Goal: Task Accomplishment & Management: Use online tool/utility

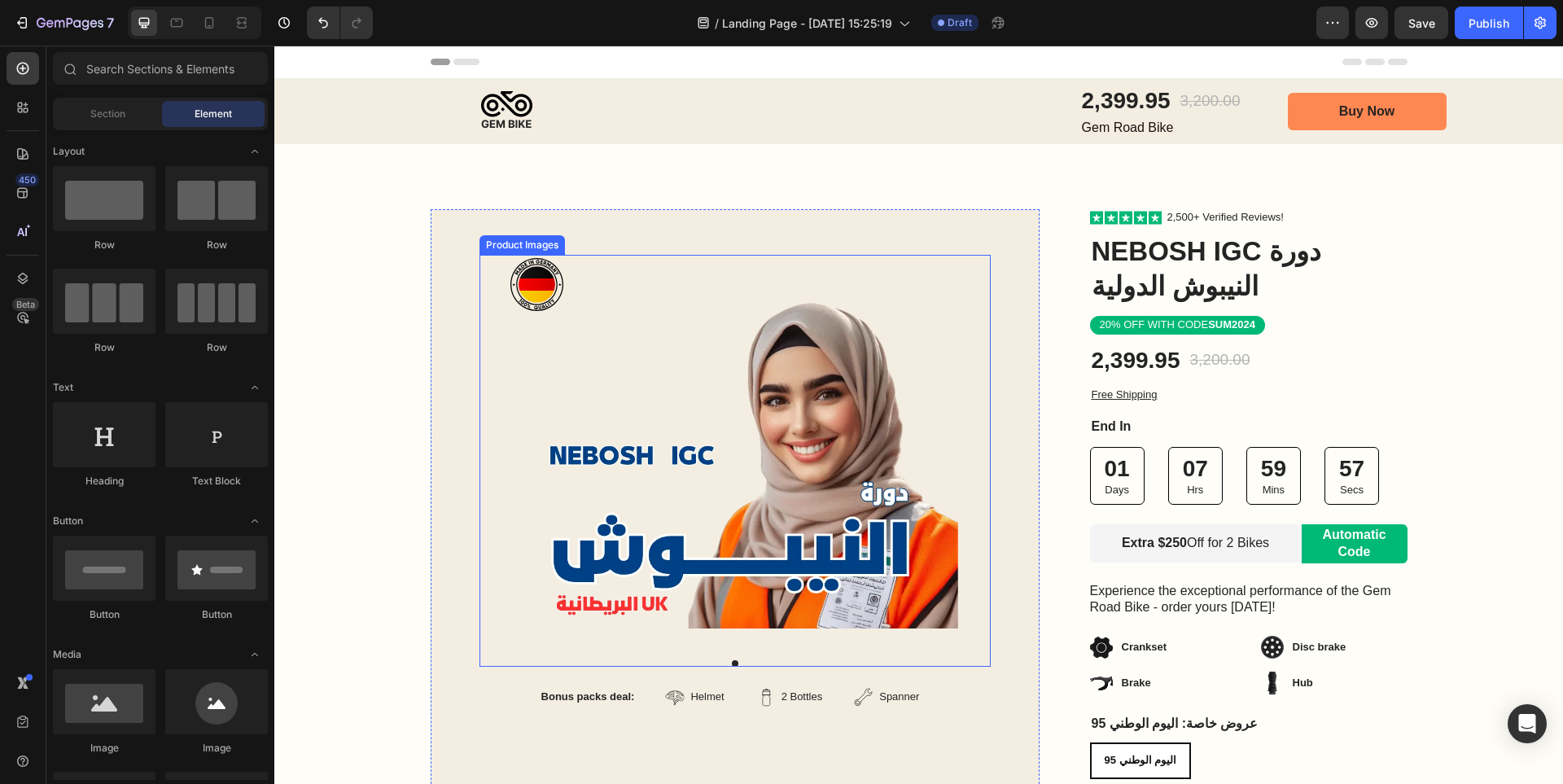
click at [743, 336] on img at bounding box center [735, 441] width 446 height 373
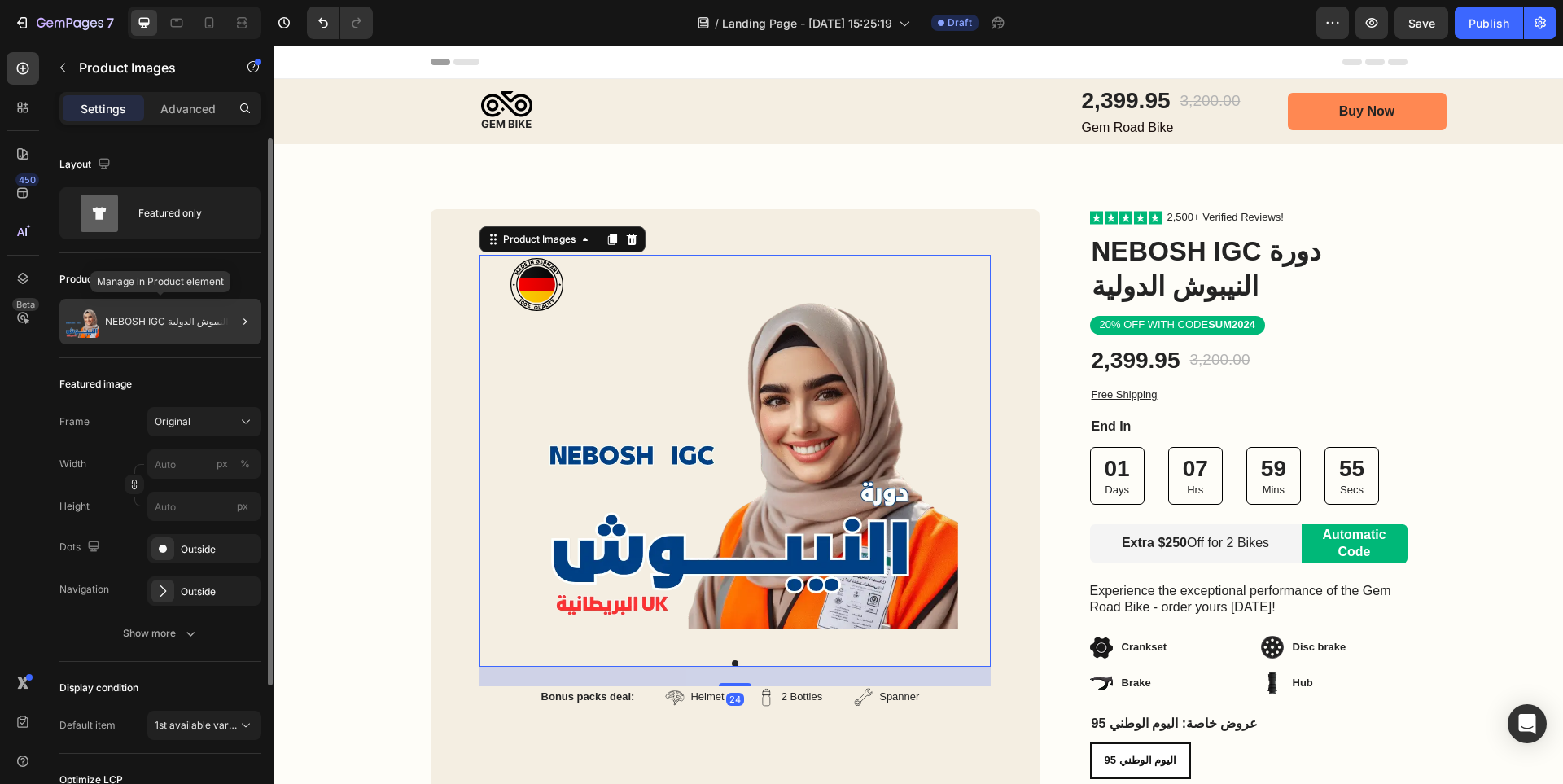
click at [207, 320] on p "NEBOSH IGC دورة النيبوش الدولية" at bounding box center [177, 321] width 145 height 11
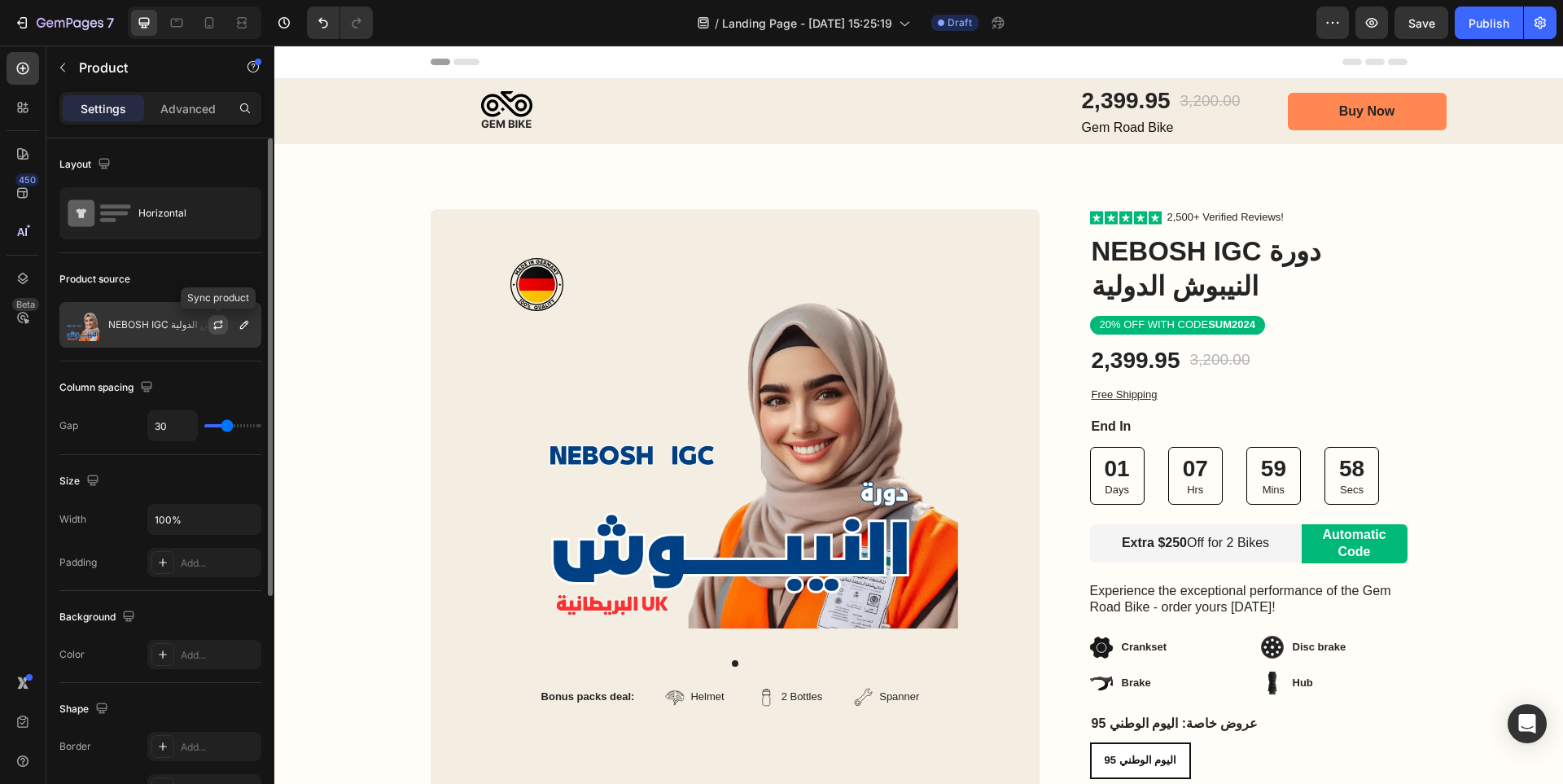
click at [215, 321] on icon "button" at bounding box center [218, 324] width 13 height 13
click at [243, 326] on icon "button" at bounding box center [244, 324] width 13 height 13
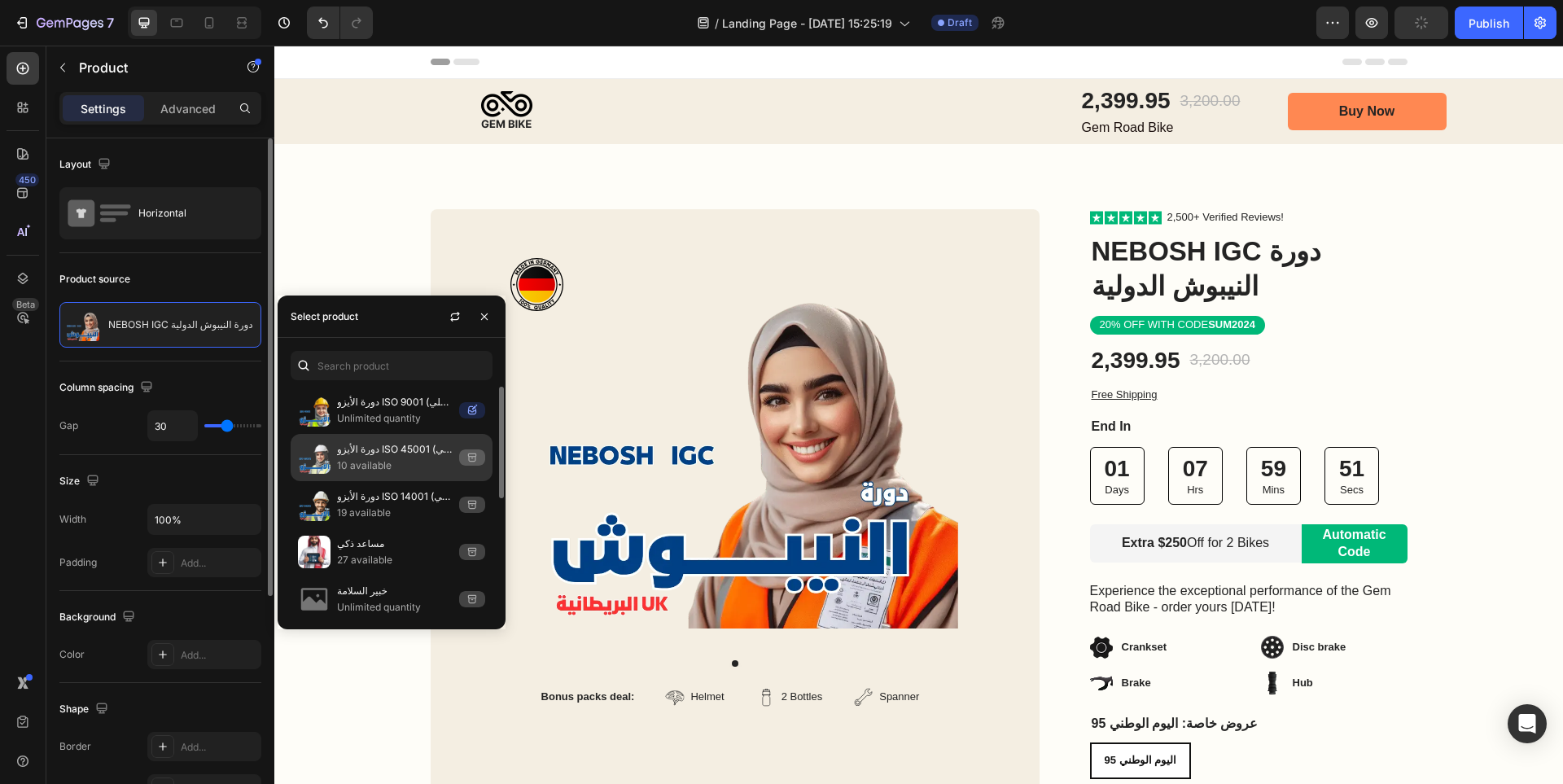
click at [407, 453] on p "دورة الأيزو ISO 45001 (مدقق داخلي)" at bounding box center [395, 449] width 116 height 16
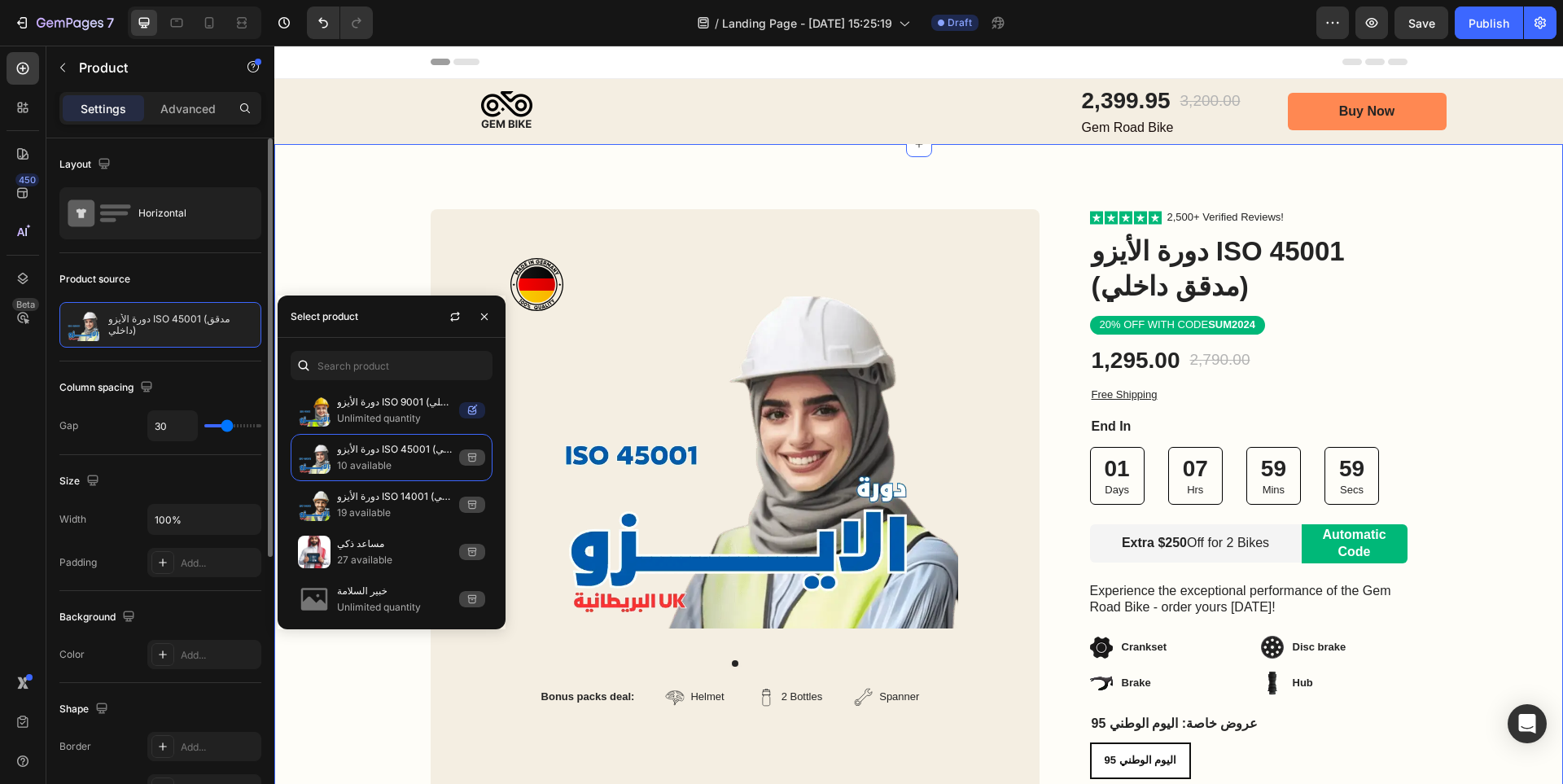
click at [1506, 283] on div "Image Row Product Images Bonus packs deal: Text Block Helmet Item List 2 Bottle…" at bounding box center [918, 601] width 1289 height 784
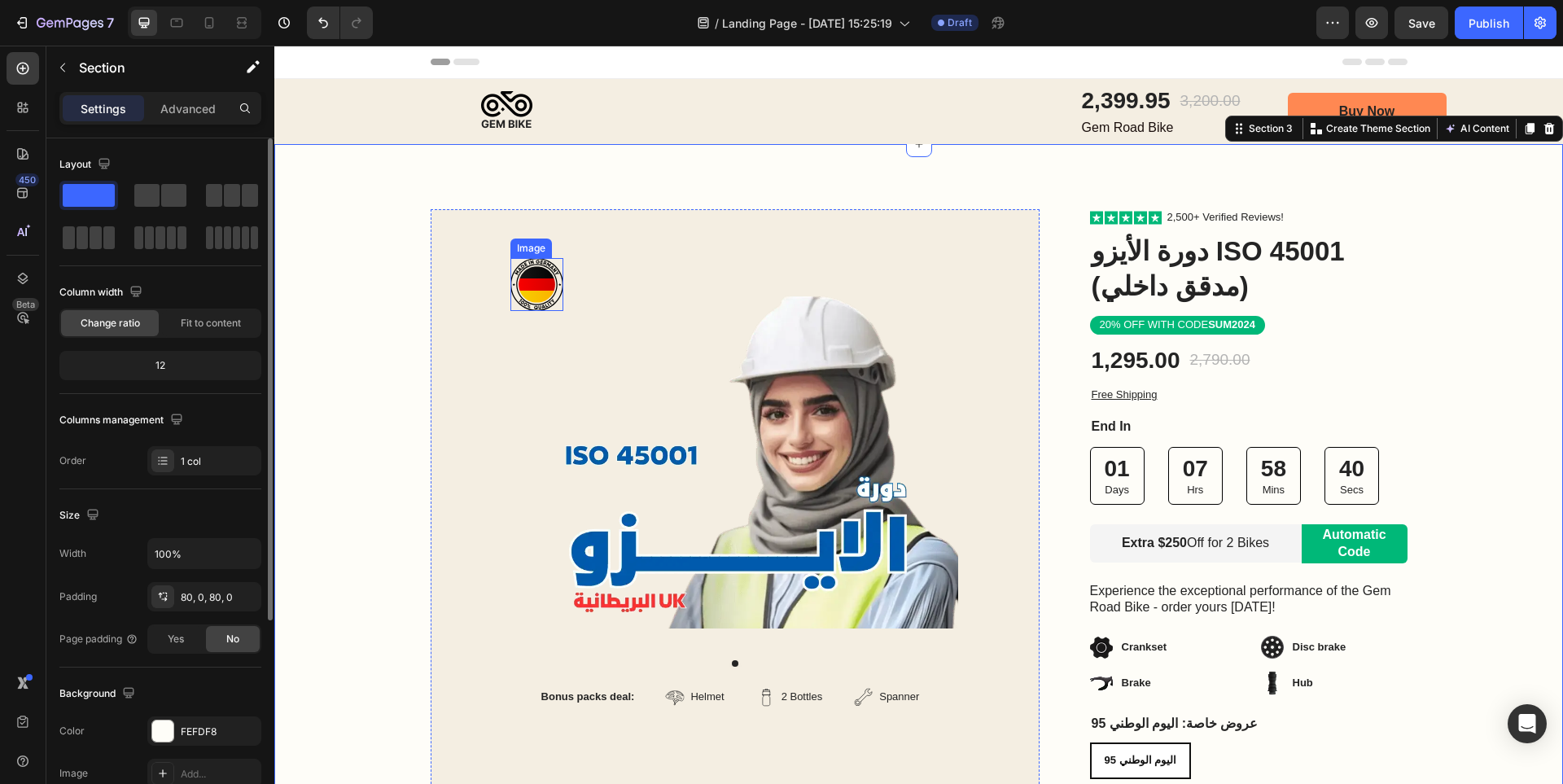
click at [531, 287] on img at bounding box center [536, 284] width 53 height 53
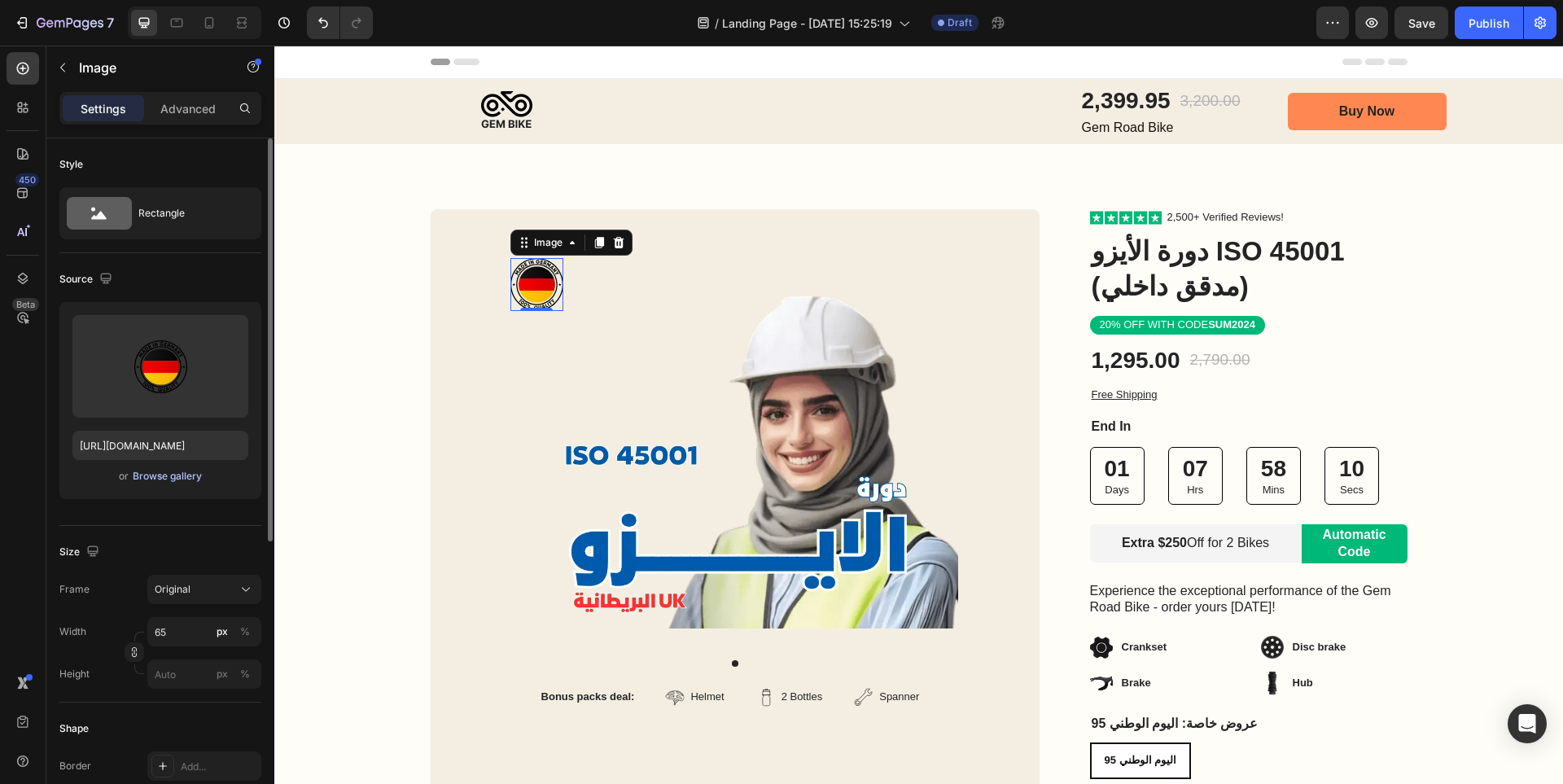
click at [184, 479] on div "Browse gallery" at bounding box center [167, 476] width 69 height 15
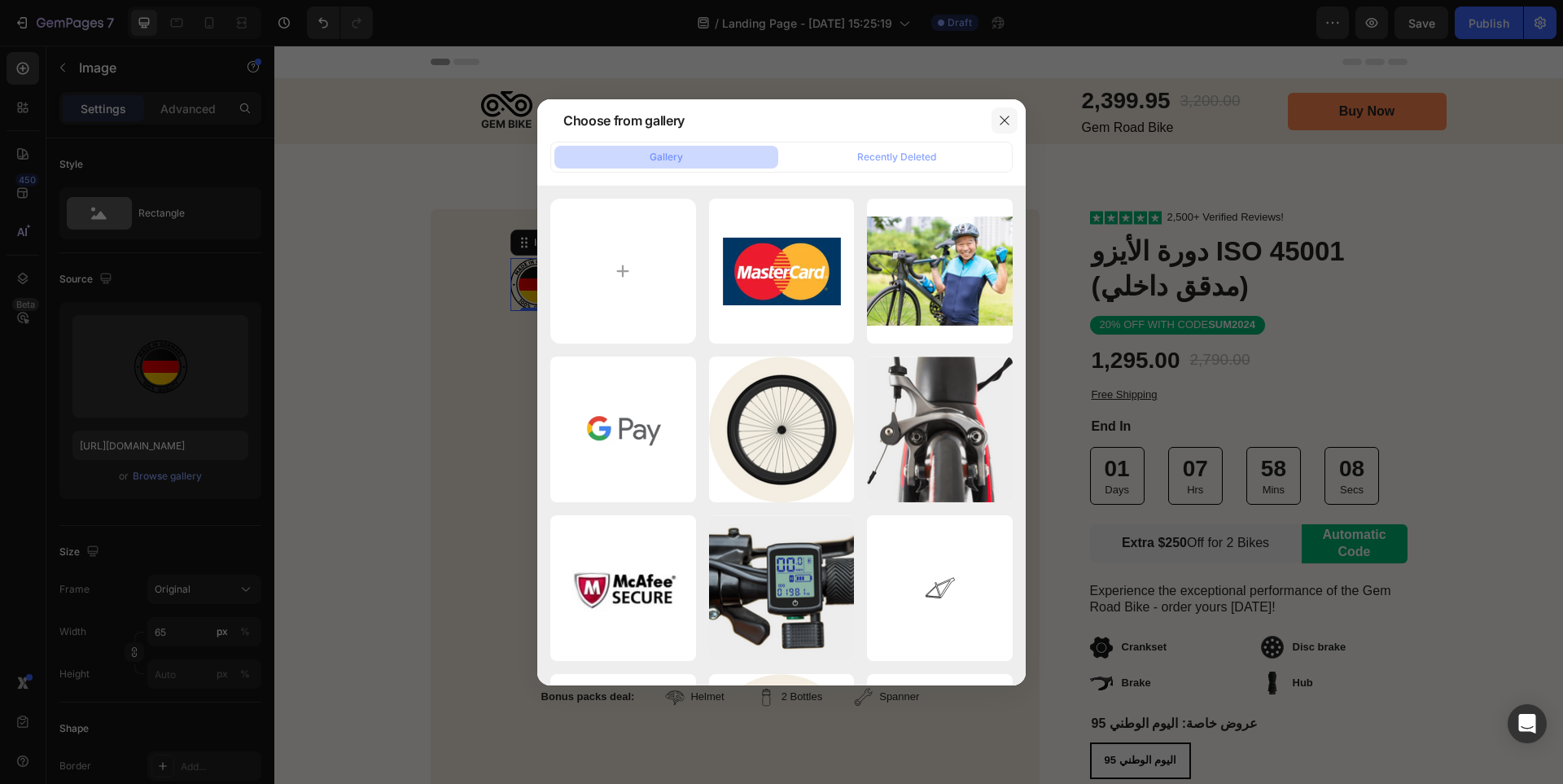
click at [1005, 119] on icon "button" at bounding box center [1004, 120] width 13 height 13
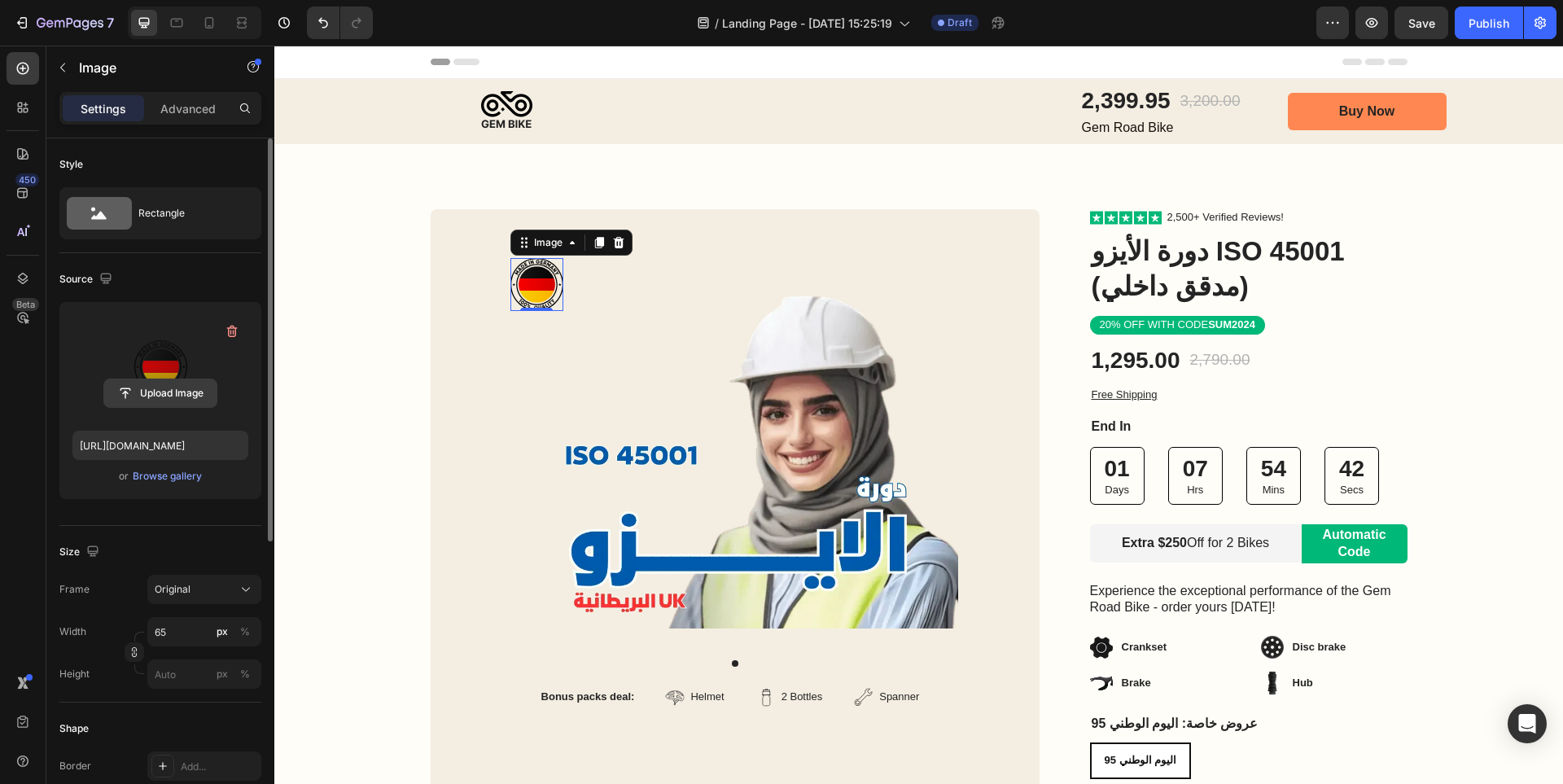
click at [169, 395] on input "file" at bounding box center [160, 393] width 113 height 28
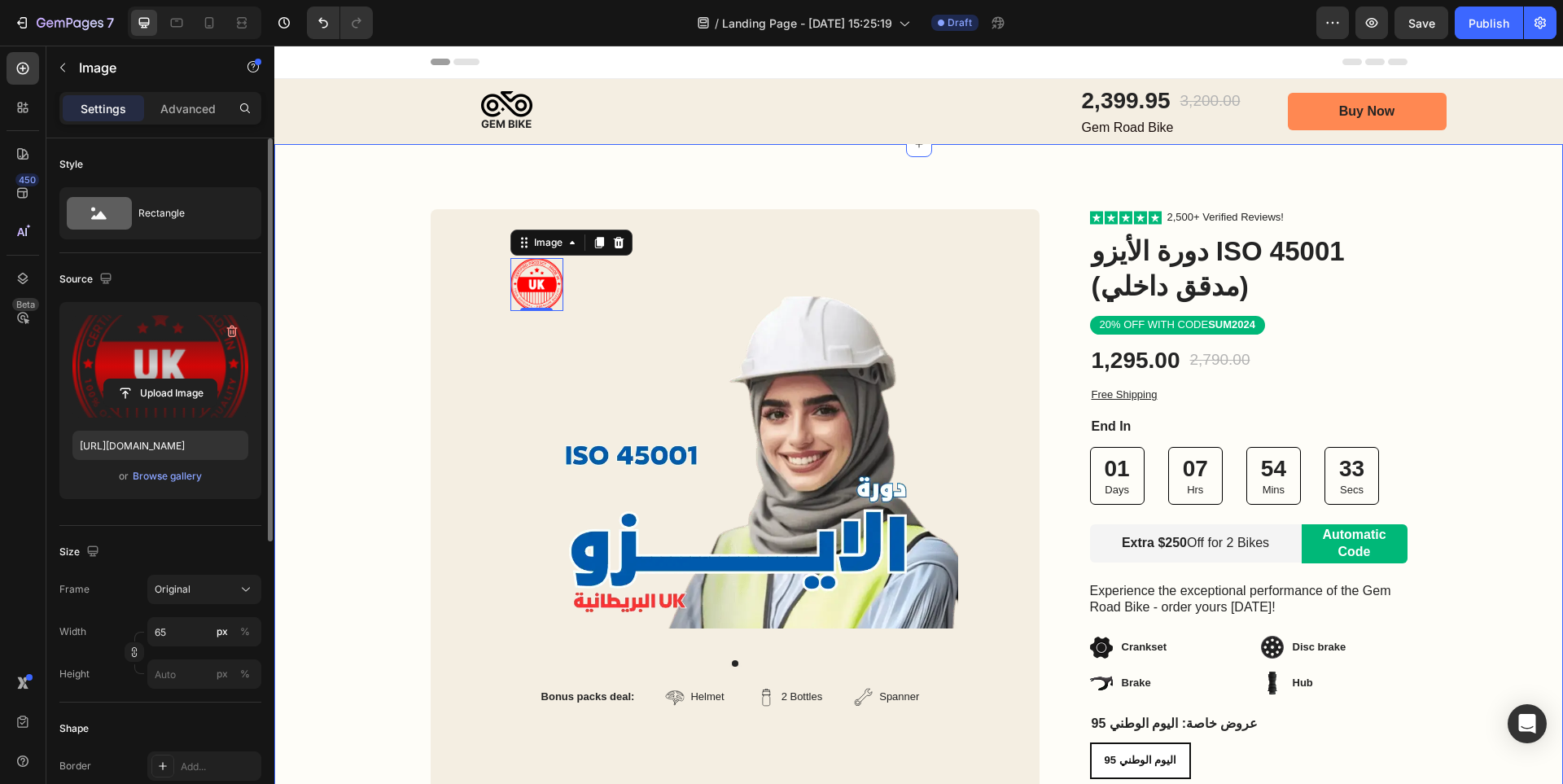
click at [829, 149] on div "Image Row Product Images Bonus packs deal: Text Block Helmet Item List 2 Bottle…" at bounding box center [918, 600] width 1289 height 914
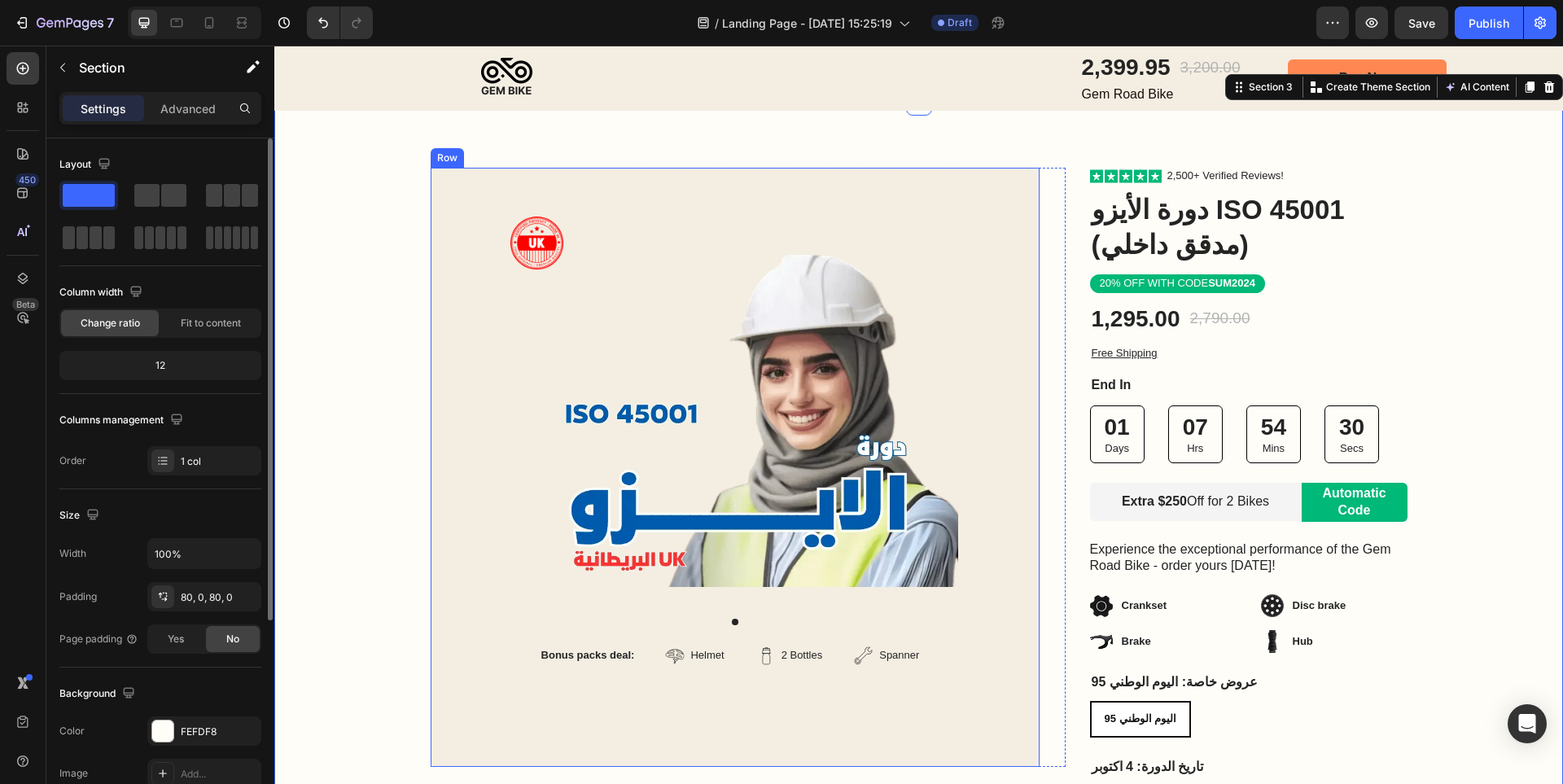
scroll to position [82, 0]
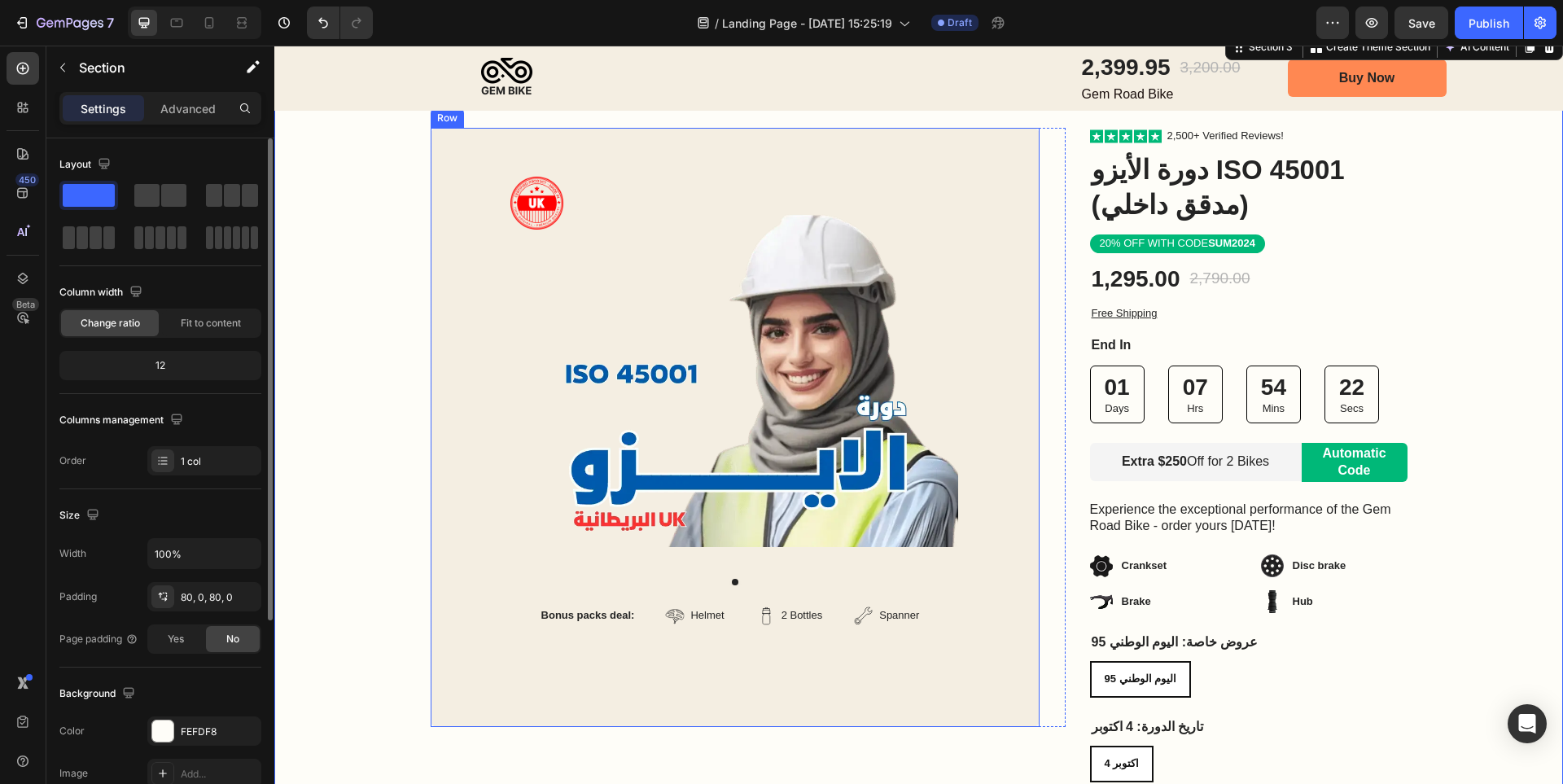
click at [1001, 437] on div "Product Images Bonus packs deal: Text Block Helmet Item List 2 Bottles Item Lis…" at bounding box center [736, 427] width 609 height 598
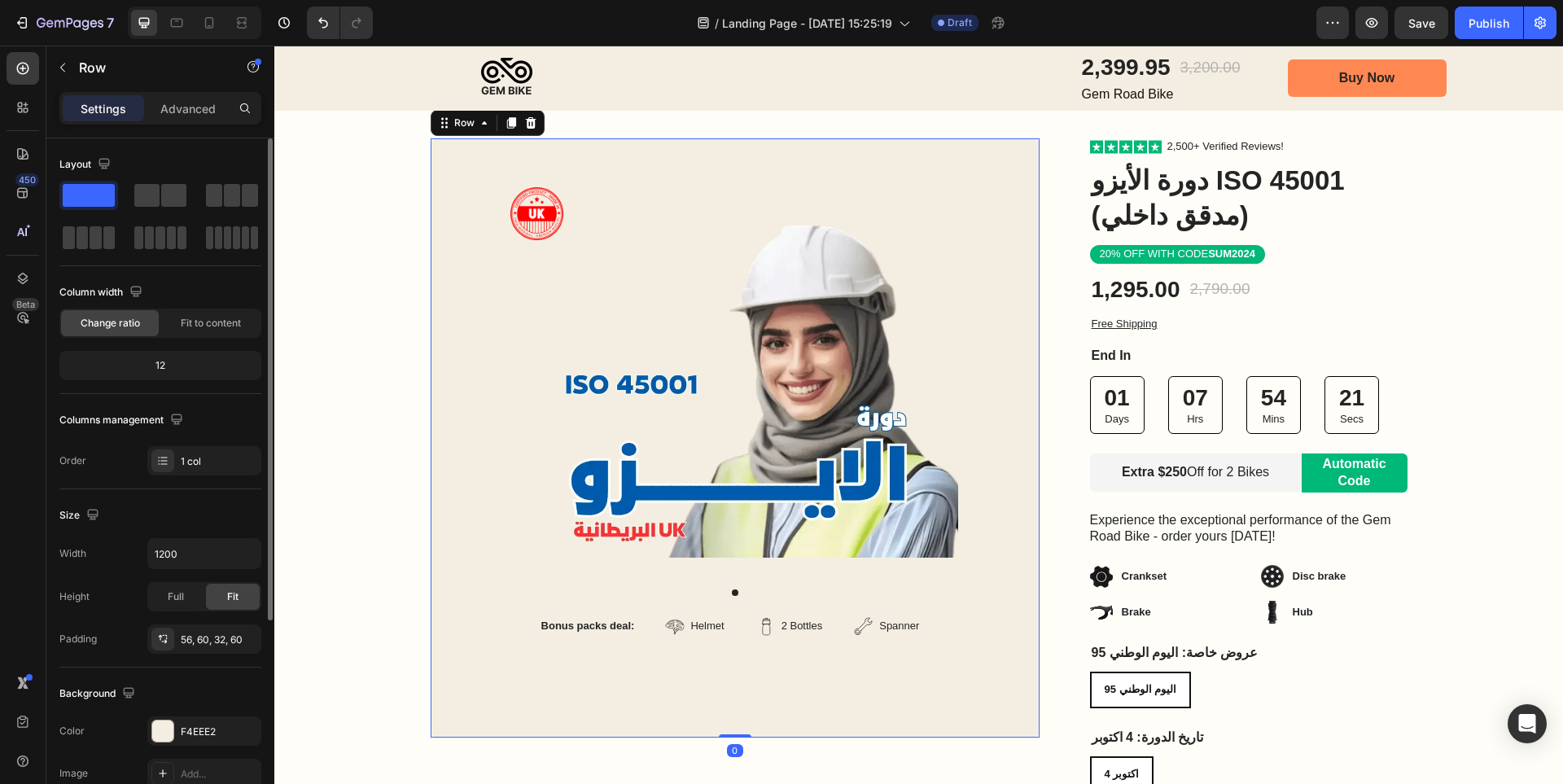
scroll to position [0, 0]
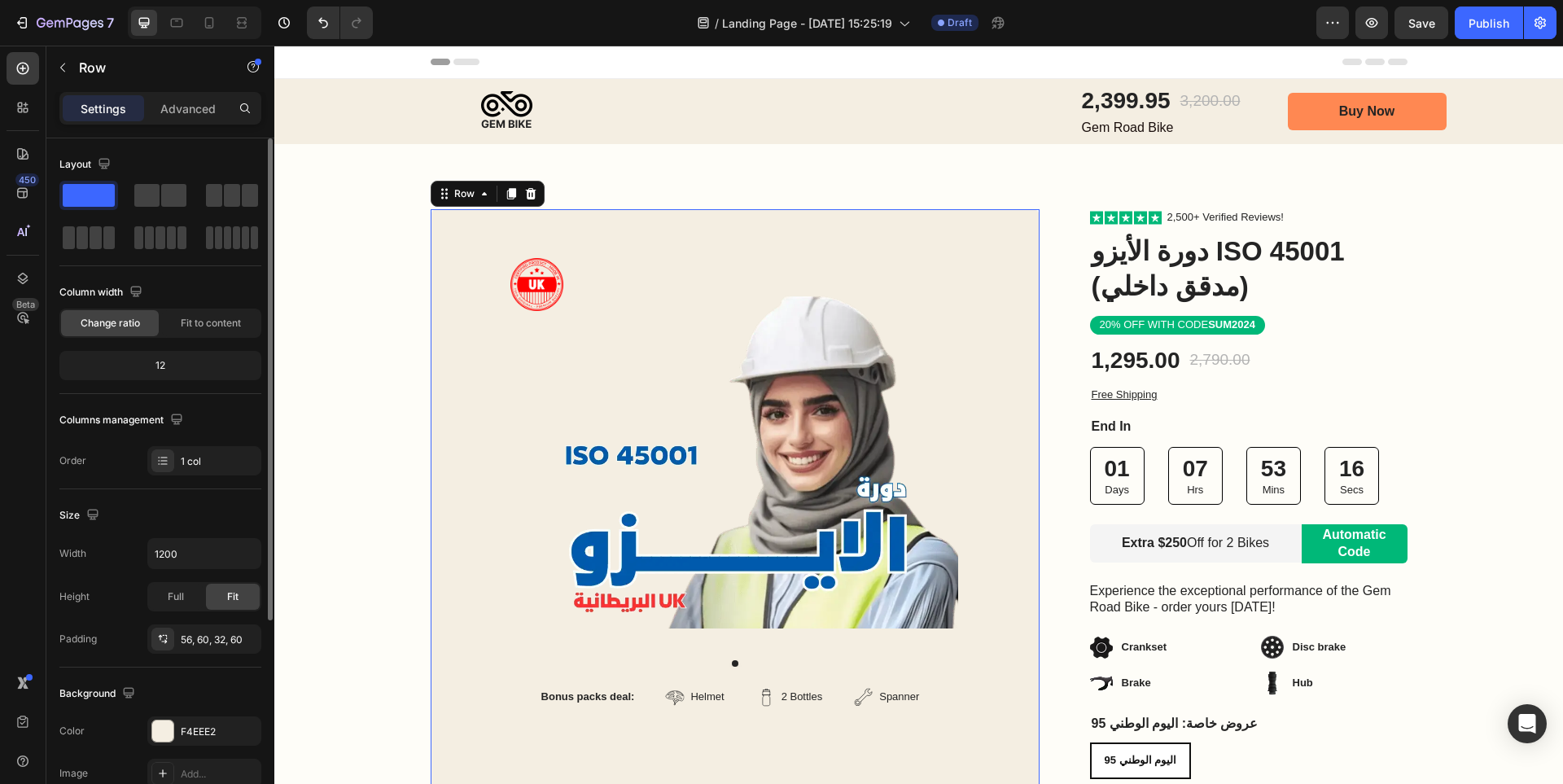
click at [1015, 280] on div "Product Images Bonus packs deal: Text Block Helmet Item List 2 Bottles Item Lis…" at bounding box center [736, 509] width 609 height 598
click at [850, 219] on div "Product Images Bonus packs deal: Text Block Helmet Item List 2 Bottles Item Lis…" at bounding box center [736, 509] width 609 height 598
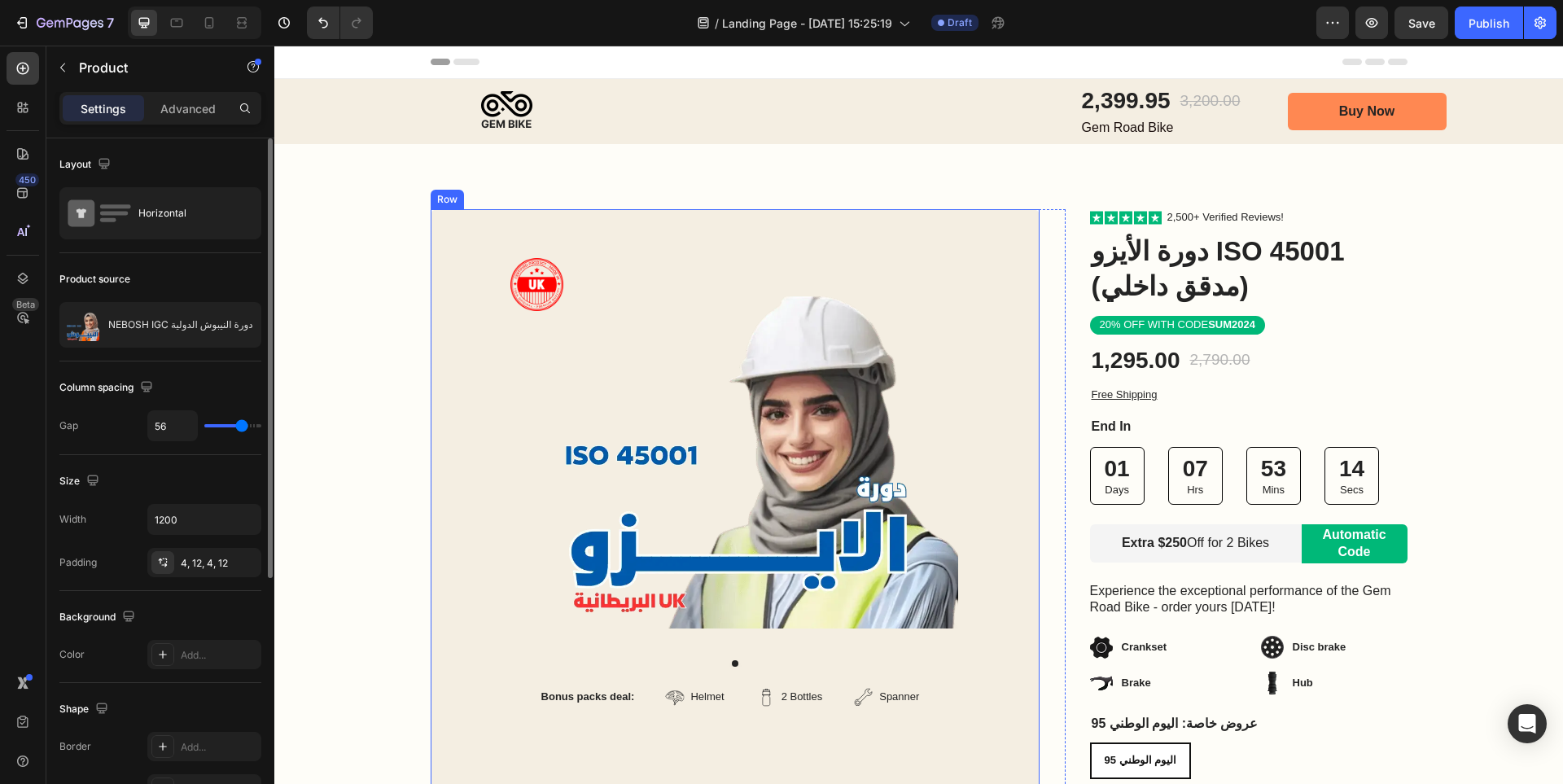
click at [837, 225] on div "Product Images Bonus packs deal: Text Block Helmet Item List 2 Bottles Item Lis…" at bounding box center [736, 509] width 609 height 598
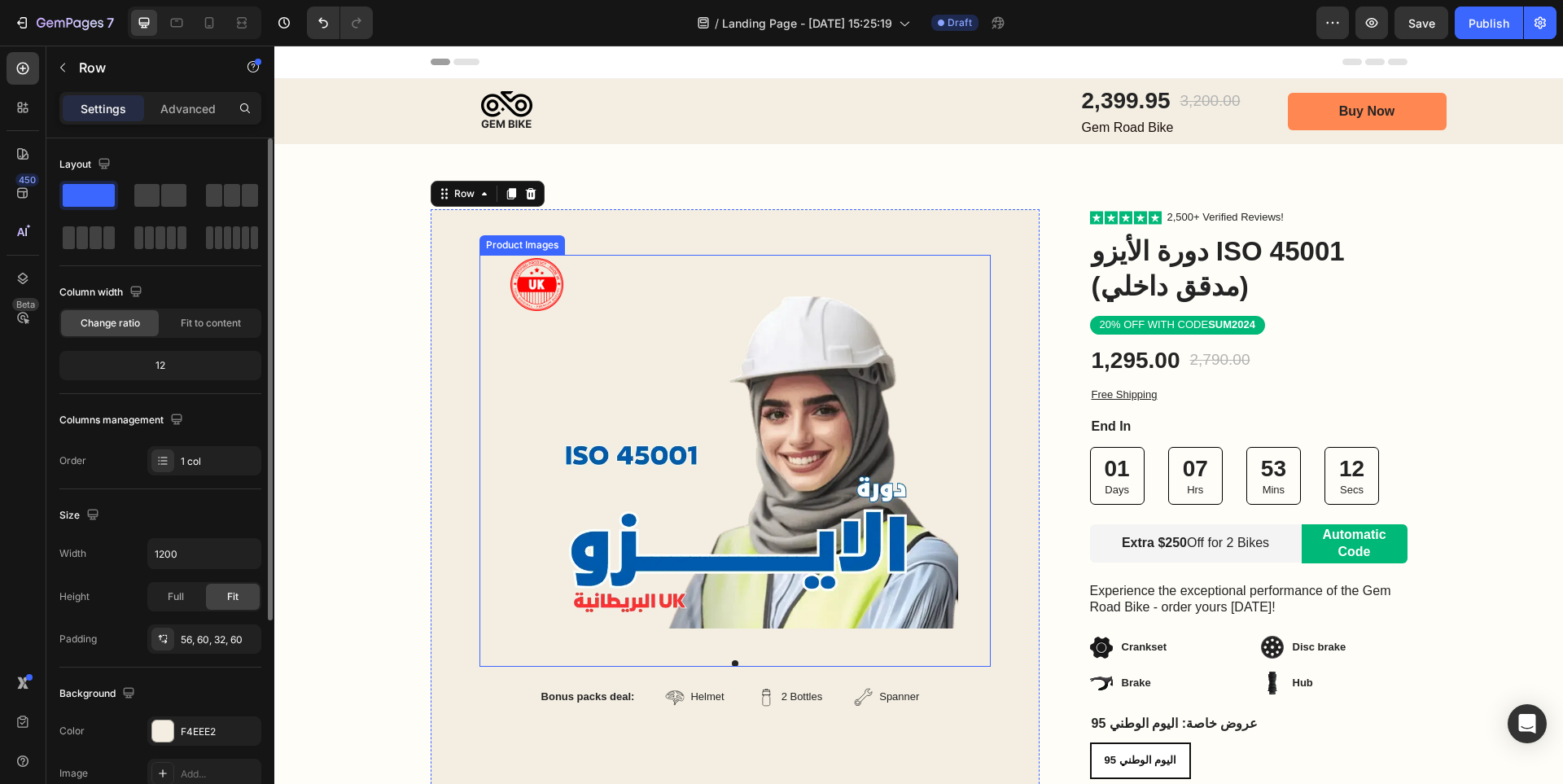
click at [514, 417] on img at bounding box center [735, 441] width 446 height 373
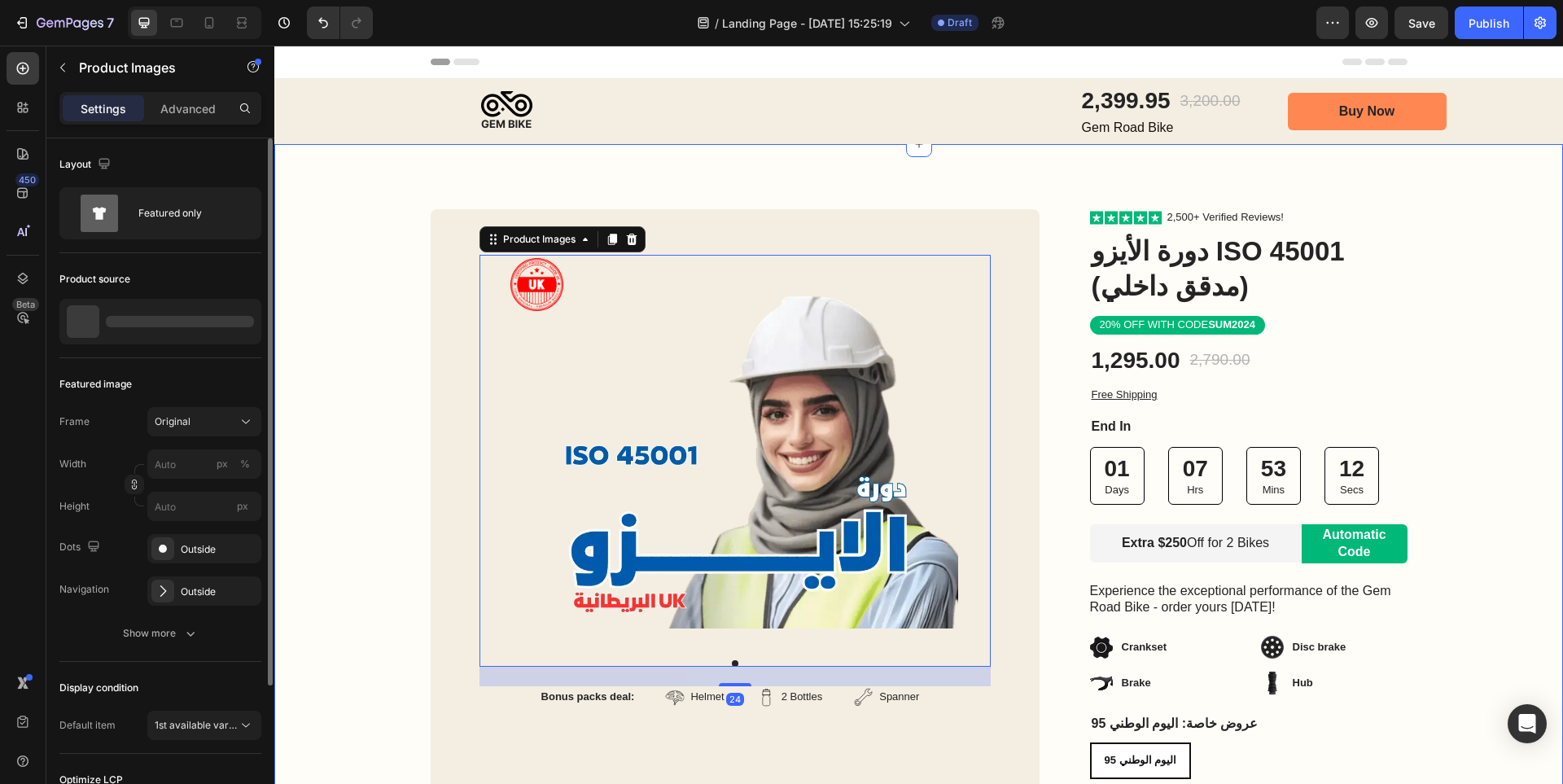
click at [396, 424] on div "Image Row Product Images 24 Bonus packs deal: Text Block Helmet Item List 2 Bot…" at bounding box center [918, 601] width 1289 height 784
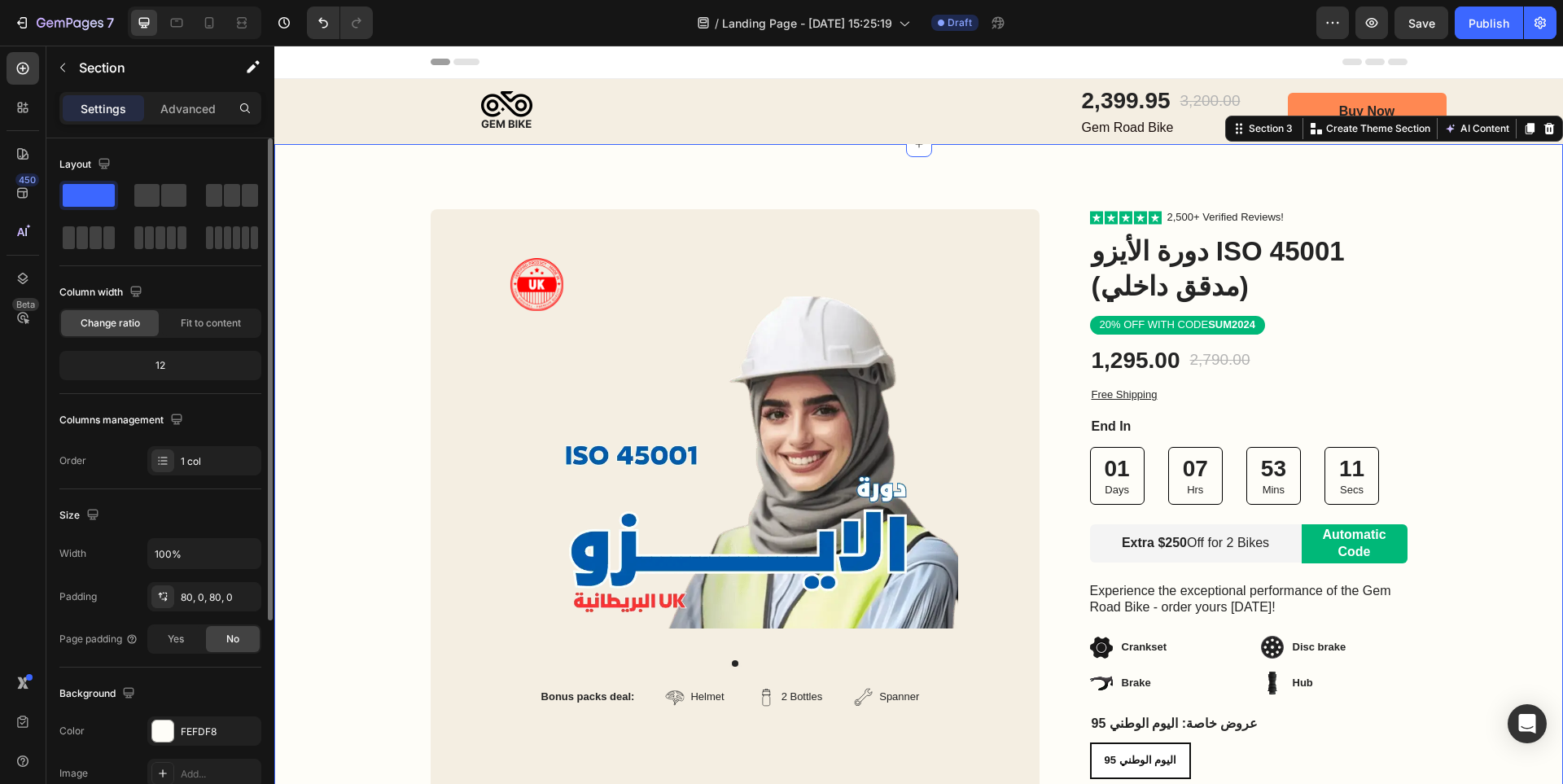
click at [431, 424] on div "Product Images Bonus packs deal: Text Block Helmet Item List 2 Bottles Item Lis…" at bounding box center [736, 509] width 609 height 598
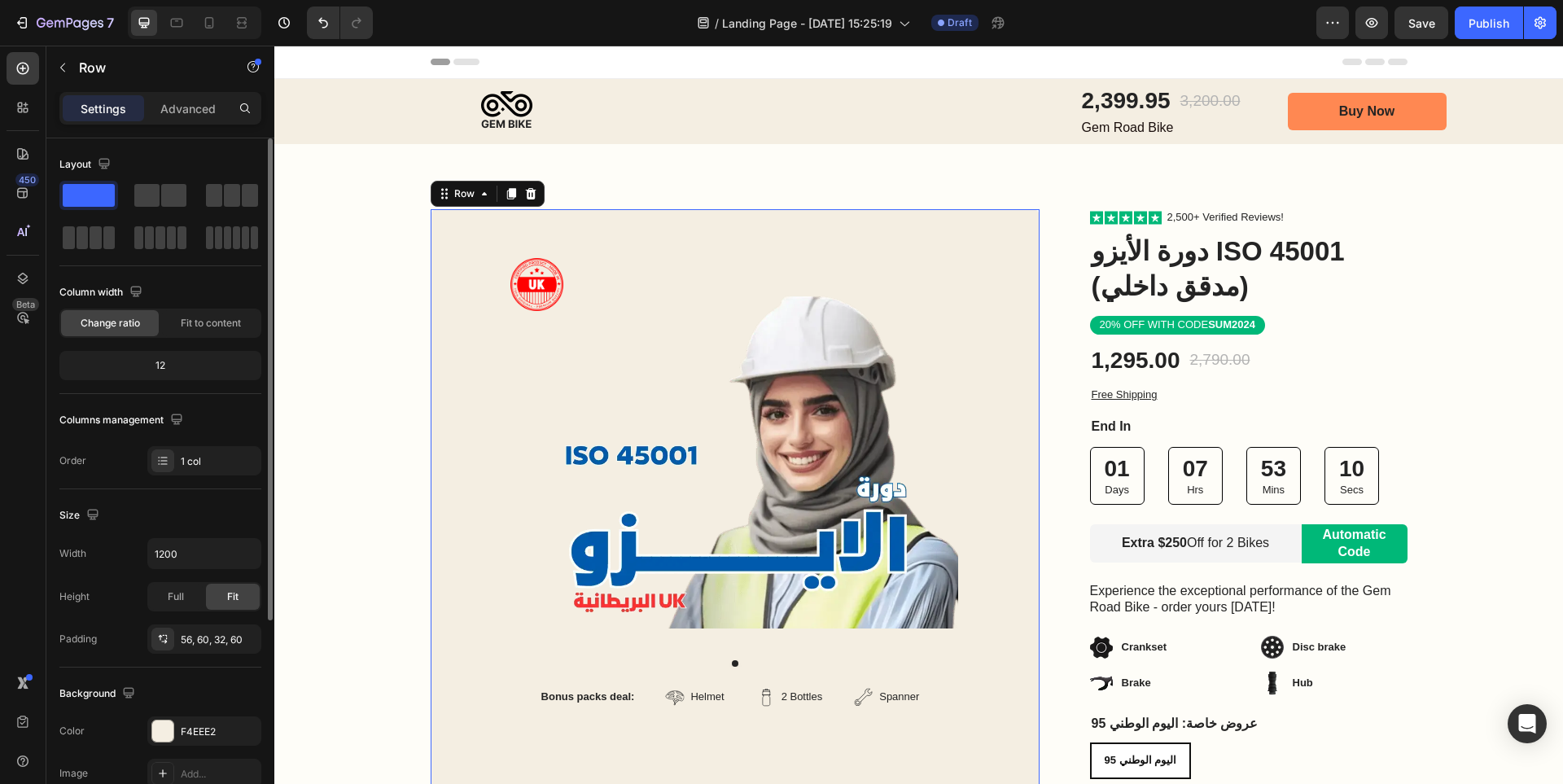
scroll to position [301, 0]
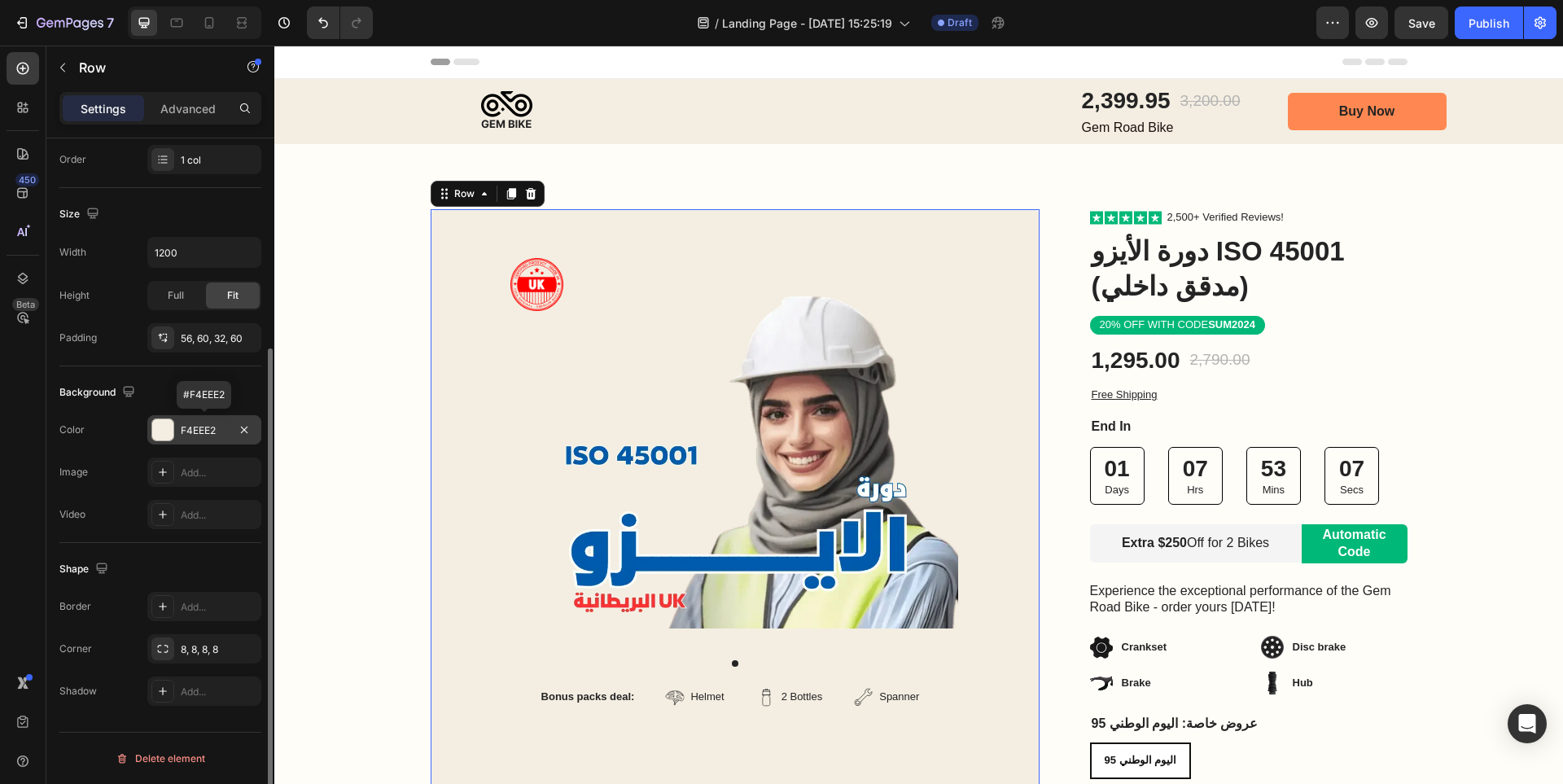
click at [208, 431] on div "F4EEE2" at bounding box center [204, 430] width 47 height 15
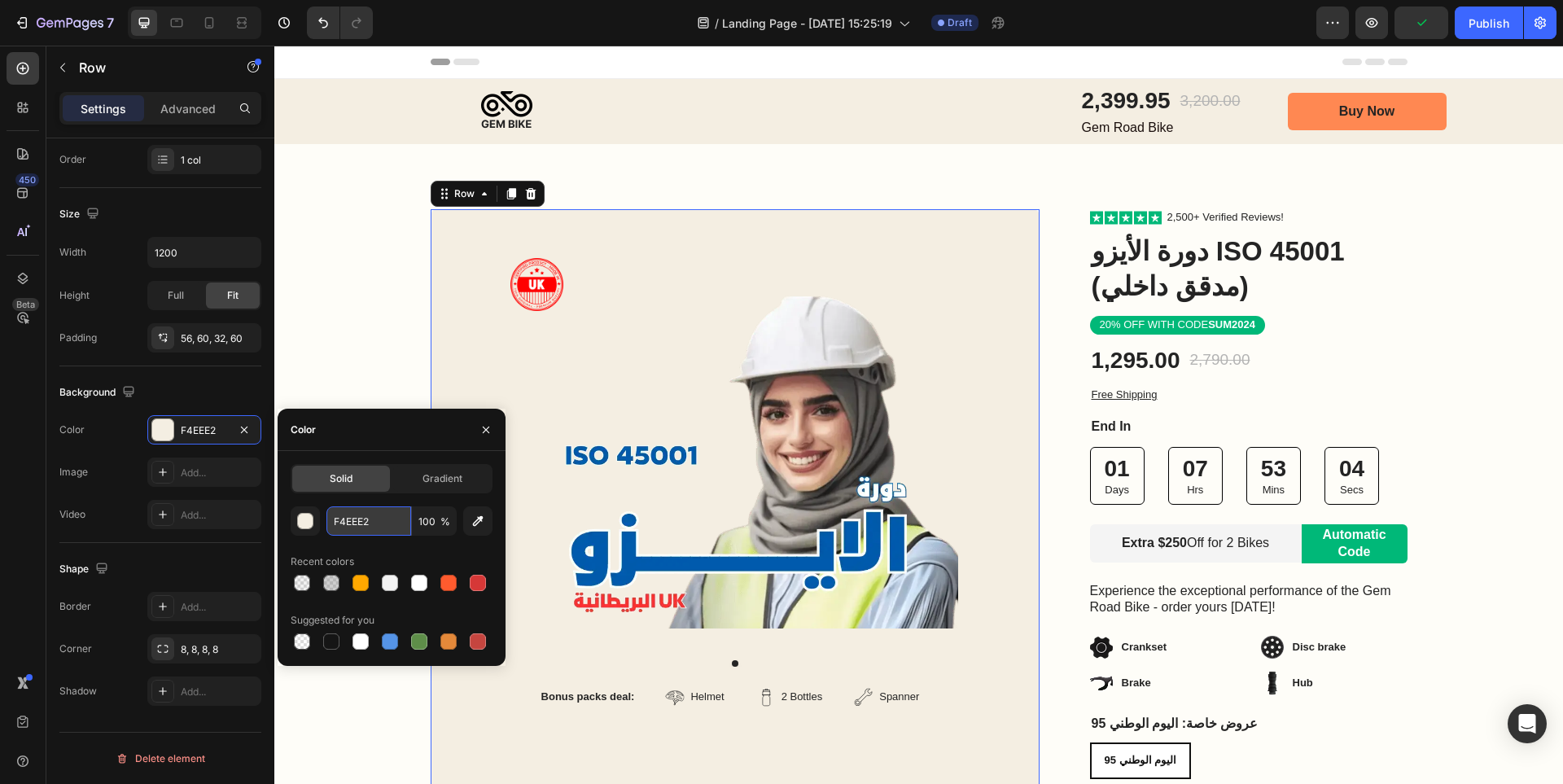
click at [364, 525] on input "F4EEE2" at bounding box center [368, 520] width 85 height 29
paste input "57bd86"
type input "57bd86"
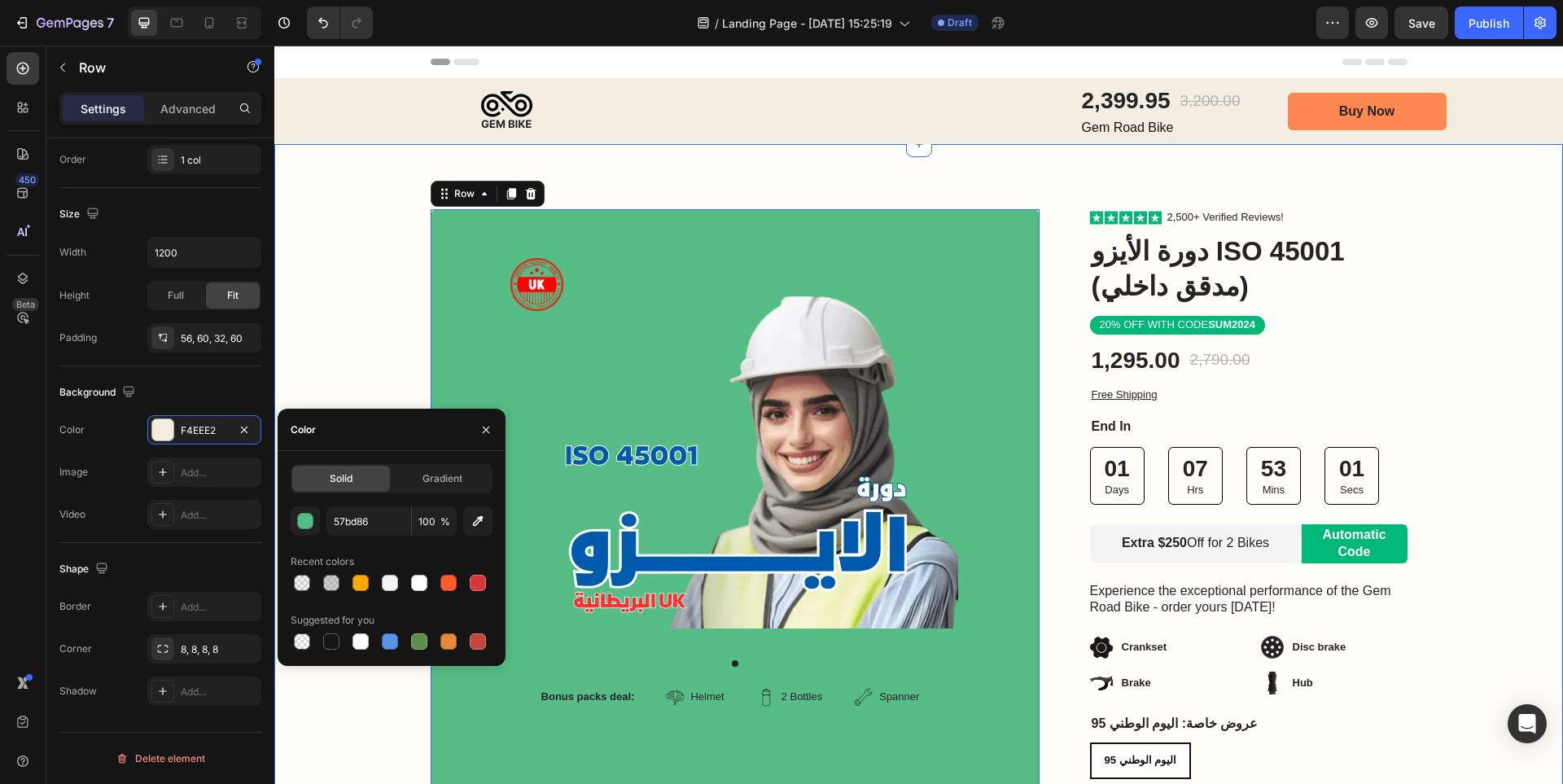
click at [318, 311] on div "Image Row Product Images Bonus packs deal: Text Block Helmet Item List 2 Bottle…" at bounding box center [918, 601] width 1289 height 784
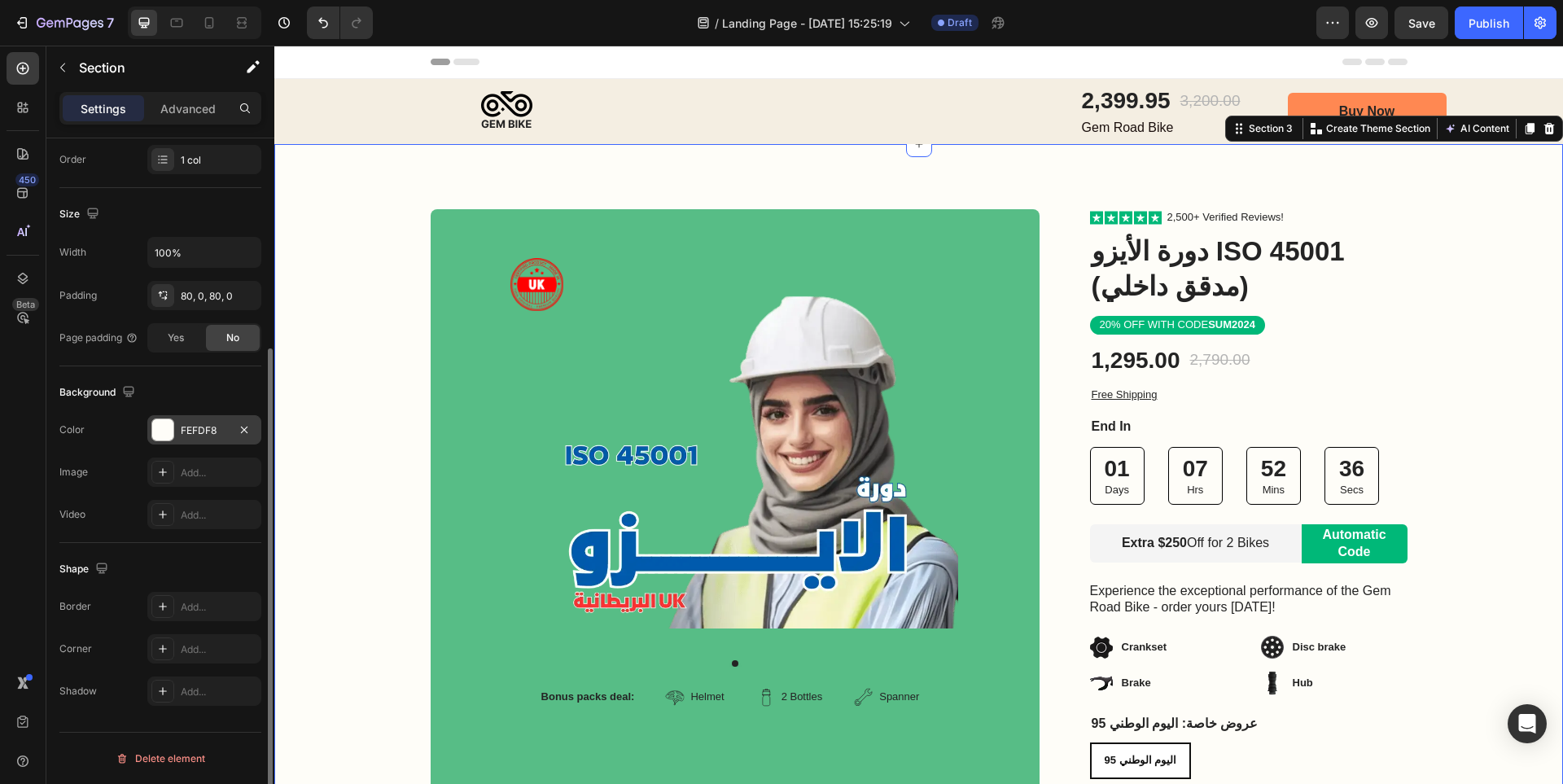
click at [202, 431] on div "FEFDF8" at bounding box center [204, 430] width 47 height 15
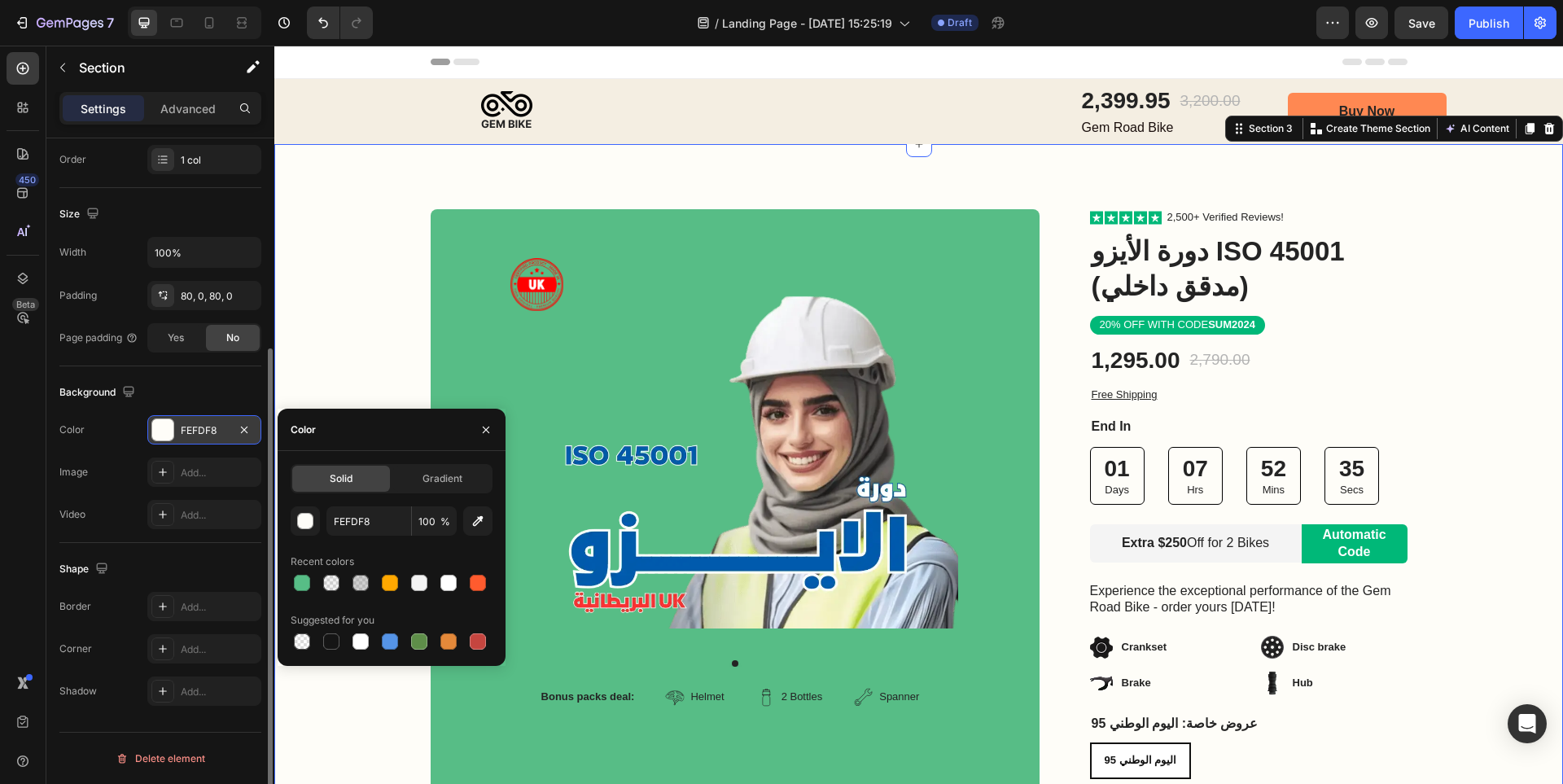
click at [205, 423] on div "FEFDF8" at bounding box center [204, 430] width 47 height 15
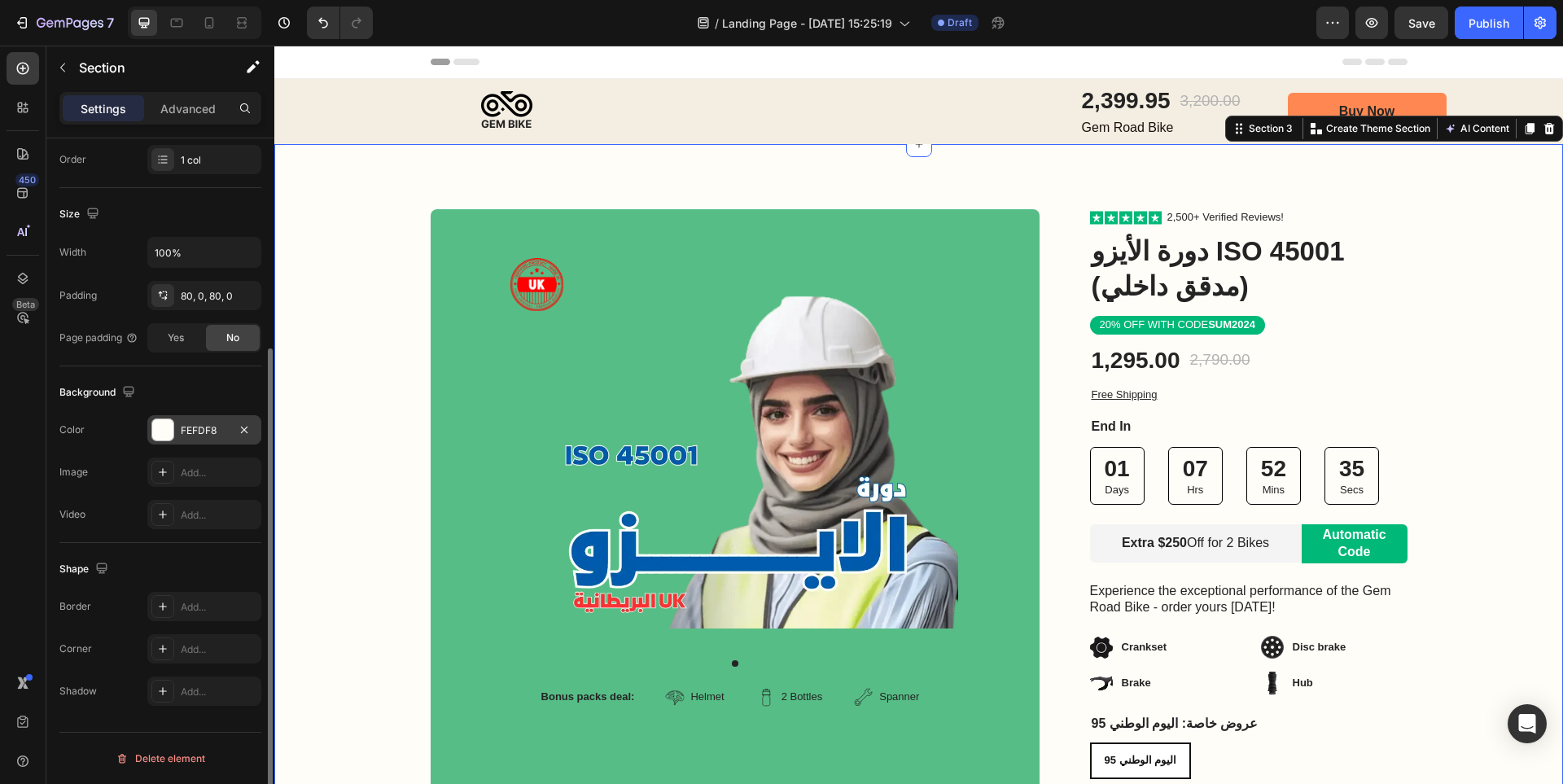
click at [205, 423] on div "FEFDF8" at bounding box center [204, 430] width 47 height 15
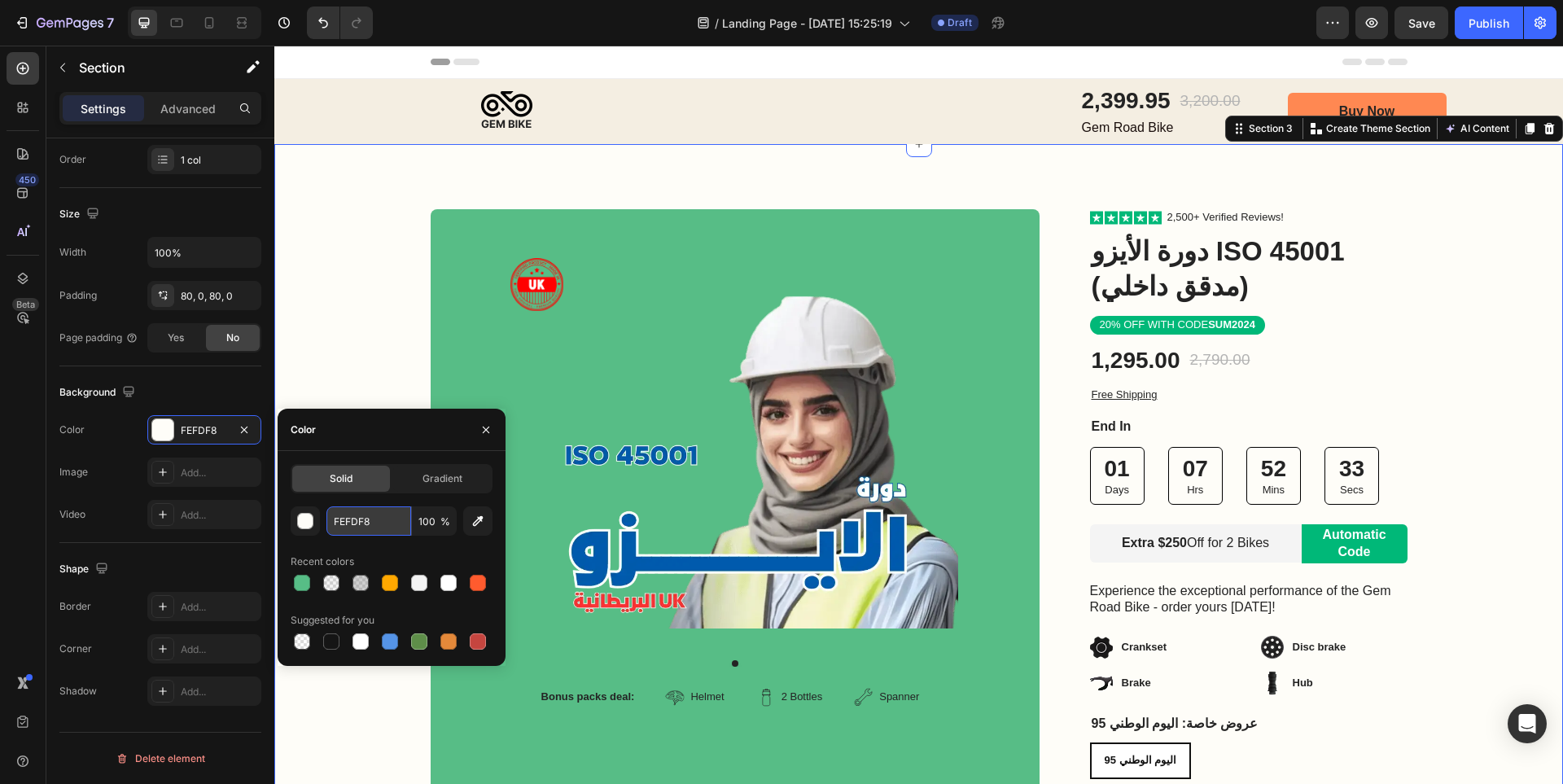
click at [376, 521] on input "FEFDF8" at bounding box center [368, 520] width 85 height 29
paste input "bce3e0"
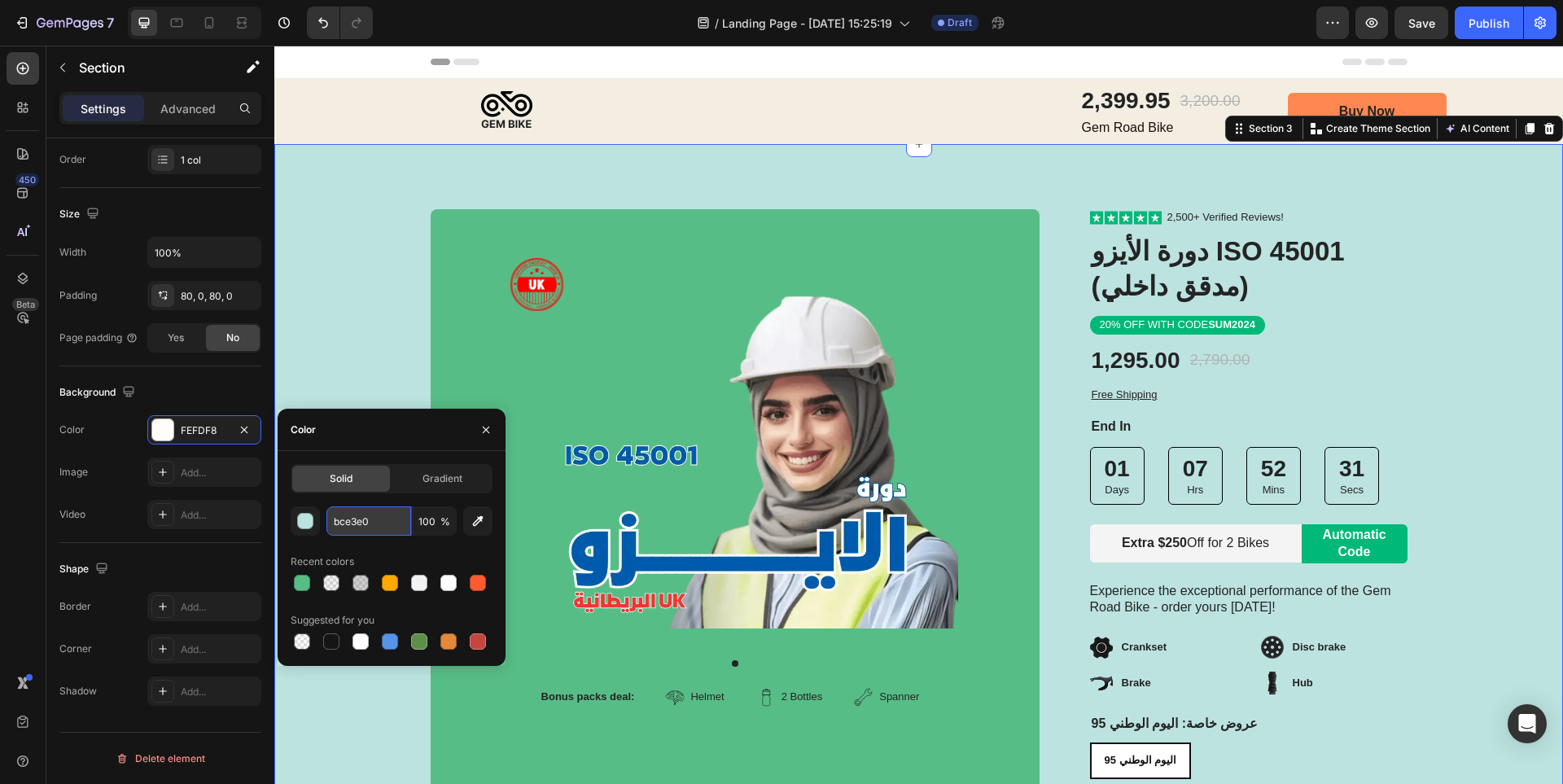
type input "FEFDF8"
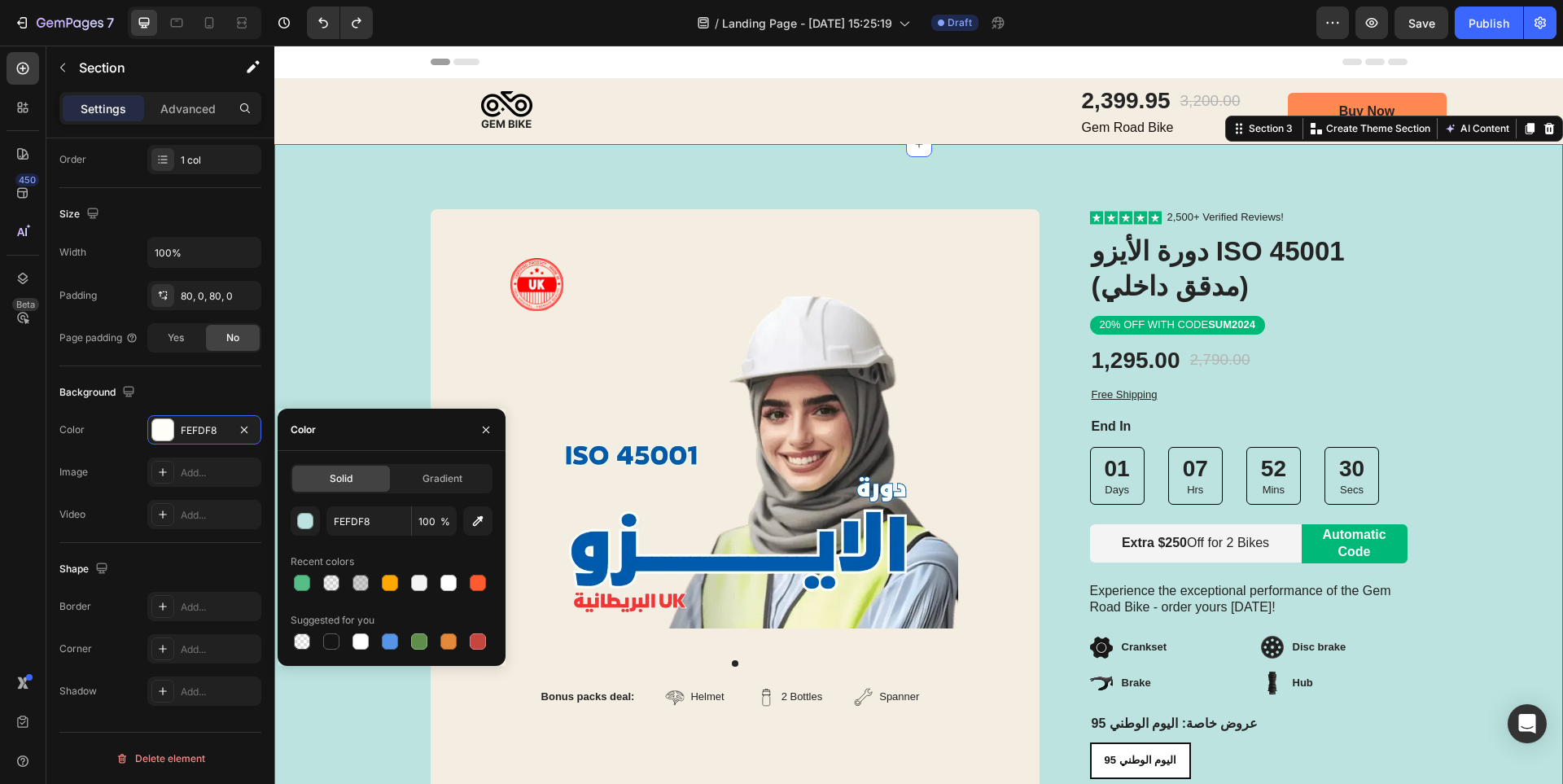
click at [390, 348] on div "Image Row Product Images Bonus packs deal: Text Block Helmet Item List 2 Bottle…" at bounding box center [918, 601] width 1289 height 784
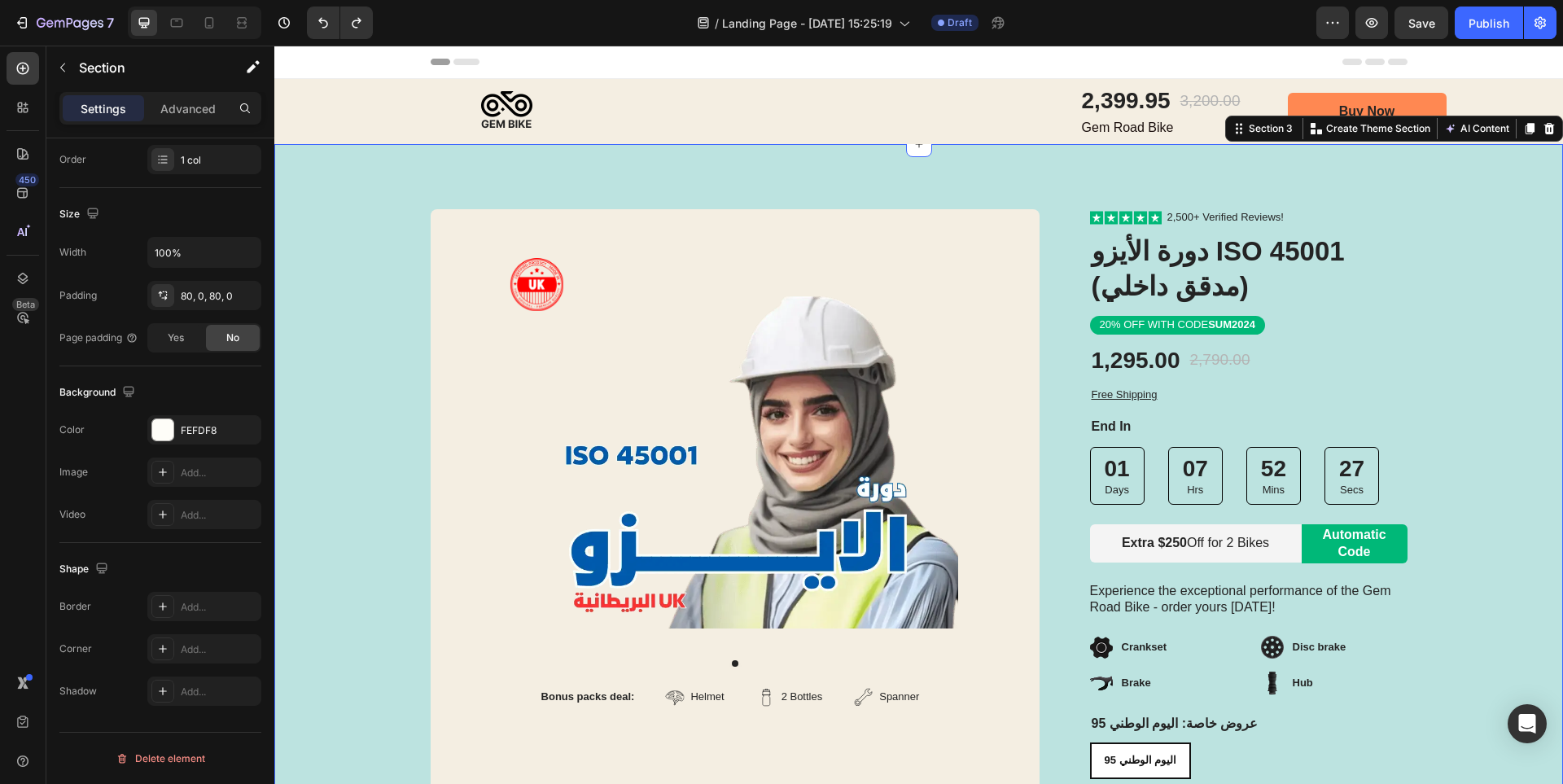
click at [1023, 190] on div "Image Row Product Images Bonus packs deal: Text Block Helmet Item List 2 Bottle…" at bounding box center [918, 600] width 1289 height 914
click at [323, 18] on icon "Undo/Redo" at bounding box center [323, 23] width 16 height 16
click at [336, 27] on button "Undo/Redo" at bounding box center [323, 23] width 33 height 33
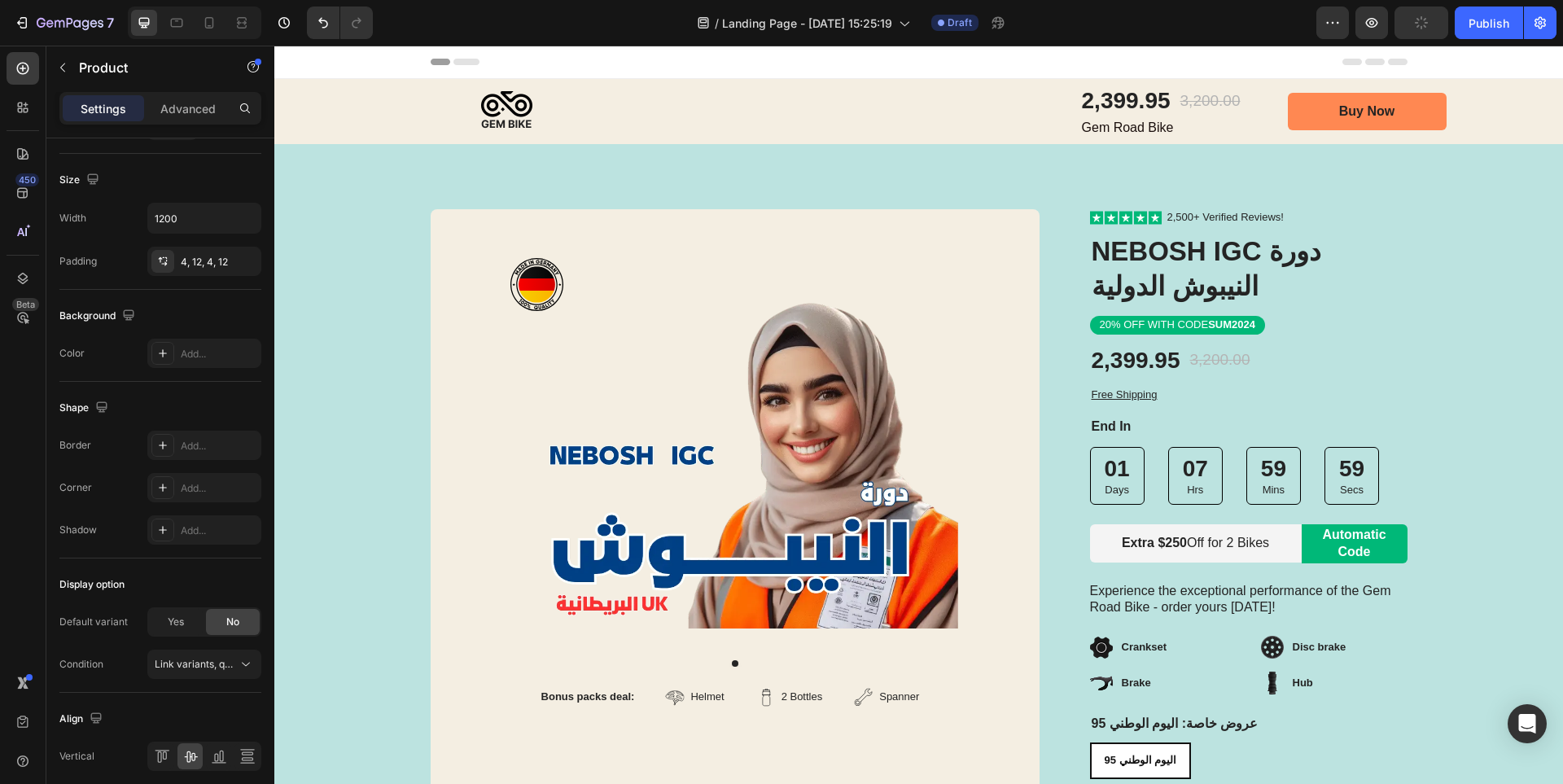
scroll to position [0, 0]
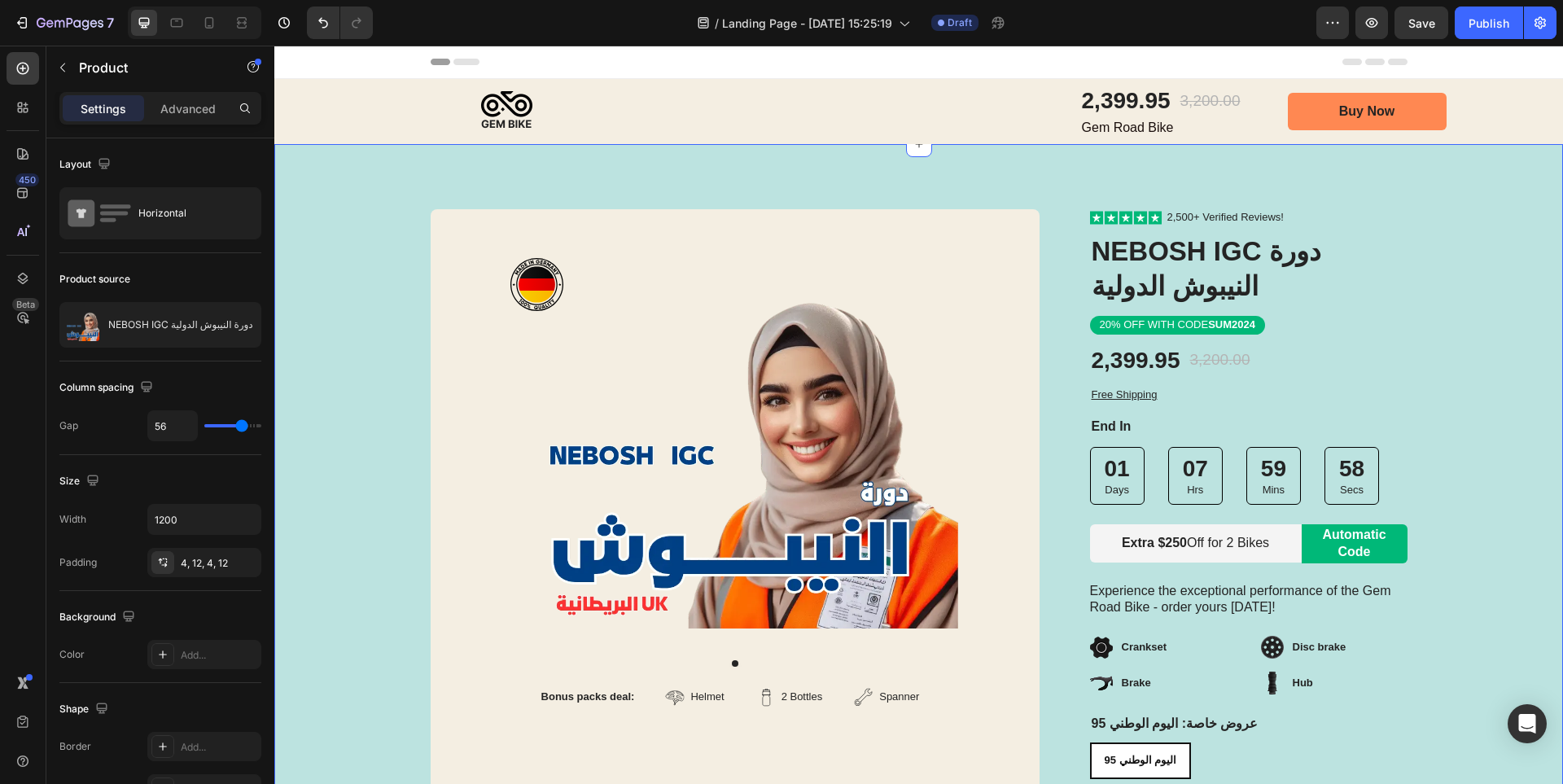
click at [1071, 196] on div "Image Row Product Images Bonus packs deal: Text Block Helmet Item List 2 Bottle…" at bounding box center [918, 600] width 1289 height 914
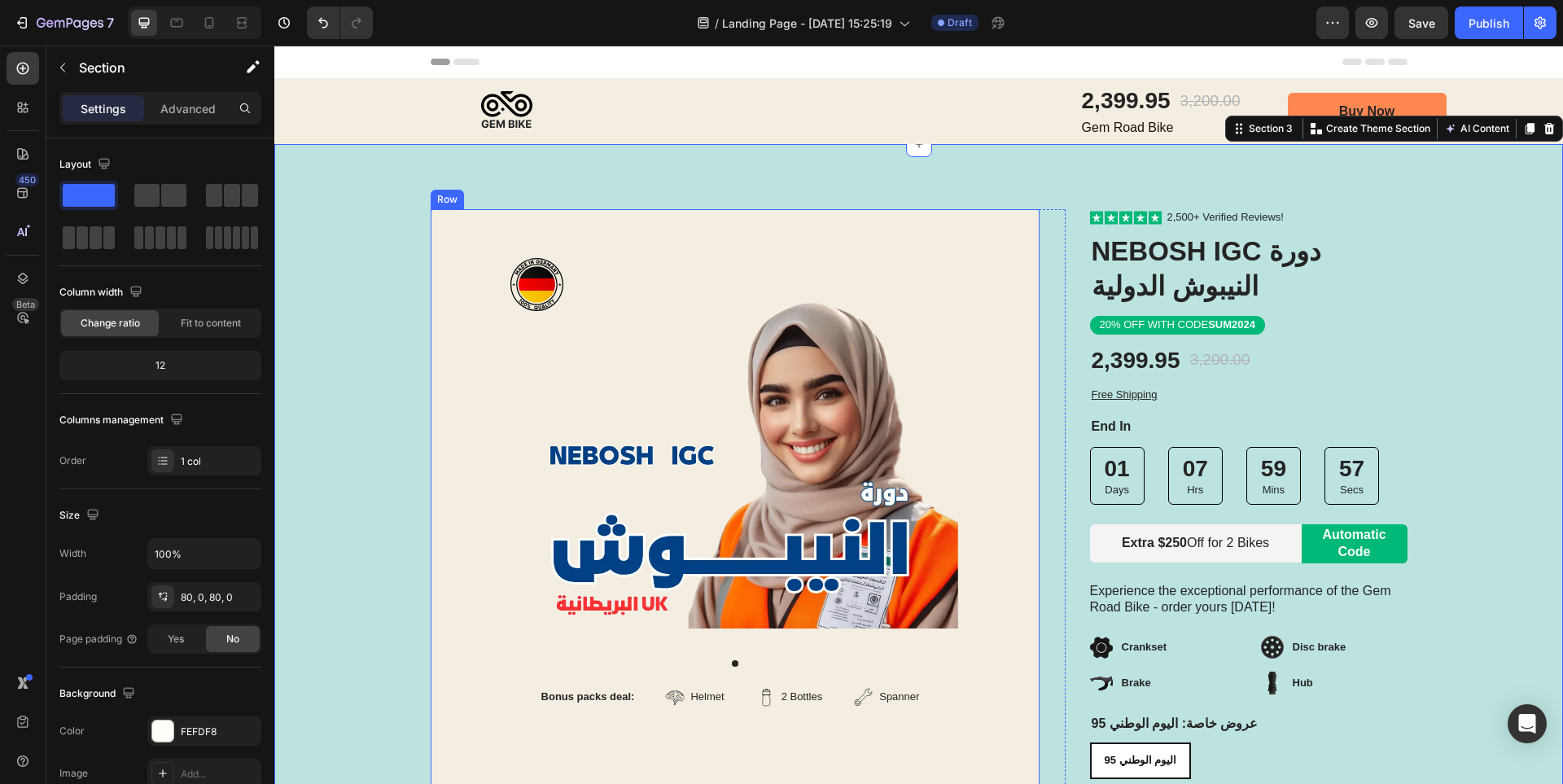
click at [1003, 262] on div "Product Images Bonus packs deal: Text Block Helmet Item List 2 Bottles Item Lis…" at bounding box center [736, 509] width 609 height 598
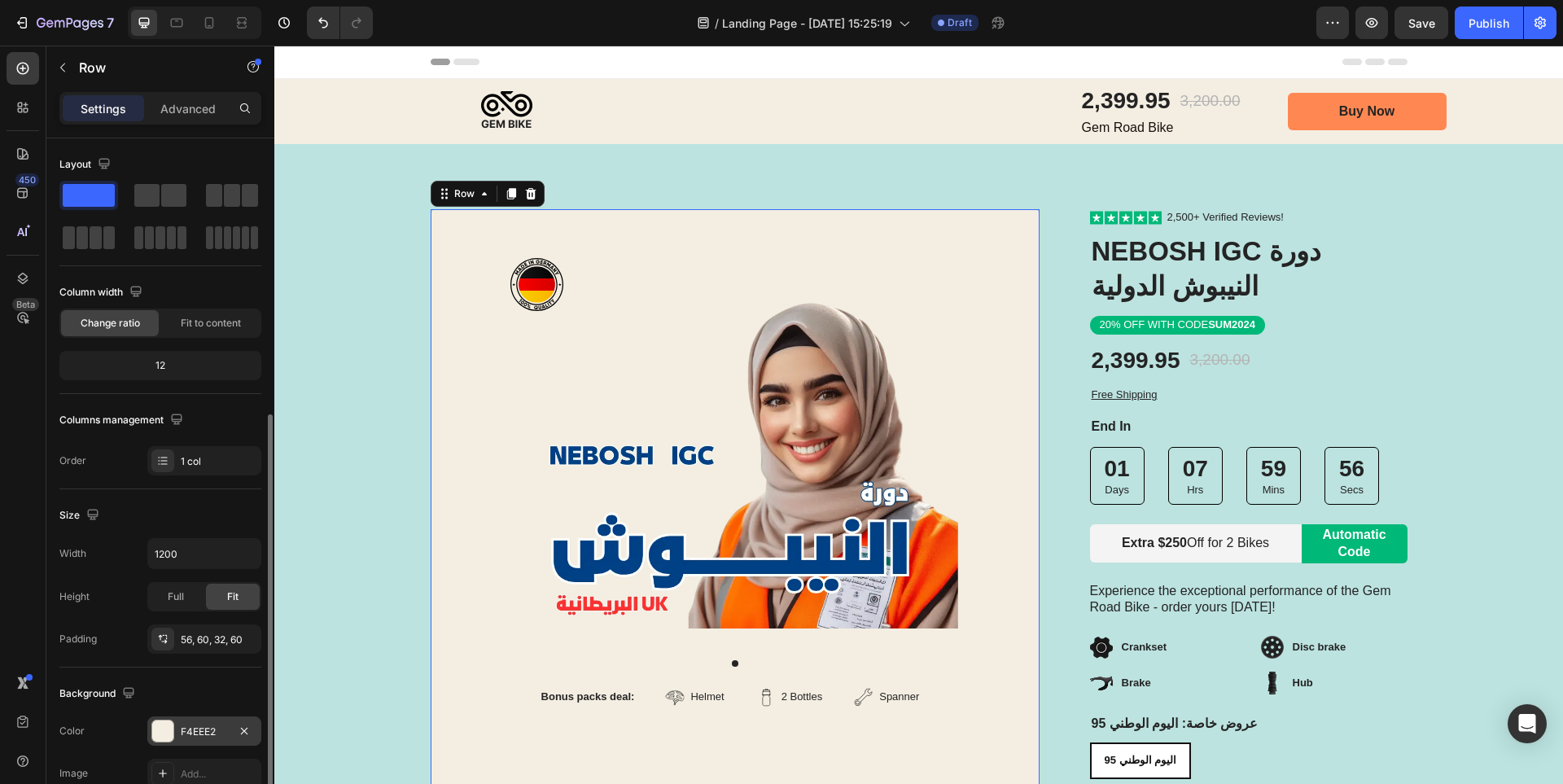
scroll to position [244, 0]
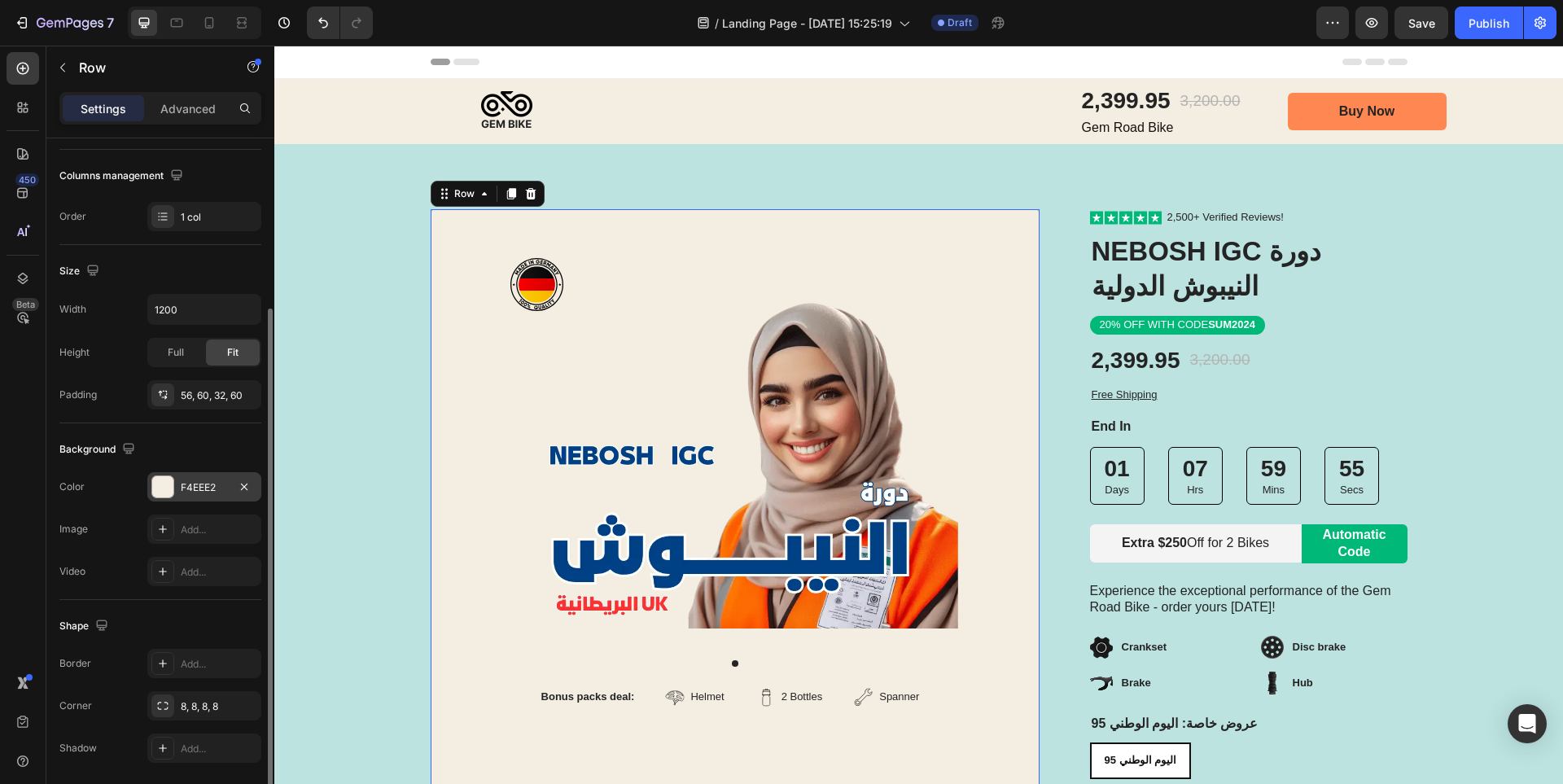
click at [210, 491] on div "F4EEE2" at bounding box center [204, 487] width 47 height 15
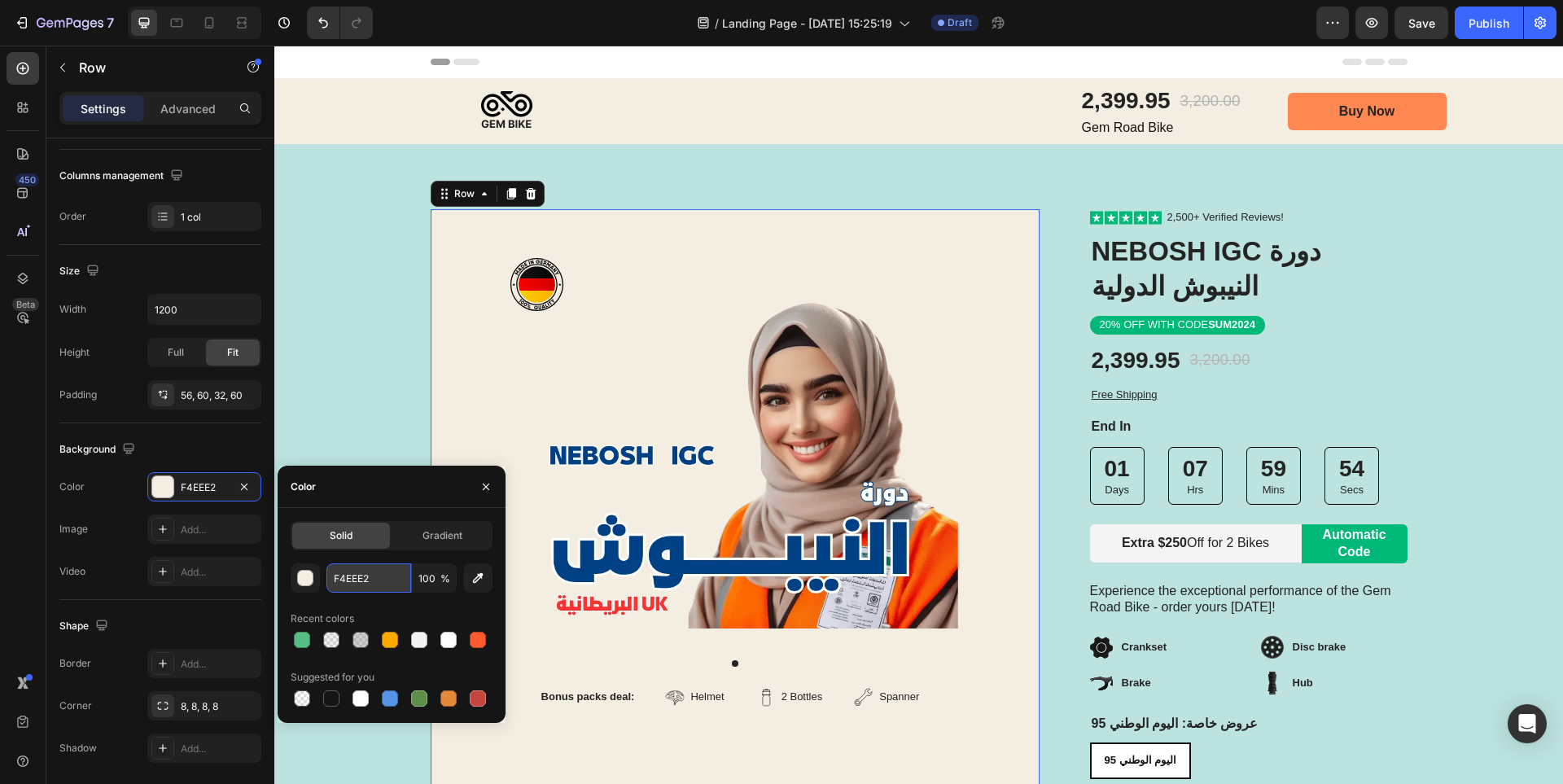
click at [385, 581] on input "F4EEE2" at bounding box center [368, 578] width 85 height 29
paste input "bce3e0"
type input "bce3e0"
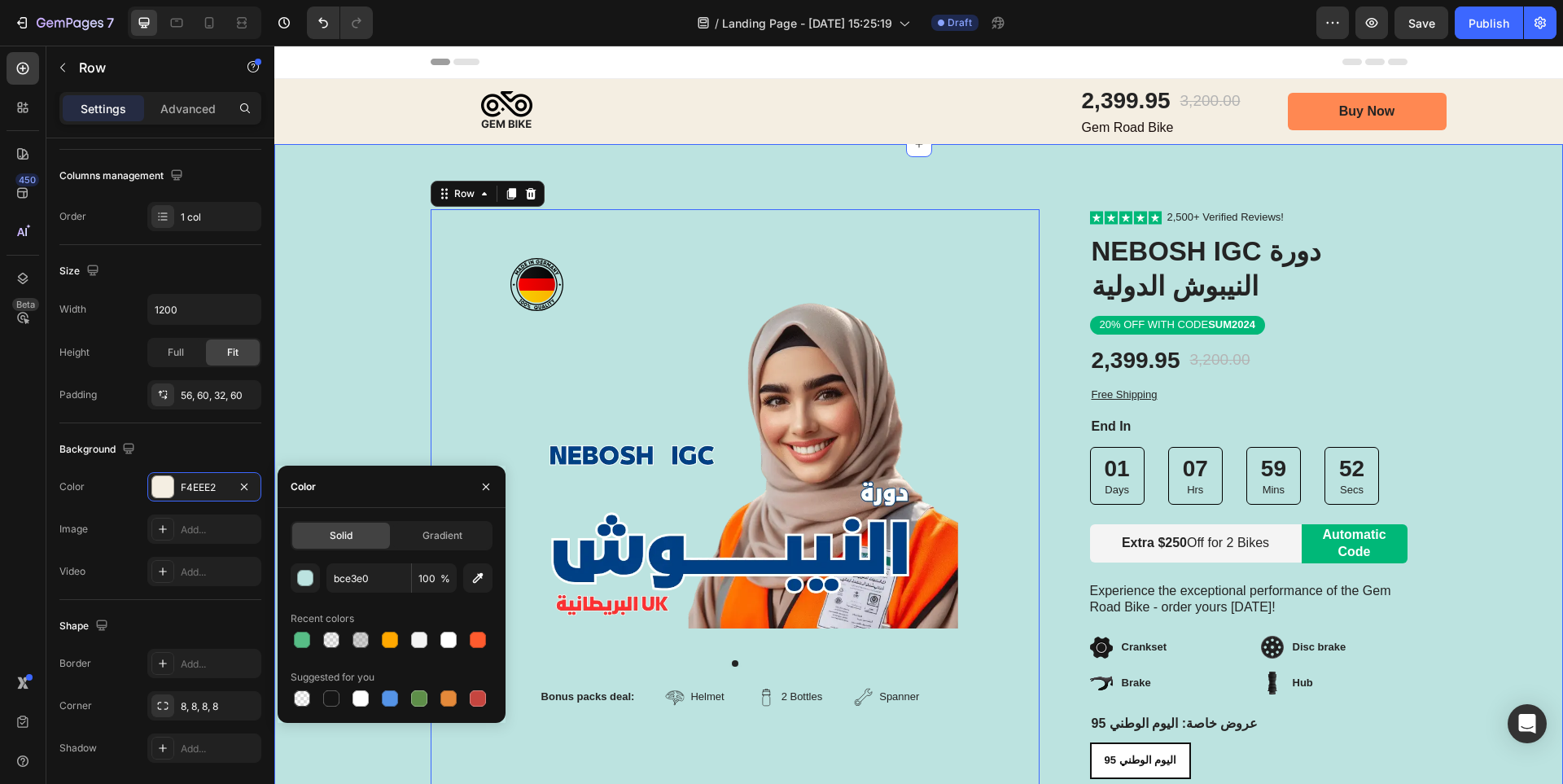
click at [369, 347] on div "Image Row Product Images Bonus packs deal: Text Block Helmet Item List 2 Bottle…" at bounding box center [918, 601] width 1289 height 784
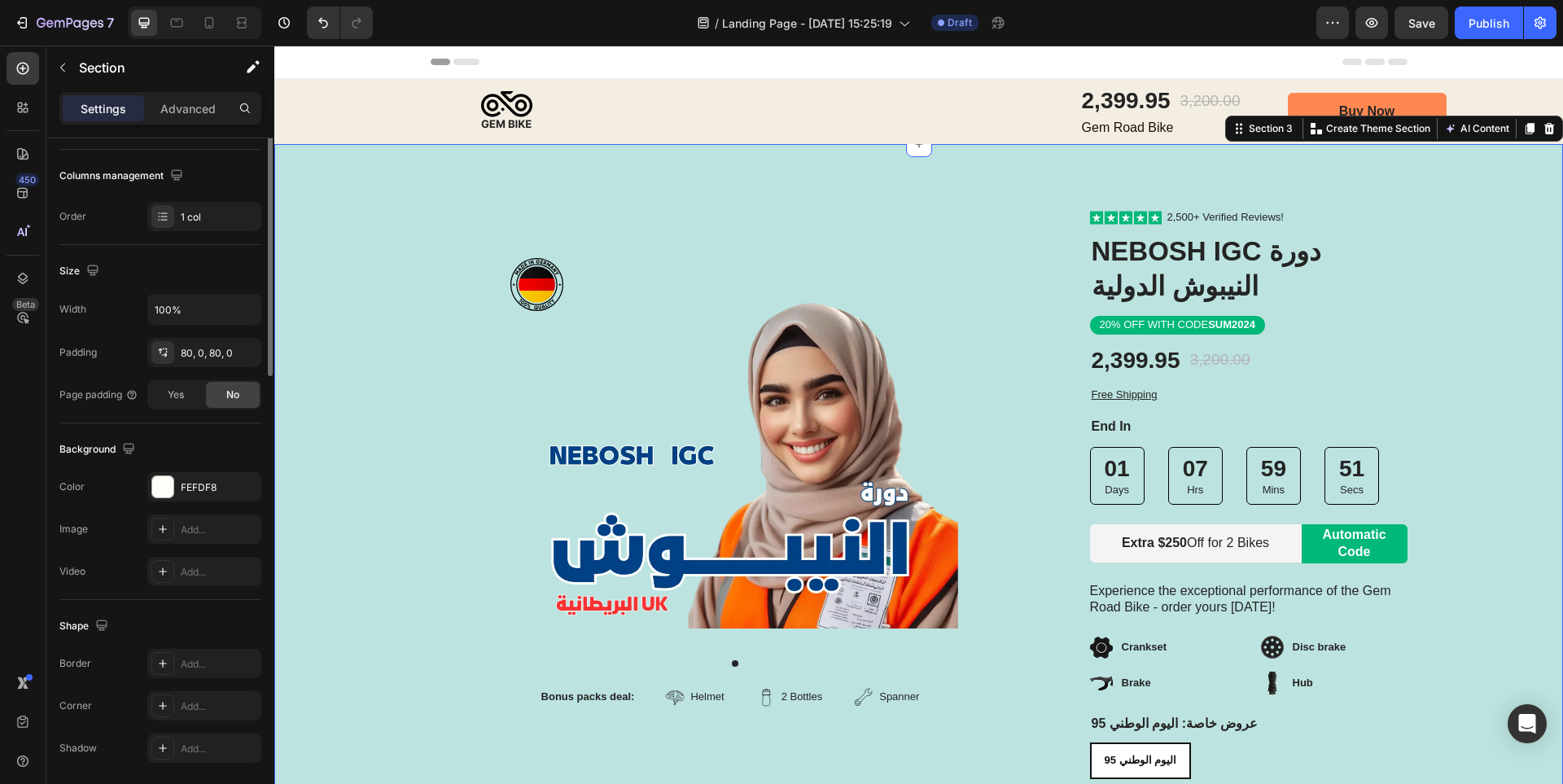
scroll to position [0, 0]
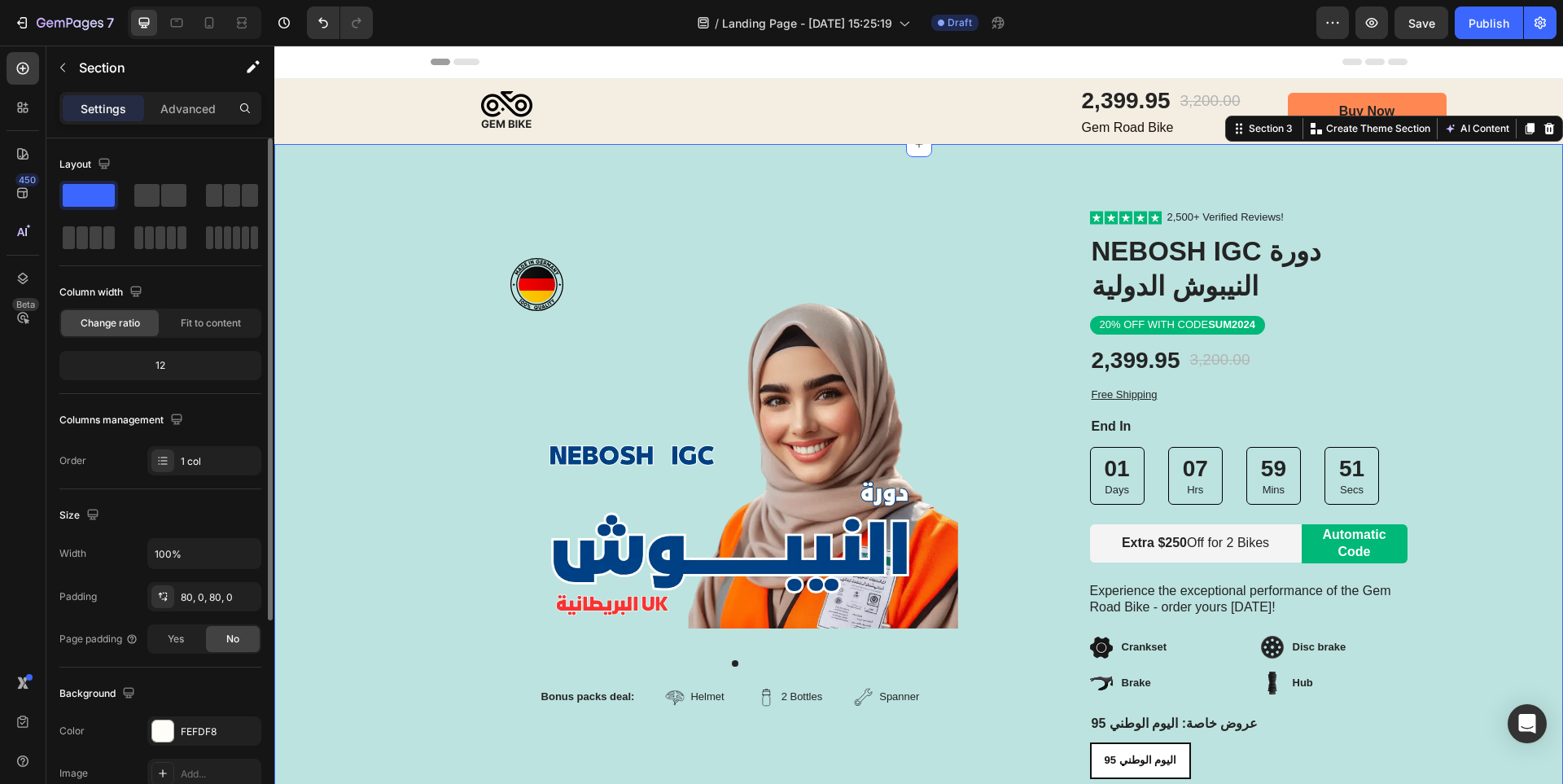
click at [369, 347] on div "Image Row Product Images Bonus packs deal: Text Block Helmet Item List 2 Bottle…" at bounding box center [918, 601] width 1289 height 784
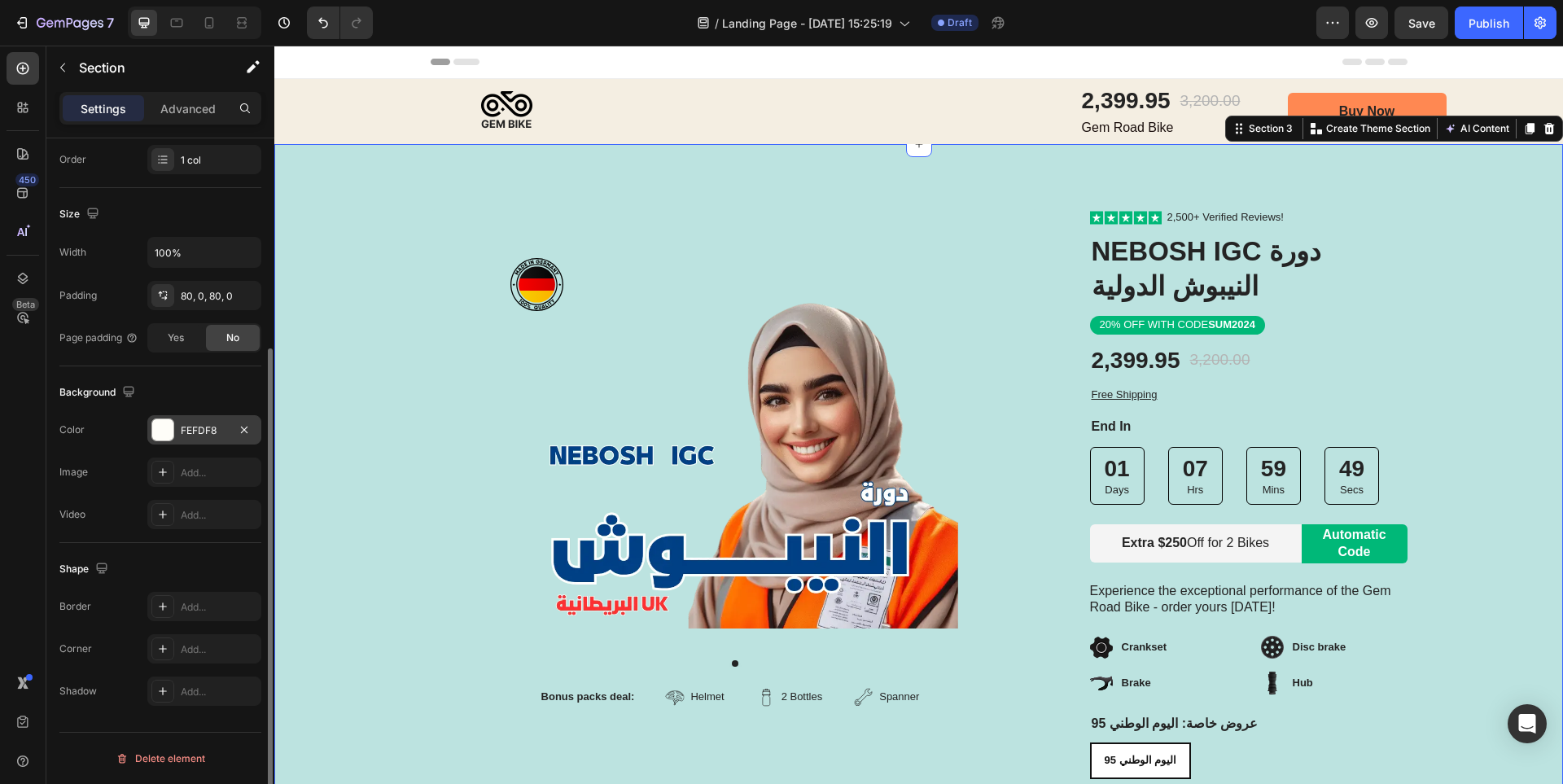
click at [223, 435] on div "FEFDF8" at bounding box center [204, 430] width 47 height 15
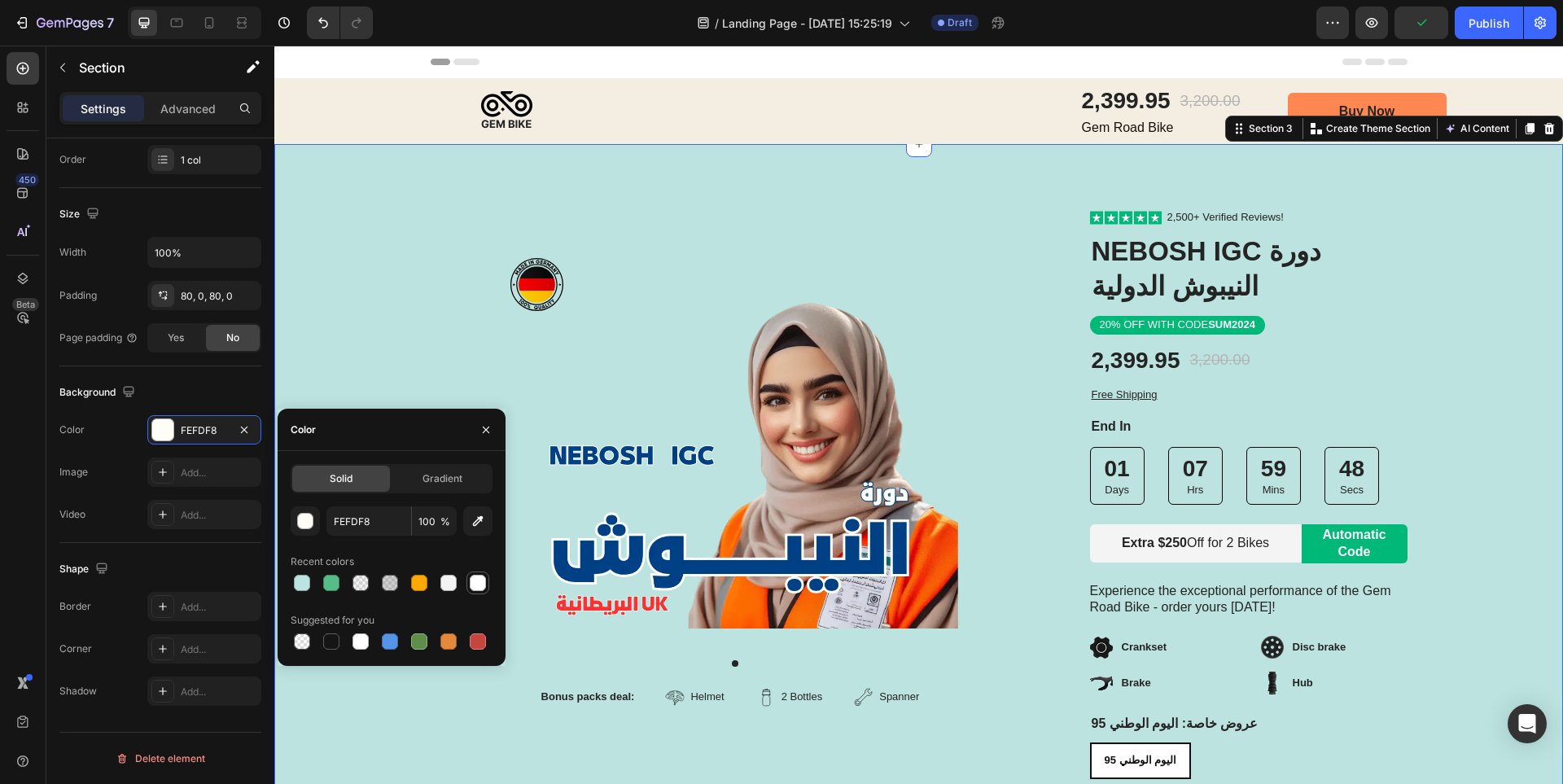
click at [484, 582] on div at bounding box center [478, 583] width 16 height 16
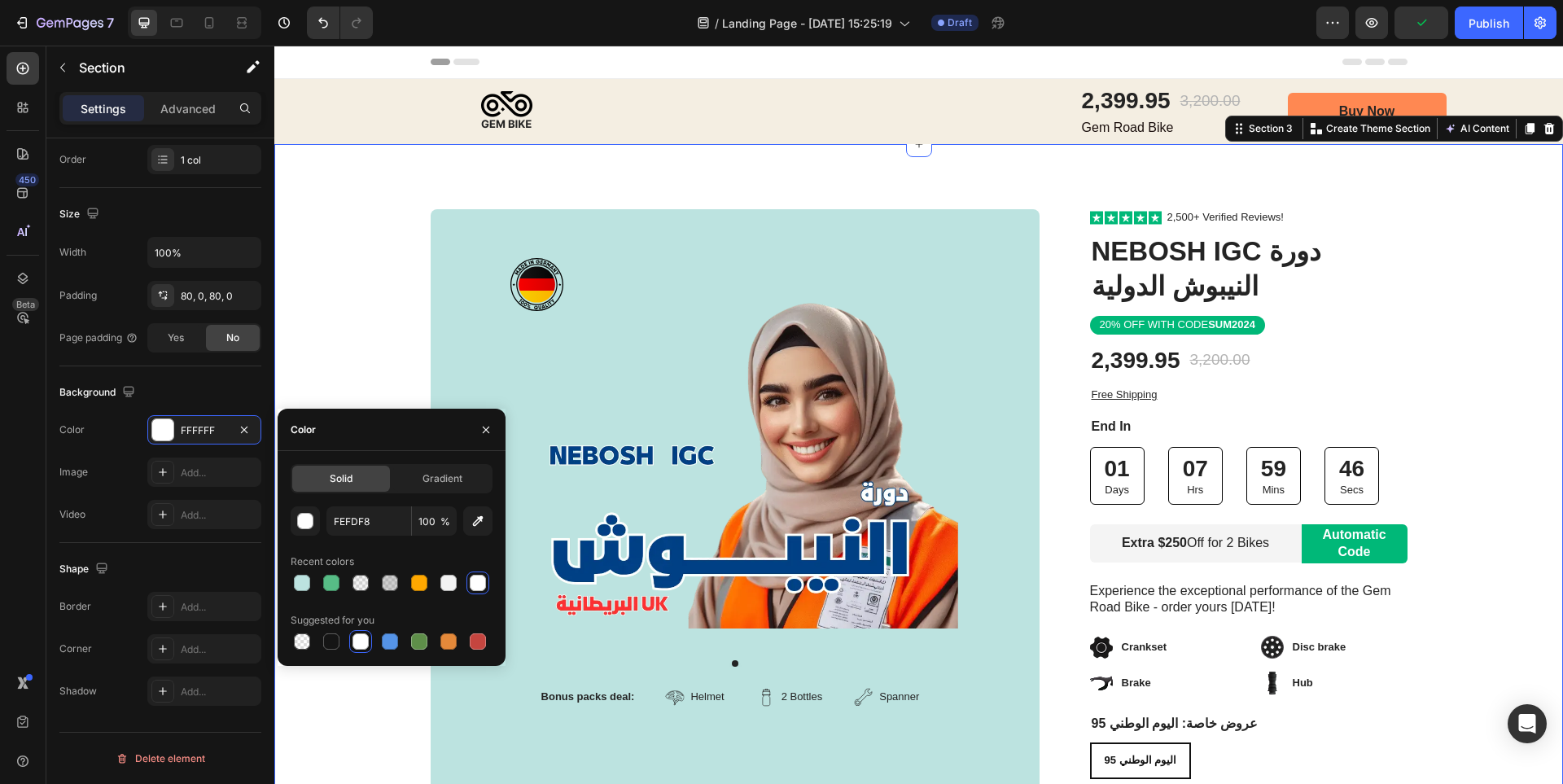
click at [363, 280] on div "Image Row Product Images Bonus packs deal: Text Block Helmet Item List 2 Bottle…" at bounding box center [918, 601] width 1289 height 784
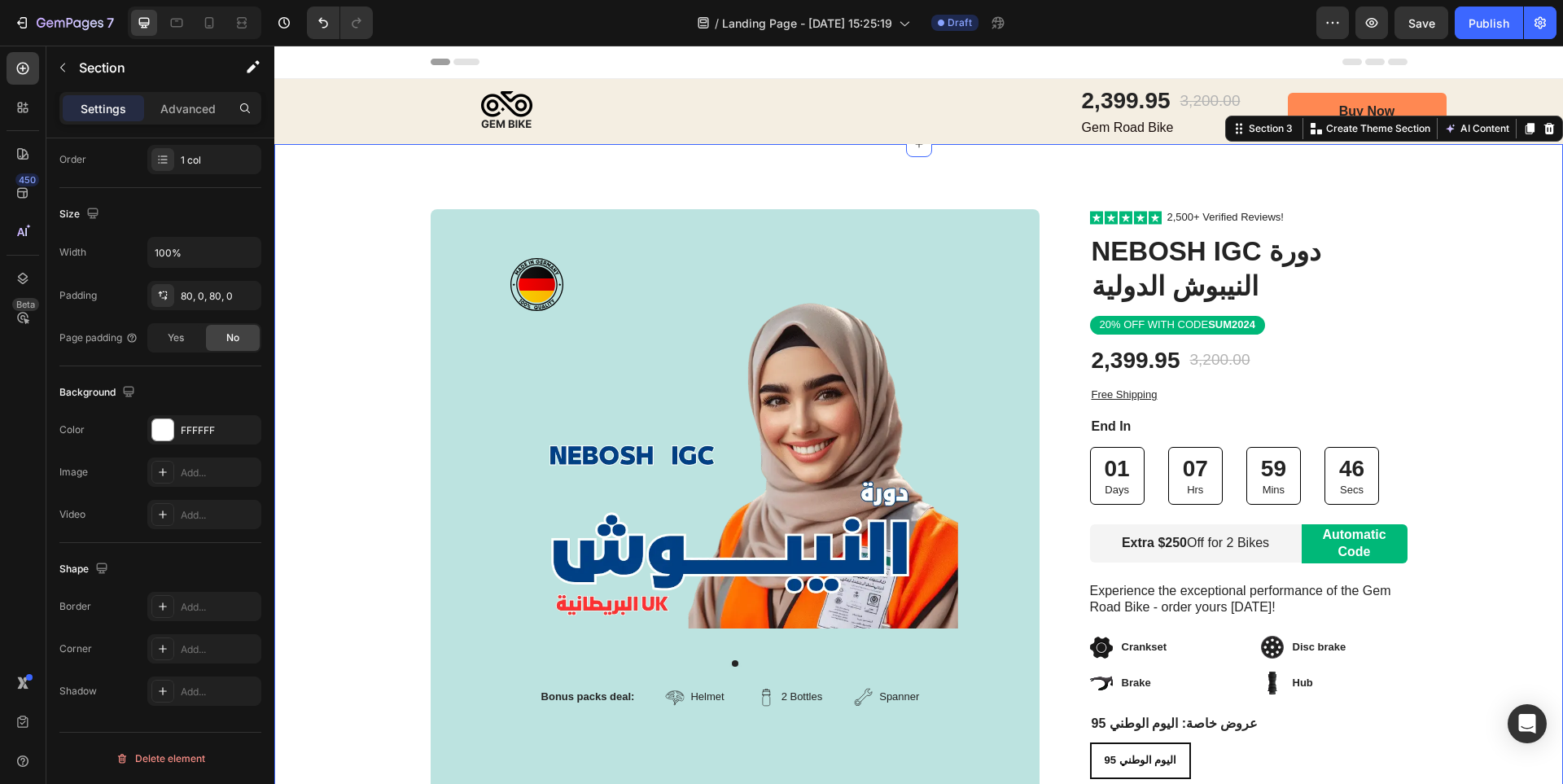
click at [363, 280] on div "Image Row Product Images Bonus packs deal: Text Block Helmet Item List 2 Bottle…" at bounding box center [918, 601] width 1289 height 784
click at [458, 284] on div "Product Images Bonus packs deal: Text Block Helmet Item List 2 Bottles Item Lis…" at bounding box center [736, 509] width 609 height 598
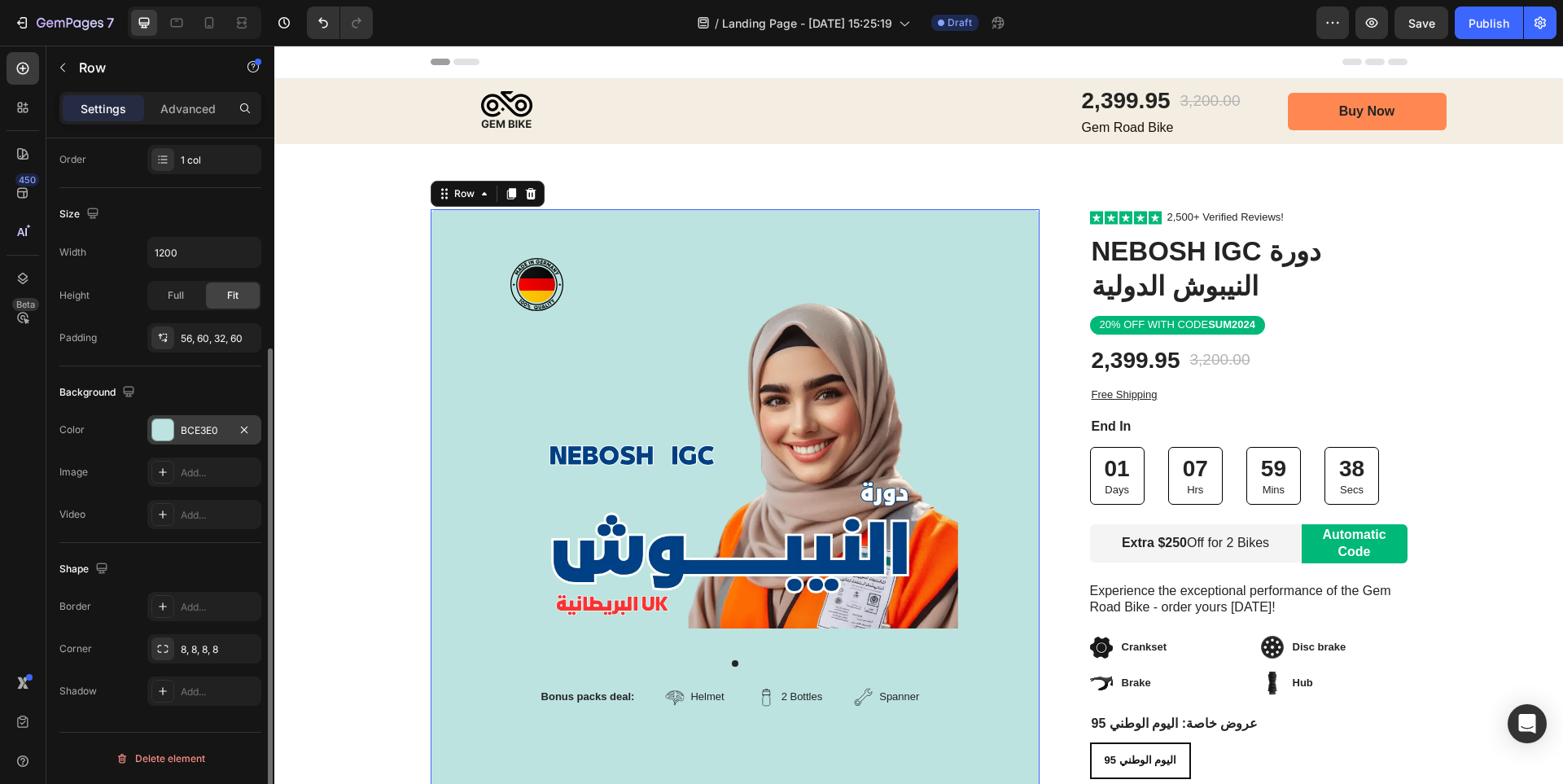
click at [187, 415] on div "BCE3E0" at bounding box center [205, 429] width 114 height 29
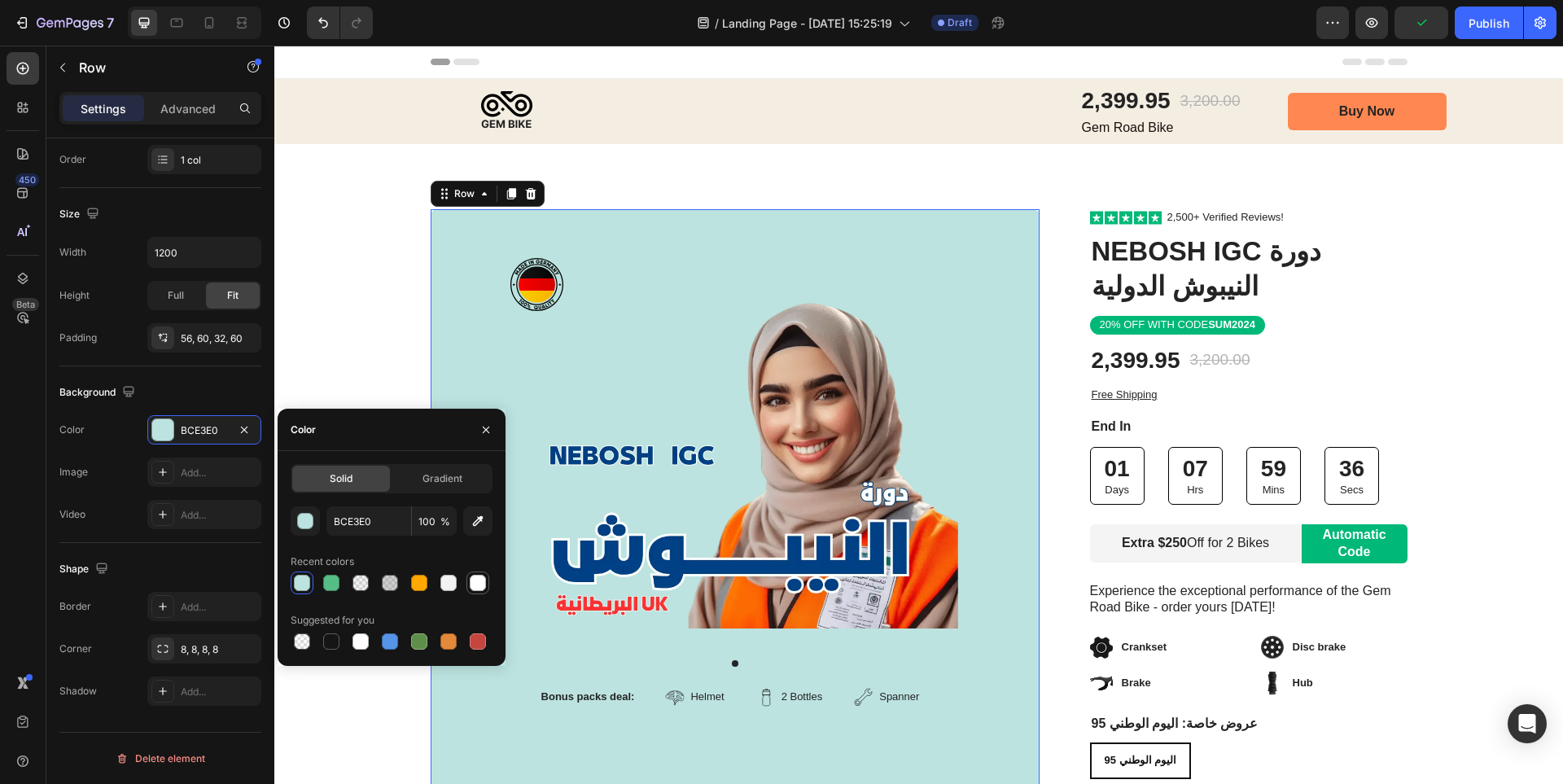
click at [478, 583] on div at bounding box center [478, 583] width 16 height 16
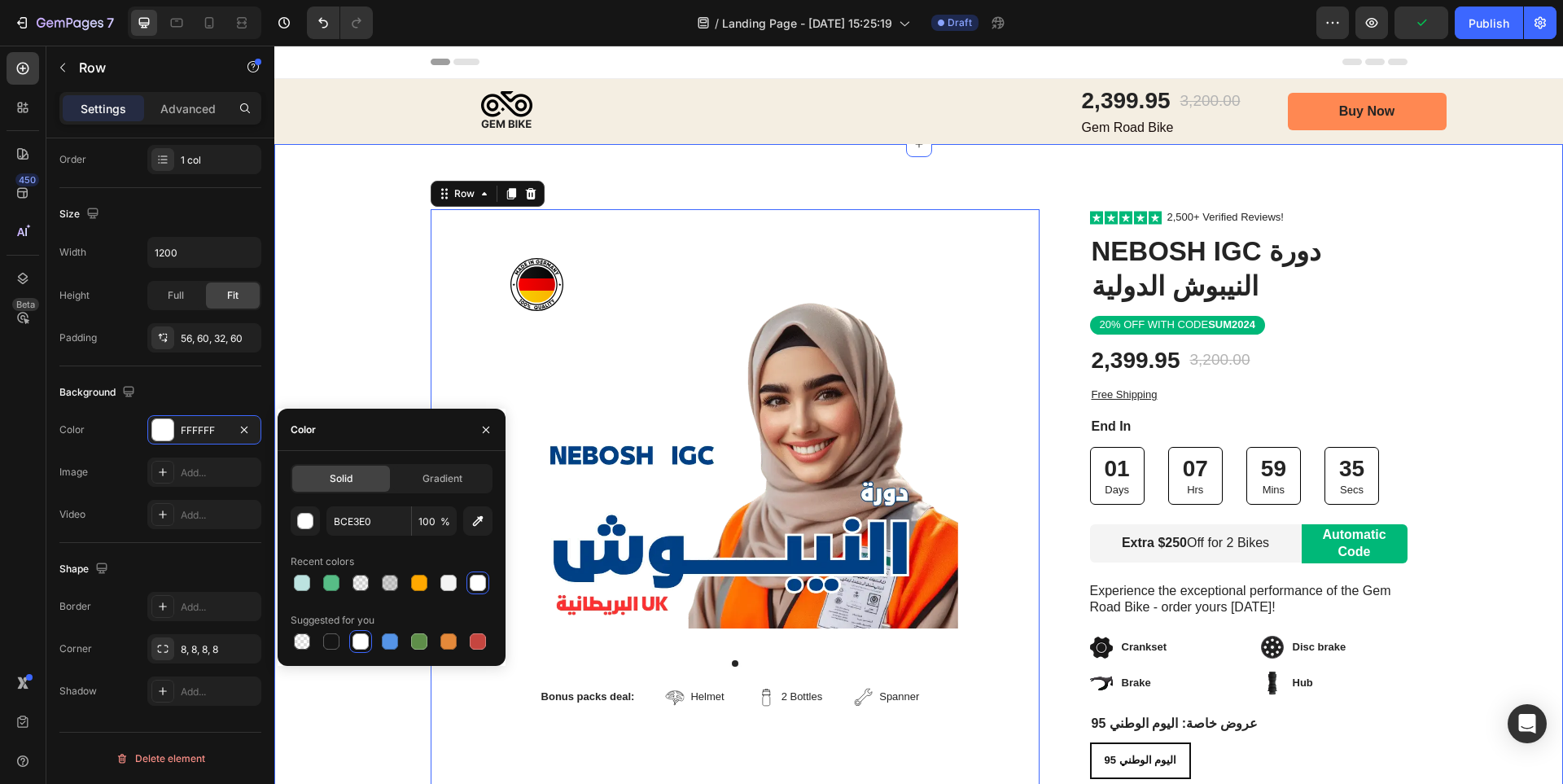
click at [288, 301] on div "Image Row Product Images Bonus packs deal: Text Block Helmet Item List 2 Bottle…" at bounding box center [918, 601] width 1289 height 784
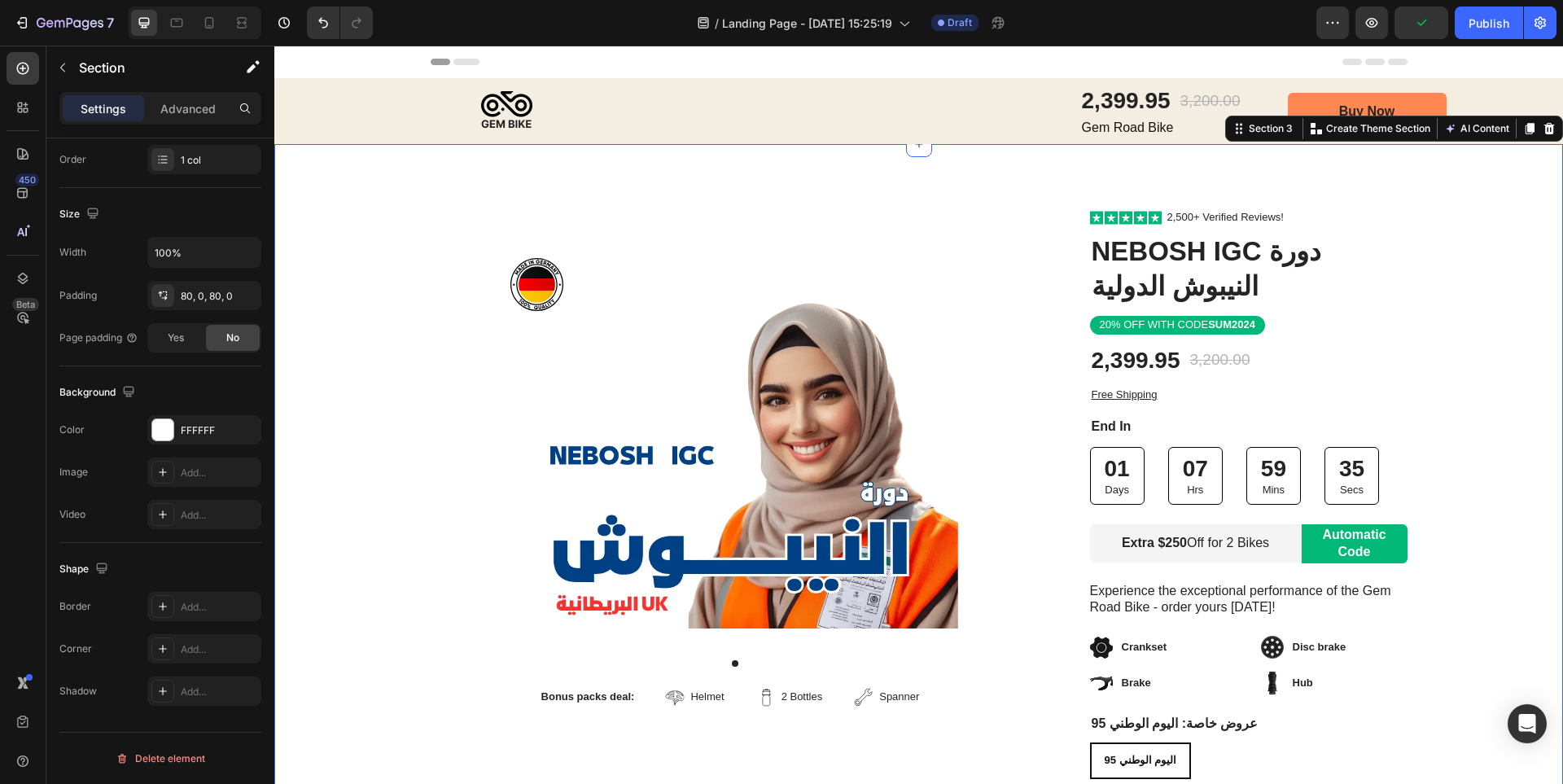
scroll to position [0, 0]
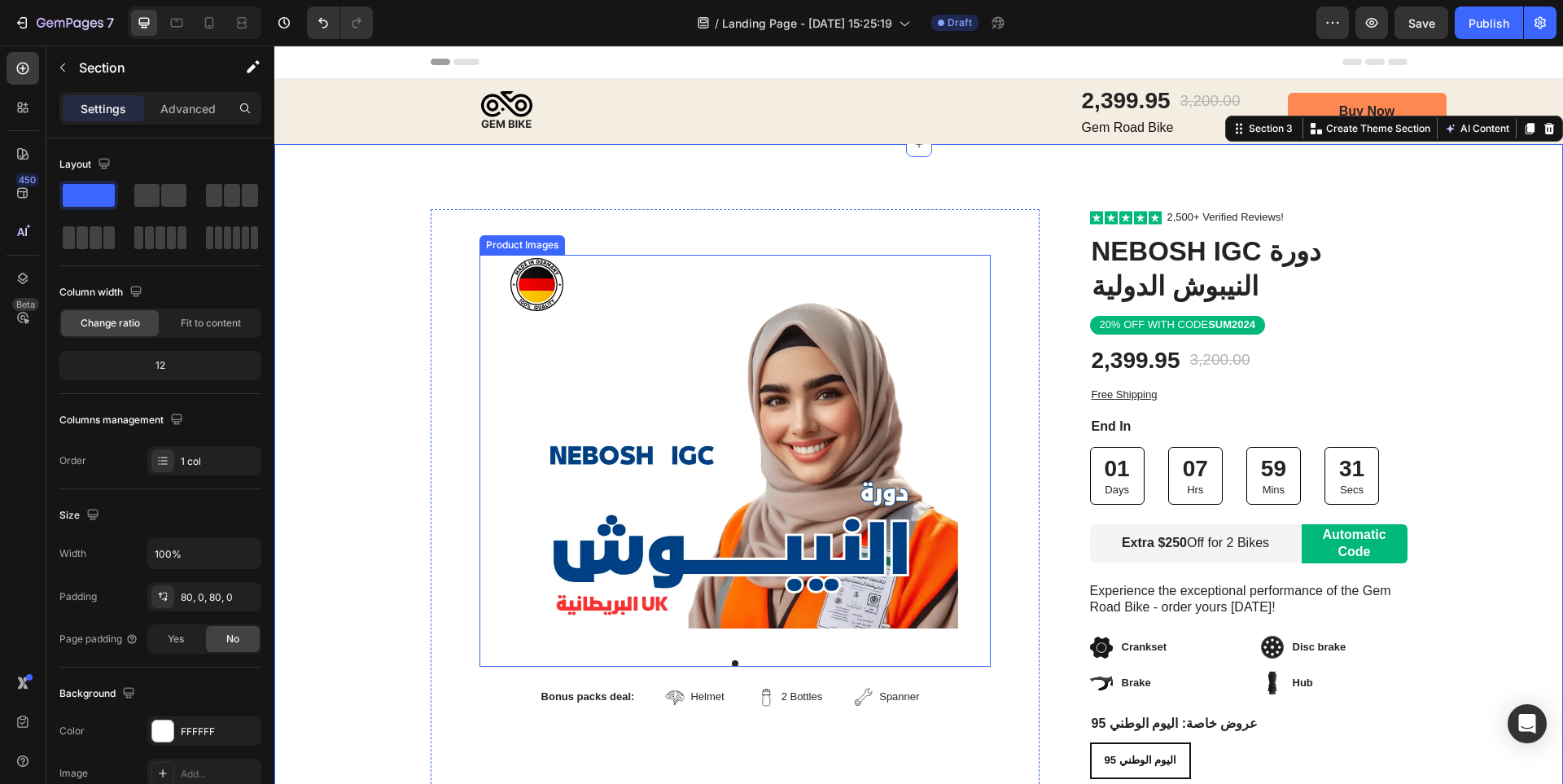
click at [897, 470] on img at bounding box center [735, 441] width 446 height 373
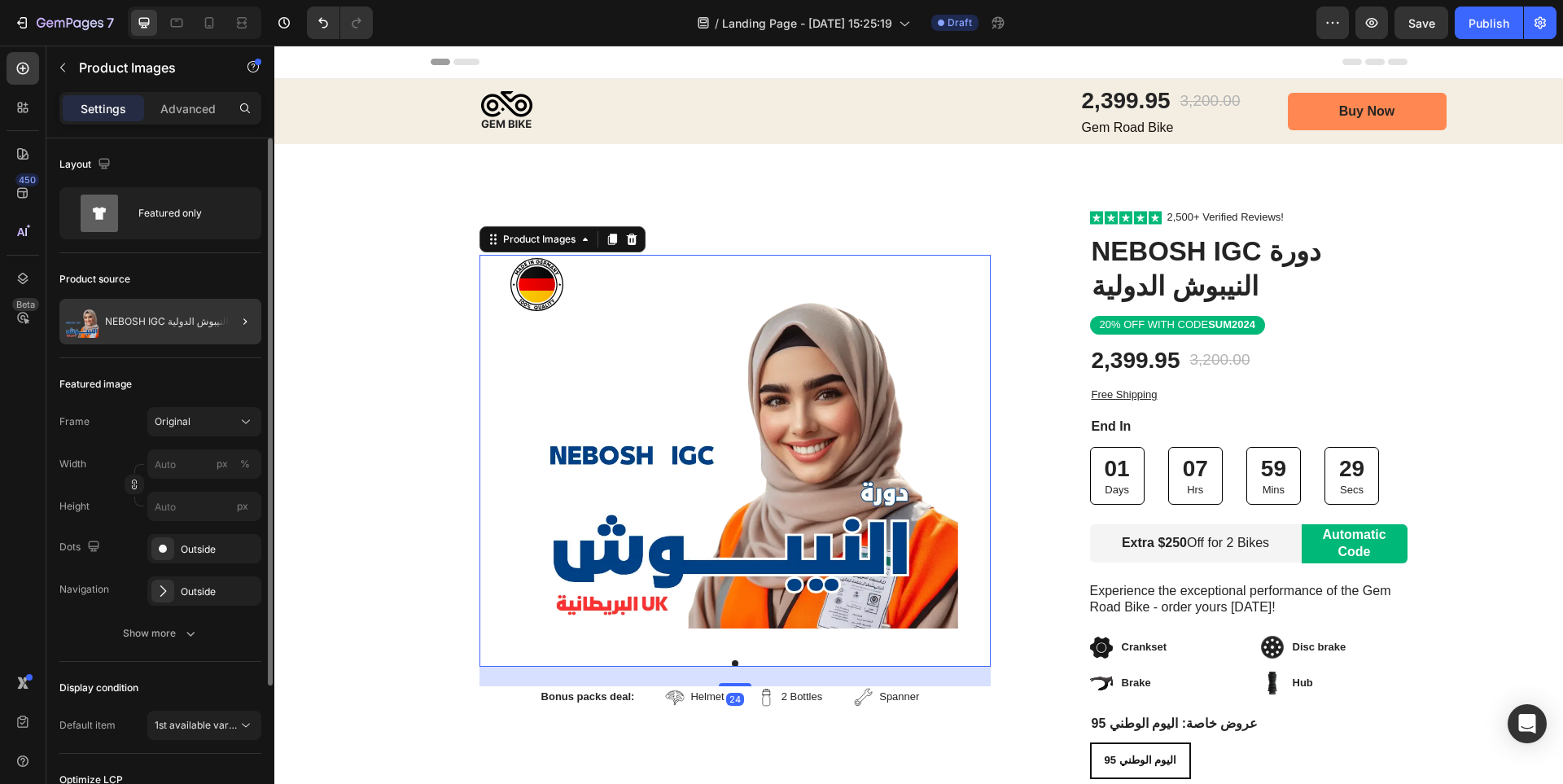
click at [219, 321] on div at bounding box center [239, 321] width 46 height 46
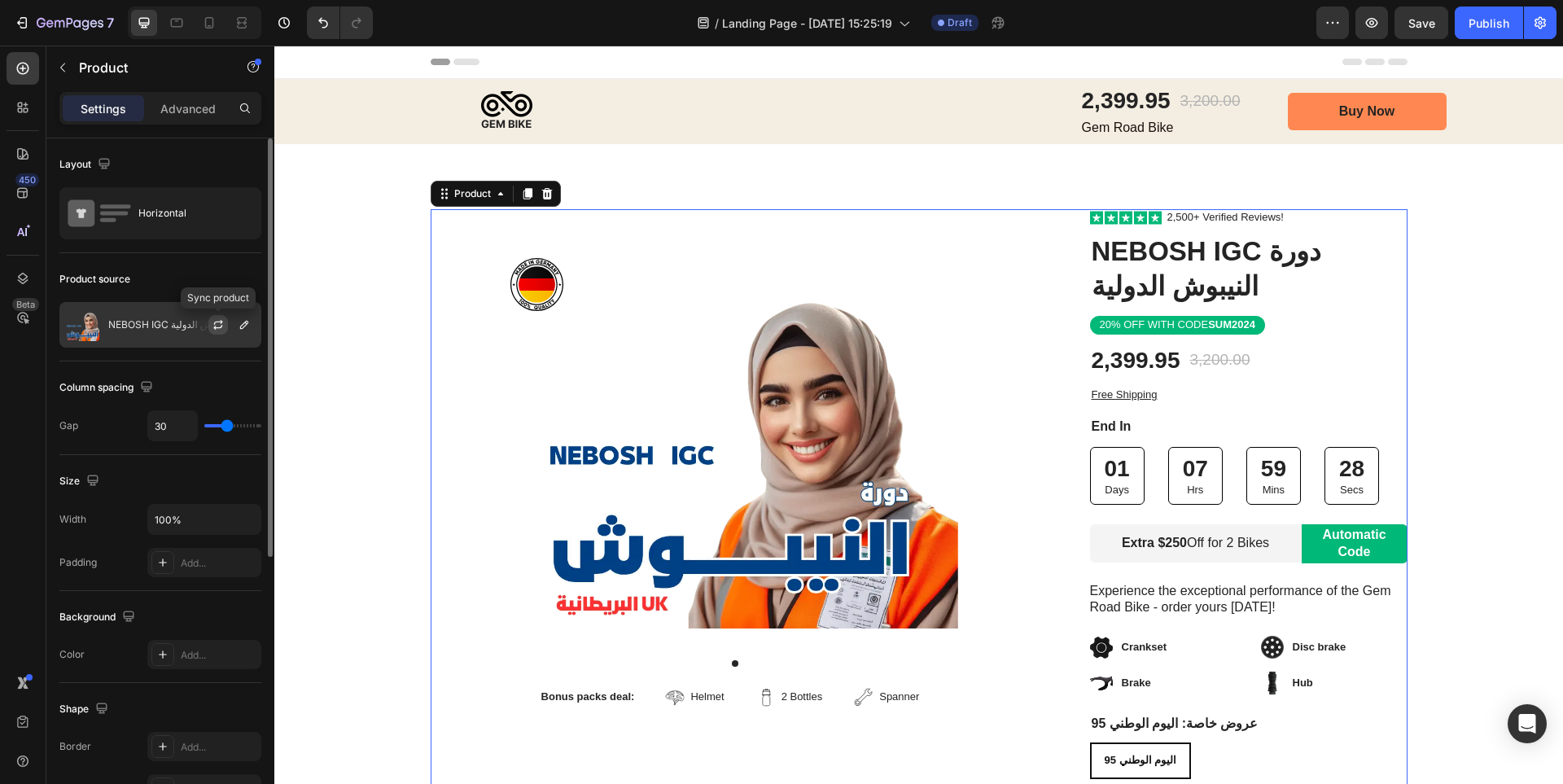
click at [225, 327] on button "button" at bounding box center [219, 325] width 20 height 20
click at [152, 327] on p "NEBOSH IGC دورة النيبوش الدولية" at bounding box center [180, 324] width 145 height 11
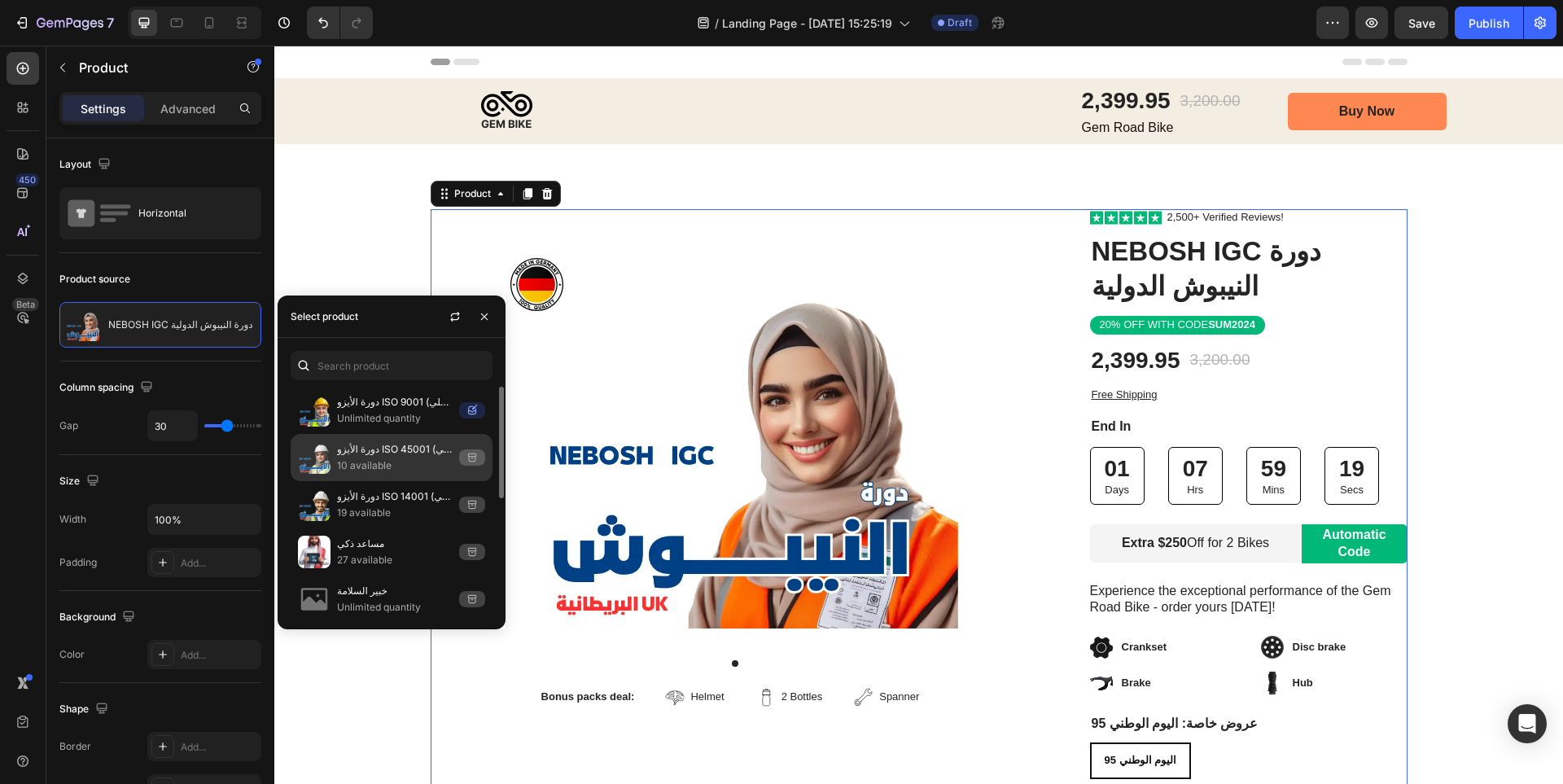
click at [373, 453] on p "دورة الأيزو ISO 45001 (مدقق داخلي)" at bounding box center [395, 449] width 116 height 16
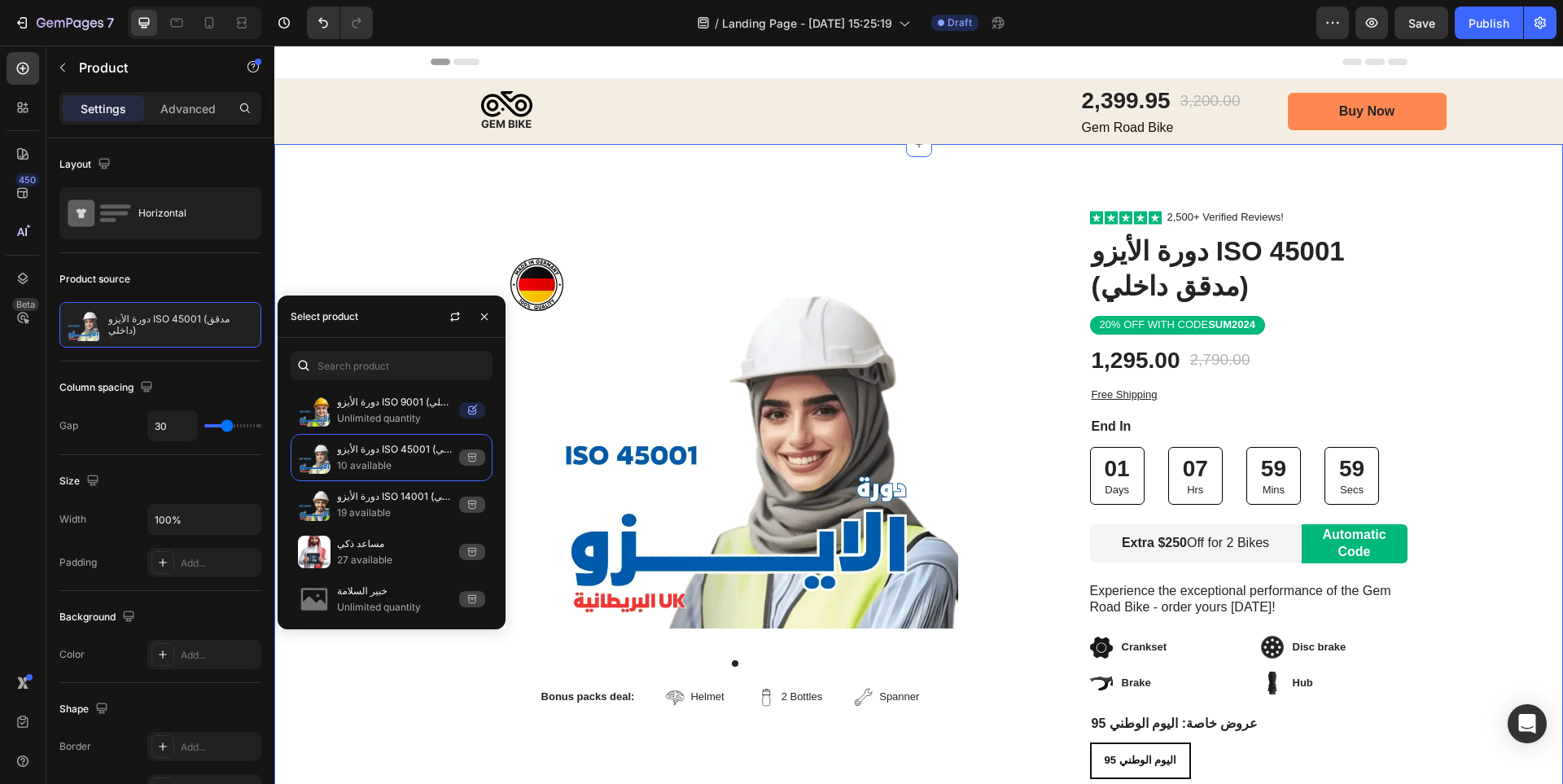
click at [358, 258] on div "Image Row Product Images Bonus packs deal: Text Block Helmet Item List 2 Bottle…" at bounding box center [918, 601] width 1289 height 784
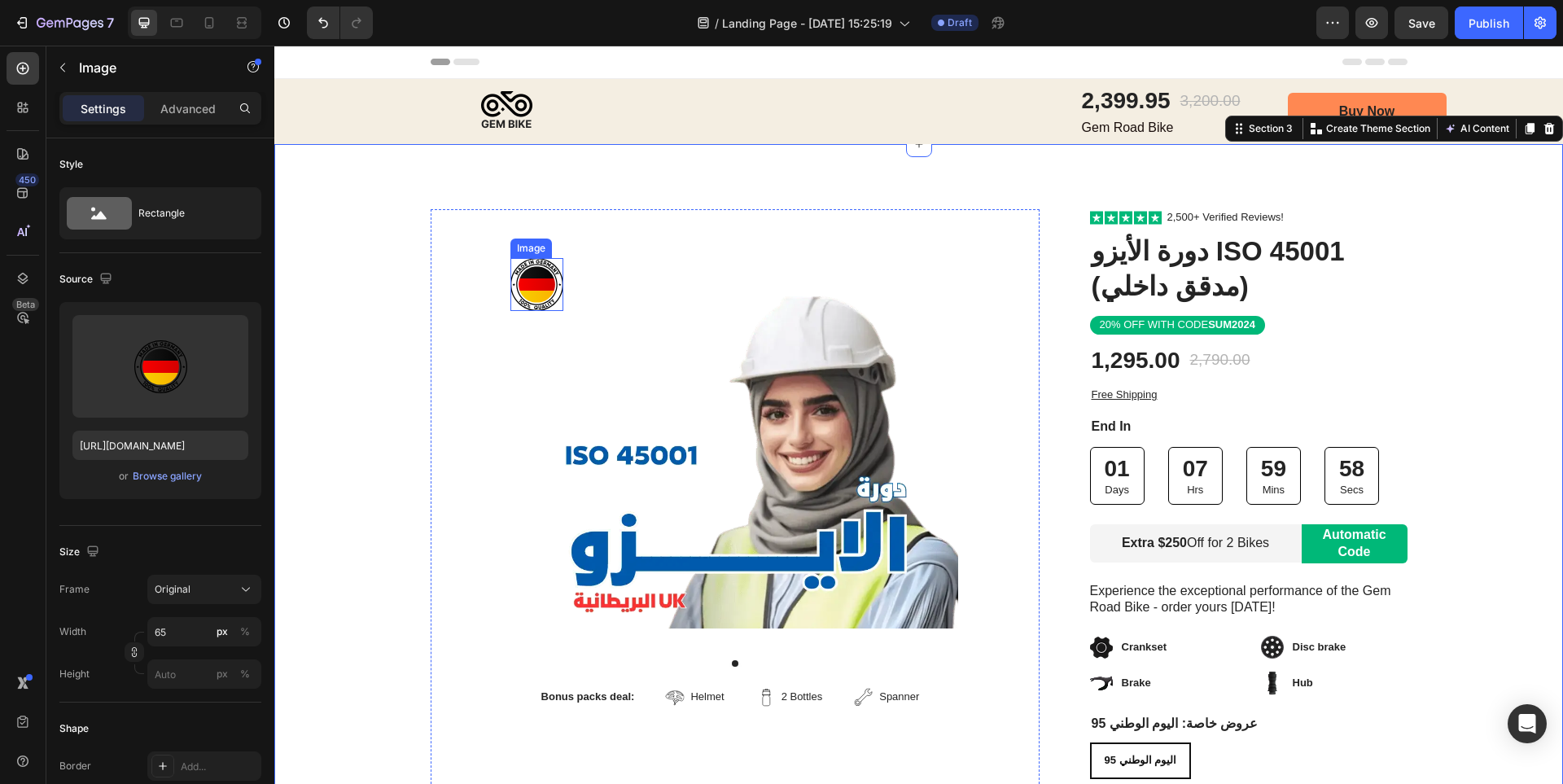
click at [552, 284] on img at bounding box center [536, 284] width 53 height 53
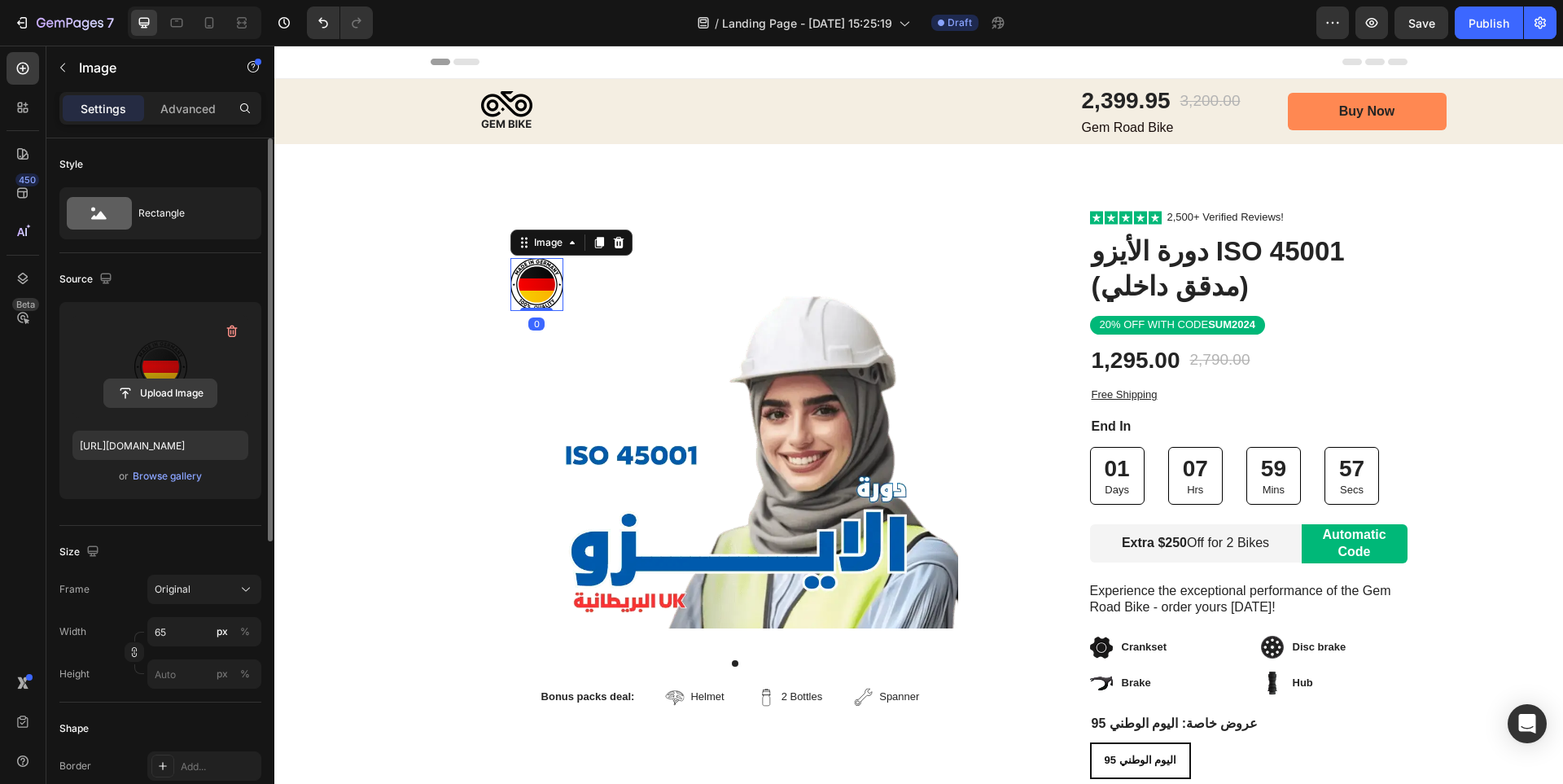
click at [178, 399] on input "file" at bounding box center [160, 393] width 113 height 28
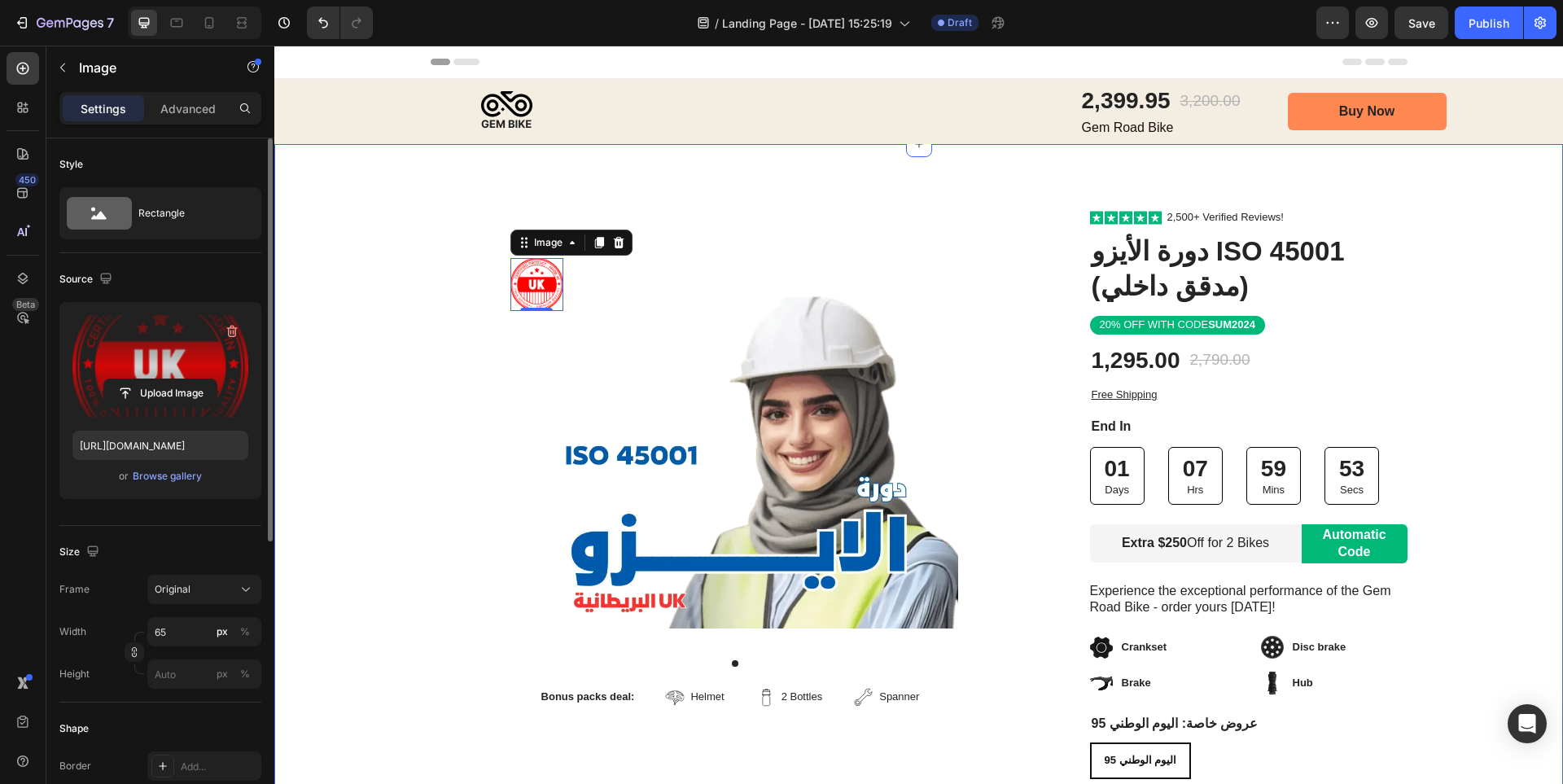
click at [405, 371] on div "Image Row Product Images Bonus packs deal: Text Block Helmet Item List 2 Bottle…" at bounding box center [918, 601] width 1289 height 784
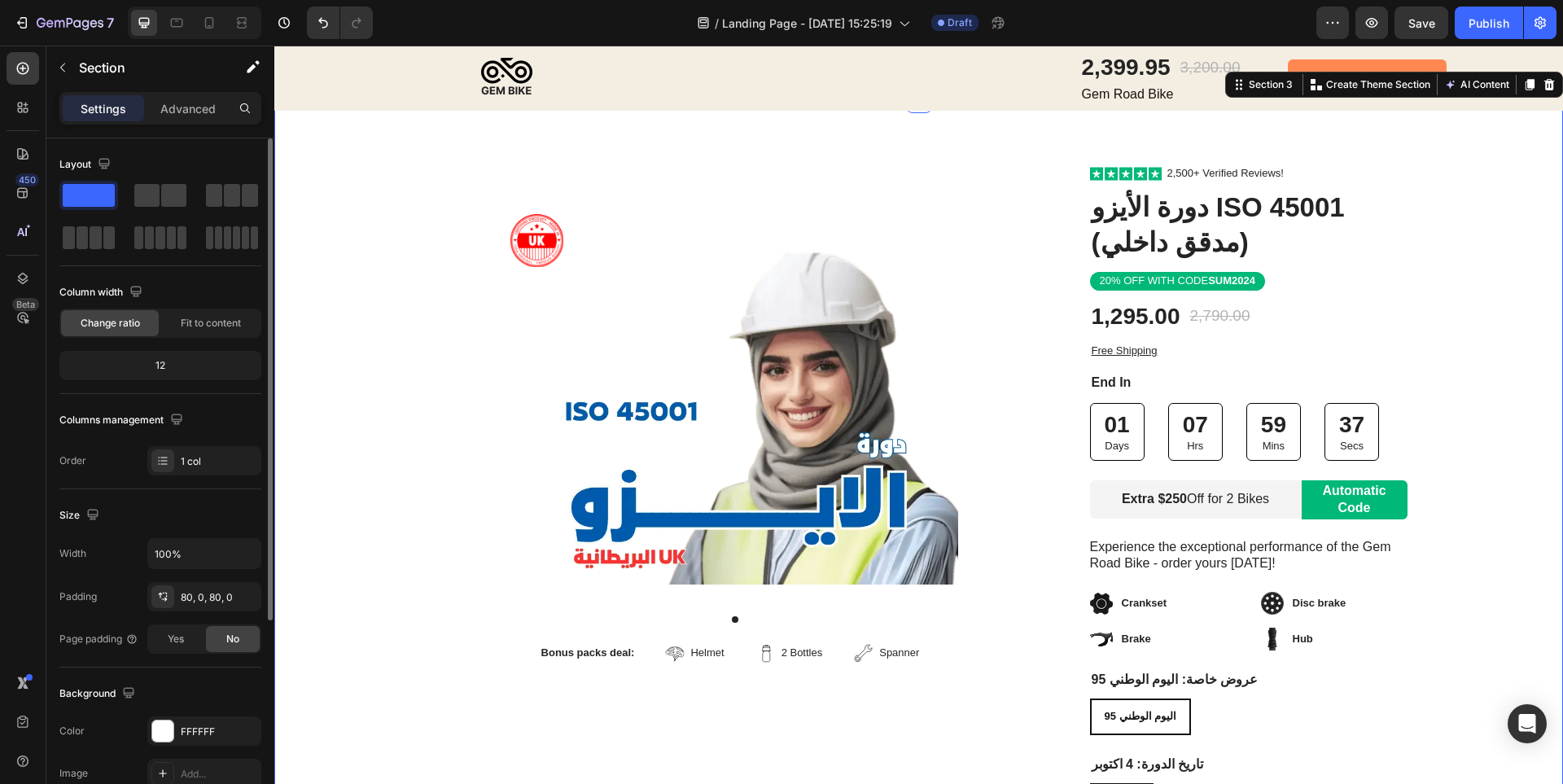
scroll to position [82, 0]
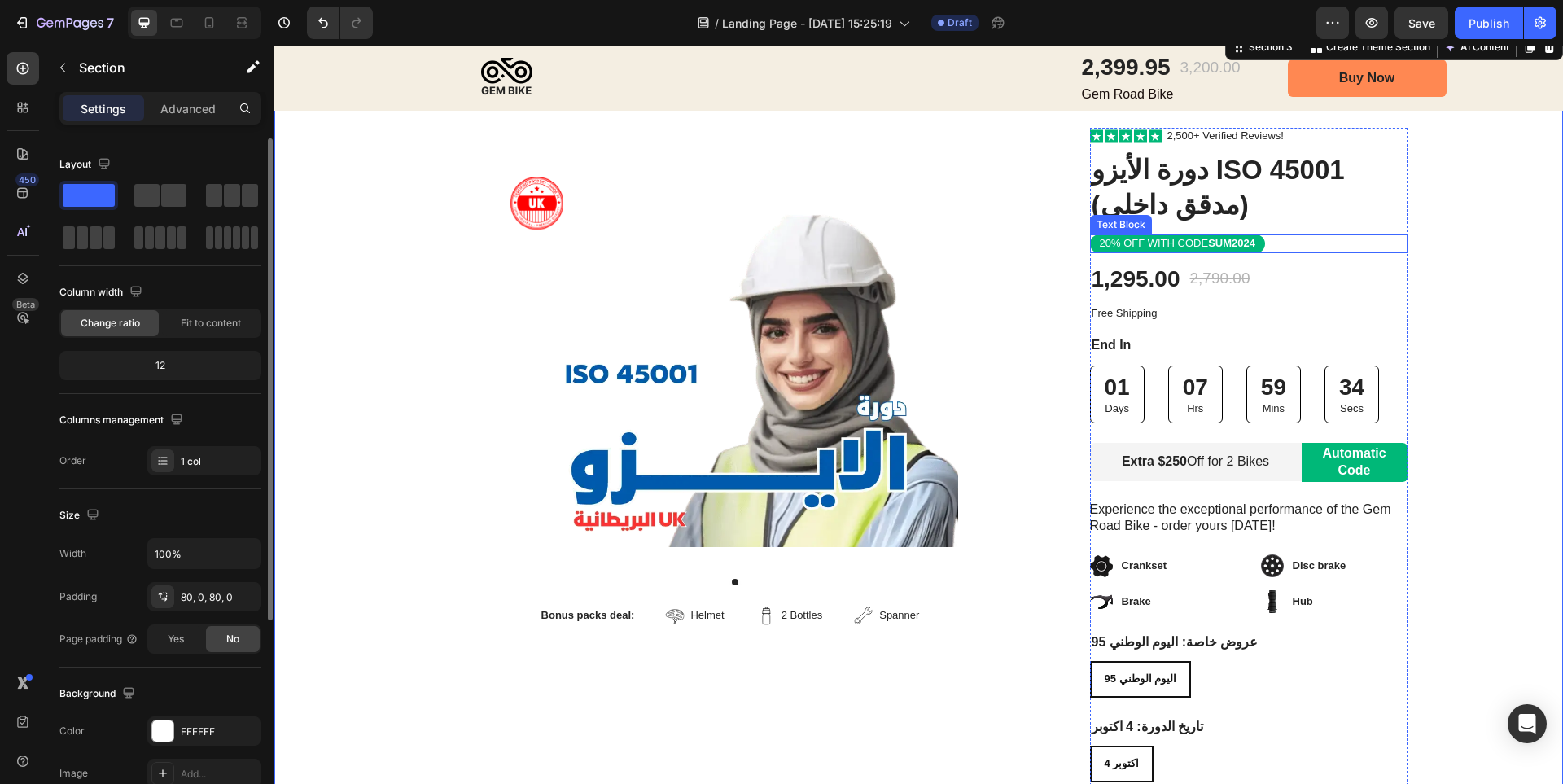
click at [1202, 244] on p "20% OFF WITH CODE SUM2024" at bounding box center [1178, 243] width 156 height 14
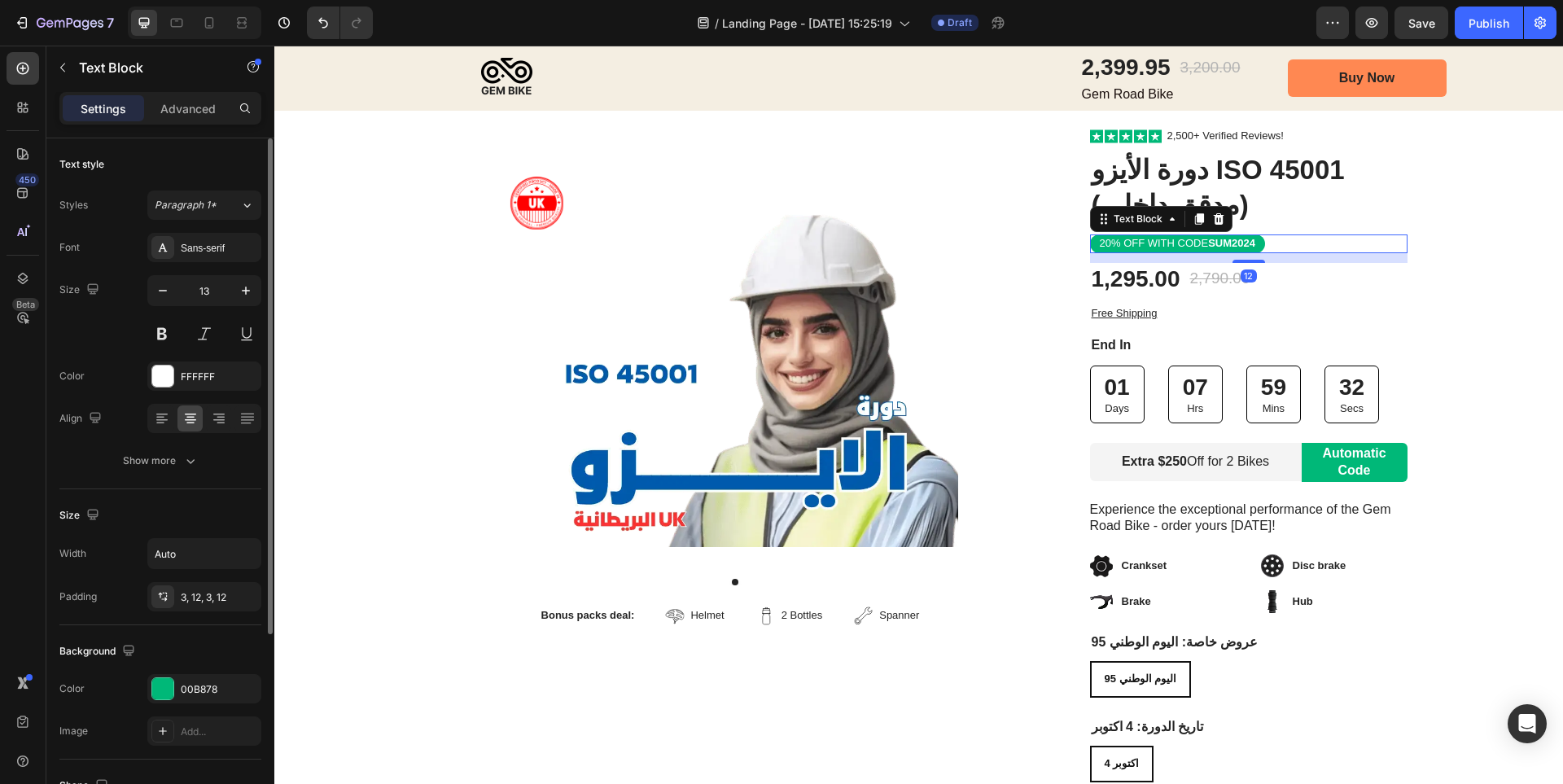
click at [1202, 244] on p "20% OFF WITH CODE SUM2024" at bounding box center [1178, 243] width 156 height 14
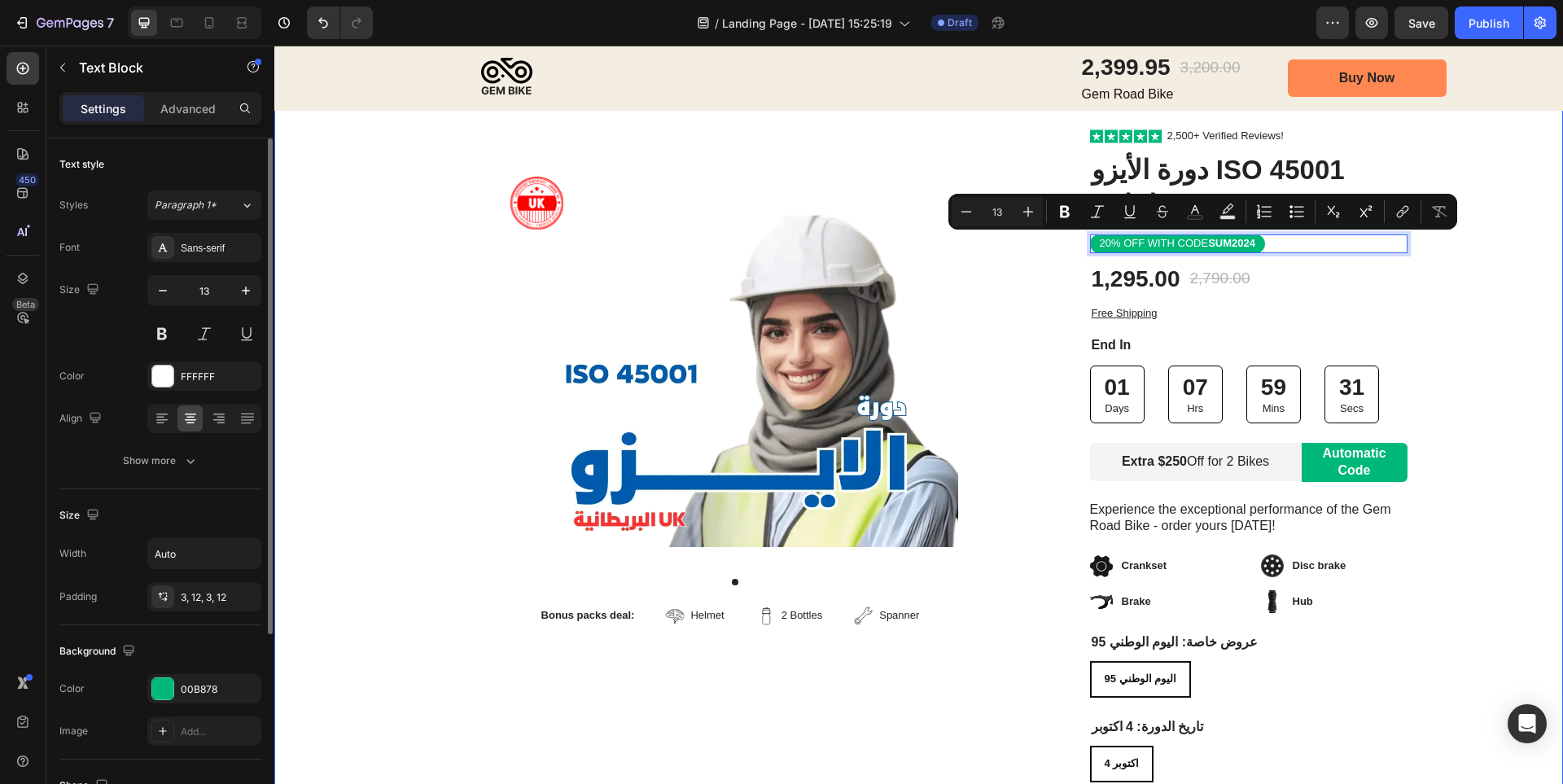
click at [1456, 297] on div "Image Row Product Images Bonus packs deal: Text Block Helmet Item List 2 Bottle…" at bounding box center [918, 520] width 1289 height 784
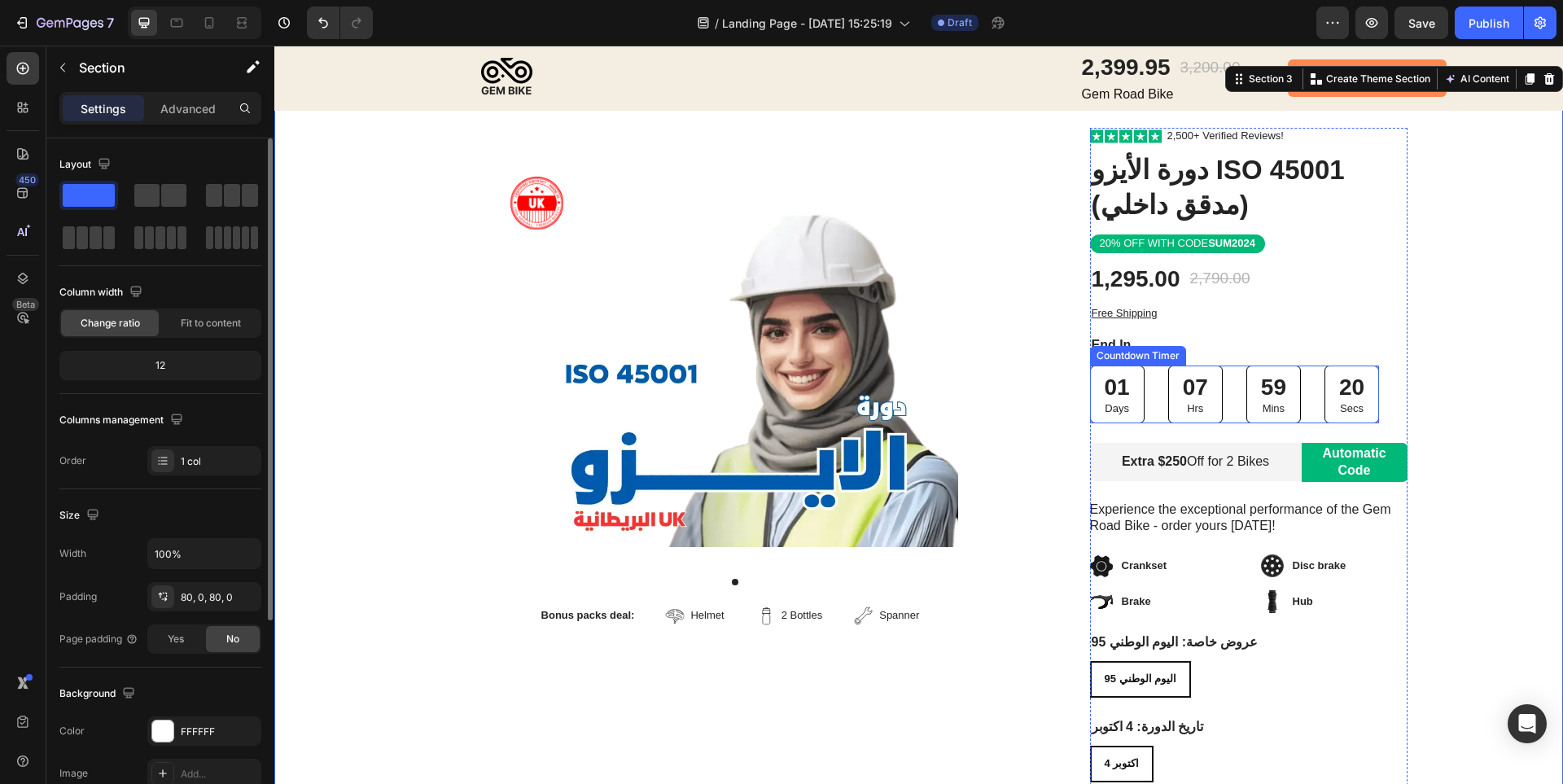
click at [1151, 397] on div "01 Days 07 Hrs 59 Mins 20 Secs" at bounding box center [1235, 394] width 289 height 58
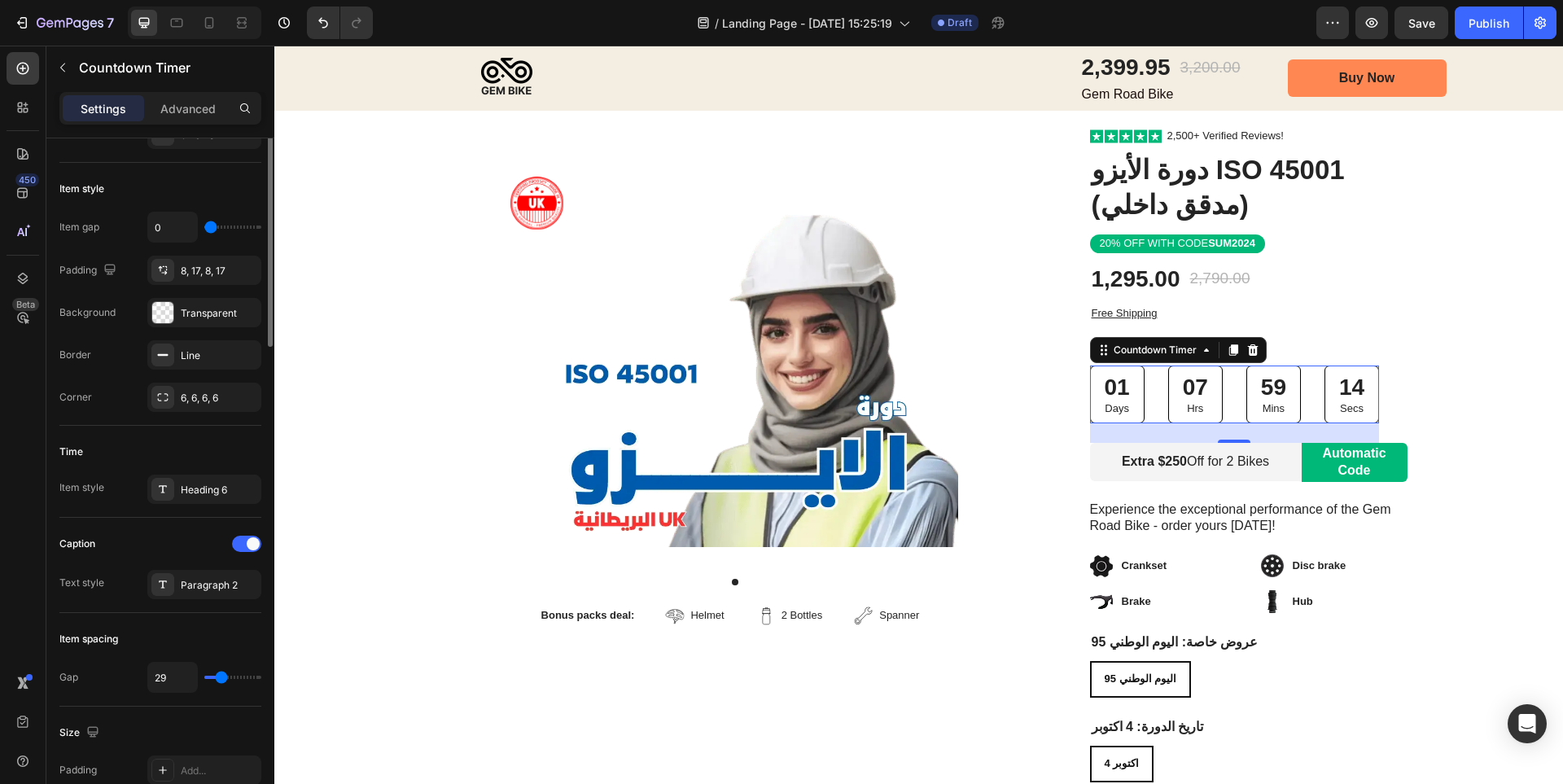
scroll to position [0, 0]
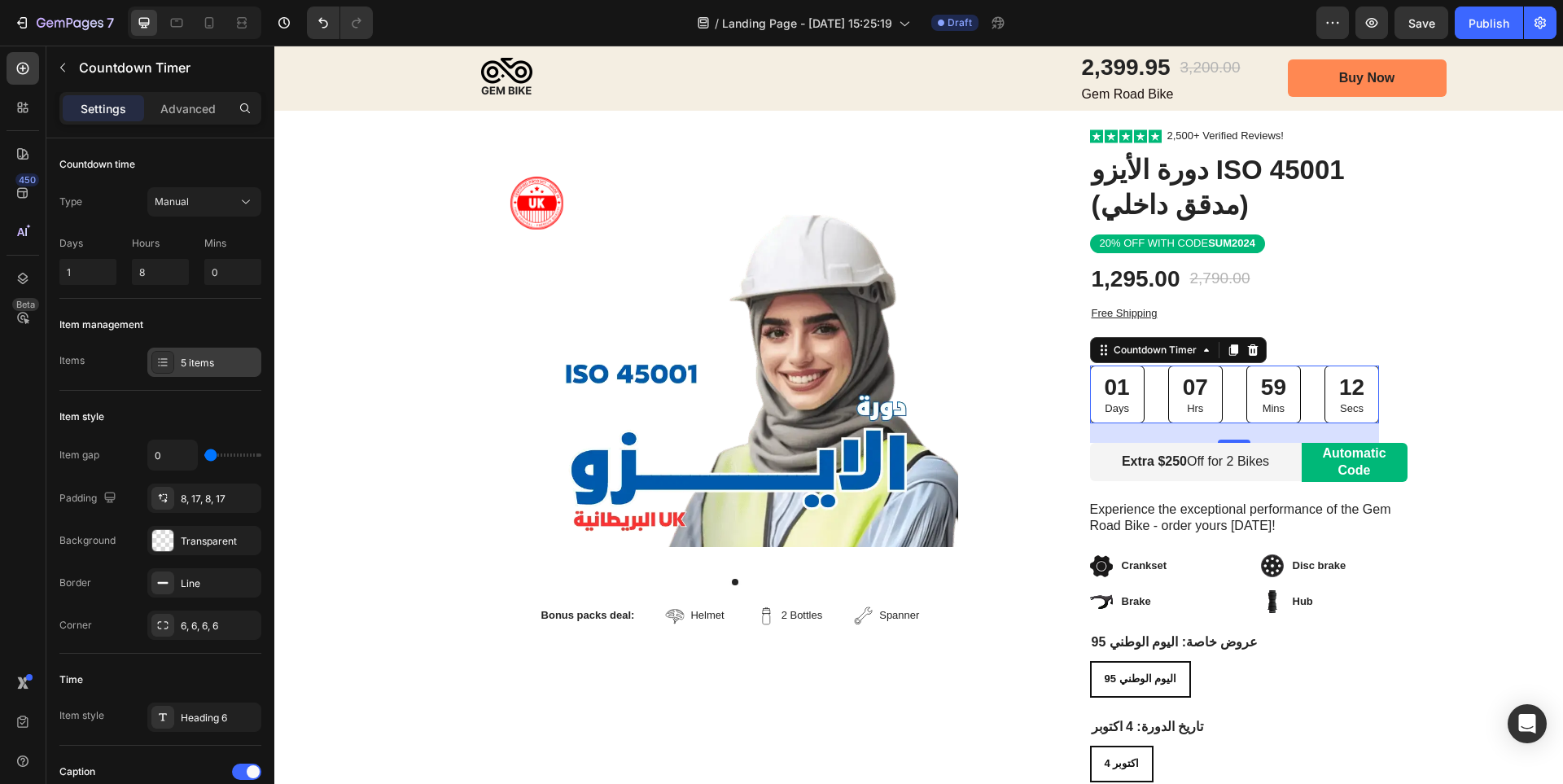
click at [197, 355] on div "5 items" at bounding box center [219, 362] width 77 height 15
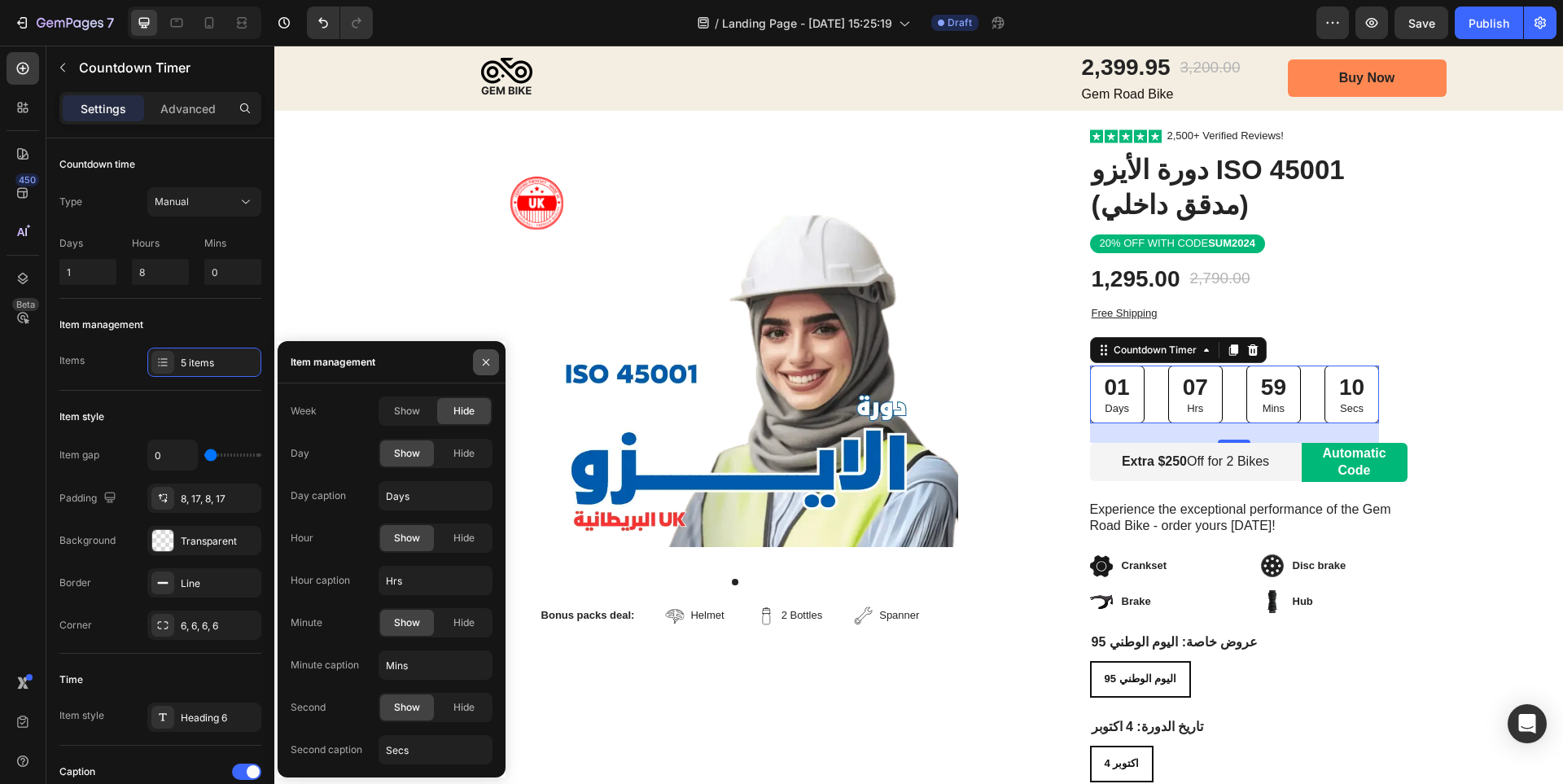
click at [491, 366] on icon "button" at bounding box center [485, 361] width 13 height 13
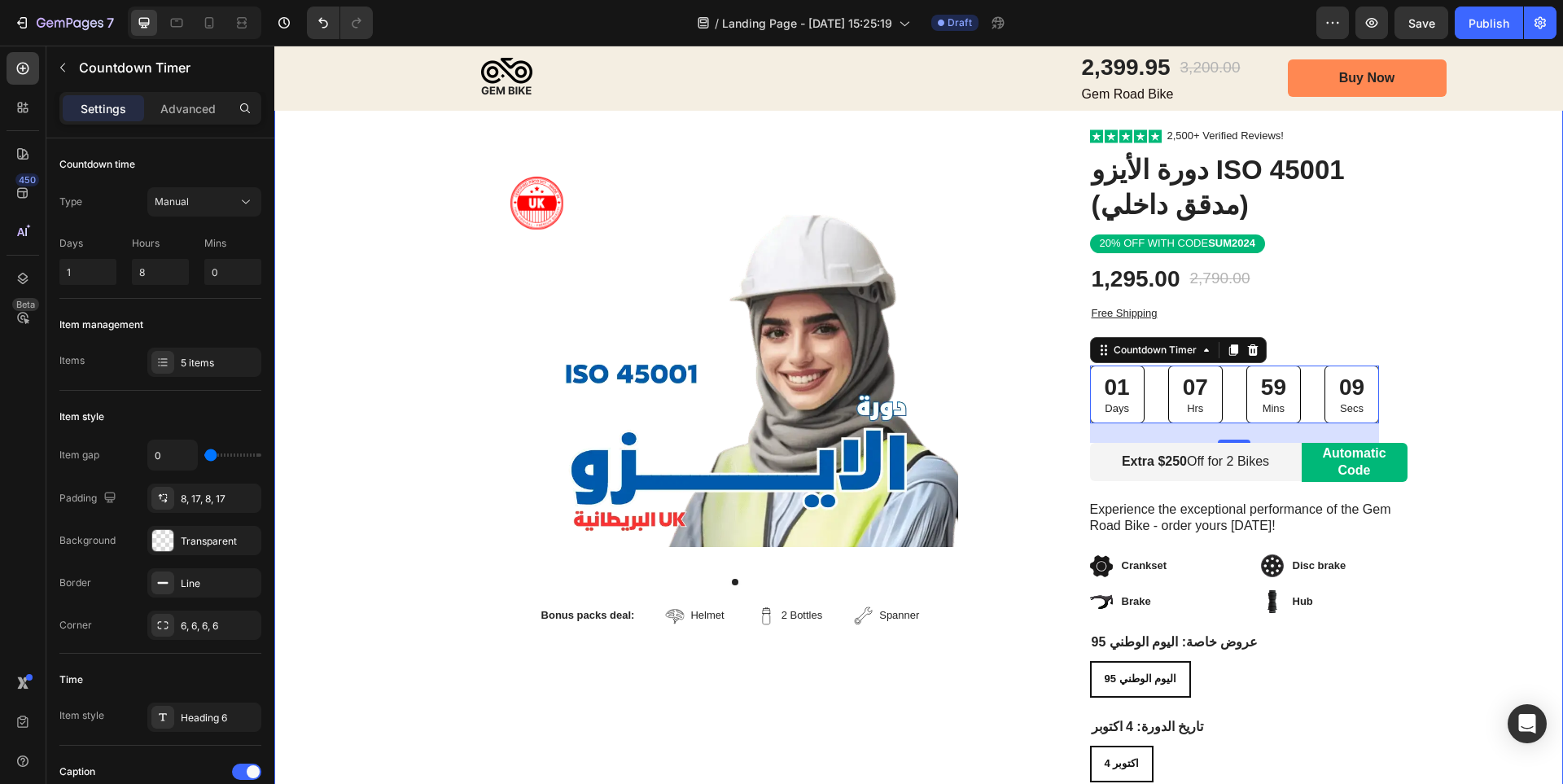
click at [1468, 436] on div "Image Row Product Images Bonus packs deal: Text Block Helmet Item List 2 Bottle…" at bounding box center [918, 520] width 1289 height 784
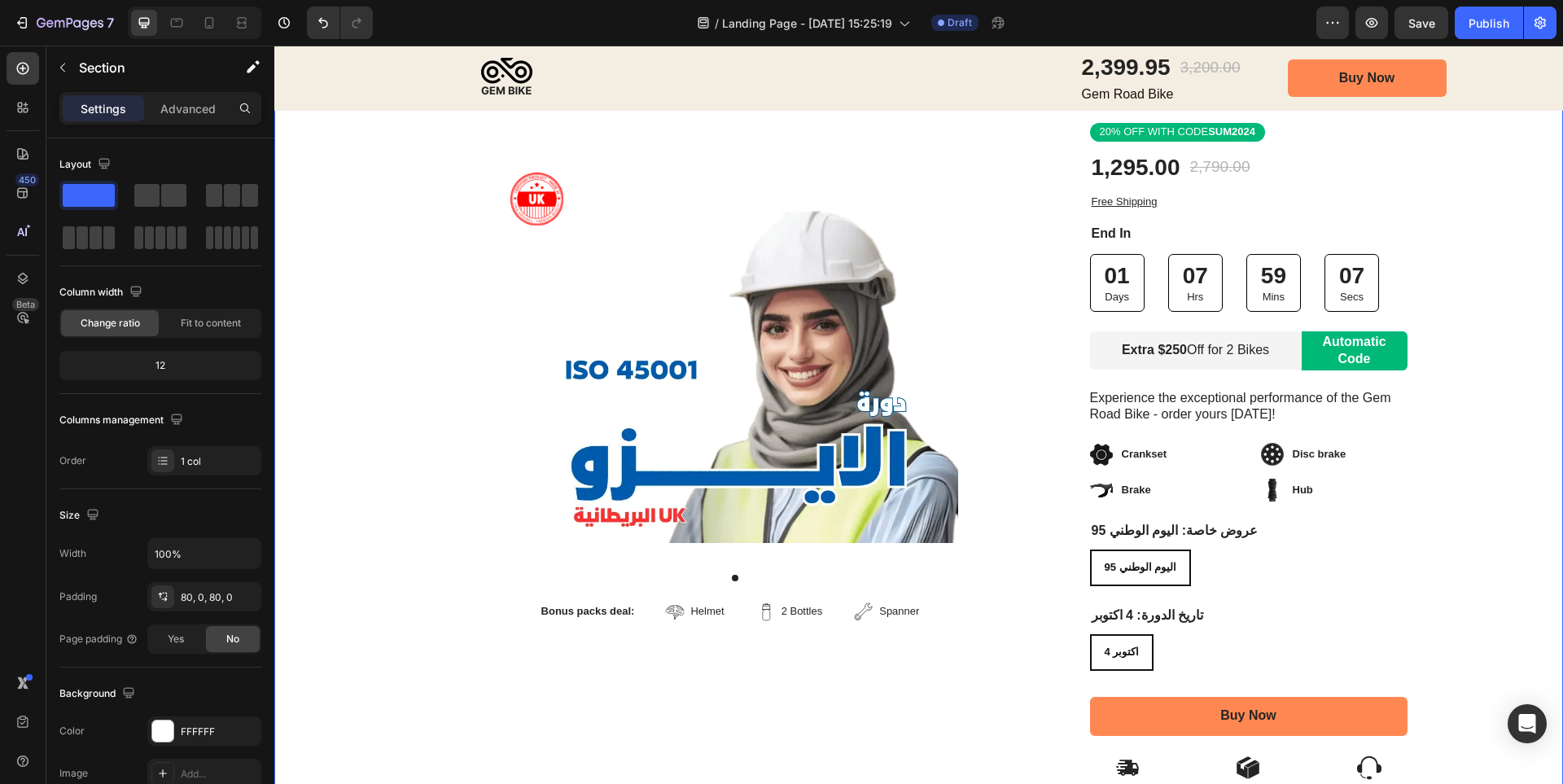
scroll to position [325, 0]
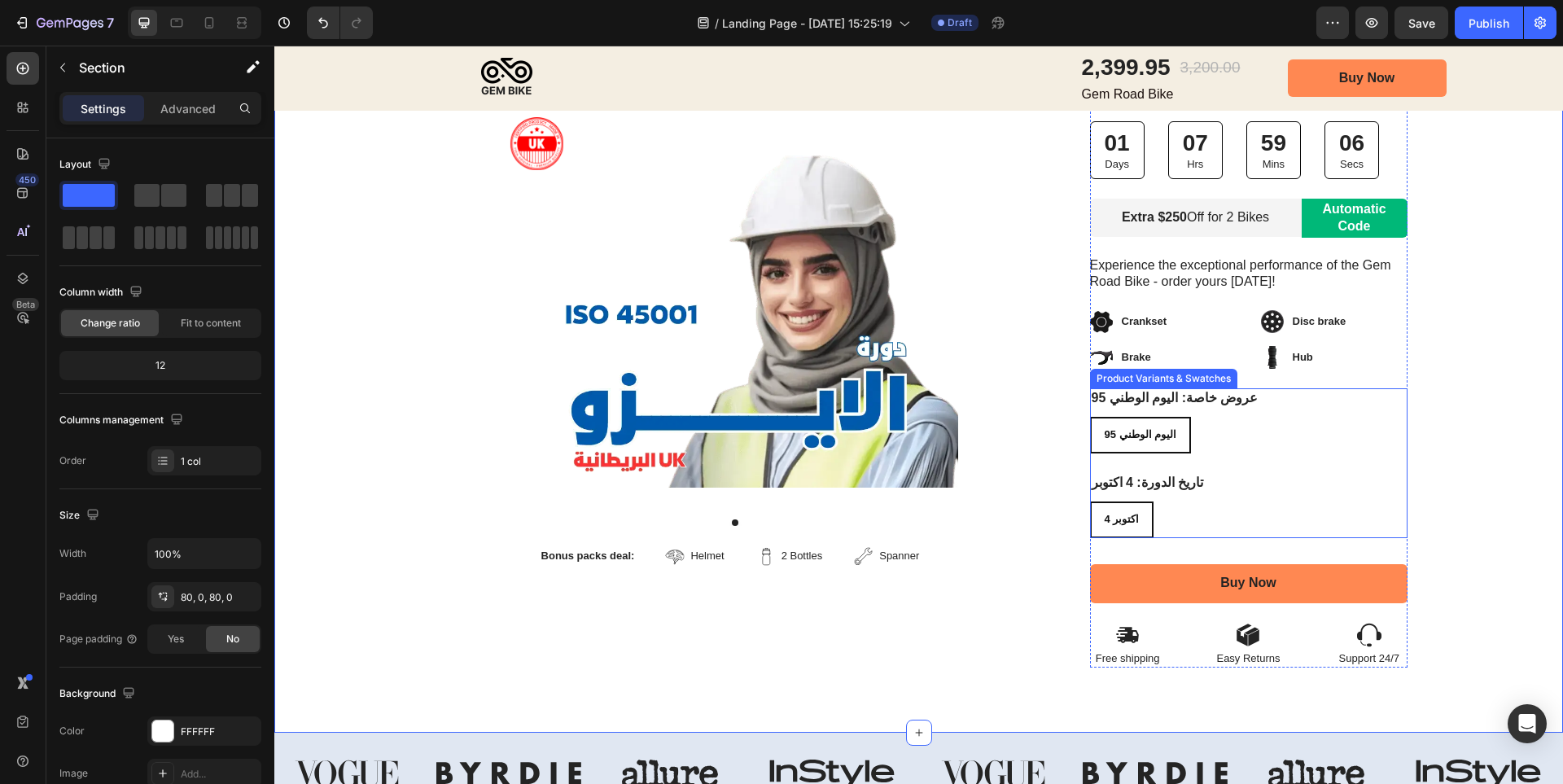
click at [1105, 520] on span "4 اكتوبر" at bounding box center [1122, 519] width 35 height 12
click at [1090, 502] on input "4 اكتوبر 4 اكتوبر 4 اكتوبر" at bounding box center [1089, 501] width 1 height 1
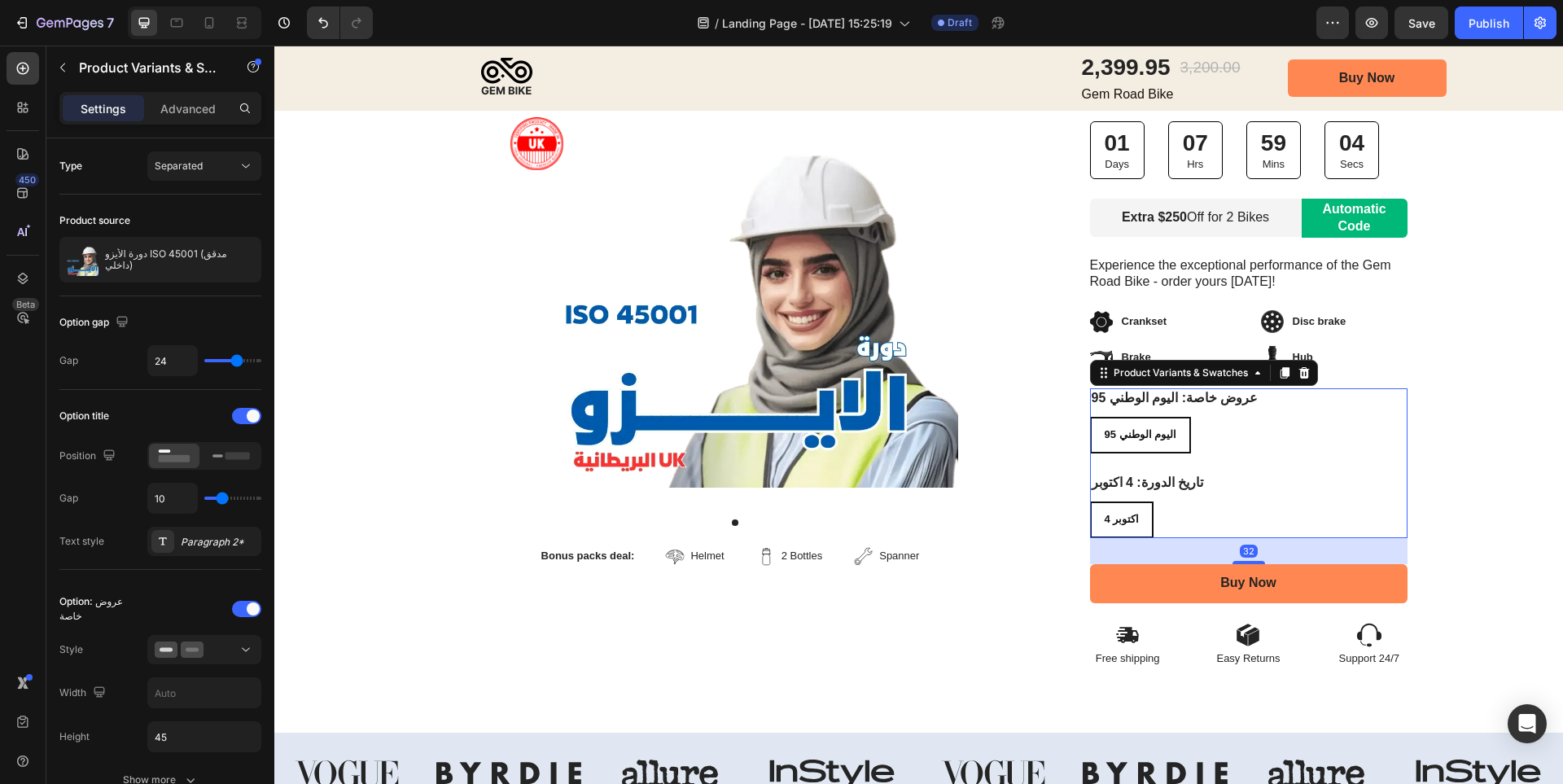
click at [1458, 457] on div "Image Row Product Images Bonus packs deal: Text Block Helmet Item List 2 Bottle…" at bounding box center [918, 275] width 1289 height 784
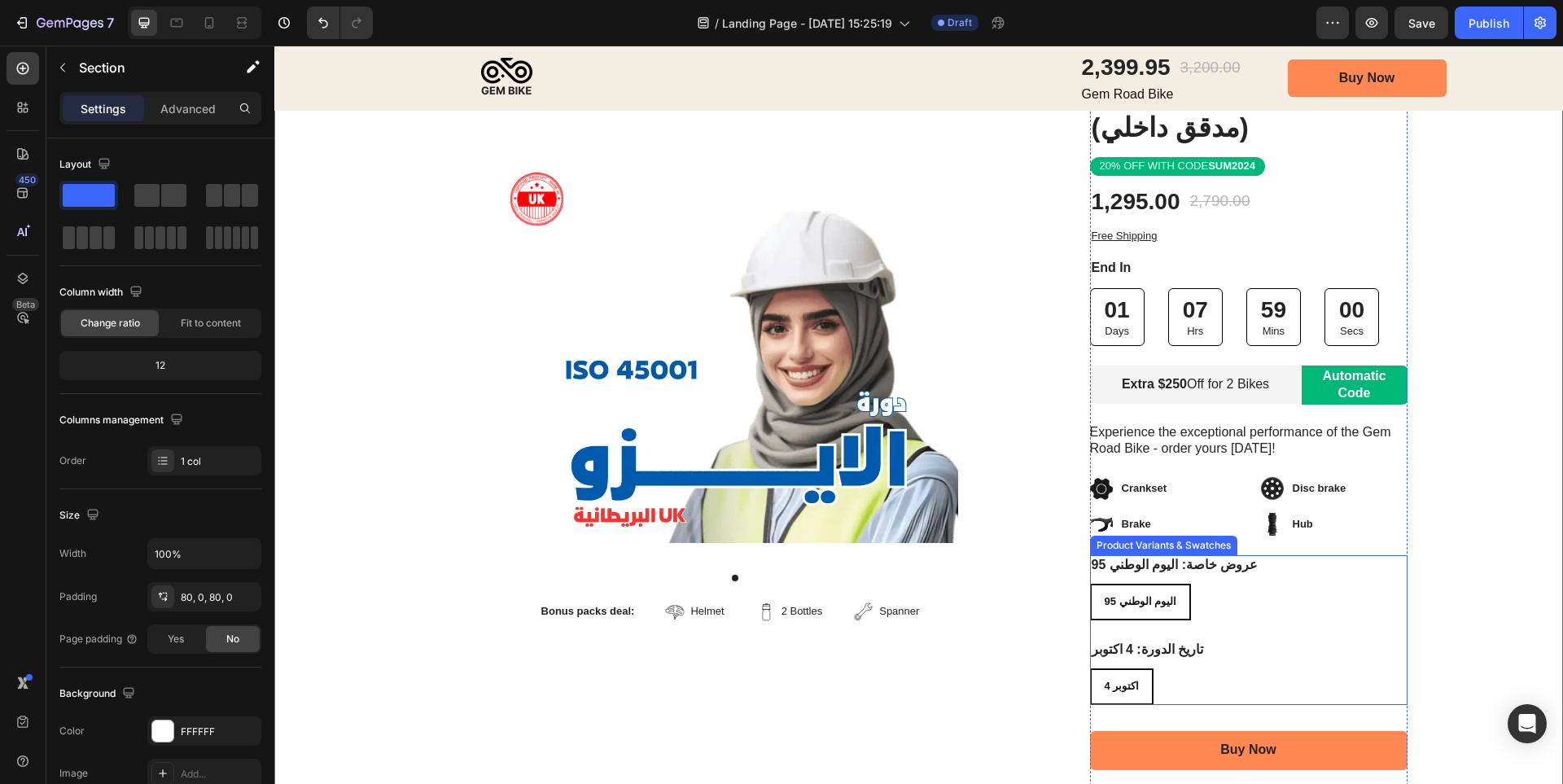
scroll to position [244, 0]
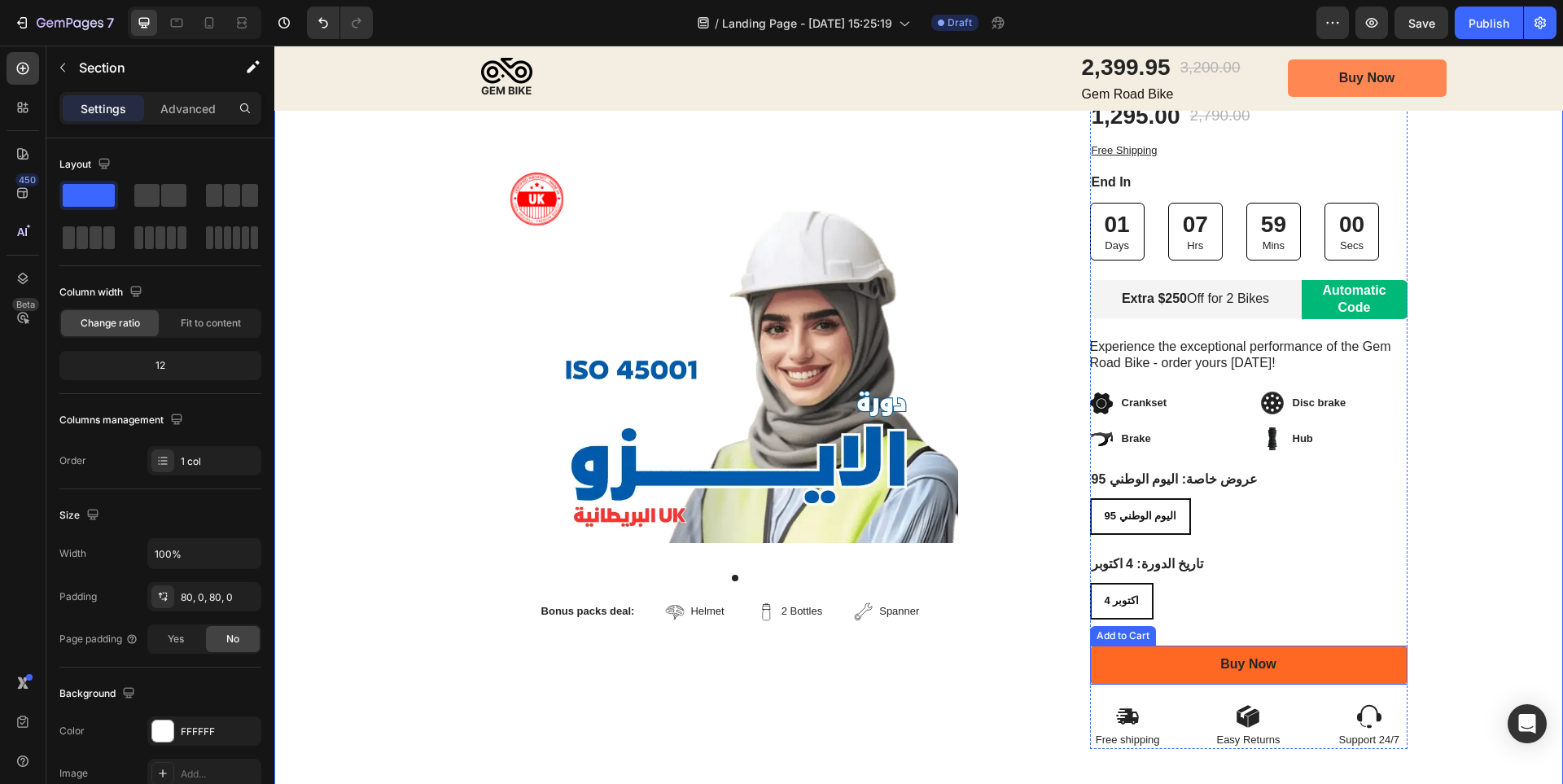
click at [1381, 665] on button "Buy Now" at bounding box center [1249, 664] width 317 height 39
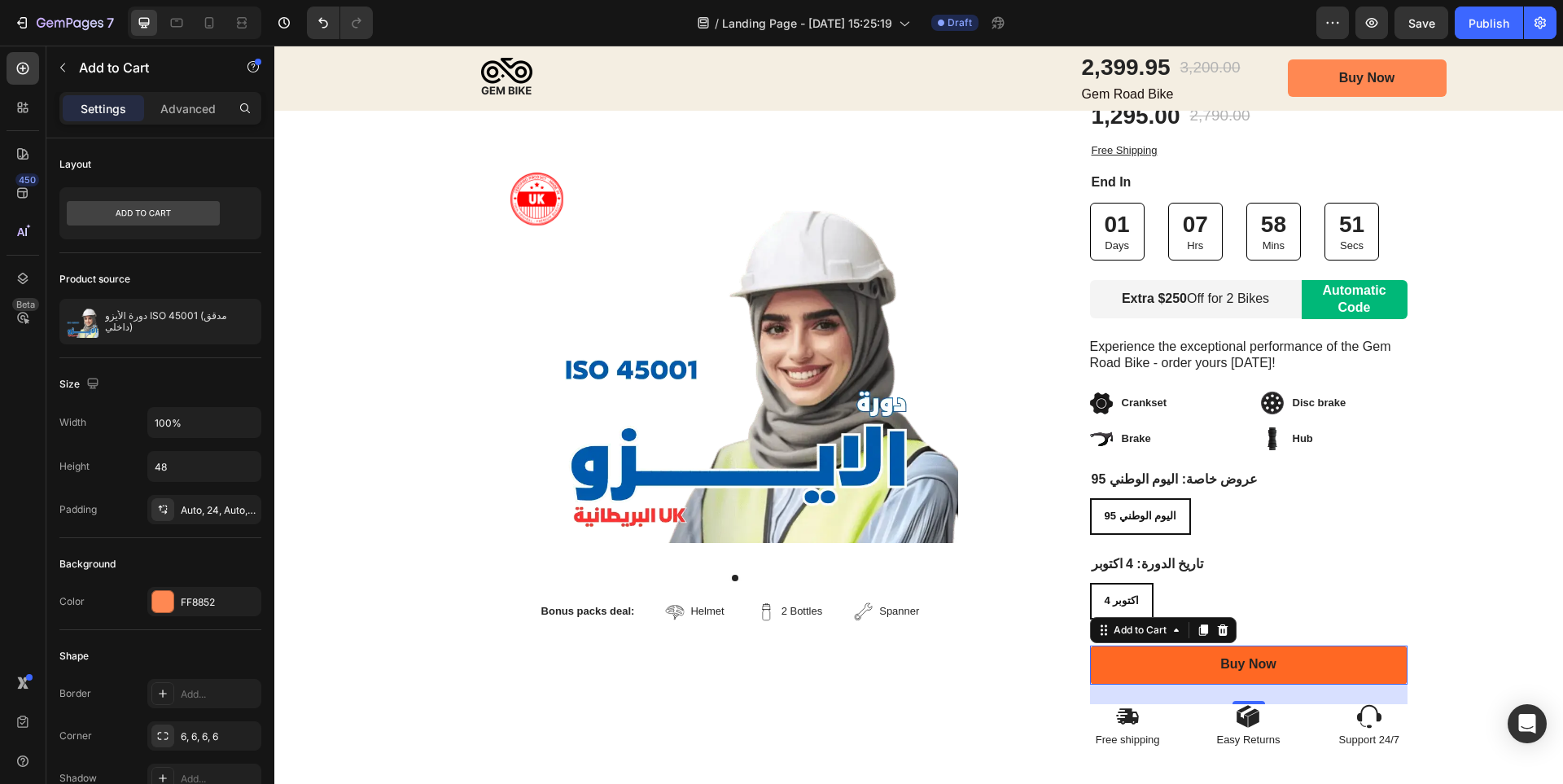
click at [1354, 673] on button "Buy Now" at bounding box center [1249, 664] width 317 height 39
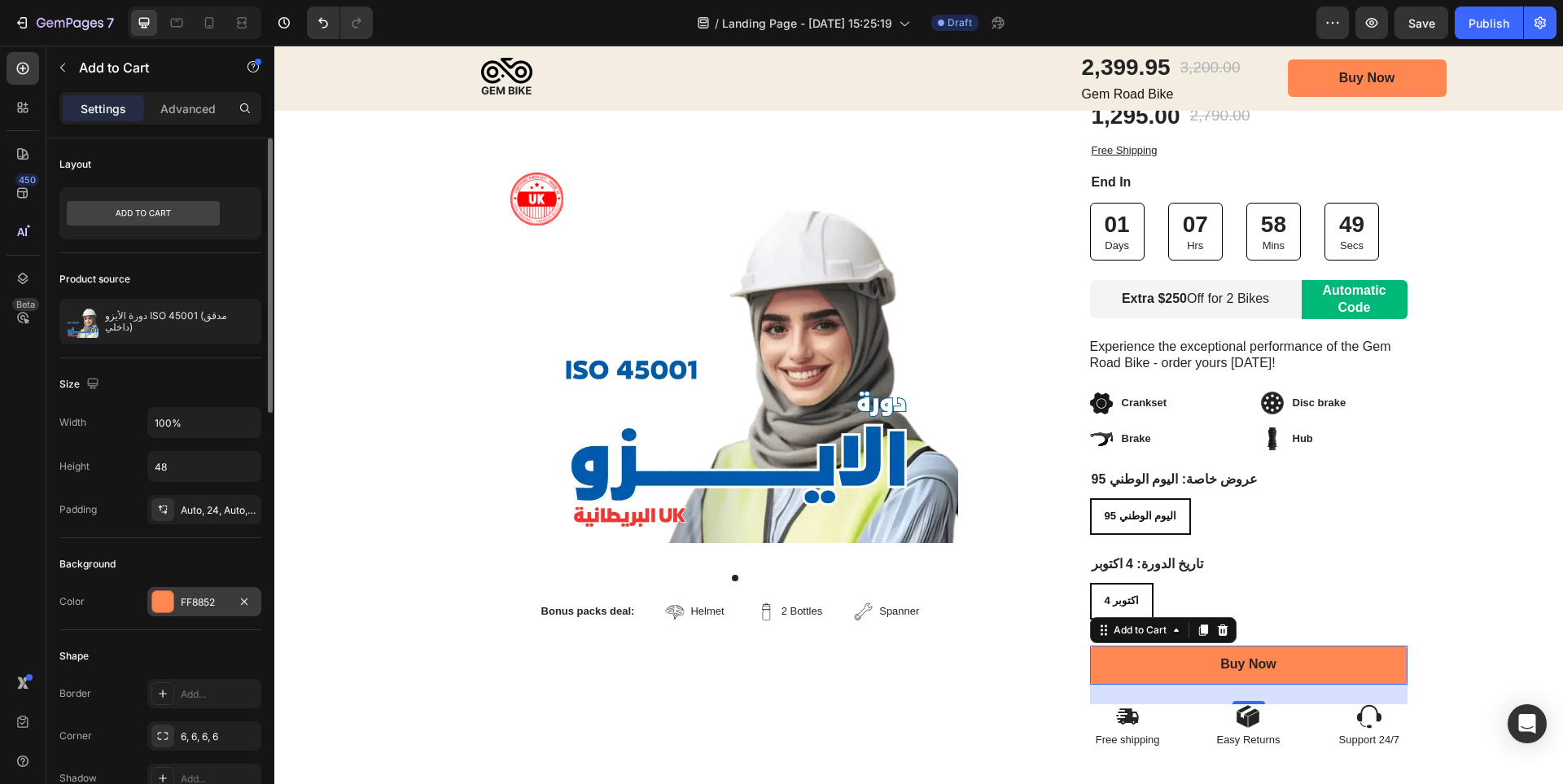
click at [215, 603] on div "FF8852" at bounding box center [204, 601] width 47 height 15
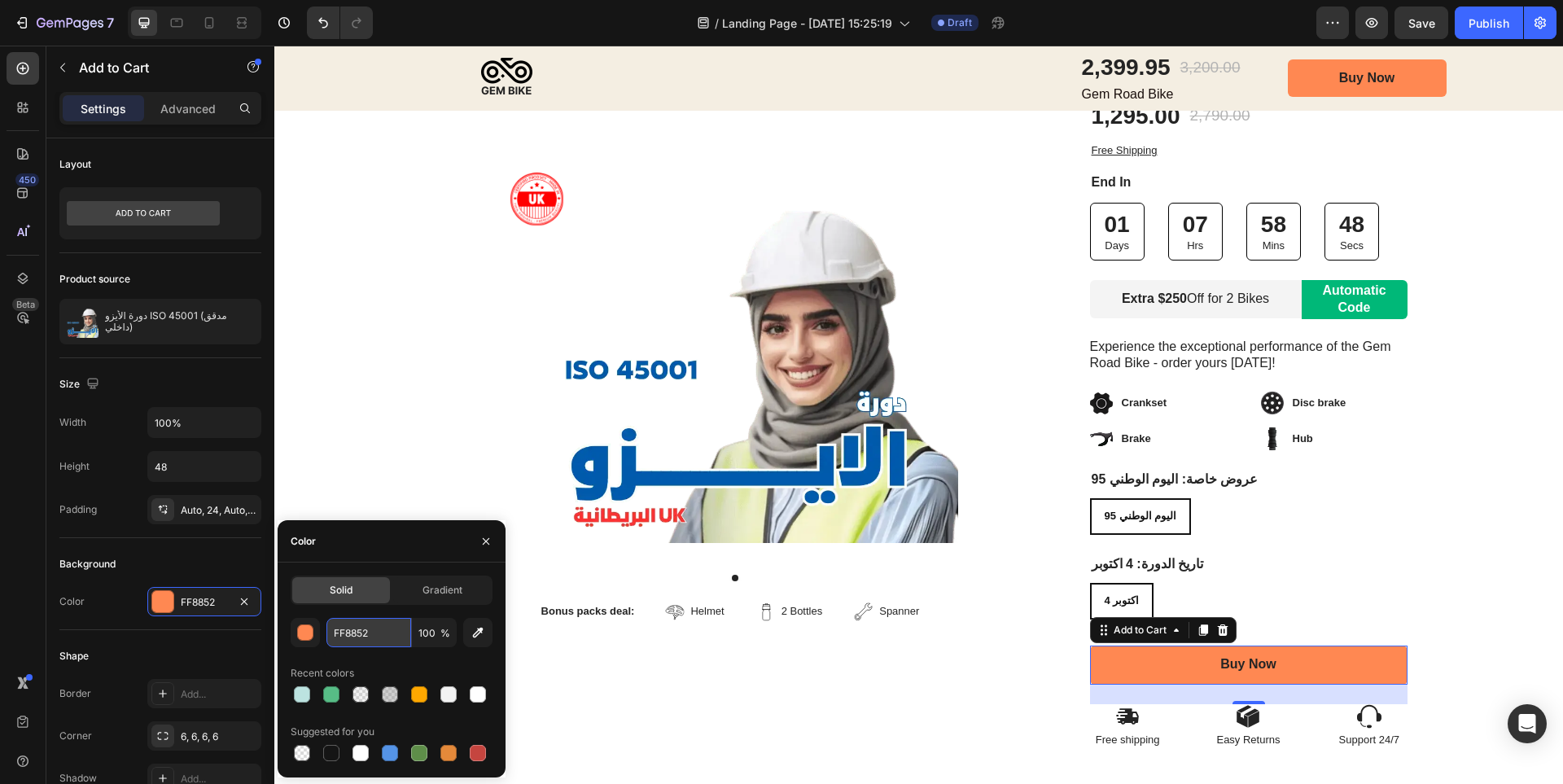
click at [365, 618] on input "FF8852" at bounding box center [368, 631] width 85 height 29
paste input "11b87a"
type input "11b87a"
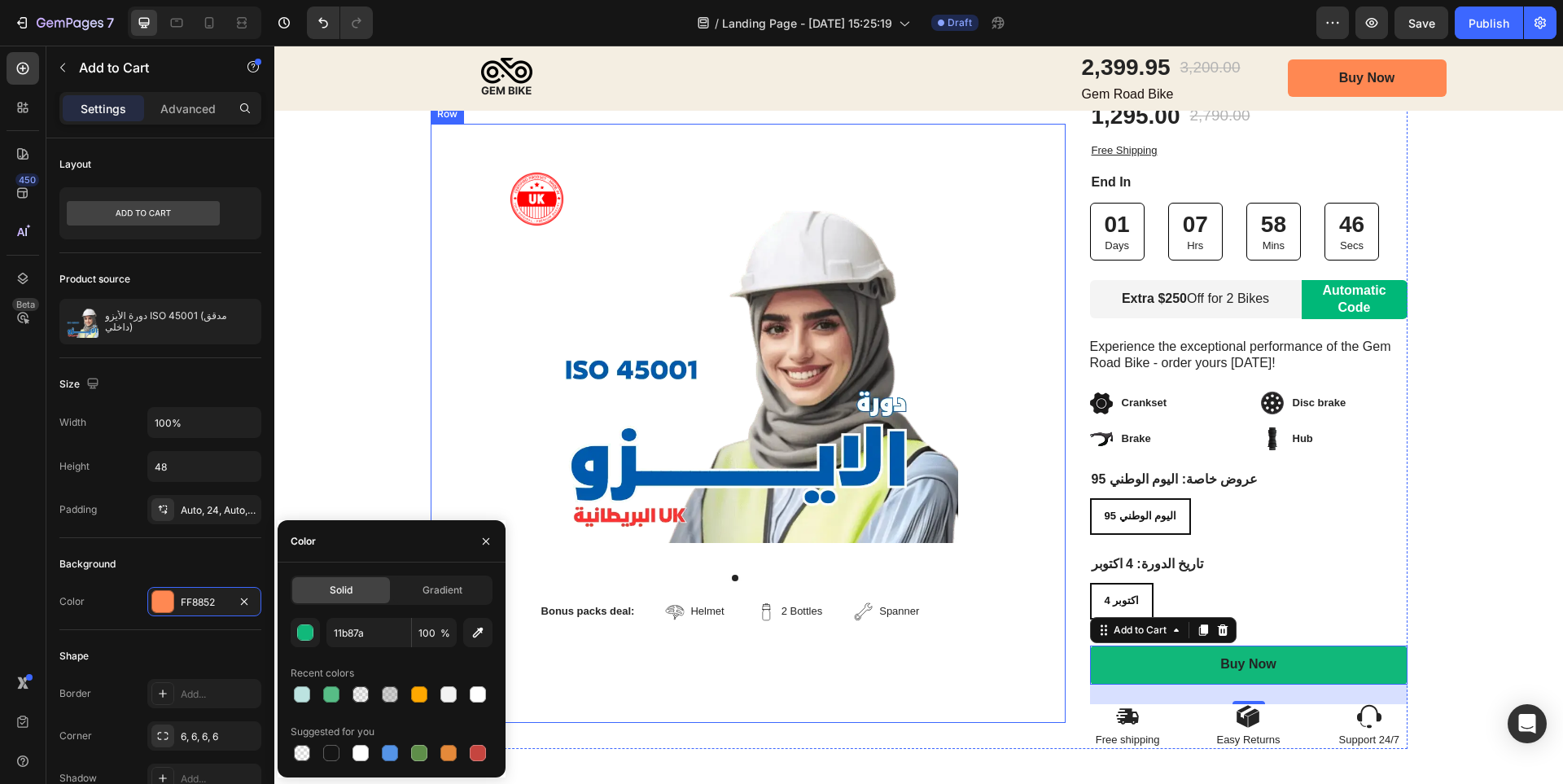
click at [1050, 677] on div "Product Images Bonus packs deal: Text Block Helmet Item List 2 Bottles Item Lis…" at bounding box center [749, 423] width 635 height 598
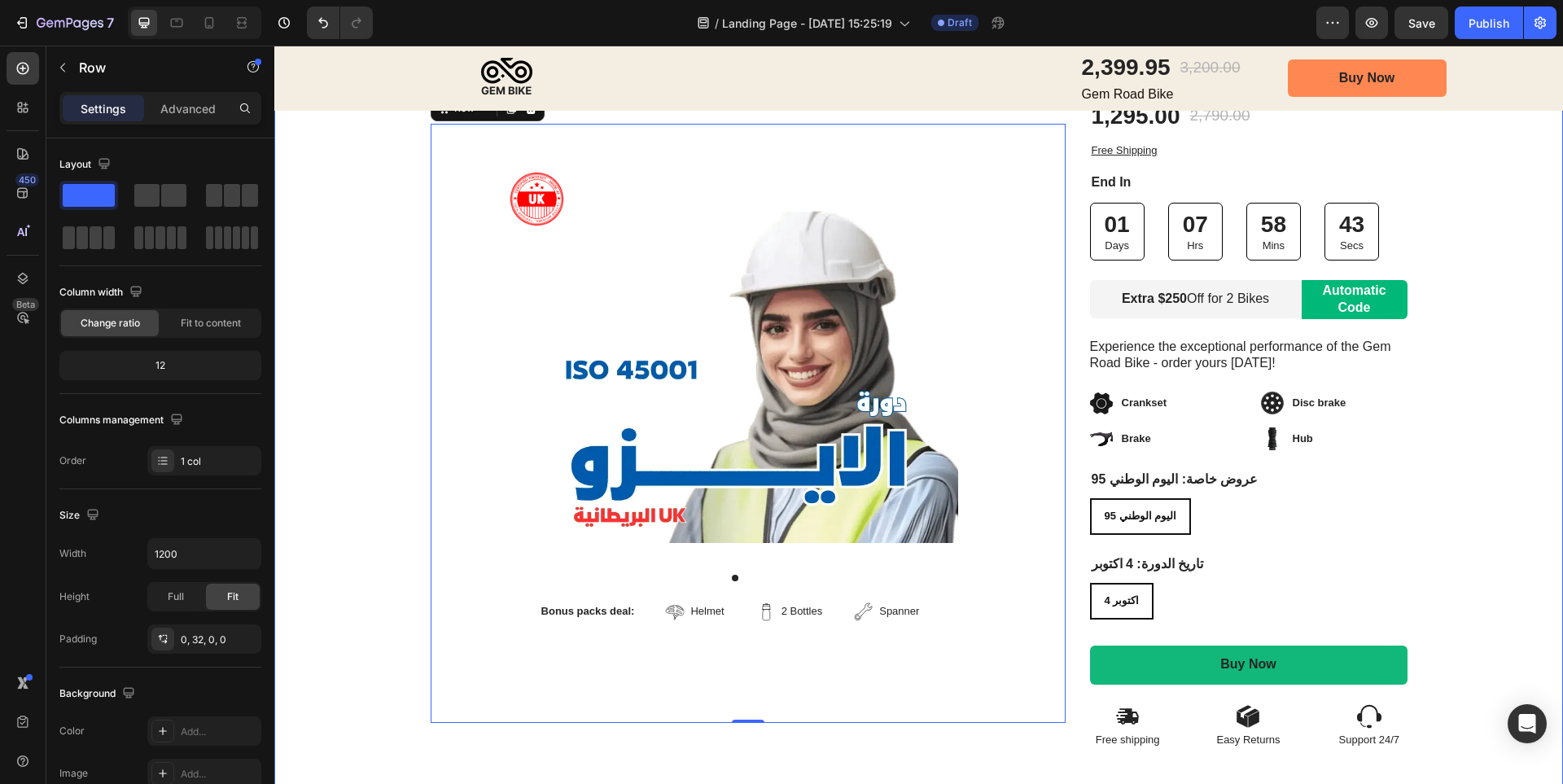
click at [1515, 478] on div "Image Row Product Images Bonus packs deal: Text Block Helmet Item List 2 Bottle…" at bounding box center [918, 357] width 1289 height 784
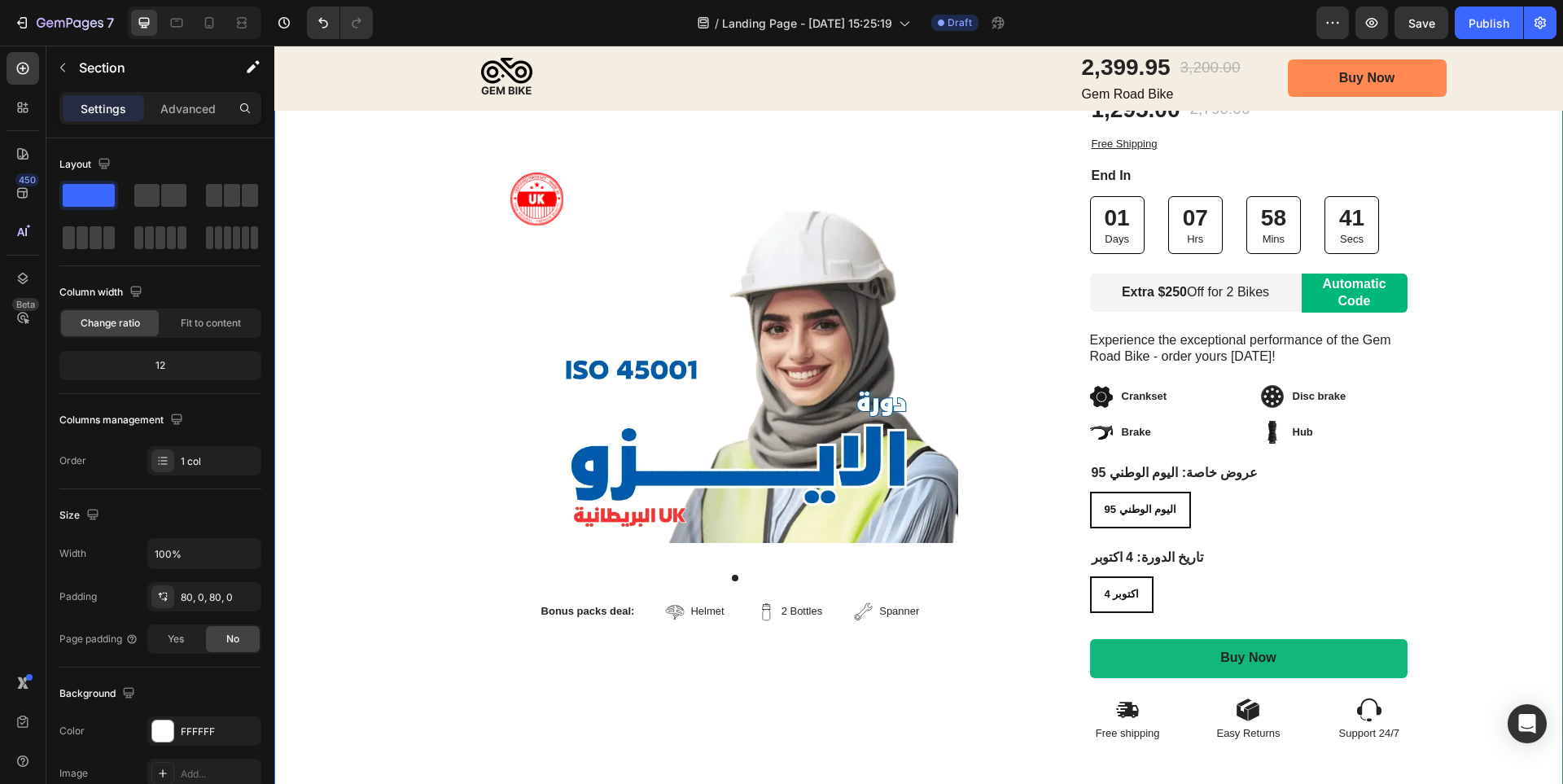
scroll to position [407, 0]
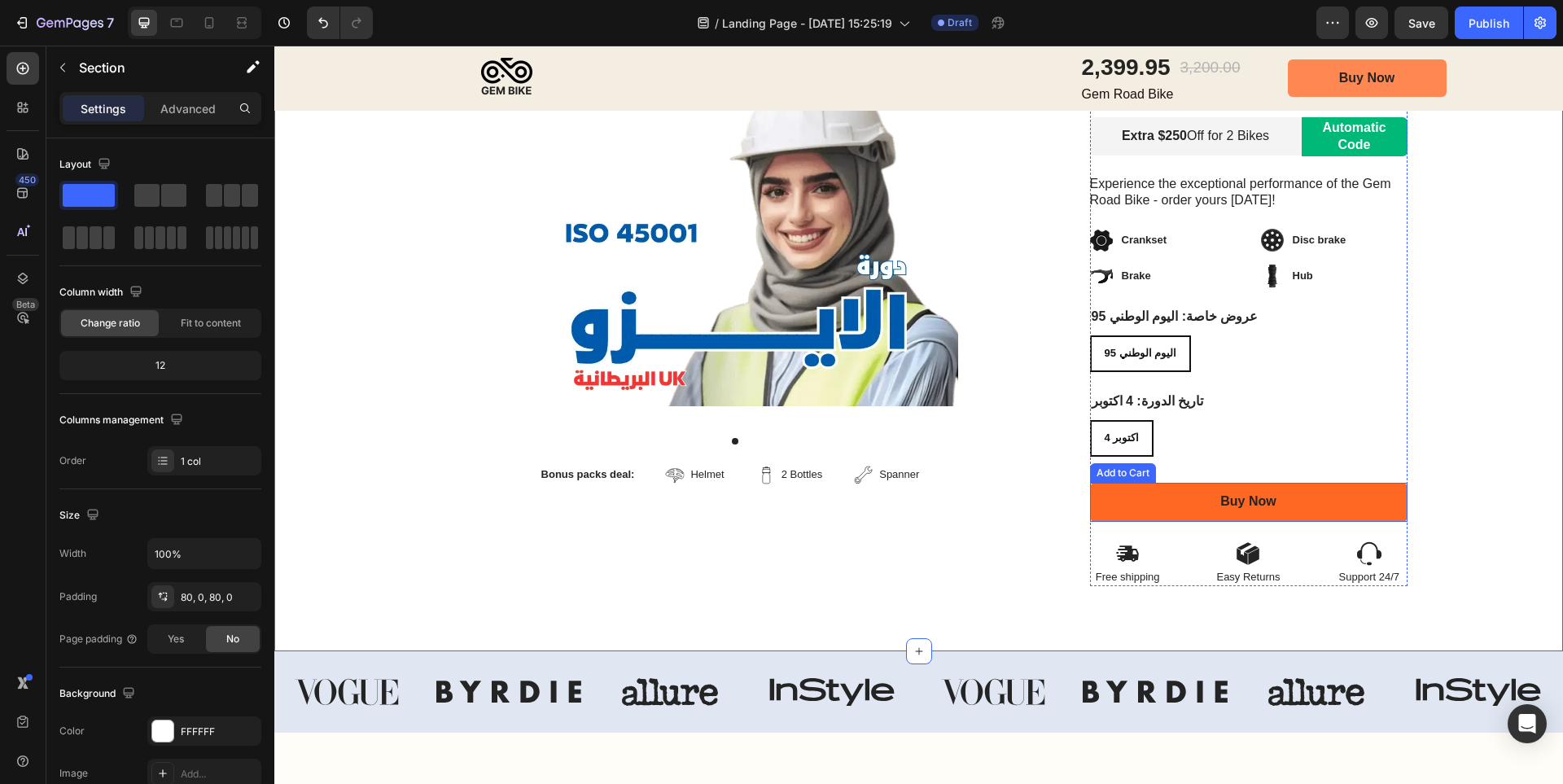
click at [1277, 501] on button "Buy Now" at bounding box center [1249, 502] width 317 height 39
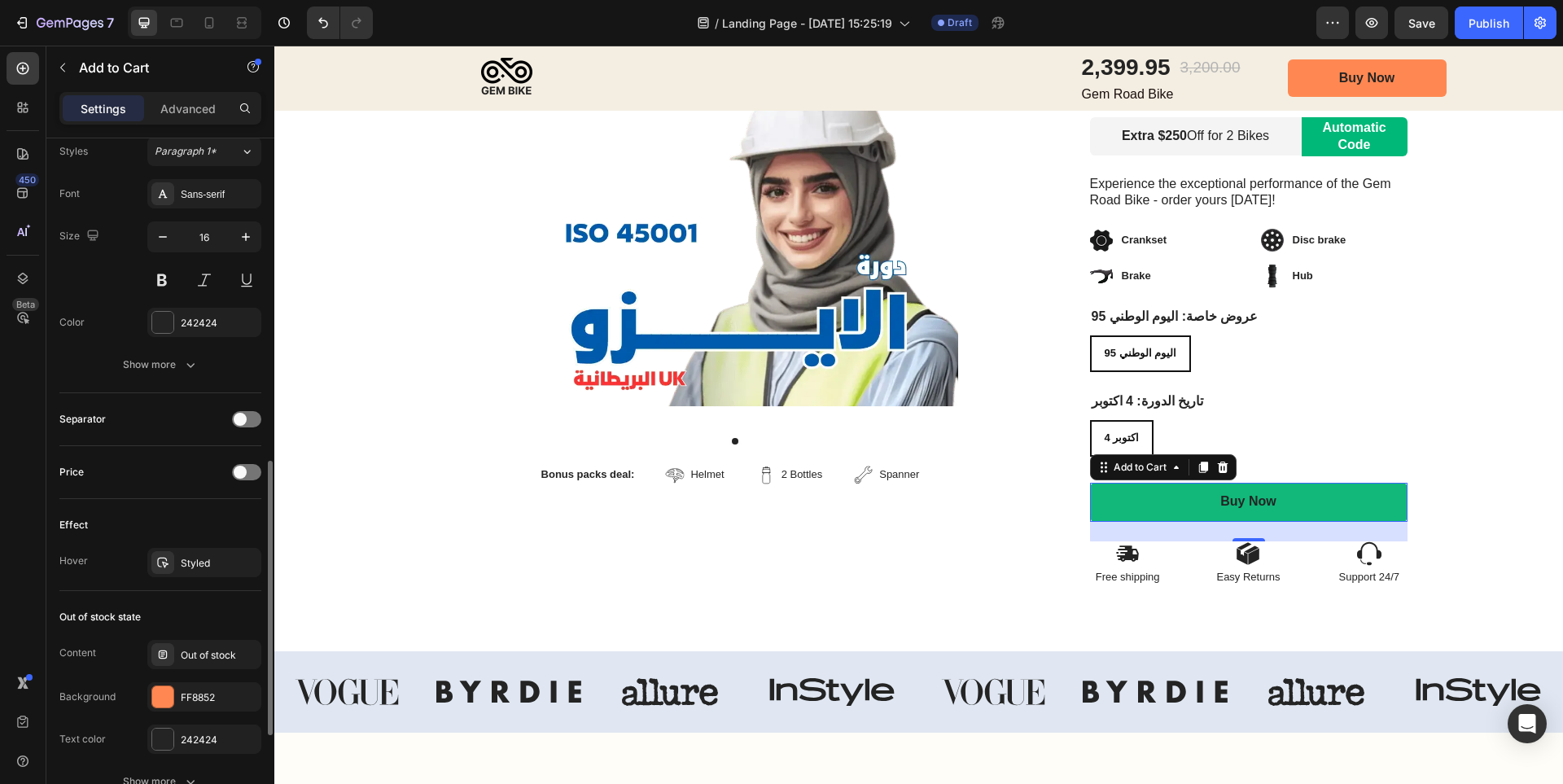
scroll to position [977, 0]
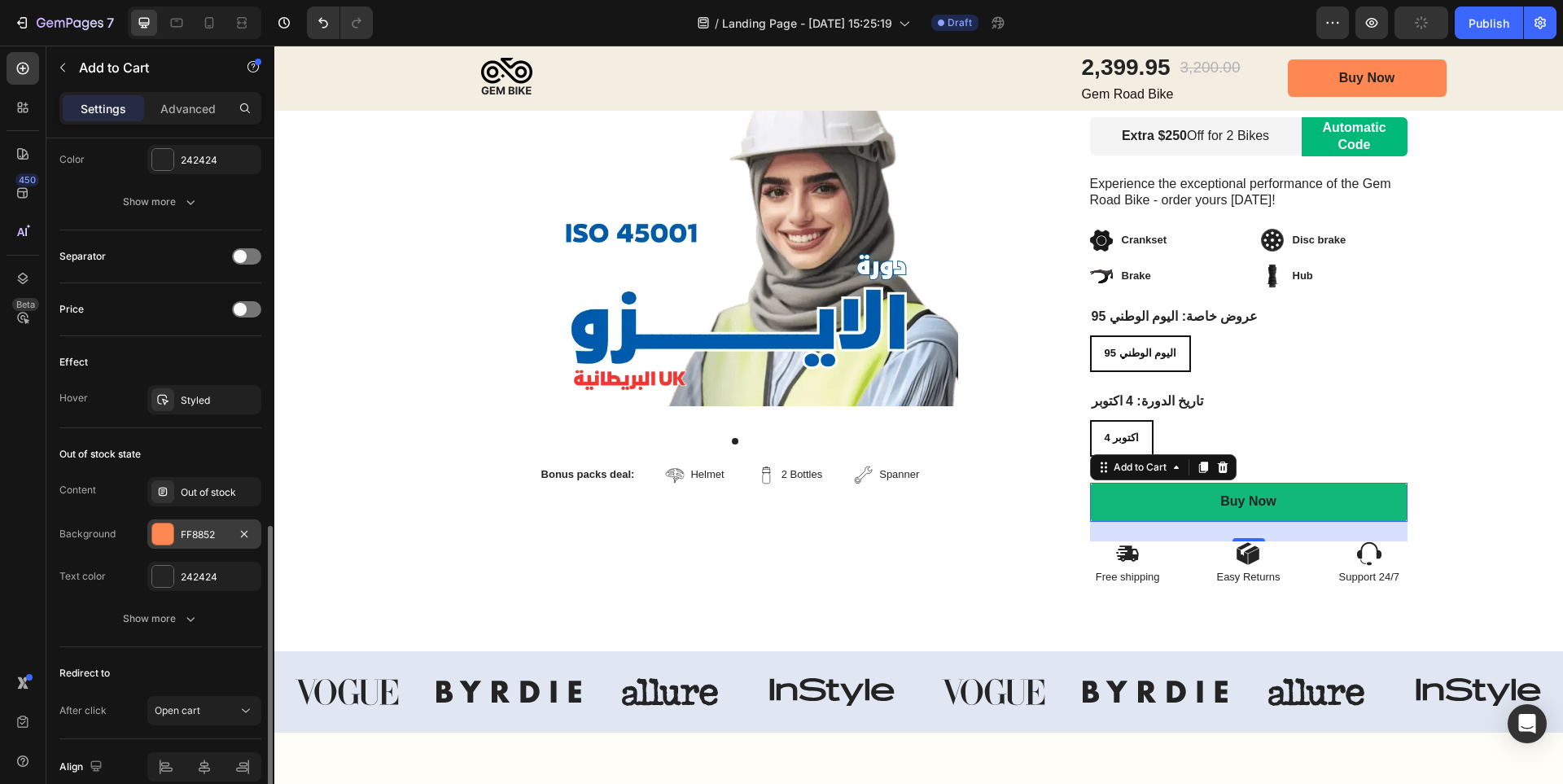
click at [215, 525] on div "FF8852" at bounding box center [205, 533] width 114 height 29
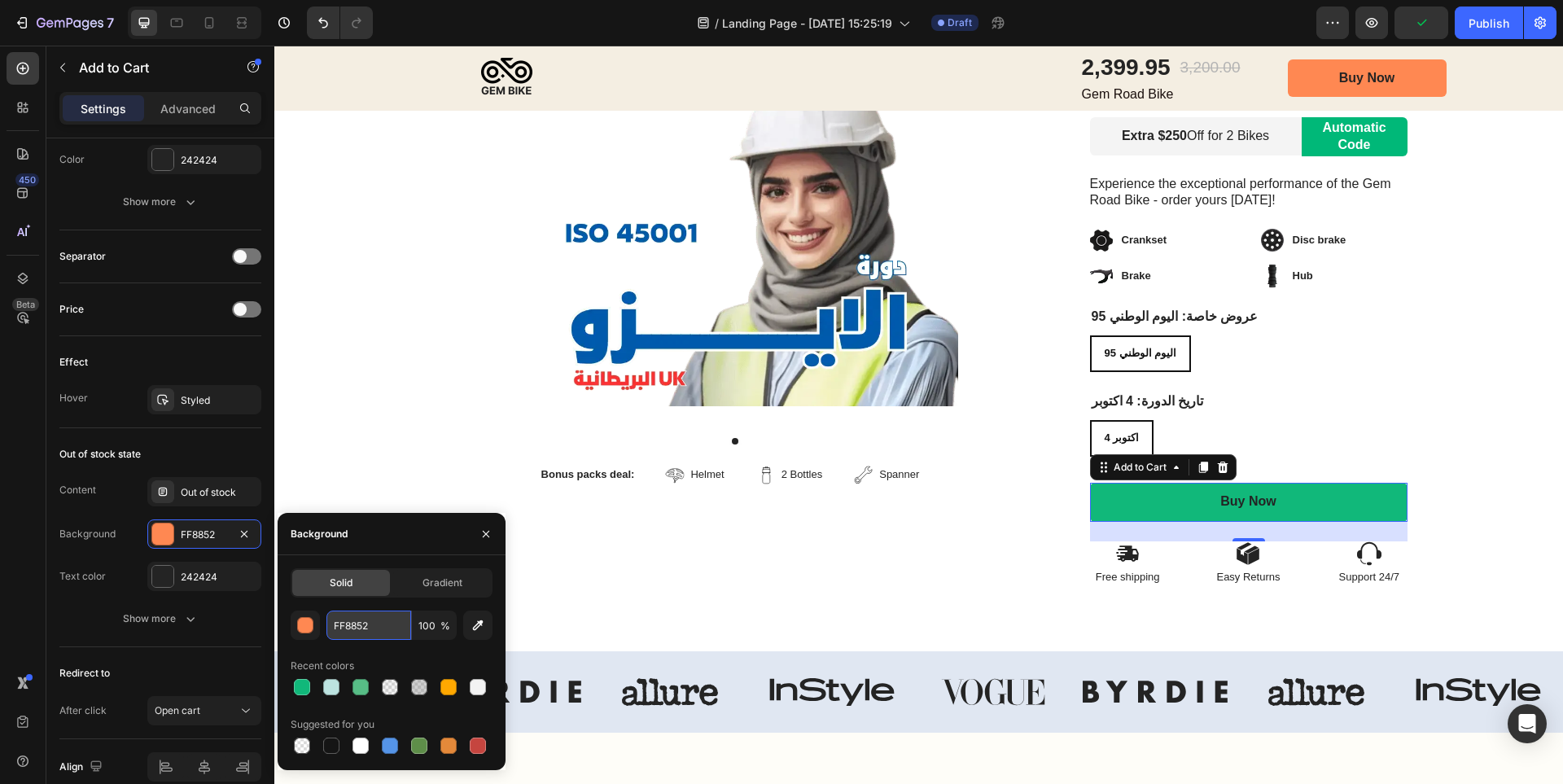
click at [389, 631] on input "FF8852" at bounding box center [368, 624] width 85 height 29
click at [378, 619] on input "FF8852" at bounding box center [368, 624] width 85 height 29
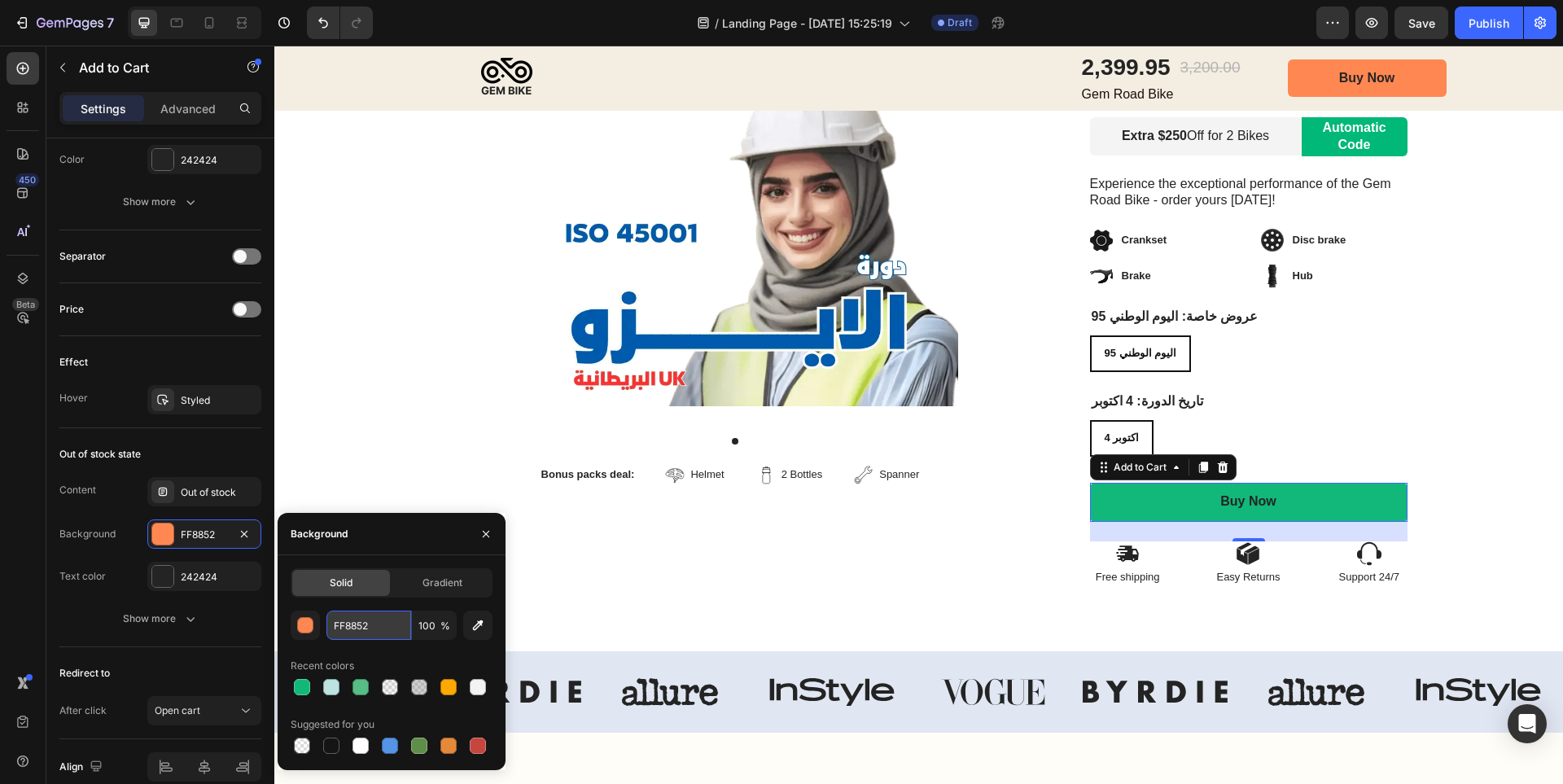
paste input "#09894c"
type input "#09894c"
click at [569, 575] on div "Product Images Bonus packs deal: Text Block Helmet Item List 2 Bottles Item Lis…" at bounding box center [736, 286] width 609 height 598
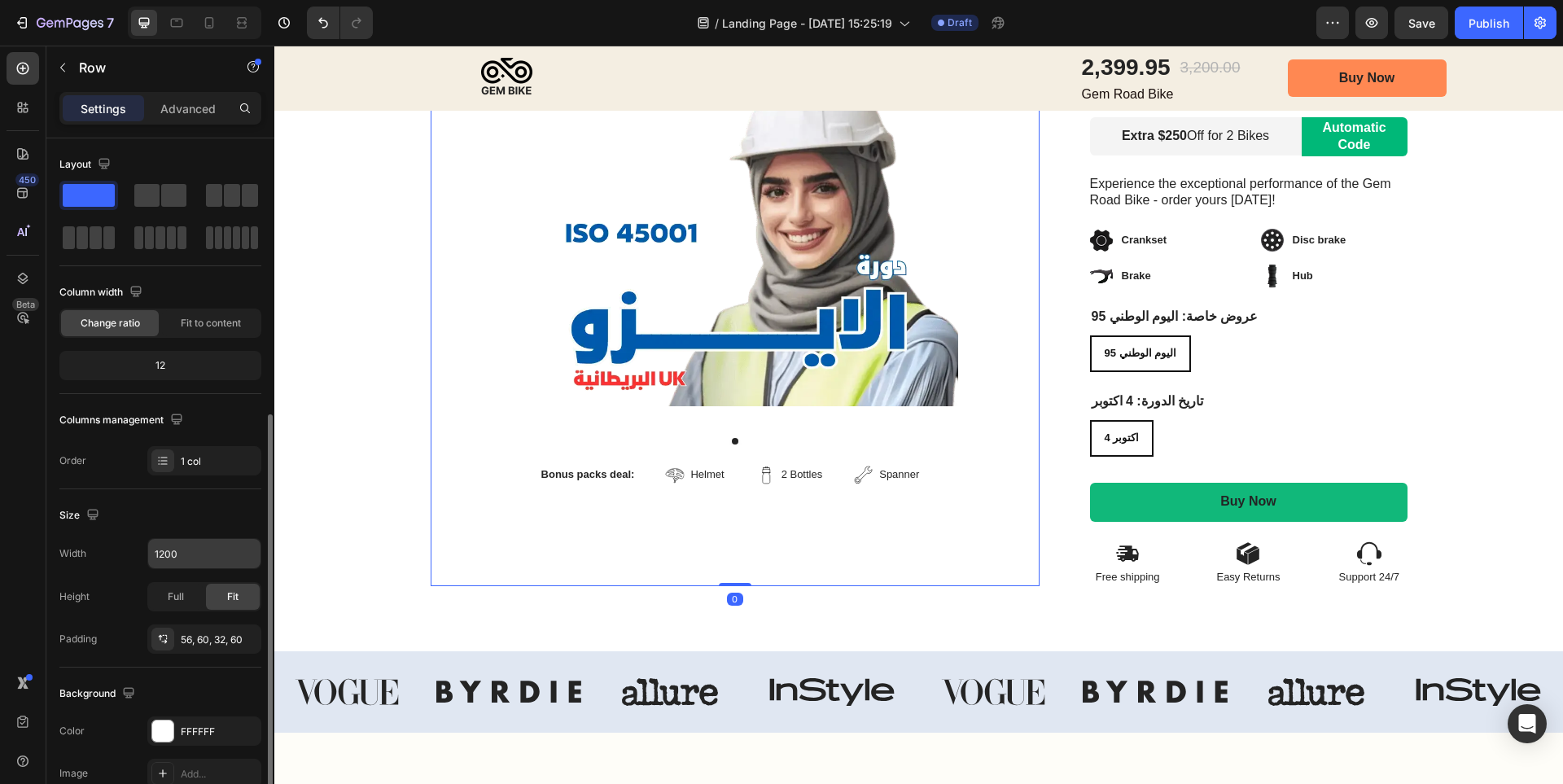
scroll to position [301, 0]
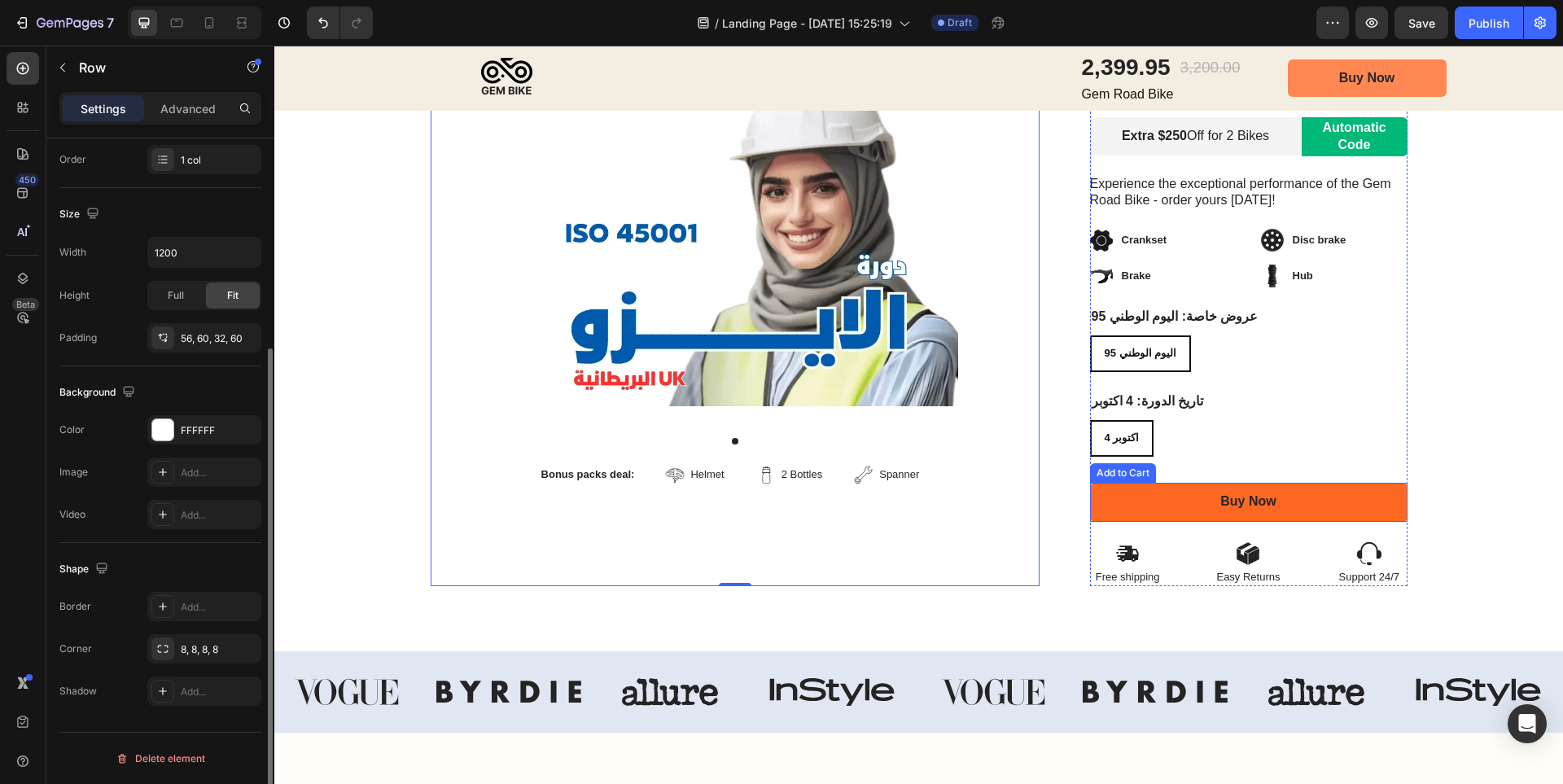
click at [1133, 494] on button "Buy Now" at bounding box center [1249, 502] width 317 height 39
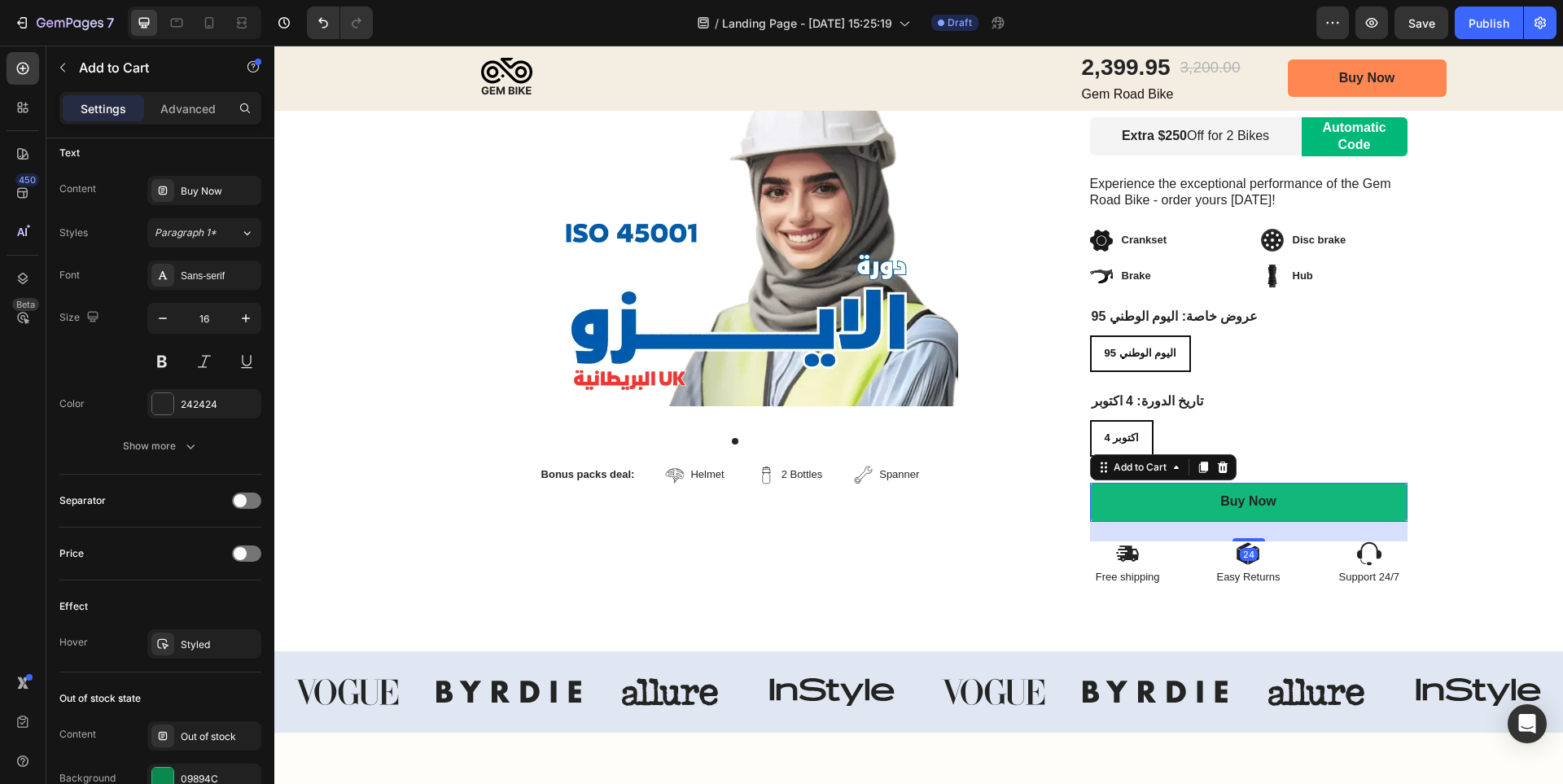
scroll to position [1052, 0]
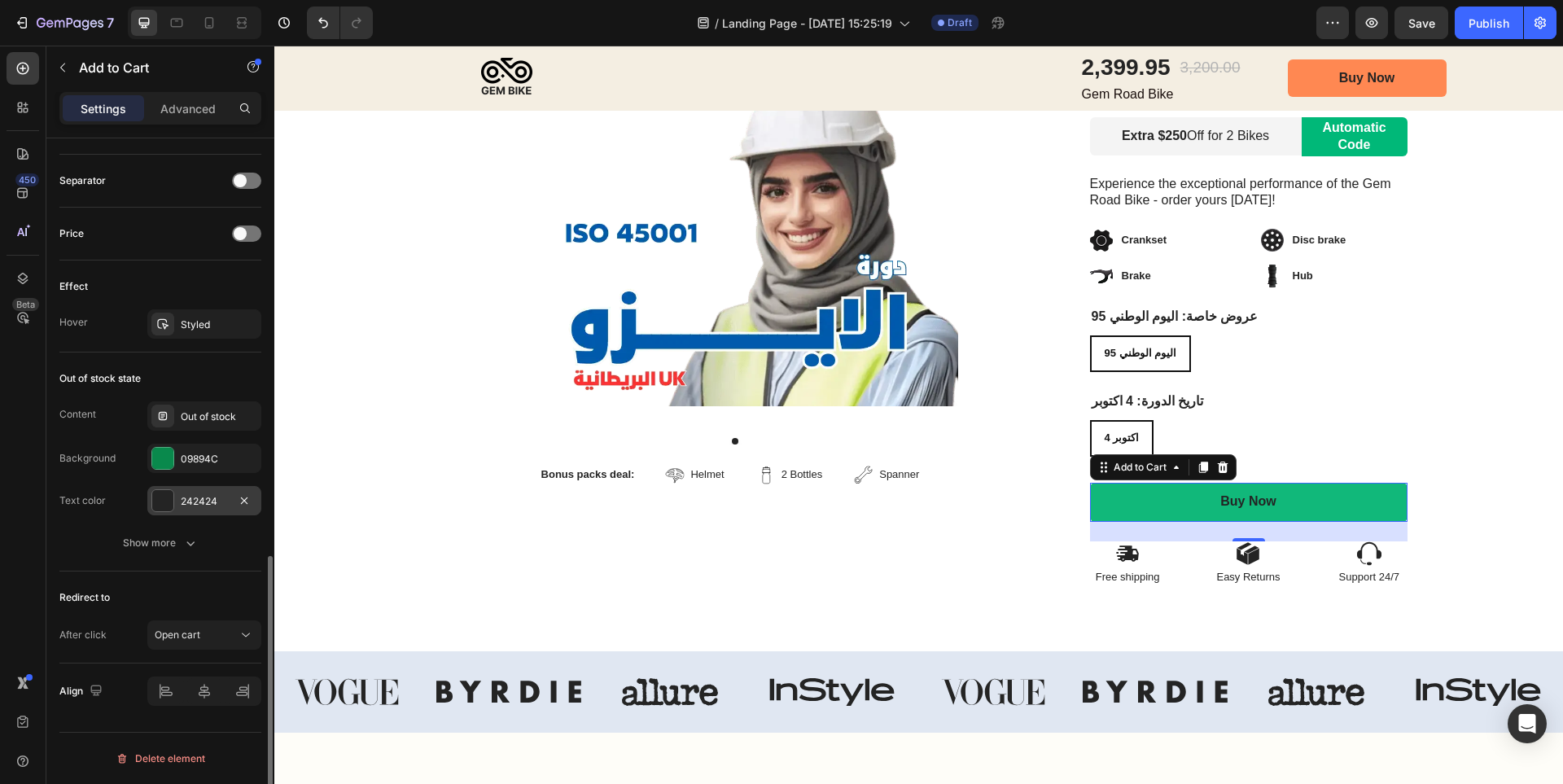
click at [201, 497] on div "242424" at bounding box center [204, 501] width 47 height 15
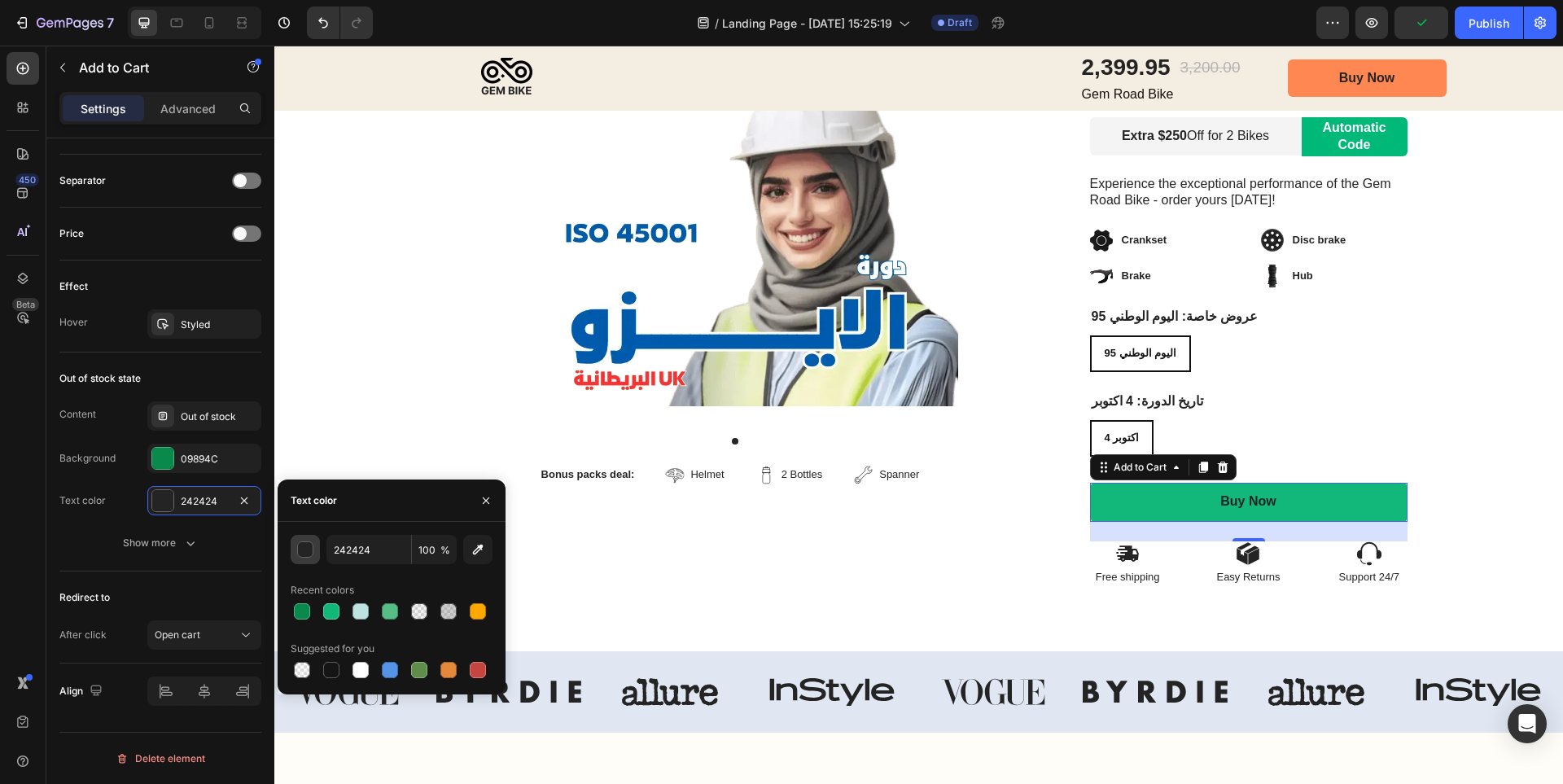
click at [310, 554] on div "button" at bounding box center [306, 550] width 16 height 16
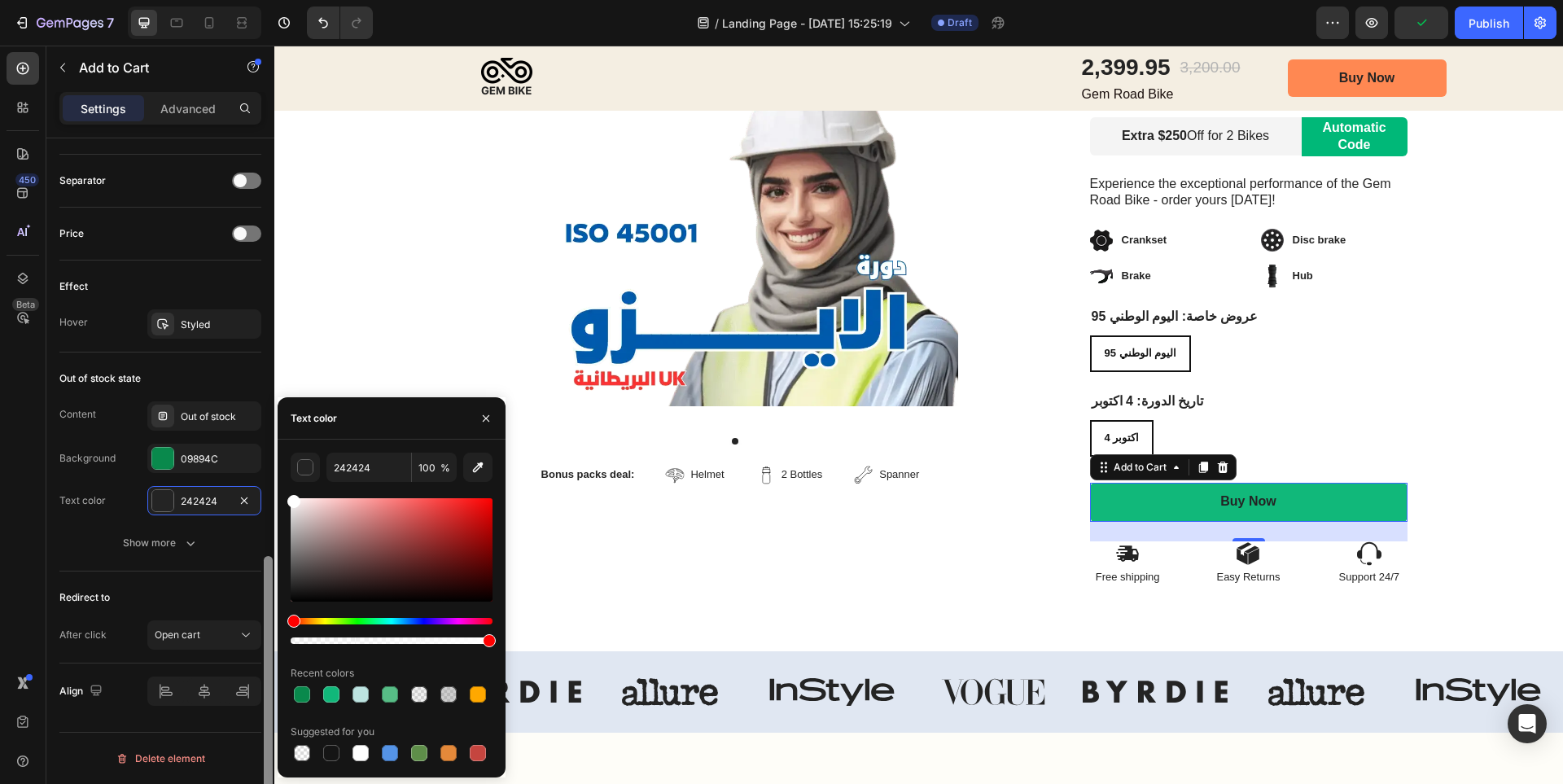
drag, startPoint x: 299, startPoint y: 512, endPoint x: 264, endPoint y: 457, distance: 65.2
click at [264, 457] on div "450 Beta Sections(18) Elements(83) Section Element Hero Section Product Detail …" at bounding box center [137, 415] width 274 height 738
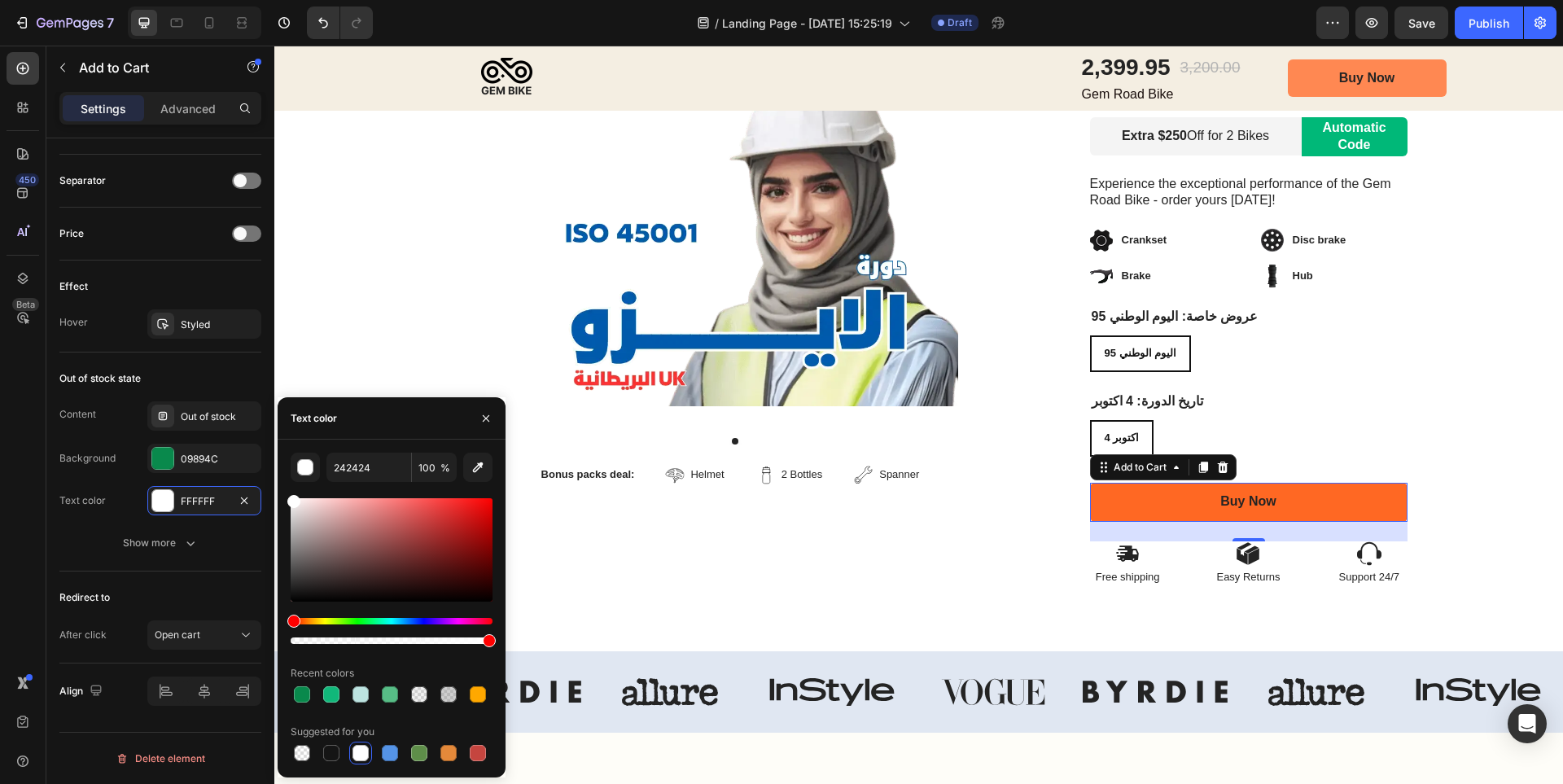
click at [1338, 502] on button "Buy Now" at bounding box center [1249, 502] width 317 height 39
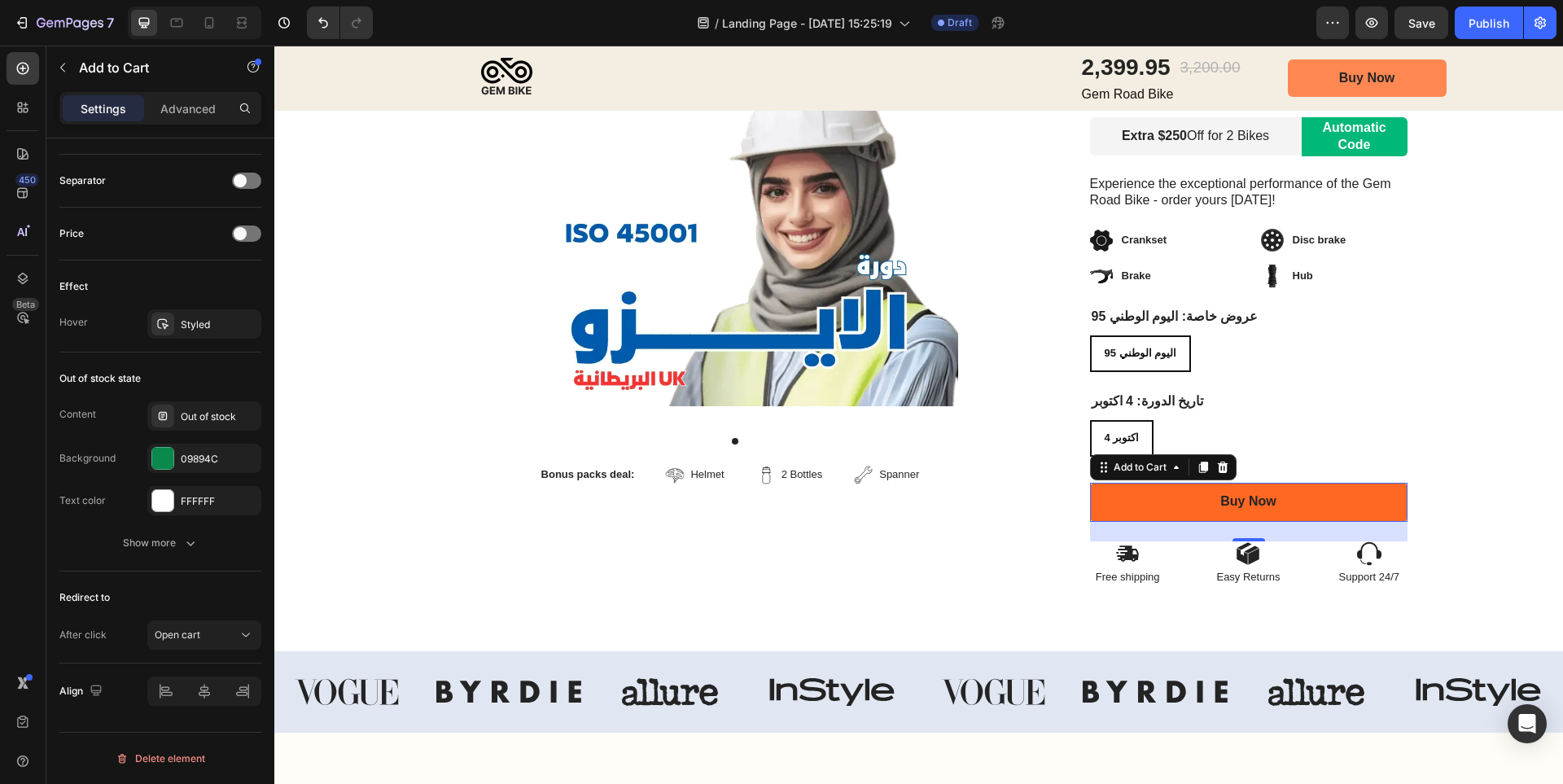
click at [1338, 502] on button "Buy Now" at bounding box center [1249, 502] width 317 height 39
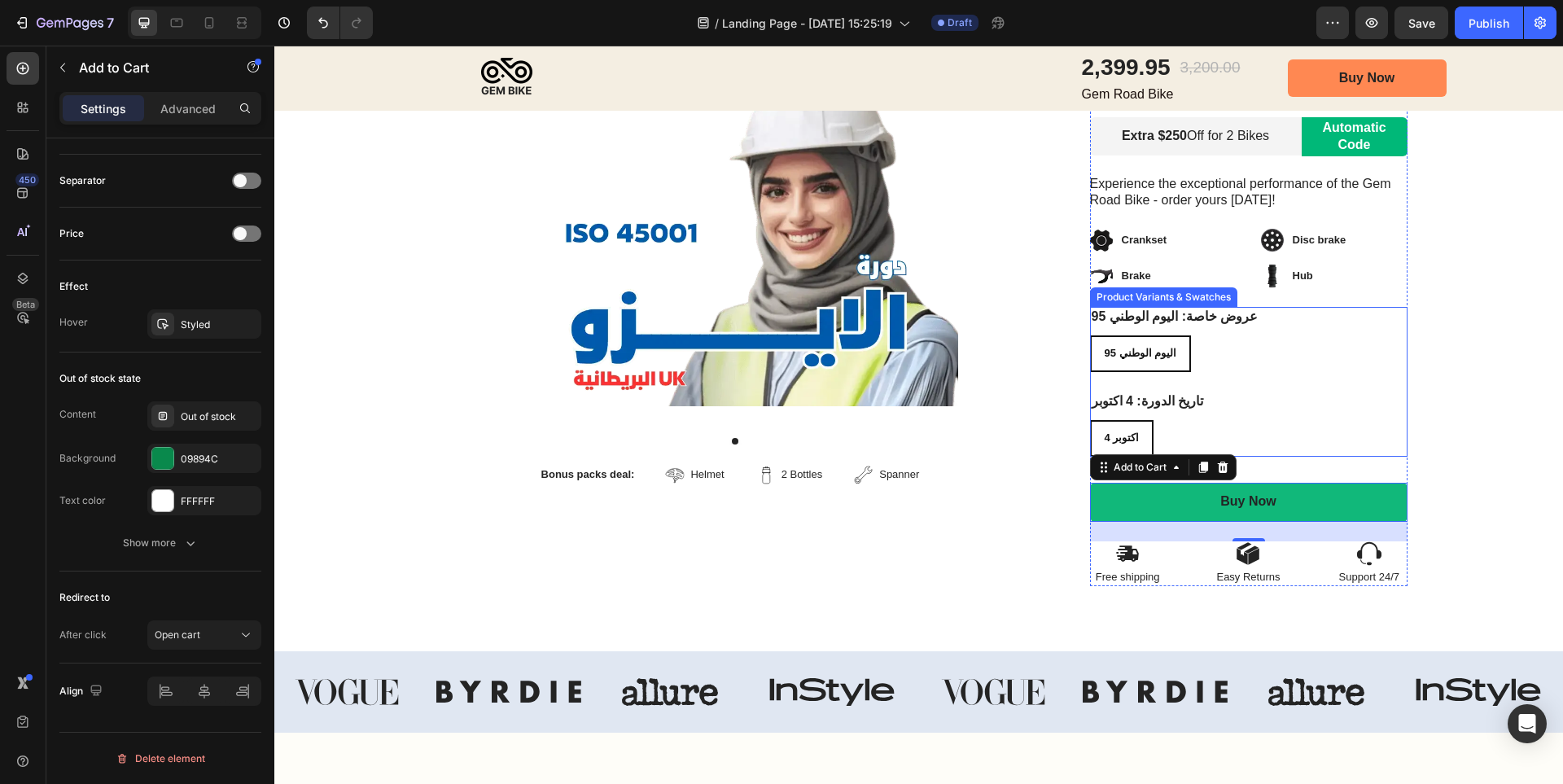
click at [1381, 456] on div "4 اكتوبر 4 اكتوبر 4 اكتوبر" at bounding box center [1249, 438] width 317 height 37
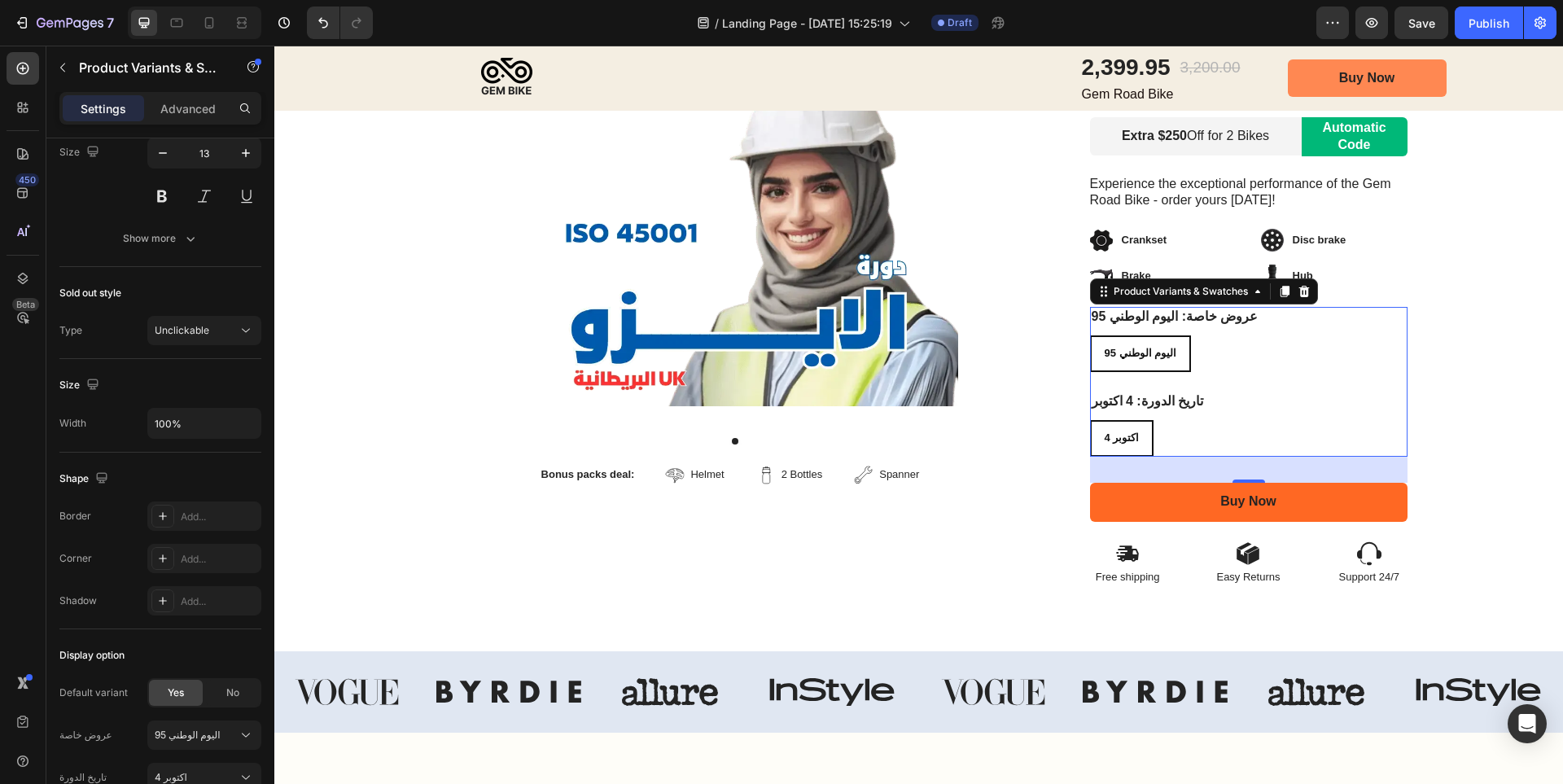
scroll to position [0, 0]
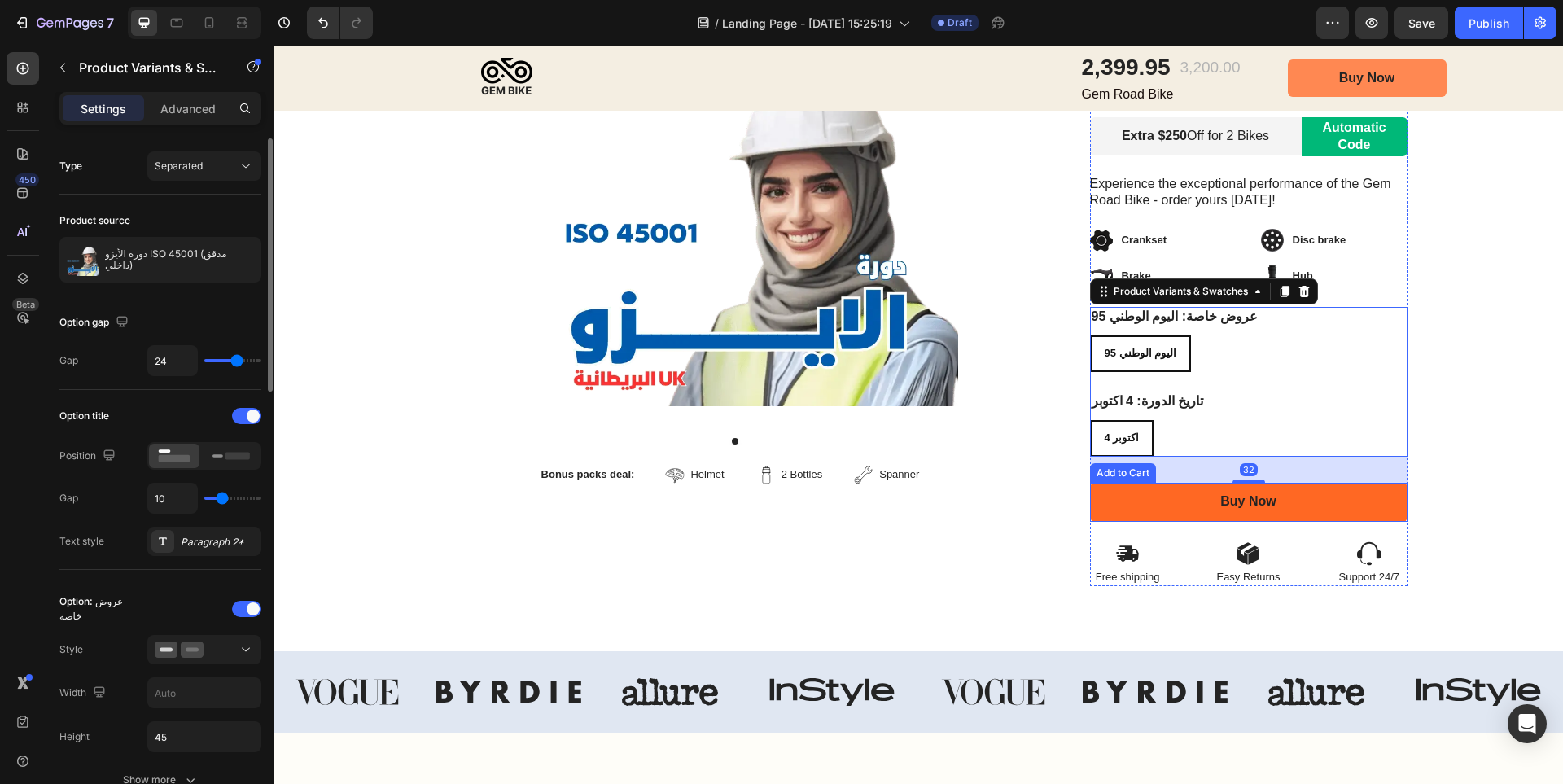
click at [1354, 500] on button "Buy Now" at bounding box center [1249, 502] width 317 height 39
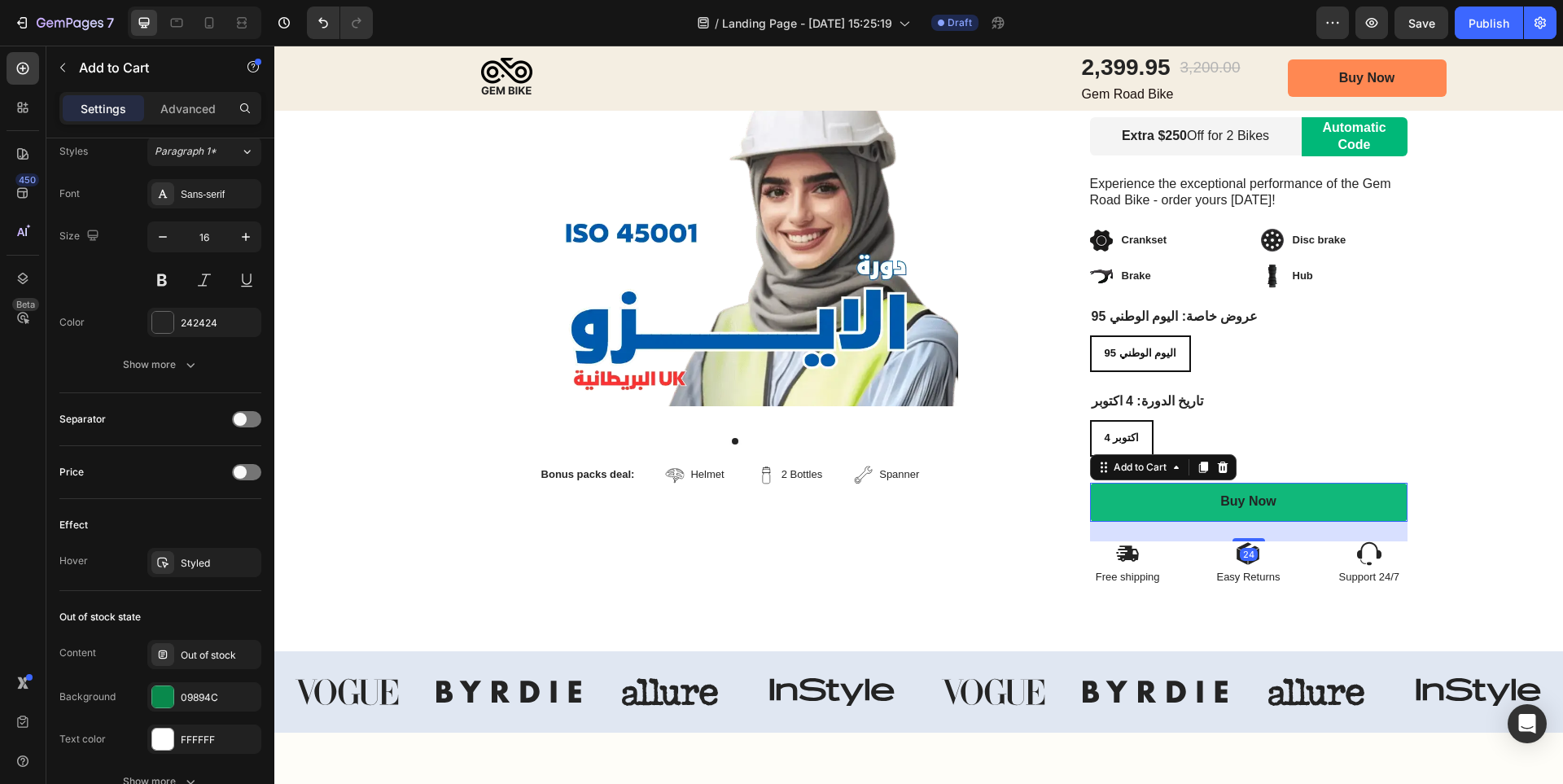
scroll to position [1052, 0]
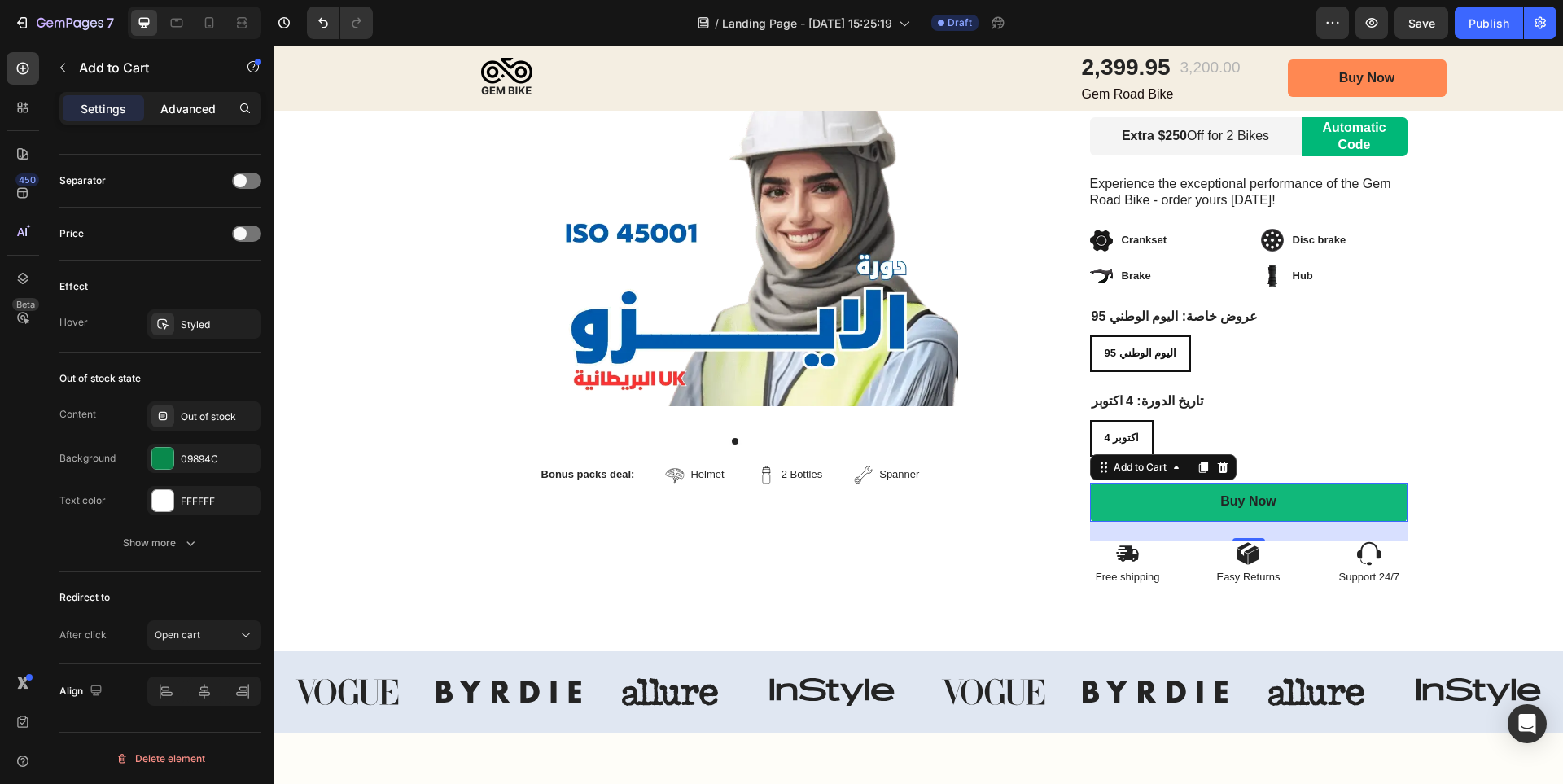
click at [197, 114] on p "Advanced" at bounding box center [188, 108] width 55 height 17
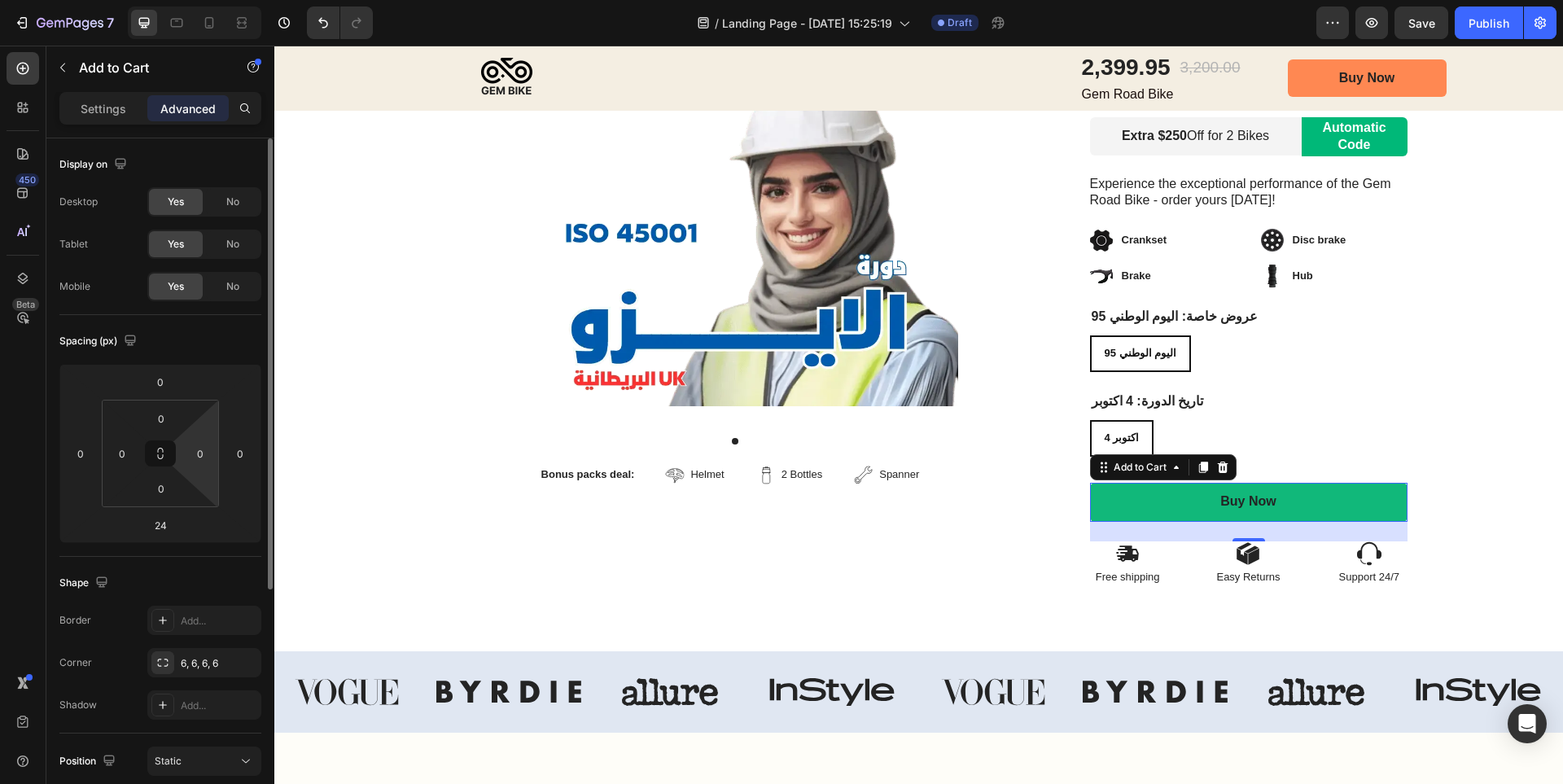
scroll to position [369, 0]
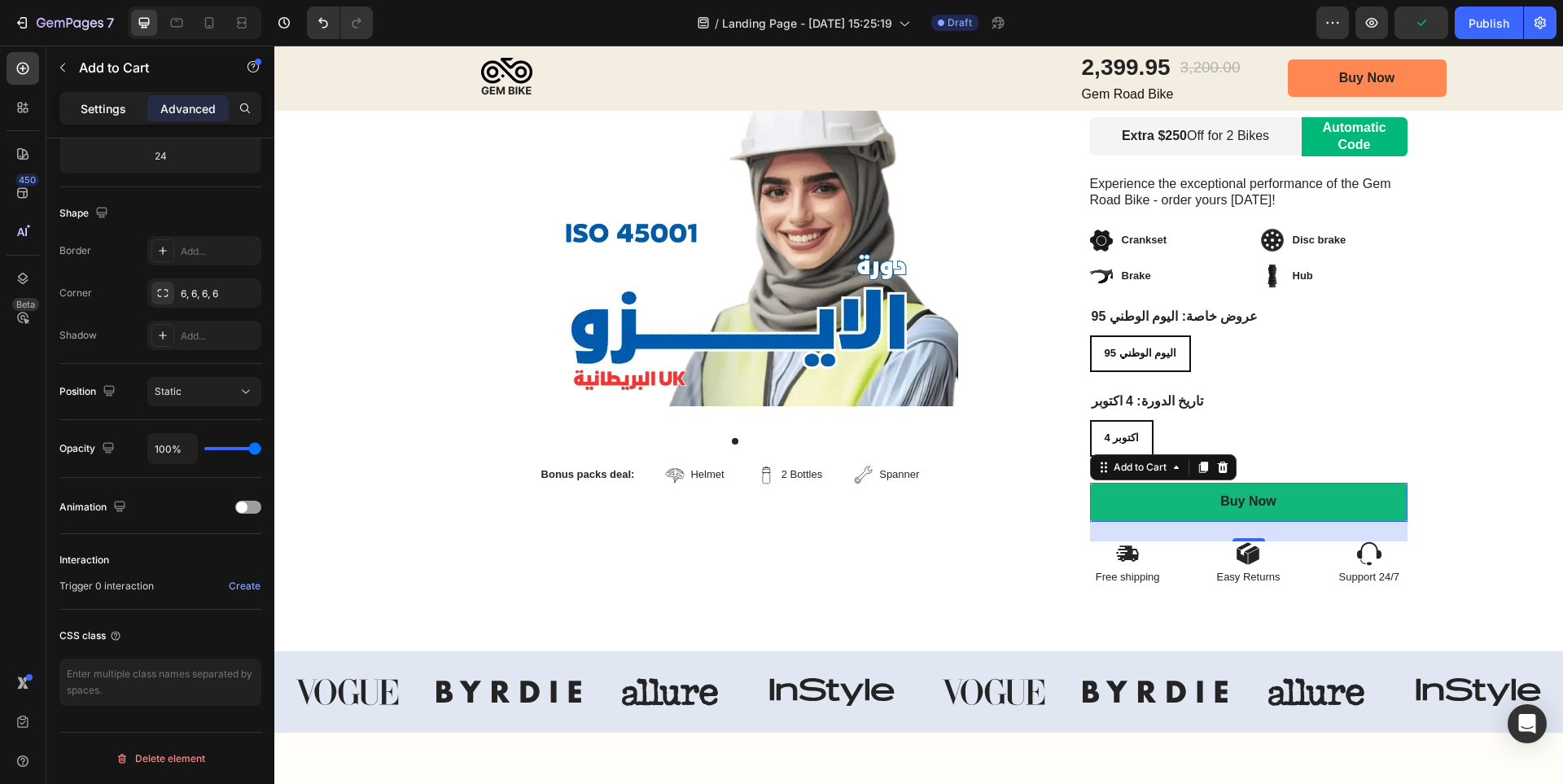
click at [112, 110] on p "Settings" at bounding box center [104, 108] width 46 height 17
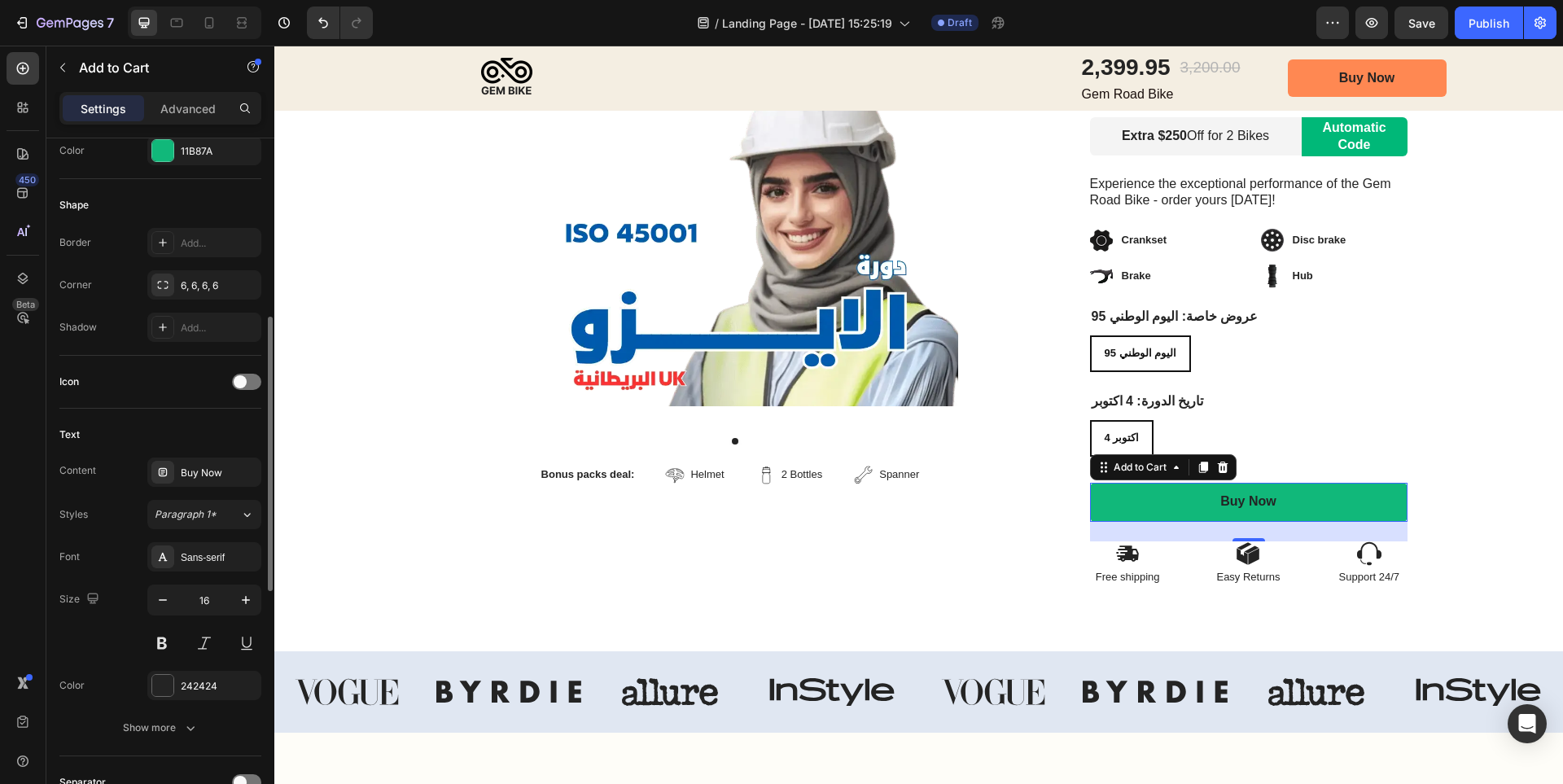
scroll to position [613, 0]
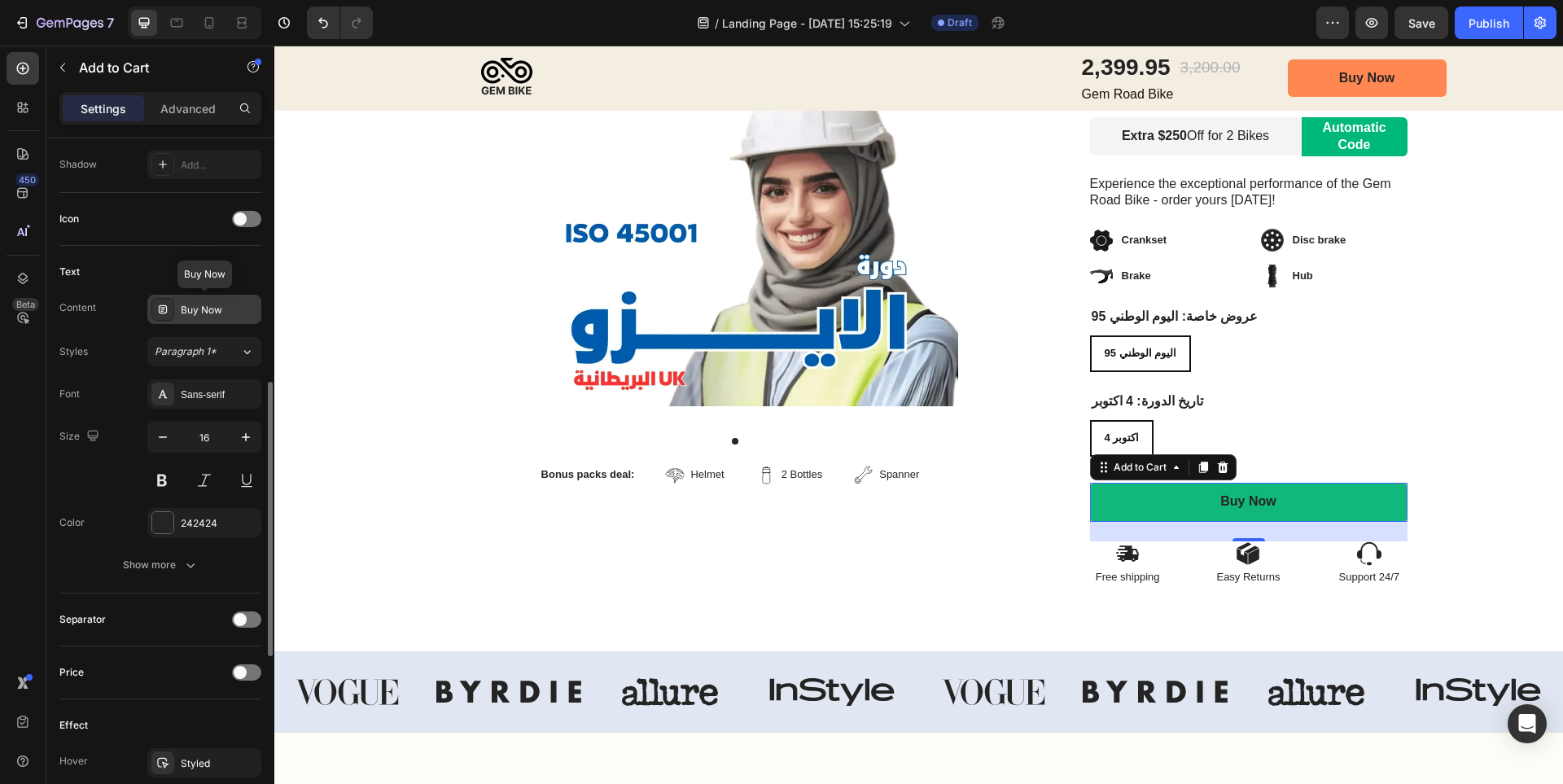
click at [218, 306] on div "Buy Now" at bounding box center [219, 309] width 77 height 15
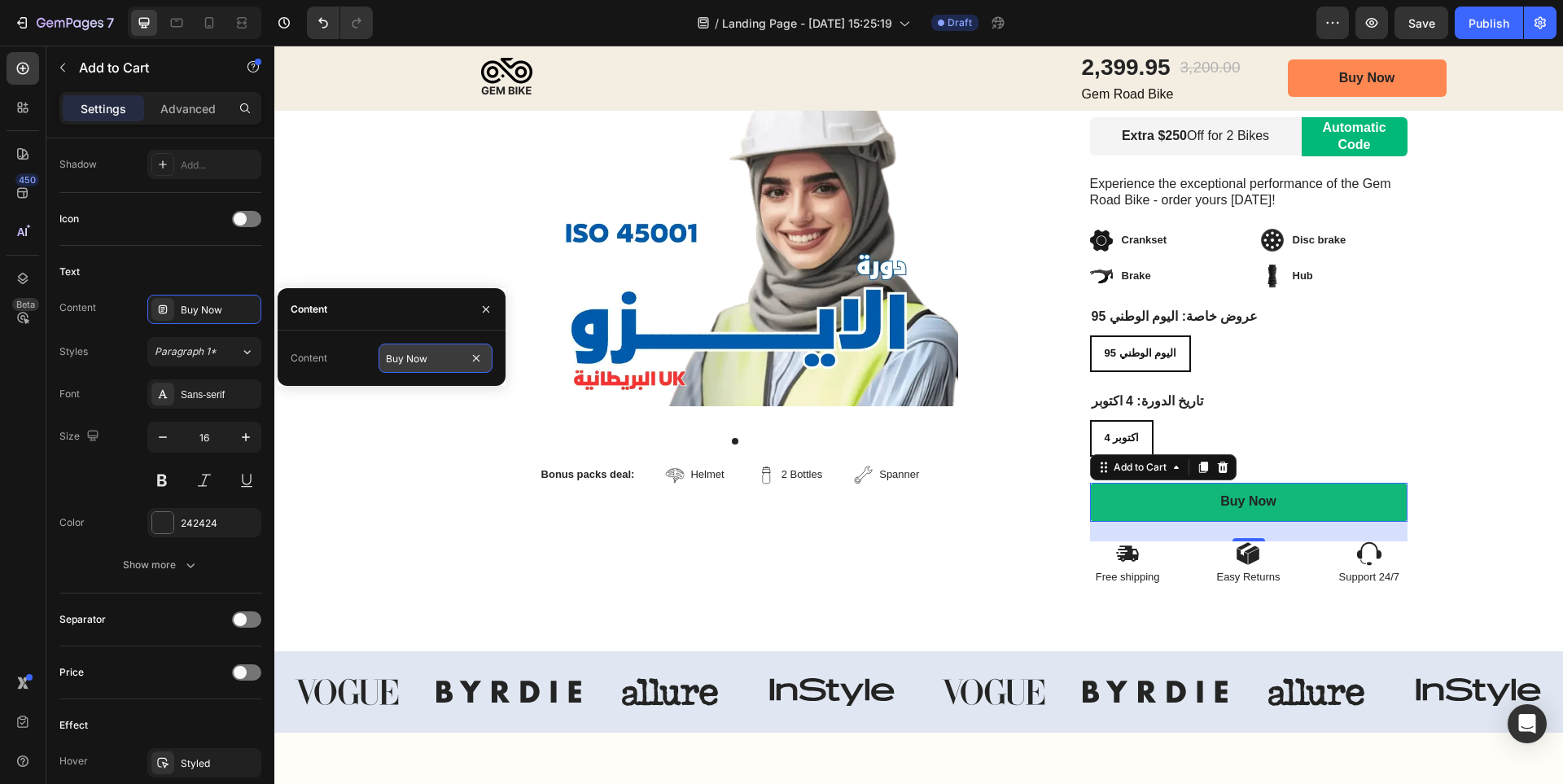
click at [434, 355] on input "Buy Now" at bounding box center [435, 357] width 114 height 29
type input "الحق الفرصة"
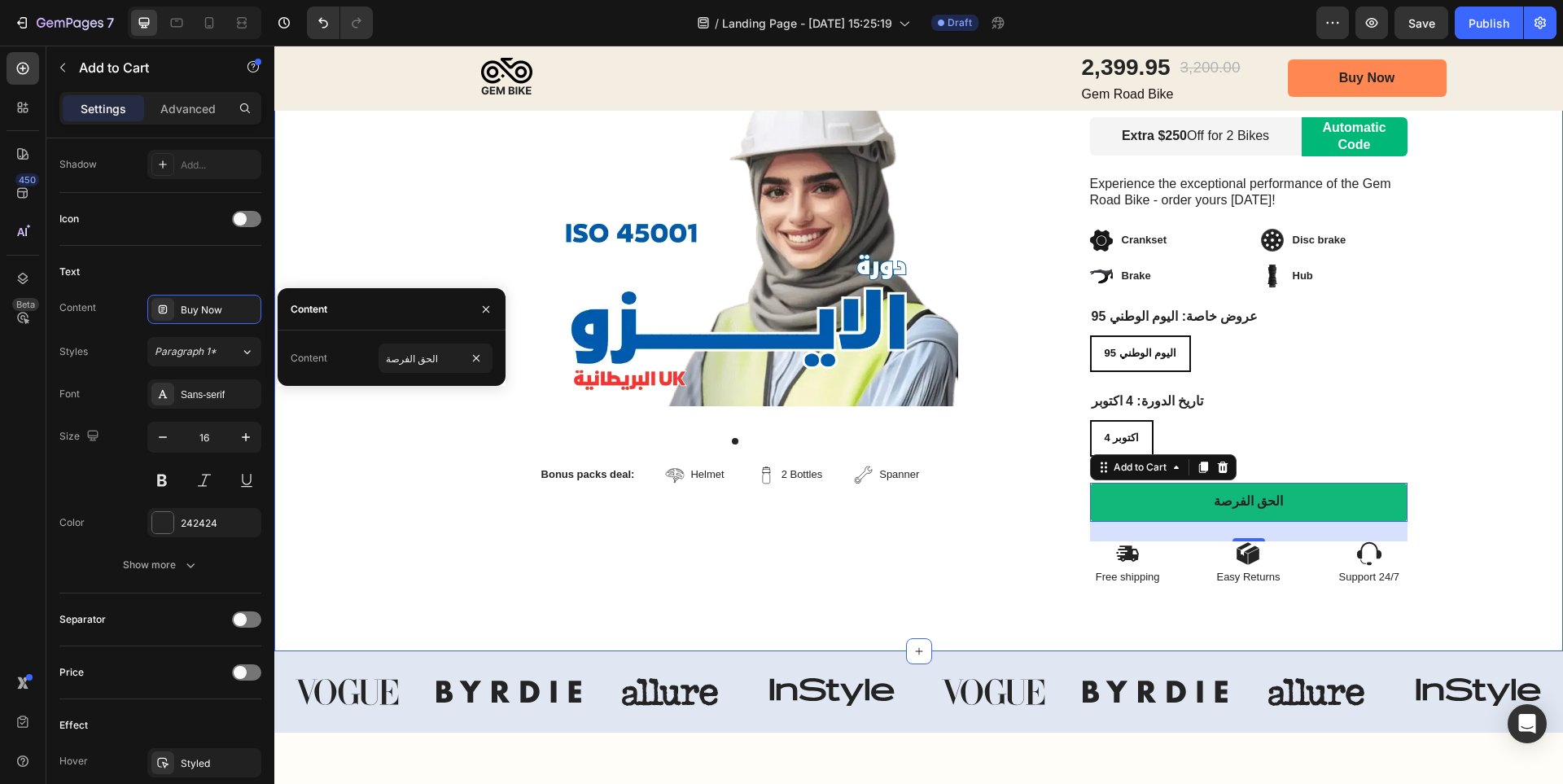
click at [383, 466] on div "Image Row Product Images Bonus packs deal: Text Block Helmet Item List 2 Bottle…" at bounding box center [918, 195] width 1289 height 784
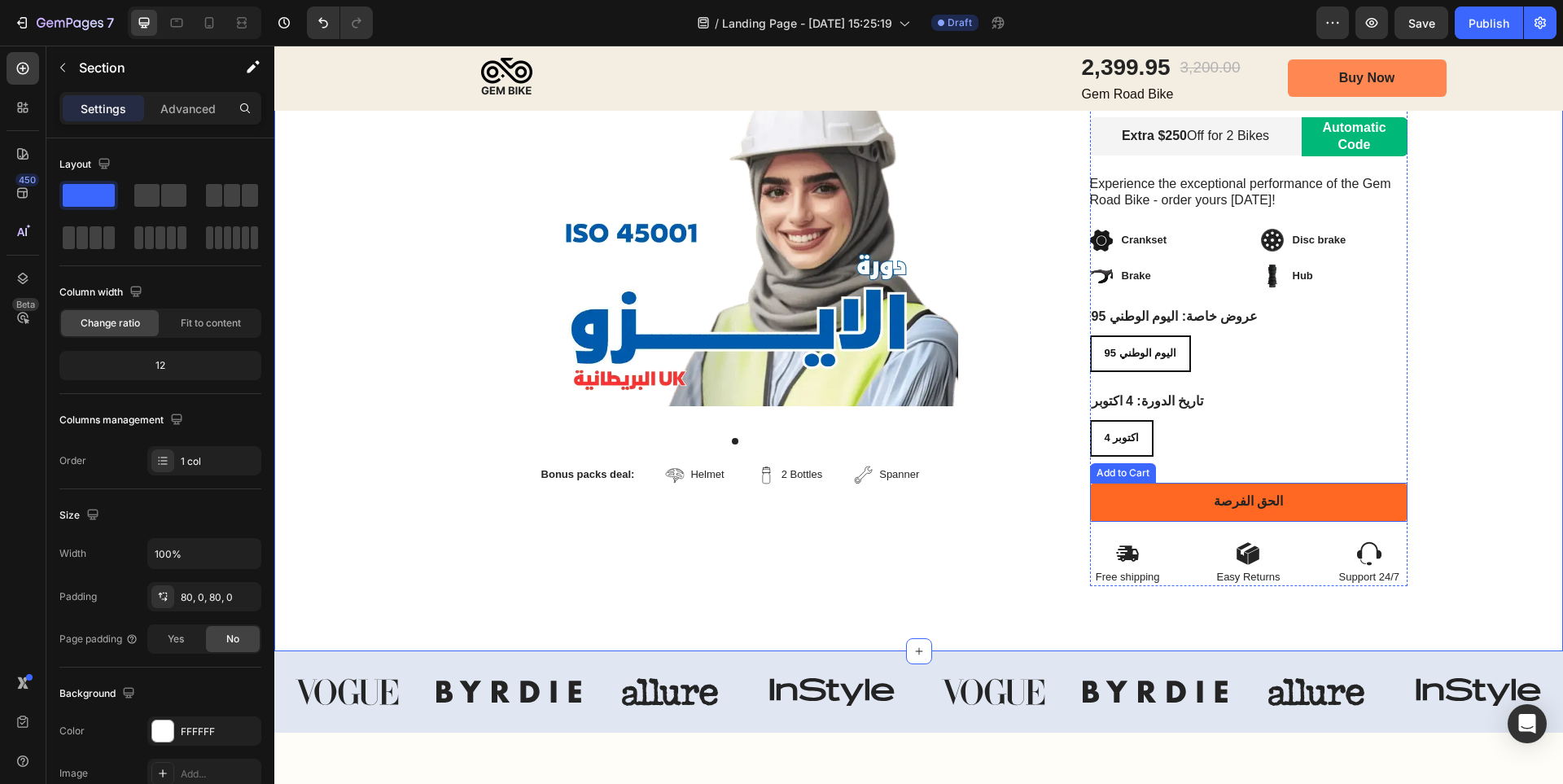
click at [1172, 500] on button "الحق الفرصة" at bounding box center [1249, 502] width 317 height 39
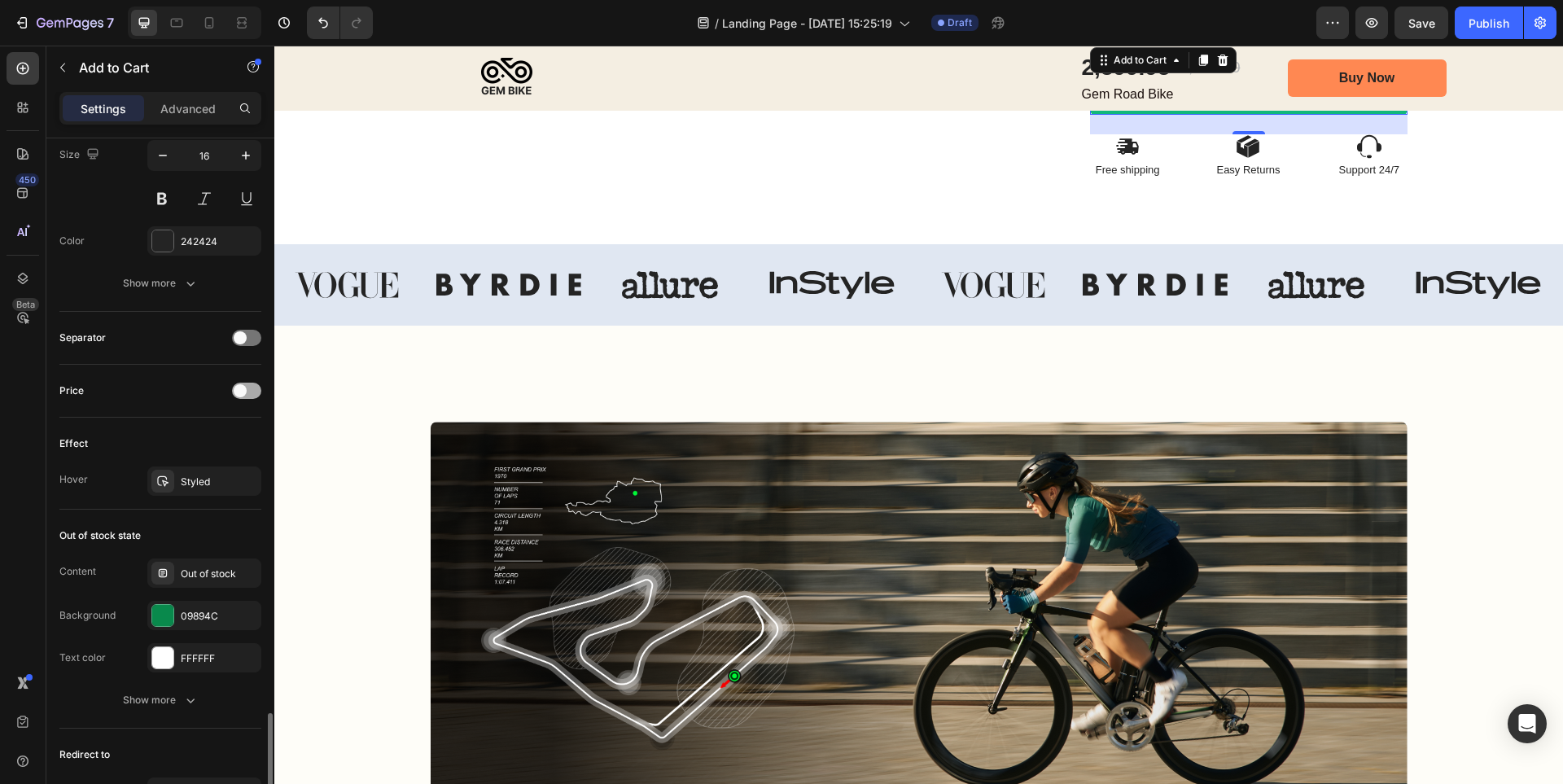
scroll to position [1052, 0]
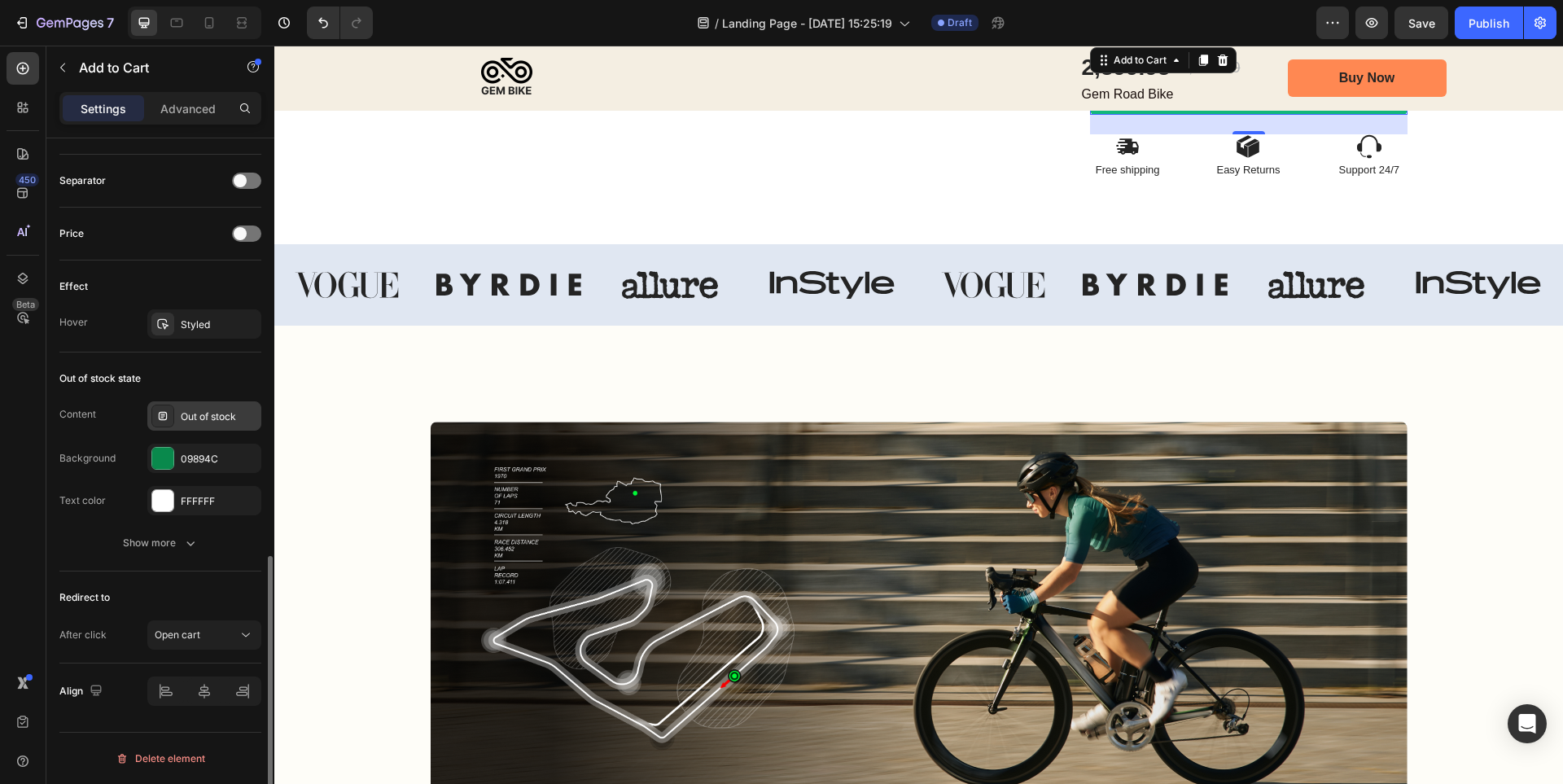
click at [239, 417] on div "Out of stock" at bounding box center [219, 416] width 77 height 15
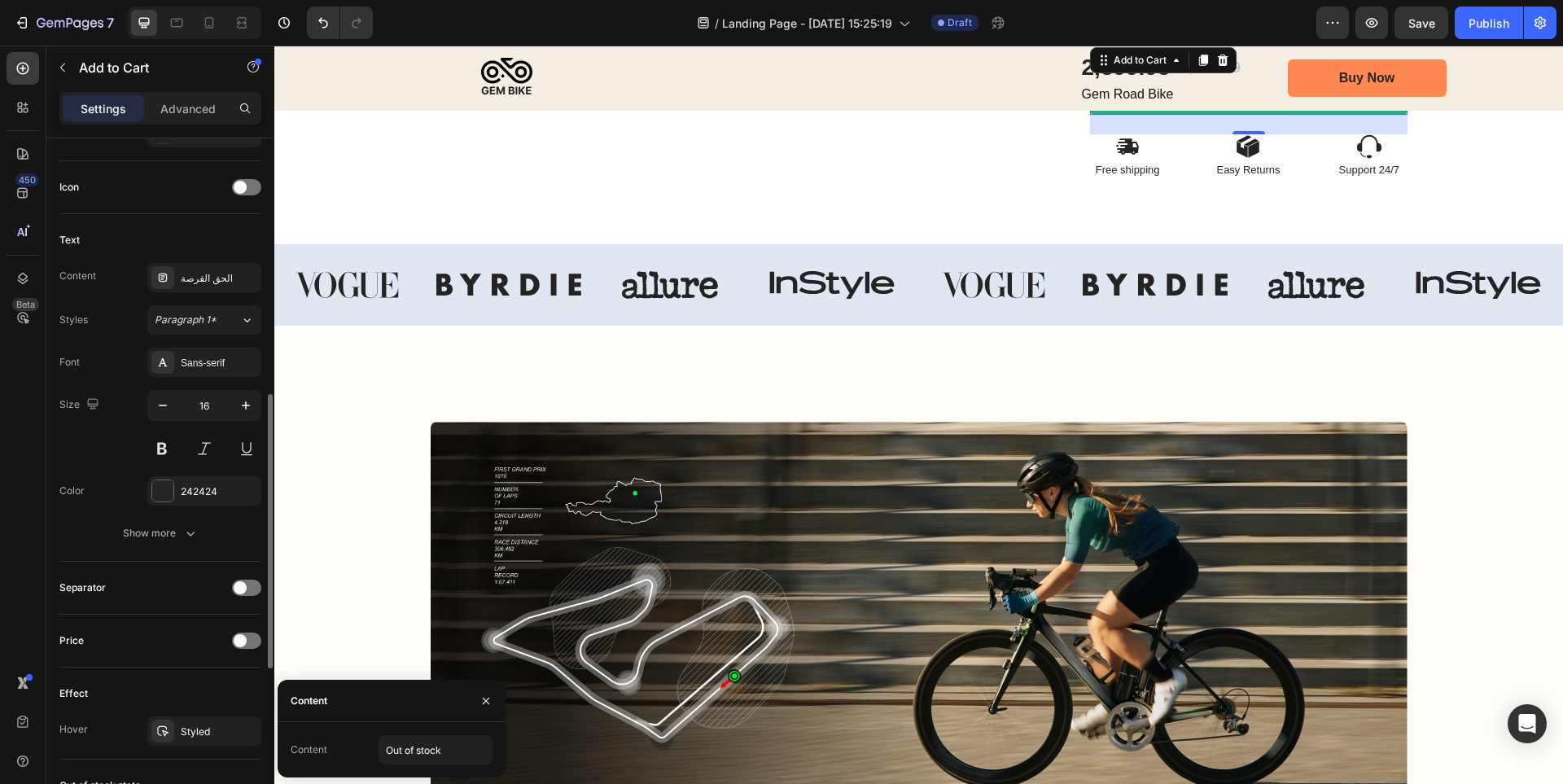
scroll to position [564, 0]
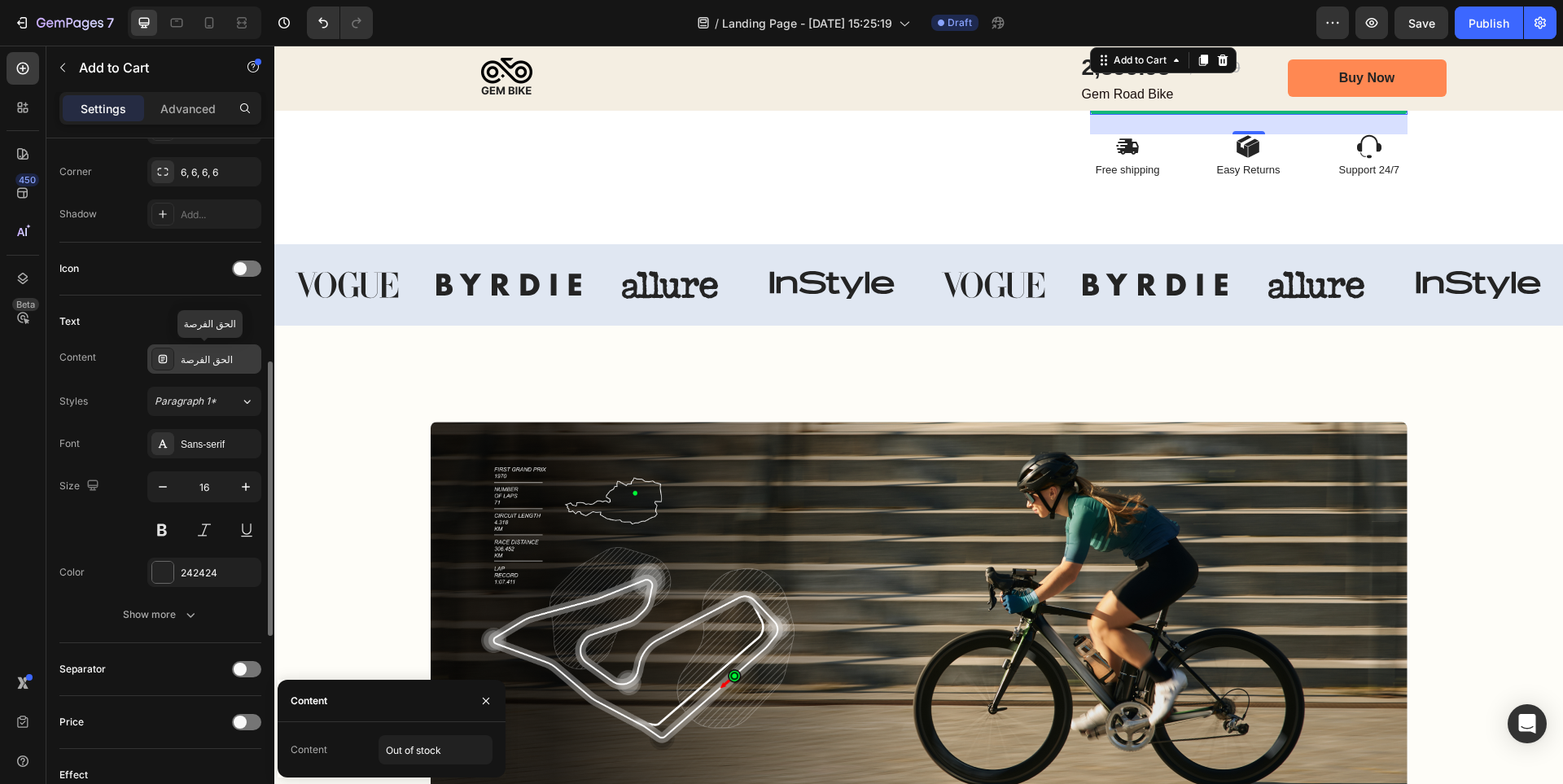
click at [227, 349] on div "الحق الفرصة" at bounding box center [205, 358] width 114 height 29
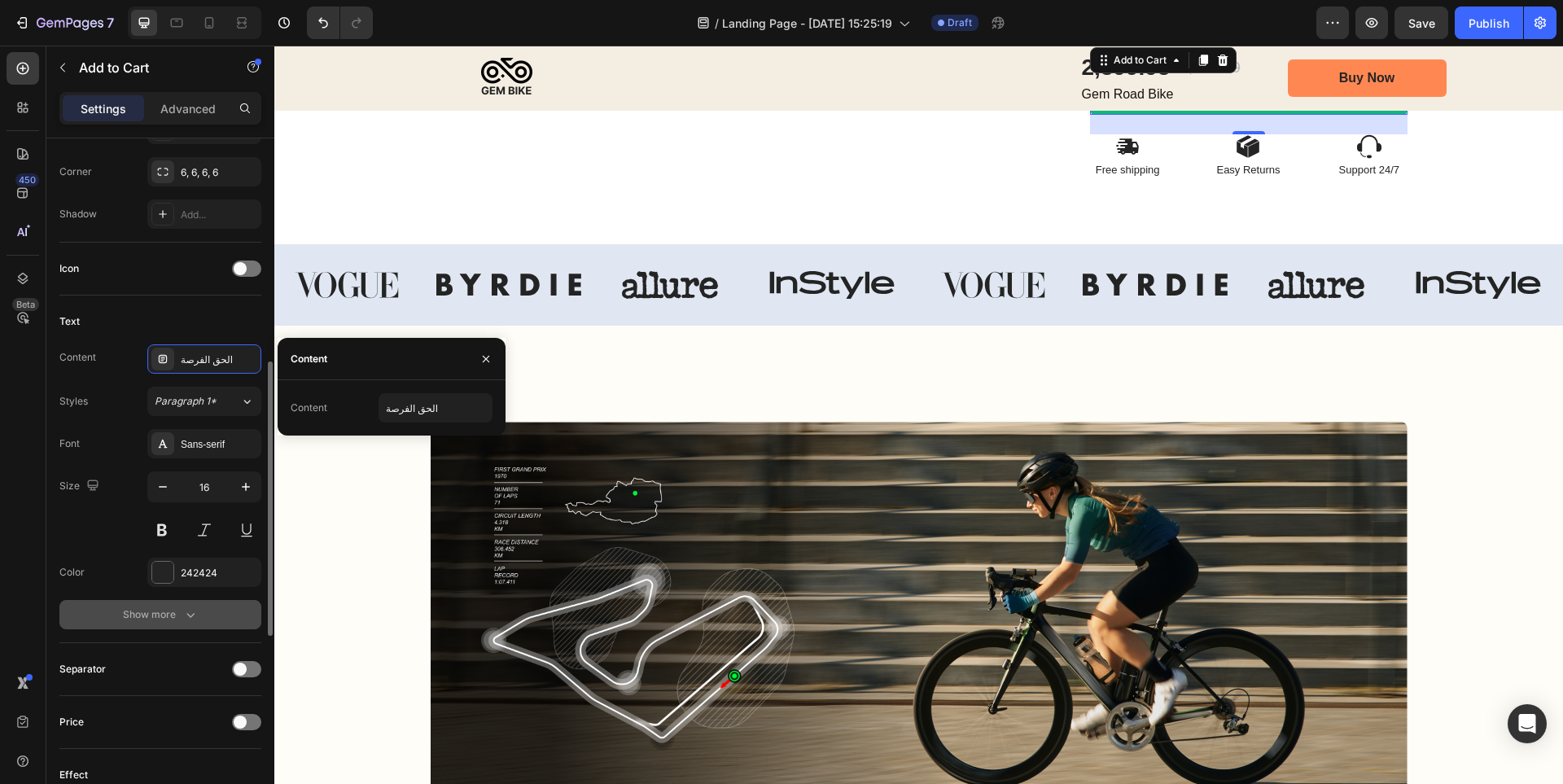
click at [184, 618] on icon "button" at bounding box center [191, 614] width 16 height 16
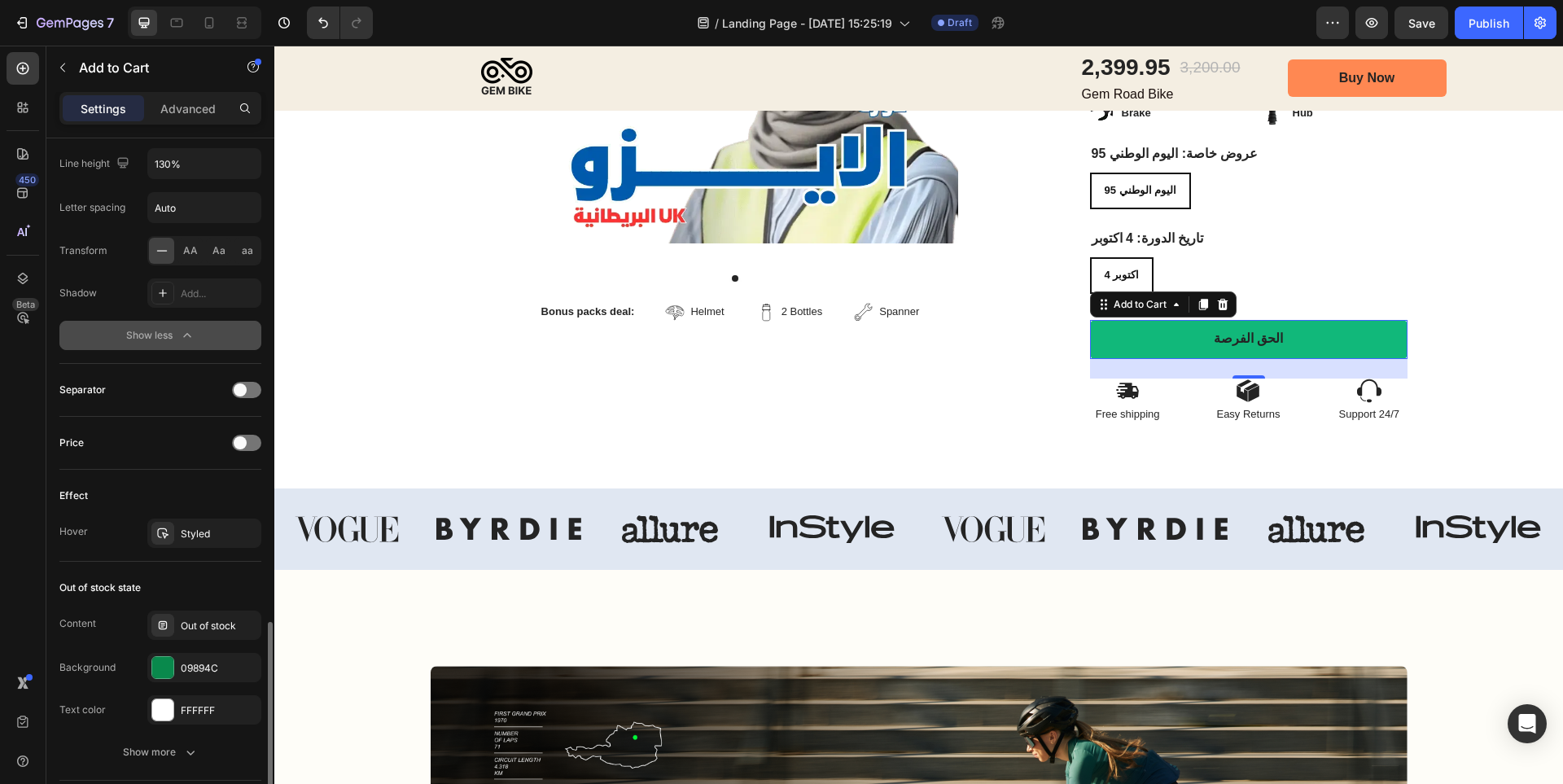
scroll to position [1221, 0]
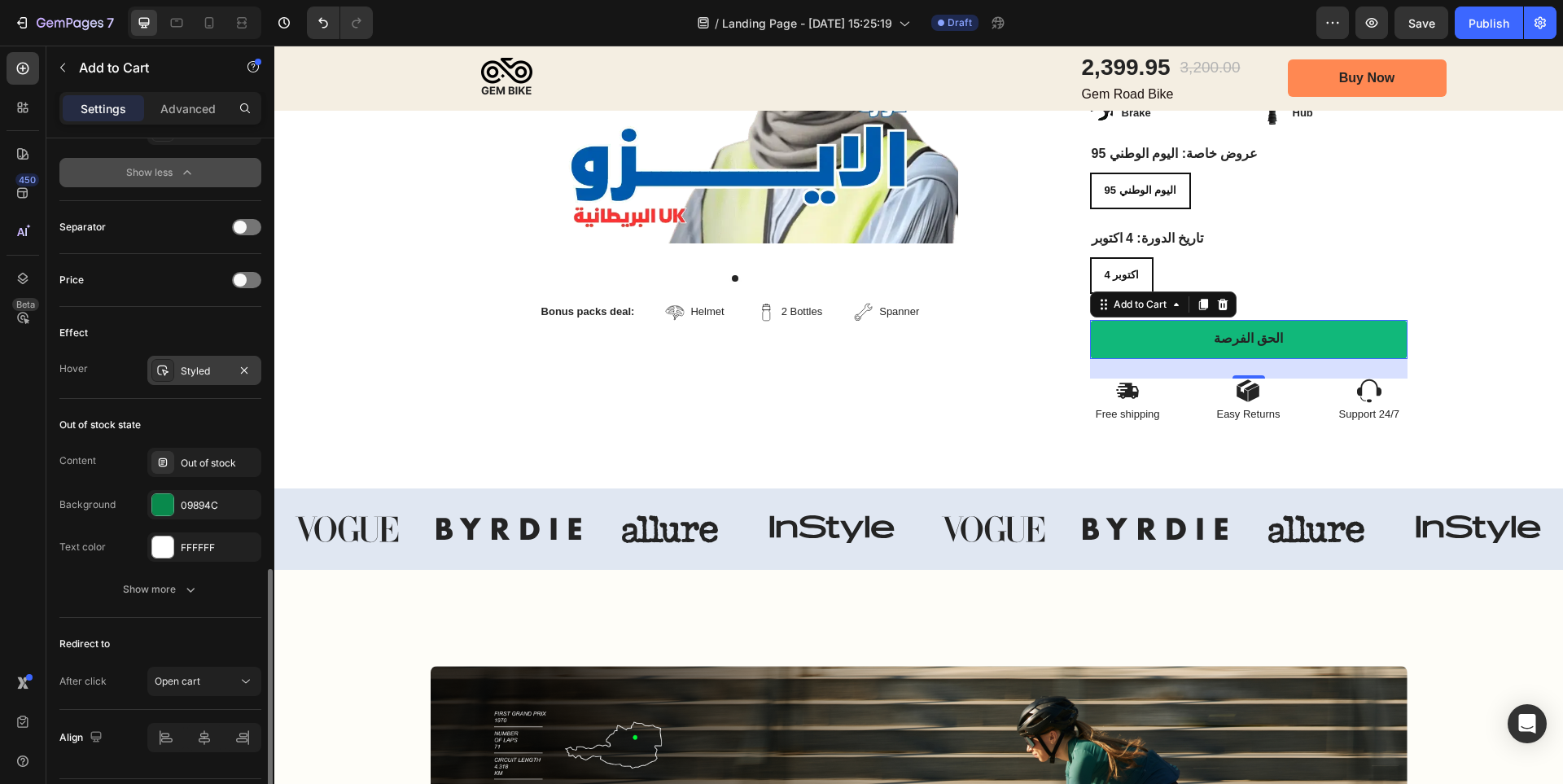
click at [209, 373] on div "Styled" at bounding box center [204, 371] width 47 height 15
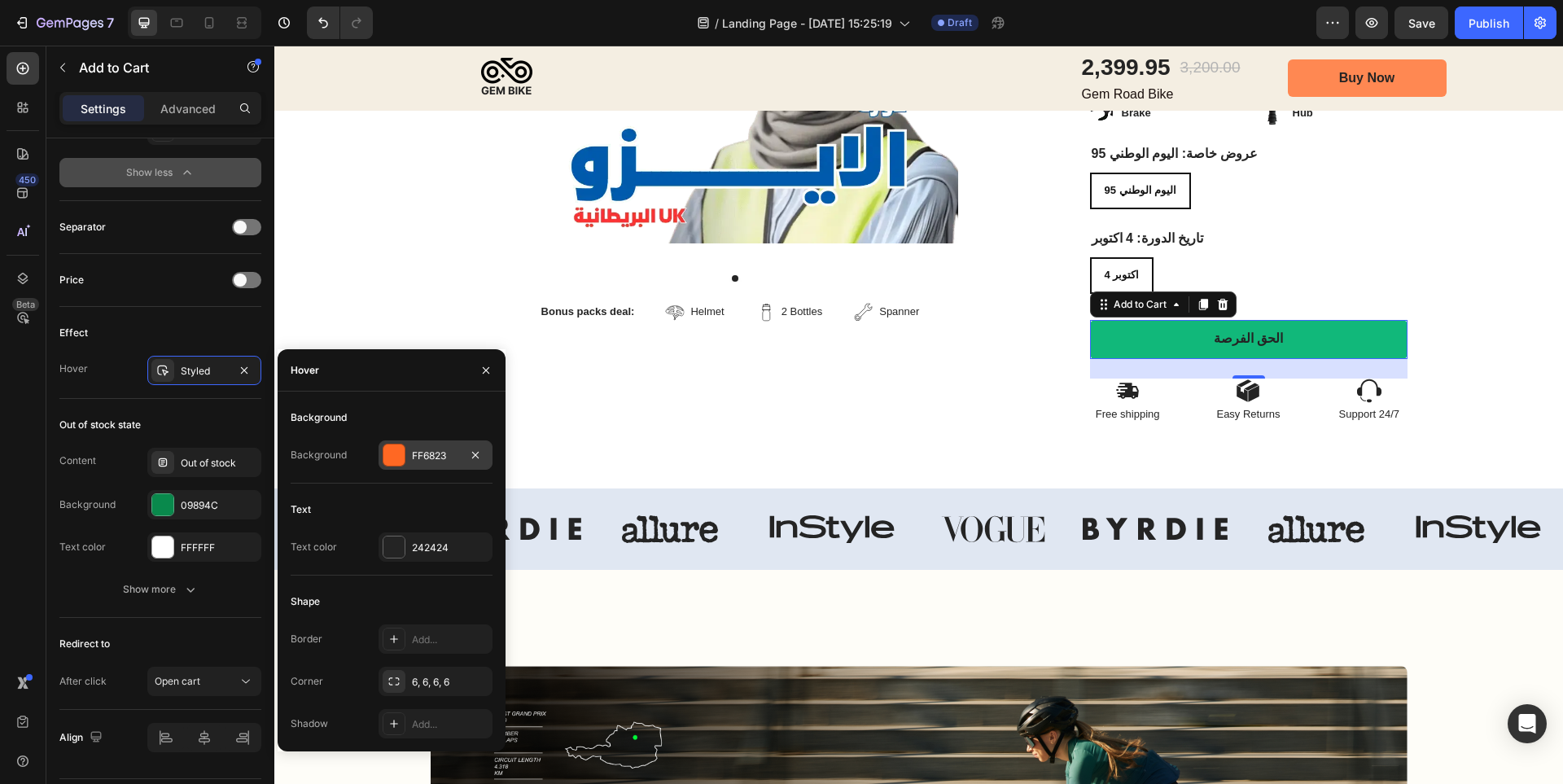
click at [443, 454] on div "FF6823" at bounding box center [435, 455] width 47 height 15
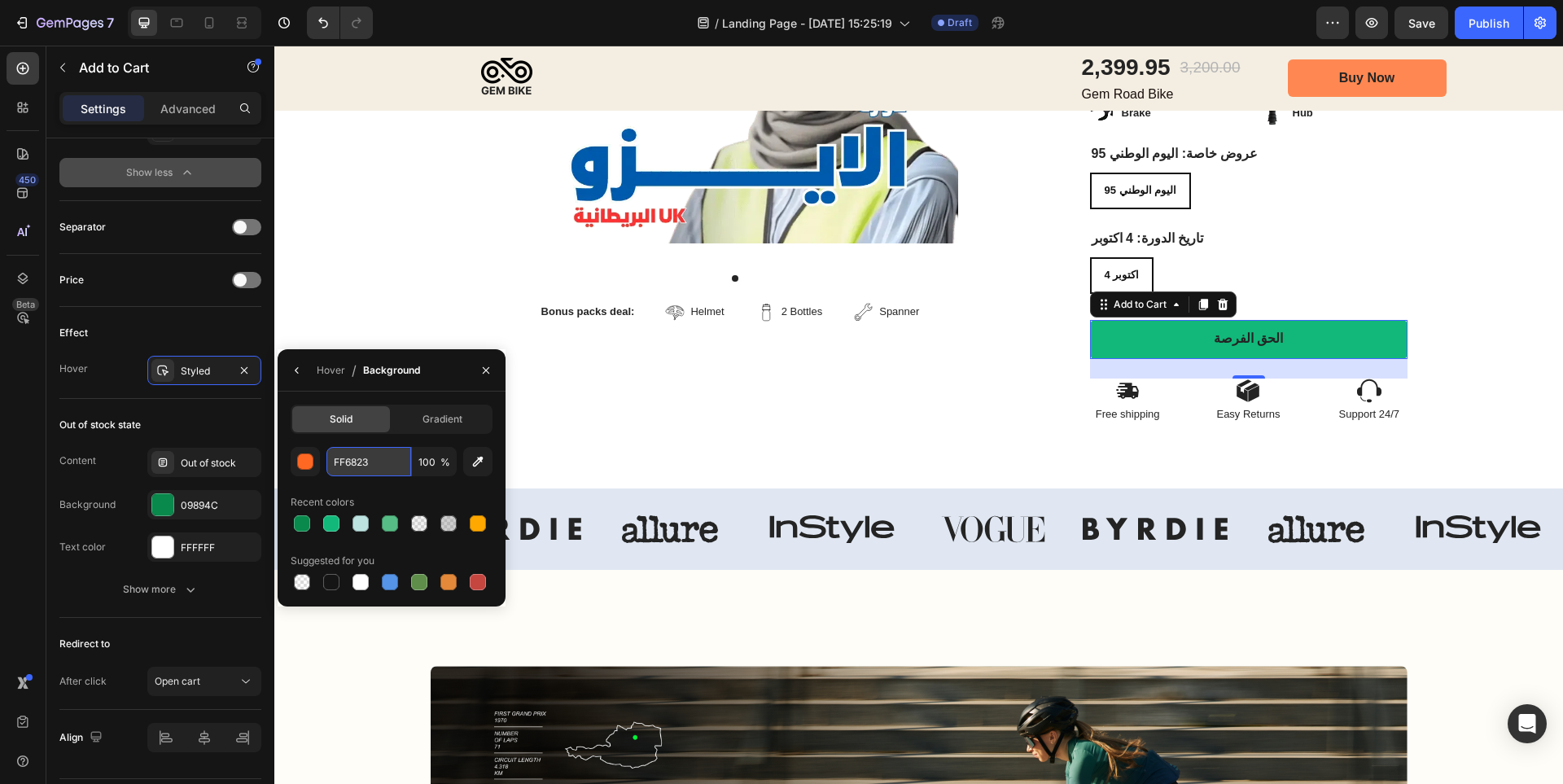
click at [369, 454] on input "FF6823" at bounding box center [368, 461] width 85 height 29
paste input "#09894c"
click at [224, 418] on div "Out of stock state" at bounding box center [161, 425] width 202 height 26
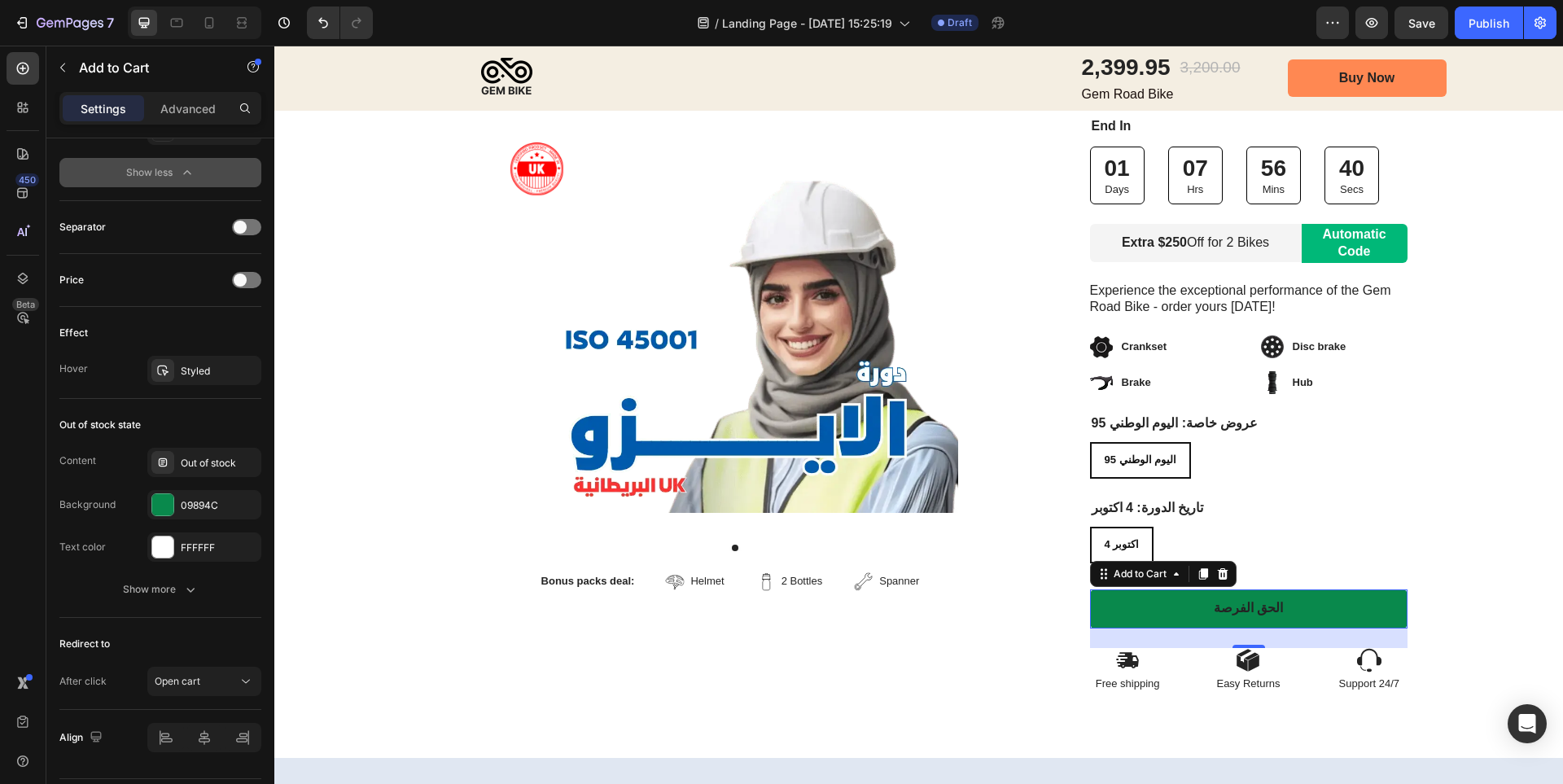
scroll to position [163, 0]
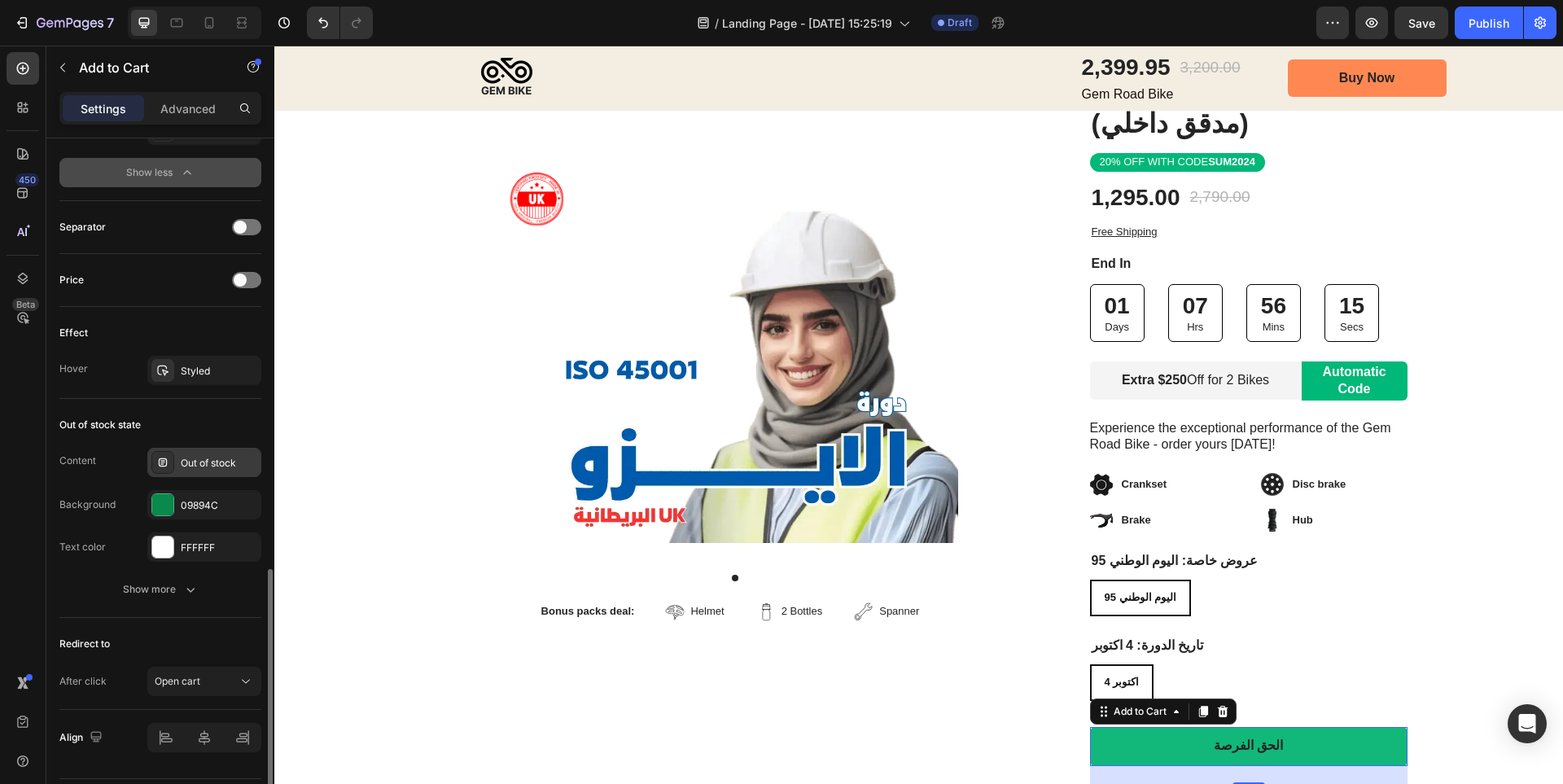
click at [216, 461] on div "Out of stock" at bounding box center [219, 463] width 77 height 15
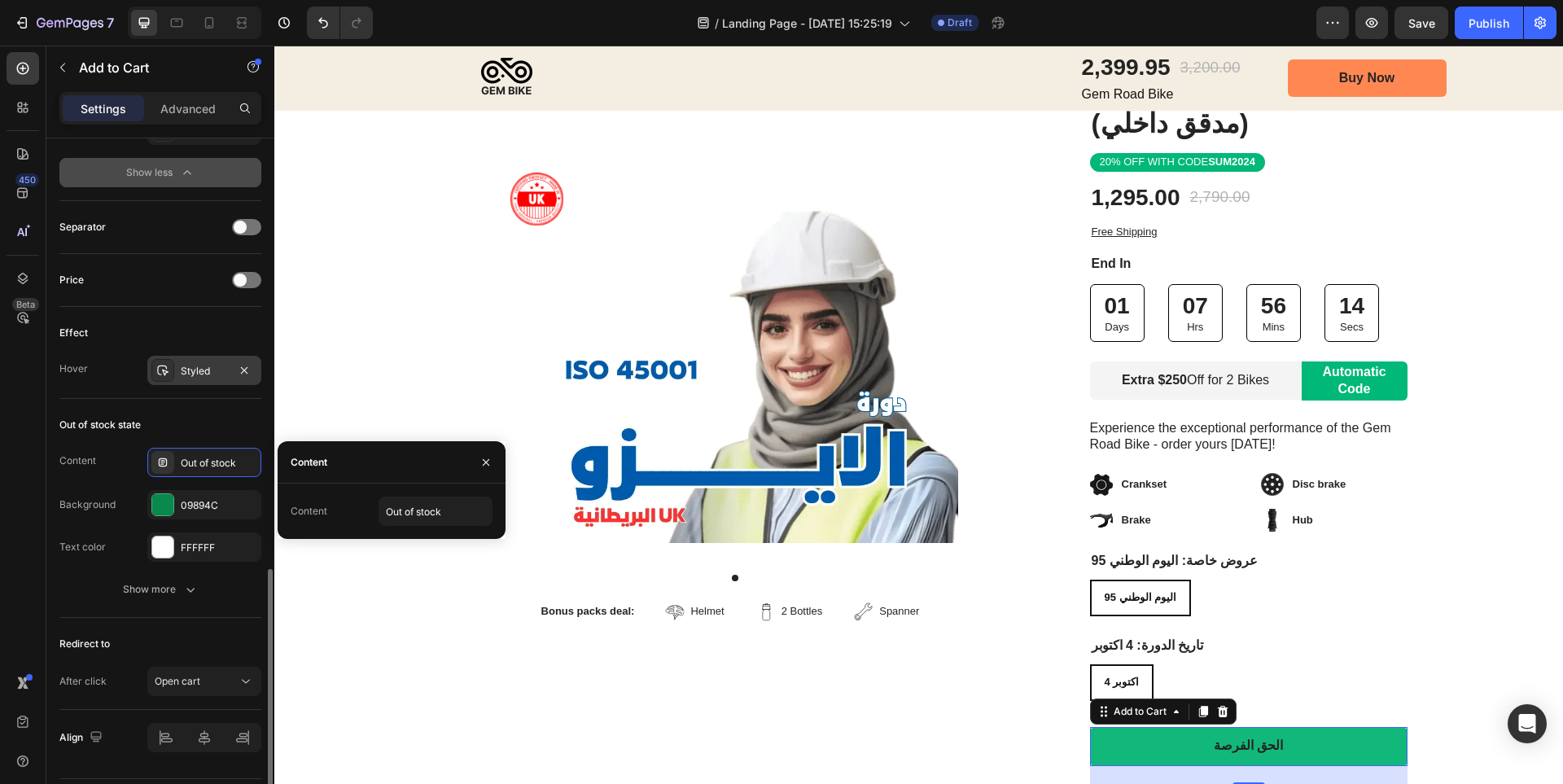
click at [228, 375] on div "Styled" at bounding box center [204, 371] width 47 height 15
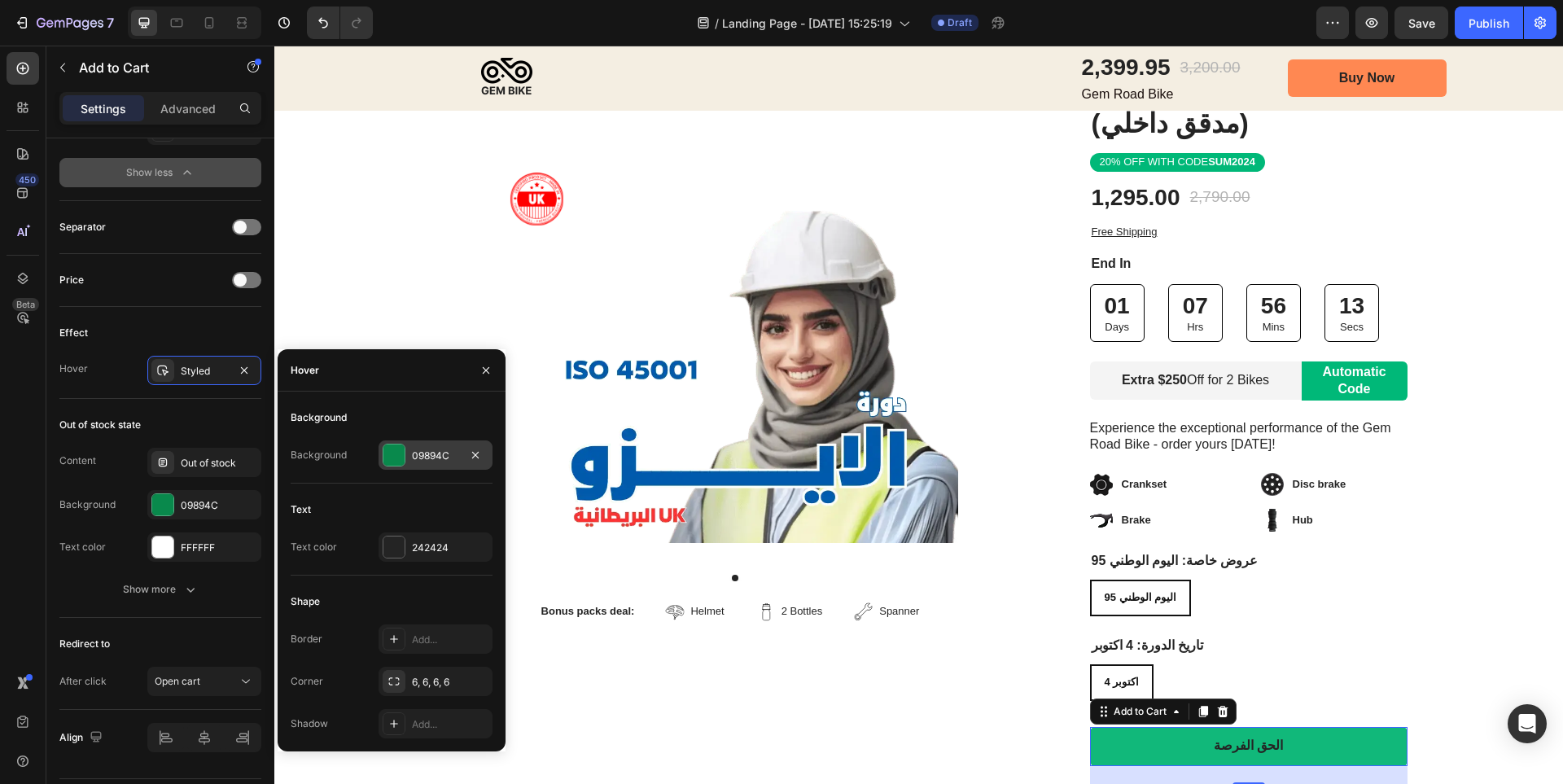
click at [438, 446] on div "09894C" at bounding box center [435, 454] width 114 height 29
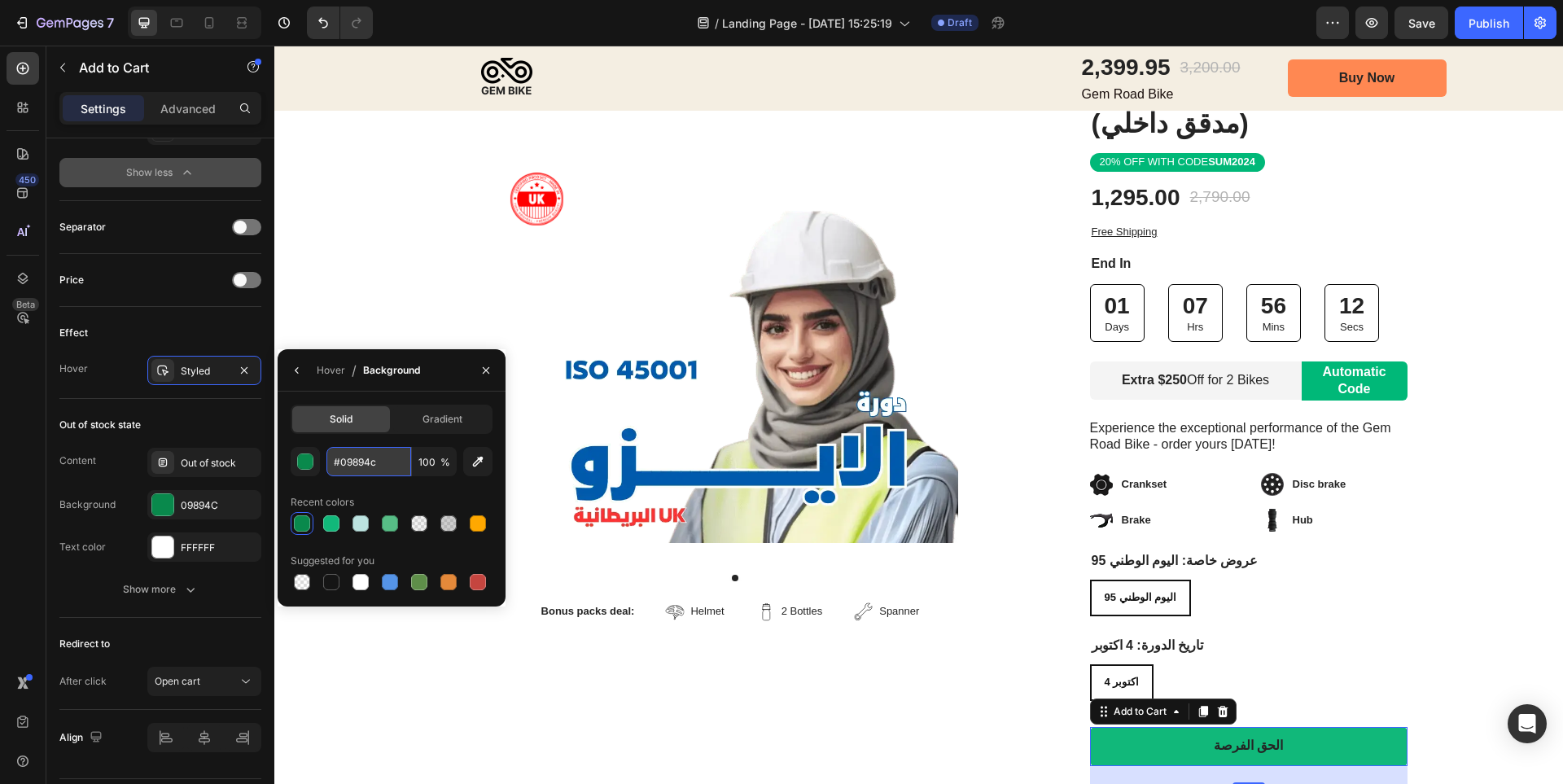
click at [385, 461] on input "#09894c" at bounding box center [368, 461] width 85 height 29
paste input "#8eb646"
type input "#8eb646"
click at [944, 717] on div "Product Images Bonus packs deal: Text Block Helmet Item List 2 Bottles Item Lis…" at bounding box center [736, 423] width 609 height 598
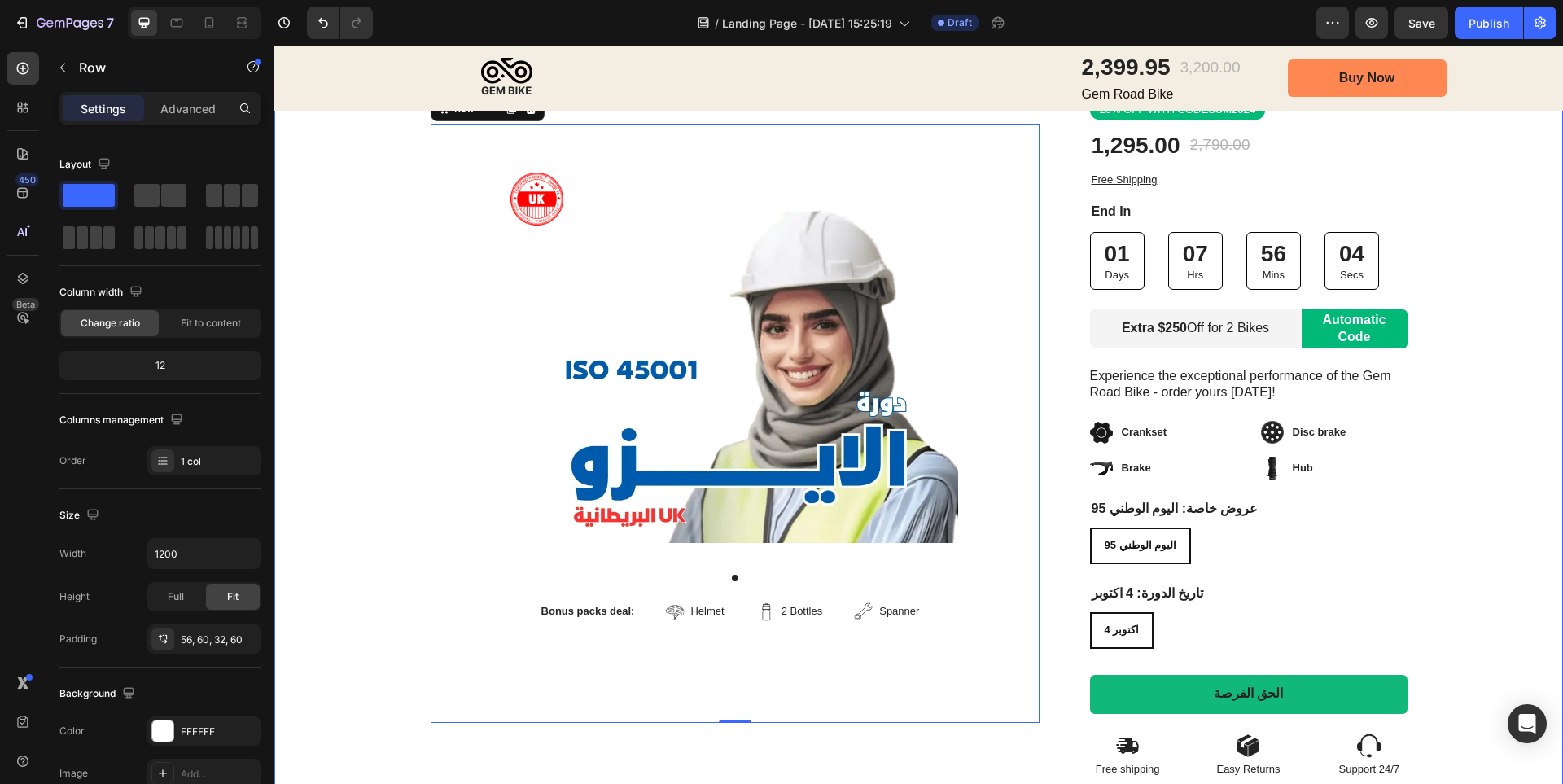
scroll to position [244, 0]
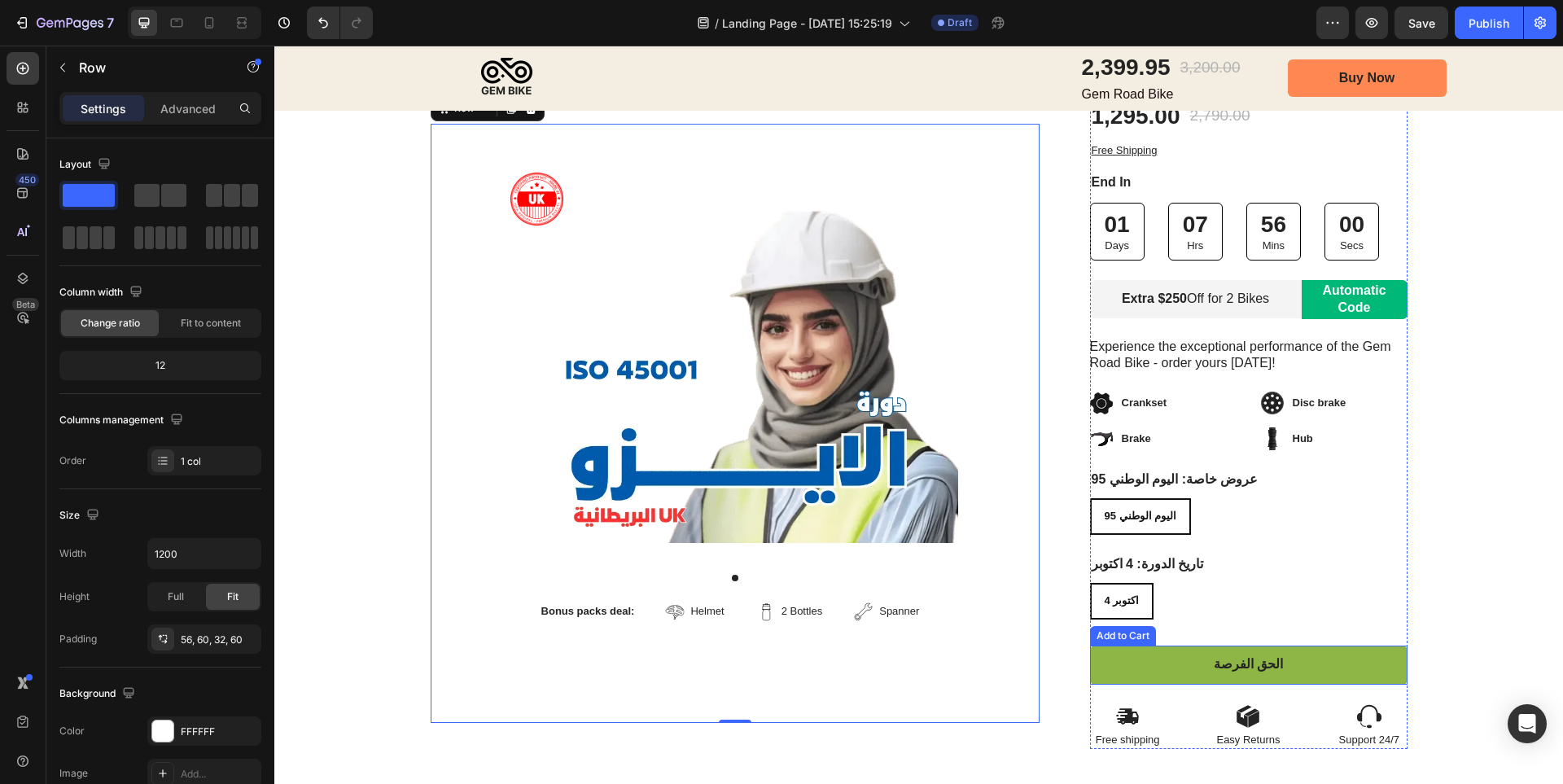
click at [1156, 656] on button "الحق الفرصة" at bounding box center [1249, 664] width 317 height 39
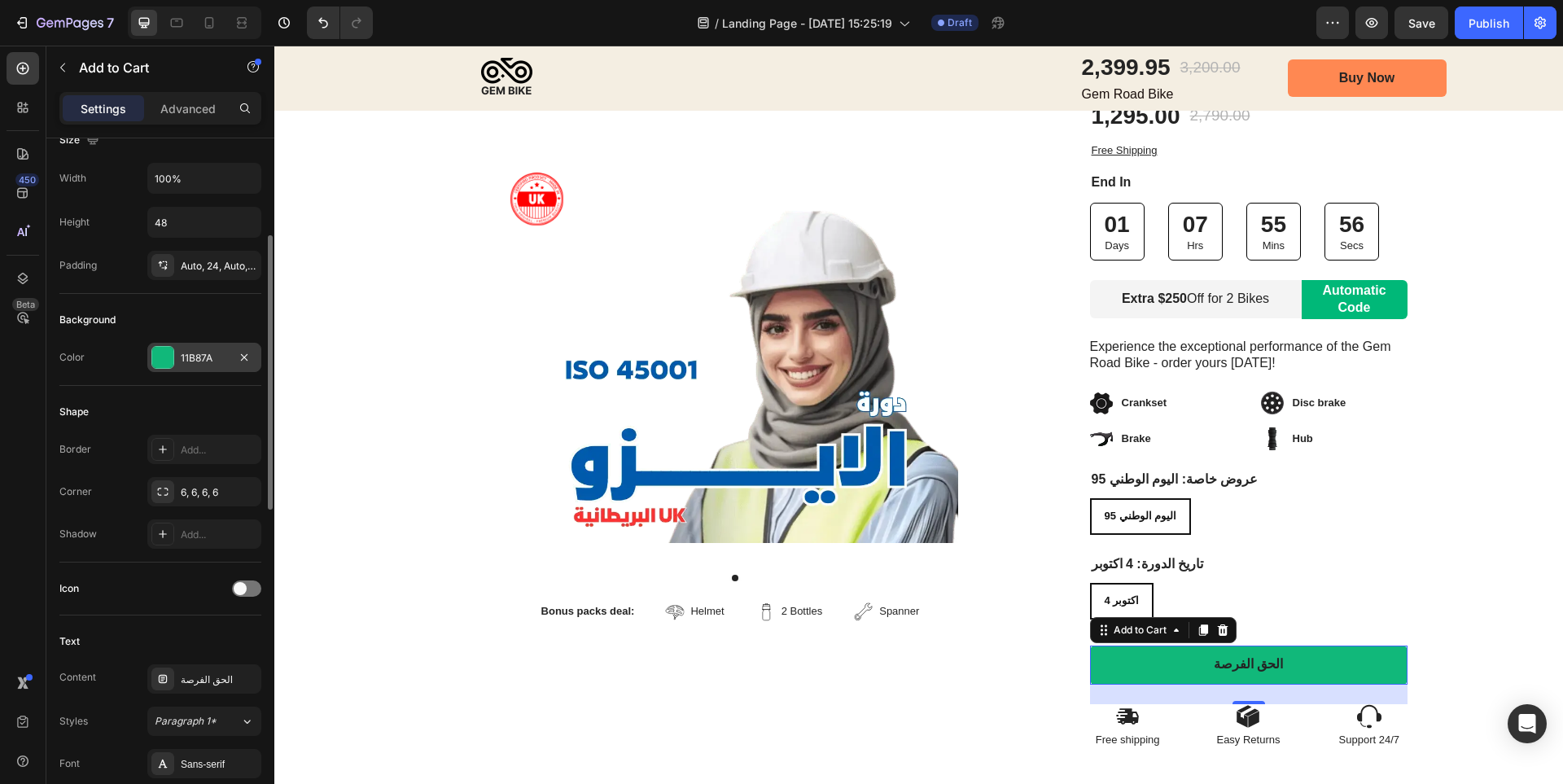
click at [209, 362] on div "11B87A" at bounding box center [204, 358] width 47 height 15
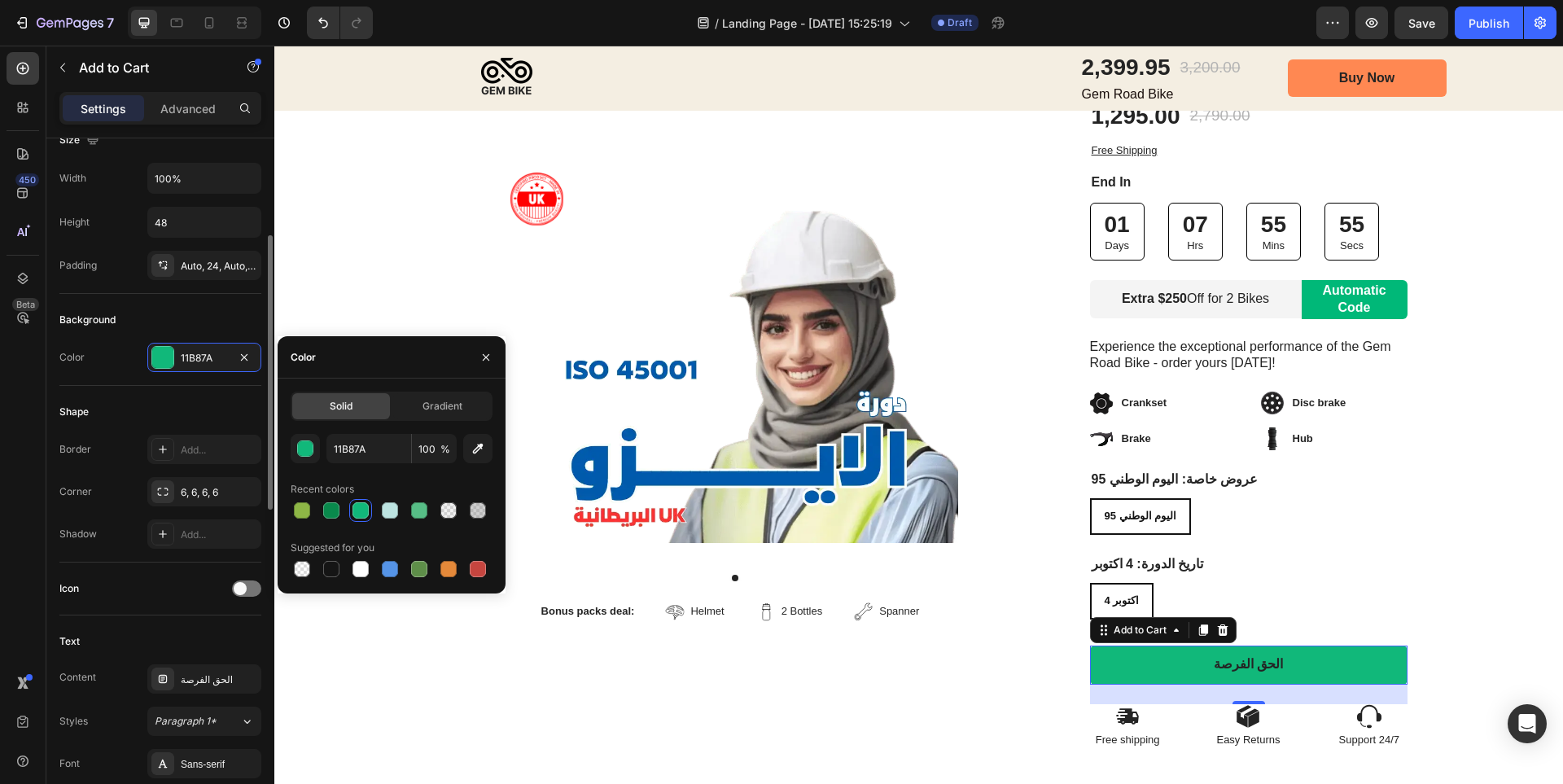
click at [219, 411] on div "Shape" at bounding box center [161, 412] width 202 height 26
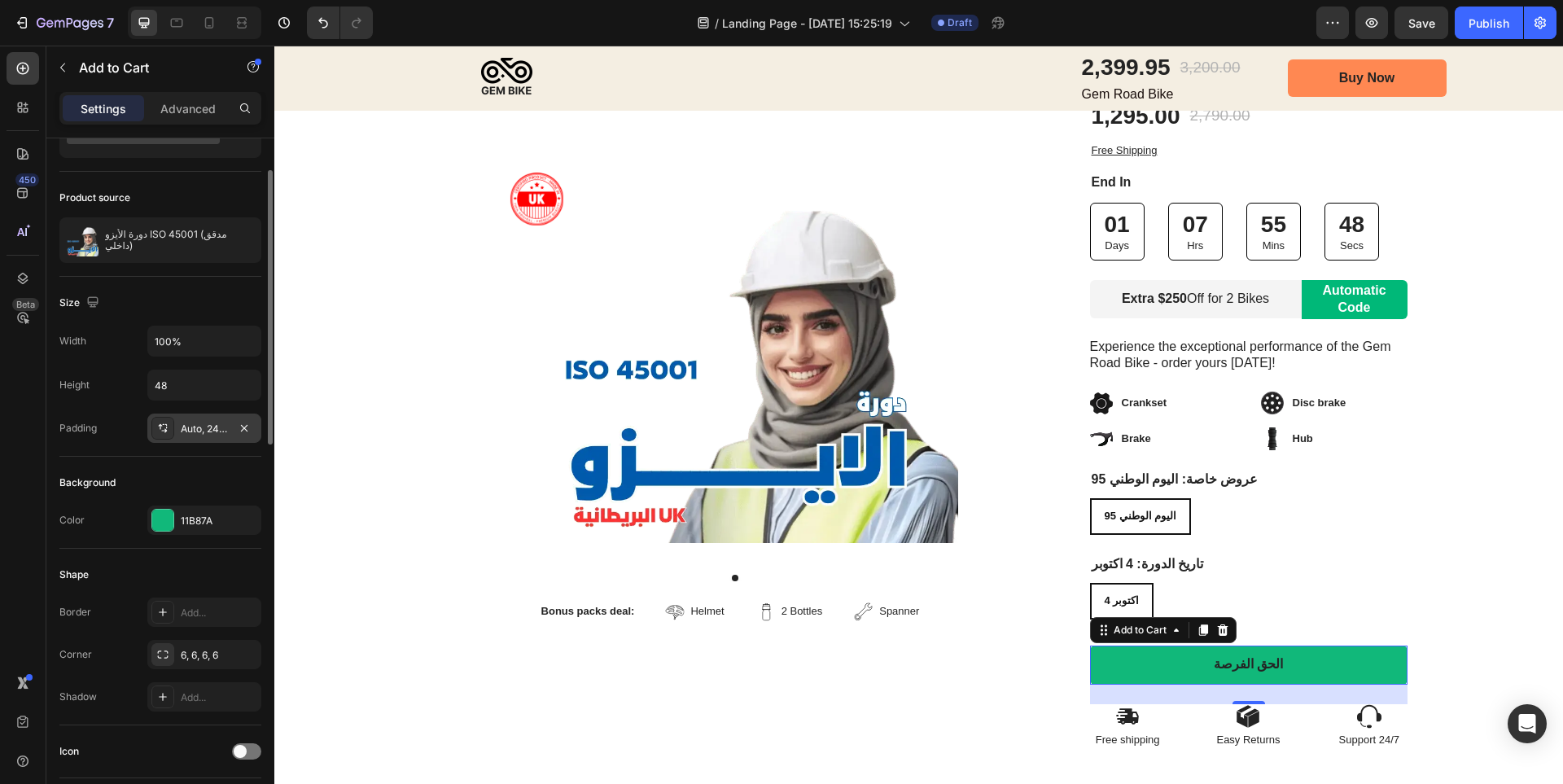
scroll to position [163, 0]
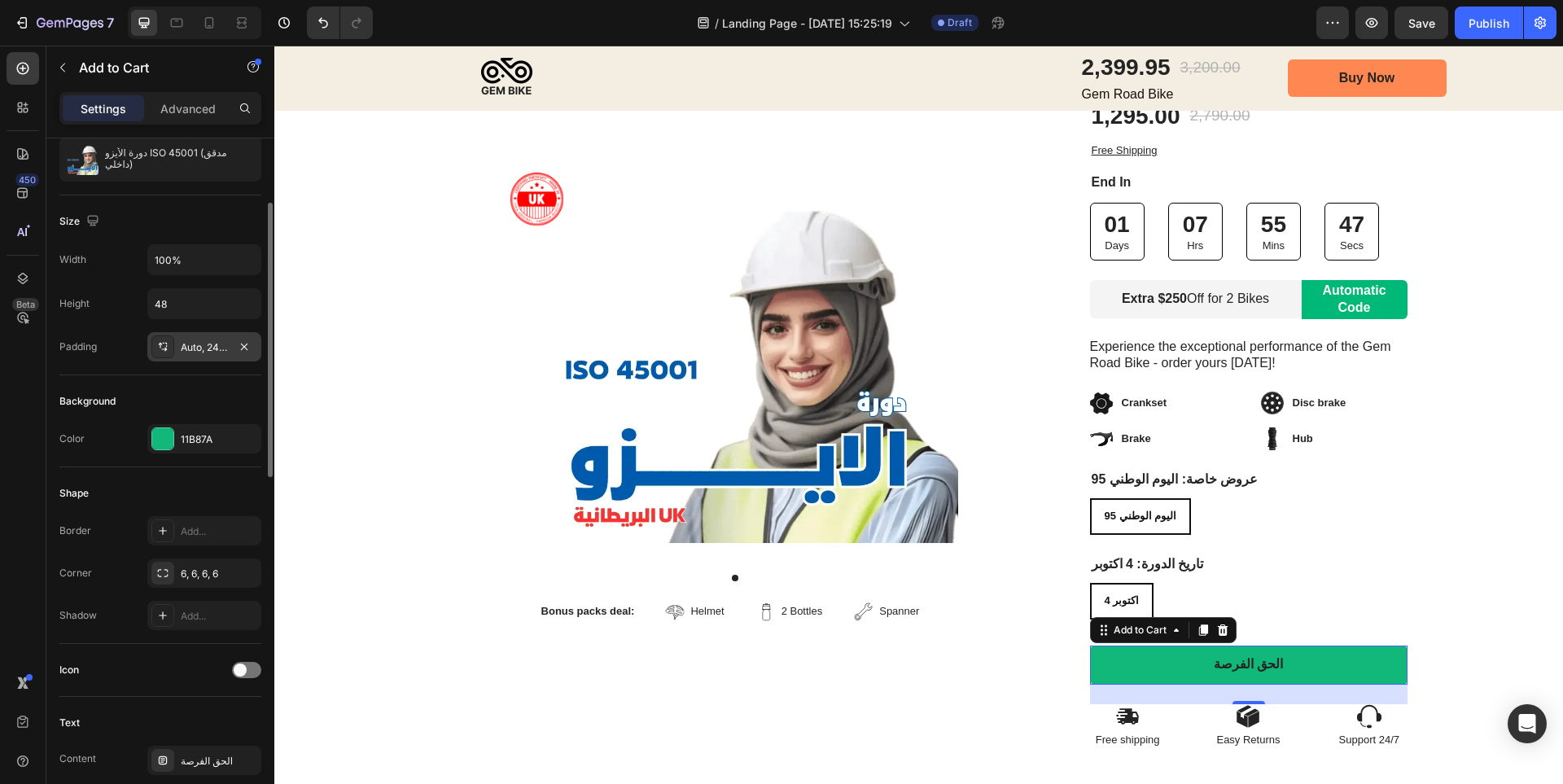
click at [209, 360] on div "Auto, 24, Auto, 24" at bounding box center [205, 346] width 114 height 29
click at [208, 435] on div "11B87A" at bounding box center [204, 439] width 47 height 15
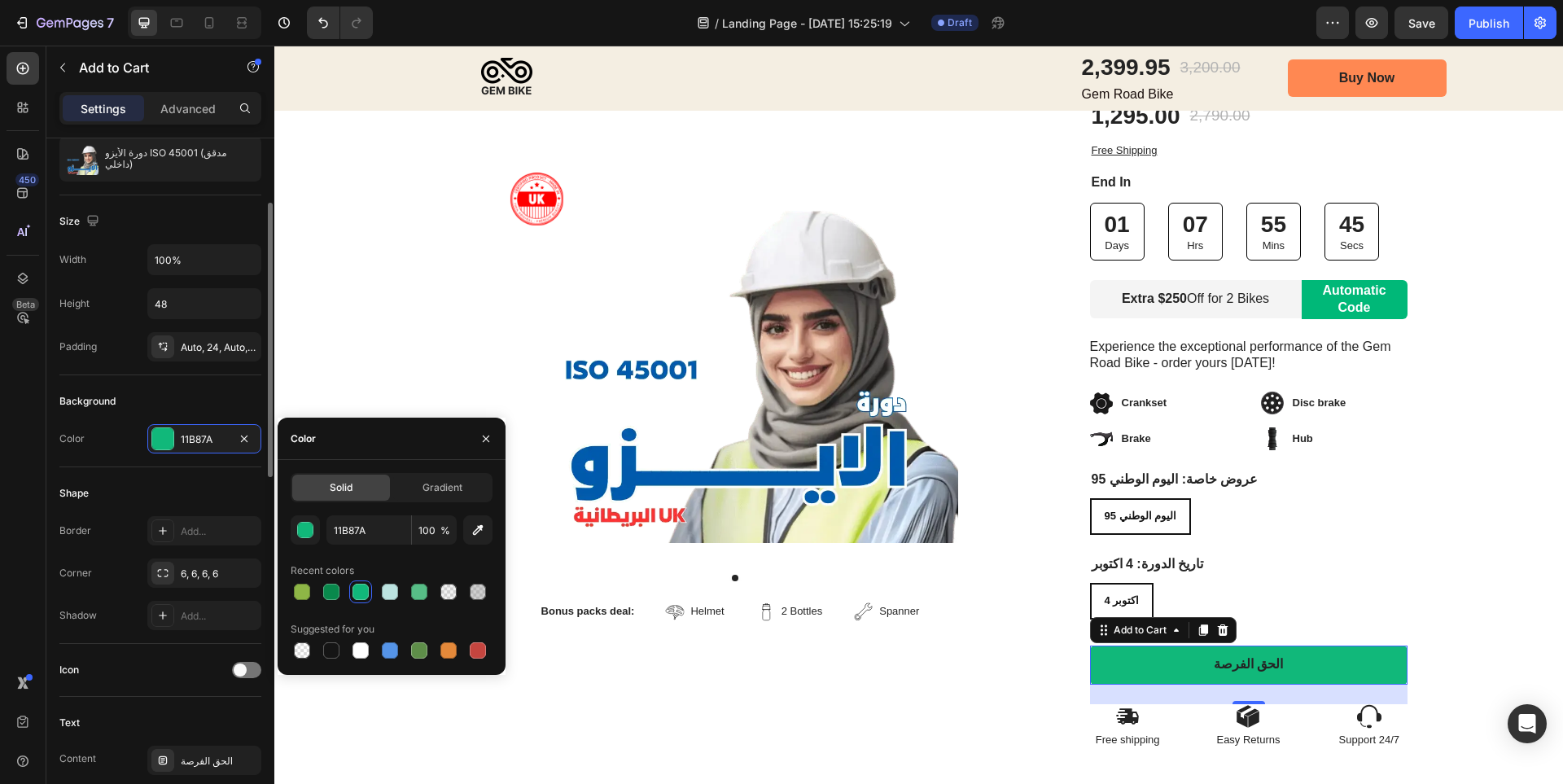
click at [211, 391] on div "Background" at bounding box center [161, 401] width 202 height 26
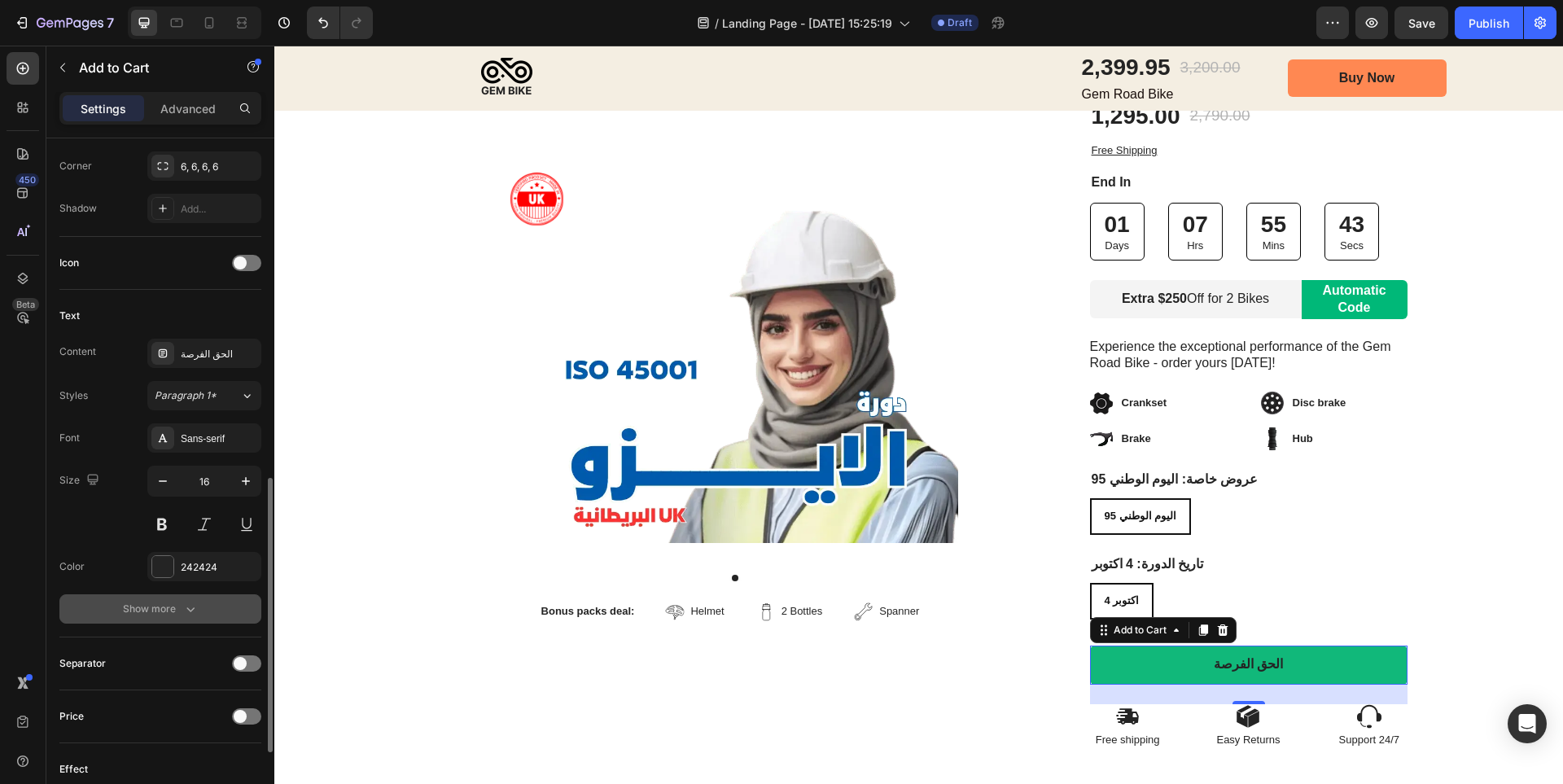
scroll to position [732, 0]
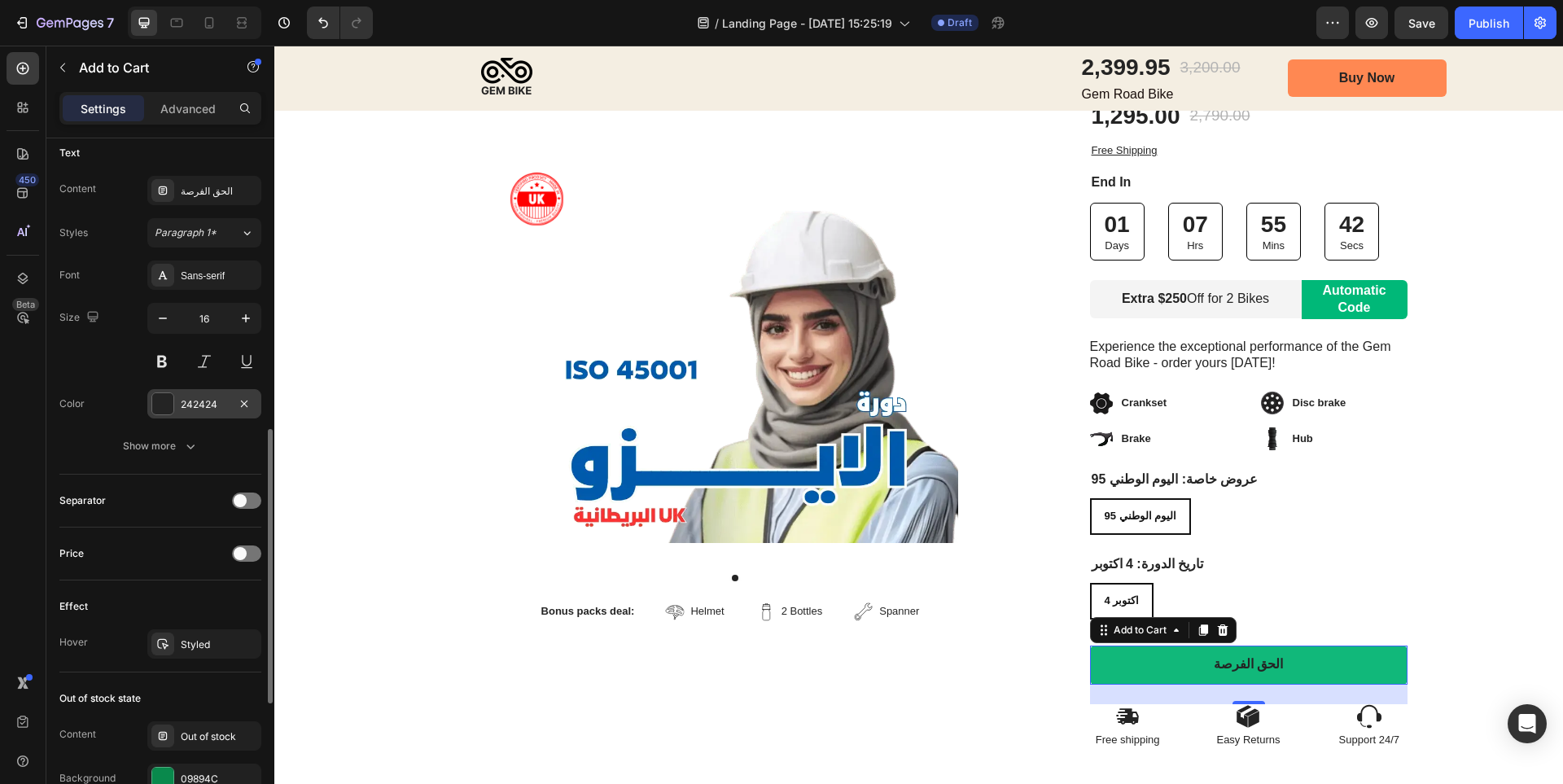
click at [209, 413] on div "242424" at bounding box center [205, 403] width 114 height 29
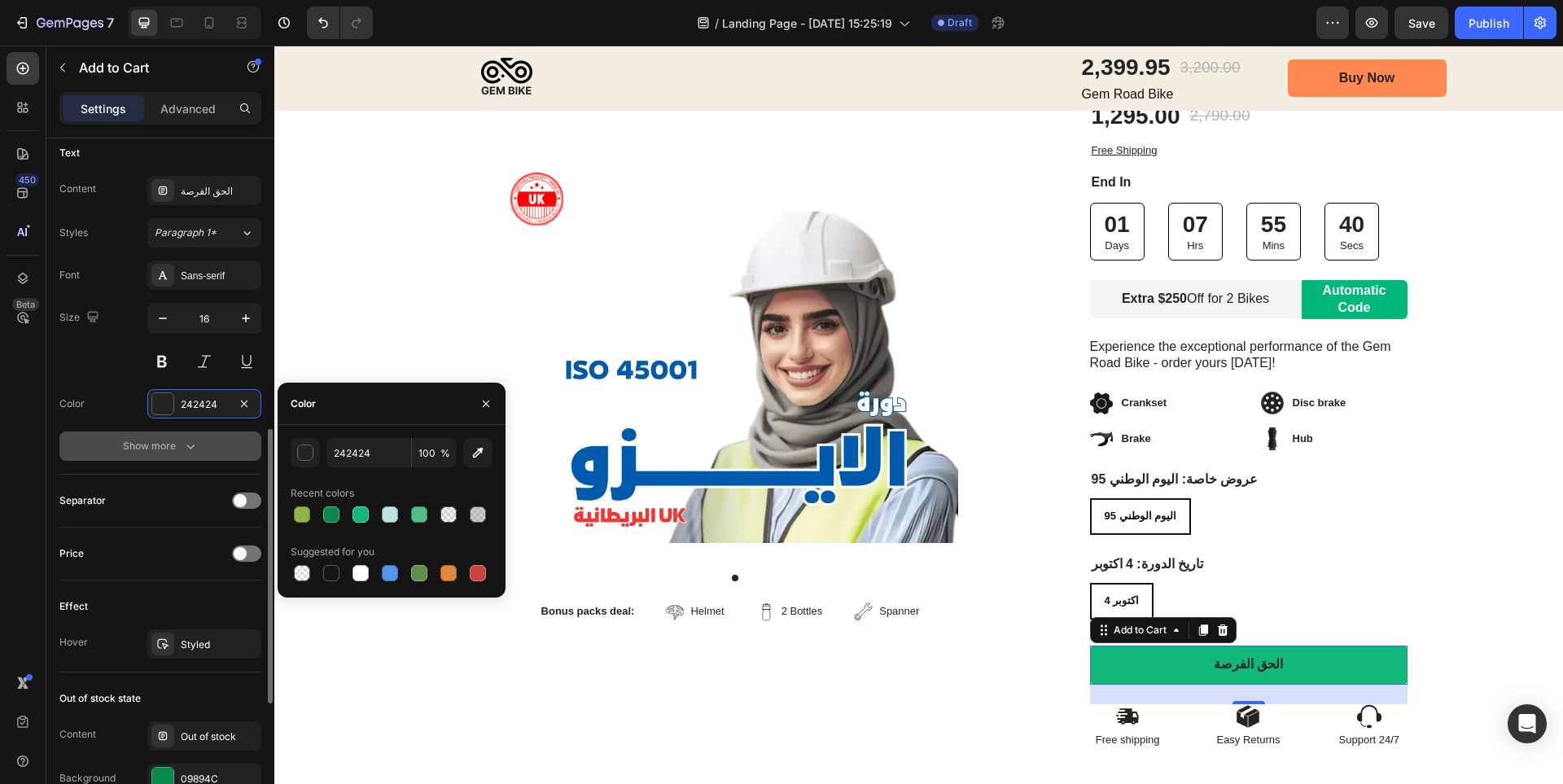
click at [232, 445] on button "Show more" at bounding box center [161, 445] width 202 height 29
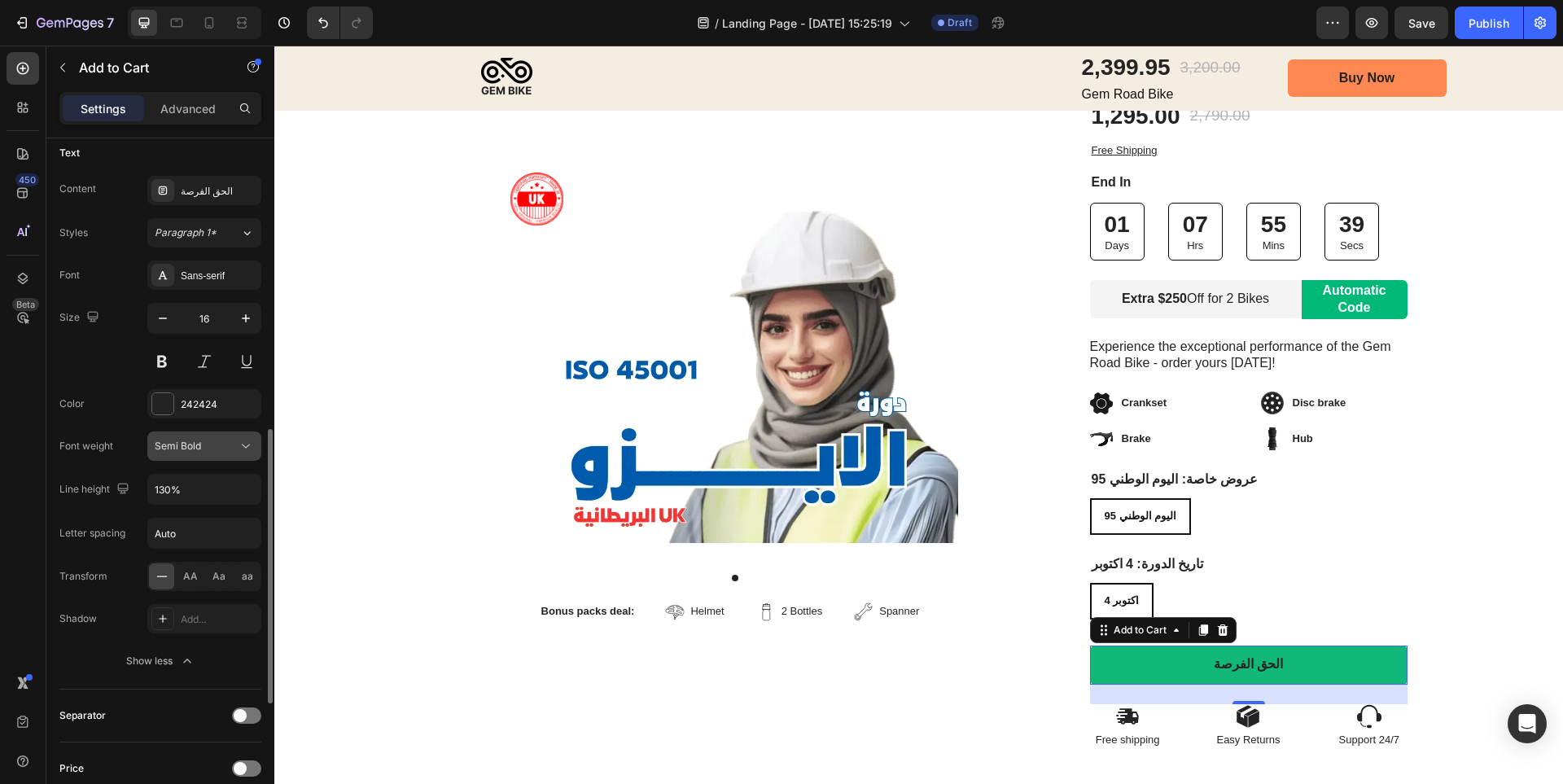
click at [215, 447] on div "Semi Bold" at bounding box center [196, 446] width 83 height 15
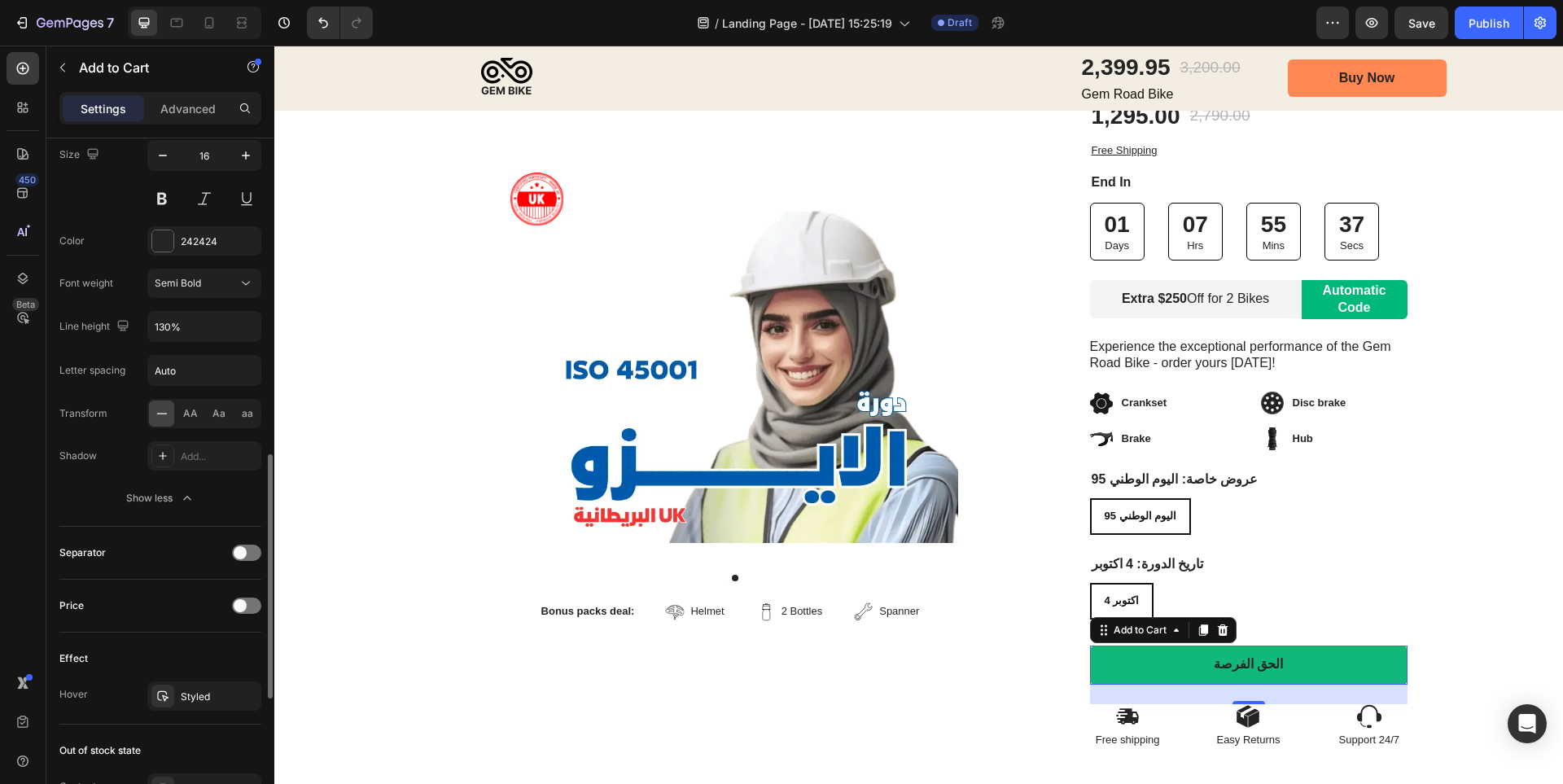
scroll to position [977, 0]
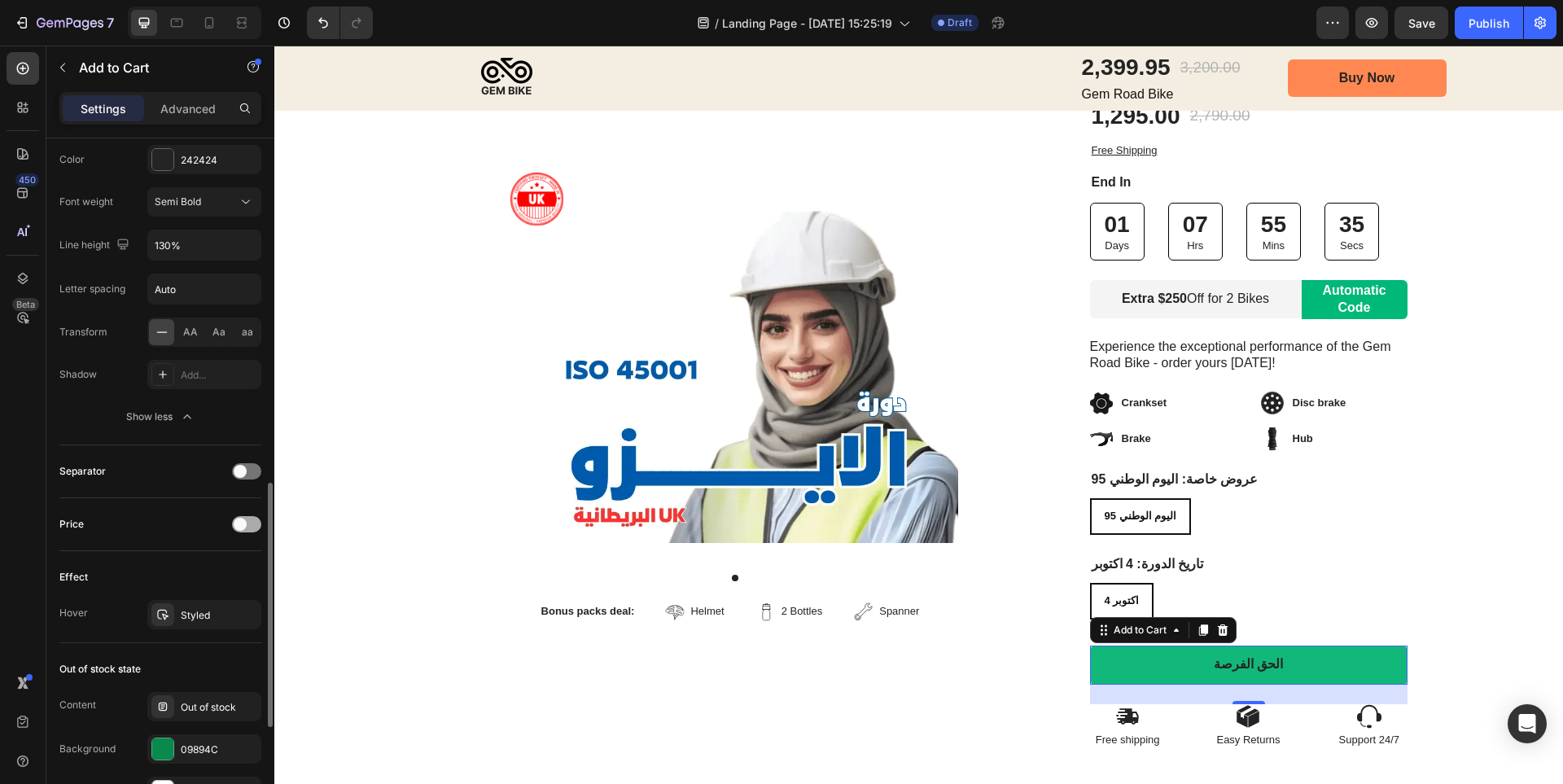
click at [245, 519] on span at bounding box center [240, 524] width 13 height 13
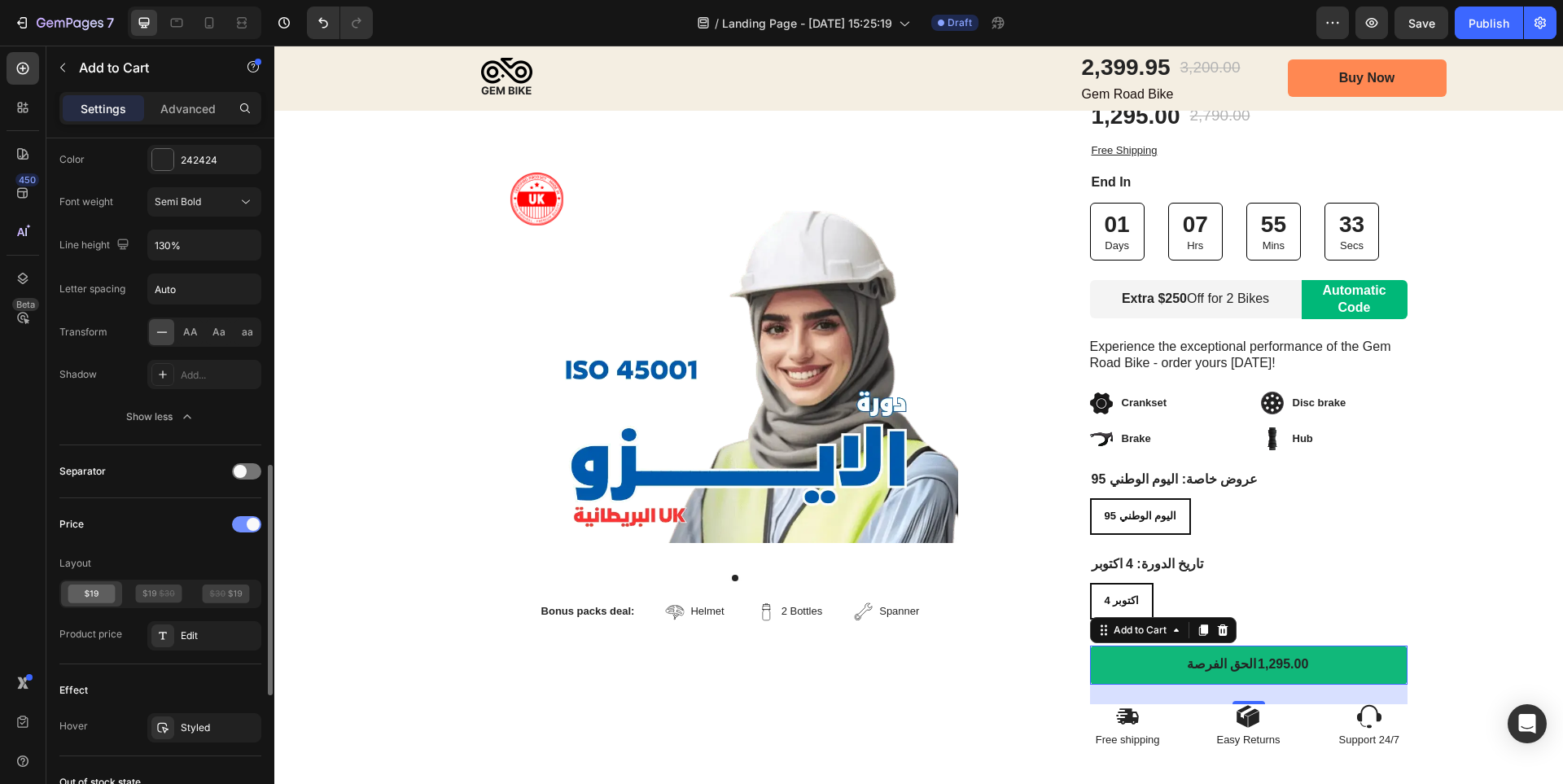
click at [245, 522] on div at bounding box center [246, 524] width 29 height 16
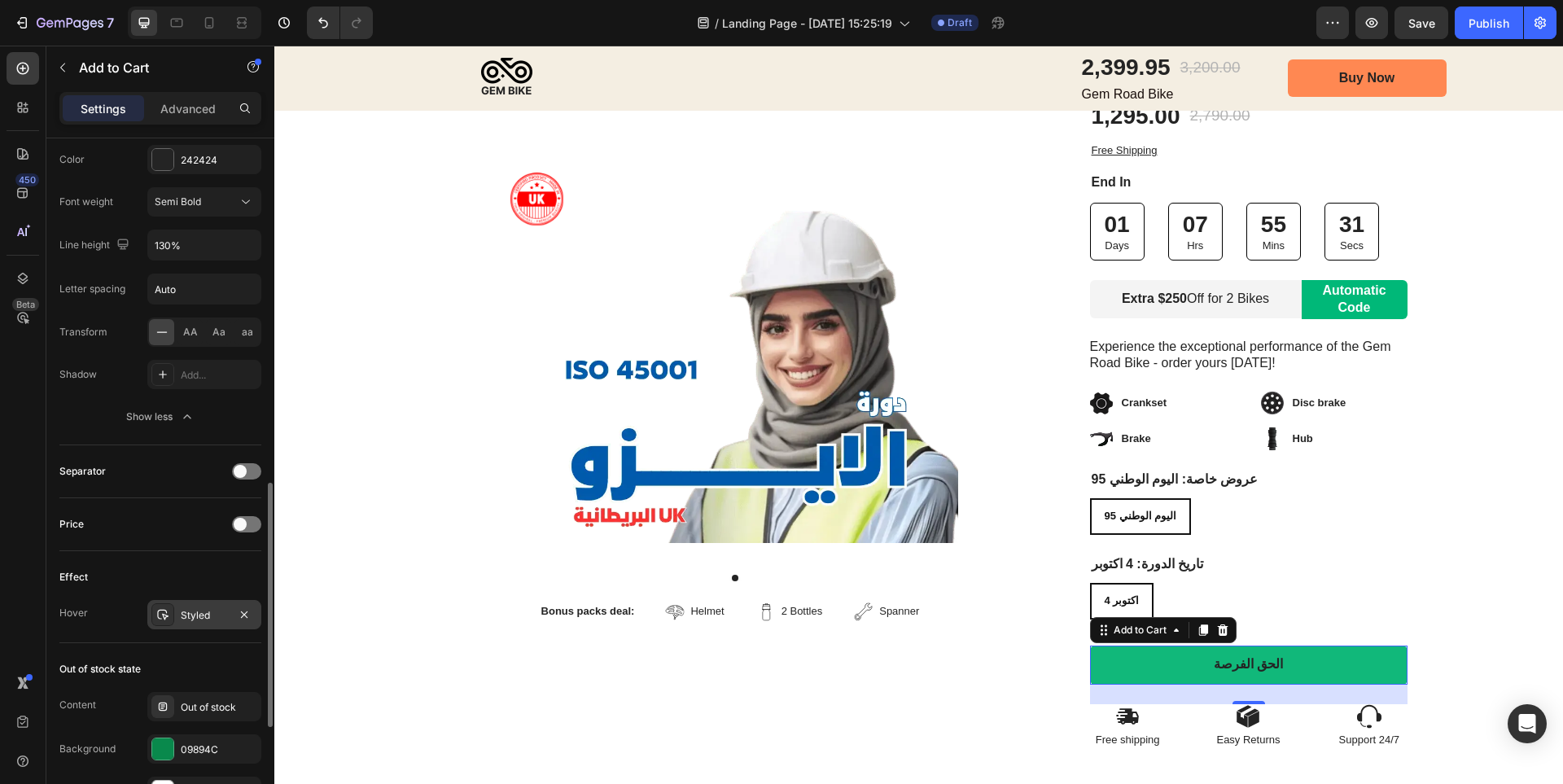
click at [202, 619] on div "Styled" at bounding box center [204, 614] width 47 height 15
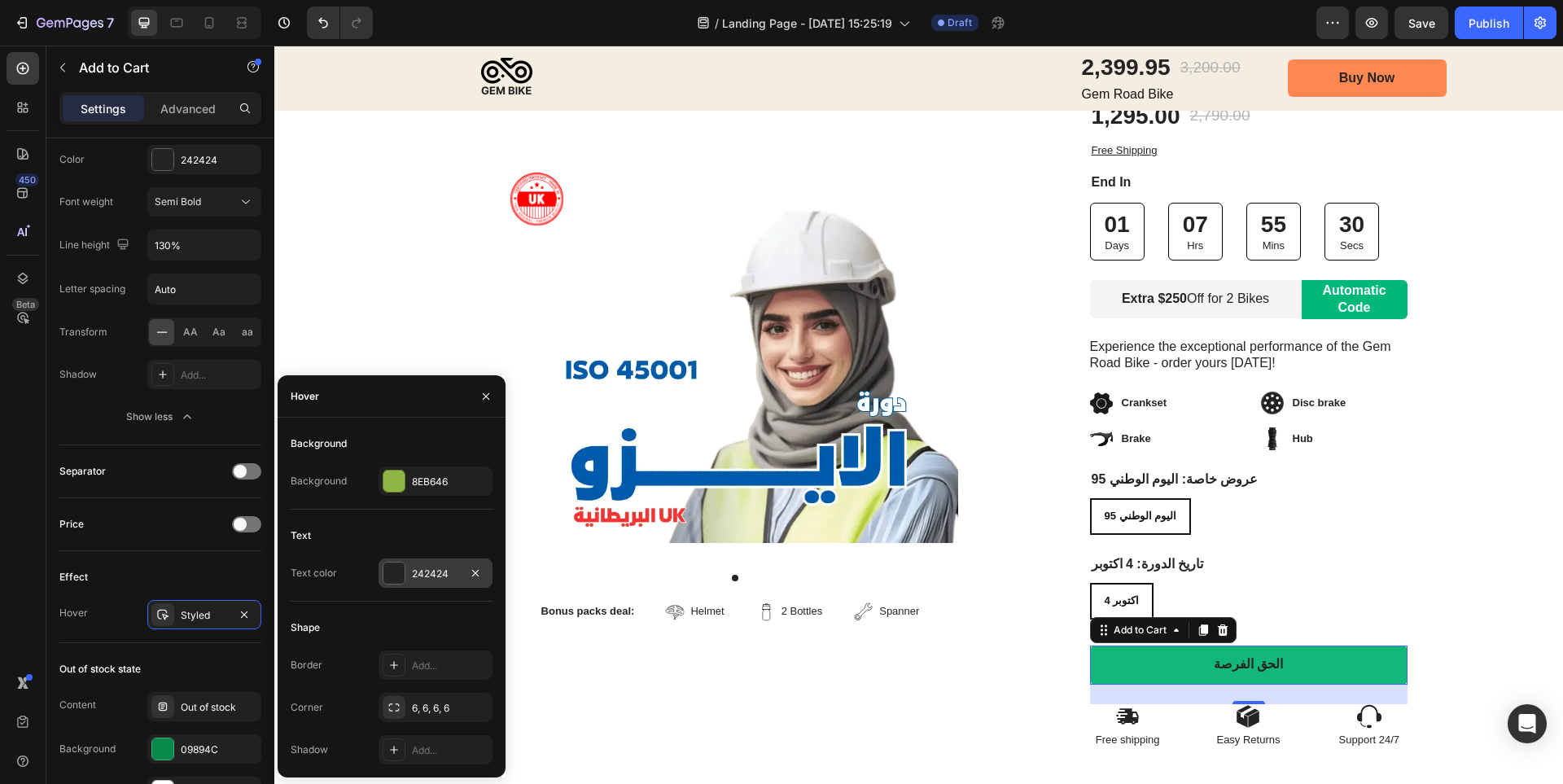
click at [400, 575] on div at bounding box center [393, 573] width 21 height 21
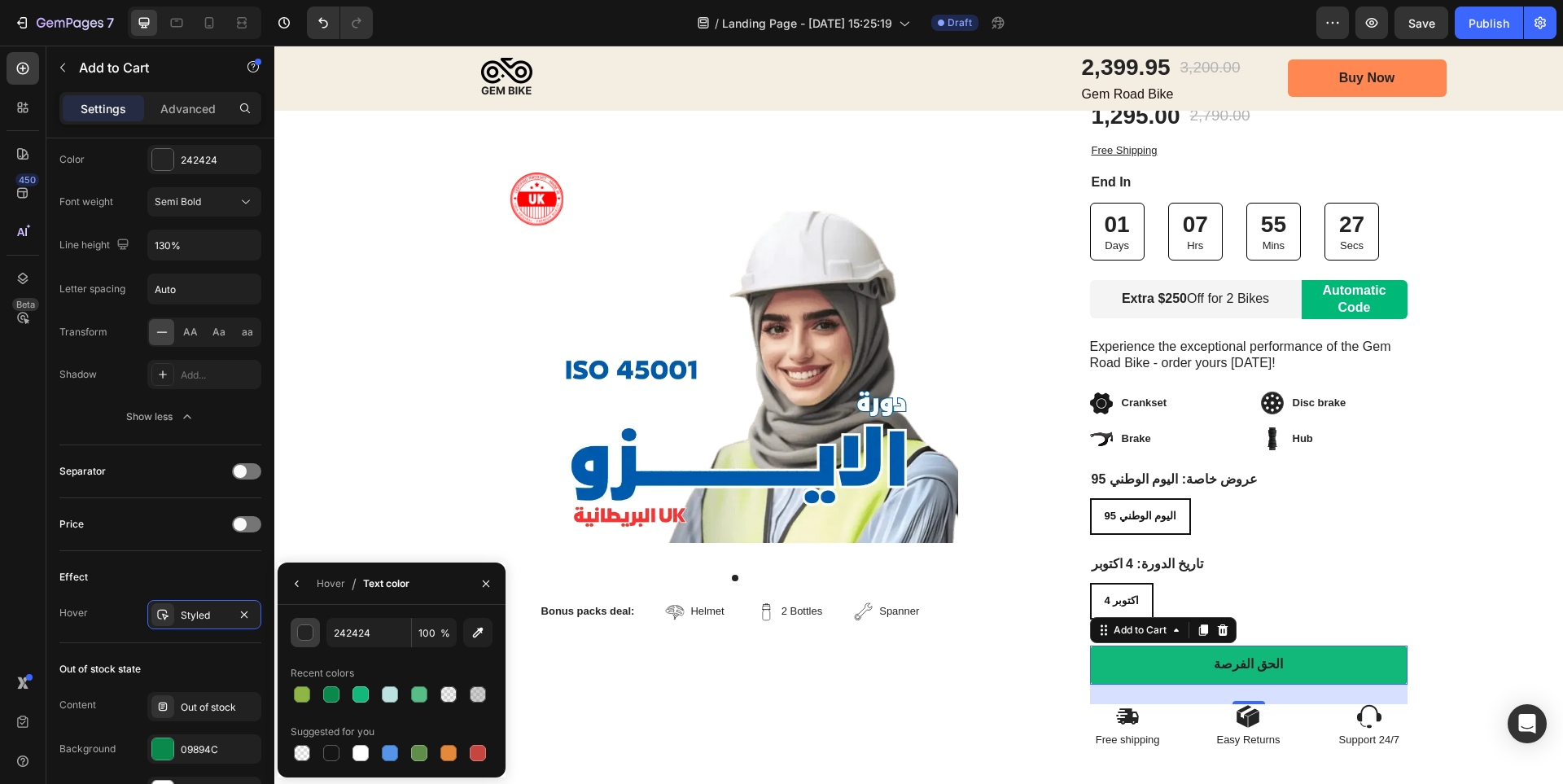
click at [307, 629] on div "button" at bounding box center [306, 632] width 16 height 16
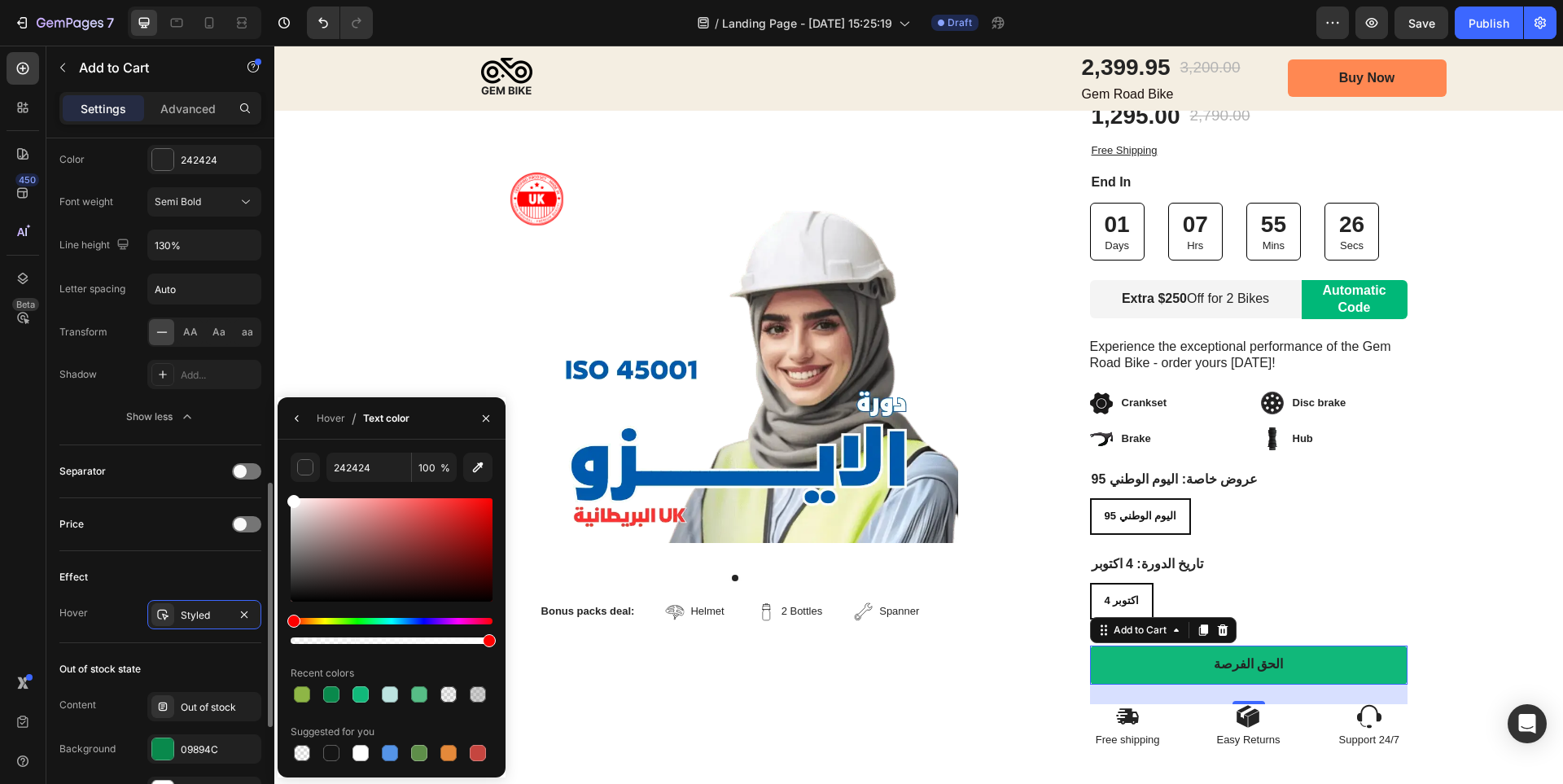
drag, startPoint x: 315, startPoint y: 512, endPoint x: 179, endPoint y: 453, distance: 148.2
click at [180, 453] on div "450 Beta Sections(18) Elements(83) Section Element Hero Section Product Detail …" at bounding box center [137, 415] width 274 height 738
click at [361, 753] on div at bounding box center [360, 752] width 16 height 16
click at [217, 642] on div "Out of stock state Content Out of stock Background 09894C Text color FFFFFF Sho…" at bounding box center [161, 751] width 202 height 218
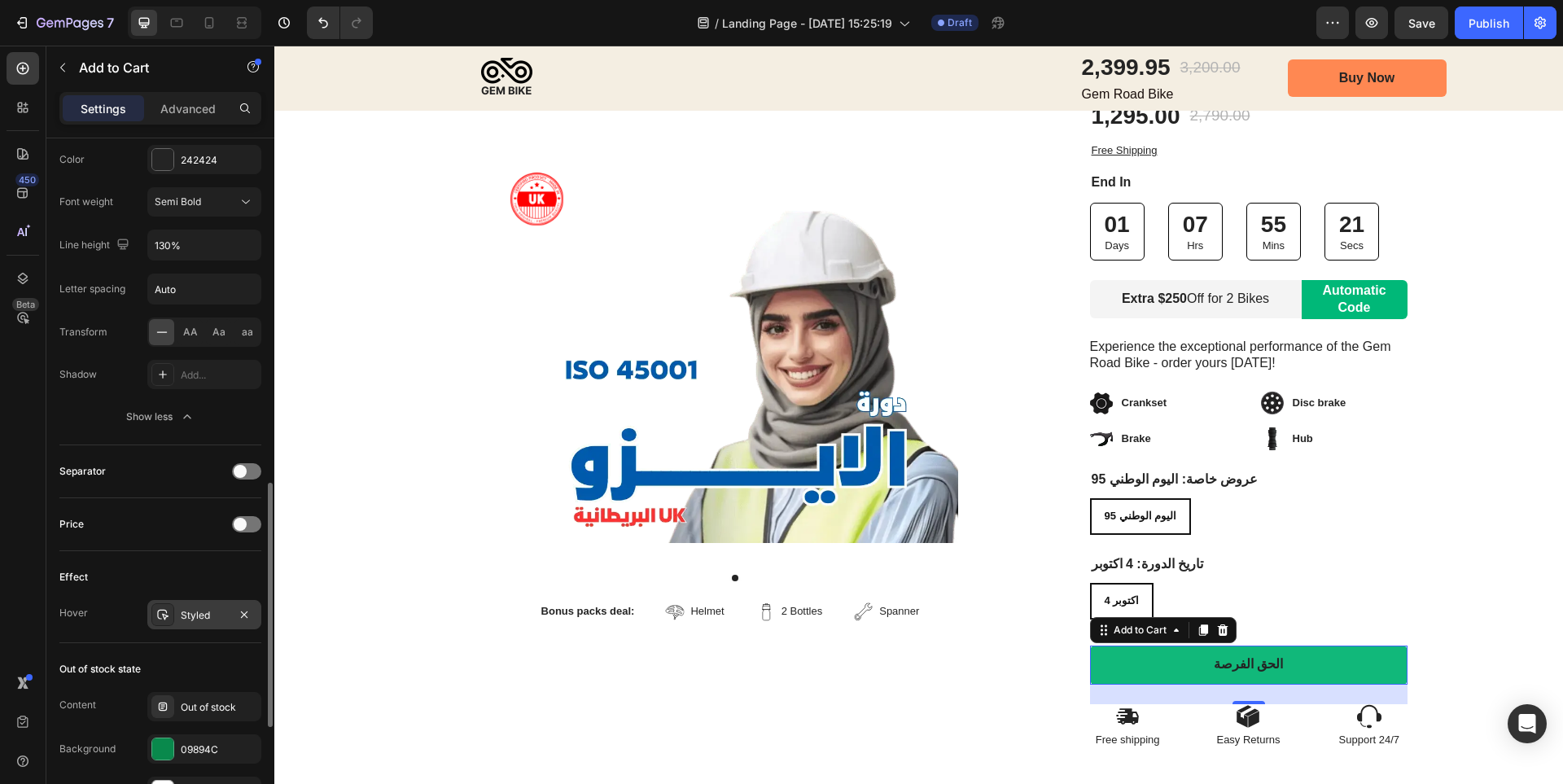
scroll to position [1139, 0]
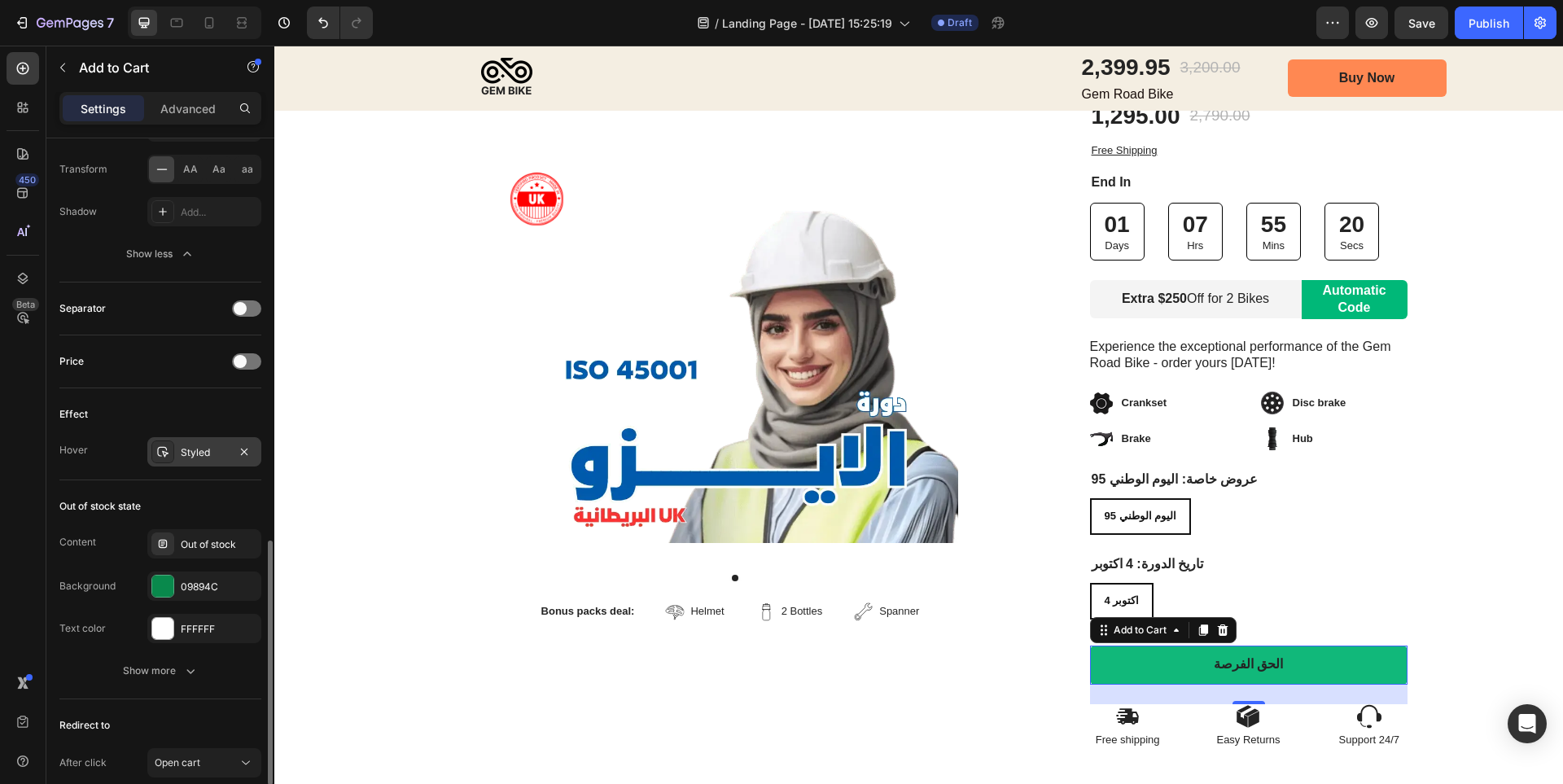
click at [204, 444] on div "Styled" at bounding box center [205, 451] width 114 height 29
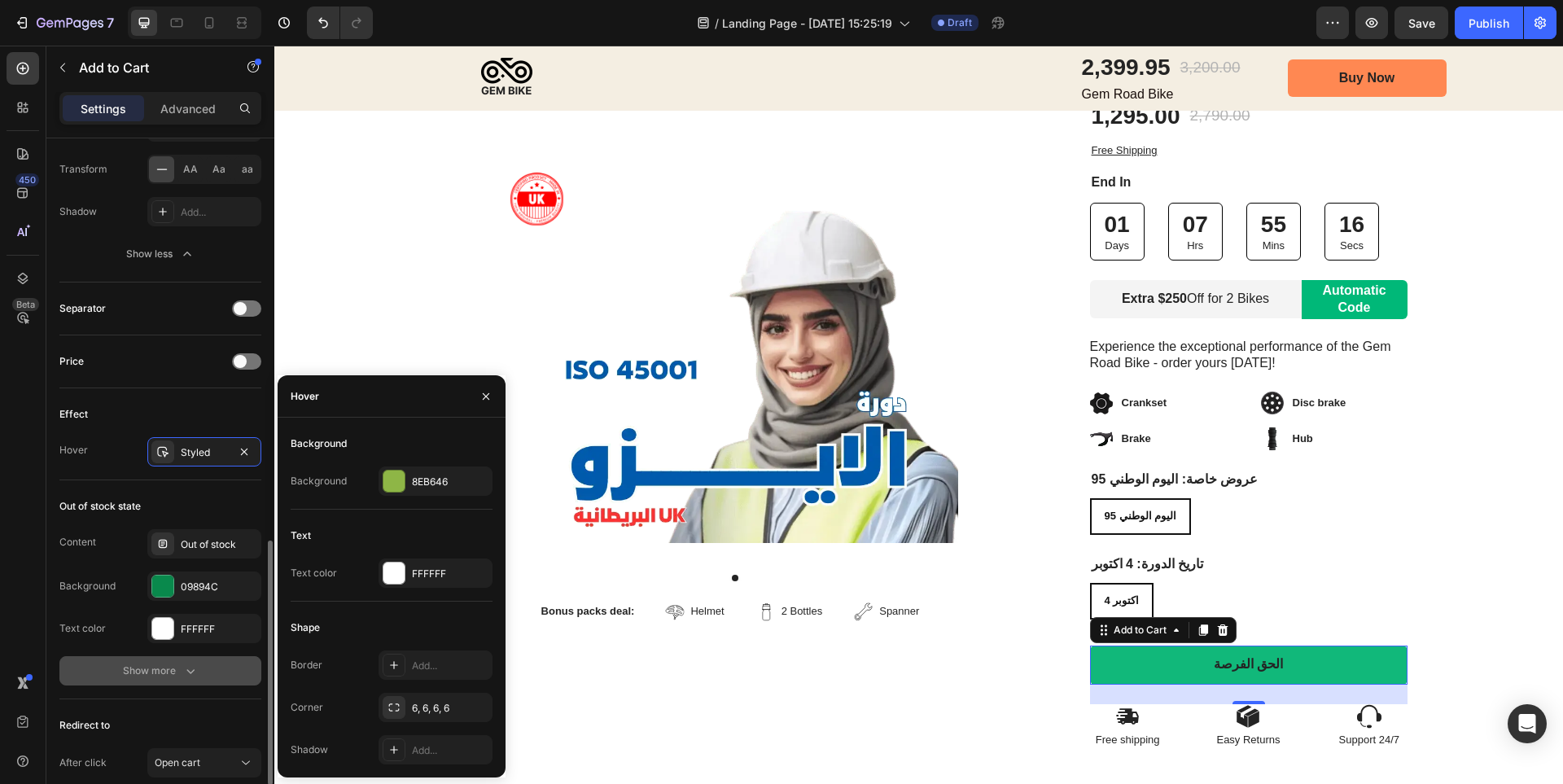
click at [186, 665] on icon "button" at bounding box center [191, 670] width 16 height 16
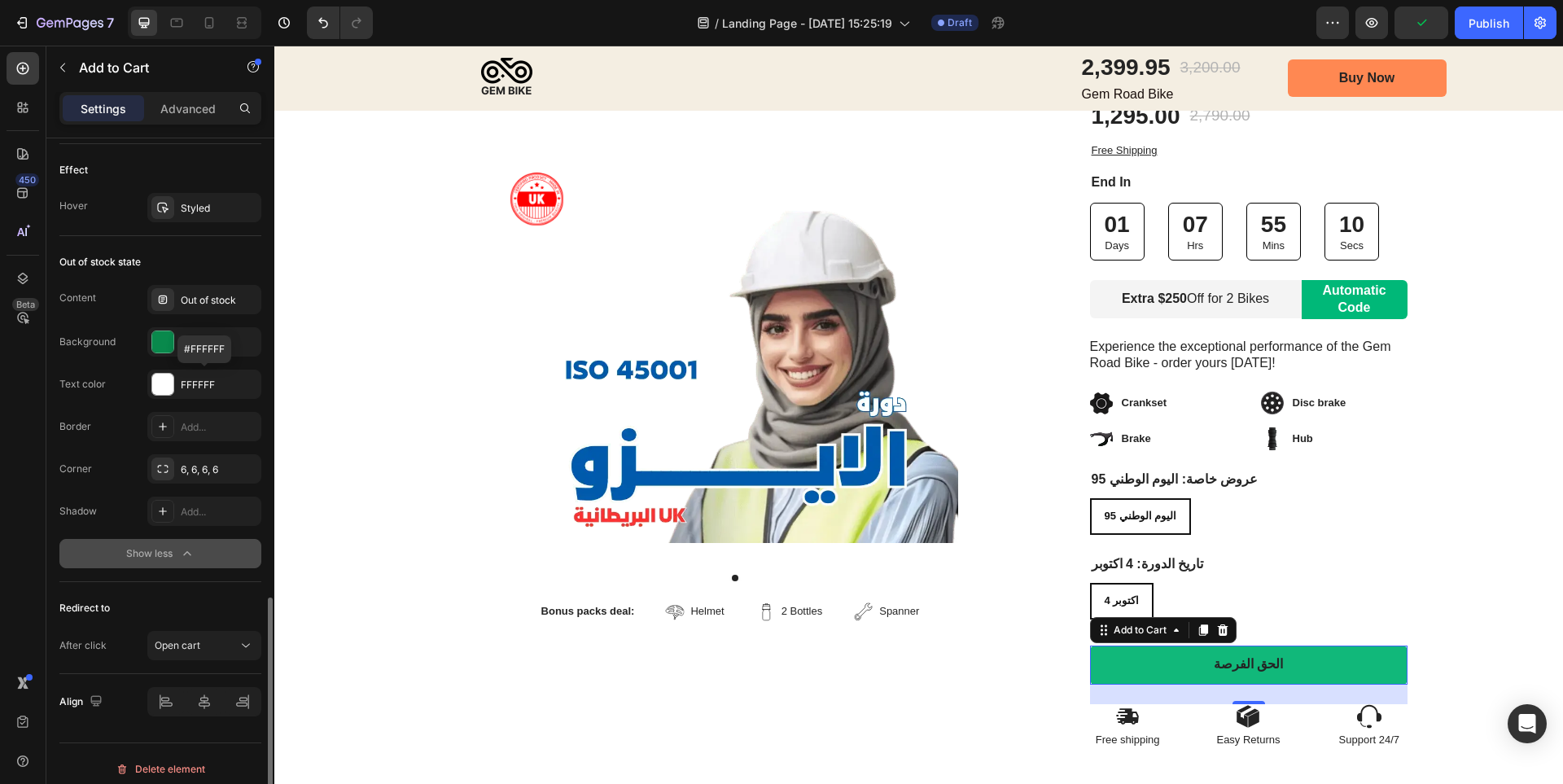
scroll to position [1302, 0]
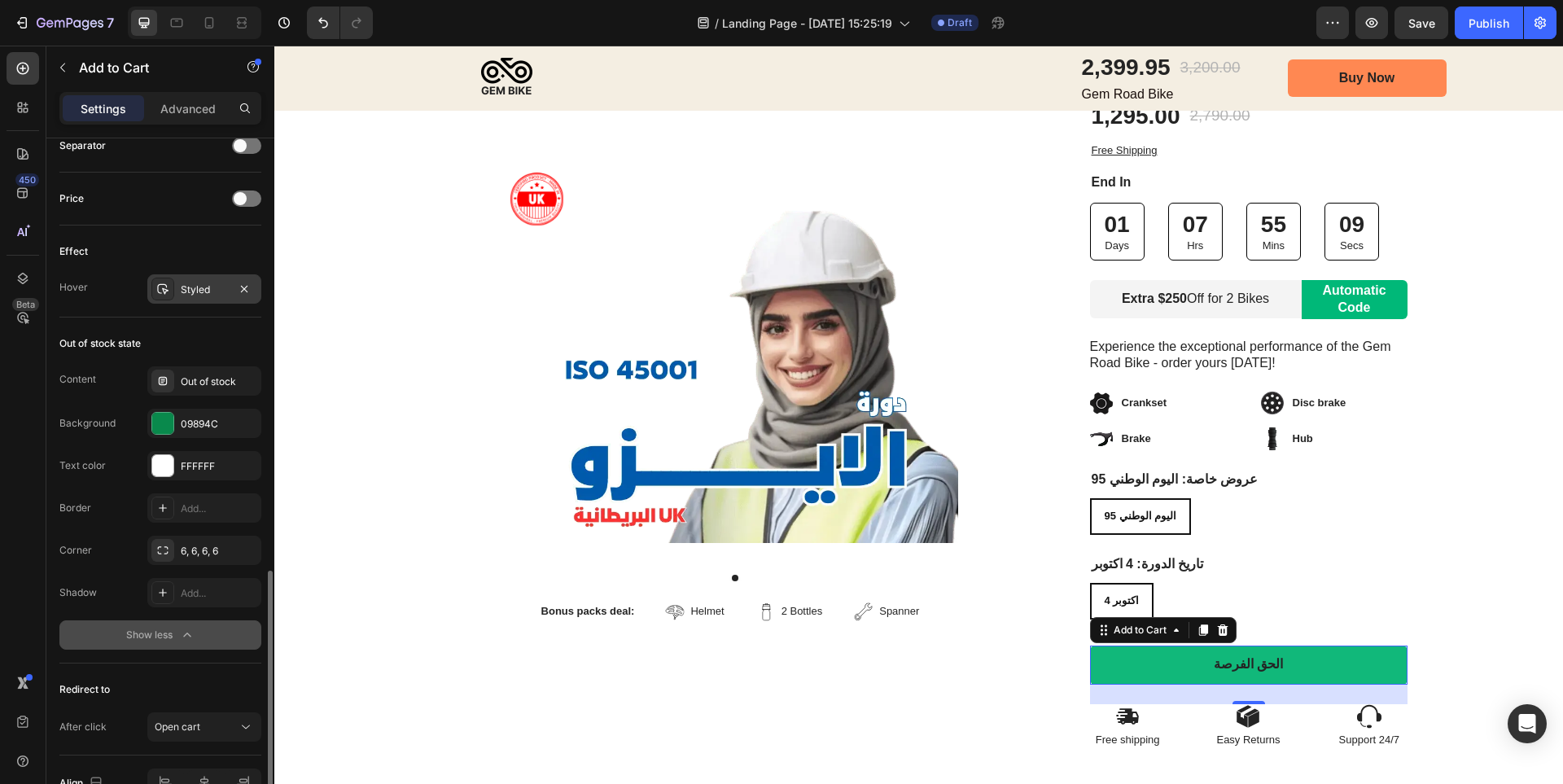
click at [206, 293] on div "Styled" at bounding box center [204, 289] width 47 height 15
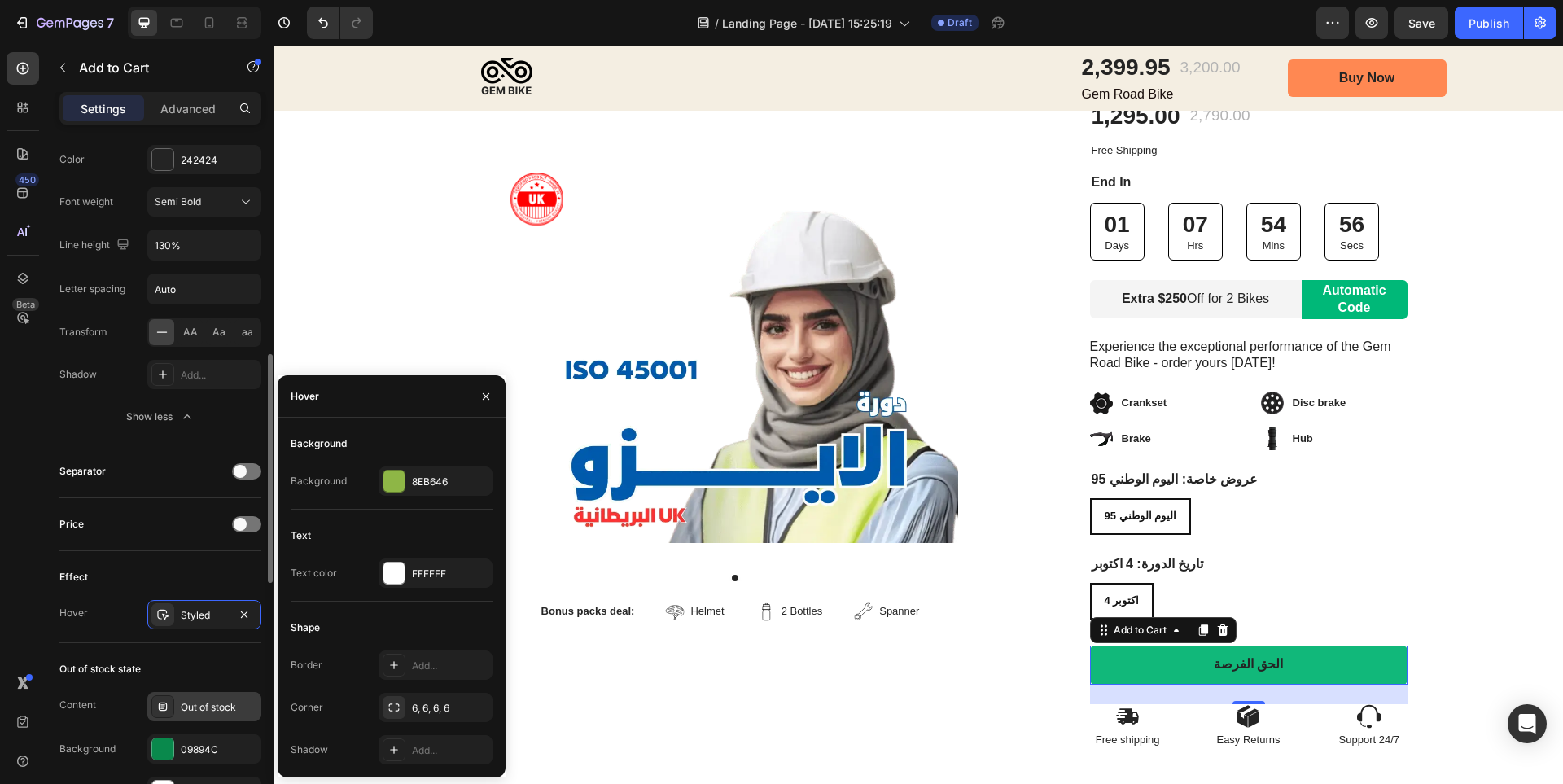
scroll to position [814, 0]
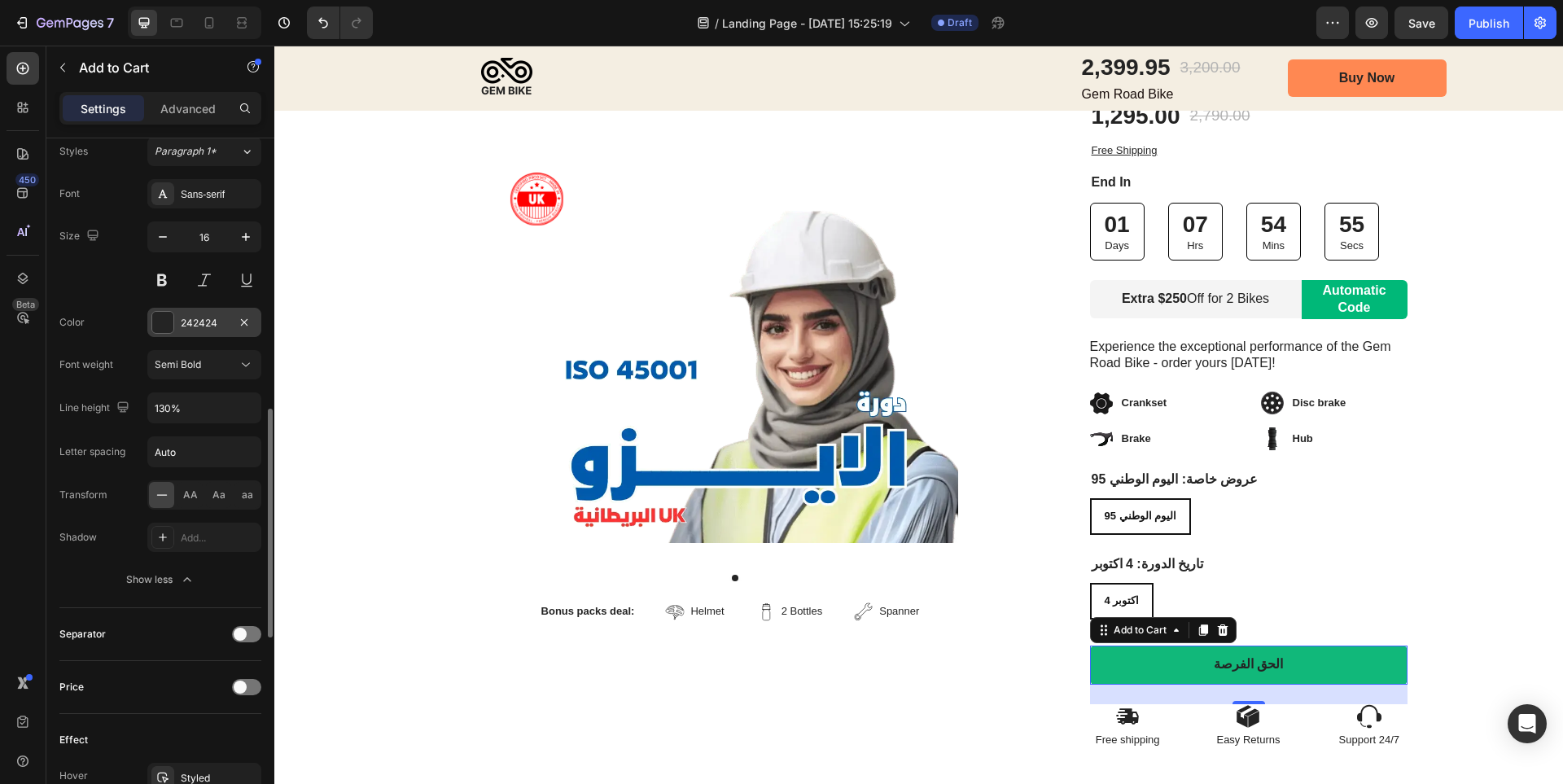
click at [169, 316] on div at bounding box center [163, 321] width 21 height 21
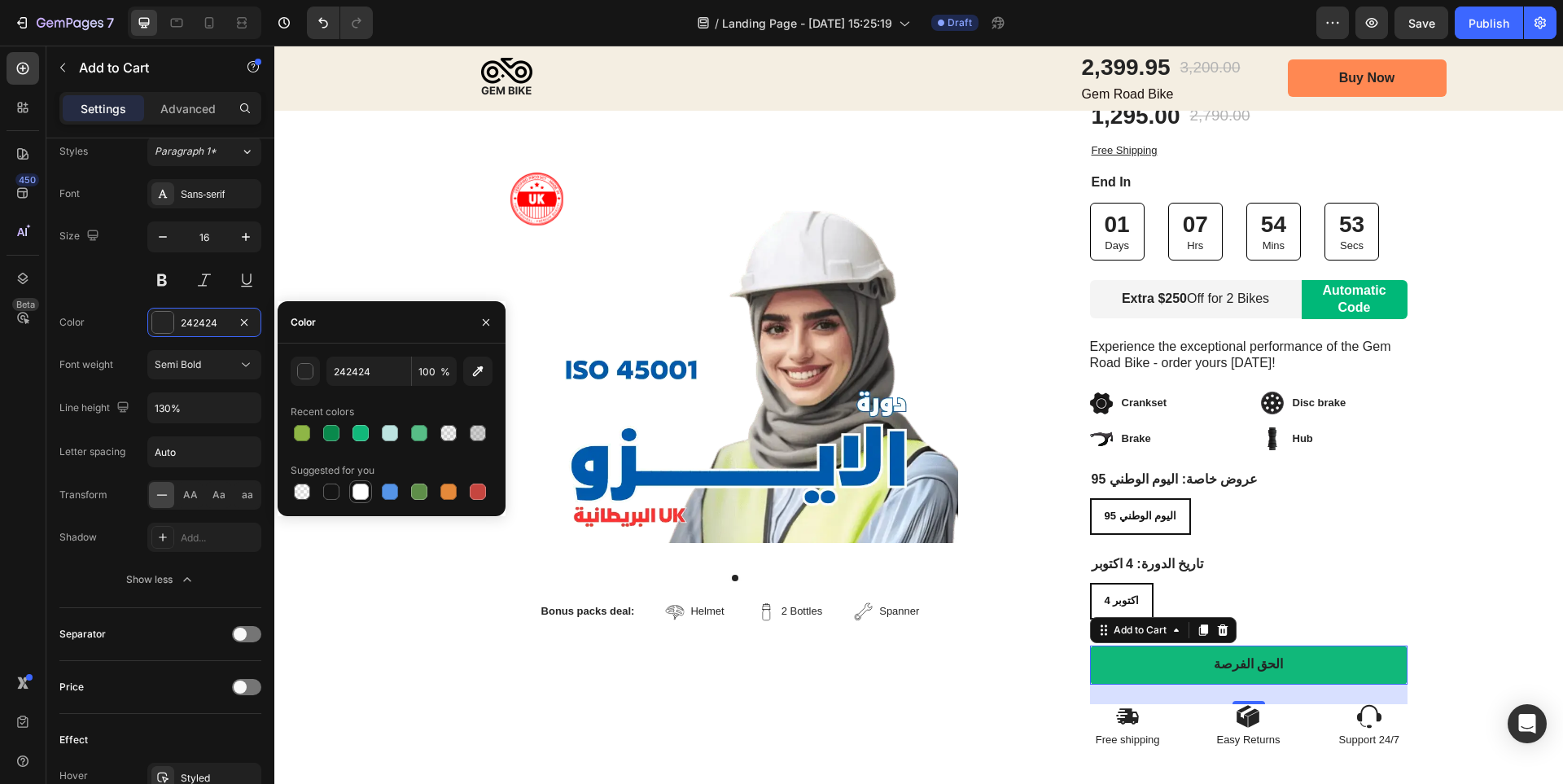
click at [364, 490] on div at bounding box center [360, 492] width 16 height 16
click at [1476, 604] on div "Image Row Product Images Bonus packs deal: Text Block Helmet Item List 2 Bottle…" at bounding box center [918, 357] width 1289 height 784
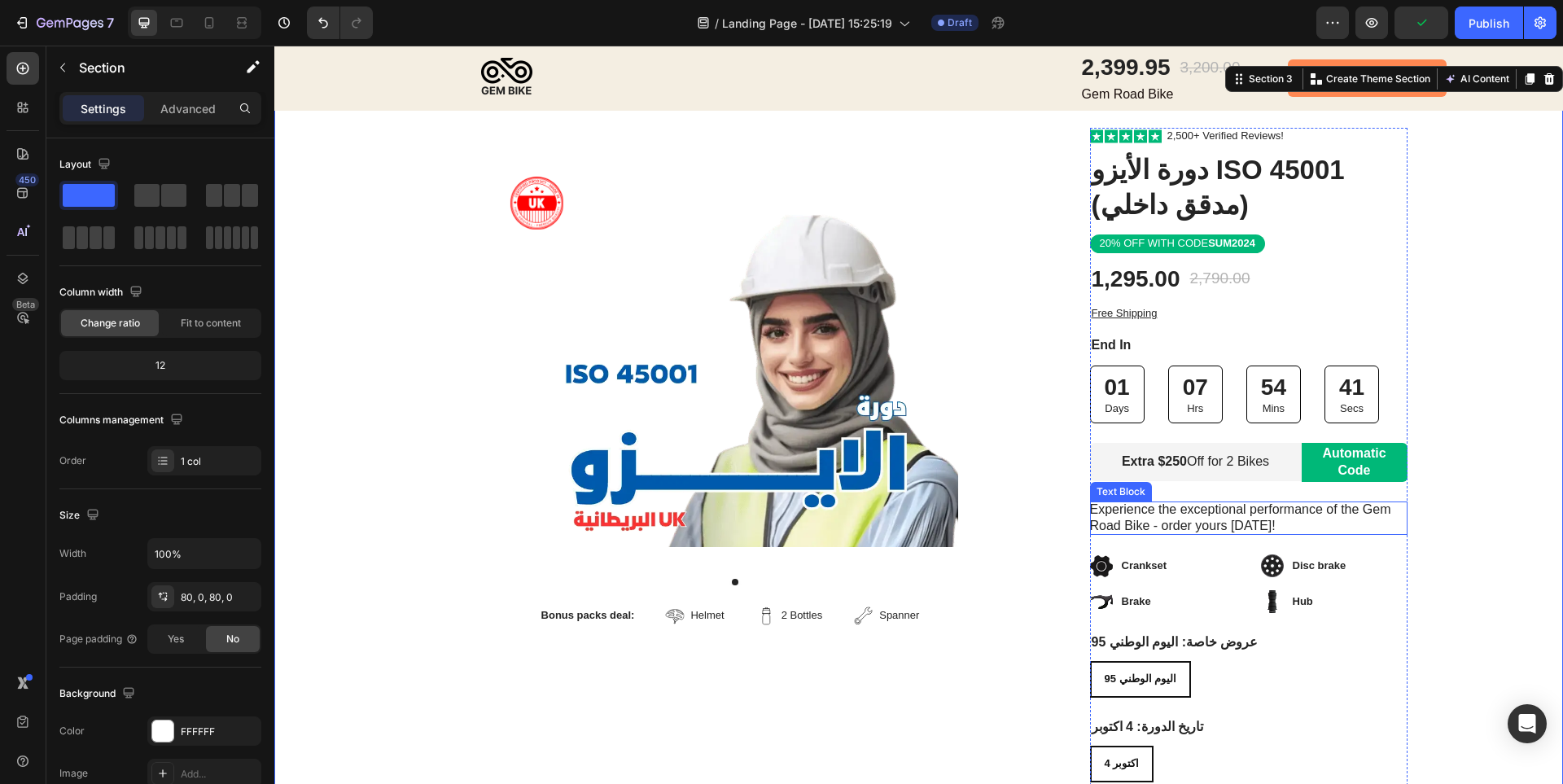
scroll to position [0, 0]
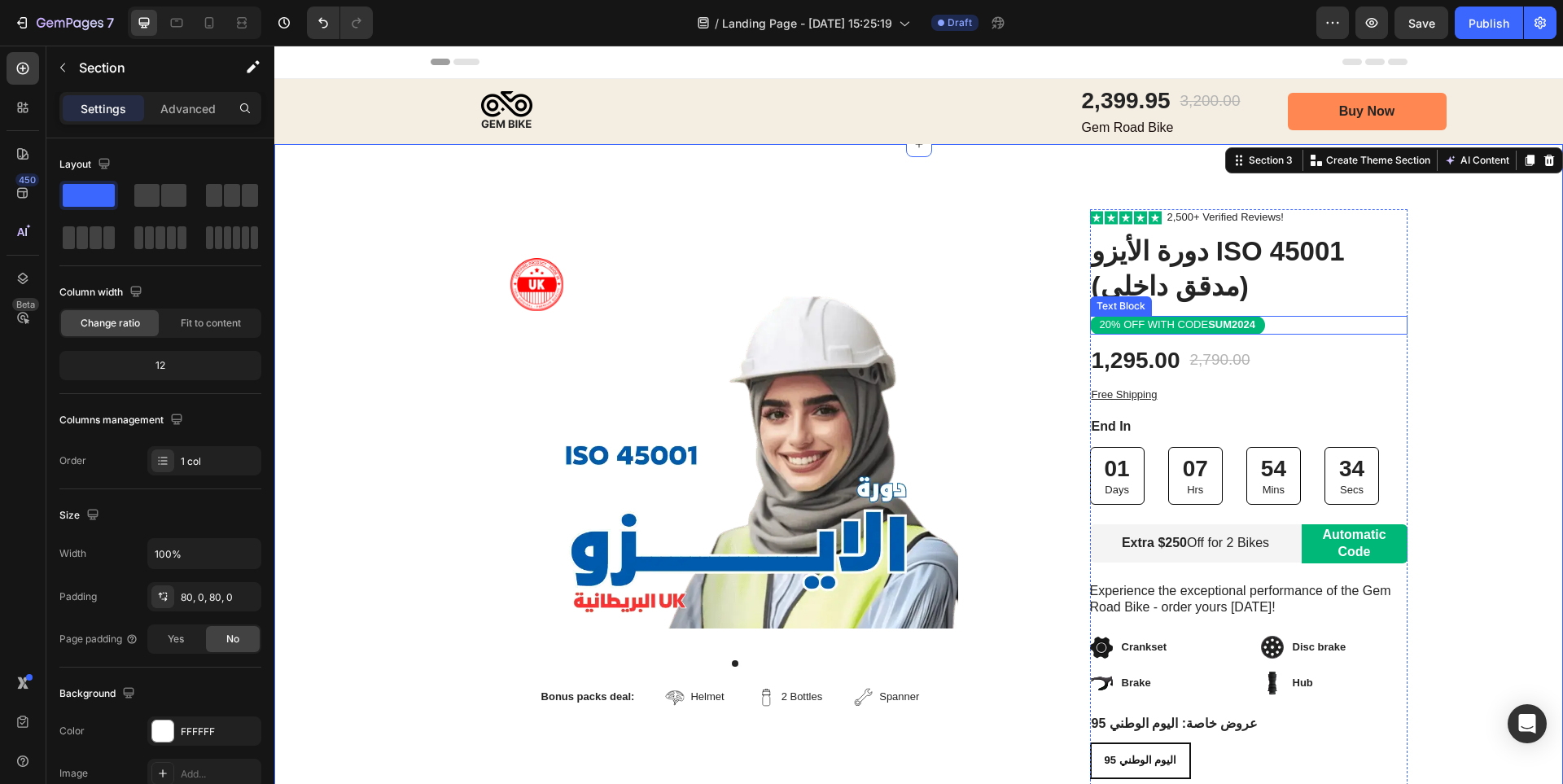
click at [1170, 324] on p "20% OFF WITH CODE SUM2024" at bounding box center [1178, 325] width 156 height 14
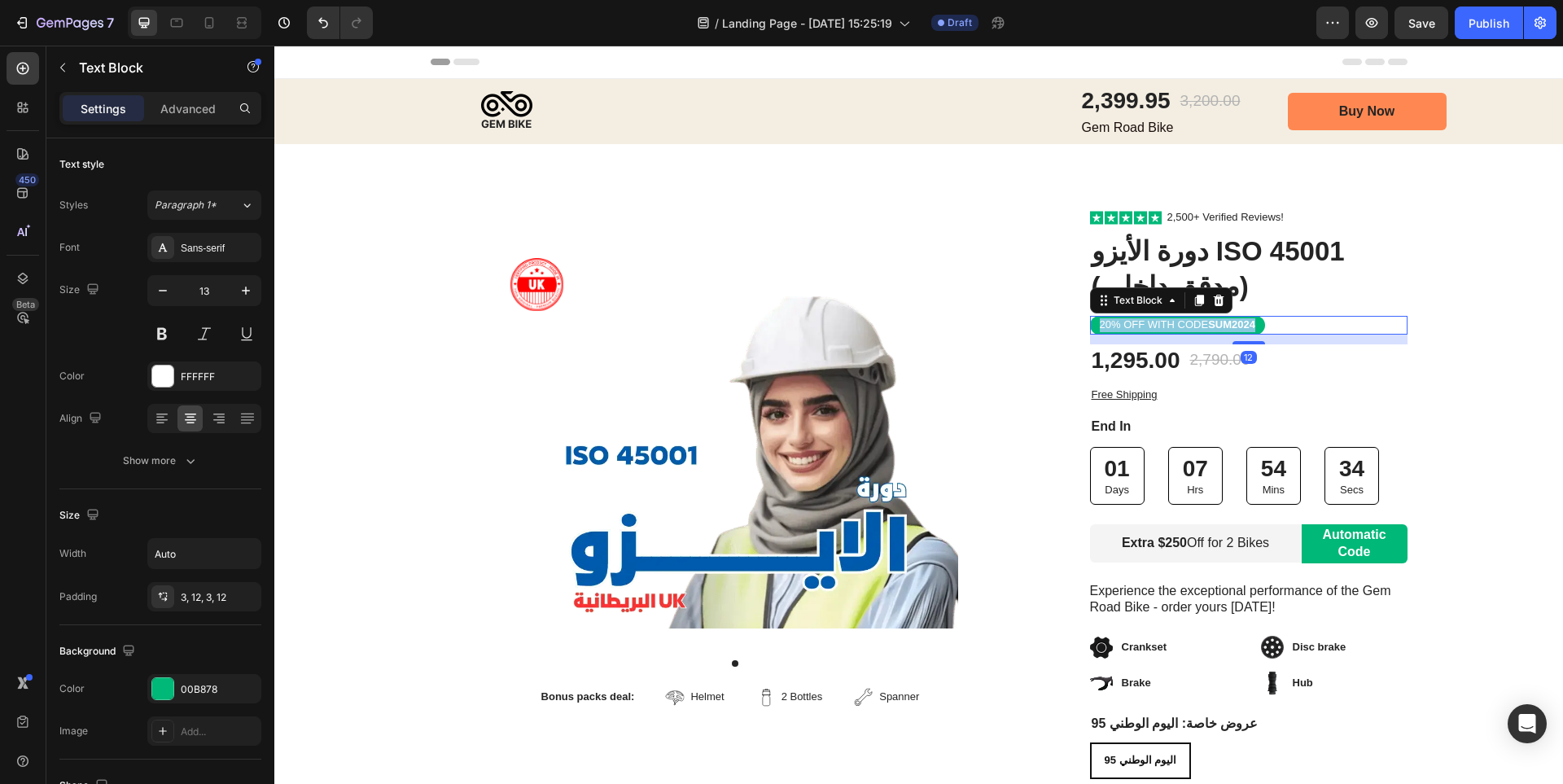
click at [1170, 324] on p "20% OFF WITH CODE SUM2024" at bounding box center [1178, 325] width 156 height 14
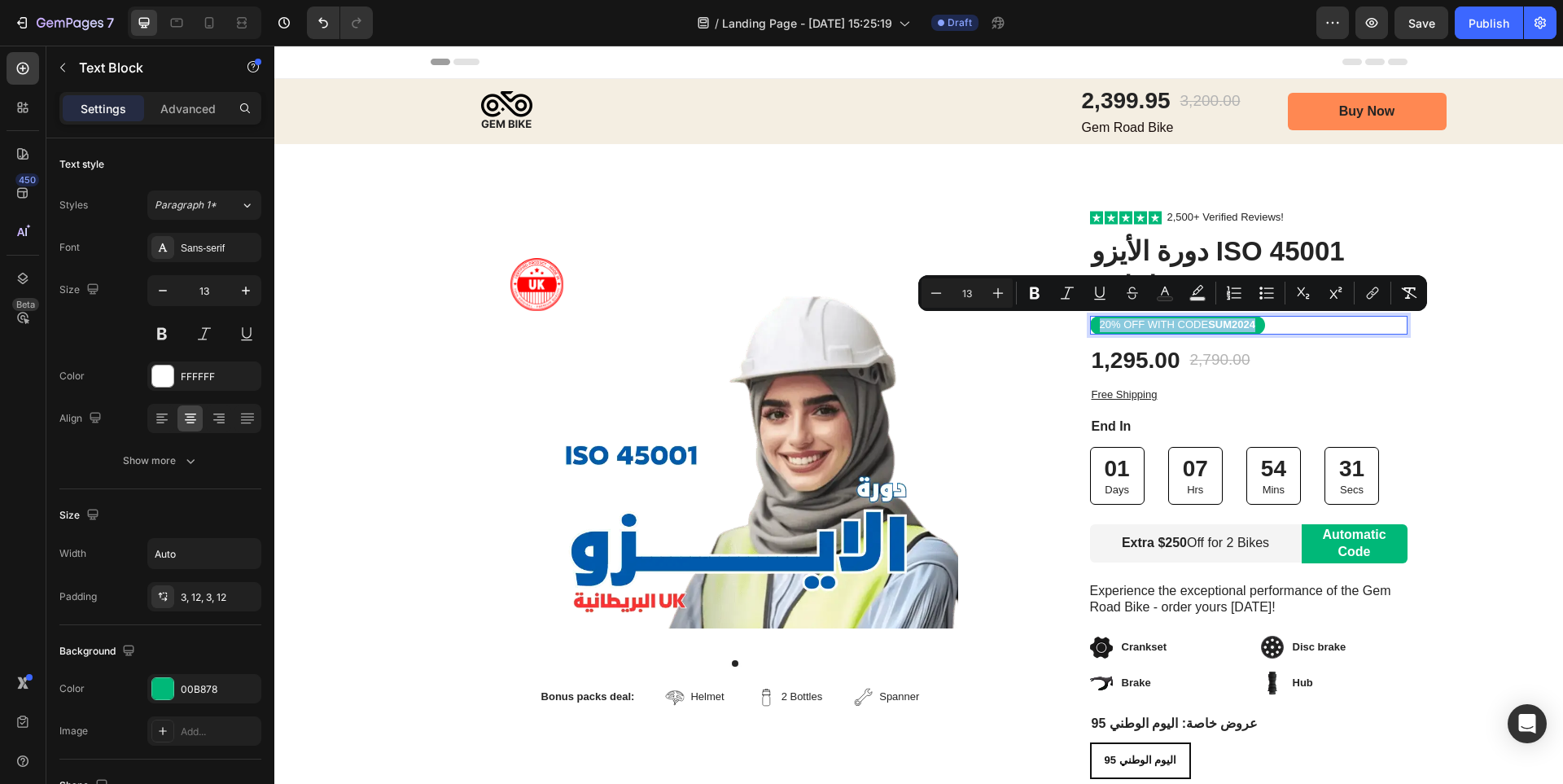
click at [1113, 323] on p "20% OFF WITH CODE SUM2024" at bounding box center [1178, 325] width 156 height 14
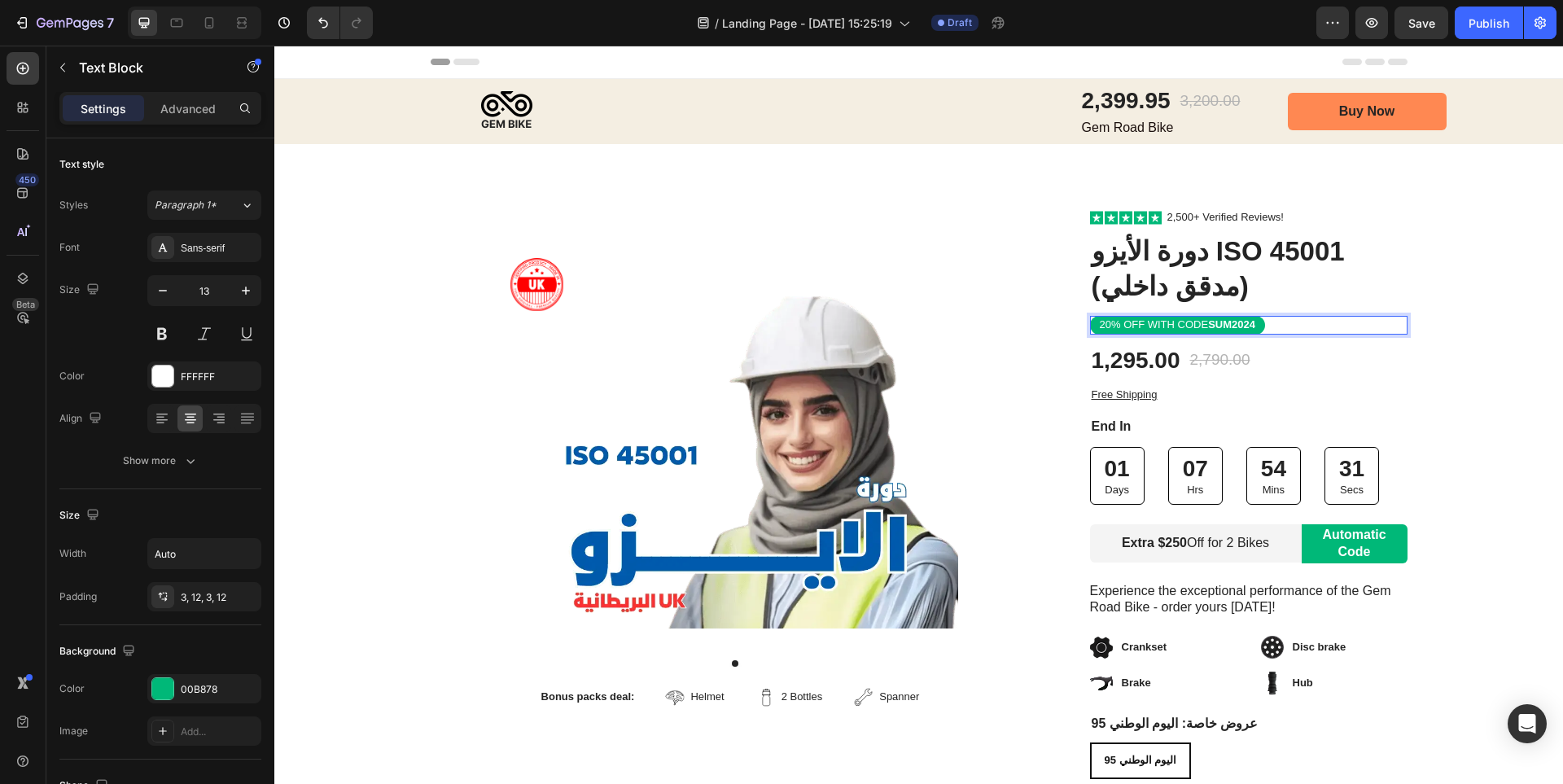
click at [1113, 323] on p "20% OFF WITH CODE SUM2024" at bounding box center [1178, 325] width 156 height 14
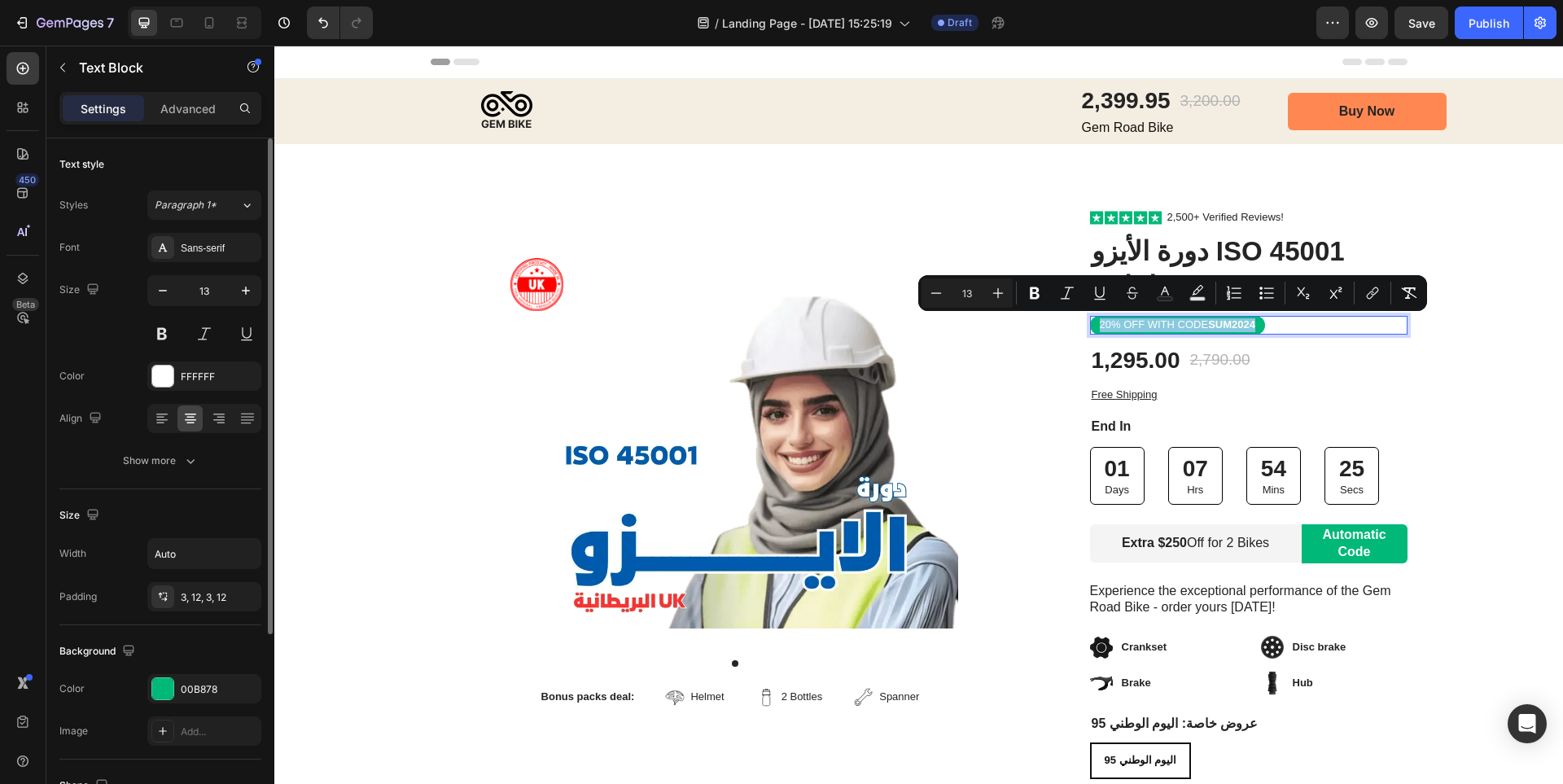
scroll to position [244, 0]
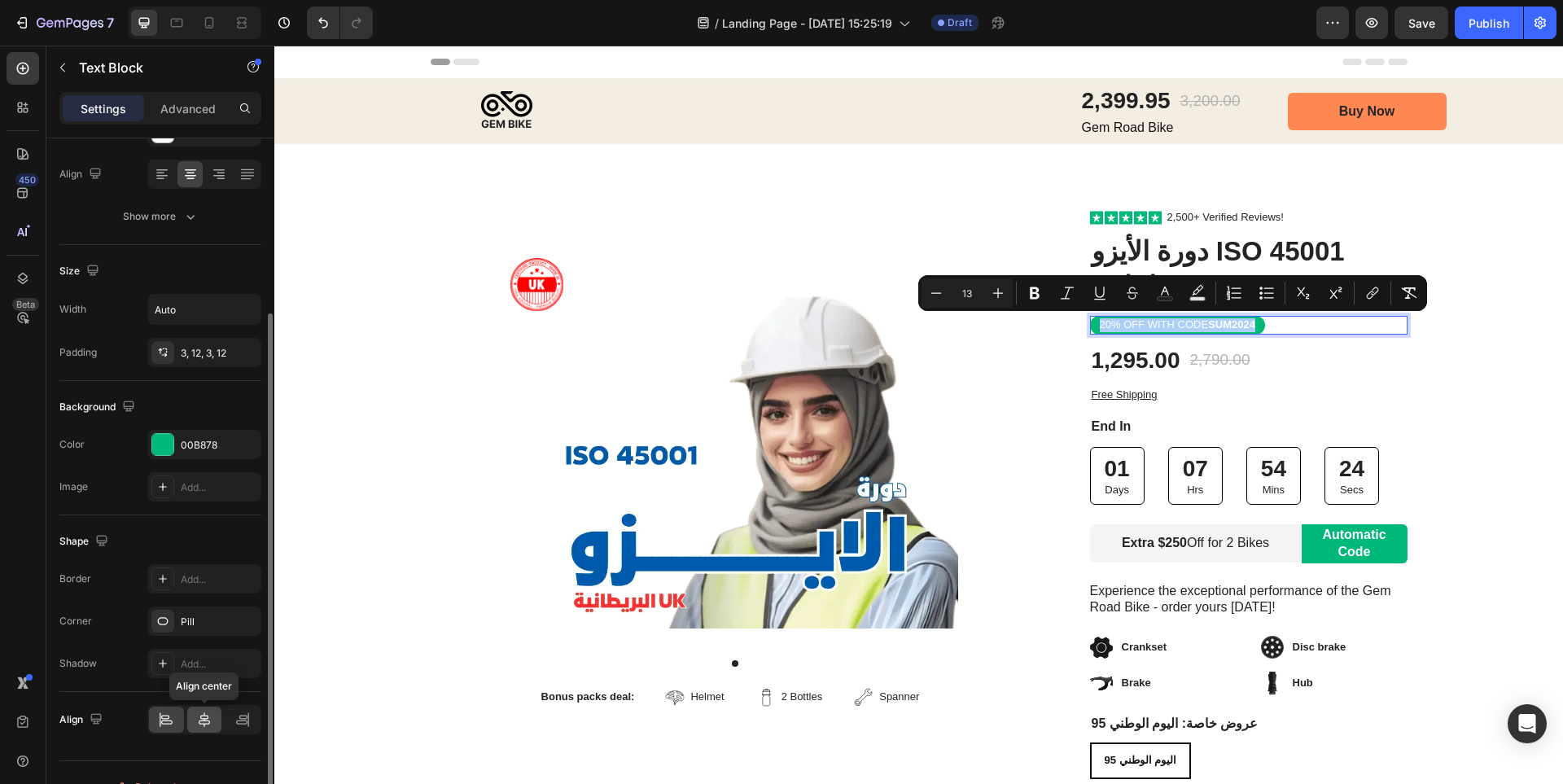
click at [203, 717] on icon at bounding box center [205, 719] width 16 height 16
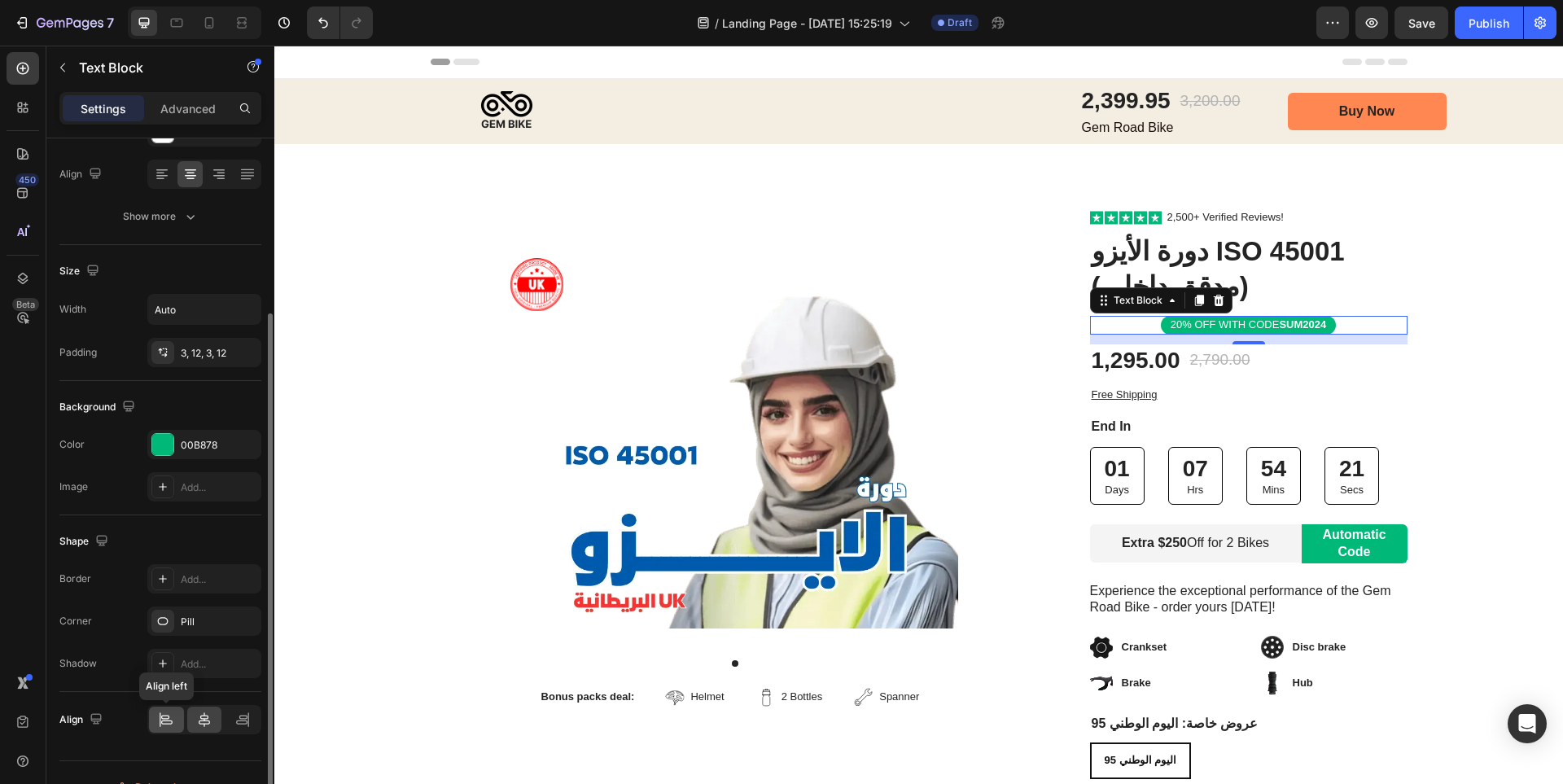
click at [166, 713] on icon at bounding box center [166, 719] width 16 height 16
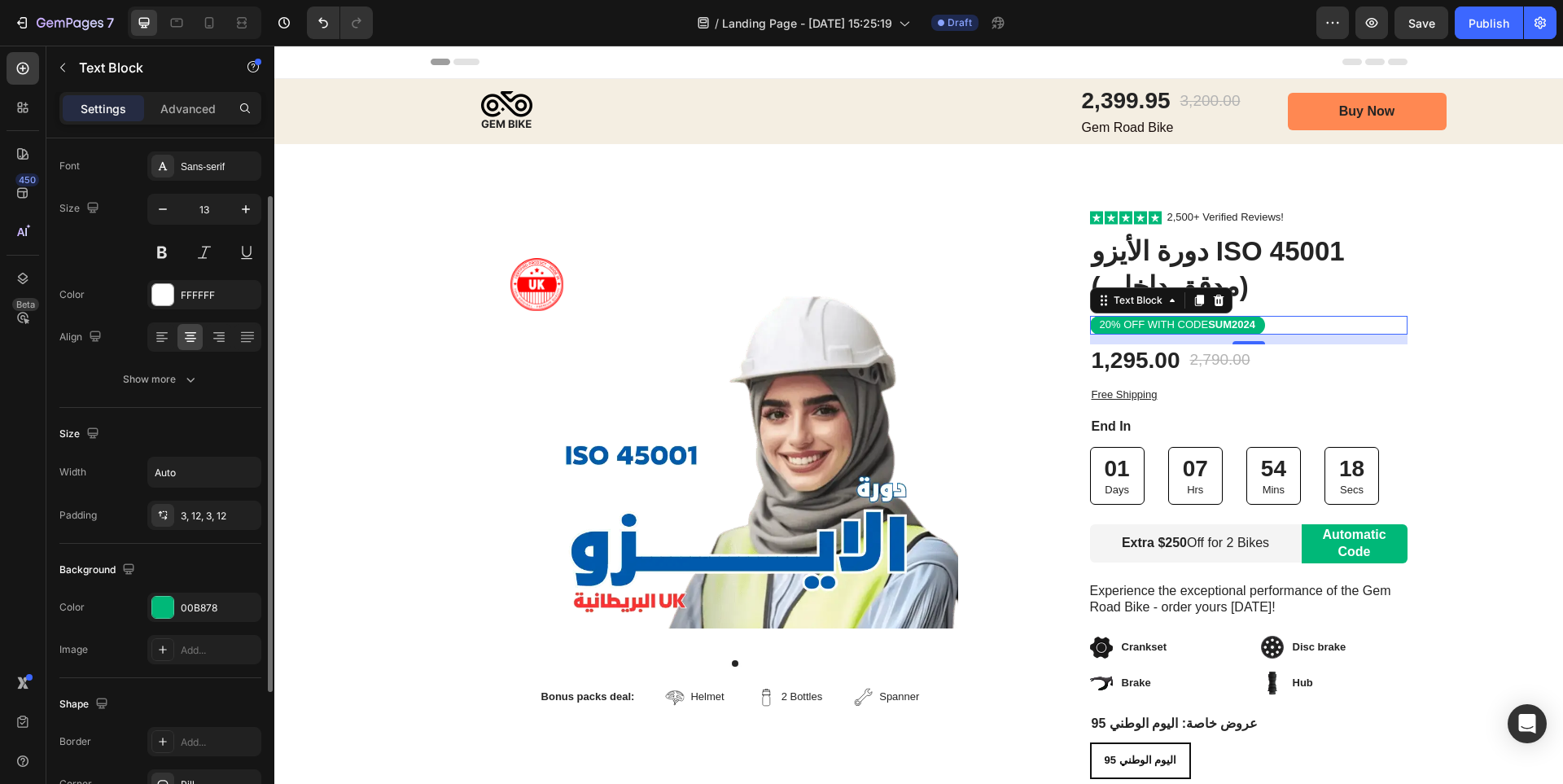
scroll to position [0, 0]
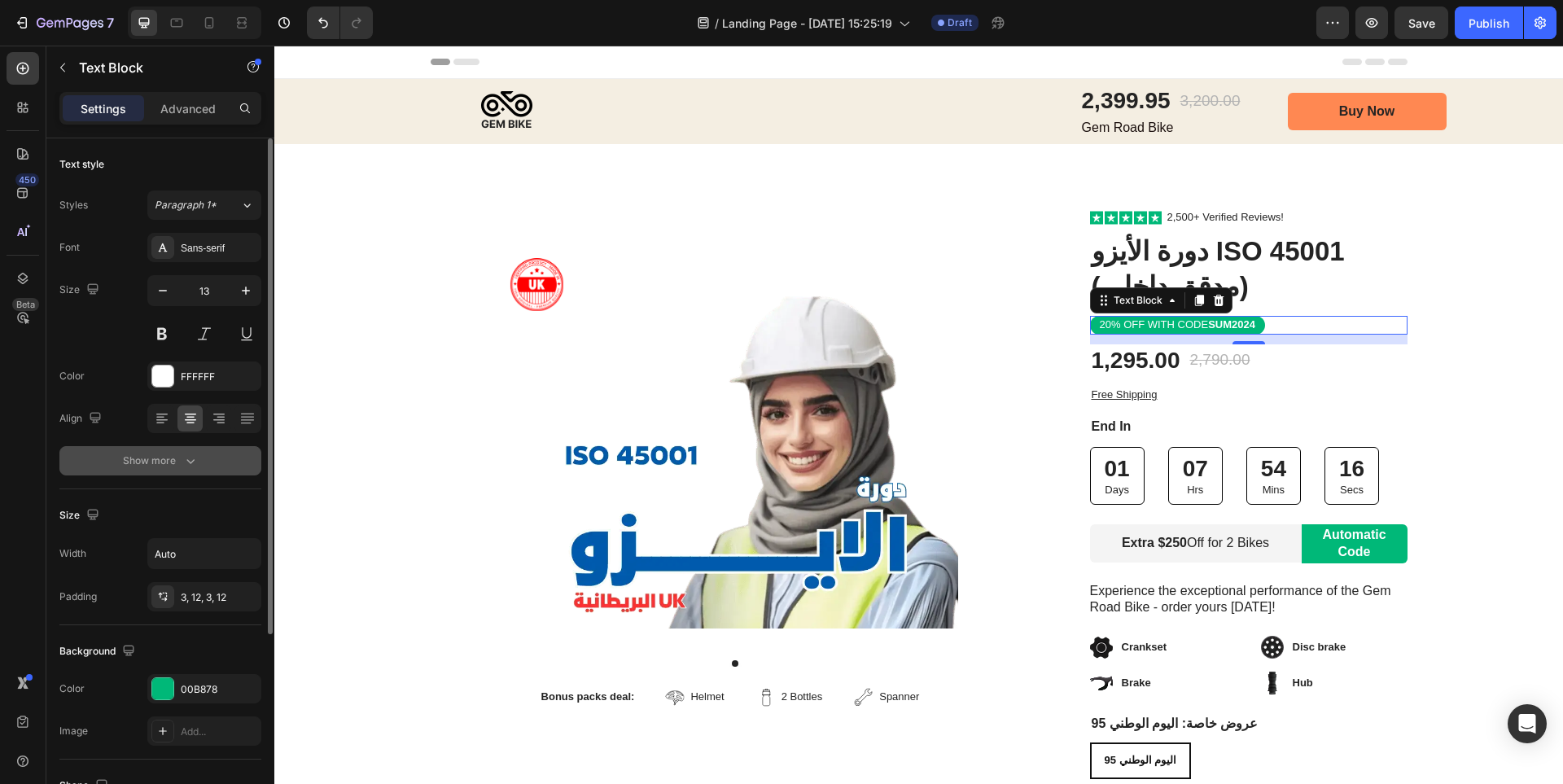
click at [191, 457] on icon "button" at bounding box center [191, 461] width 16 height 16
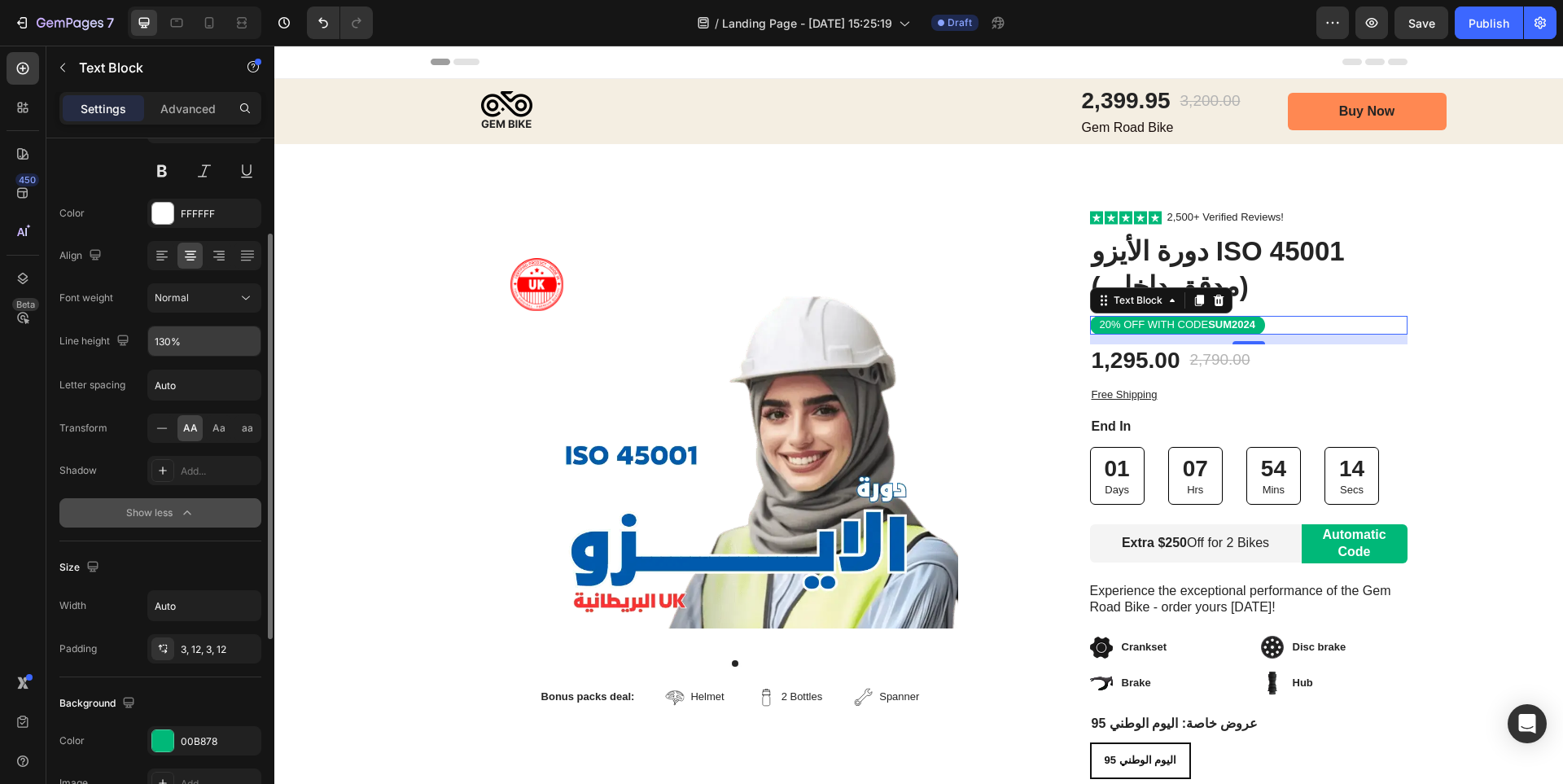
scroll to position [244, 0]
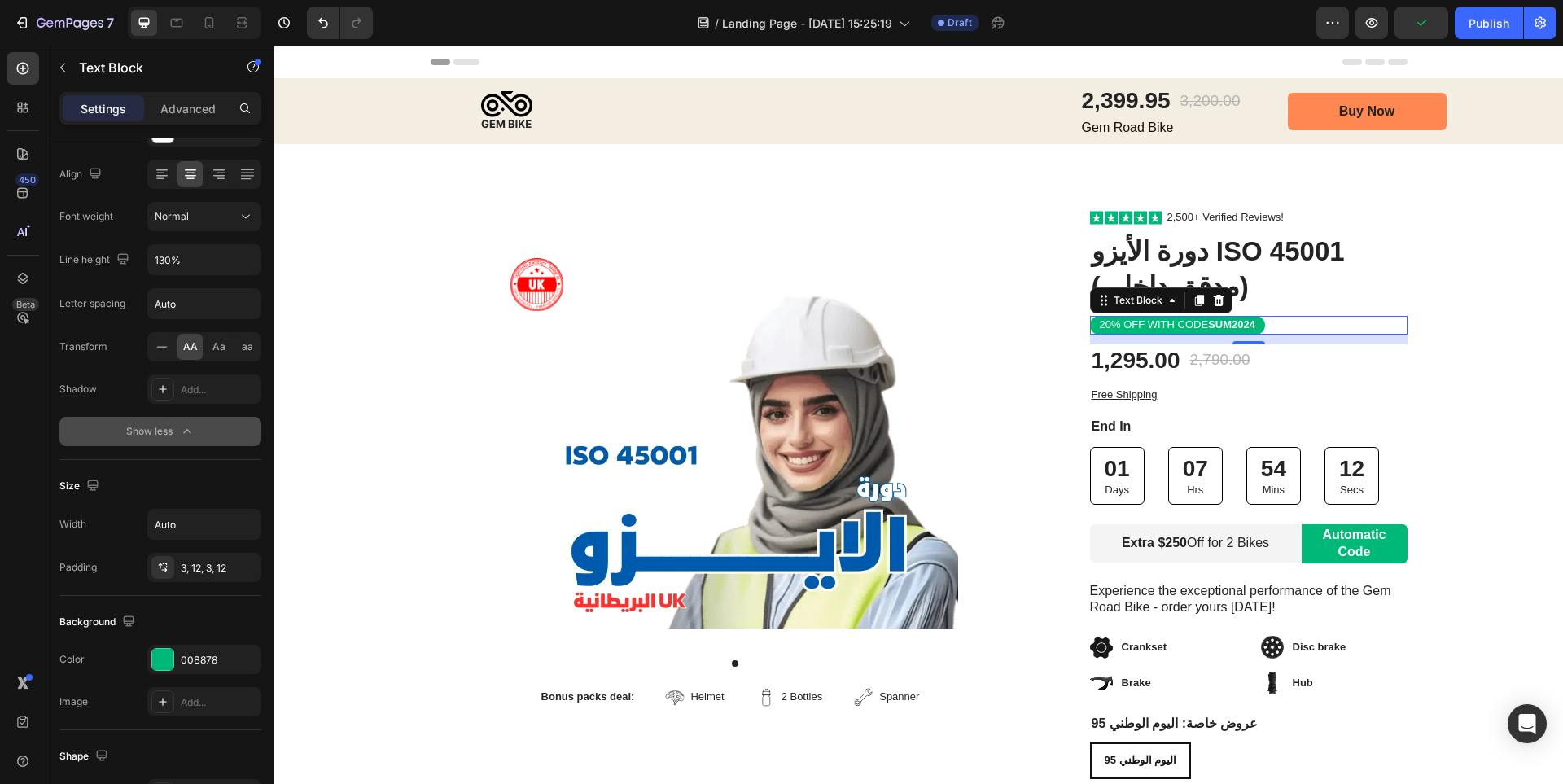
click at [1160, 324] on p "20% OFF WITH CODE SUM2024" at bounding box center [1178, 325] width 156 height 14
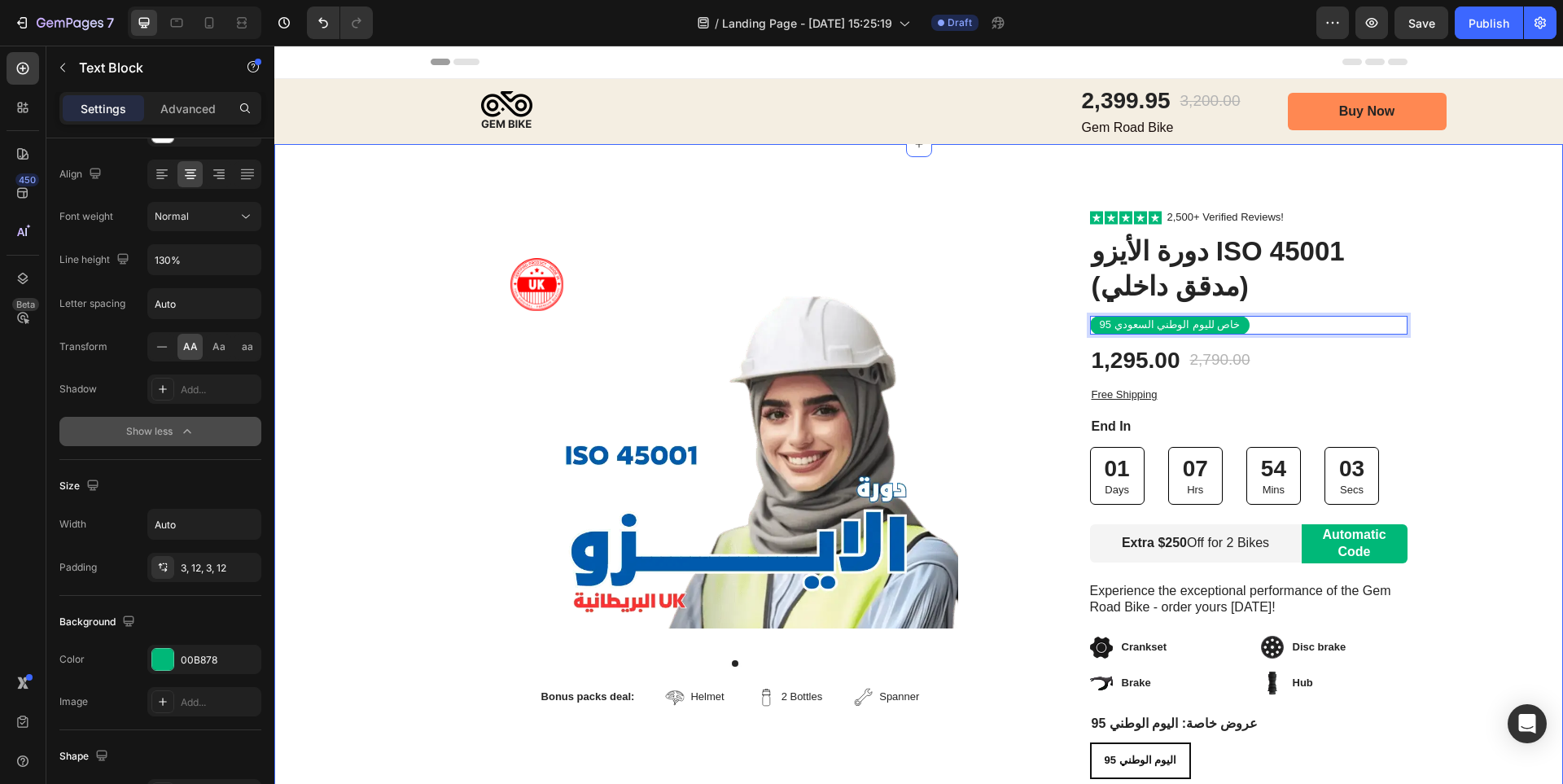
click at [1462, 362] on div "Image Row Product Images Bonus packs deal: Text Block Helmet Item List 2 Bottle…" at bounding box center [918, 601] width 1289 height 784
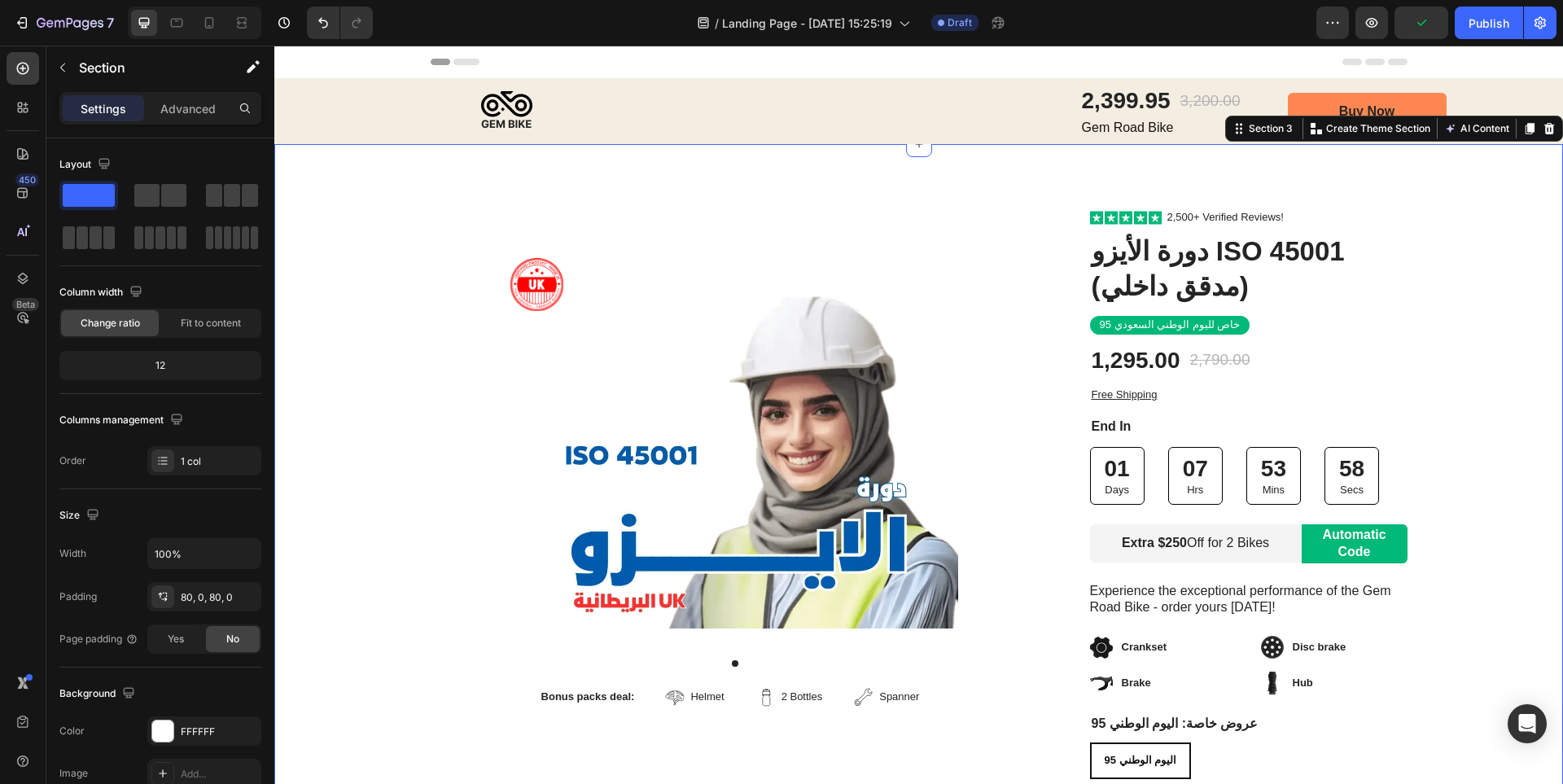
scroll to position [82, 0]
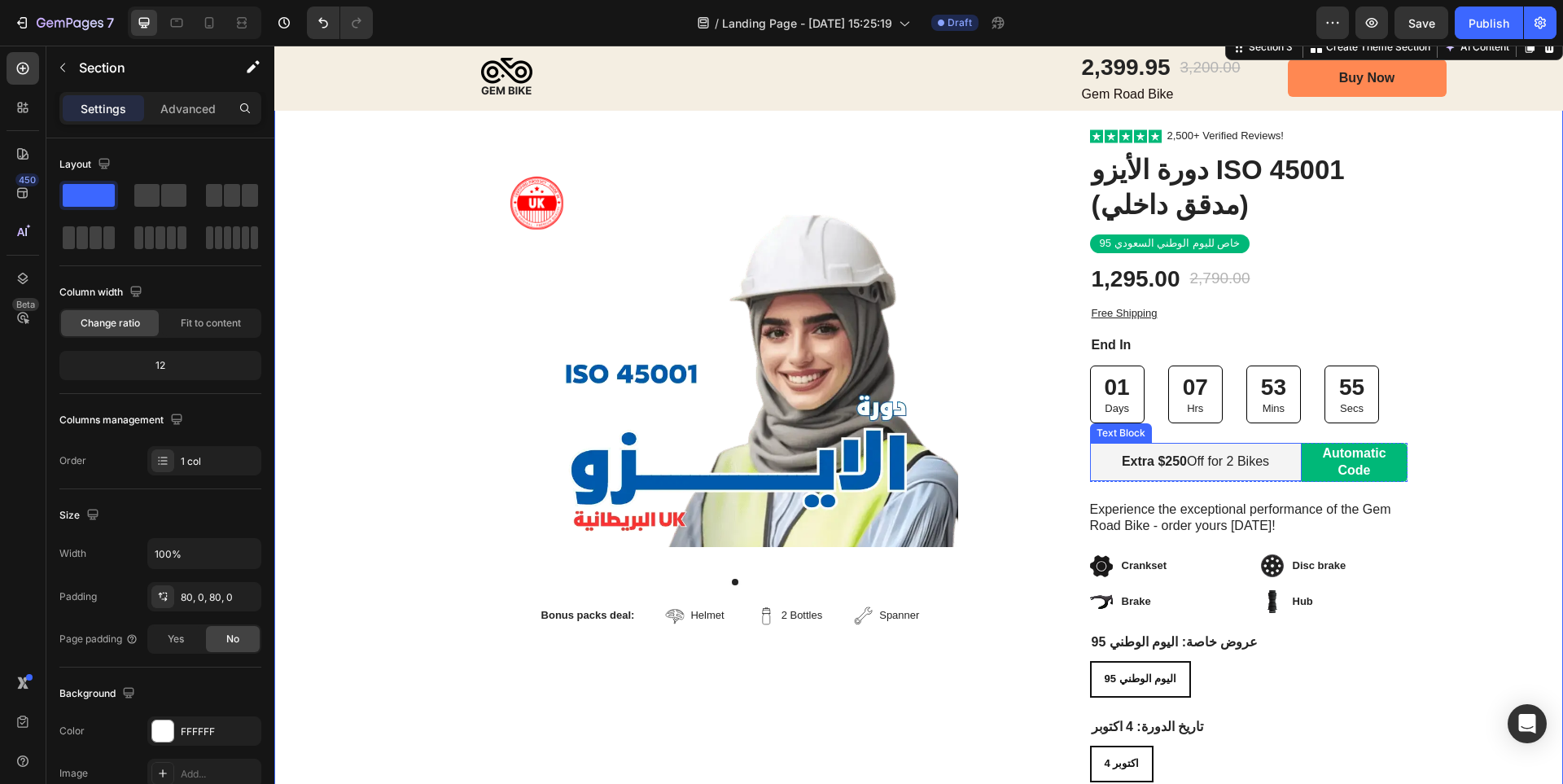
click at [1257, 464] on p "Extra $250 Off for 2 Bikes" at bounding box center [1196, 461] width 168 height 17
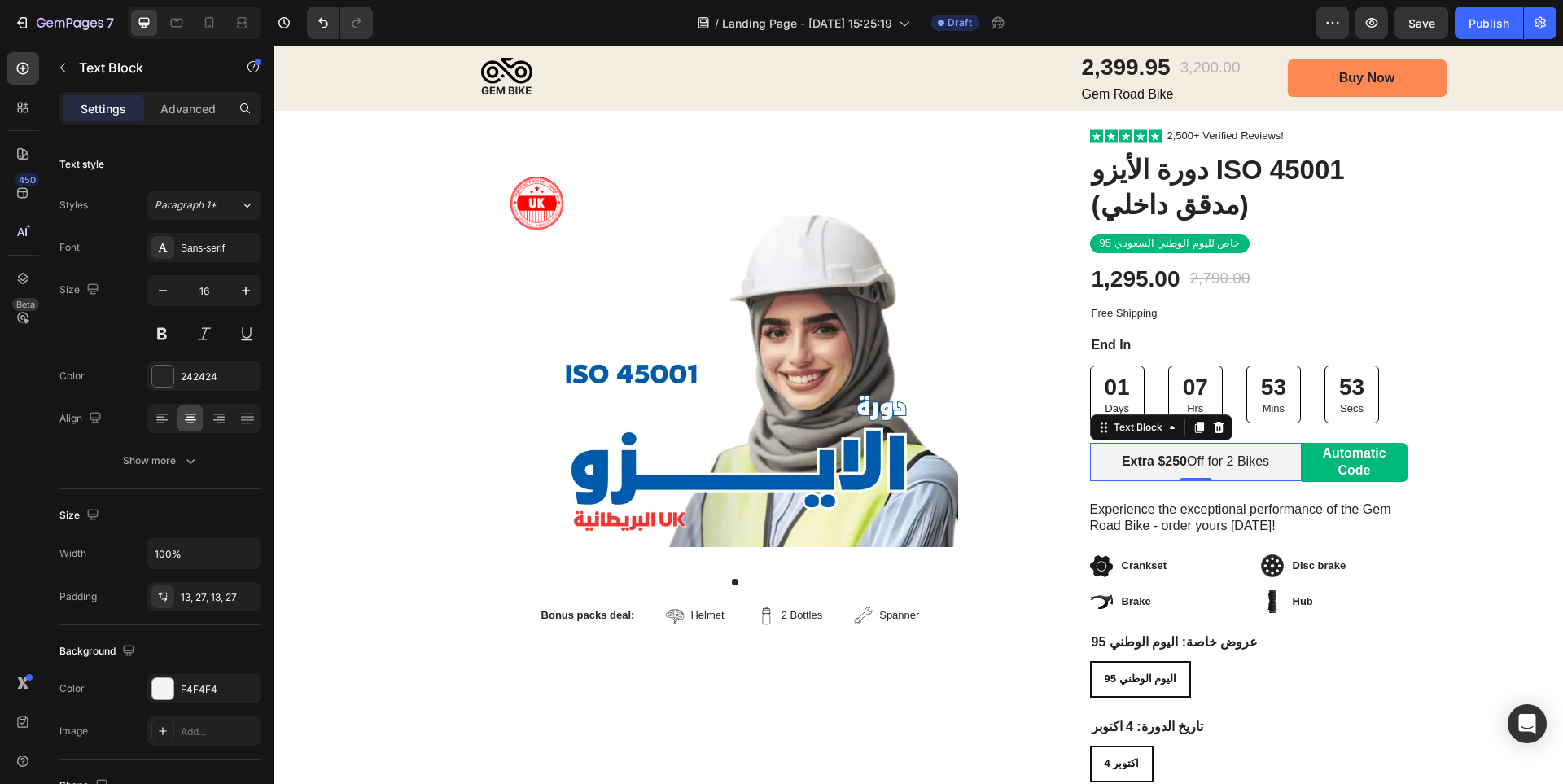
click at [1242, 464] on p "Extra $250 Off for 2 Bikes" at bounding box center [1196, 461] width 168 height 17
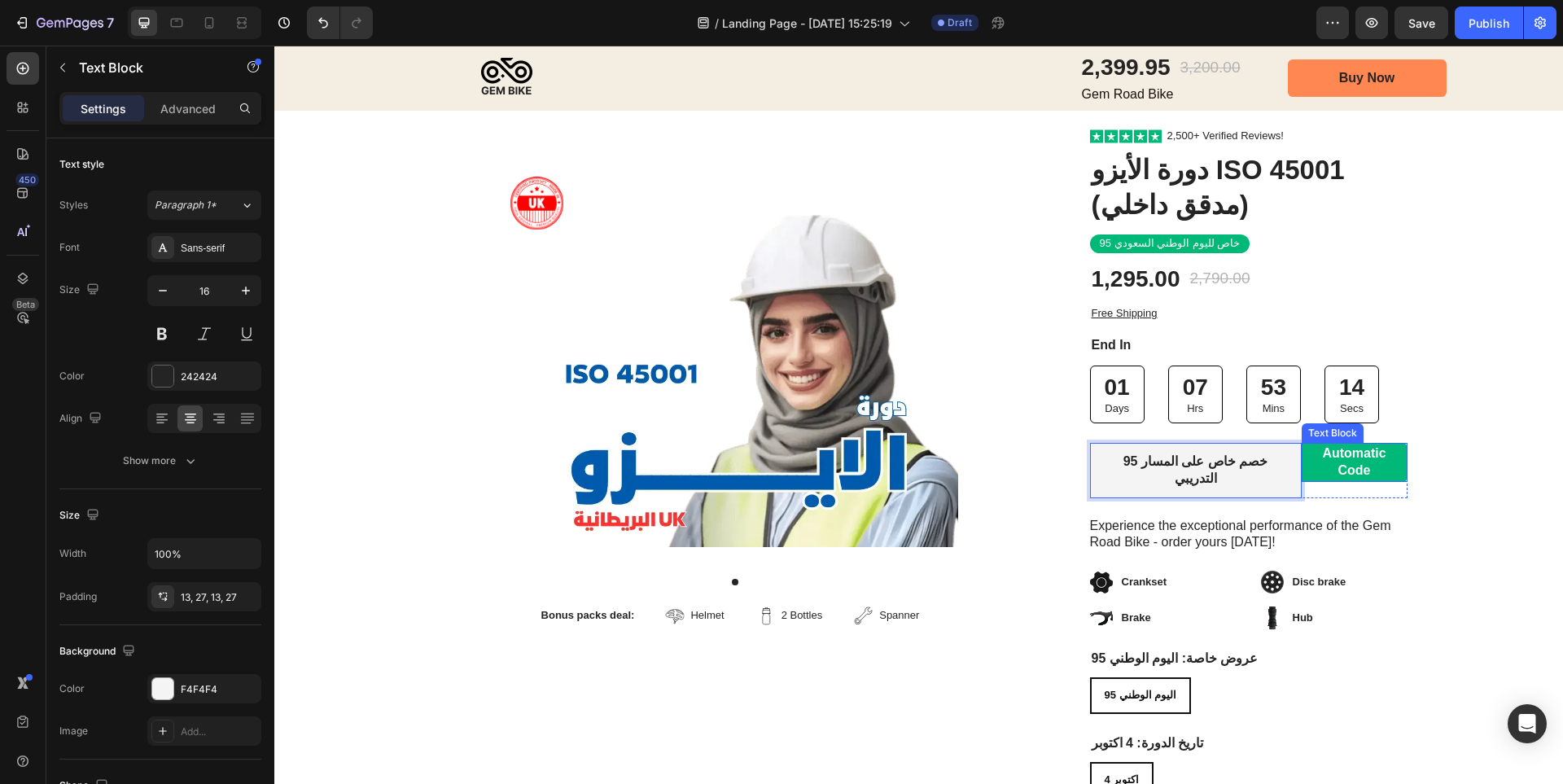
click at [1328, 463] on p "Automatic Code" at bounding box center [1355, 462] width 82 height 34
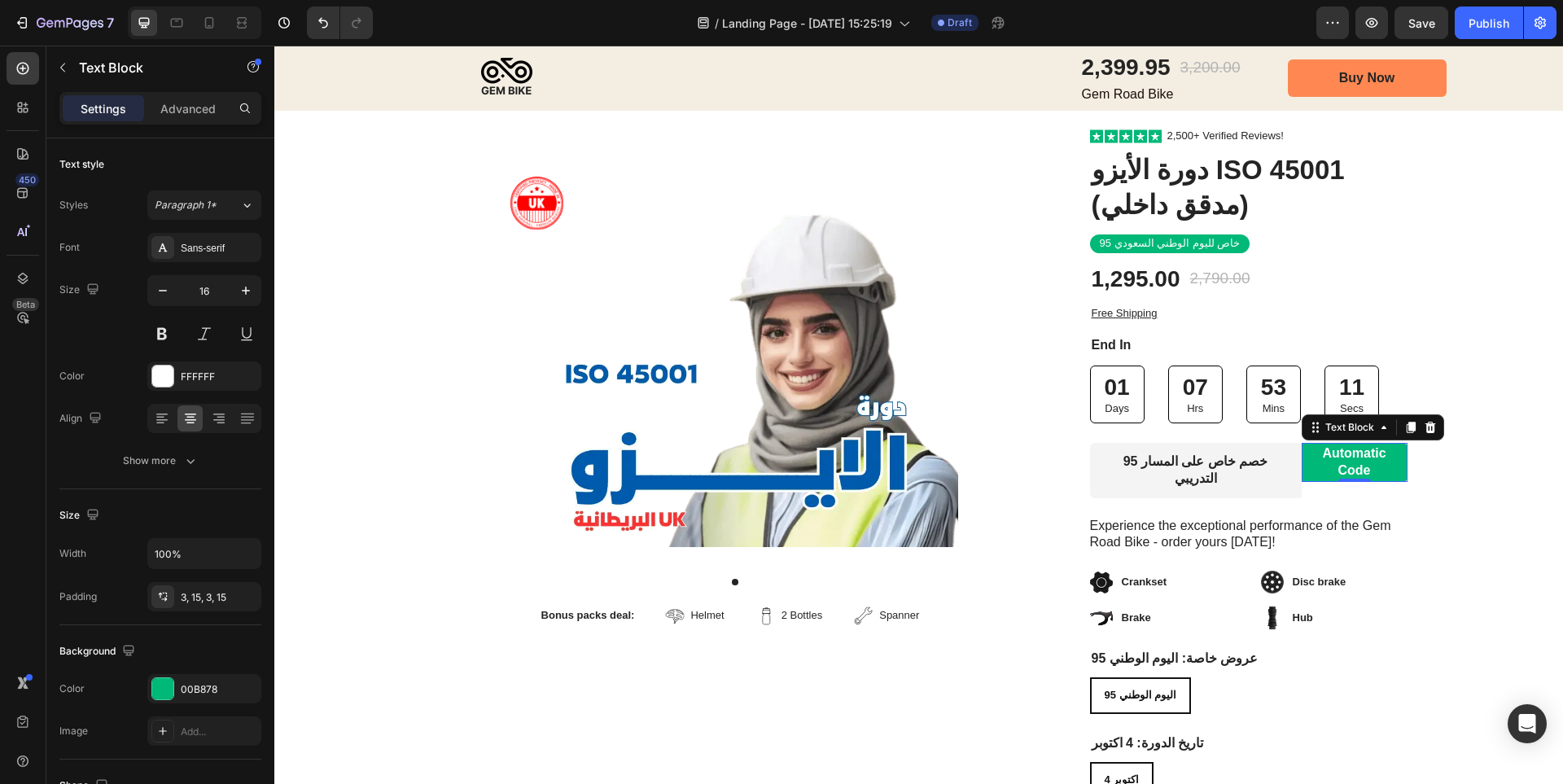
click at [1347, 457] on p "Automatic Code" at bounding box center [1355, 462] width 82 height 34
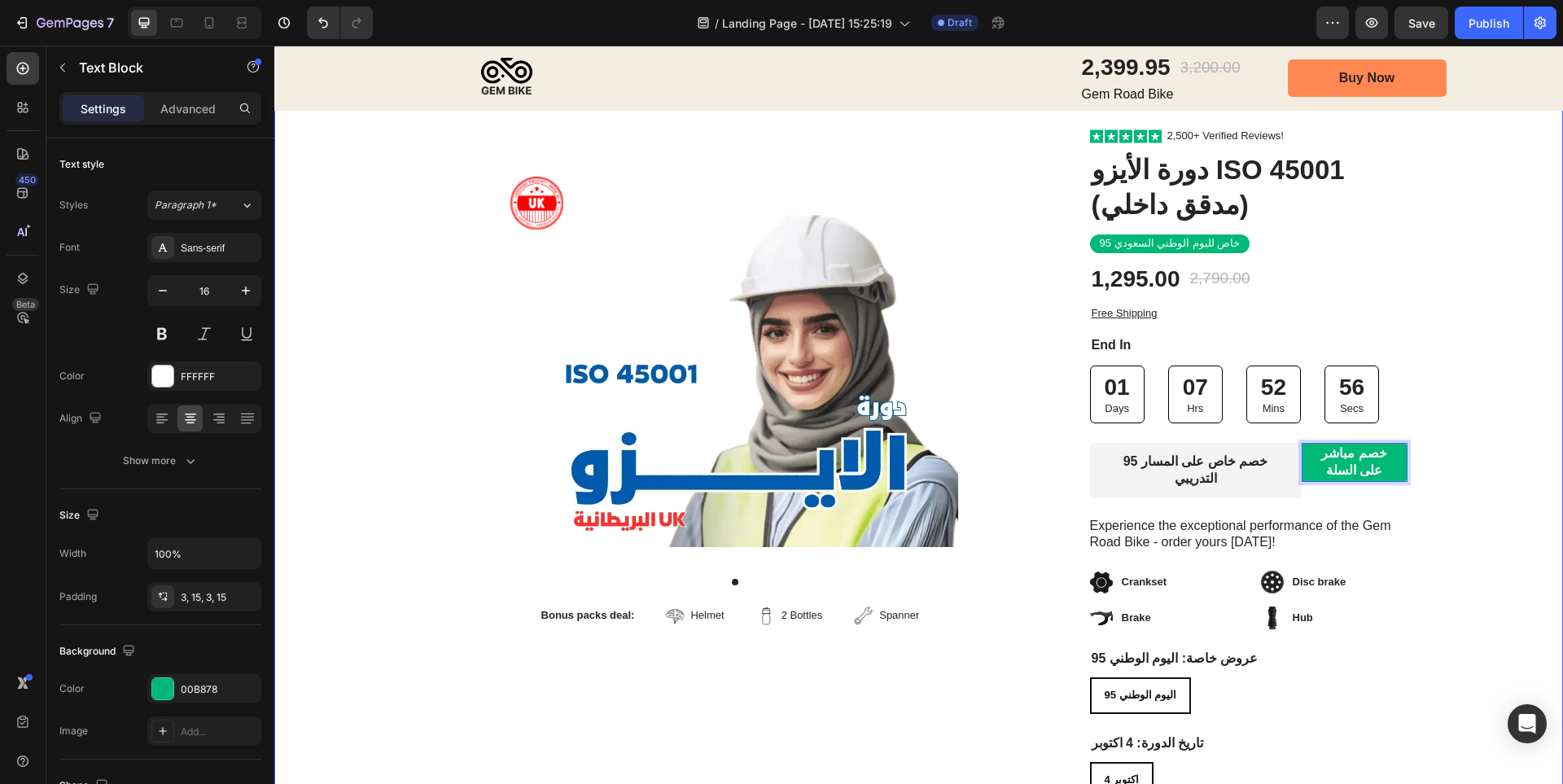
click at [1447, 490] on div "Image Row Product Images Bonus packs deal: Text Block Helmet Item List 2 Bottle…" at bounding box center [918, 528] width 1289 height 800
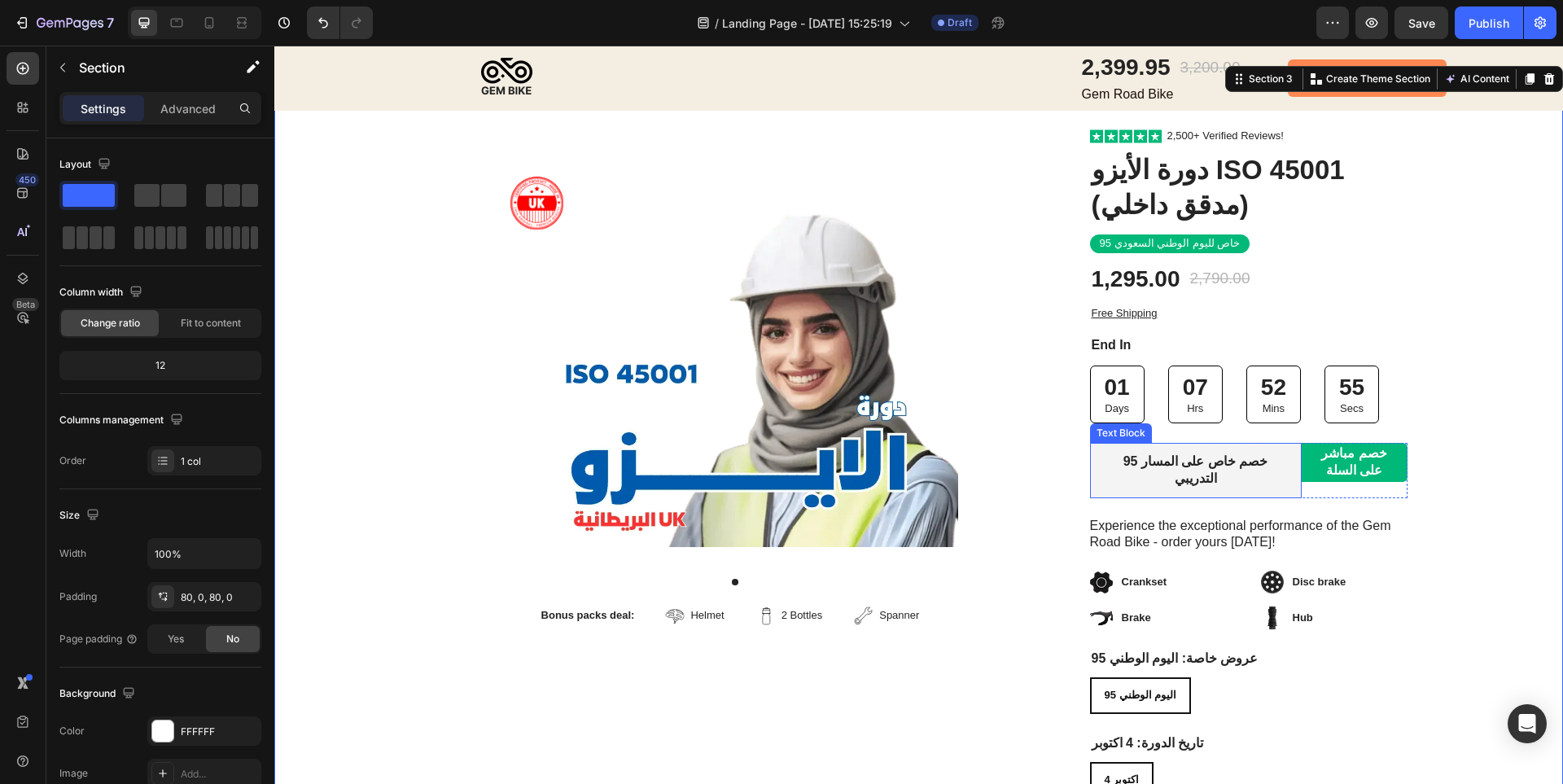
click at [1151, 462] on strong "95 خصم خاص على المسار التدريبي" at bounding box center [1196, 469] width 145 height 31
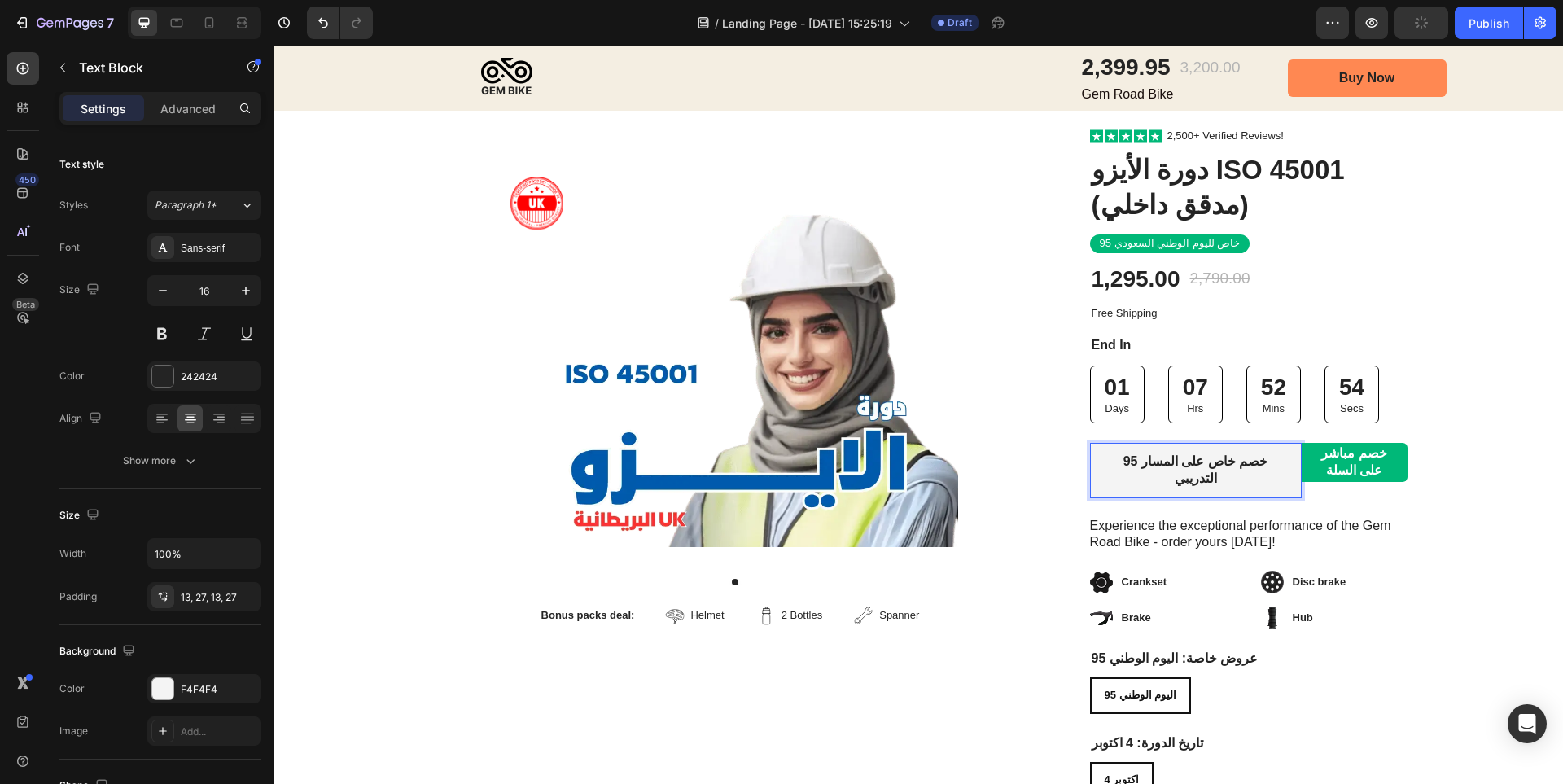
click at [1124, 457] on strong "95 خصم خاص على المسار التدريبي" at bounding box center [1196, 469] width 145 height 31
click at [1233, 461] on strong "خصم خاص على المسار التدريبي" at bounding box center [1196, 469] width 126 height 31
click at [1456, 487] on div "Image Row Product Images Bonus packs deal: Text Block Helmet Item List 2 Bottle…" at bounding box center [918, 528] width 1289 height 800
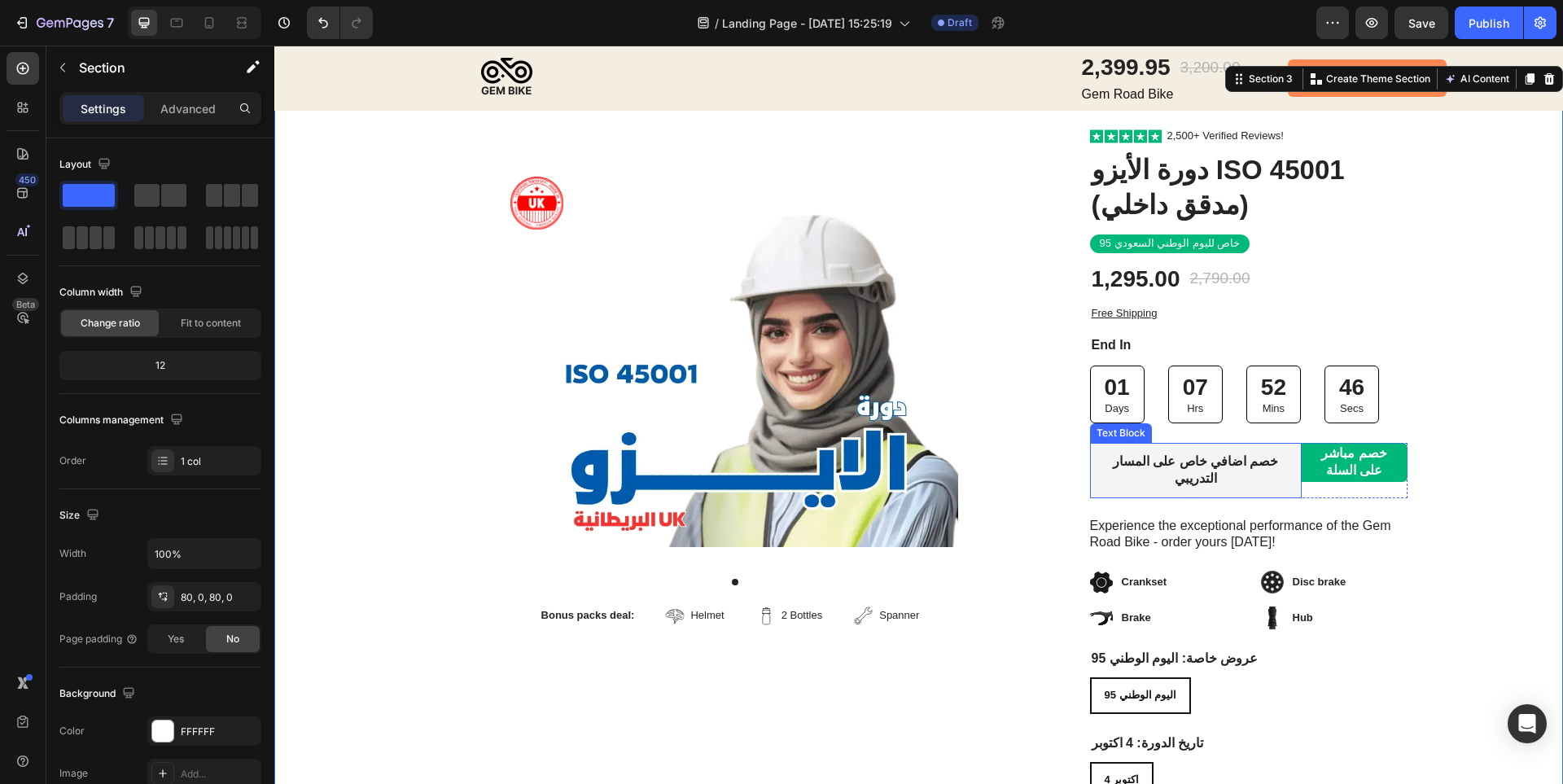
click at [1183, 467] on strong "خصم اضافي خاص على المسار التدريبي" at bounding box center [1196, 469] width 166 height 31
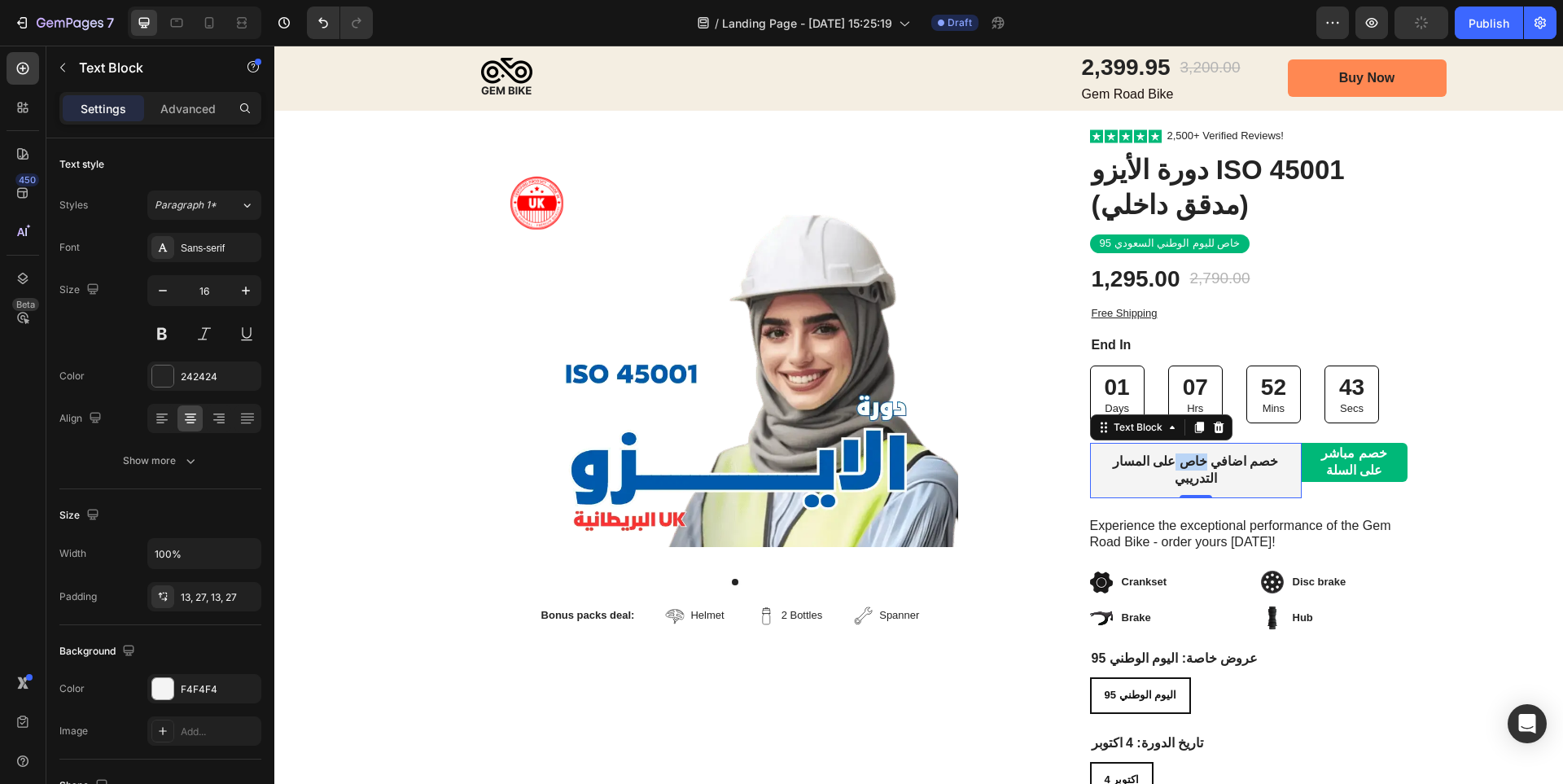
click at [1188, 462] on strong "خصم اضافي خاص على المسار التدريبي" at bounding box center [1196, 469] width 166 height 31
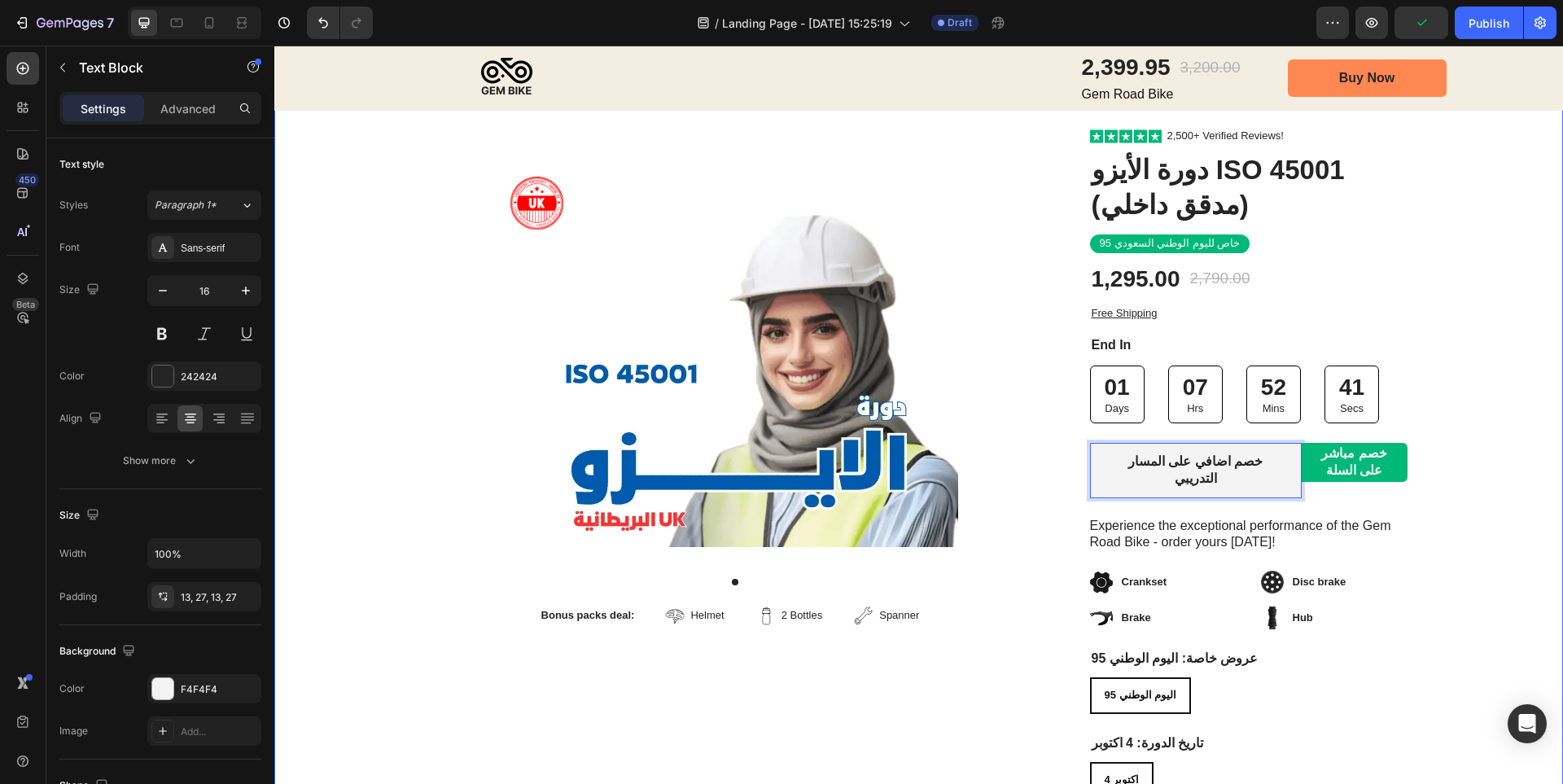
click at [1461, 485] on div "Image Row Product Images Bonus packs deal: Text Block Helmet Item List 2 Bottle…" at bounding box center [918, 528] width 1289 height 800
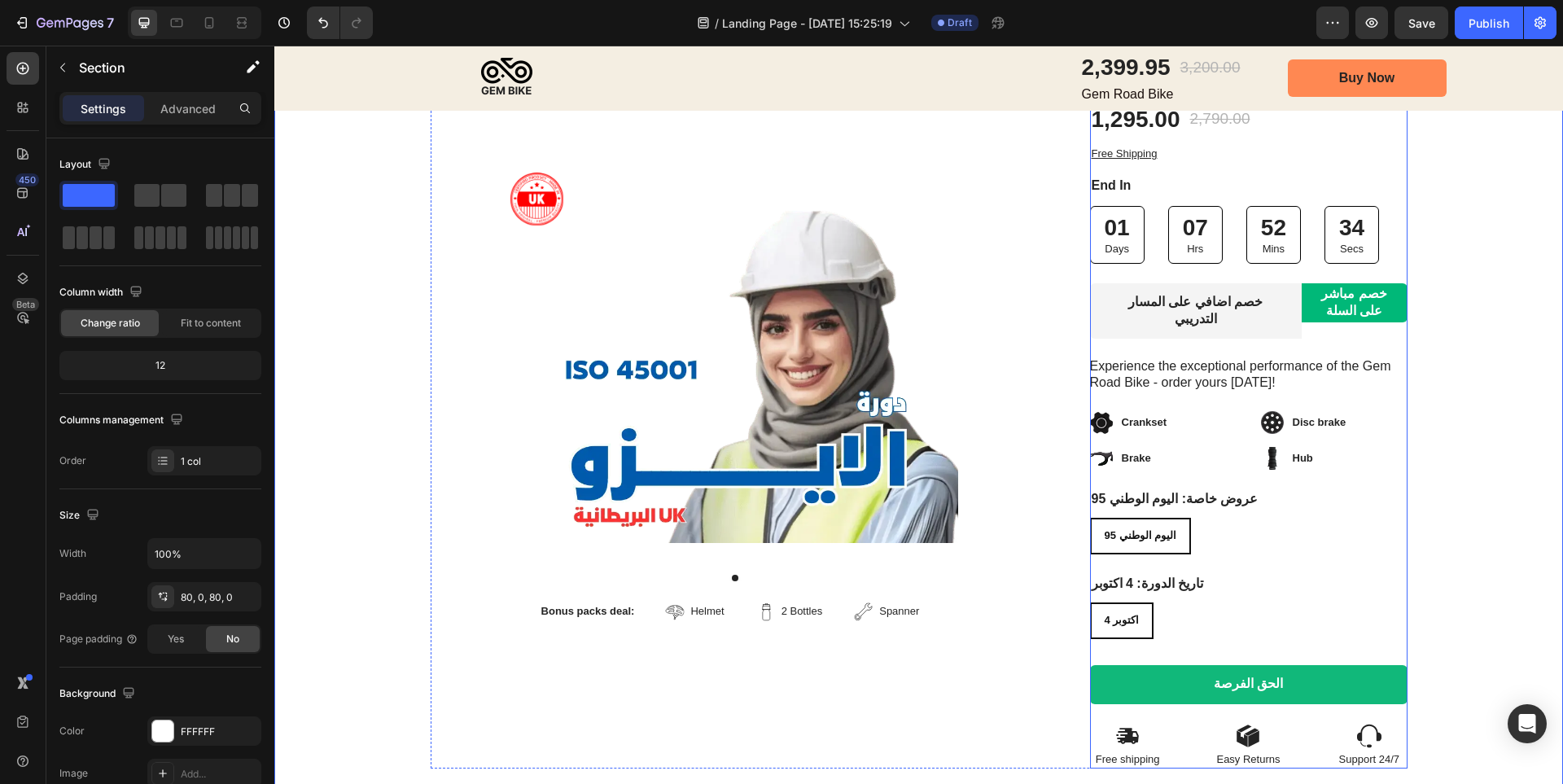
scroll to position [244, 0]
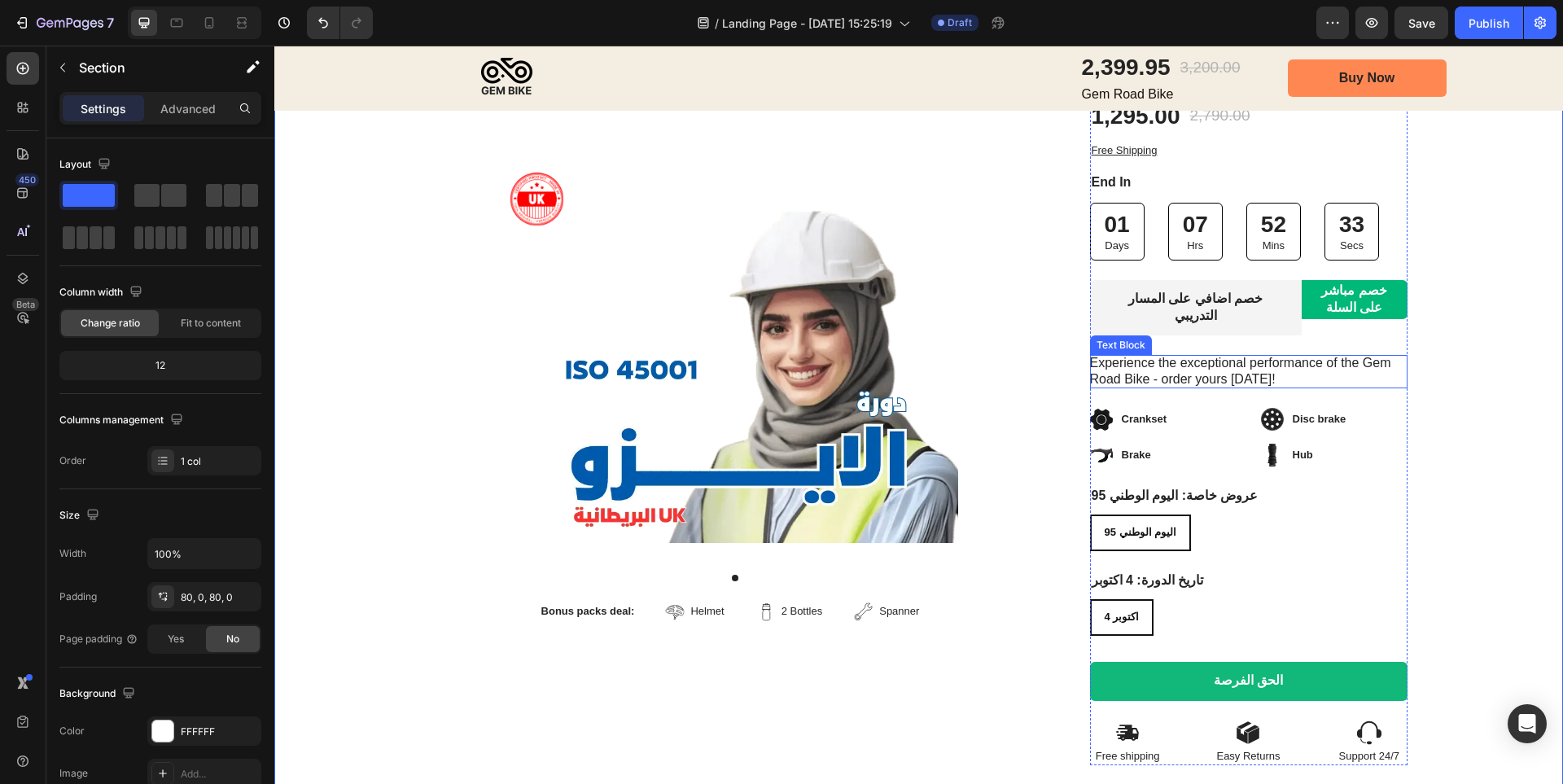
click at [1188, 361] on p "Experience the exceptional performance of the Gem Road Bike - order yours [DATE…" at bounding box center [1249, 372] width 317 height 34
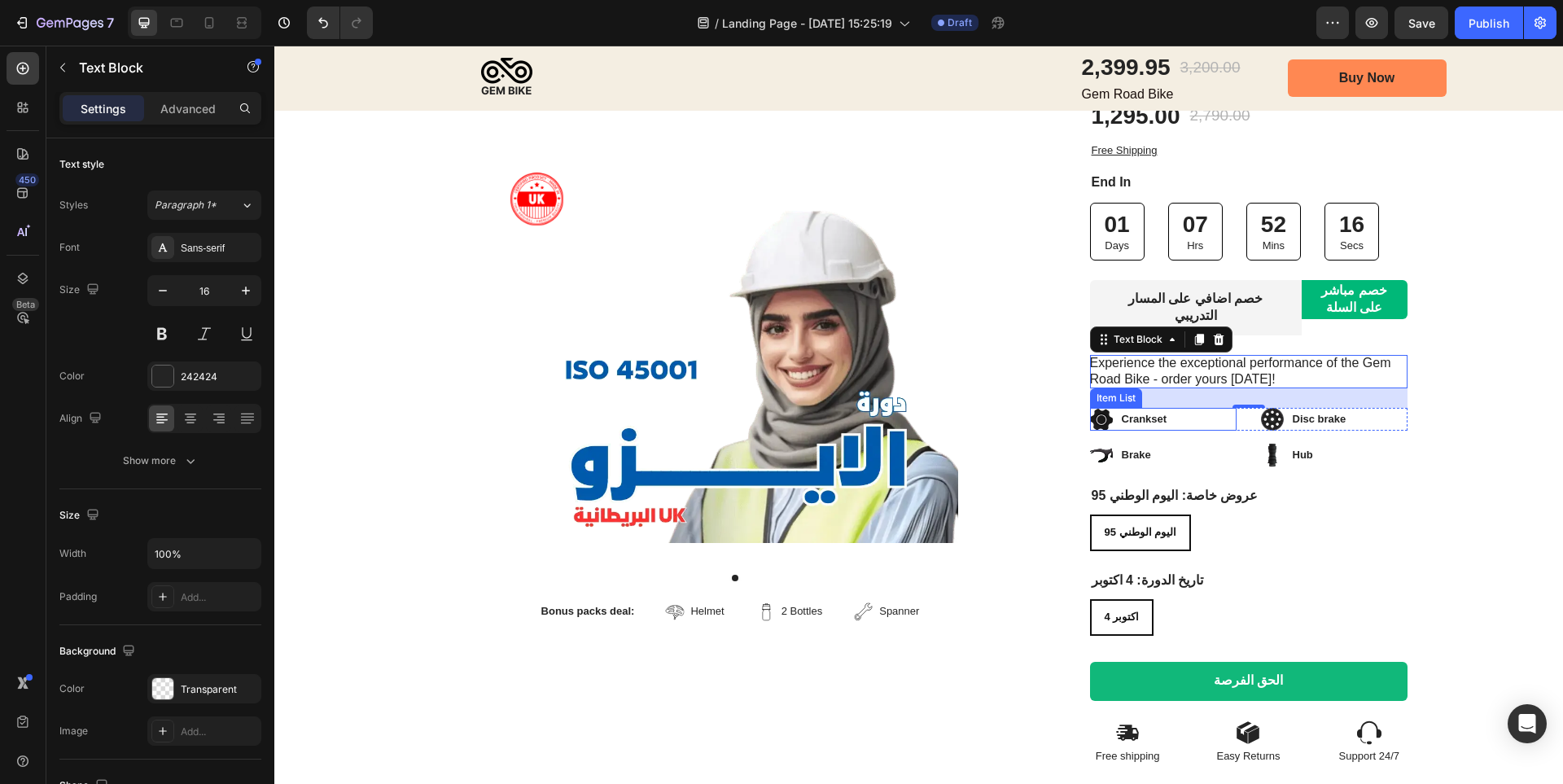
click at [1141, 411] on p "Crankset" at bounding box center [1145, 419] width 46 height 16
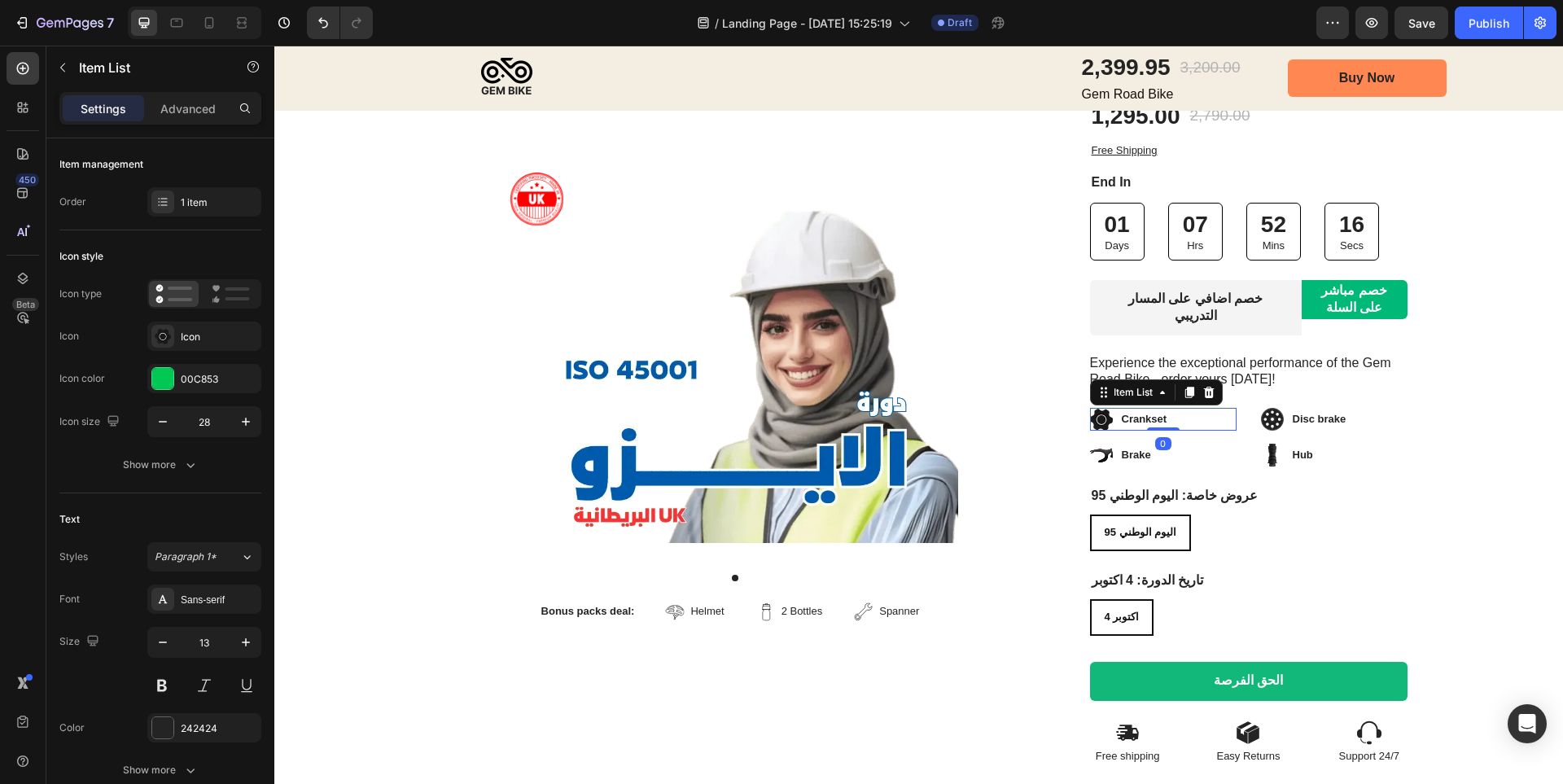
click at [1141, 411] on p "Crankset" at bounding box center [1145, 419] width 46 height 16
click at [1314, 411] on p "Disc brake" at bounding box center [1319, 419] width 54 height 16
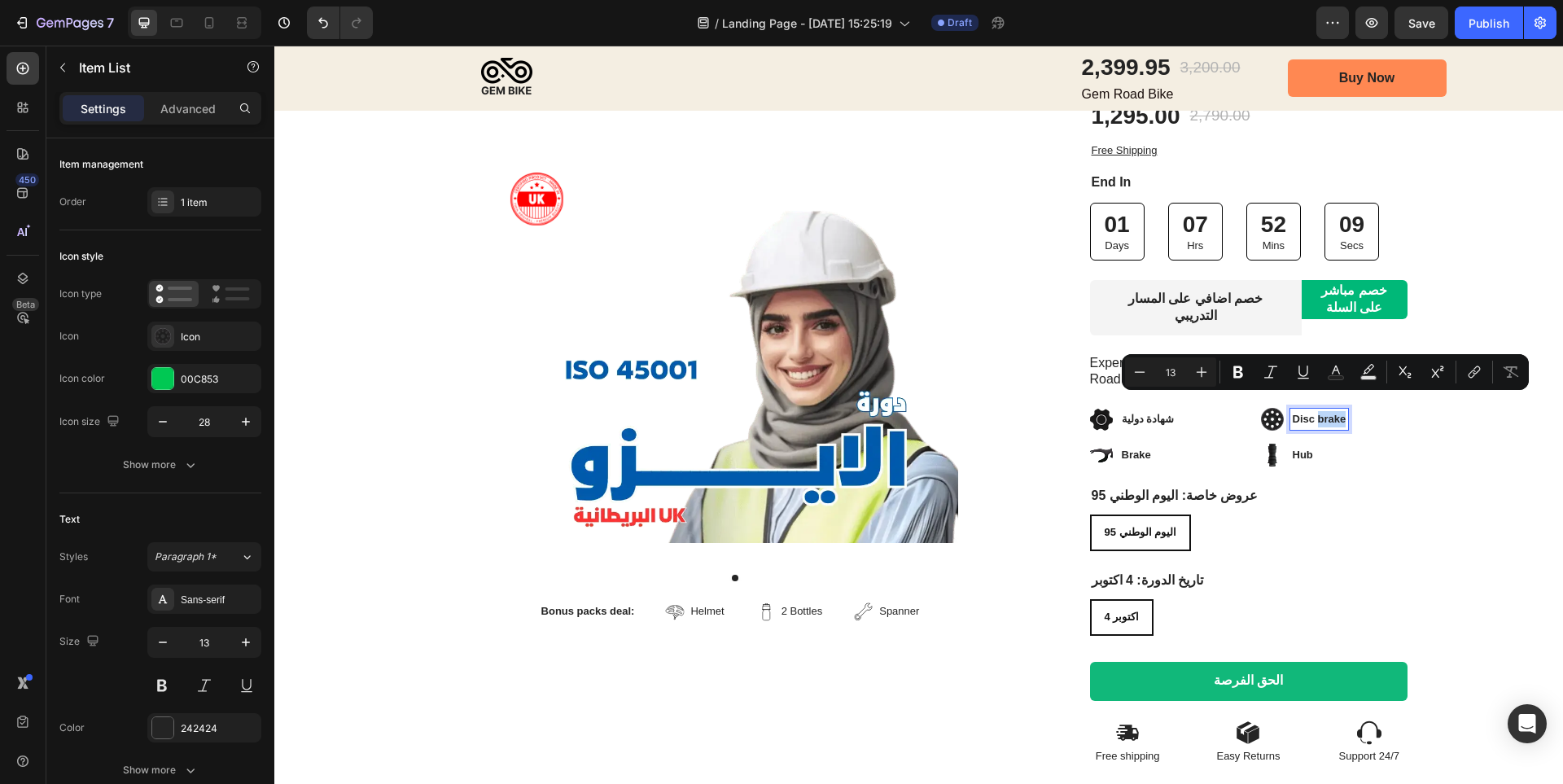
click at [1315, 411] on p "Disc brake" at bounding box center [1319, 419] width 54 height 16
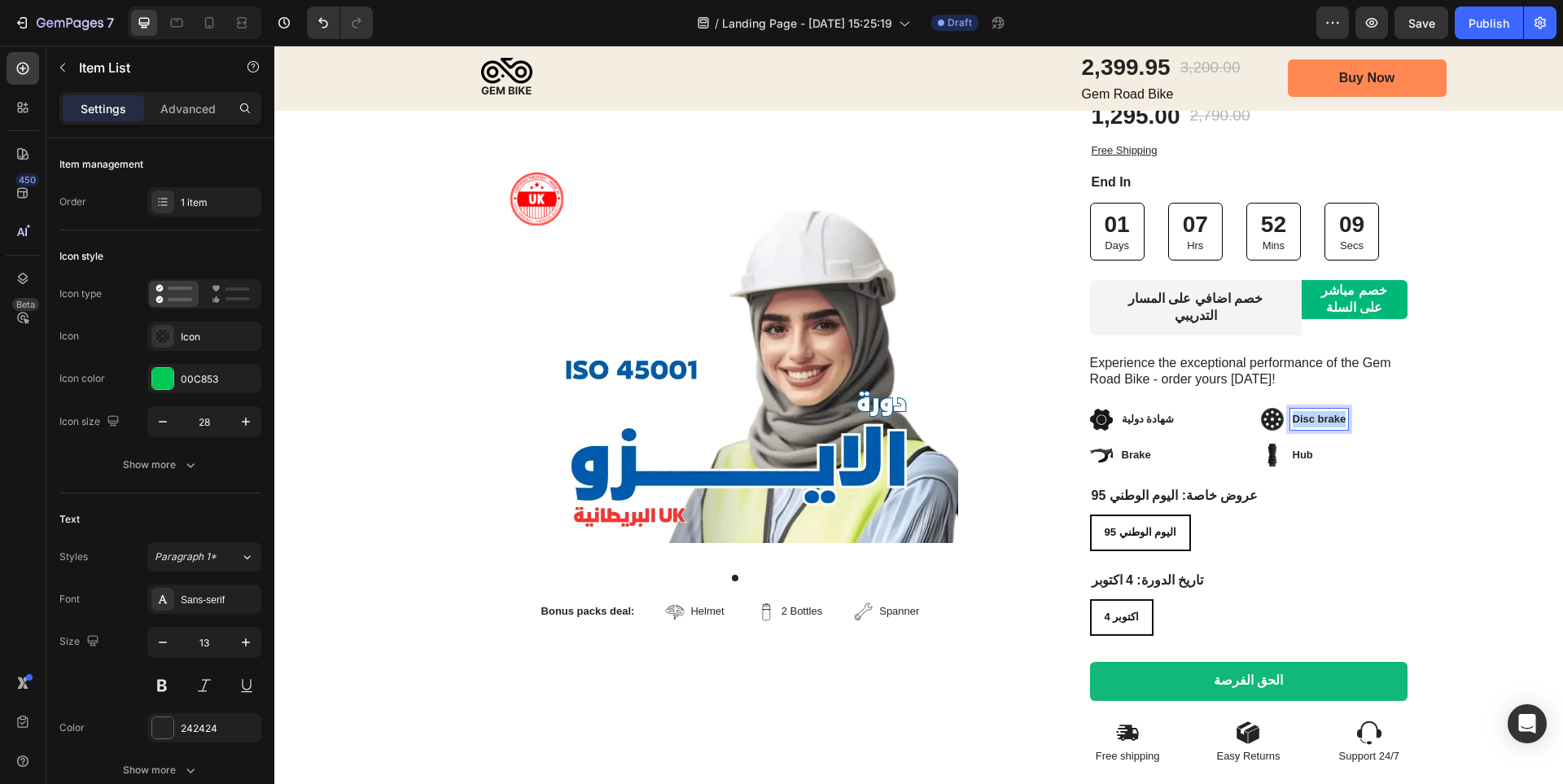
click at [1315, 411] on p "Disc brake" at bounding box center [1319, 419] width 54 height 16
click at [1308, 444] on div "Hub" at bounding box center [1302, 454] width 25 height 21
click at [1301, 447] on p "Hub" at bounding box center [1302, 455] width 20 height 16
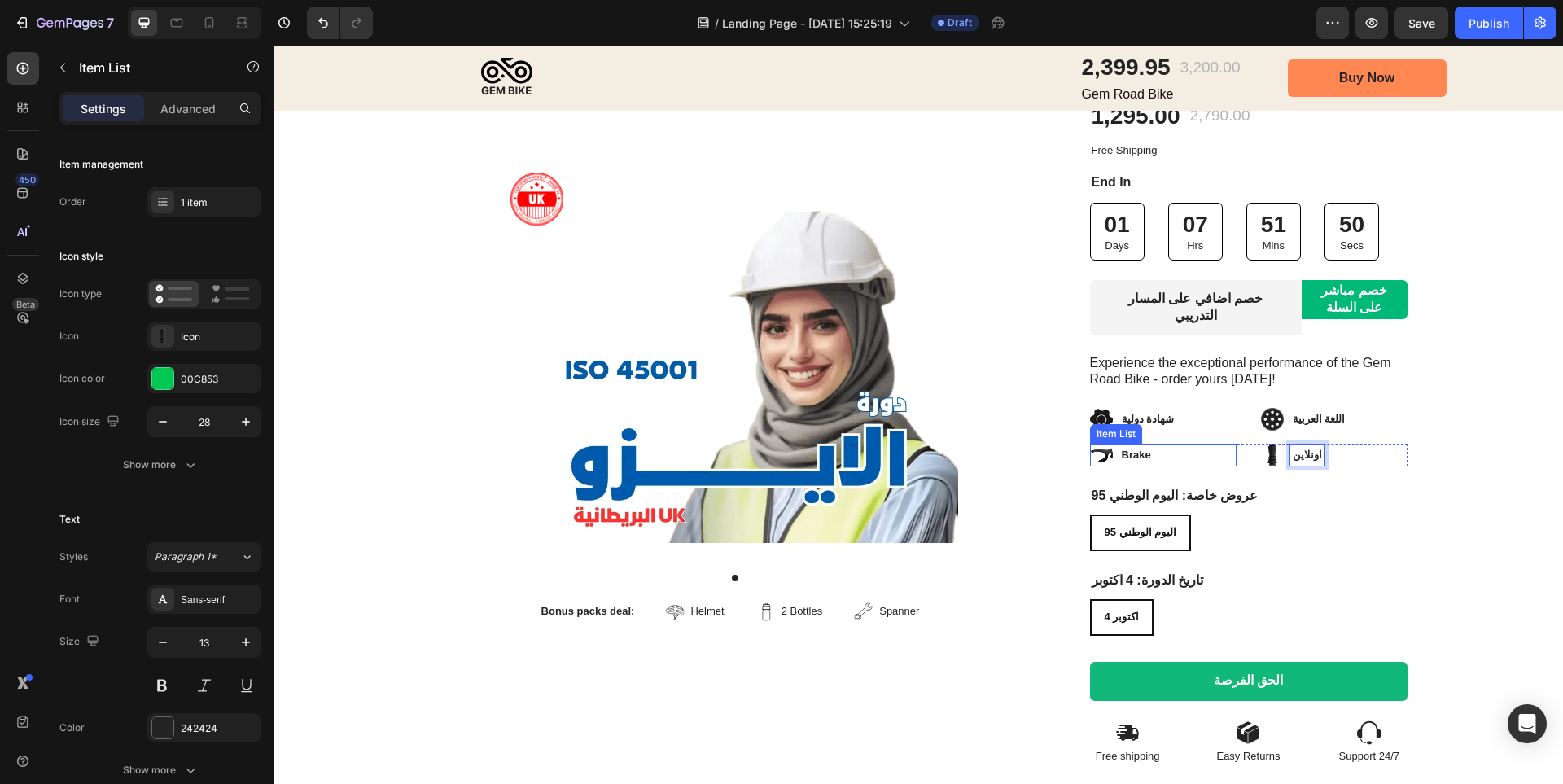
click at [1122, 447] on p "Brake" at bounding box center [1136, 455] width 29 height 16
click at [1433, 489] on div "Image Row Product Images Bonus packs deal: Text Block Helmet Item List 2 Bottle…" at bounding box center [918, 365] width 1289 height 800
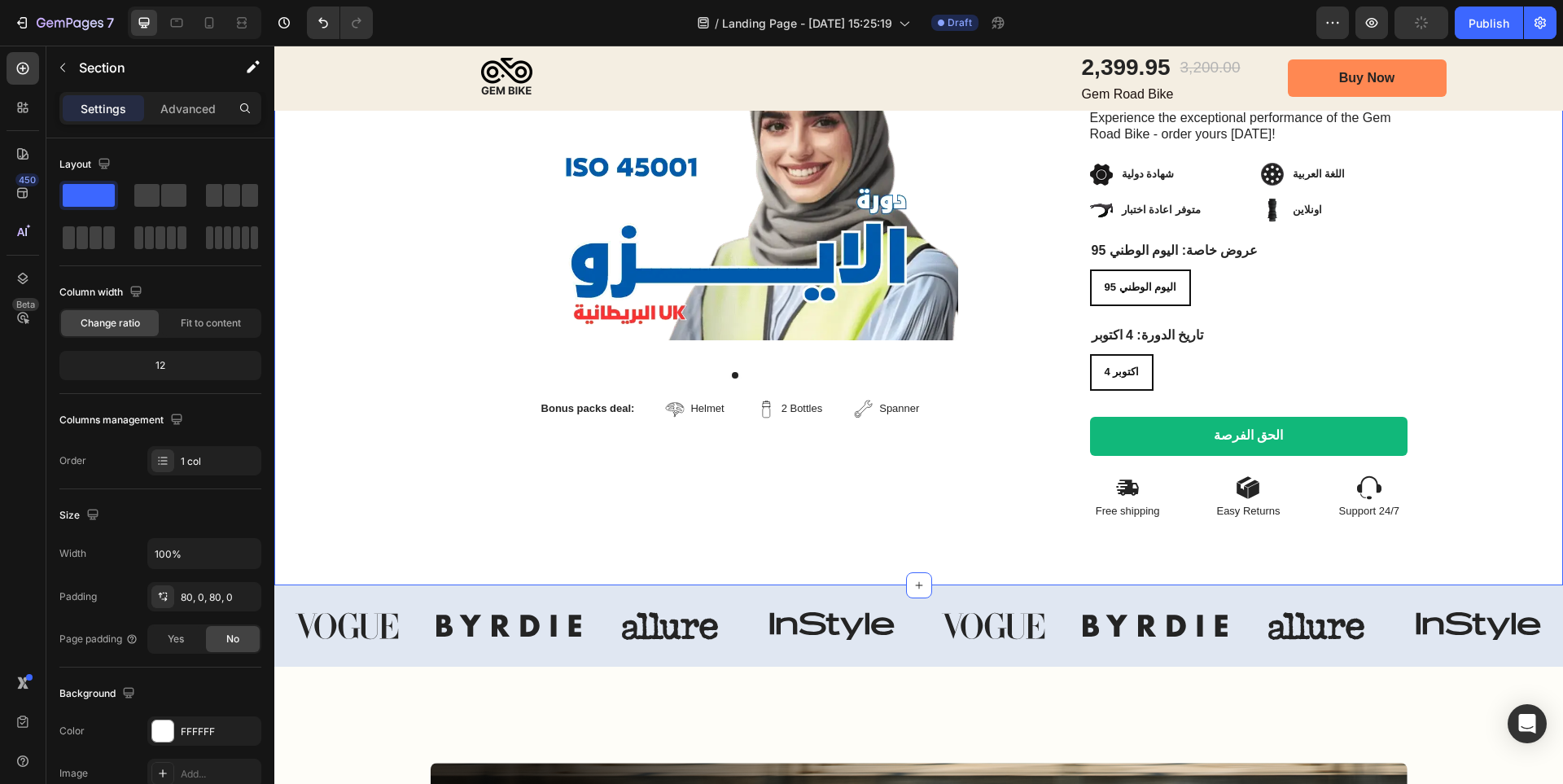
scroll to position [488, 0]
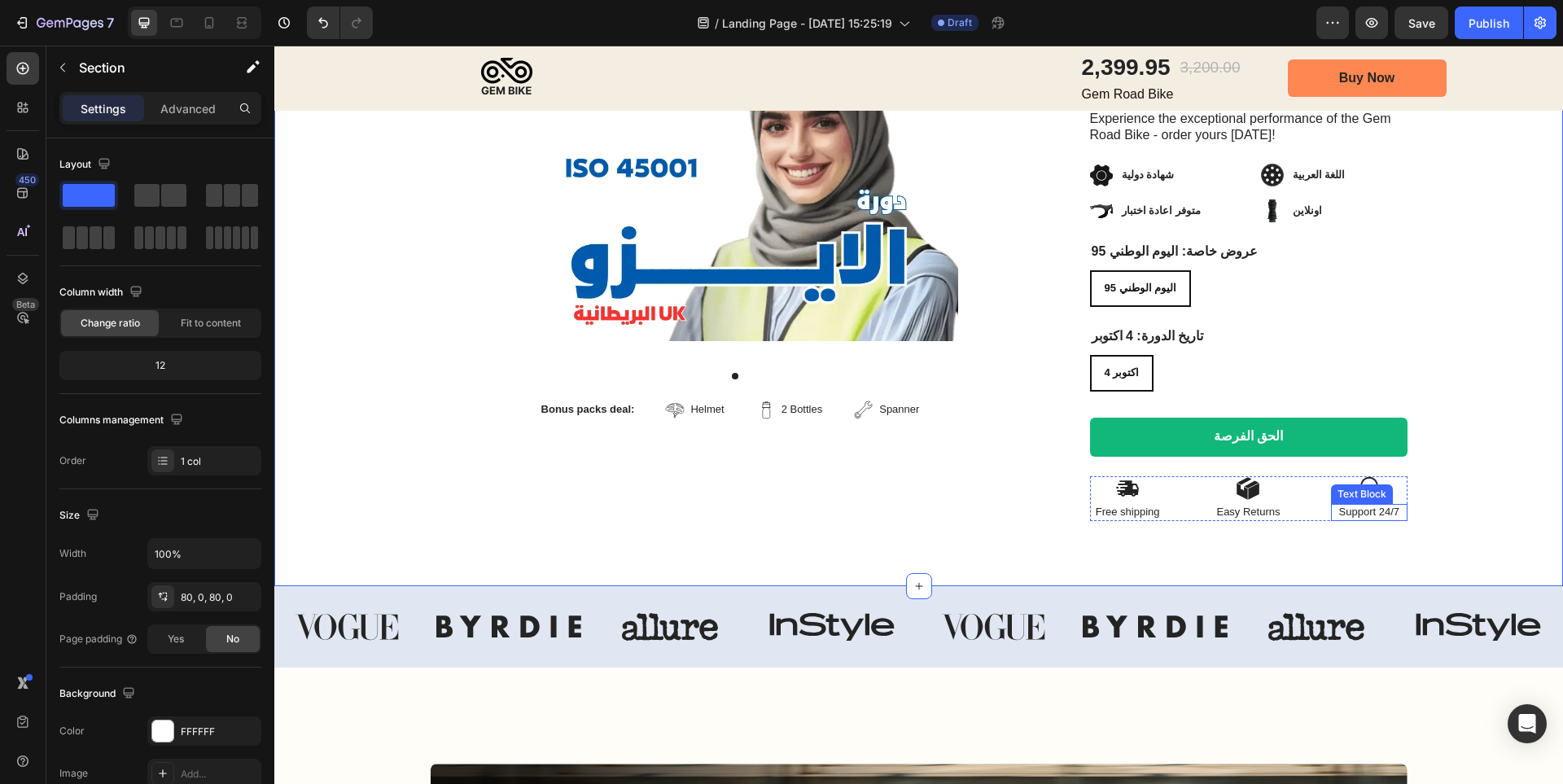
click at [1358, 506] on p "Support 24/7" at bounding box center [1368, 513] width 73 height 14
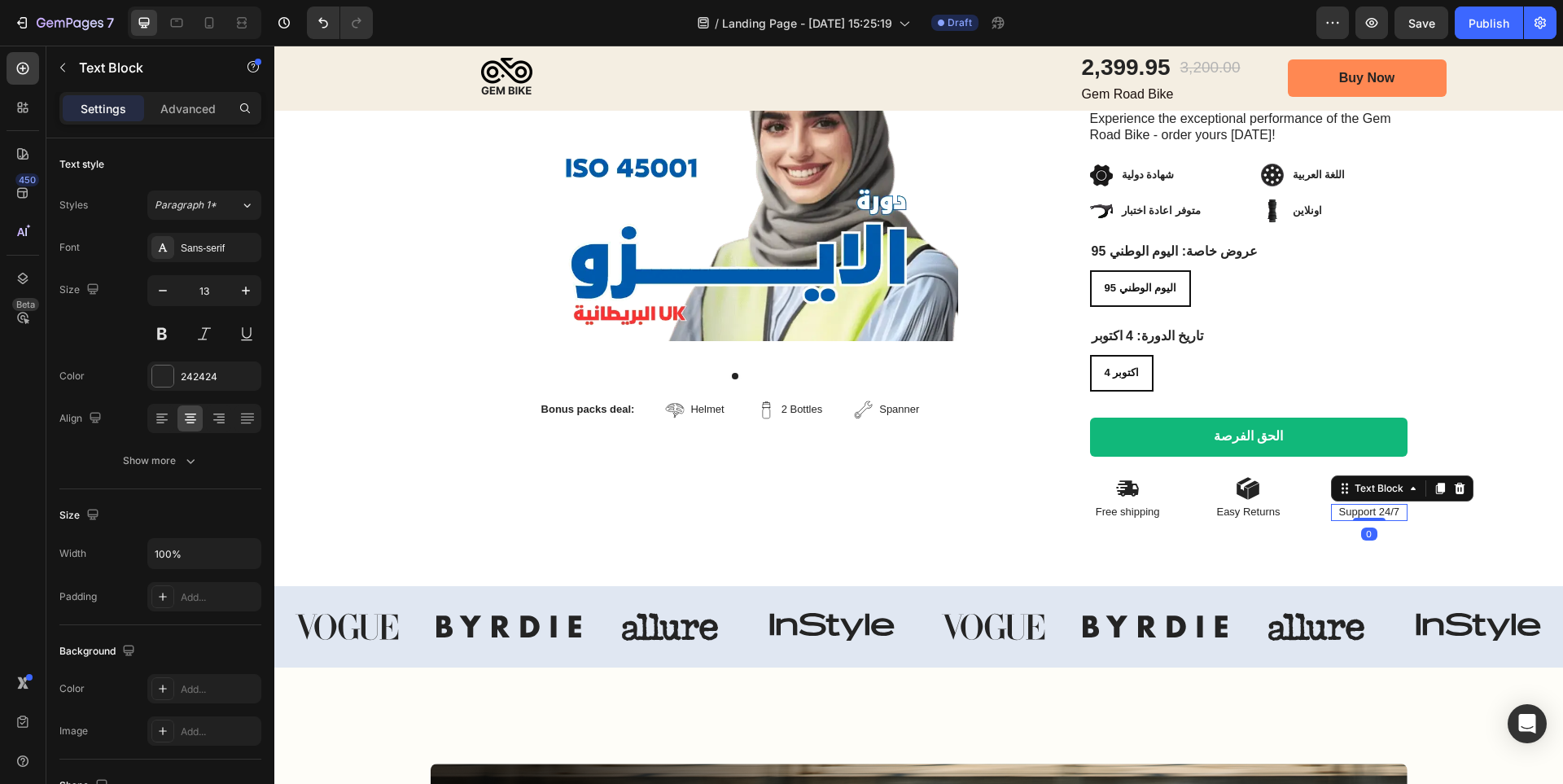
click at [1358, 506] on p "Support 24/7" at bounding box center [1368, 513] width 73 height 14
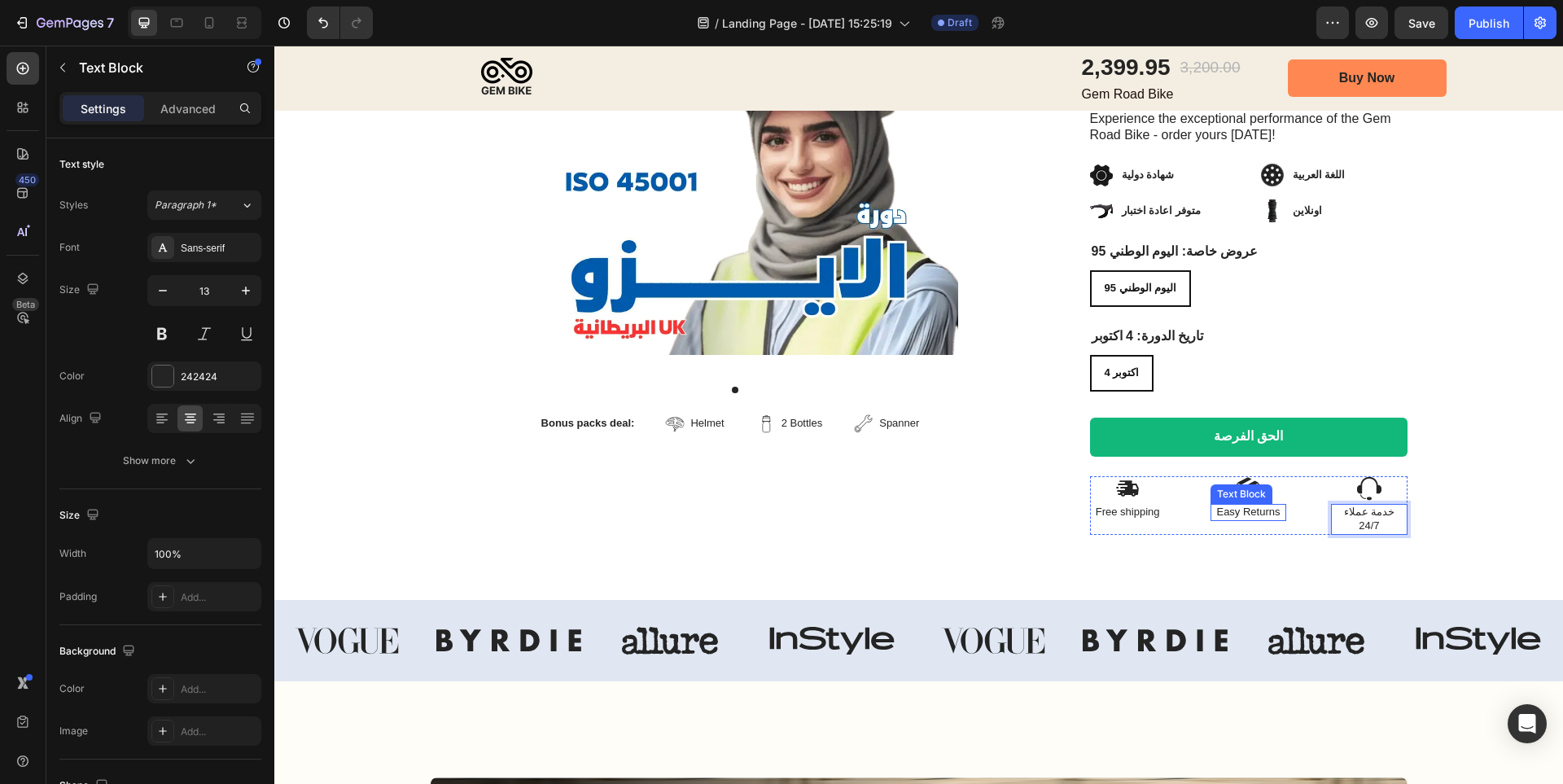
click at [1253, 506] on p "Easy Returns" at bounding box center [1249, 513] width 73 height 14
click at [1130, 506] on p "Free shipping" at bounding box center [1128, 513] width 73 height 14
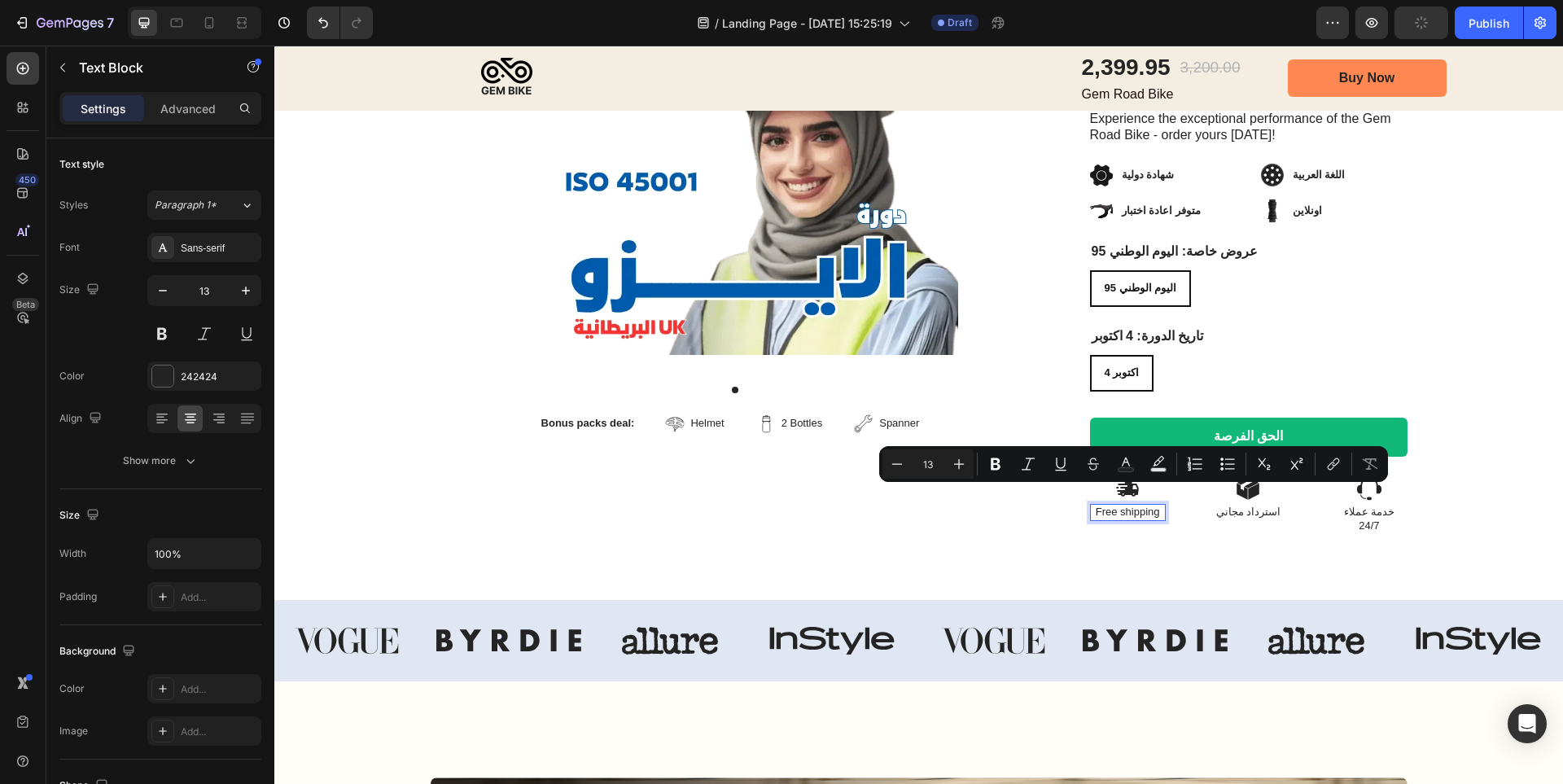
click at [1130, 506] on p "Free shipping" at bounding box center [1128, 513] width 73 height 14
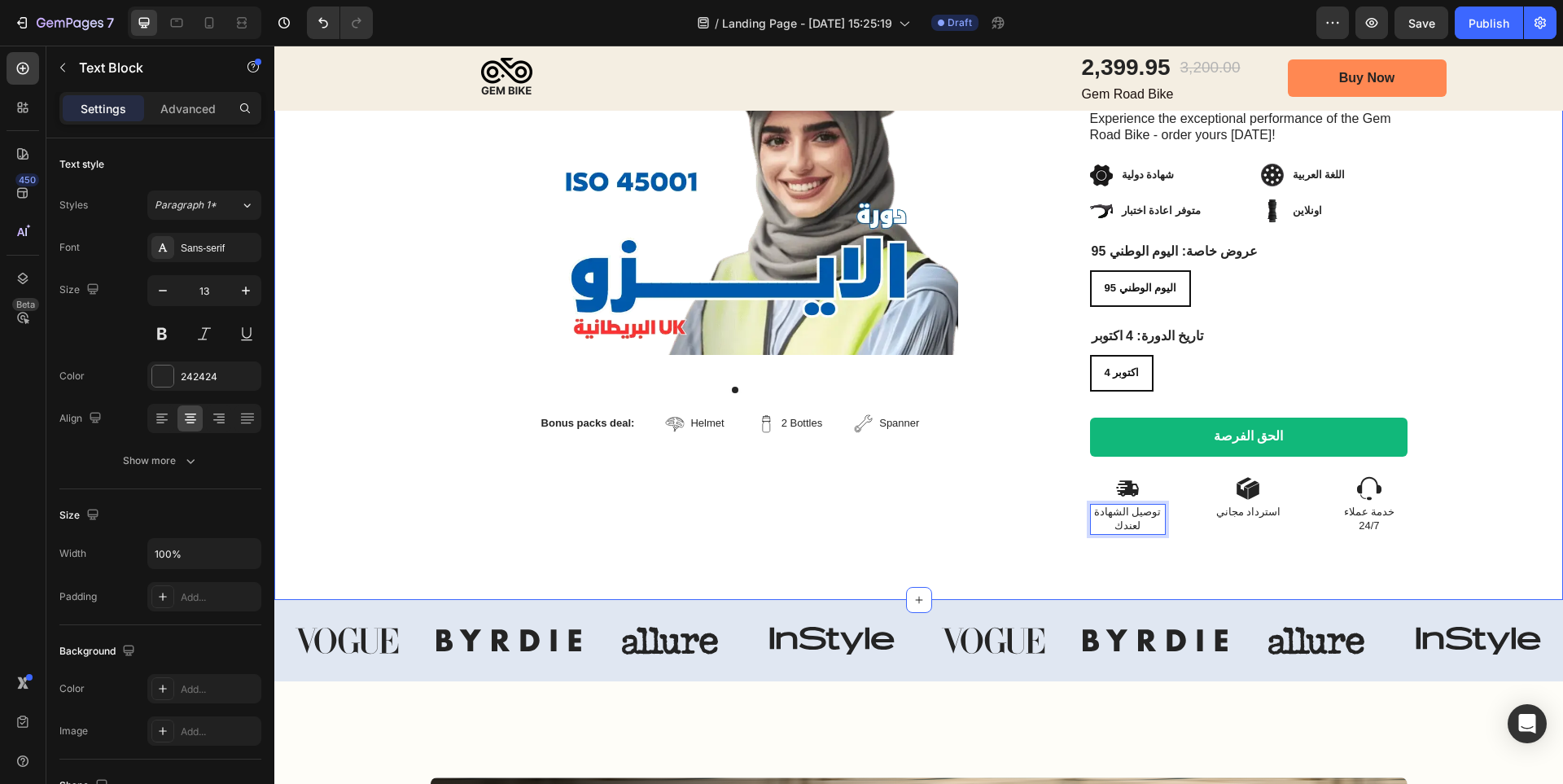
click at [1174, 550] on div "Image Row Product Images Bonus packs deal: Text Block Helmet Item List 2 Bottle…" at bounding box center [918, 128] width 1289 height 944
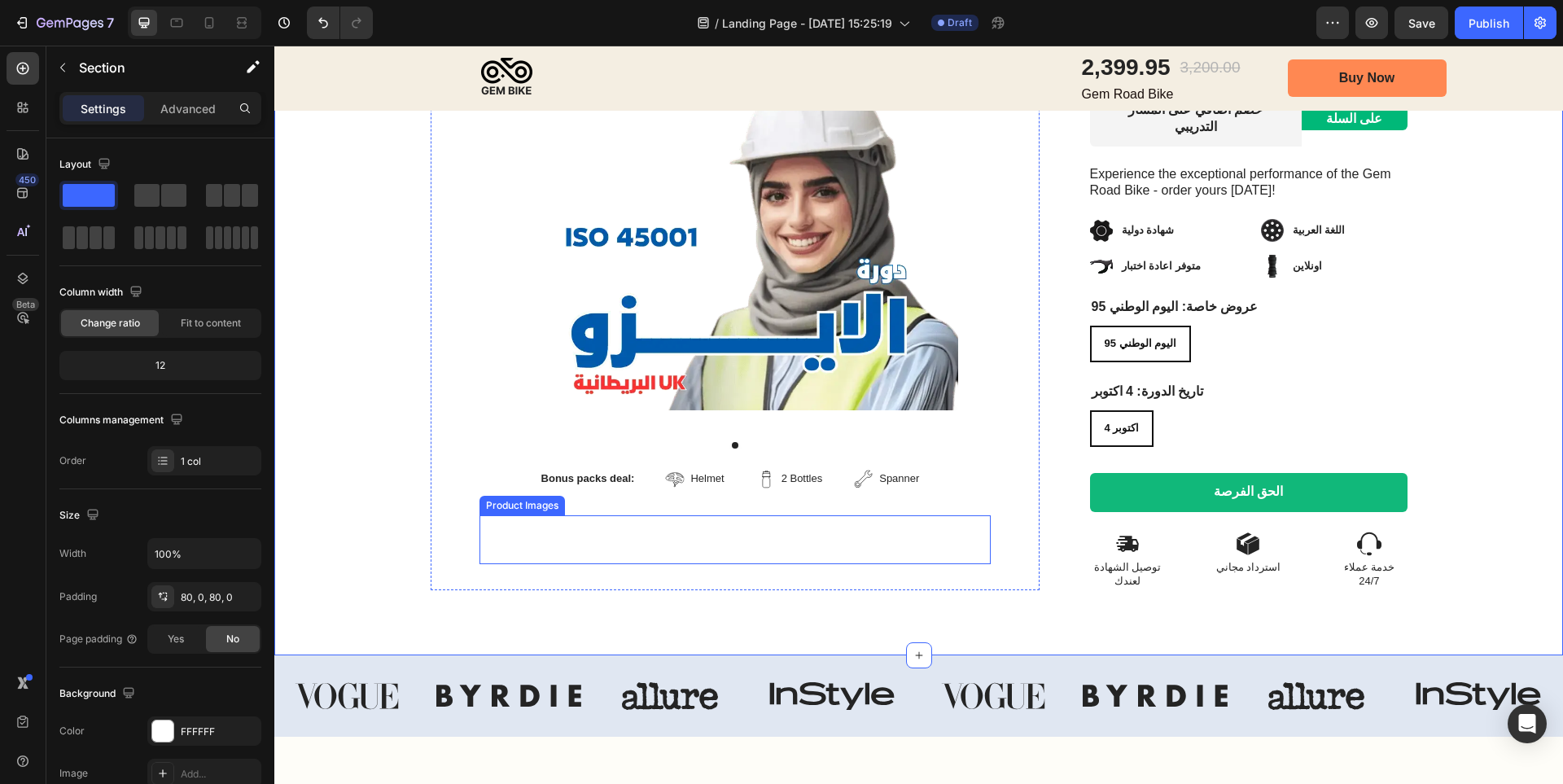
scroll to position [407, 0]
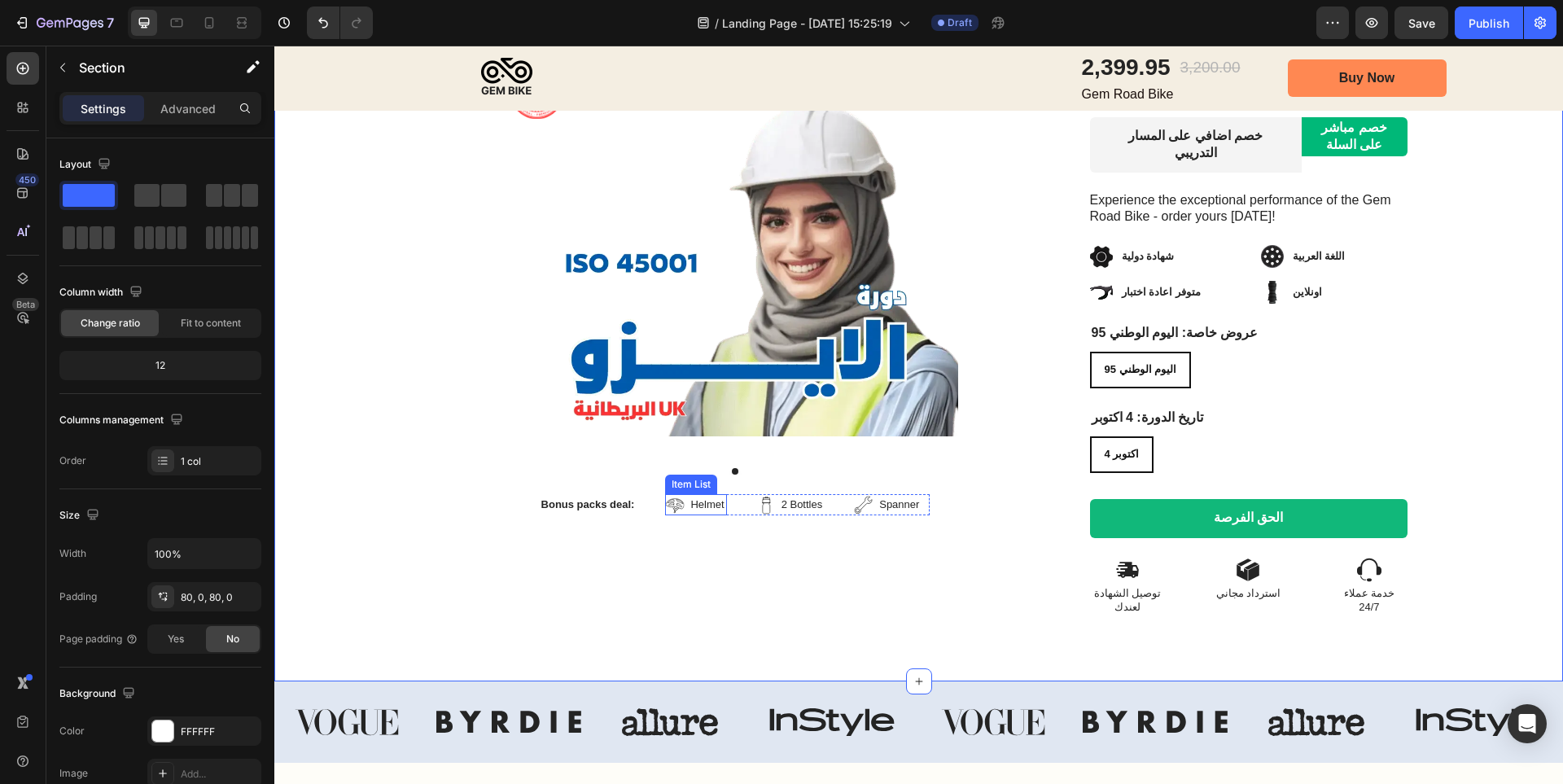
click at [699, 497] on p "Helmet" at bounding box center [707, 505] width 33 height 16
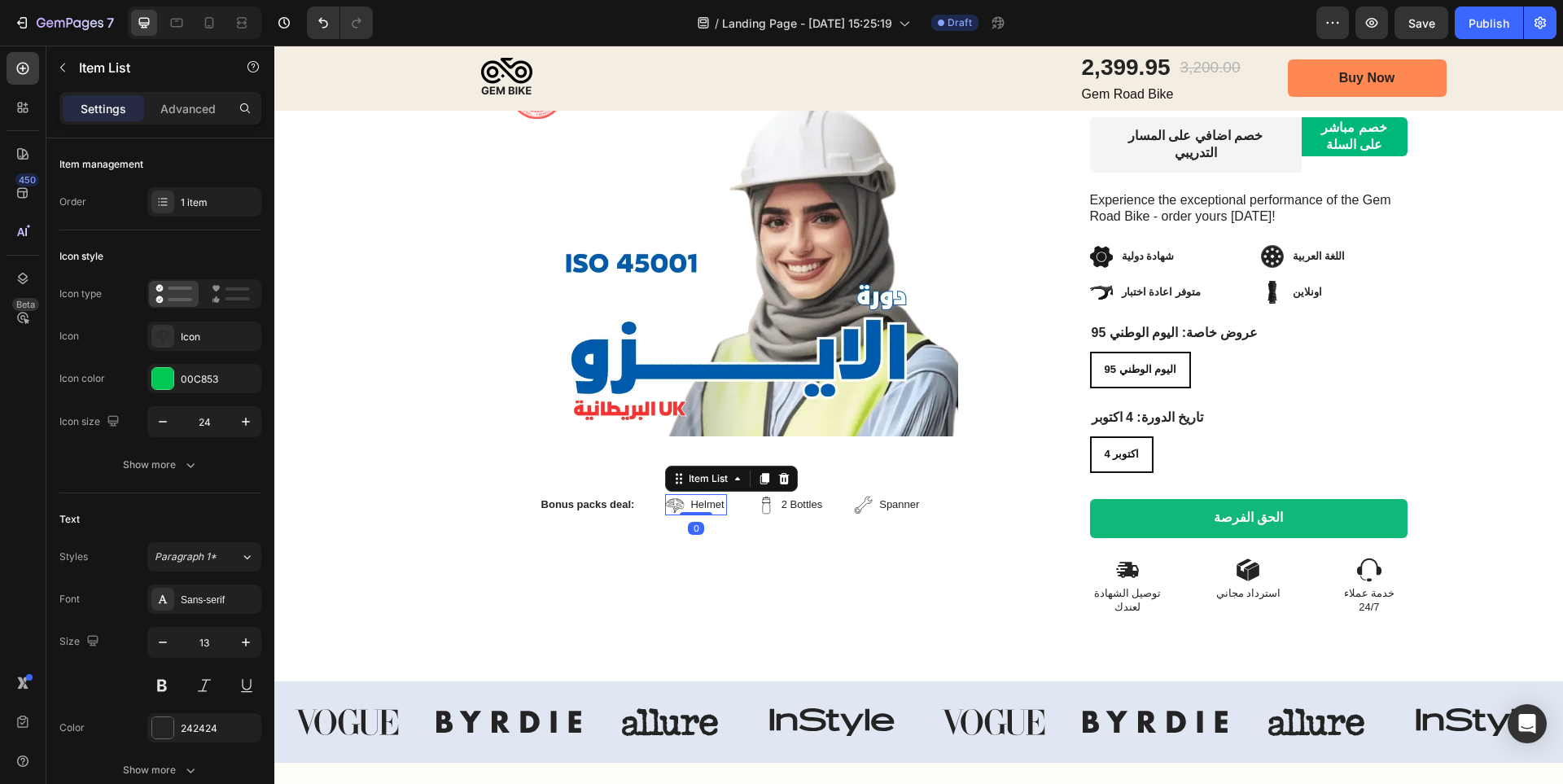
click at [699, 497] on p "Helmet" at bounding box center [707, 505] width 33 height 16
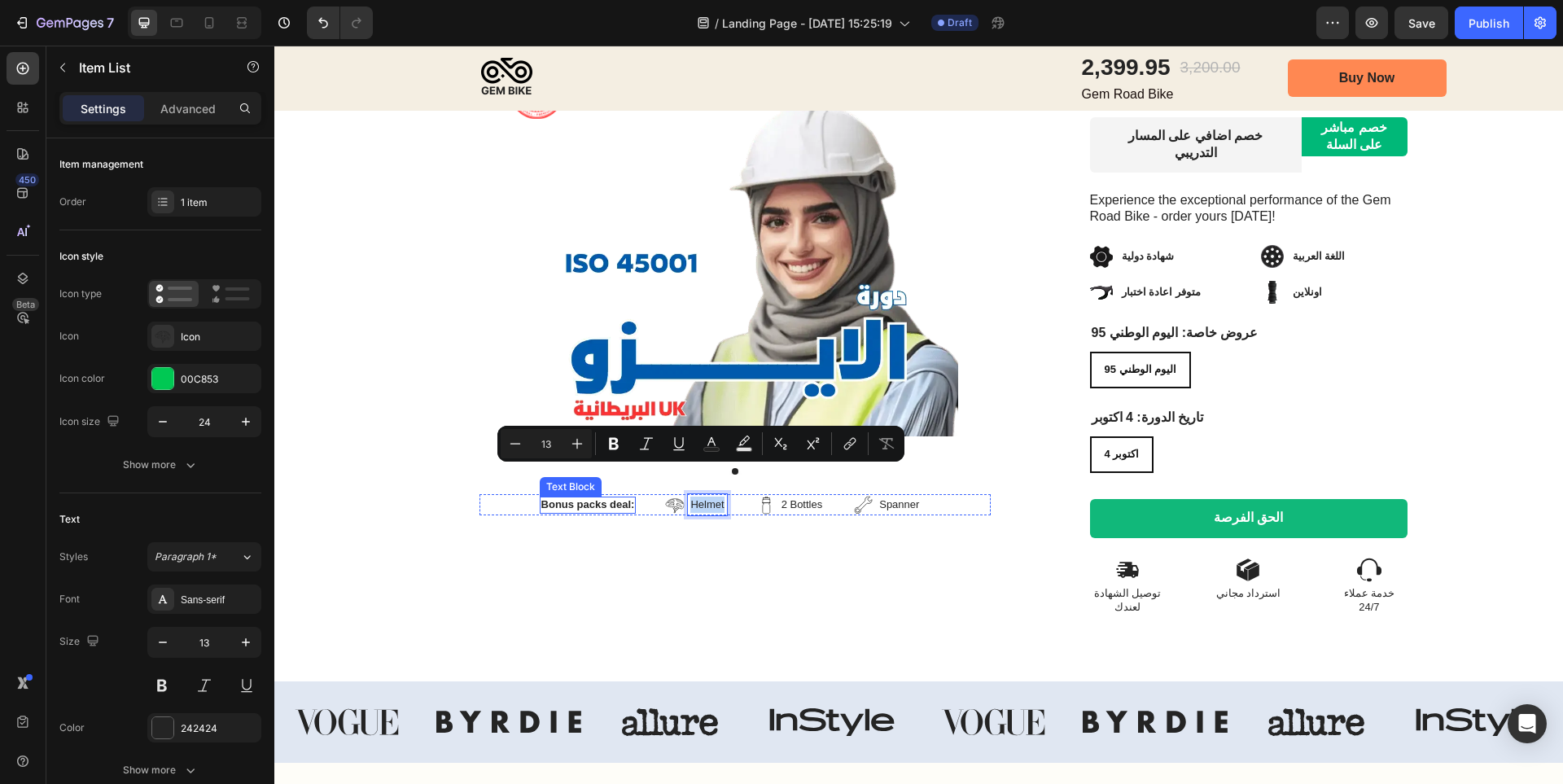
click at [603, 497] on p "Bonus packs deal:" at bounding box center [588, 504] width 94 height 14
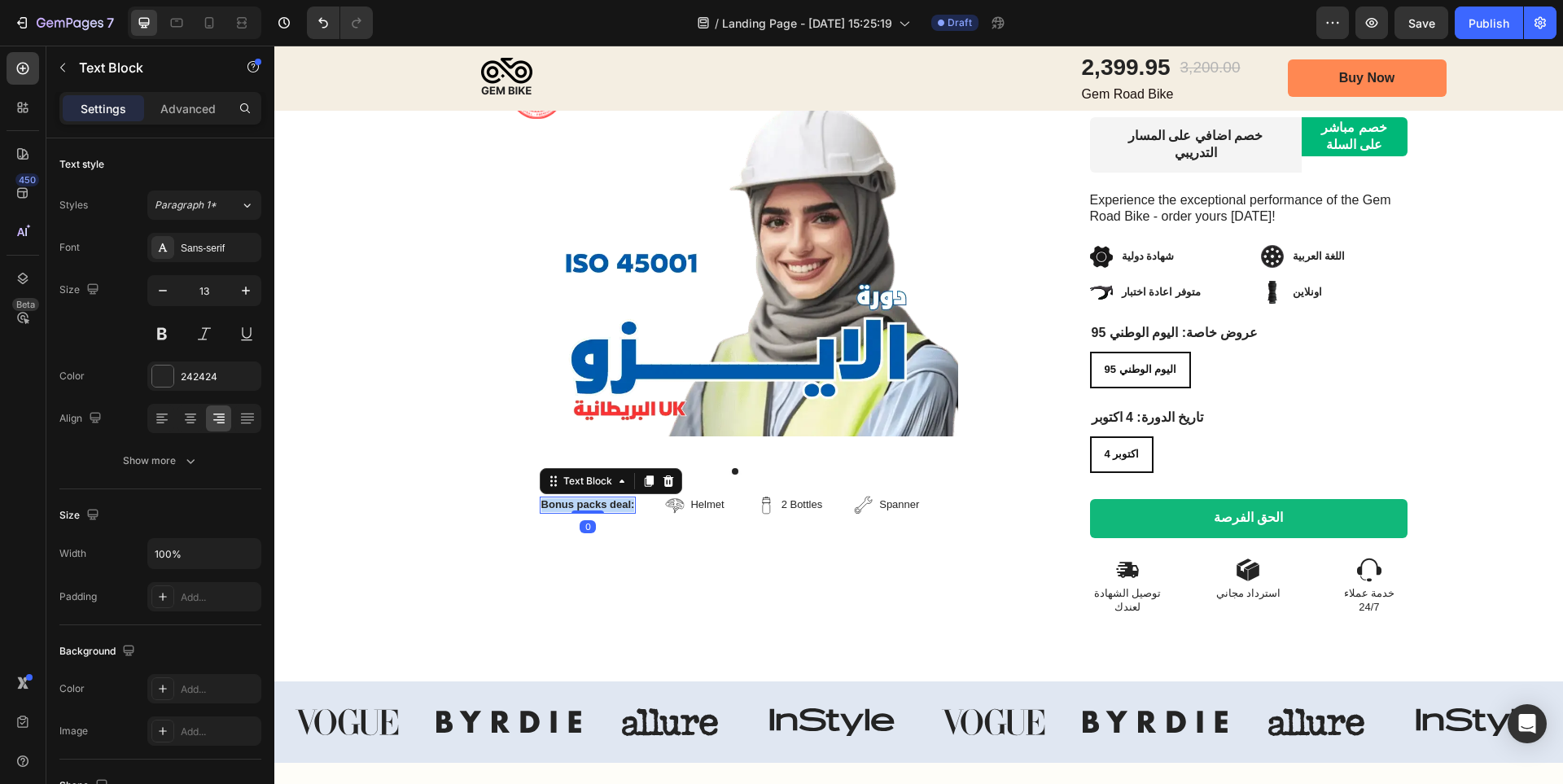
click at [603, 497] on p "Bonus packs deal:" at bounding box center [588, 504] width 94 height 14
click at [700, 497] on p "Helmet" at bounding box center [706, 505] width 33 height 16
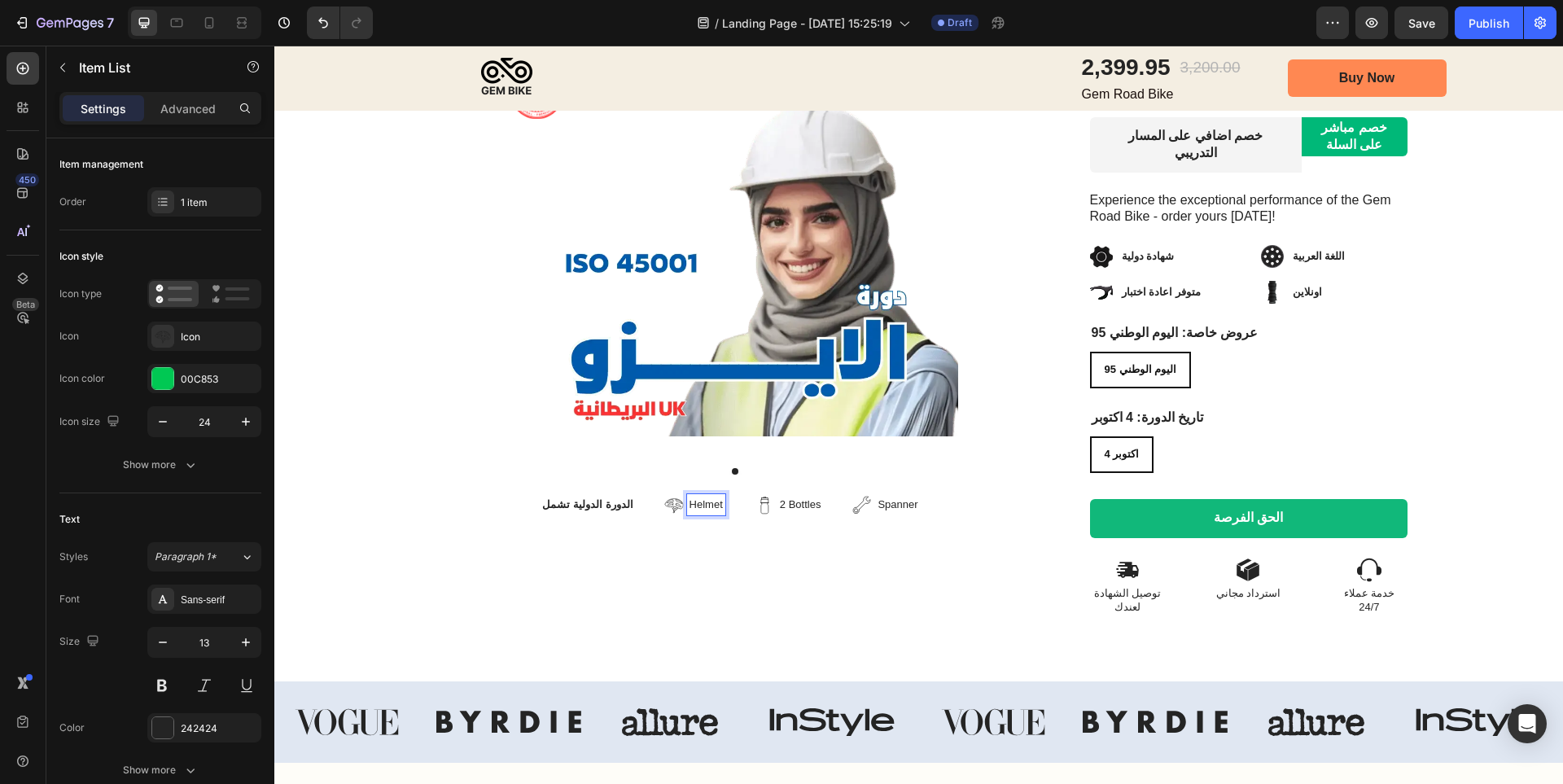
click at [689, 494] on div "Helmet" at bounding box center [706, 504] width 38 height 21
click at [784, 497] on p "2 Bottles" at bounding box center [805, 505] width 42 height 16
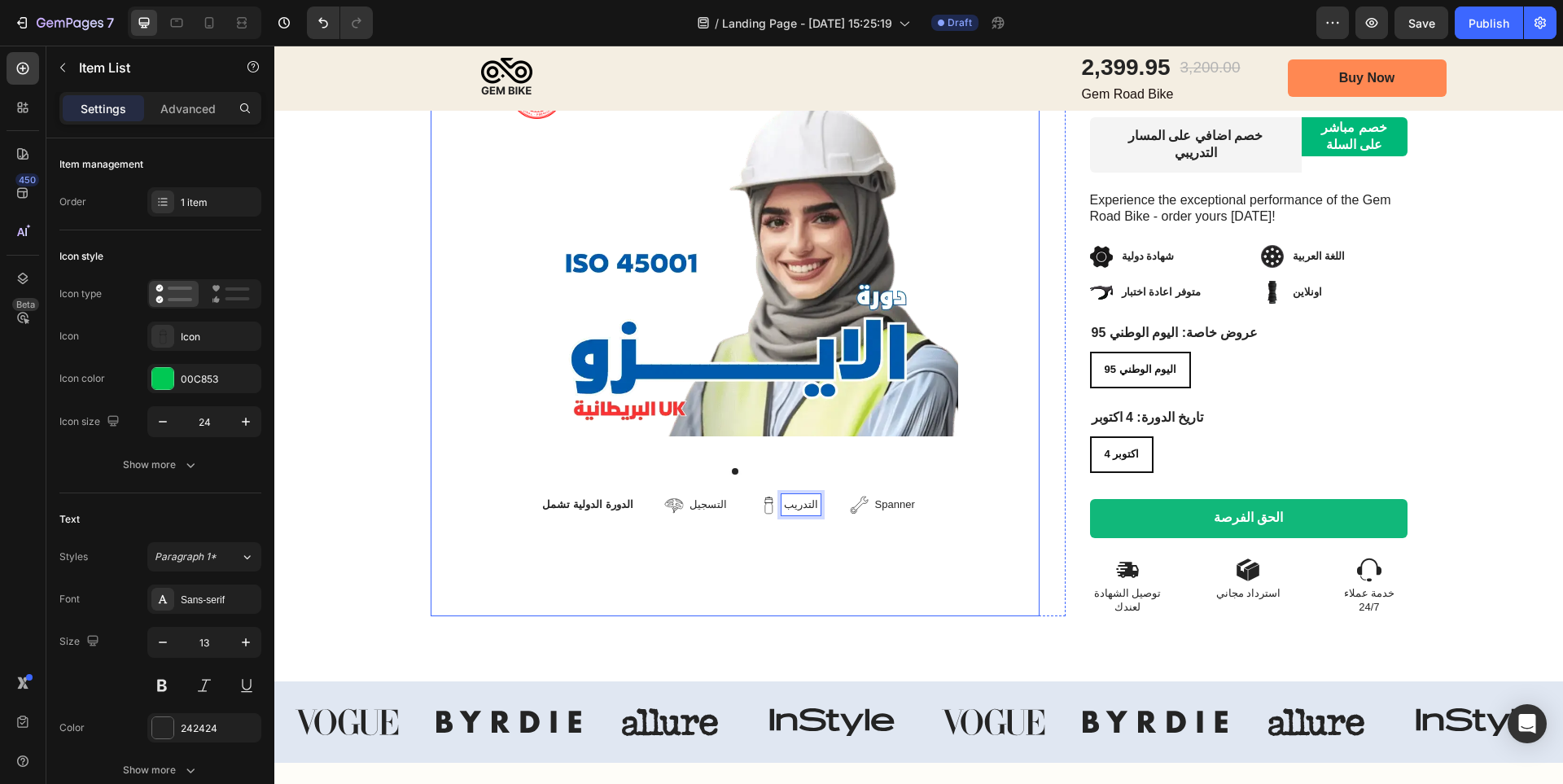
click at [877, 497] on p "Spanner" at bounding box center [895, 505] width 40 height 16
click at [939, 487] on div "Product Images الدورة الدولية تشمل Text Block التسجيل Item List التدريب Item Li…" at bounding box center [735, 326] width 511 height 528
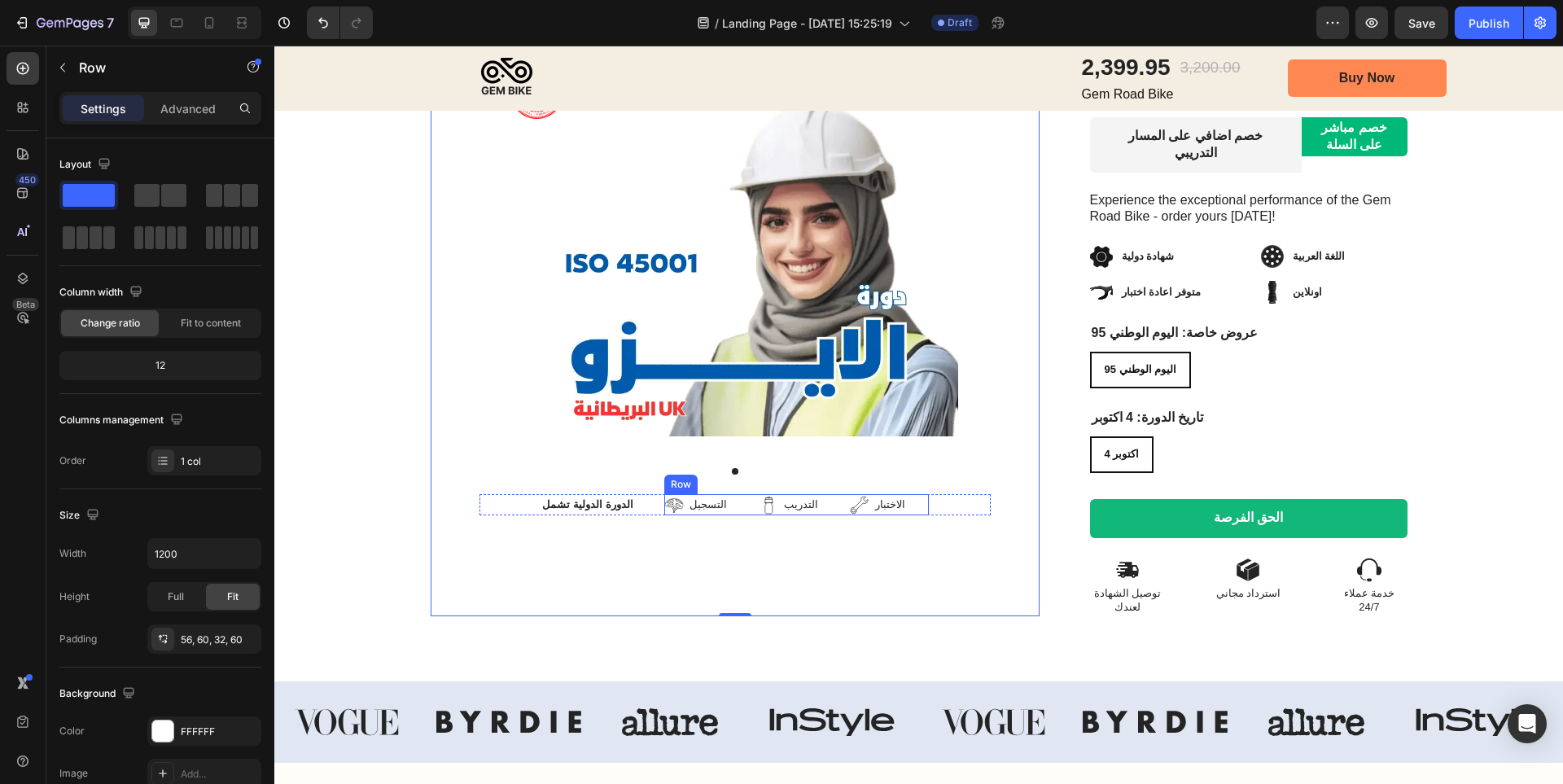
click at [892, 494] on div "التسجيل Item List التدريب Item List الاختبار Item List Row" at bounding box center [796, 504] width 264 height 21
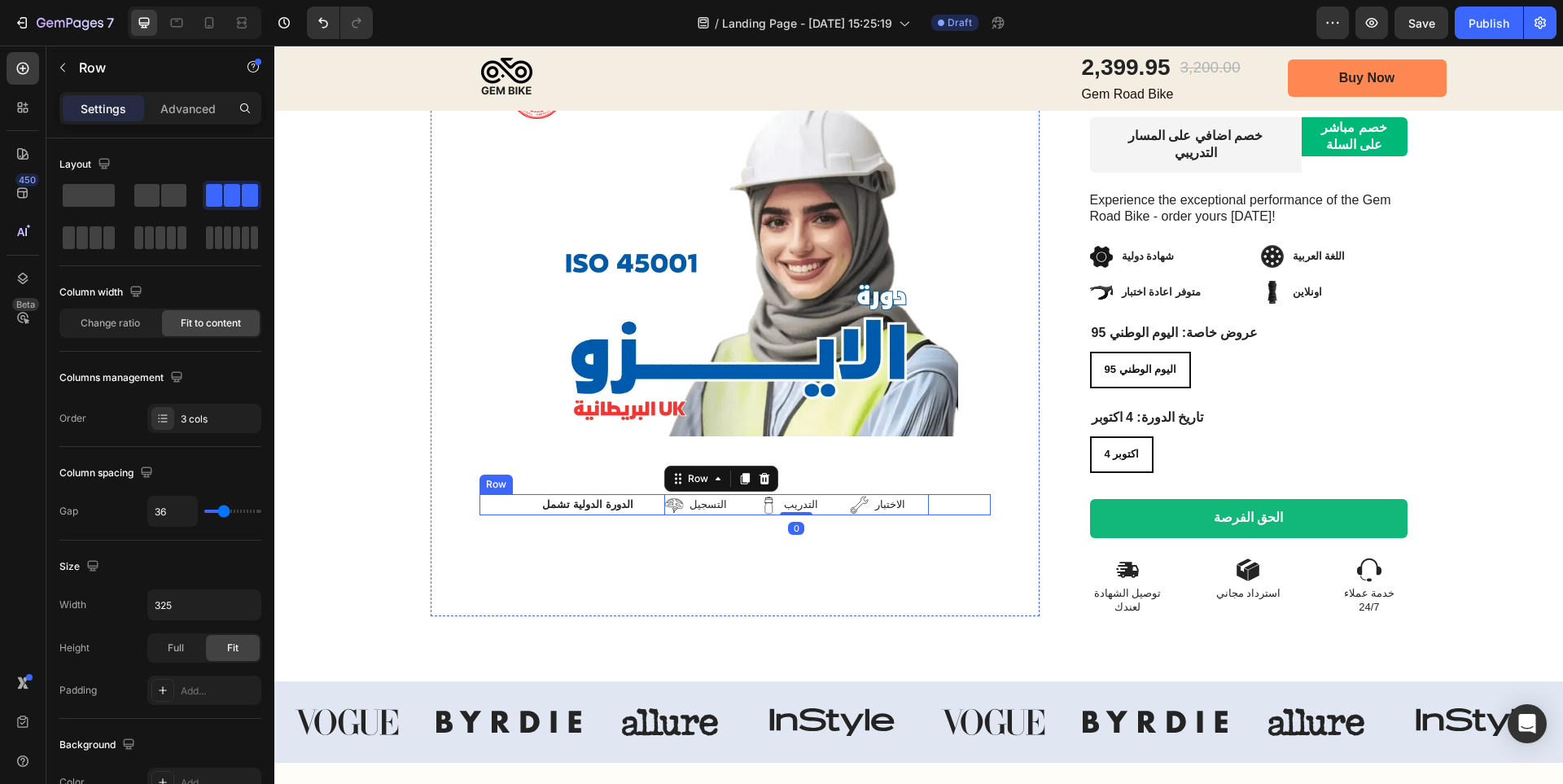
click at [928, 494] on div "الدورة الدولية تشمل Text Block التسجيل Item List التدريب Item List الاختبار Ite…" at bounding box center [735, 504] width 511 height 21
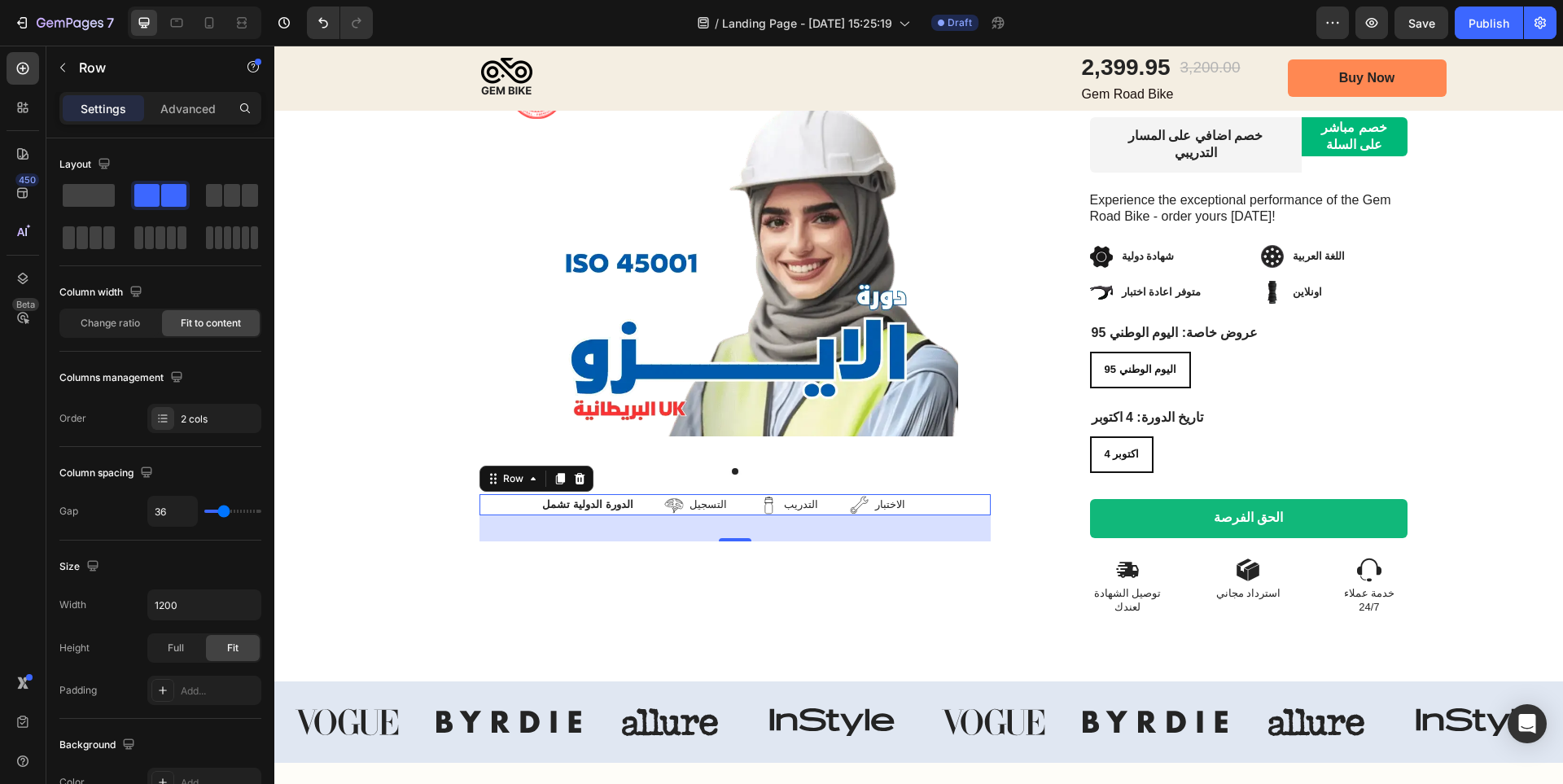
click at [631, 494] on div "الدورة الدولية تشمل Text Block التسجيل Item List التدريب Item List الاختبار Ite…" at bounding box center [735, 504] width 511 height 21
click at [914, 494] on div "الدورة الدولية تشمل Text Block التسجيل Item List التدريب Item List الاختبار Ite…" at bounding box center [735, 504] width 511 height 21
click at [894, 494] on div "التسجيل Item List التدريب Item List الاختبار Item List Row" at bounding box center [796, 504] width 264 height 21
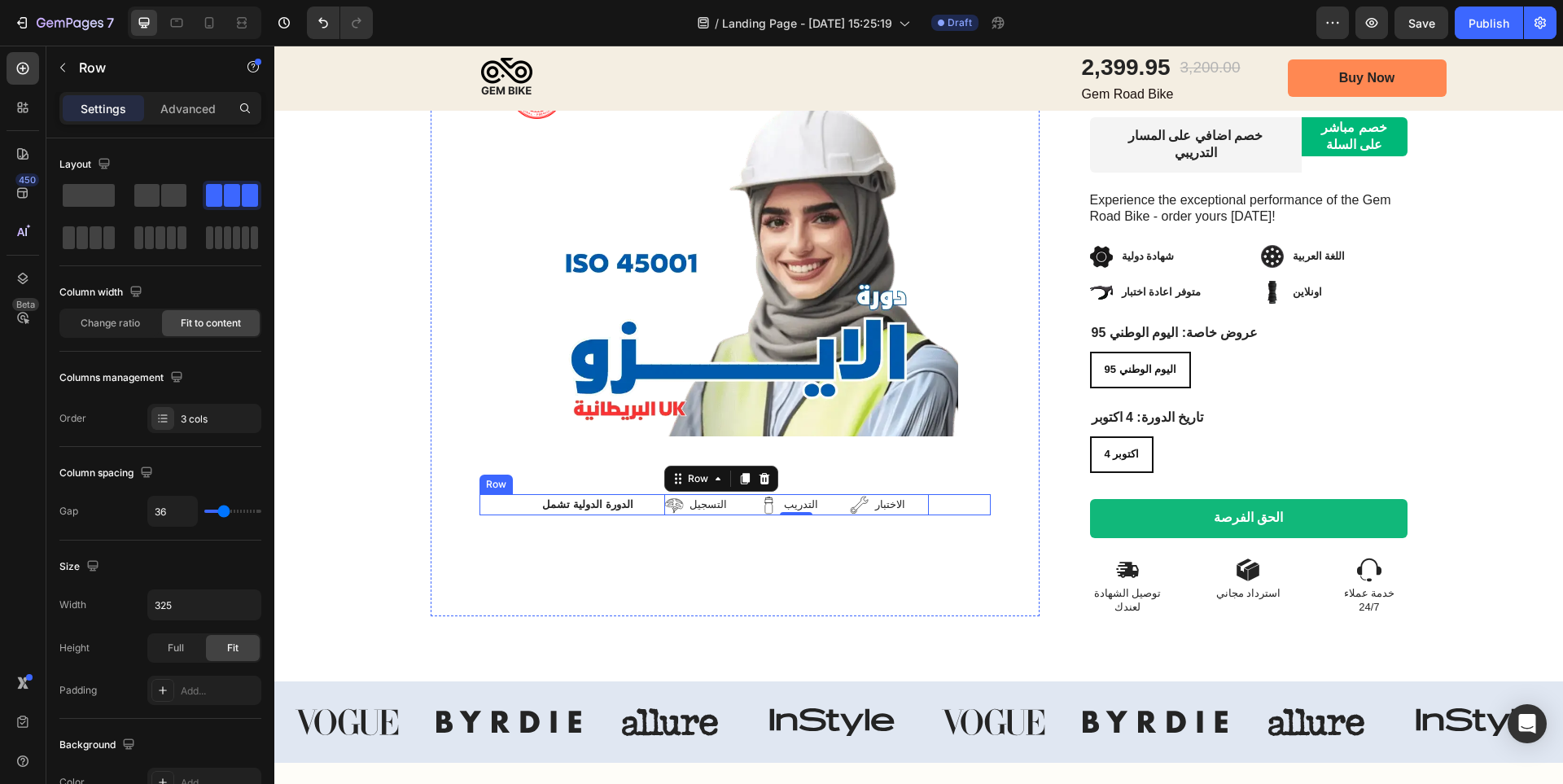
click at [630, 494] on div "الدورة الدولية تشمل Text Block التسجيل Item List التدريب Item List الاختبار Ite…" at bounding box center [735, 504] width 511 height 21
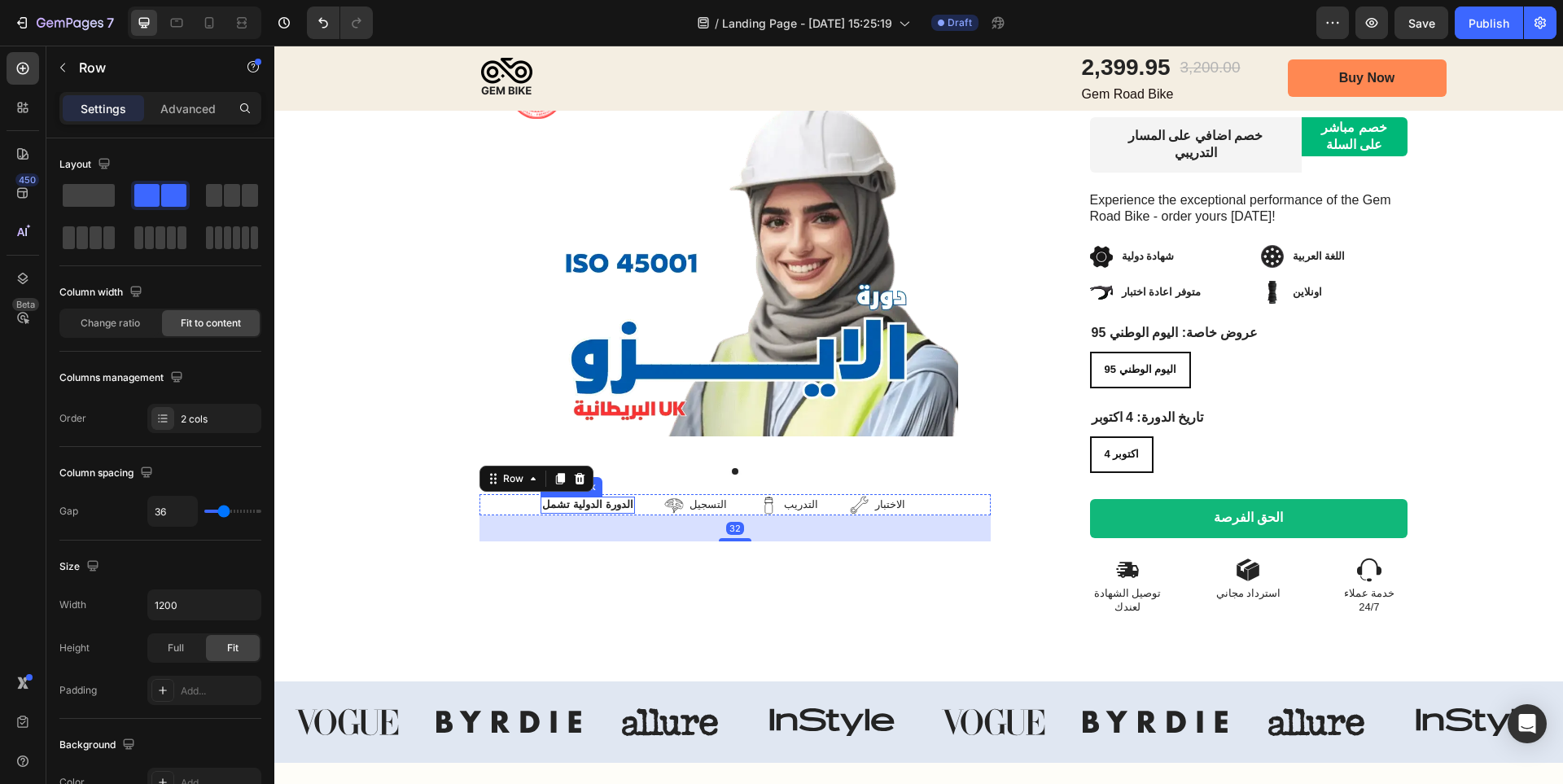
click at [590, 497] on p "الدورة الدولية تشمل" at bounding box center [587, 504] width 91 height 14
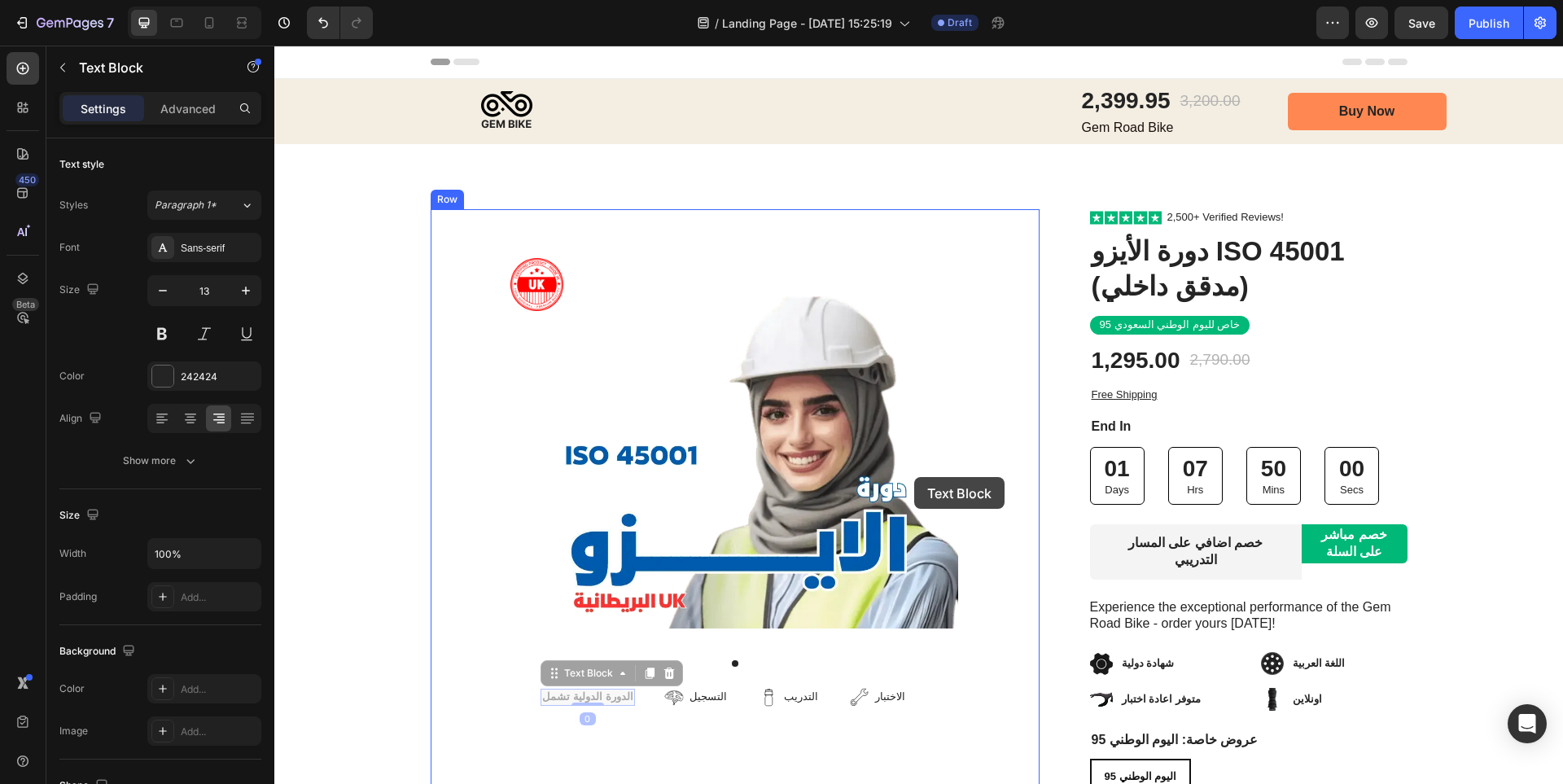
scroll to position [407, 0]
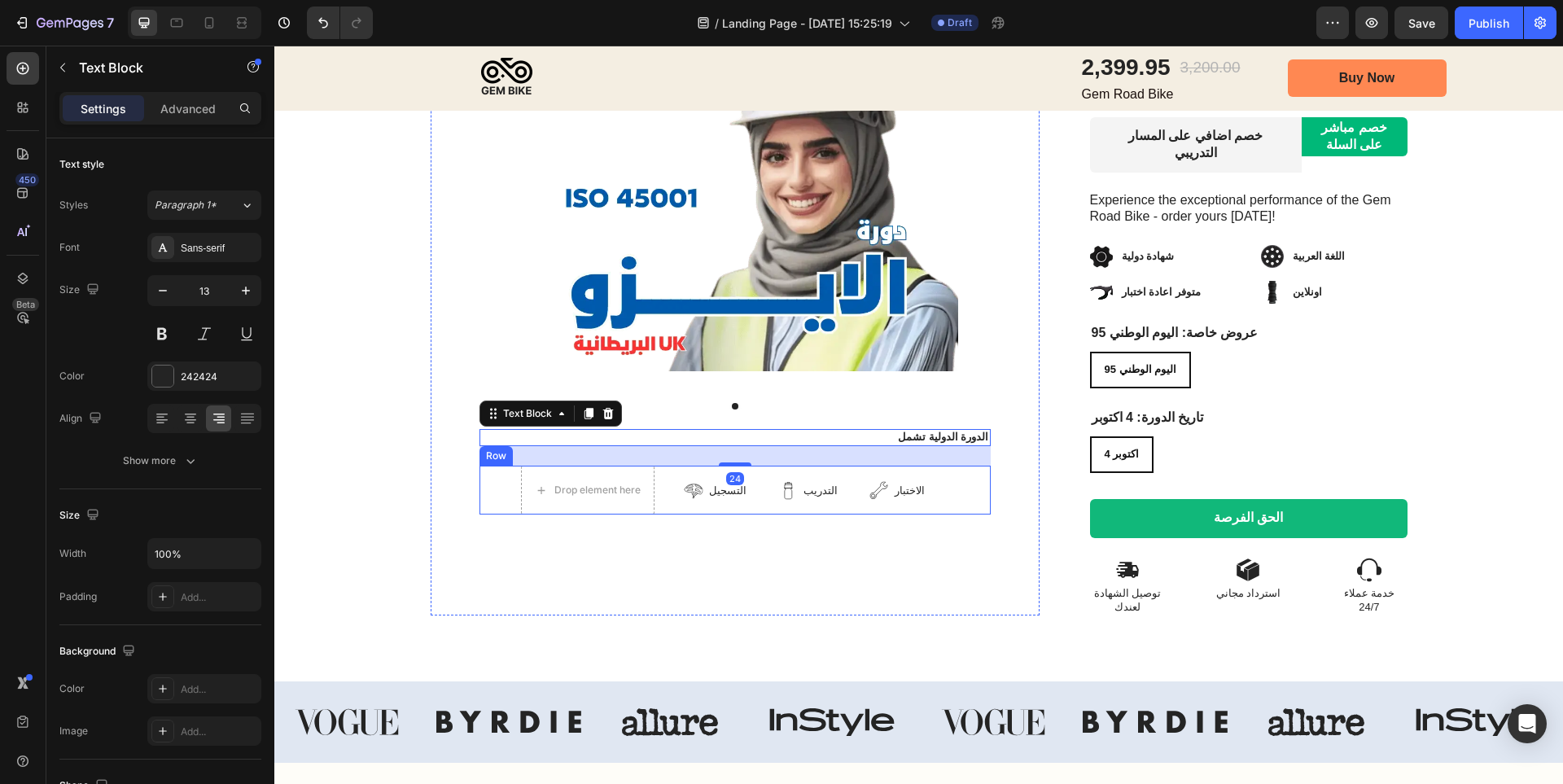
click at [943, 466] on div "Drop element here التسجيل Item List التدريب Item List الاختبار Item List Row Row" at bounding box center [735, 490] width 511 height 49
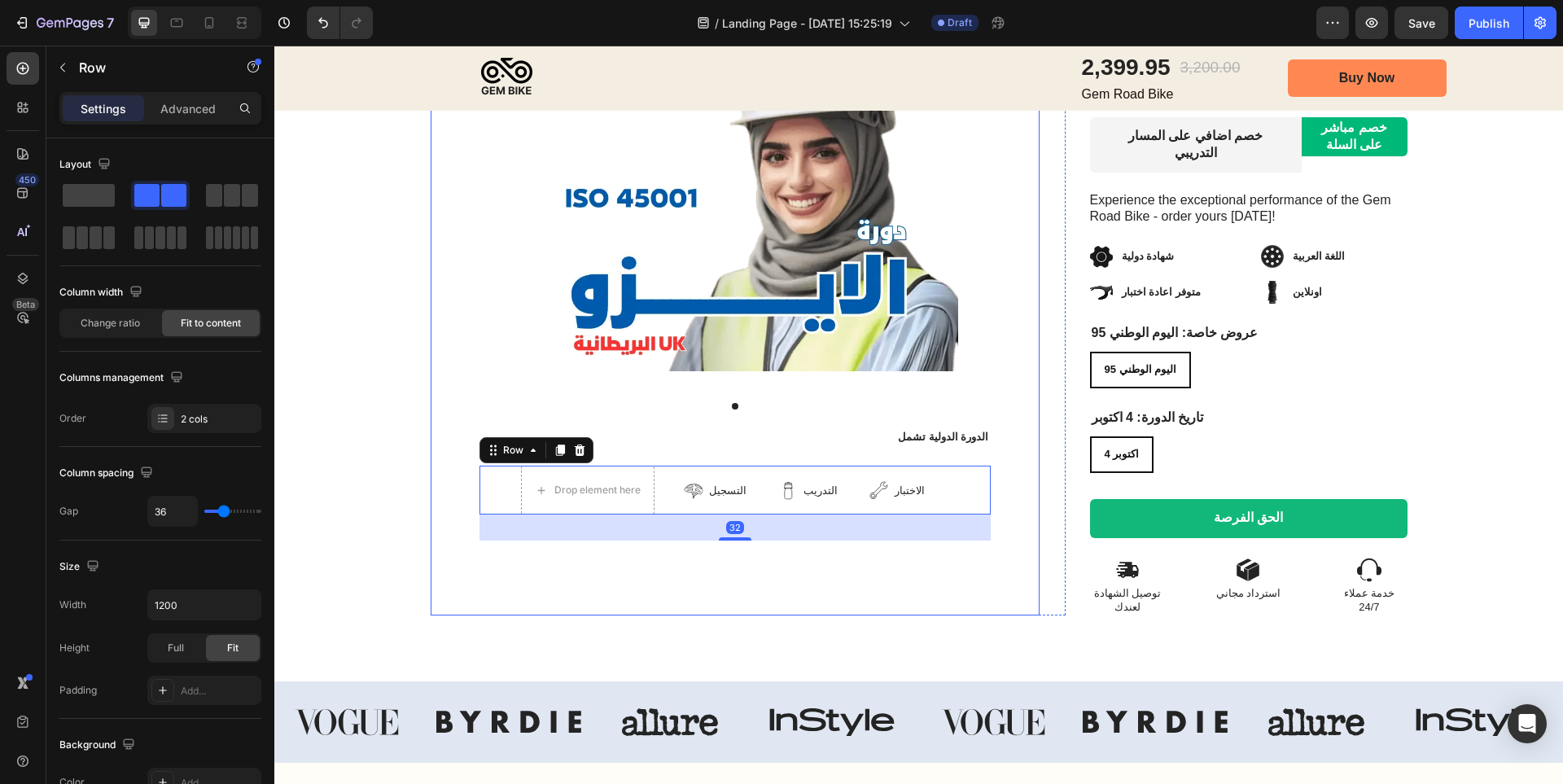
click at [989, 551] on div "Product Images الدورة الدولية تشمل Text Block Drop element here التسجيل Item Li…" at bounding box center [736, 283] width 609 height 663
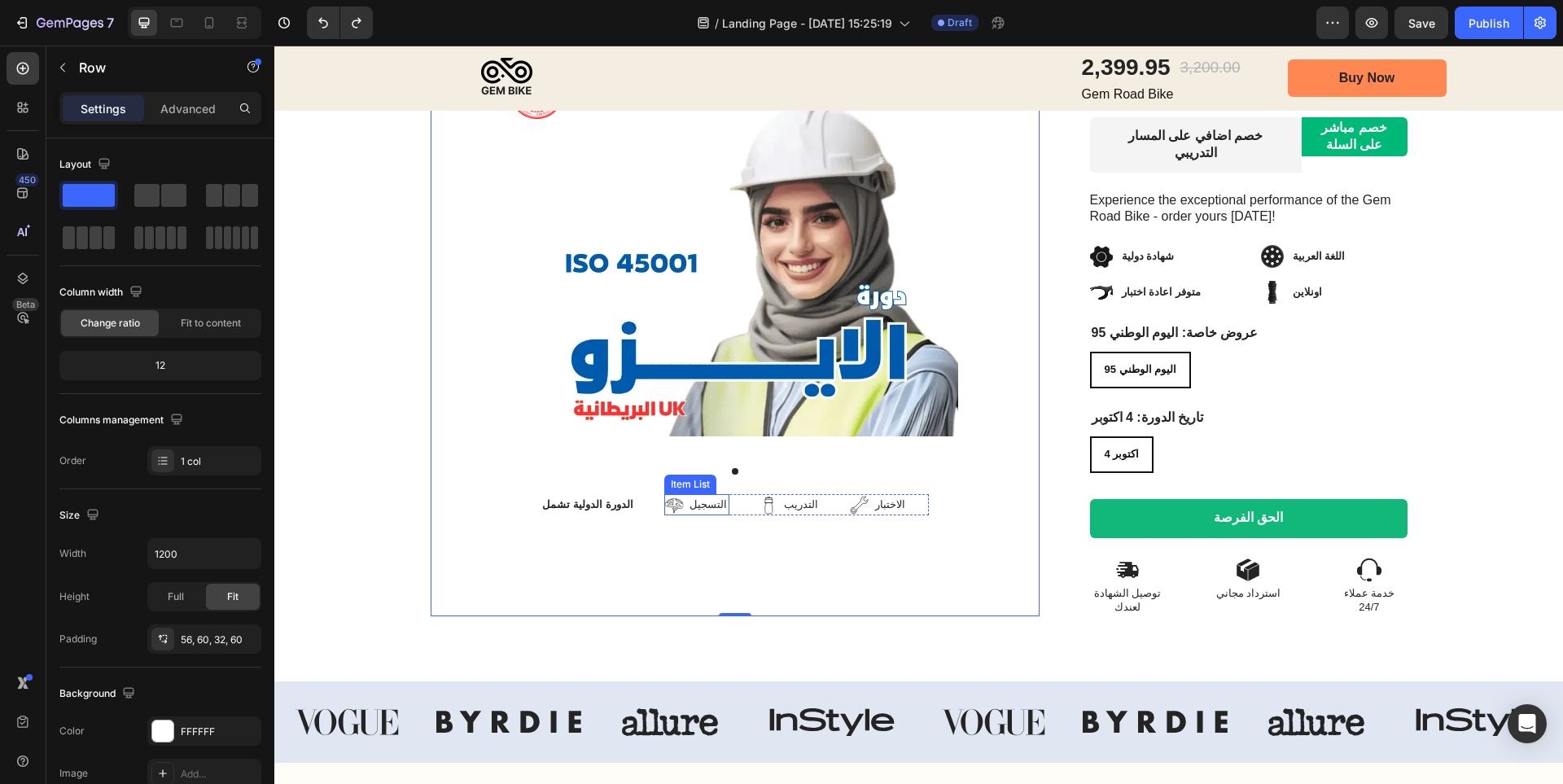
click at [665, 495] on icon at bounding box center [675, 505] width 20 height 20
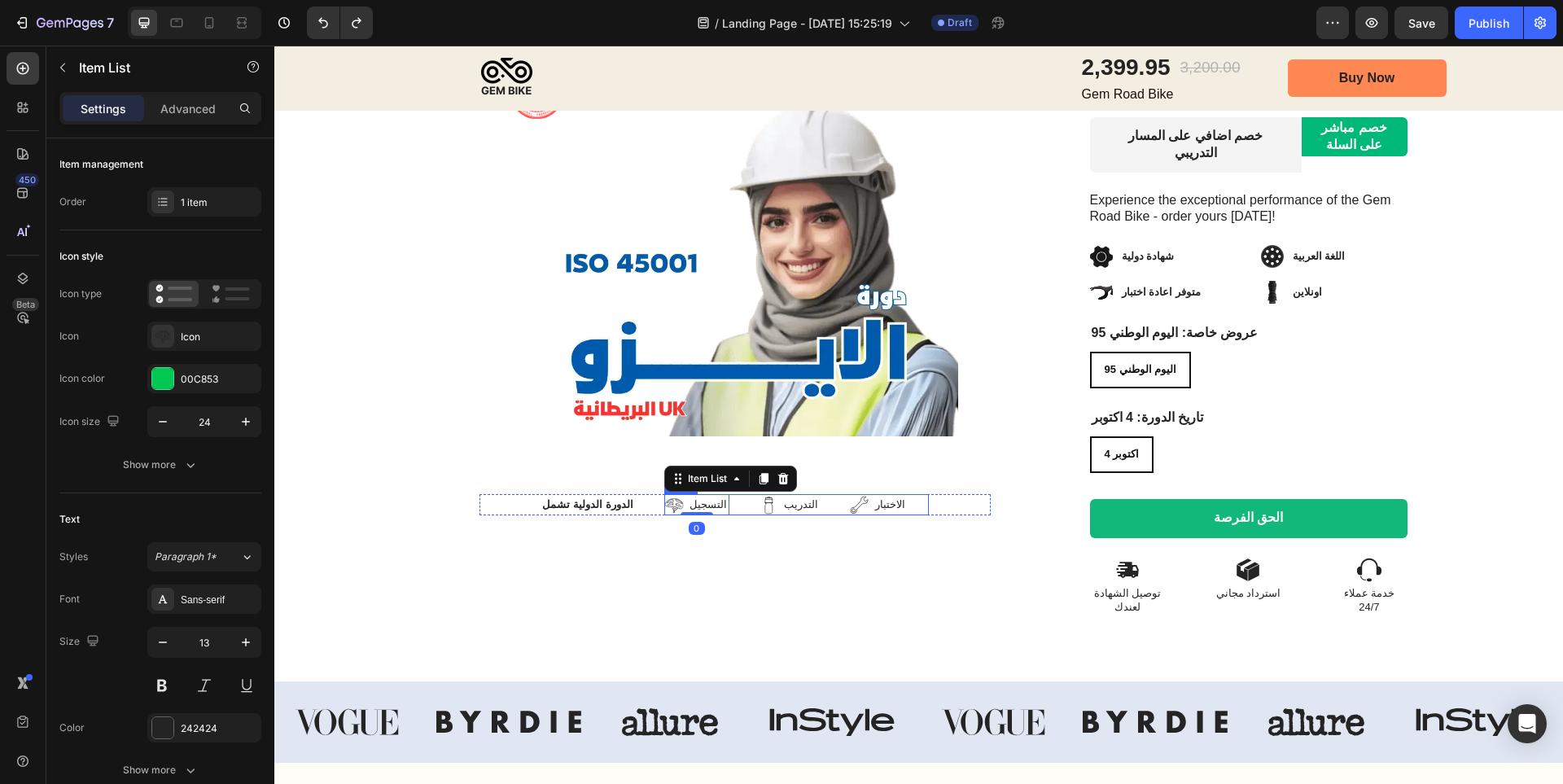
click at [725, 494] on div "التسجيل Item List 0 التدريب Item List الاختبار Item List Row" at bounding box center [796, 504] width 264 height 21
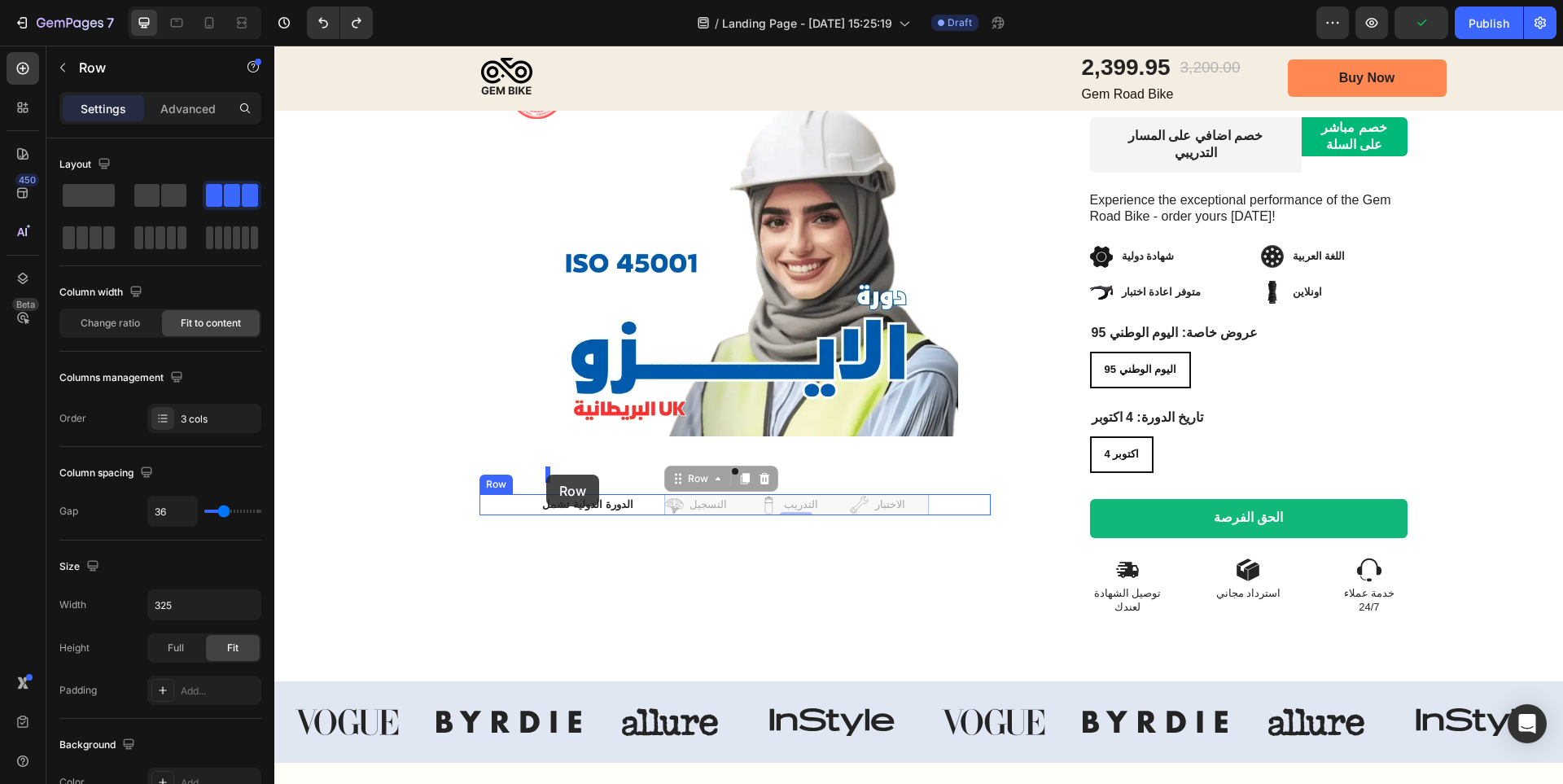
drag, startPoint x: 658, startPoint y: 448, endPoint x: 546, endPoint y: 475, distance: 115.2
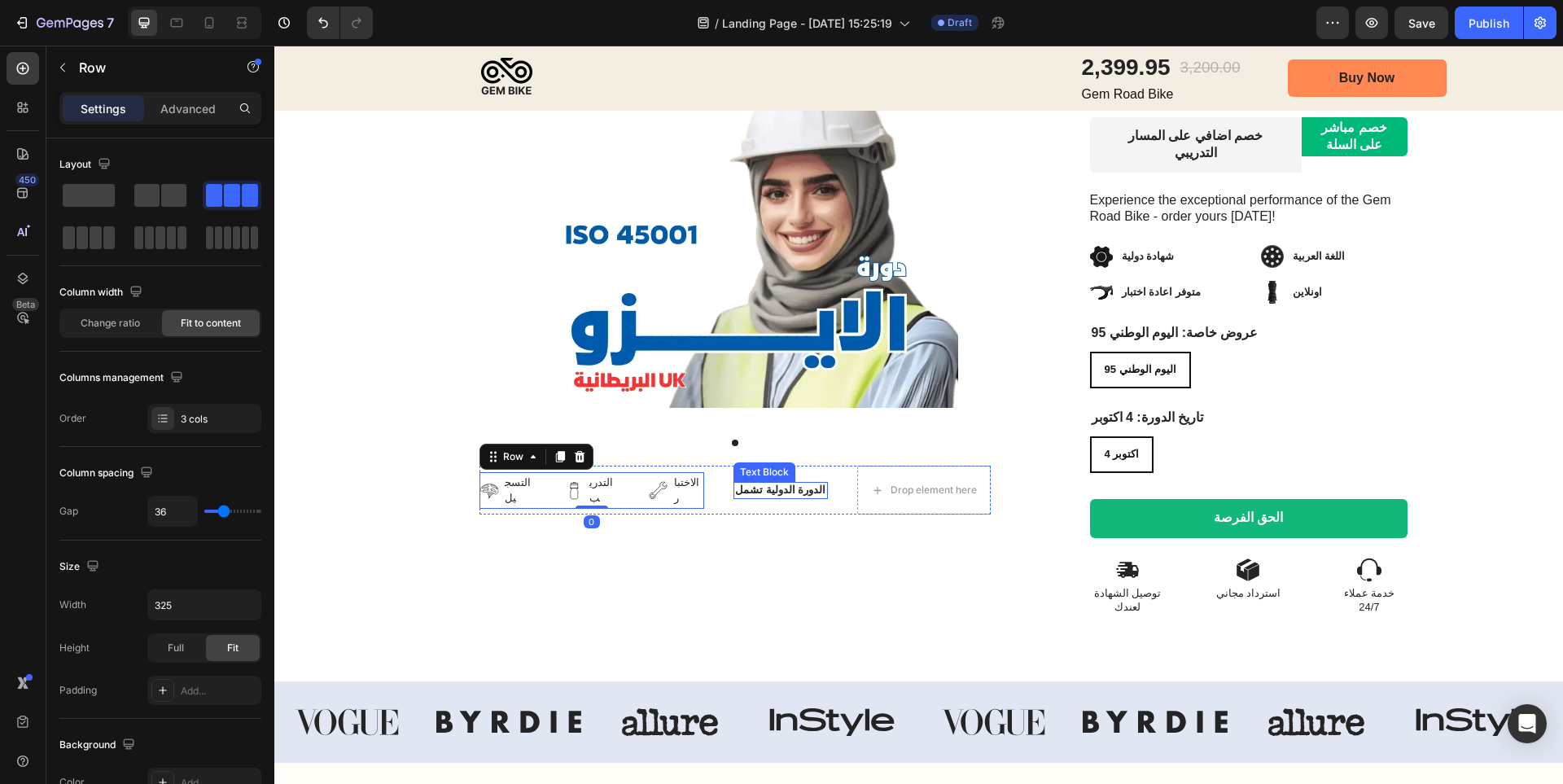
click at [819, 484] on p "الدورة الدولية تشمل" at bounding box center [781, 491] width 91 height 14
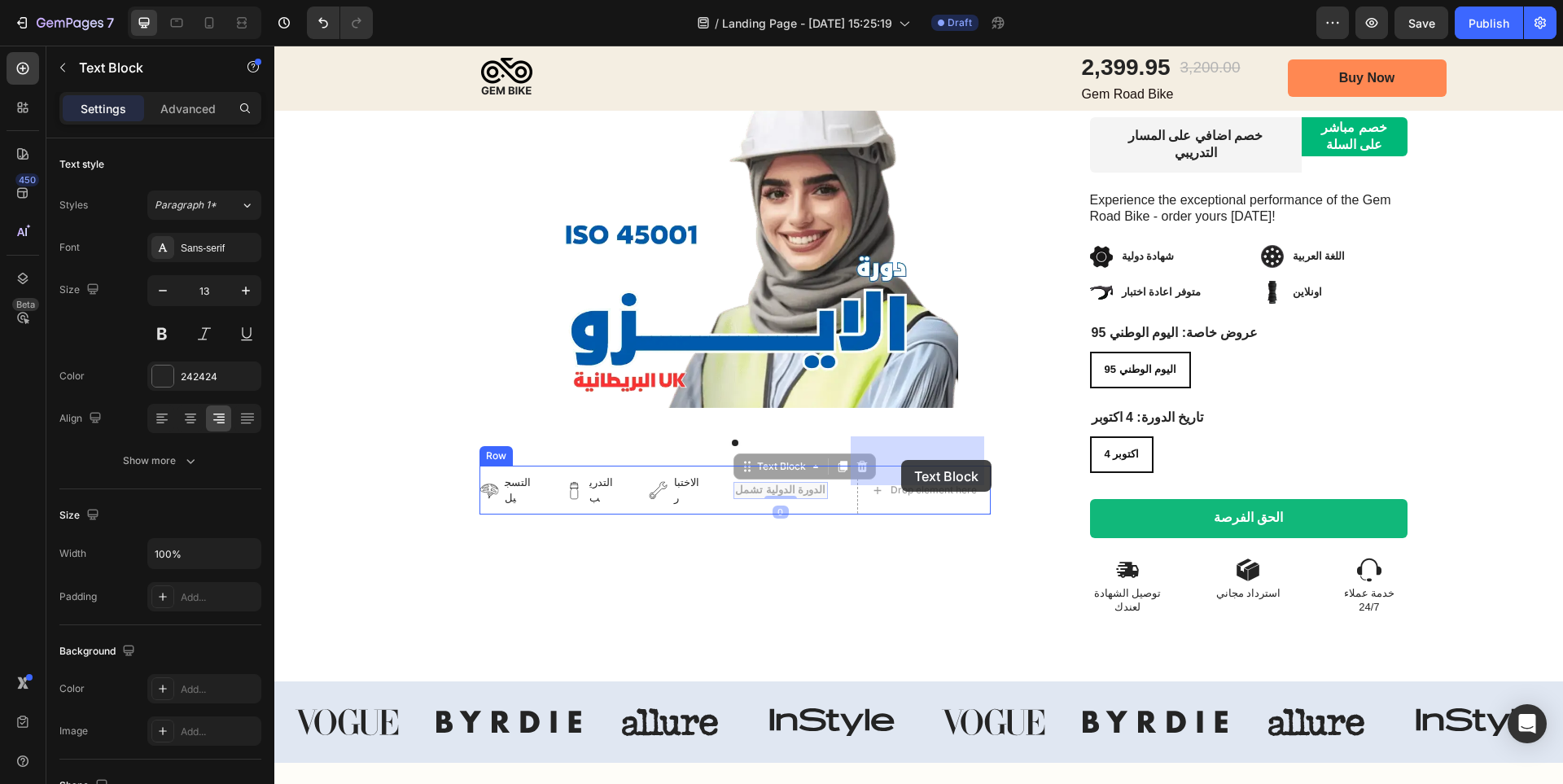
drag, startPoint x: 767, startPoint y: 439, endPoint x: 901, endPoint y: 460, distance: 135.6
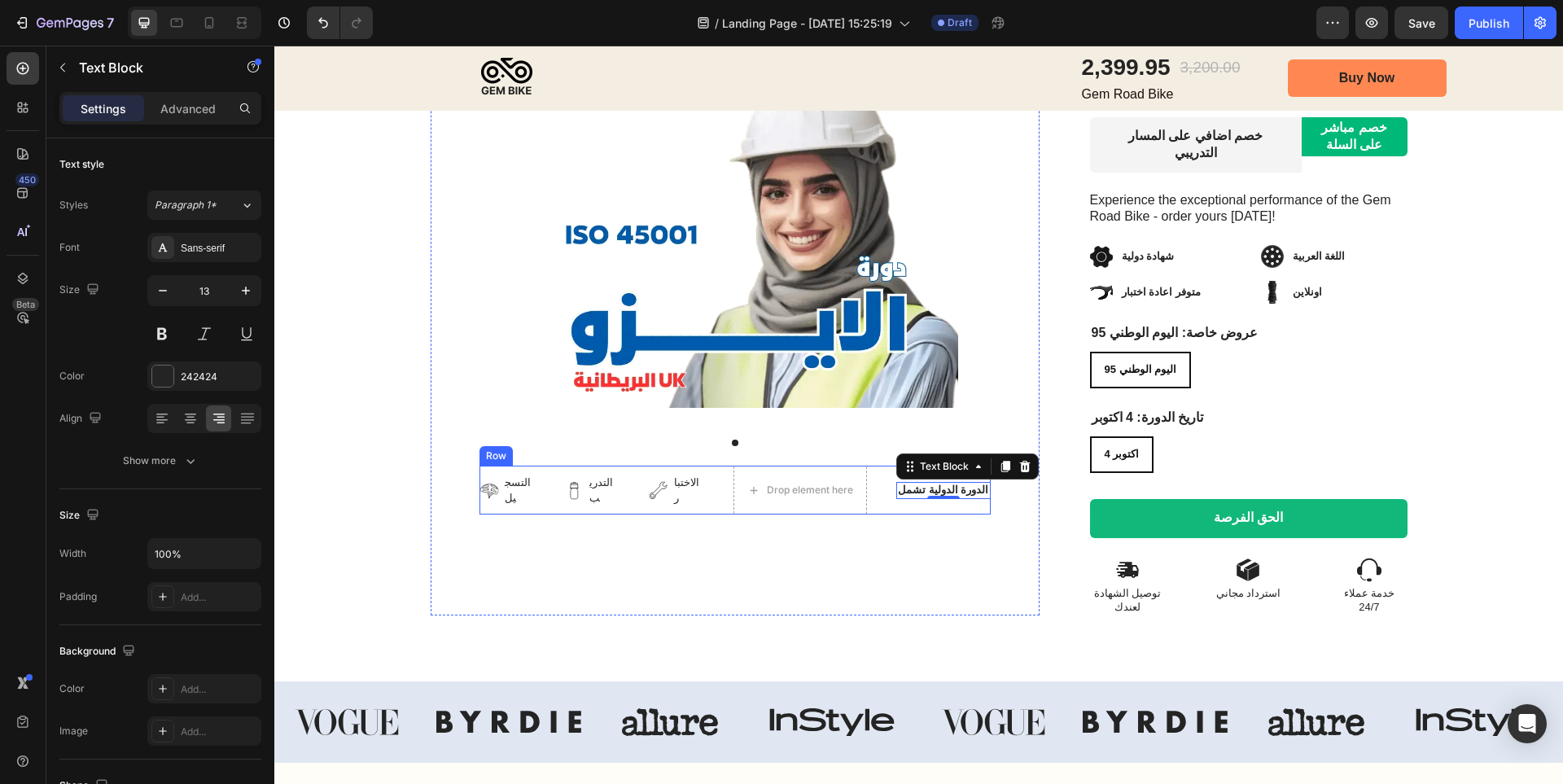
click at [744, 466] on div "التسجيل Item List التدريب Item List الاختبار Item List Row Drop element here ال…" at bounding box center [735, 490] width 511 height 49
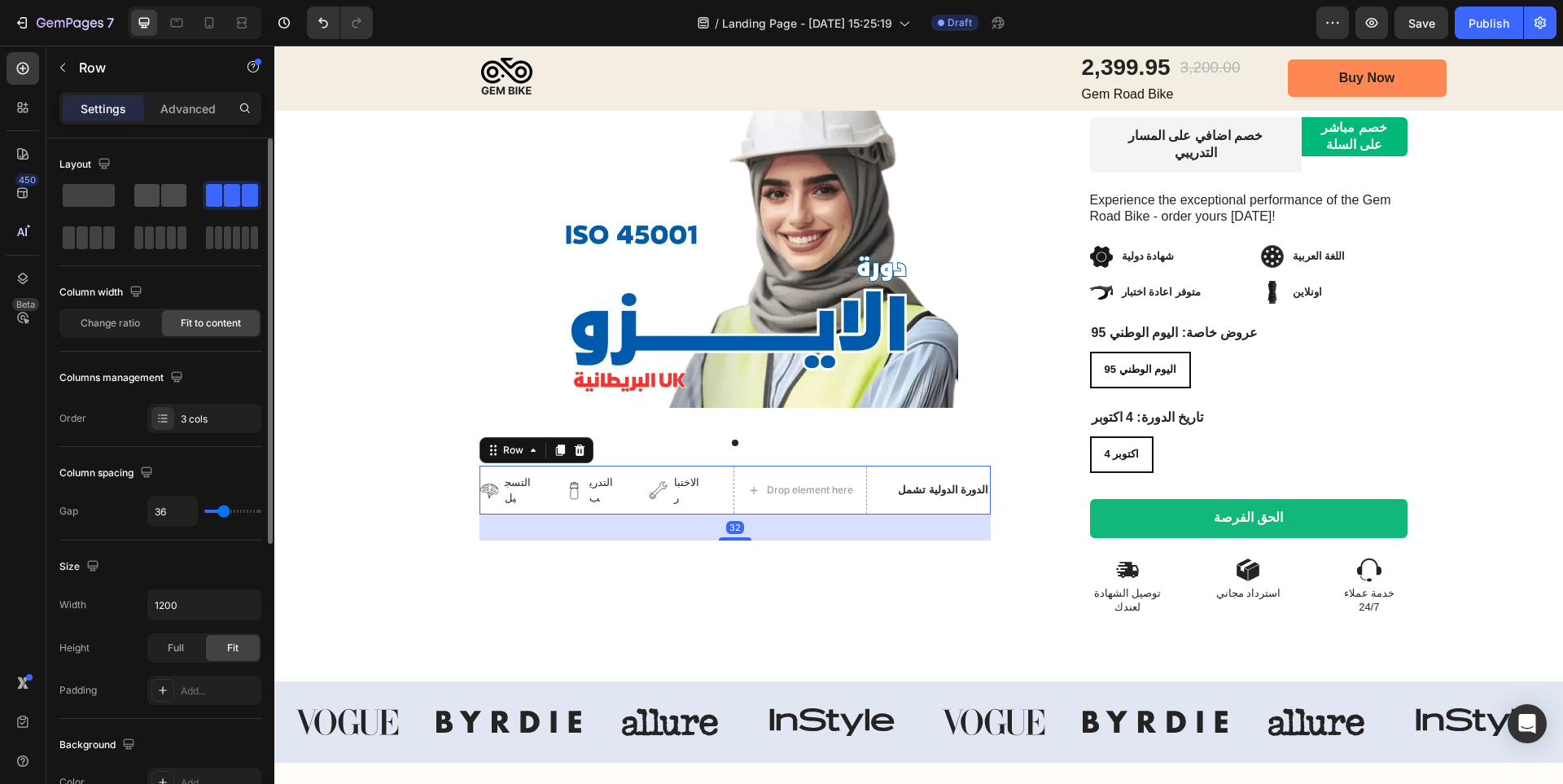
click at [166, 196] on span at bounding box center [174, 195] width 25 height 23
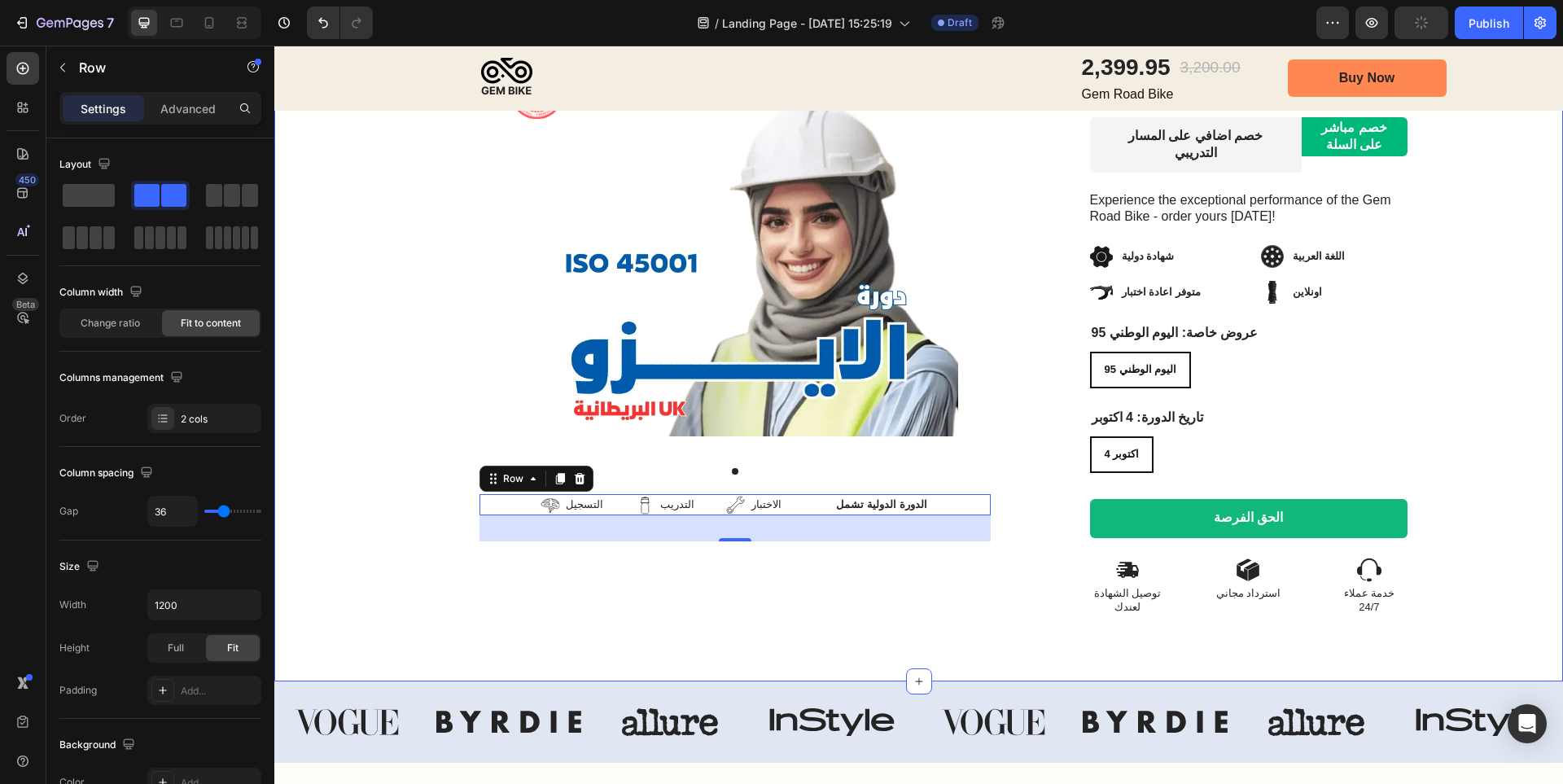
click at [988, 596] on div "Image Row Product Images التسجيل Item List التدريب Item List الاختبار Item List…" at bounding box center [918, 209] width 1289 height 944
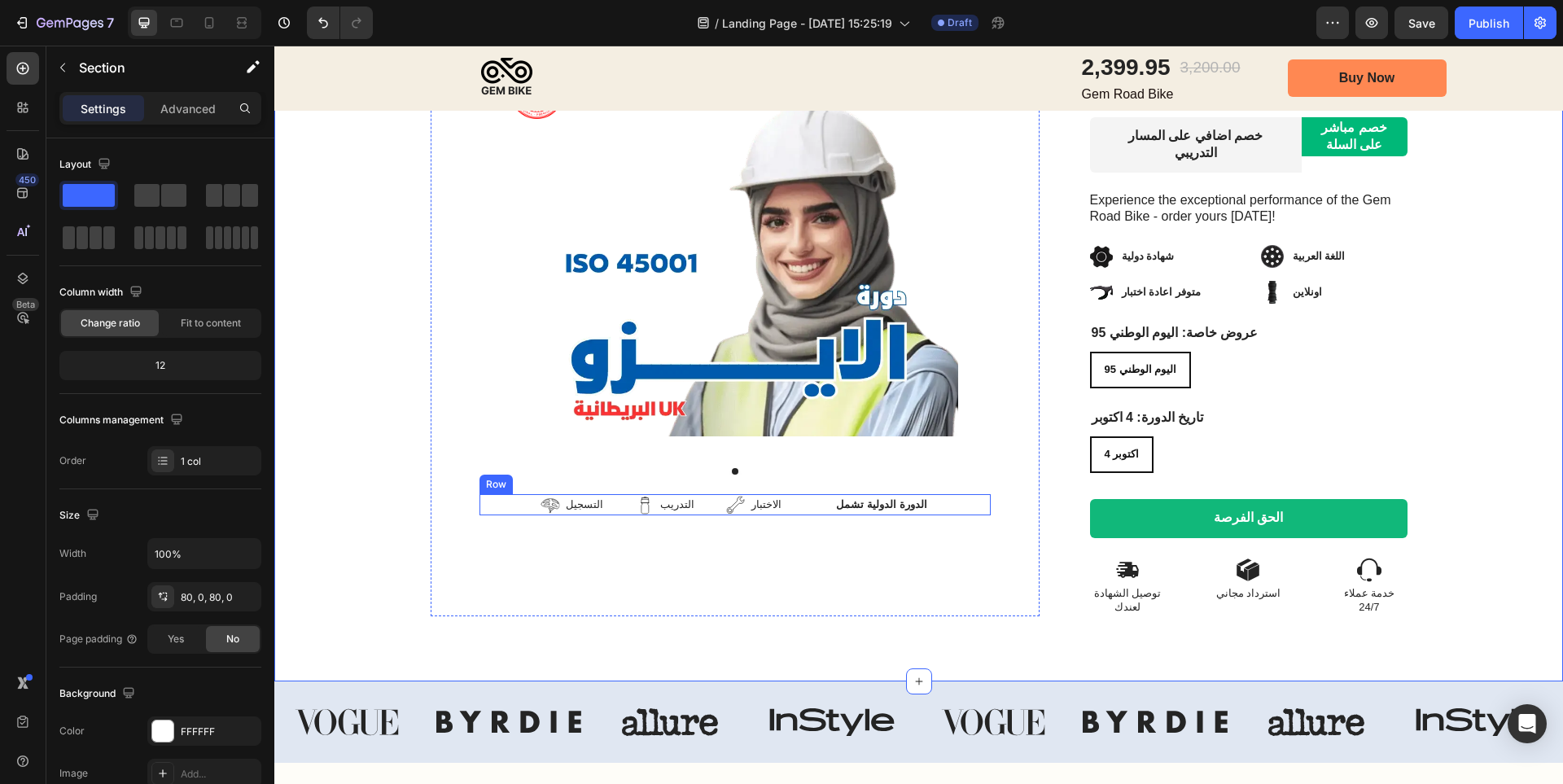
click at [920, 494] on div "التسجيل Item List التدريب Item List الاختبار Item List Row الدورة الدولية تشمل …" at bounding box center [735, 504] width 511 height 21
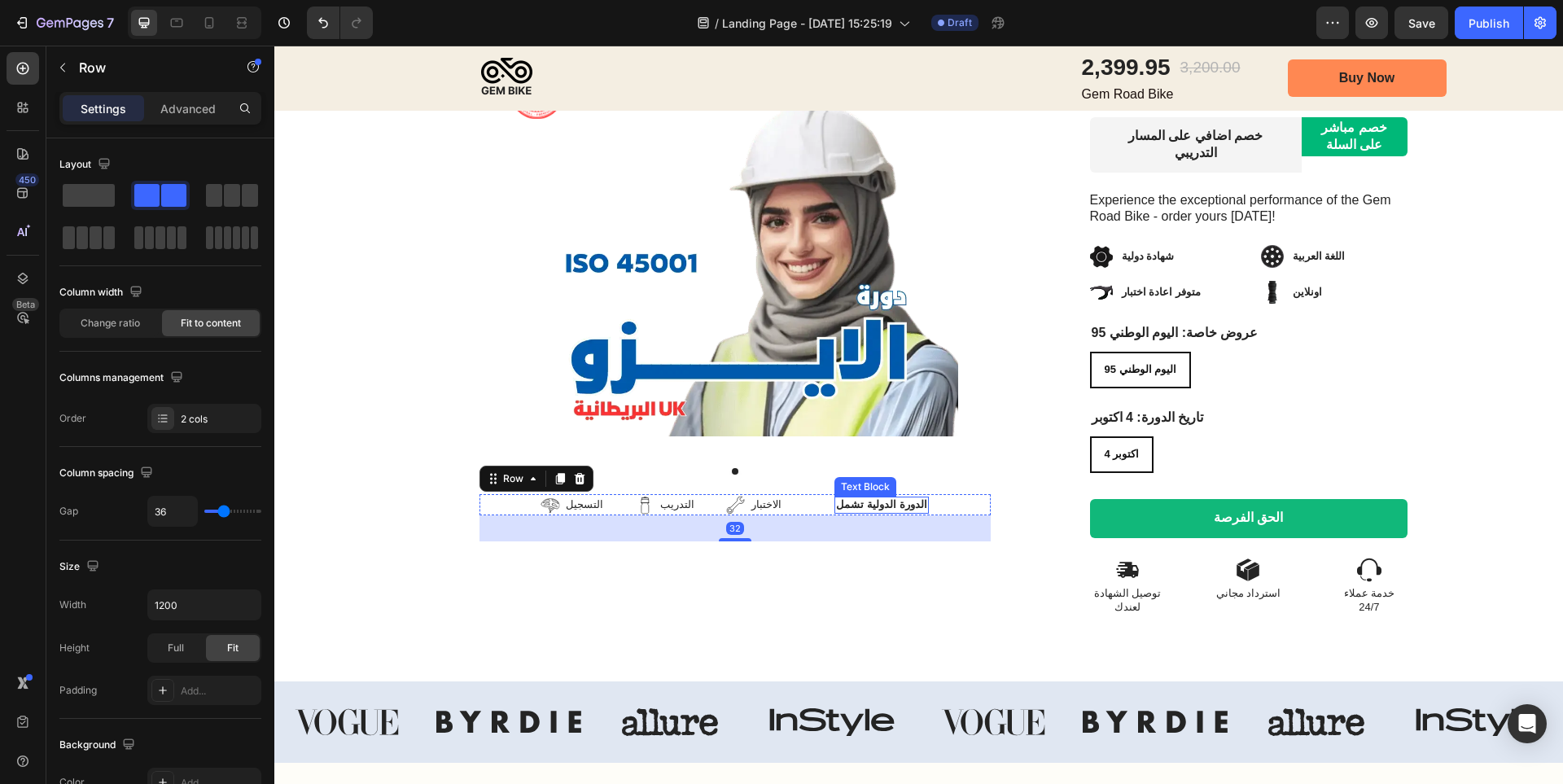
click at [908, 497] on p "الدورة الدولية تشمل" at bounding box center [881, 504] width 91 height 14
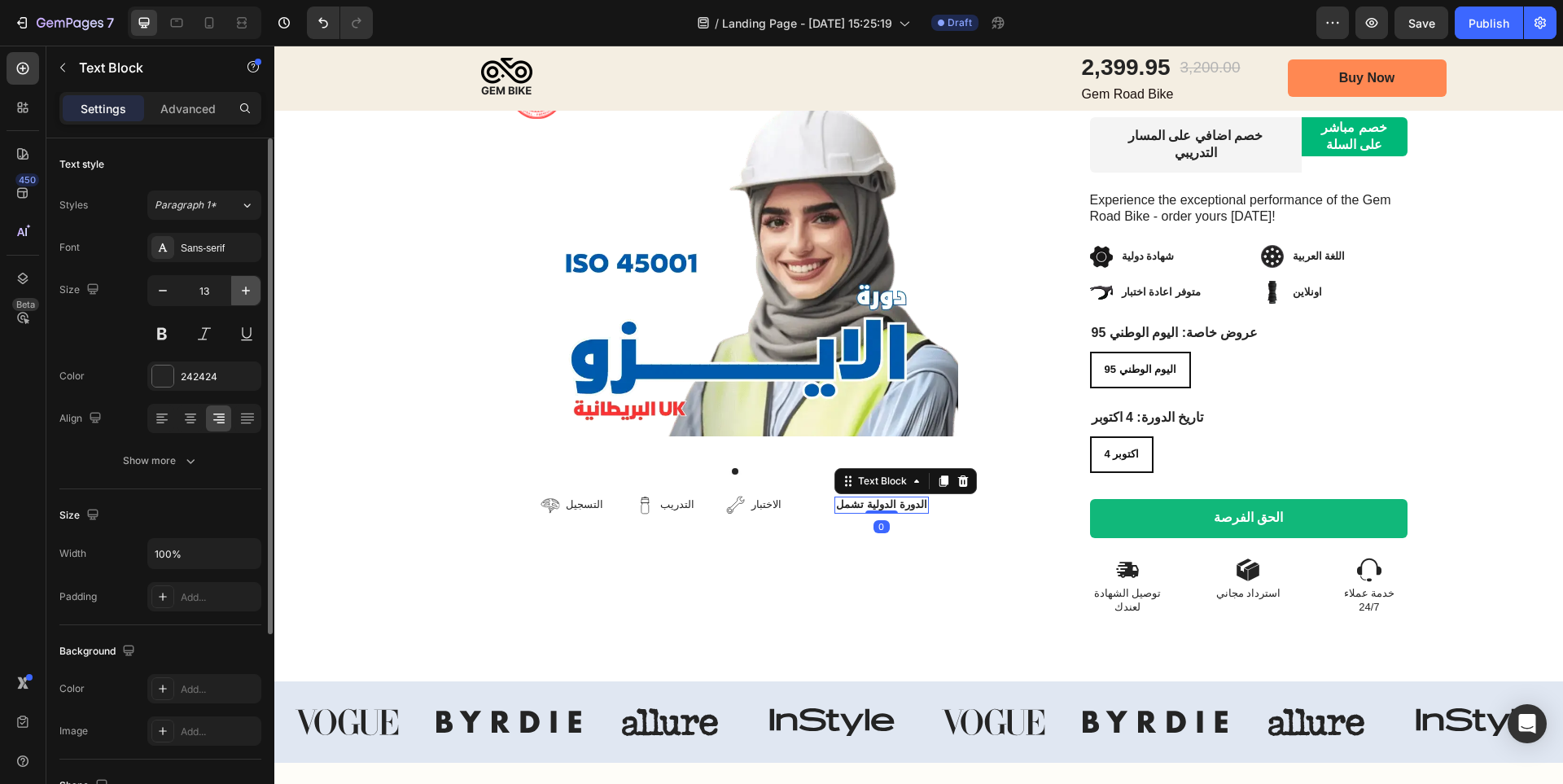
click at [253, 295] on icon "button" at bounding box center [246, 290] width 16 height 16
type input "15"
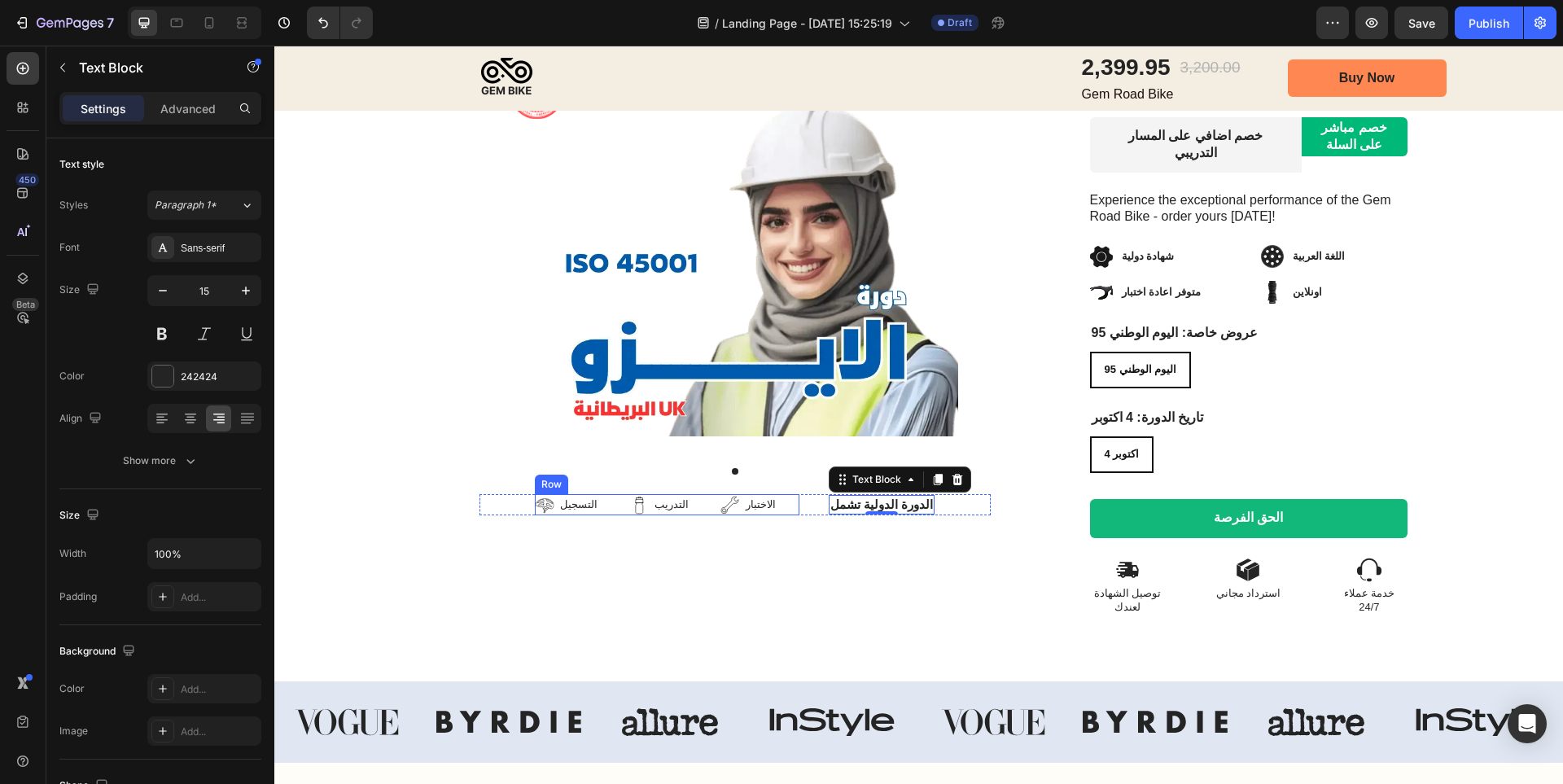
click at [797, 494] on div "التسجيل Item List التدريب Item List الاختبار Item List Row" at bounding box center [667, 504] width 264 height 21
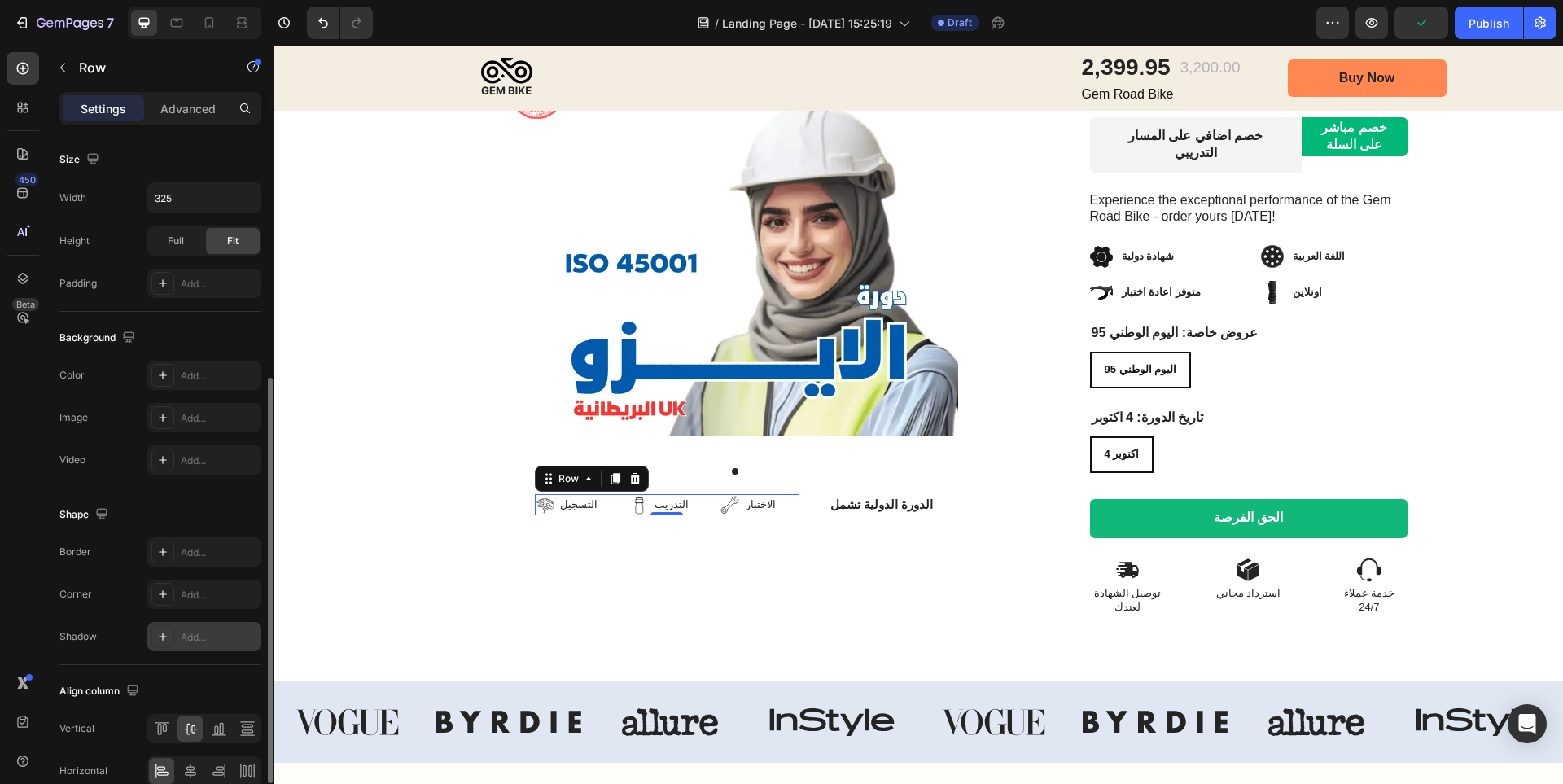
scroll to position [487, 0]
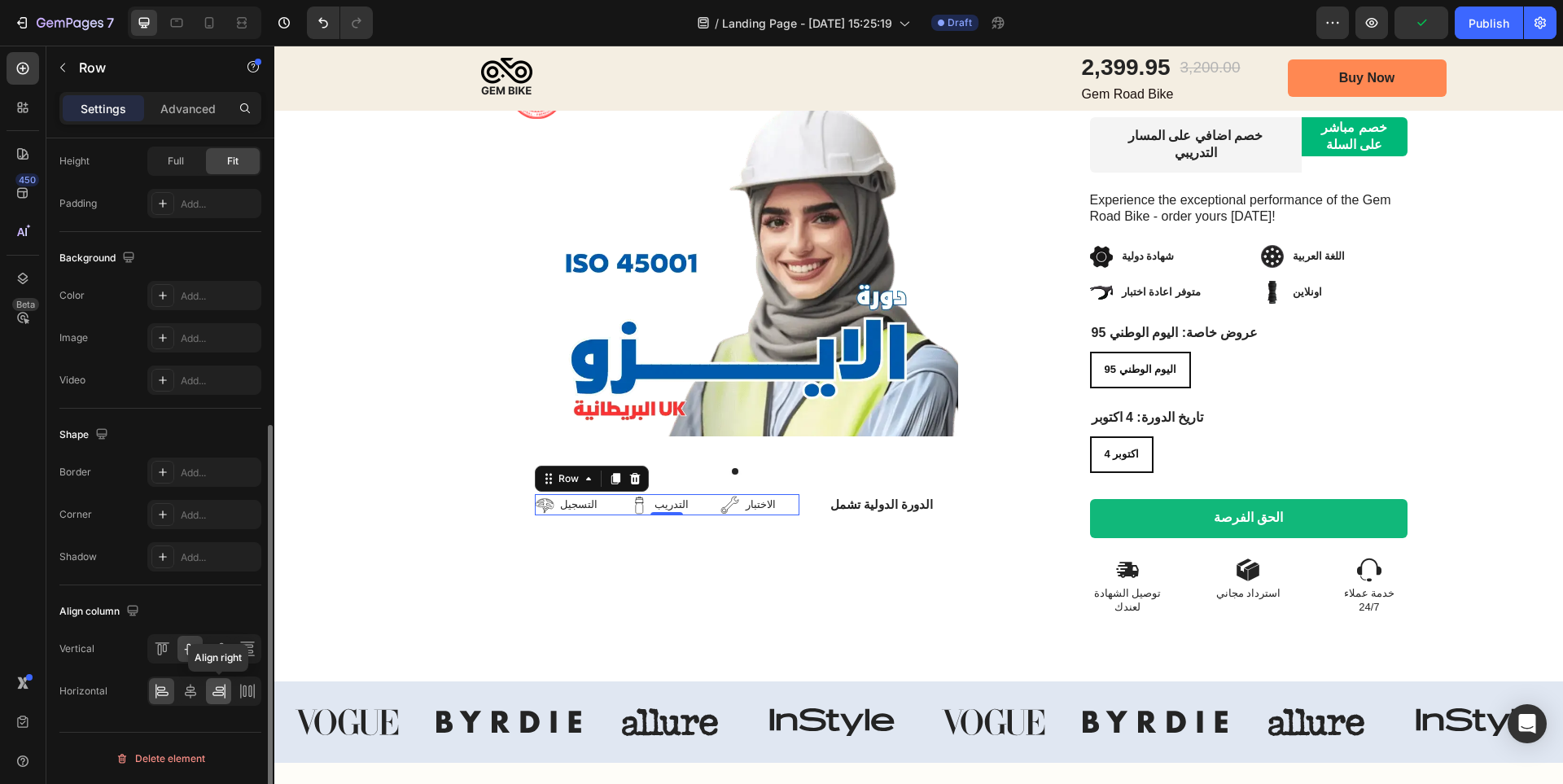
click at [215, 691] on icon at bounding box center [219, 690] width 16 height 16
click at [906, 546] on div at bounding box center [735, 565] width 511 height 49
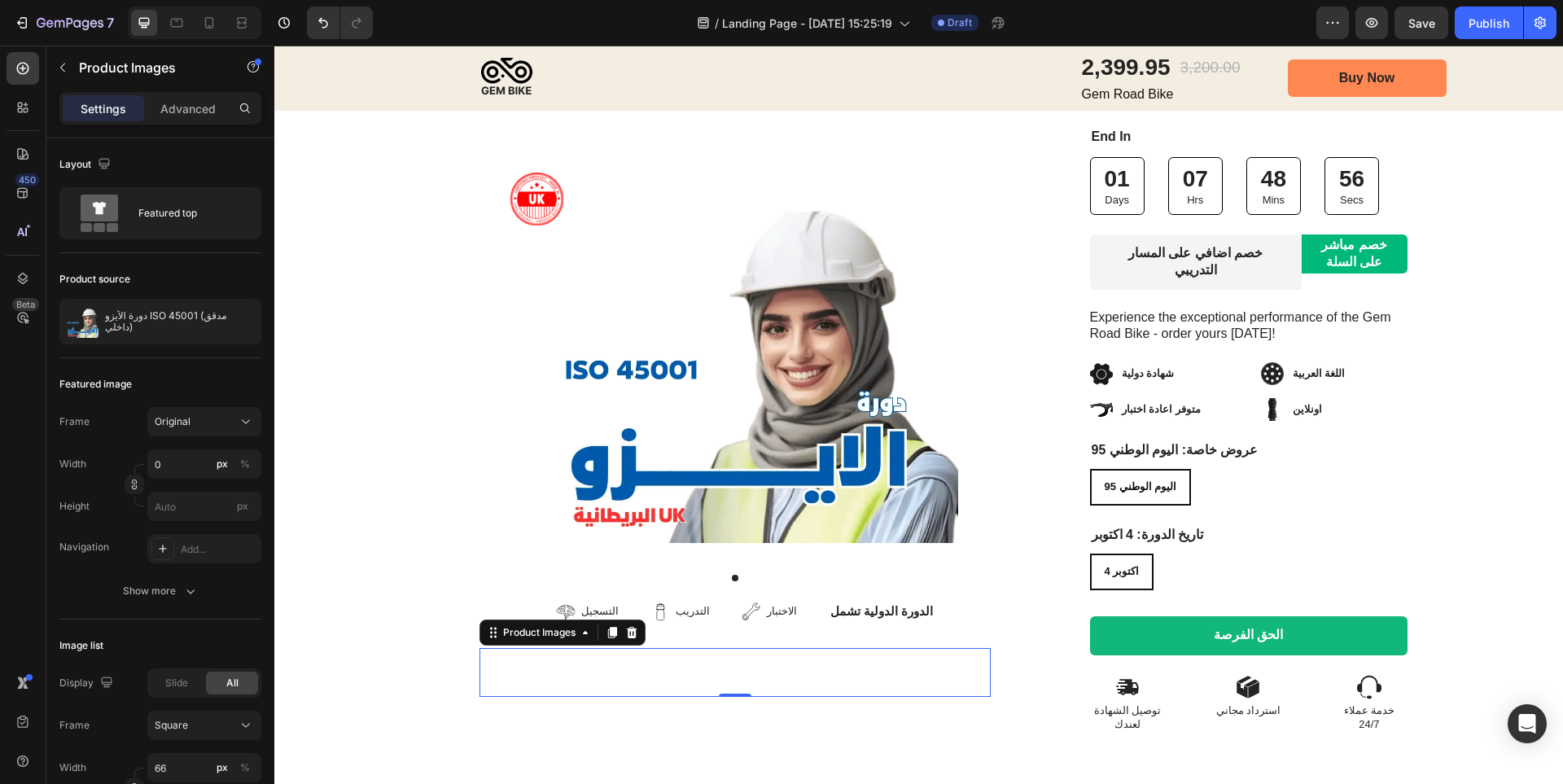
scroll to position [244, 0]
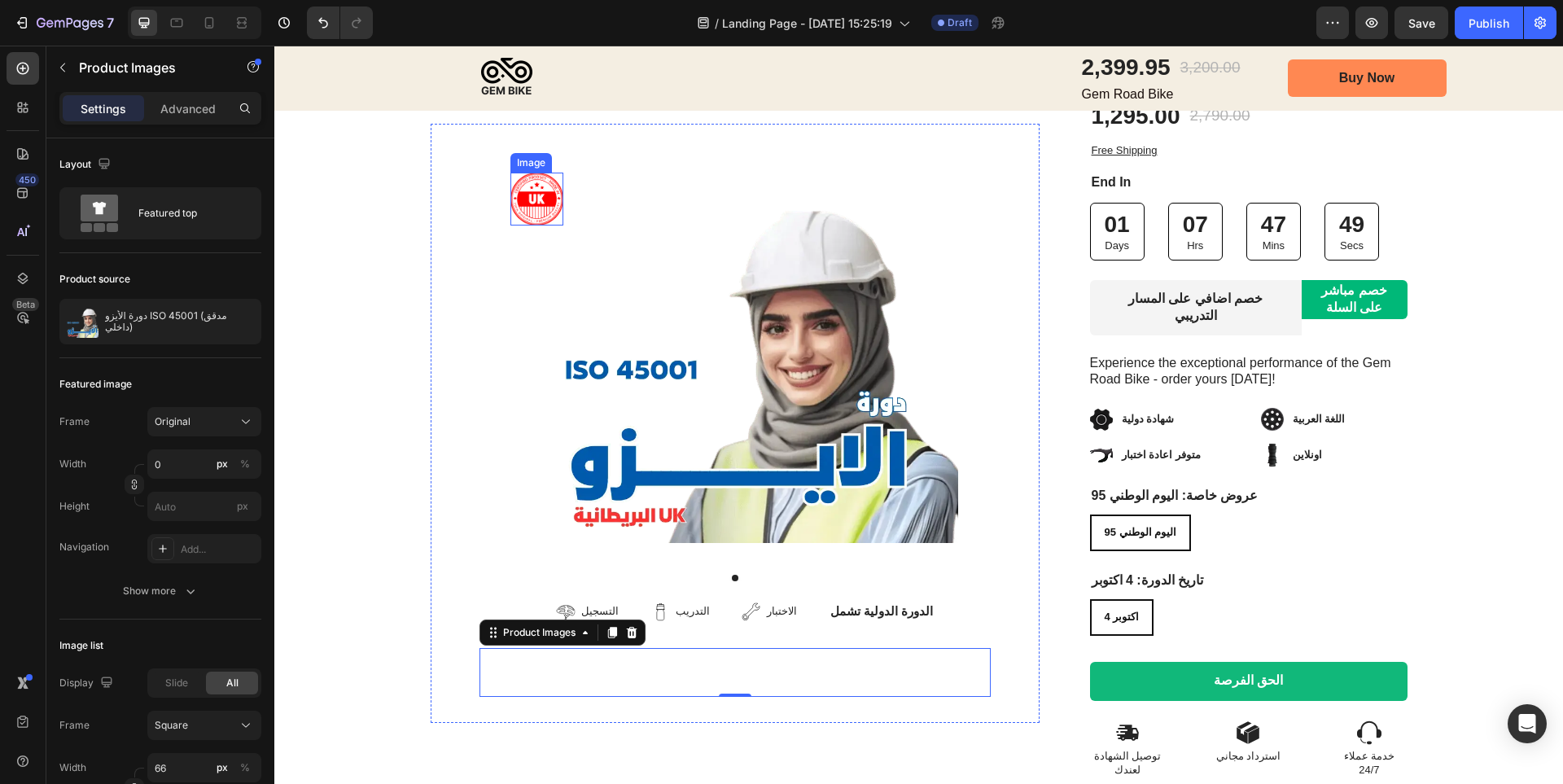
click at [520, 197] on img at bounding box center [536, 198] width 53 height 53
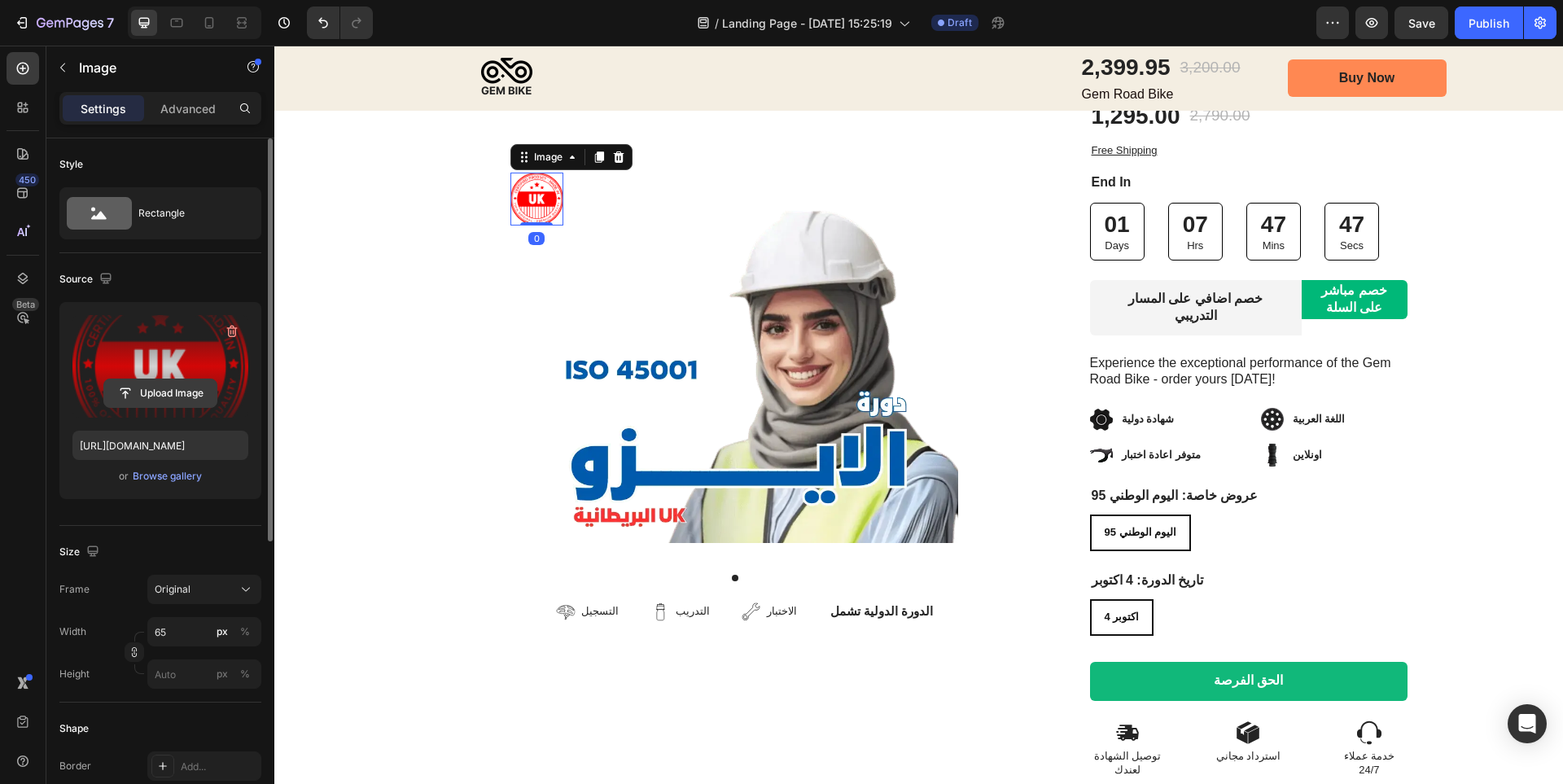
click at [189, 391] on input "file" at bounding box center [160, 393] width 113 height 28
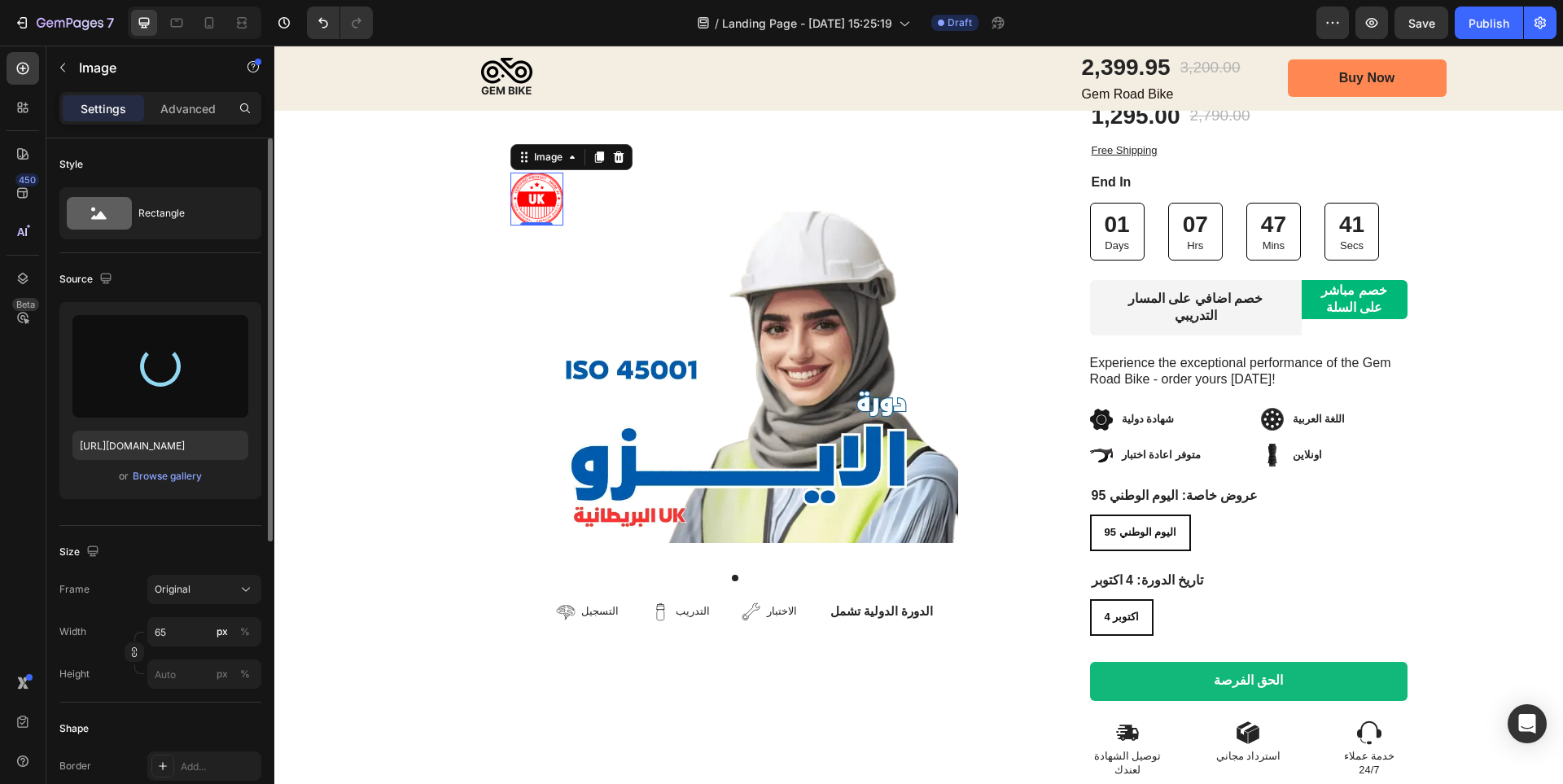
type input "[URL][DOMAIN_NAME]"
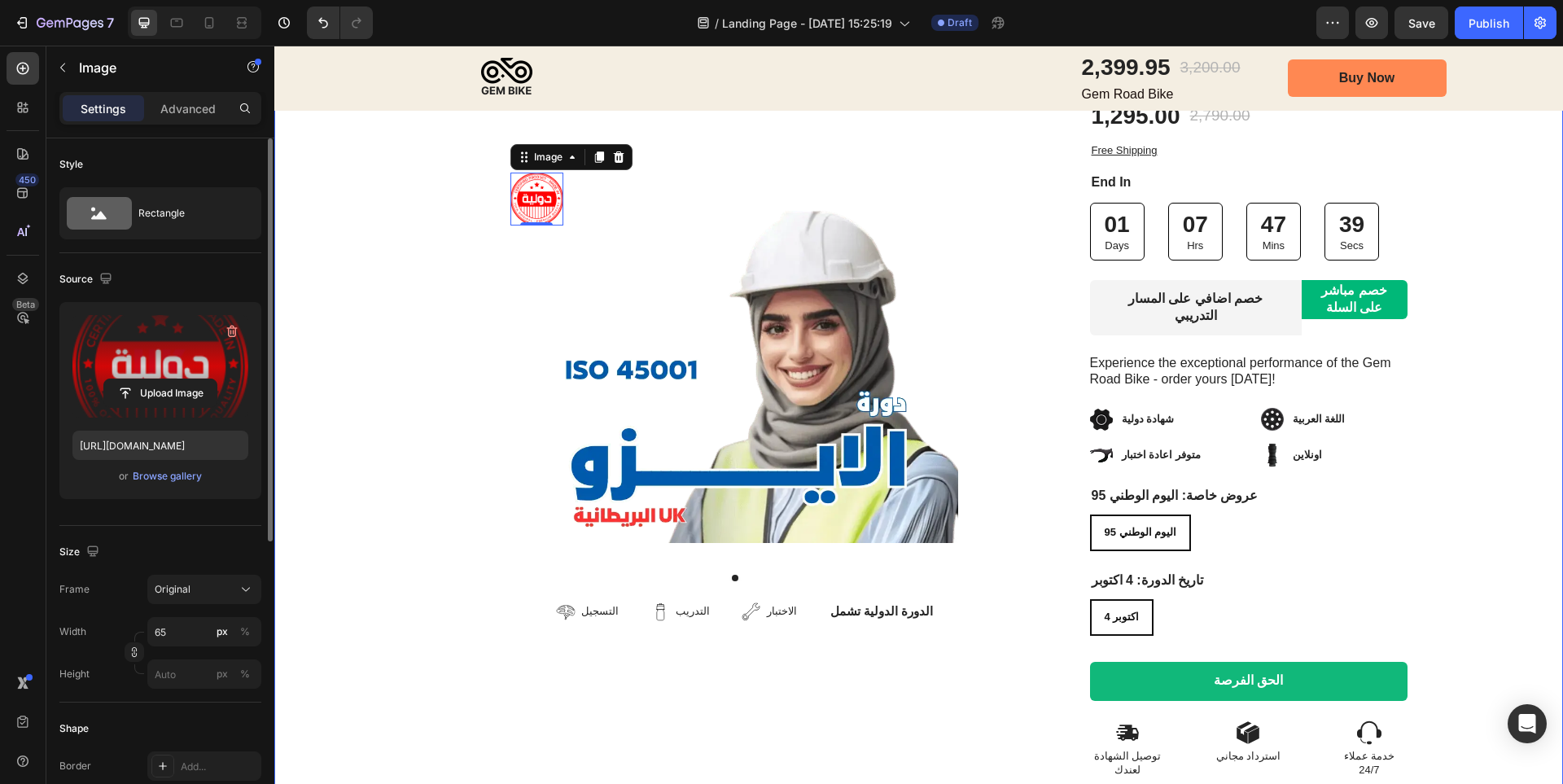
click at [382, 355] on div "Image Row Product Images التسجيل Item List التدريب Item List الاختبار Item List…" at bounding box center [918, 372] width 1289 height 814
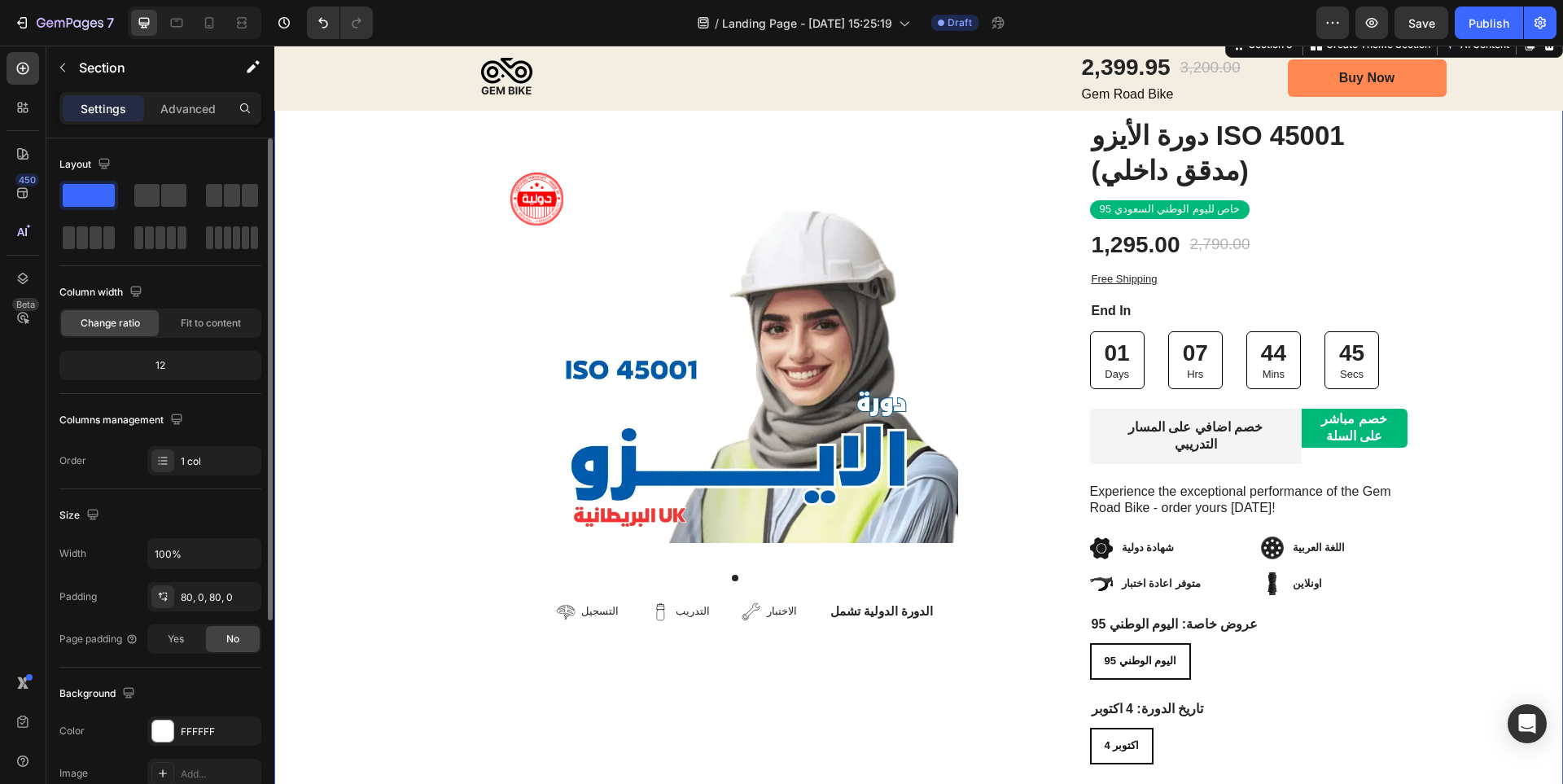
scroll to position [0, 0]
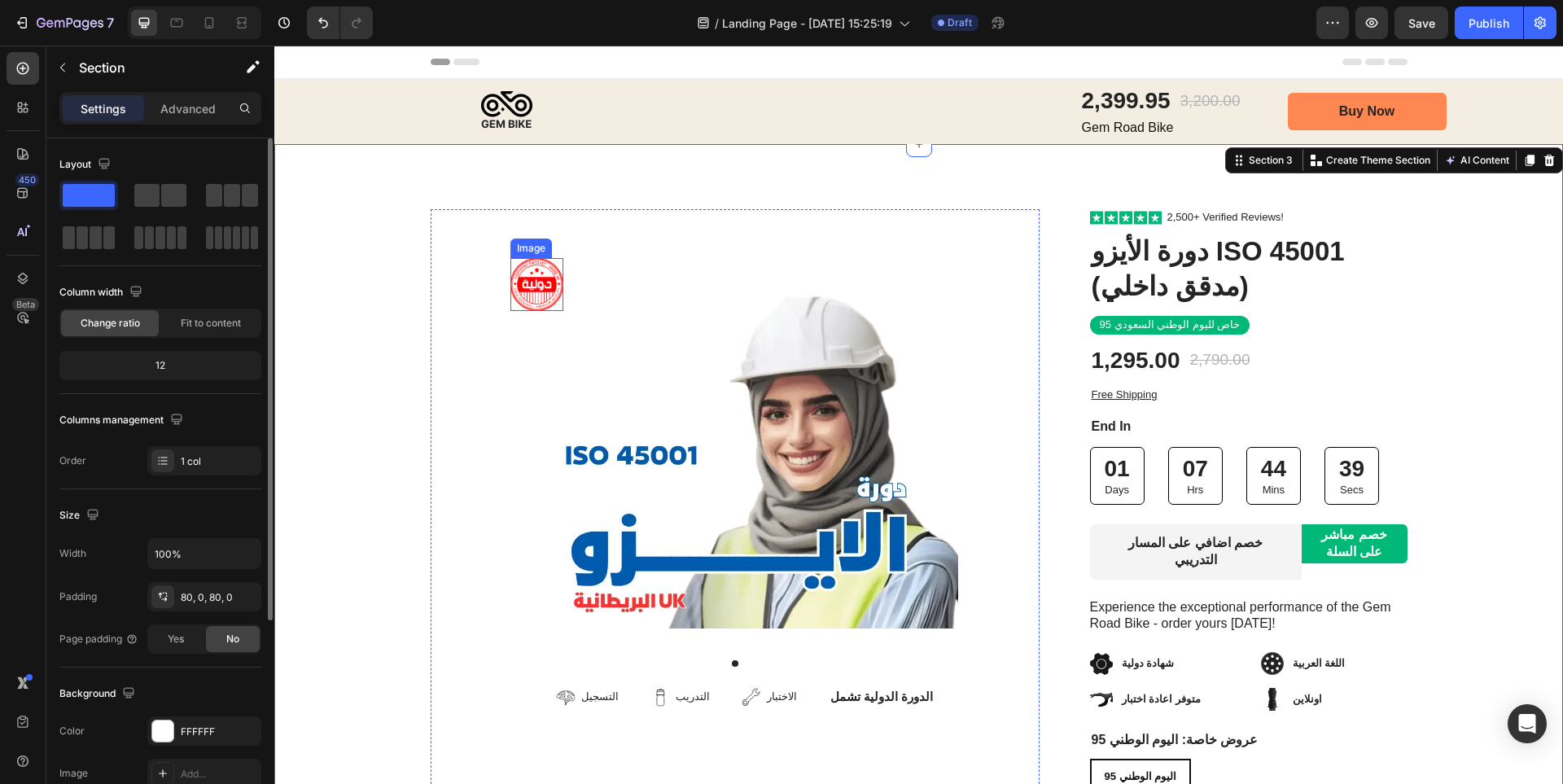
click at [550, 289] on img at bounding box center [536, 284] width 53 height 53
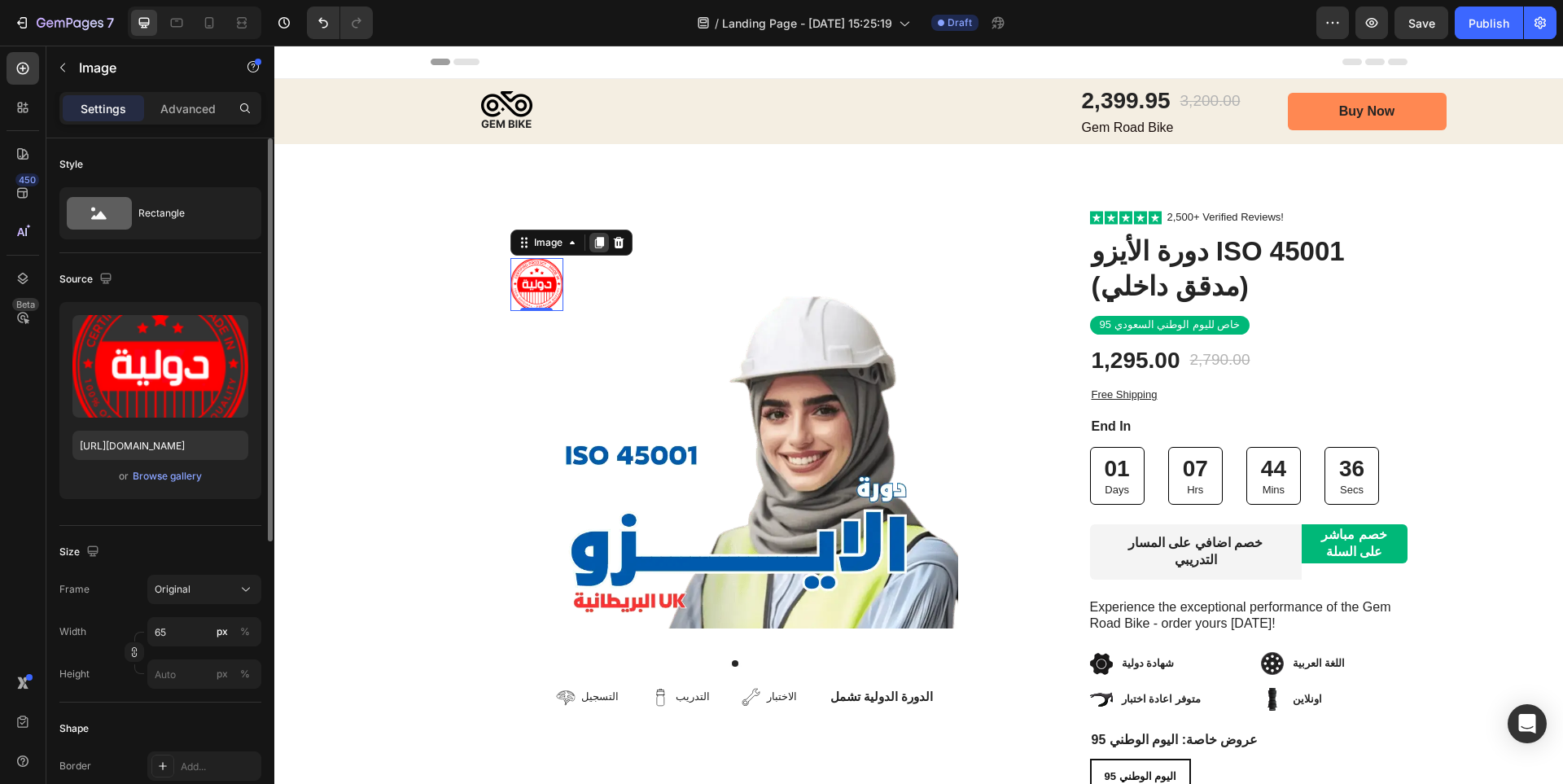
click at [595, 245] on icon at bounding box center [599, 241] width 9 height 11
drag, startPoint x: 541, startPoint y: 293, endPoint x: 554, endPoint y: 302, distance: 15.8
click at [640, 287] on img at bounding box center [735, 441] width 446 height 373
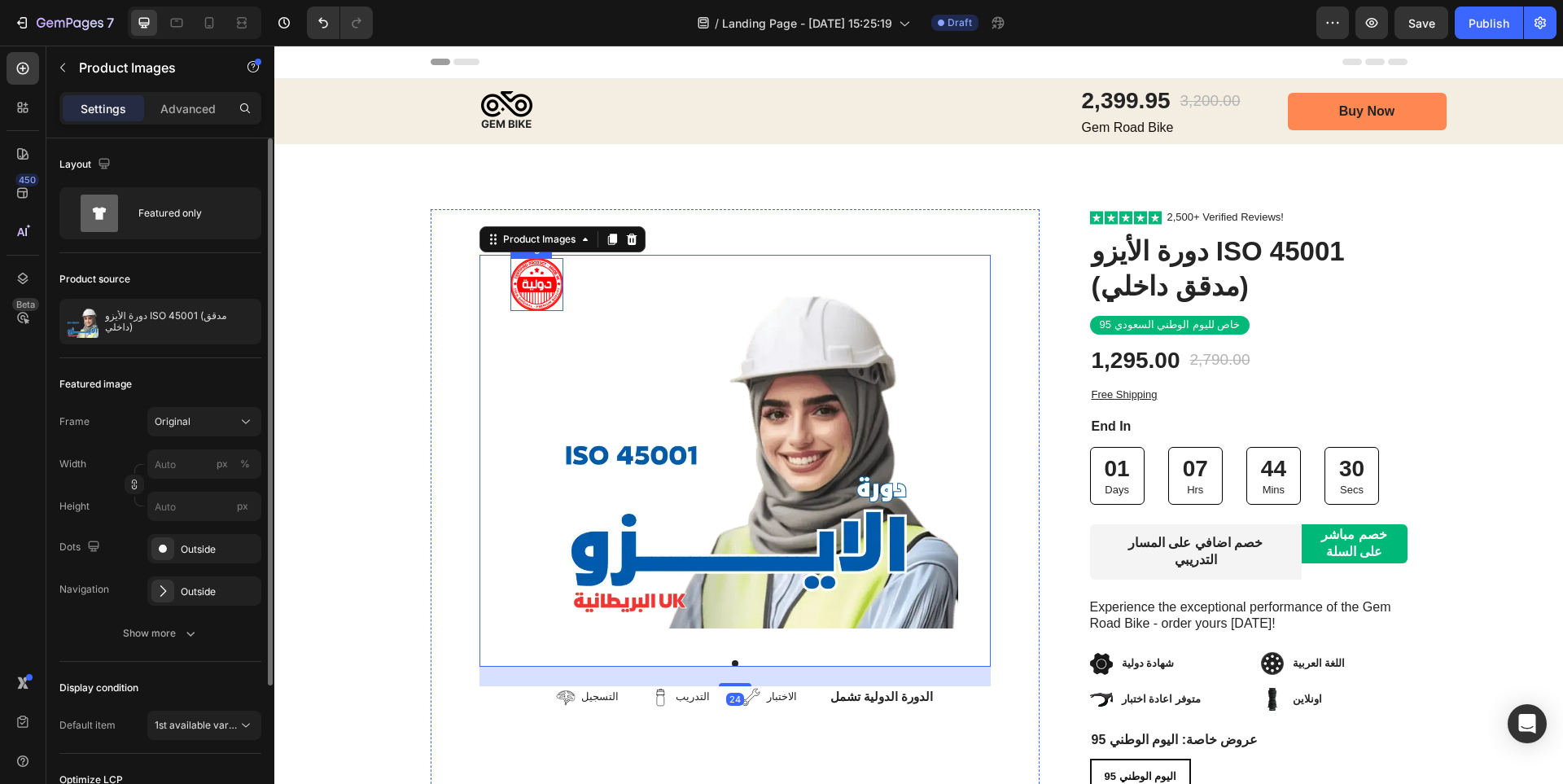
click at [533, 293] on img at bounding box center [536, 284] width 53 height 53
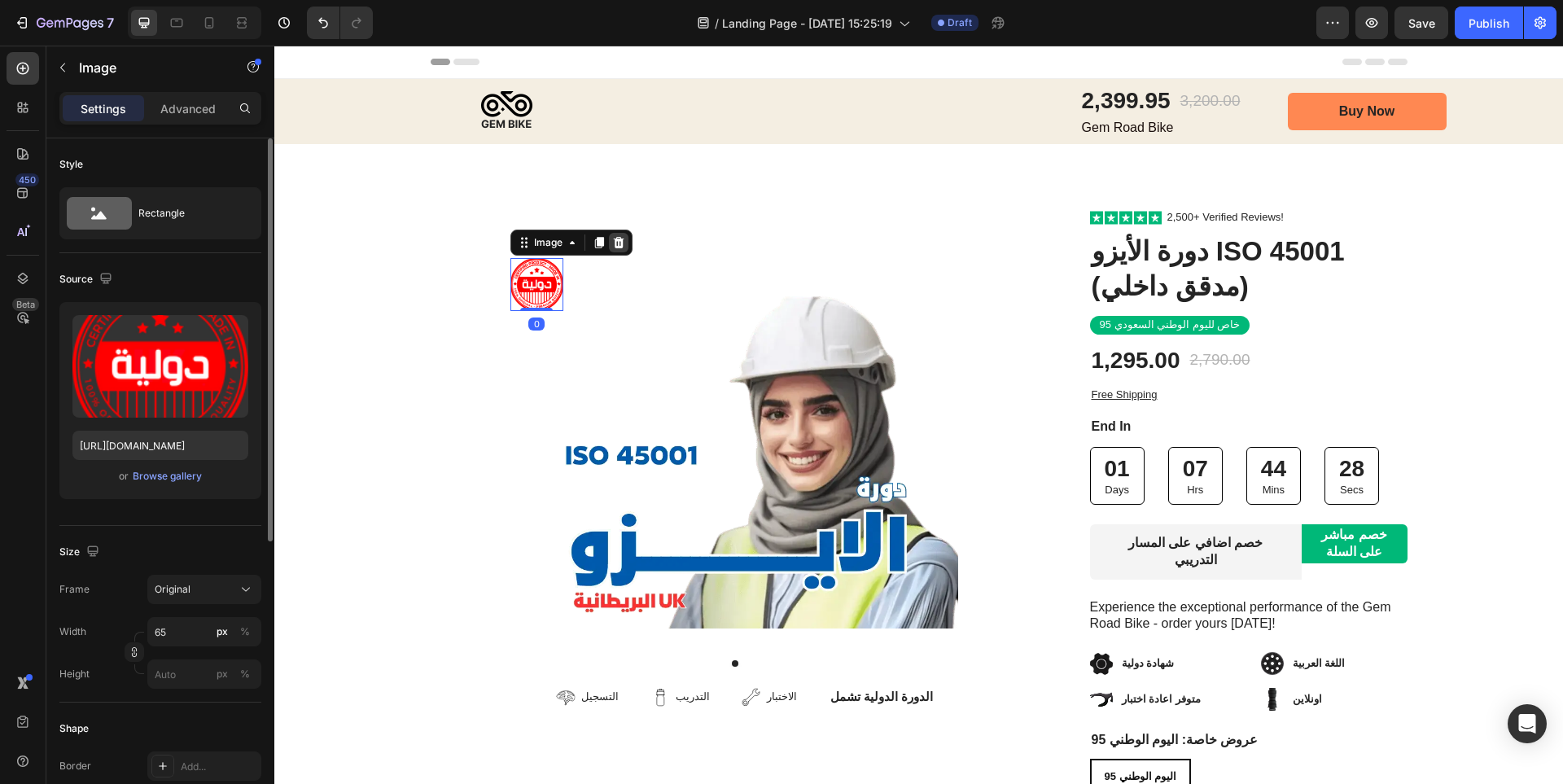
click at [613, 242] on icon at bounding box center [618, 241] width 11 height 11
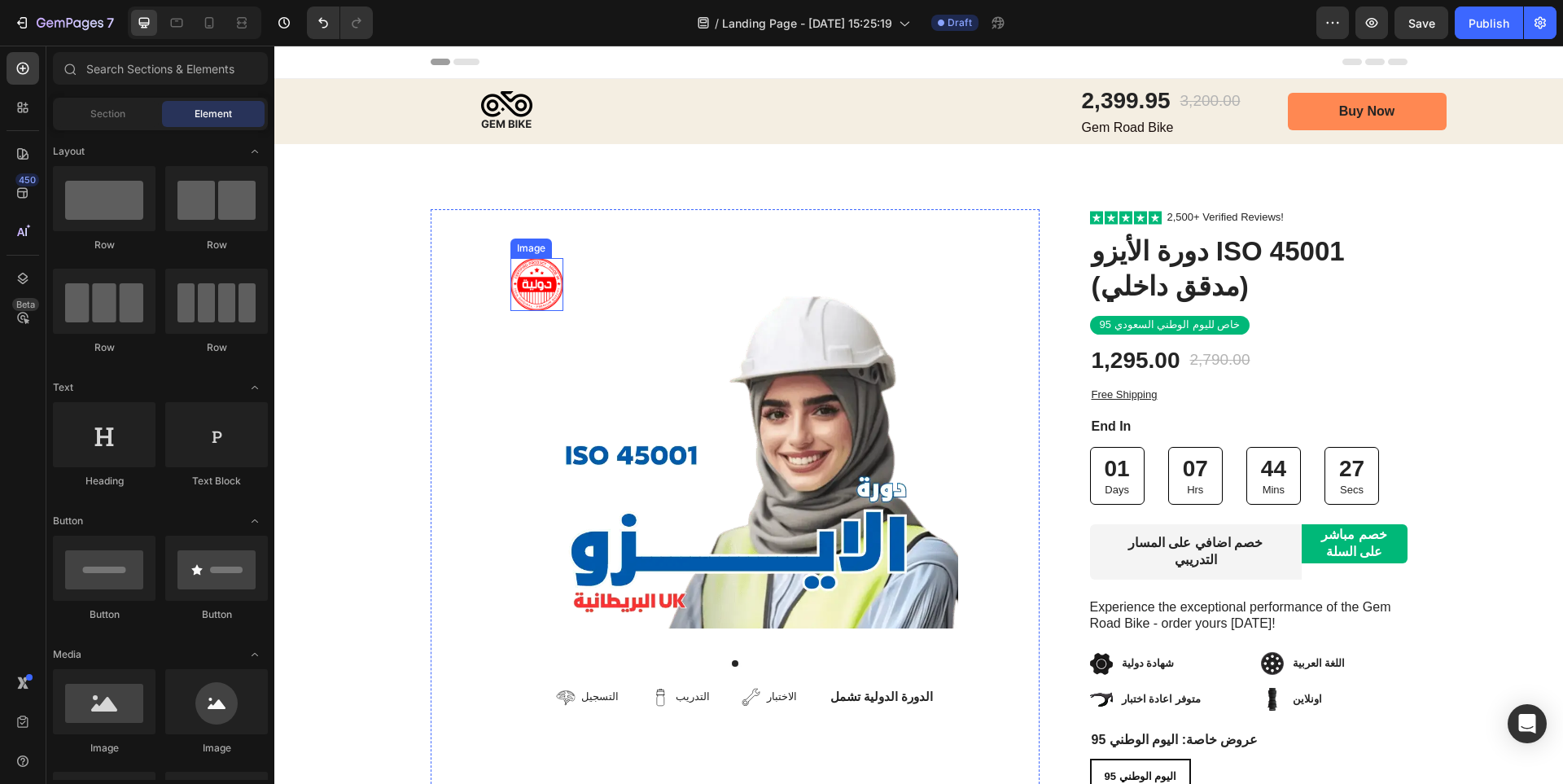
click at [539, 289] on img at bounding box center [536, 284] width 53 height 53
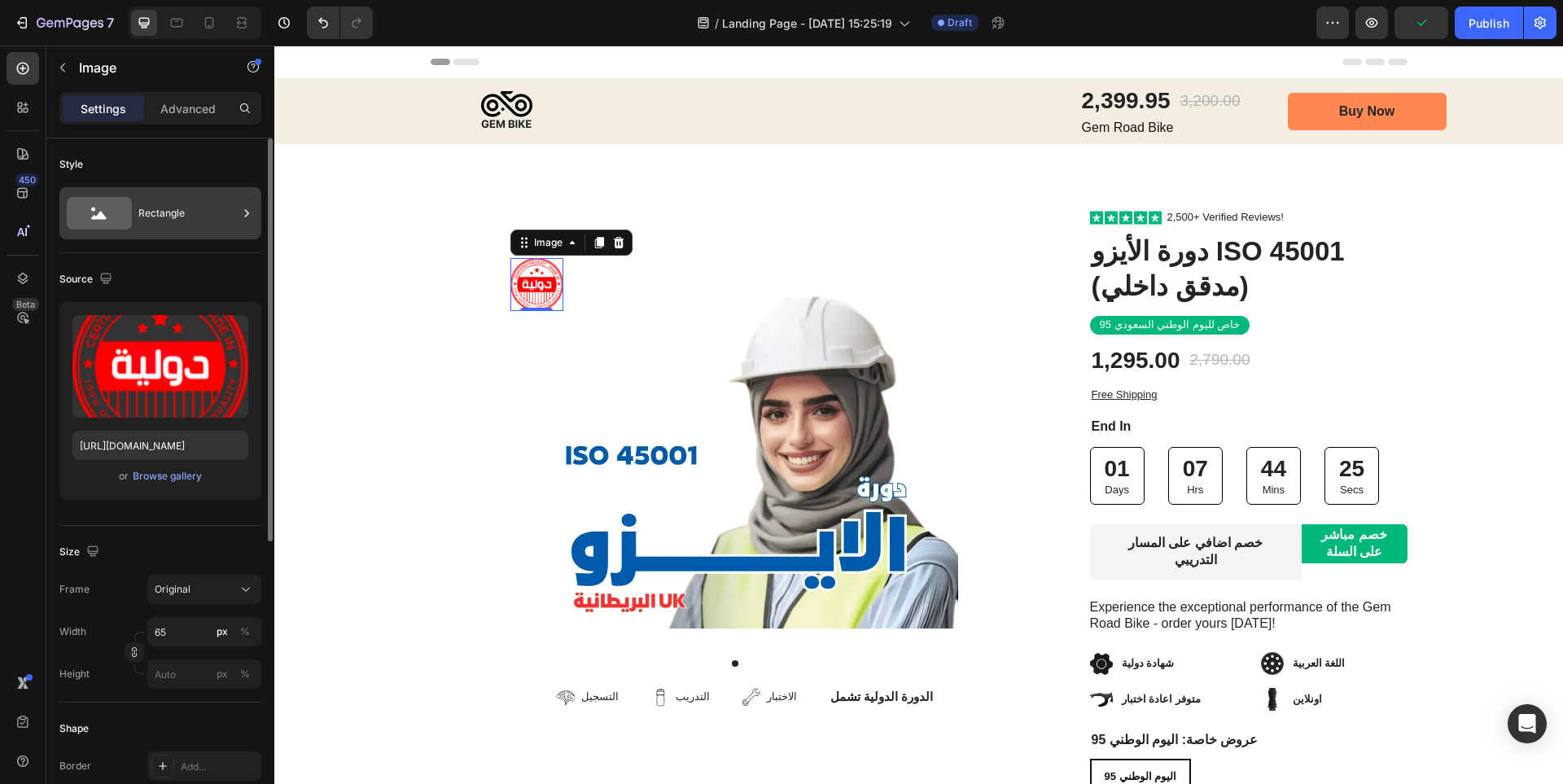
click at [187, 210] on div "Rectangle" at bounding box center [189, 213] width 100 height 38
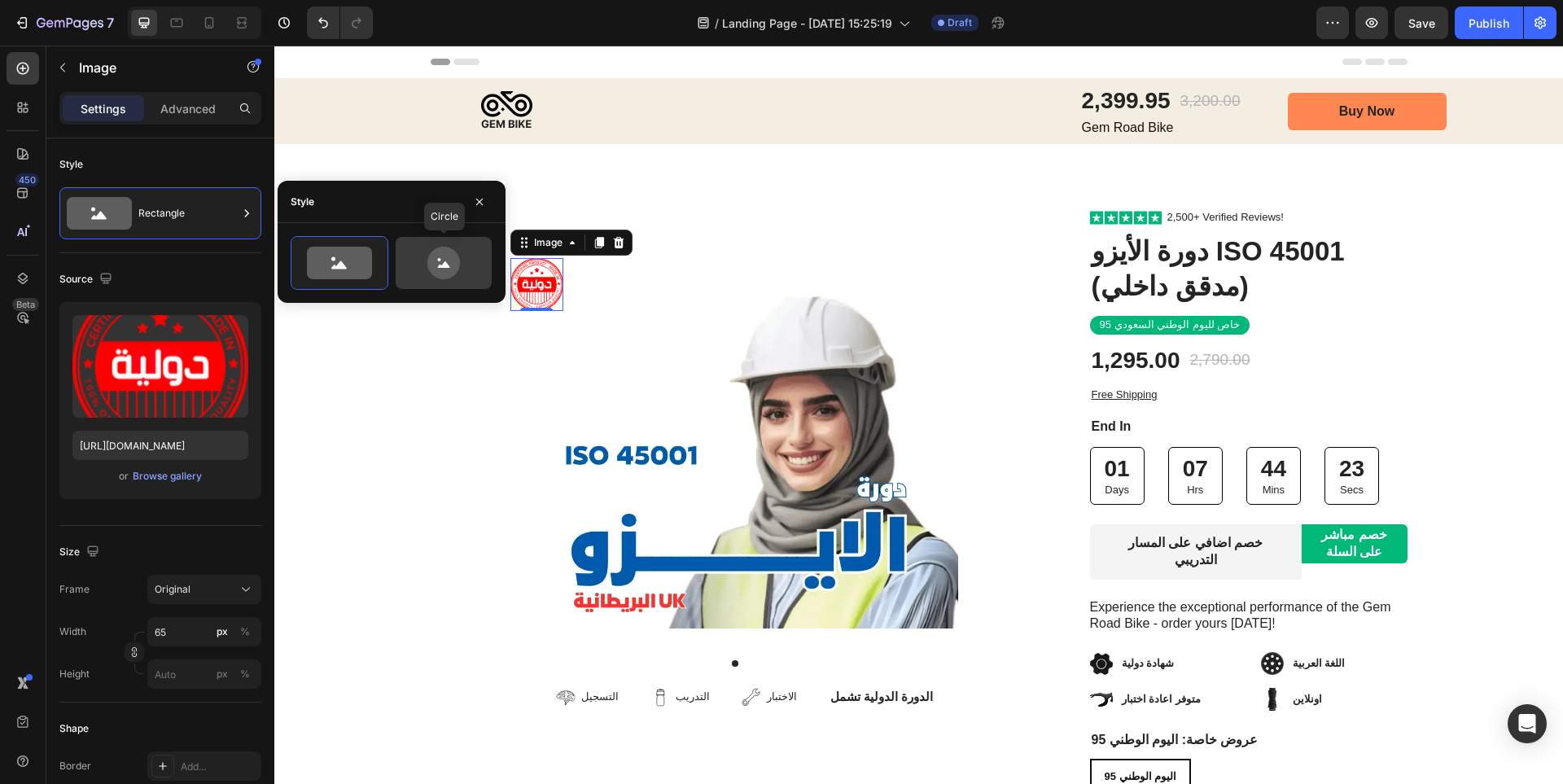
click at [444, 246] on icon at bounding box center [443, 262] width 33 height 33
type input "80"
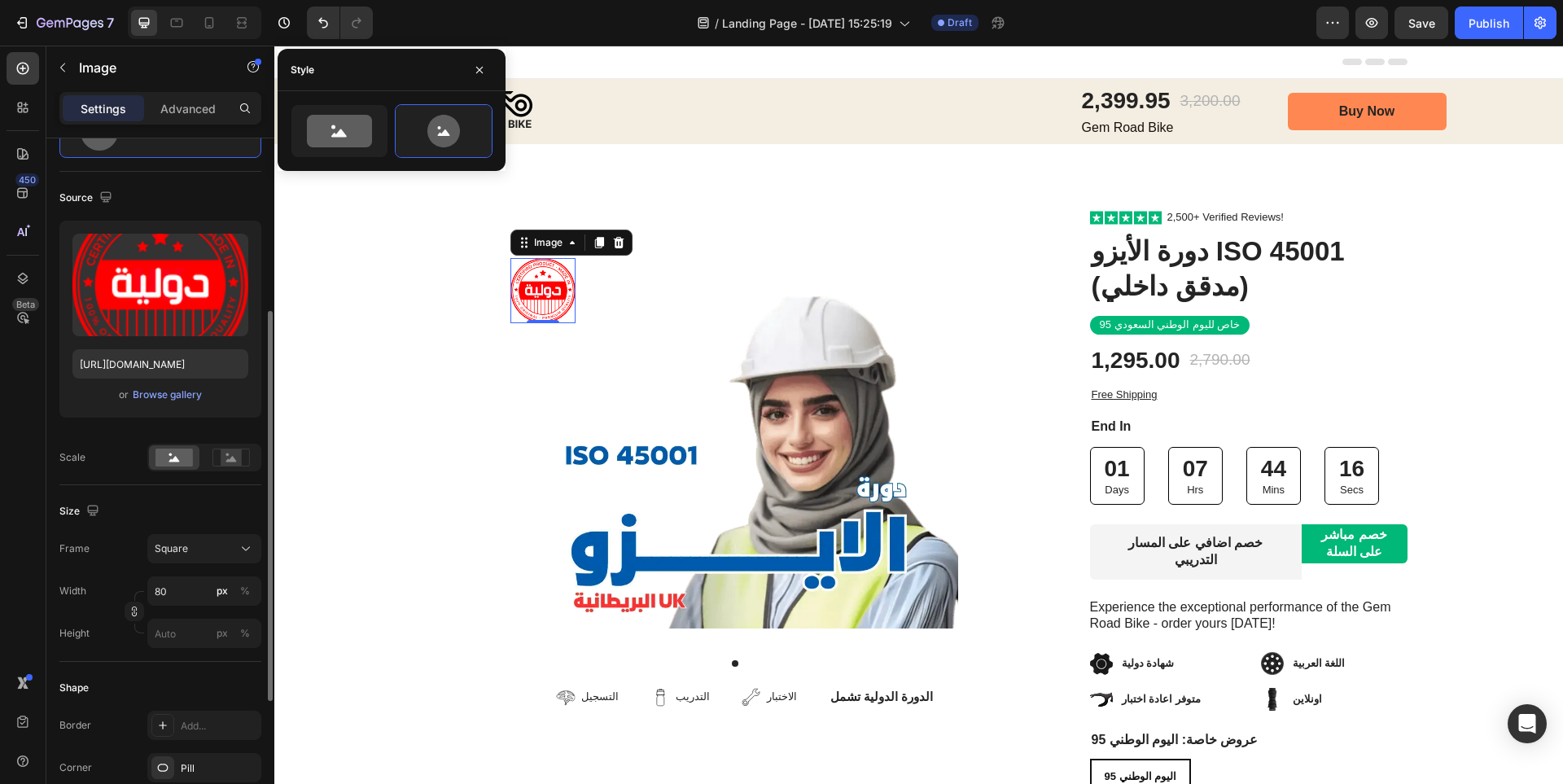
scroll to position [244, 0]
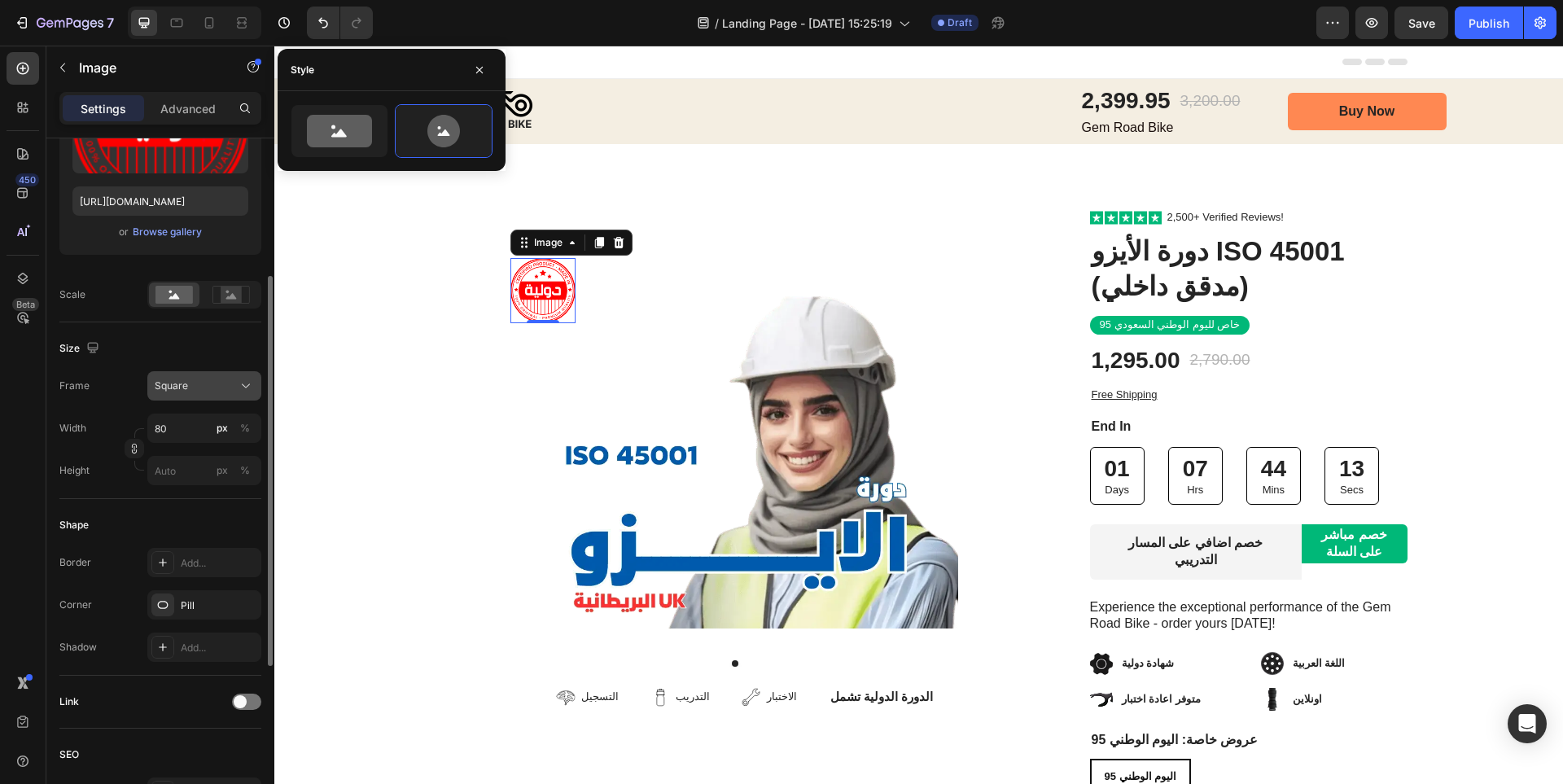
click at [236, 387] on div "Square" at bounding box center [205, 386] width 100 height 16
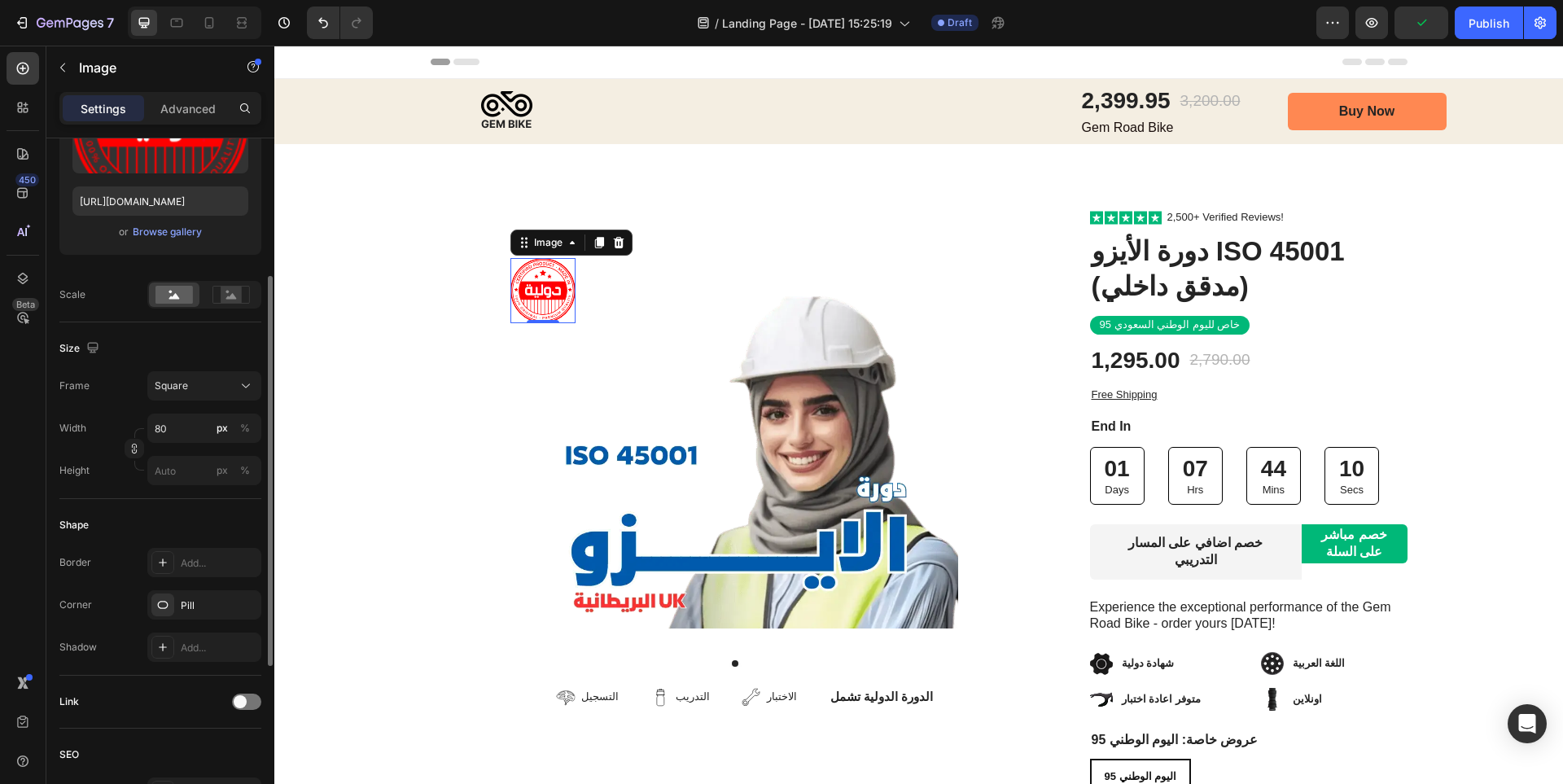
click at [228, 344] on div "Size" at bounding box center [161, 348] width 202 height 26
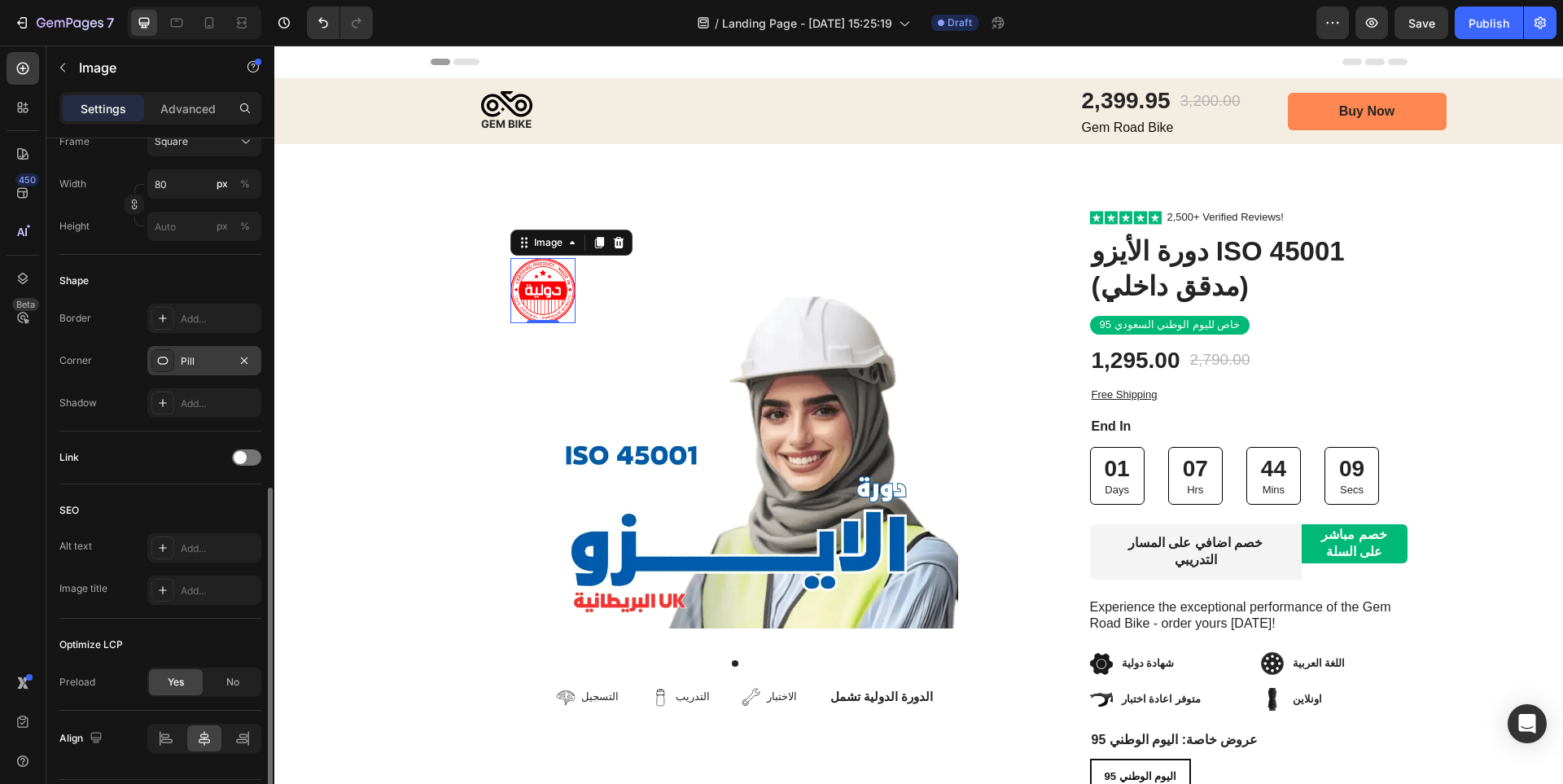
scroll to position [536, 0]
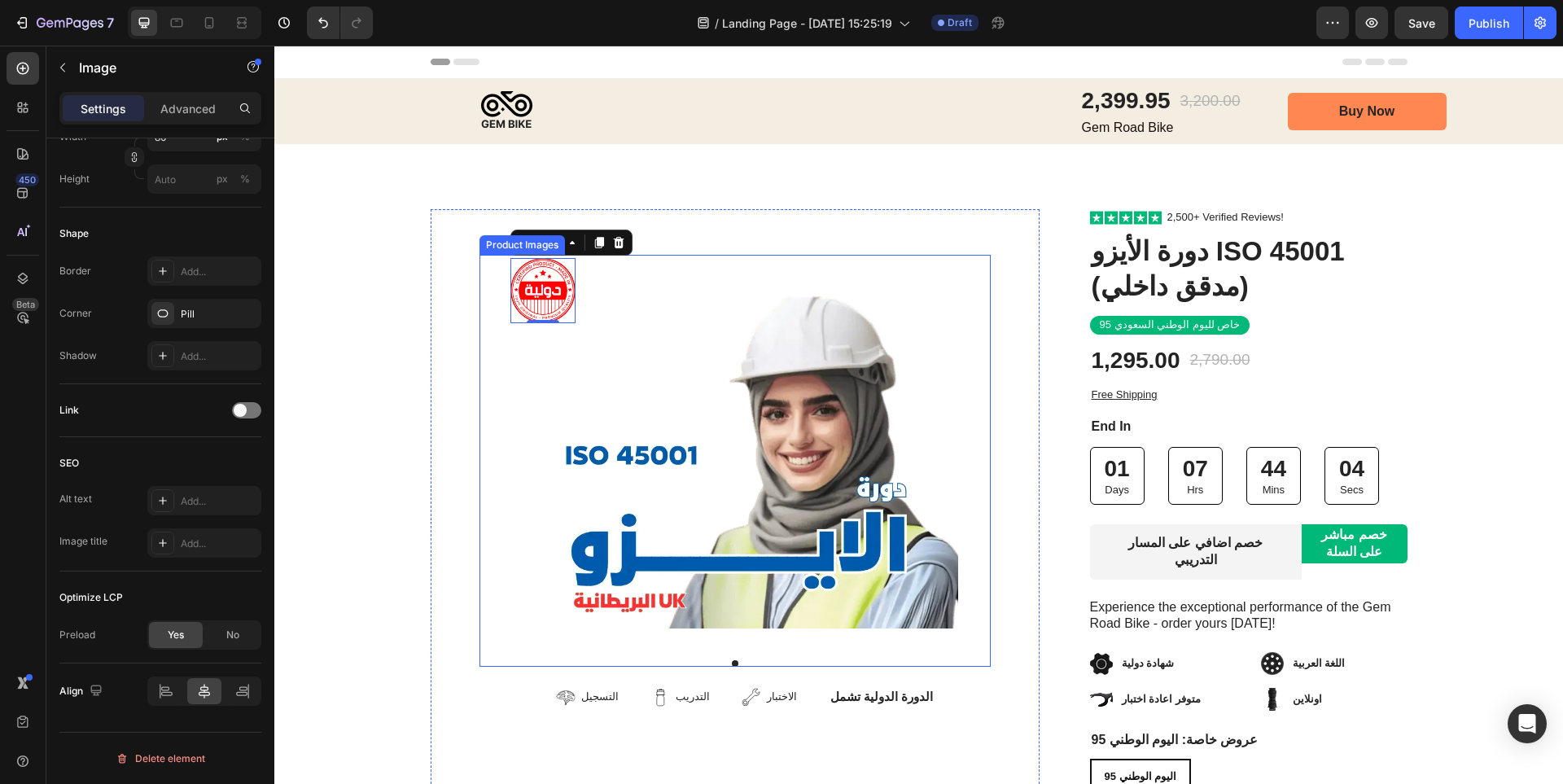
click at [770, 347] on img at bounding box center [735, 441] width 446 height 373
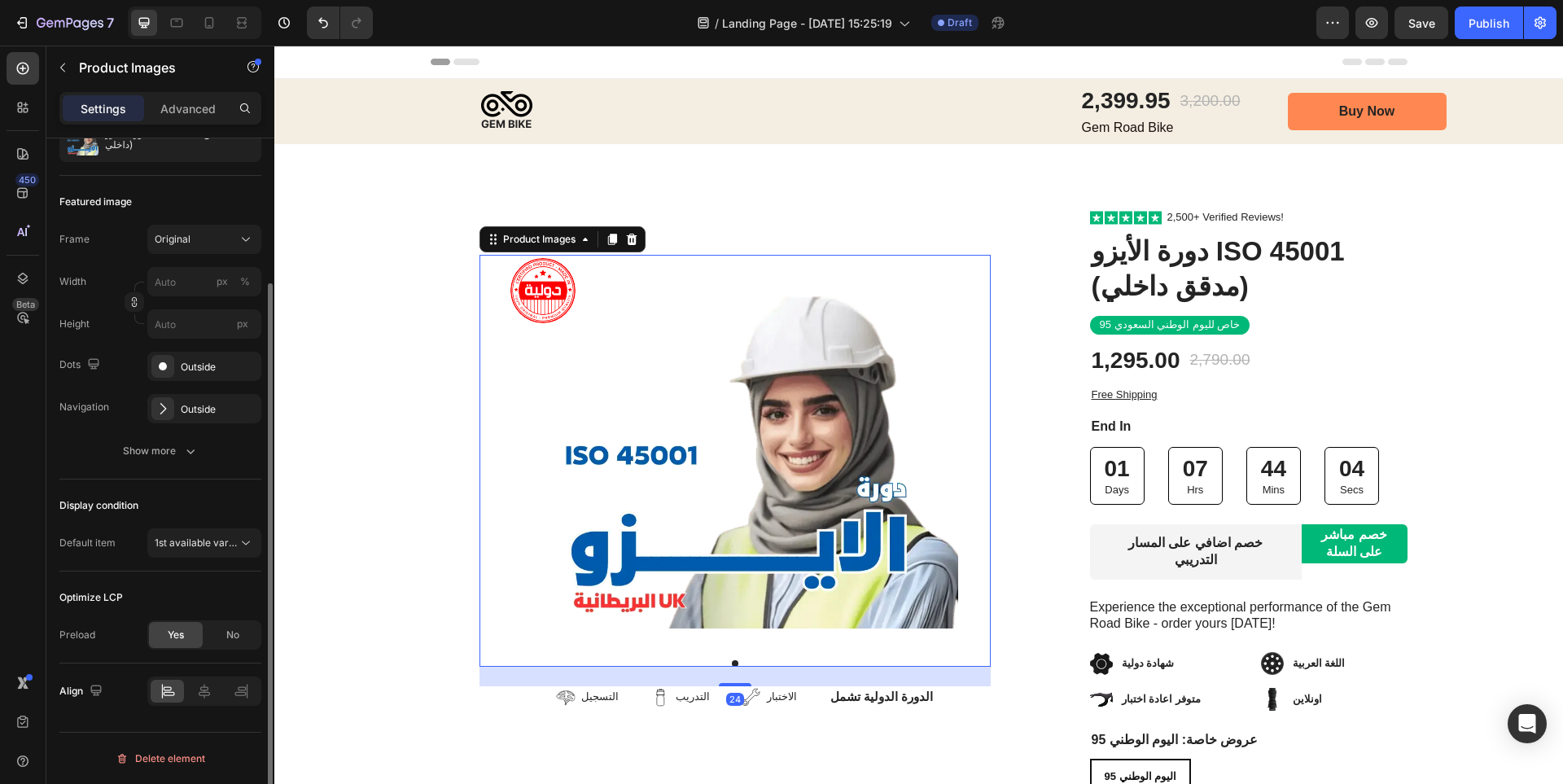
scroll to position [0, 0]
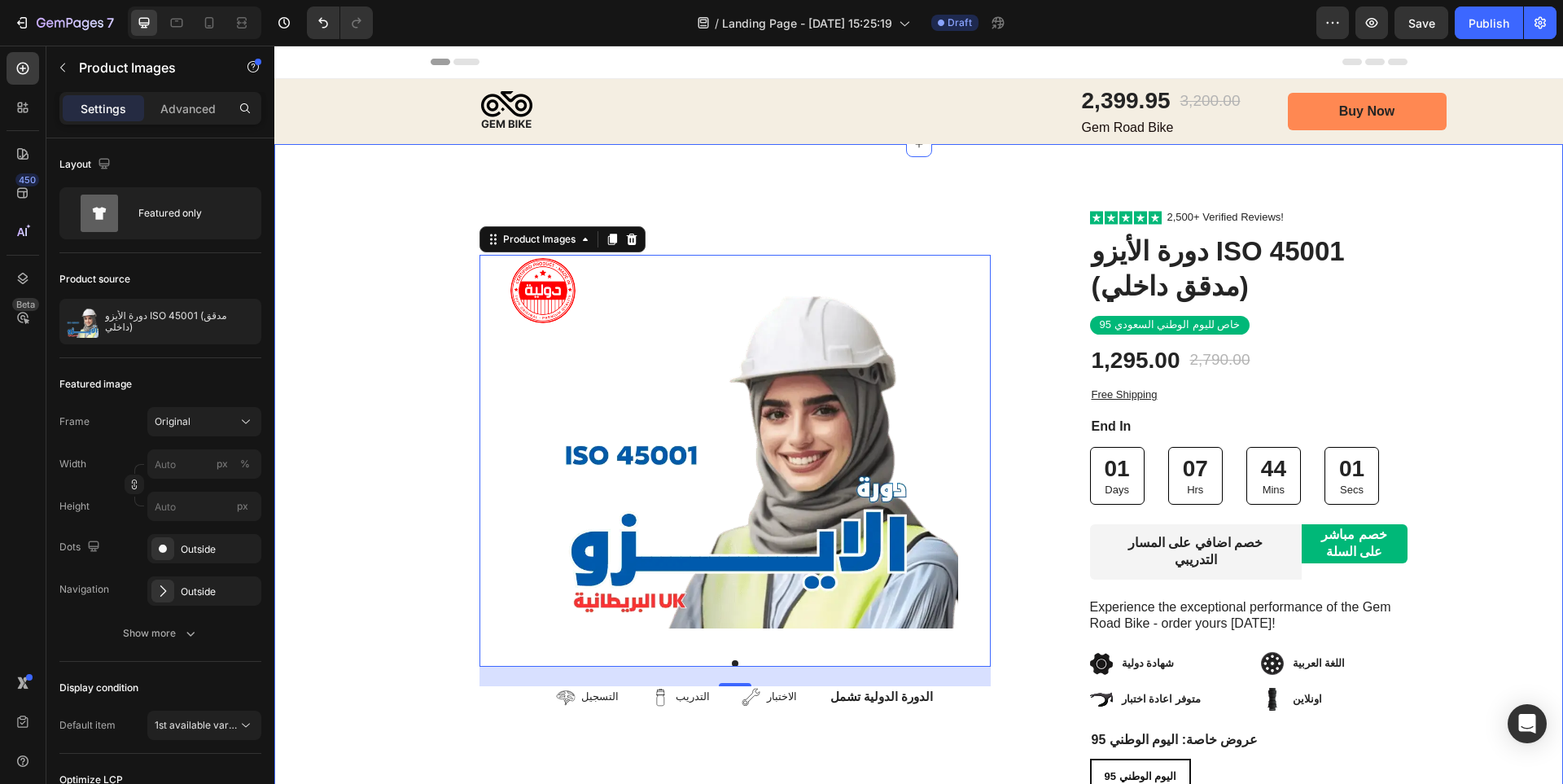
click at [373, 334] on div "Image Row Product Images 24 التسجيل Item List التدريب Item List الاختبار Item L…" at bounding box center [918, 616] width 1289 height 814
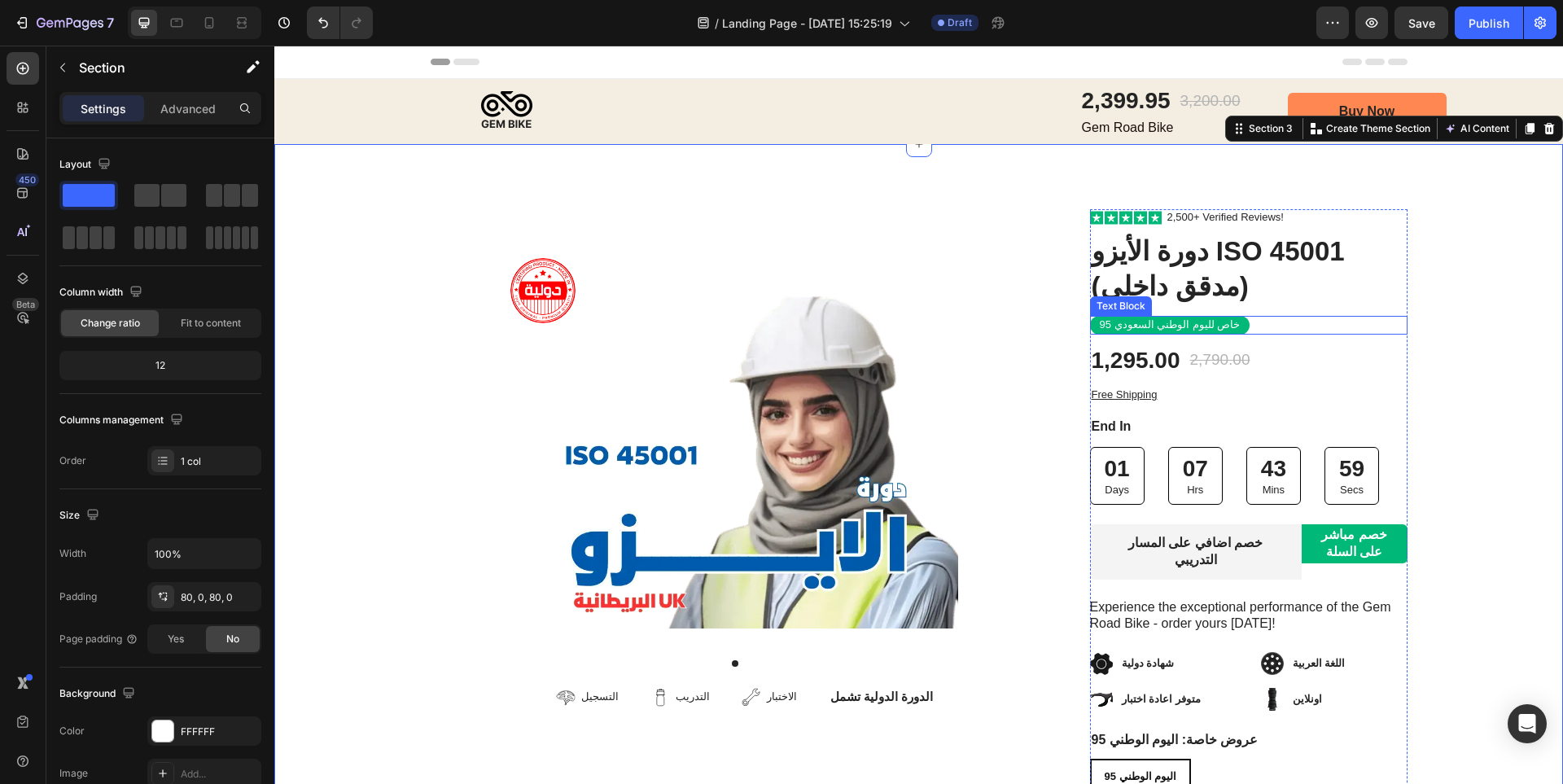
click at [1126, 325] on p "خاص لليوم الوطني السعودي 95" at bounding box center [1170, 325] width 141 height 14
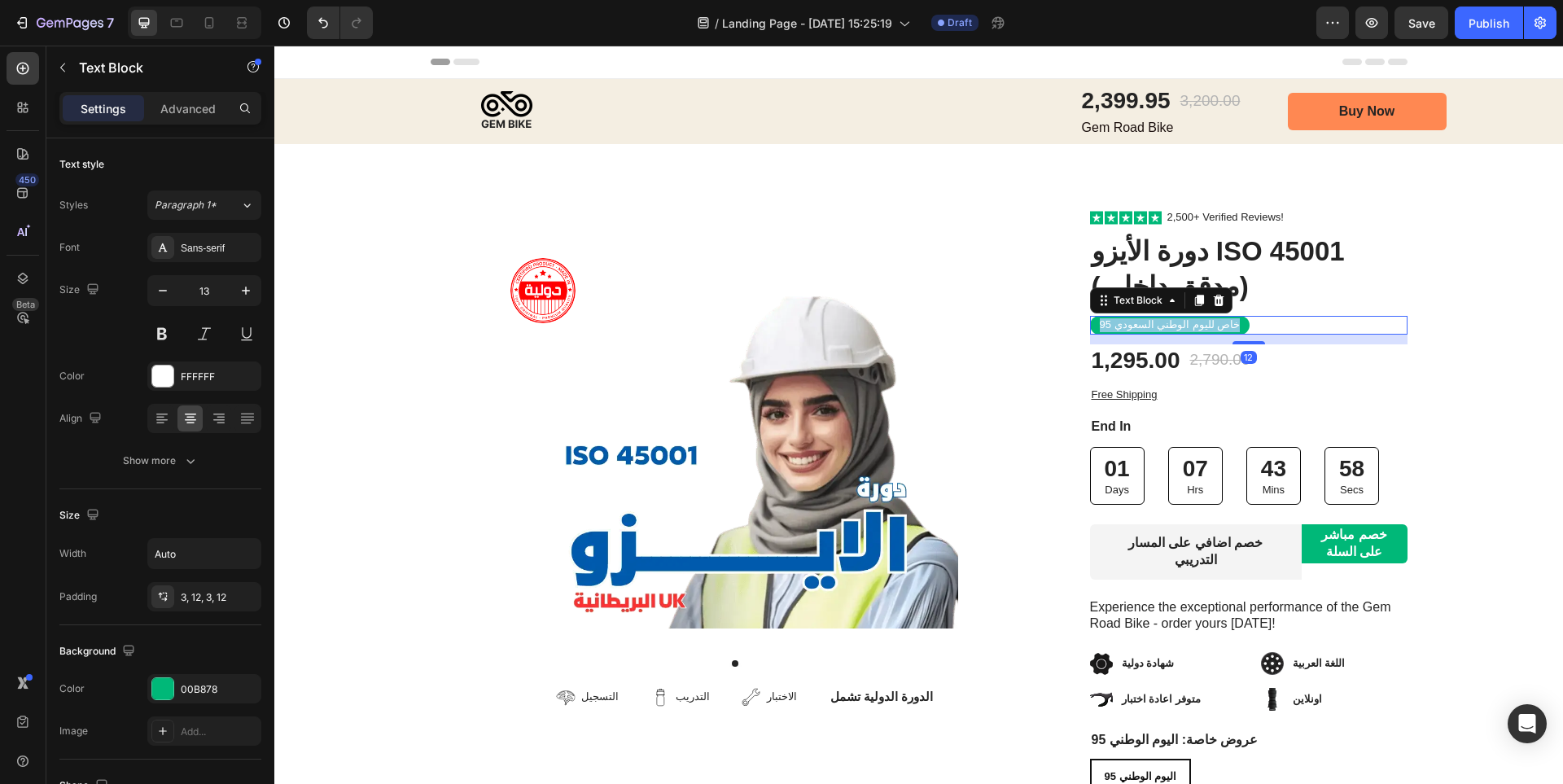
click at [1126, 325] on p "خاص لليوم الوطني السعودي 95" at bounding box center [1170, 325] width 141 height 14
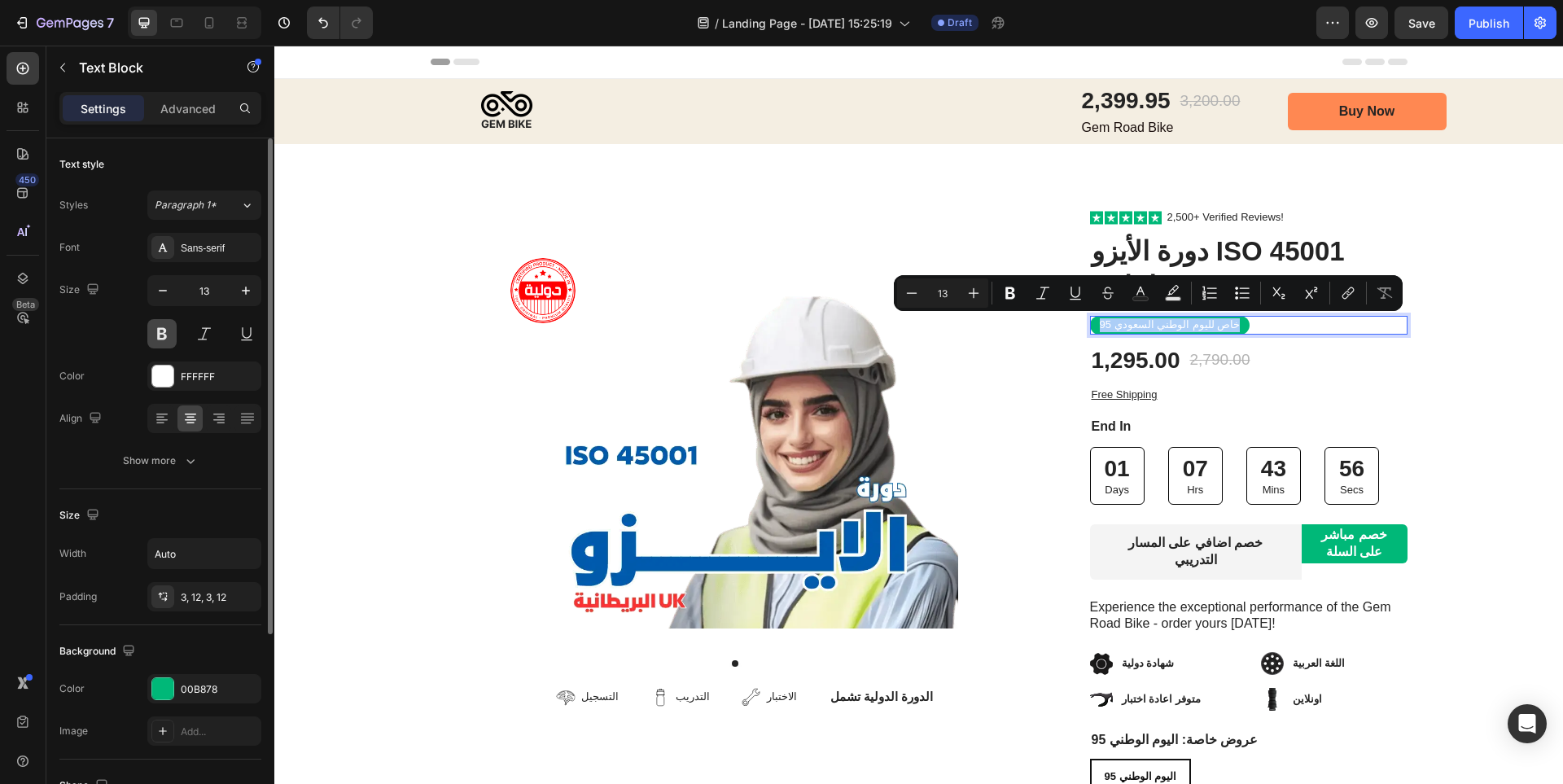
click at [166, 332] on button at bounding box center [162, 333] width 29 height 29
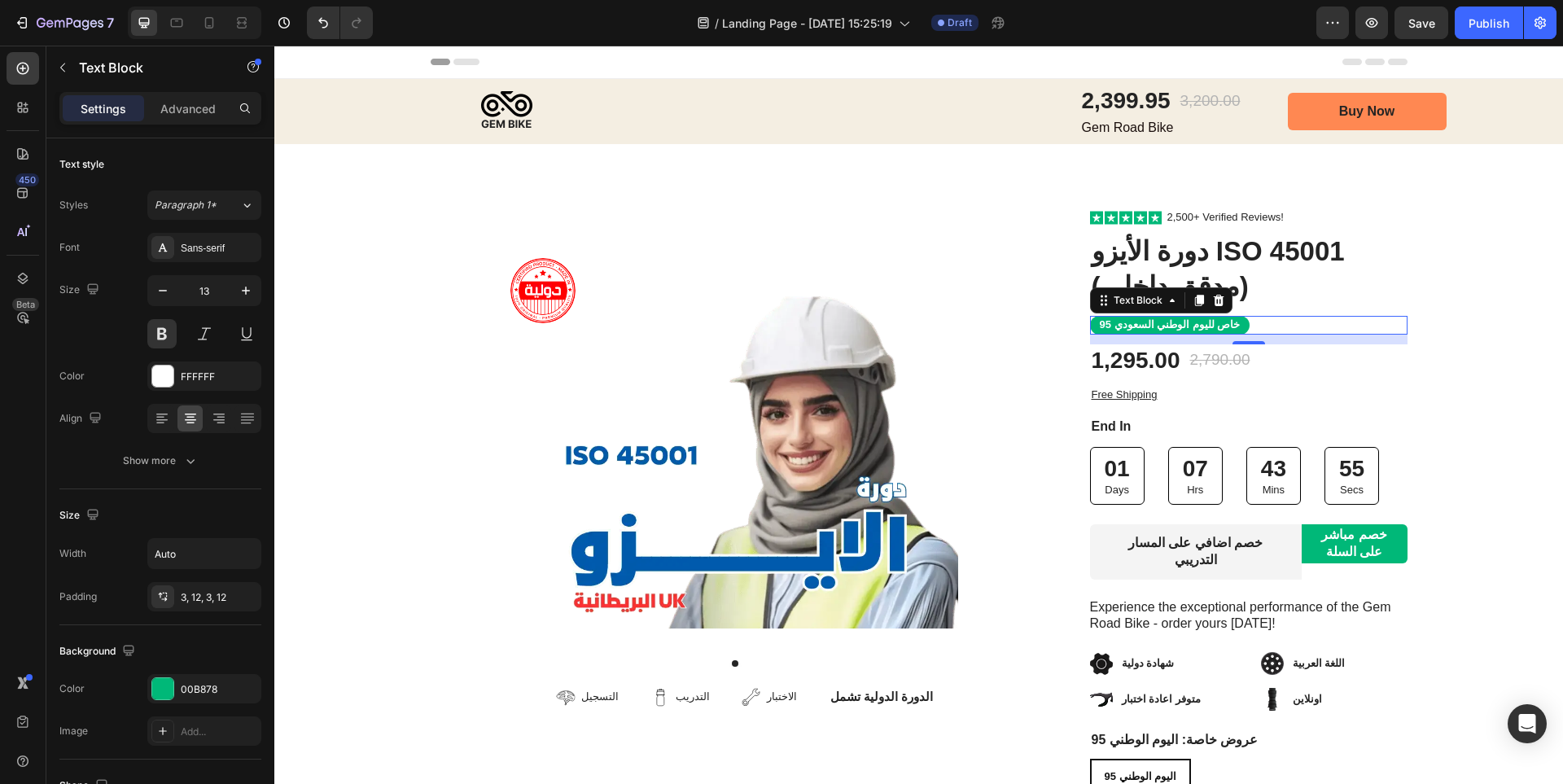
click at [1090, 316] on span at bounding box center [1090, 316] width 0 height 0
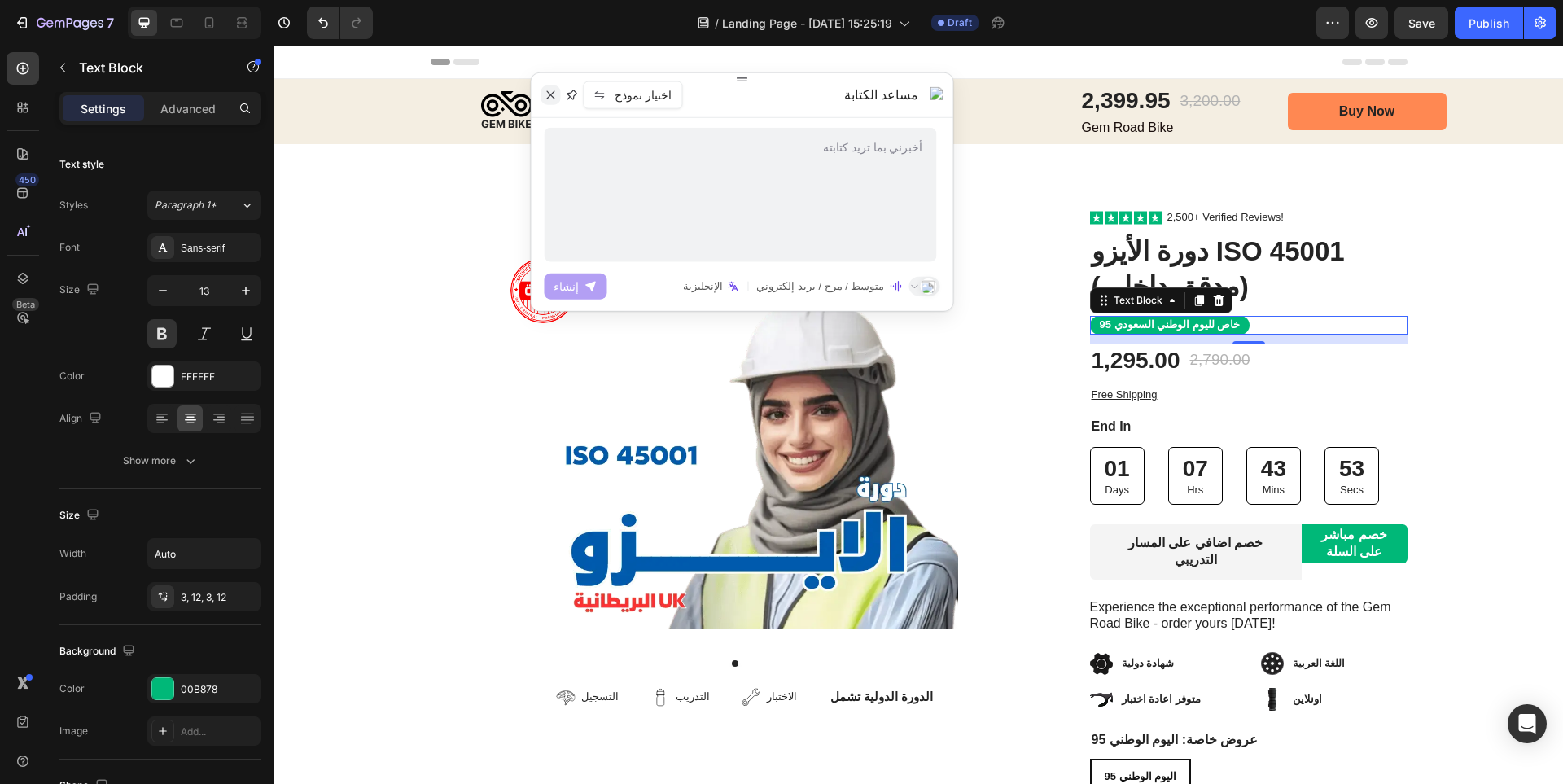
click at [545, 96] on icon at bounding box center [550, 95] width 13 height 13
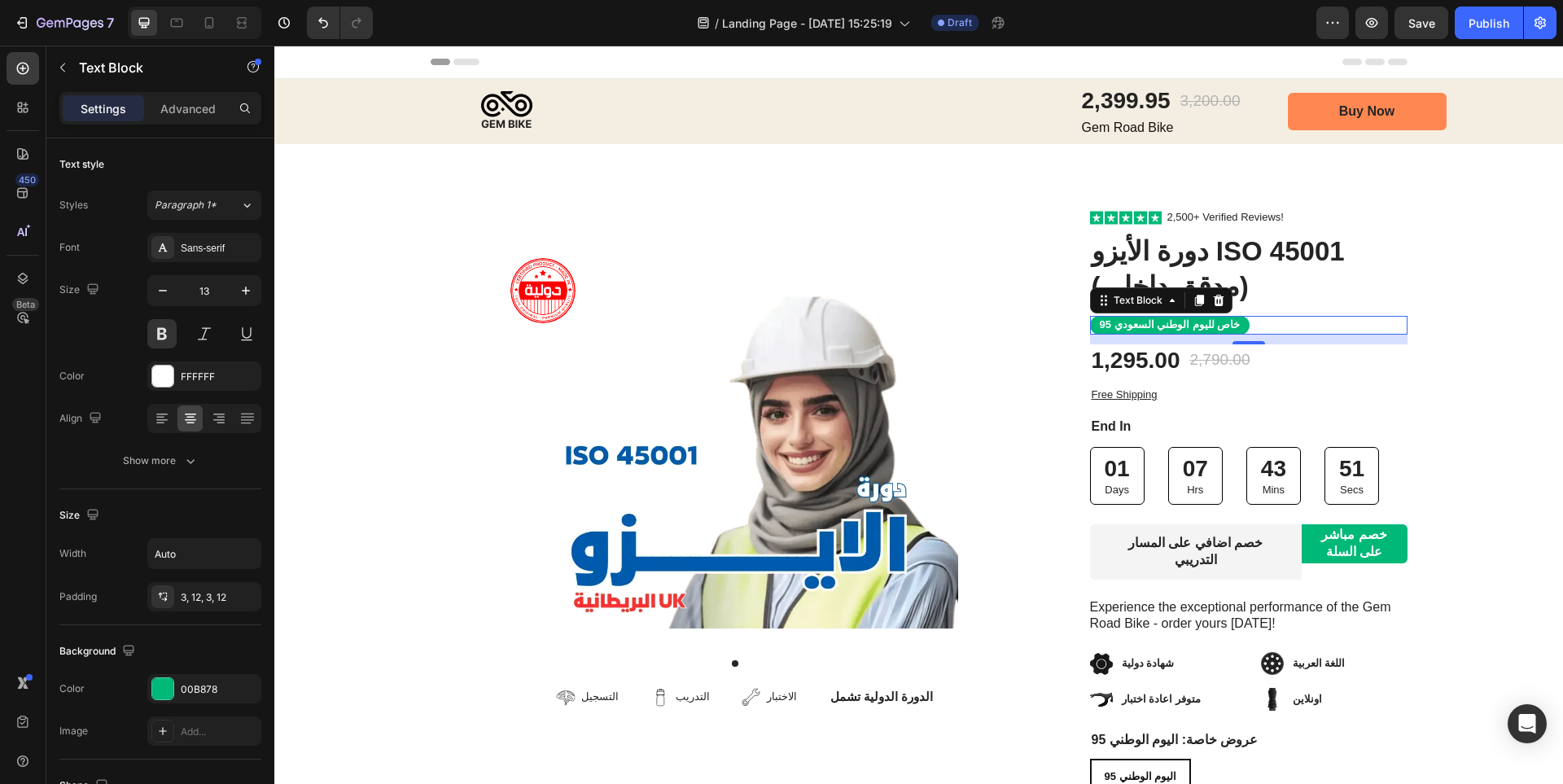
click at [1169, 327] on p "خاص لليوم الوطني السعودي 95" at bounding box center [1170, 325] width 141 height 14
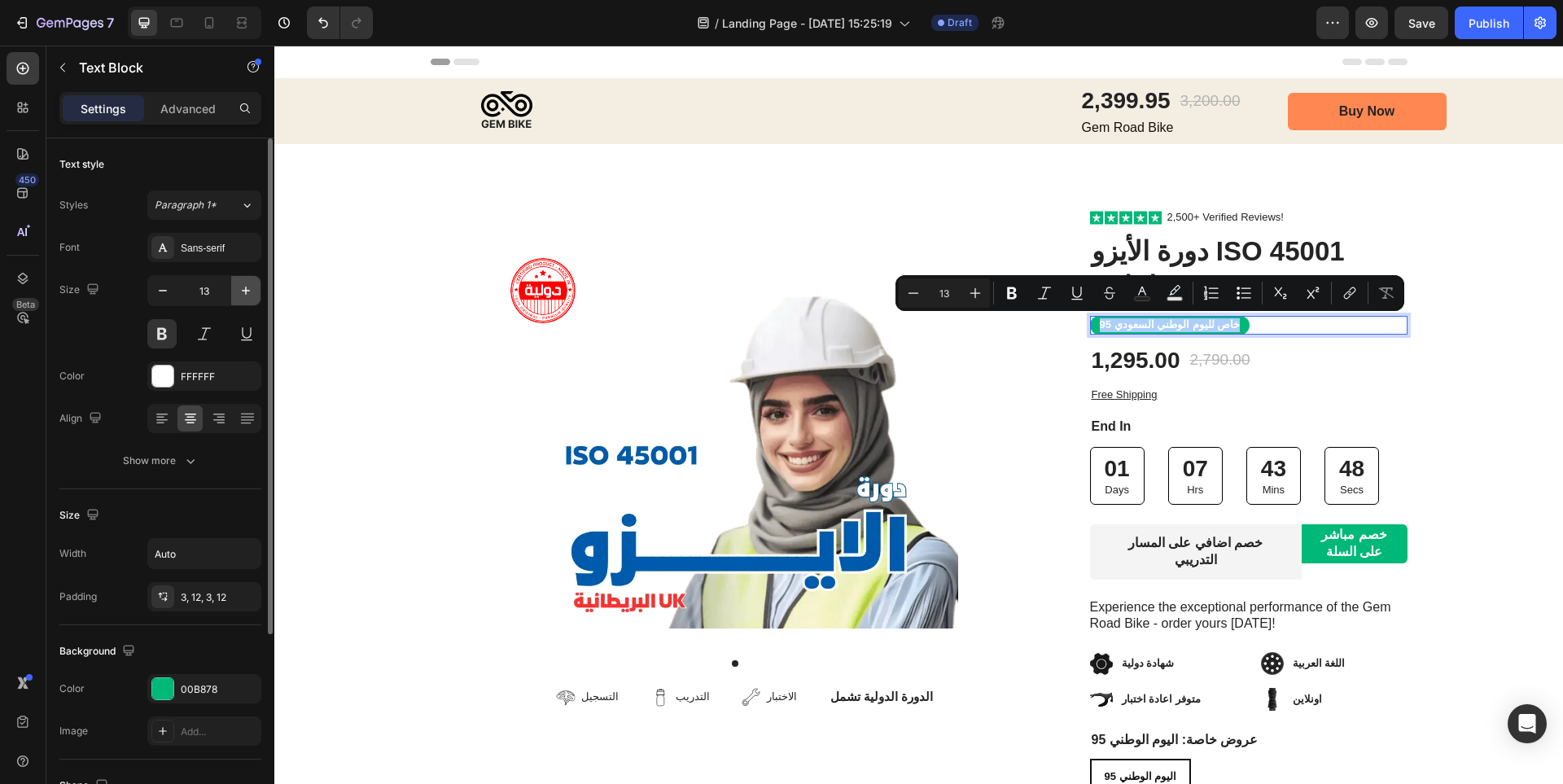
click at [250, 297] on icon "button" at bounding box center [246, 290] width 16 height 16
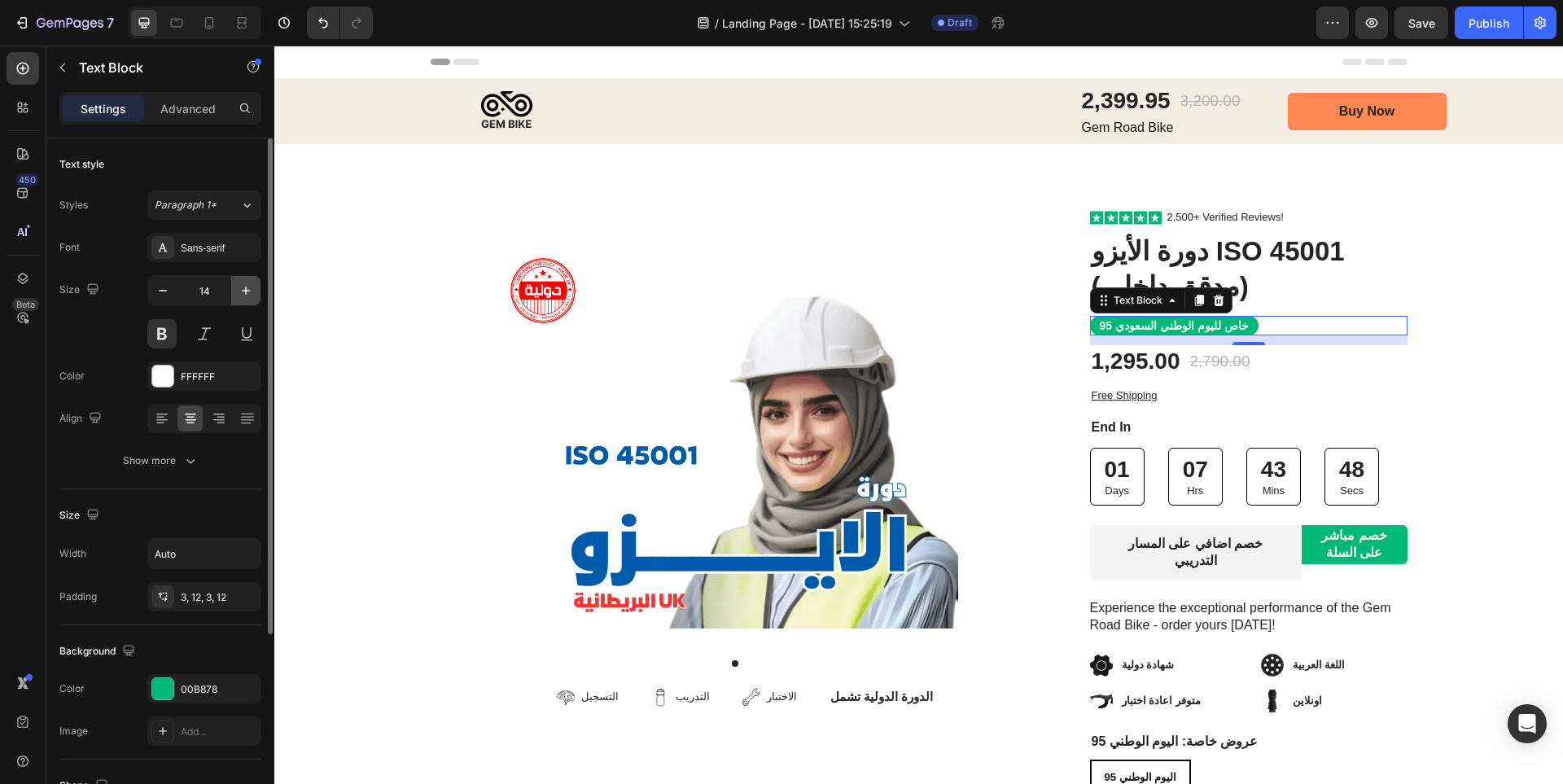
type input "15"
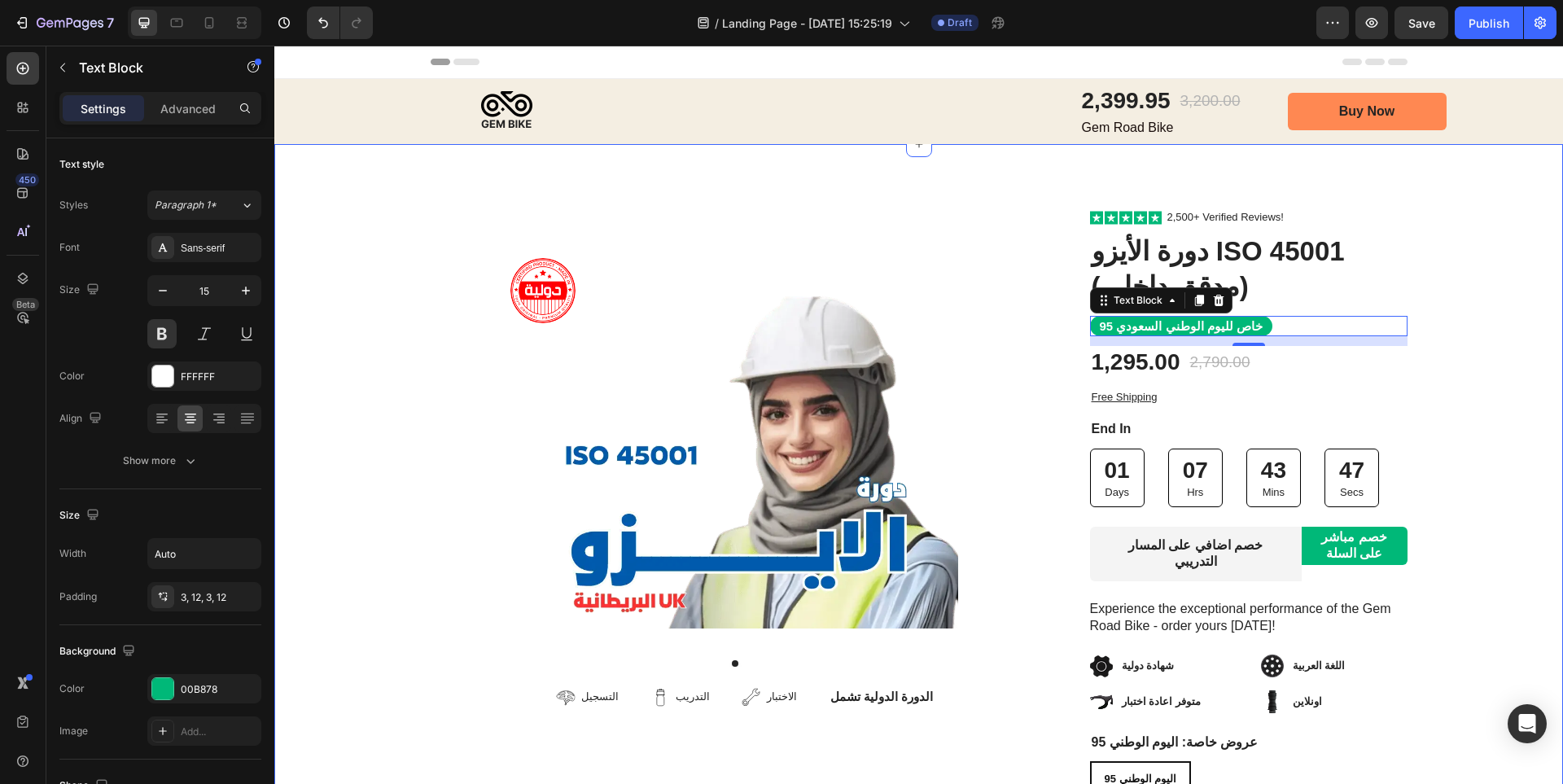
click at [377, 335] on div "Image Row Product Images التسجيل Item List التدريب Item List الاختبار Item List…" at bounding box center [918, 616] width 1289 height 815
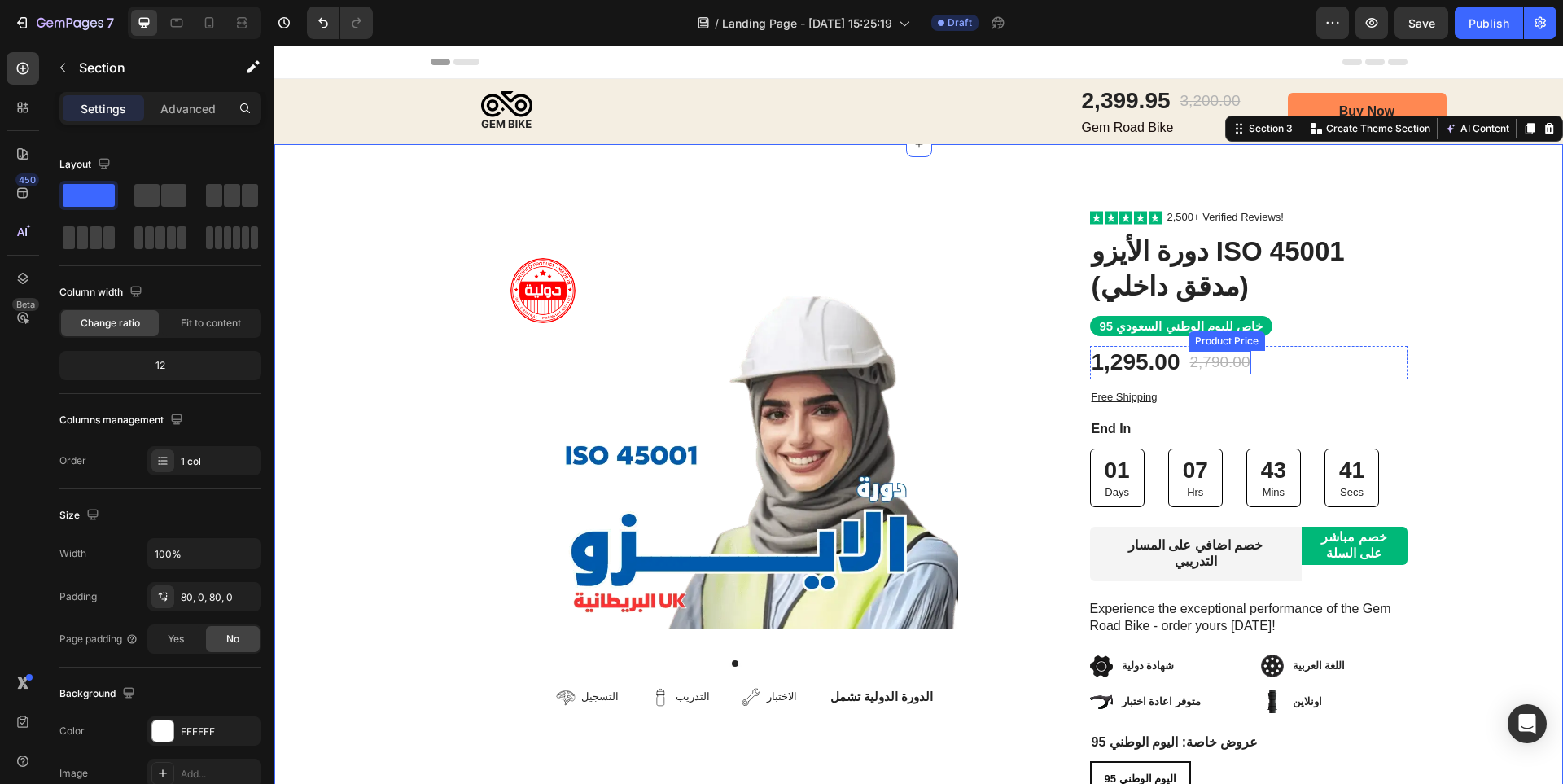
click at [1194, 332] on div "Product Price" at bounding box center [1227, 341] width 77 height 20
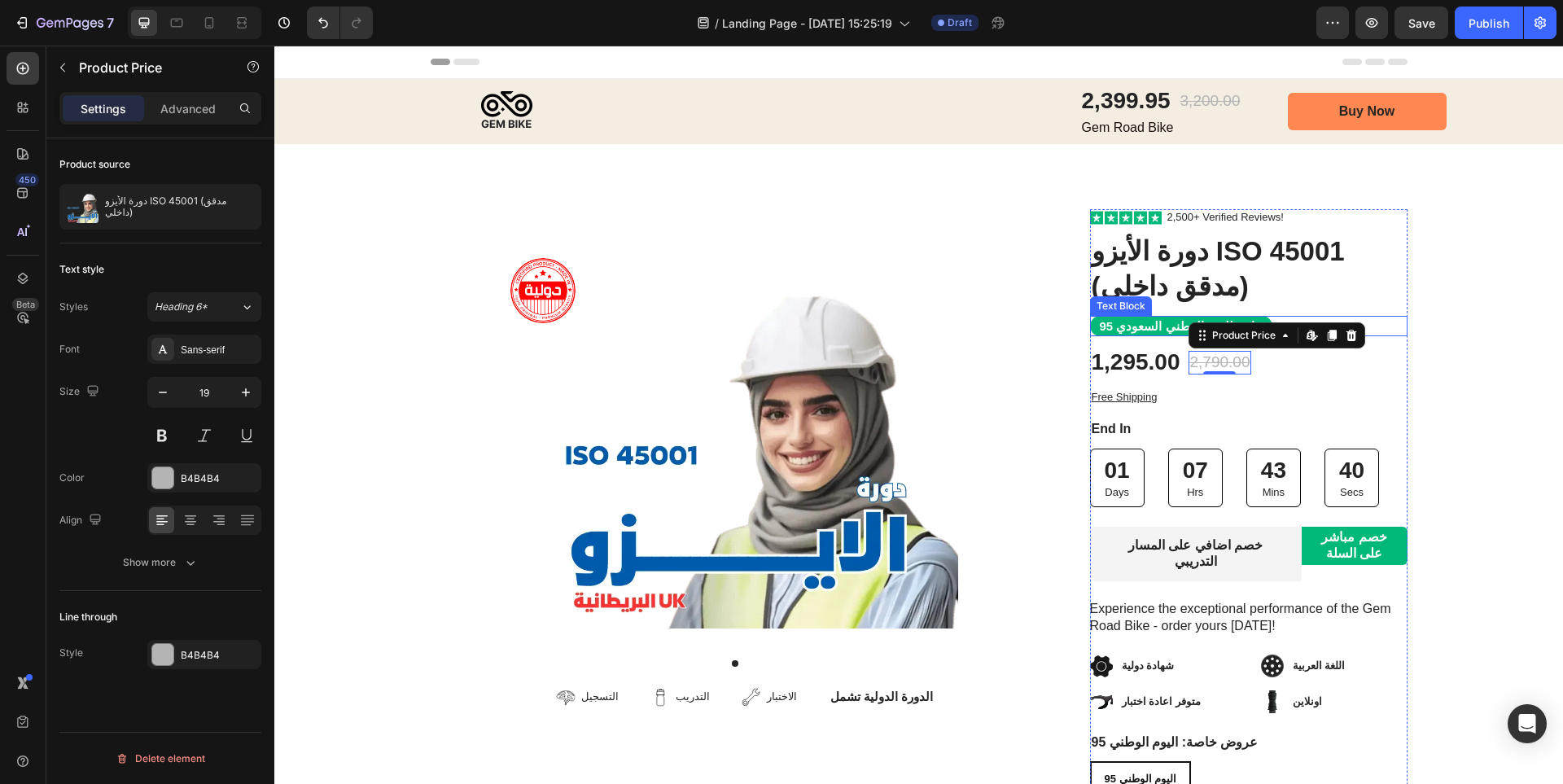
click at [1168, 332] on p "خاص لليوم الوطني السعودي 95" at bounding box center [1181, 326] width 163 height 16
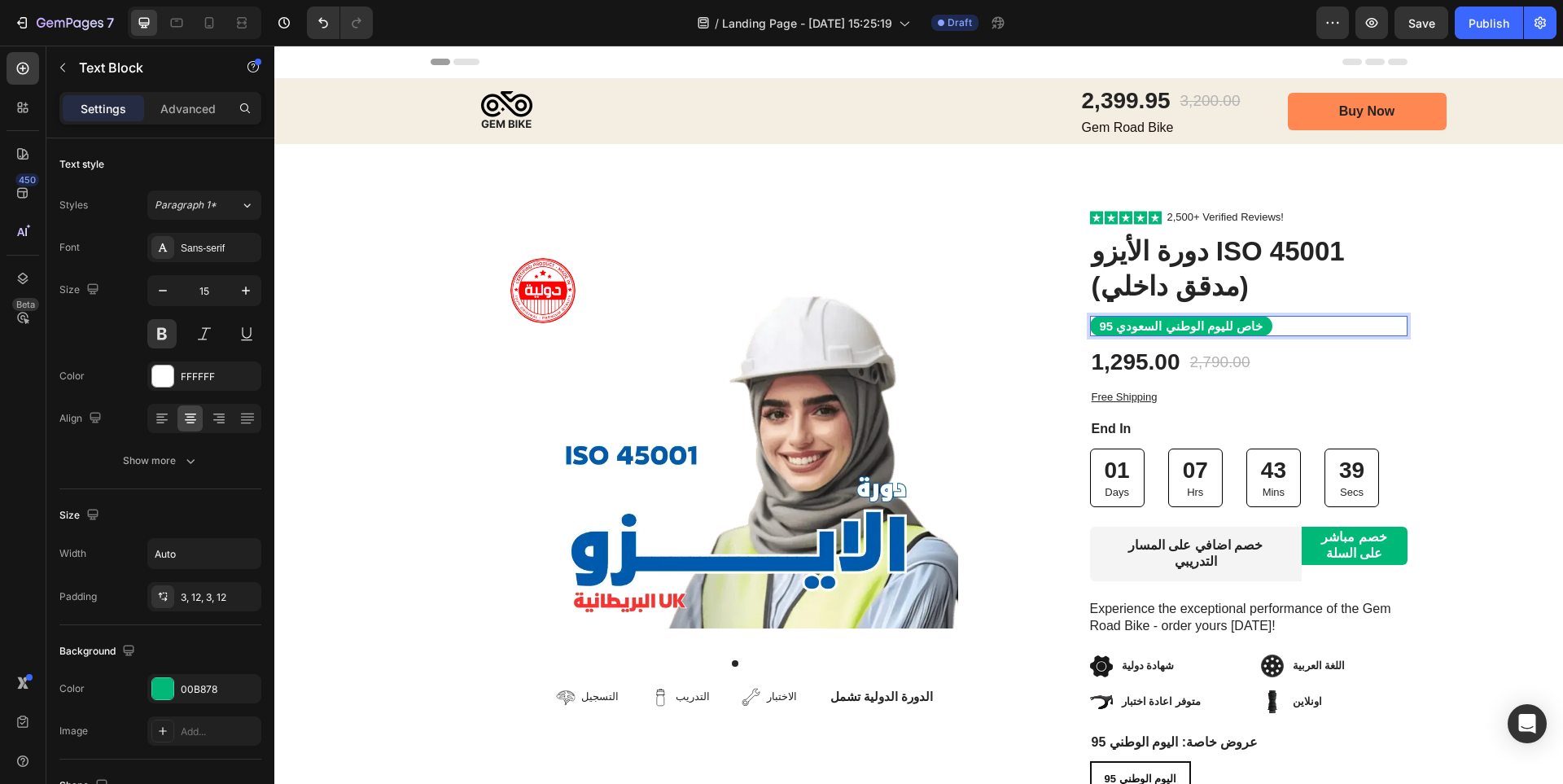
click at [1182, 331] on p "خاص لليوم الوطني السعودي 95" at bounding box center [1181, 326] width 163 height 16
click at [1182, 330] on p "خاص لليوم الوطني السعودي 95" at bounding box center [1181, 326] width 163 height 16
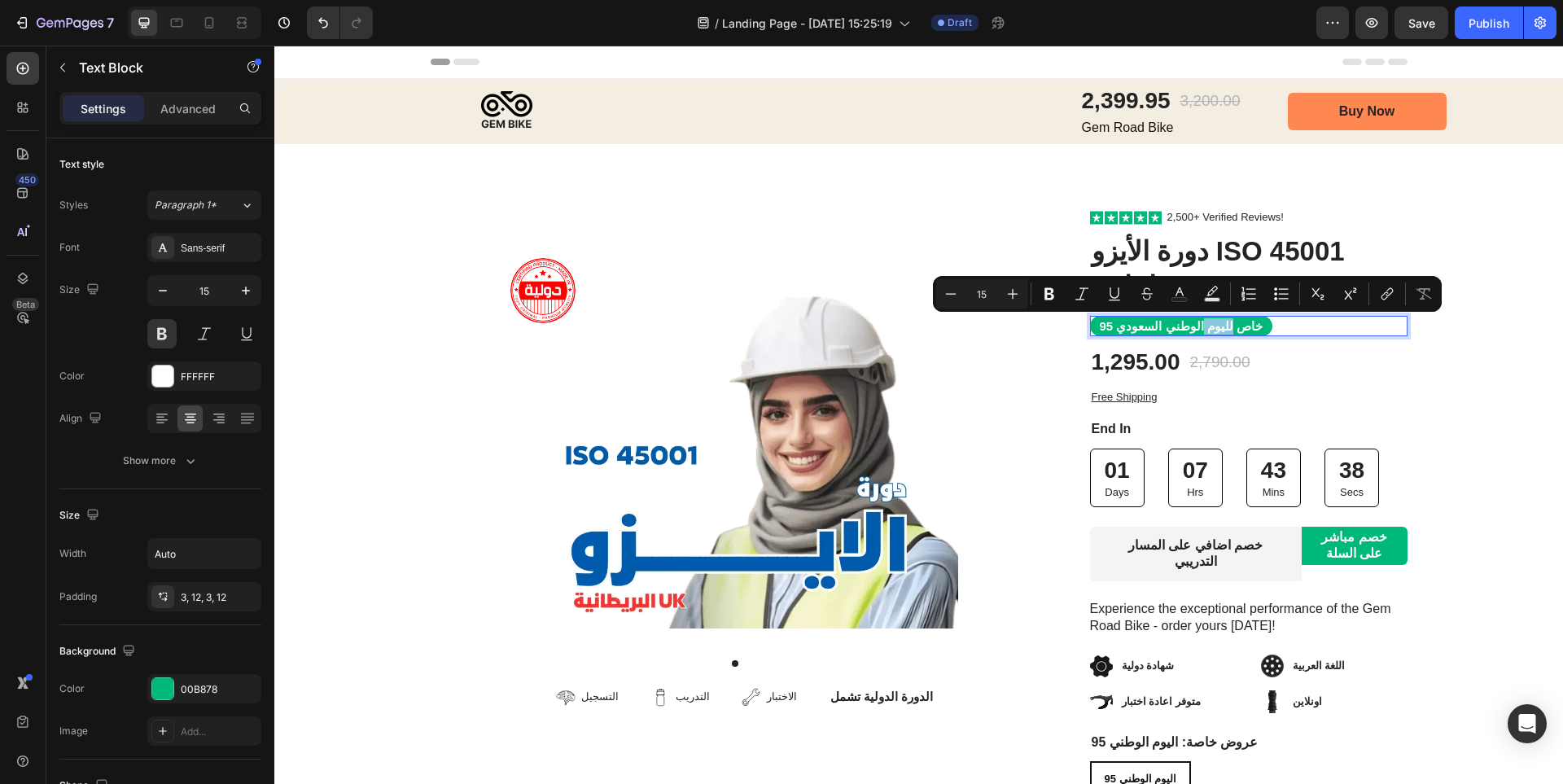
click at [1182, 327] on p "خاص لليوم الوطني السعودي 95" at bounding box center [1181, 326] width 163 height 16
drag, startPoint x: 1179, startPoint y: 324, endPoint x: 1275, endPoint y: 324, distance: 96.0
click at [1275, 324] on div "خاص لليوم الوطني السعودي 95" at bounding box center [1249, 326] width 317 height 21
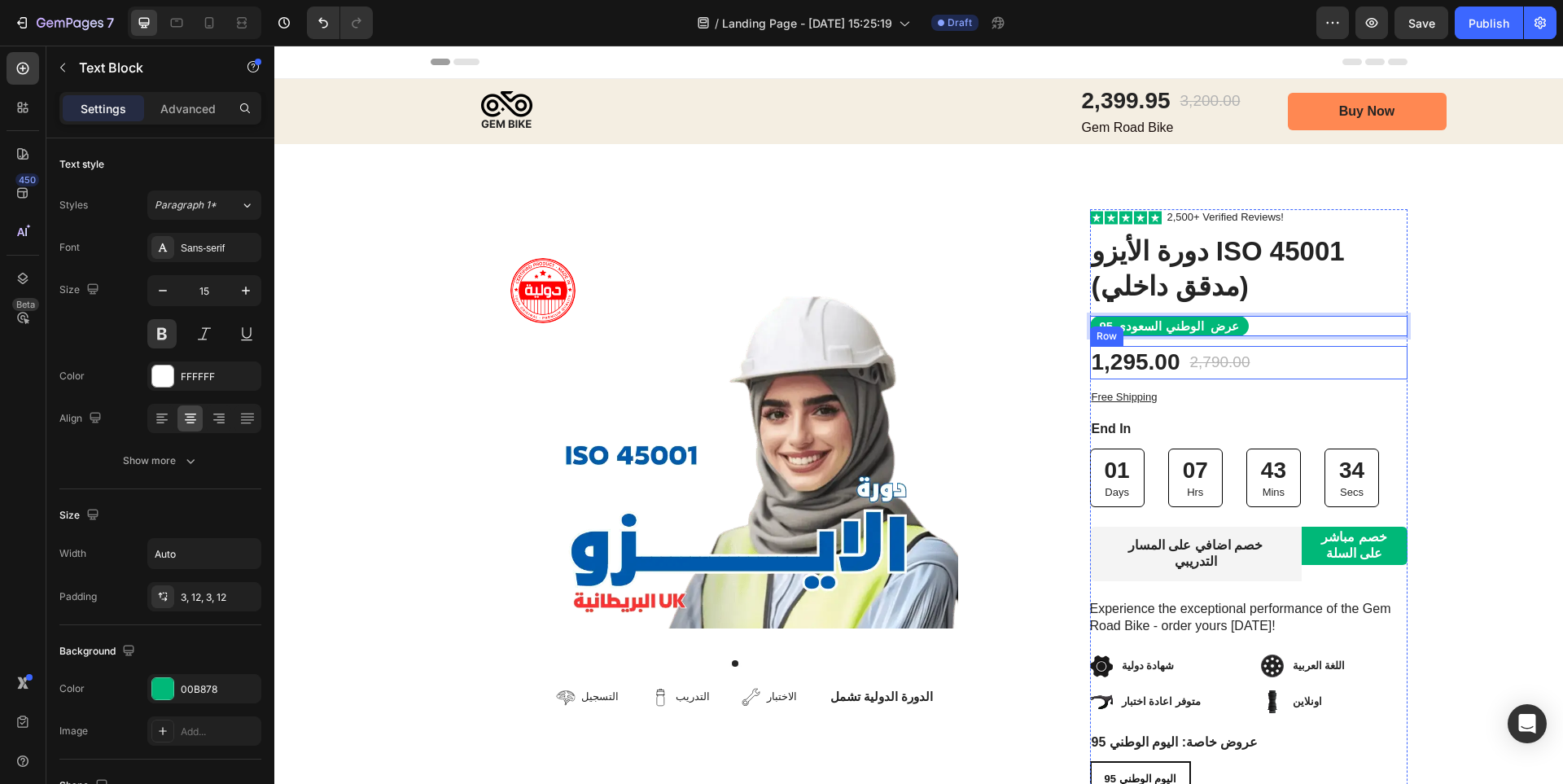
click at [1399, 354] on div "1,295.00 Product Price Product Price 2,790.00 Product Price Product Price Row" at bounding box center [1249, 362] width 317 height 33
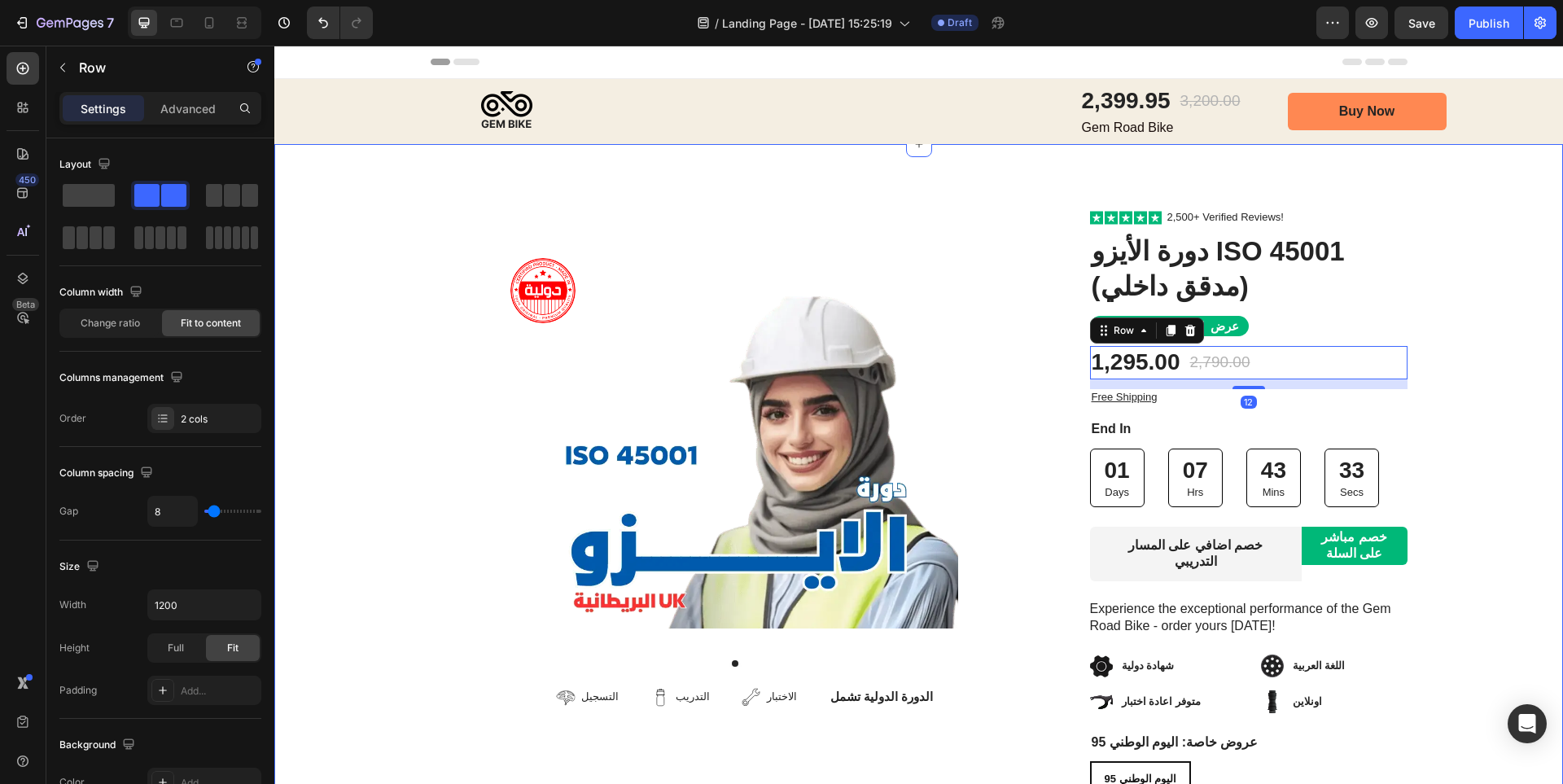
click at [1452, 358] on div "Image Row Product Images التسجيل Item List التدريب Item List الاختبار Item List…" at bounding box center [918, 616] width 1289 height 815
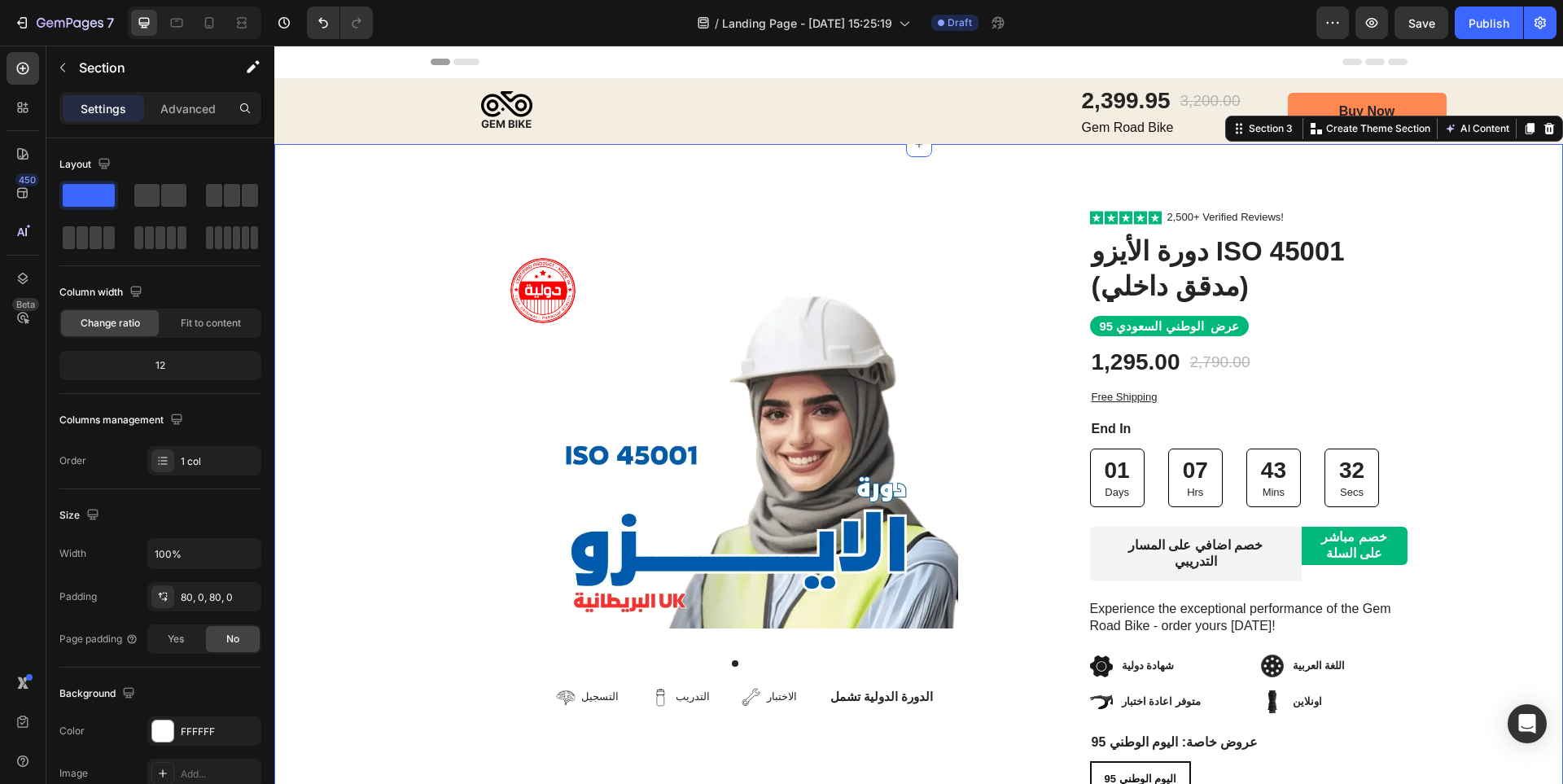
click at [1403, 448] on div "Image Row Product Images التسجيل Item List التدريب Item List الاختبار Item List…" at bounding box center [918, 616] width 1289 height 815
click at [891, 446] on img at bounding box center [735, 441] width 446 height 373
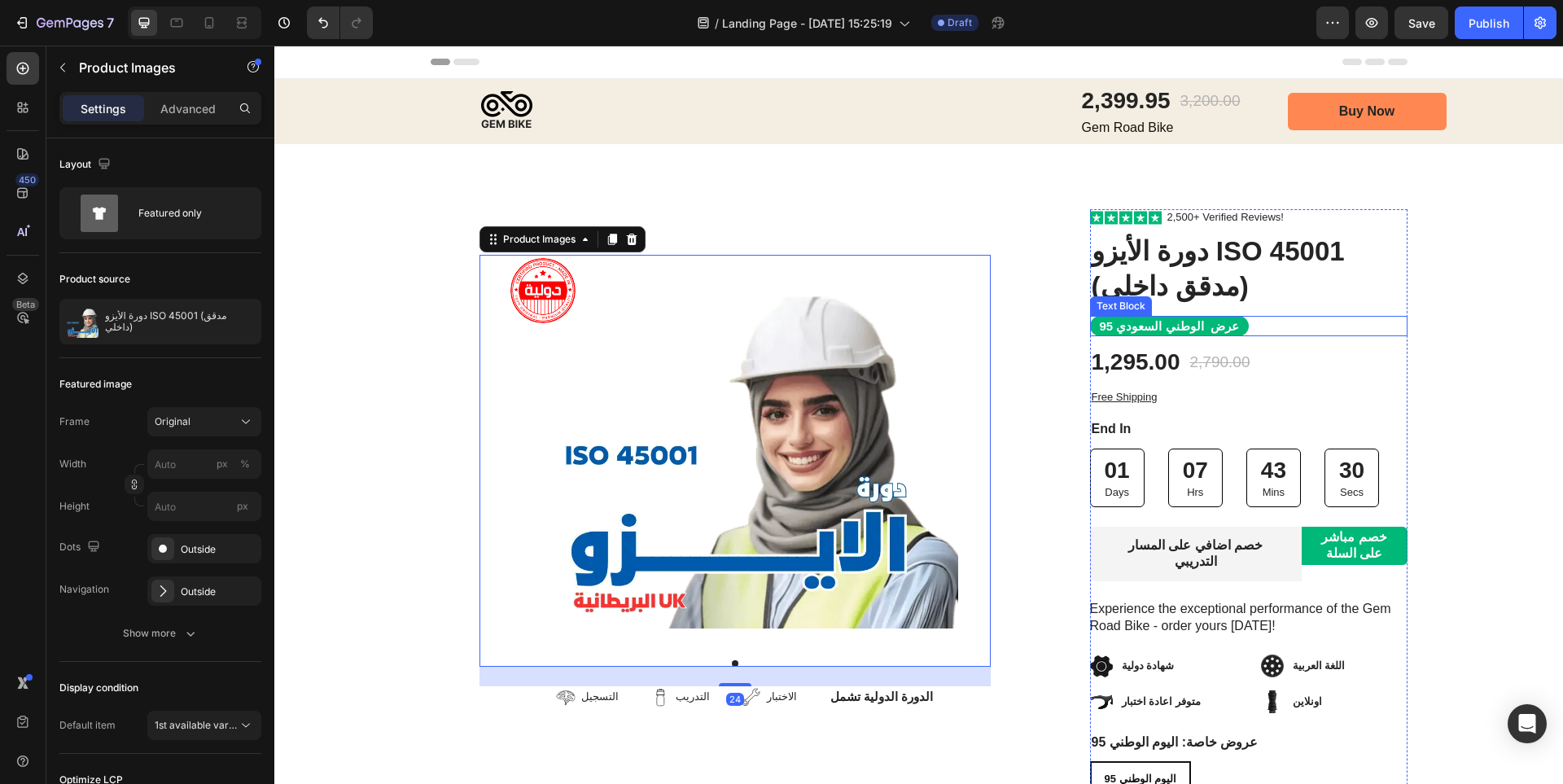
click at [1090, 316] on span at bounding box center [1090, 316] width 0 height 0
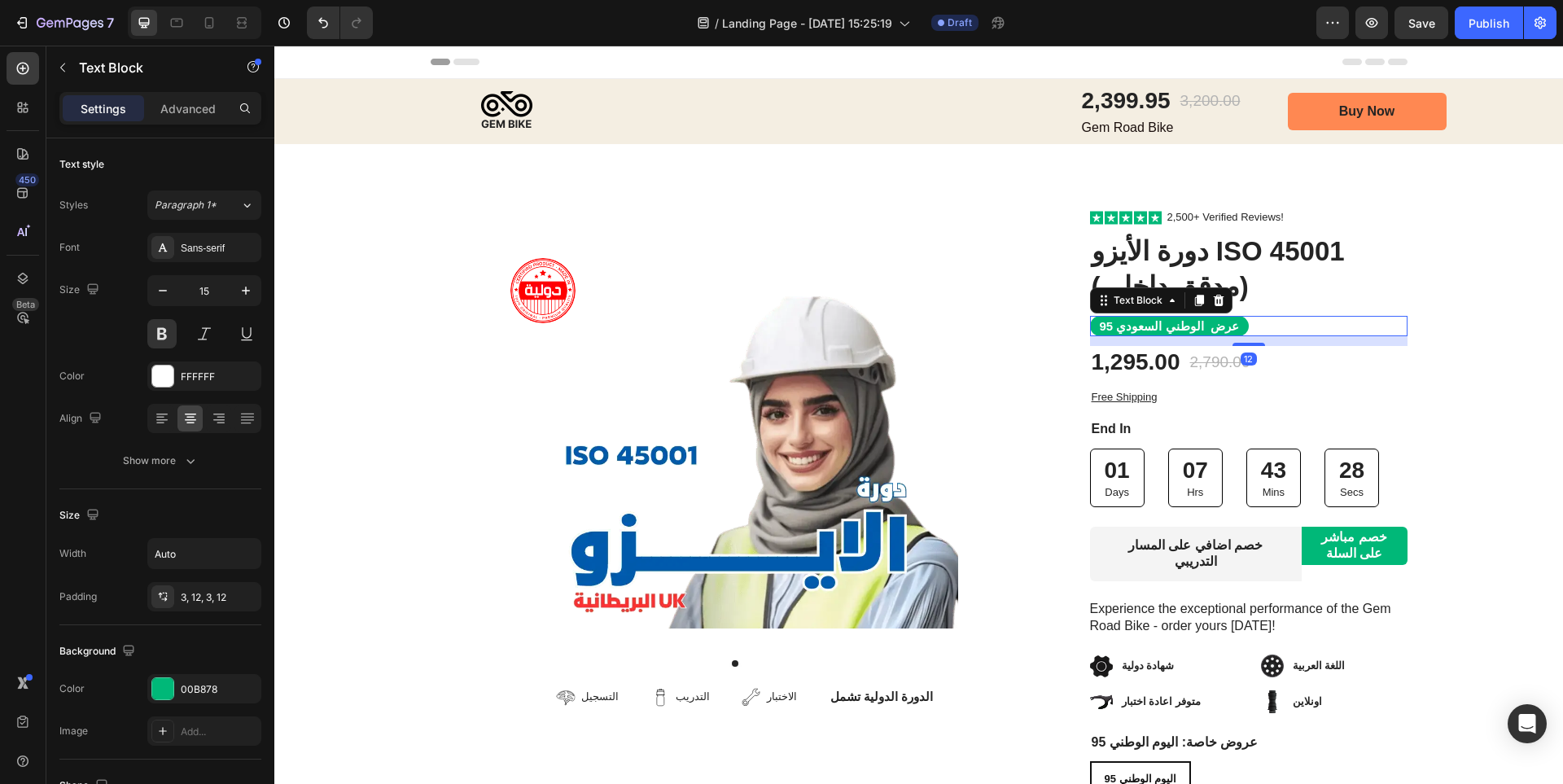
click at [1090, 316] on span at bounding box center [1090, 316] width 0 height 0
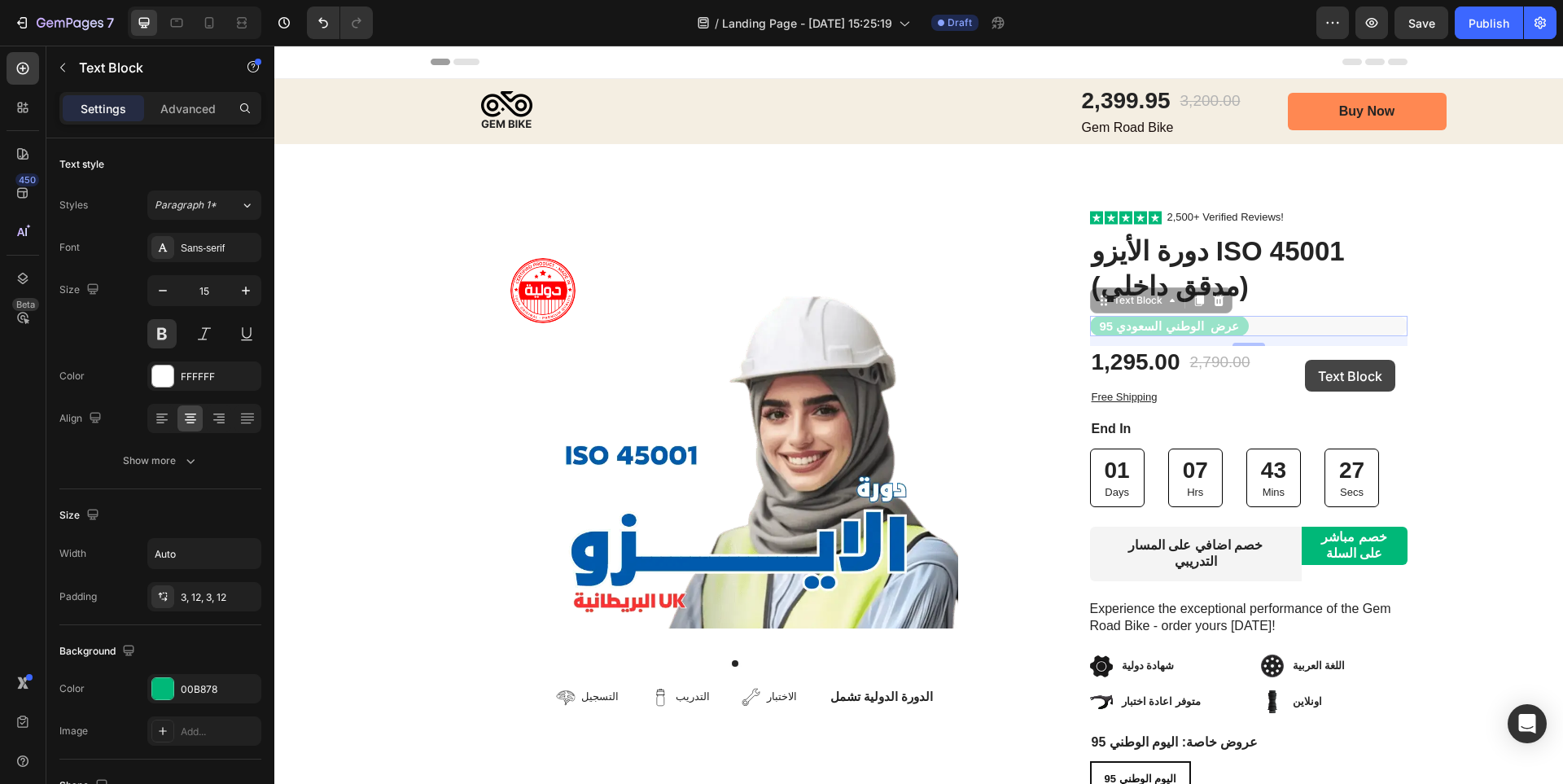
drag, startPoint x: 1143, startPoint y: 324, endPoint x: 1444, endPoint y: 318, distance: 301.1
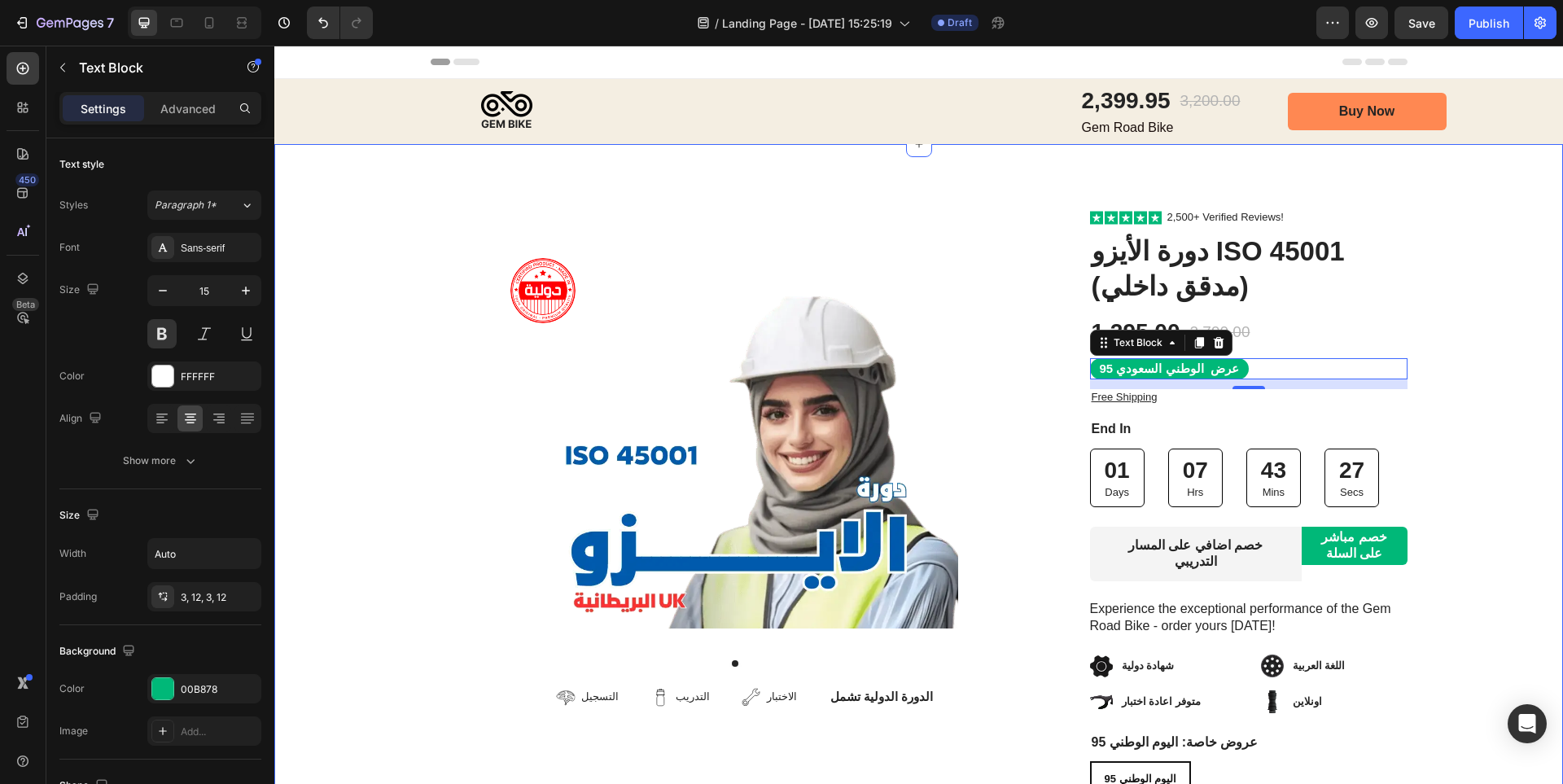
click at [1444, 314] on div "Image Row Product Images التسجيل Item List التدريب Item List الاختبار Item List…" at bounding box center [918, 616] width 1289 height 815
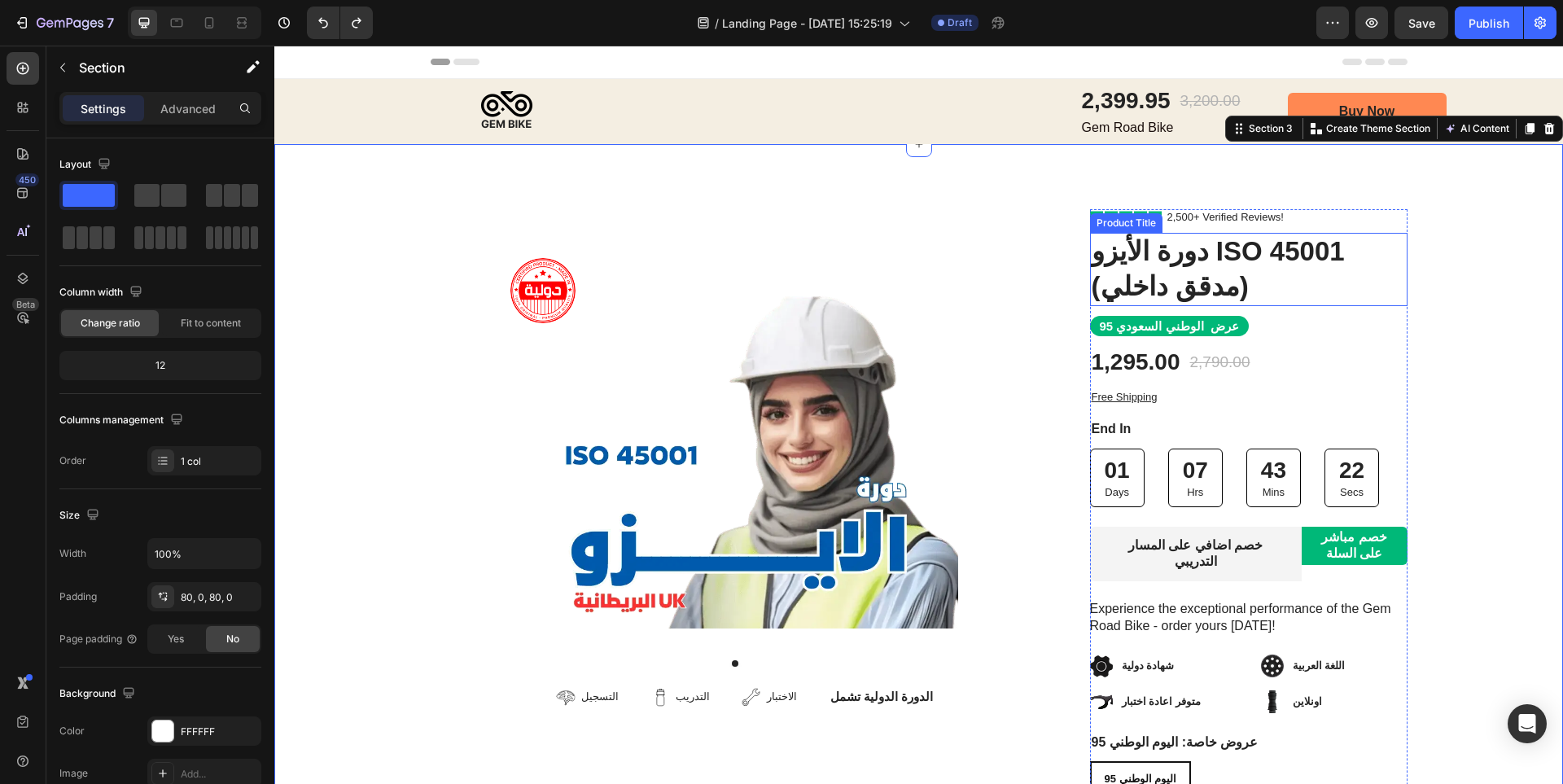
click at [1313, 301] on h1 "دورة الأيزو ISO 45001 (مدقق داخلي)" at bounding box center [1249, 268] width 317 height 73
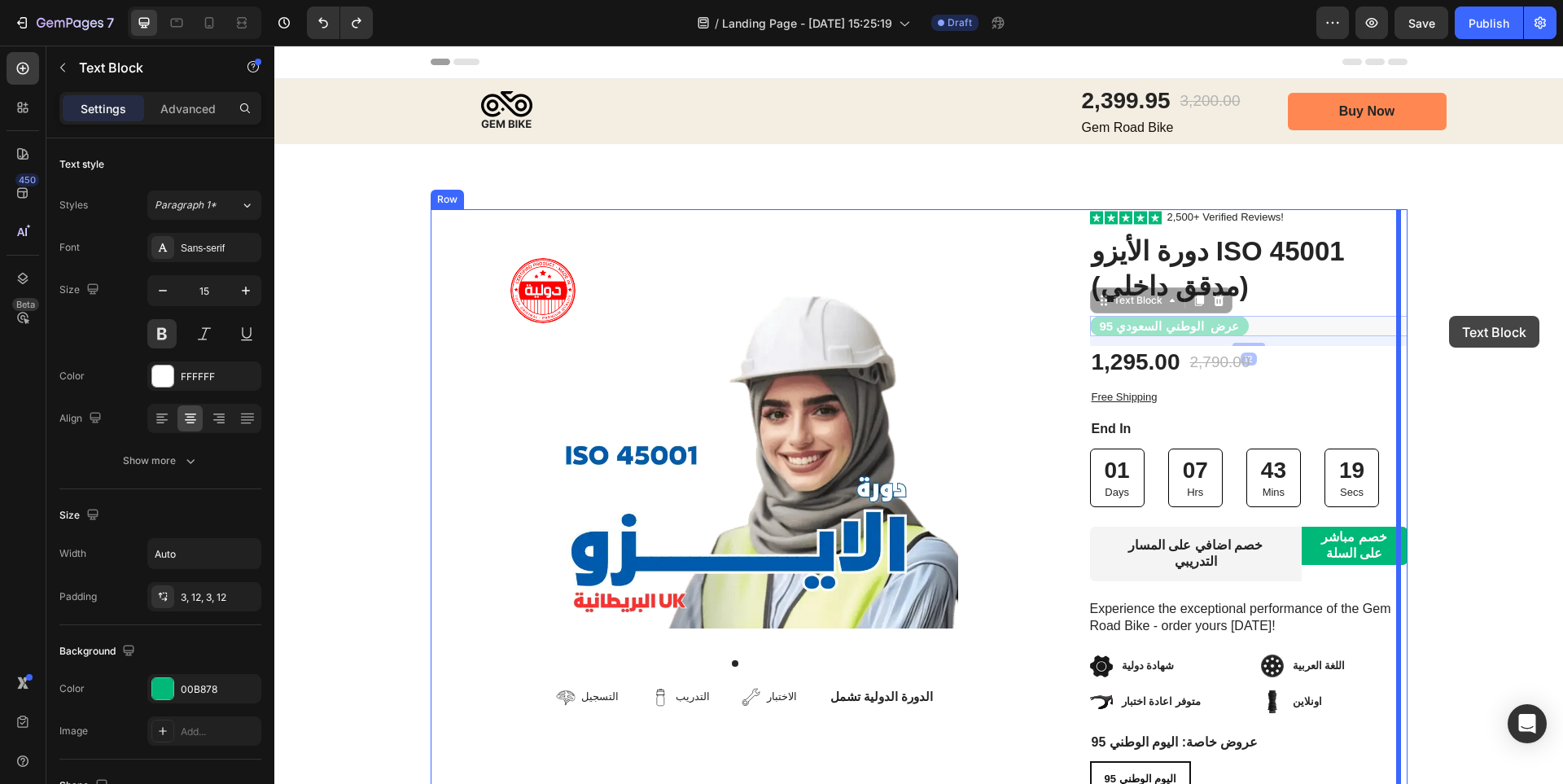
drag, startPoint x: 1191, startPoint y: 325, endPoint x: 1449, endPoint y: 316, distance: 258.2
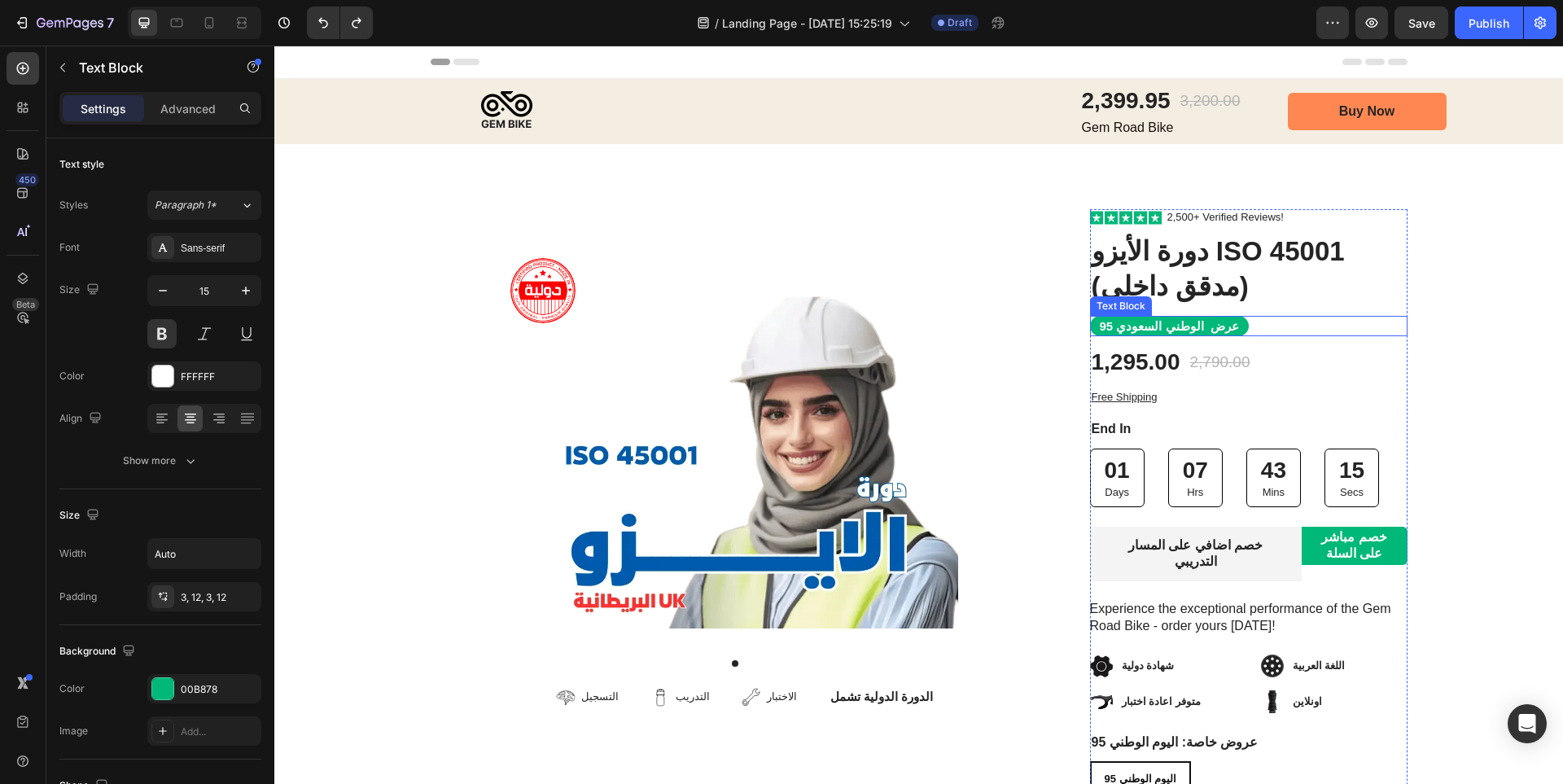
click at [1177, 324] on p "عرض الوطني السعودي 95" at bounding box center [1169, 326] width 139 height 16
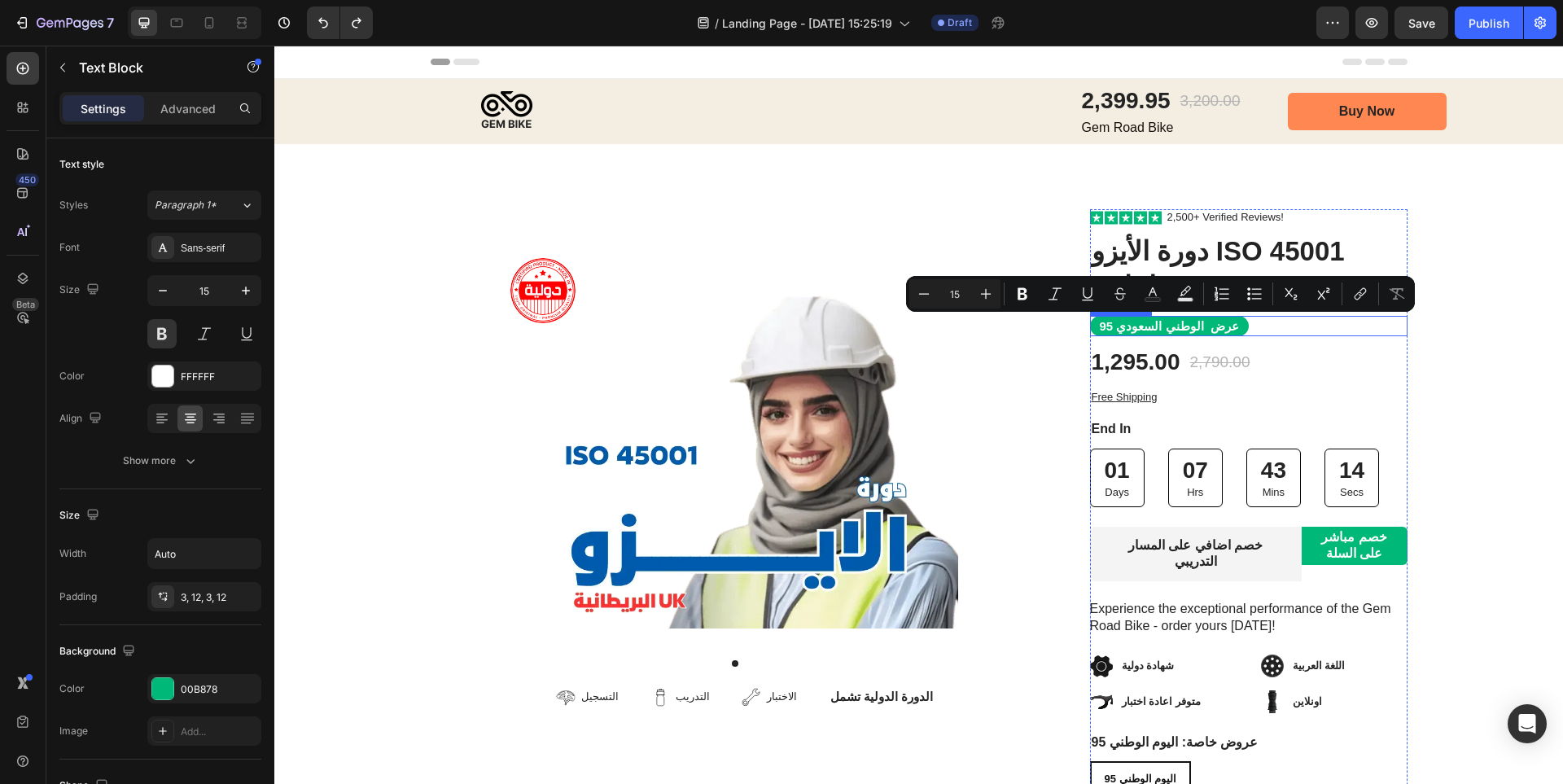
click at [1180, 328] on p "عرض الوطني السعودي 95" at bounding box center [1169, 326] width 139 height 16
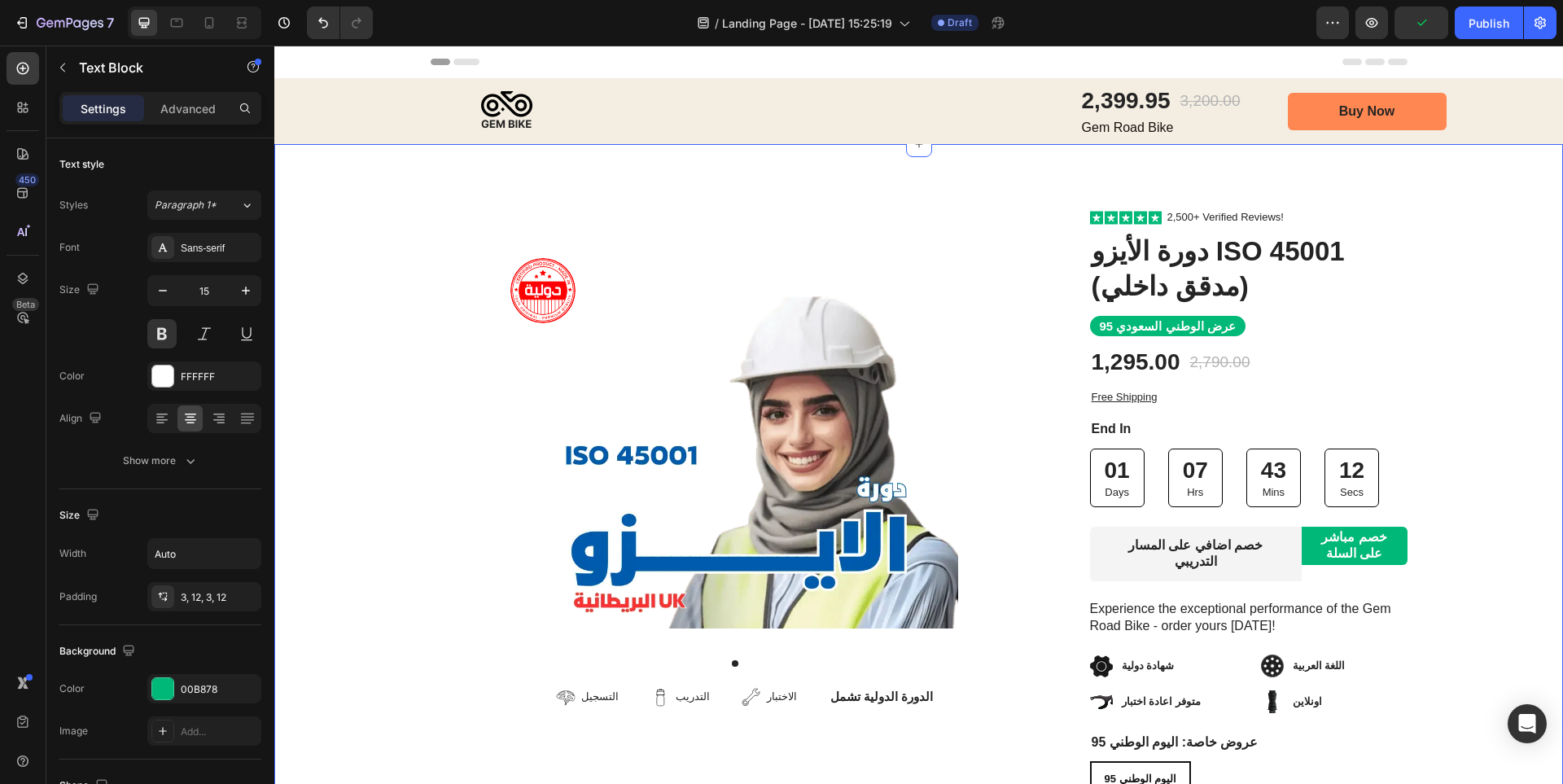
click at [1465, 311] on div "Image Row Product Images التسجيل Item List التدريب Item List الاختبار Item List…" at bounding box center [918, 616] width 1289 height 815
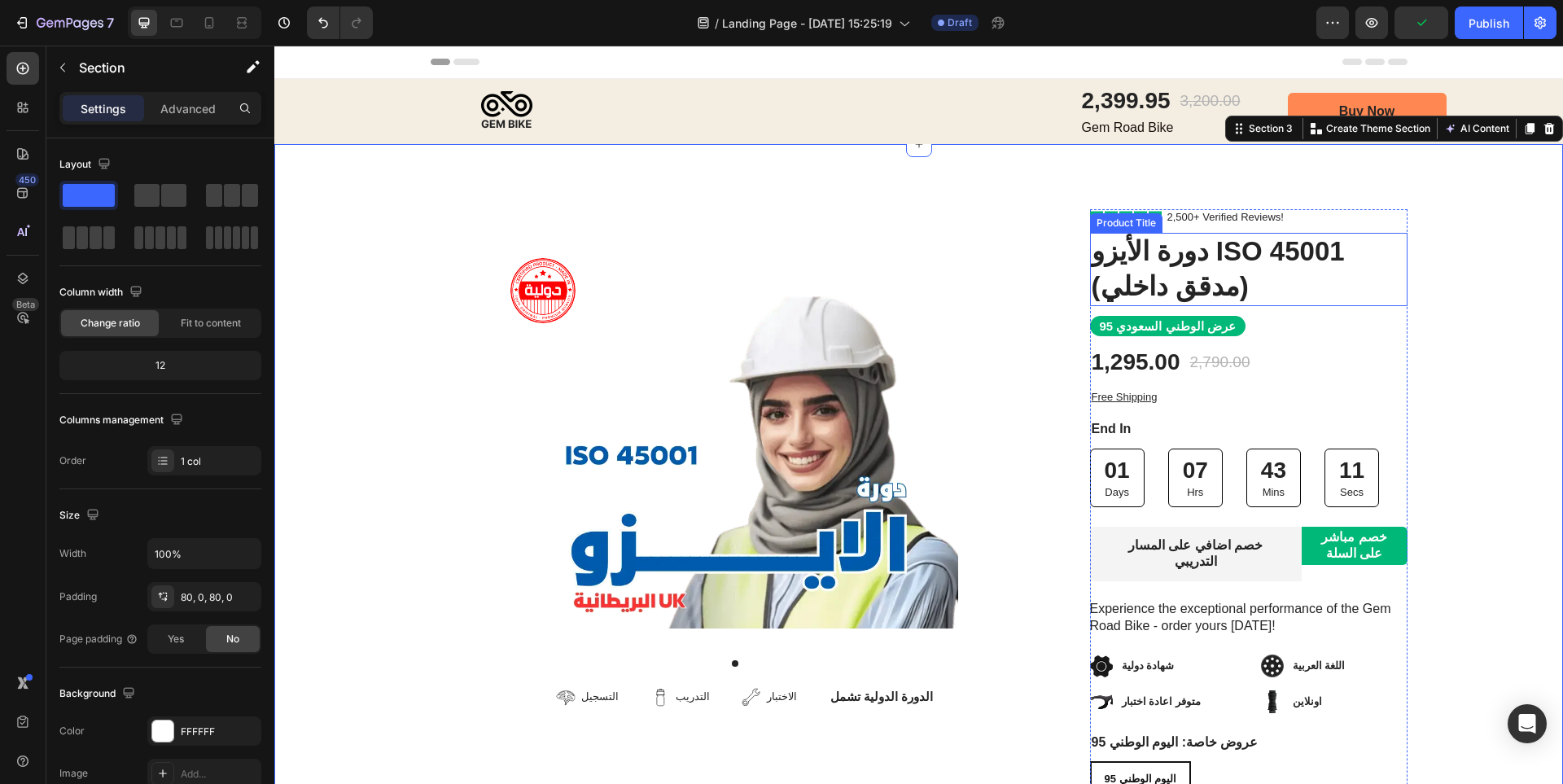
click at [1365, 258] on h1 "دورة الأيزو ISO 45001 (مدقق داخلي)" at bounding box center [1249, 268] width 317 height 73
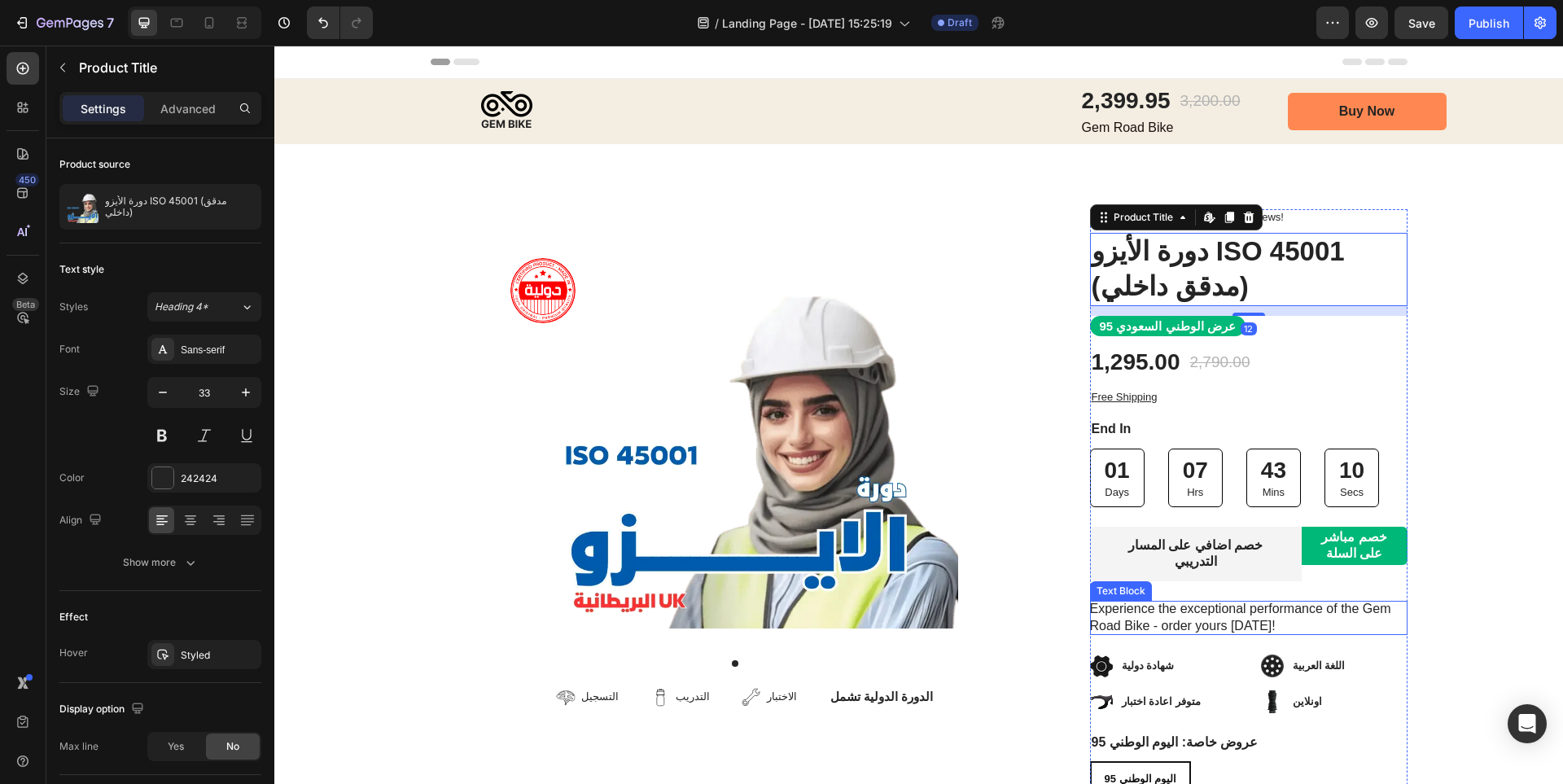
click at [1262, 600] on p "Experience the exceptional performance of the Gem Road Bike - order yours [DATE…" at bounding box center [1249, 617] width 317 height 34
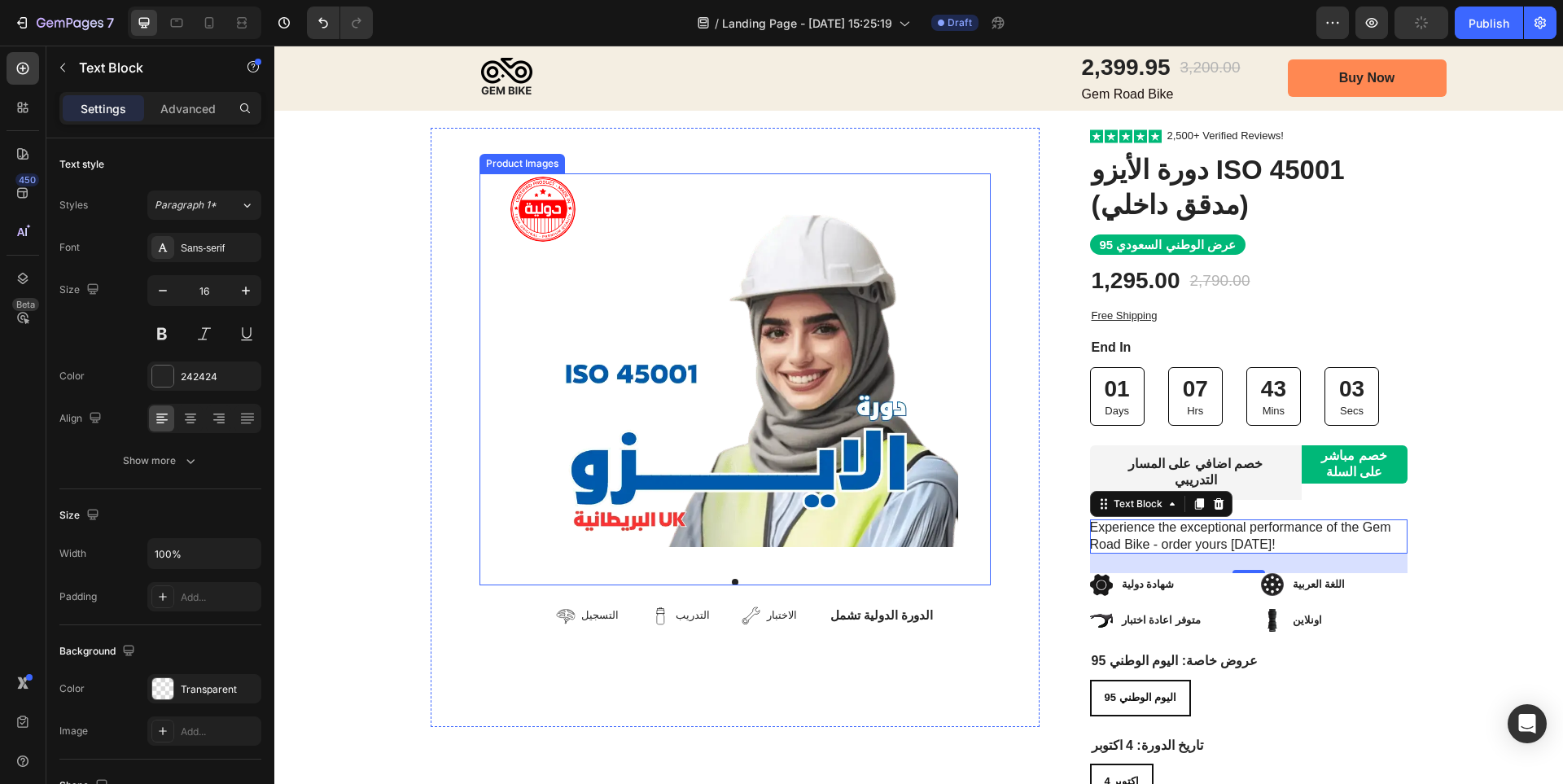
scroll to position [163, 0]
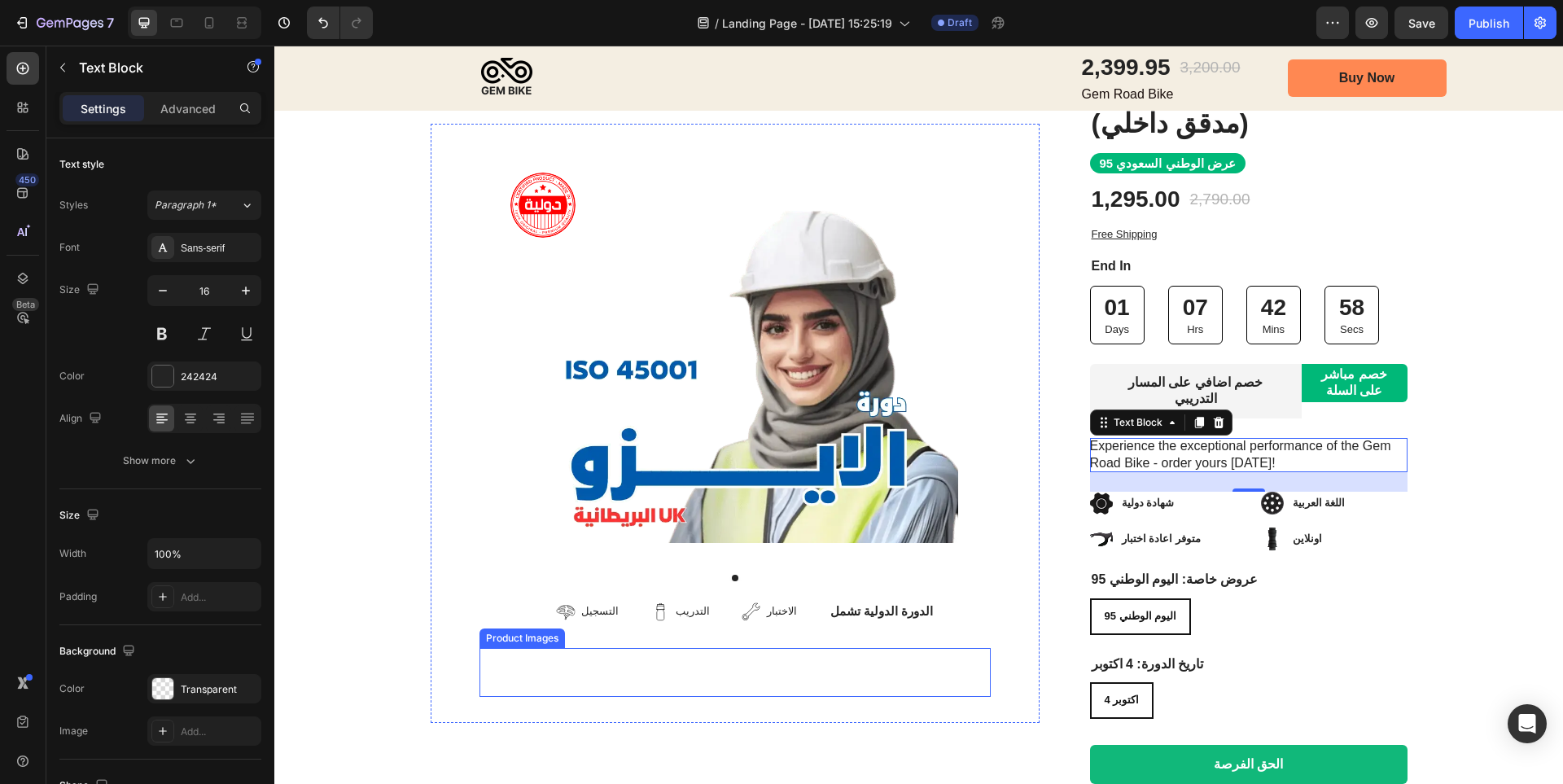
click at [737, 651] on div at bounding box center [735, 671] width 511 height 49
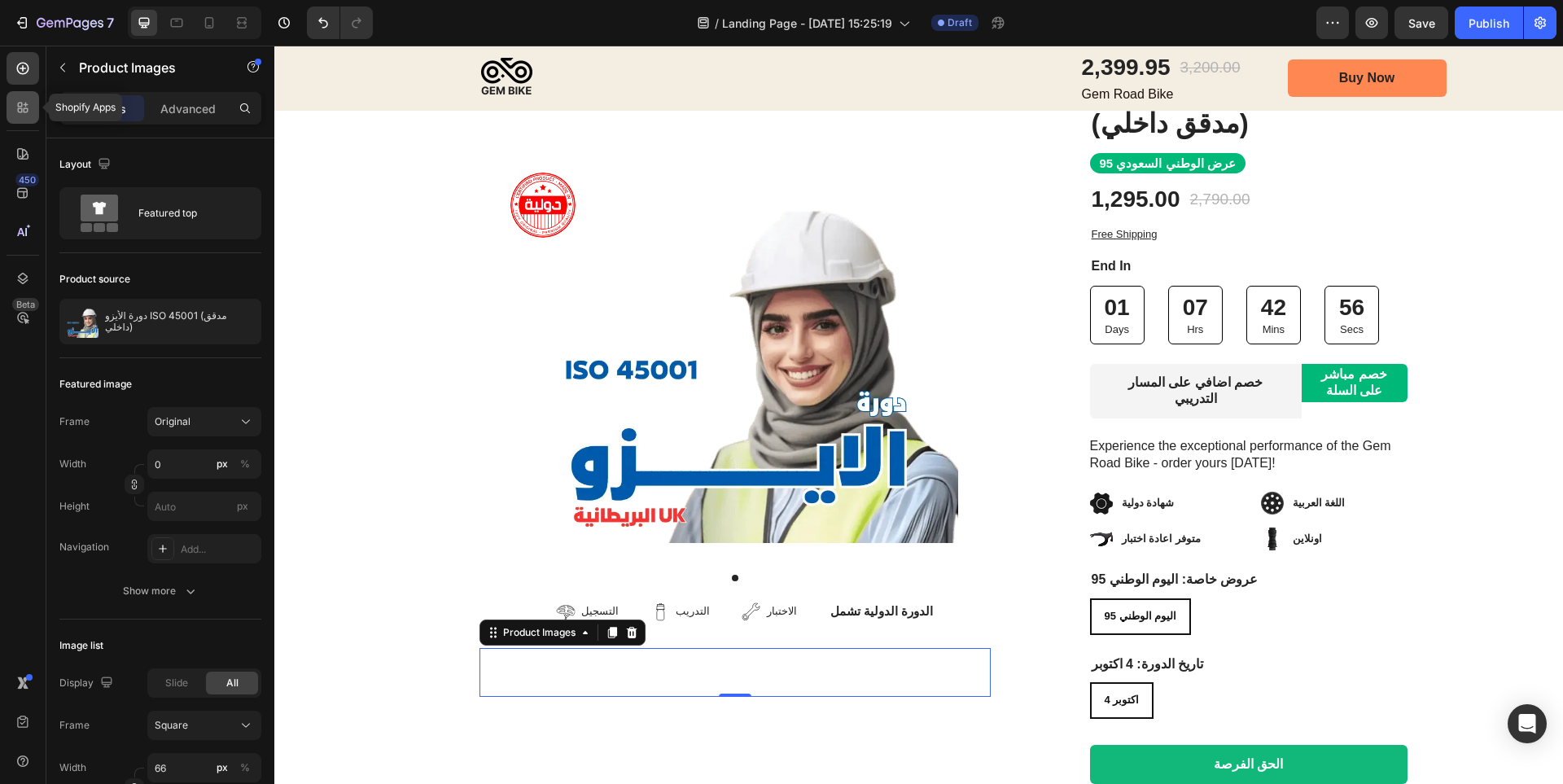
click at [26, 103] on icon at bounding box center [26, 105] width 5 height 5
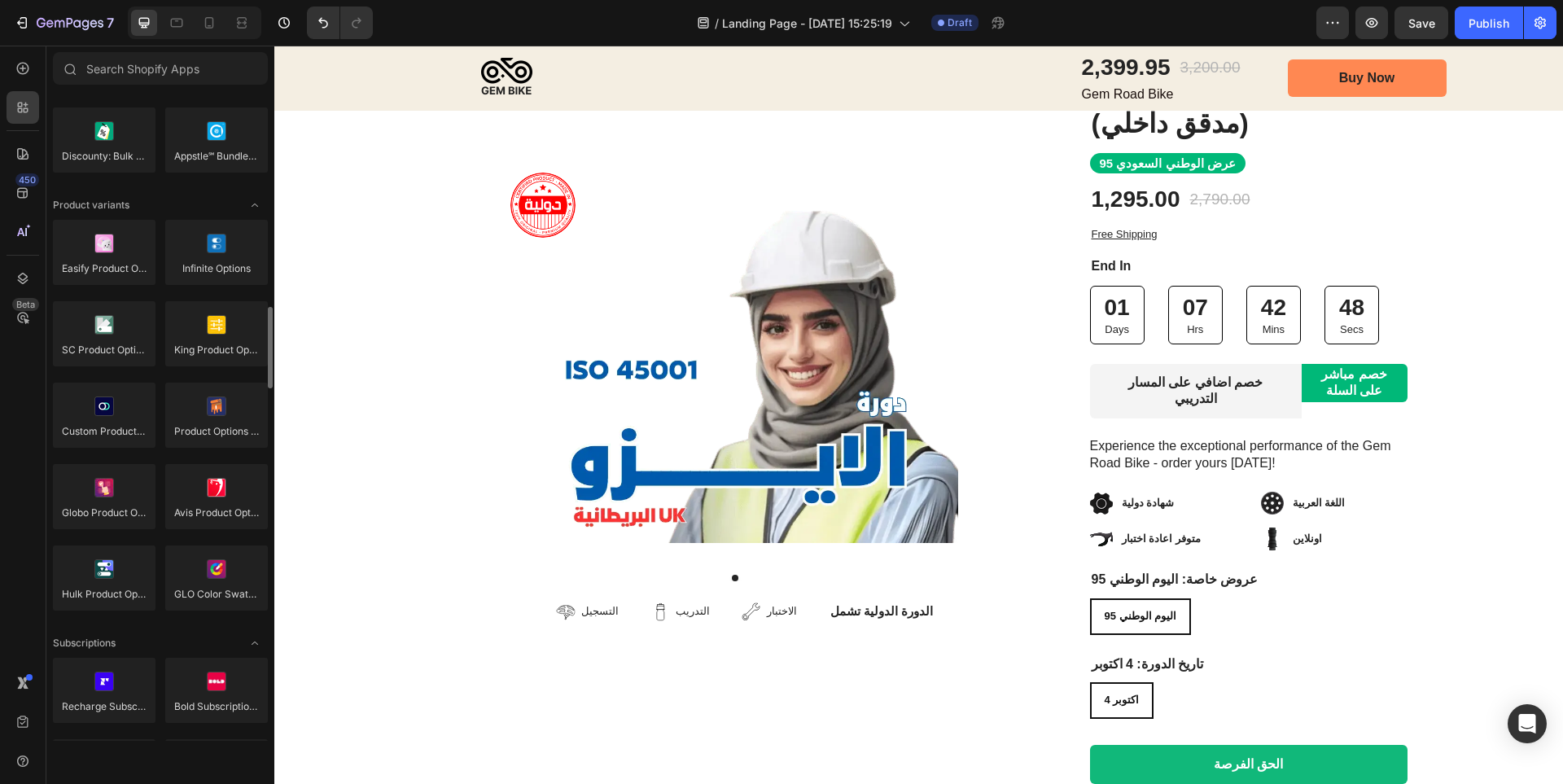
scroll to position [2116, 0]
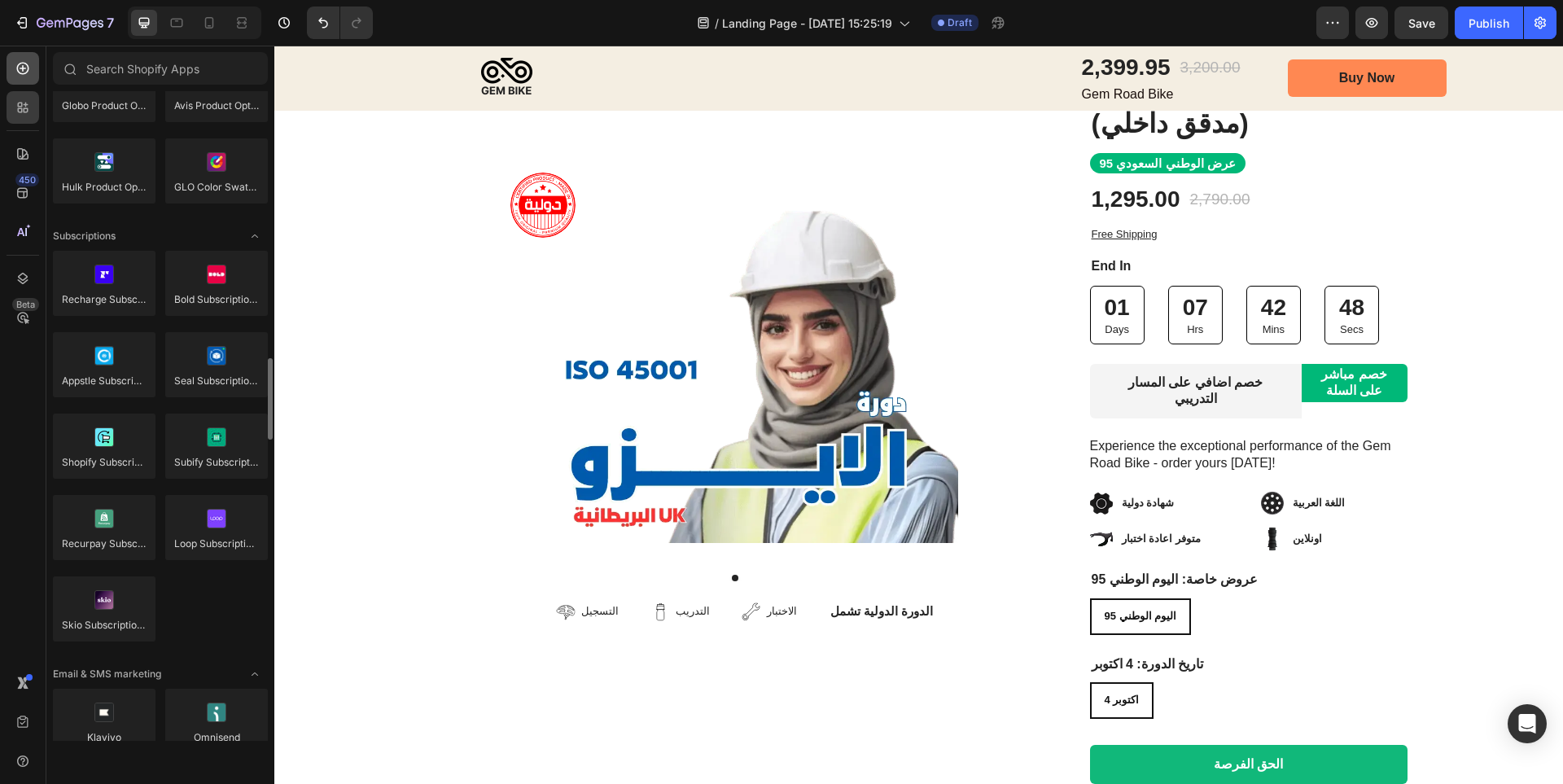
click at [27, 75] on icon at bounding box center [23, 68] width 16 height 16
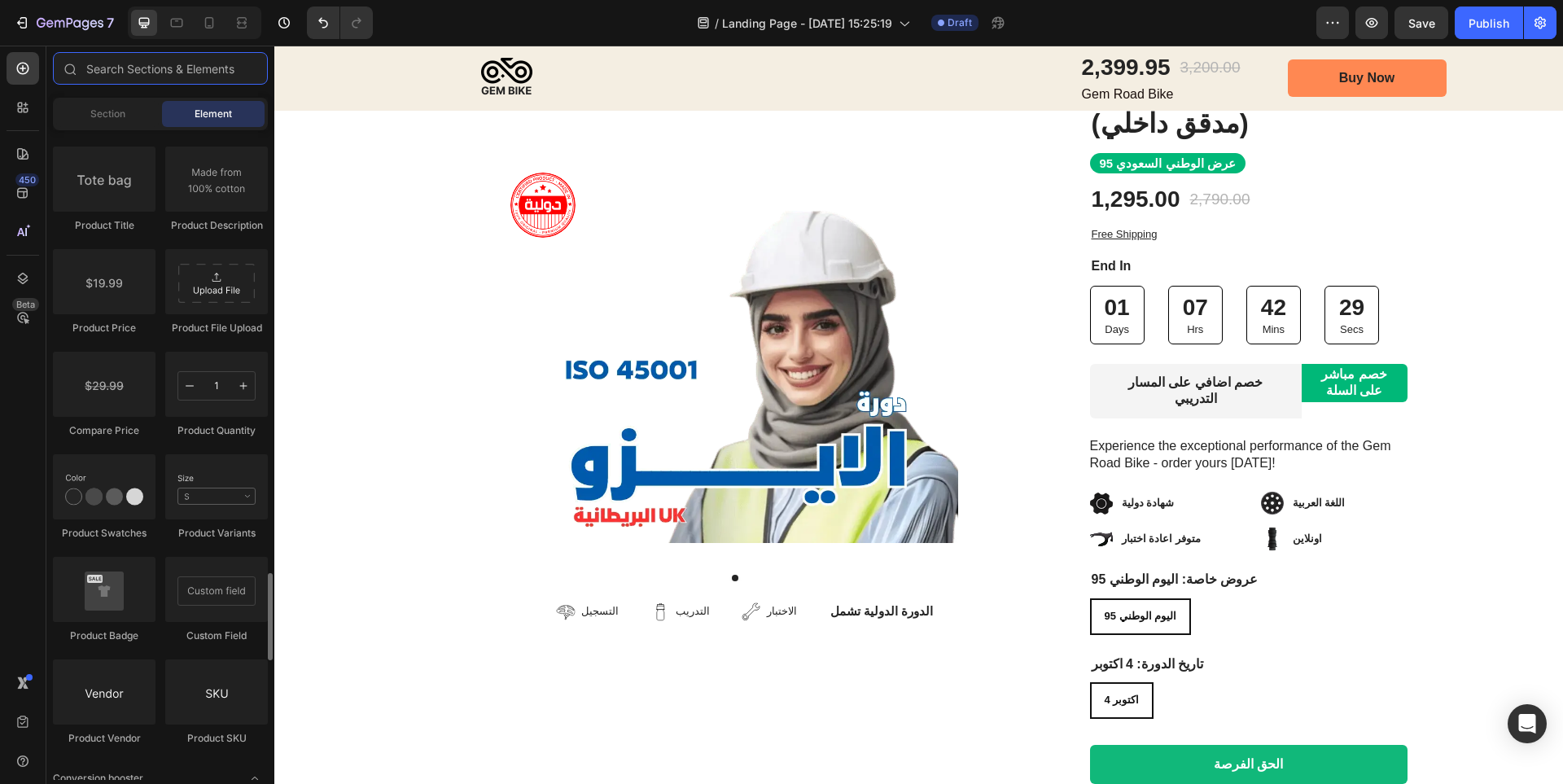
scroll to position [2685, 0]
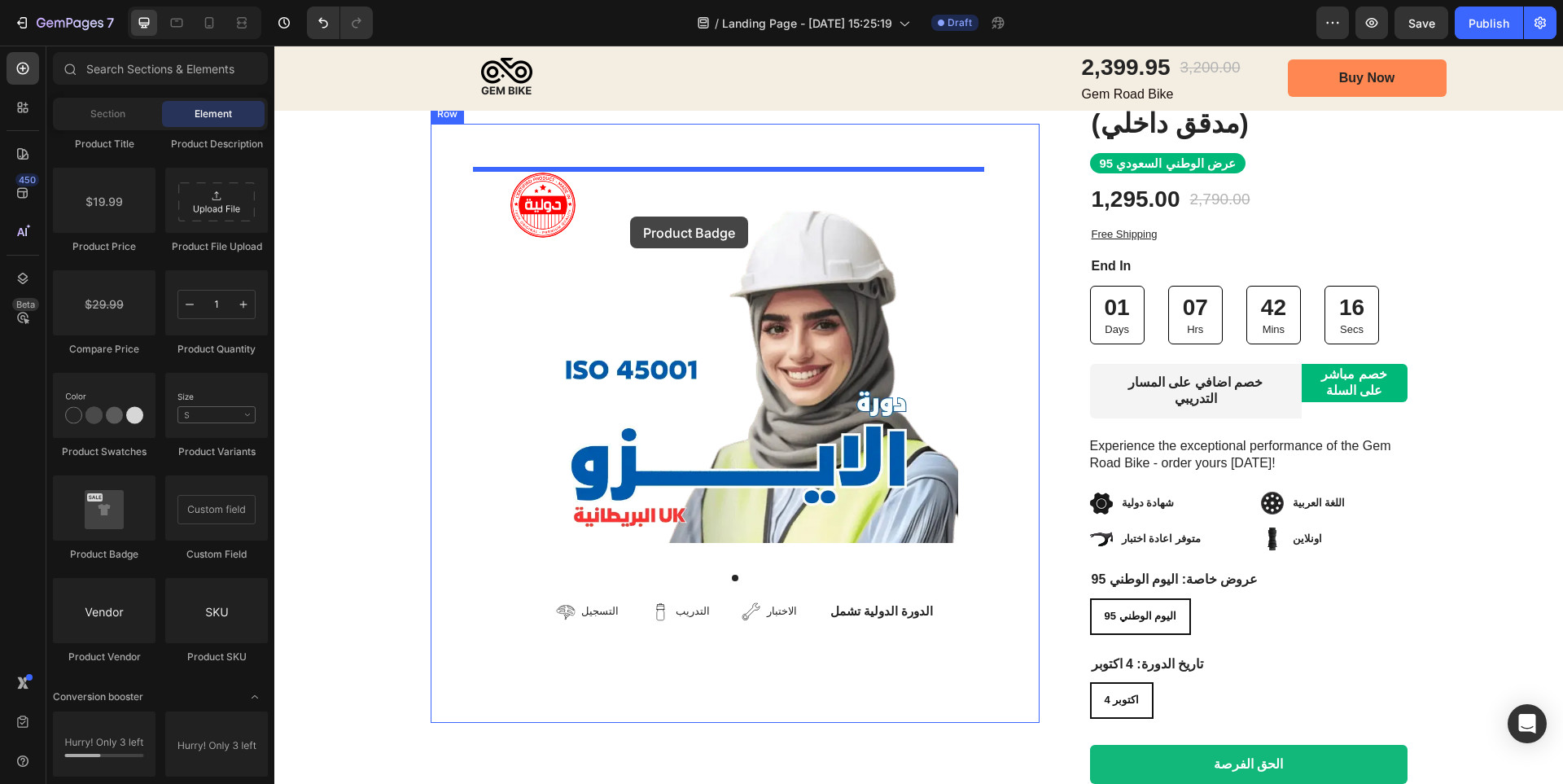
drag, startPoint x: 399, startPoint y: 570, endPoint x: 630, endPoint y: 216, distance: 422.7
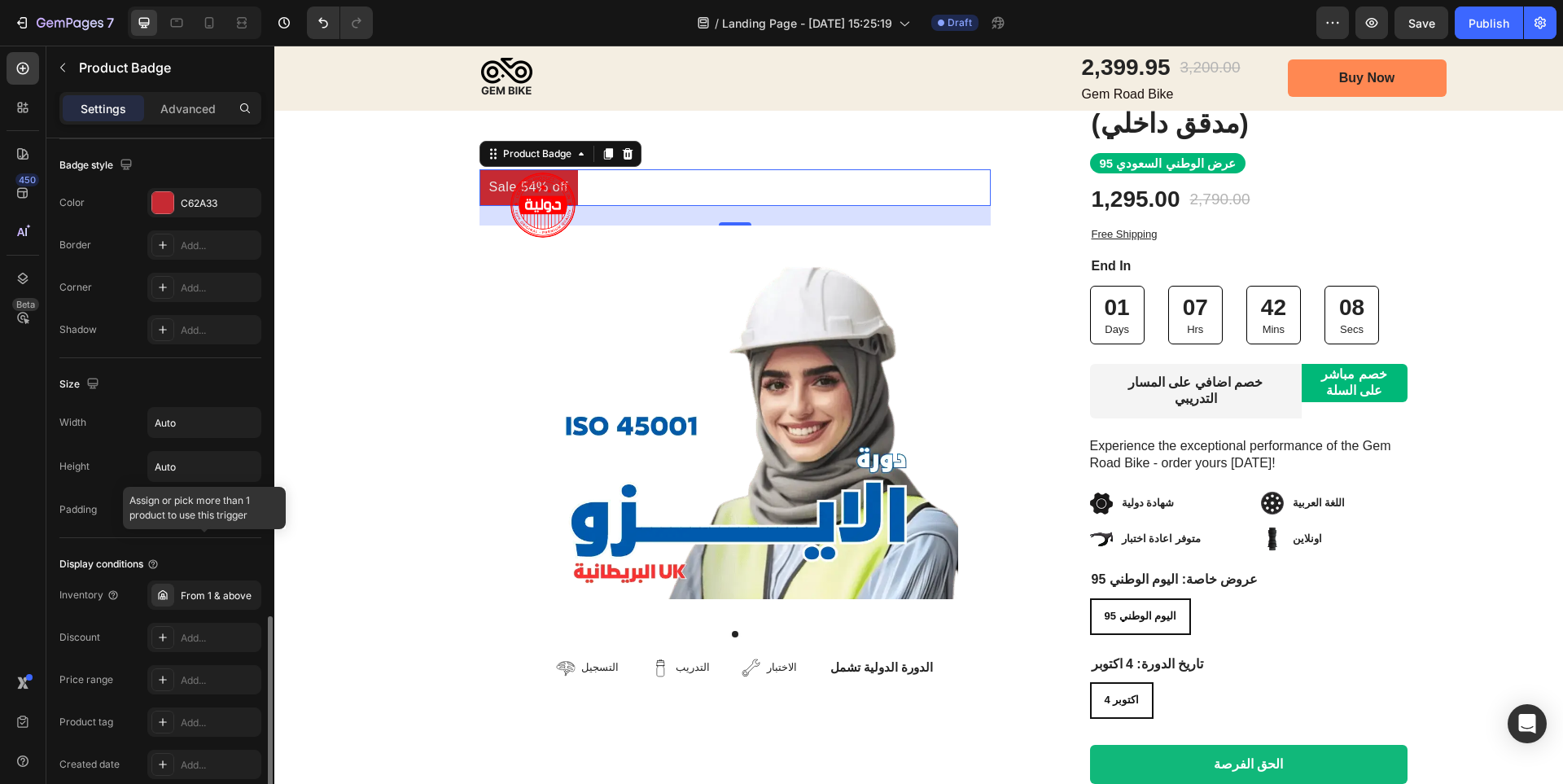
scroll to position [699, 0]
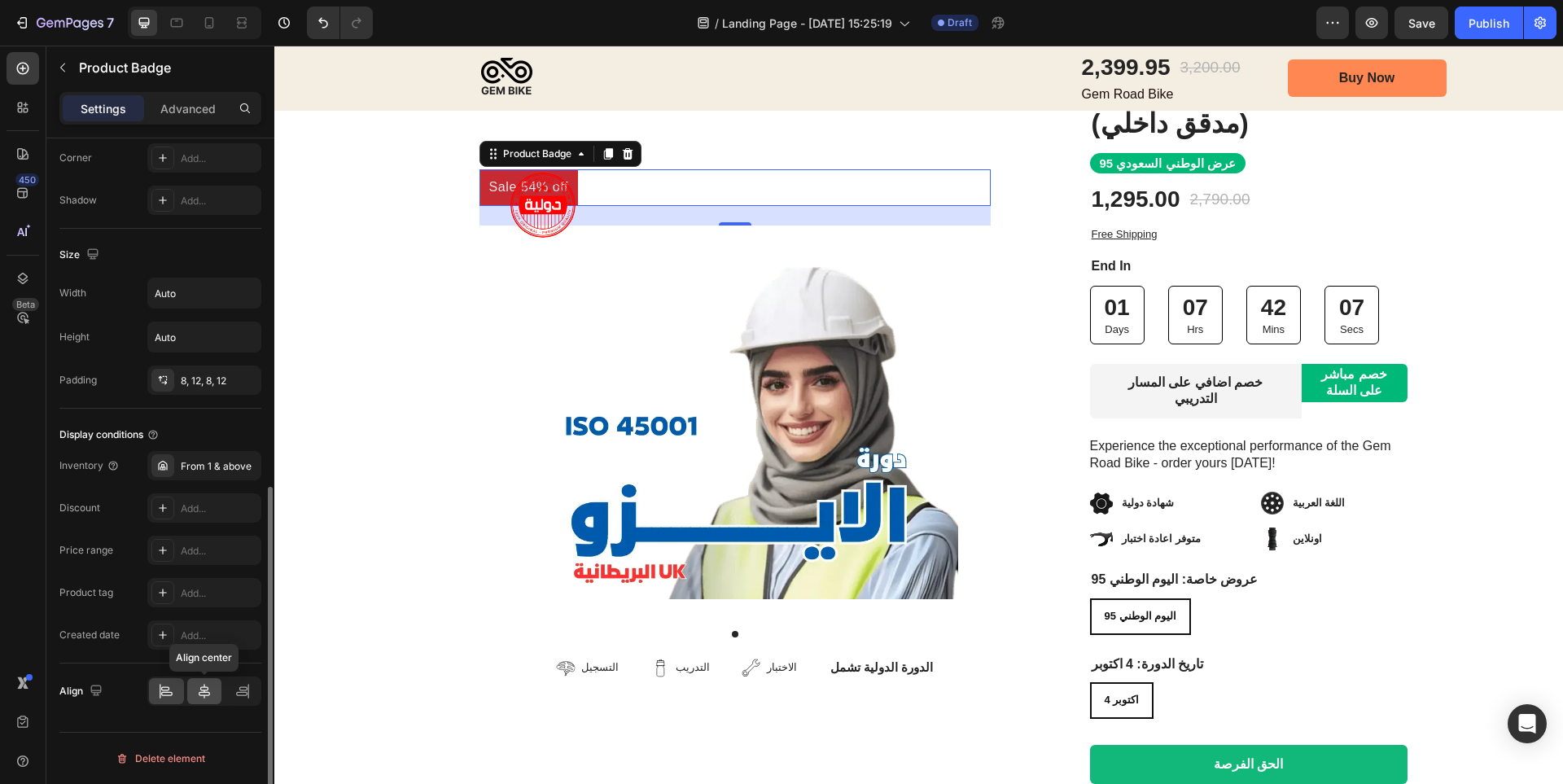
click at [214, 692] on div at bounding box center [205, 691] width 35 height 26
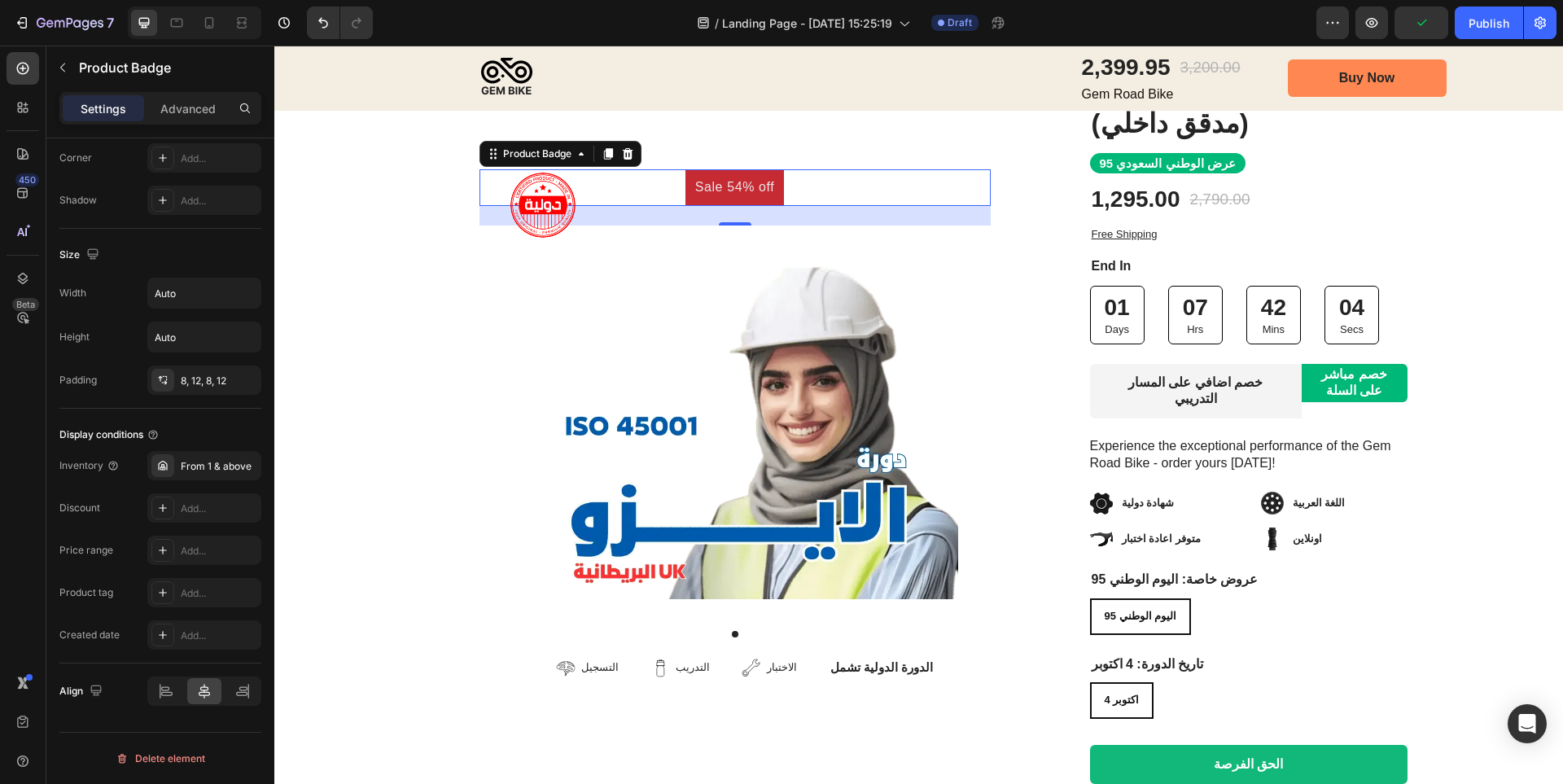
click at [718, 178] on pre "Sale 54% off" at bounding box center [736, 188] width 100 height 37
click at [731, 138] on div "Sale 54% off Product Badge 24 Product Images التسجيل Item List التدريب Item Lis…" at bounding box center [736, 451] width 609 height 655
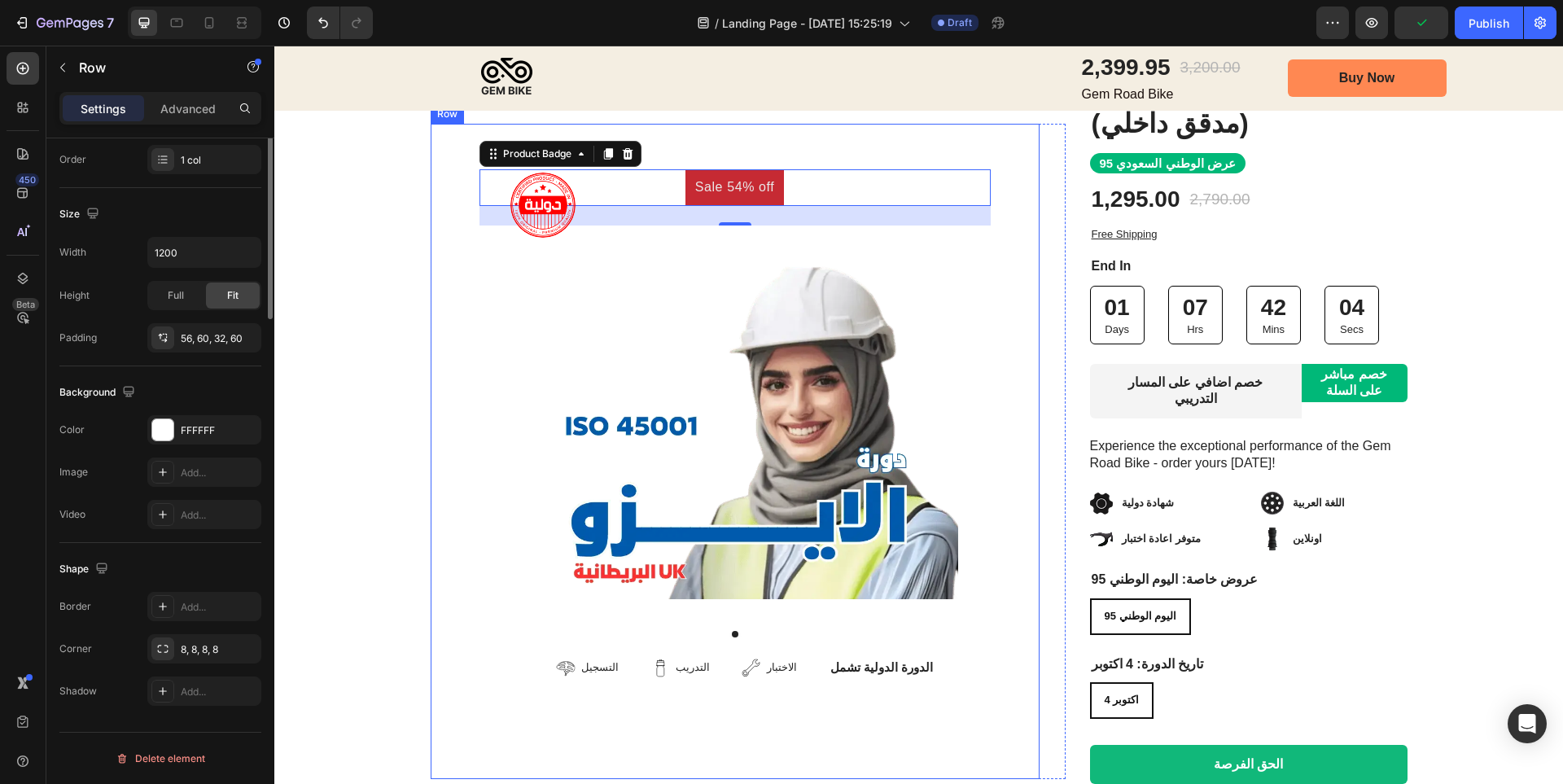
scroll to position [0, 0]
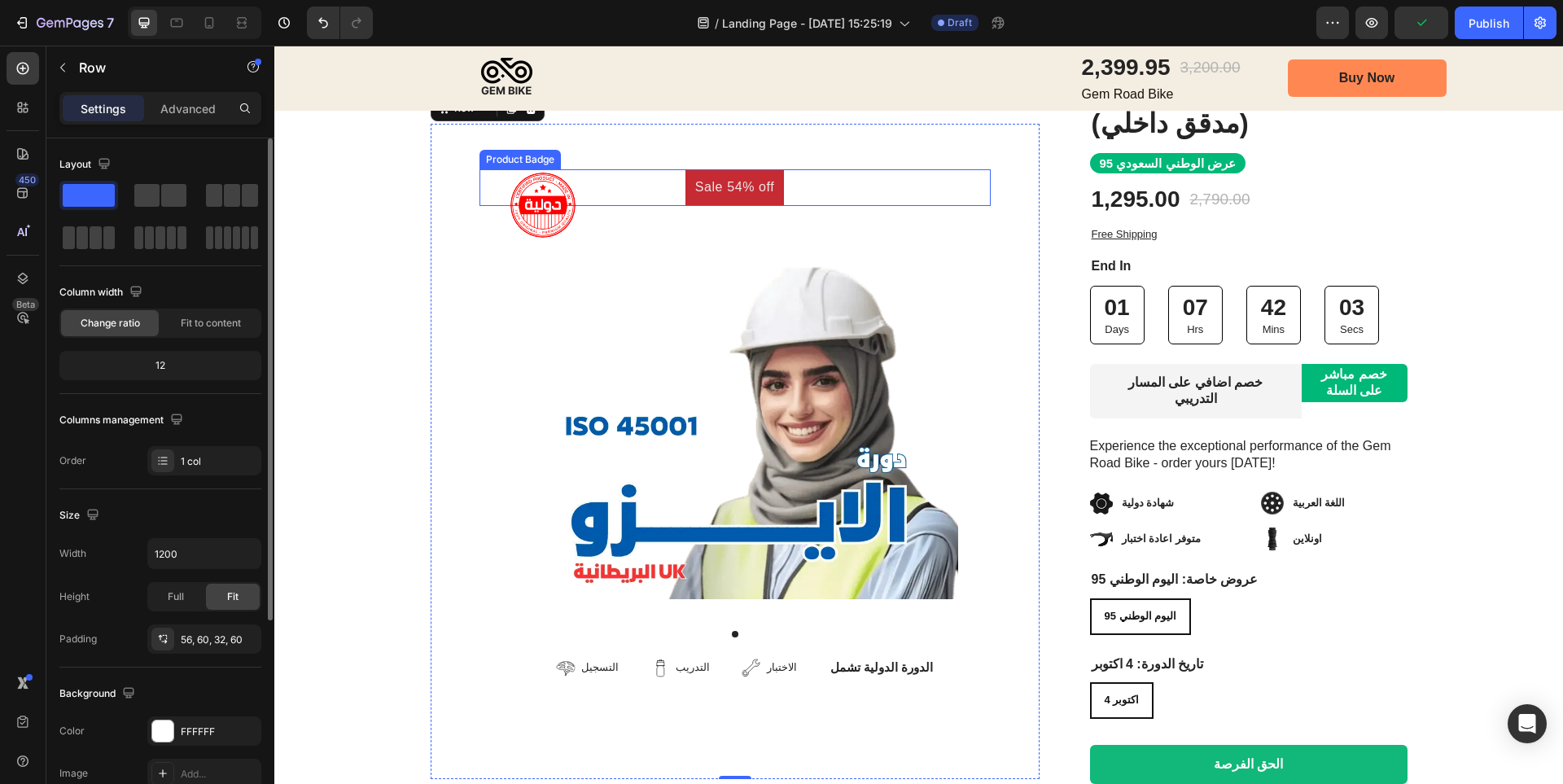
click at [735, 182] on pre "Sale 54% off" at bounding box center [736, 188] width 100 height 37
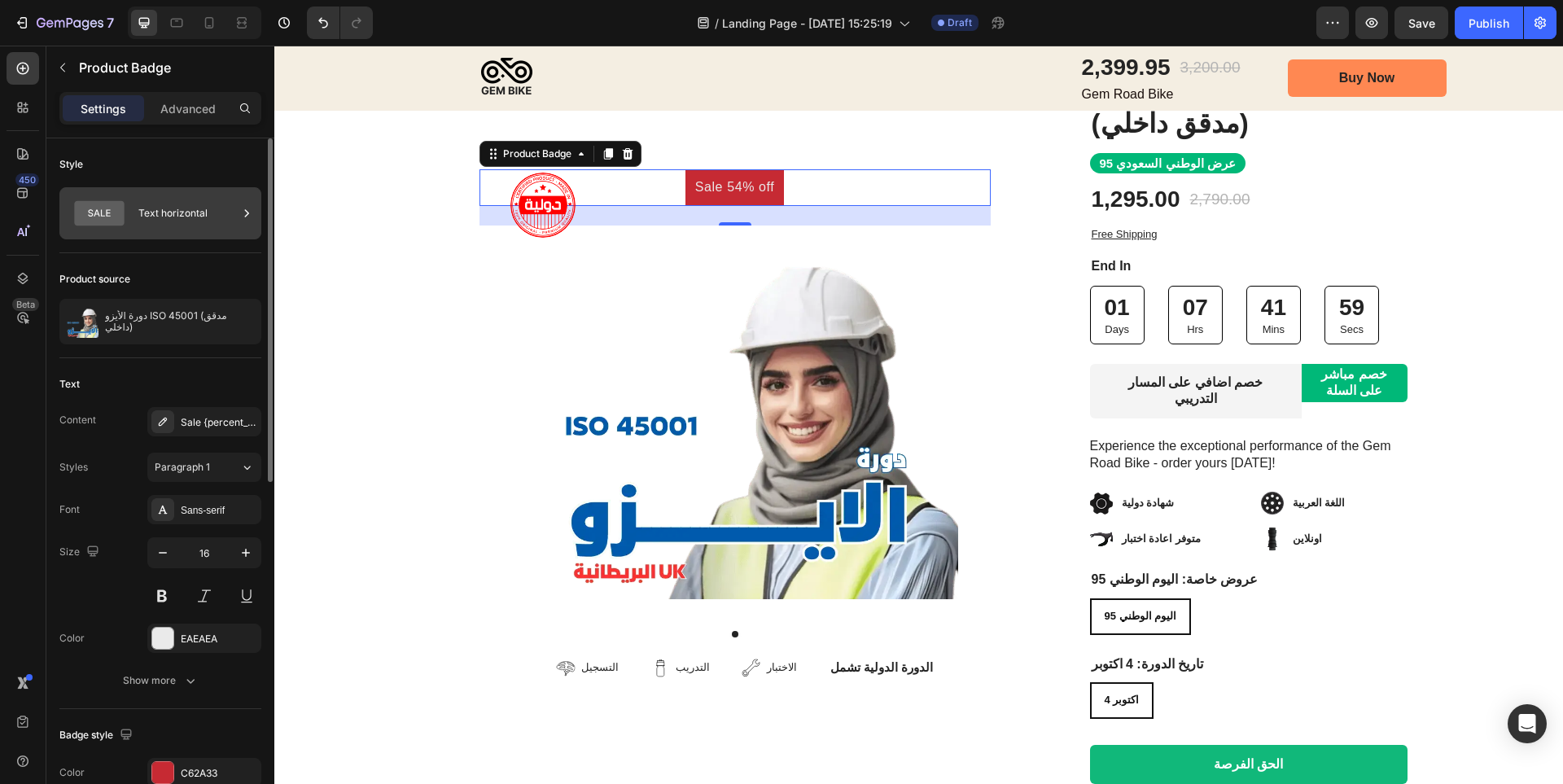
click at [201, 214] on div "Text horizontal" at bounding box center [189, 213] width 100 height 38
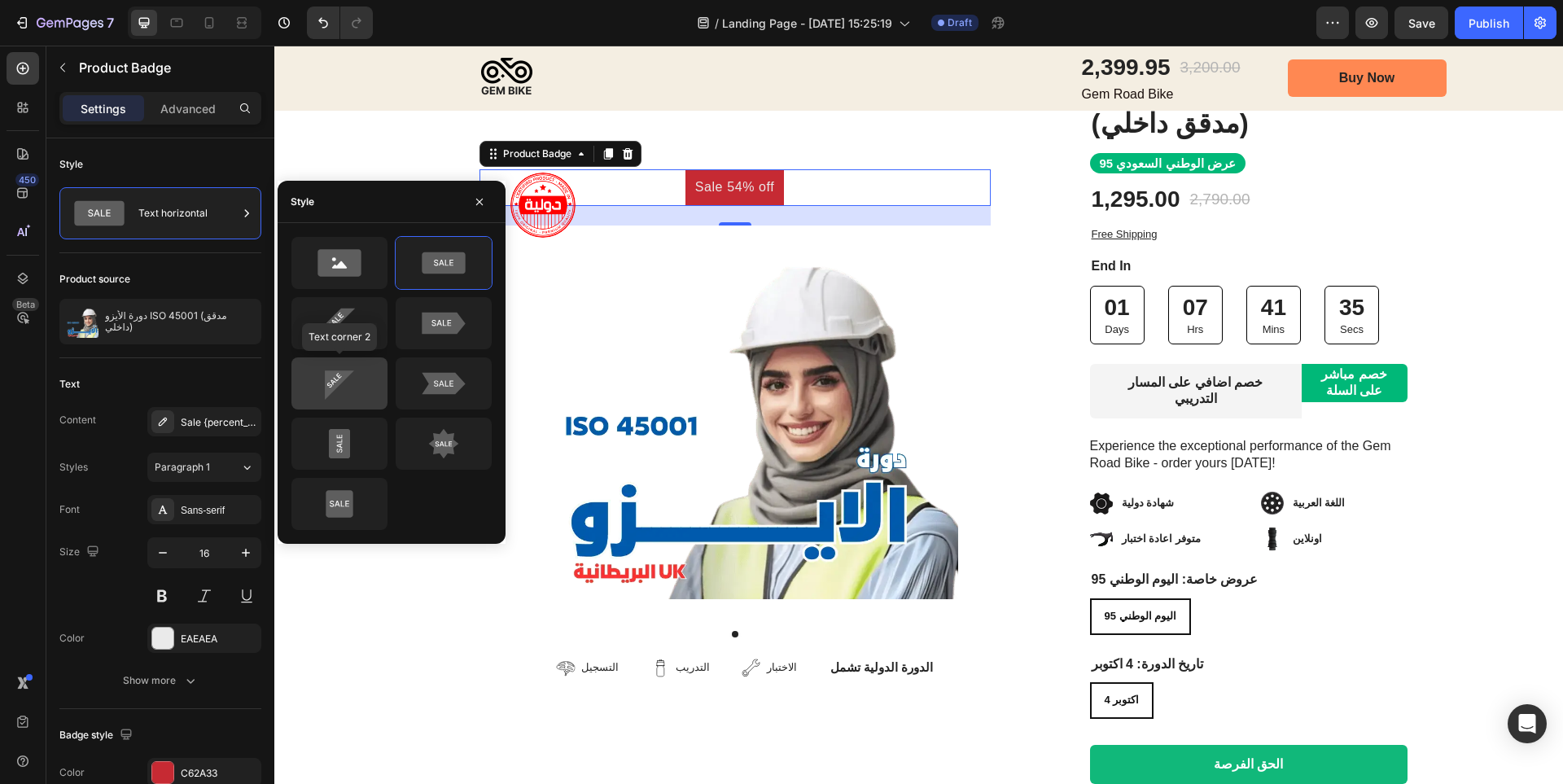
click at [335, 383] on icon at bounding box center [338, 384] width 29 height 29
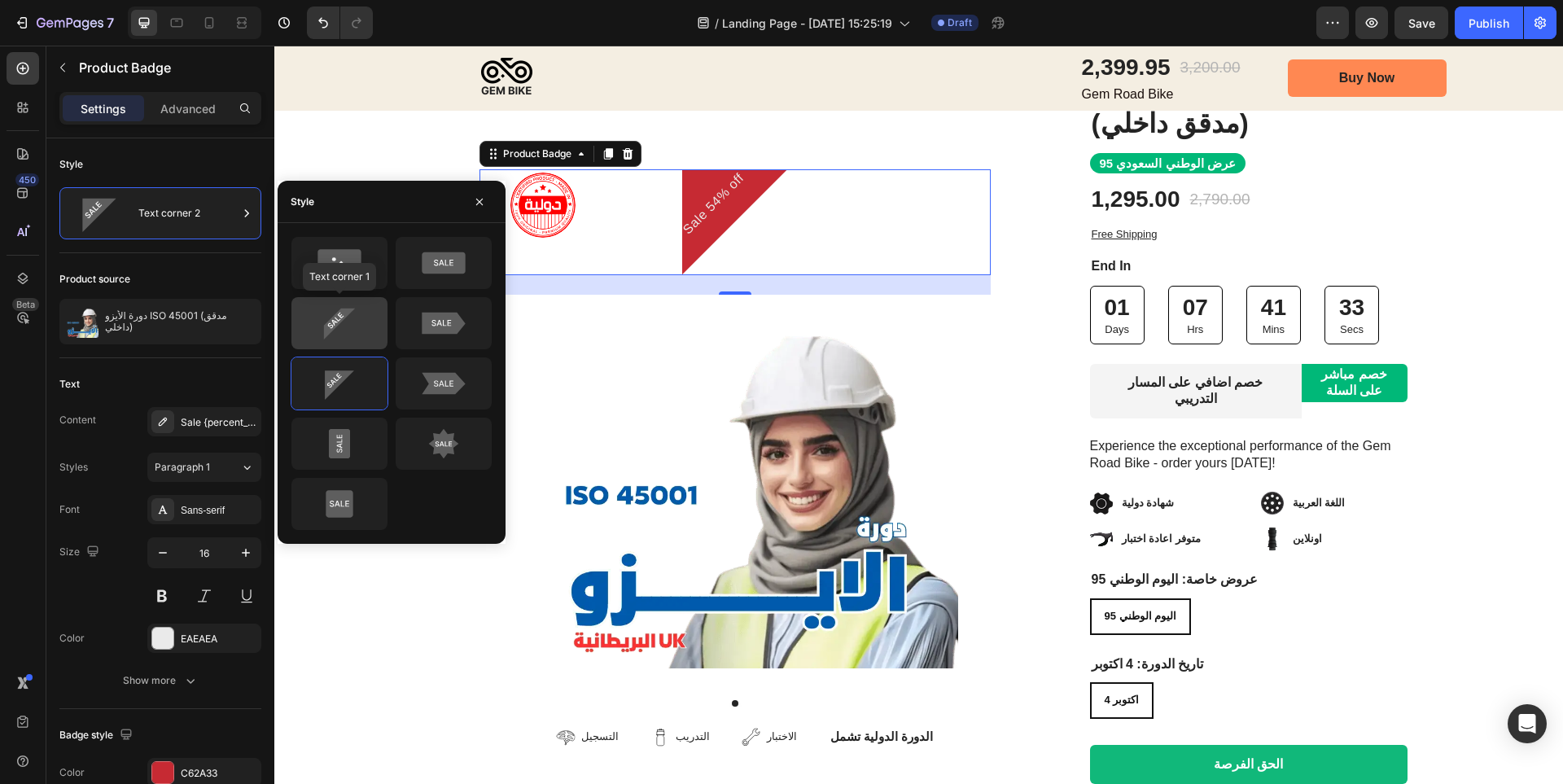
click at [351, 317] on icon at bounding box center [339, 323] width 77 height 33
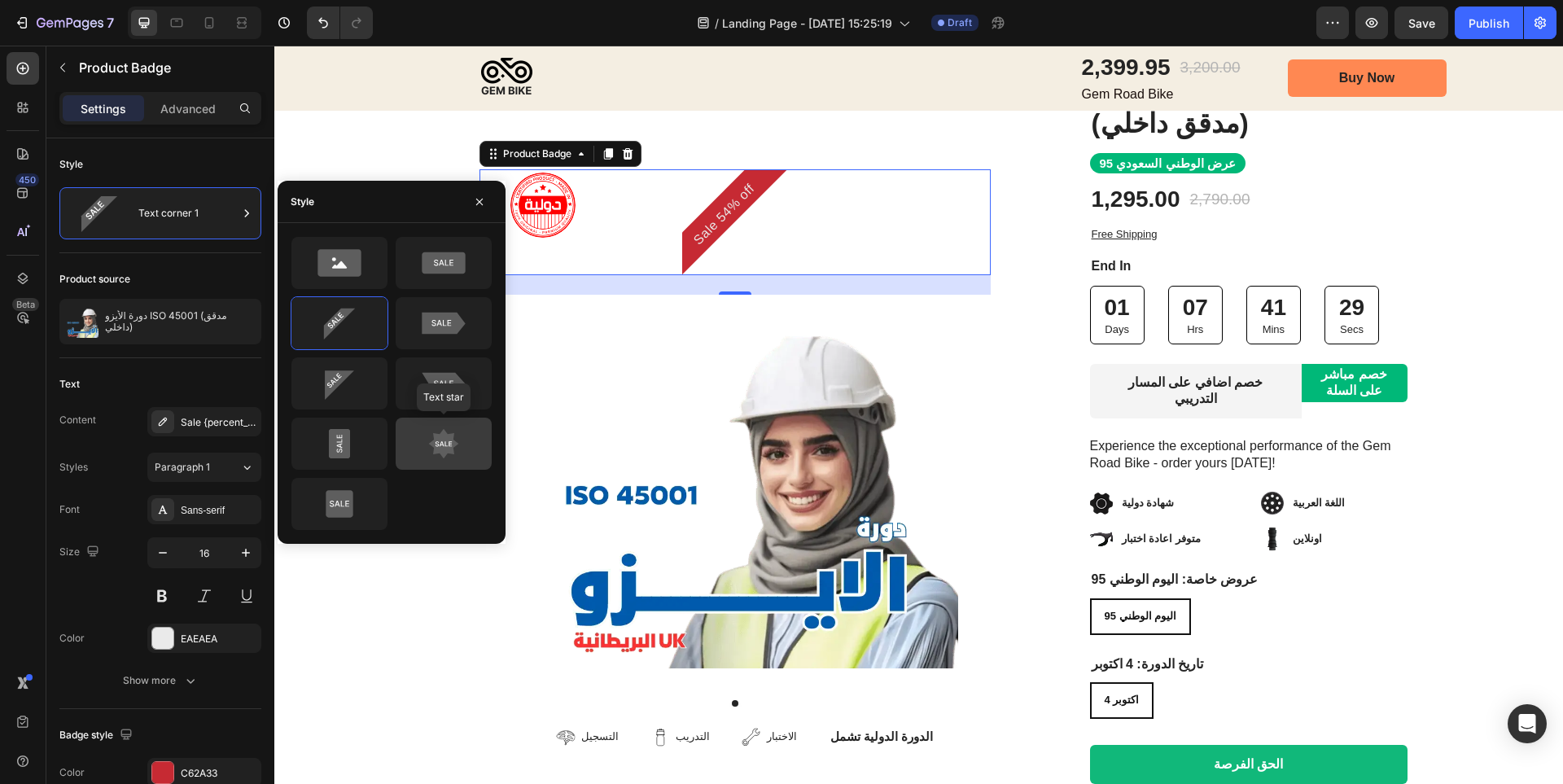
click at [417, 451] on icon at bounding box center [443, 443] width 77 height 33
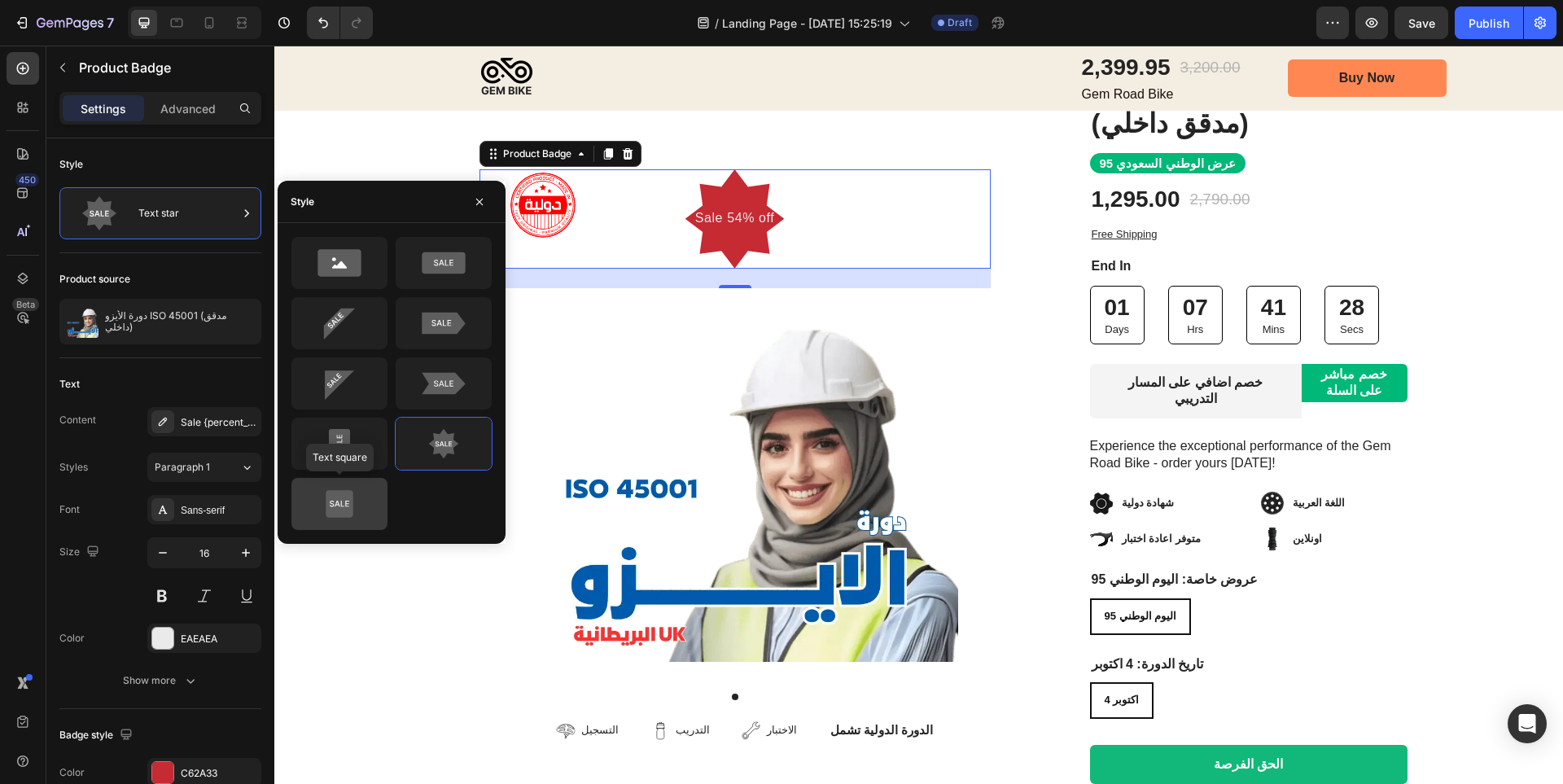
click at [325, 515] on icon at bounding box center [339, 504] width 77 height 33
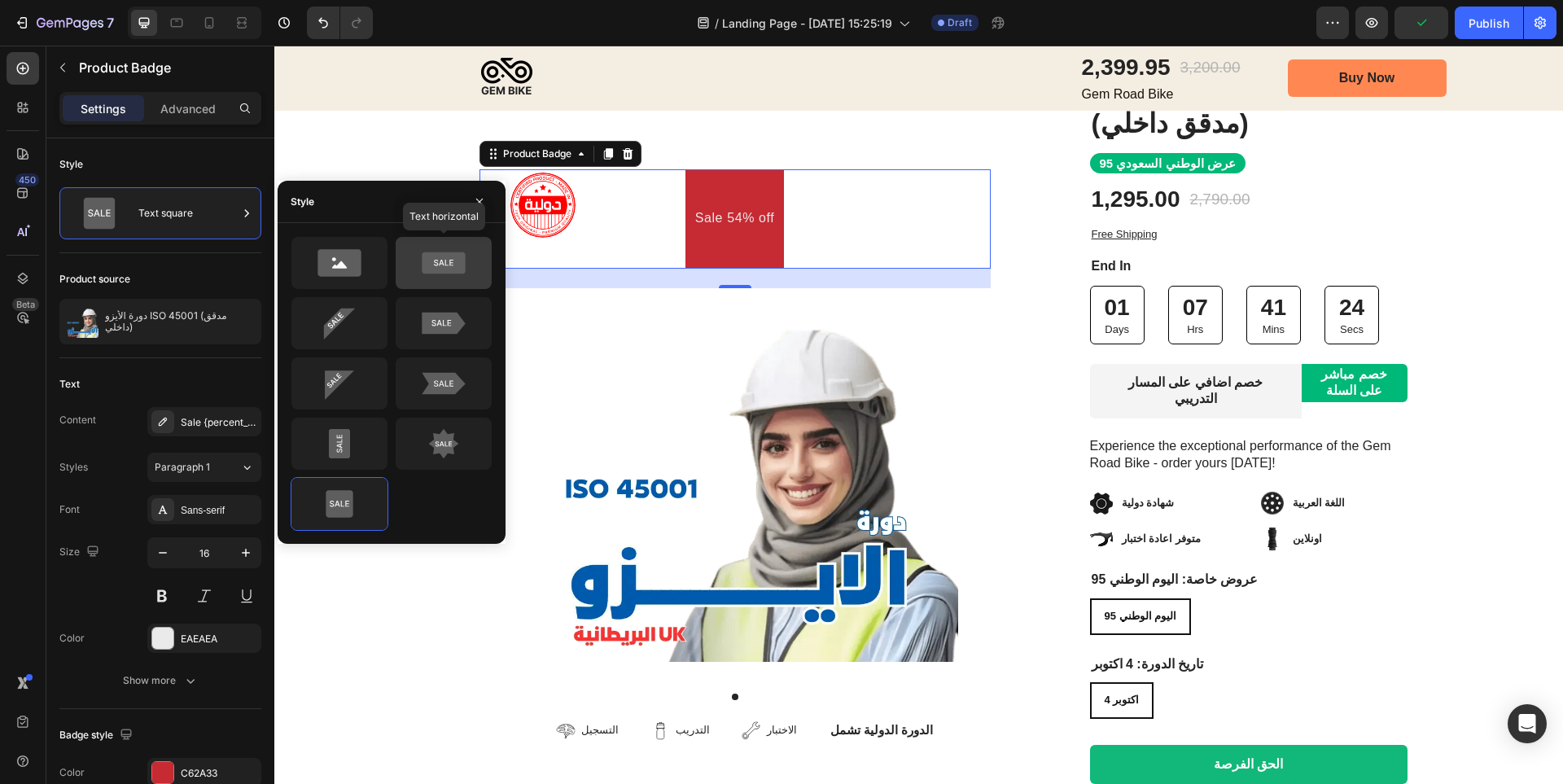
click at [463, 249] on icon at bounding box center [443, 262] width 77 height 33
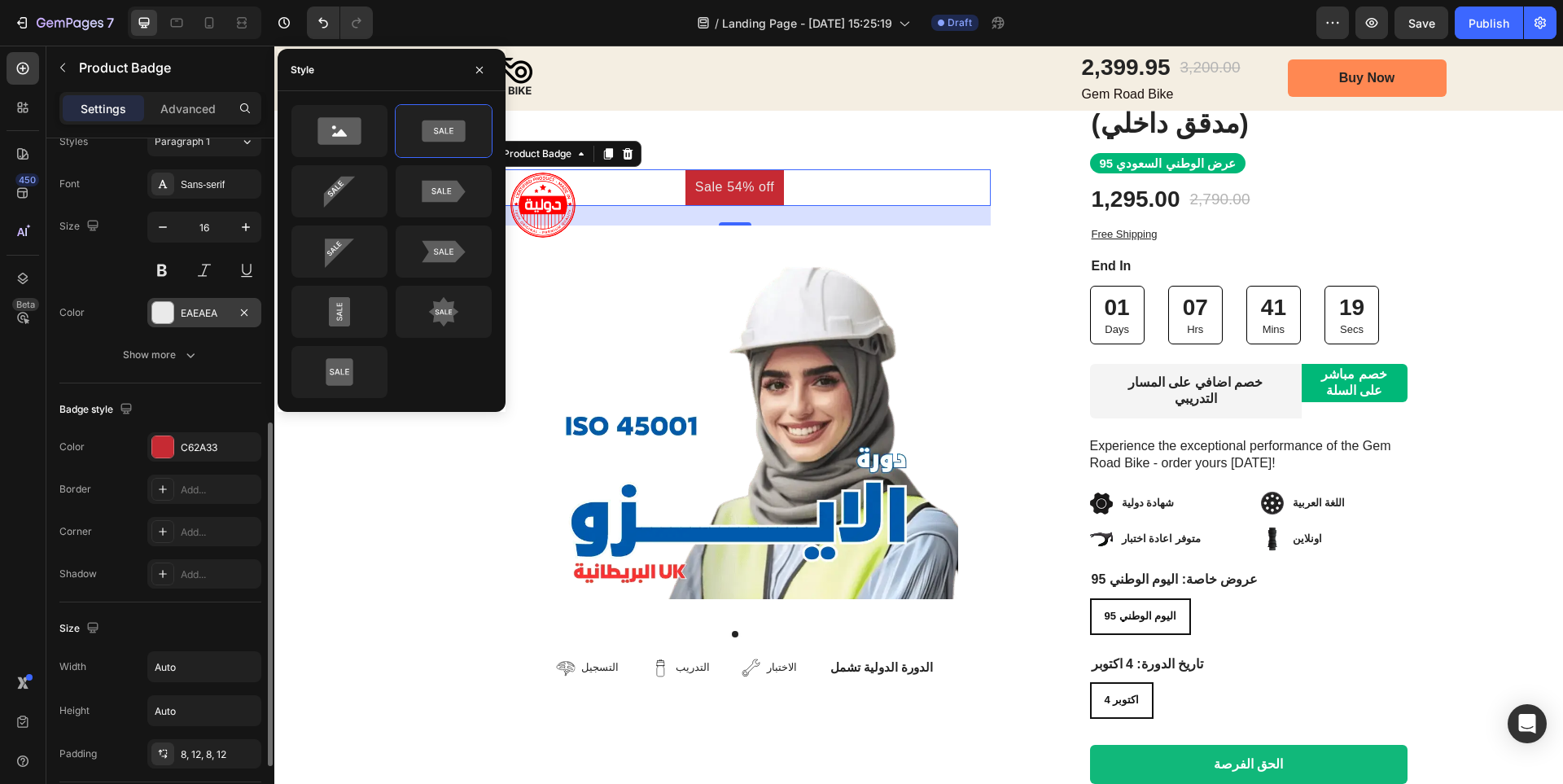
scroll to position [488, 0]
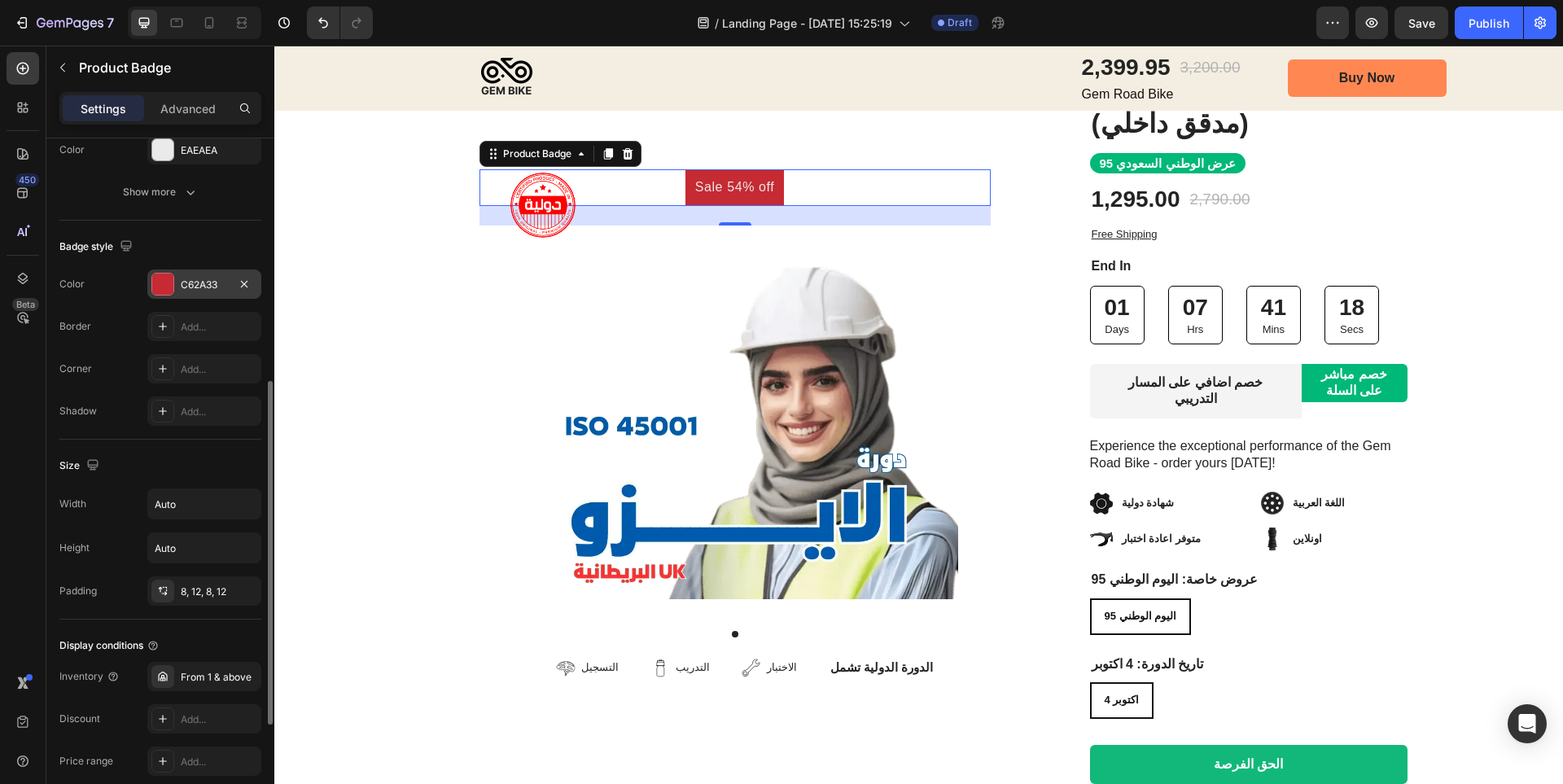
click at [164, 280] on div at bounding box center [163, 283] width 21 height 21
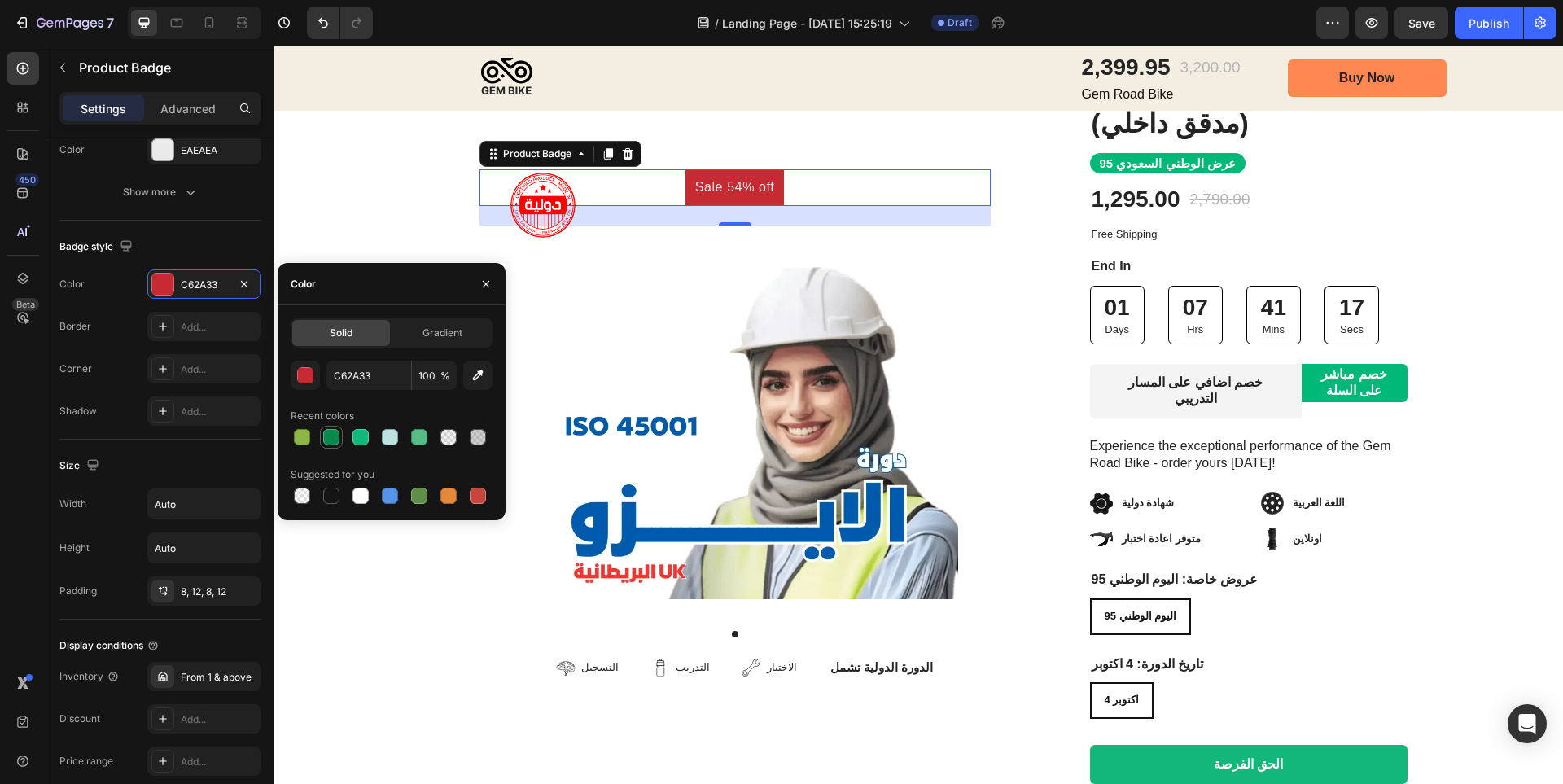
click at [336, 437] on div at bounding box center [331, 437] width 16 height 16
click at [364, 433] on div at bounding box center [360, 437] width 16 height 16
type input "11B87A"
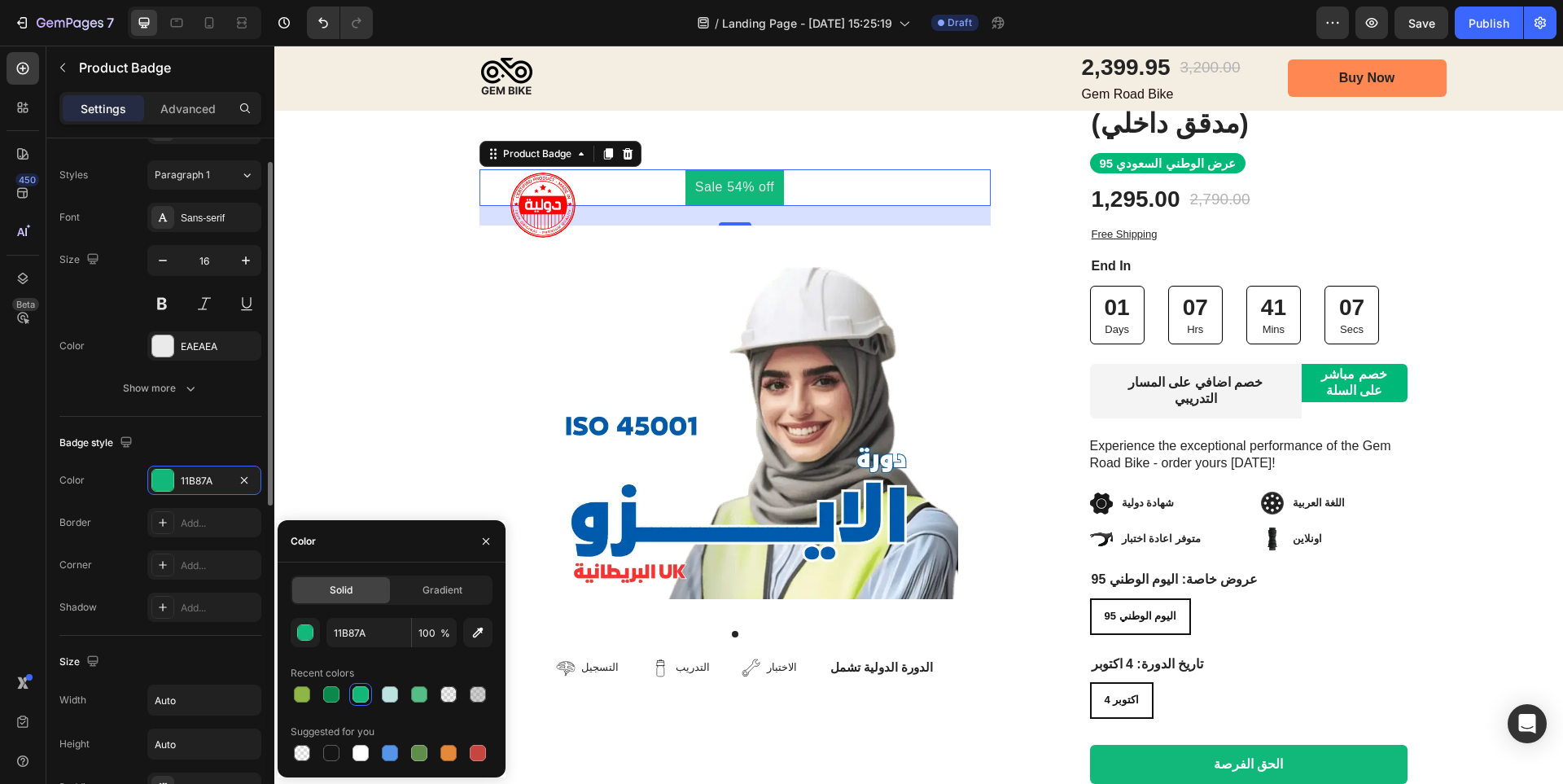
scroll to position [210, 0]
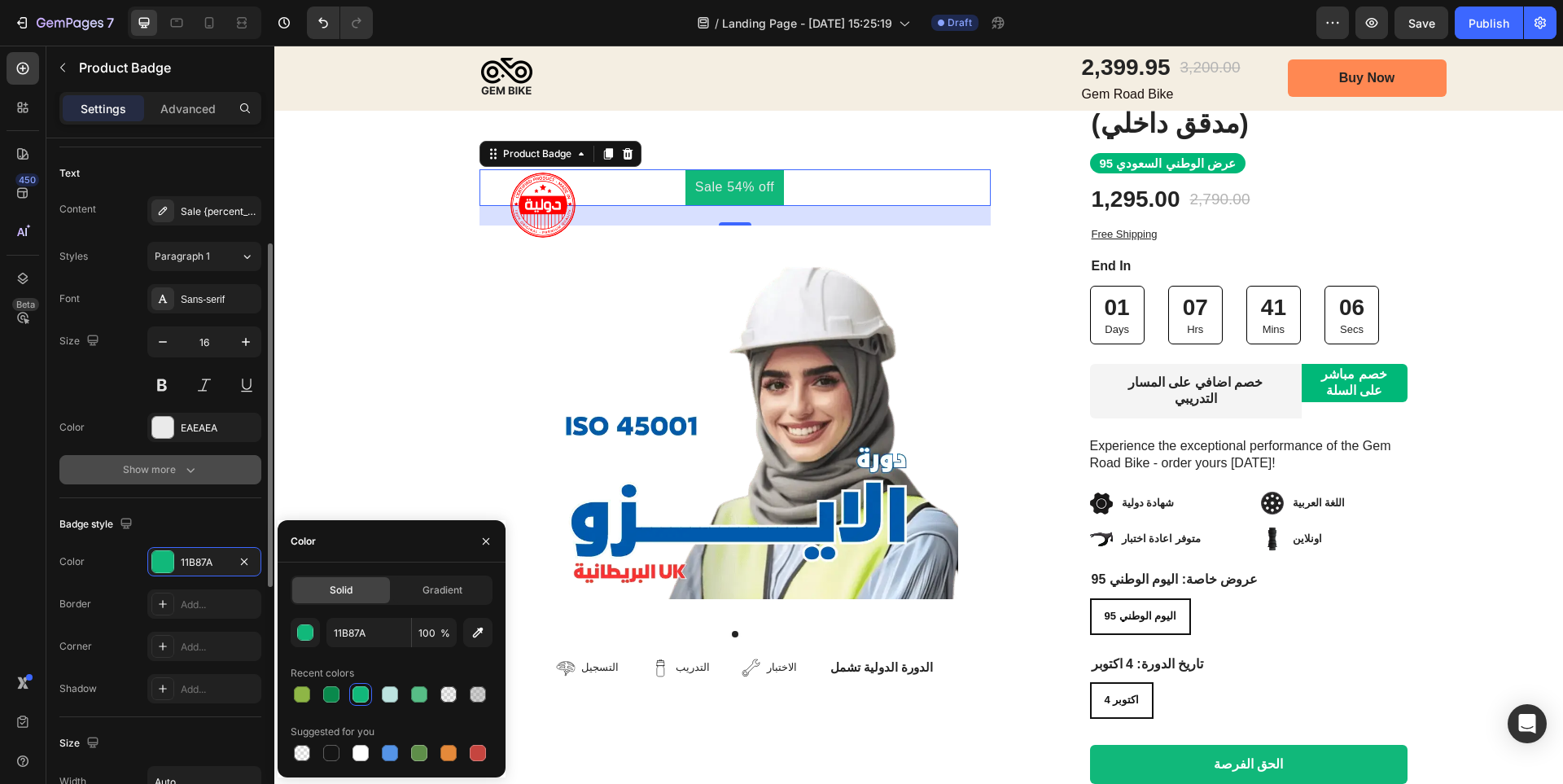
click at [144, 463] on div "Show more" at bounding box center [161, 470] width 76 height 16
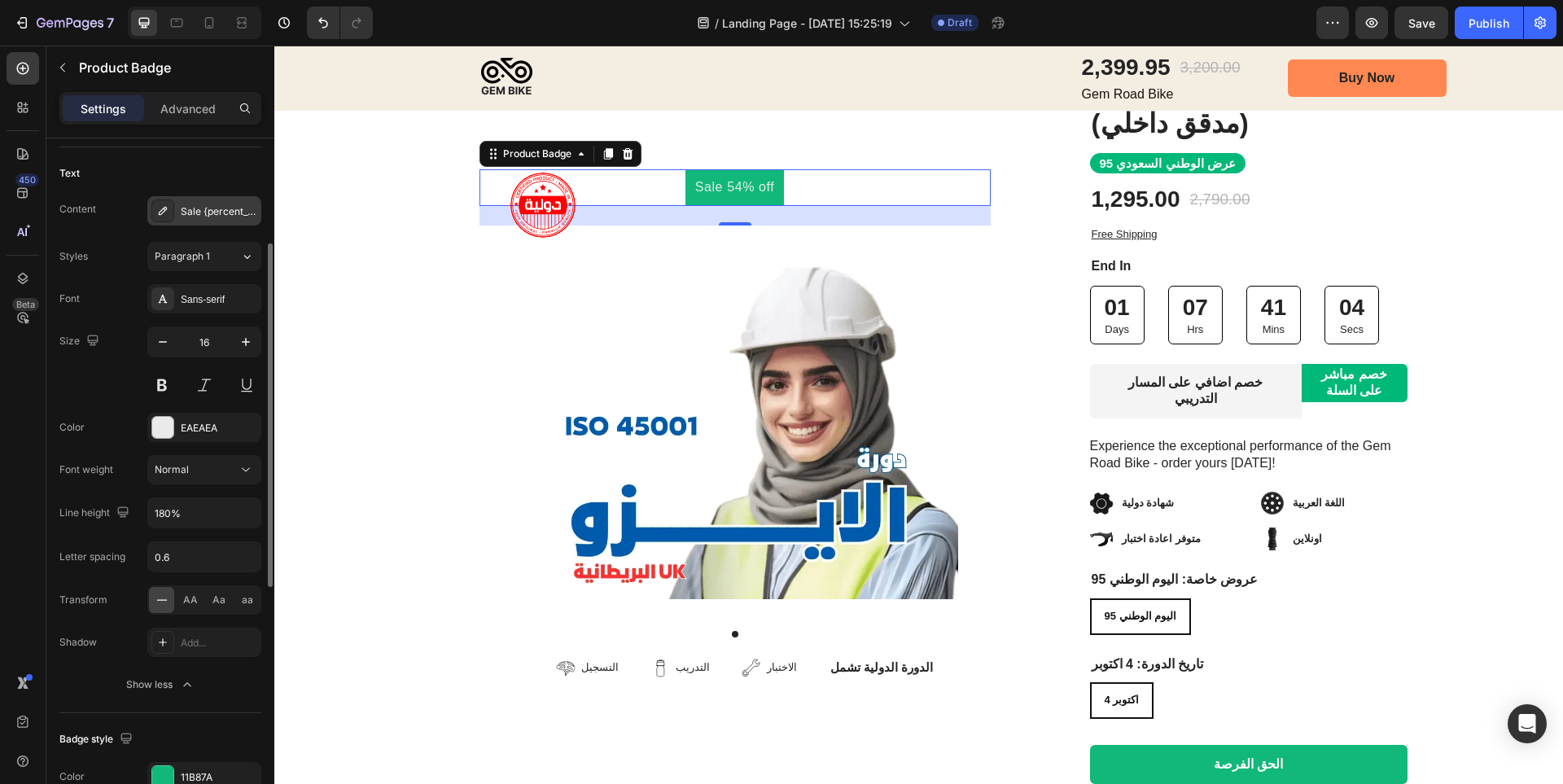
click at [220, 209] on div "Sale {percent_discount} off" at bounding box center [219, 211] width 77 height 15
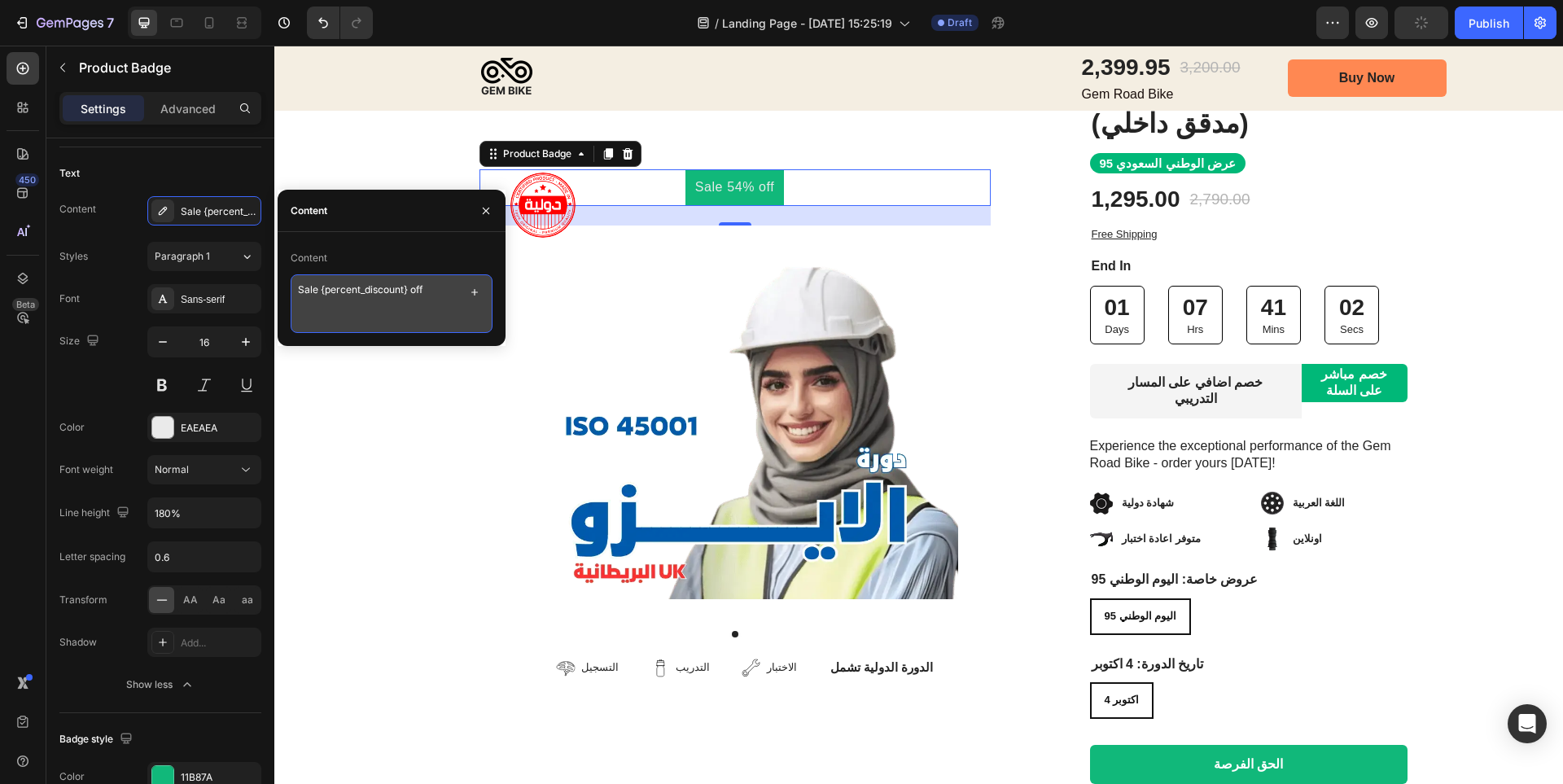
click at [440, 286] on textarea "Sale {percent_discount} off" at bounding box center [391, 303] width 202 height 59
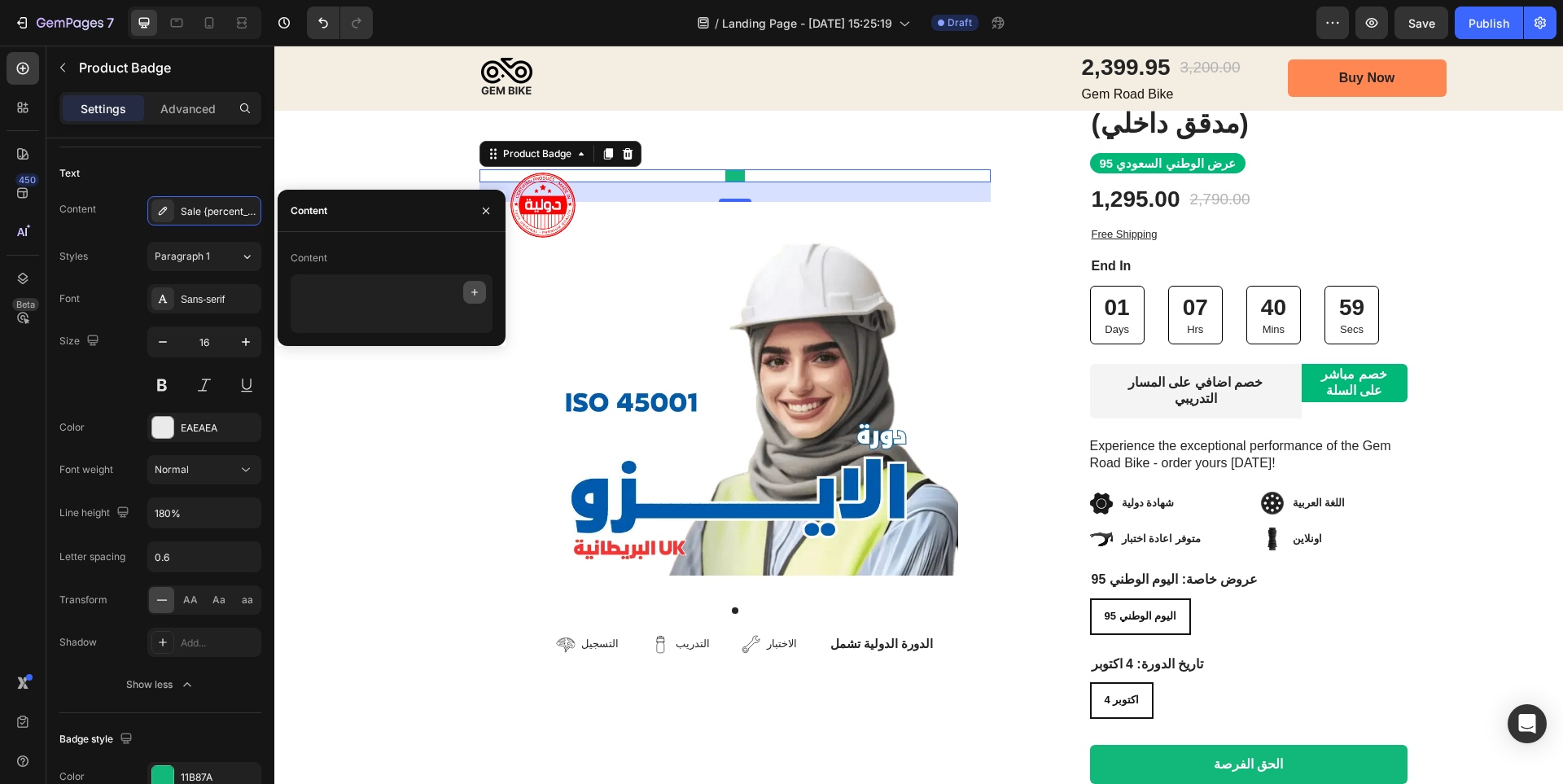
click at [469, 292] on icon "button" at bounding box center [474, 291] width 13 height 13
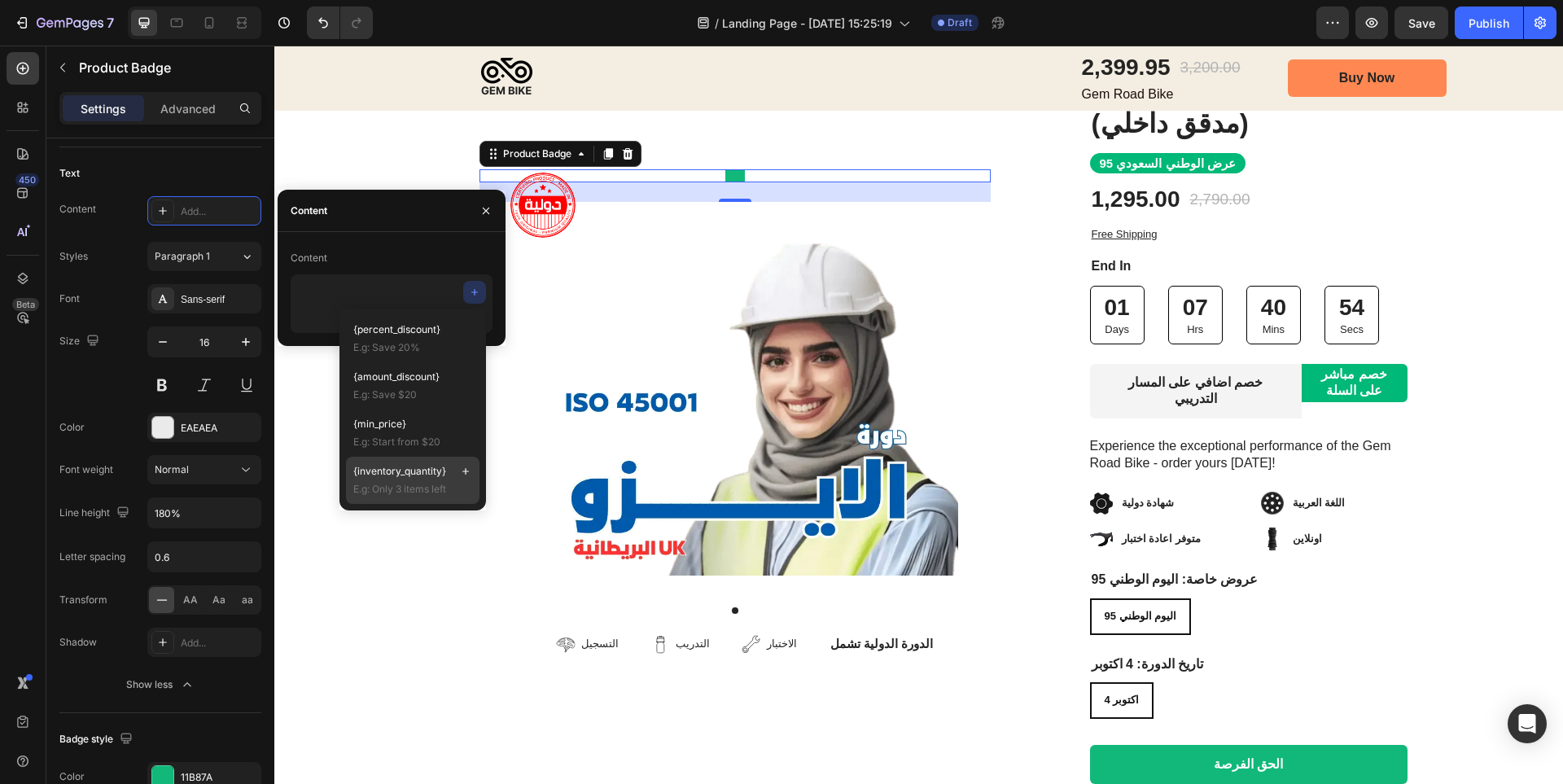
click at [448, 475] on p "{inventory_quantity}" at bounding box center [412, 471] width 119 height 15
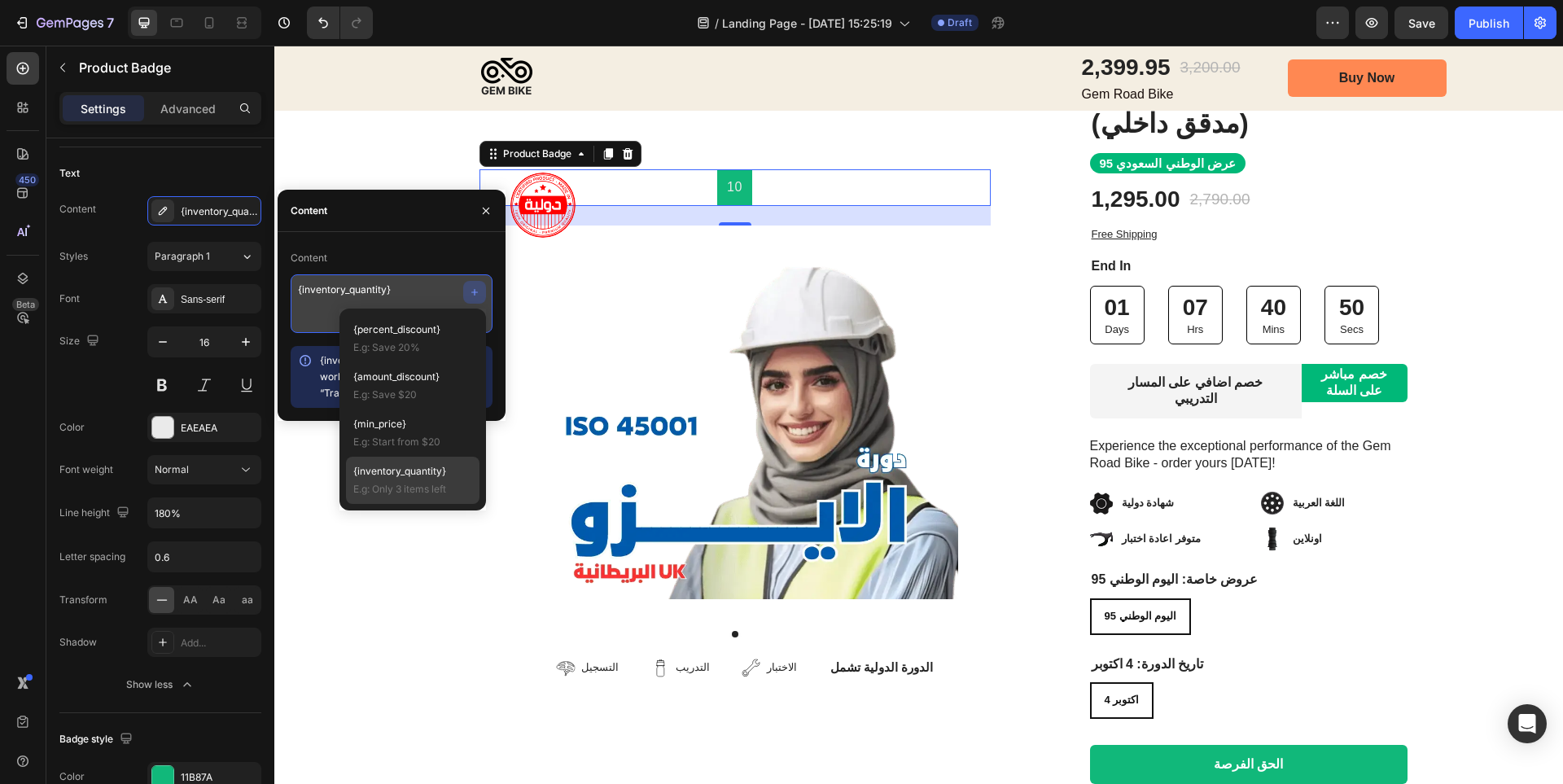
click at [408, 291] on textarea "{inventory_quantity}" at bounding box center [391, 303] width 202 height 59
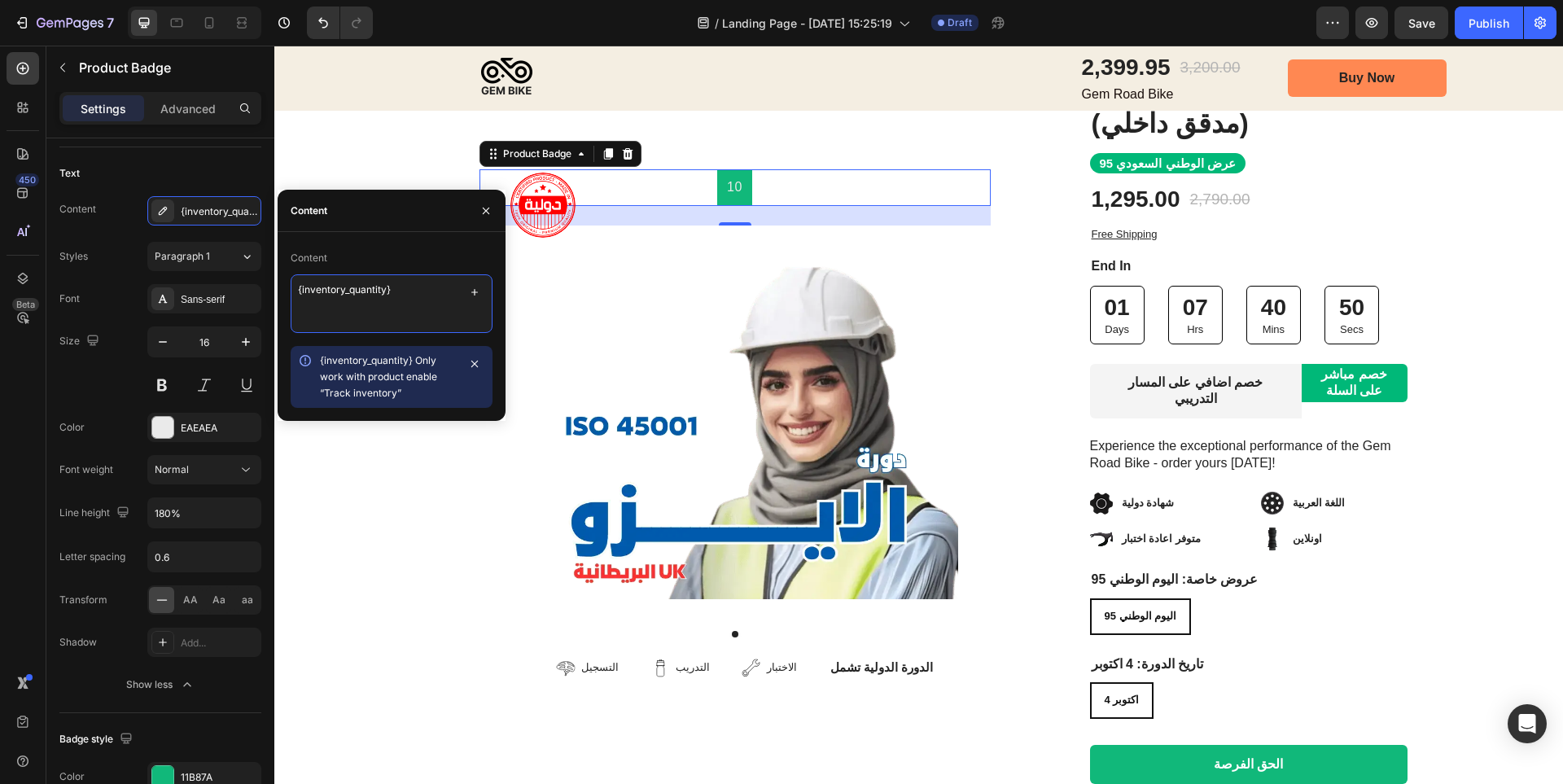
click at [408, 291] on textarea "{inventory_quantity}" at bounding box center [391, 303] width 202 height 59
type textarea "غرض [DATE] الوطني"
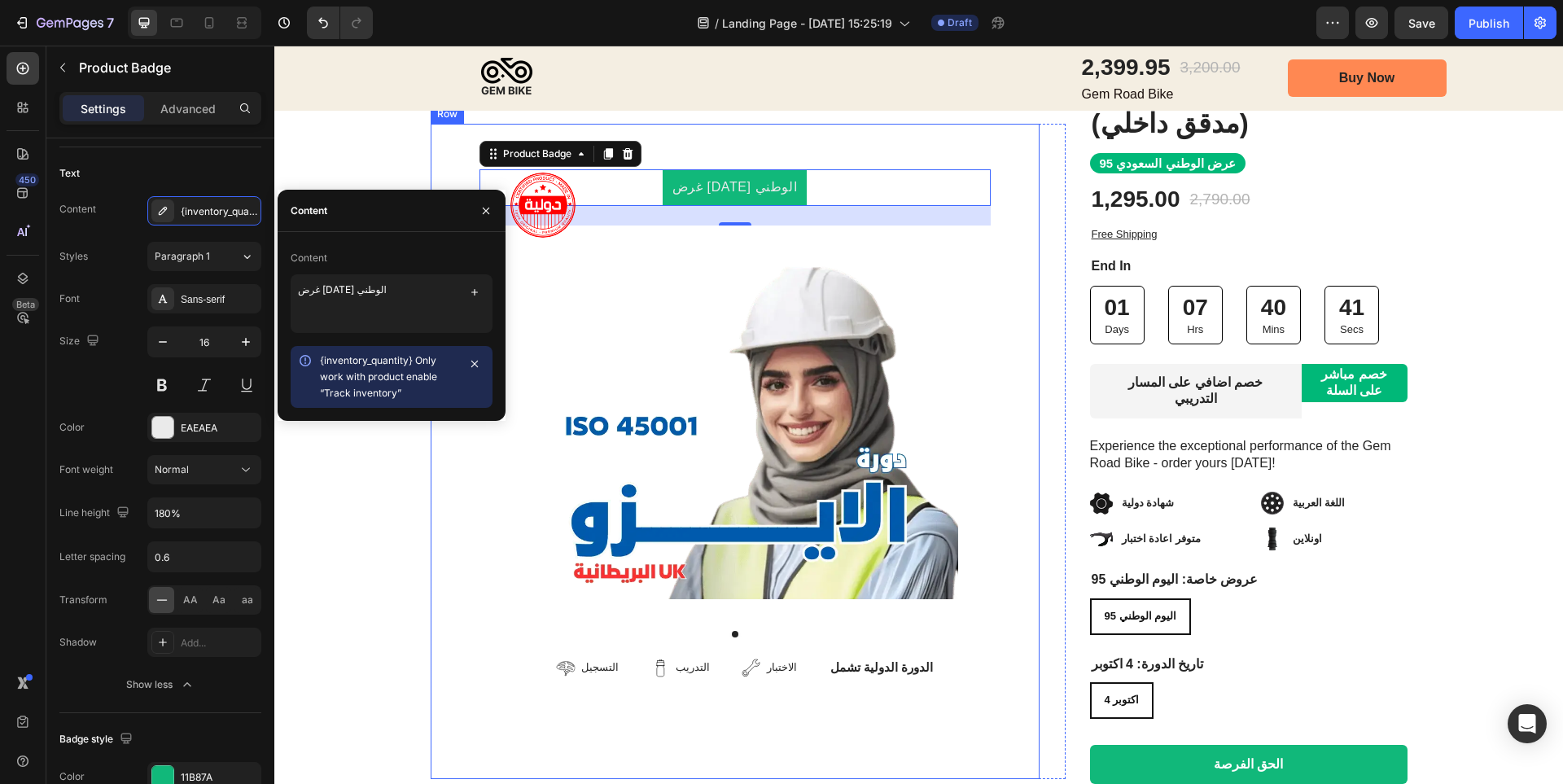
click at [962, 137] on div "غرض [DATE] الوطني Product Badge 24 Product Images التسجيل Item List التدريب Ite…" at bounding box center [736, 451] width 609 height 655
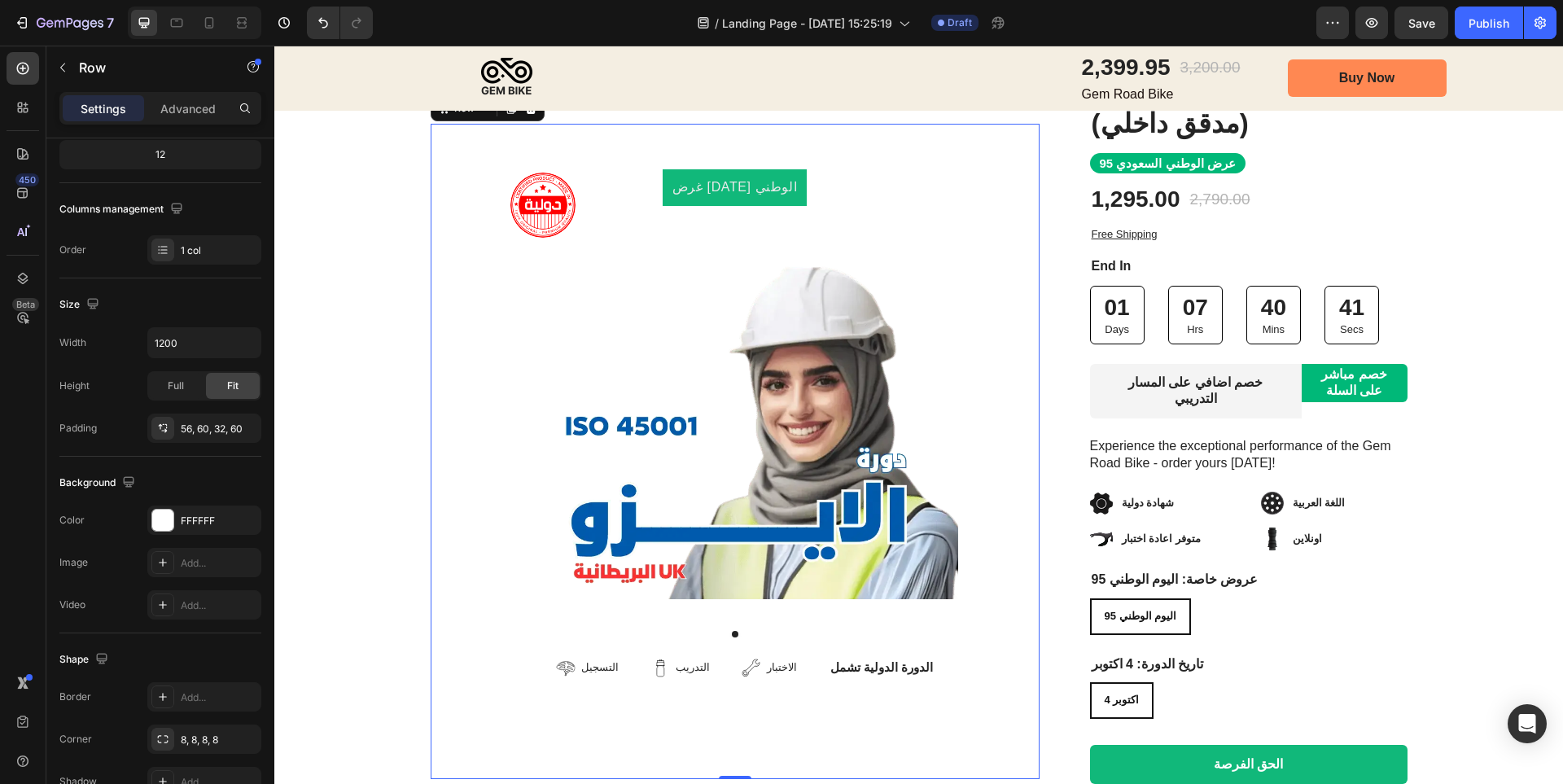
scroll to position [0, 0]
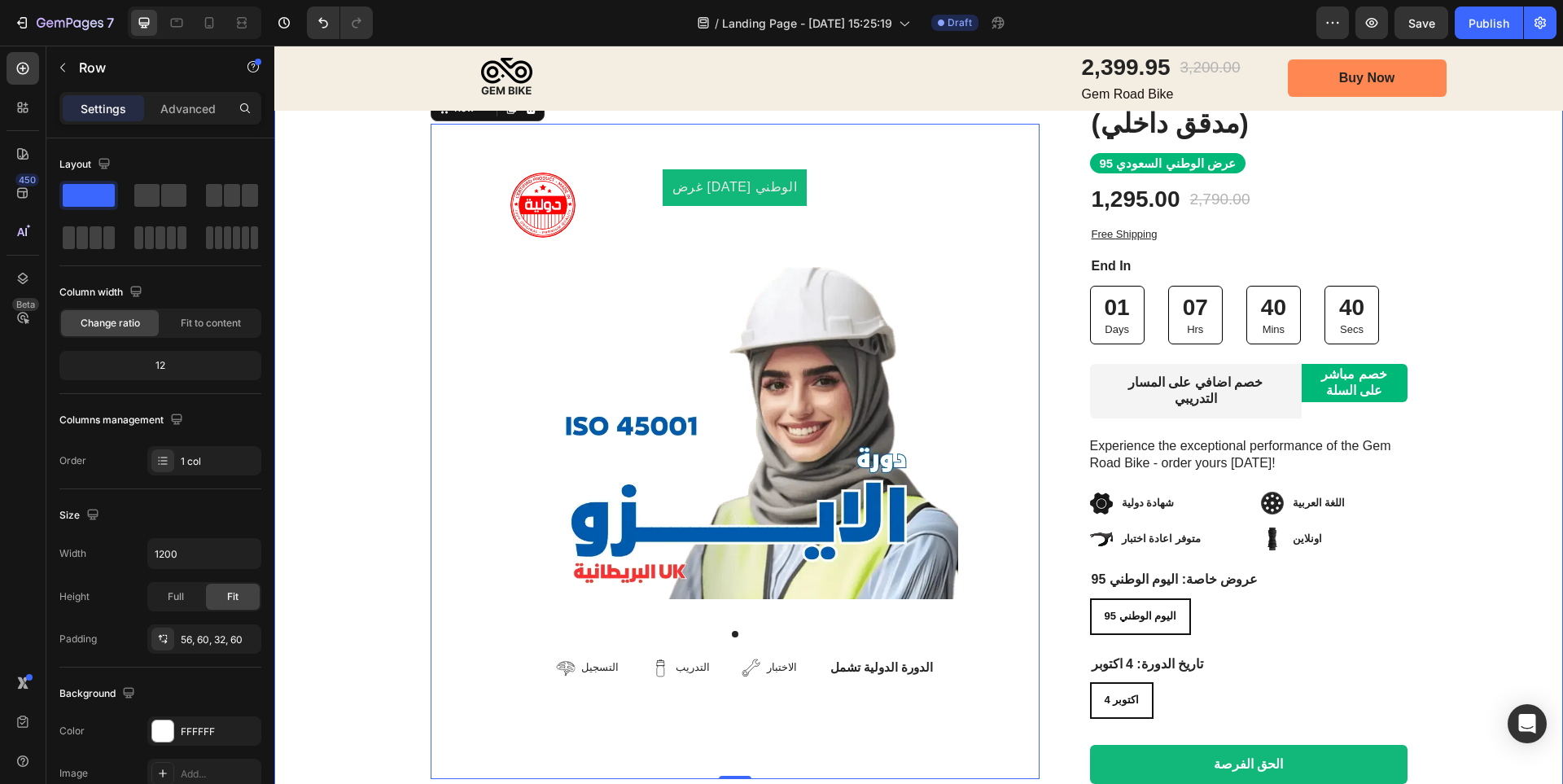
click at [370, 253] on div "Image Row غرض [DATE] الوطني Product Badge Product Images التسجيل Item List التد…" at bounding box center [918, 453] width 1289 height 815
click at [739, 189] on pre "غرض [DATE] الوطني" at bounding box center [735, 188] width 145 height 37
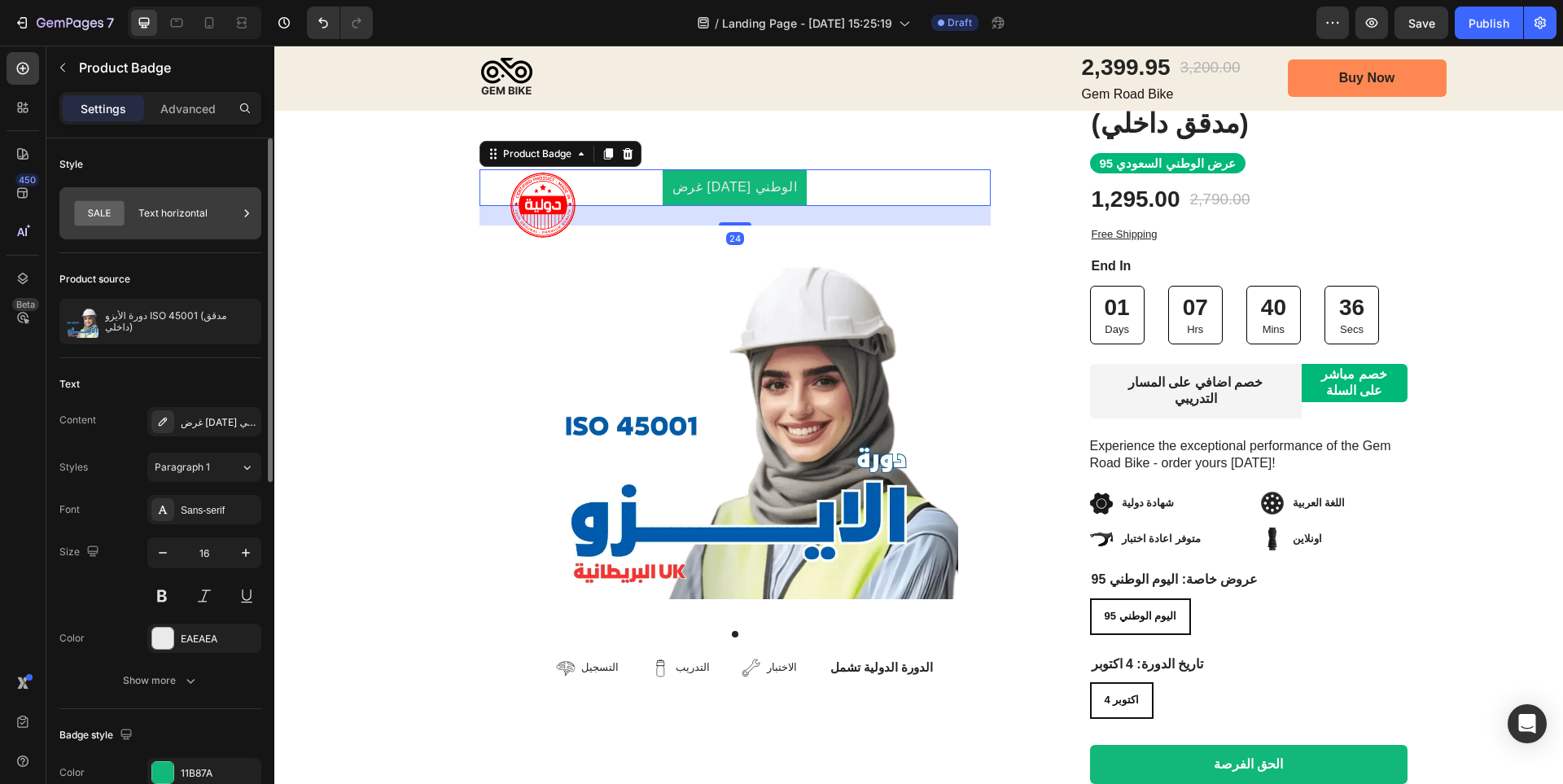
click at [194, 218] on div "Text horizontal" at bounding box center [189, 213] width 100 height 38
click at [165, 591] on button at bounding box center [162, 594] width 29 height 29
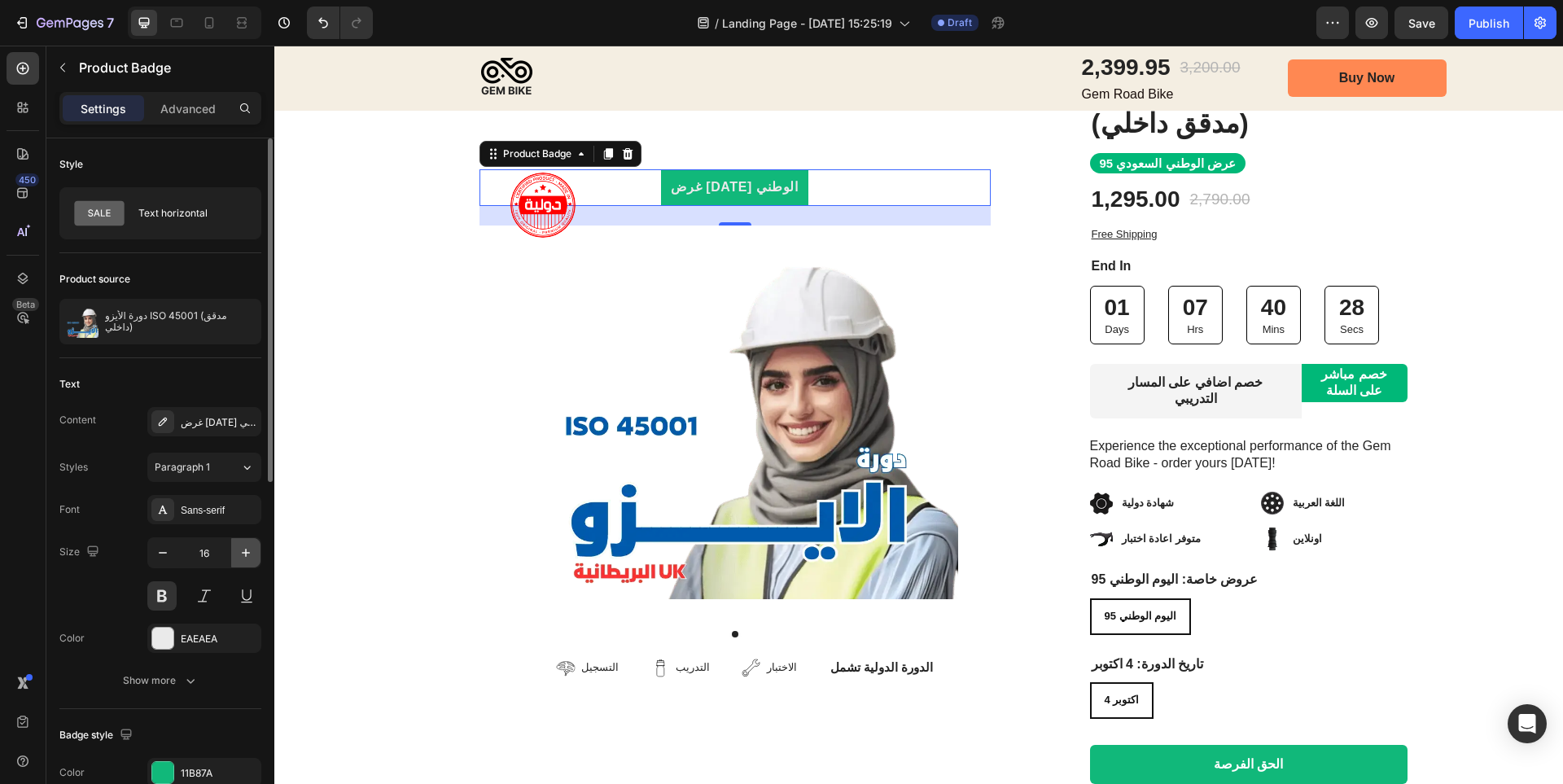
click at [243, 555] on icon "button" at bounding box center [246, 553] width 16 height 16
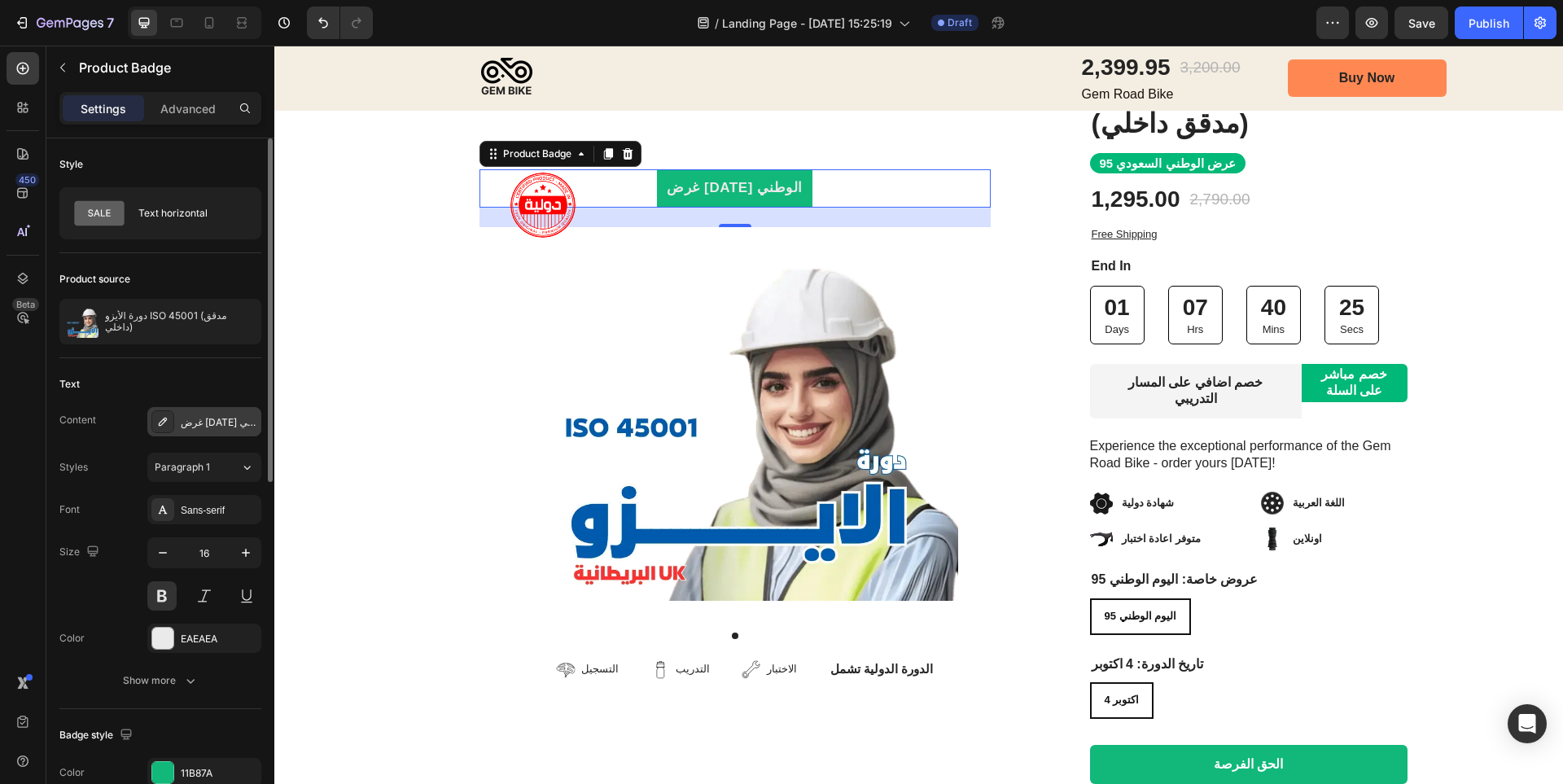
click at [207, 434] on div "غرض [DATE] الوطني" at bounding box center [205, 421] width 114 height 29
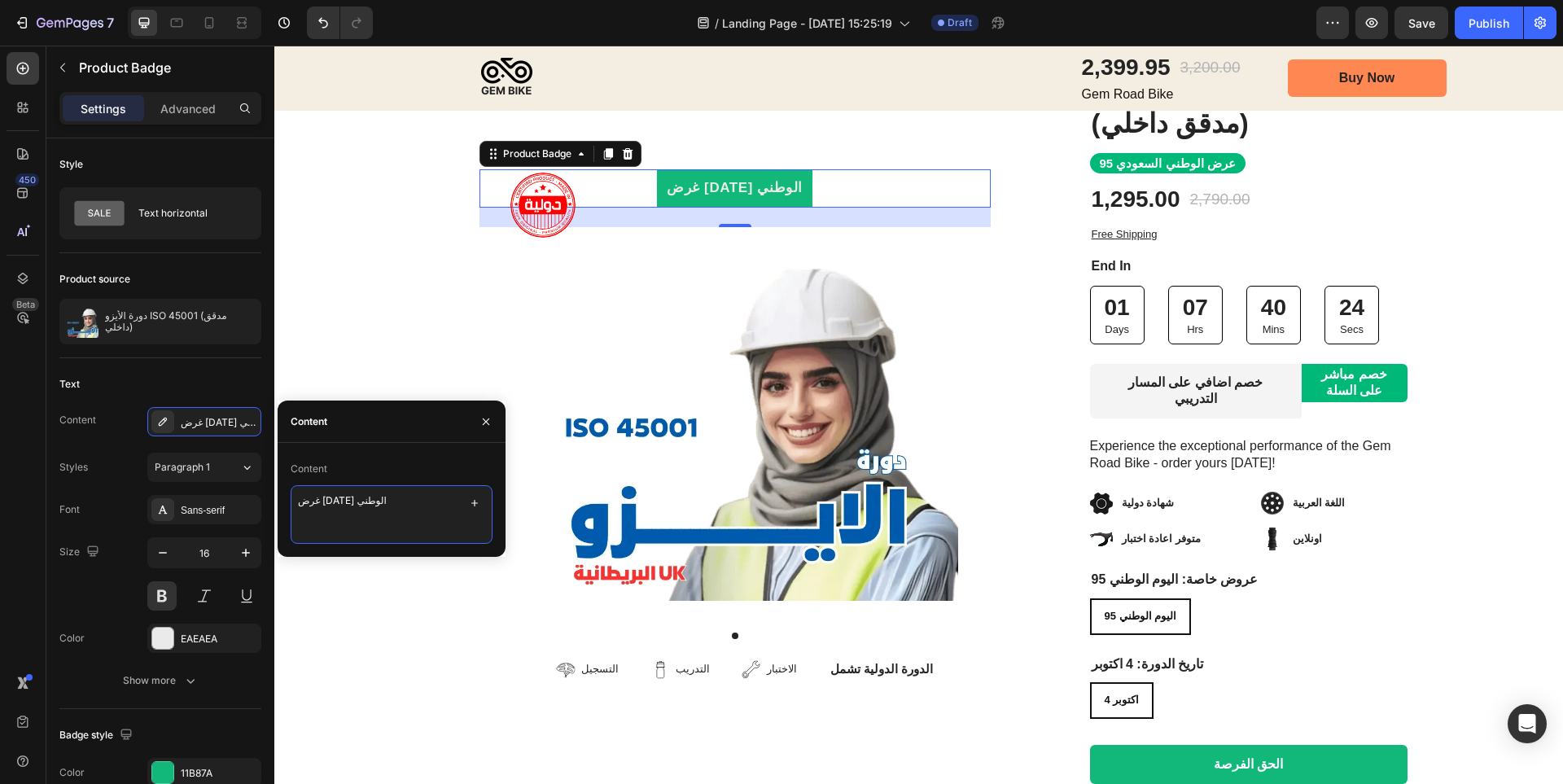
drag, startPoint x: 353, startPoint y: 505, endPoint x: 362, endPoint y: 506, distance: 9.1
click at [362, 506] on textarea "غرض [DATE] الوطني" at bounding box center [391, 514] width 202 height 59
type textarea "عرض اليوم الوطني"
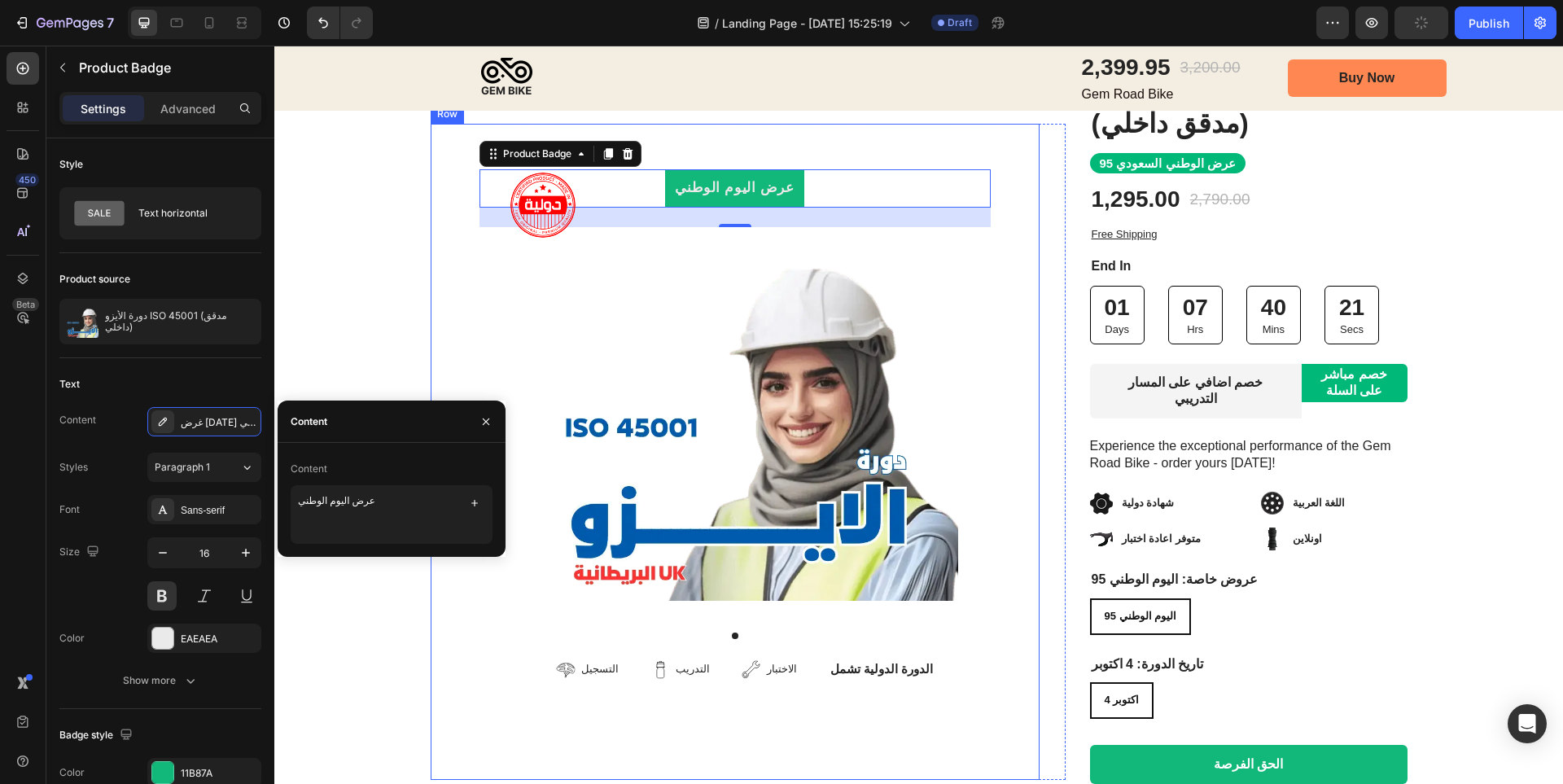
click at [432, 607] on div "عرض [DATE] الوطني Product Badge 24 Product Images التسجيل Item List التدريب Ite…" at bounding box center [736, 451] width 609 height 655
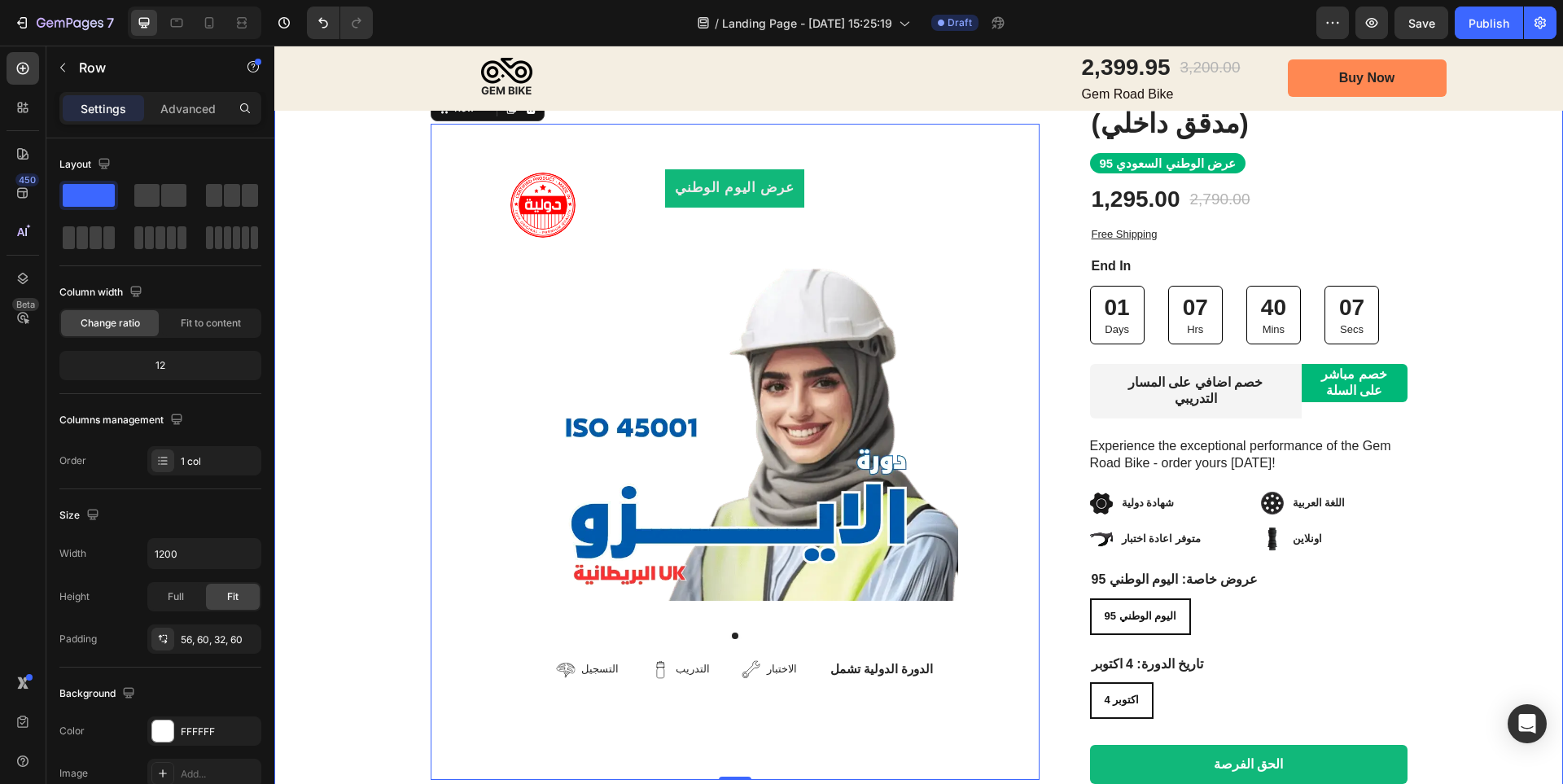
click at [340, 327] on div "Image Row عرض [DATE] الوطني Product Badge Product Images التسجيل Item List التد…" at bounding box center [918, 453] width 1289 height 815
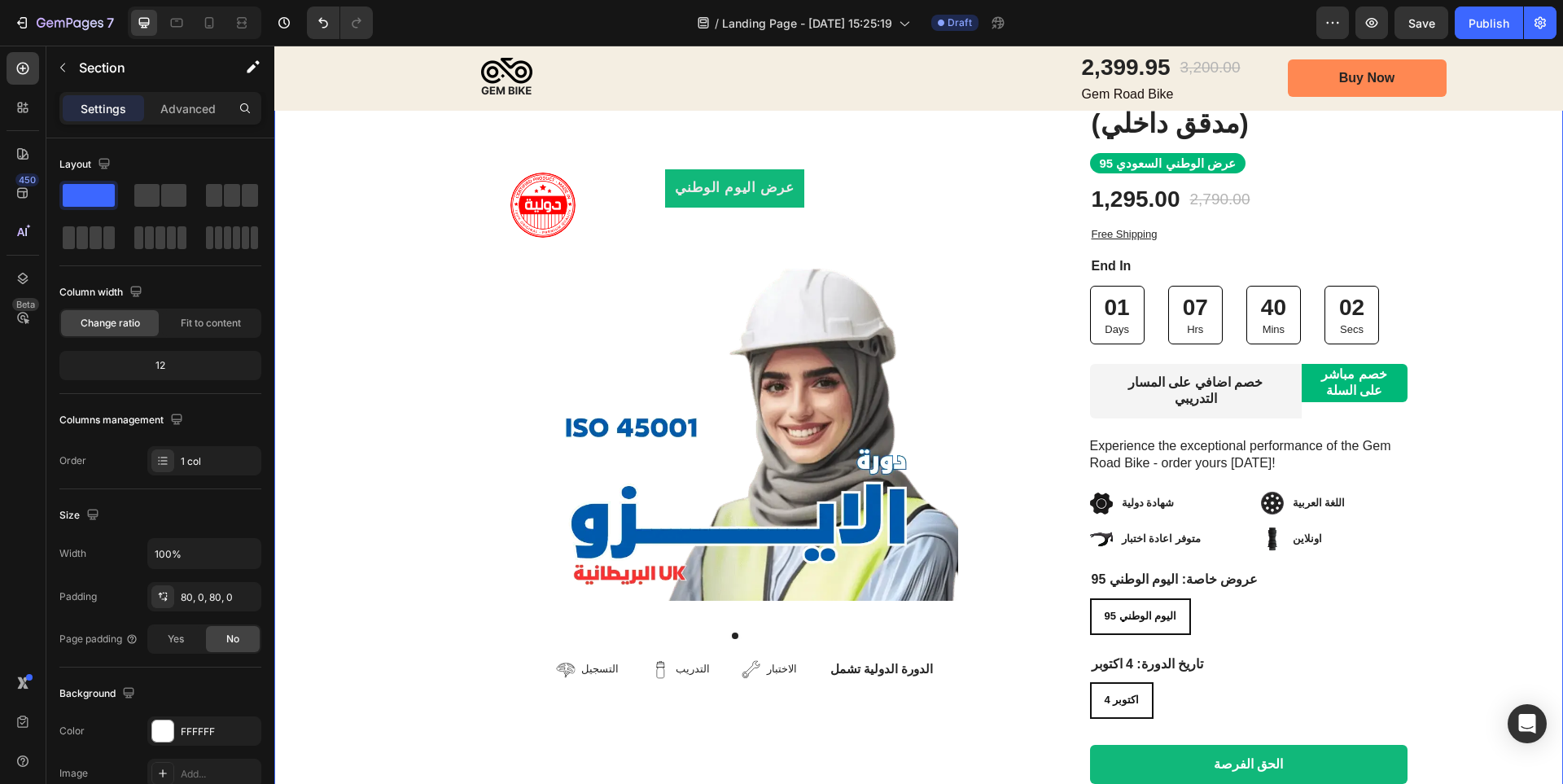
click at [338, 342] on div "Image Row عرض [DATE] الوطني Product Badge Product Images التسجيل Item List التد…" at bounding box center [918, 453] width 1289 height 815
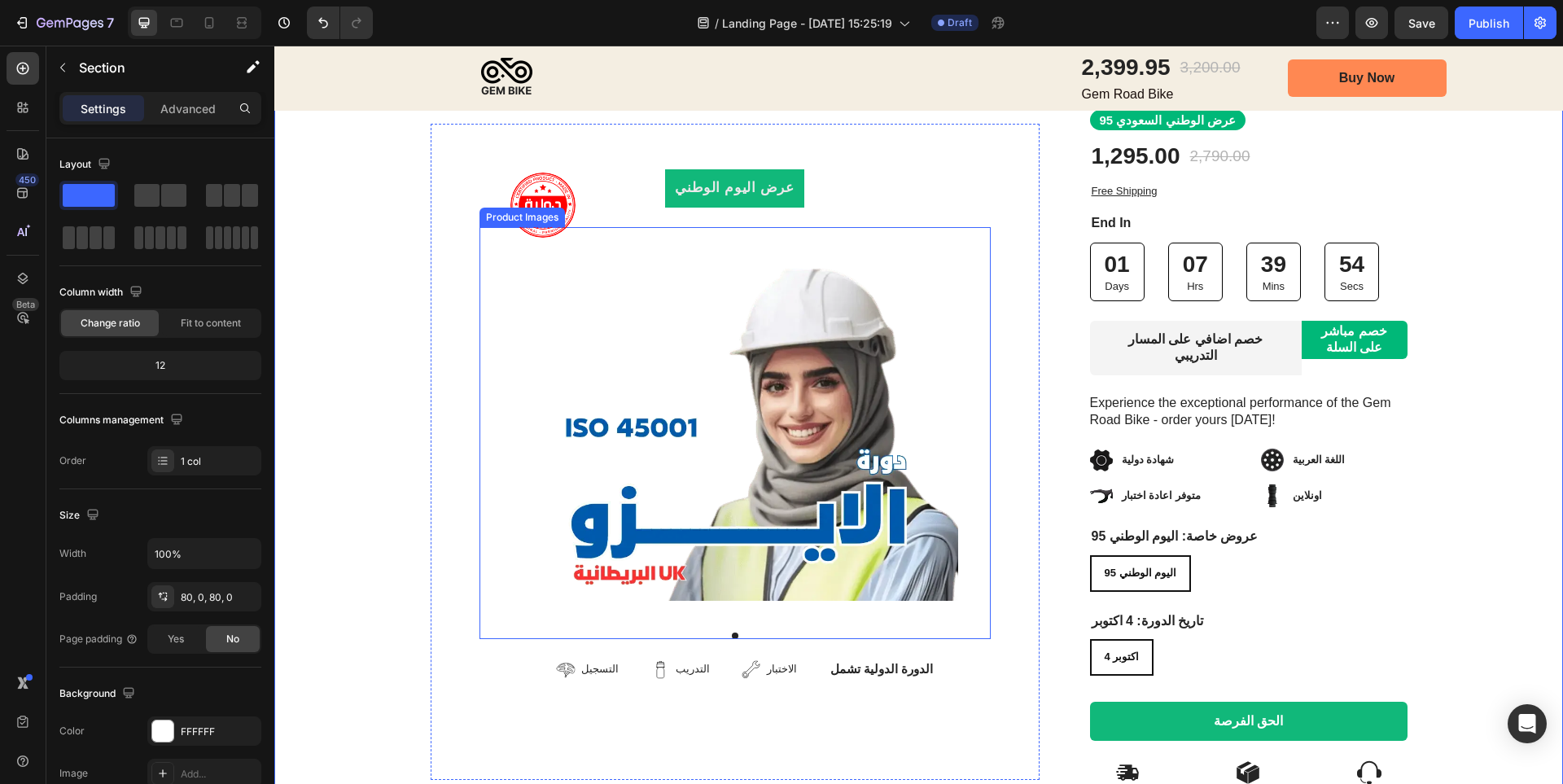
scroll to position [244, 0]
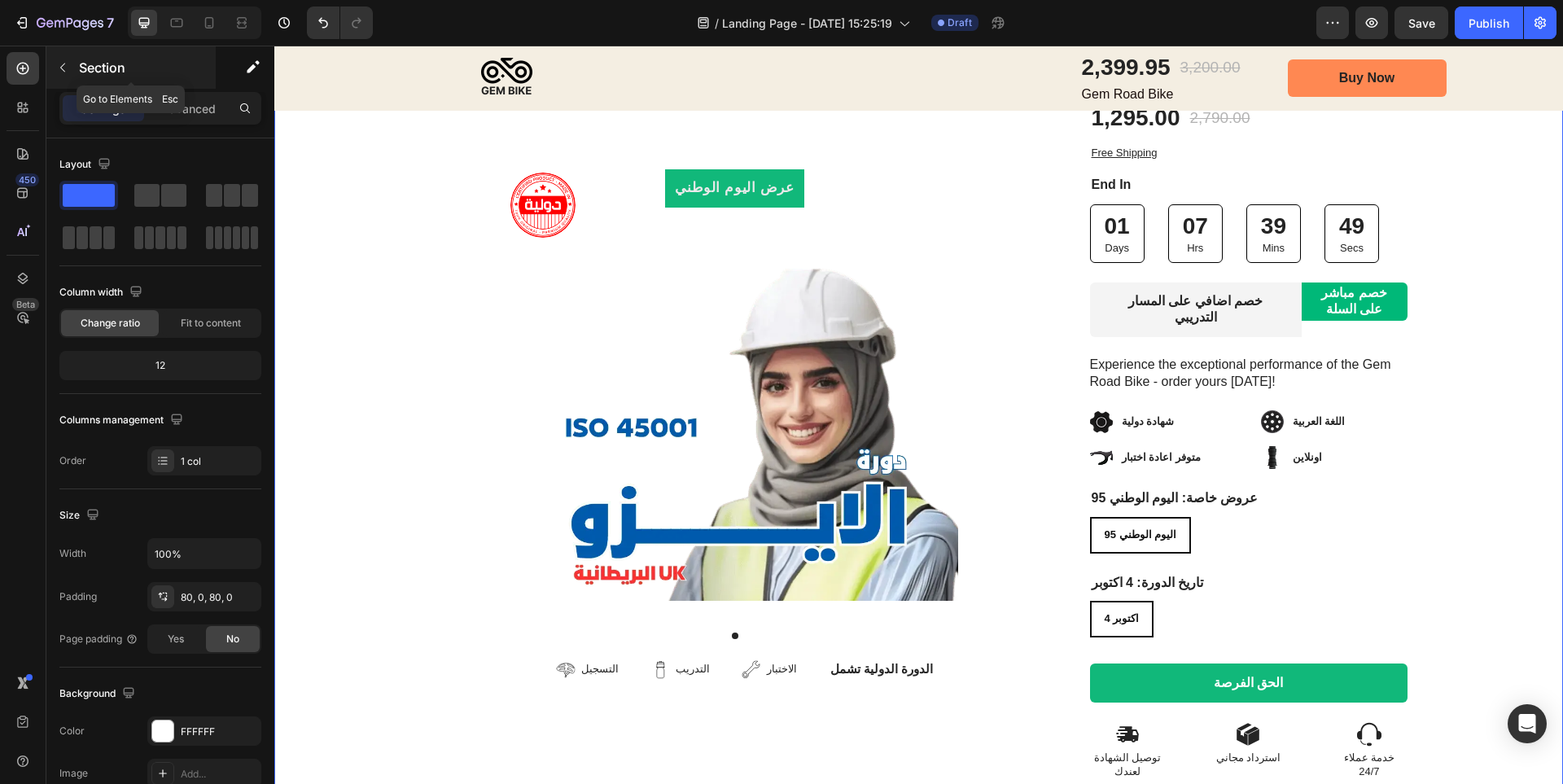
click at [61, 64] on icon "button" at bounding box center [62, 67] width 13 height 13
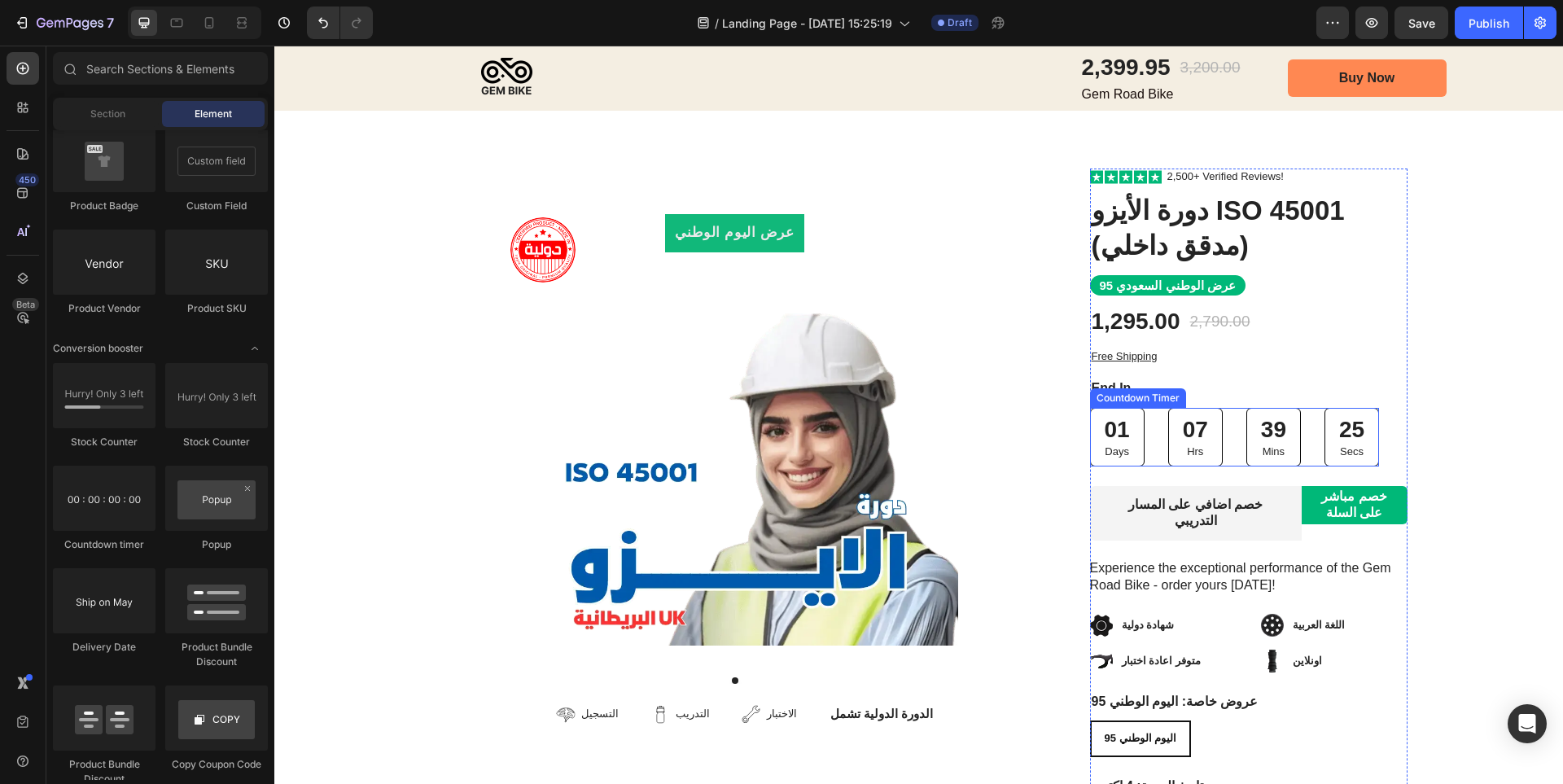
scroll to position [0, 0]
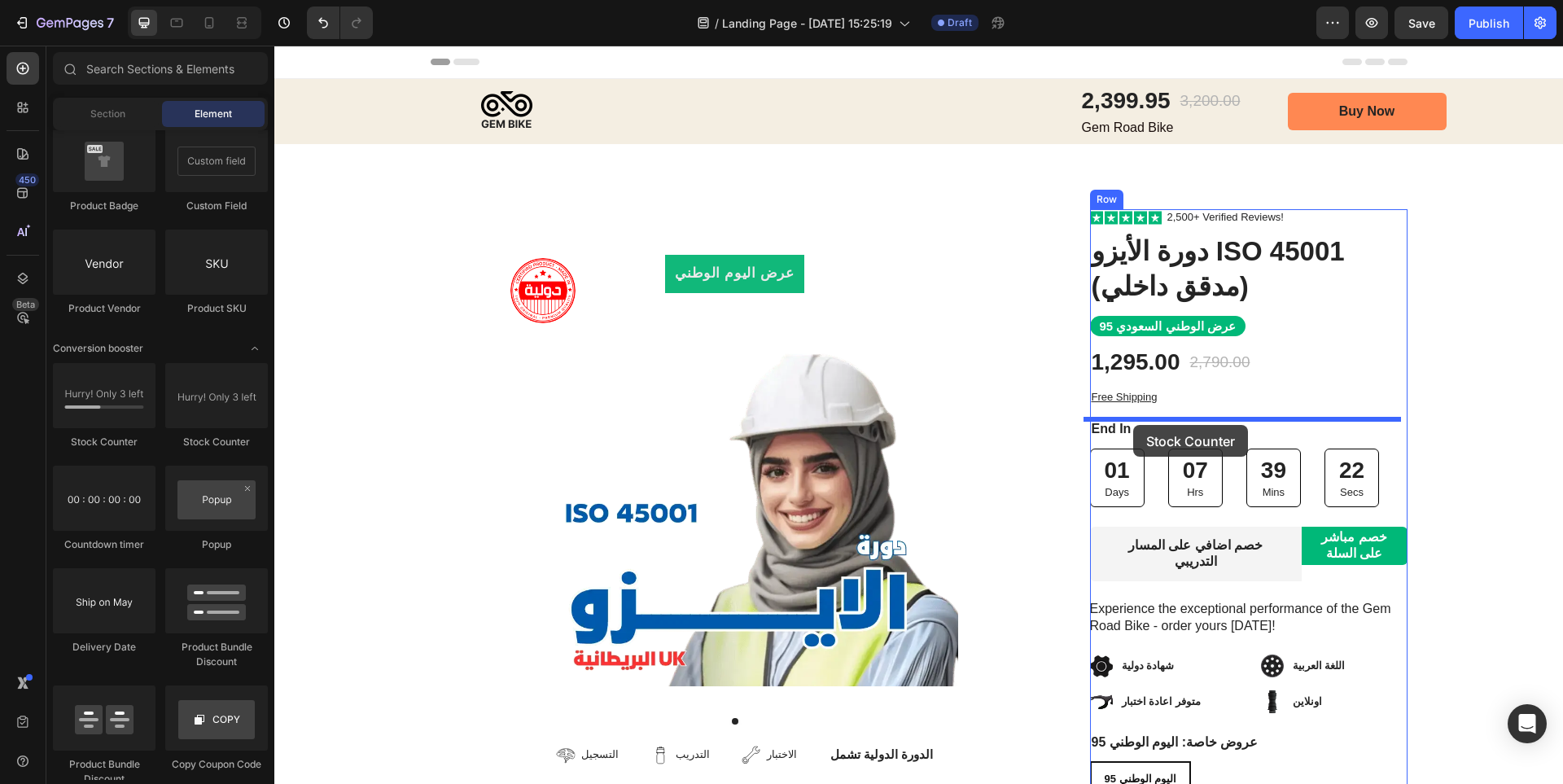
drag, startPoint x: 502, startPoint y: 439, endPoint x: 1134, endPoint y: 425, distance: 632.2
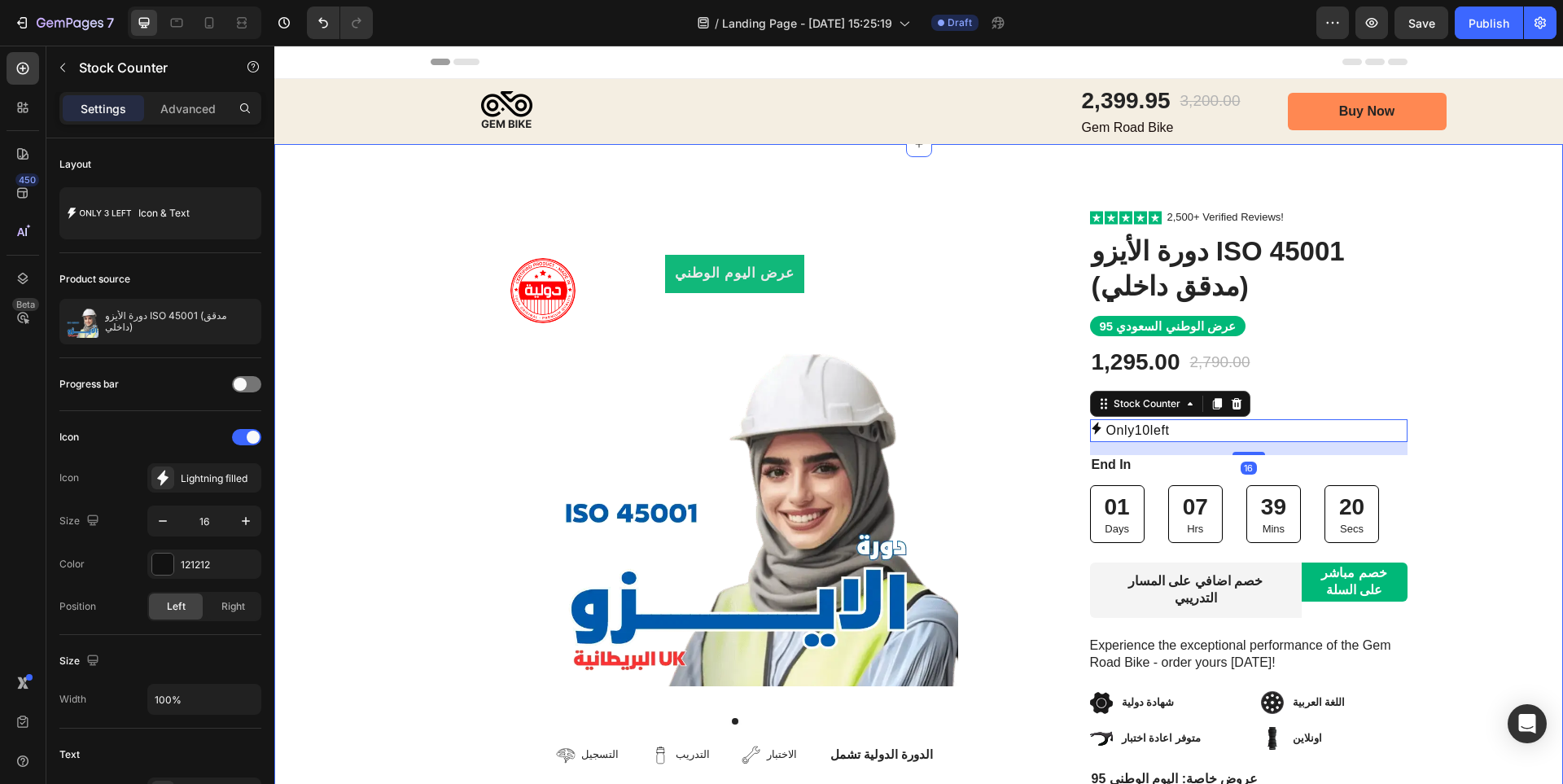
click at [1469, 496] on div "Image Row عرض [DATE] الوطني Product Badge Product Images التسجيل Item List التد…" at bounding box center [918, 635] width 1289 height 852
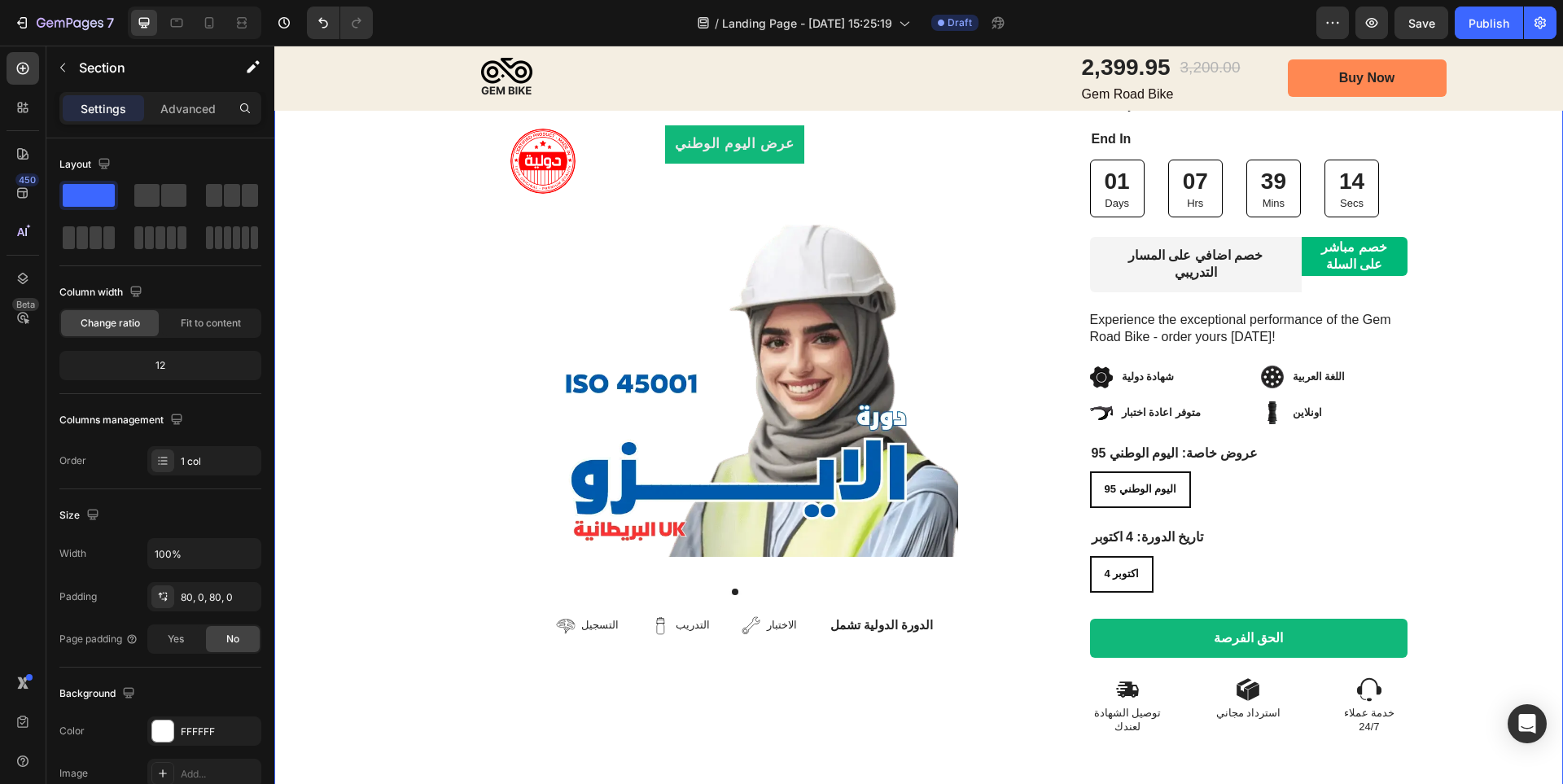
scroll to position [244, 0]
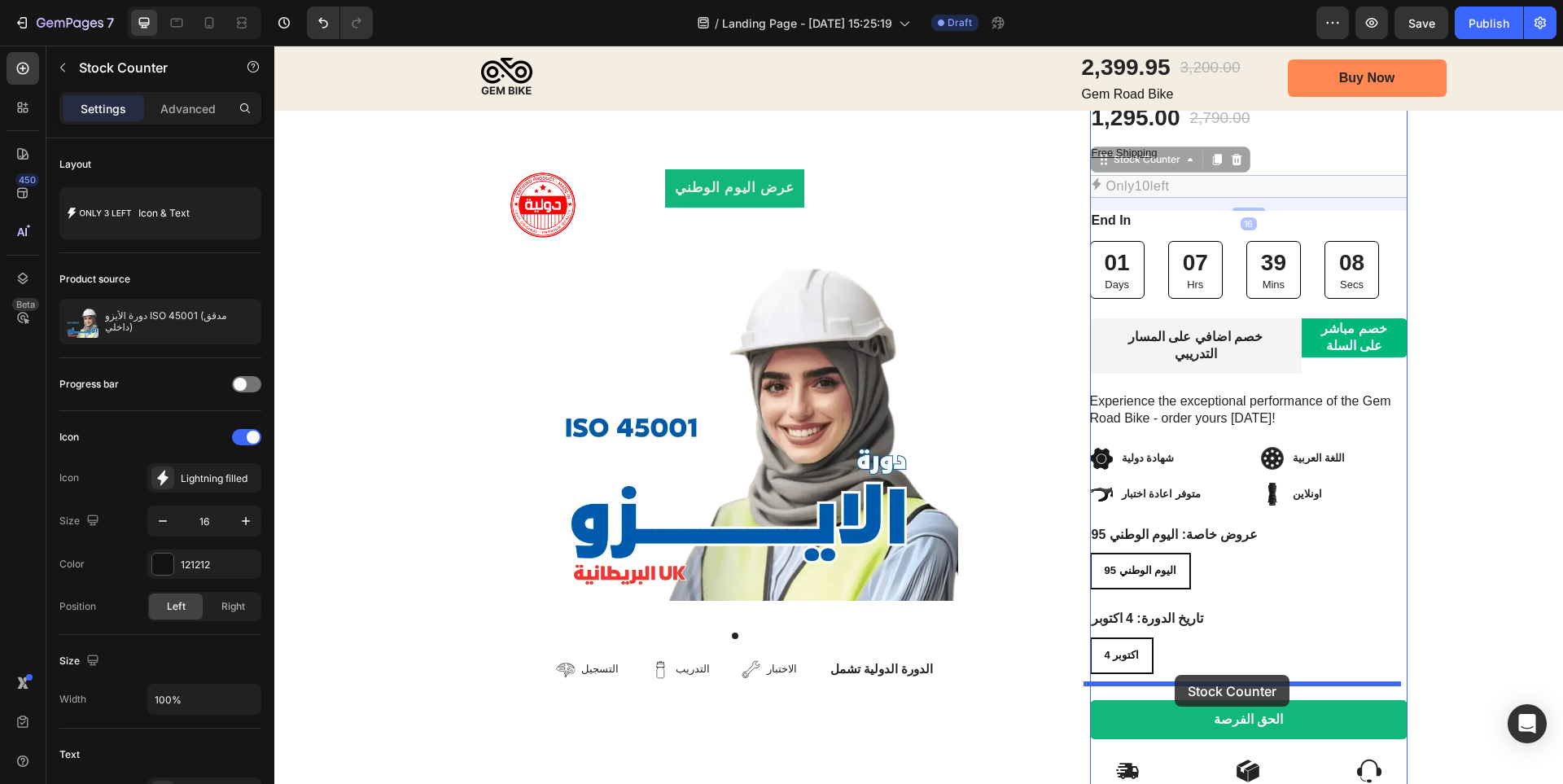
drag, startPoint x: 1226, startPoint y: 181, endPoint x: 1175, endPoint y: 674, distance: 495.6
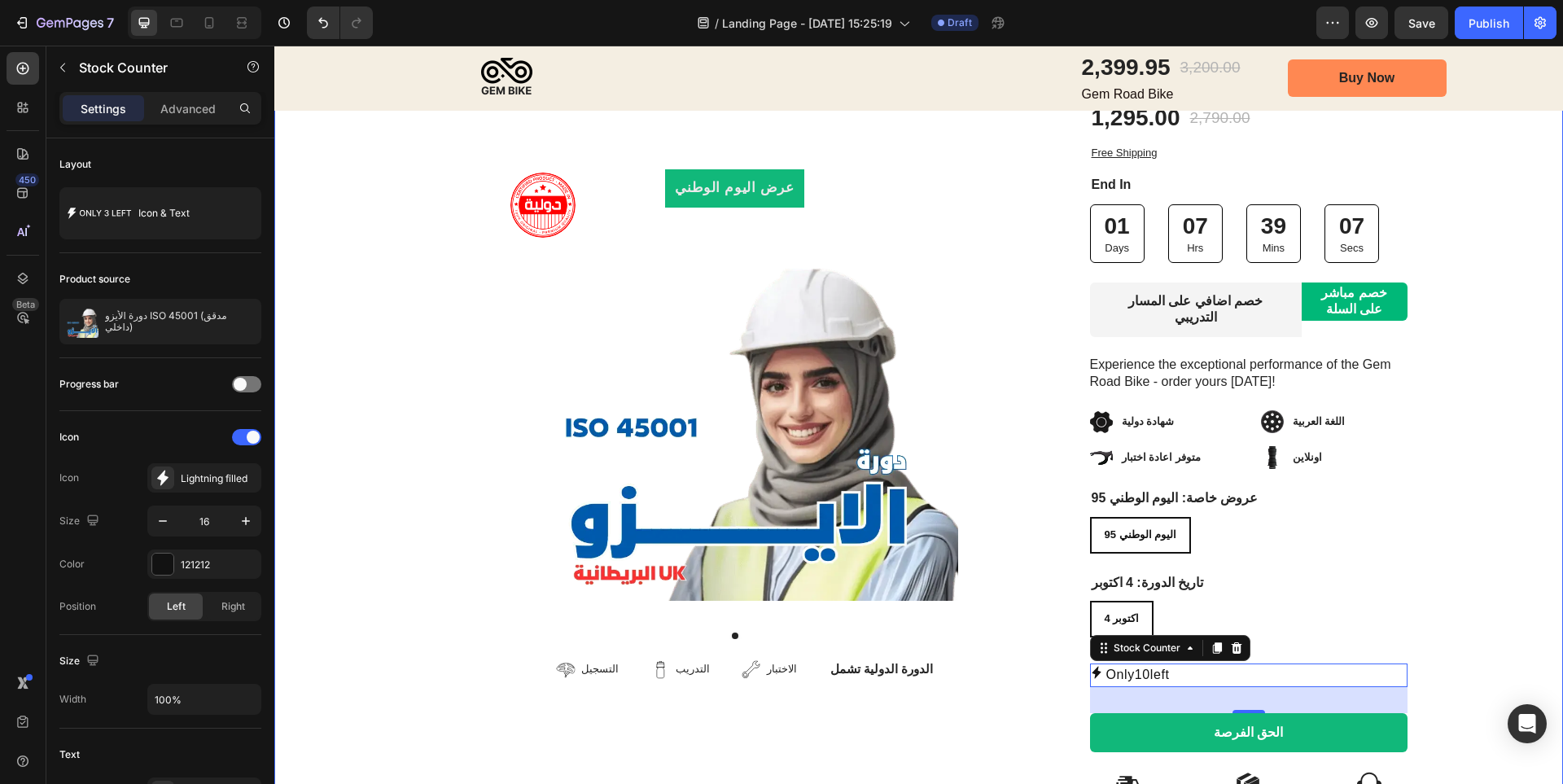
click at [1482, 590] on div "Image Row عرض [DATE] الوطني Product Badge Product Images التسجيل Item List التد…" at bounding box center [918, 397] width 1289 height 865
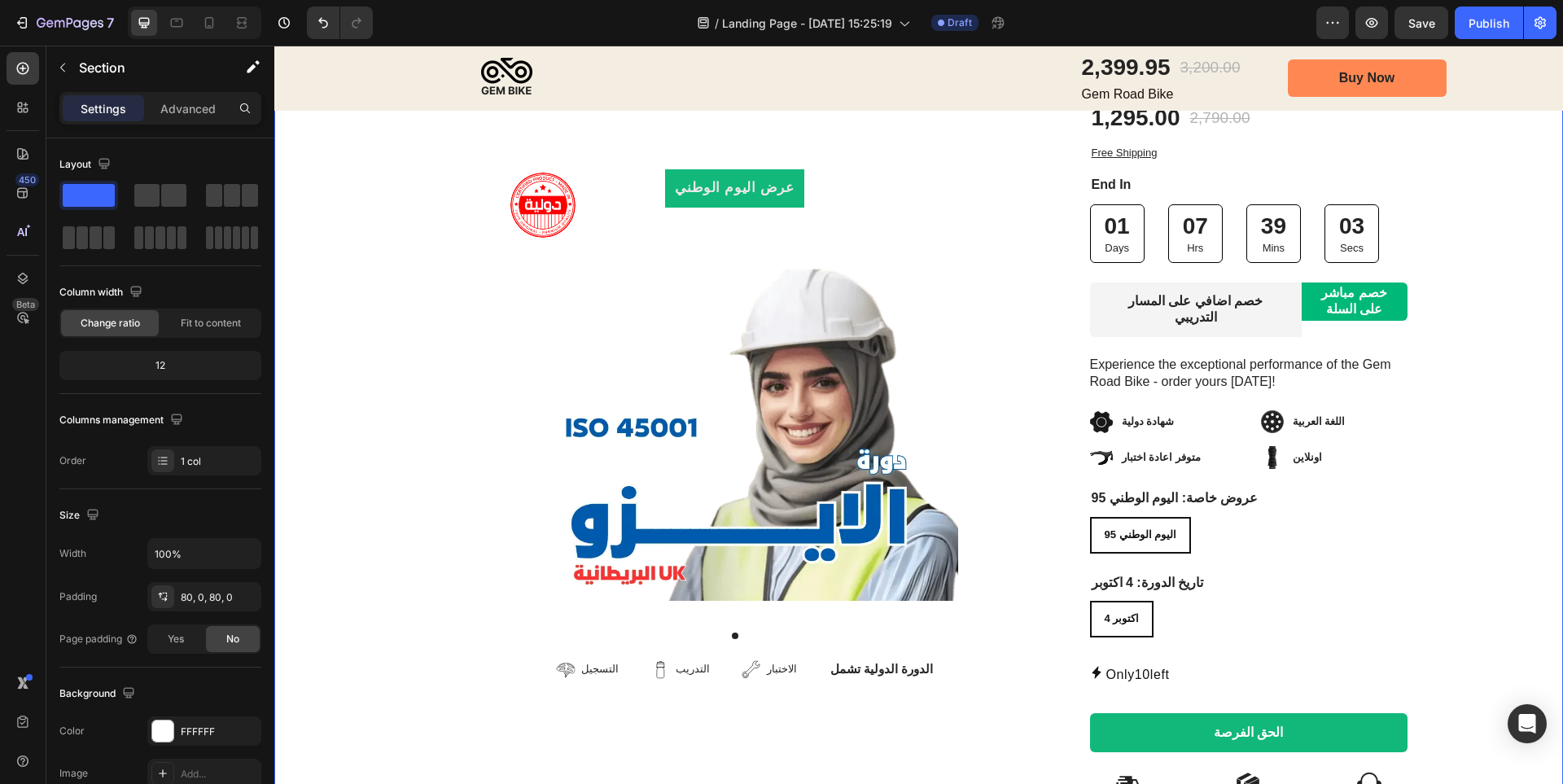
scroll to position [325, 0]
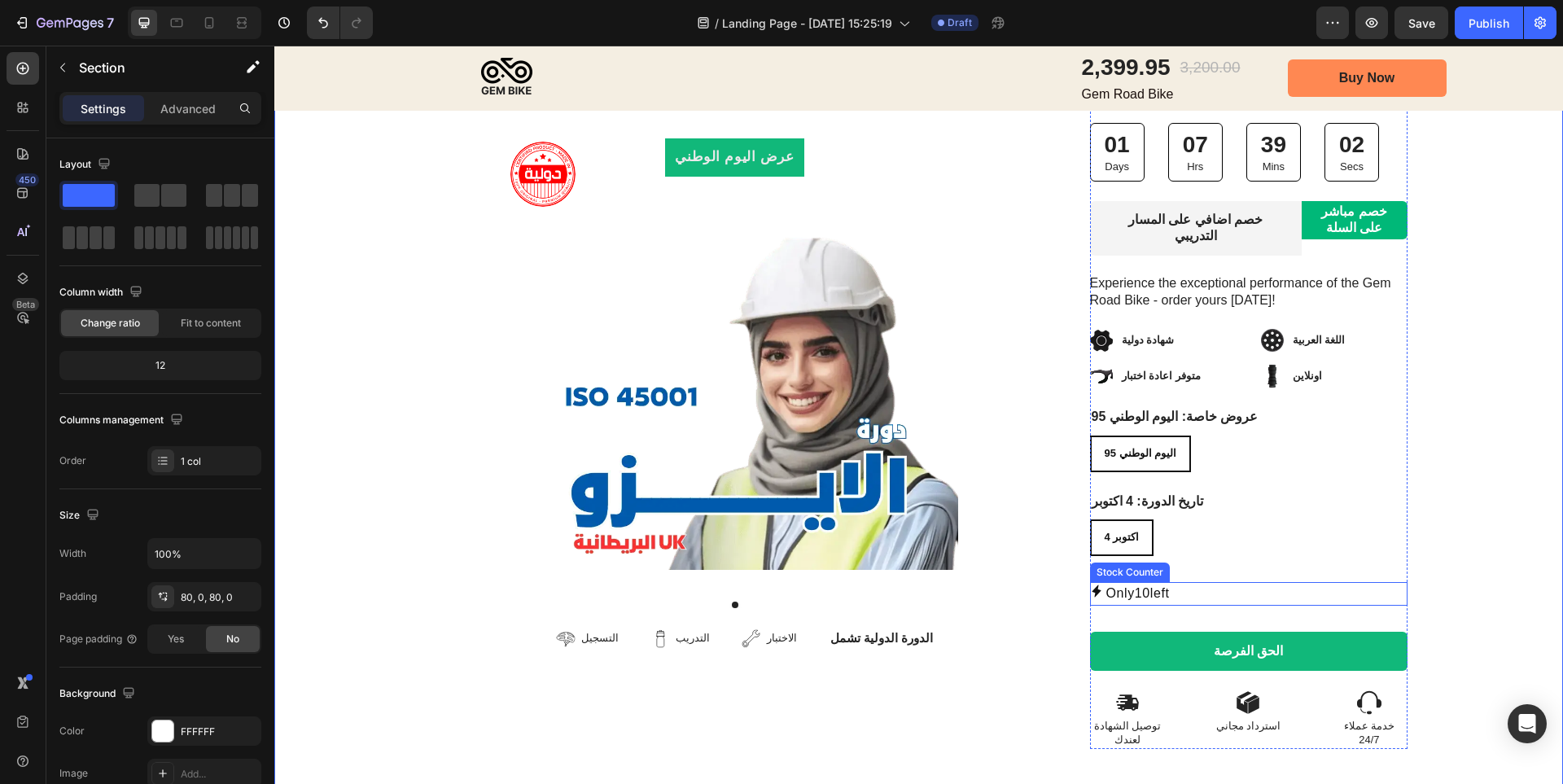
click at [1196, 582] on div "Only 10 left" at bounding box center [1249, 593] width 317 height 24
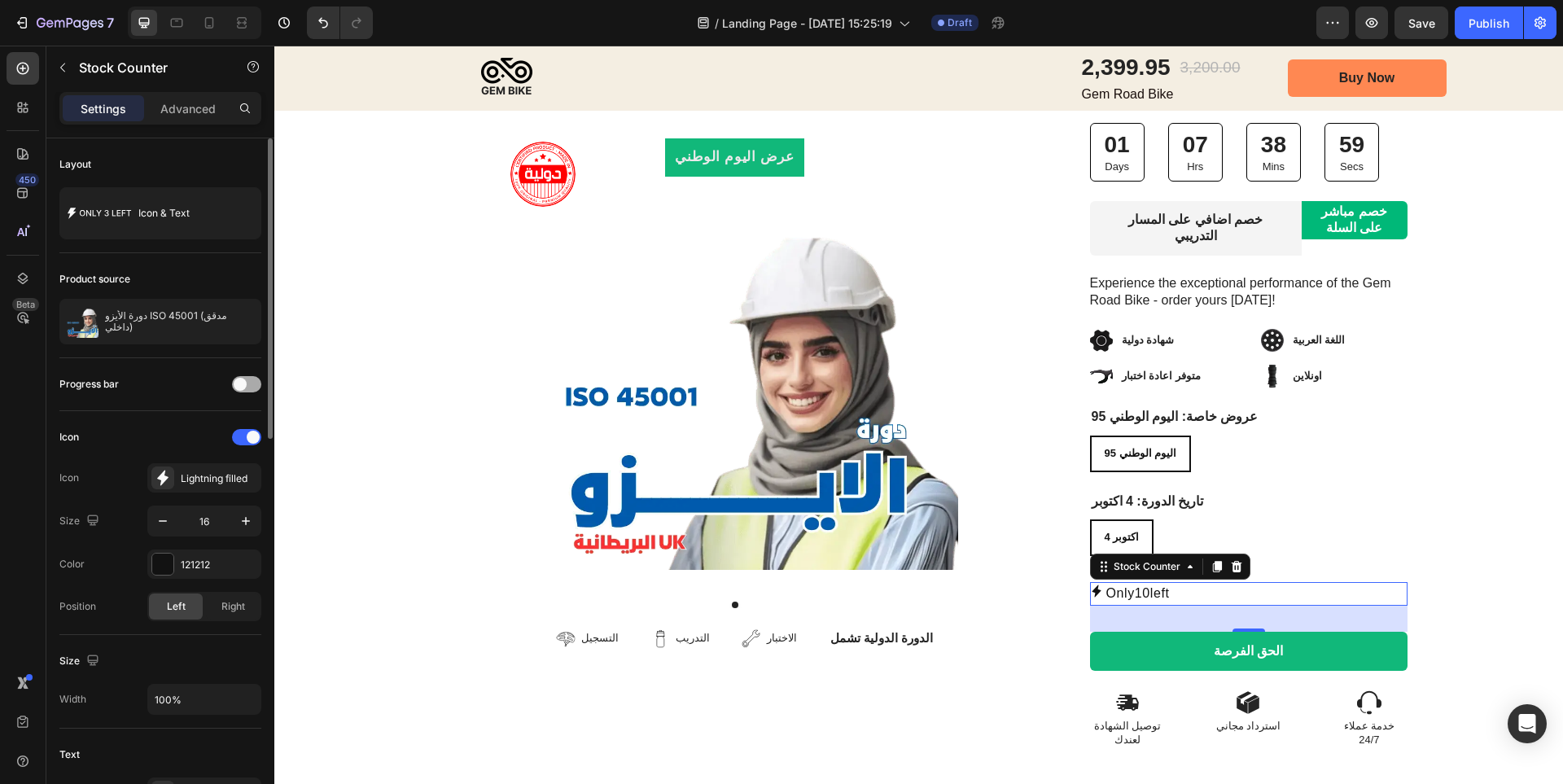
click at [246, 383] on span at bounding box center [240, 384] width 13 height 13
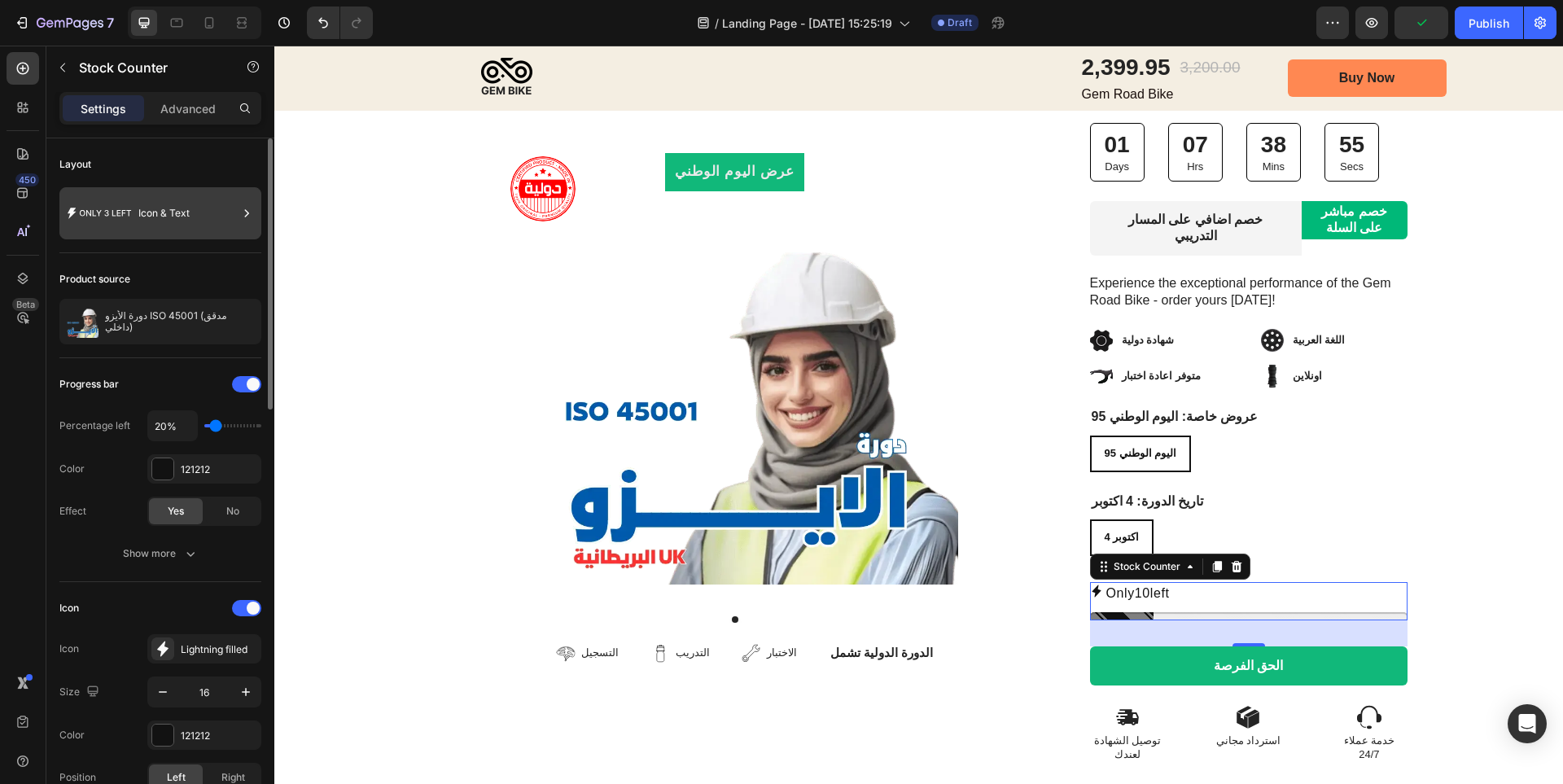
click at [206, 214] on div "Icon & Text" at bounding box center [189, 213] width 100 height 38
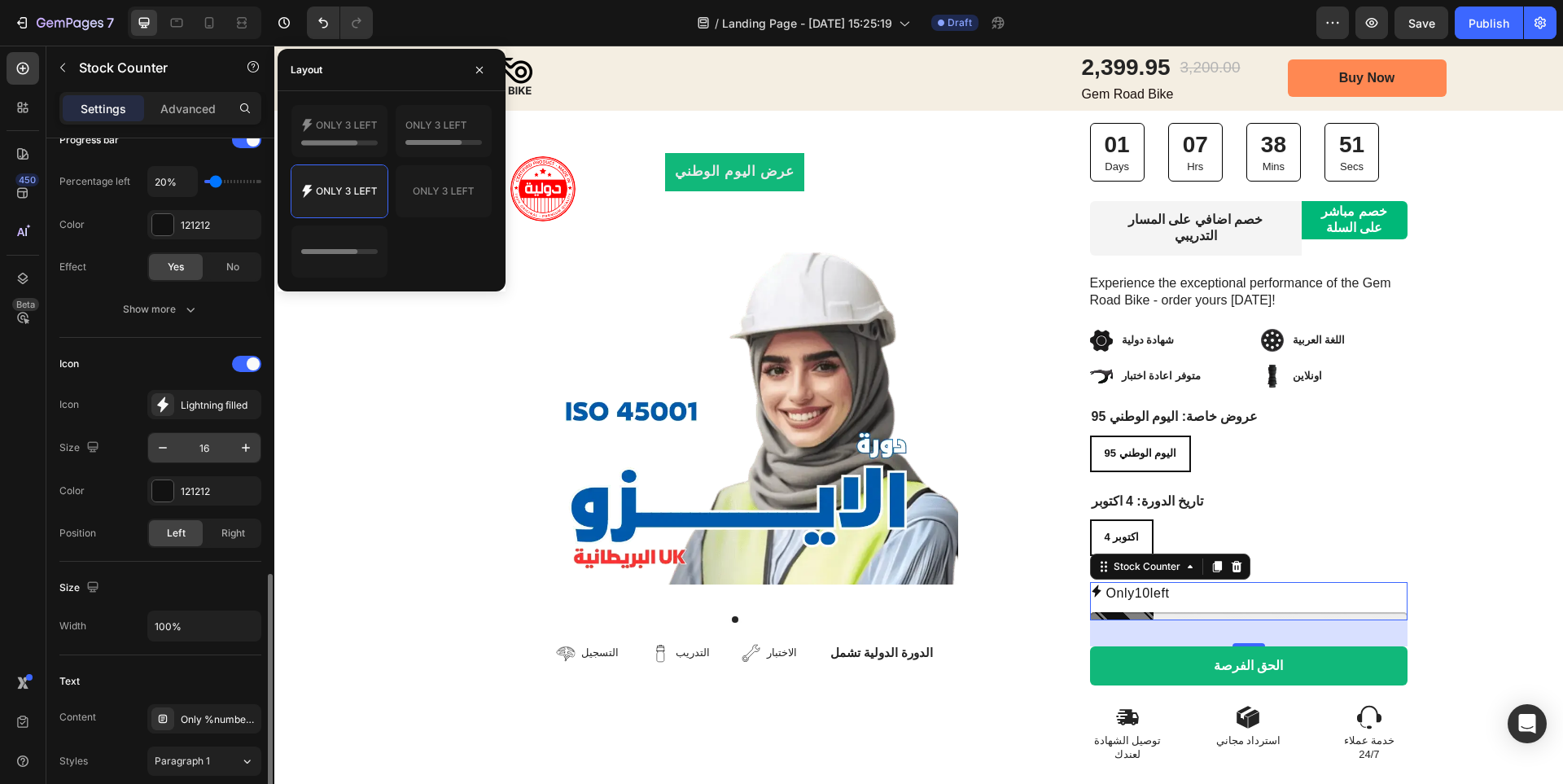
scroll to position [488, 0]
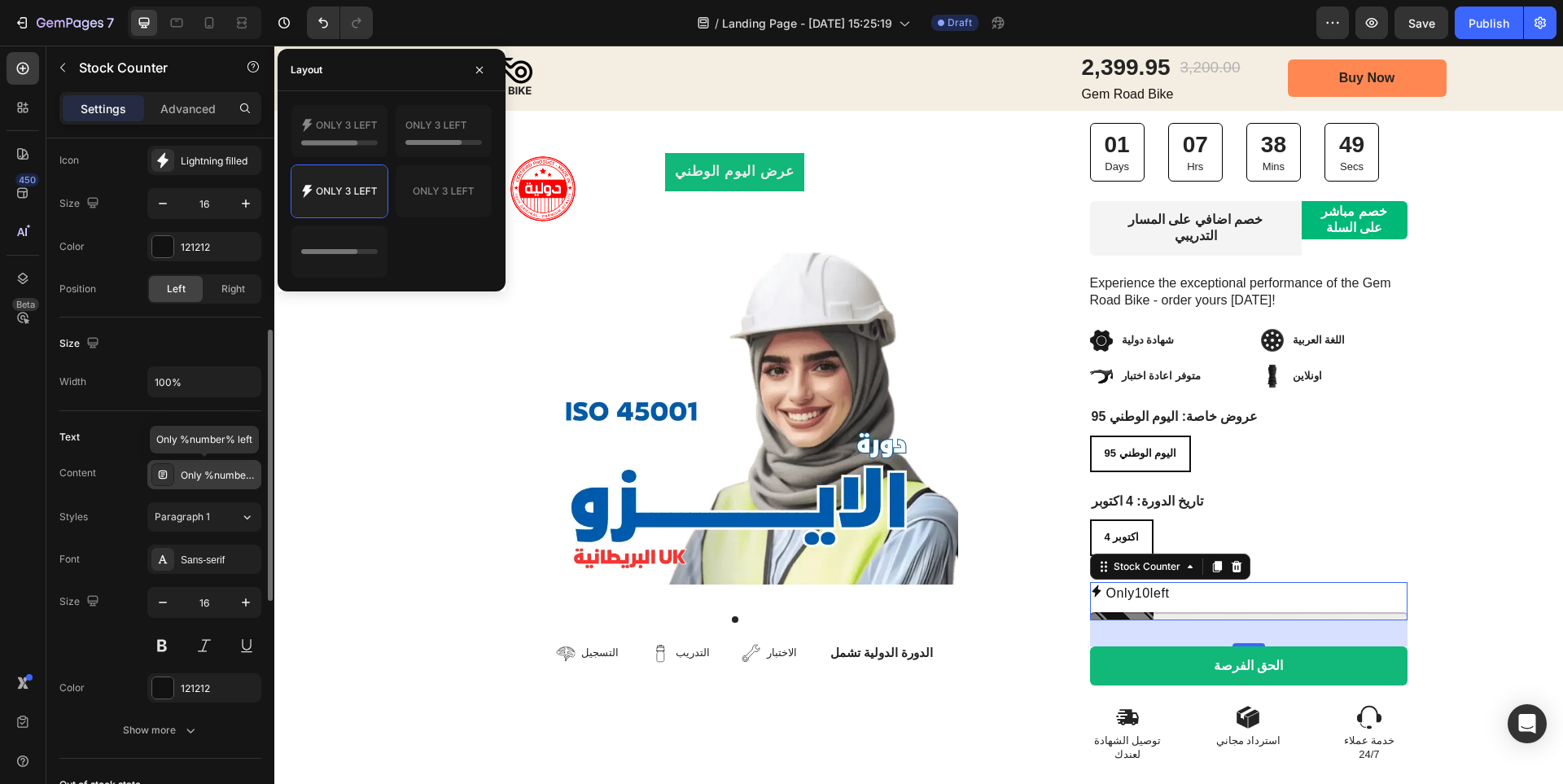
click at [203, 484] on div "Only %number% left" at bounding box center [205, 474] width 114 height 29
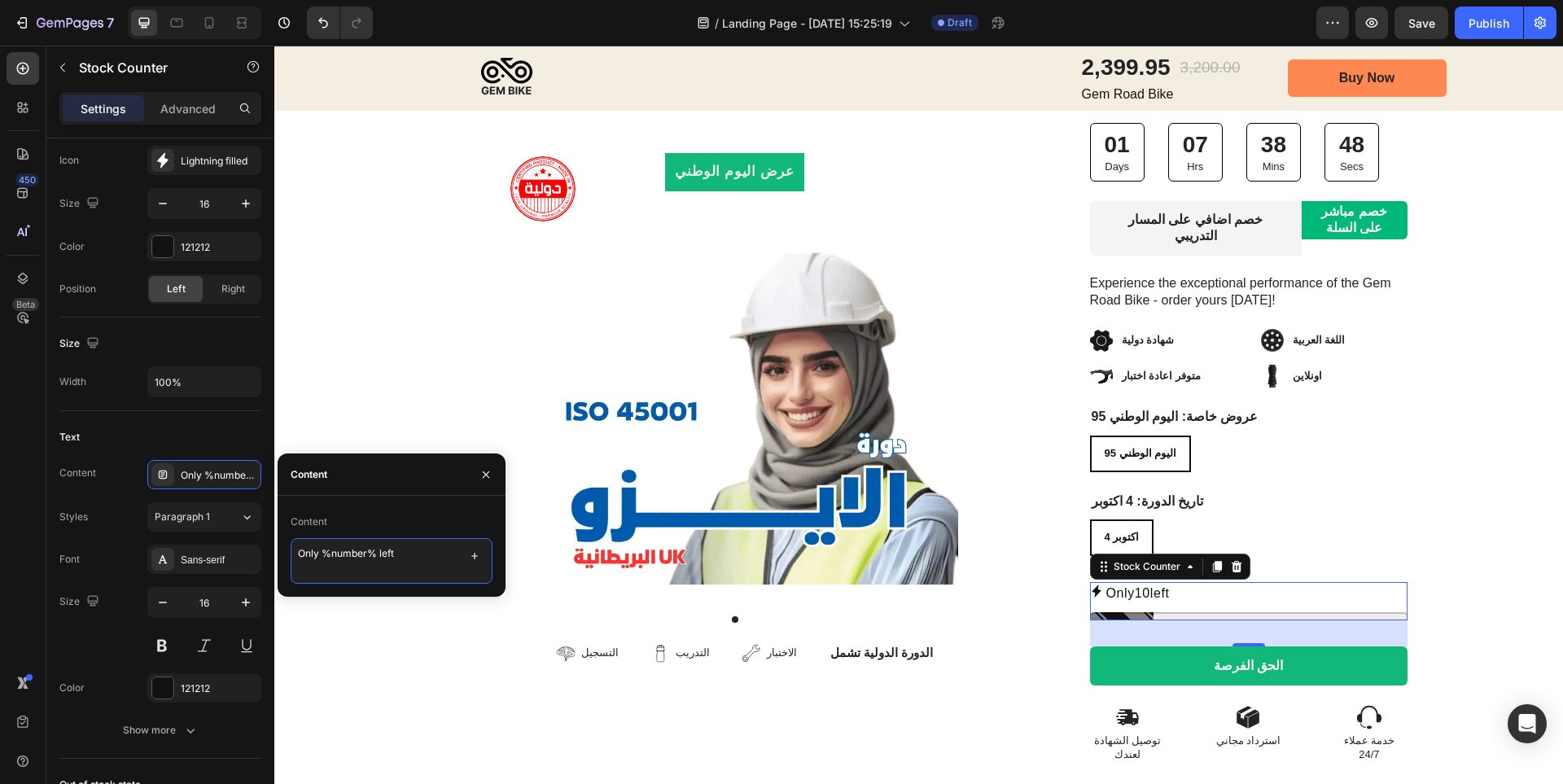
click at [414, 559] on textarea "Only %number% left" at bounding box center [391, 561] width 202 height 46
drag, startPoint x: 400, startPoint y: 555, endPoint x: 377, endPoint y: 553, distance: 23.1
click at [377, 553] on textarea "Only %number% left" at bounding box center [391, 561] width 202 height 46
type textarea "متبقي %number% فقط"
click at [479, 642] on div "التسجيل Item List التدريب Item List الاختبار Item List Row الدورة الدولية تشمل …" at bounding box center [735, 652] width 511 height 21
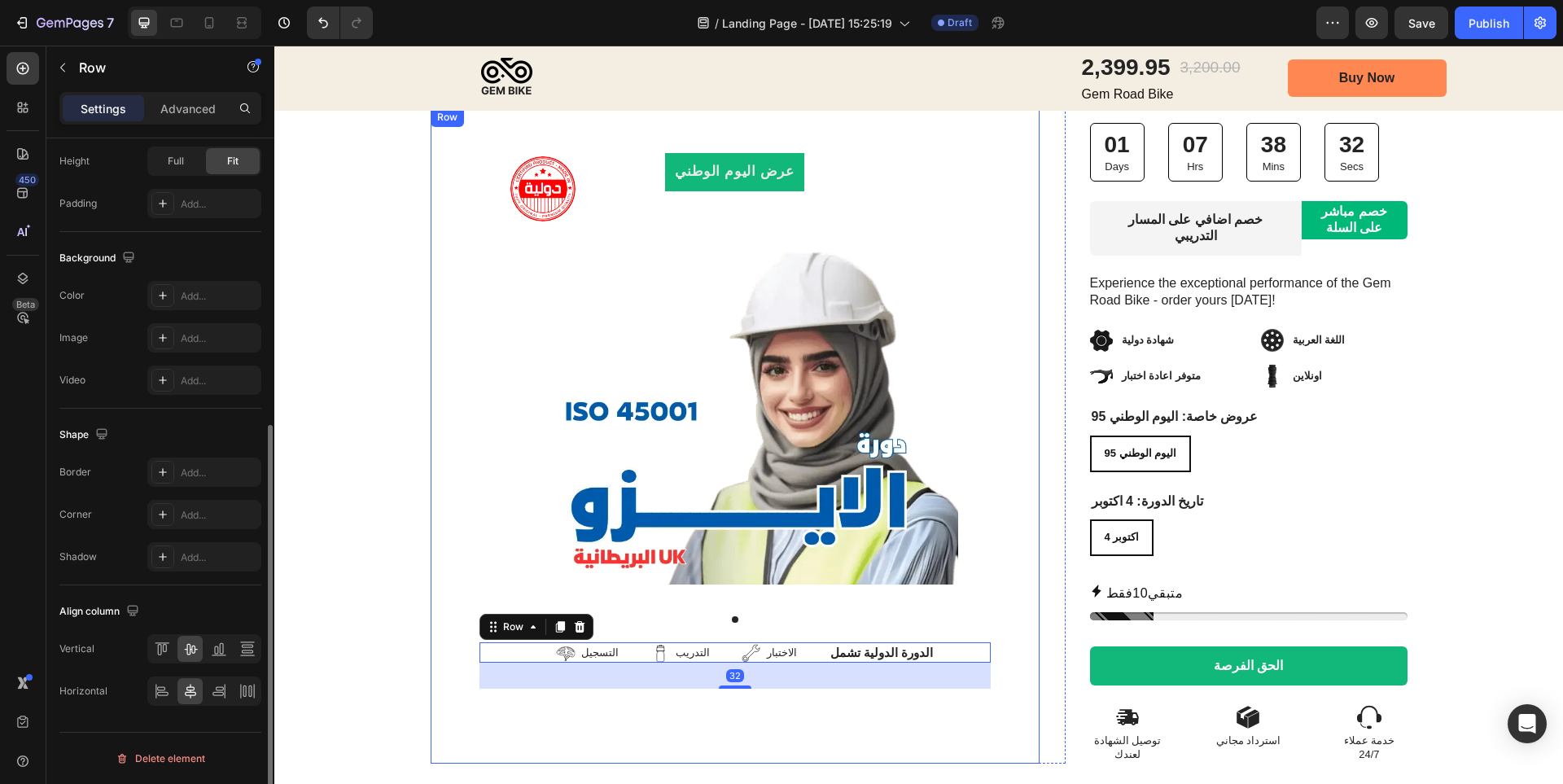
scroll to position [0, 0]
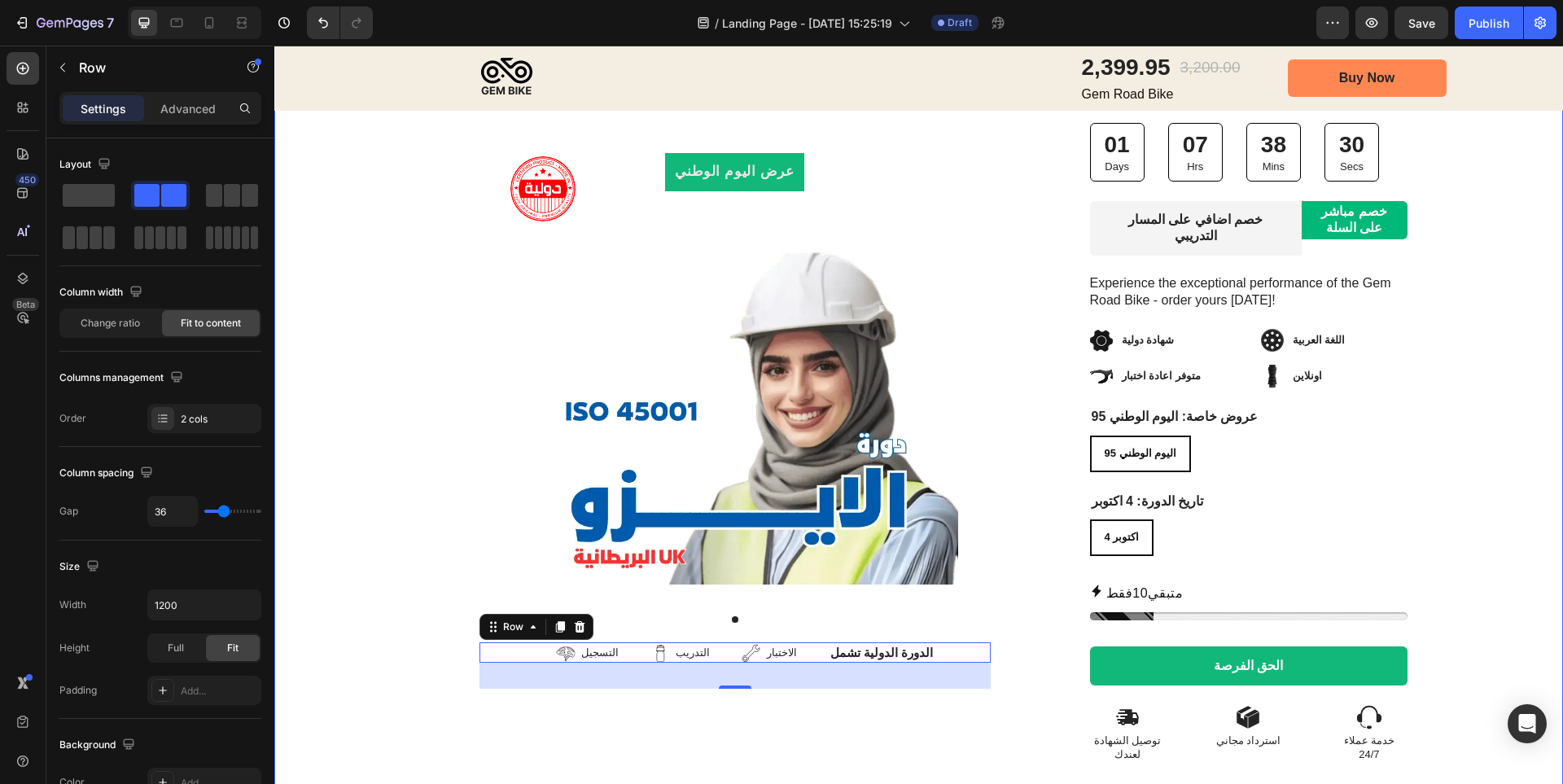
click at [1472, 557] on div "Image Row عرض [DATE] الوطني Product Badge Product Images التسجيل Item List التد…" at bounding box center [918, 323] width 1289 height 880
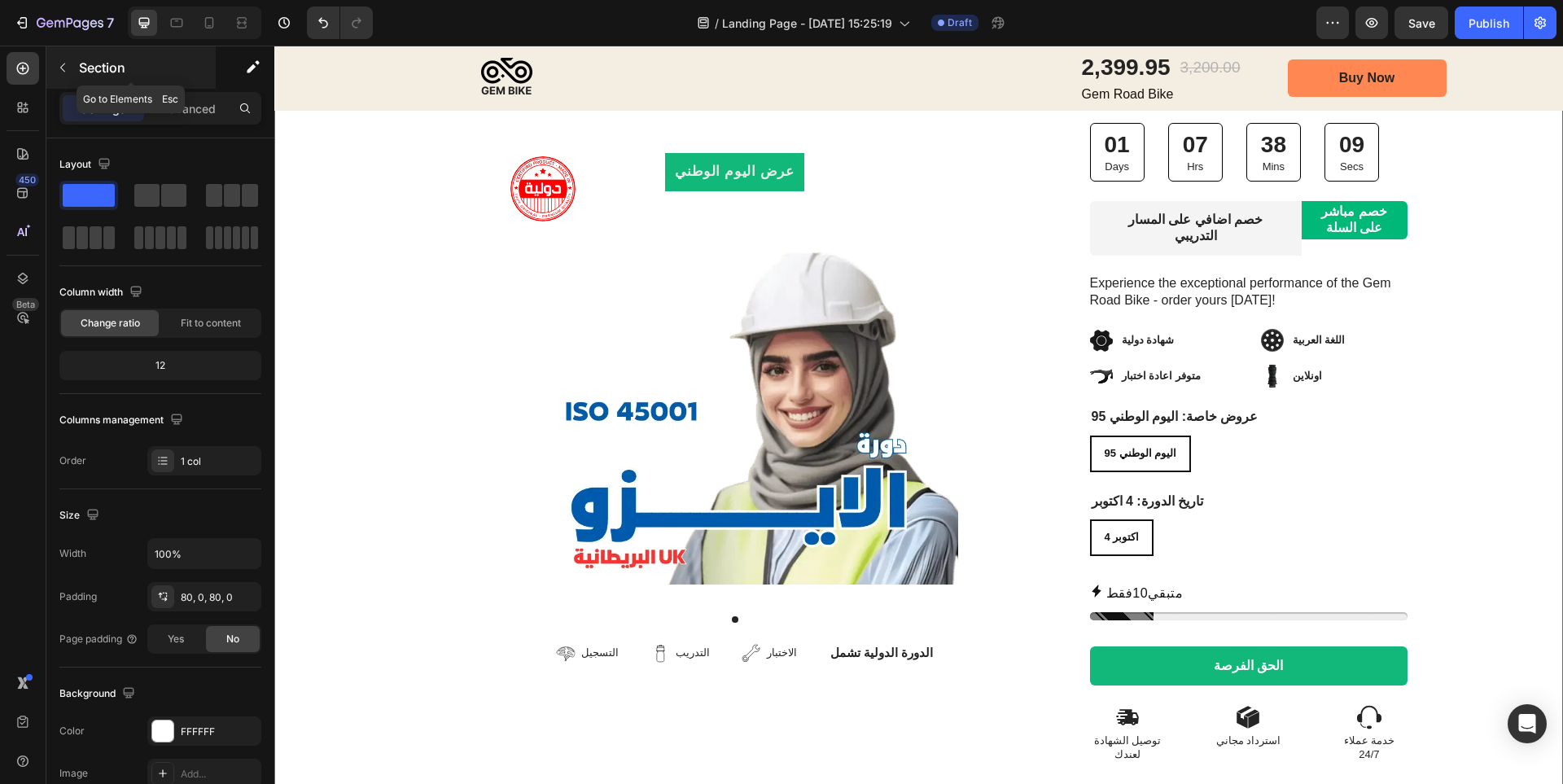
click at [55, 69] on button "button" at bounding box center [63, 68] width 26 height 26
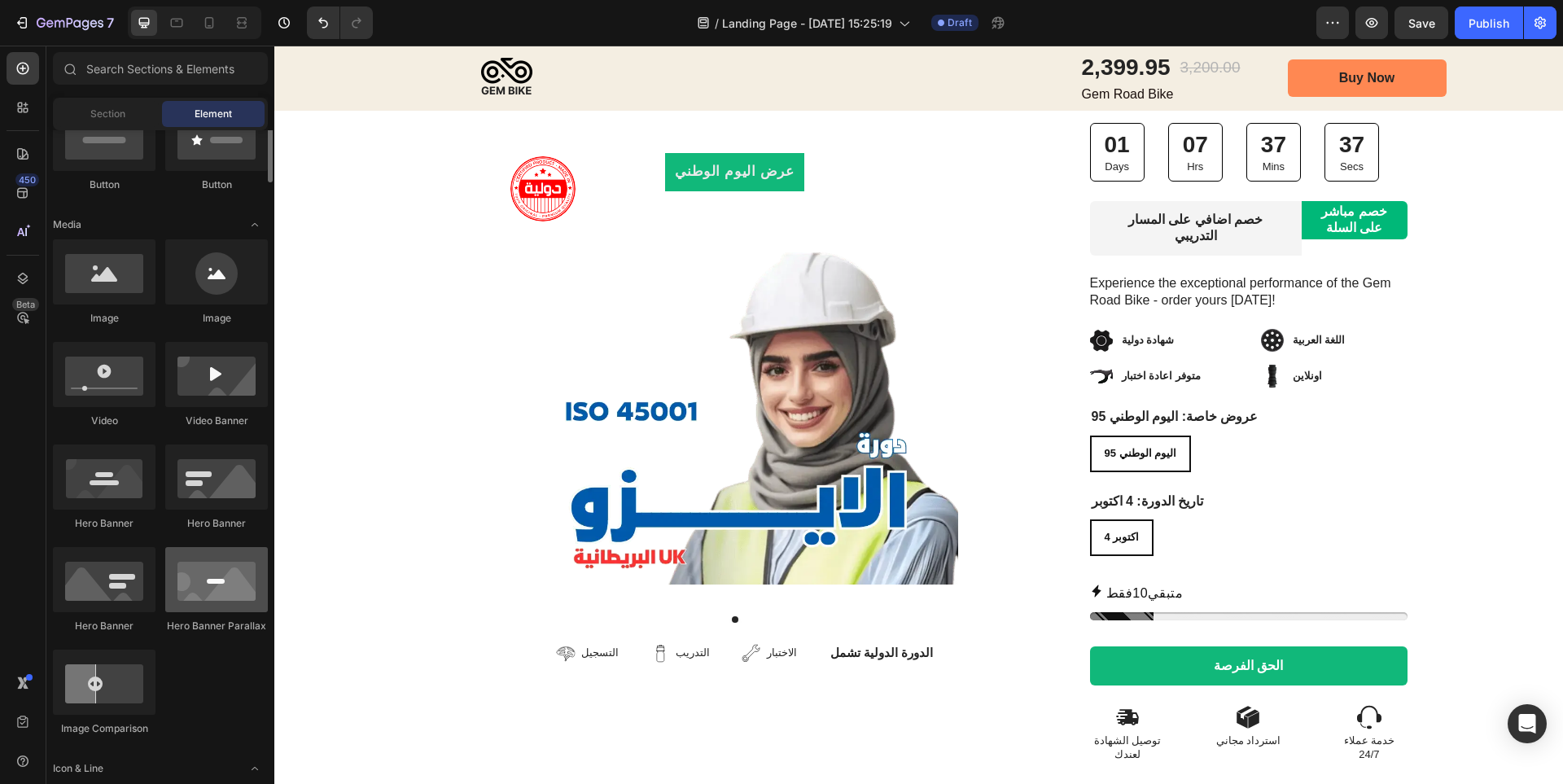
scroll to position [348, 0]
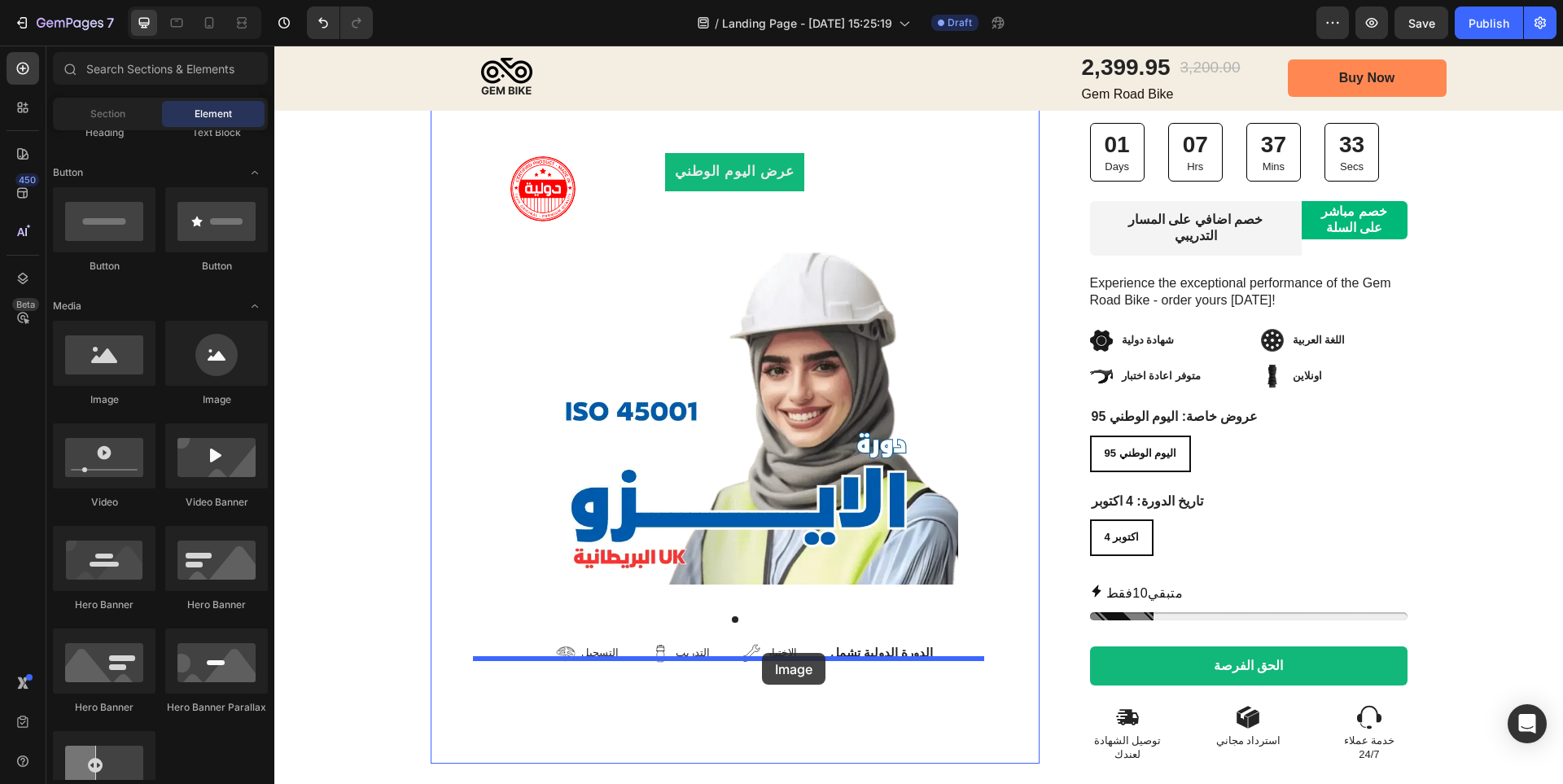
drag, startPoint x: 387, startPoint y: 404, endPoint x: 763, endPoint y: 653, distance: 451.0
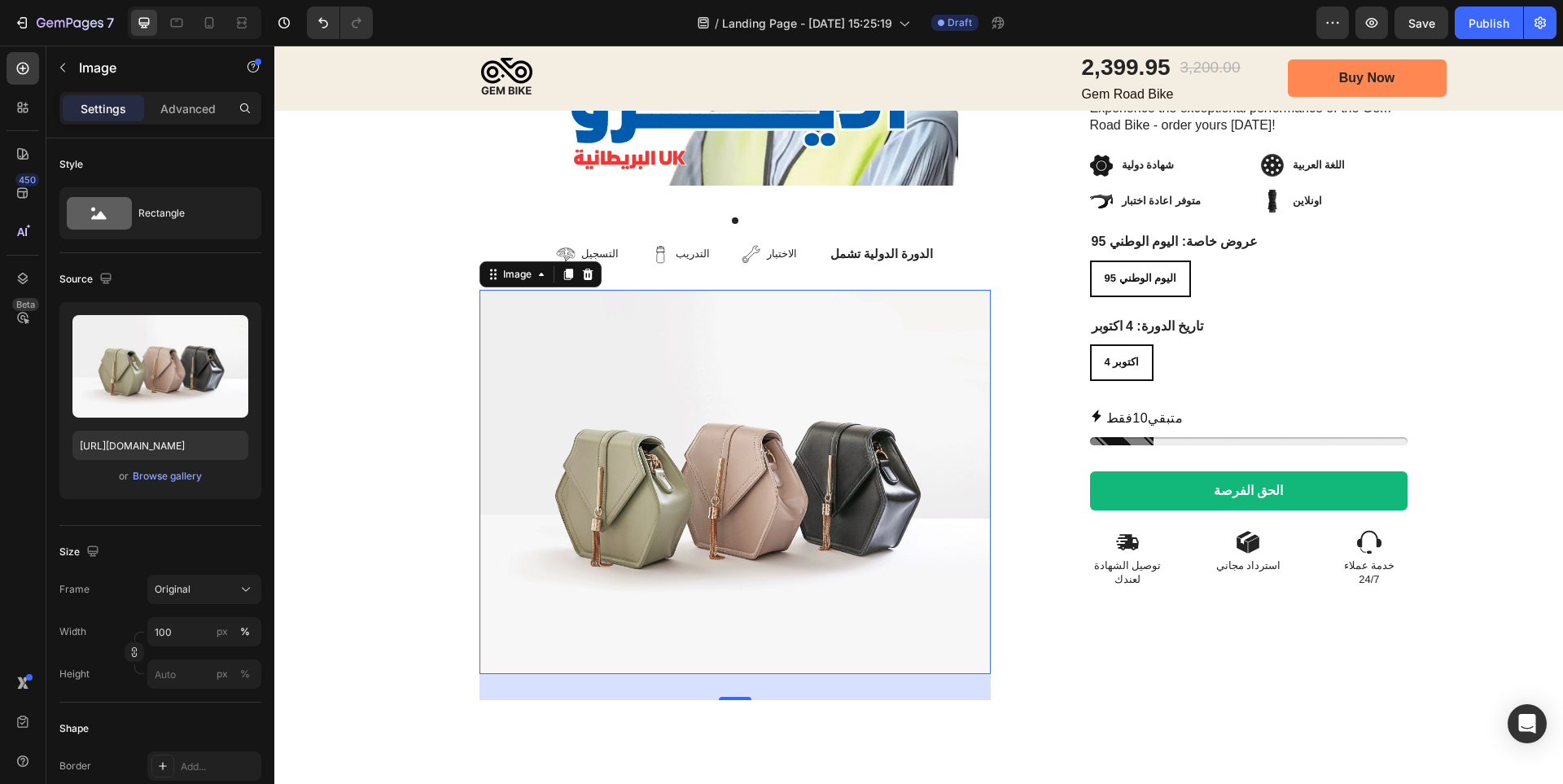
scroll to position [570, 0]
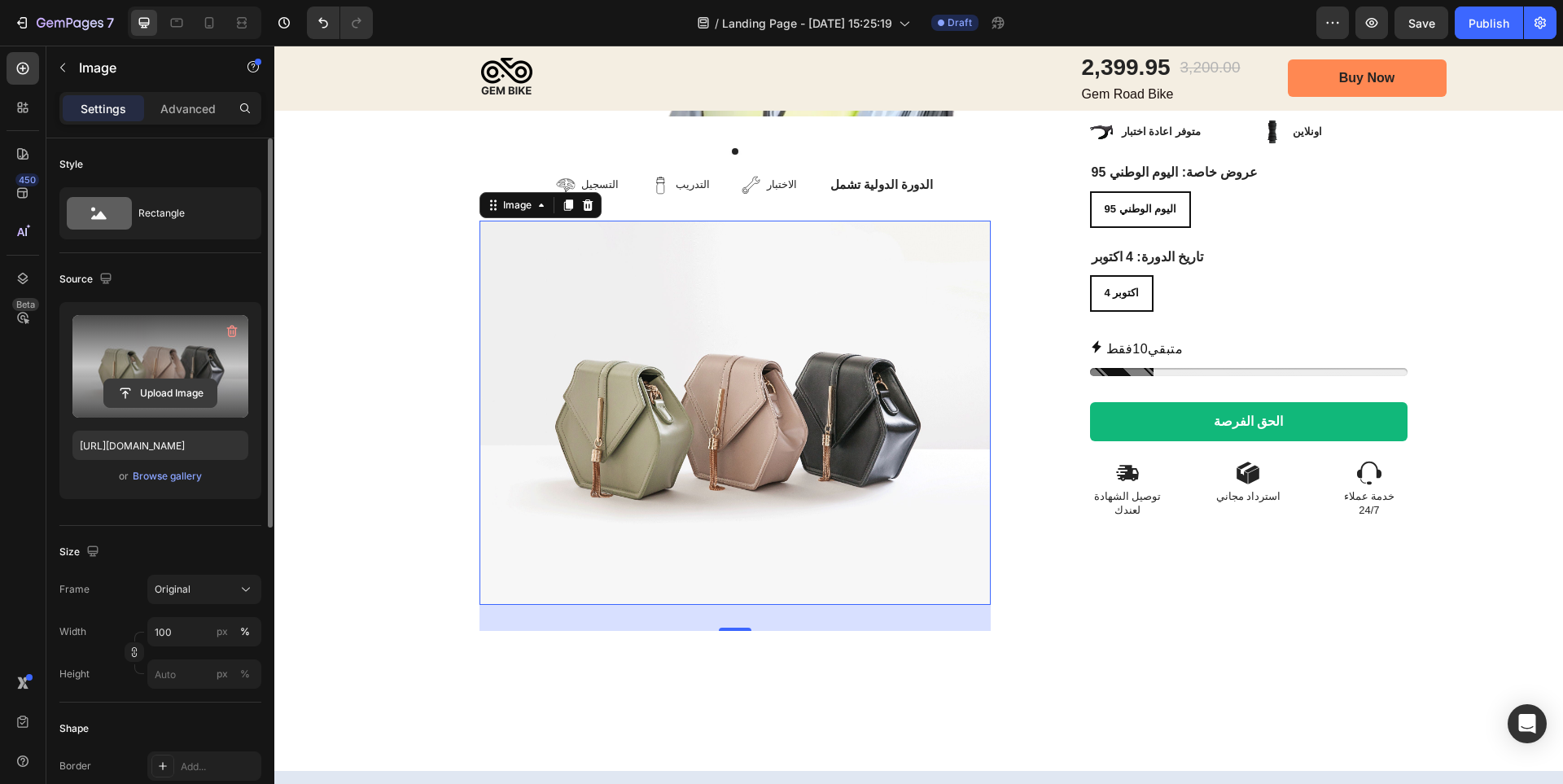
click at [172, 391] on input "file" at bounding box center [160, 393] width 113 height 28
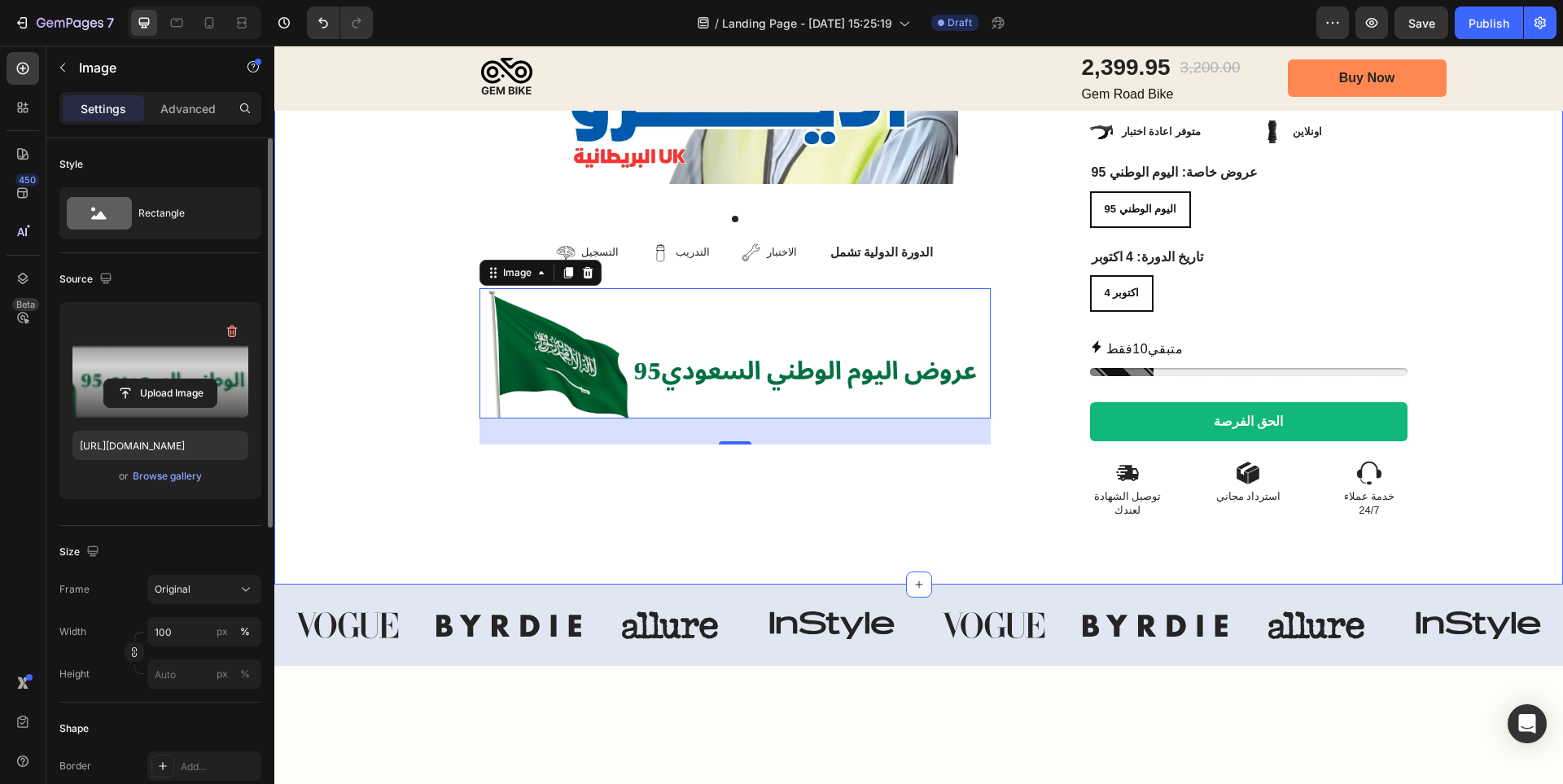
click at [1469, 378] on div "Image Row عرض [DATE] الوطني Product Badge Product Images التسجيل Item List التد…" at bounding box center [918, 80] width 1289 height 880
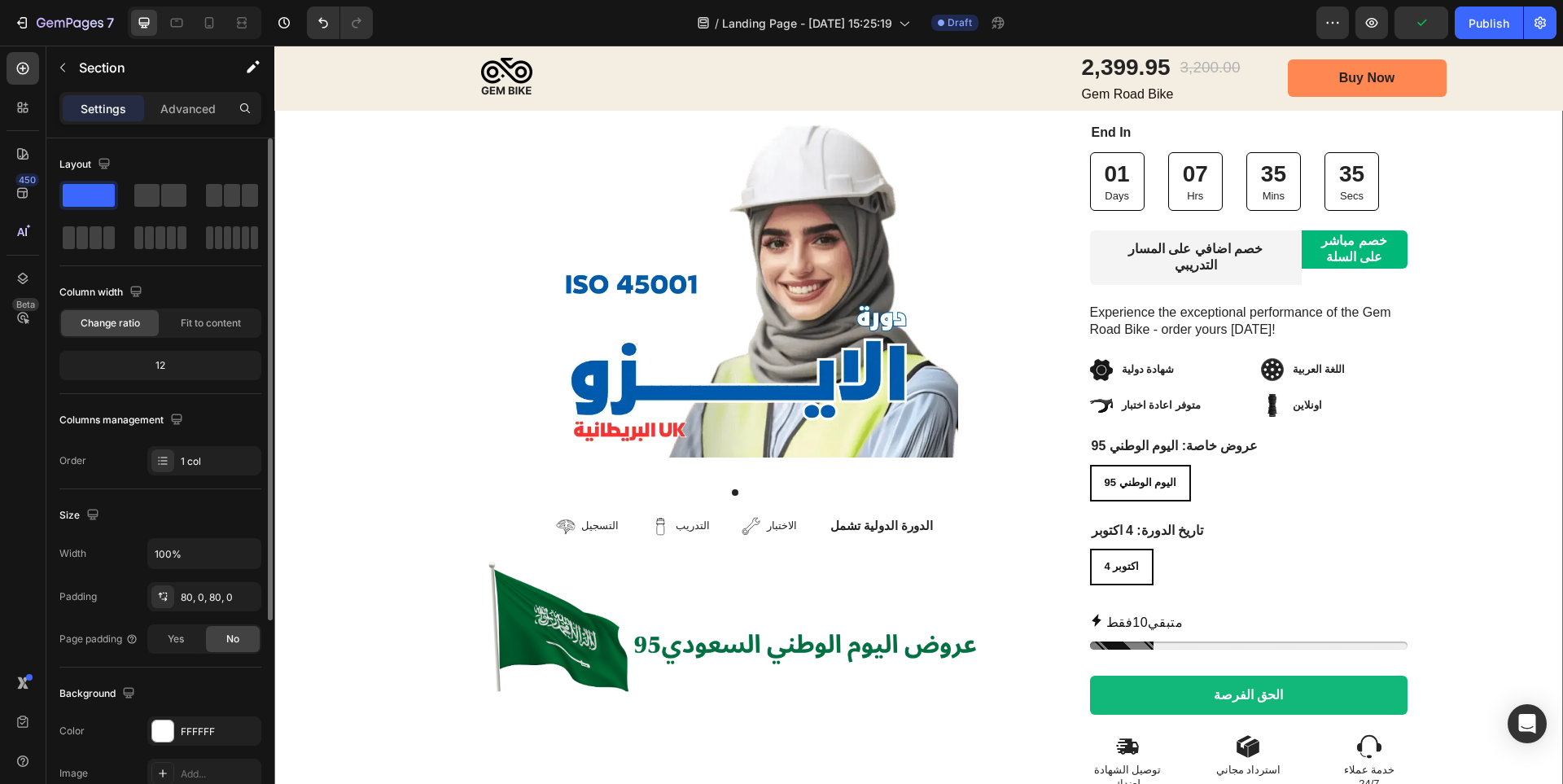
scroll to position [325, 0]
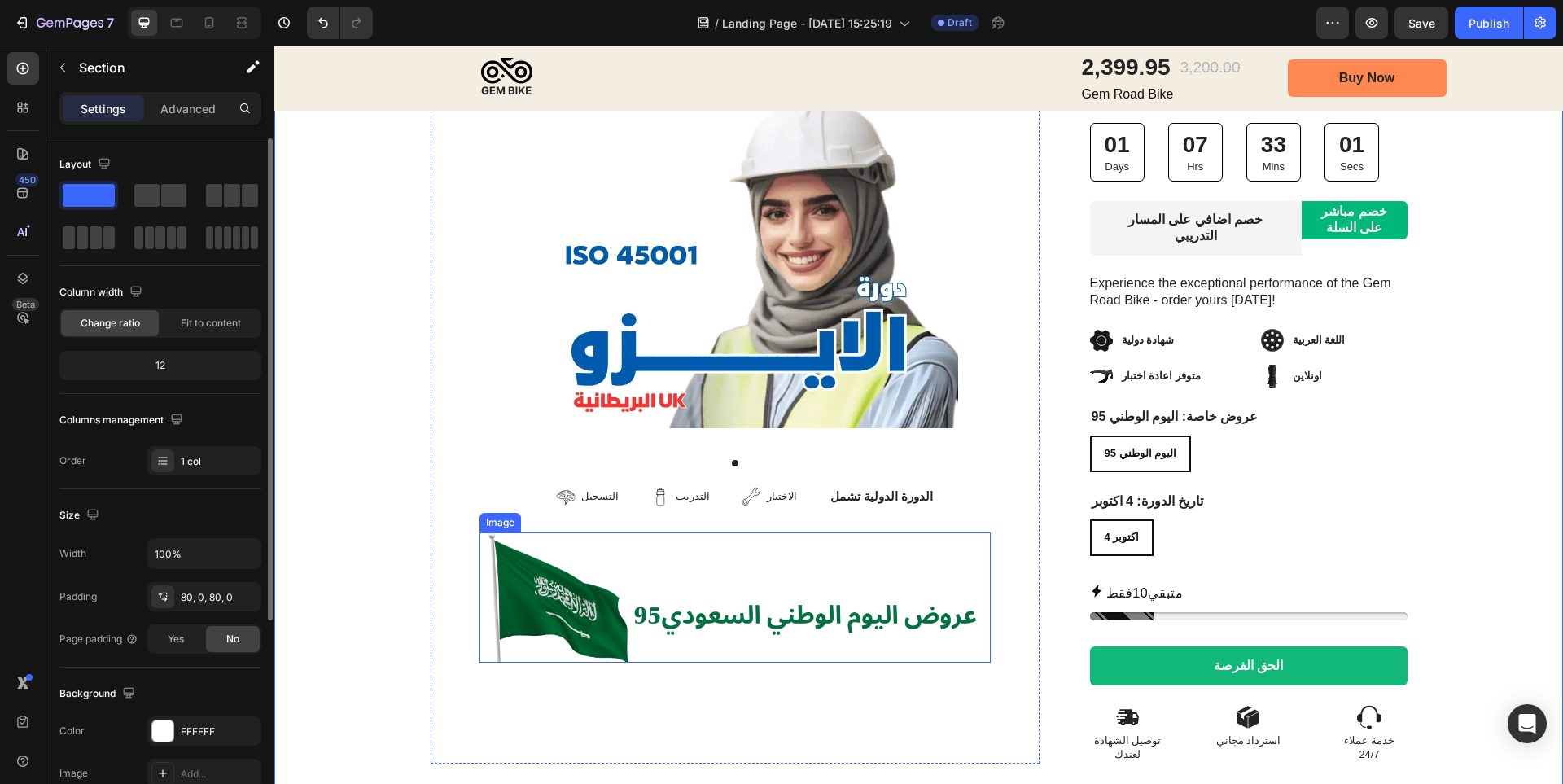
click at [648, 556] on img at bounding box center [735, 597] width 511 height 131
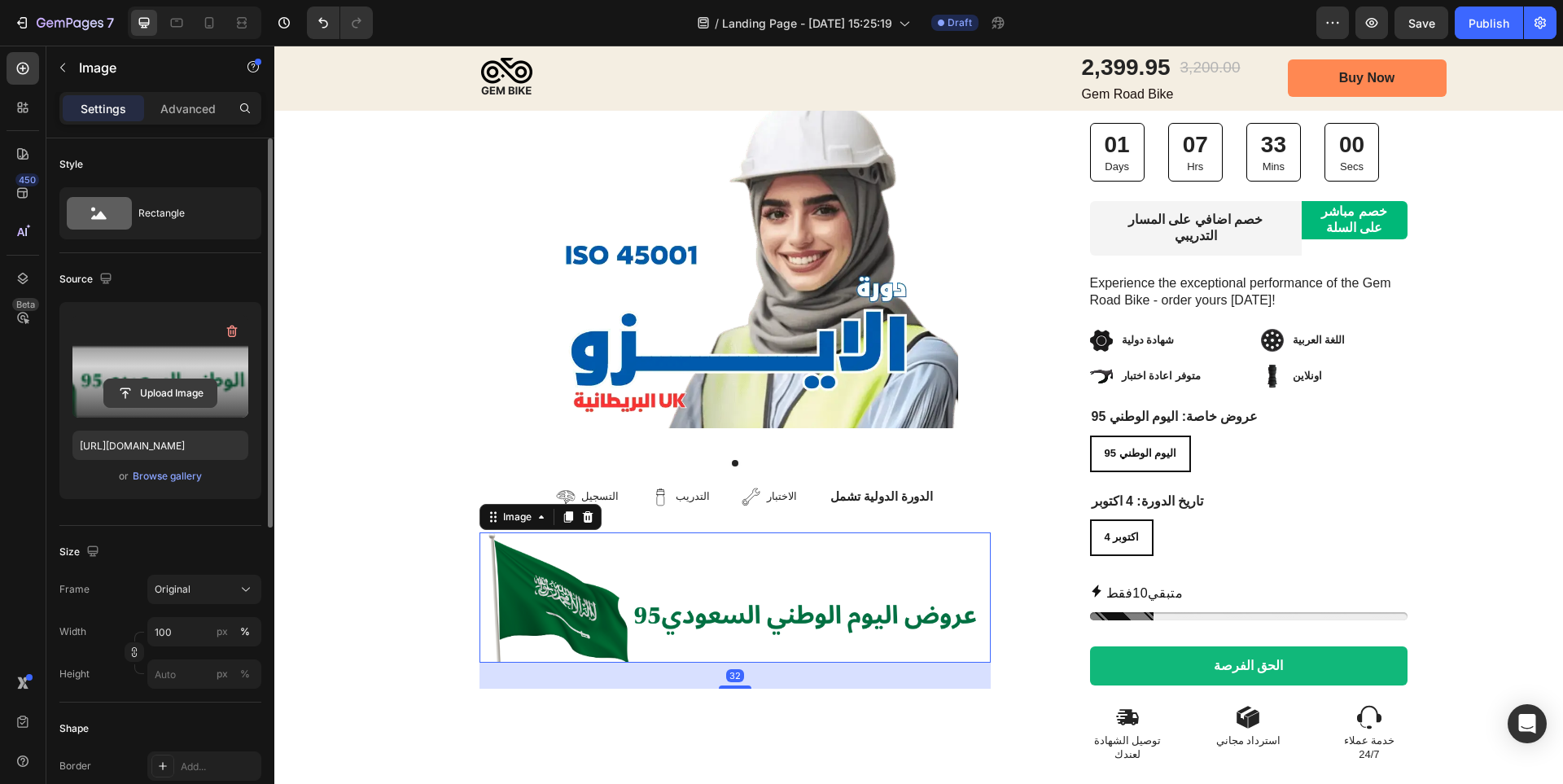
click at [192, 395] on input "file" at bounding box center [160, 393] width 113 height 28
click at [198, 116] on p "Advanced" at bounding box center [188, 108] width 55 height 17
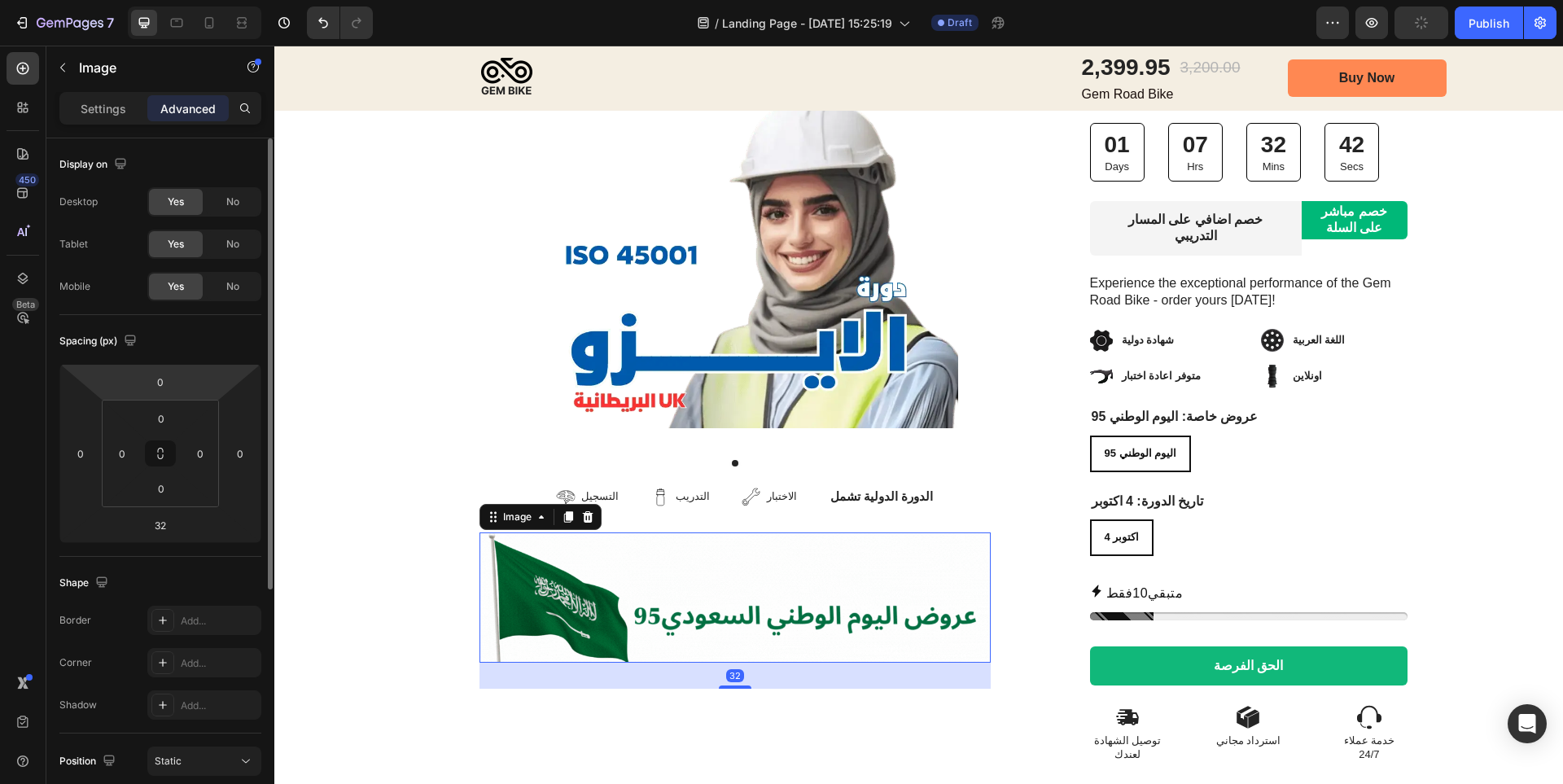
drag, startPoint x: 177, startPoint y: 408, endPoint x: 171, endPoint y: 395, distance: 14.3
click at [169, 392] on div "0 0 32 0 0 0 0 0" at bounding box center [161, 453] width 202 height 179
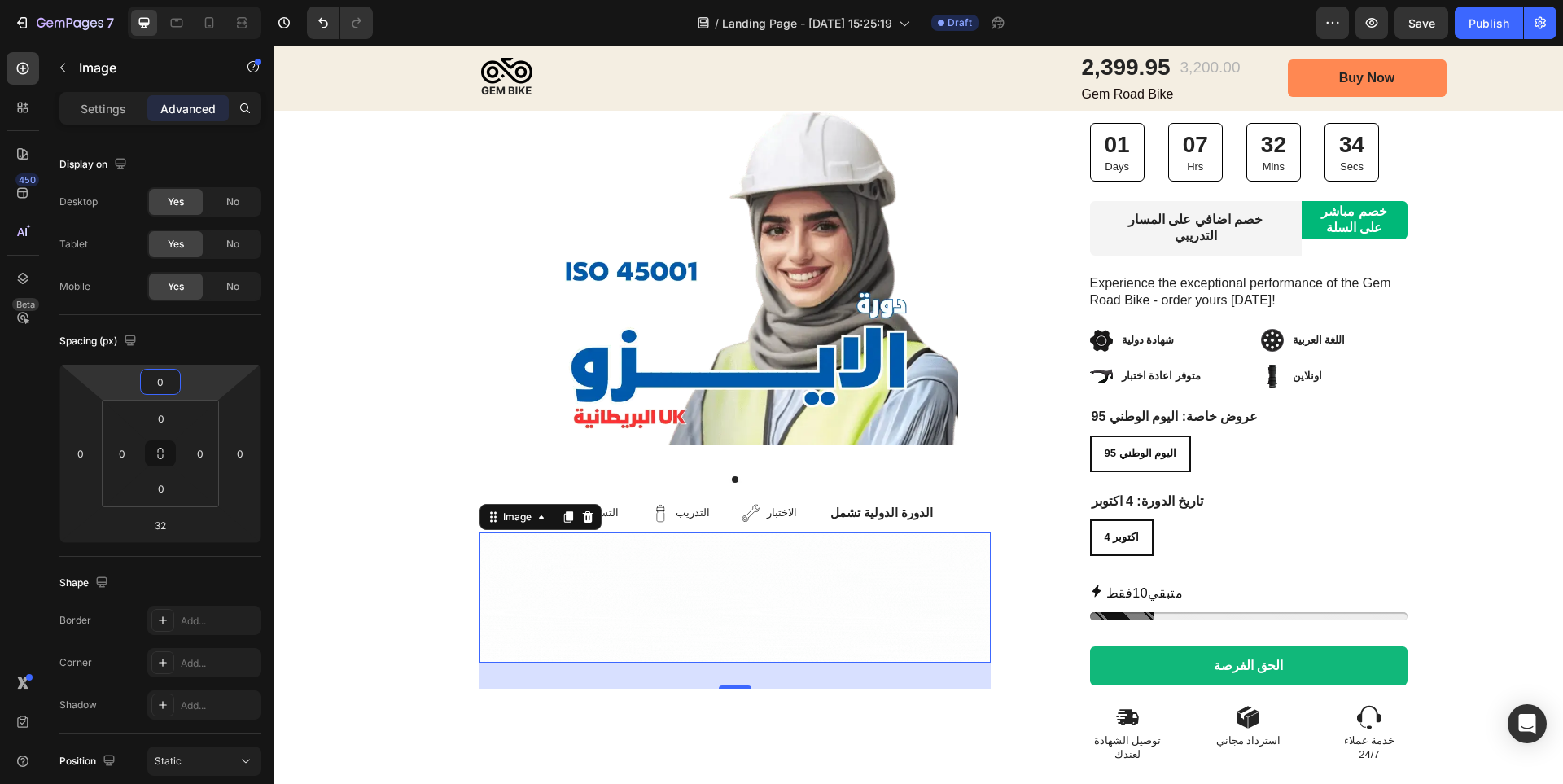
drag, startPoint x: 171, startPoint y: 395, endPoint x: 170, endPoint y: 403, distance: 8.1
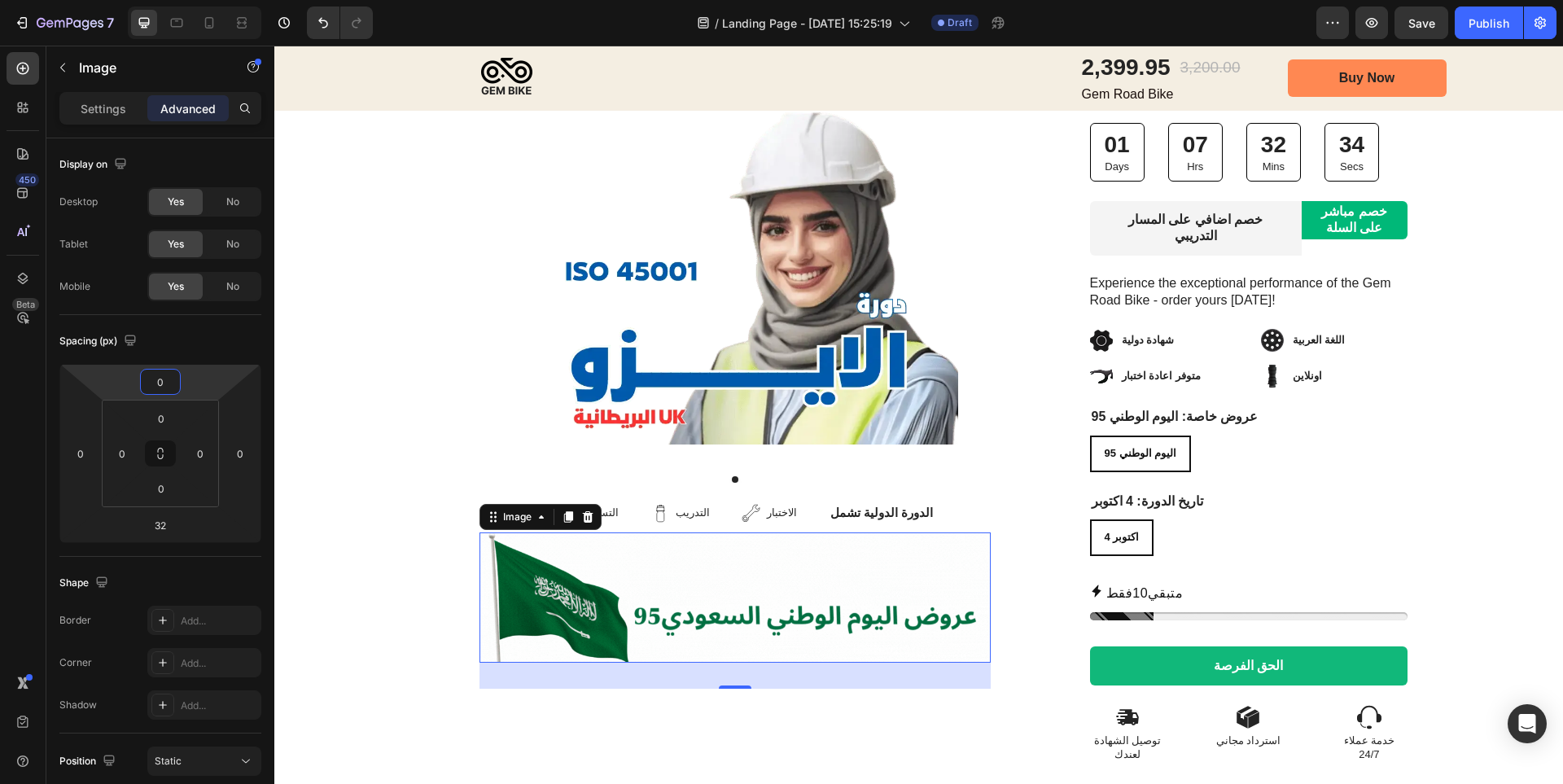
click at [170, 0] on html "7 Version history / Landing Page - [DATE] 15:25:19 Draft Preview Save Publish 4…" at bounding box center [782, 0] width 1563 height 0
click at [169, 392] on input "0" at bounding box center [160, 381] width 33 height 24
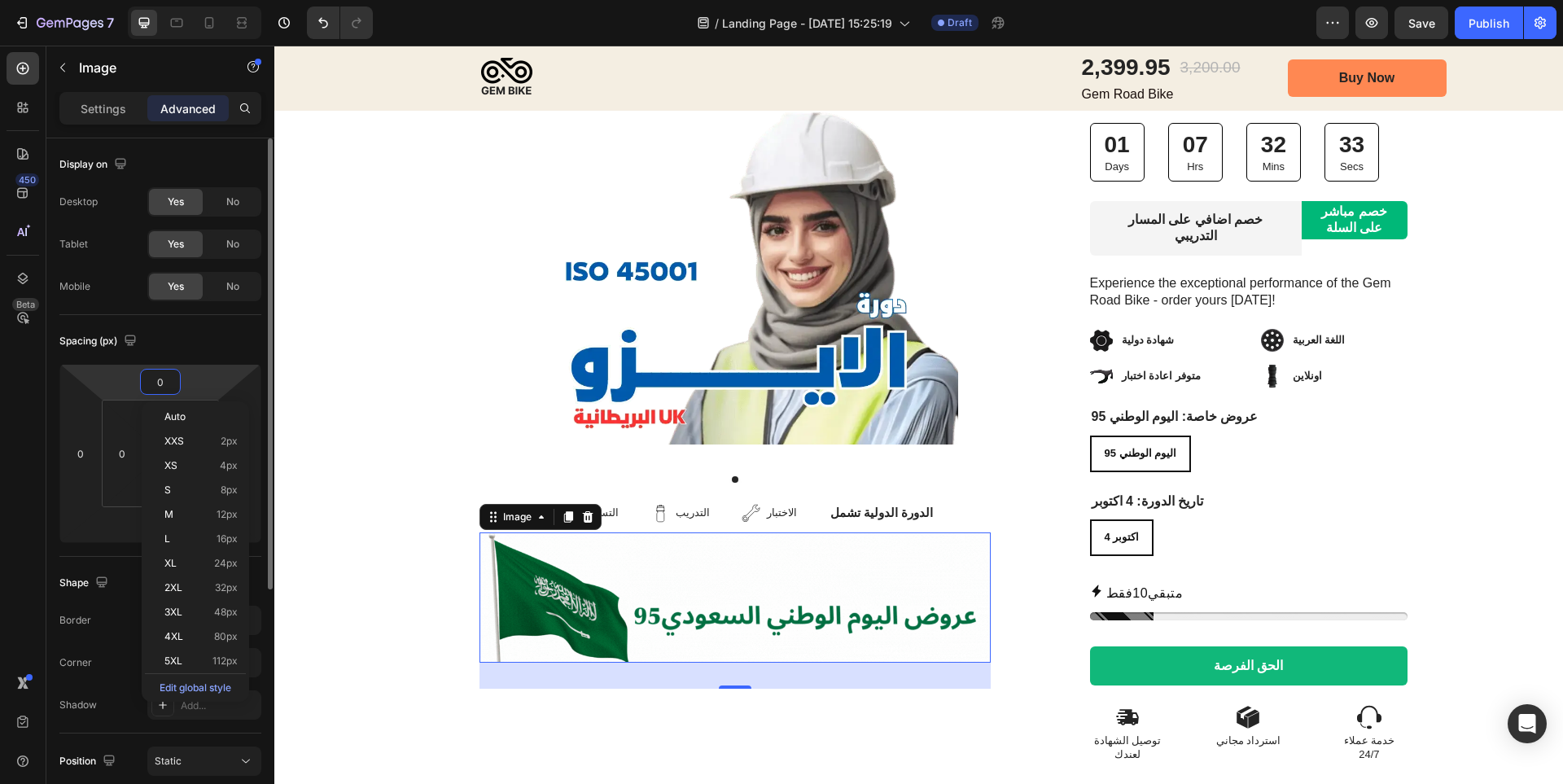
click at [169, 392] on input "0" at bounding box center [160, 381] width 33 height 24
click at [179, 414] on span "Auto" at bounding box center [175, 416] width 21 height 11
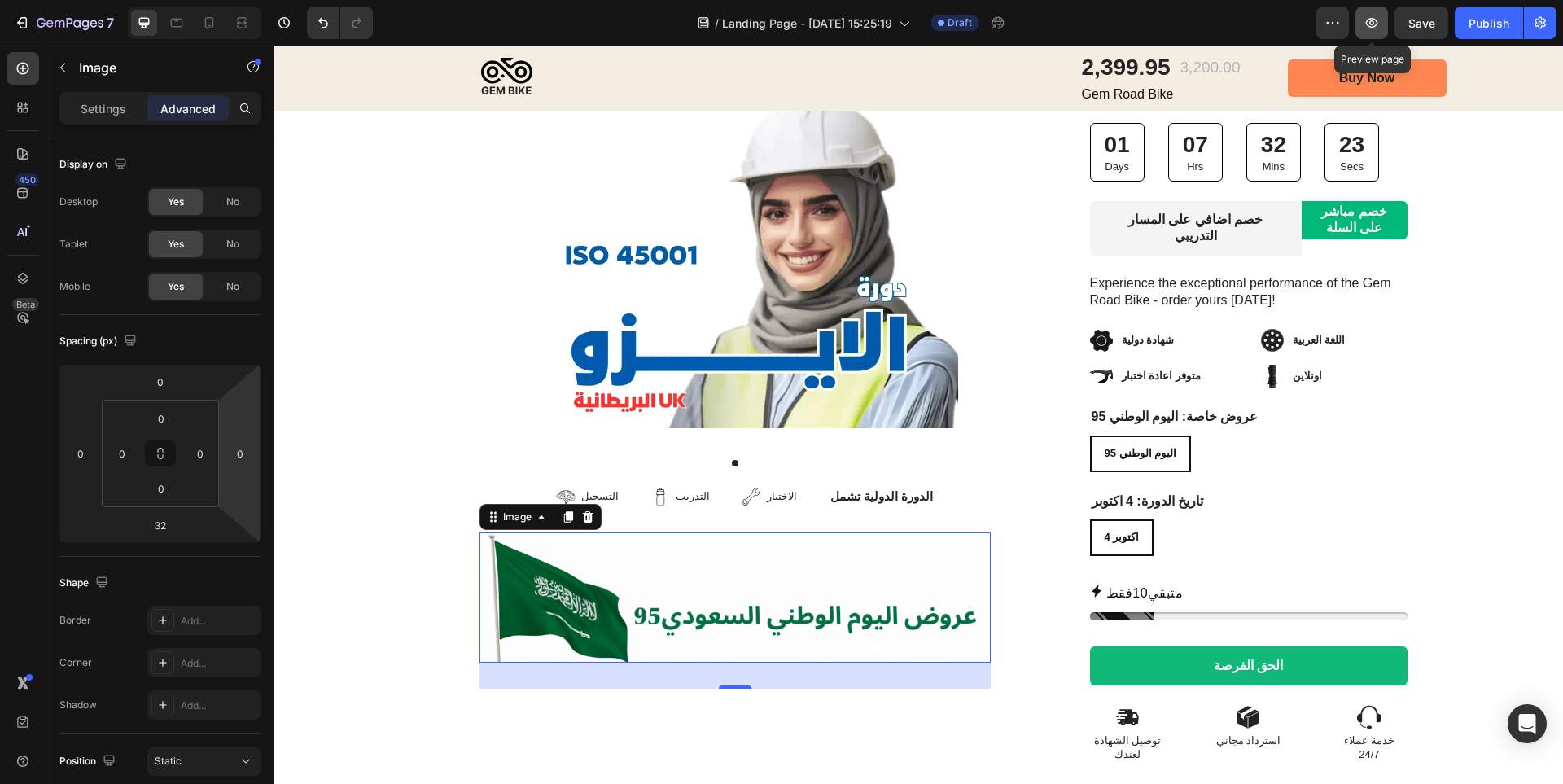
click at [1372, 25] on icon "button" at bounding box center [1371, 23] width 16 height 16
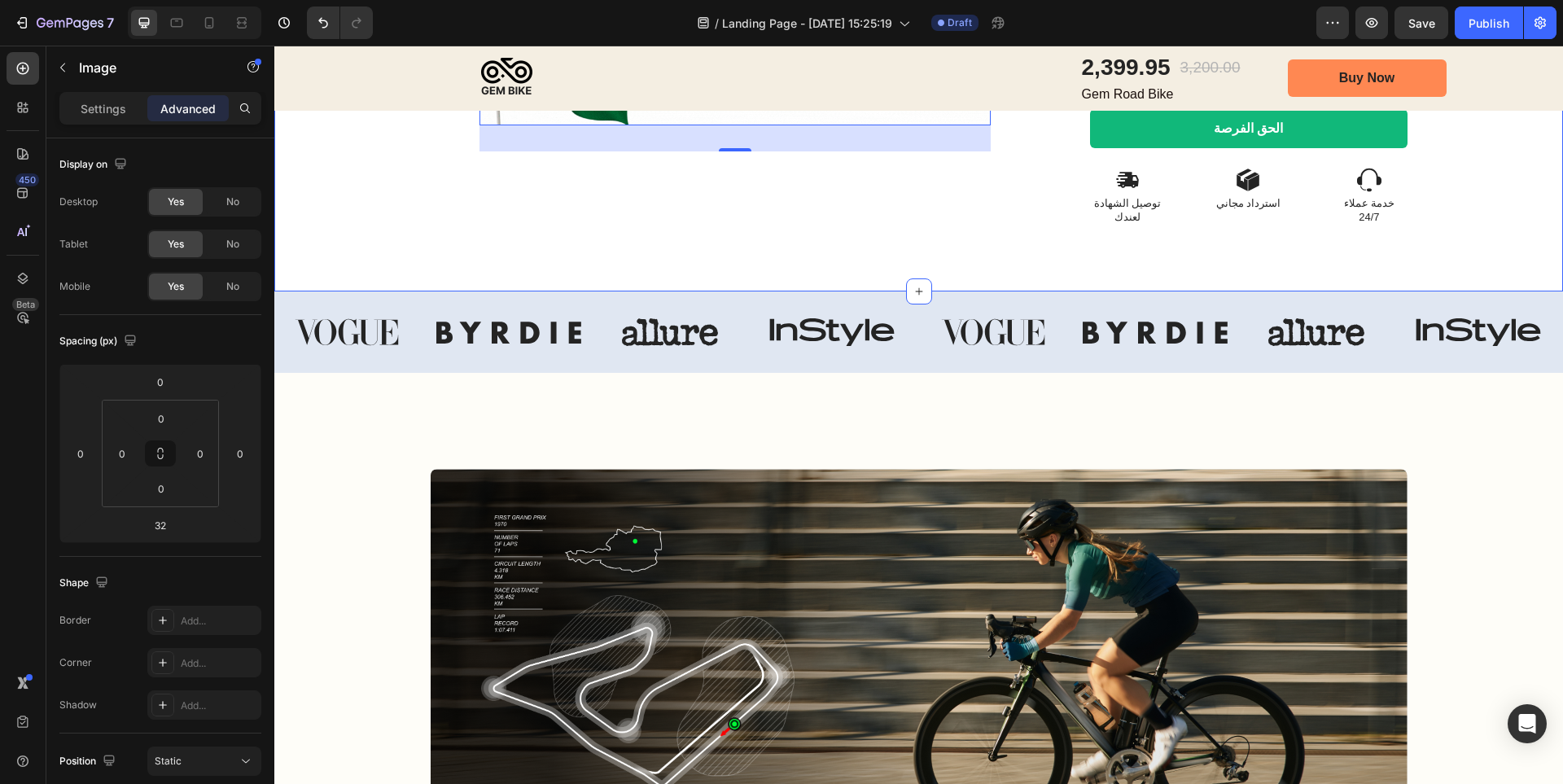
scroll to position [895, 0]
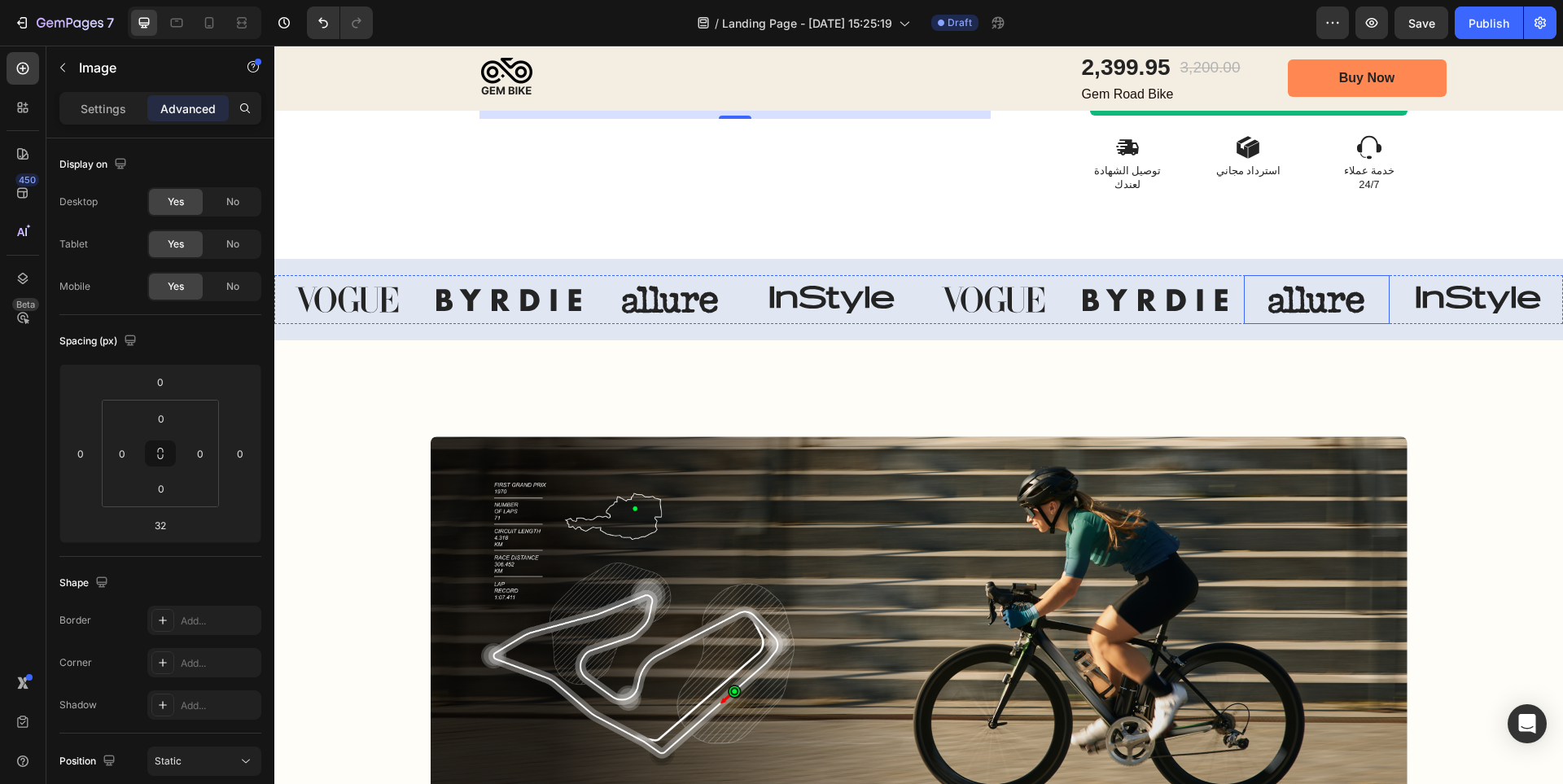
click at [1302, 281] on img at bounding box center [1316, 299] width 146 height 49
click at [1041, 287] on img at bounding box center [994, 299] width 146 height 49
click at [1026, 276] on img at bounding box center [994, 299] width 146 height 49
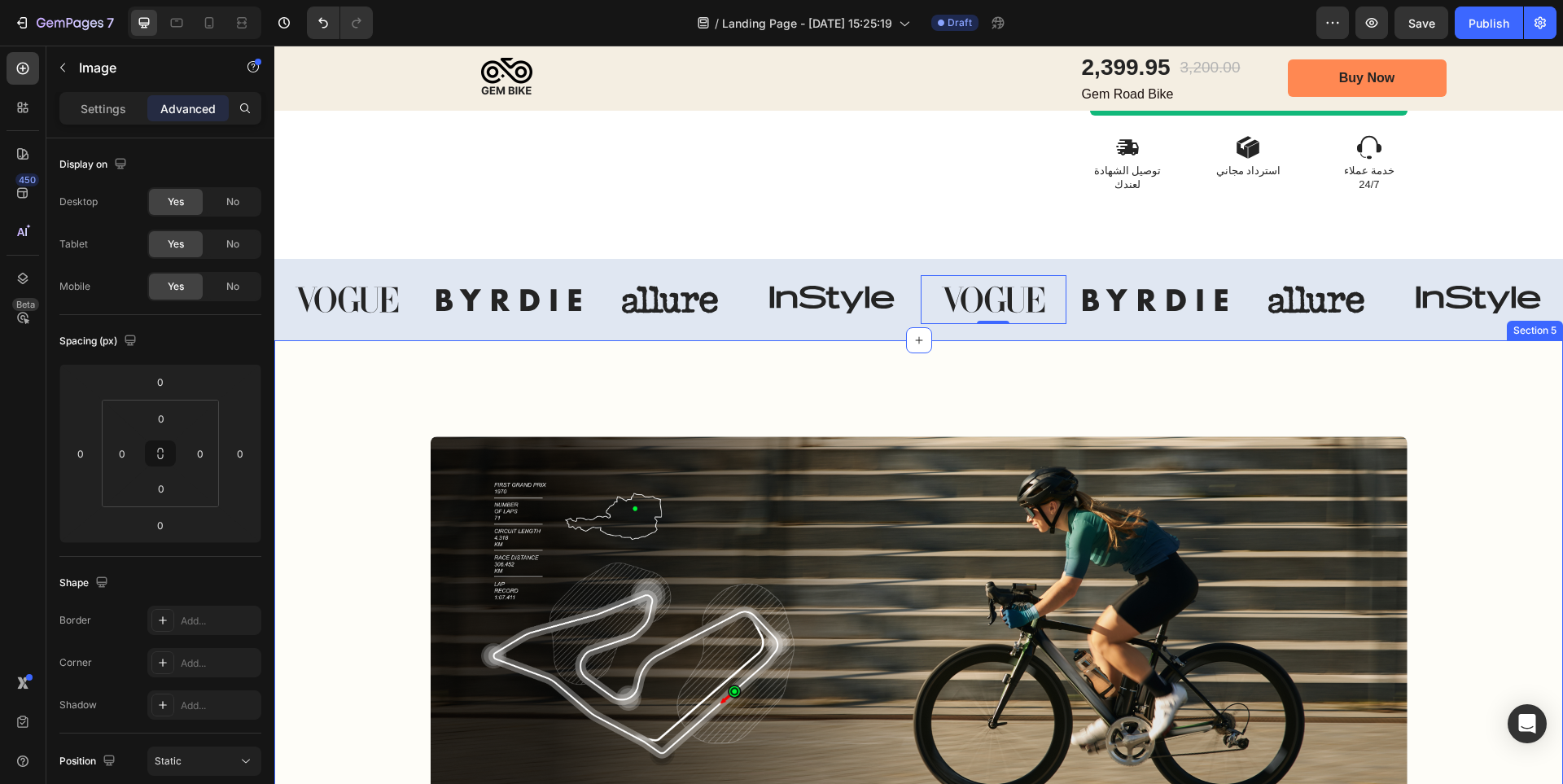
click at [1037, 340] on div "Image Image Hero Banner Road Bike Testing Specs Heading Frame Testing Item List…" at bounding box center [918, 703] width 1289 height 727
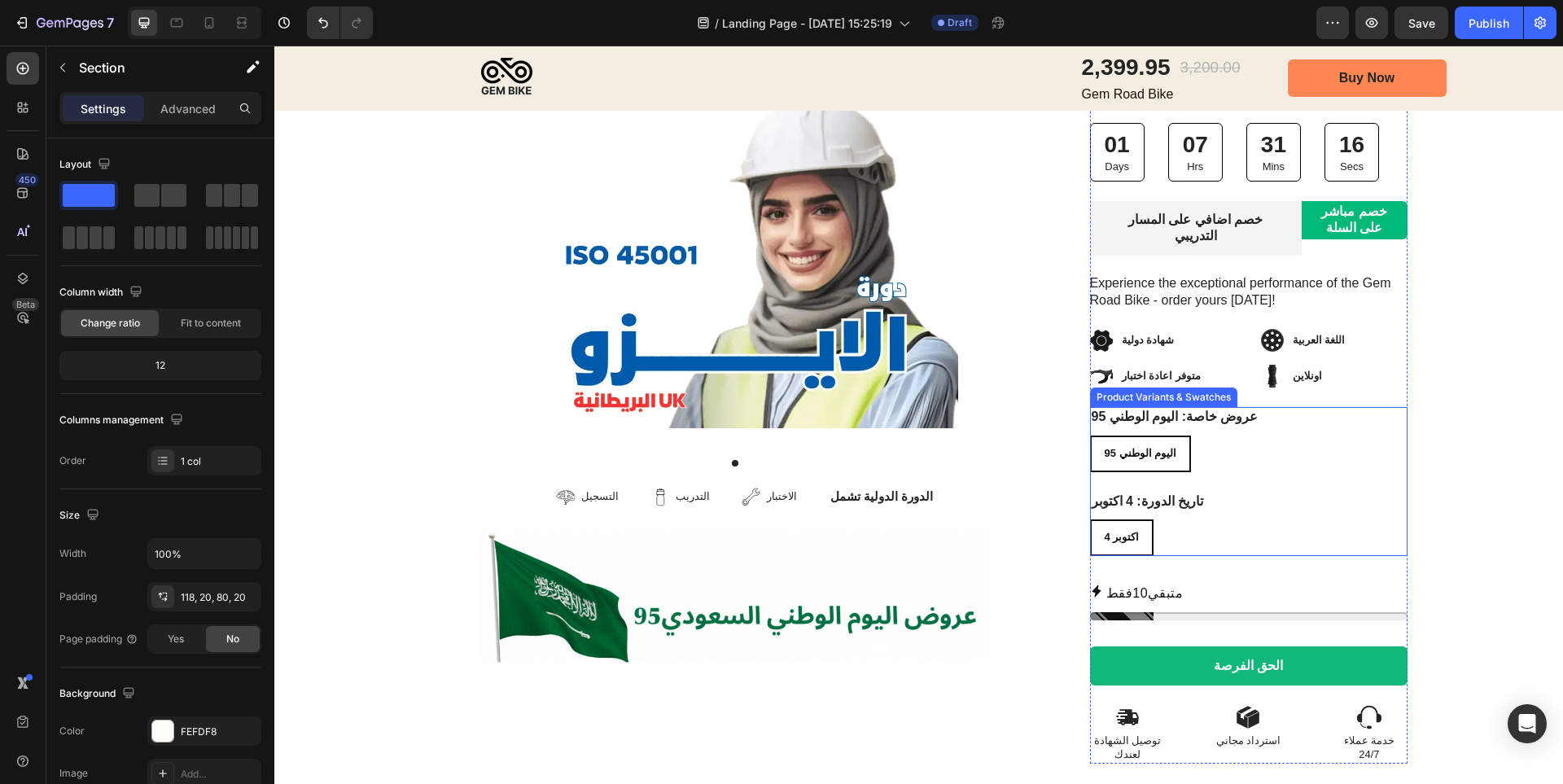
scroll to position [570, 0]
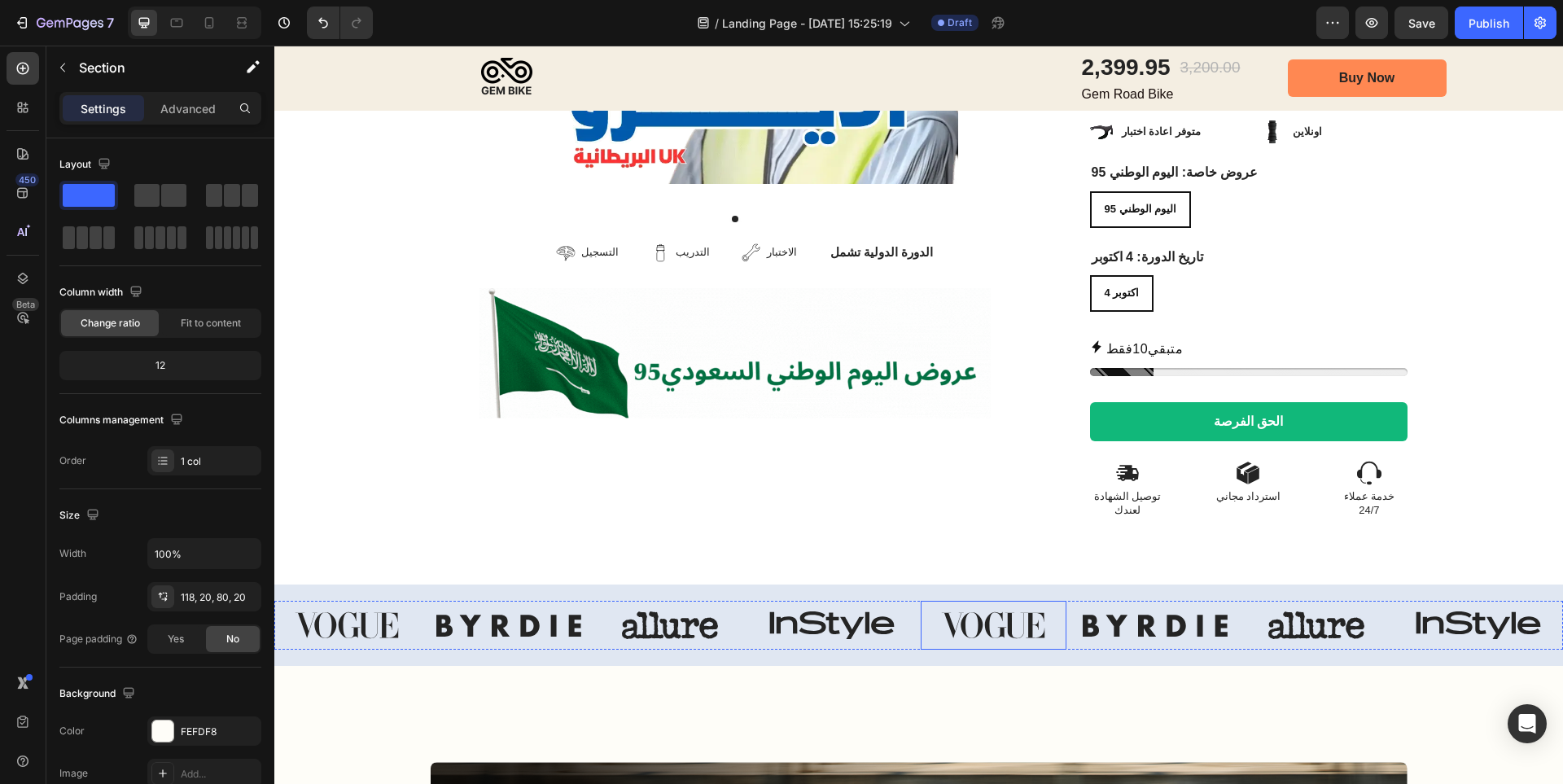
click at [1014, 600] on img at bounding box center [994, 624] width 146 height 49
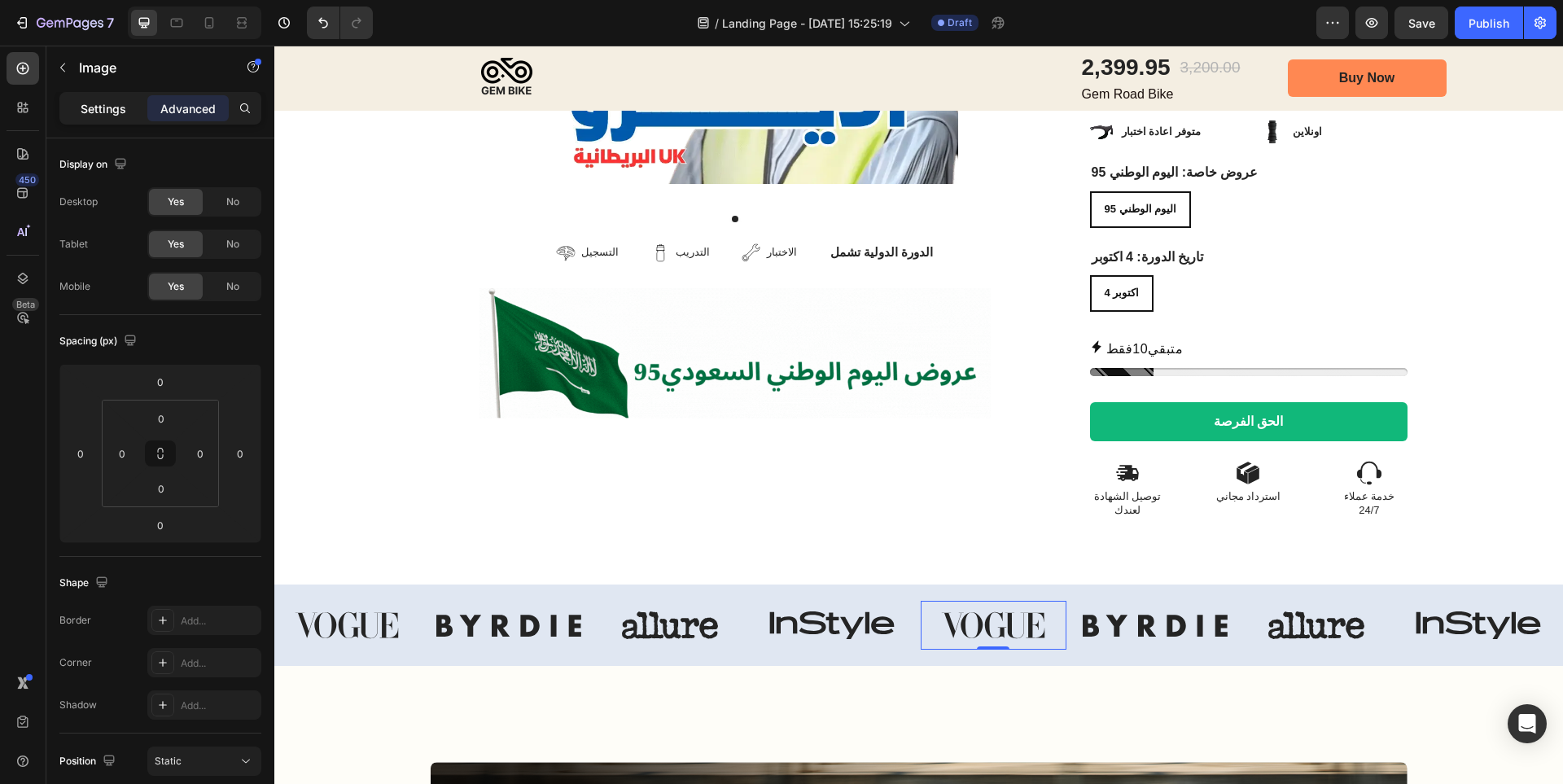
click at [102, 108] on p "Settings" at bounding box center [104, 108] width 46 height 17
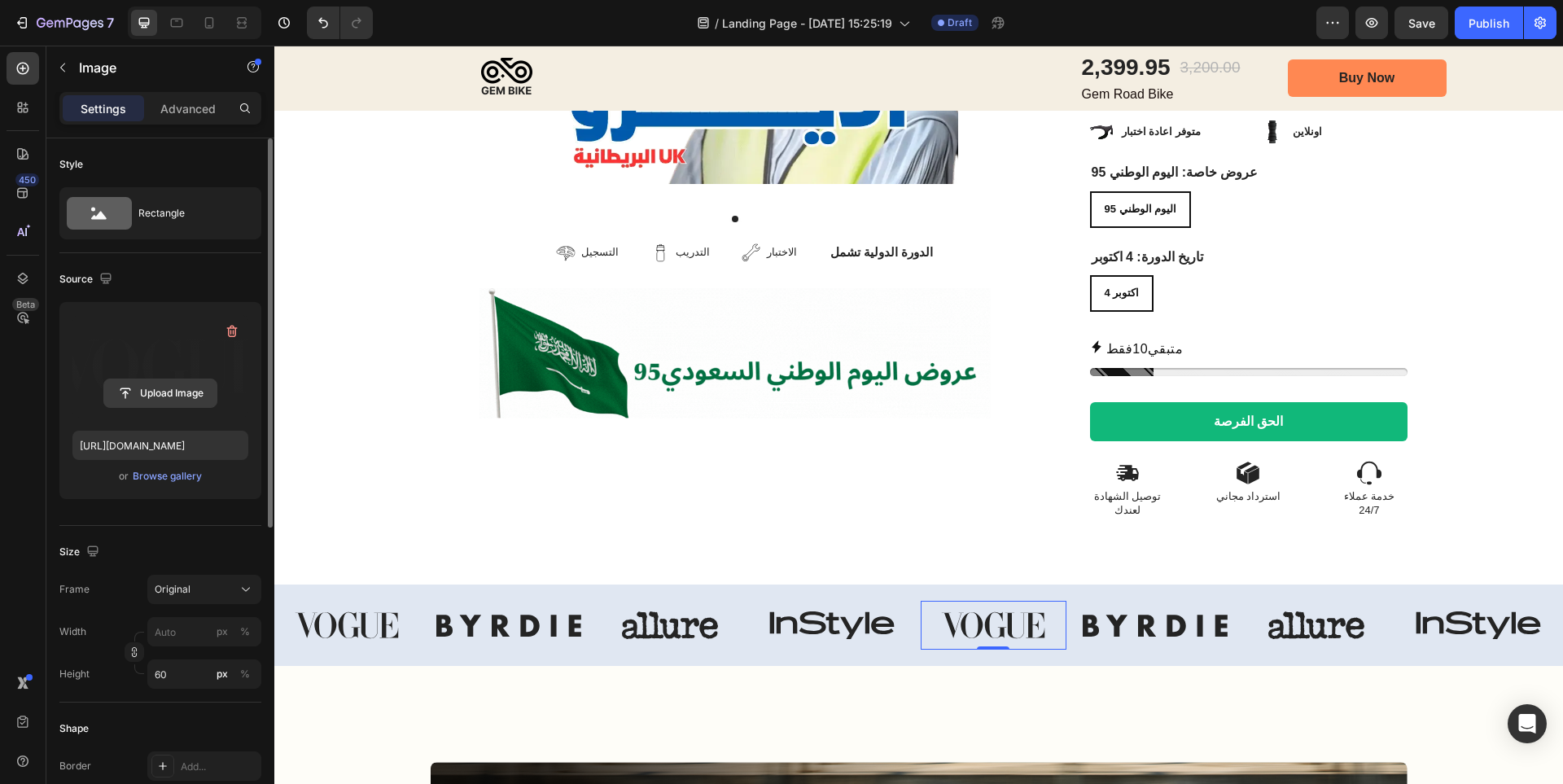
click at [184, 395] on input "file" at bounding box center [160, 393] width 113 height 28
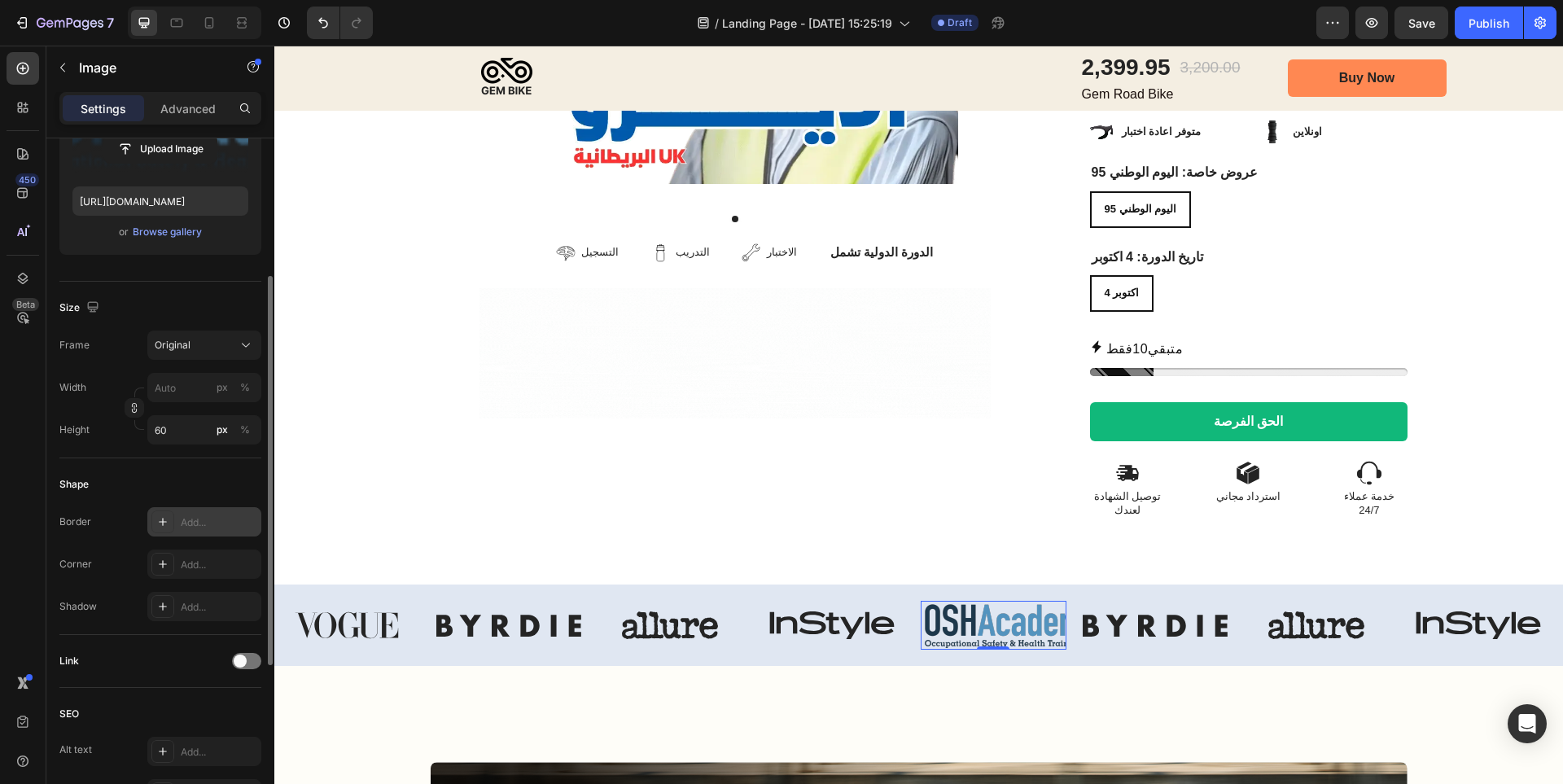
scroll to position [325, 0]
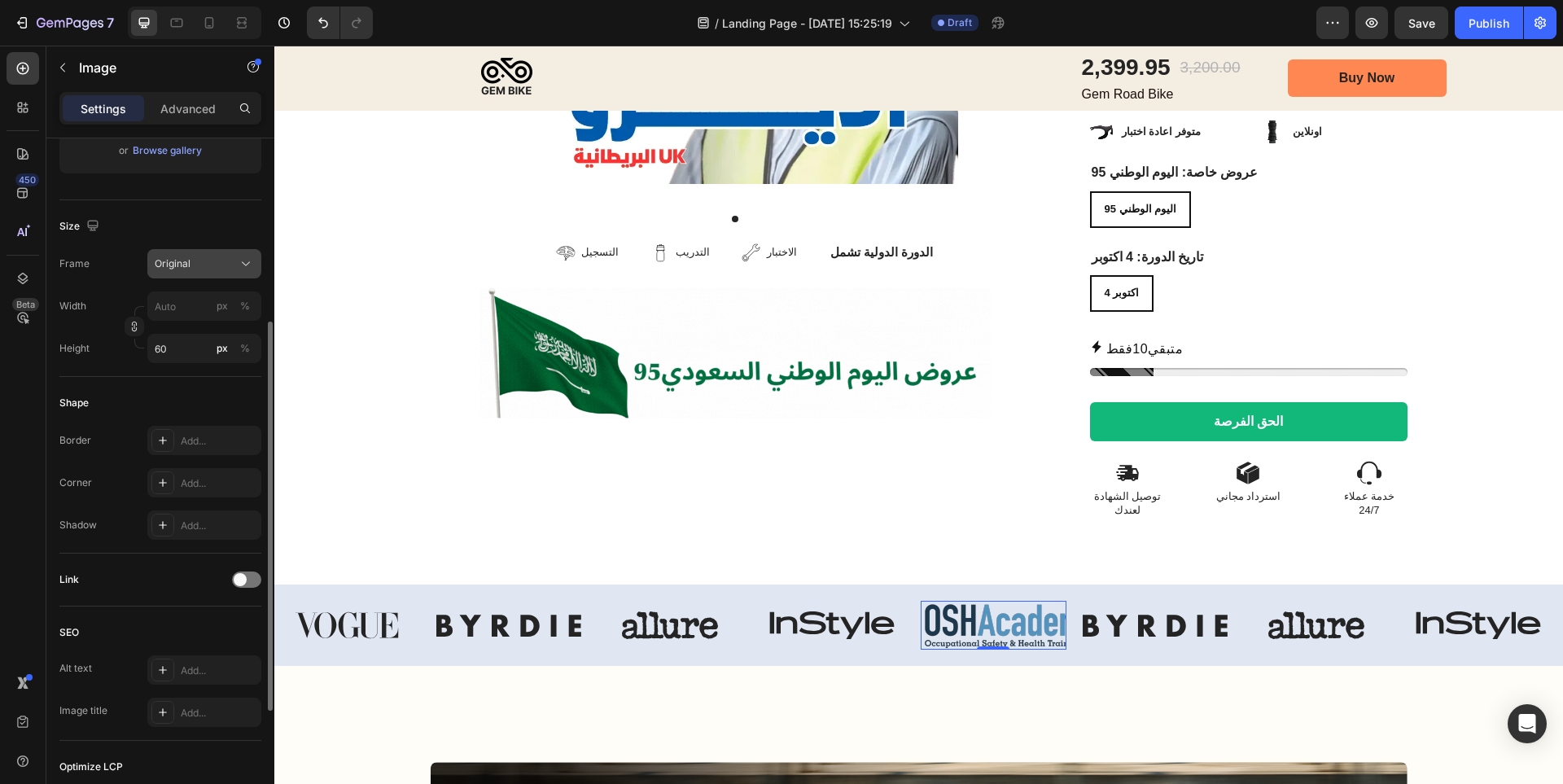
click at [182, 266] on span "Original" at bounding box center [173, 263] width 36 height 15
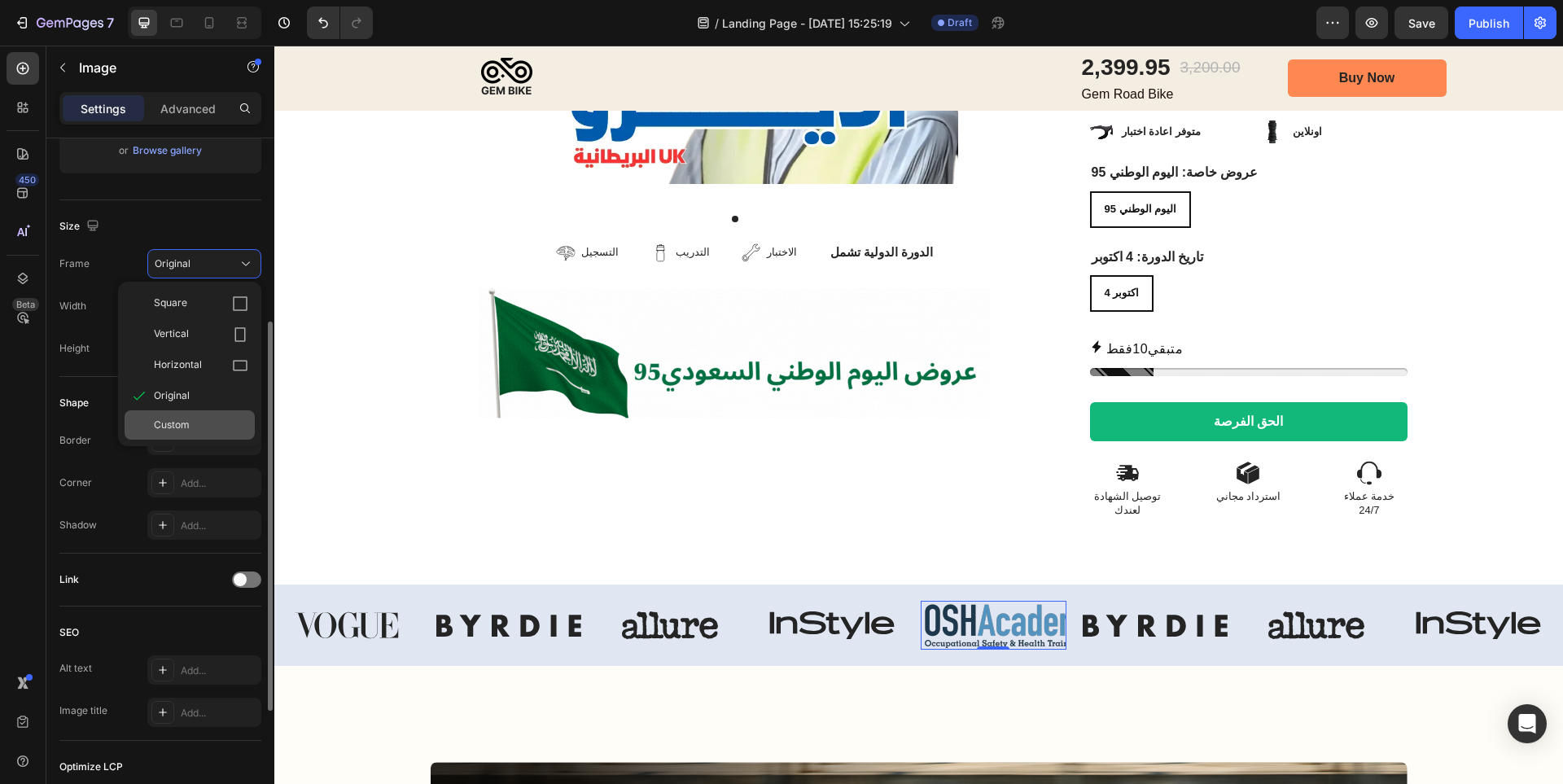
click at [212, 417] on div "Custom" at bounding box center [190, 424] width 131 height 29
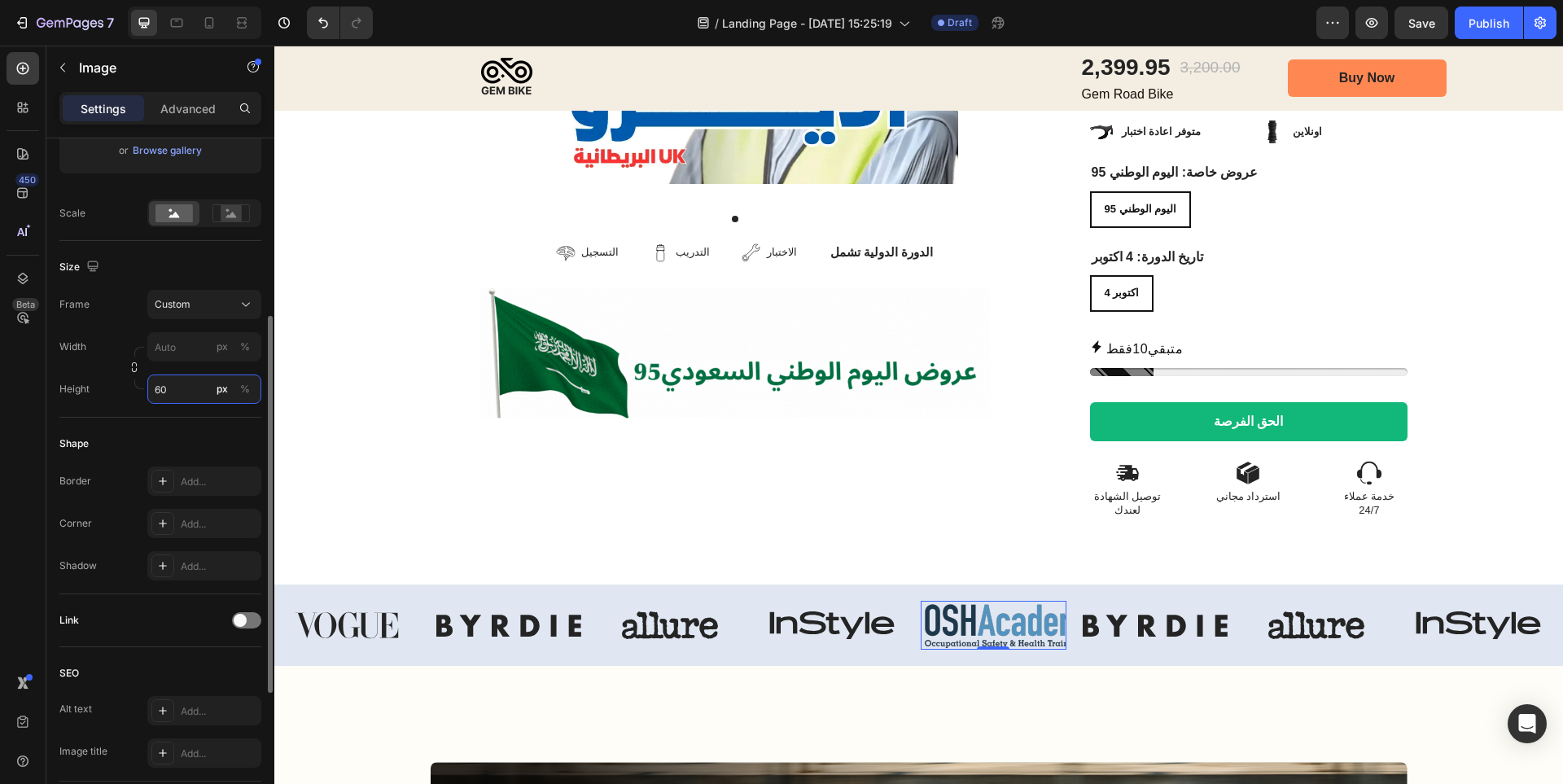
click at [188, 385] on input "60" at bounding box center [205, 388] width 114 height 29
click at [172, 426] on p "Full 100%" at bounding box center [201, 428] width 95 height 15
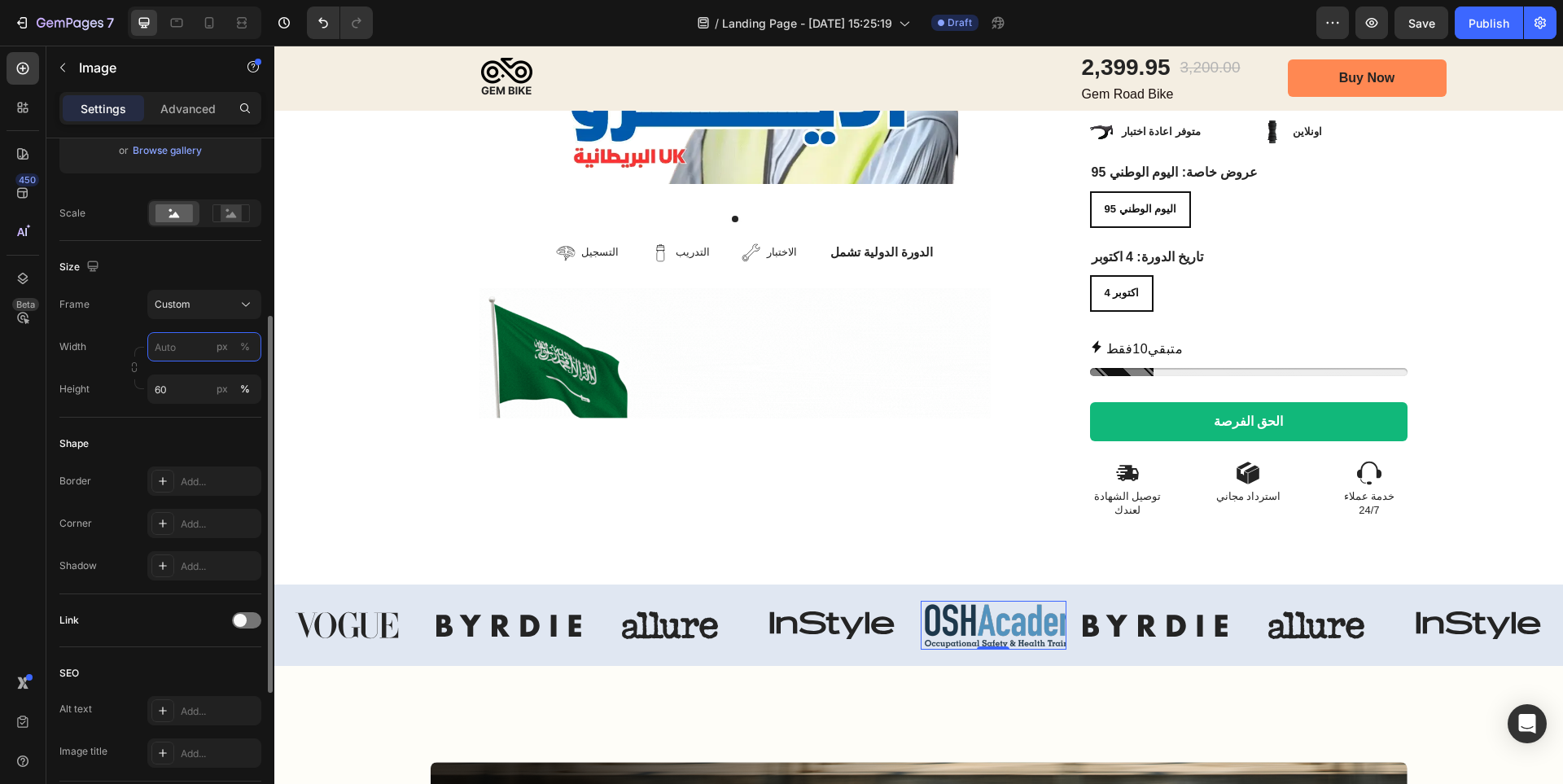
click at [182, 359] on input "px %" at bounding box center [205, 346] width 114 height 29
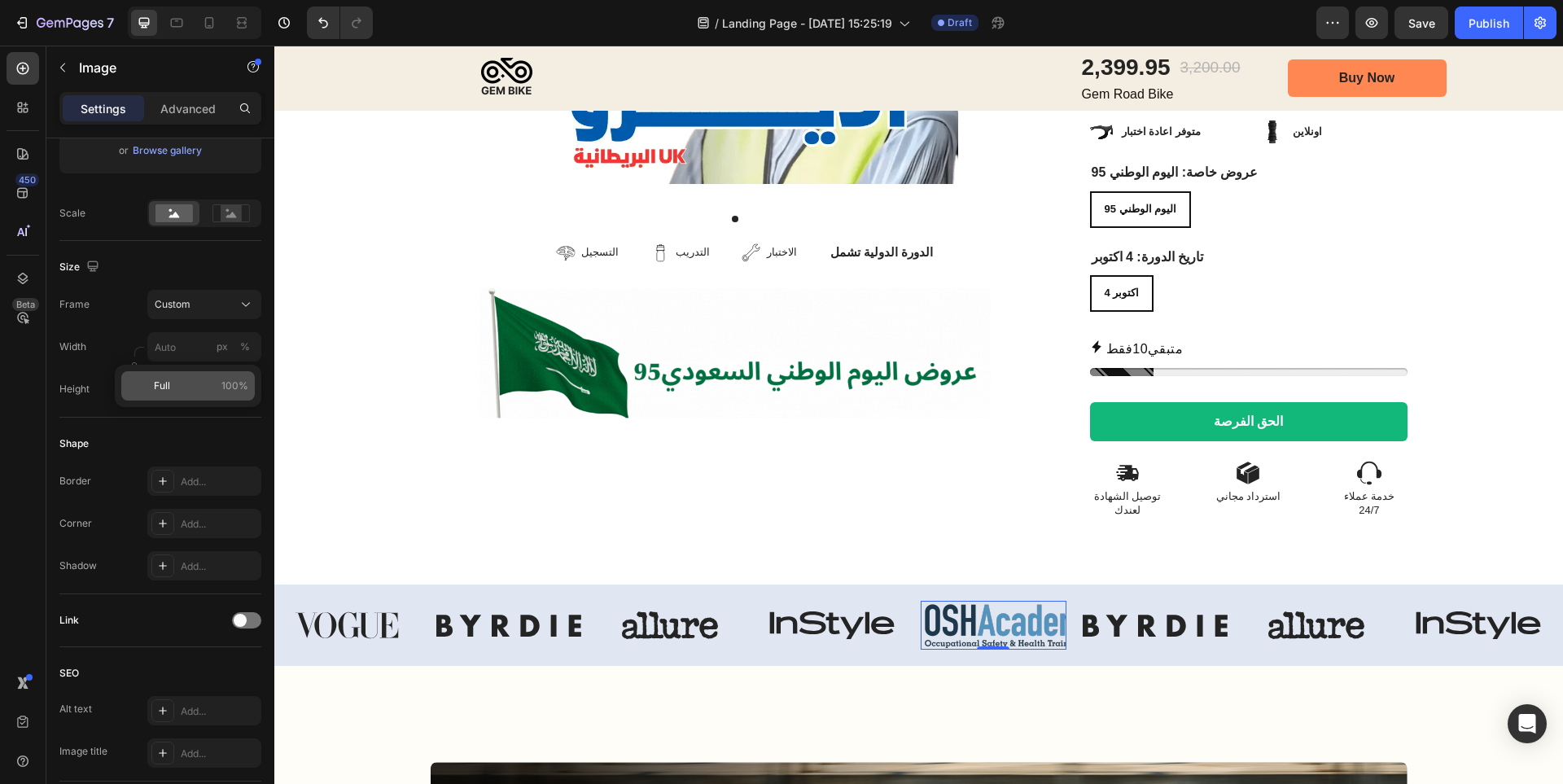
click at [178, 384] on p "Full 100%" at bounding box center [201, 385] width 95 height 15
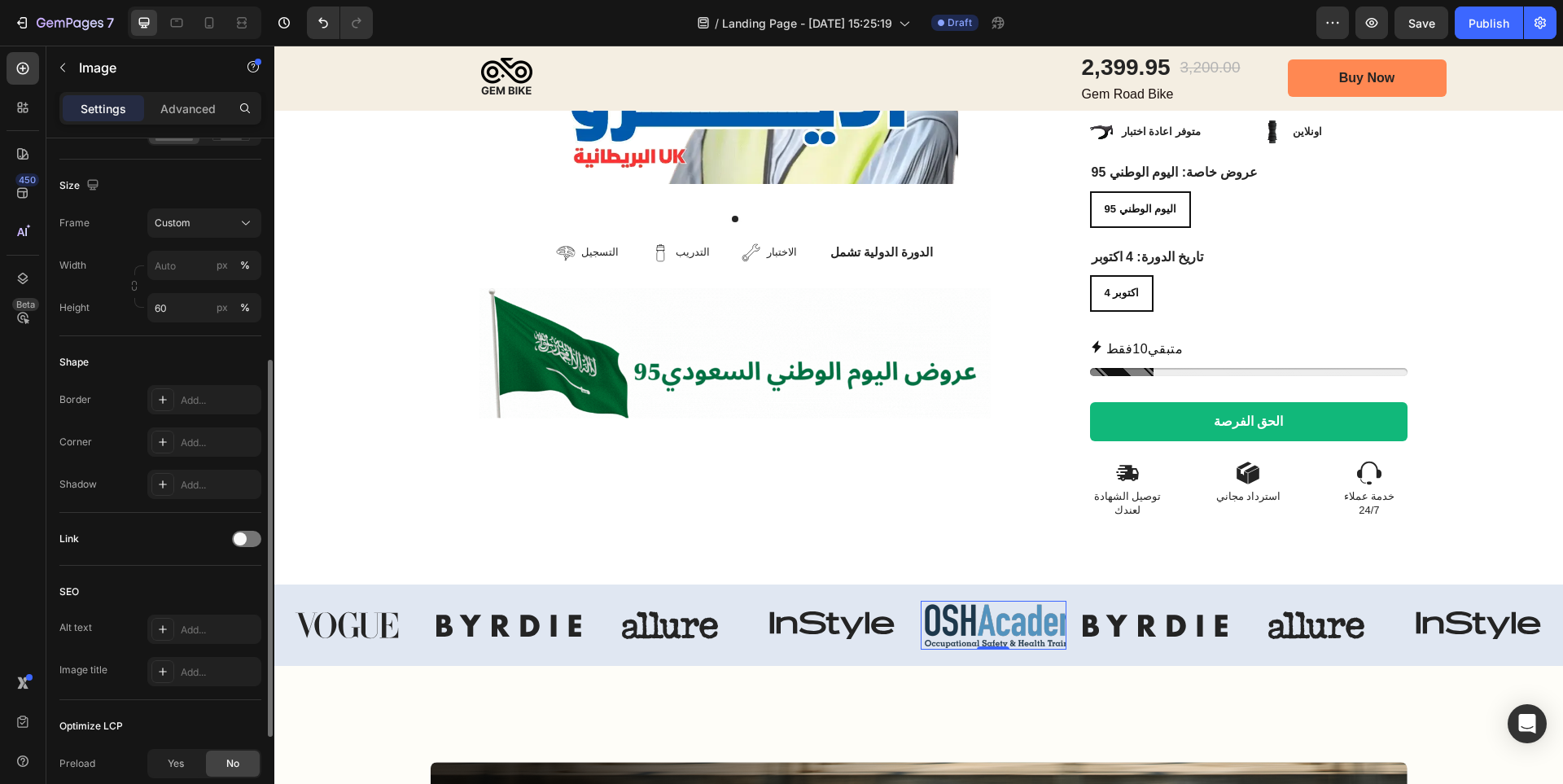
scroll to position [244, 0]
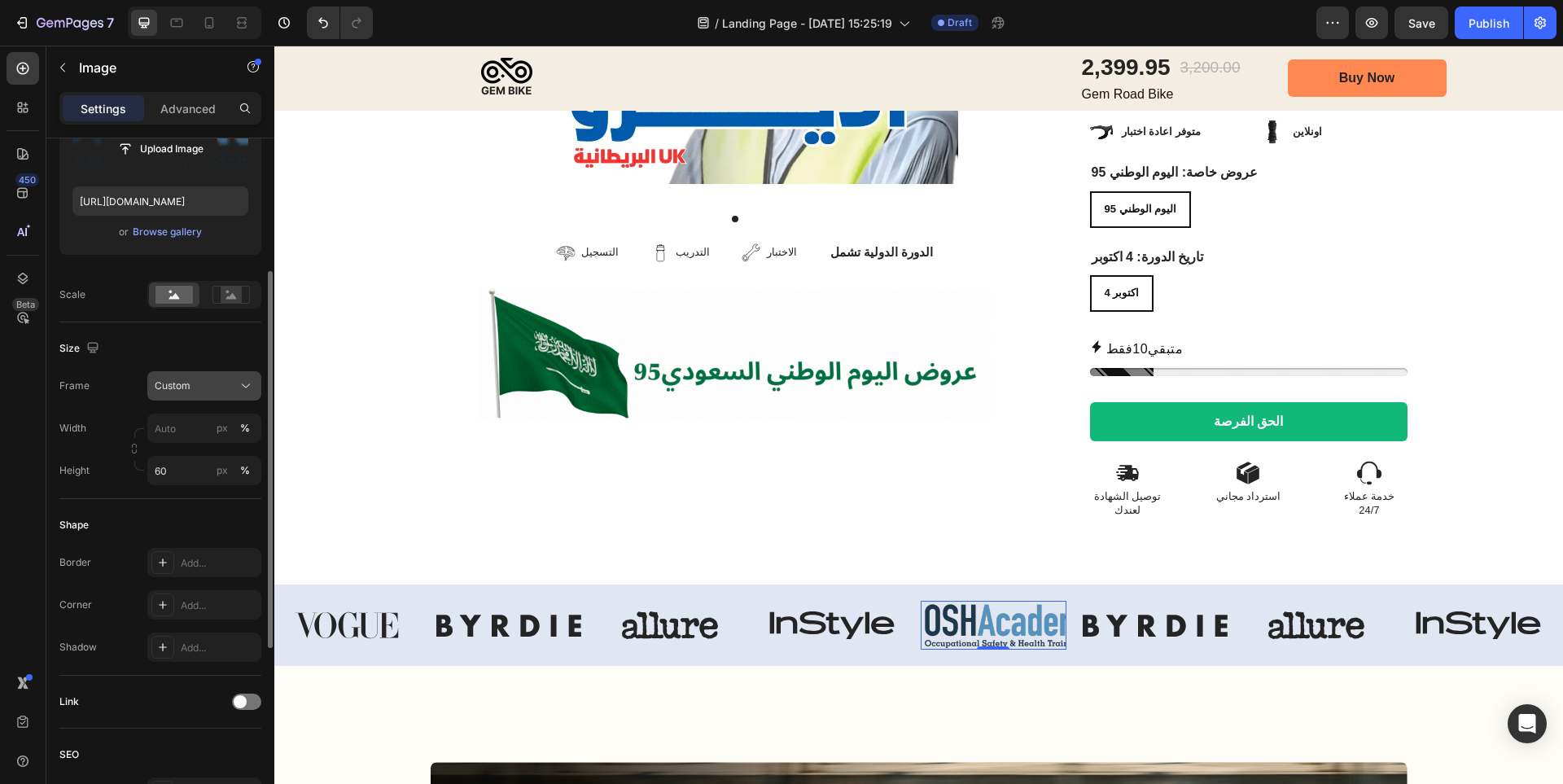
click at [205, 394] on div "Custom" at bounding box center [205, 386] width 100 height 16
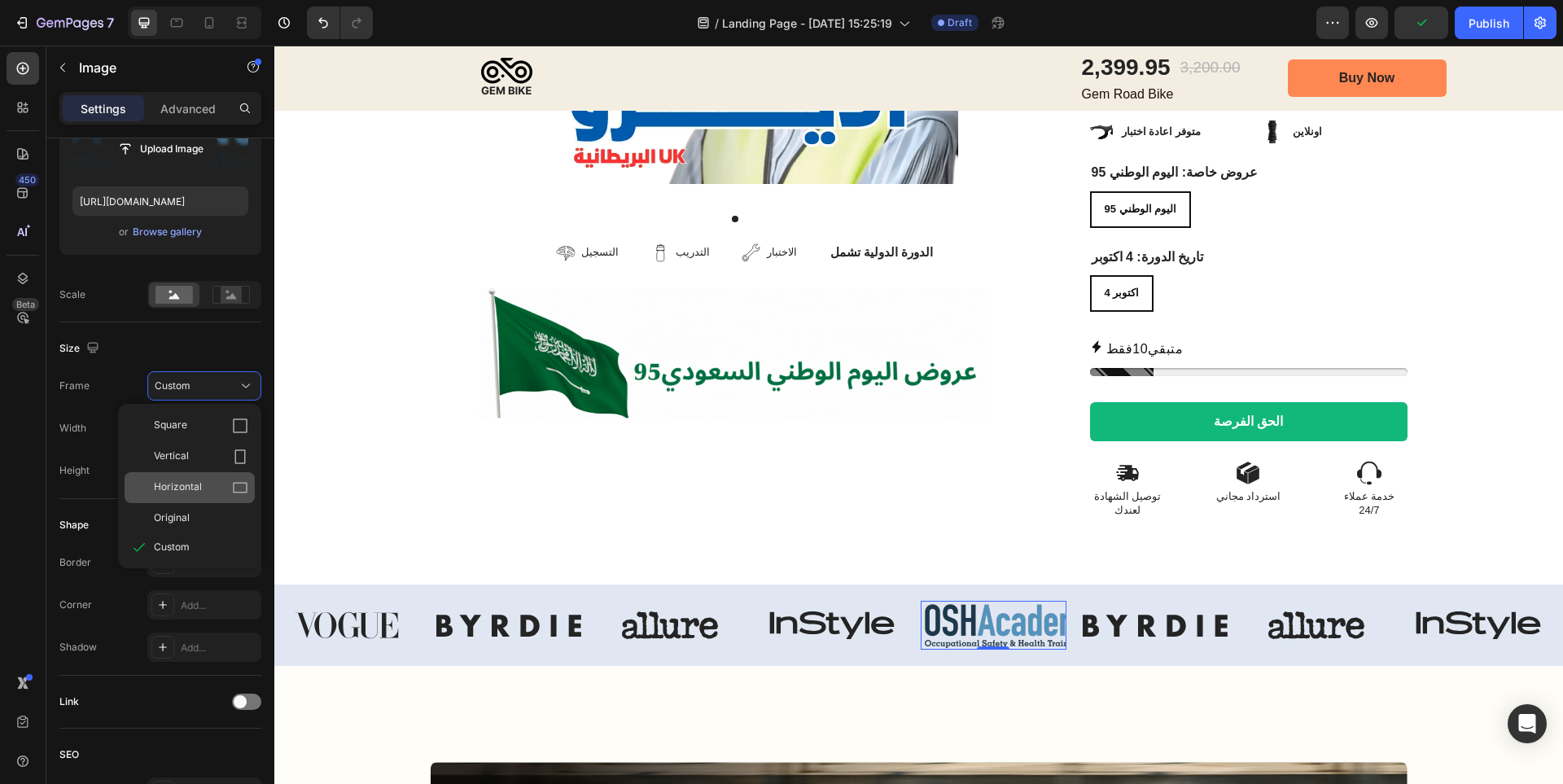
click at [198, 481] on span "Horizontal" at bounding box center [178, 487] width 48 height 16
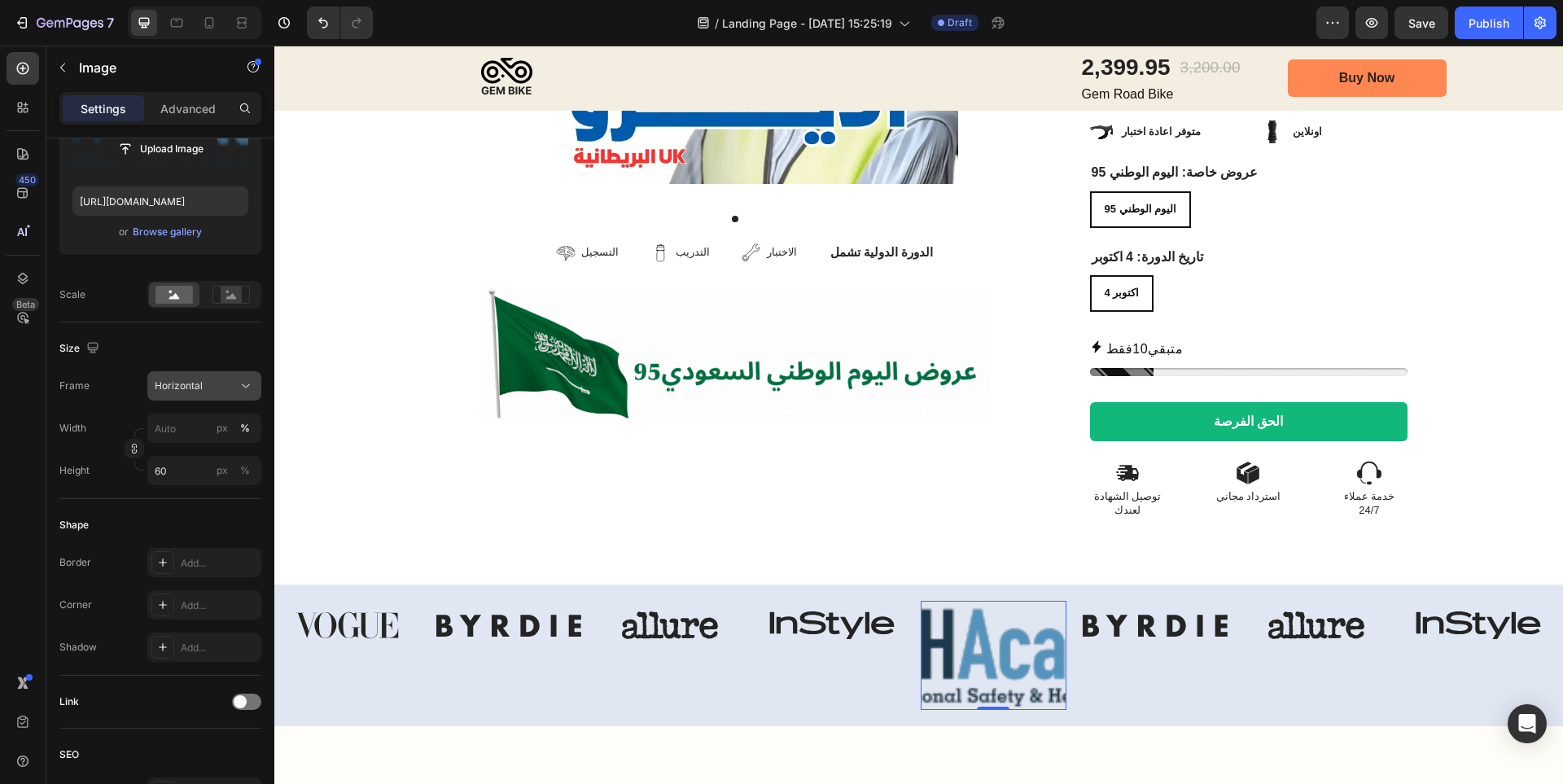
click at [213, 397] on button "Horizontal" at bounding box center [205, 385] width 114 height 29
click at [198, 522] on div "Original" at bounding box center [201, 517] width 95 height 15
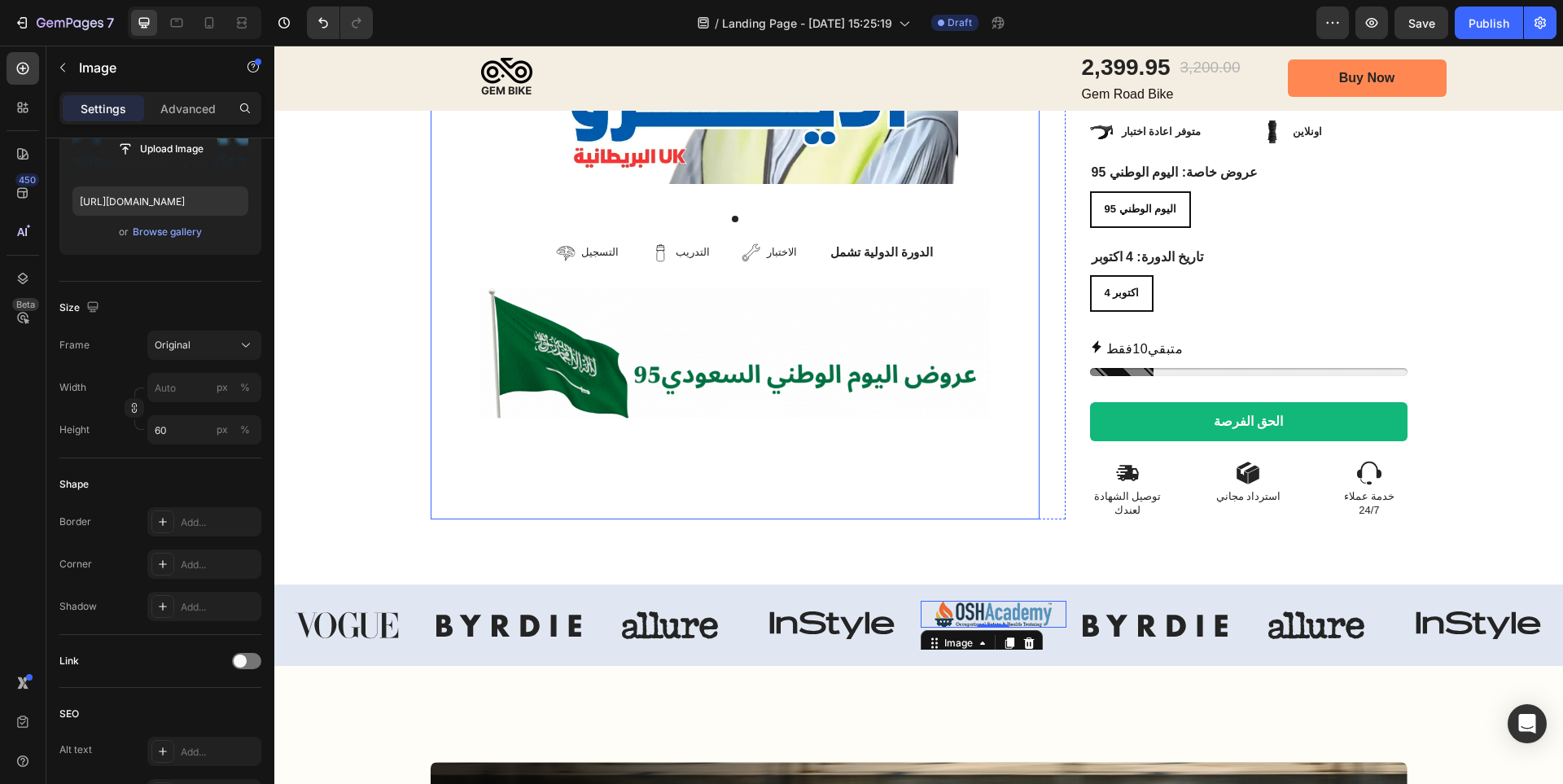
scroll to position [488, 0]
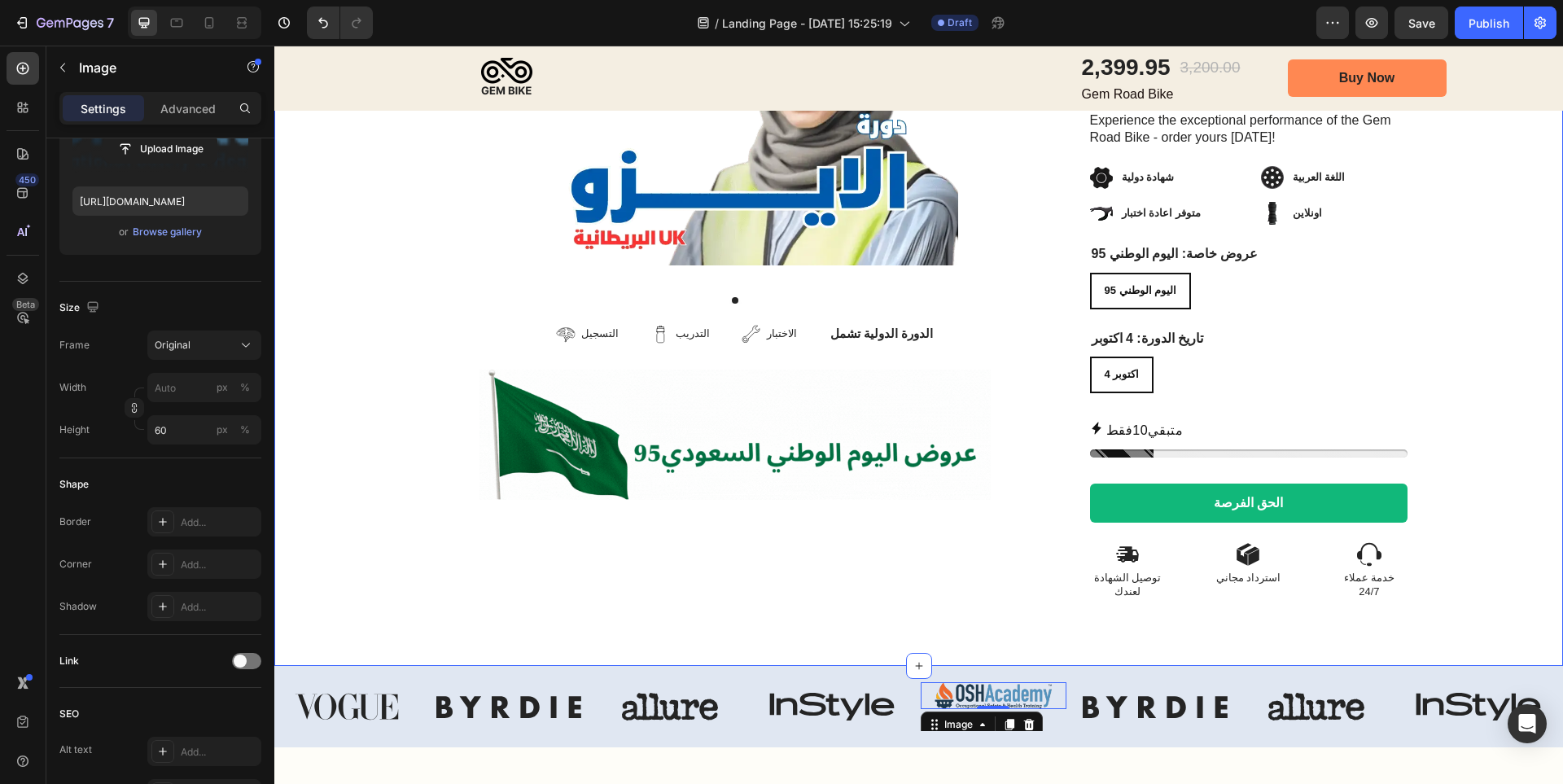
click at [888, 597] on div "Image Row عرض [DATE] الوطني Product Badge Product Images التسجيل Item List التد…" at bounding box center [918, 161] width 1289 height 1009
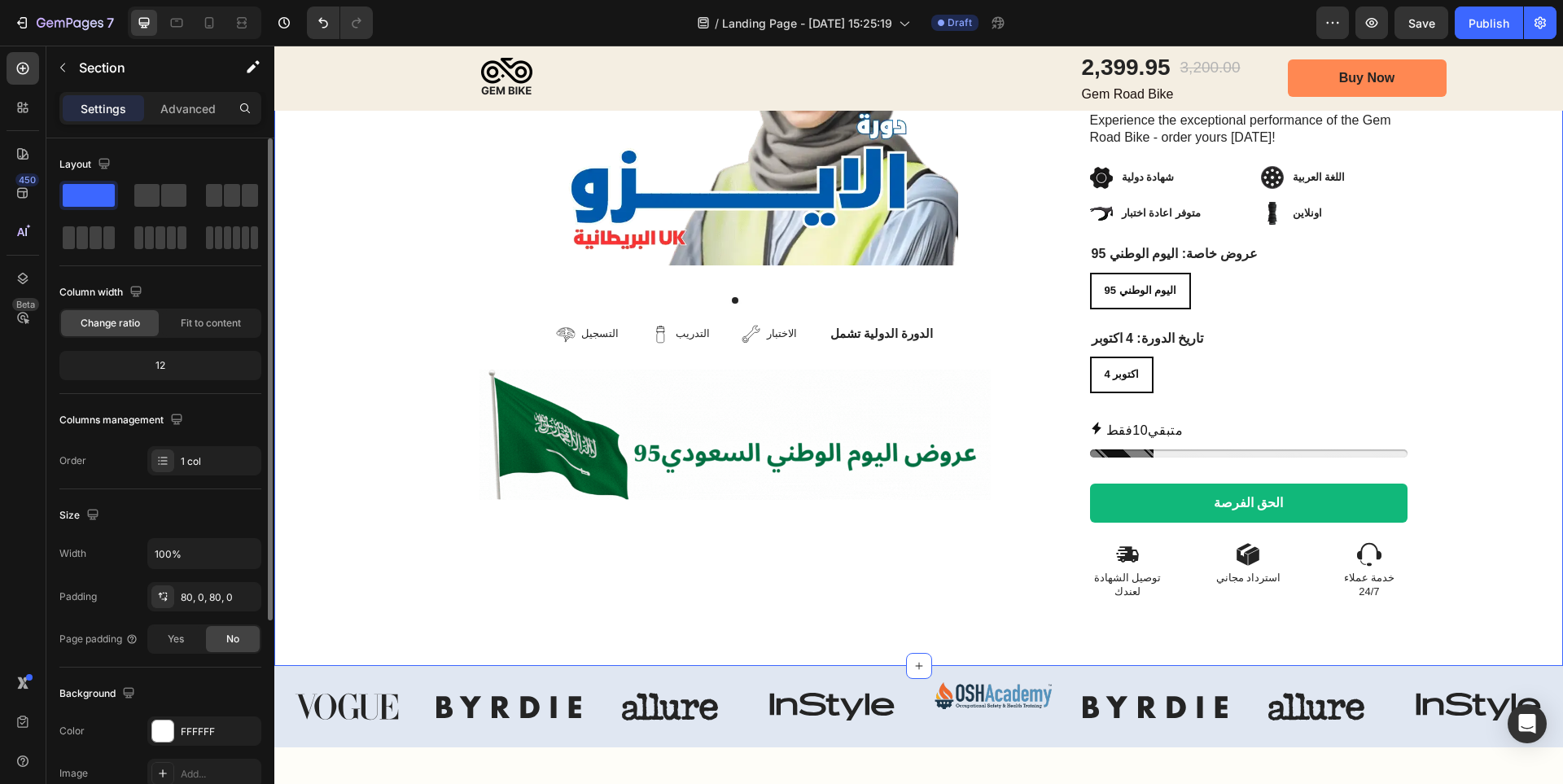
scroll to position [570, 0]
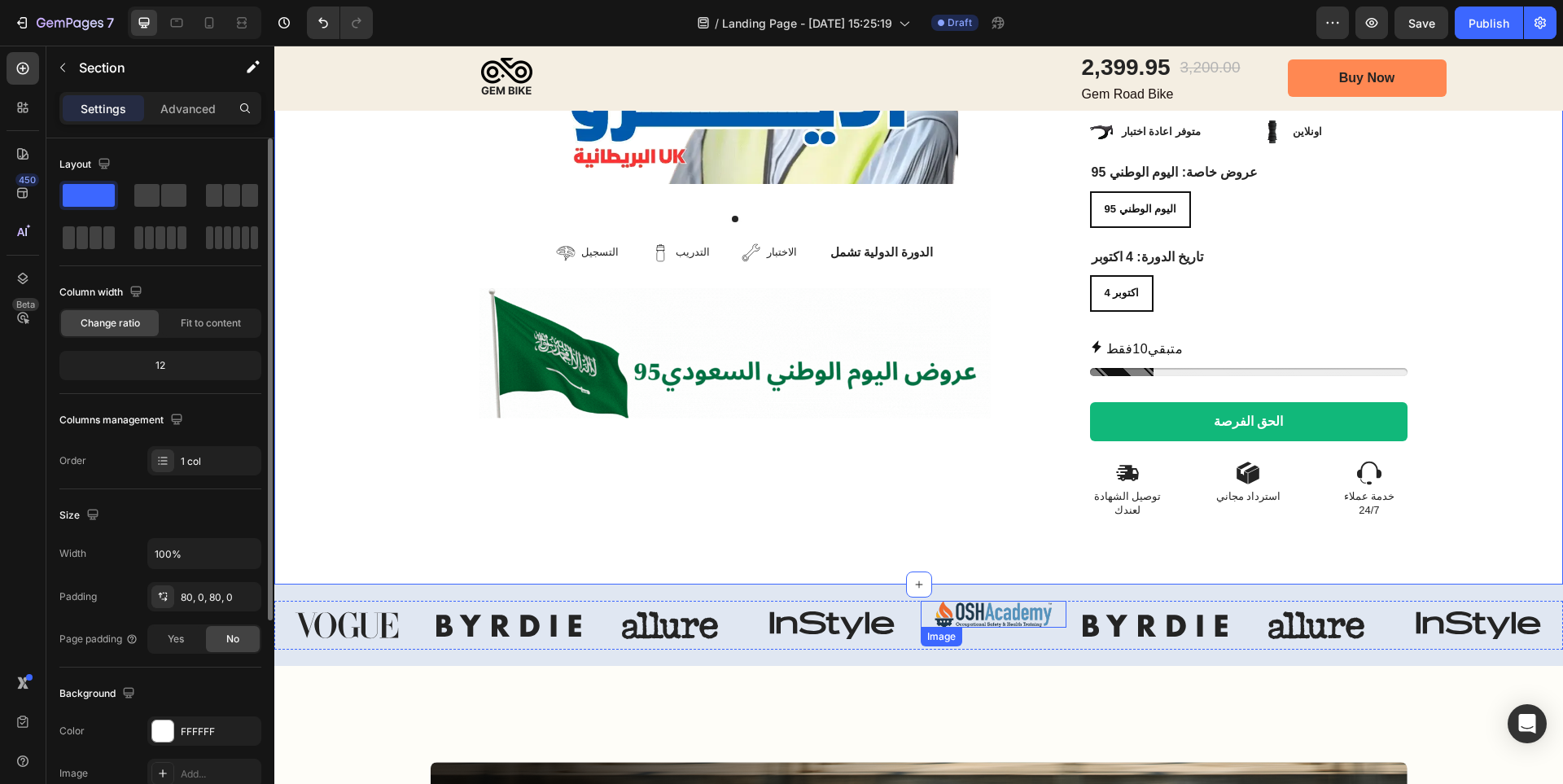
click at [990, 600] on img at bounding box center [994, 613] width 146 height 27
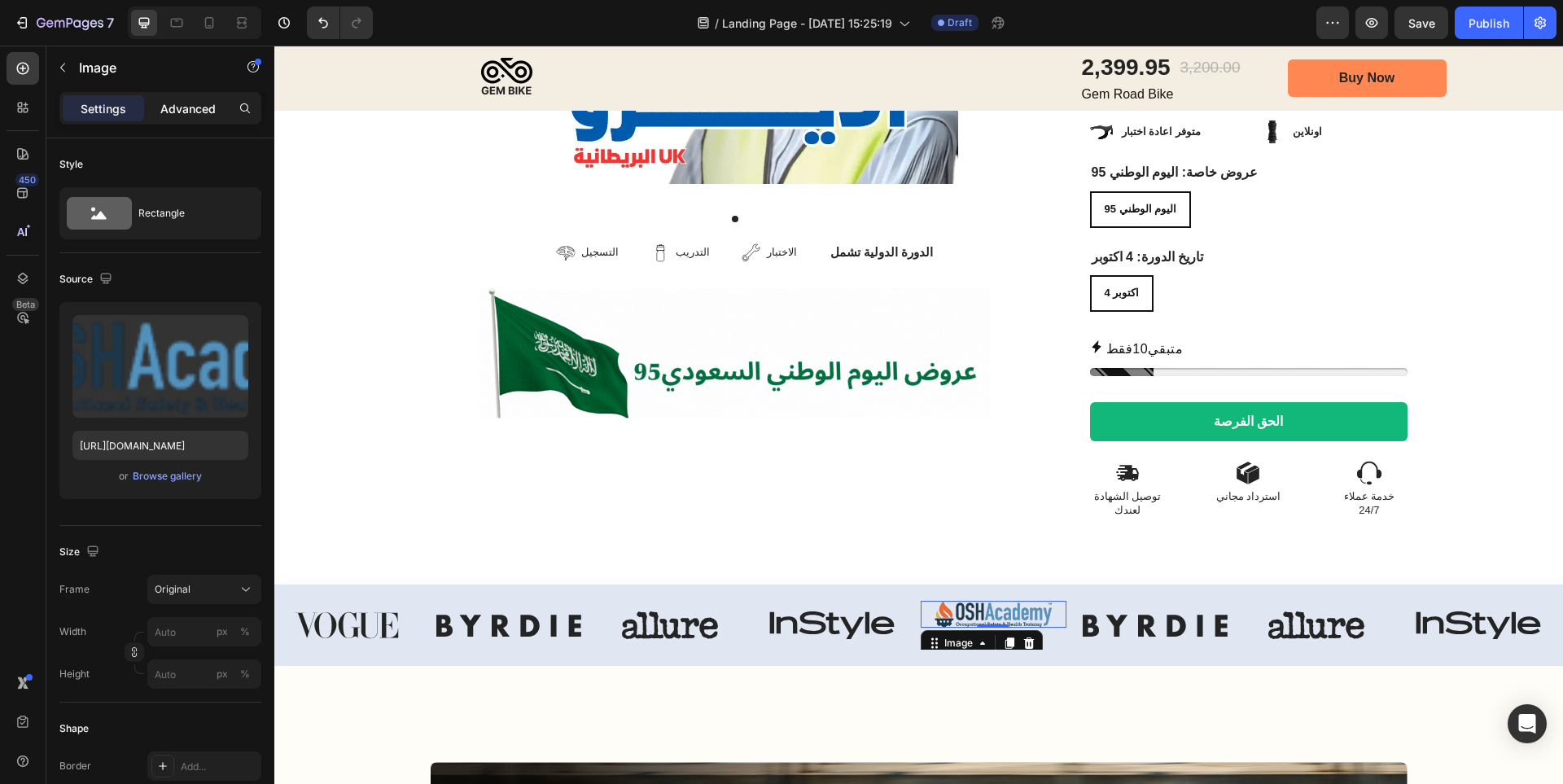
click at [197, 113] on p "Advanced" at bounding box center [188, 108] width 55 height 17
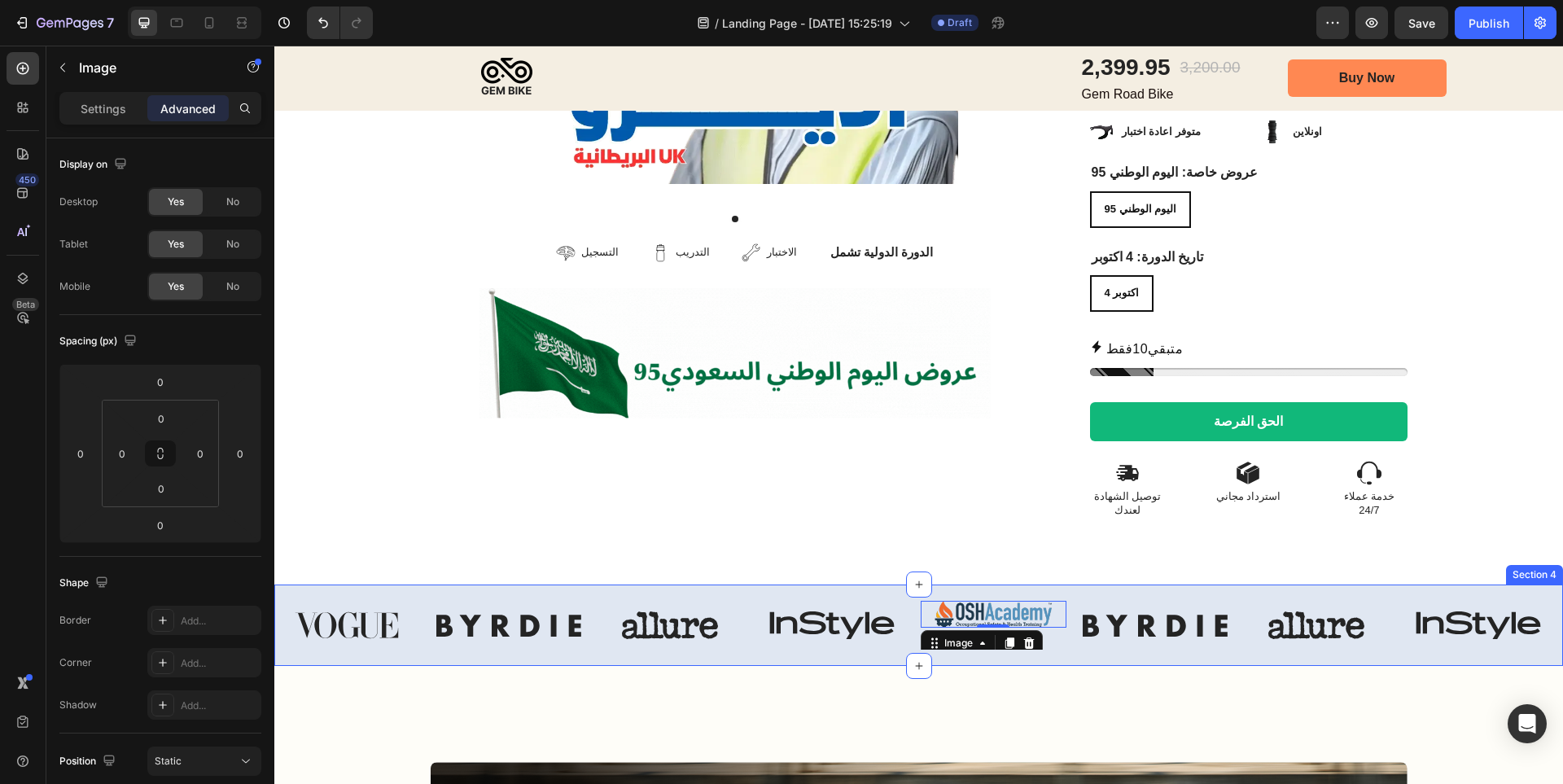
click at [909, 538] on div "Image Row عرض [DATE] الوطني Product Badge Product Images التسجيل Item List التد…" at bounding box center [918, 79] width 1289 height 1009
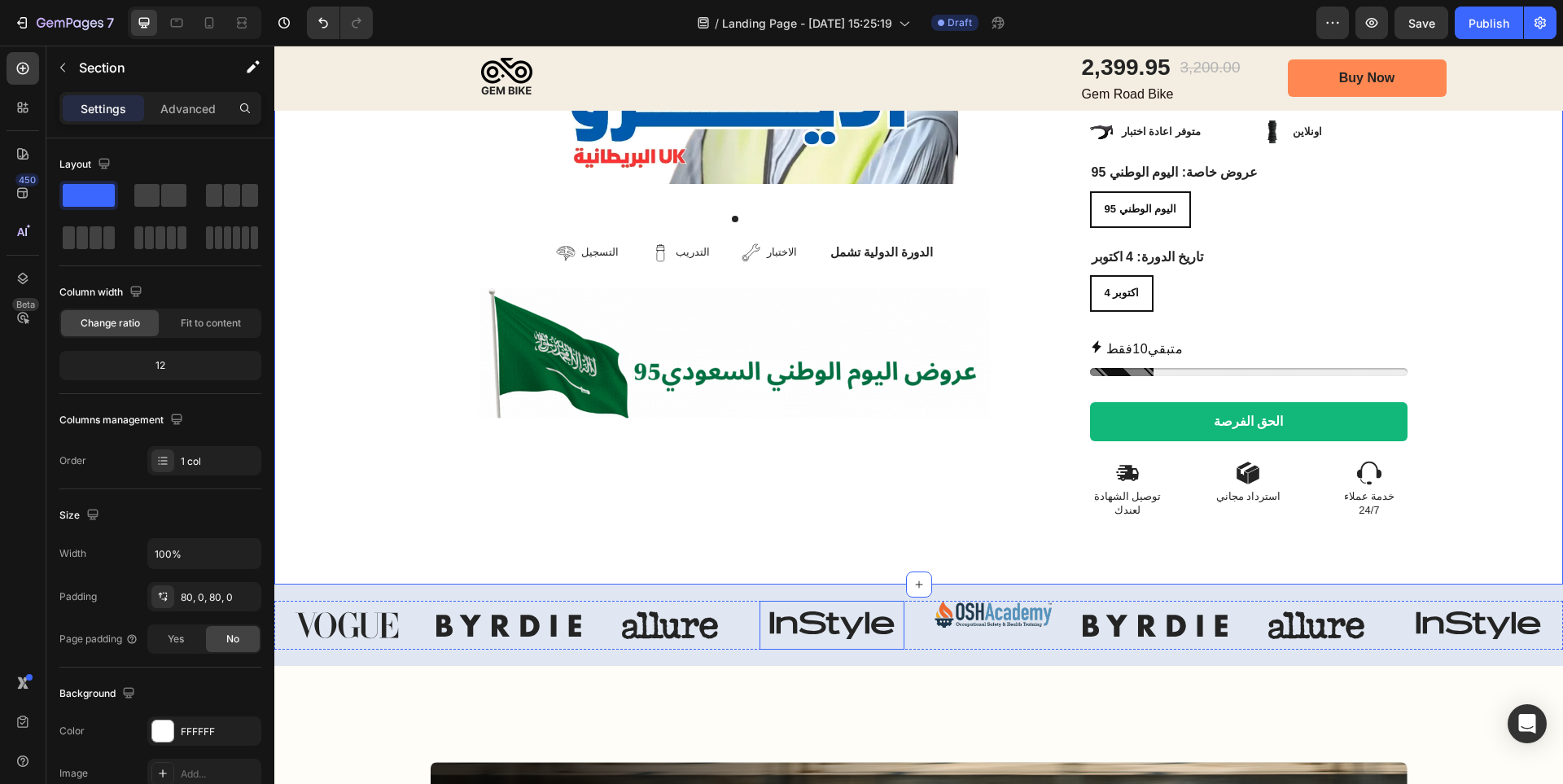
click at [869, 600] on img at bounding box center [832, 624] width 146 height 49
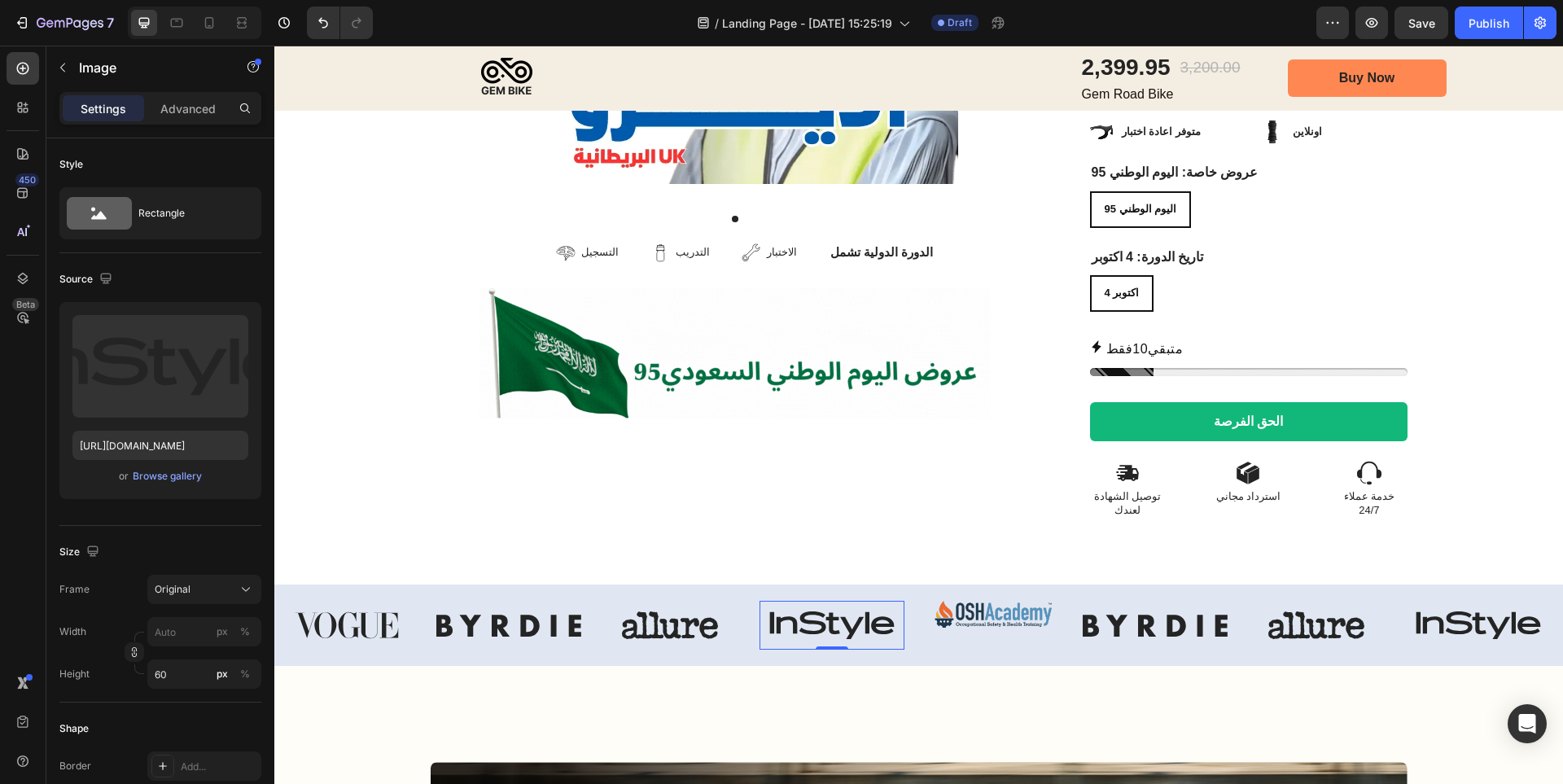
click at [203, 125] on div "Settings Advanced" at bounding box center [160, 115] width 228 height 46
click at [204, 115] on p "Advanced" at bounding box center [188, 108] width 55 height 17
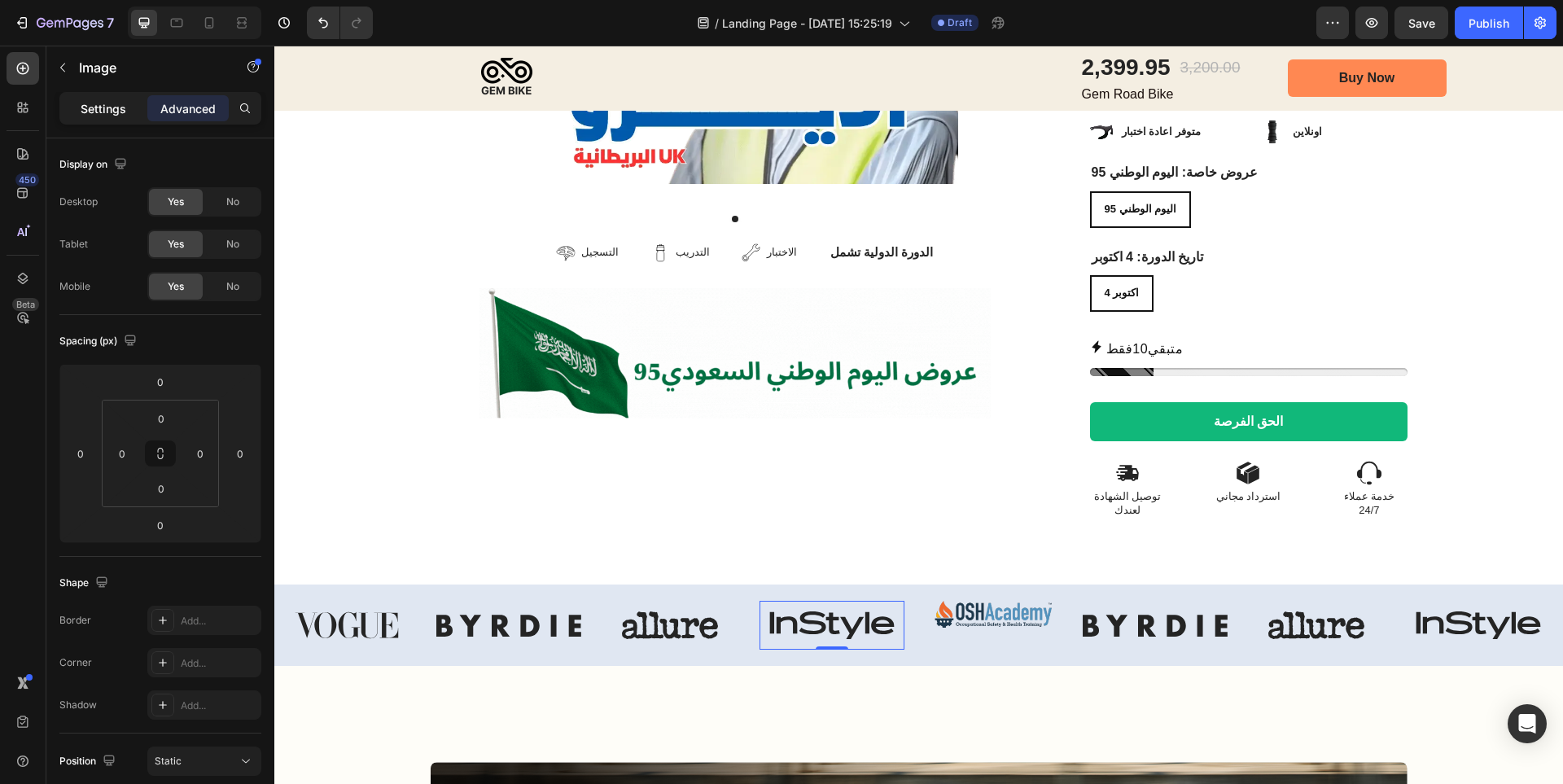
click at [126, 113] on p "Settings" at bounding box center [104, 108] width 46 height 17
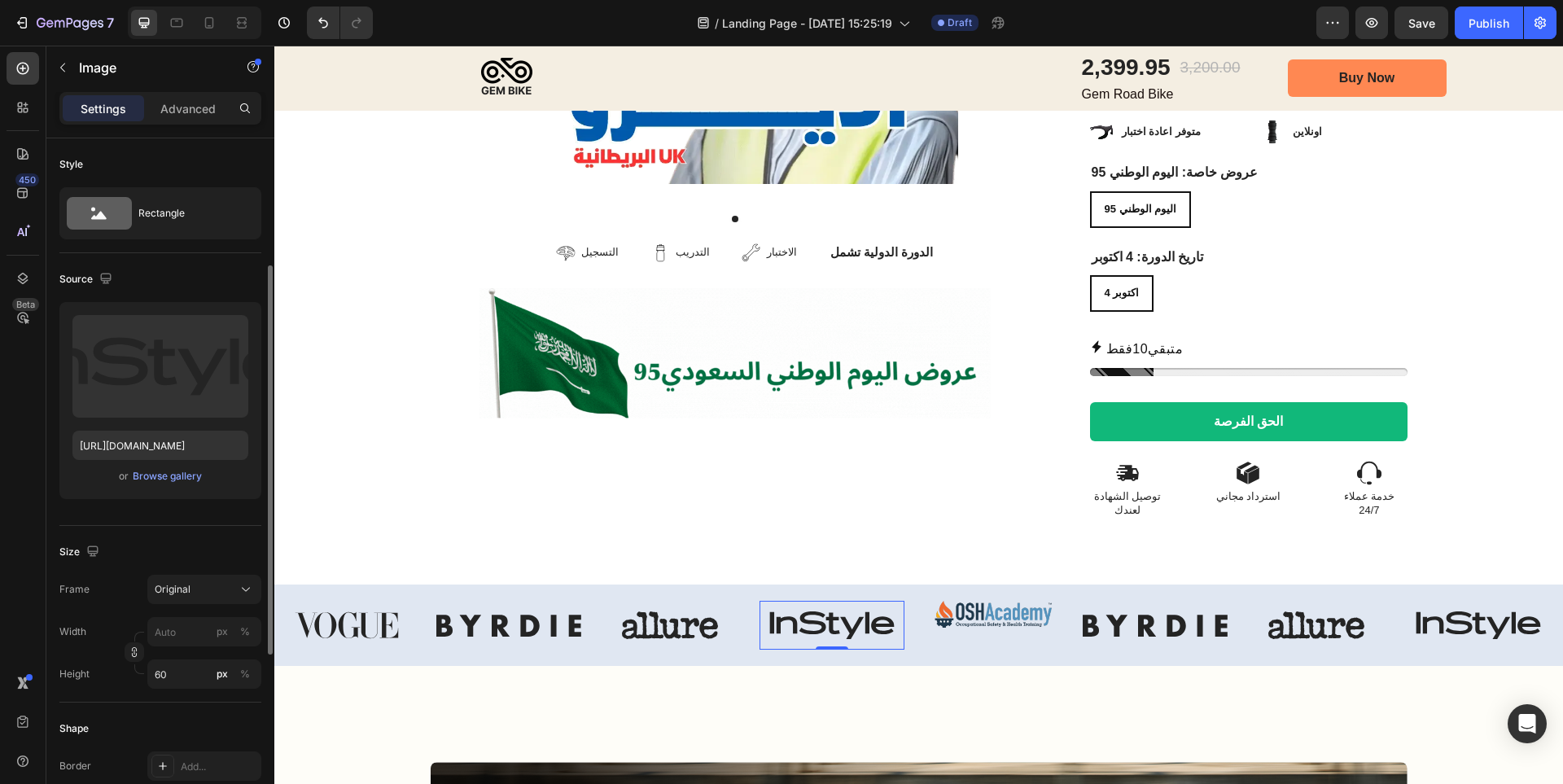
scroll to position [163, 0]
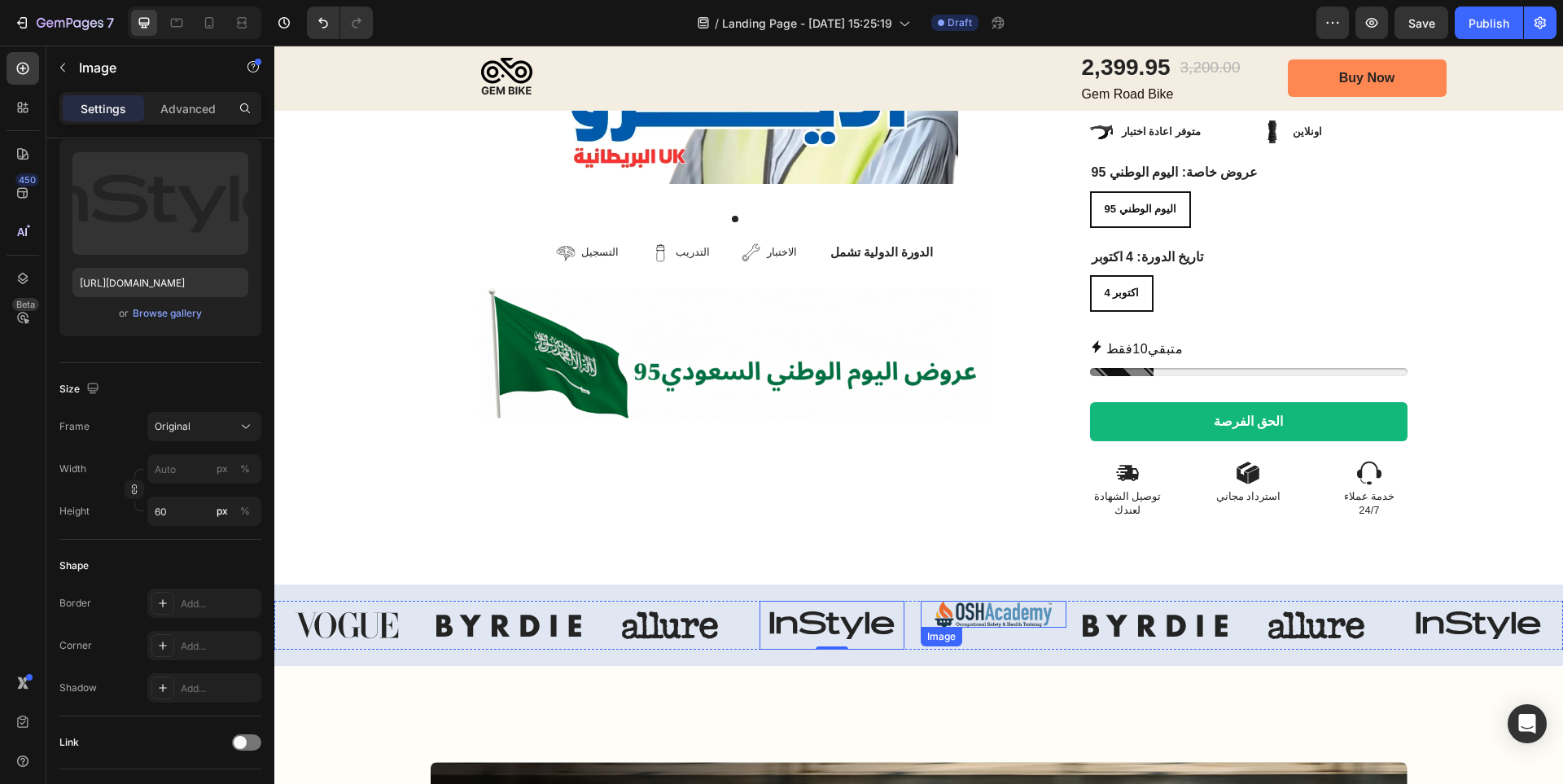
click at [1022, 600] on img at bounding box center [994, 613] width 146 height 27
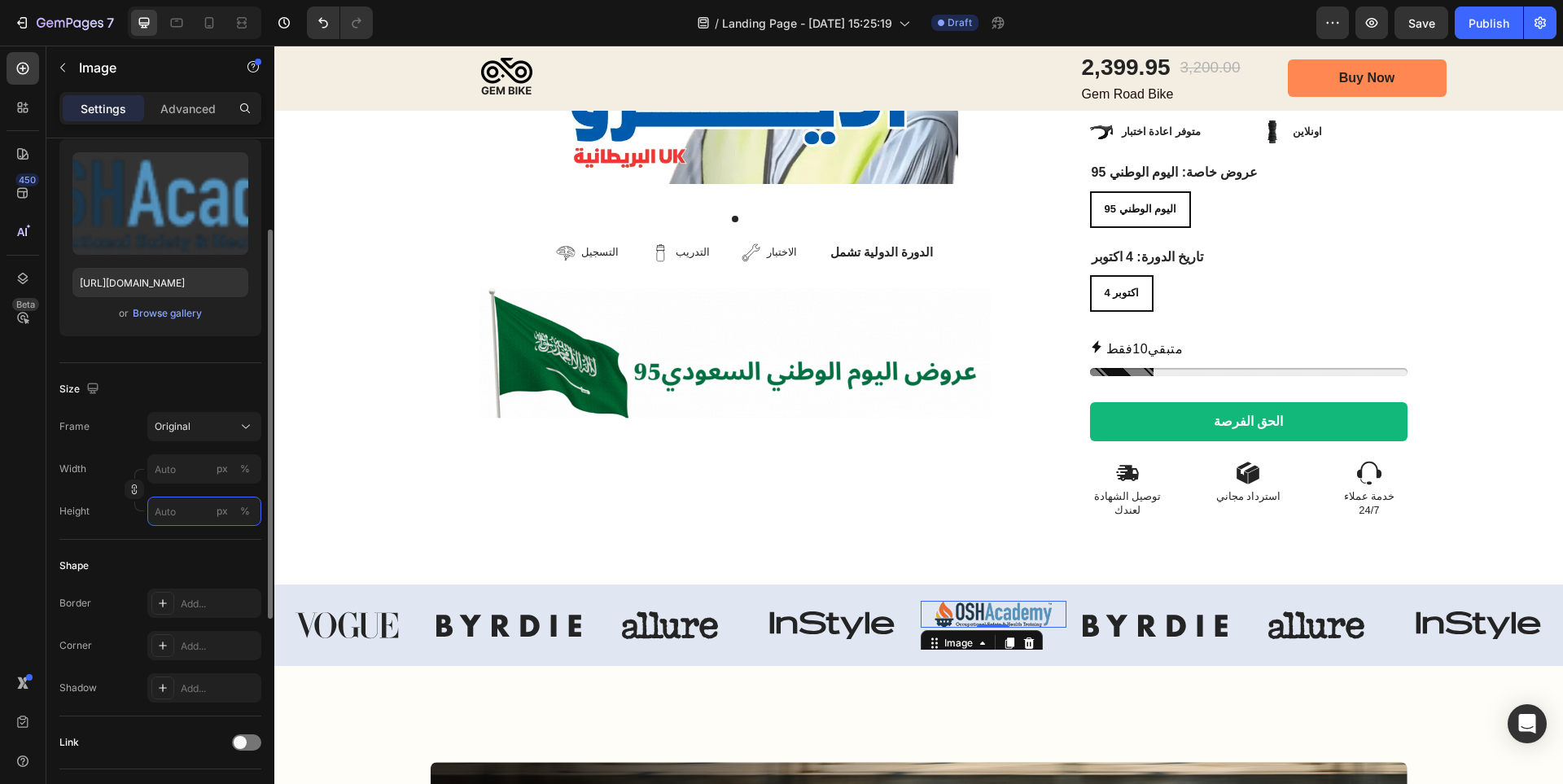
click at [179, 516] on input "px %" at bounding box center [205, 511] width 114 height 29
click at [179, 516] on input "60" at bounding box center [205, 511] width 114 height 29
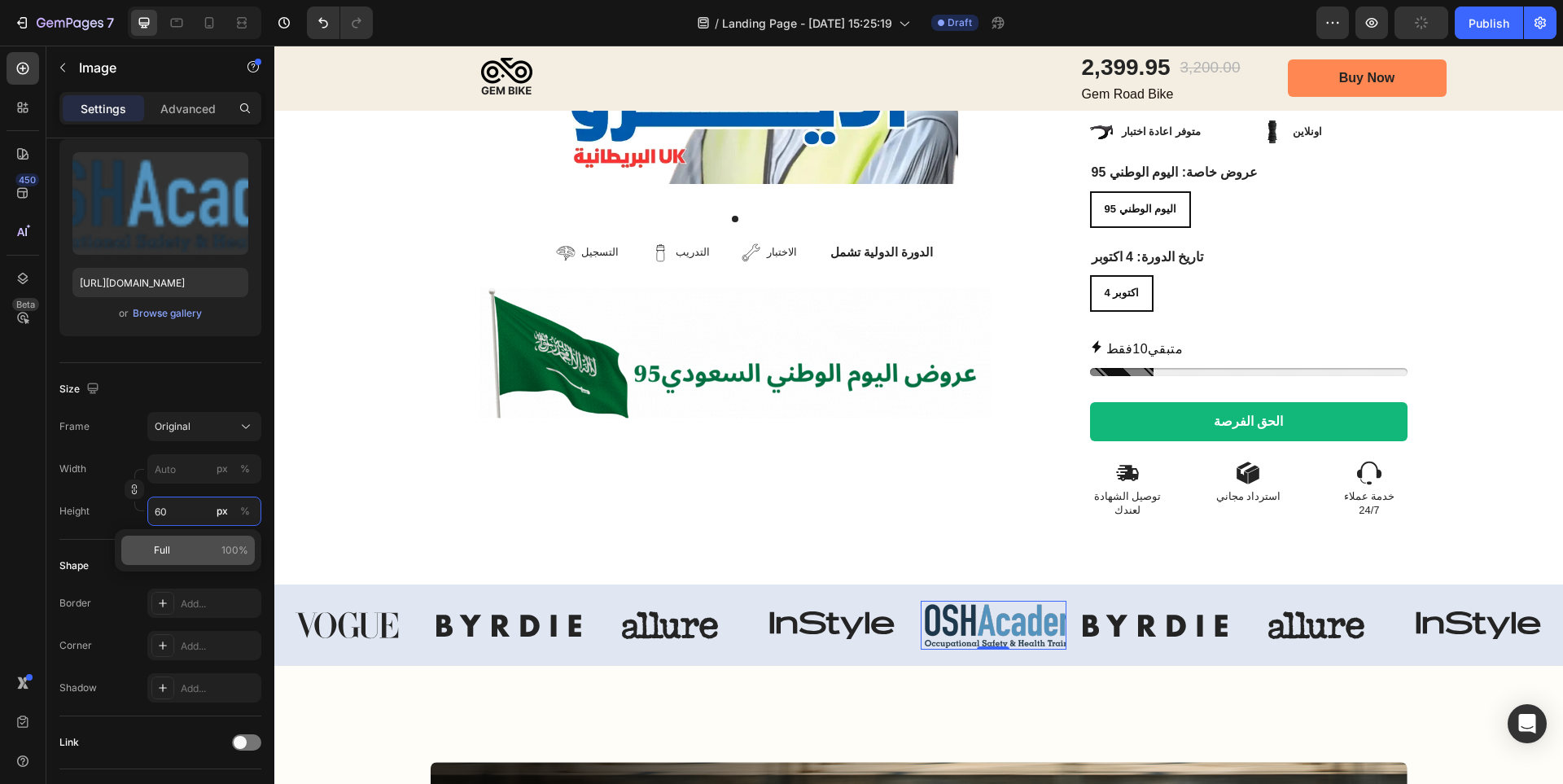
type input "60"
click at [158, 548] on span "Full" at bounding box center [162, 550] width 16 height 15
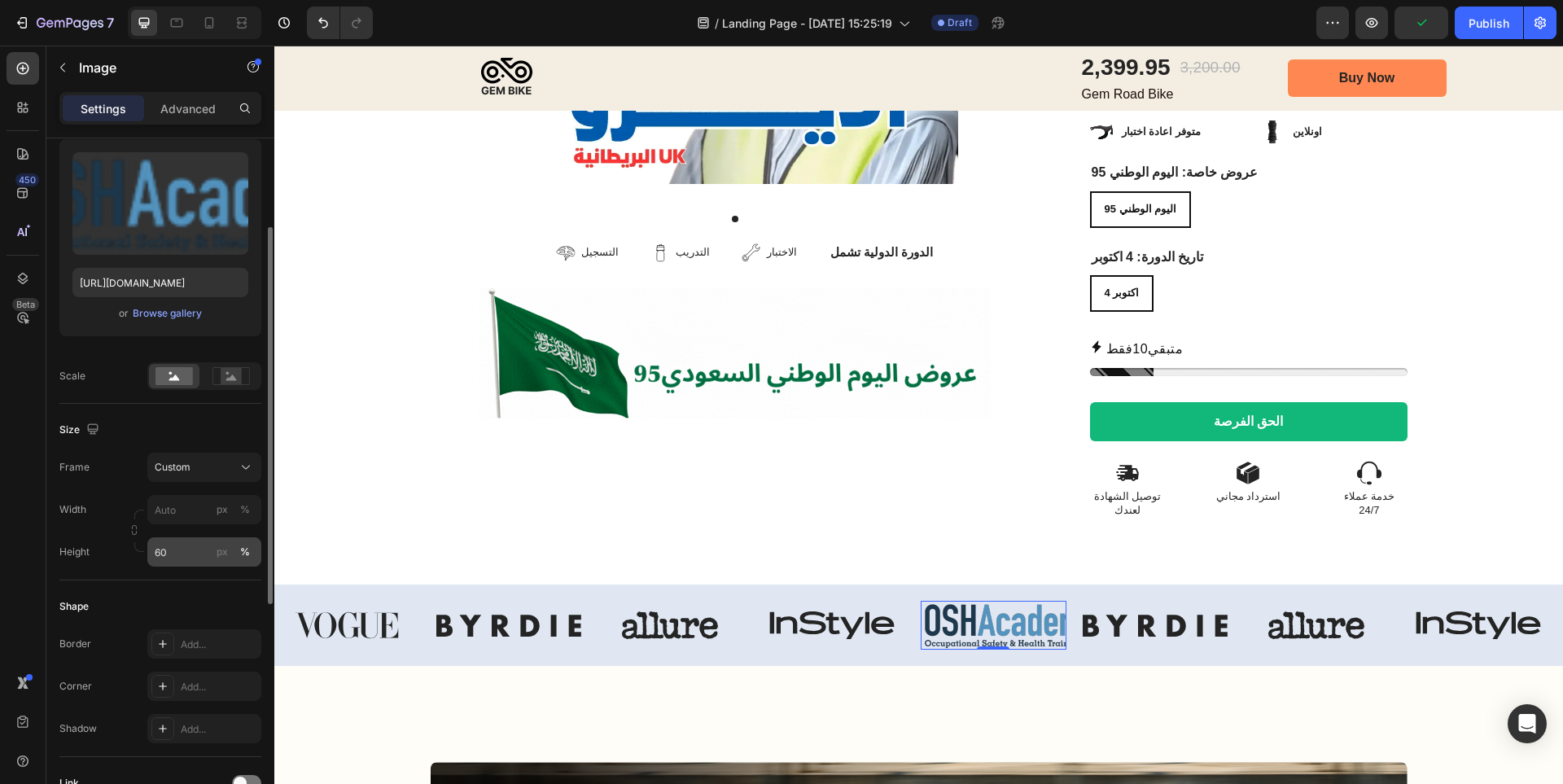
scroll to position [325, 0]
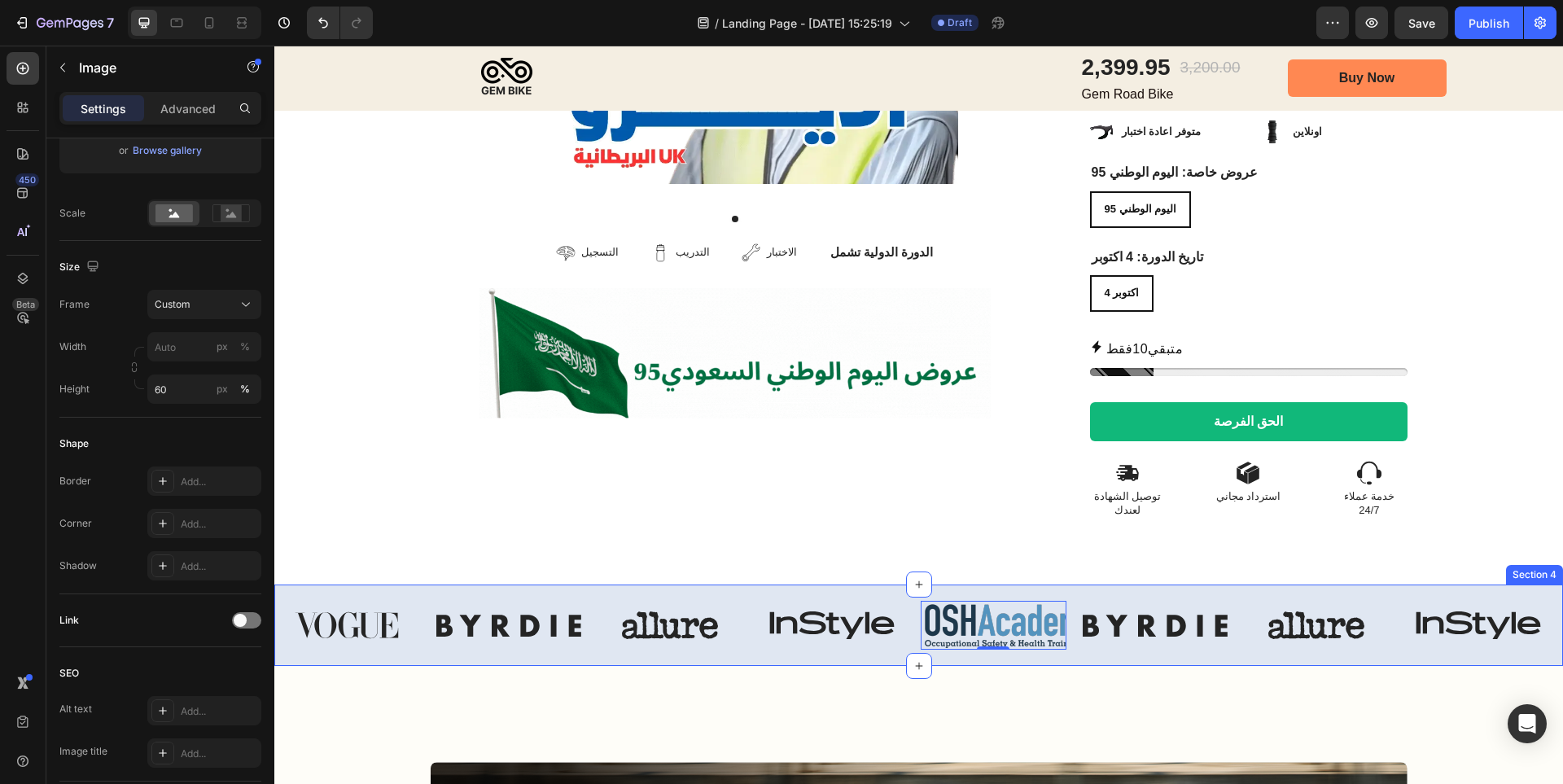
click at [846, 600] on img at bounding box center [832, 624] width 146 height 49
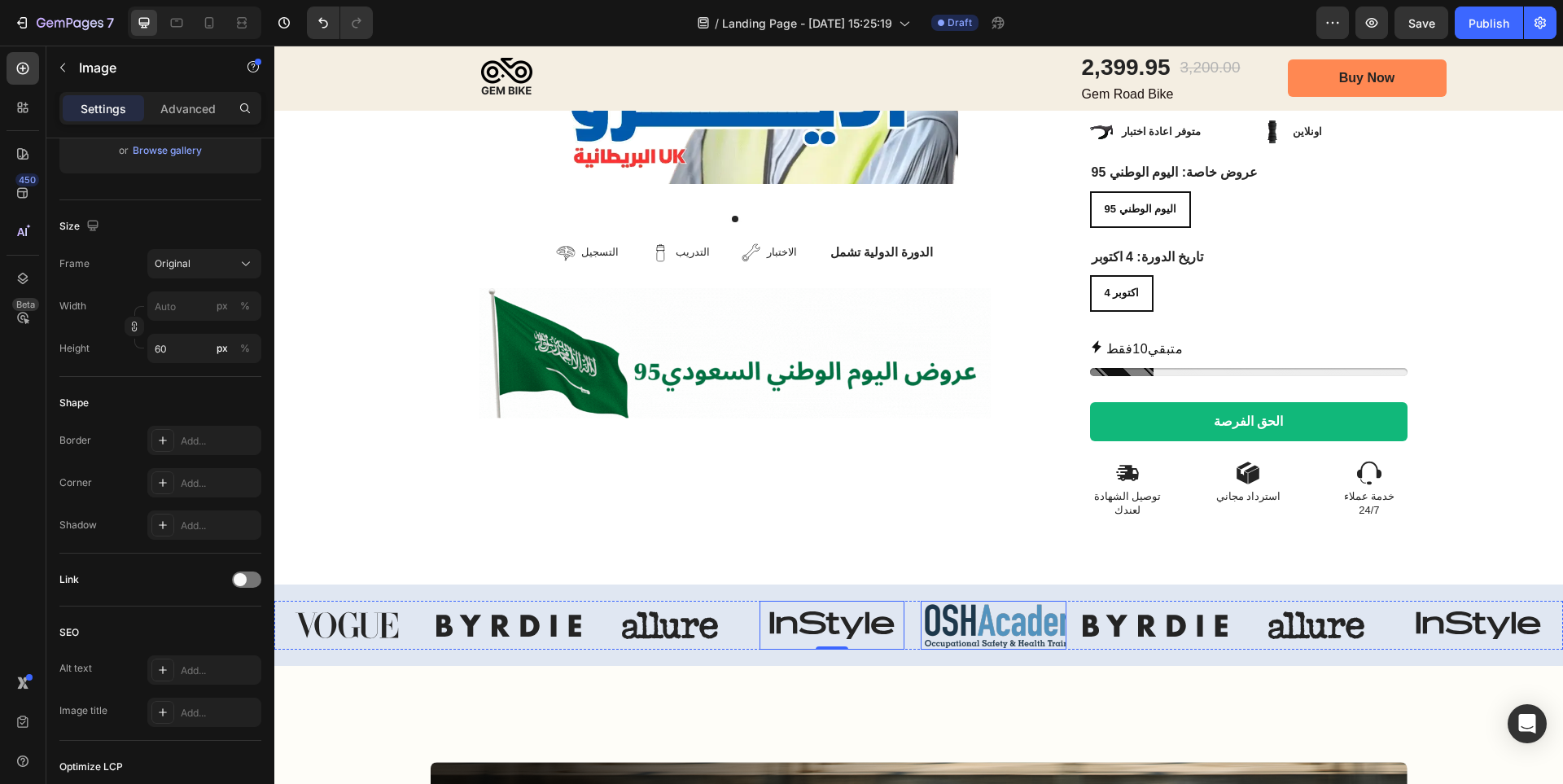
click at [1005, 600] on img at bounding box center [994, 624] width 146 height 49
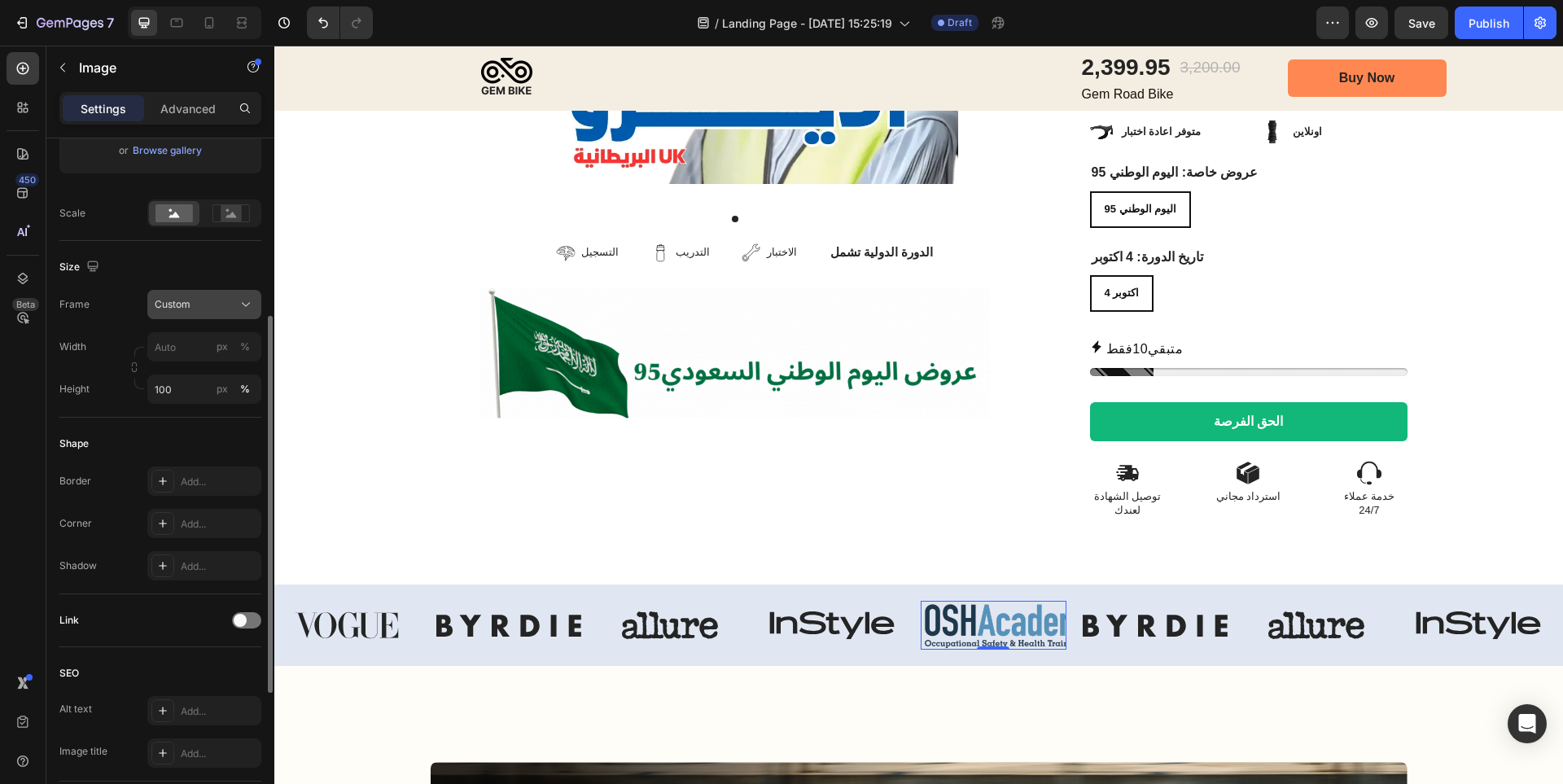
click at [196, 311] on div "Custom" at bounding box center [195, 304] width 80 height 15
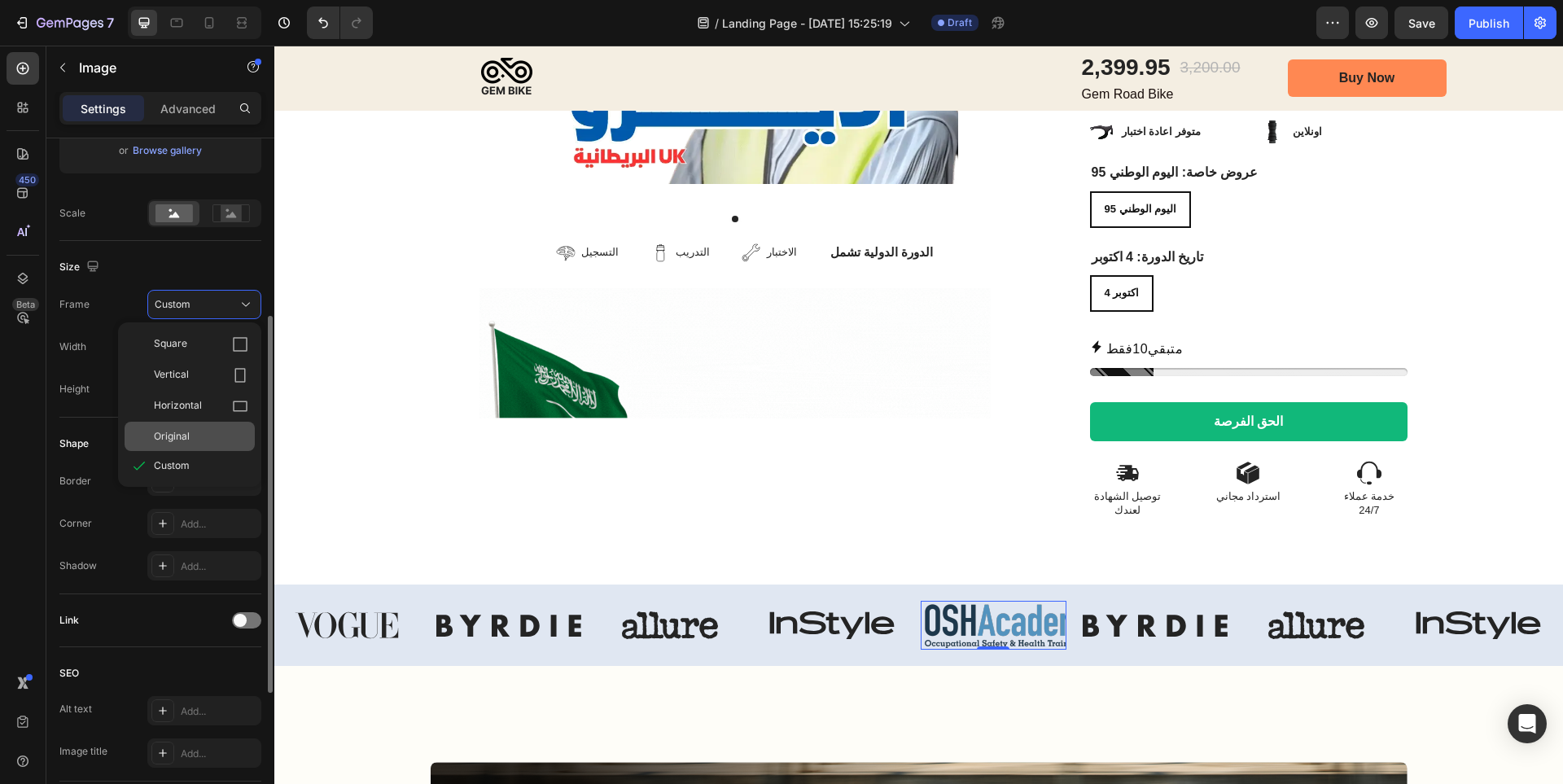
click at [214, 435] on div "Original" at bounding box center [201, 436] width 95 height 15
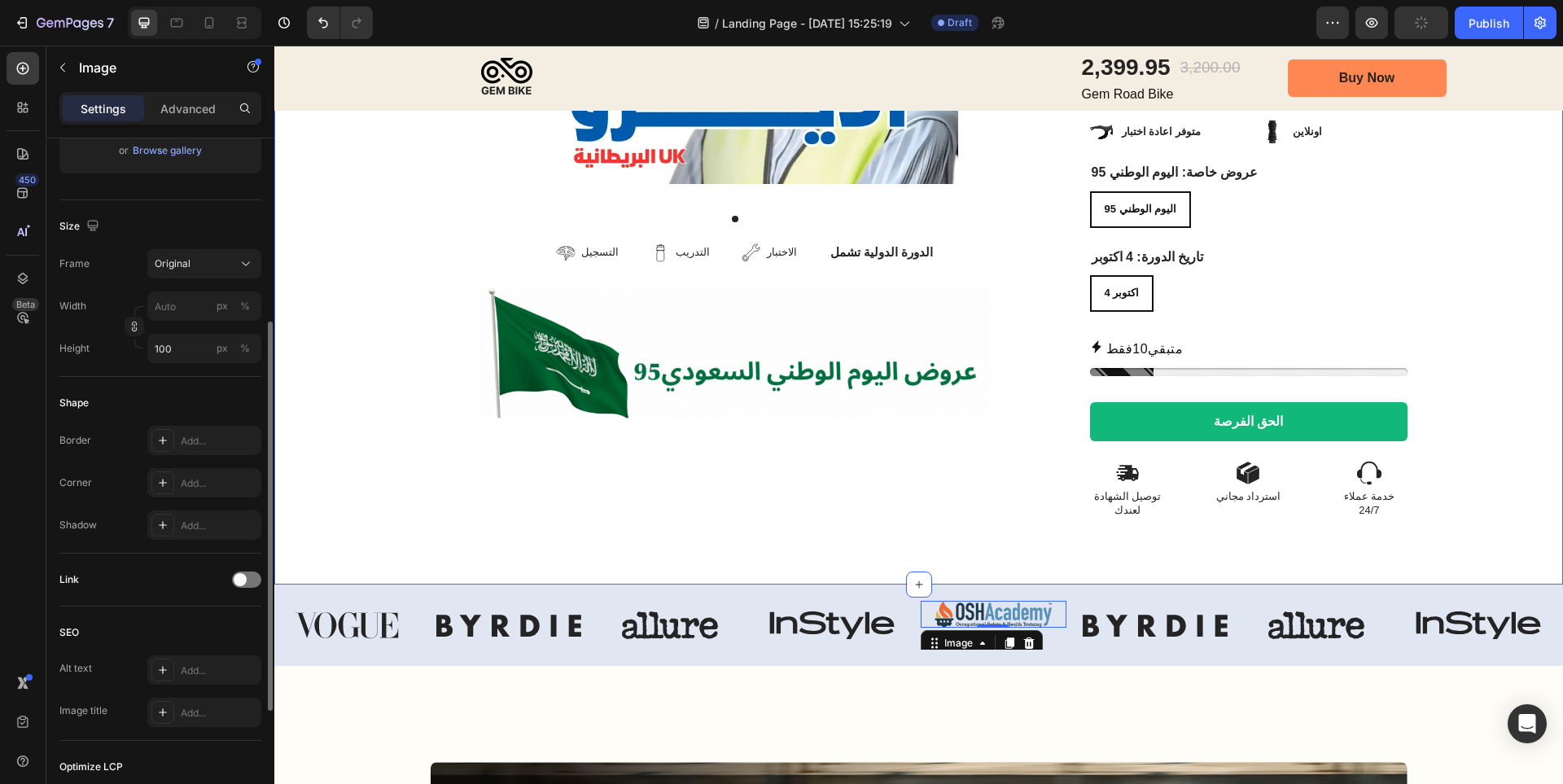
click at [797, 510] on div "Image Row عرض [DATE] الوطني Product Badge Product Images التسجيل Item List التد…" at bounding box center [918, 79] width 1289 height 1009
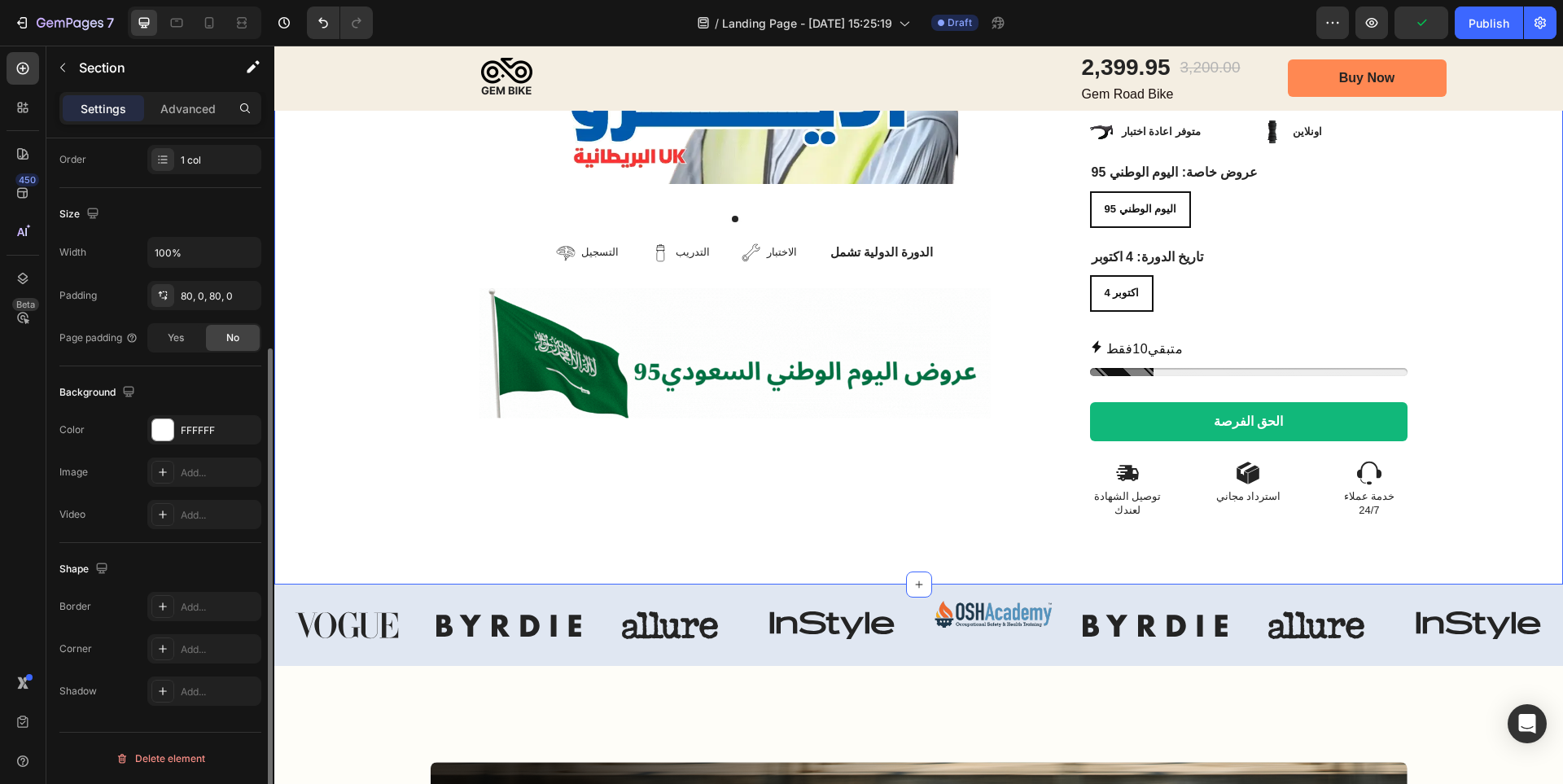
scroll to position [0, 0]
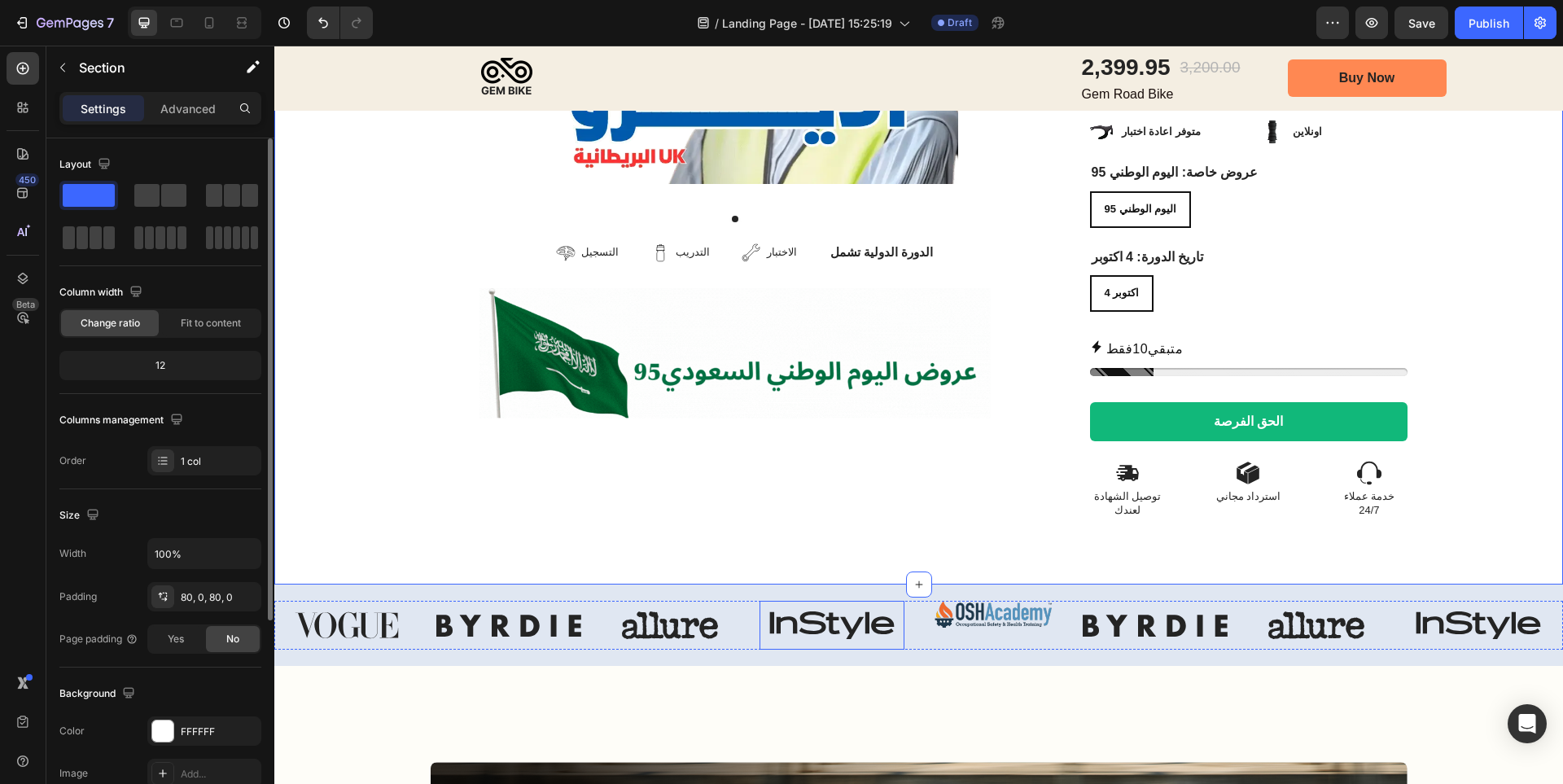
click at [825, 600] on img at bounding box center [832, 624] width 146 height 49
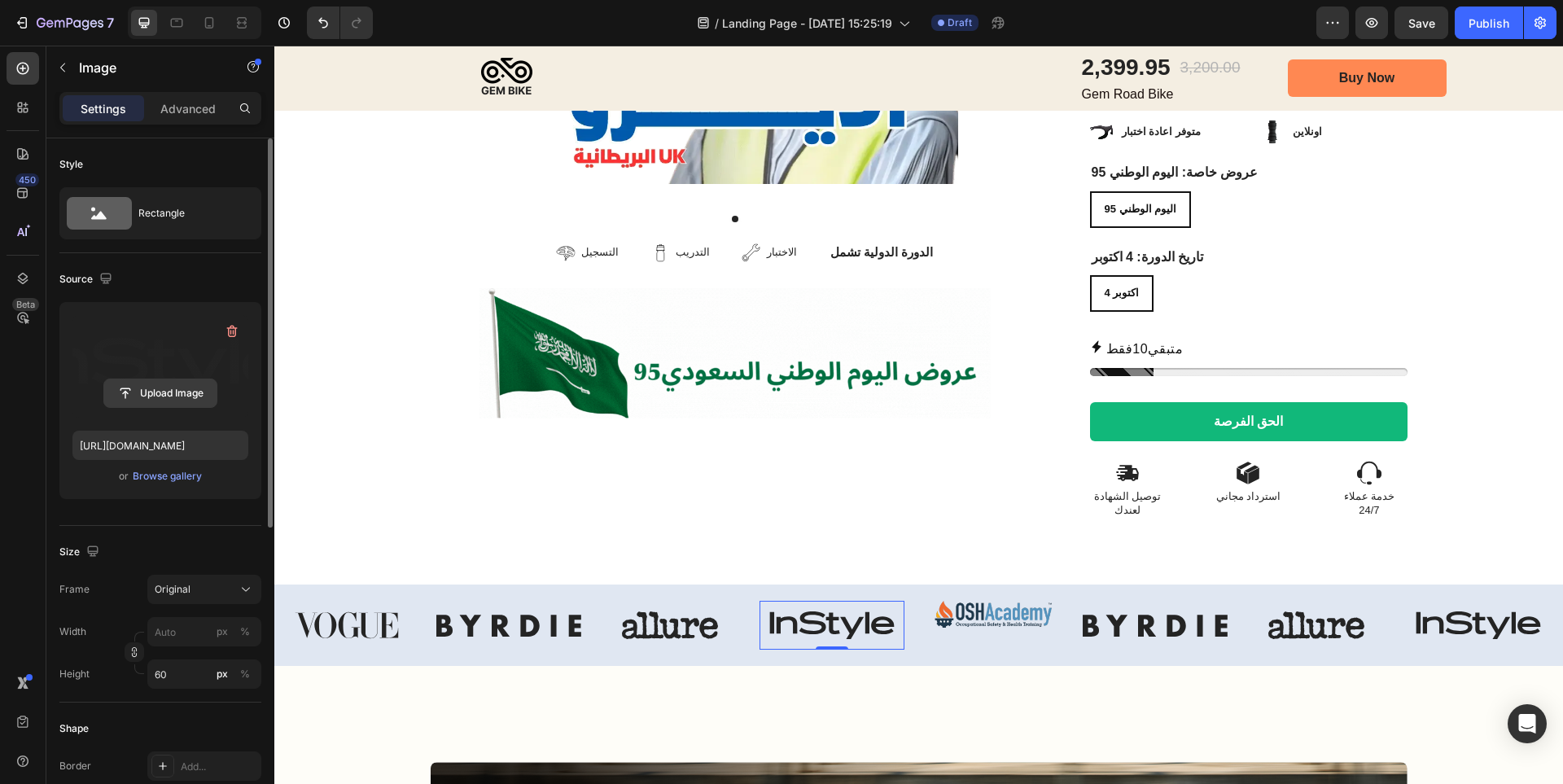
click at [194, 397] on input "file" at bounding box center [160, 393] width 113 height 28
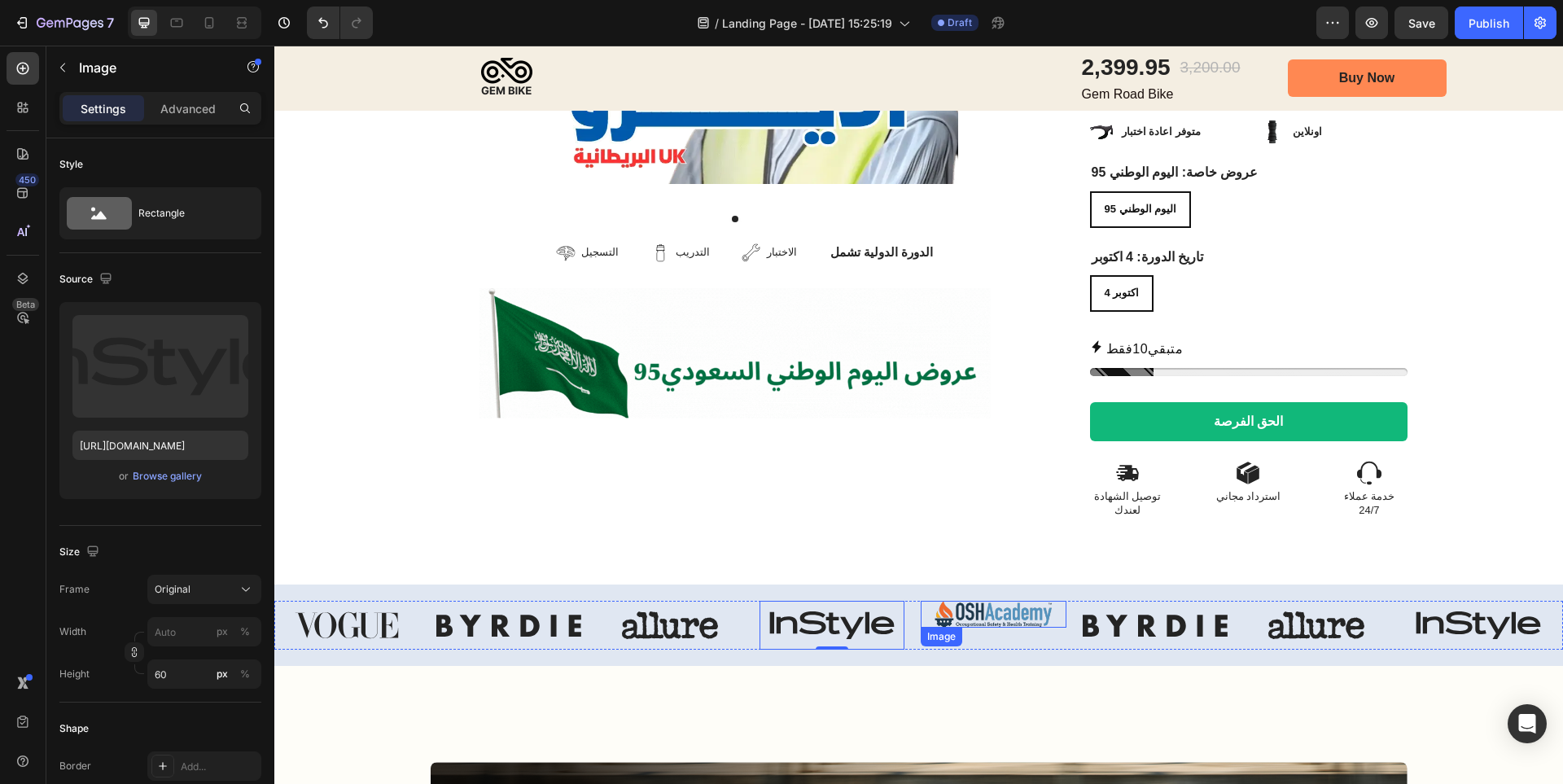
click at [948, 600] on img at bounding box center [994, 613] width 146 height 27
click at [866, 600] on img at bounding box center [832, 624] width 146 height 49
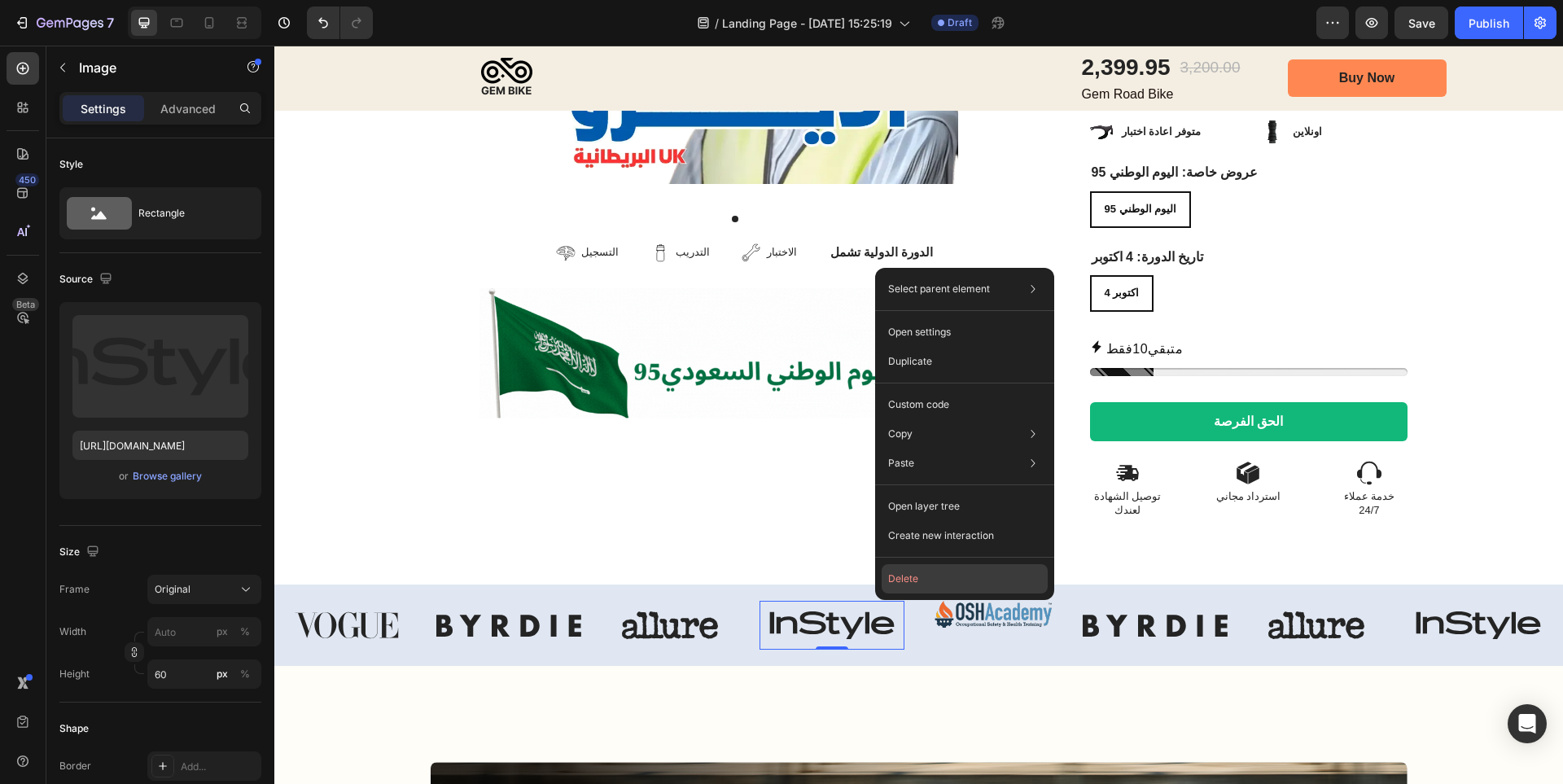
click at [917, 586] on button "Delete" at bounding box center [964, 578] width 166 height 29
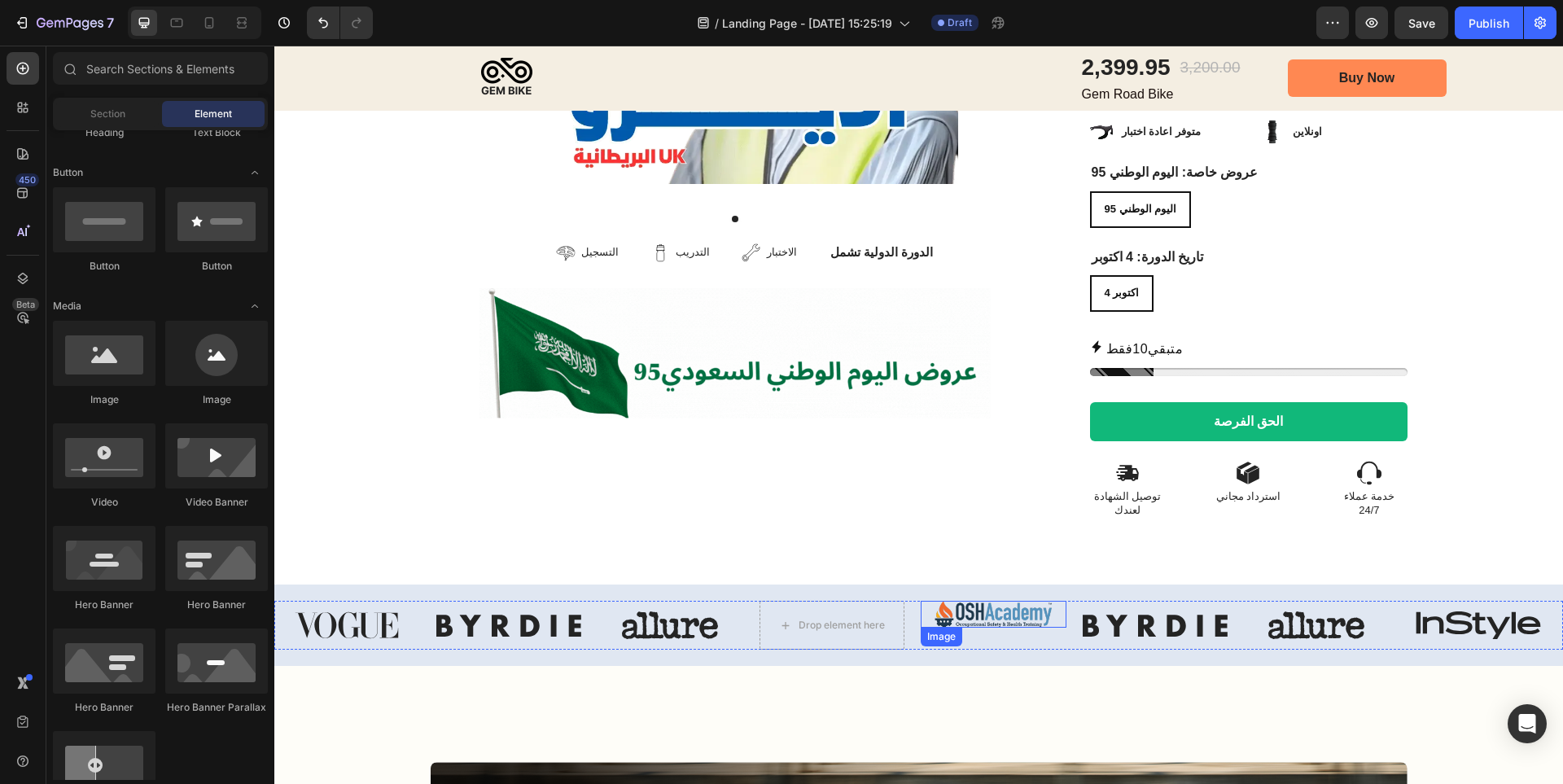
click at [978, 600] on img at bounding box center [994, 613] width 146 height 27
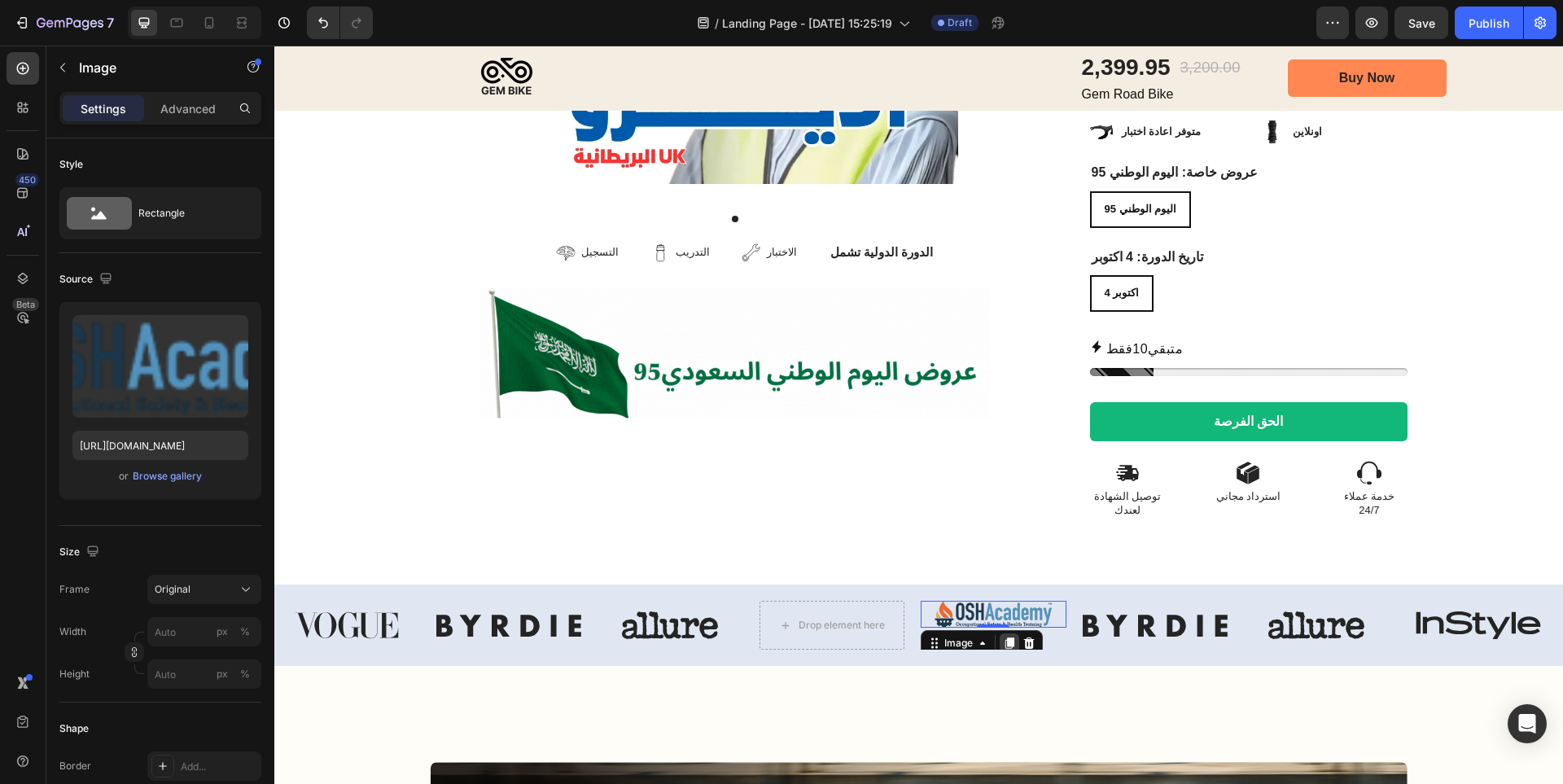
click at [1013, 637] on icon at bounding box center [1009, 642] width 9 height 11
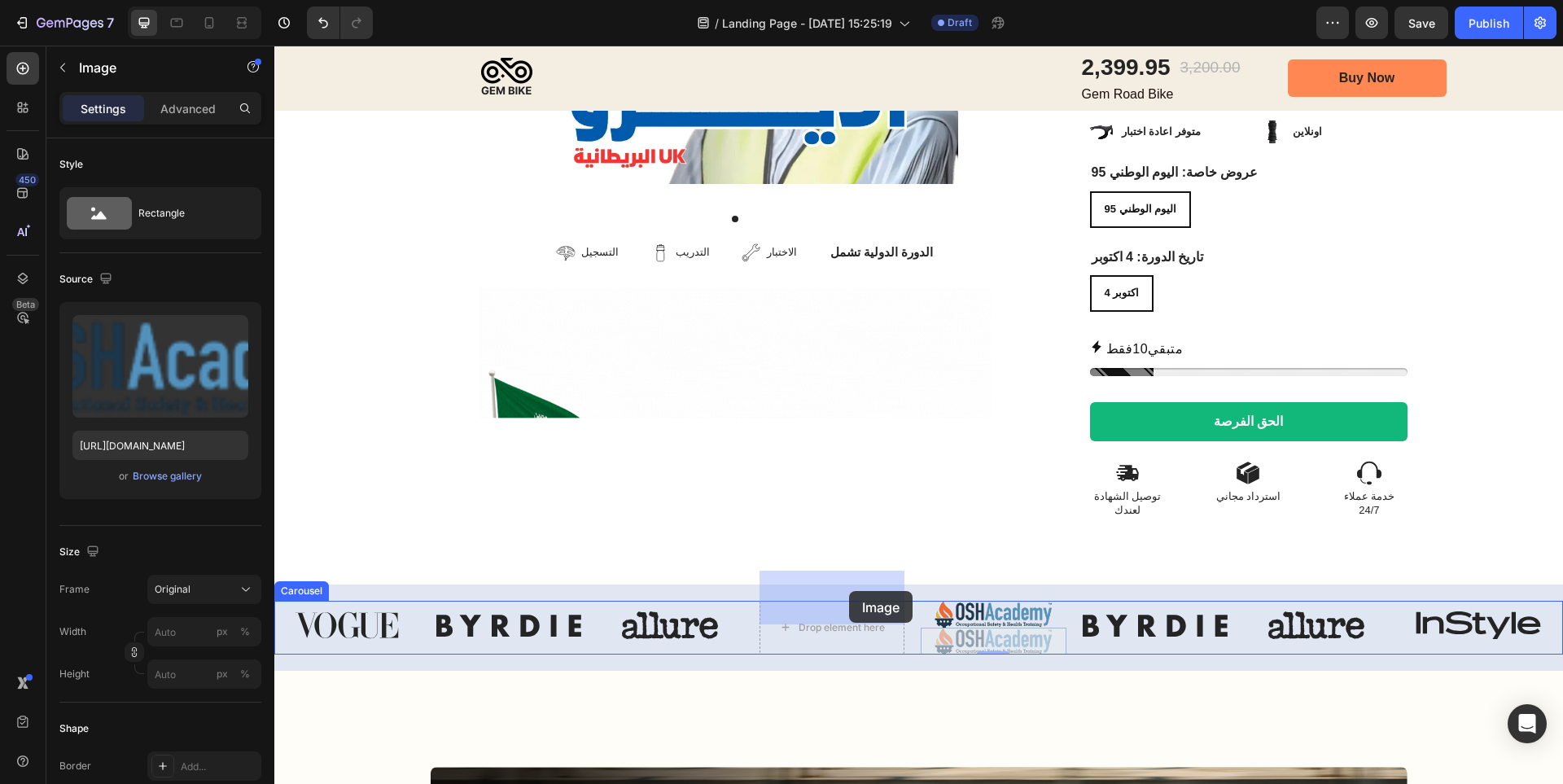
drag, startPoint x: 971, startPoint y: 609, endPoint x: 850, endPoint y: 590, distance: 122.5
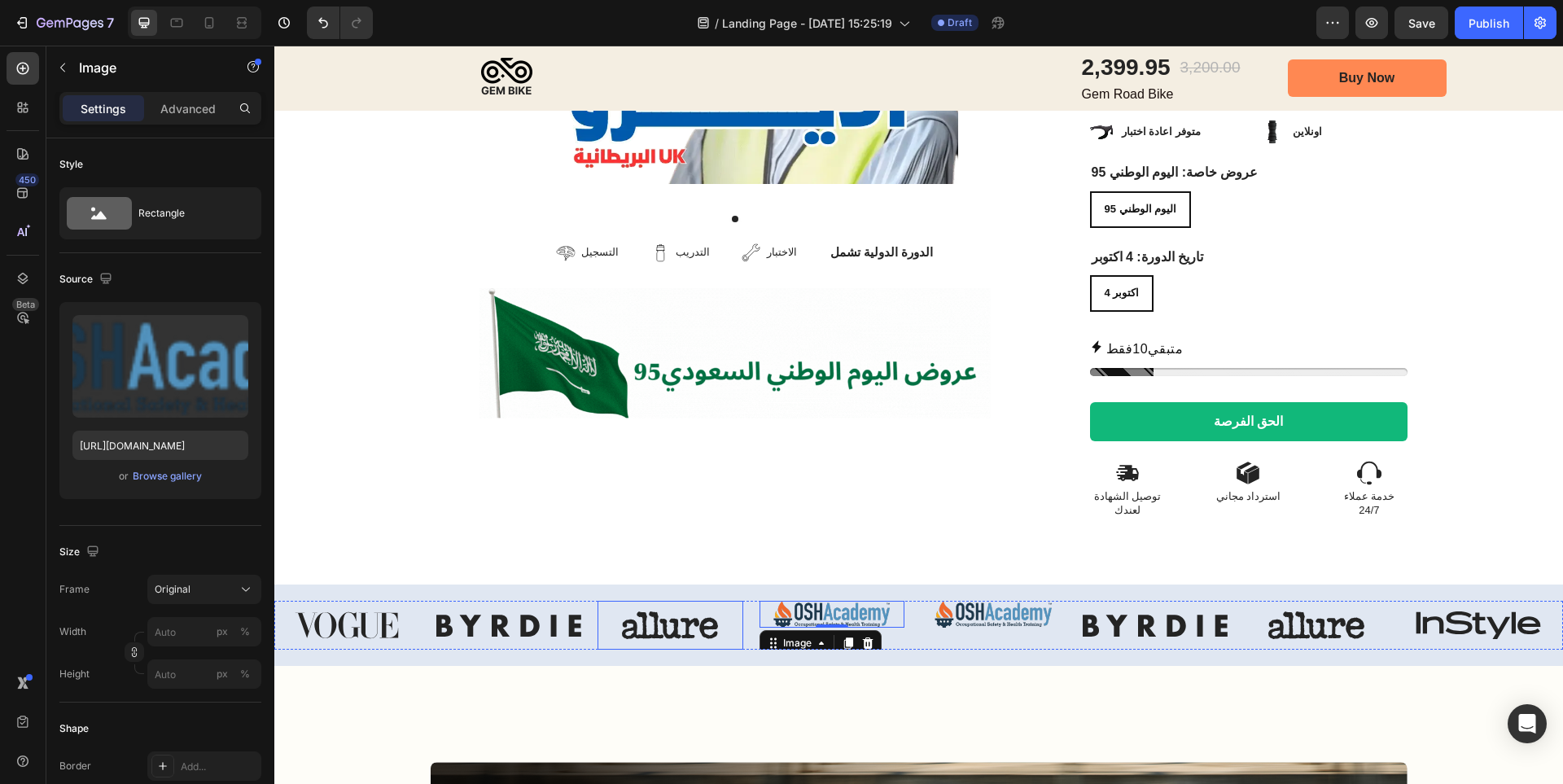
click at [696, 600] on img at bounding box center [671, 624] width 146 height 49
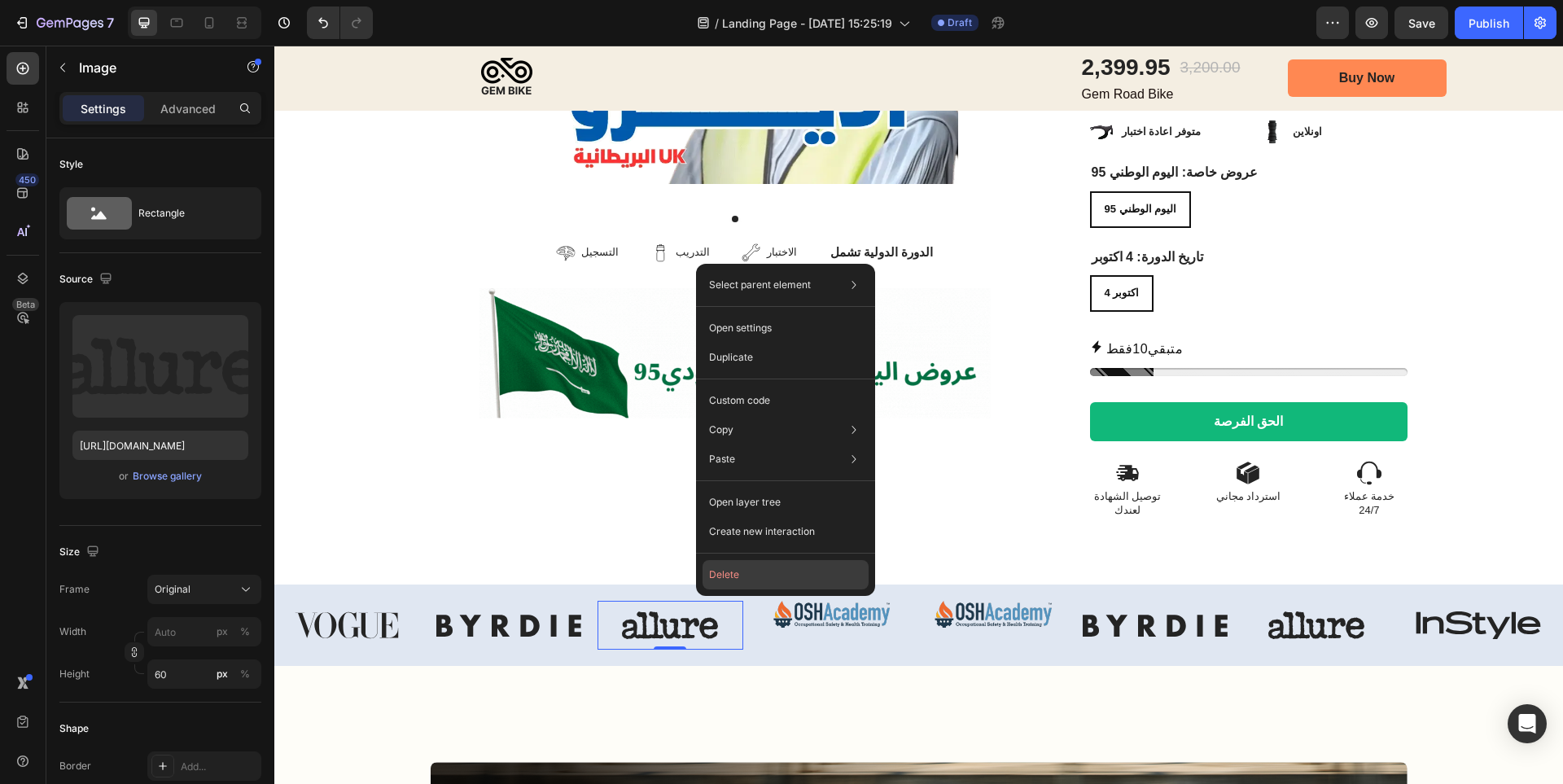
click at [718, 579] on button "Delete" at bounding box center [785, 574] width 166 height 29
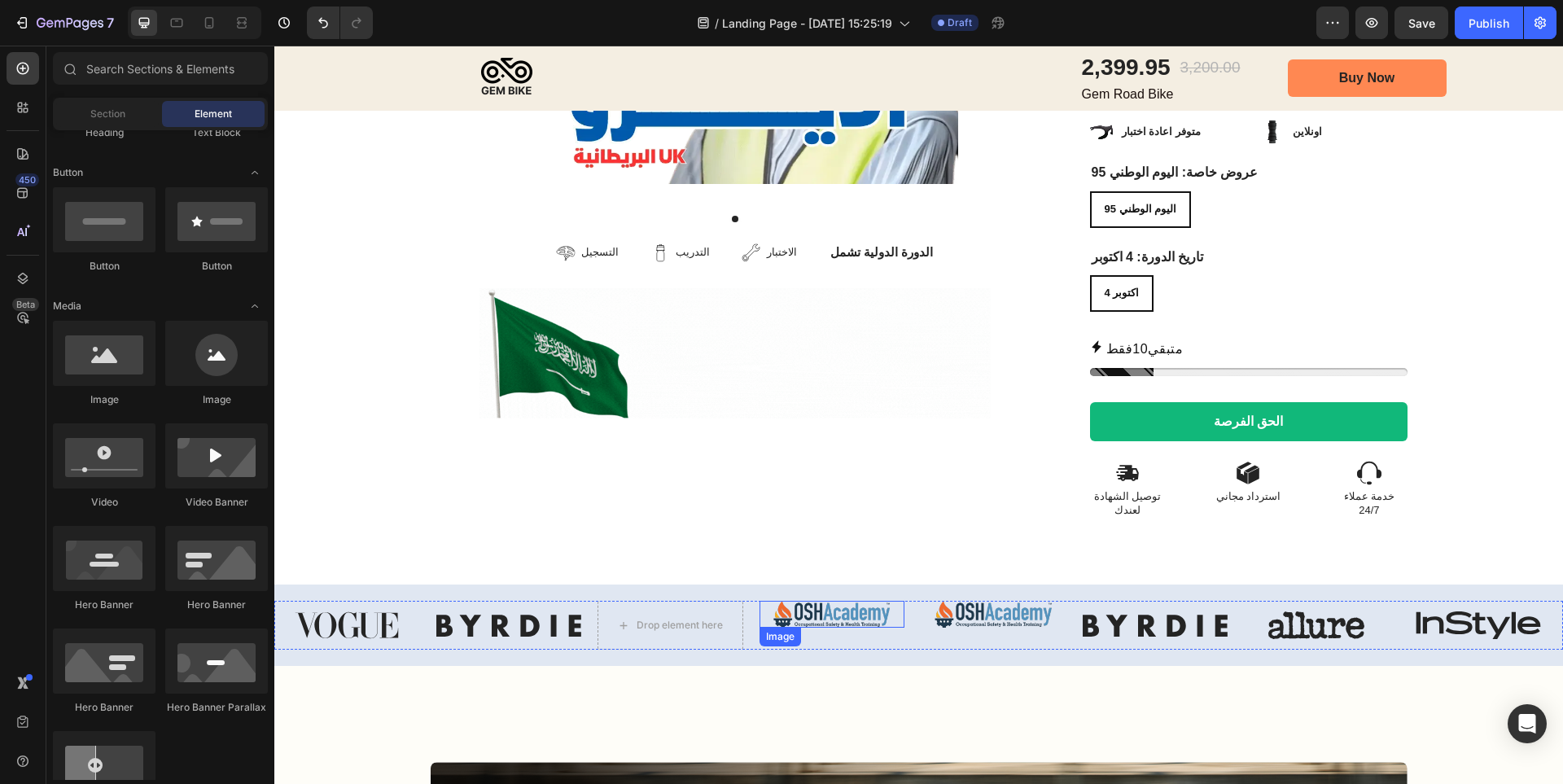
click at [817, 600] on img at bounding box center [832, 613] width 146 height 27
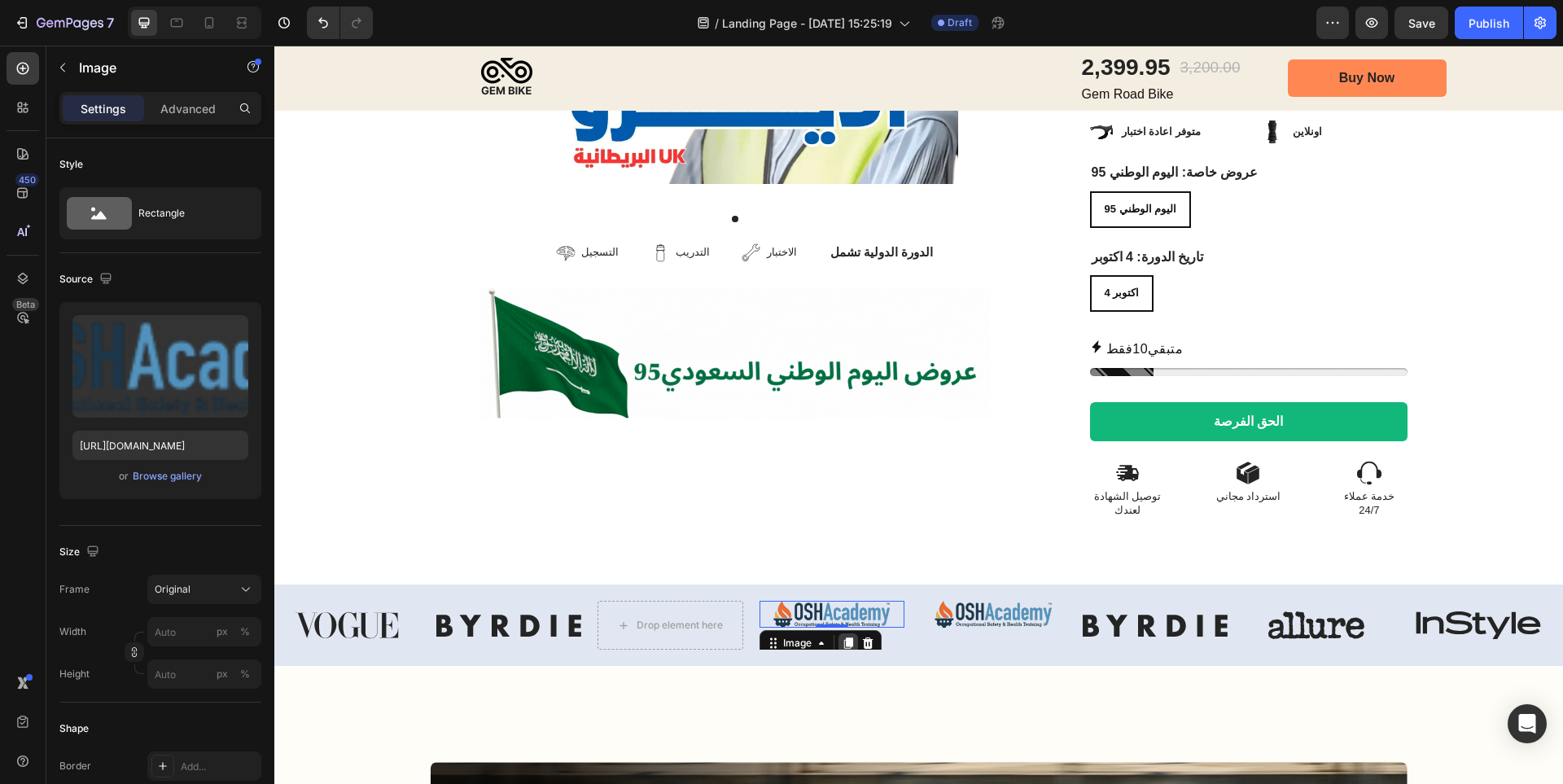
click at [849, 636] on icon at bounding box center [847, 642] width 13 height 13
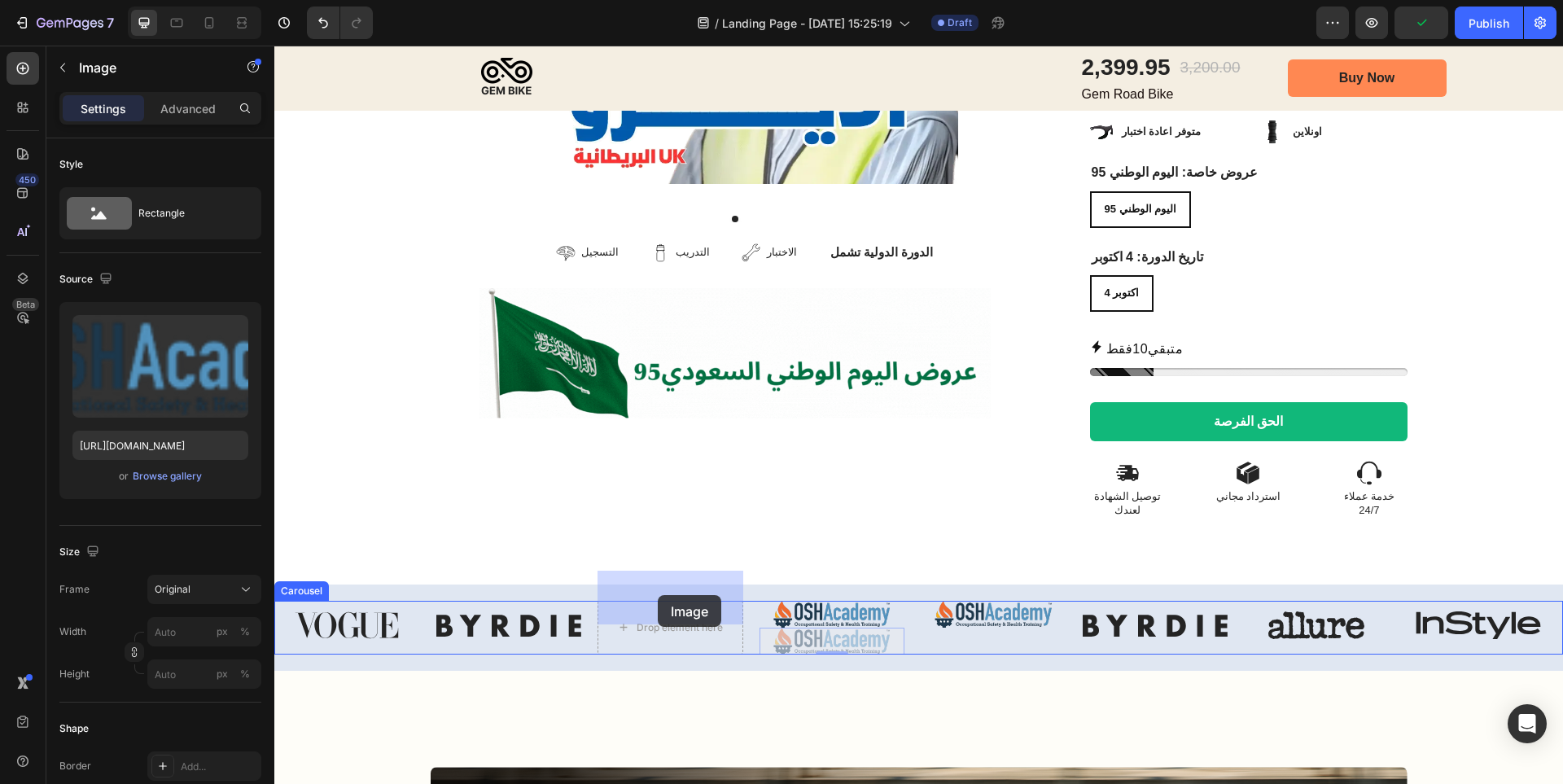
drag, startPoint x: 848, startPoint y: 611, endPoint x: 659, endPoint y: 595, distance: 189.7
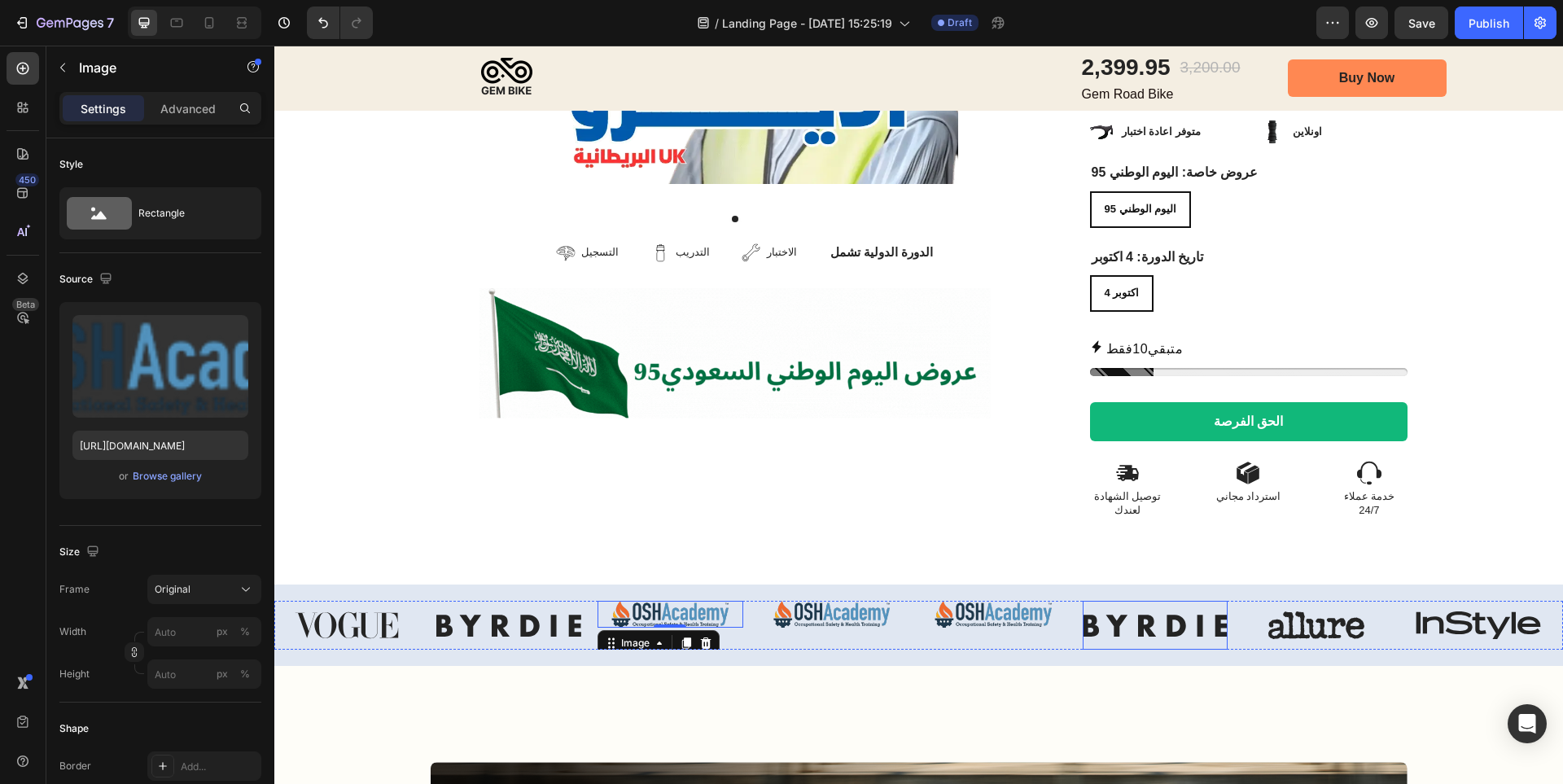
click at [1142, 600] on img at bounding box center [1156, 624] width 146 height 49
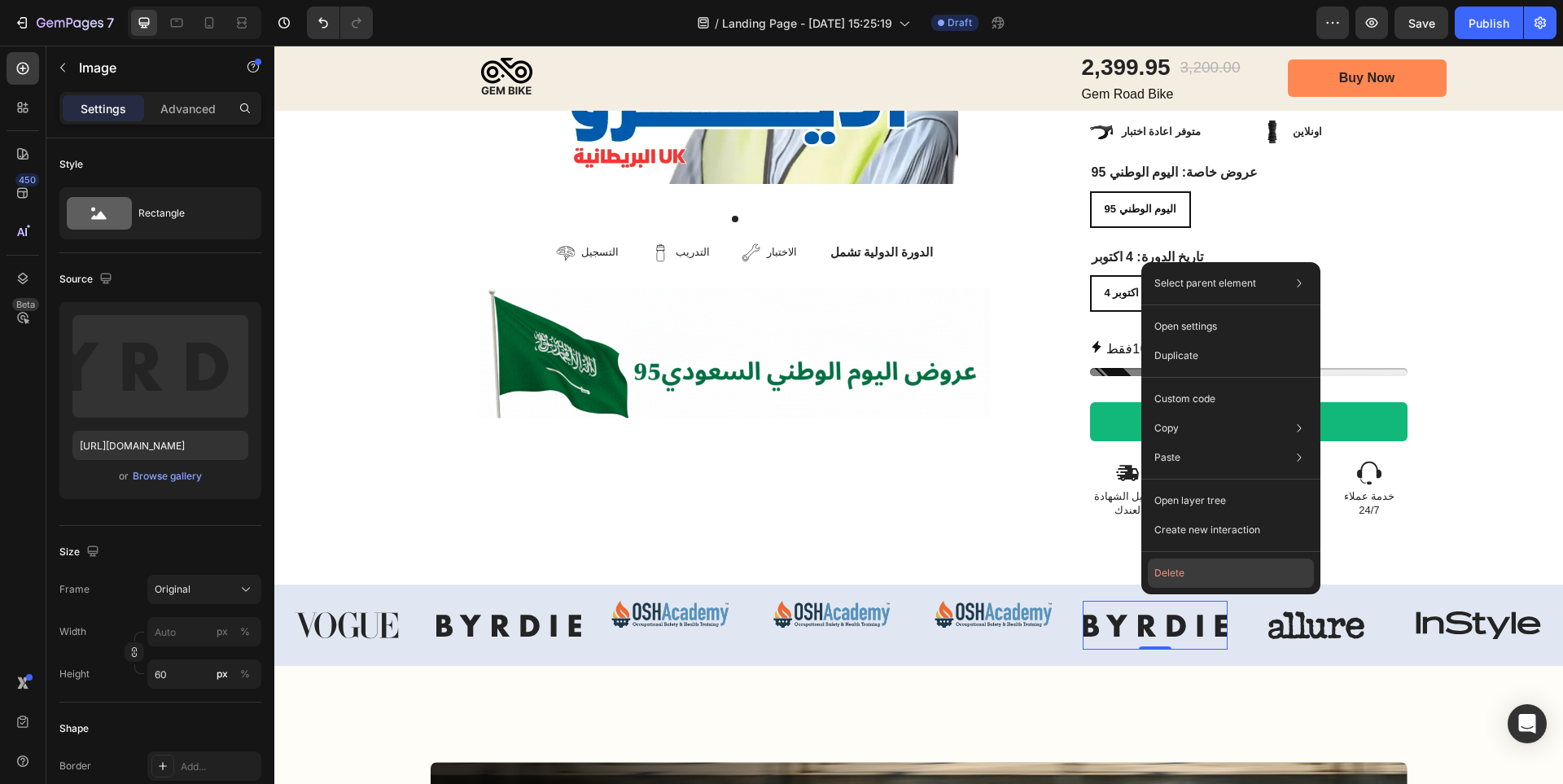
click at [1163, 575] on button "Delete" at bounding box center [1231, 573] width 166 height 29
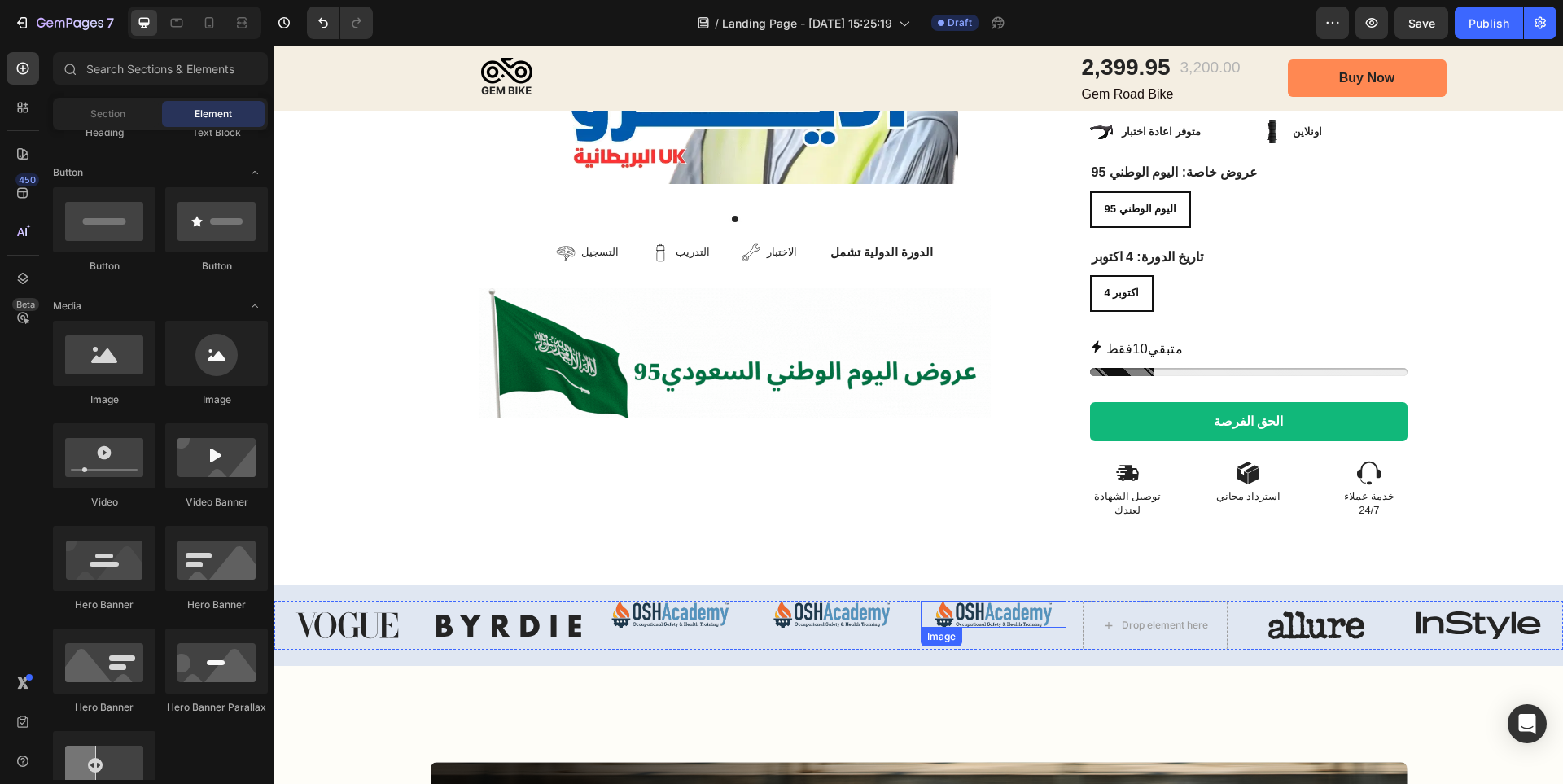
click at [1017, 600] on img at bounding box center [994, 613] width 146 height 27
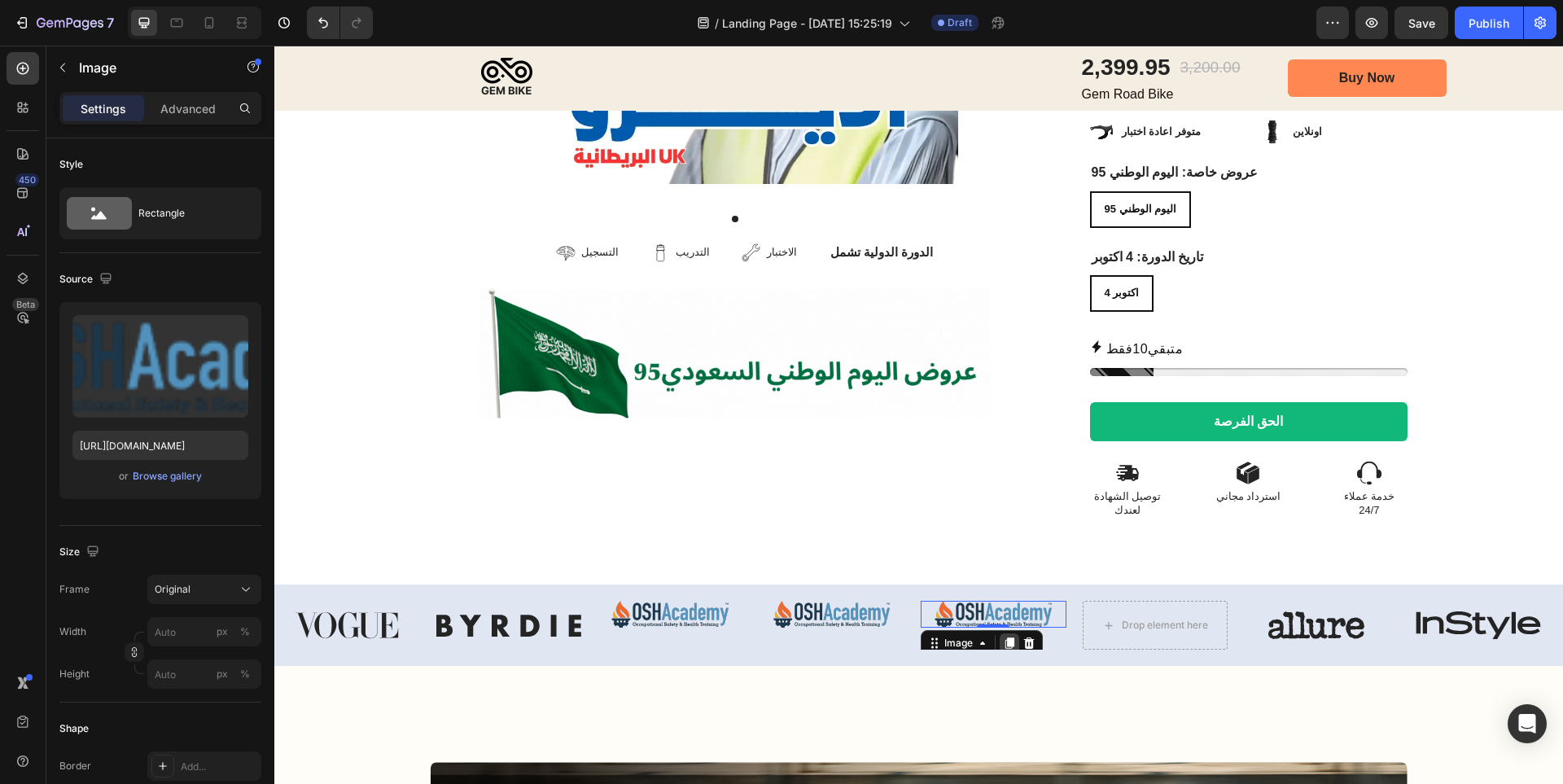
click at [1005, 636] on icon at bounding box center [1009, 642] width 13 height 13
click at [546, 600] on img at bounding box center [509, 624] width 146 height 49
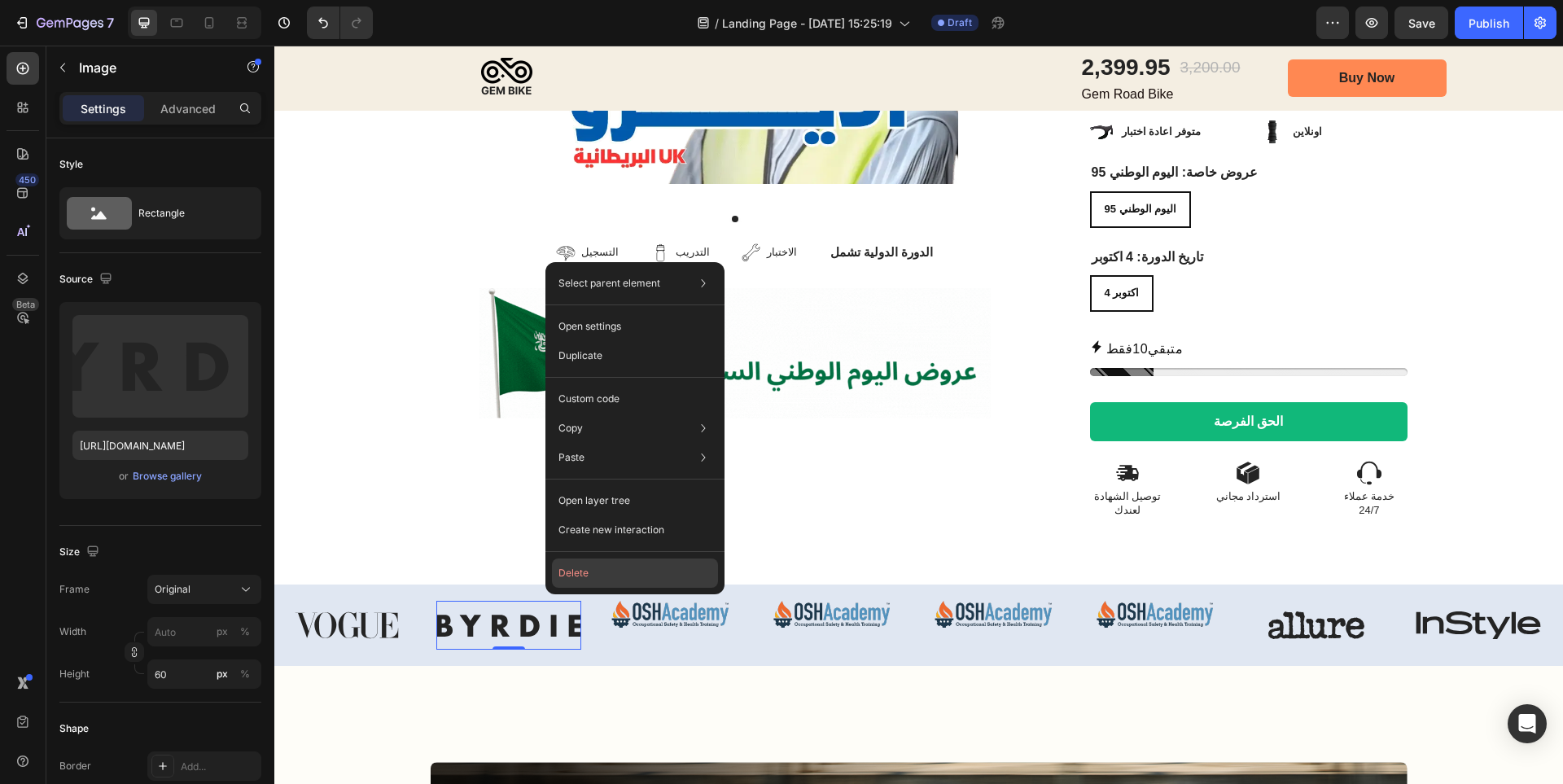
click at [587, 578] on button "Delete" at bounding box center [635, 573] width 166 height 29
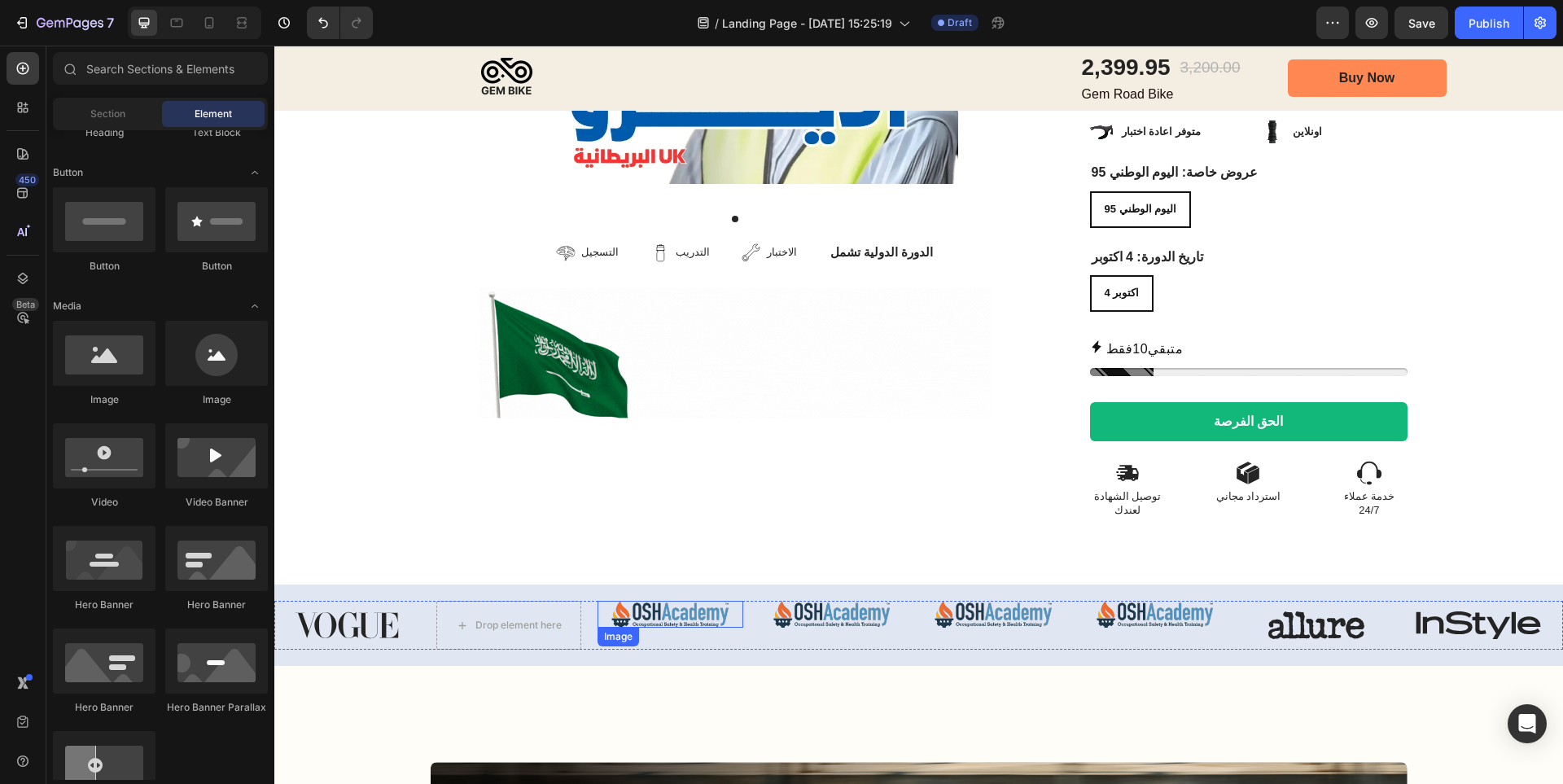
click at [648, 600] on img at bounding box center [671, 613] width 146 height 27
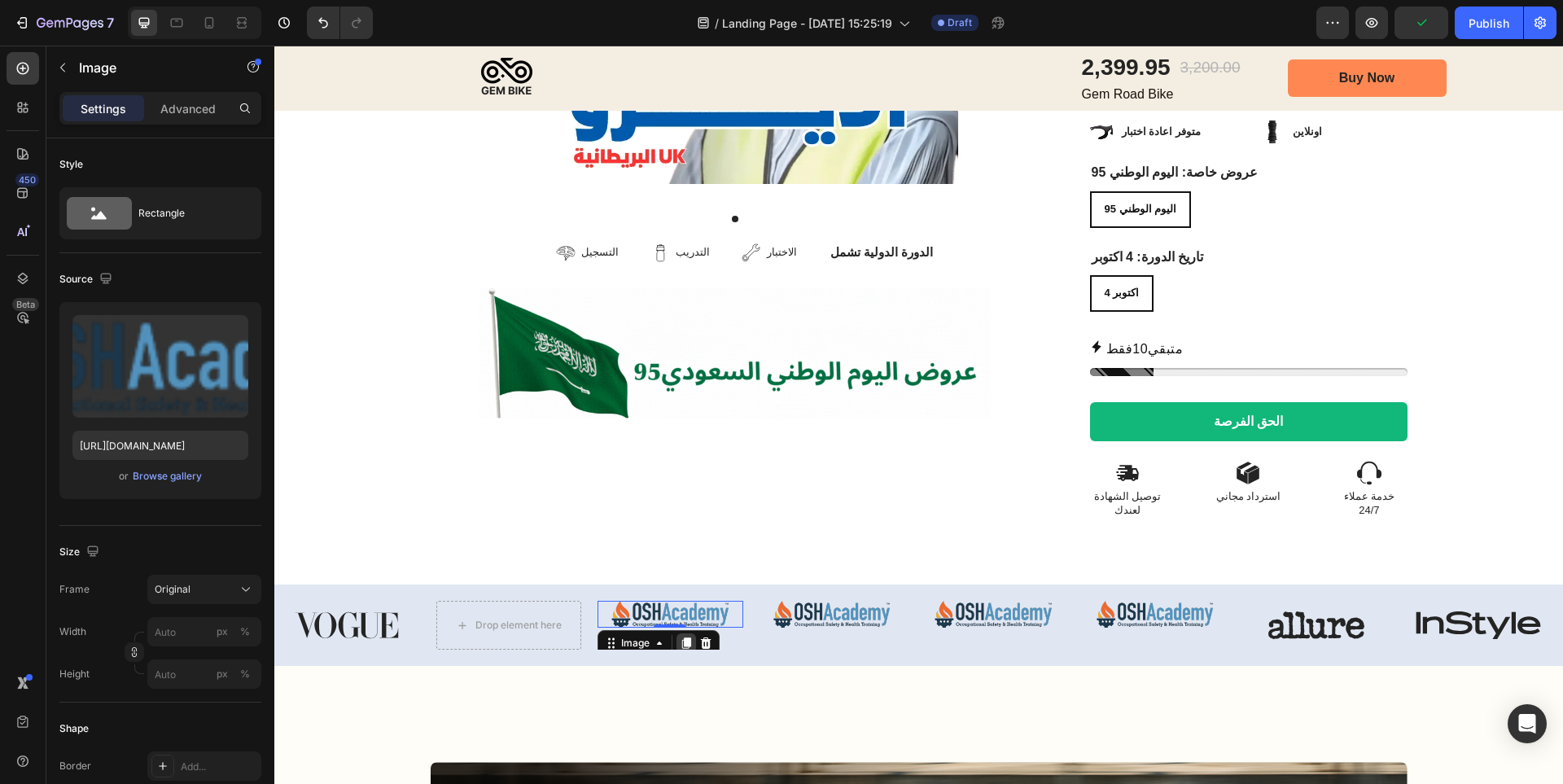
click at [687, 637] on icon at bounding box center [687, 642] width 9 height 11
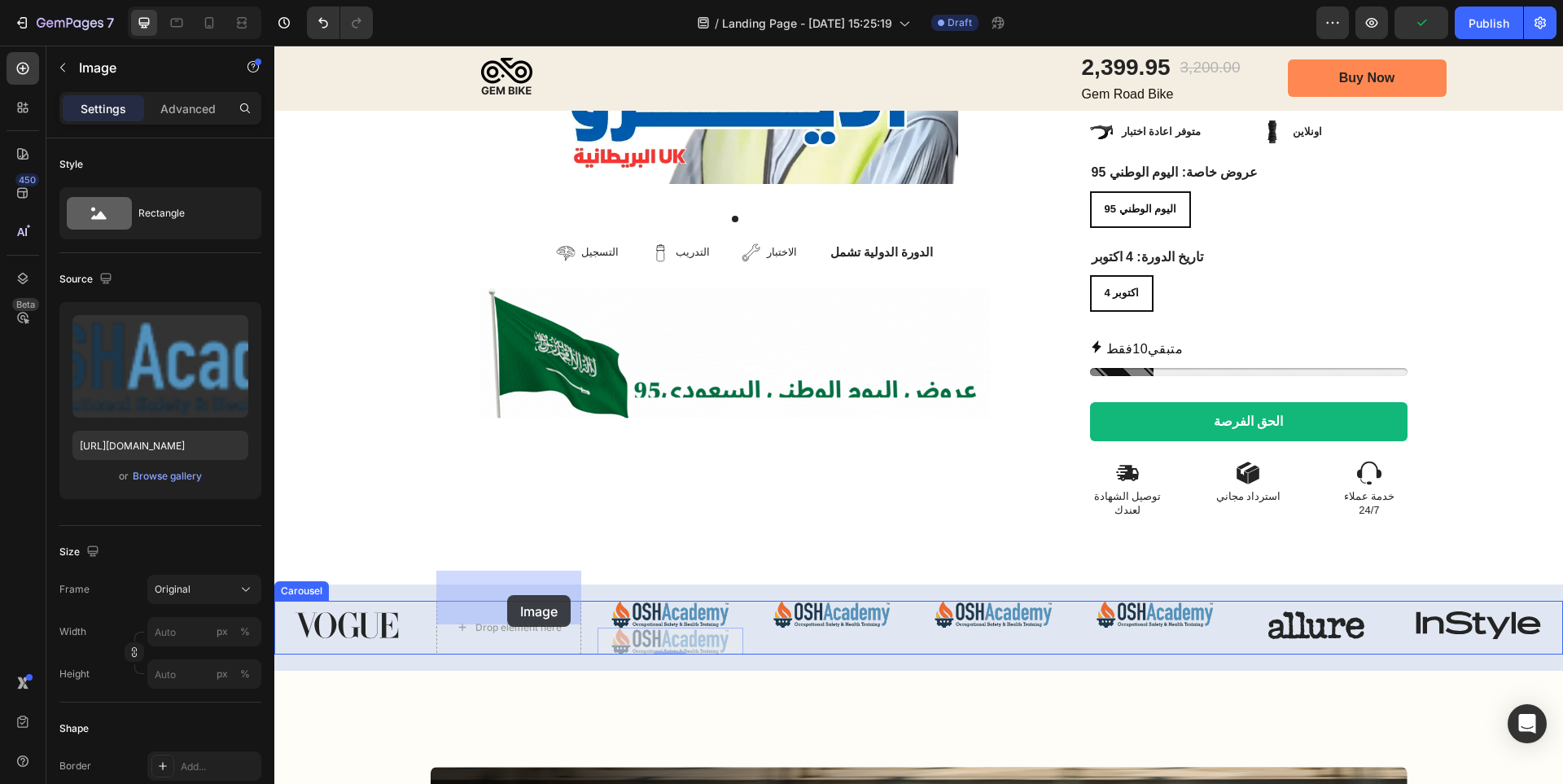
drag, startPoint x: 637, startPoint y: 611, endPoint x: 418, endPoint y: 599, distance: 219.3
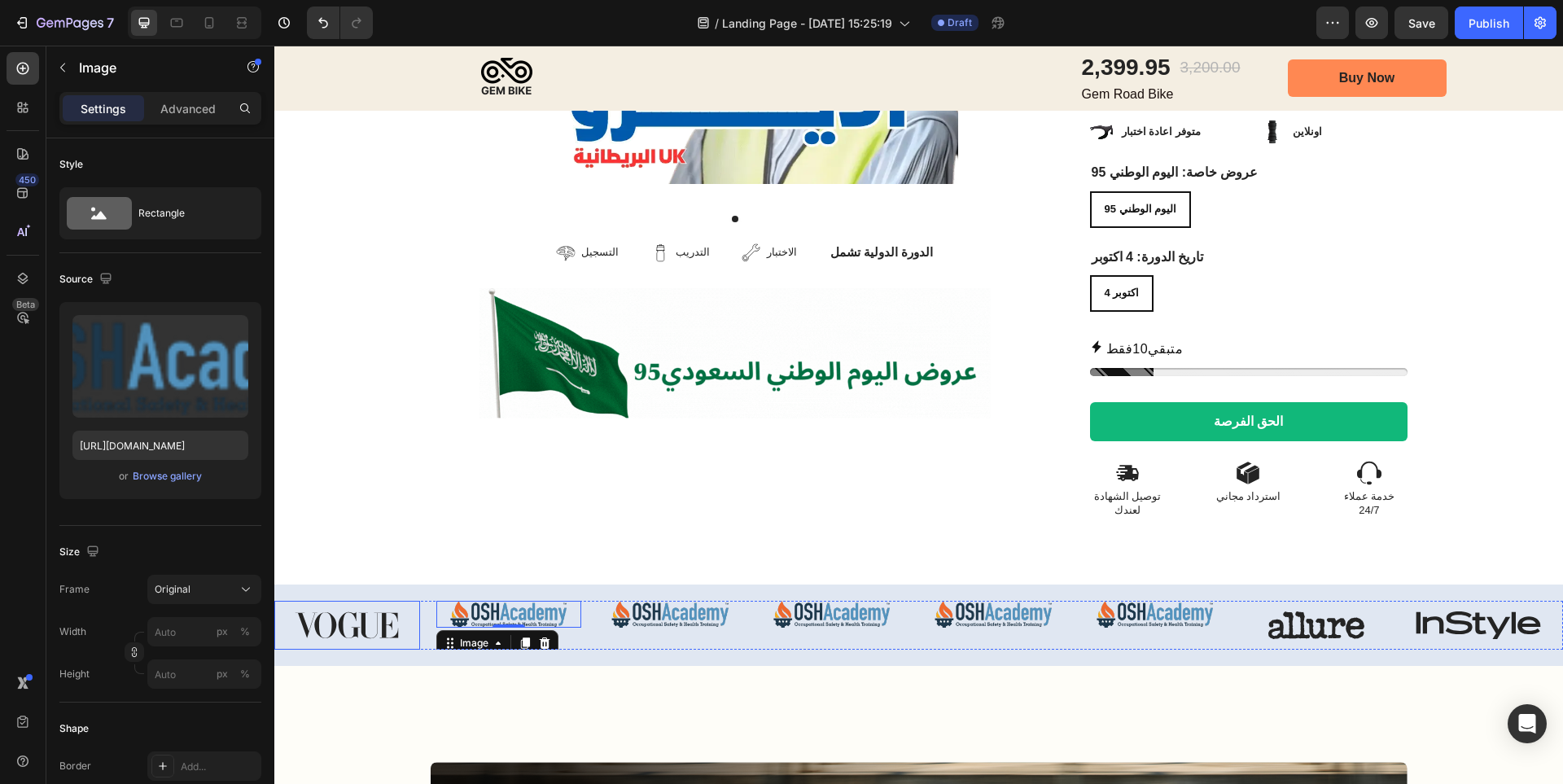
click at [387, 600] on img at bounding box center [347, 624] width 146 height 49
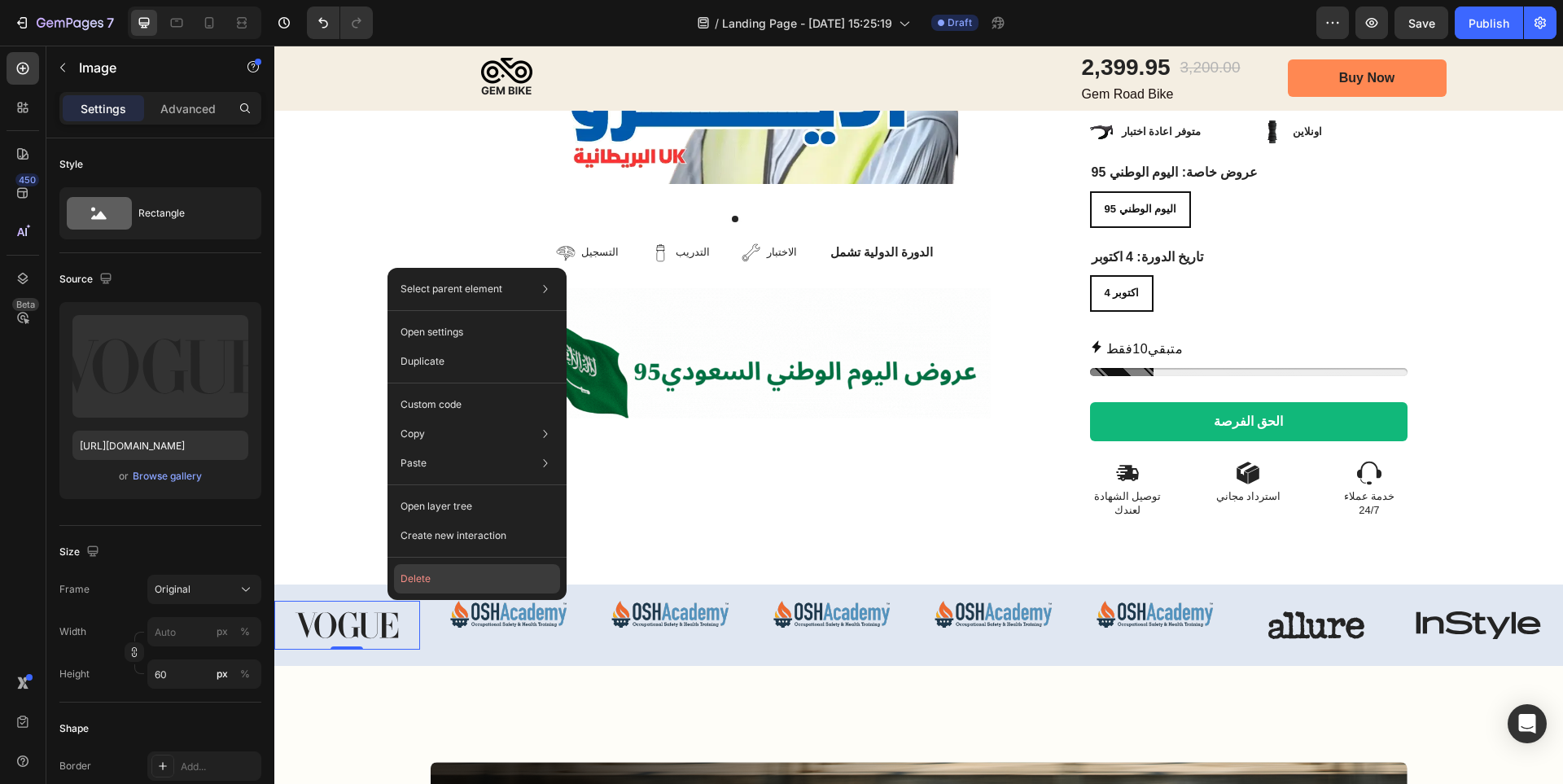
click at [434, 581] on button "Delete" at bounding box center [477, 578] width 166 height 29
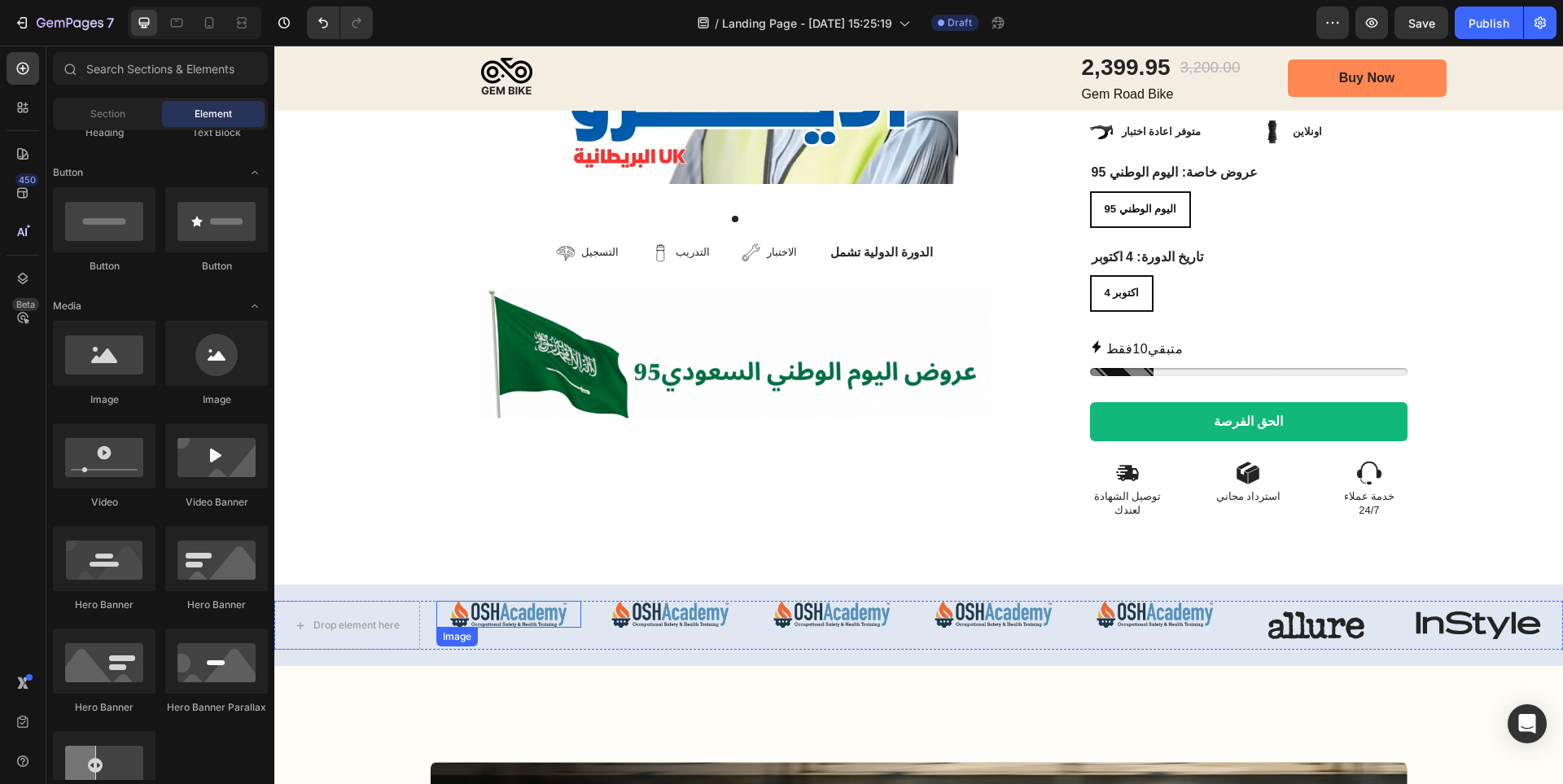
click at [496, 600] on img at bounding box center [509, 613] width 146 height 27
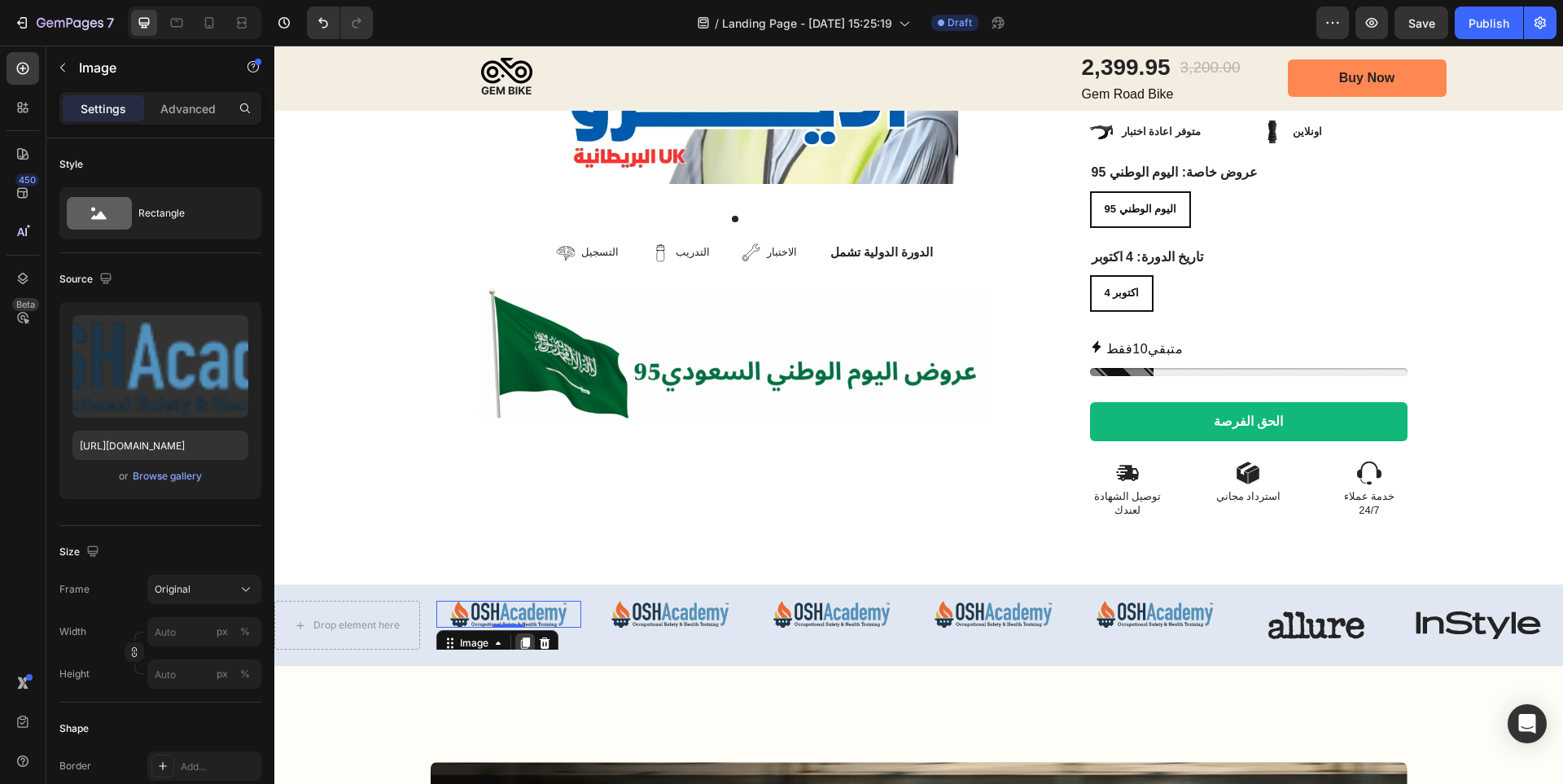
click at [530, 636] on icon at bounding box center [525, 642] width 13 height 13
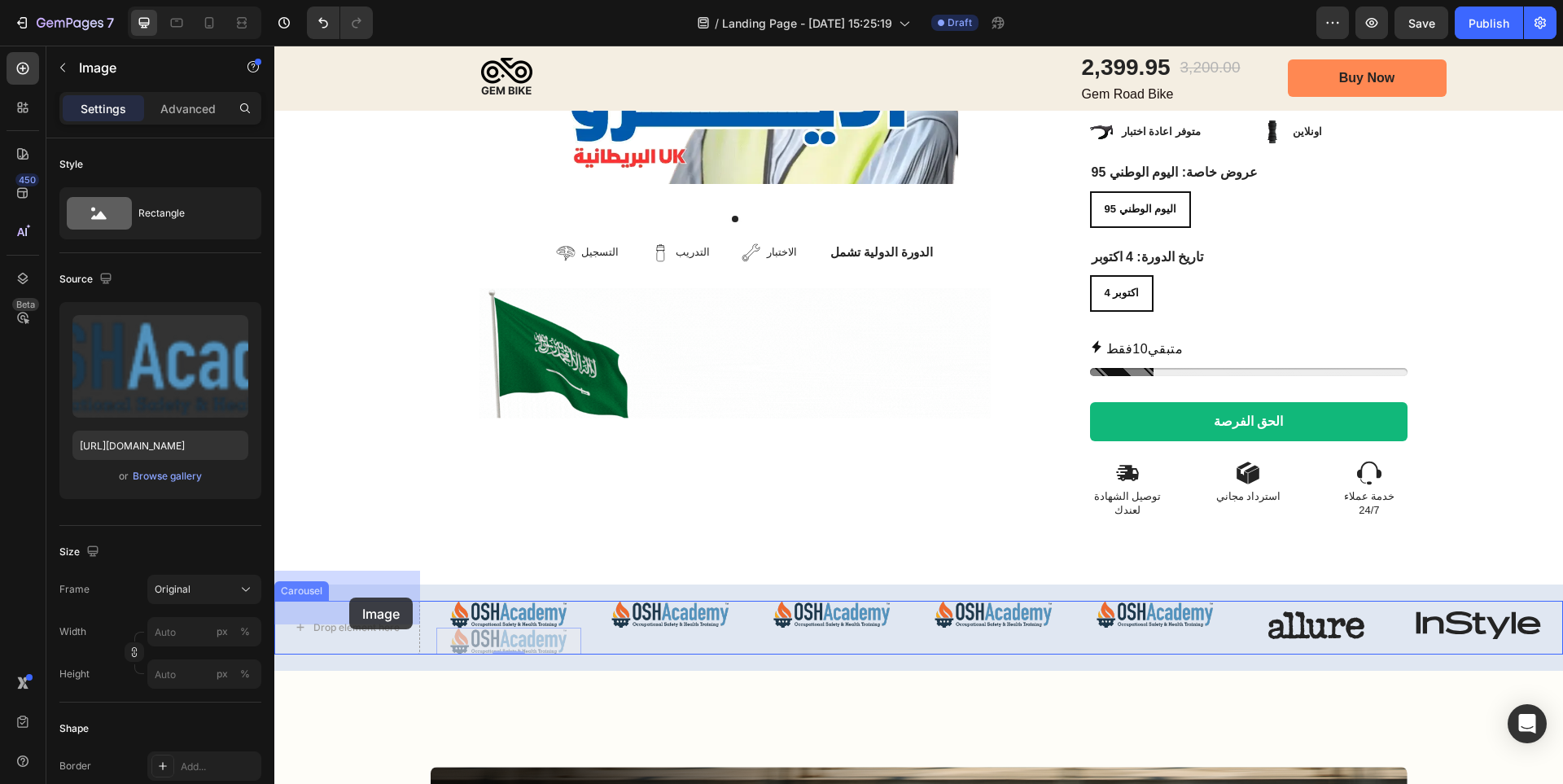
drag, startPoint x: 547, startPoint y: 611, endPoint x: 349, endPoint y: 597, distance: 198.5
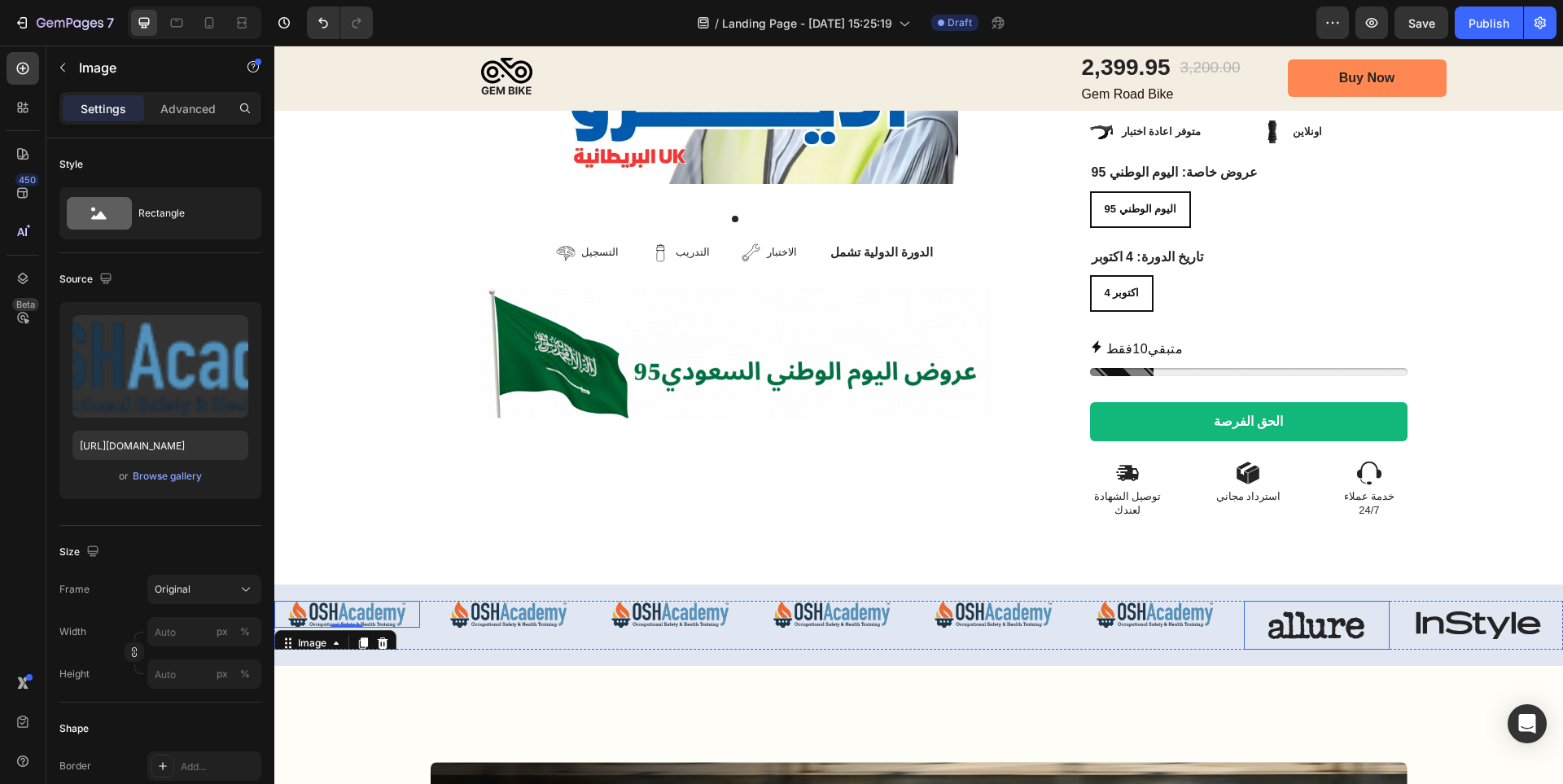
click at [1318, 600] on img at bounding box center [1316, 624] width 146 height 49
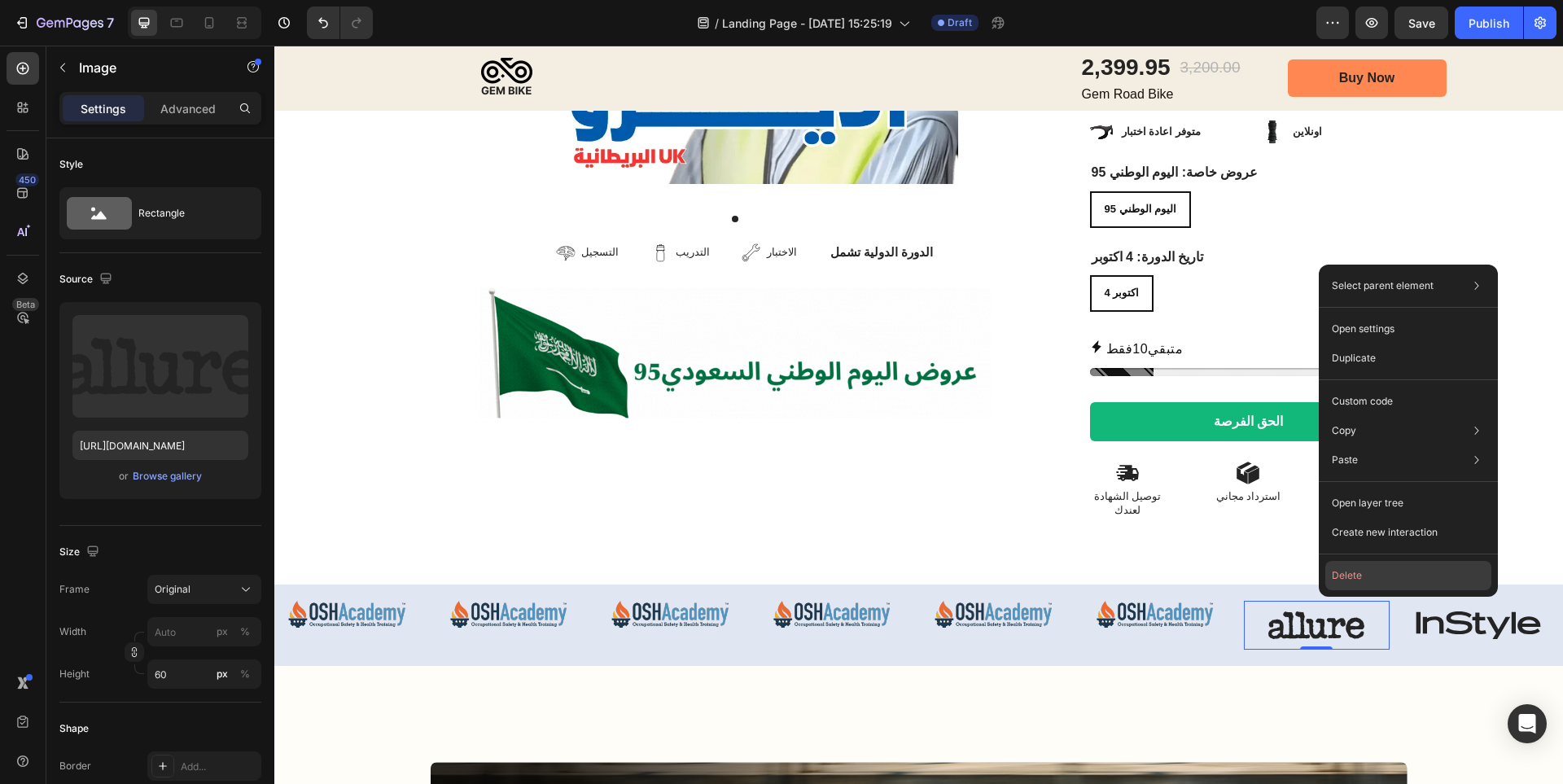
click at [1340, 581] on button "Delete" at bounding box center [1408, 575] width 166 height 29
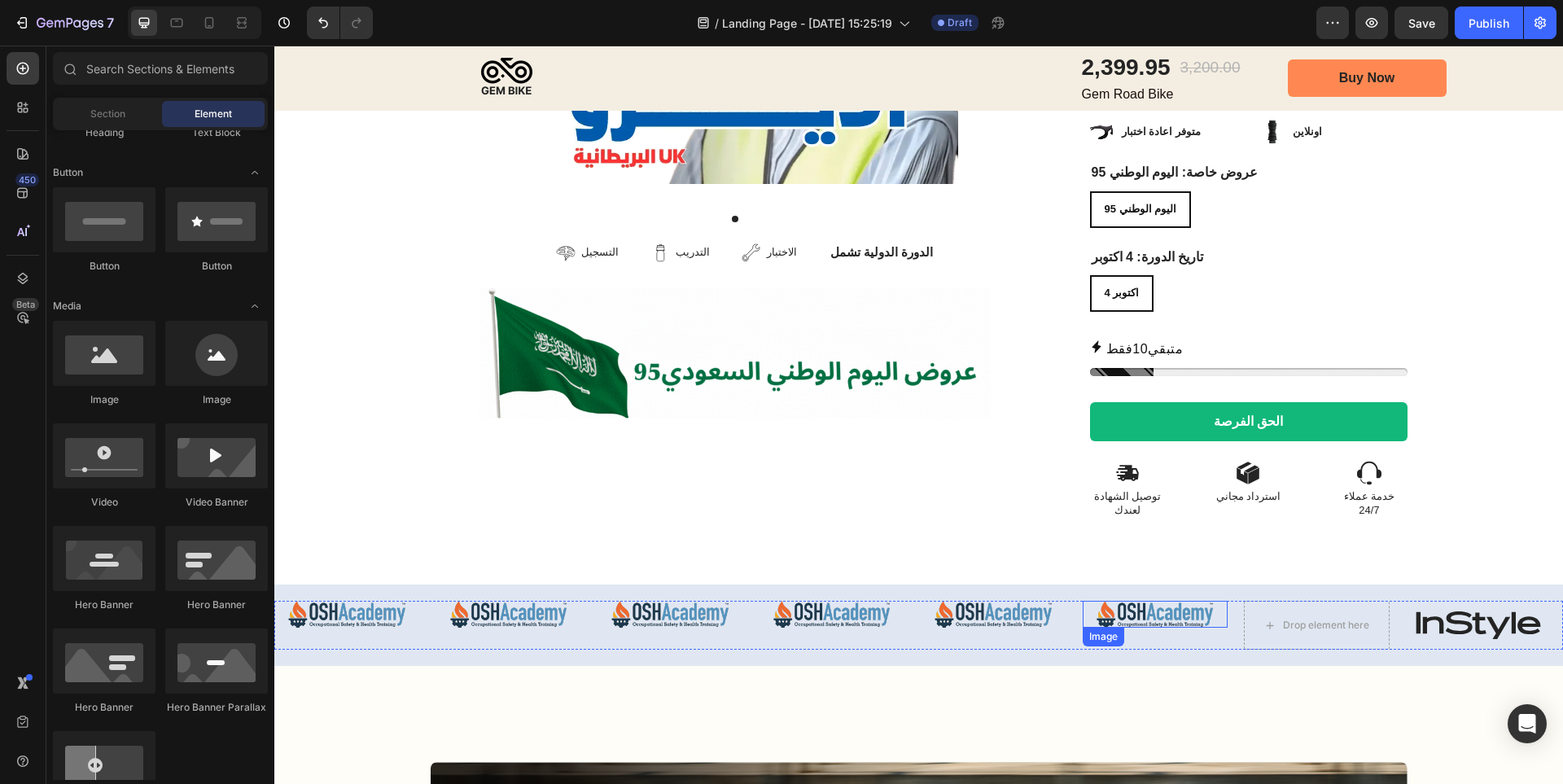
click at [1193, 600] on img at bounding box center [1156, 613] width 146 height 27
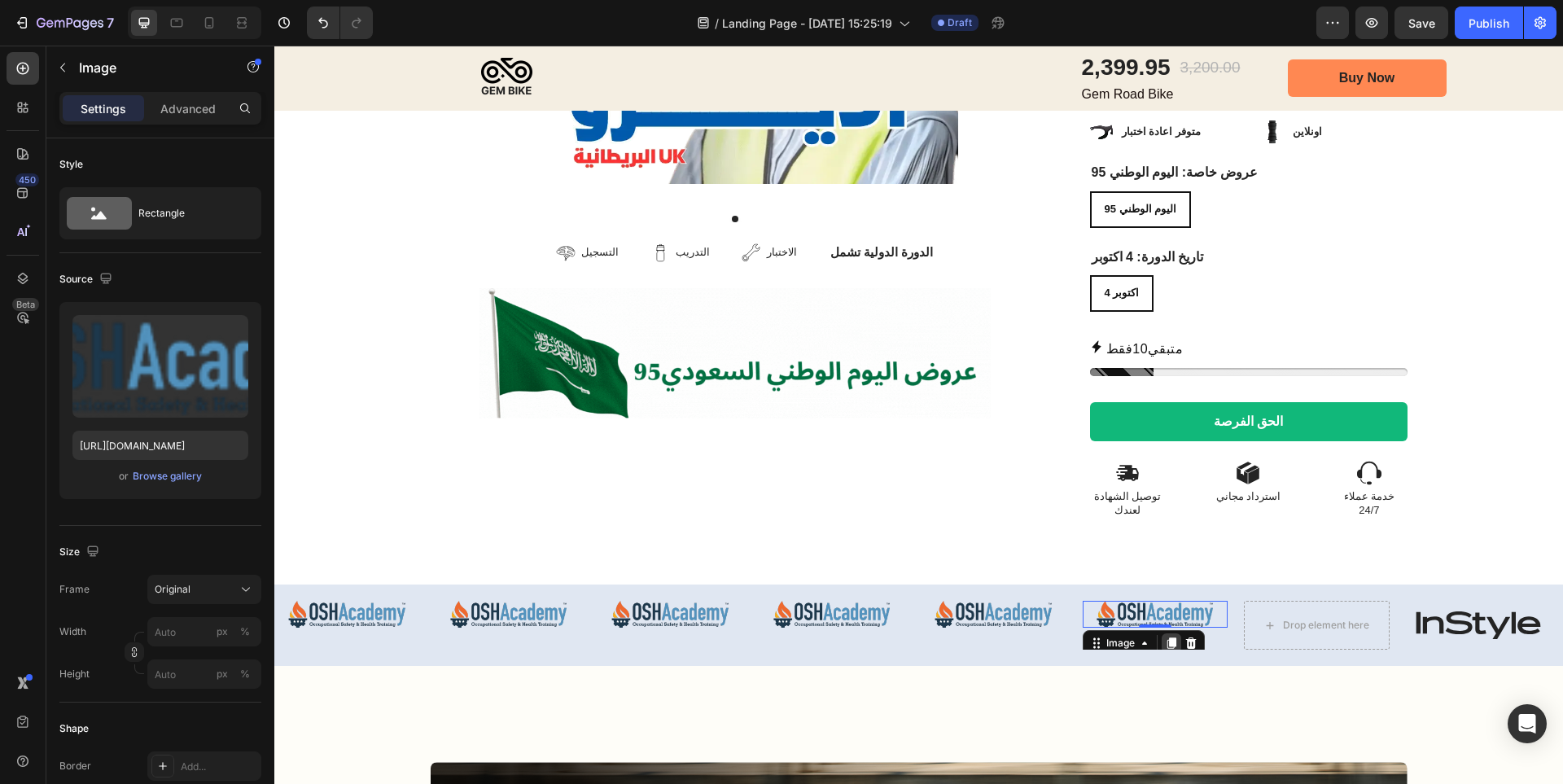
click at [1168, 637] on icon at bounding box center [1171, 642] width 9 height 11
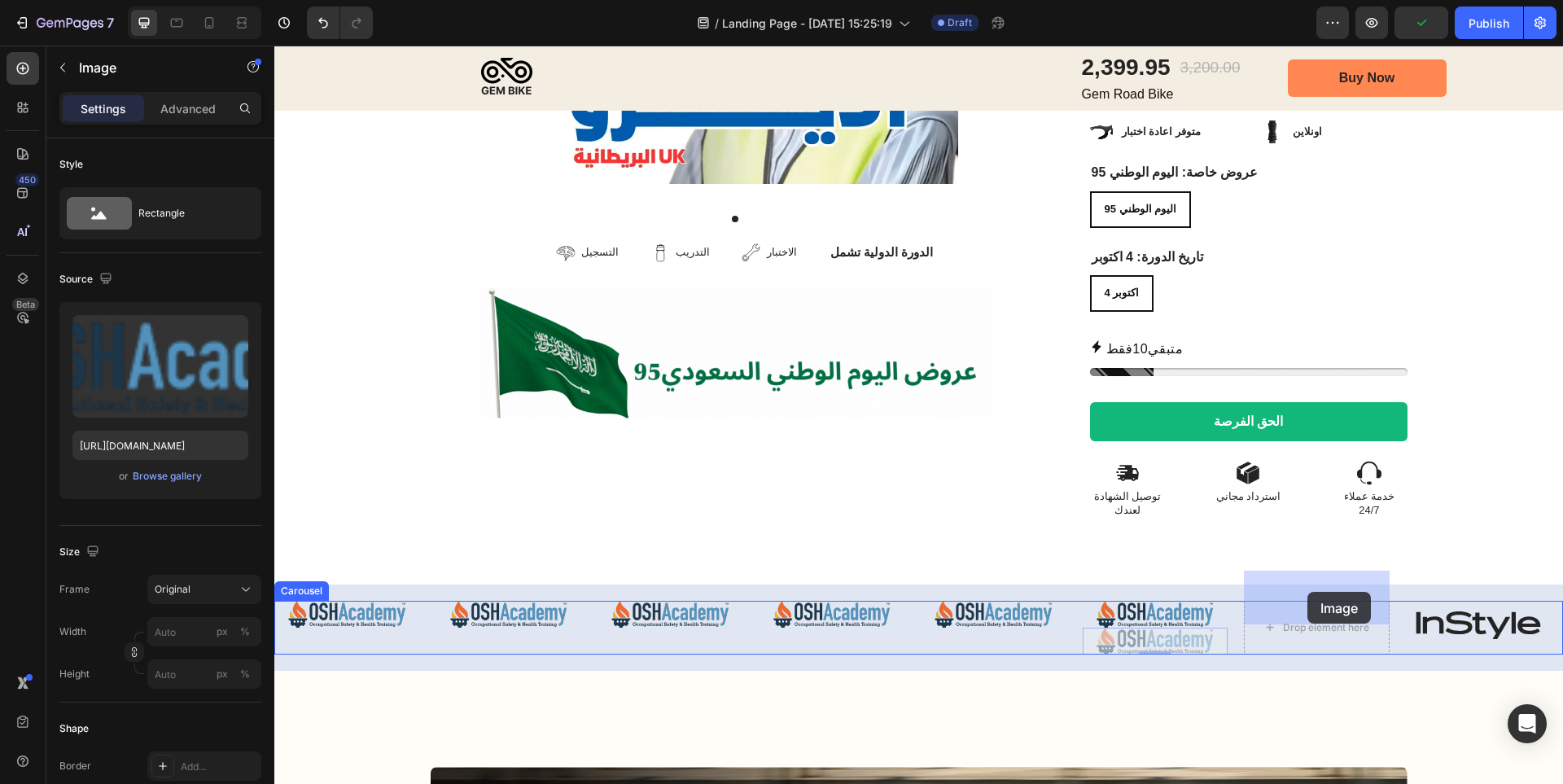
drag, startPoint x: 1155, startPoint y: 611, endPoint x: 1307, endPoint y: 591, distance: 153.3
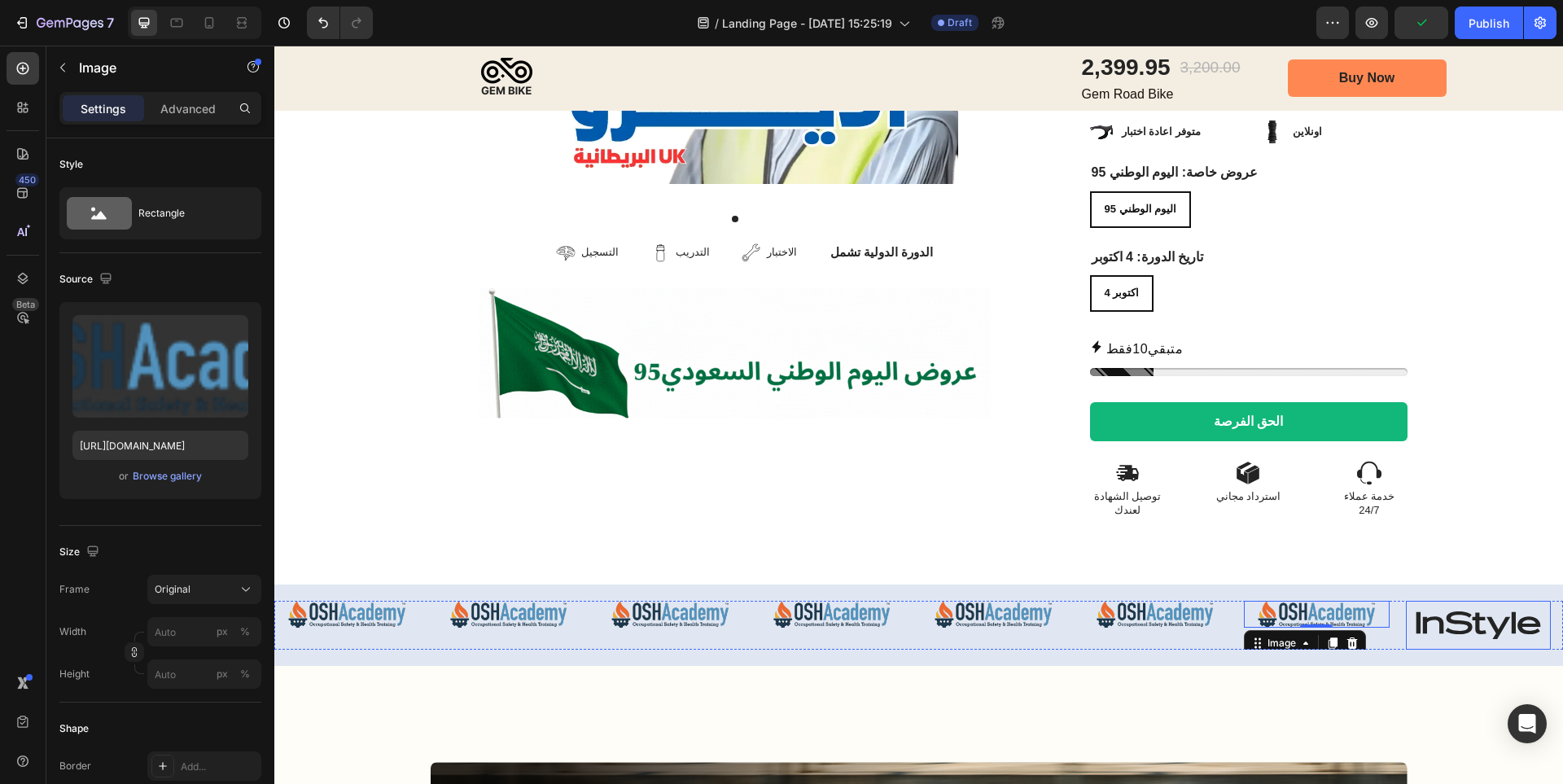
click at [1434, 600] on img at bounding box center [1479, 624] width 146 height 49
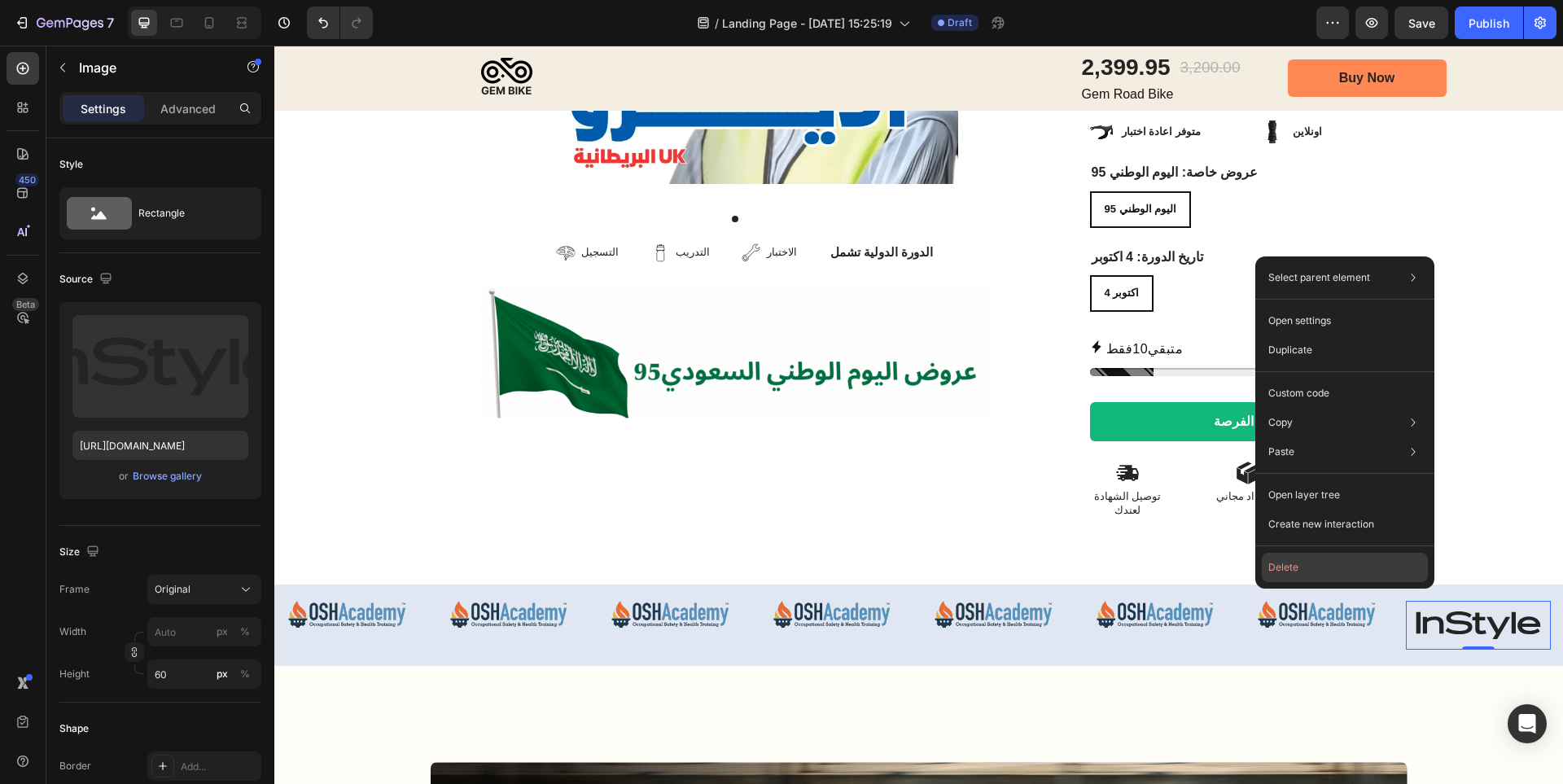
click at [1410, 570] on button "Delete" at bounding box center [1344, 567] width 166 height 29
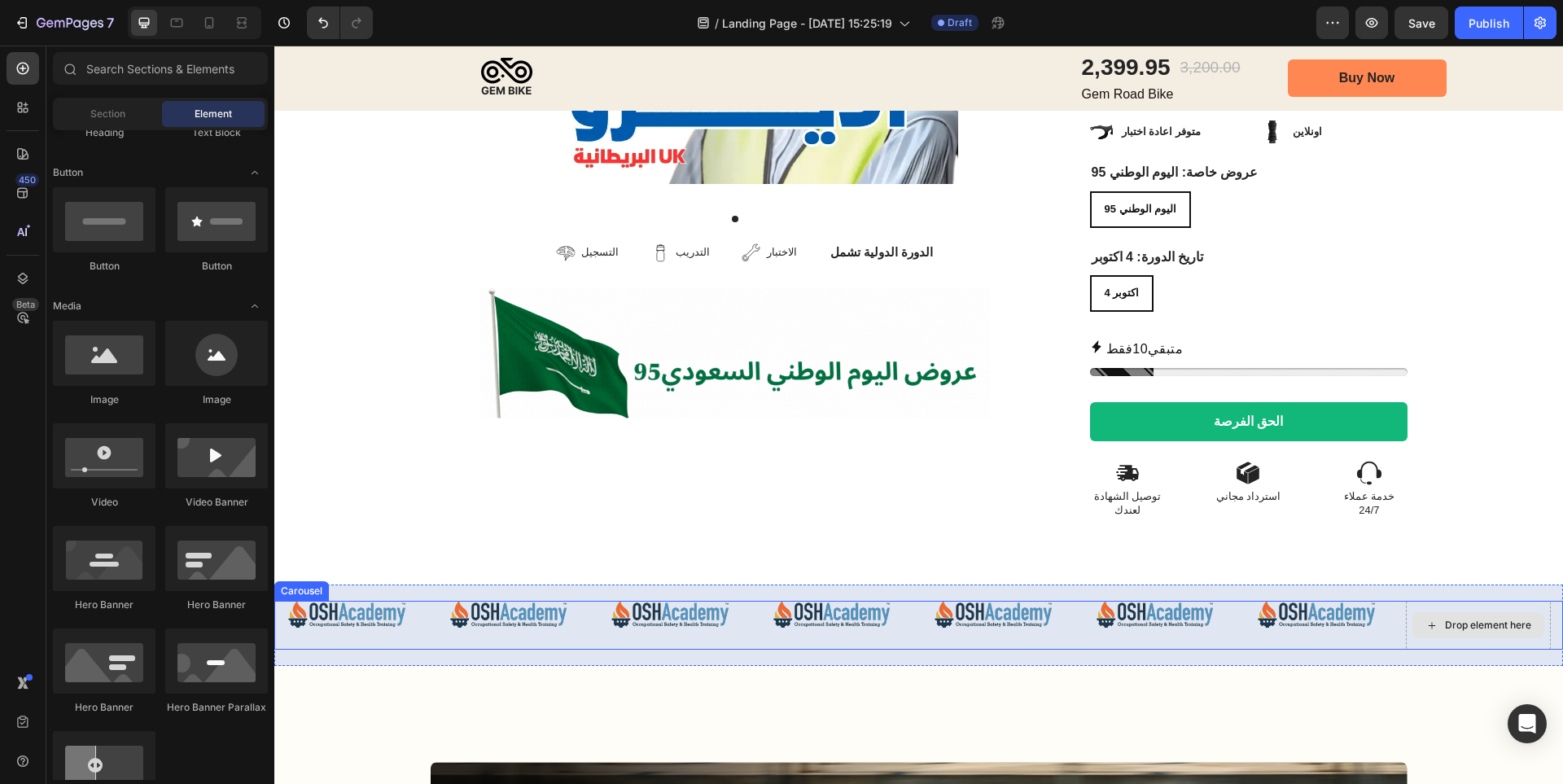
click at [1346, 600] on img at bounding box center [1316, 613] width 146 height 27
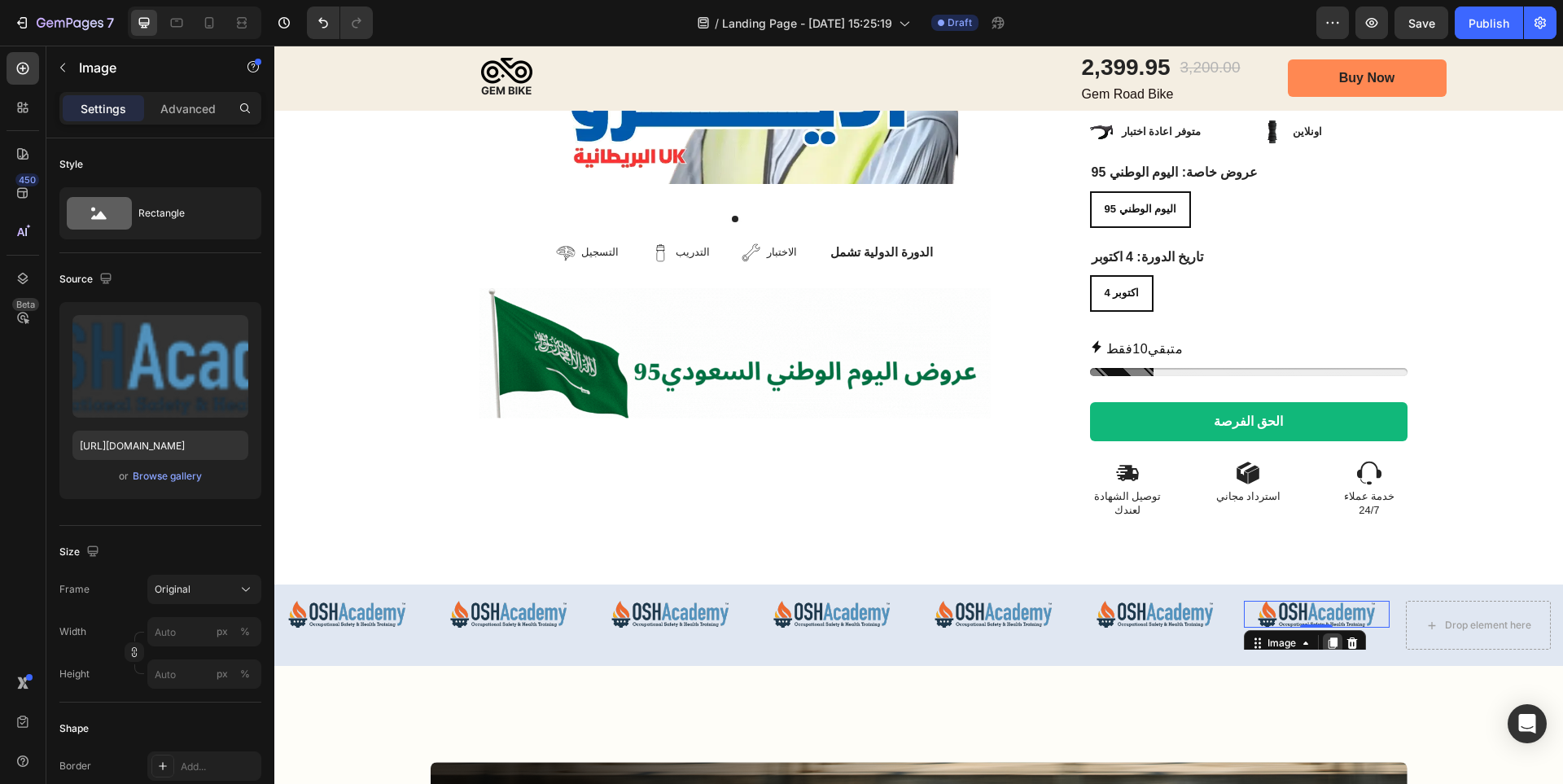
click at [1331, 636] on icon at bounding box center [1332, 642] width 13 height 13
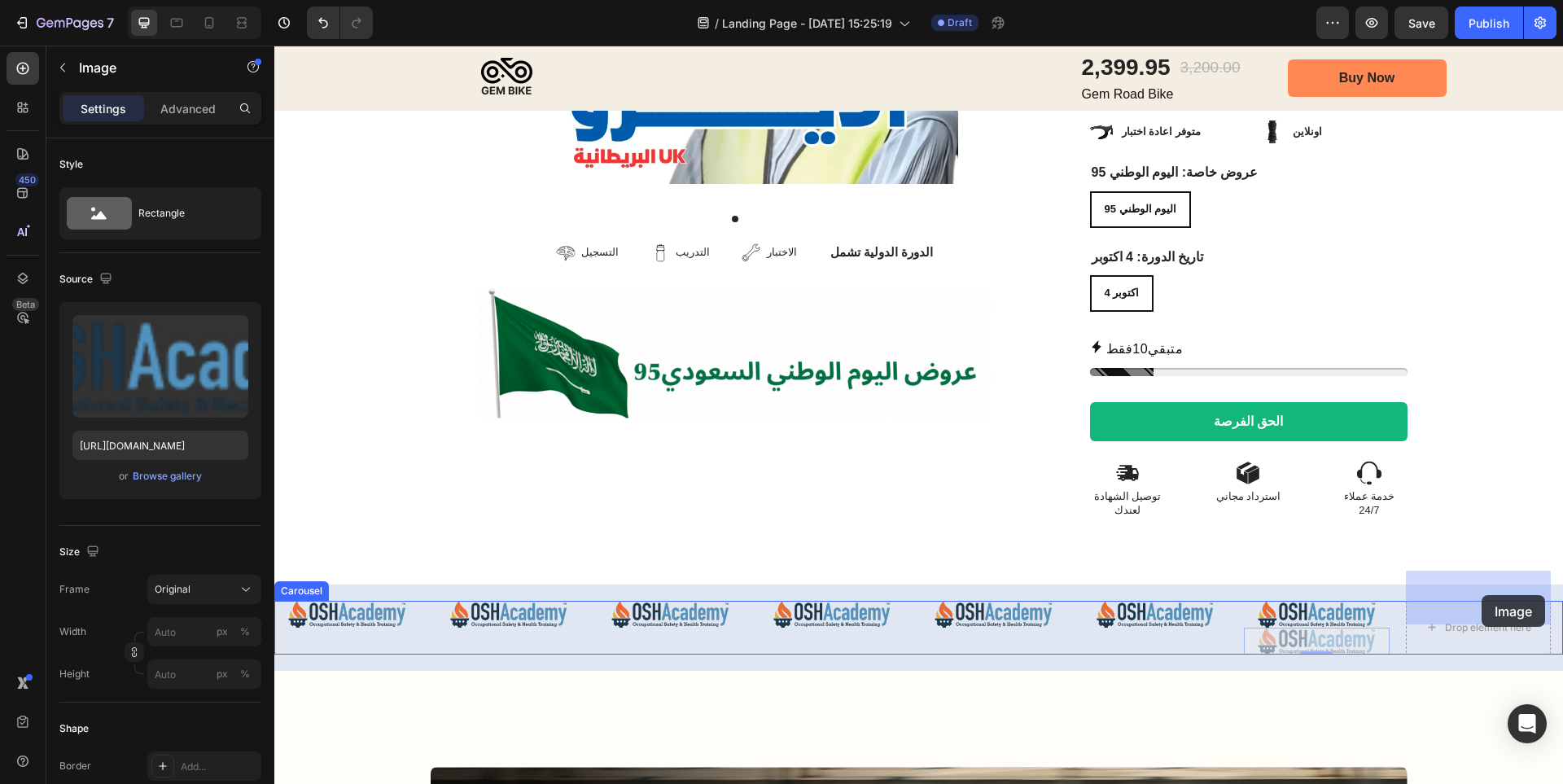
drag, startPoint x: 1319, startPoint y: 611, endPoint x: 1482, endPoint y: 594, distance: 163.9
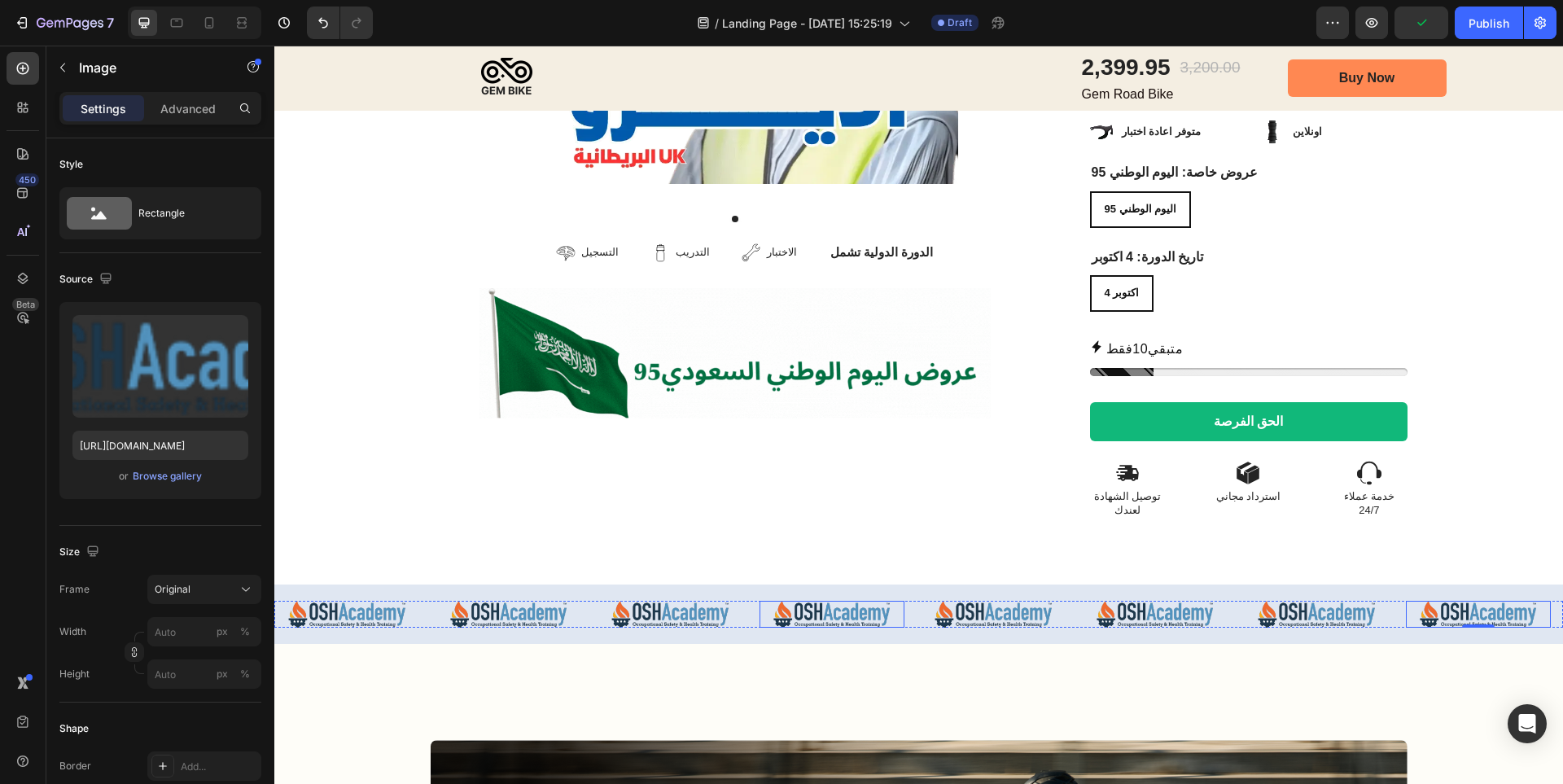
click at [851, 600] on img at bounding box center [832, 613] width 146 height 27
click at [1003, 600] on img at bounding box center [994, 613] width 146 height 27
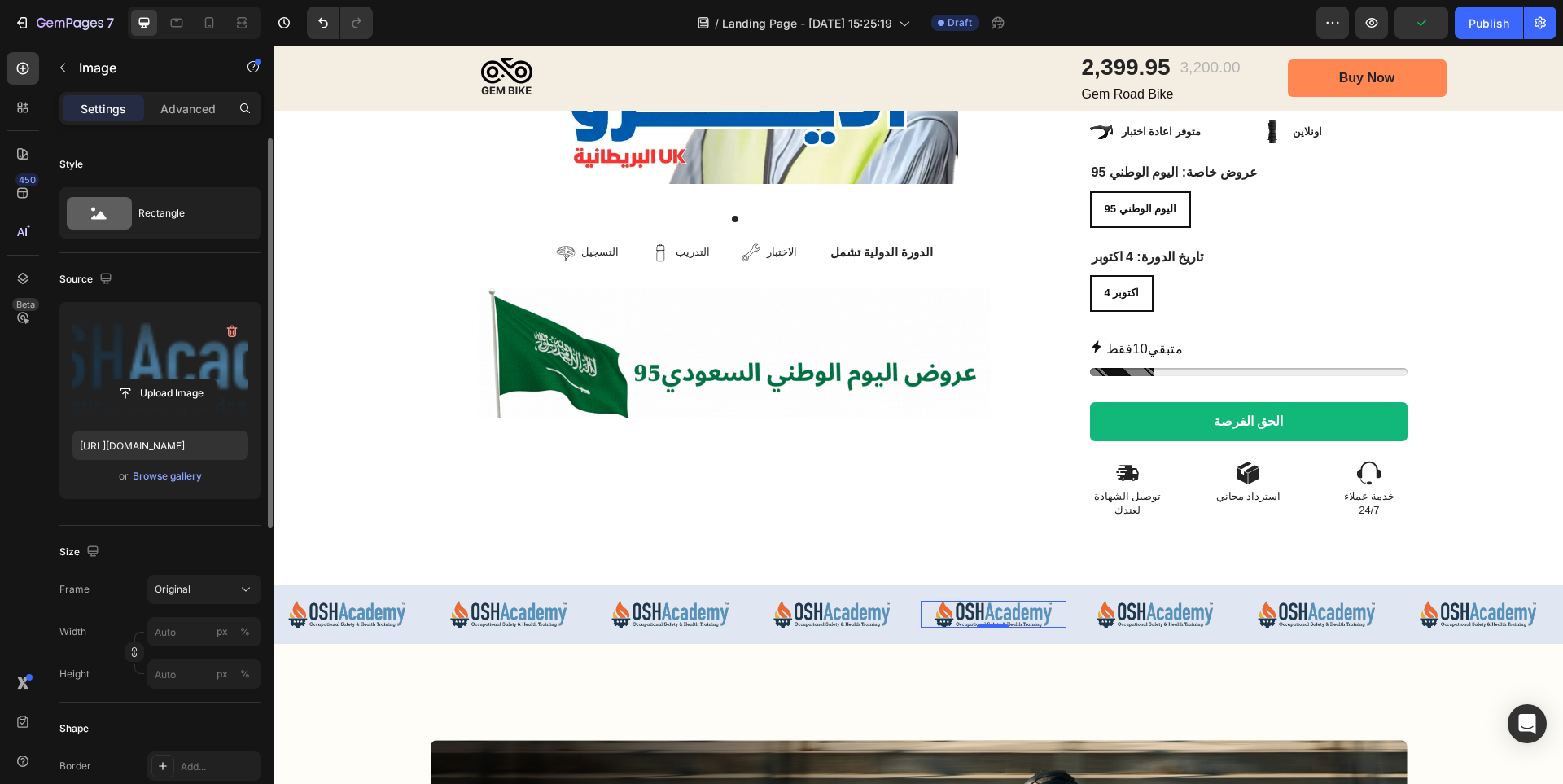
click at [193, 378] on label at bounding box center [161, 366] width 176 height 103
click at [193, 379] on input "file" at bounding box center [160, 393] width 113 height 28
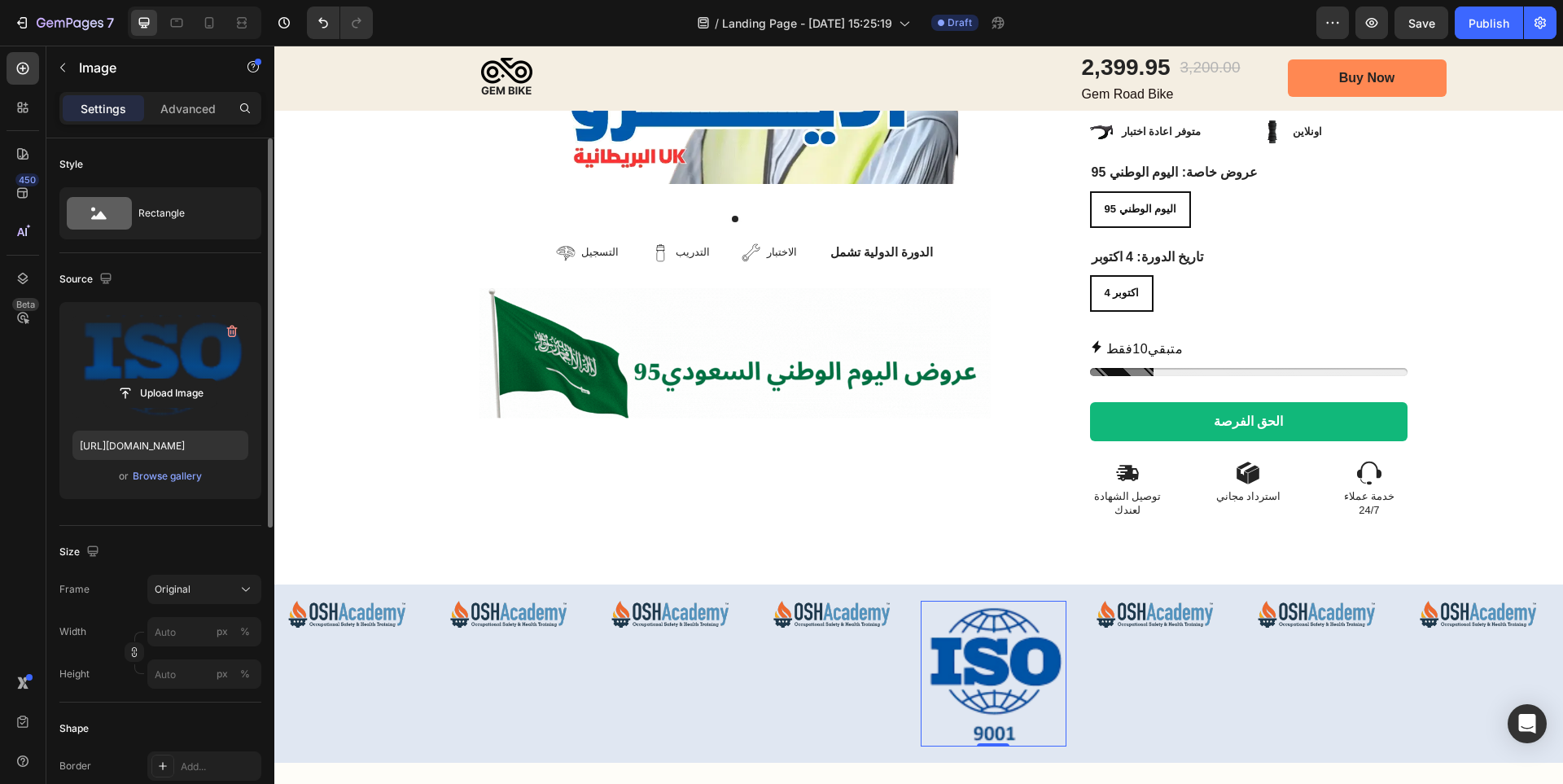
scroll to position [244, 0]
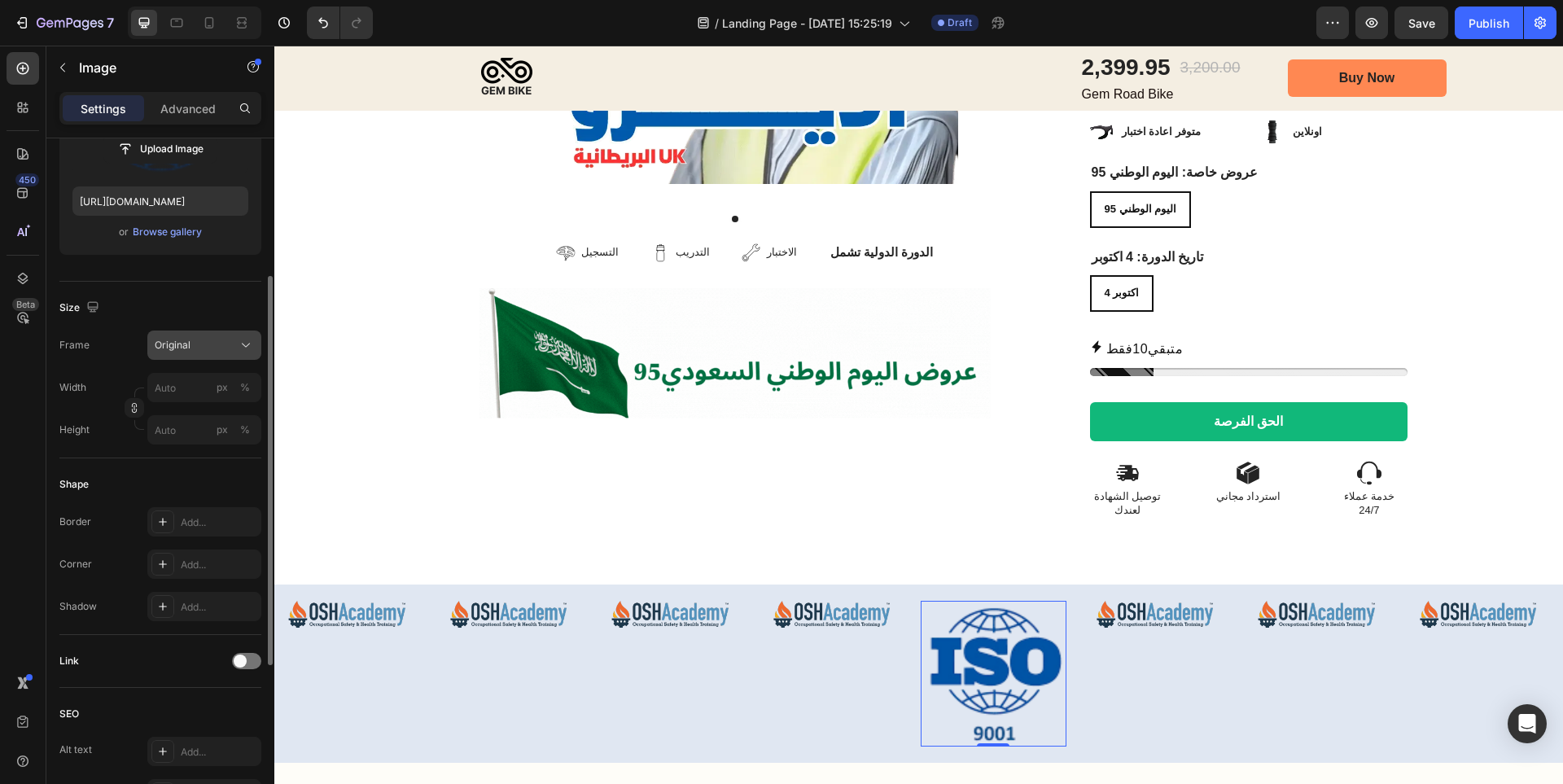
click at [193, 338] on div "Original" at bounding box center [195, 345] width 80 height 15
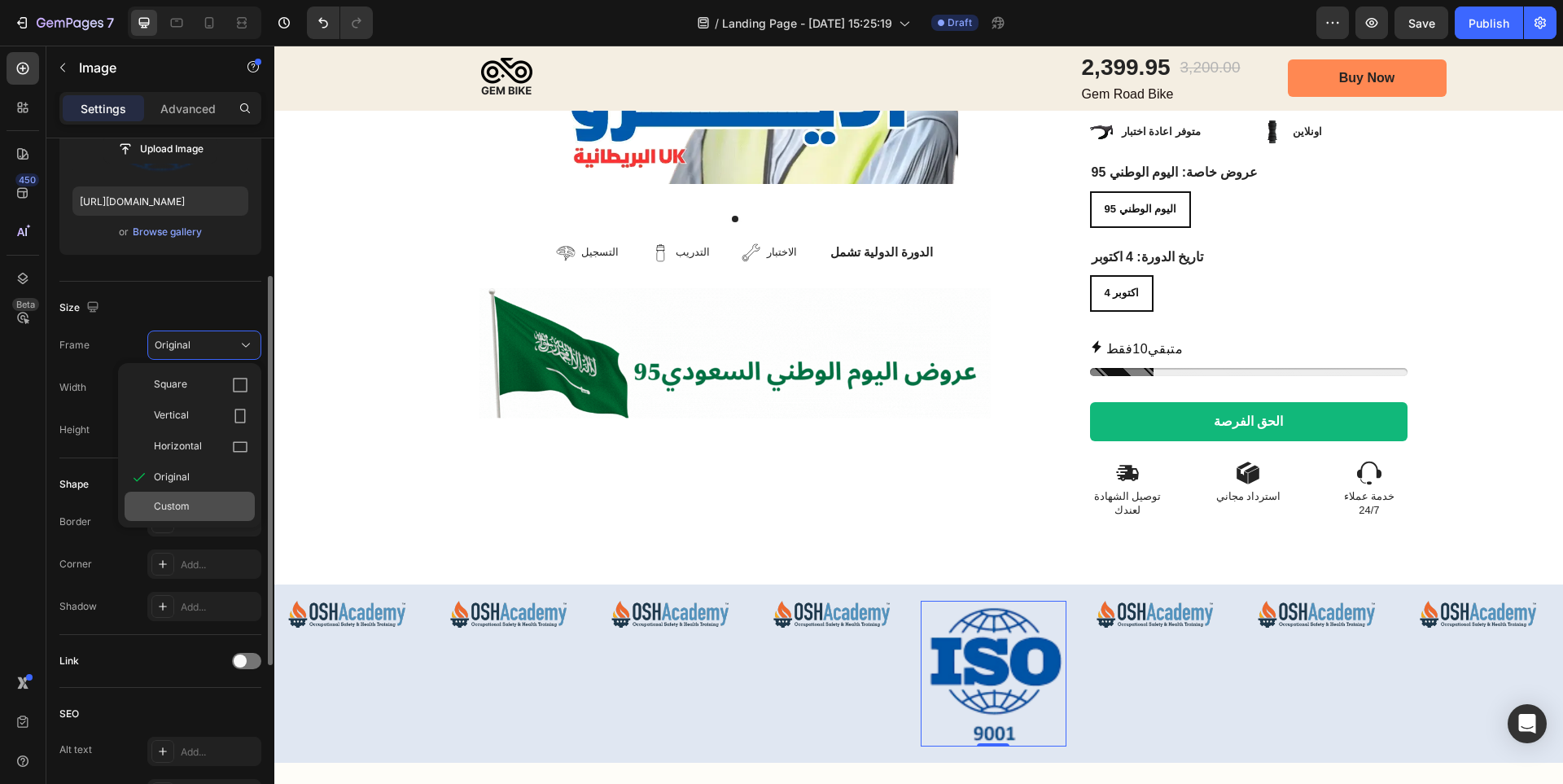
click at [210, 498] on div "Custom" at bounding box center [190, 506] width 131 height 29
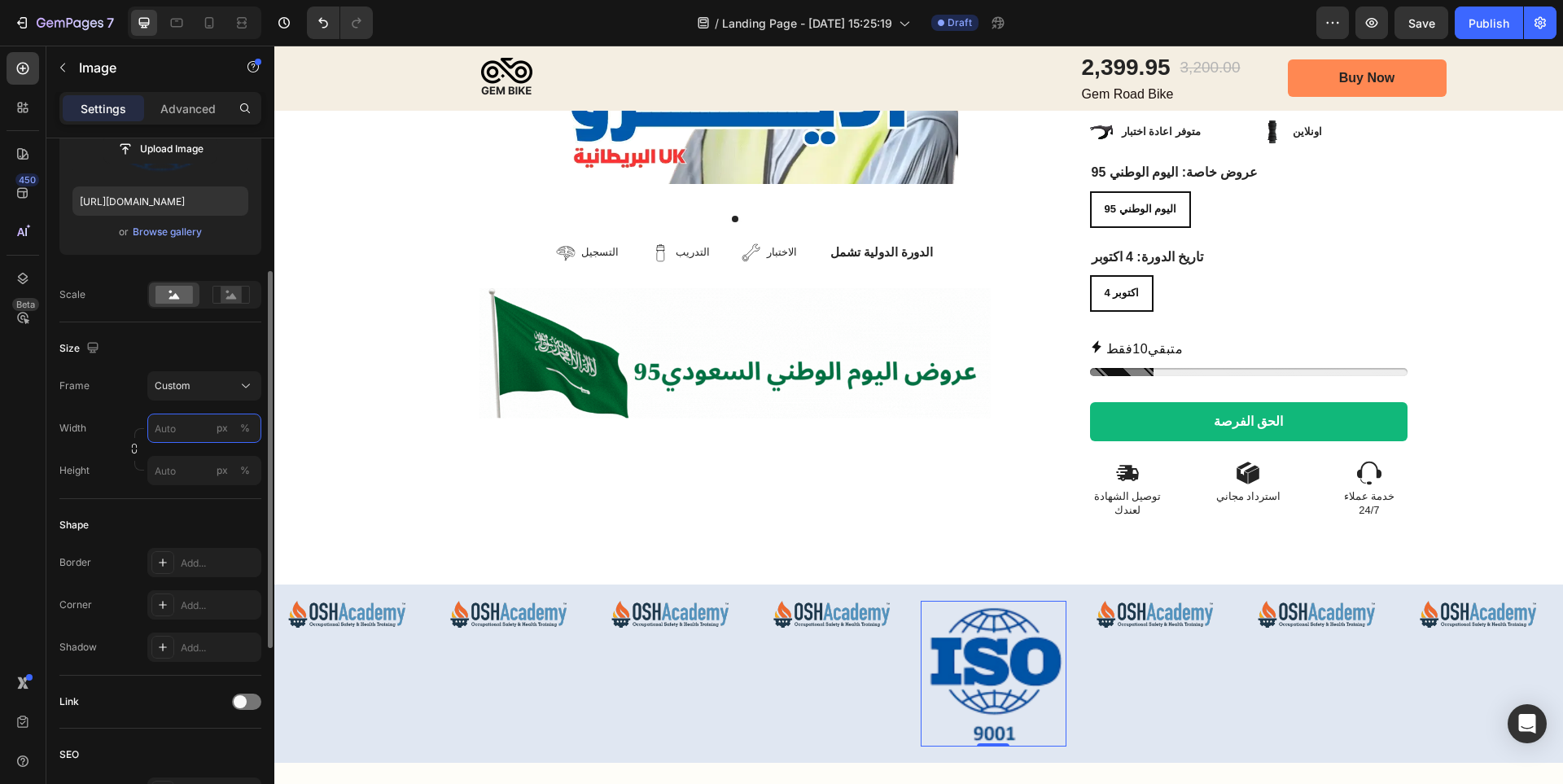
click at [188, 433] on input "px %" at bounding box center [205, 427] width 114 height 29
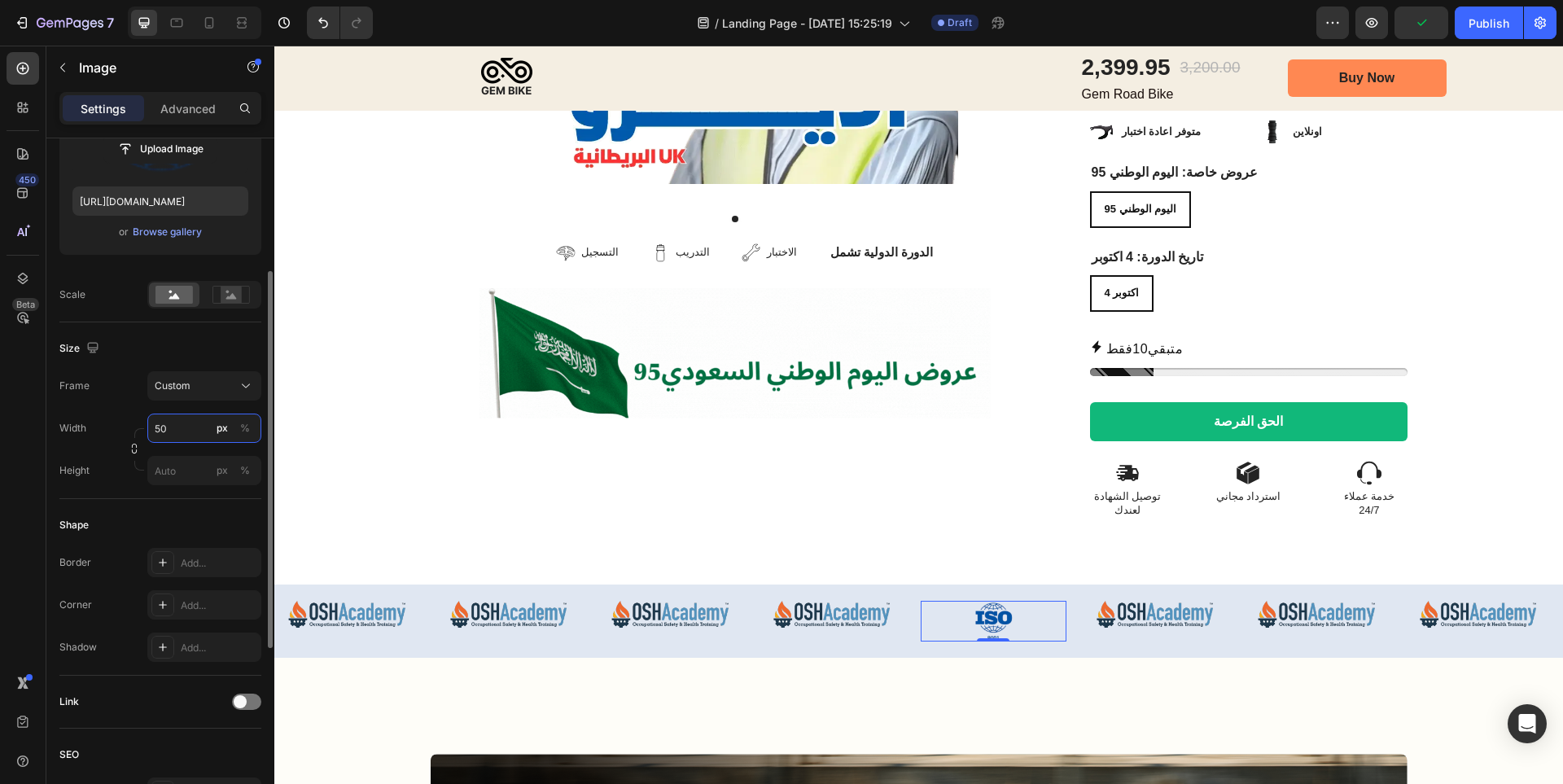
click at [188, 431] on input "50" at bounding box center [205, 427] width 114 height 29
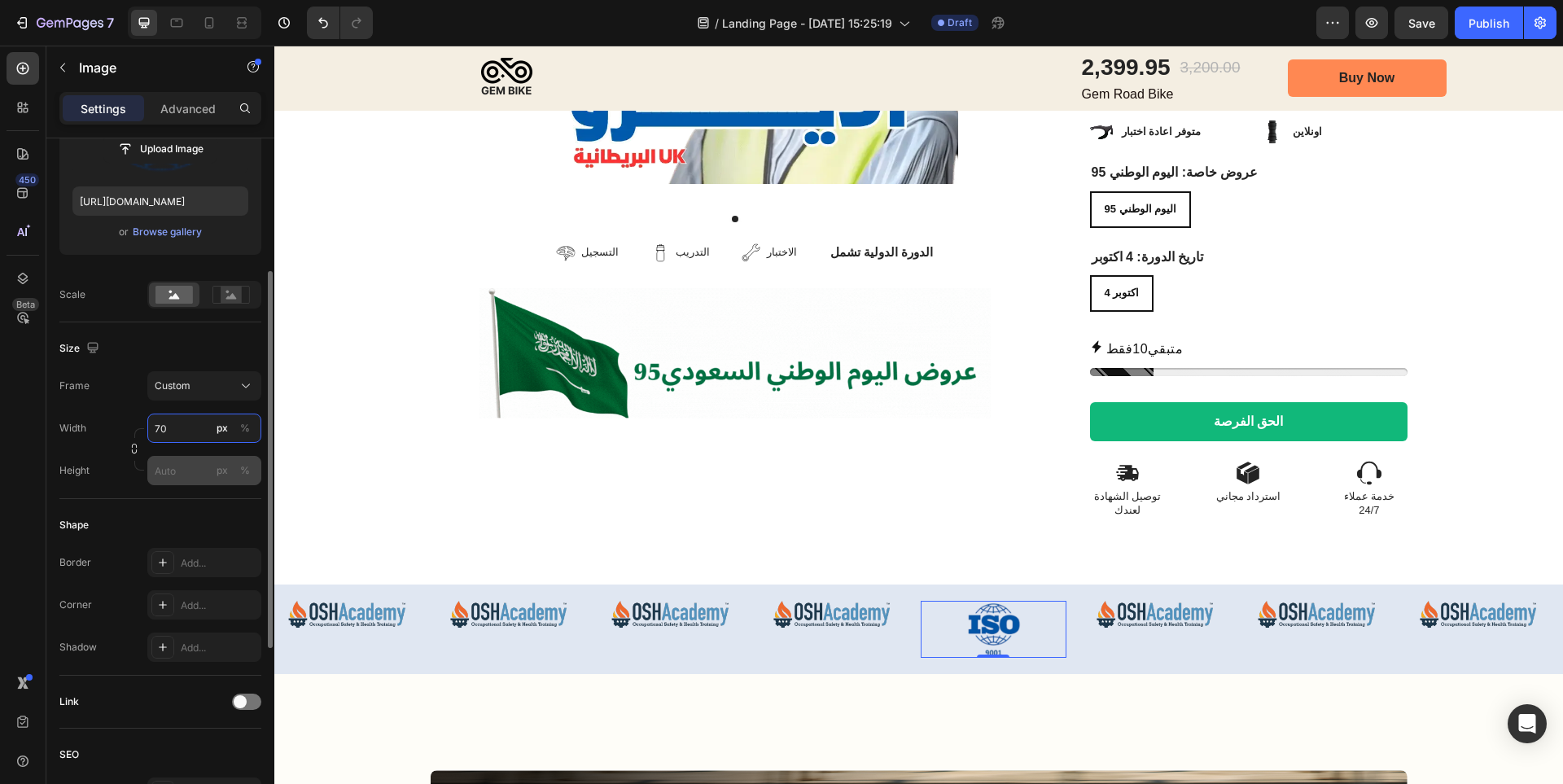
type input "70"
click at [185, 471] on input "px %" at bounding box center [205, 470] width 114 height 29
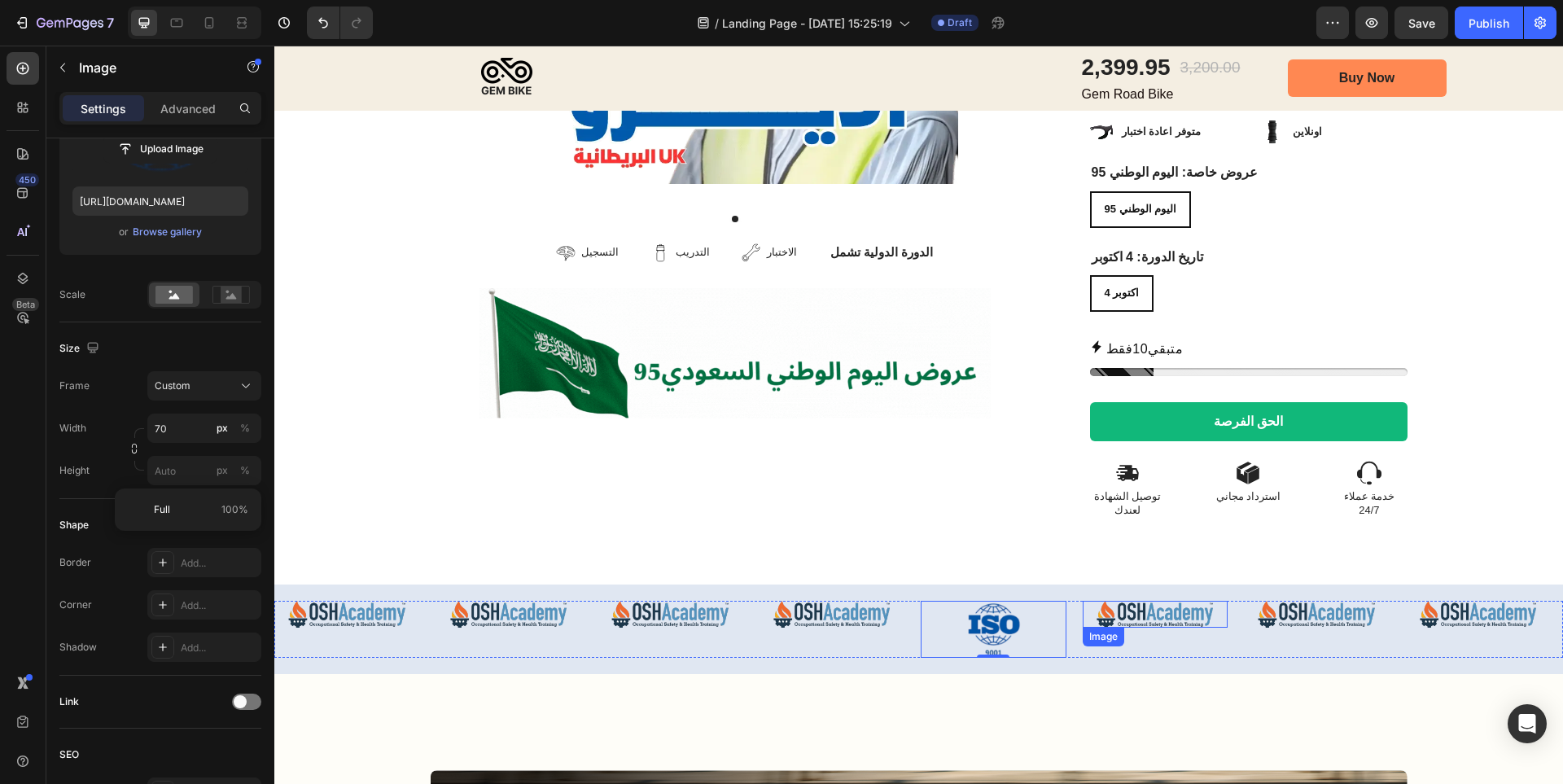
click at [1144, 600] on div "Image" at bounding box center [1156, 613] width 146 height 27
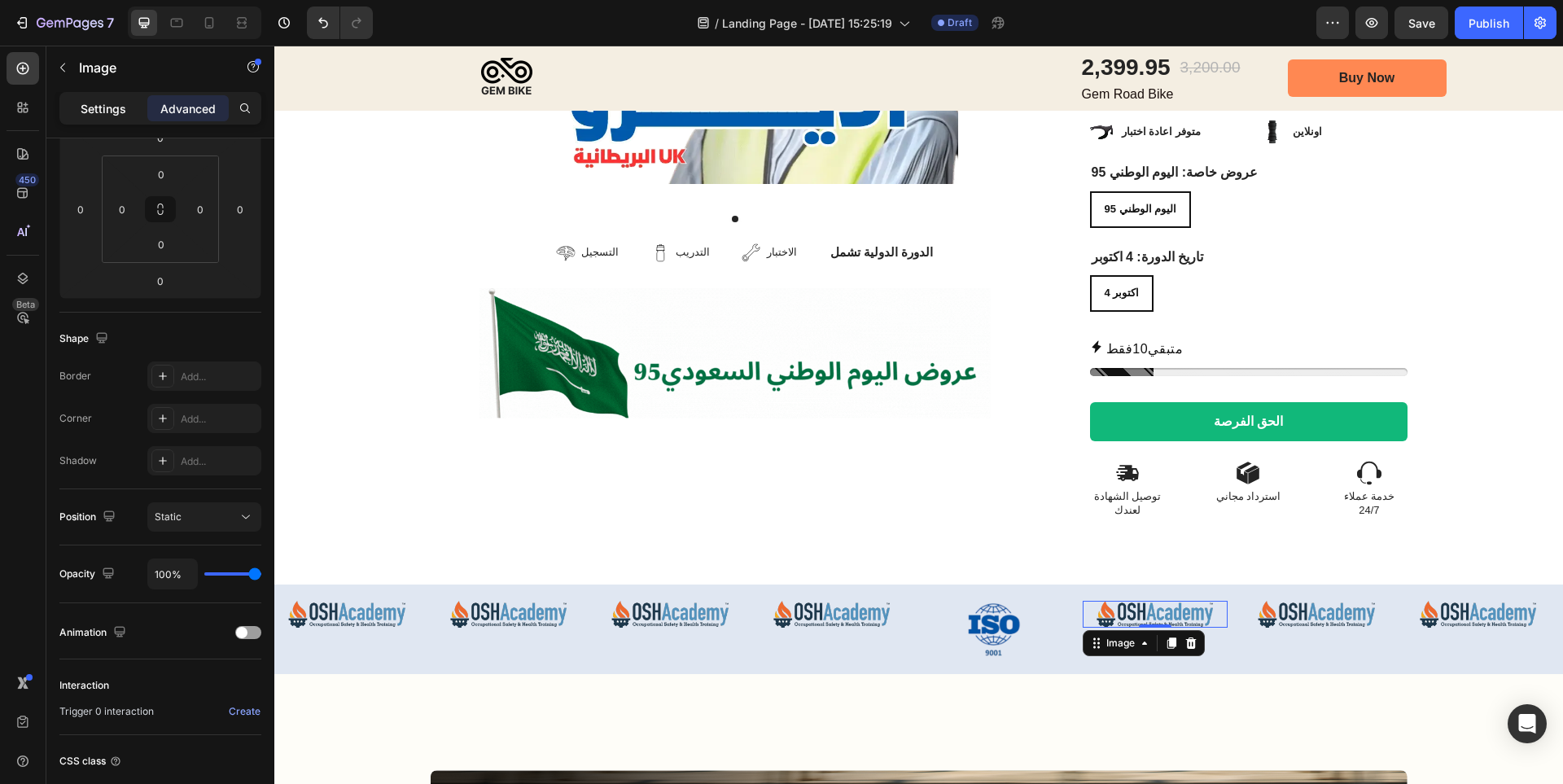
click at [109, 110] on p "Settings" at bounding box center [104, 108] width 46 height 17
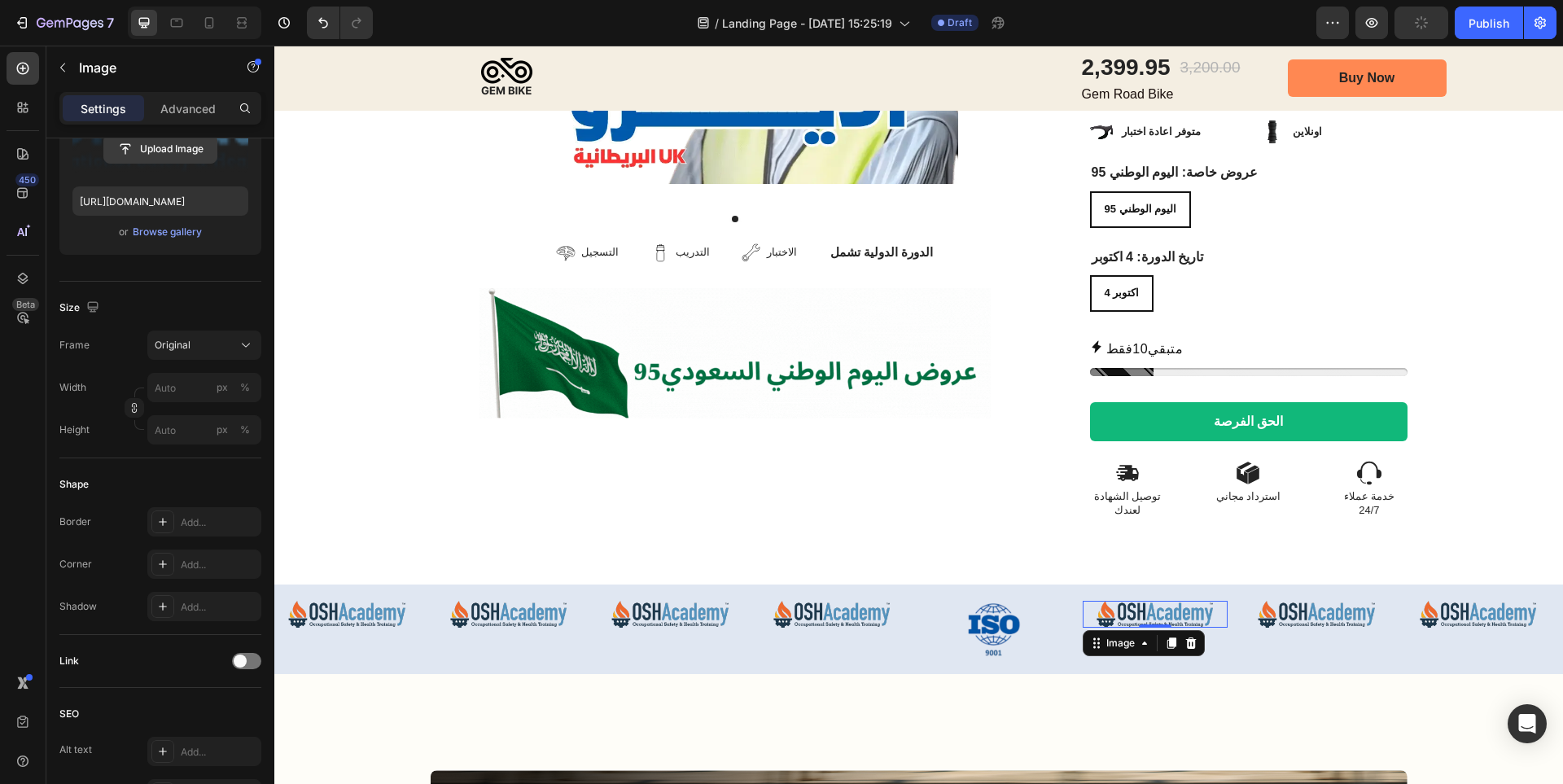
click at [206, 150] on input "file" at bounding box center [160, 149] width 113 height 28
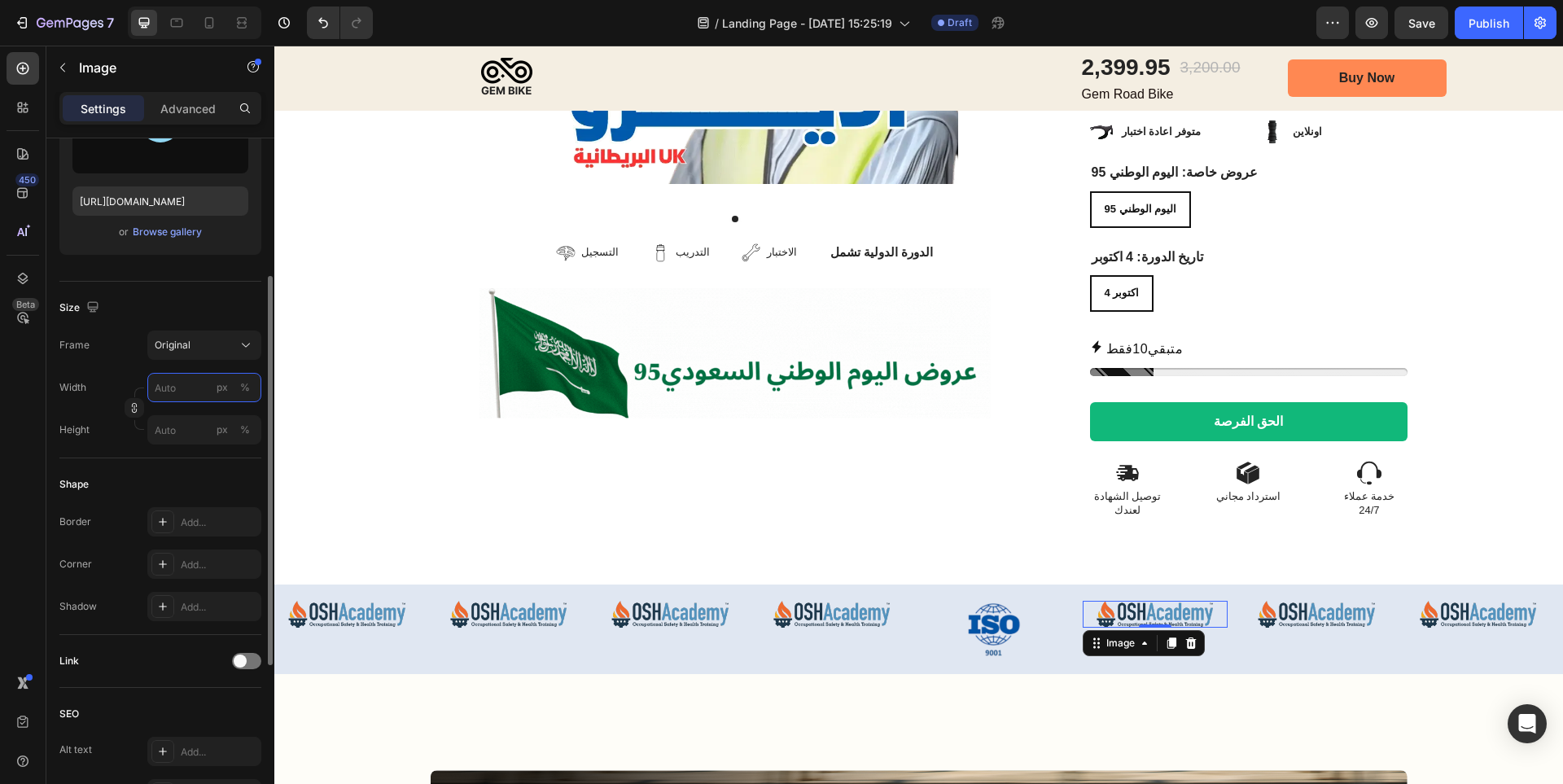
click at [166, 388] on input "px %" at bounding box center [205, 387] width 114 height 29
type input "70"
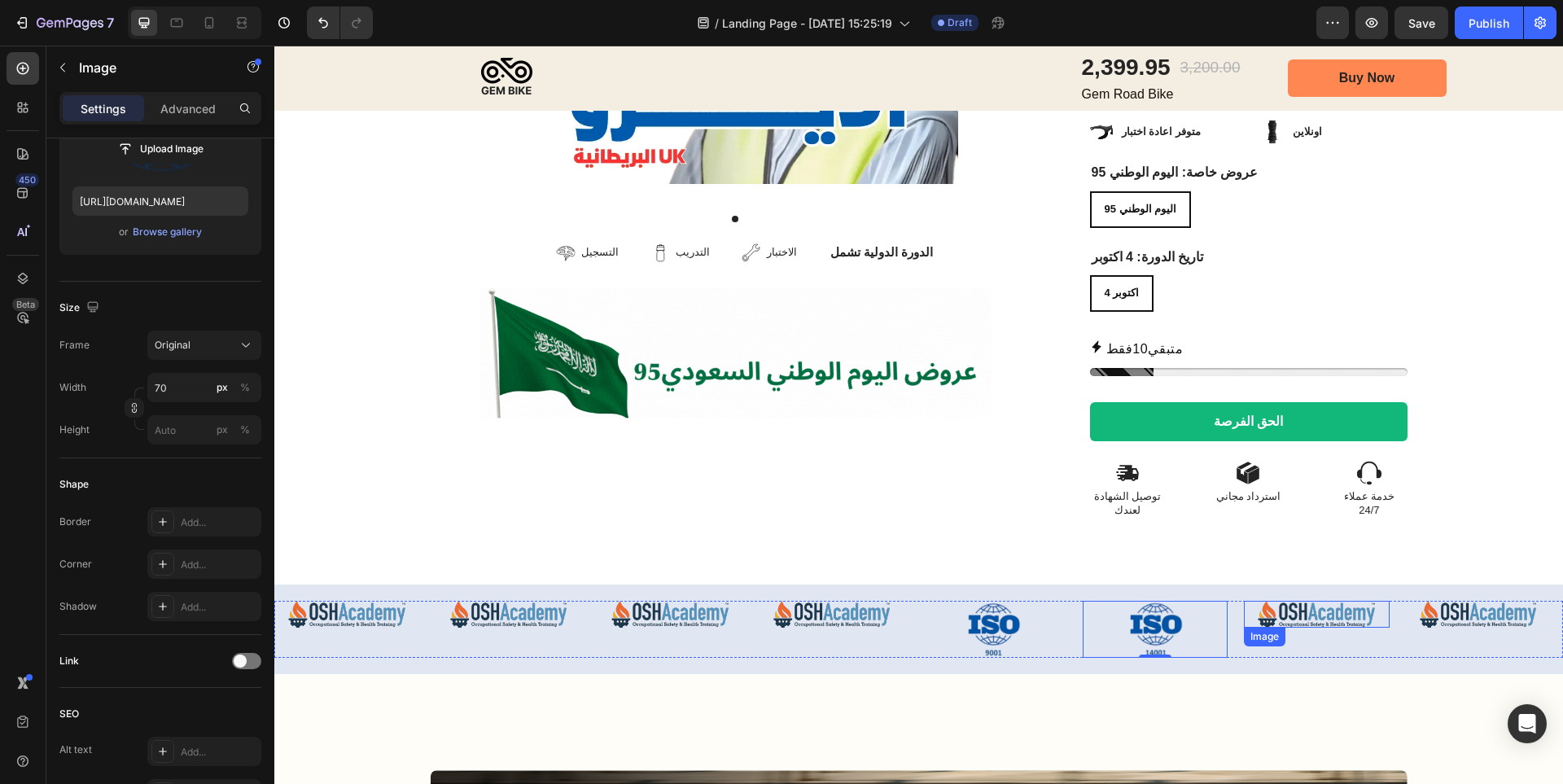
click at [1373, 600] on img at bounding box center [1316, 613] width 146 height 27
click at [195, 148] on input "file" at bounding box center [160, 149] width 113 height 28
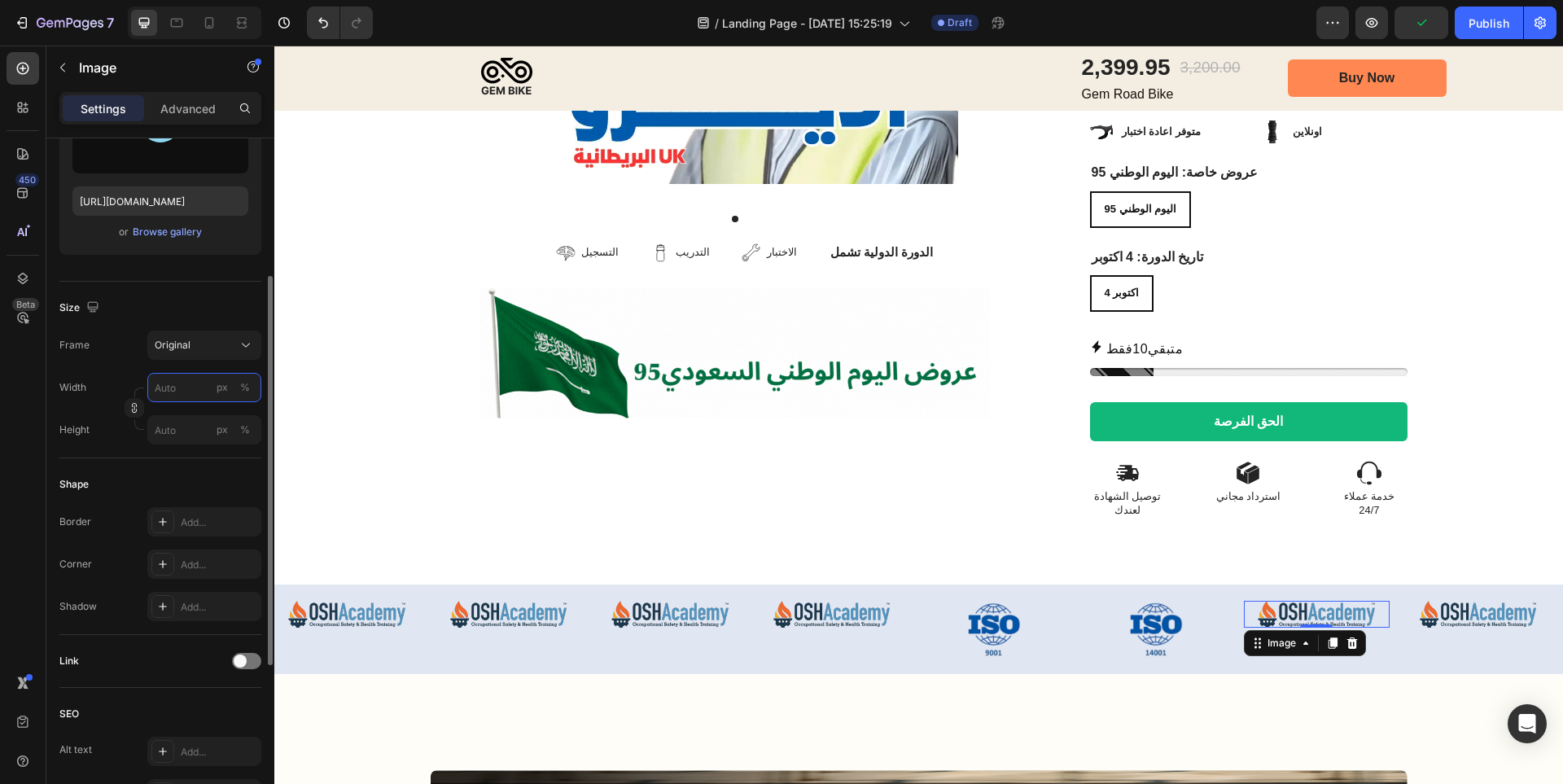
click at [189, 377] on input "px %" at bounding box center [205, 387] width 114 height 29
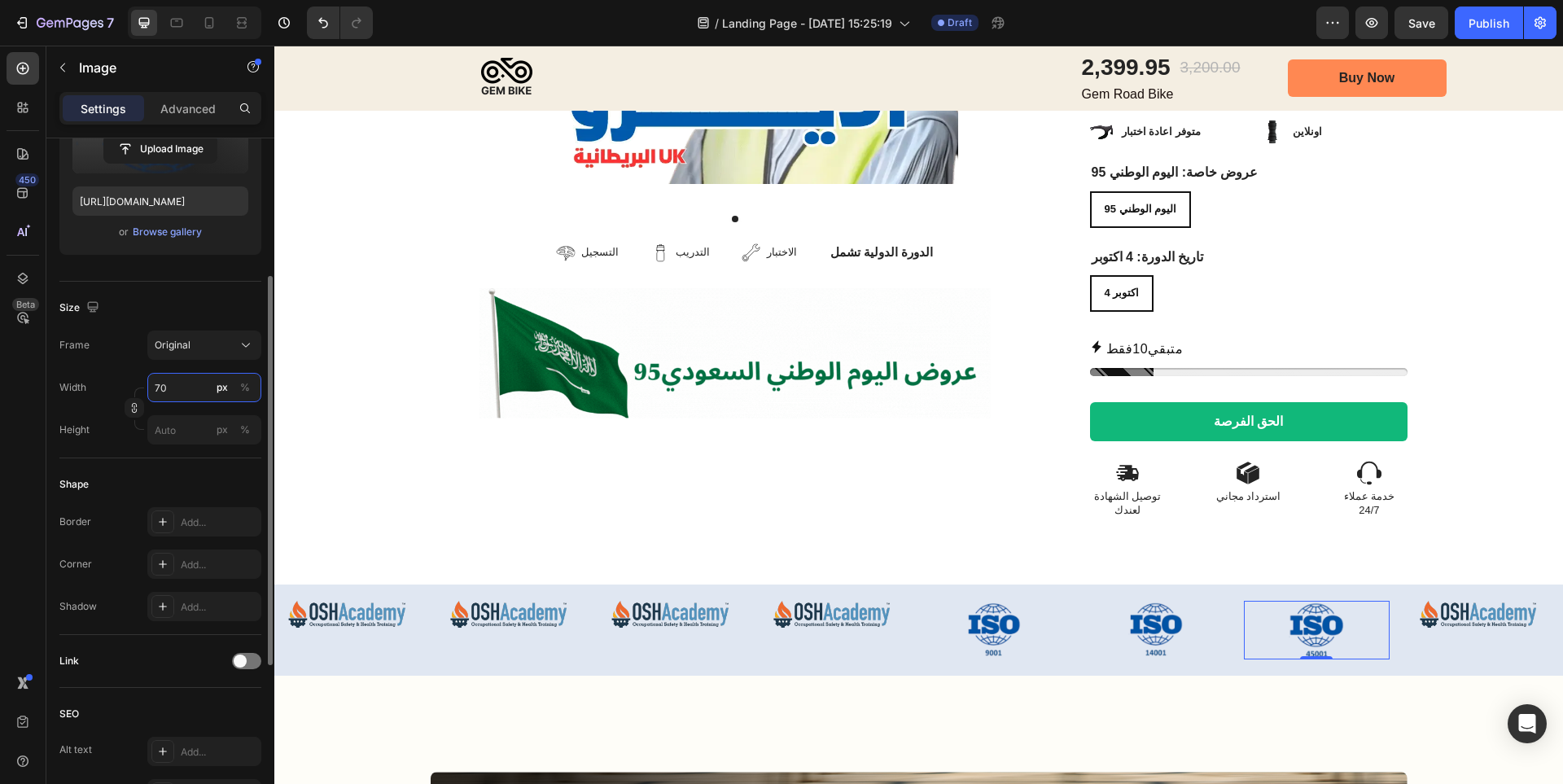
type input "70"
click at [204, 466] on div "Shape Border Add... Corner Add... Shadow Add..." at bounding box center [161, 546] width 202 height 177
click at [1499, 600] on img at bounding box center [1479, 613] width 146 height 27
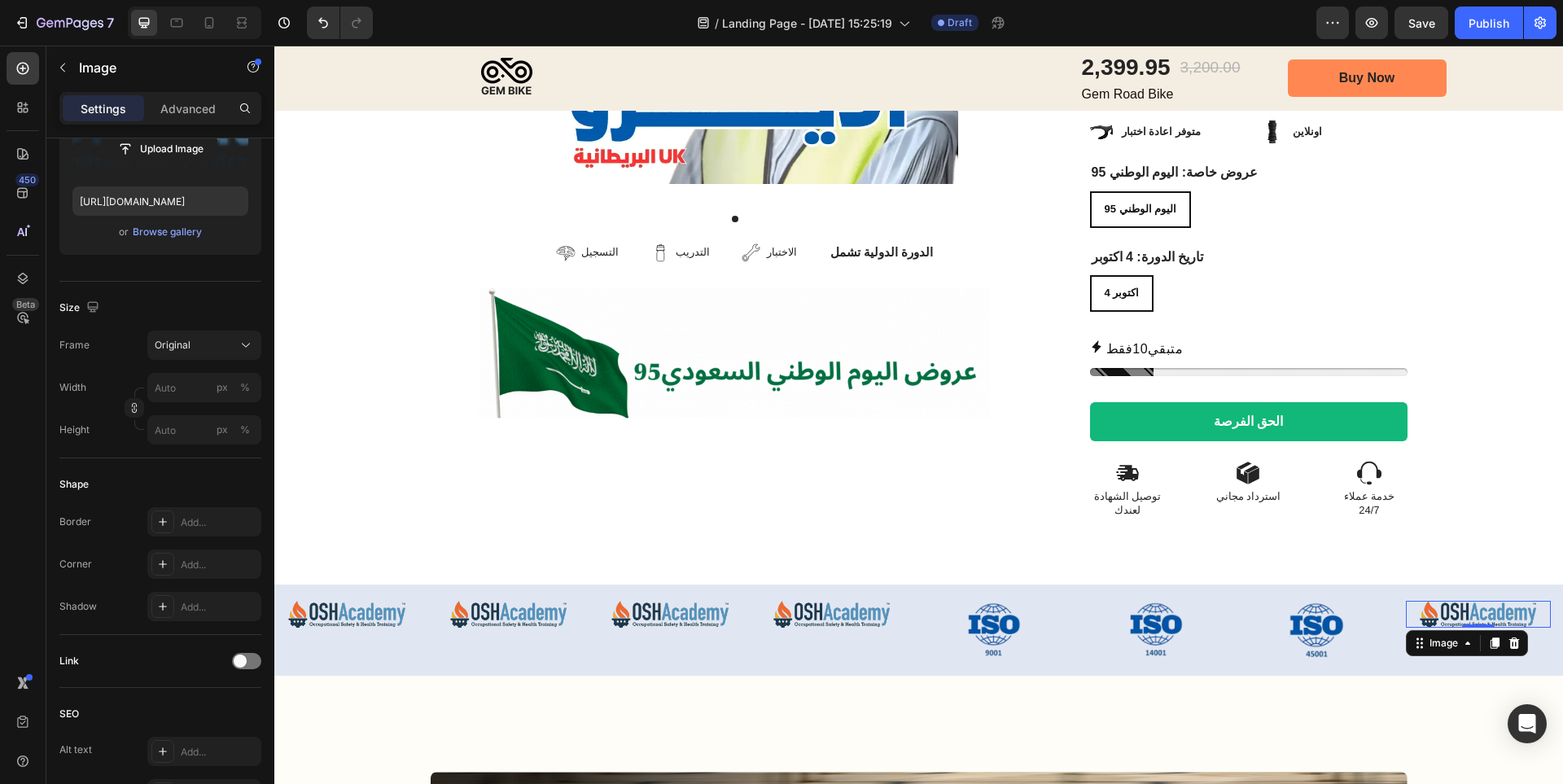
click at [183, 165] on label at bounding box center [161, 122] width 176 height 103
click at [183, 163] on input "file" at bounding box center [160, 149] width 113 height 28
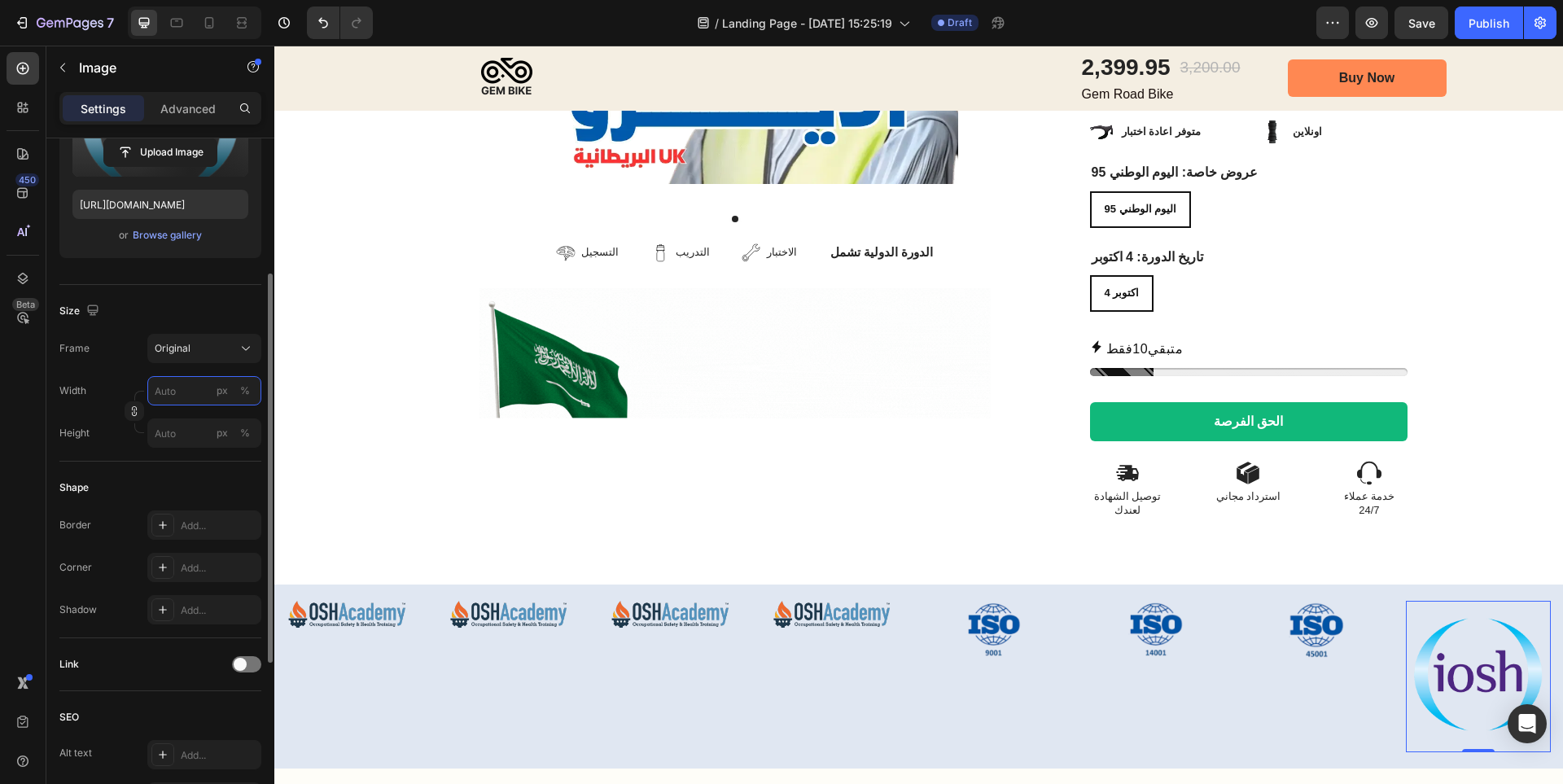
click at [191, 388] on input "px %" at bounding box center [205, 390] width 114 height 29
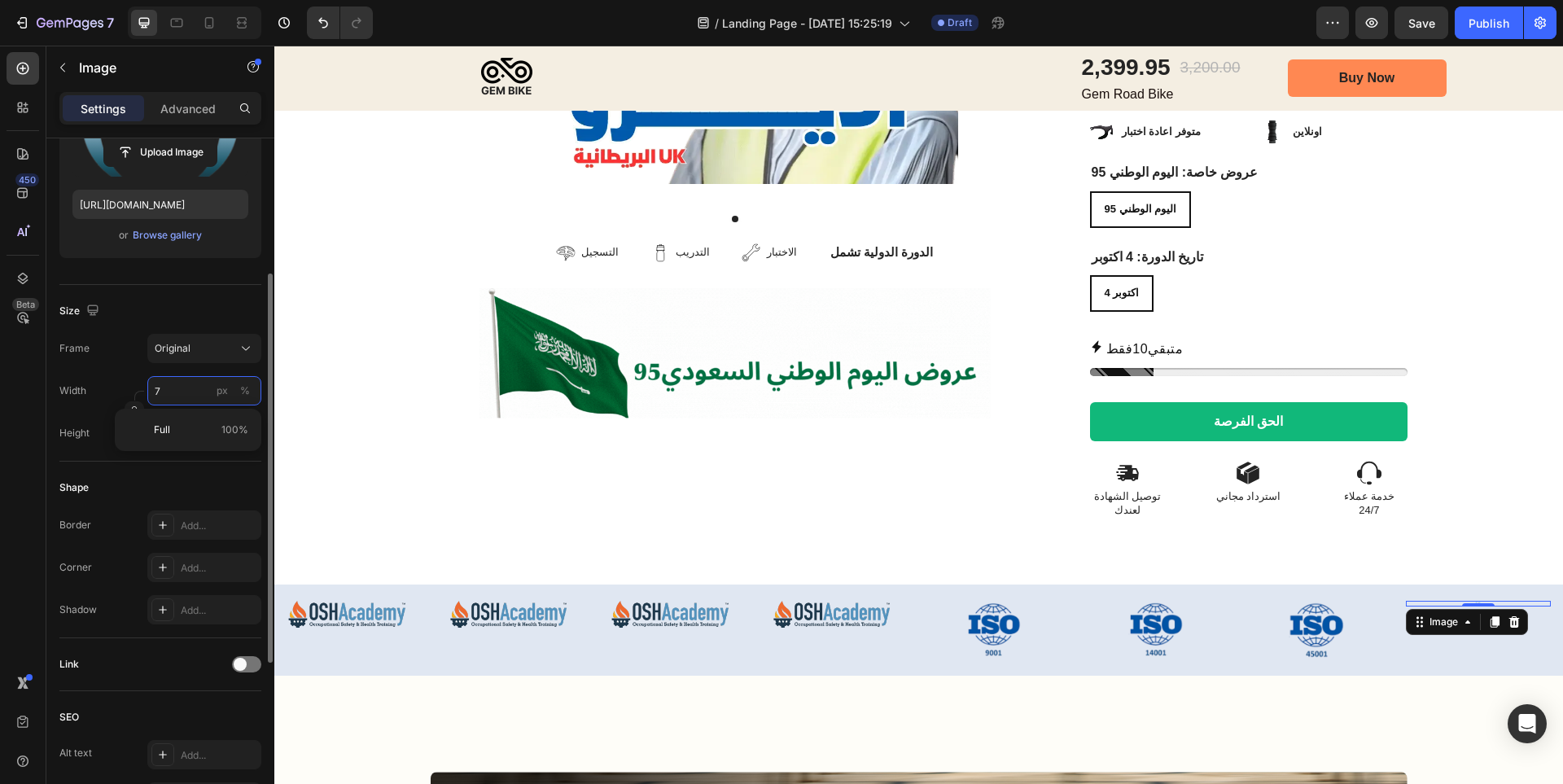
type input "70"
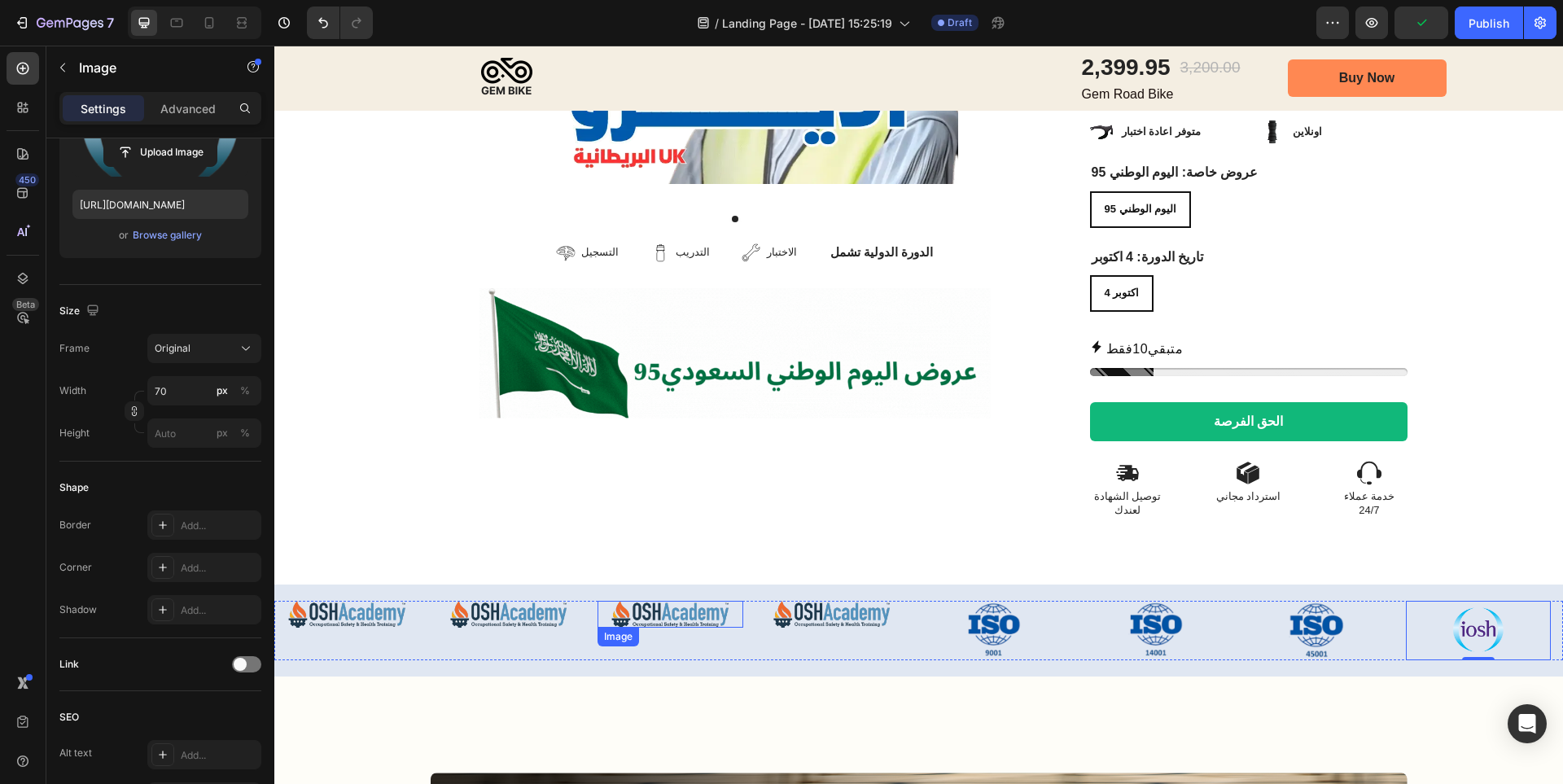
click at [654, 600] on img at bounding box center [671, 613] width 146 height 27
click at [185, 147] on input "file" at bounding box center [160, 153] width 113 height 28
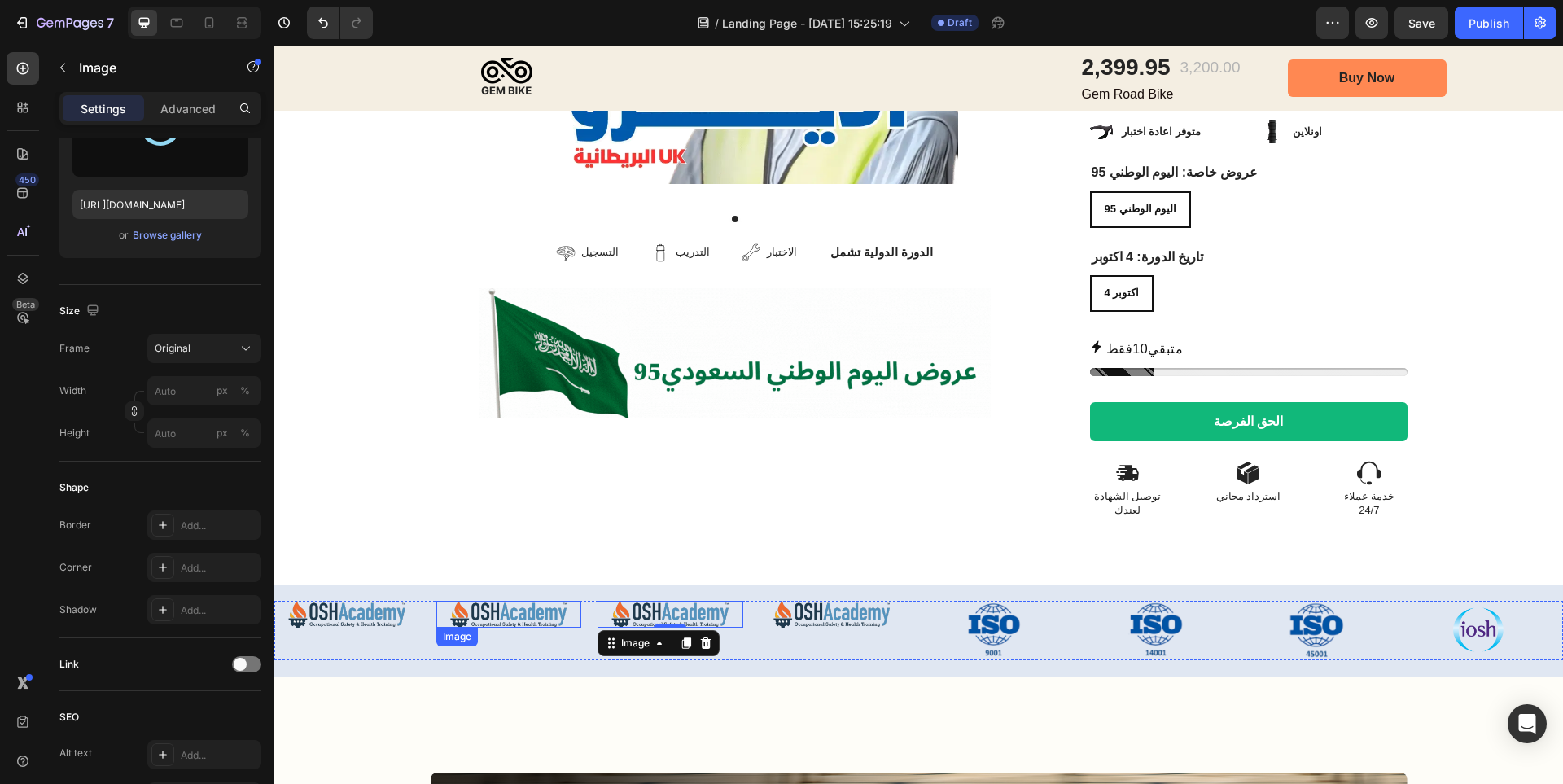
click at [520, 600] on img at bounding box center [509, 613] width 146 height 27
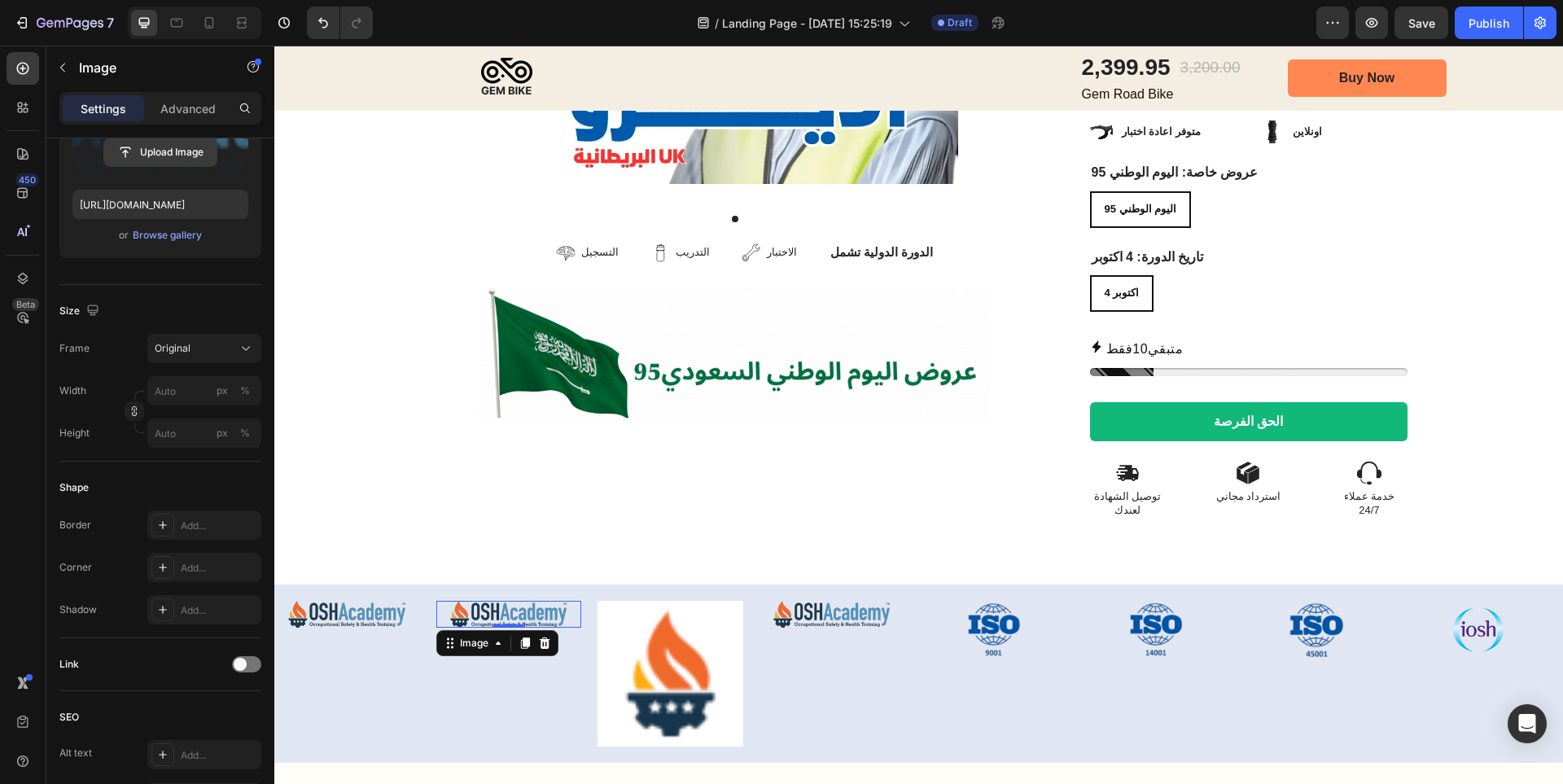
click at [197, 143] on input "file" at bounding box center [160, 153] width 113 height 28
click at [169, 383] on input "px %" at bounding box center [205, 390] width 114 height 29
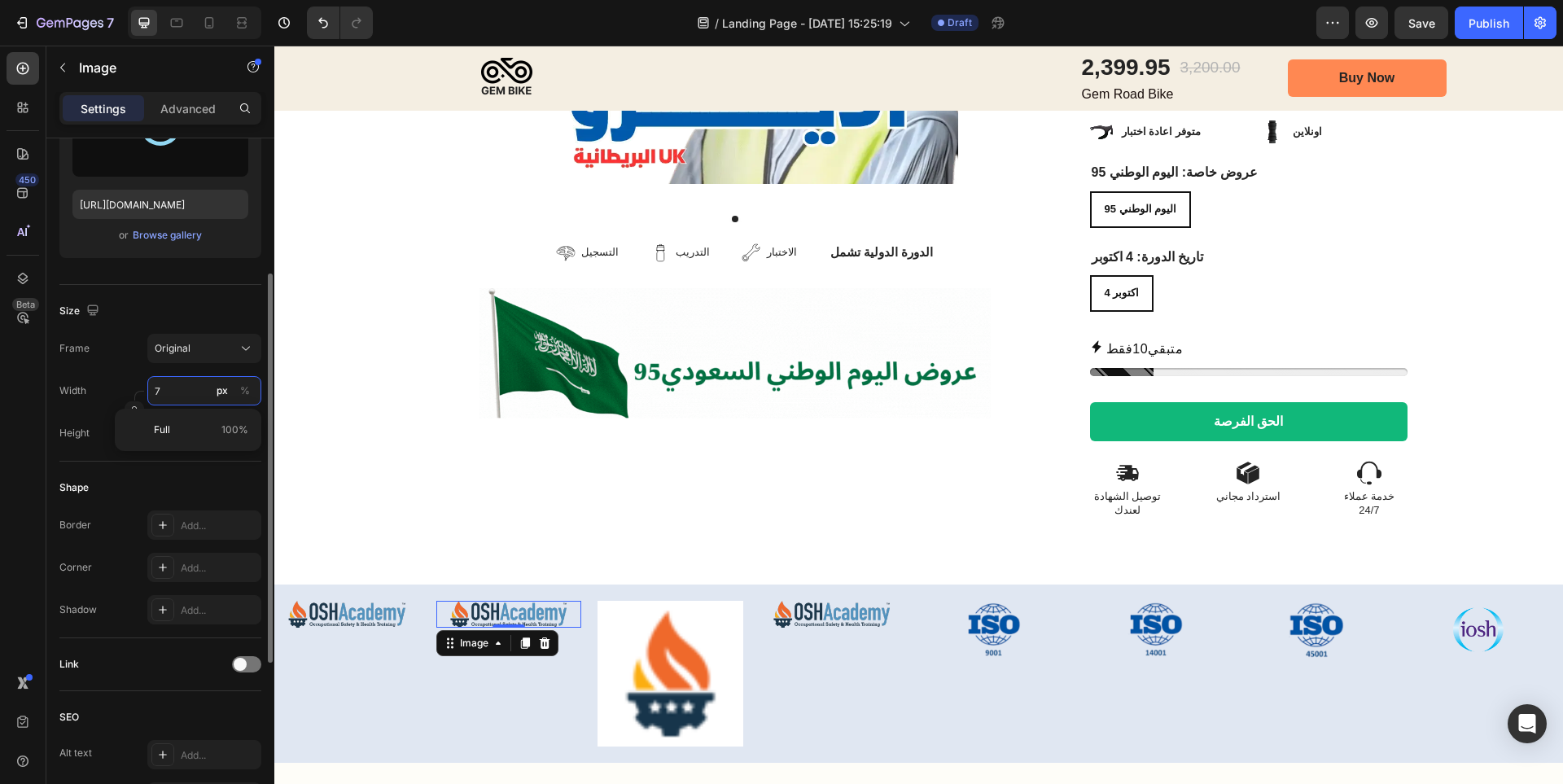
type input "70"
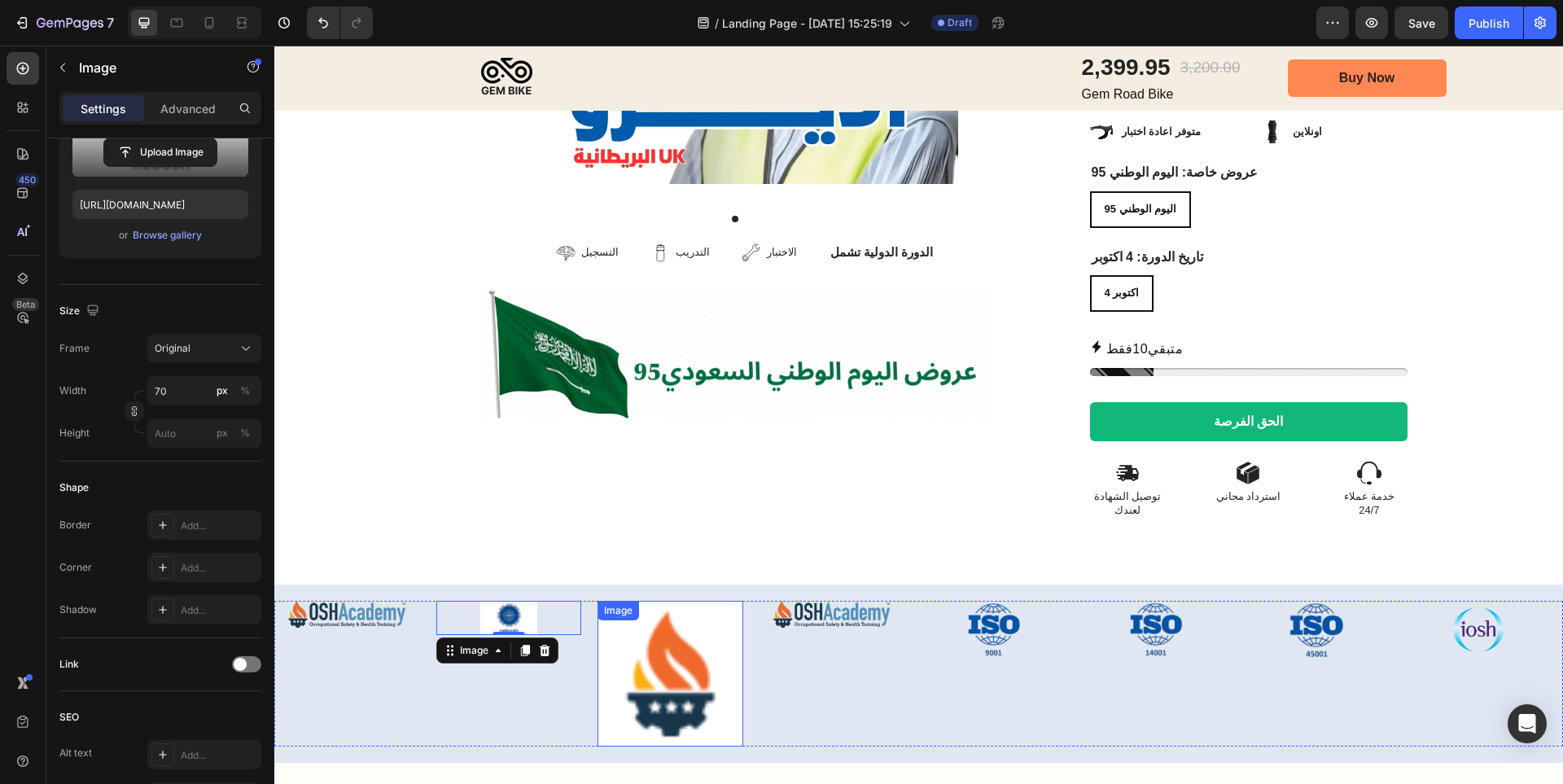
click at [679, 647] on img at bounding box center [671, 673] width 146 height 146
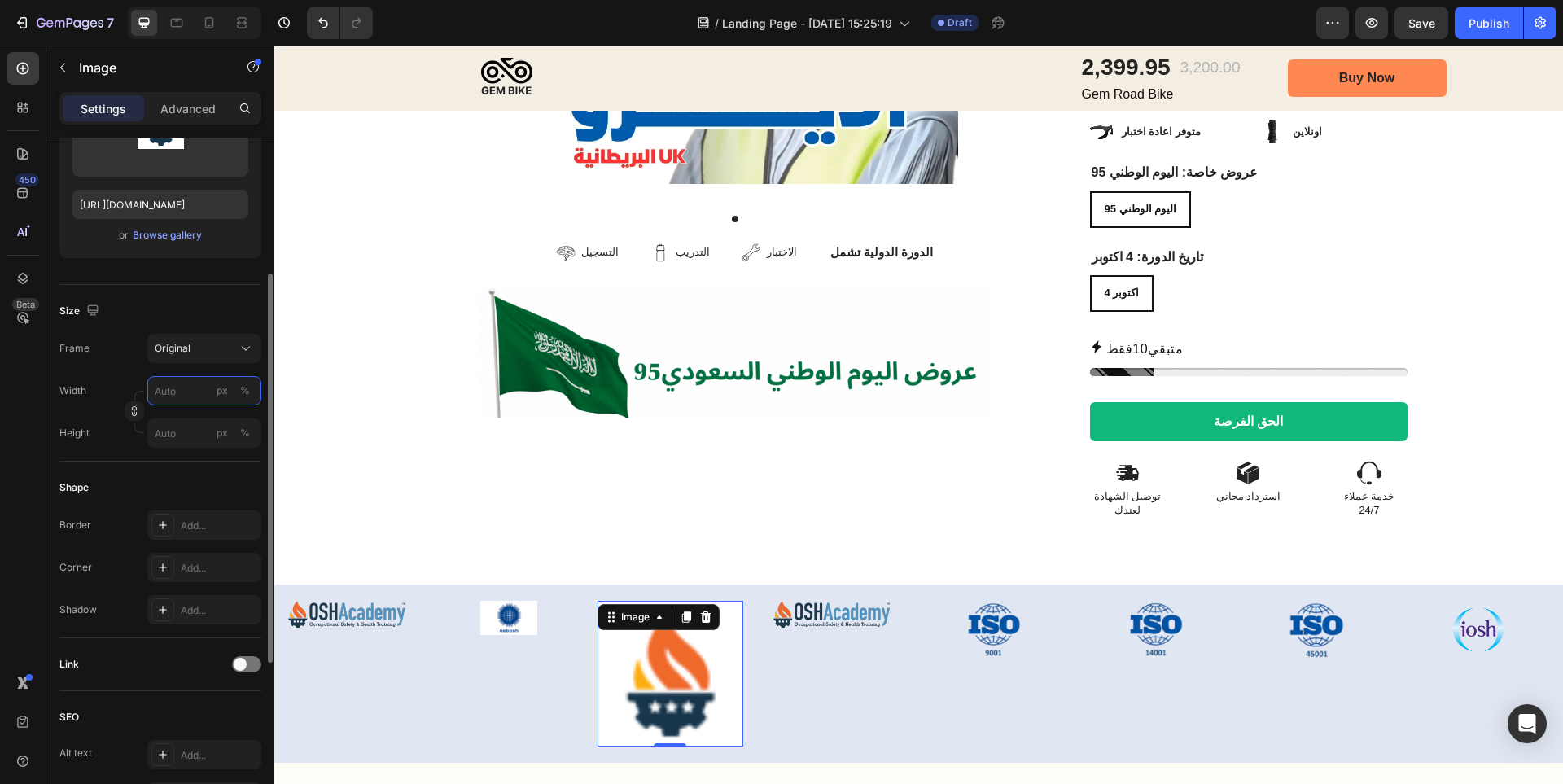
click at [193, 400] on input "px %" at bounding box center [205, 390] width 114 height 29
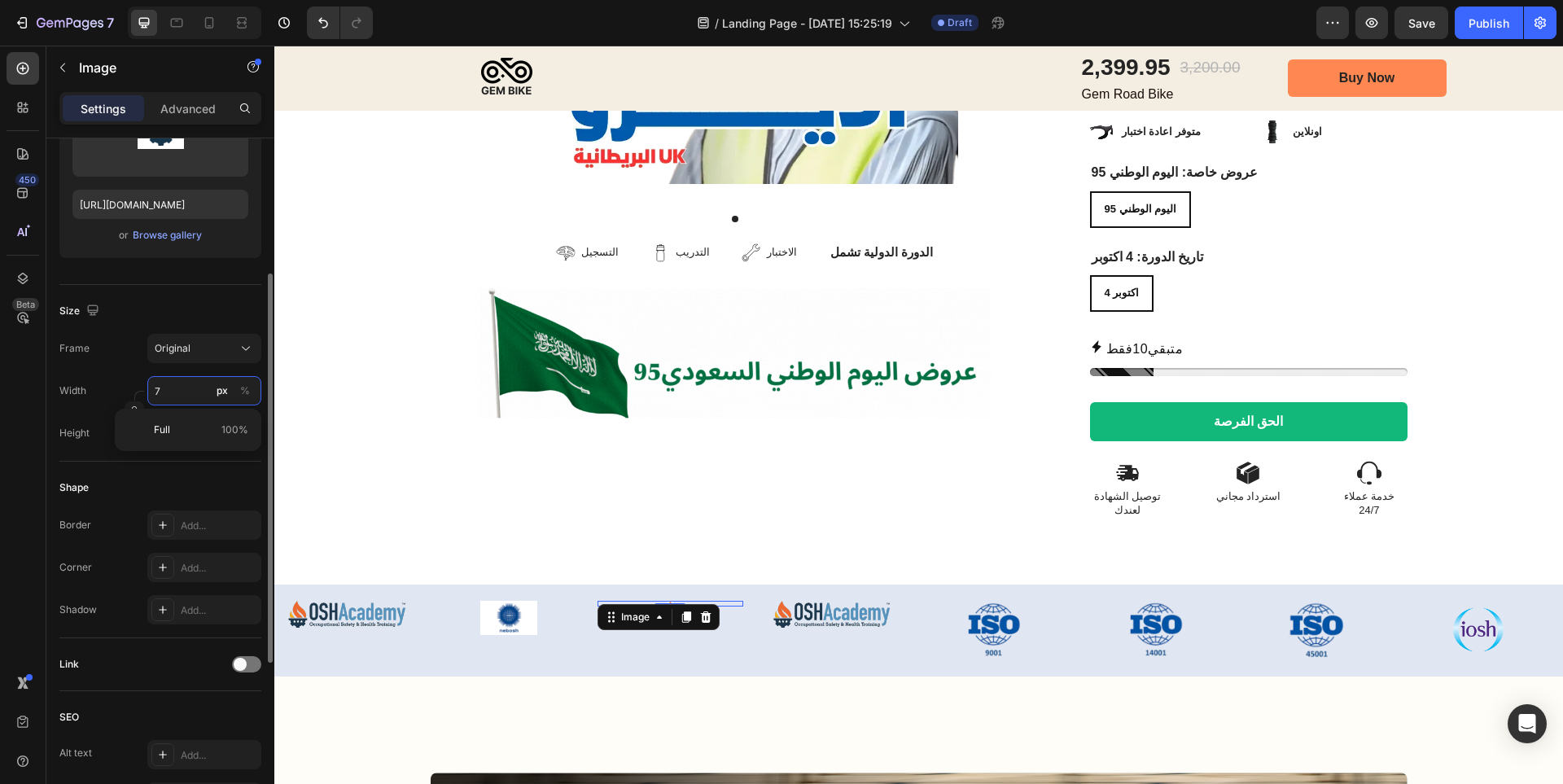
type input "70"
click at [479, 461] on div at bounding box center [735, 468] width 511 height 49
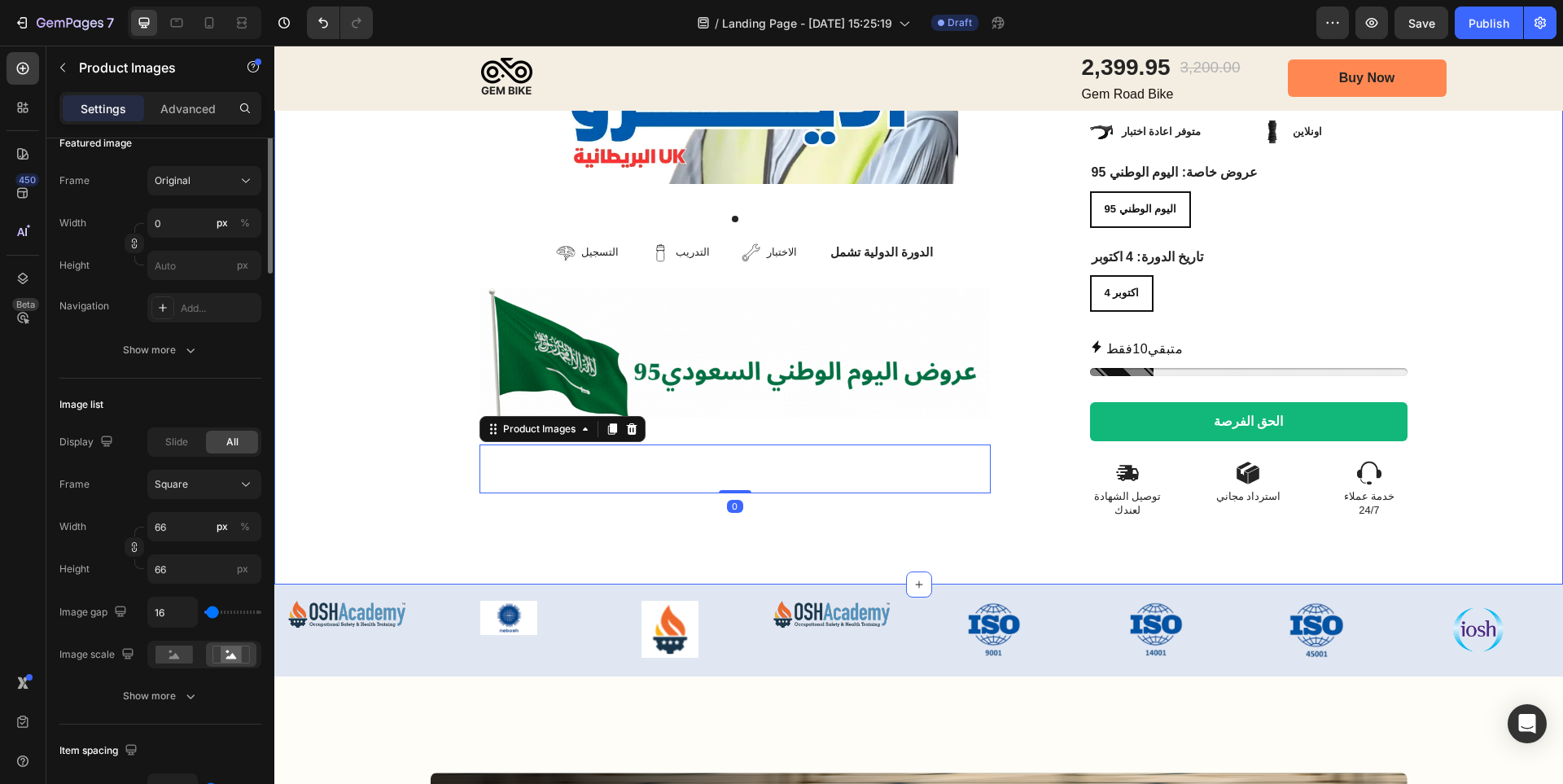
scroll to position [0, 0]
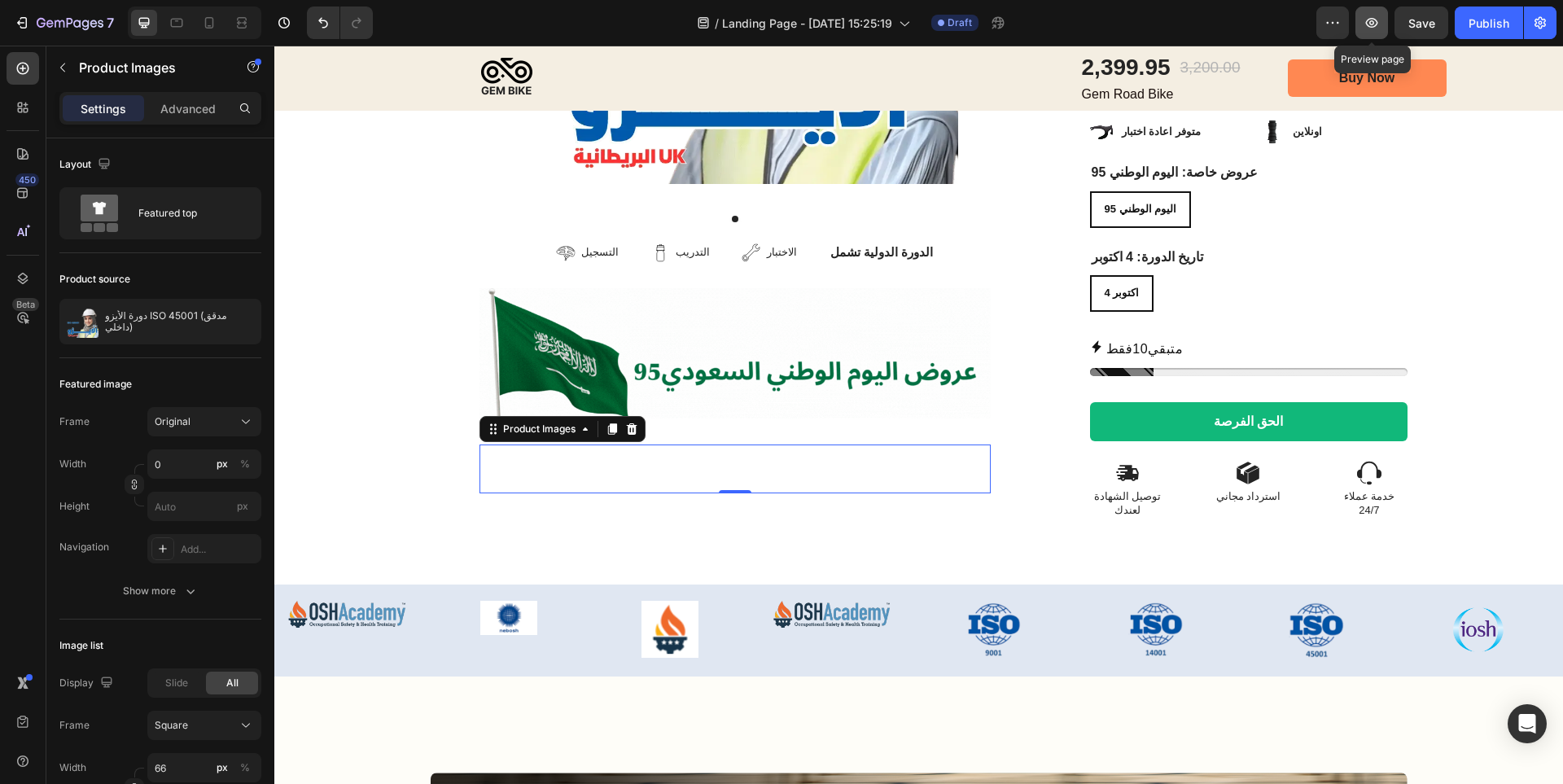
click at [1366, 21] on icon "button" at bounding box center [1371, 23] width 16 height 16
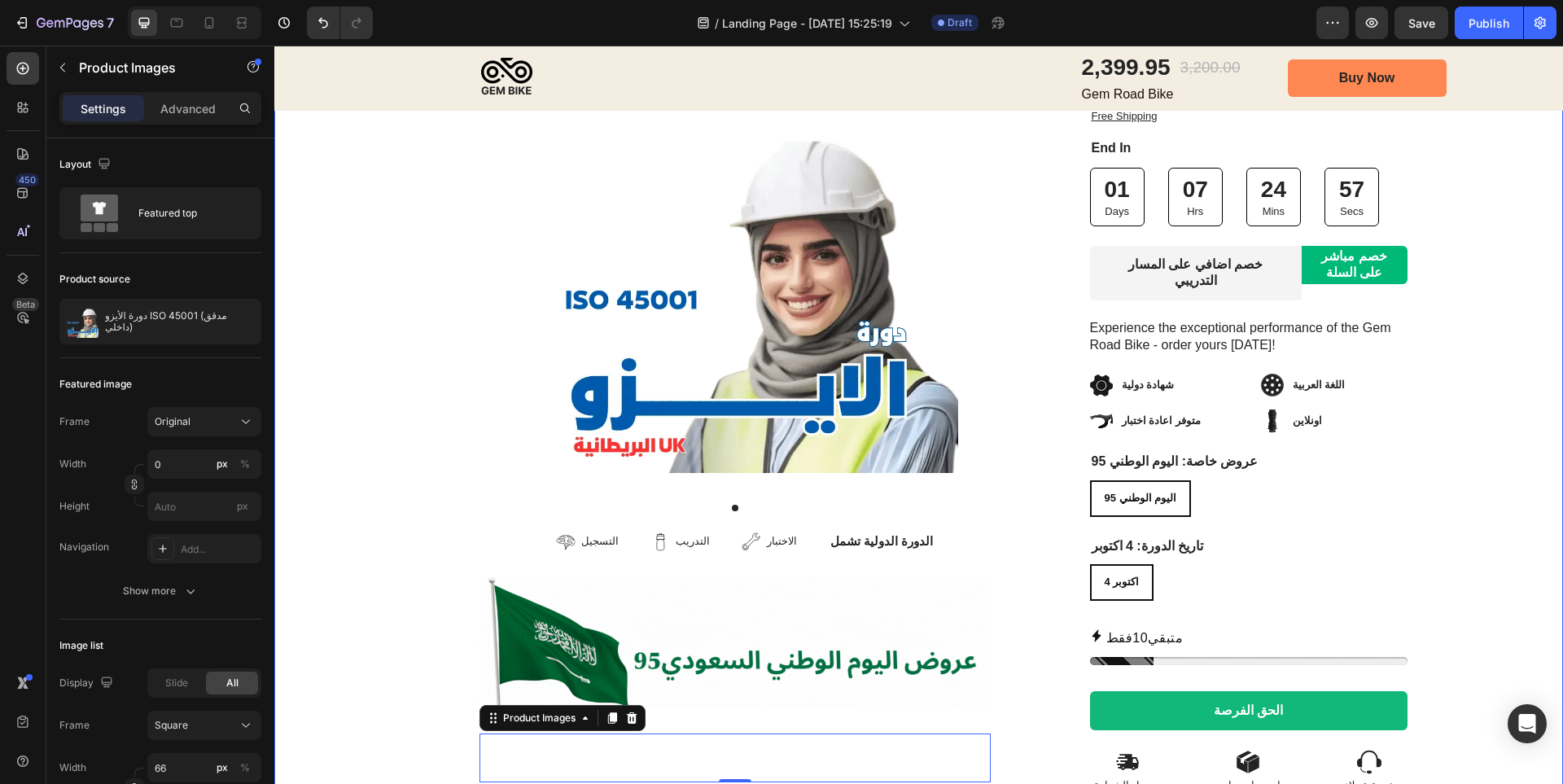
scroll to position [651, 0]
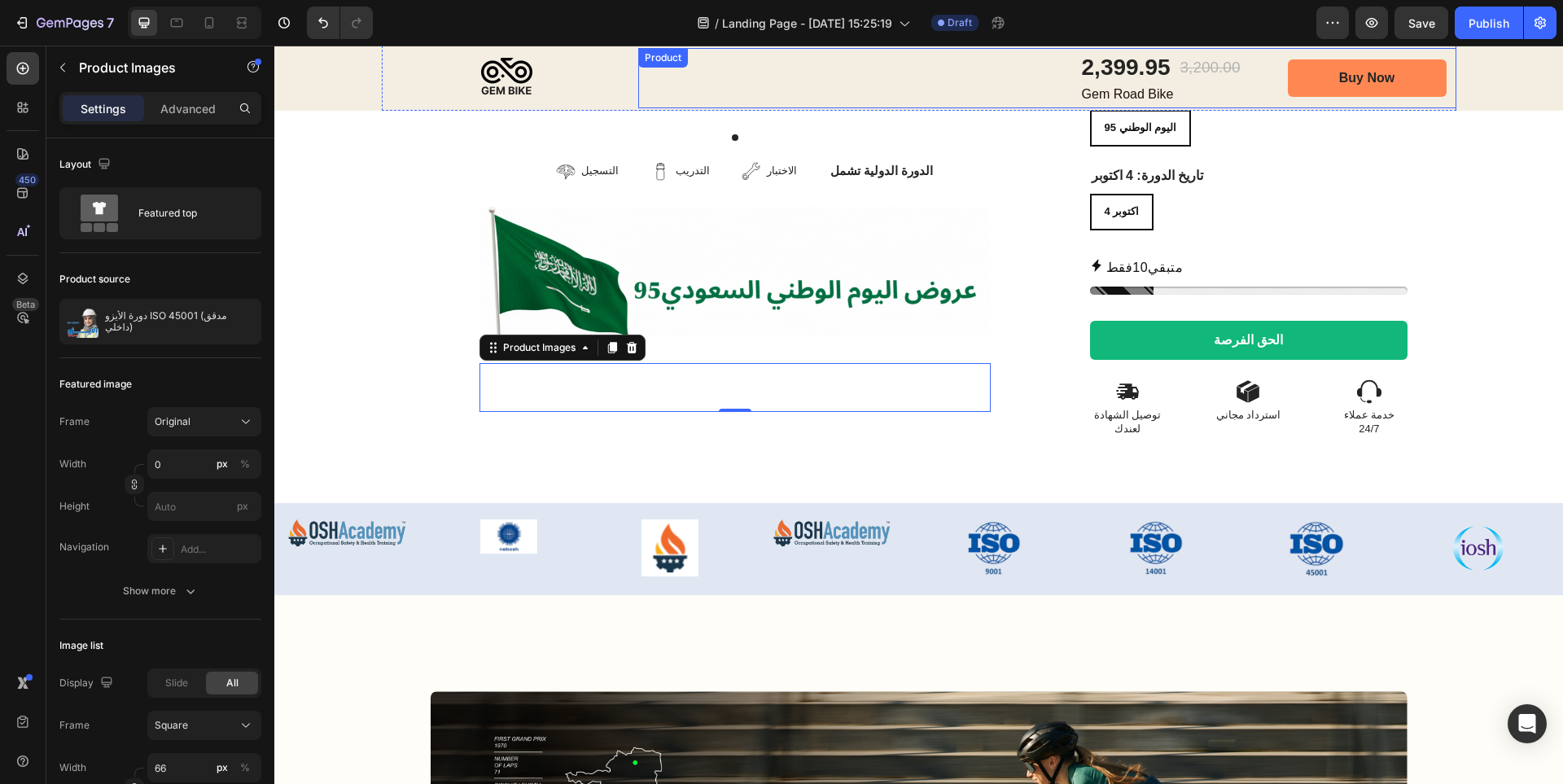
click at [1013, 83] on div "2,399.95 Product Price Product Price 3,200.00 Product Price Product Price Row G…" at bounding box center [1048, 78] width 818 height 60
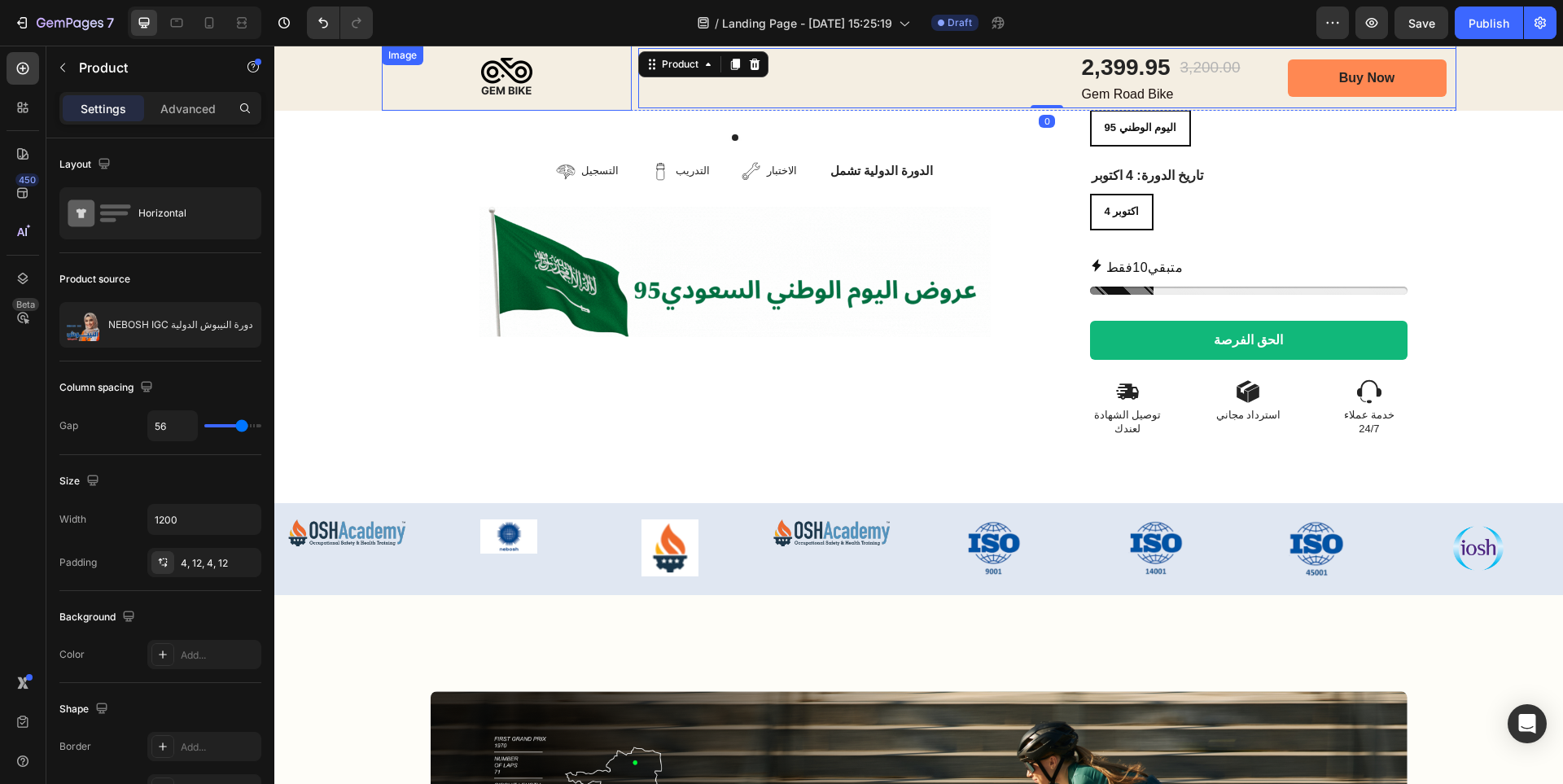
click at [418, 89] on img at bounding box center [507, 78] width 250 height 65
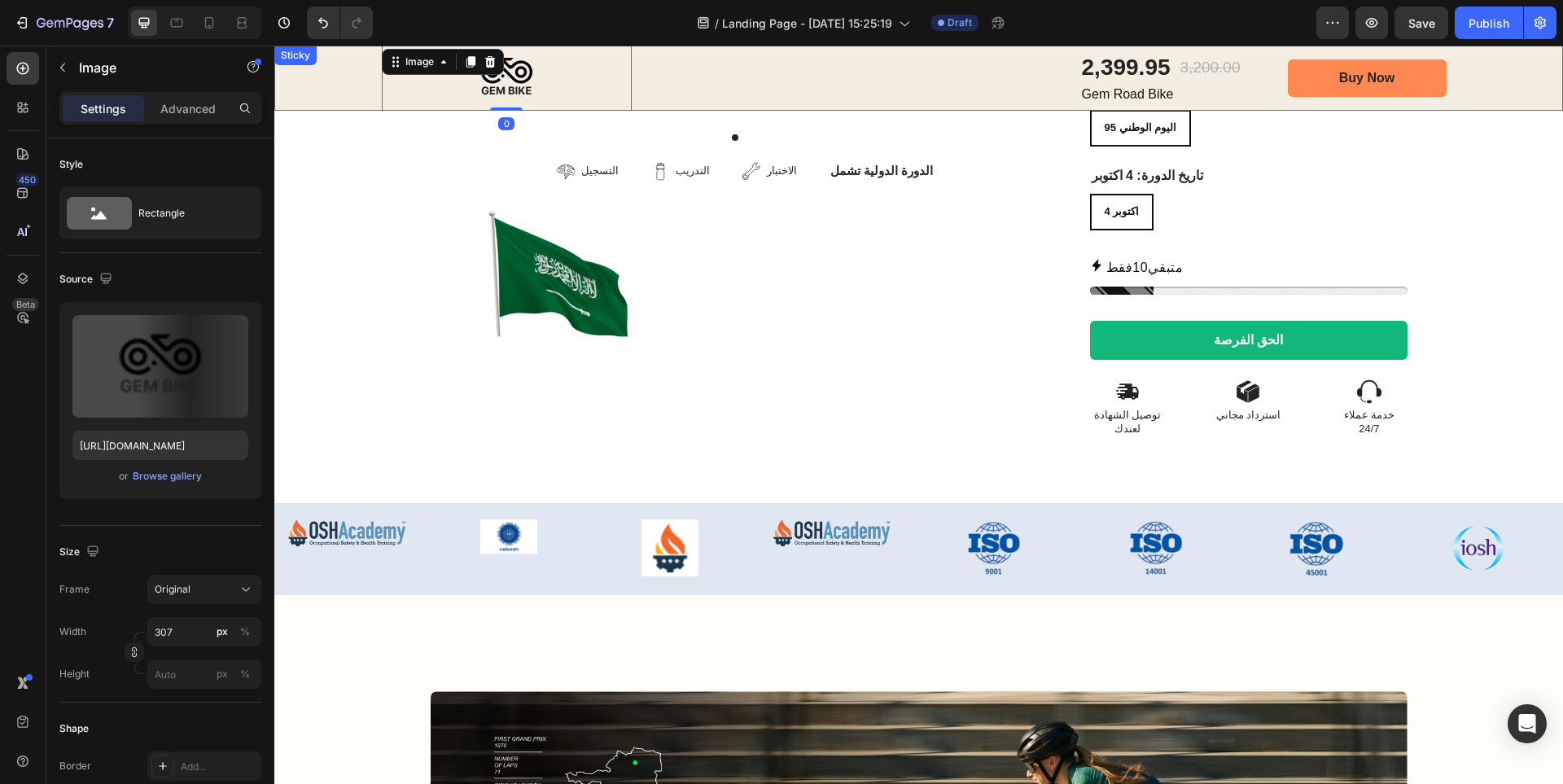
click at [367, 84] on div "Image 0 2,399.95 Product Price Product Price 3,200.00 Product Price Product Pri…" at bounding box center [918, 78] width 1289 height 65
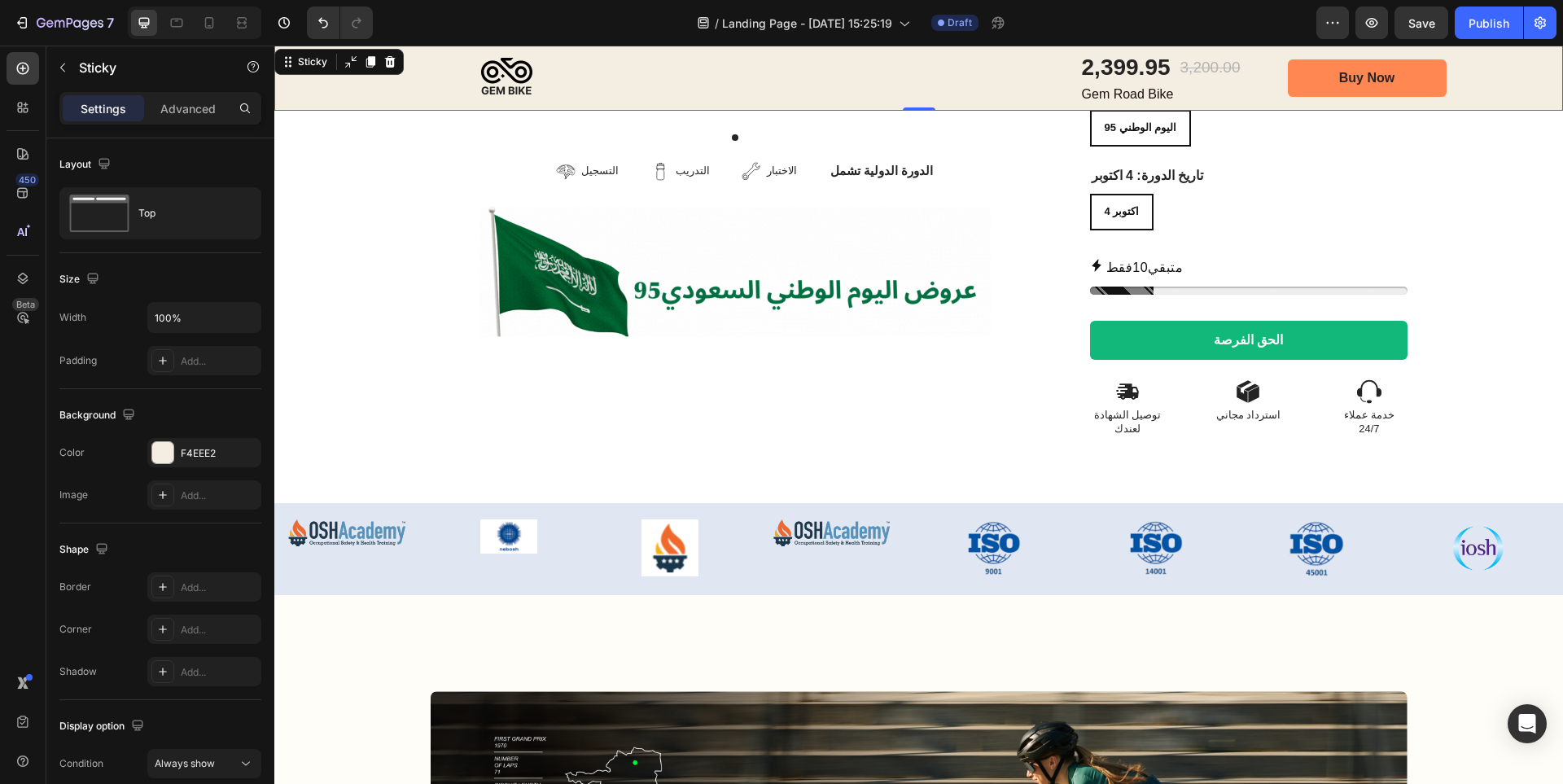
click at [360, 82] on div "Image 2,399.95 Product Price Product Price 3,200.00 Product Price Product Price…" at bounding box center [918, 78] width 1289 height 65
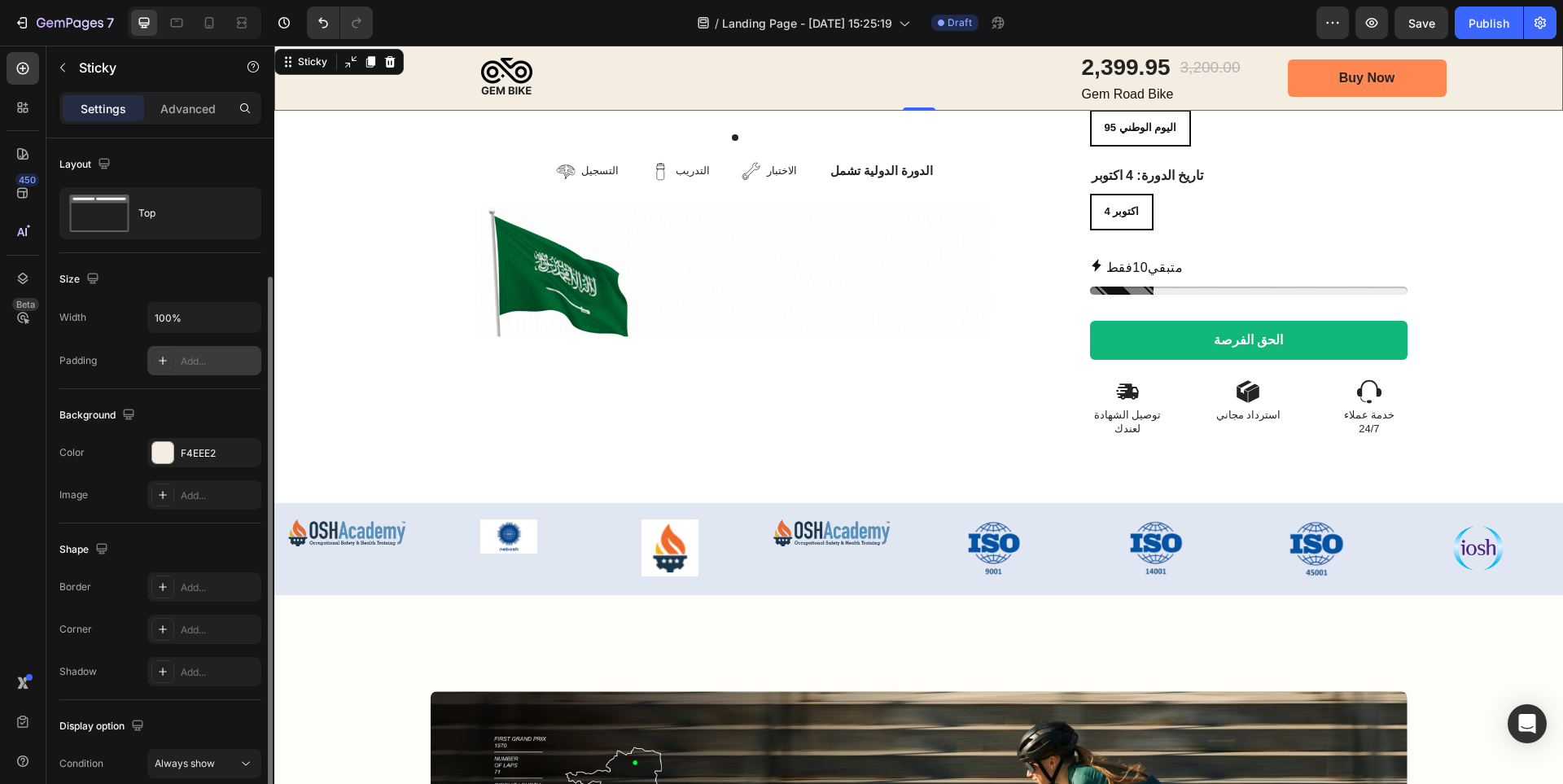
scroll to position [73, 0]
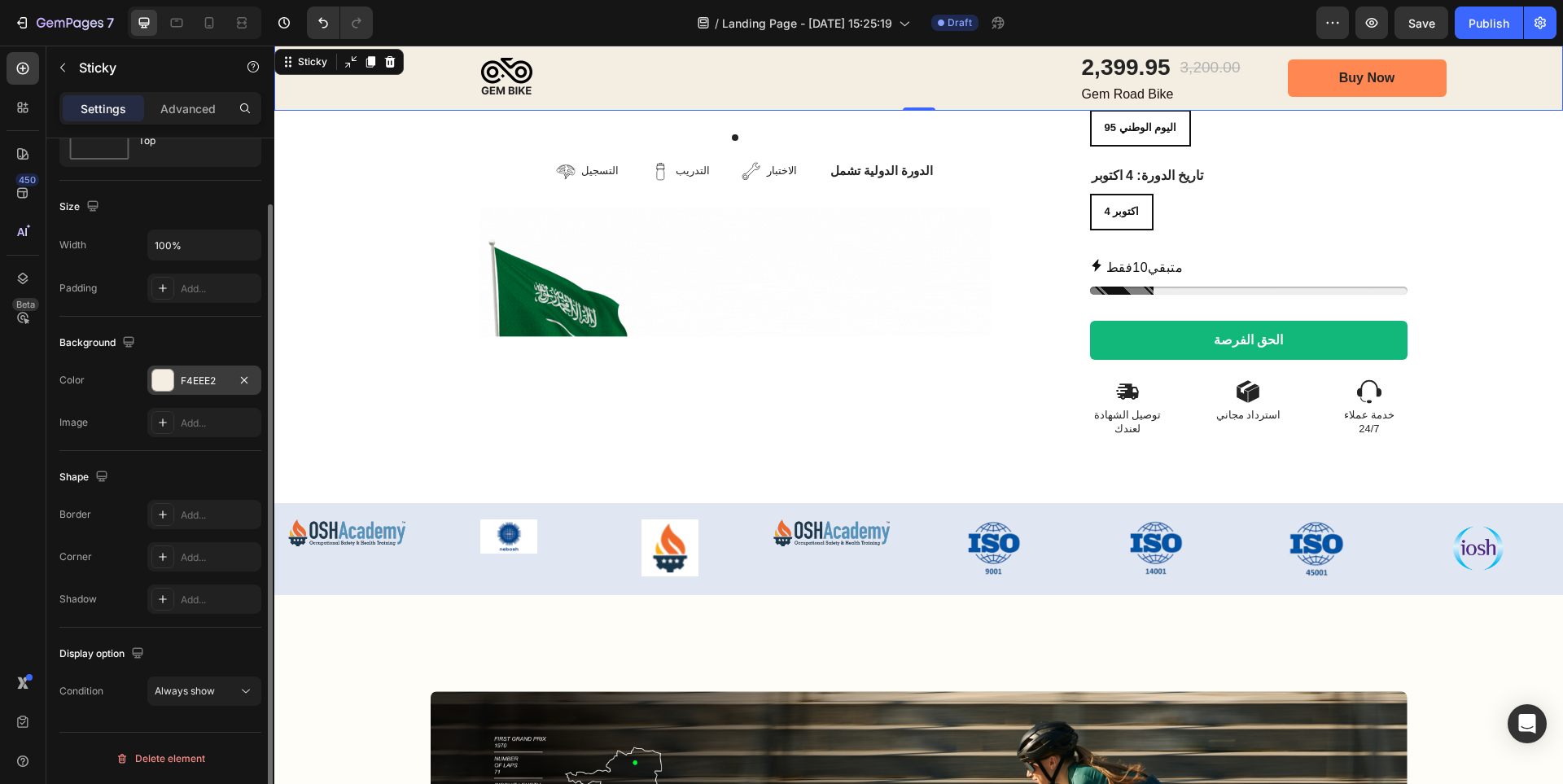
click at [166, 380] on div at bounding box center [163, 379] width 21 height 21
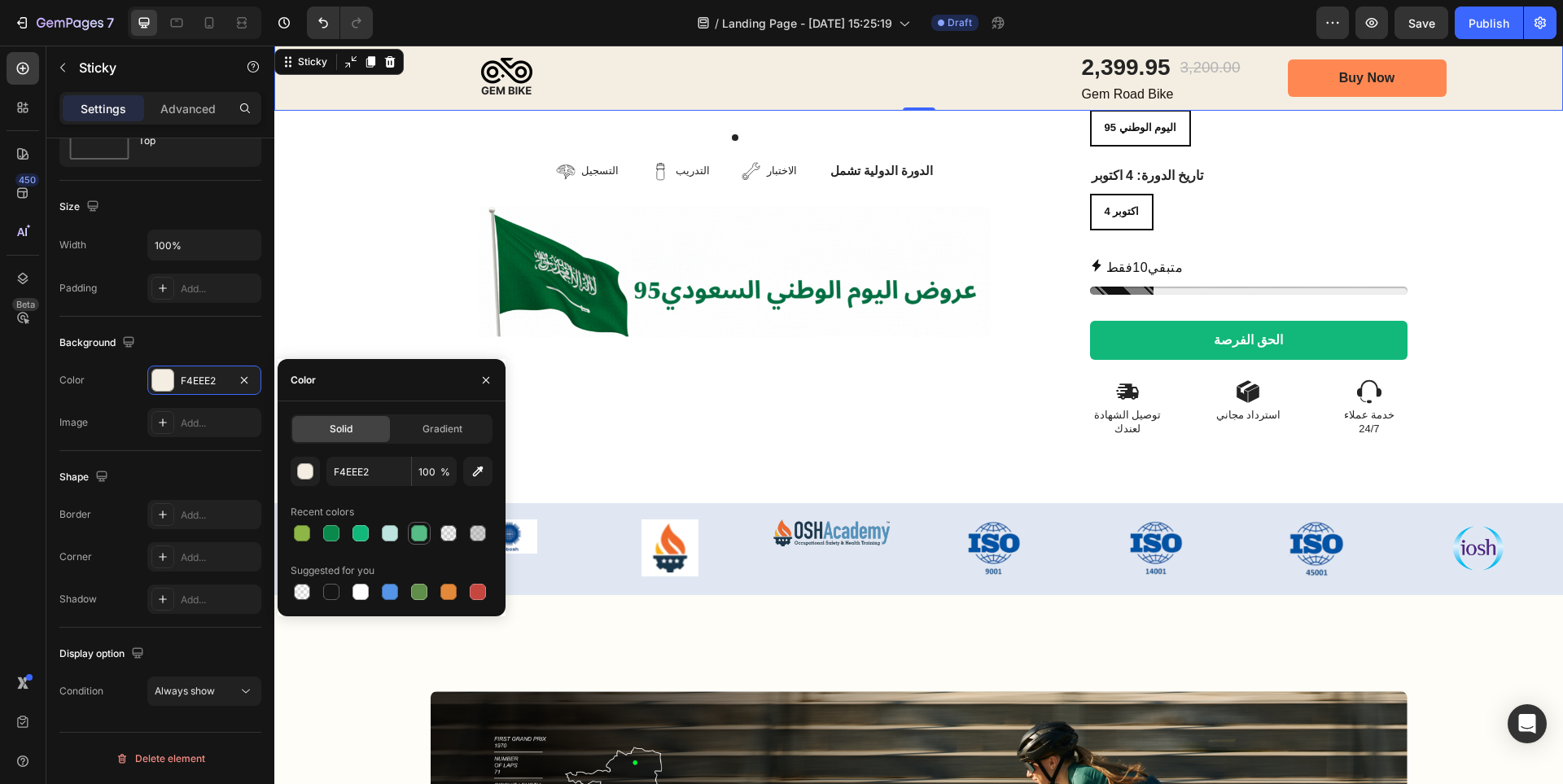
click at [422, 531] on div at bounding box center [419, 533] width 16 height 16
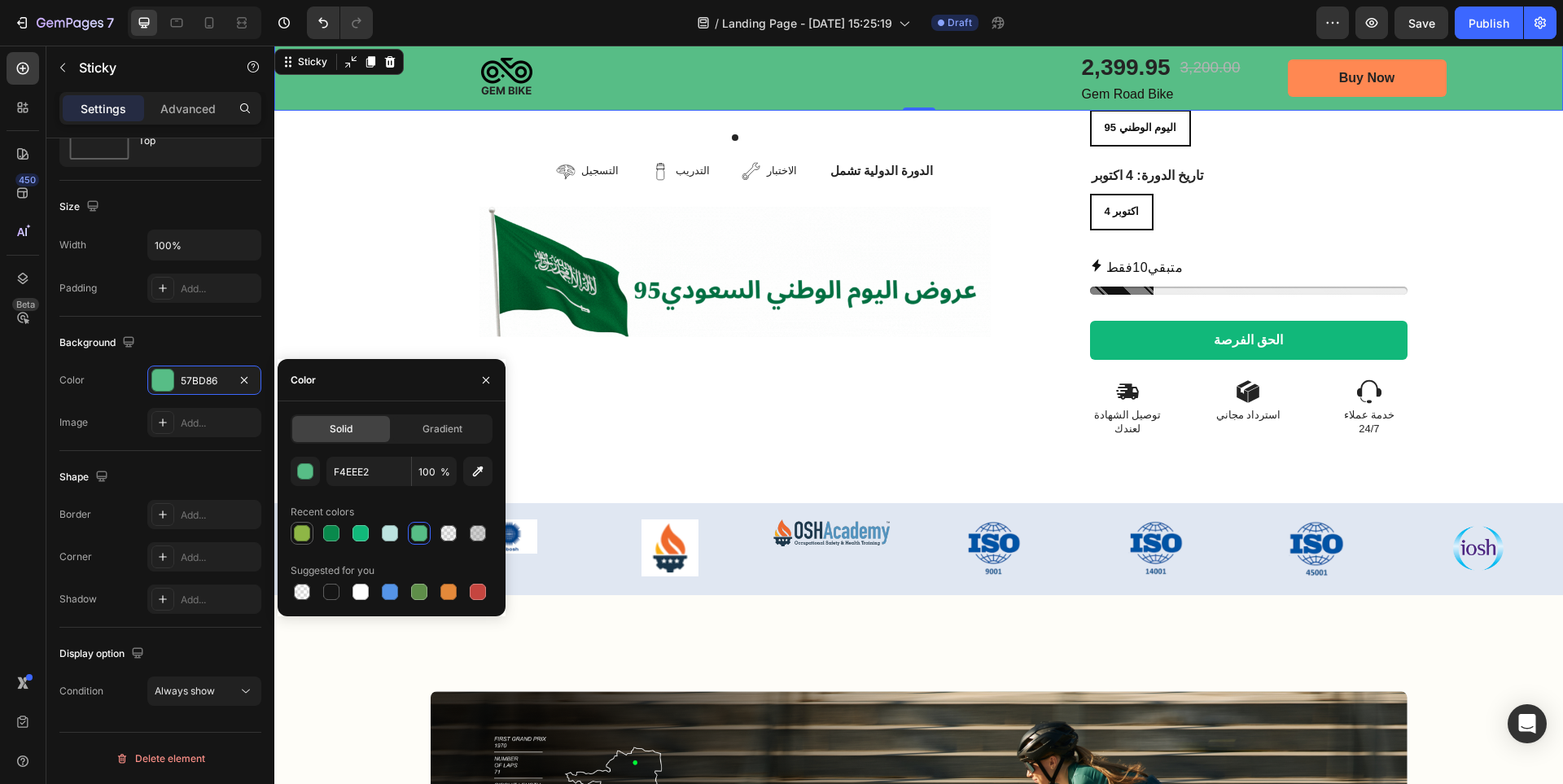
click at [302, 530] on div at bounding box center [301, 533] width 16 height 16
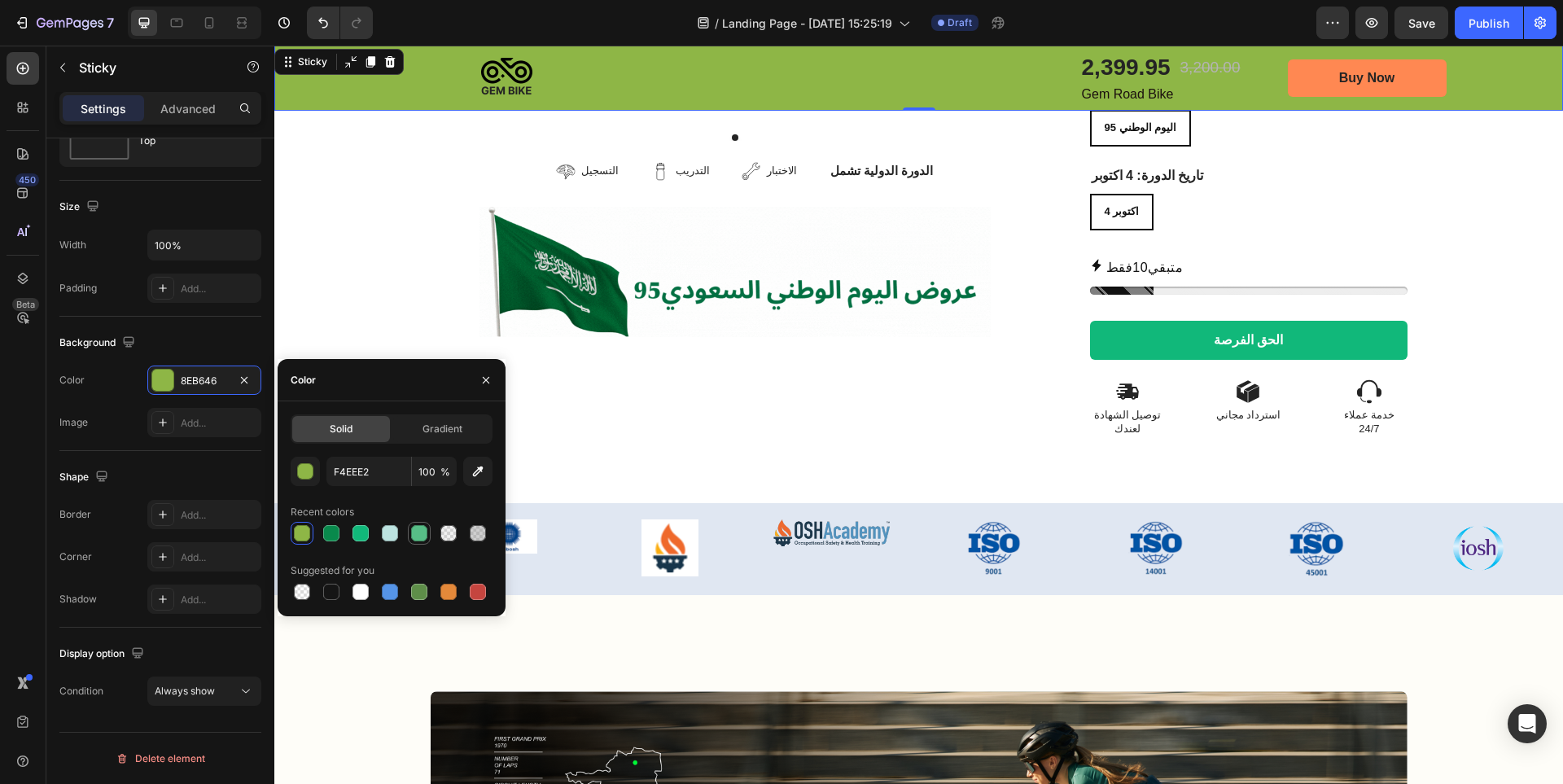
click at [425, 536] on div at bounding box center [419, 533] width 16 height 16
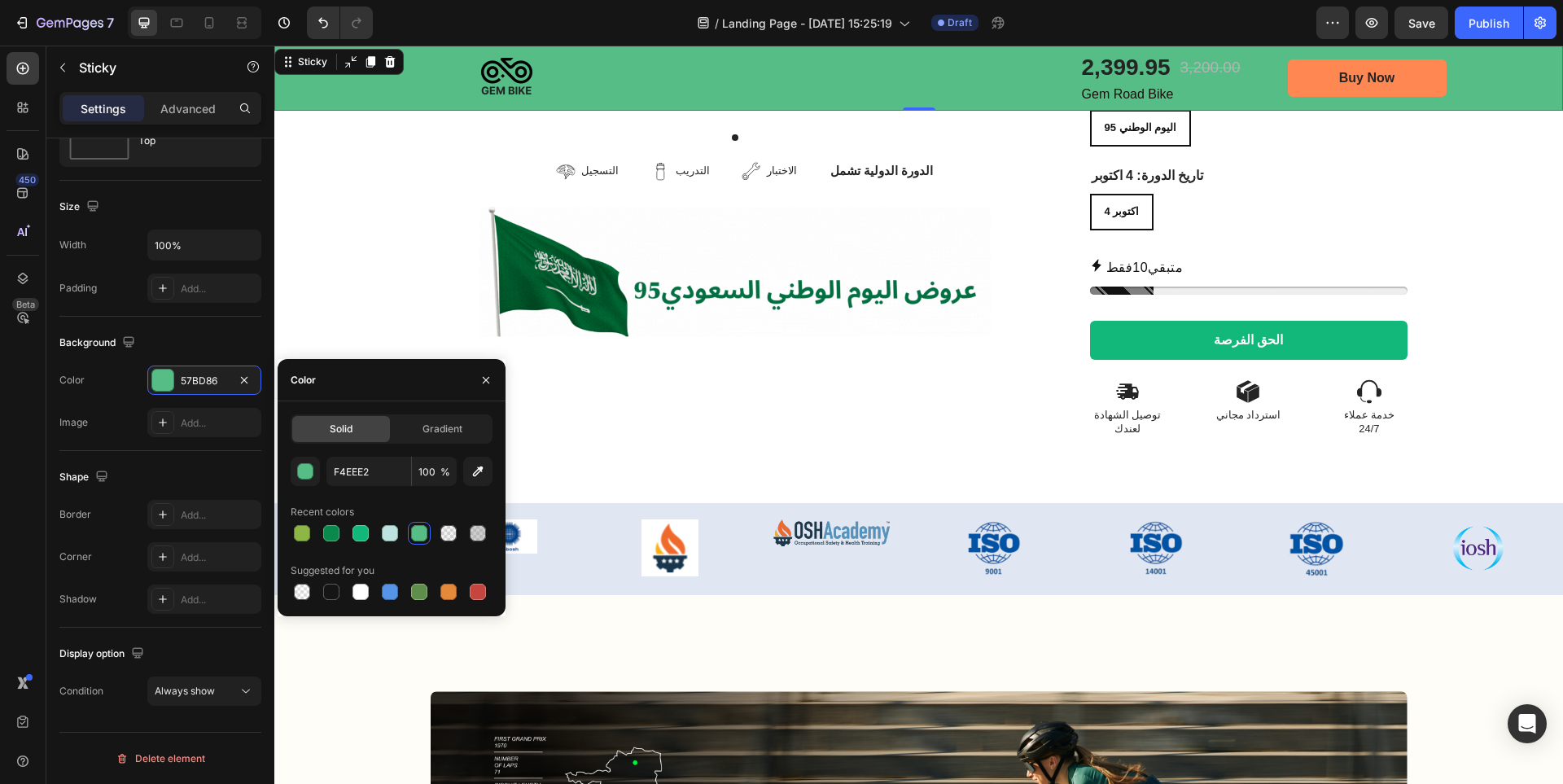
click at [440, 474] on span "%" at bounding box center [445, 472] width 10 height 15
click at [437, 473] on input "100" at bounding box center [434, 471] width 45 height 29
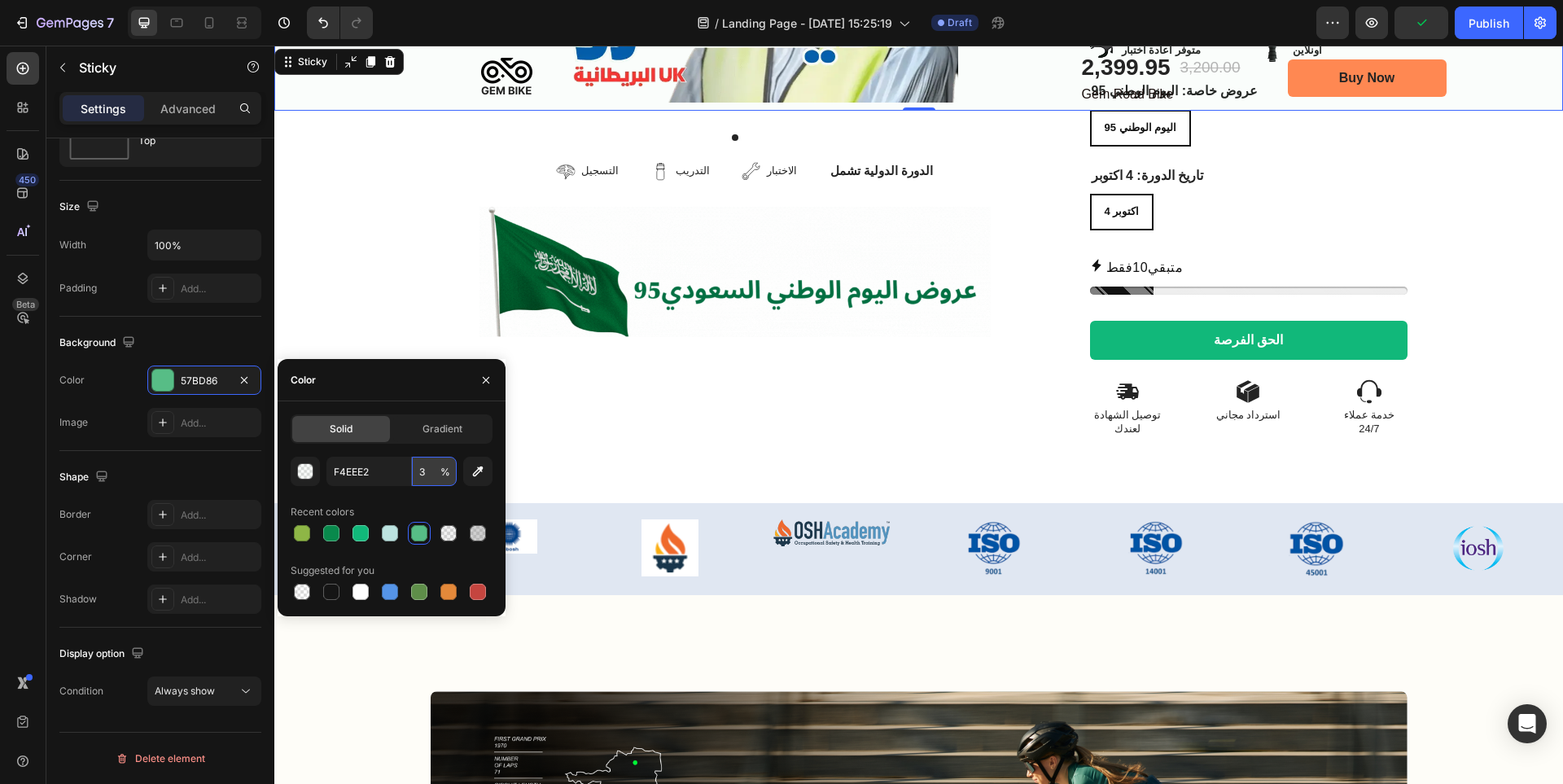
type input "30"
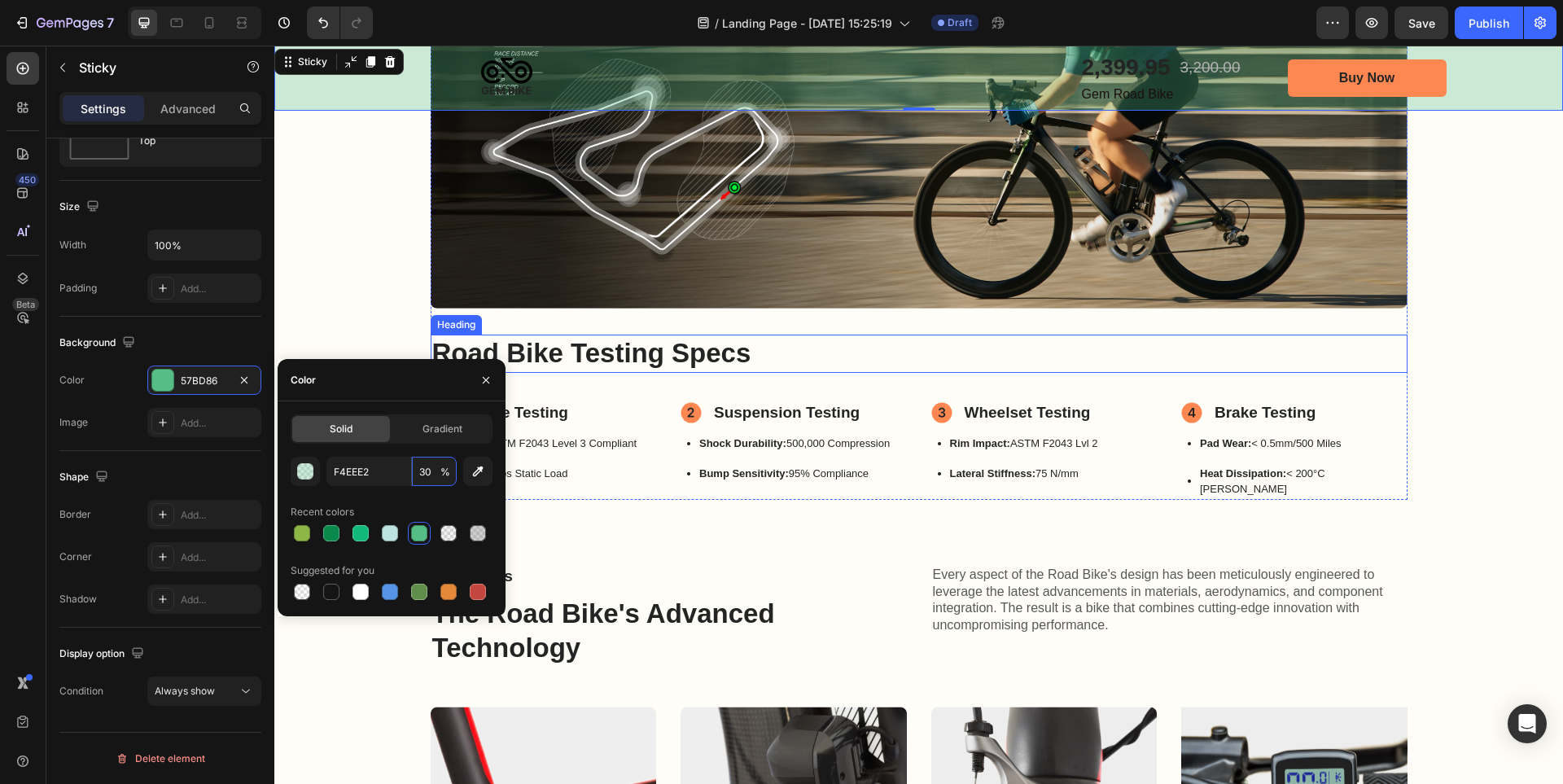
scroll to position [1270, 0]
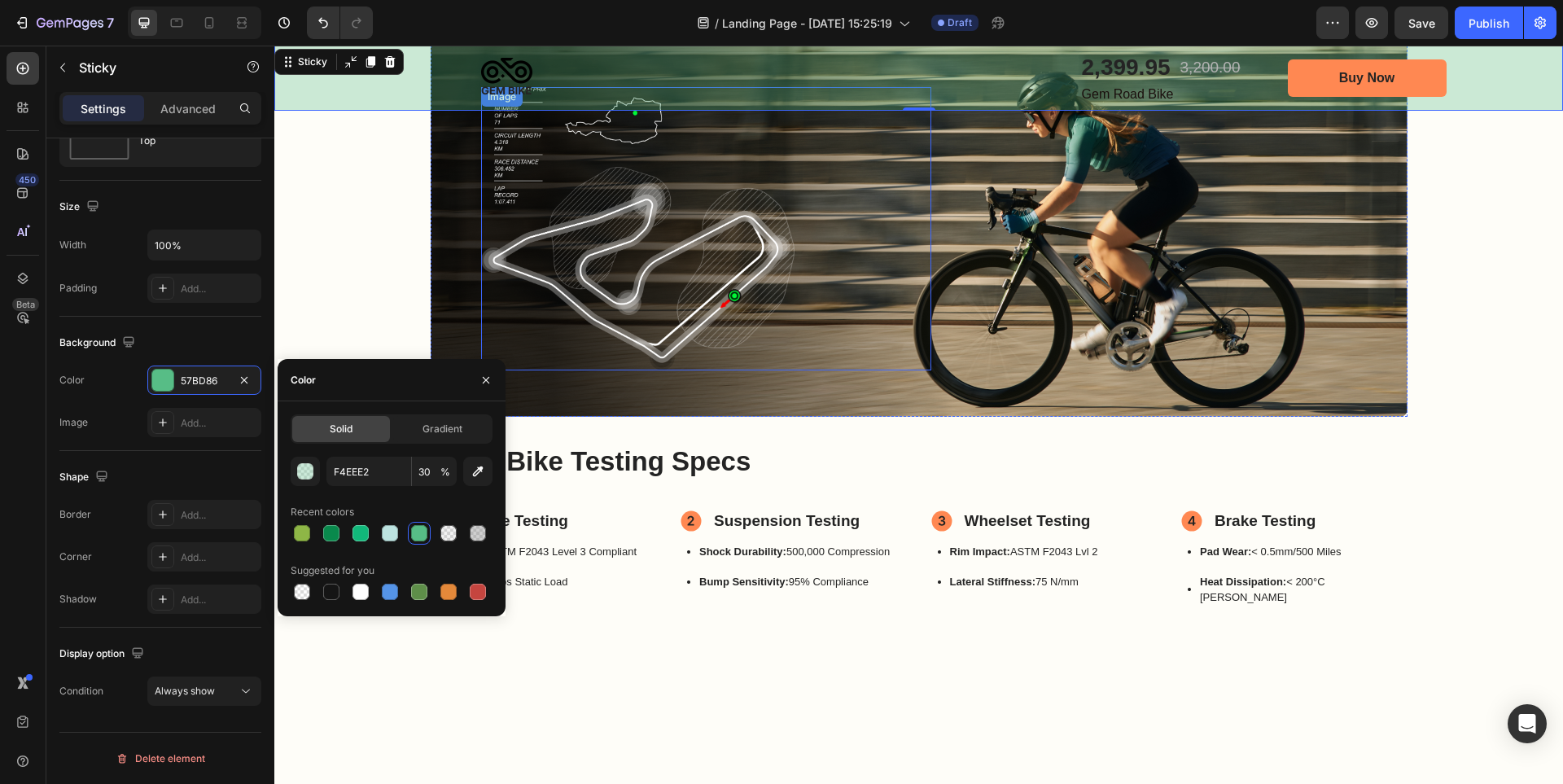
click at [508, 82] on img at bounding box center [507, 78] width 250 height 65
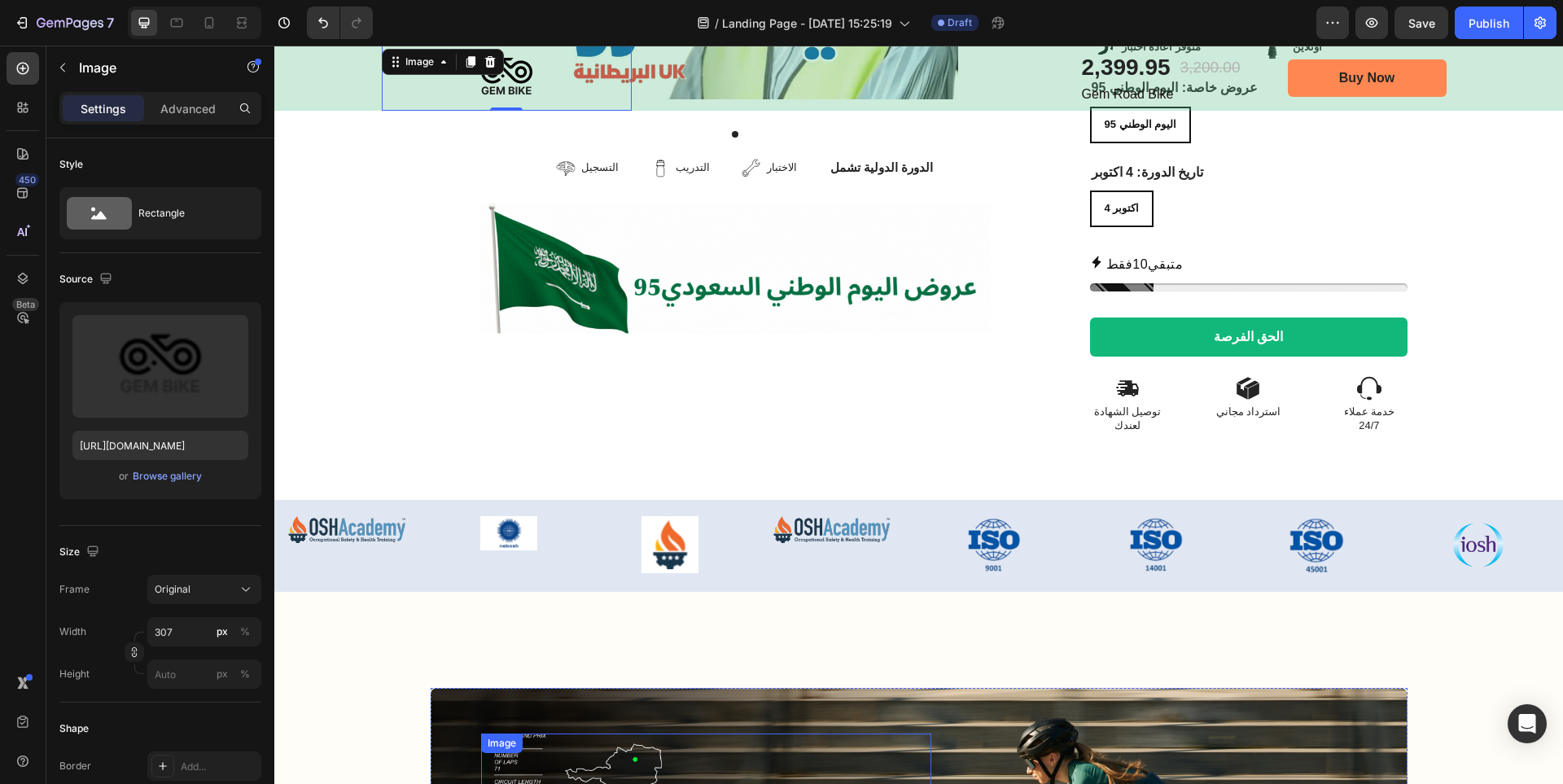
scroll to position [651, 0]
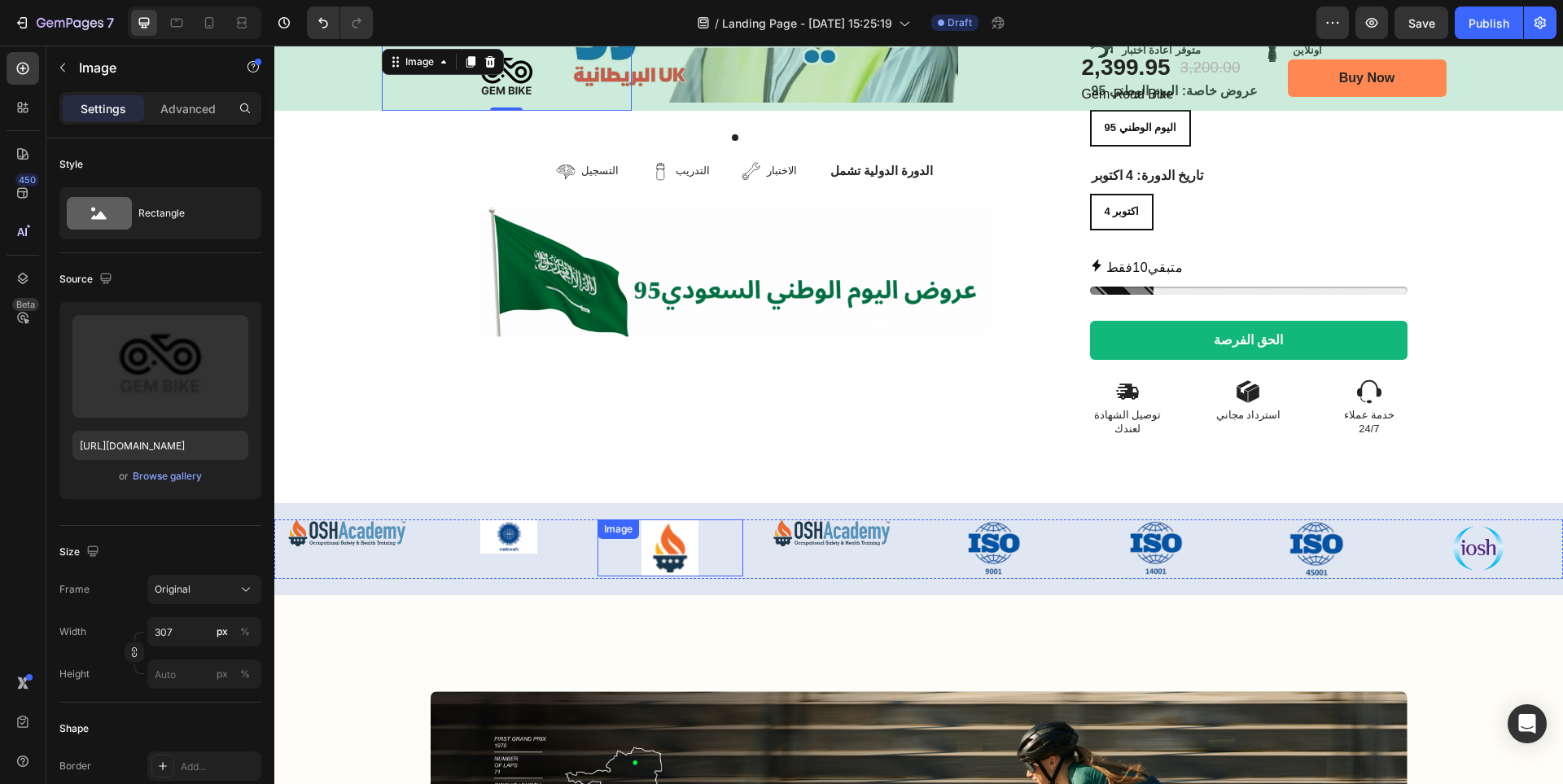
click at [665, 519] on img at bounding box center [670, 547] width 57 height 57
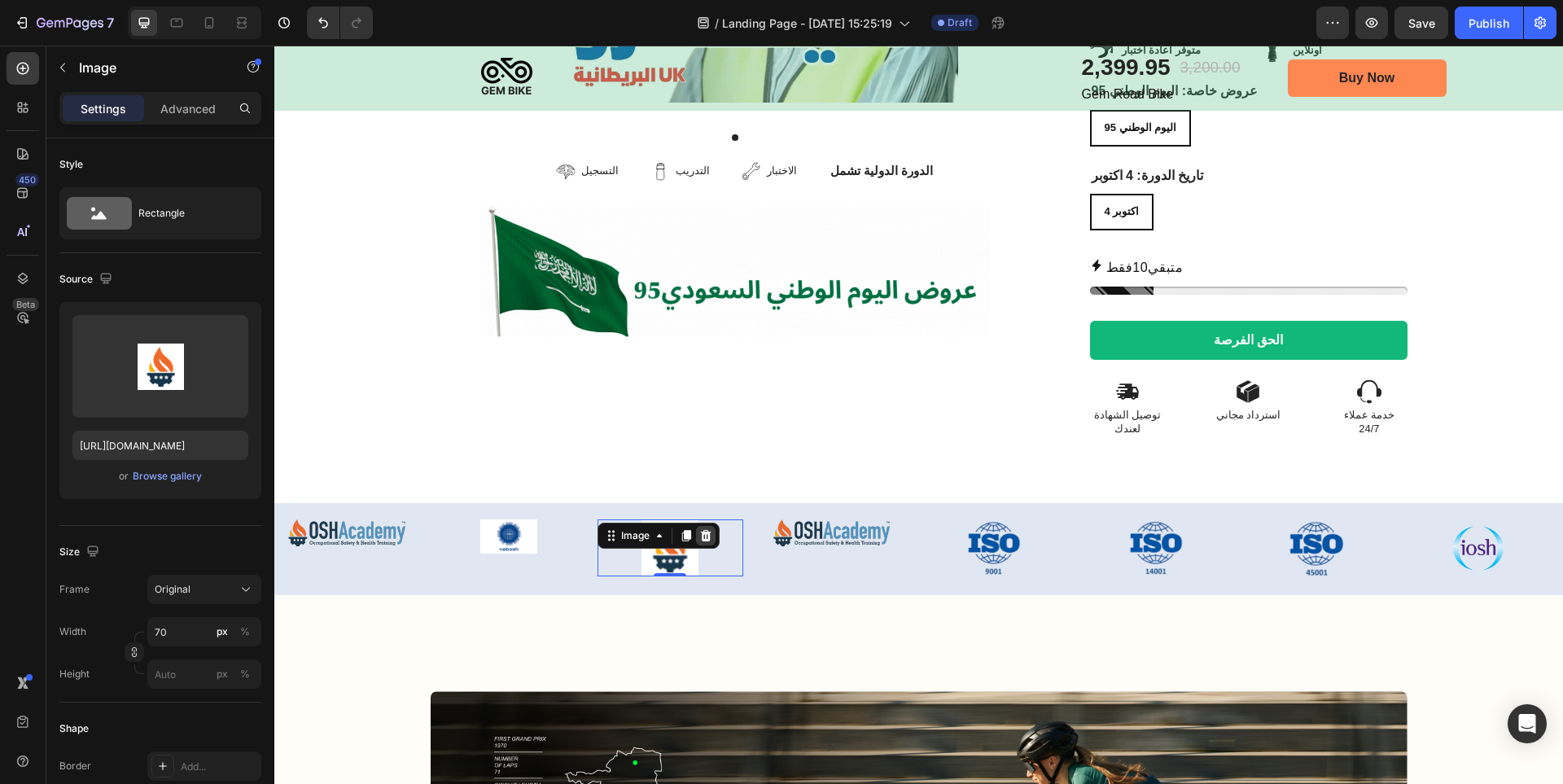
click at [710, 526] on div at bounding box center [706, 536] width 20 height 20
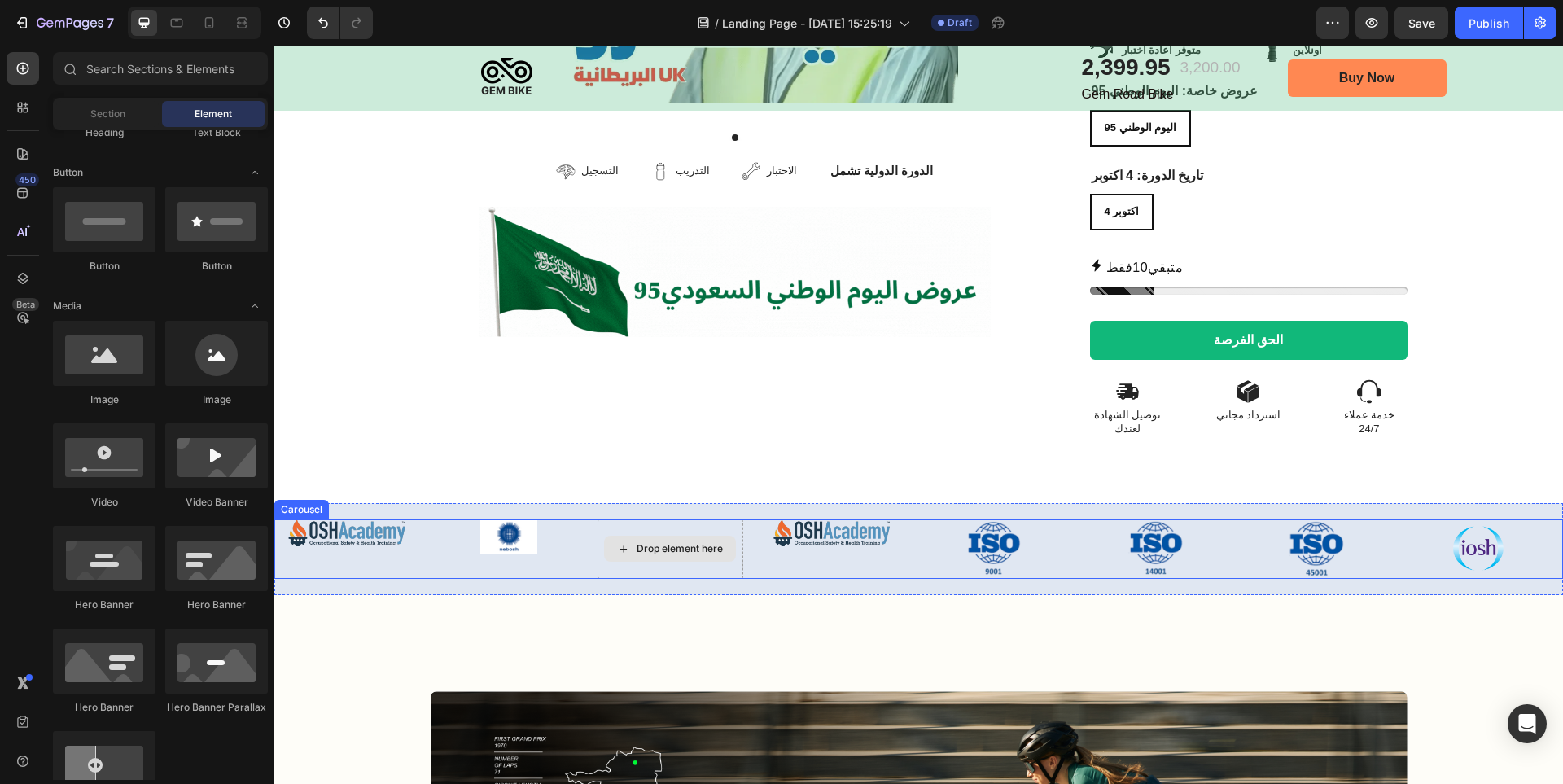
click at [681, 542] on div "Drop element here" at bounding box center [680, 548] width 86 height 13
click at [665, 542] on div "Drop element here" at bounding box center [680, 548] width 86 height 13
click at [515, 519] on img at bounding box center [508, 536] width 57 height 34
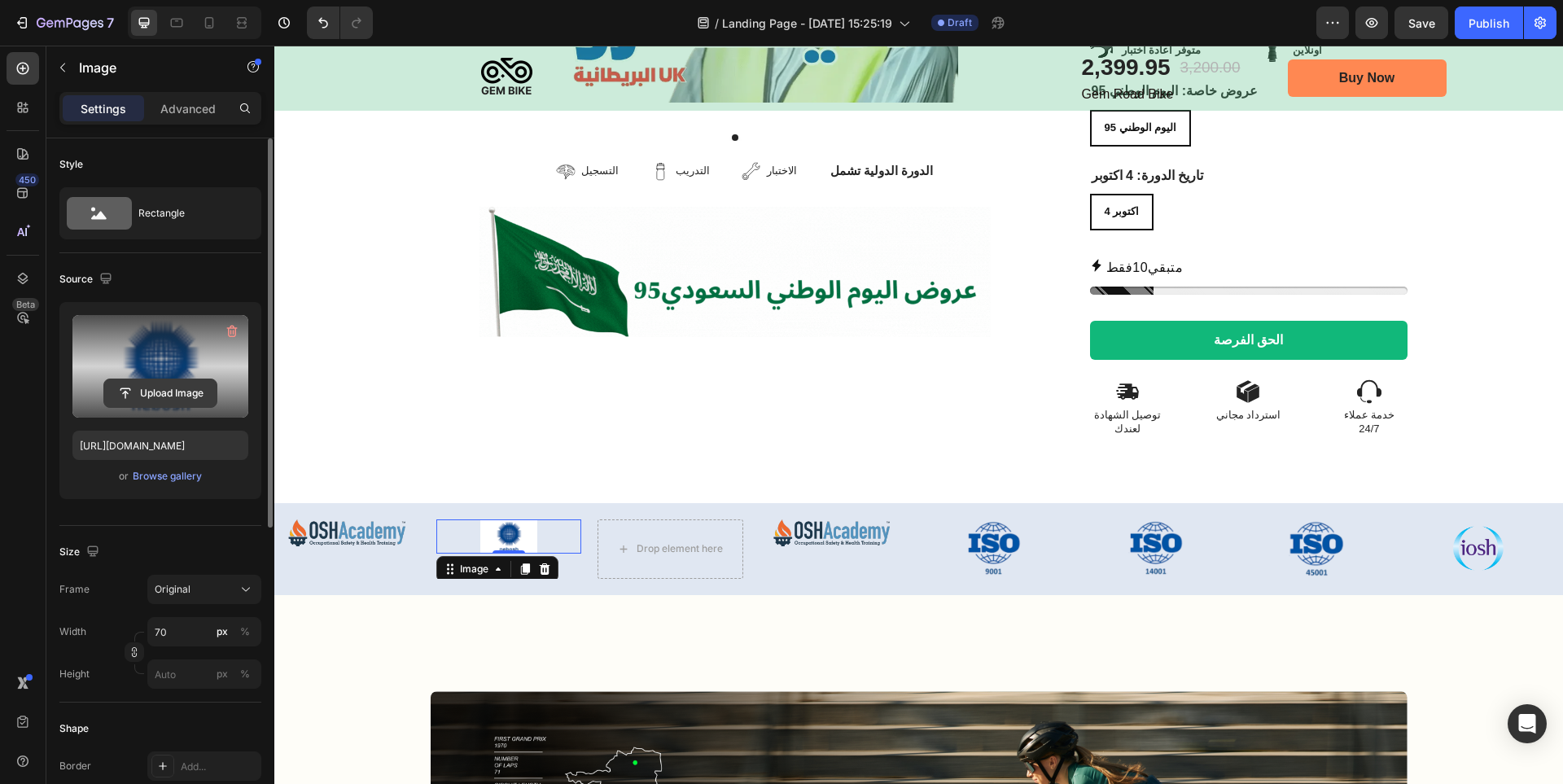
click at [192, 398] on input "file" at bounding box center [160, 393] width 113 height 28
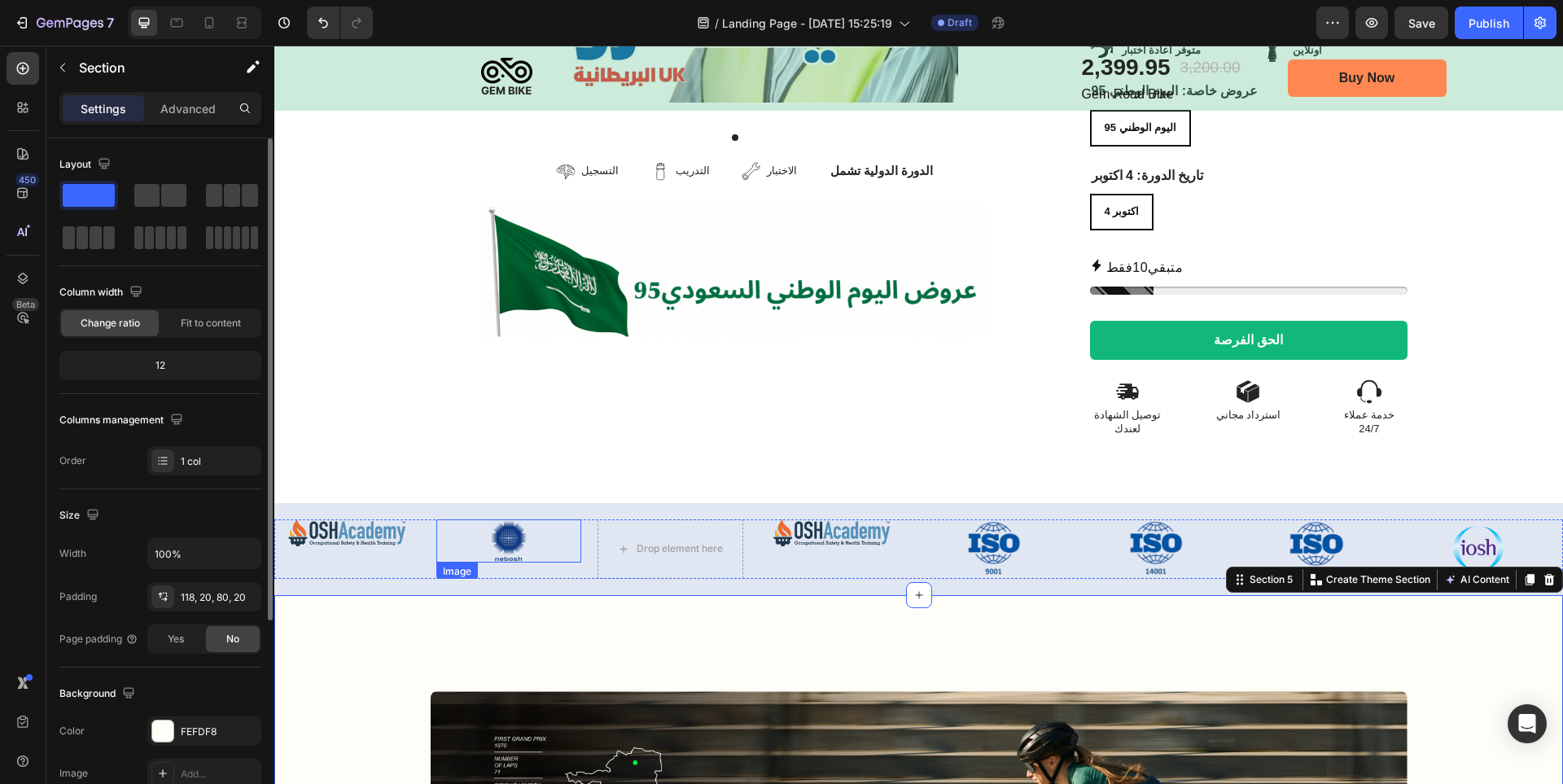
click at [541, 519] on div at bounding box center [509, 540] width 146 height 42
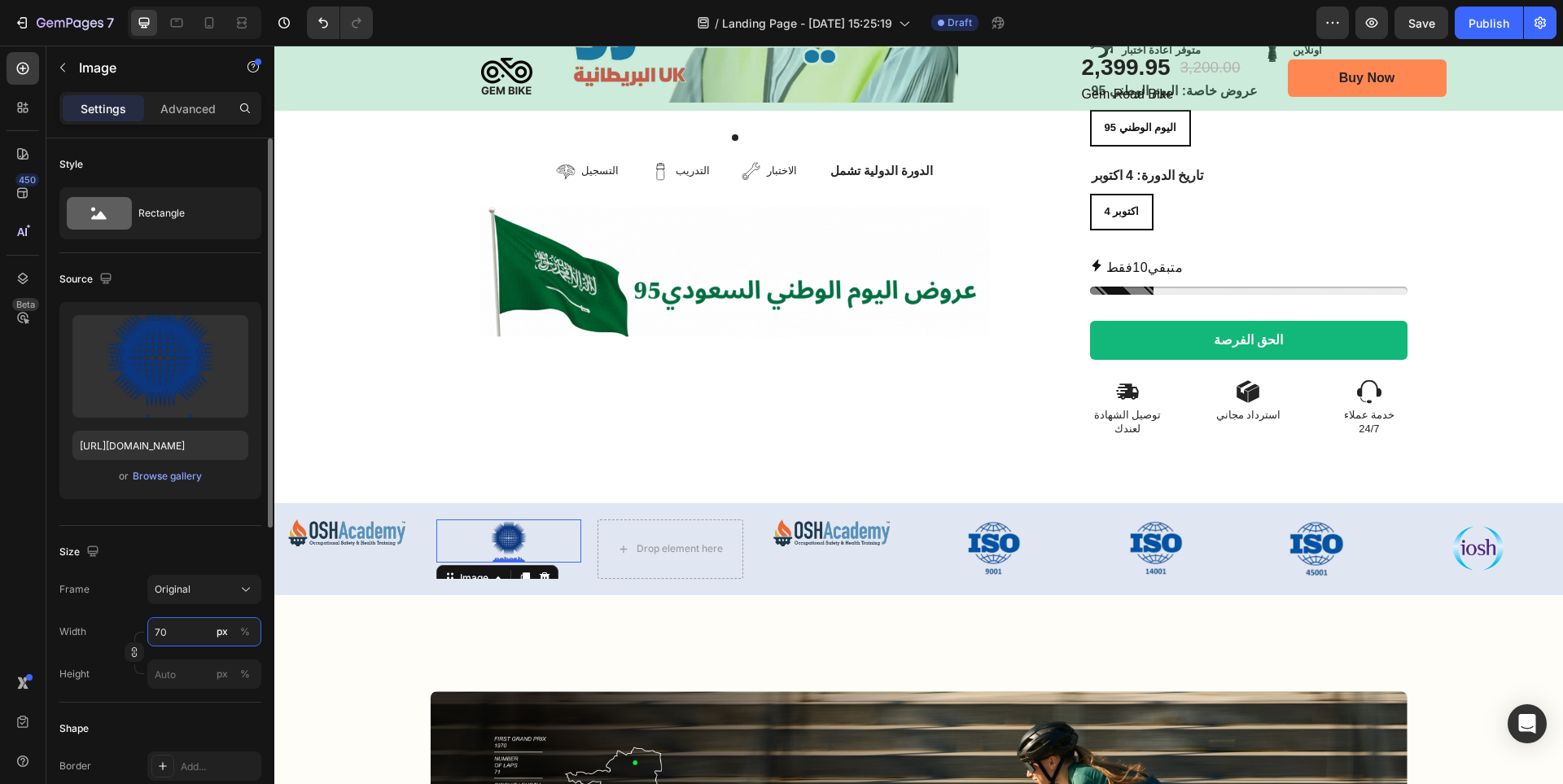
click at [187, 642] on input "70" at bounding box center [205, 630] width 114 height 29
click at [184, 669] on p "Full 100%" at bounding box center [201, 670] width 95 height 15
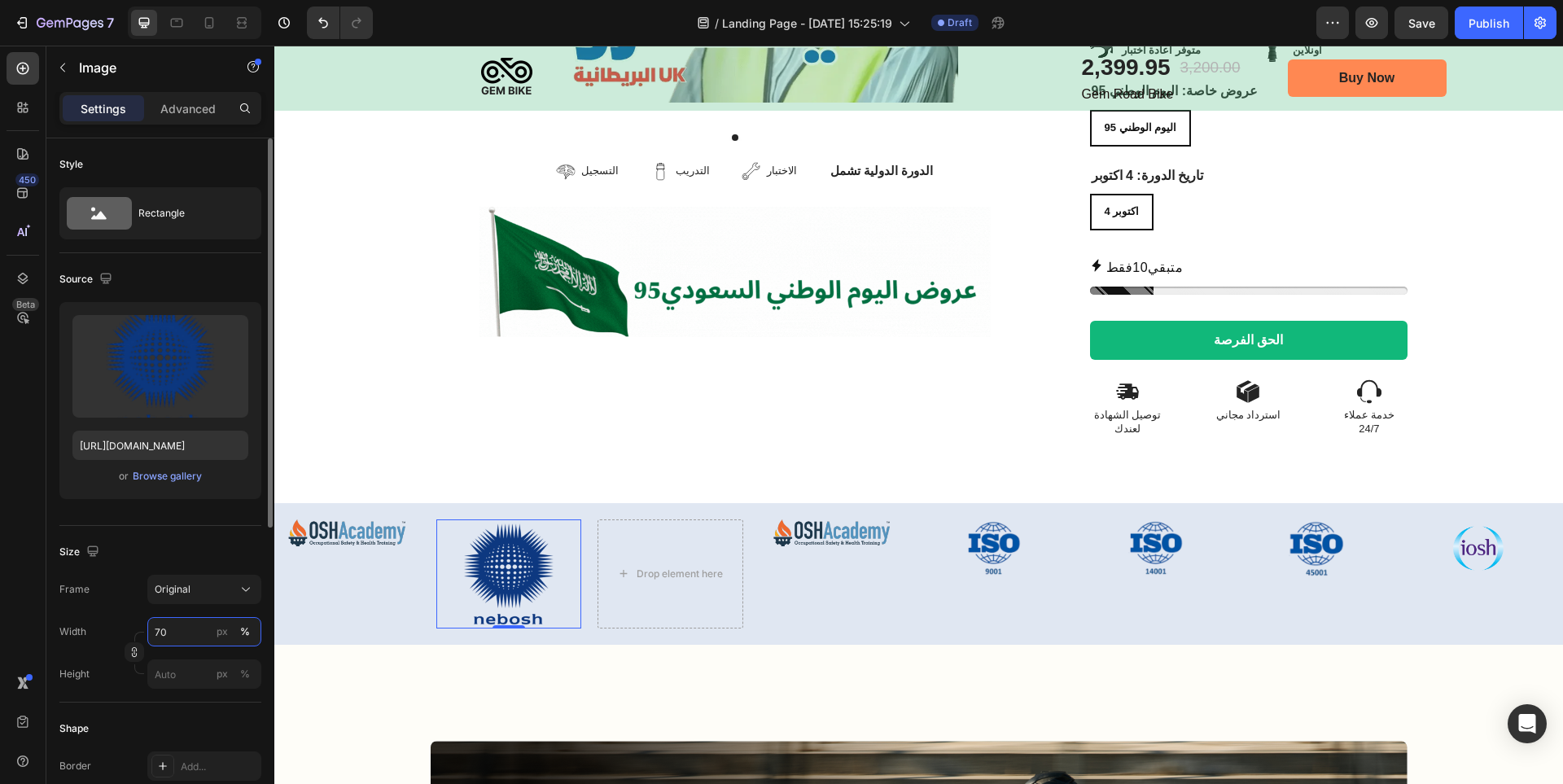
click at [190, 625] on input "70" at bounding box center [205, 630] width 114 height 29
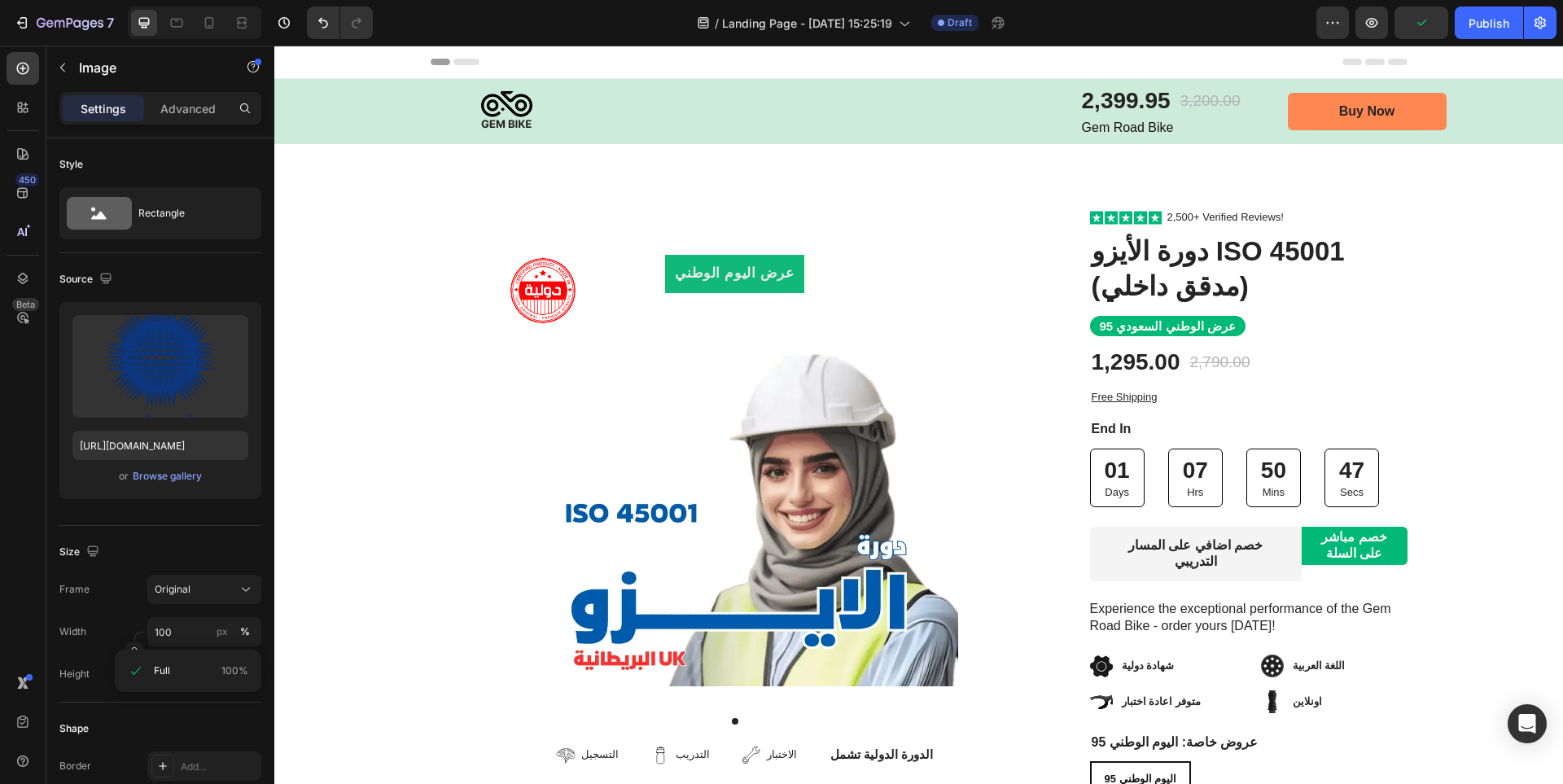
scroll to position [651, 0]
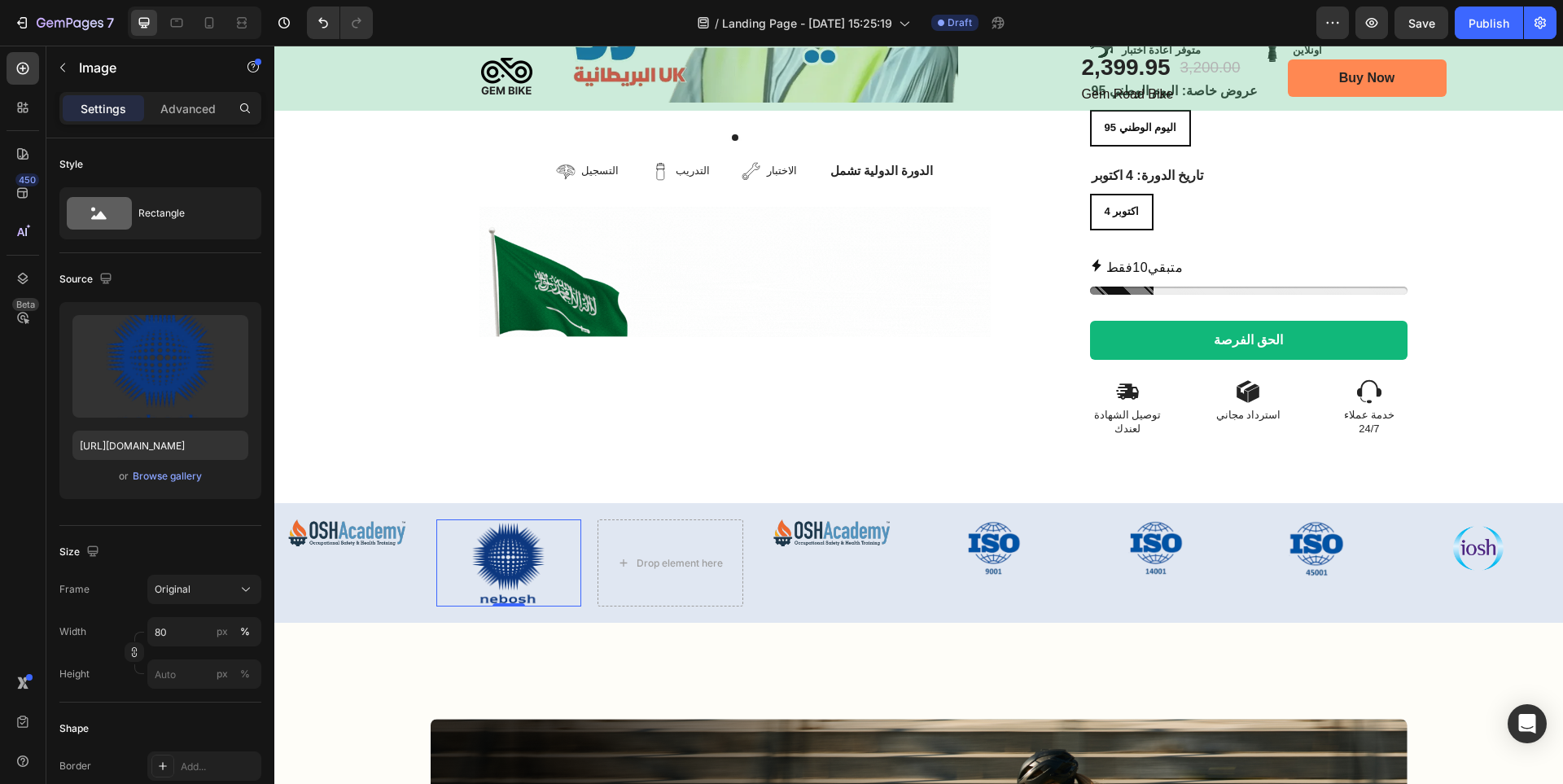
type input "8"
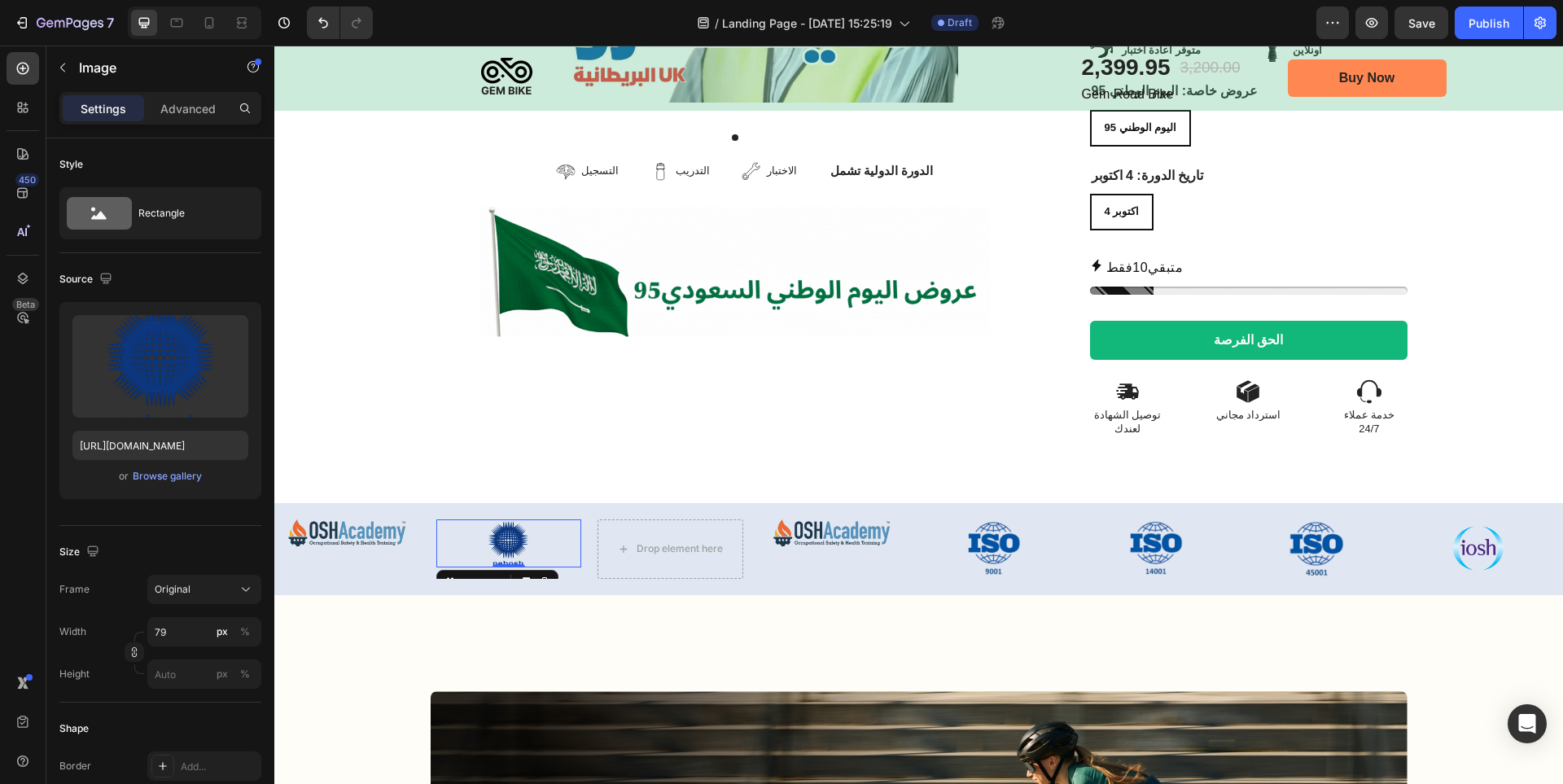
type input "7"
type input "8"
type input "100"
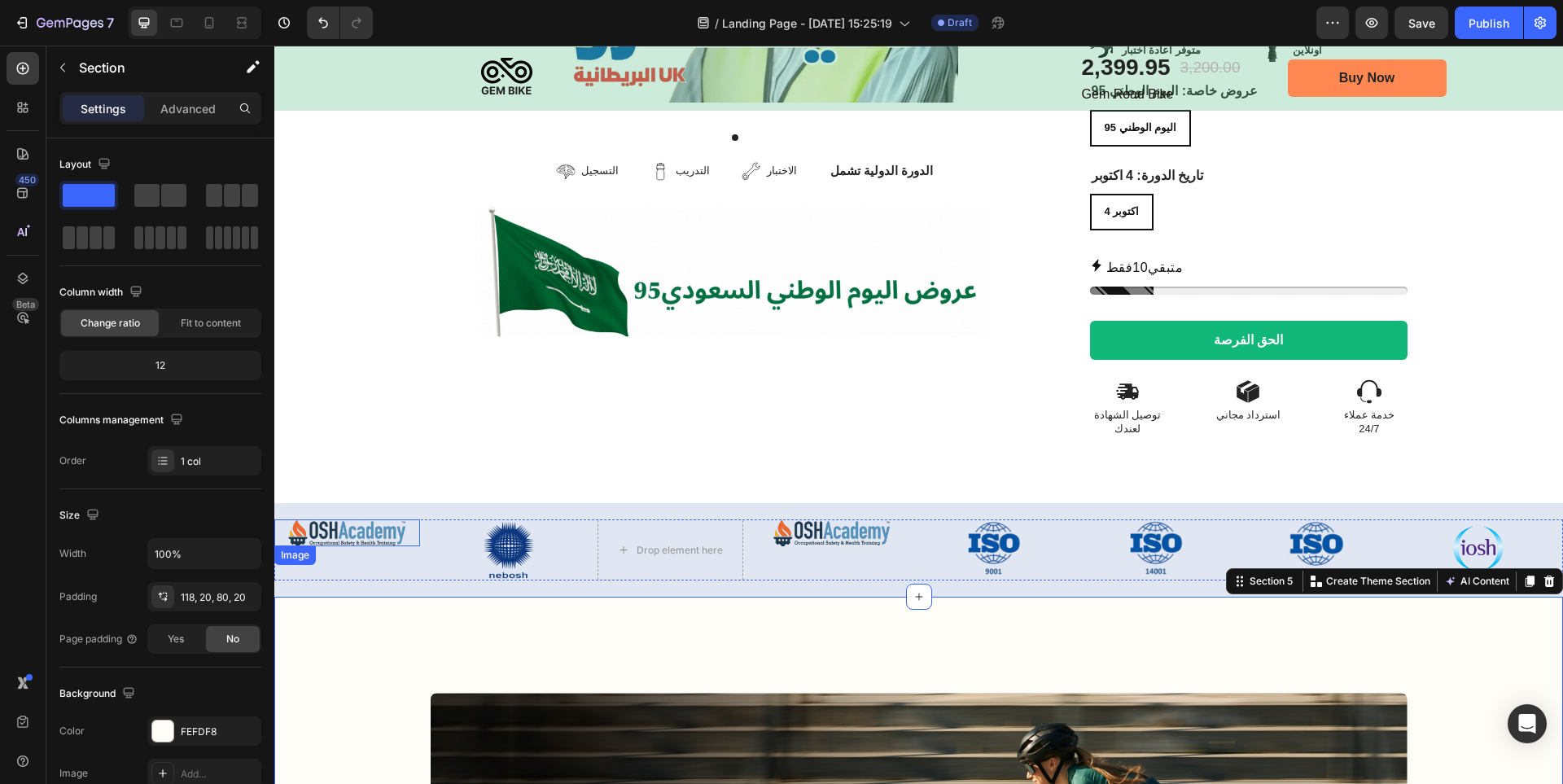
click at [395, 519] on img at bounding box center [347, 532] width 146 height 27
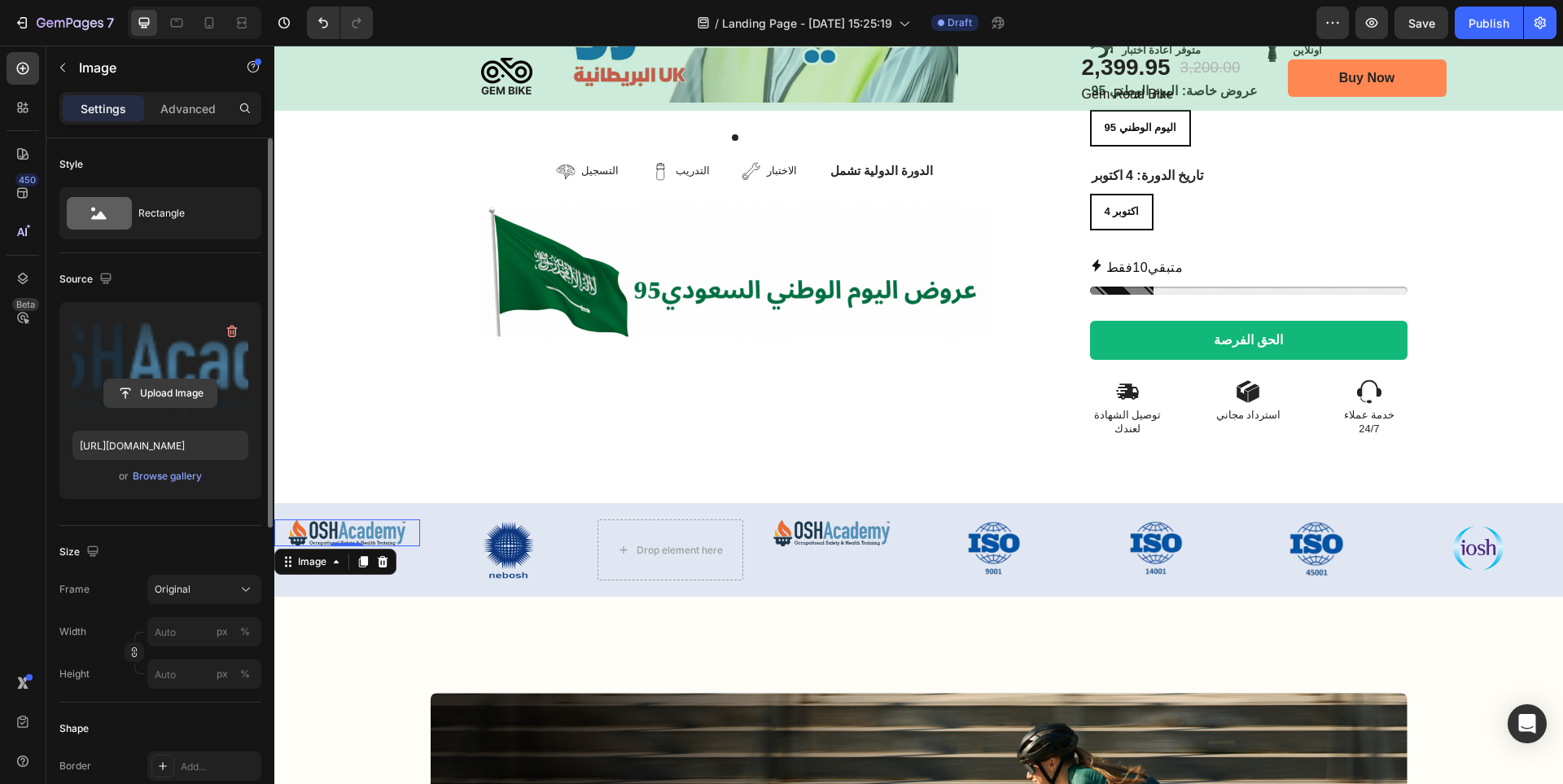
click at [144, 382] on input "file" at bounding box center [160, 393] width 113 height 28
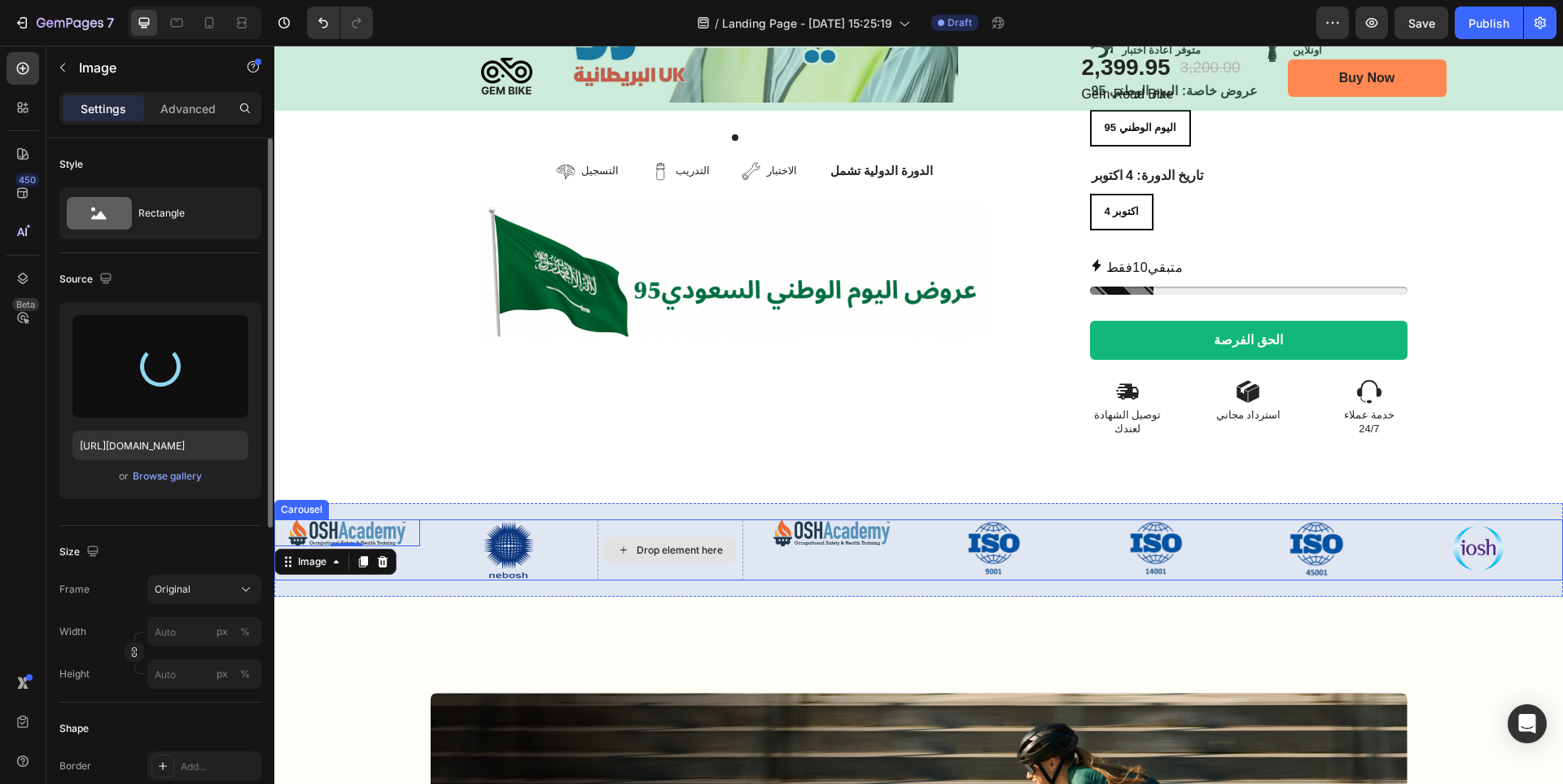
type input "https://cdn.shopify.com/s/files/1/0714/7847/7019/files/gempages_559844796739355…"
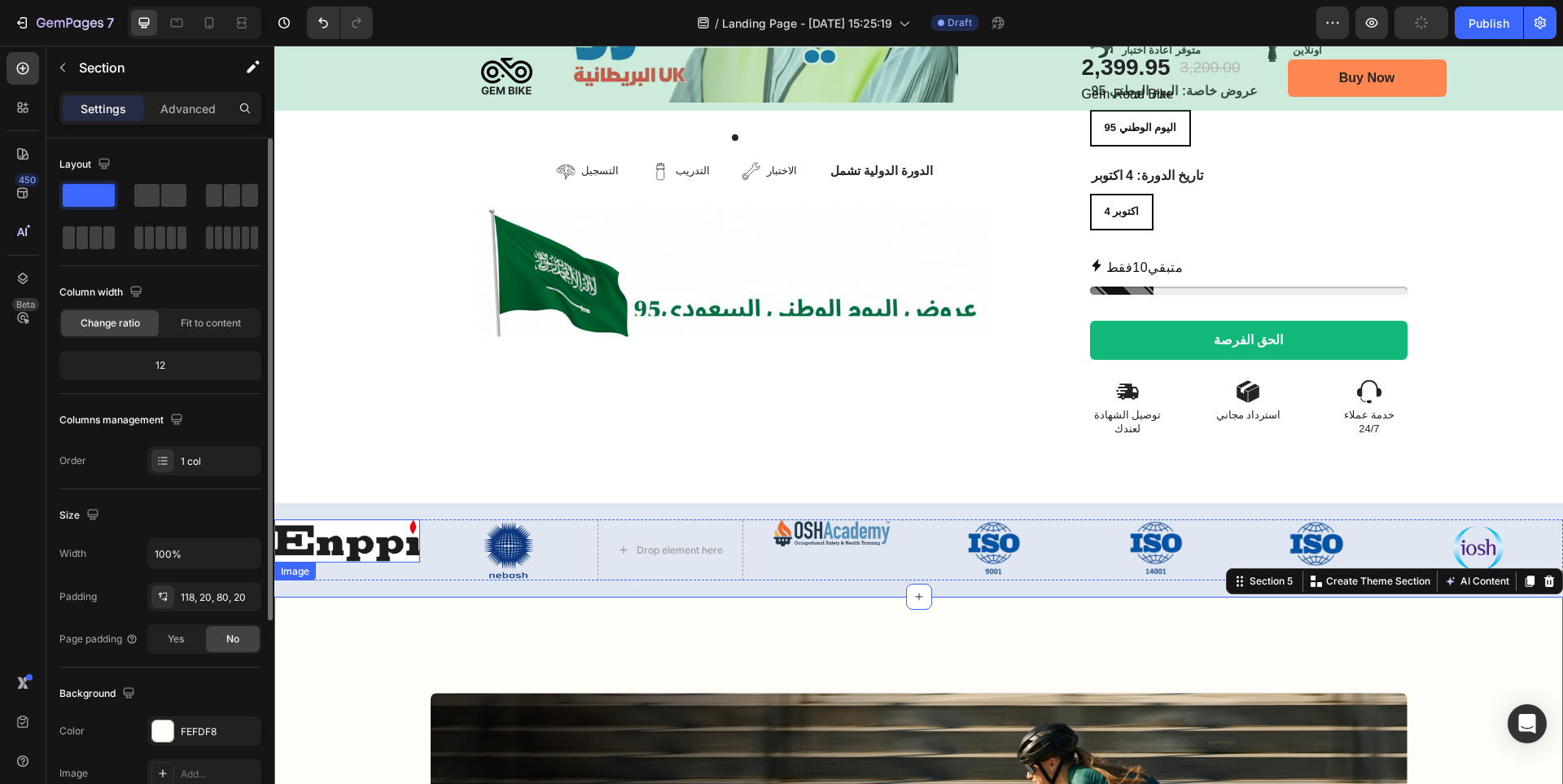
click at [328, 519] on img at bounding box center [347, 540] width 146 height 43
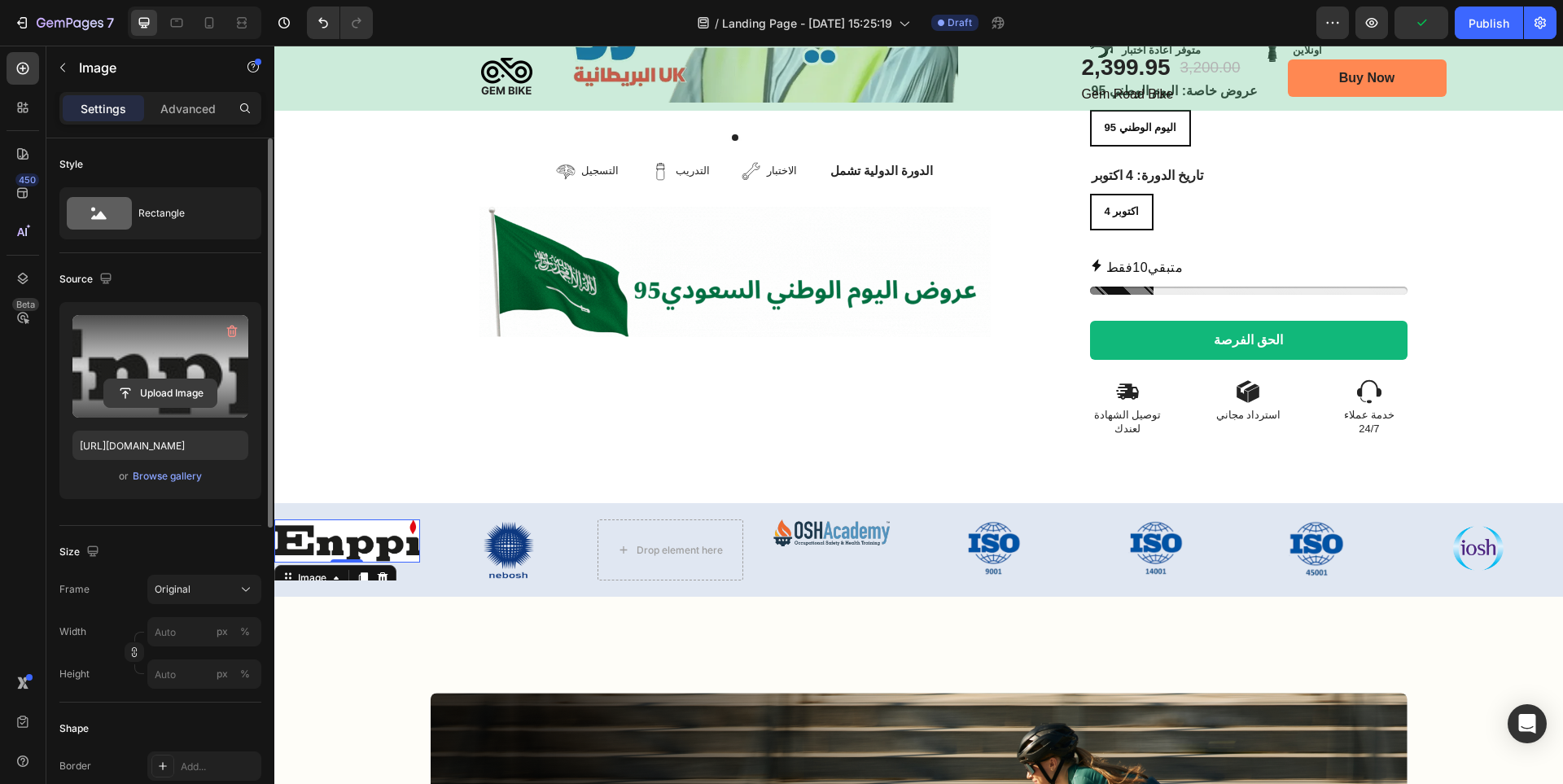
click at [165, 395] on input "file" at bounding box center [160, 393] width 113 height 28
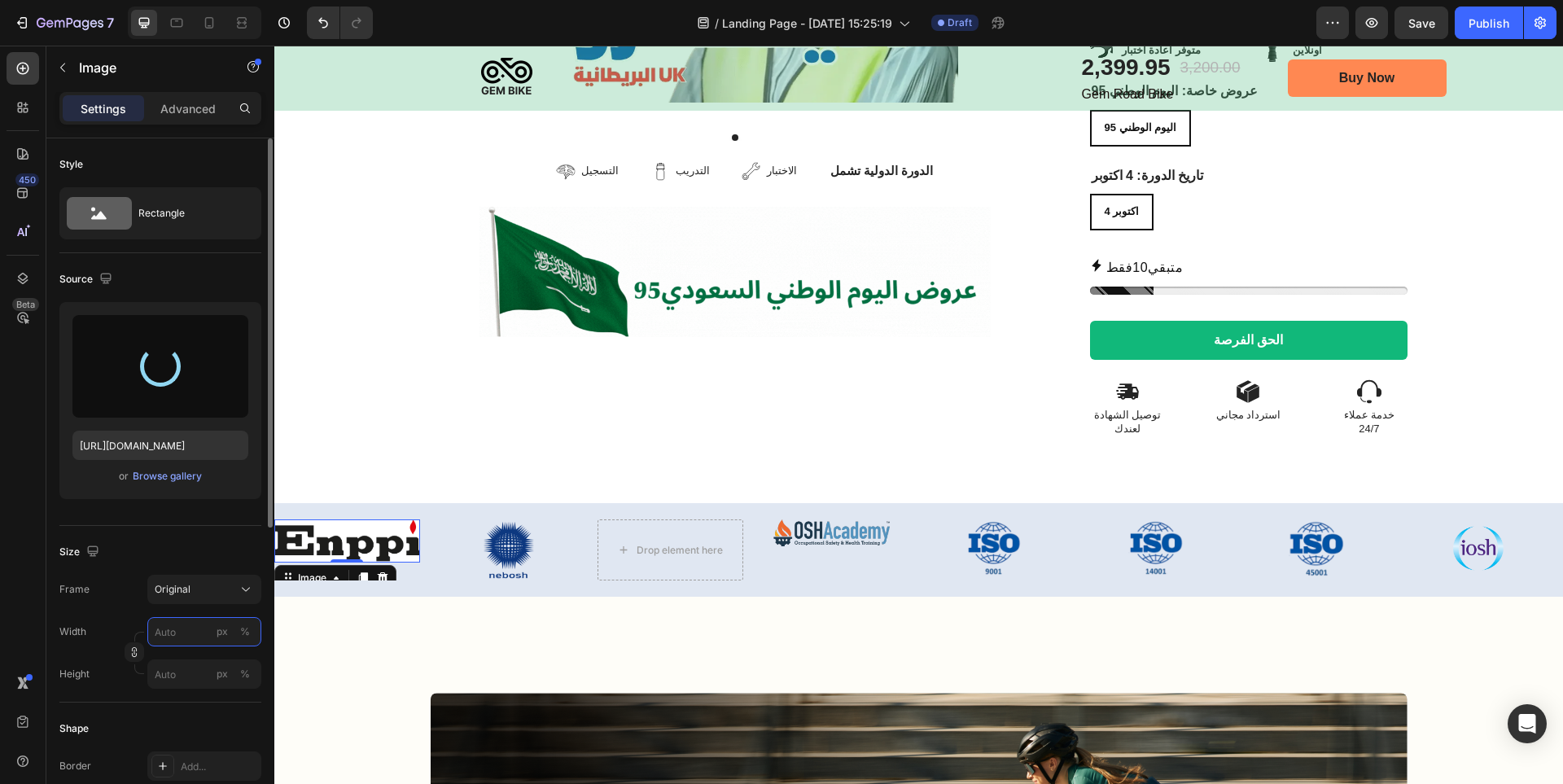
click at [162, 633] on input "px %" at bounding box center [205, 630] width 114 height 29
type input "70"
type input "https://cdn.shopify.com/s/files/1/0714/7847/7019/files/gempages_559844796739355…"
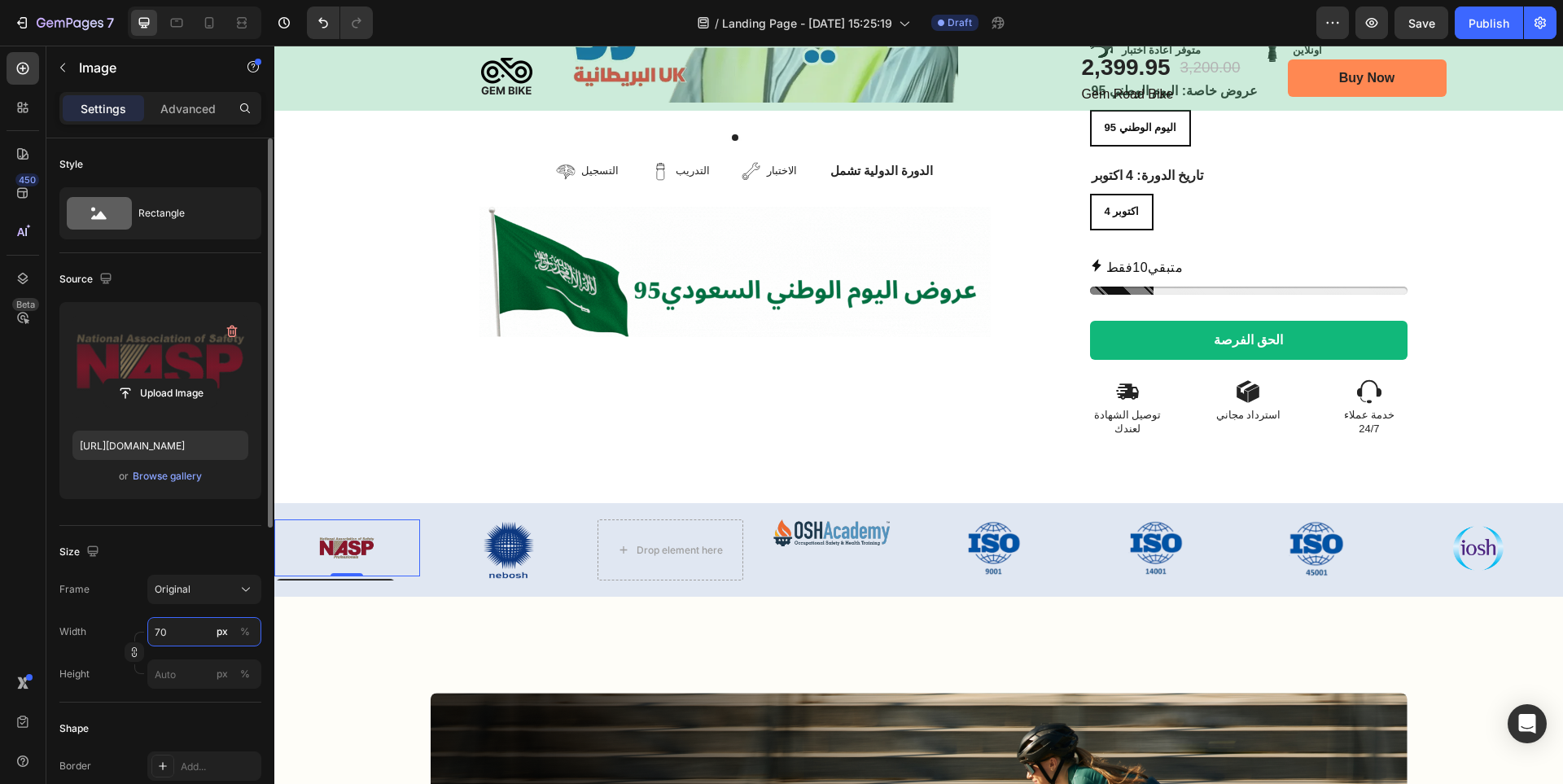
click at [173, 633] on input "70" at bounding box center [205, 630] width 114 height 29
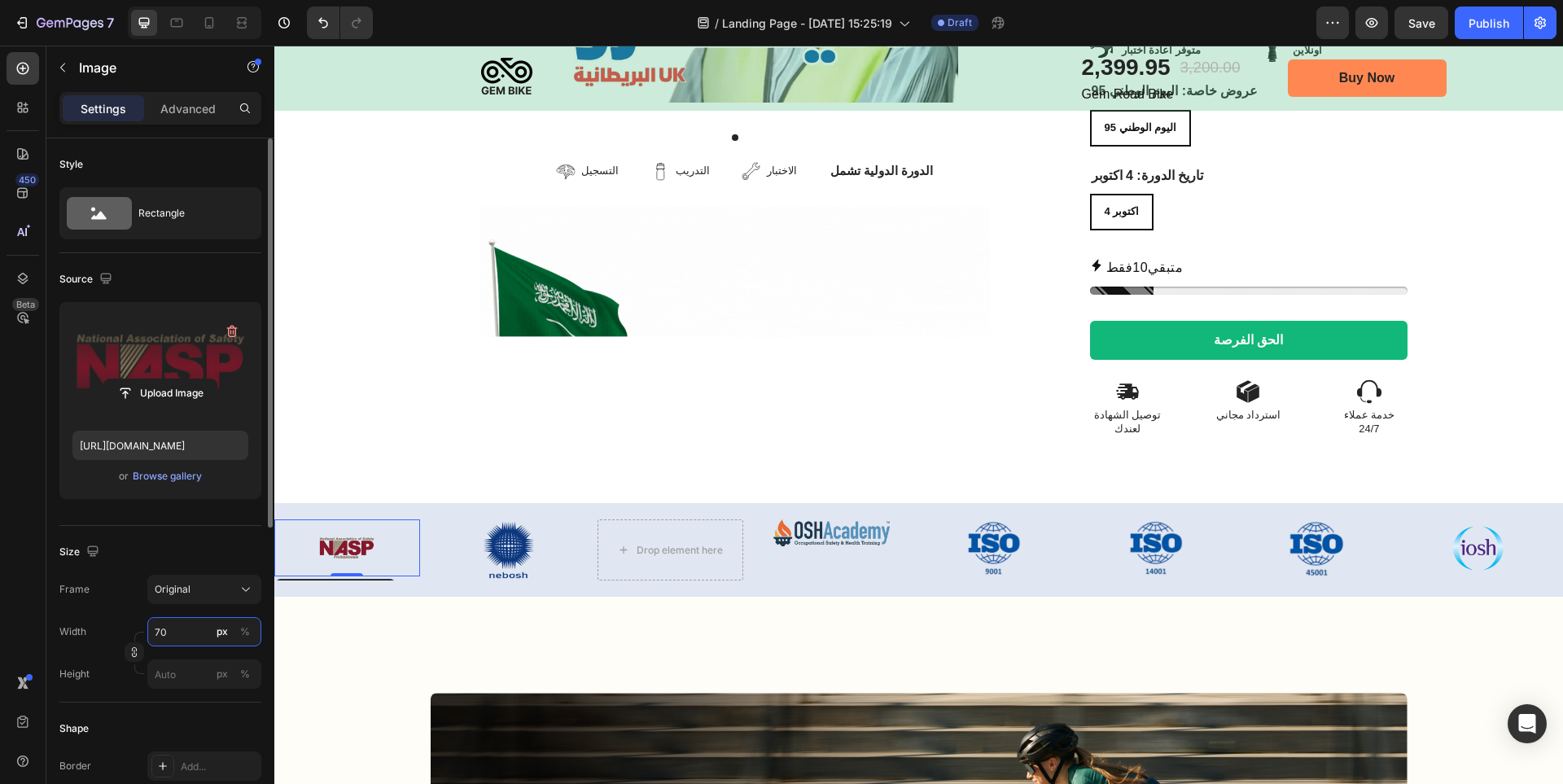
click at [173, 633] on input "70" at bounding box center [205, 630] width 114 height 29
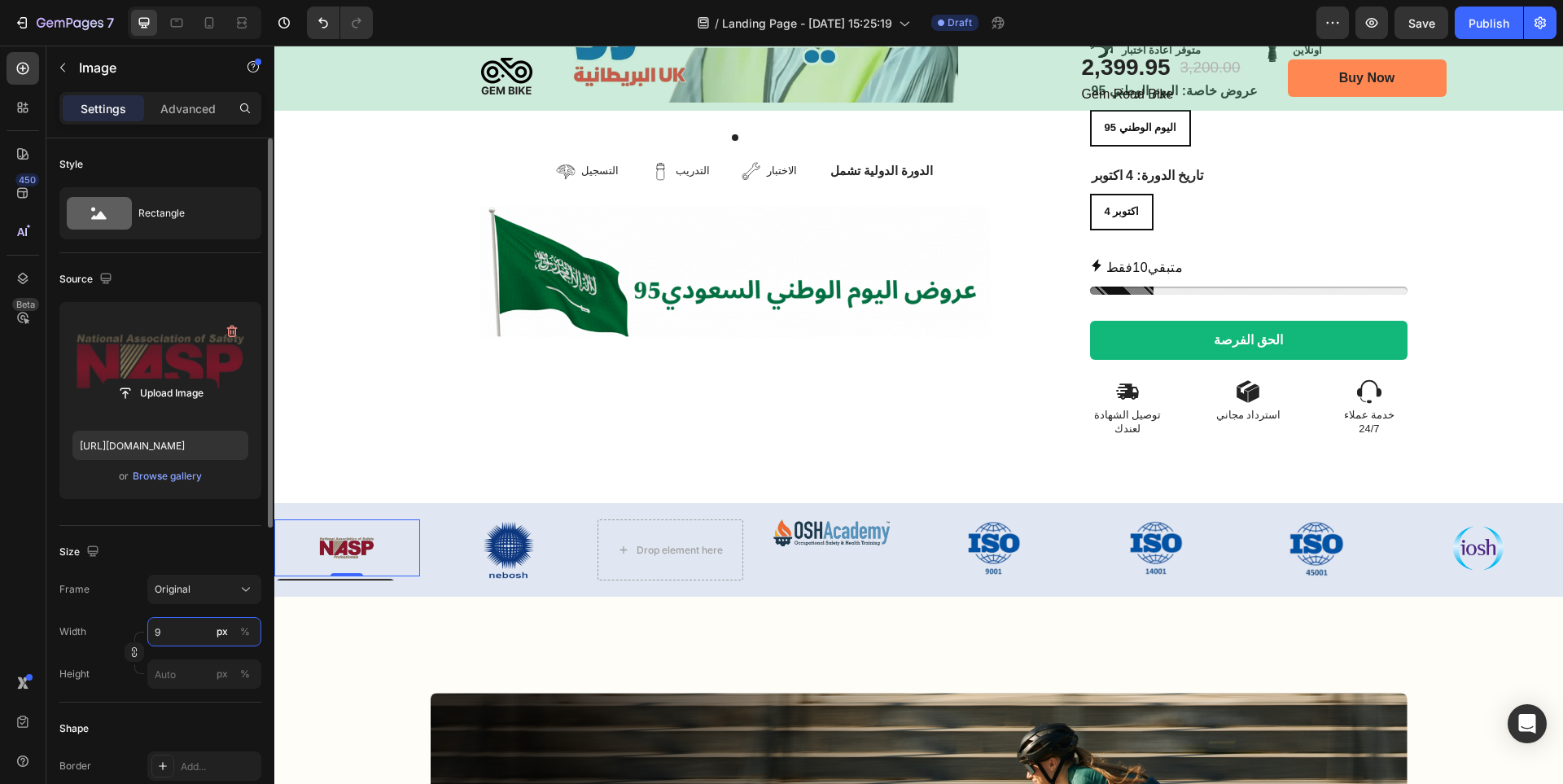
type input "90"
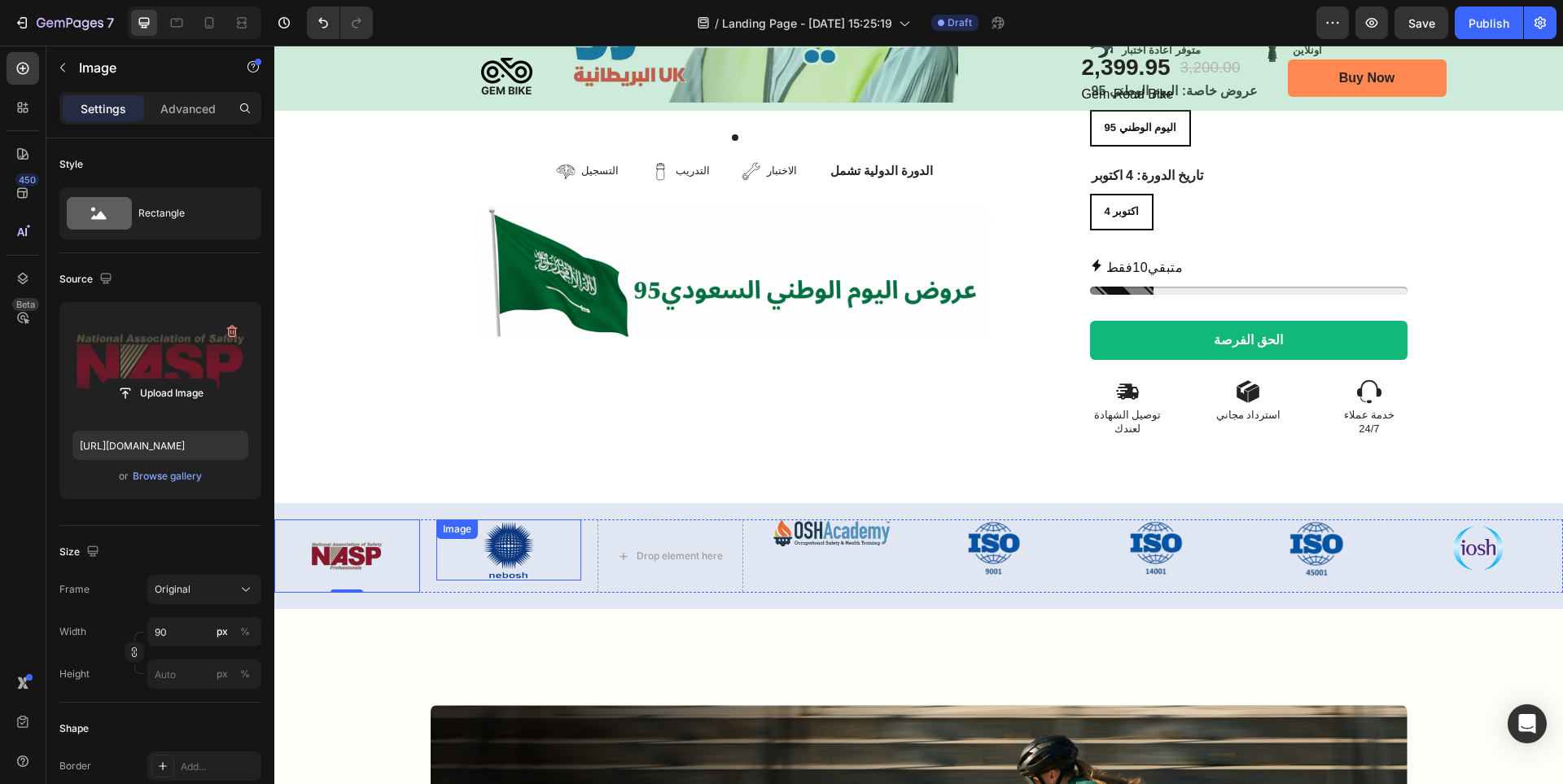
click at [533, 529] on img at bounding box center [509, 549] width 82 height 61
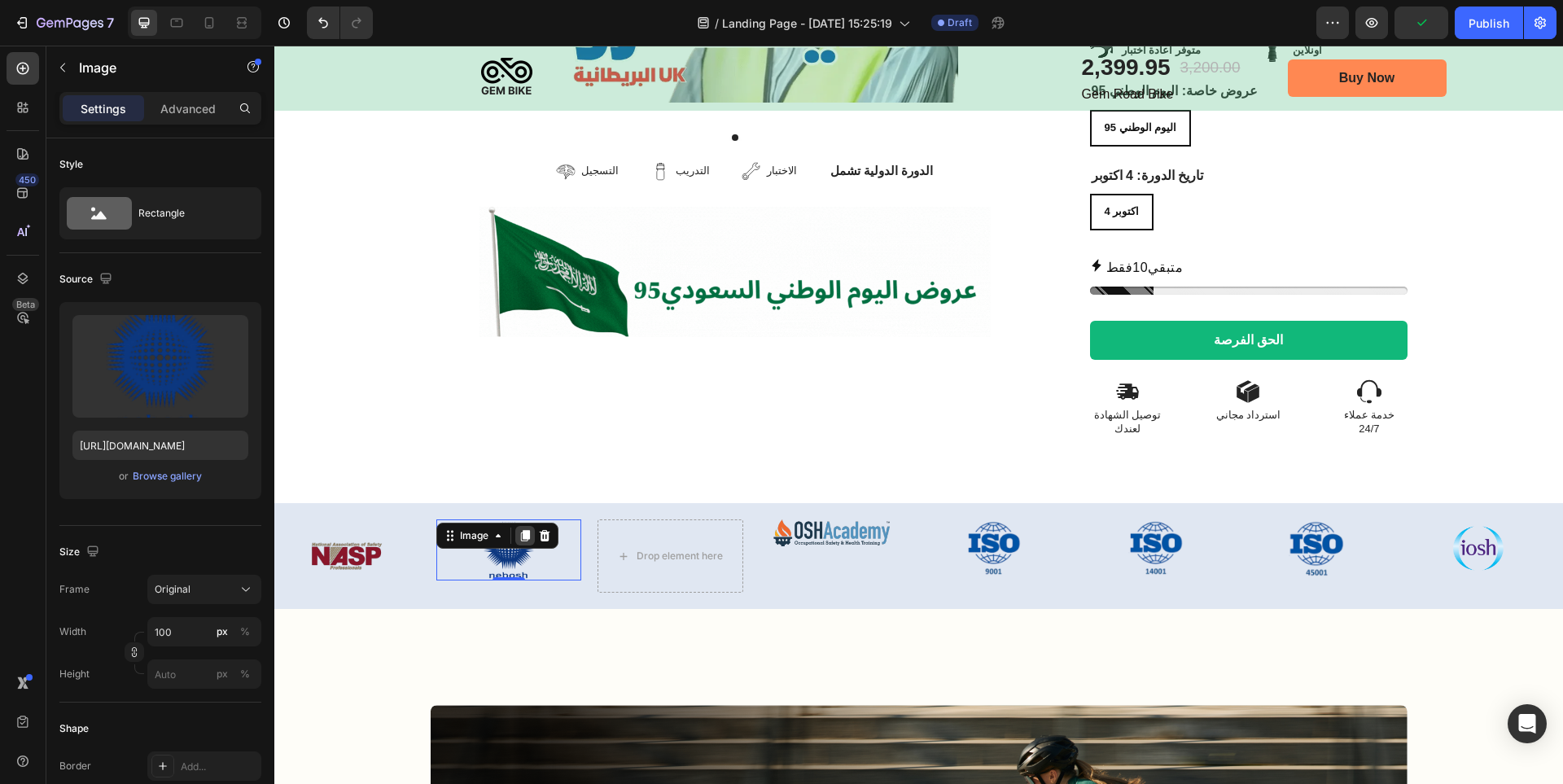
click at [526, 530] on icon at bounding box center [524, 535] width 9 height 11
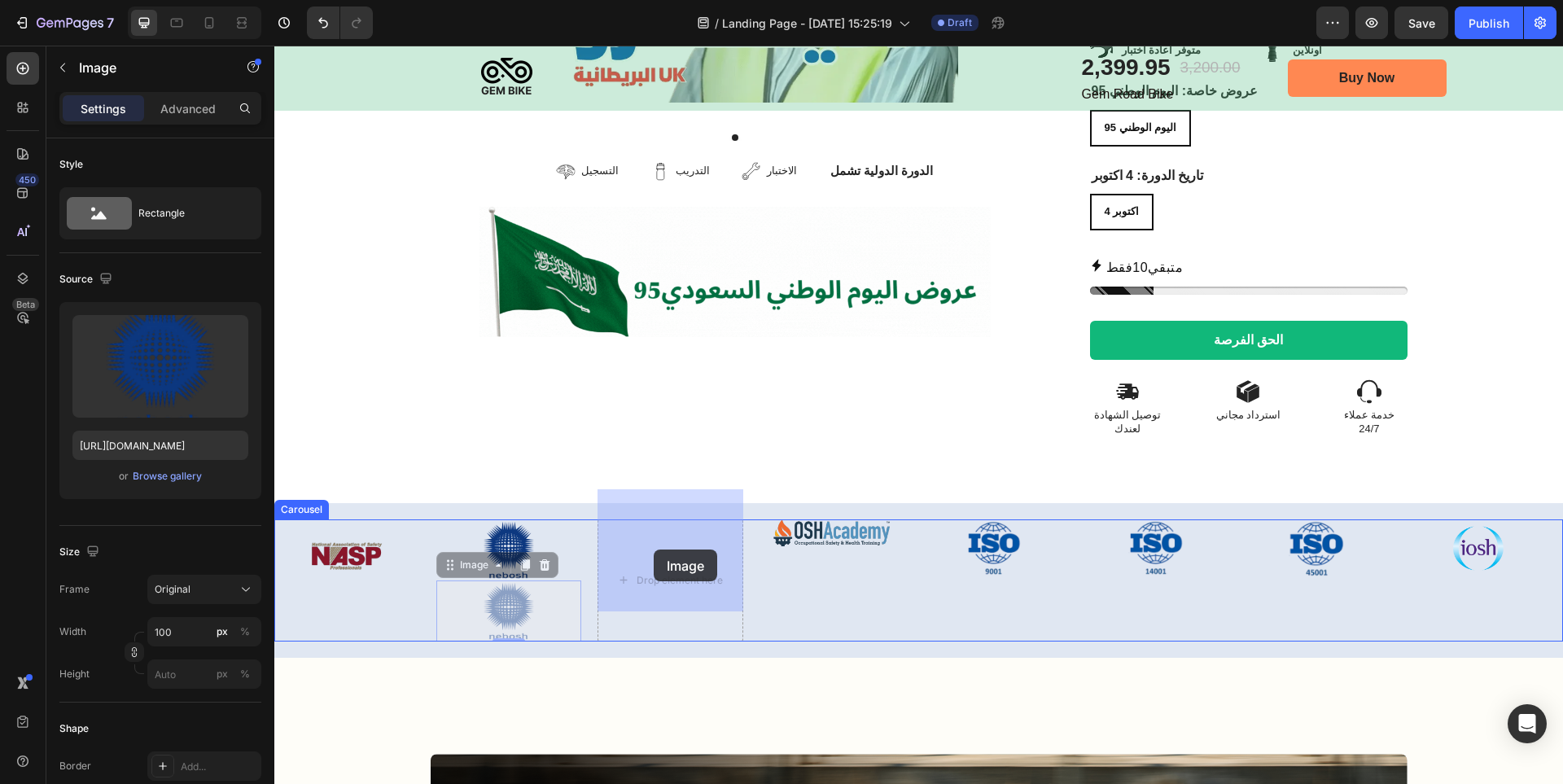
drag, startPoint x: 550, startPoint y: 584, endPoint x: 654, endPoint y: 550, distance: 109.4
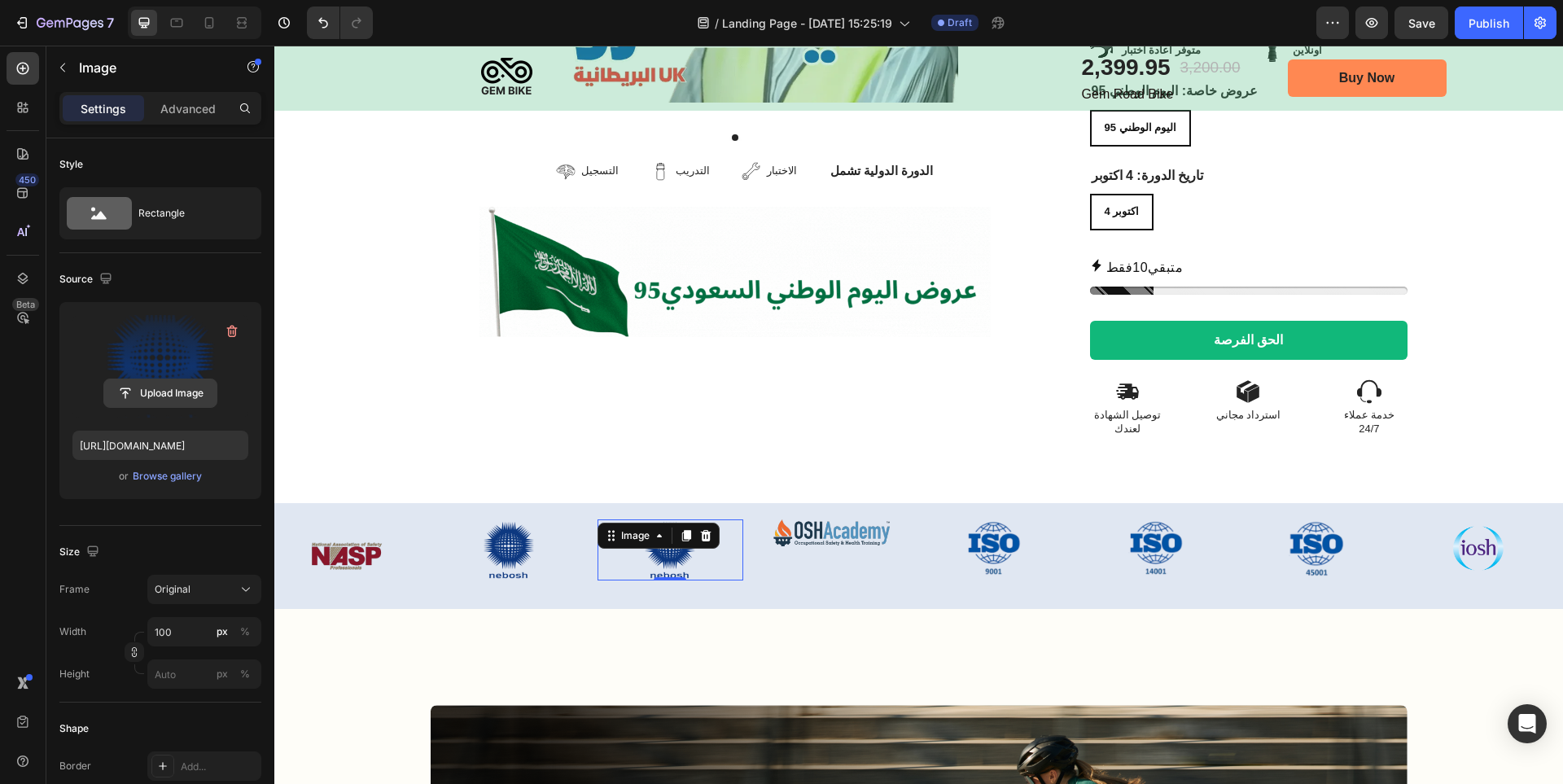
click at [186, 395] on input "file" at bounding box center [160, 393] width 113 height 28
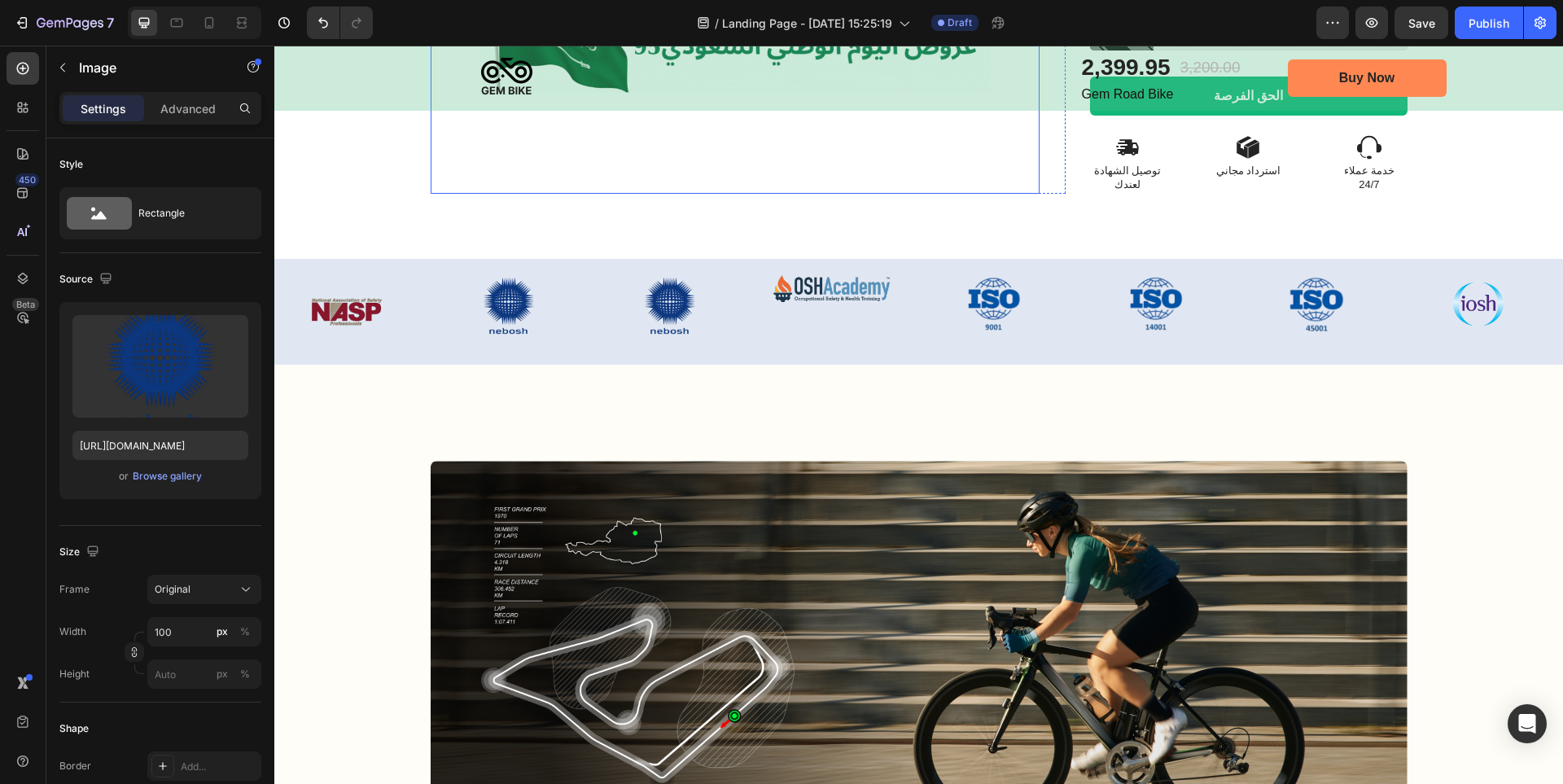
scroll to position [1031, 0]
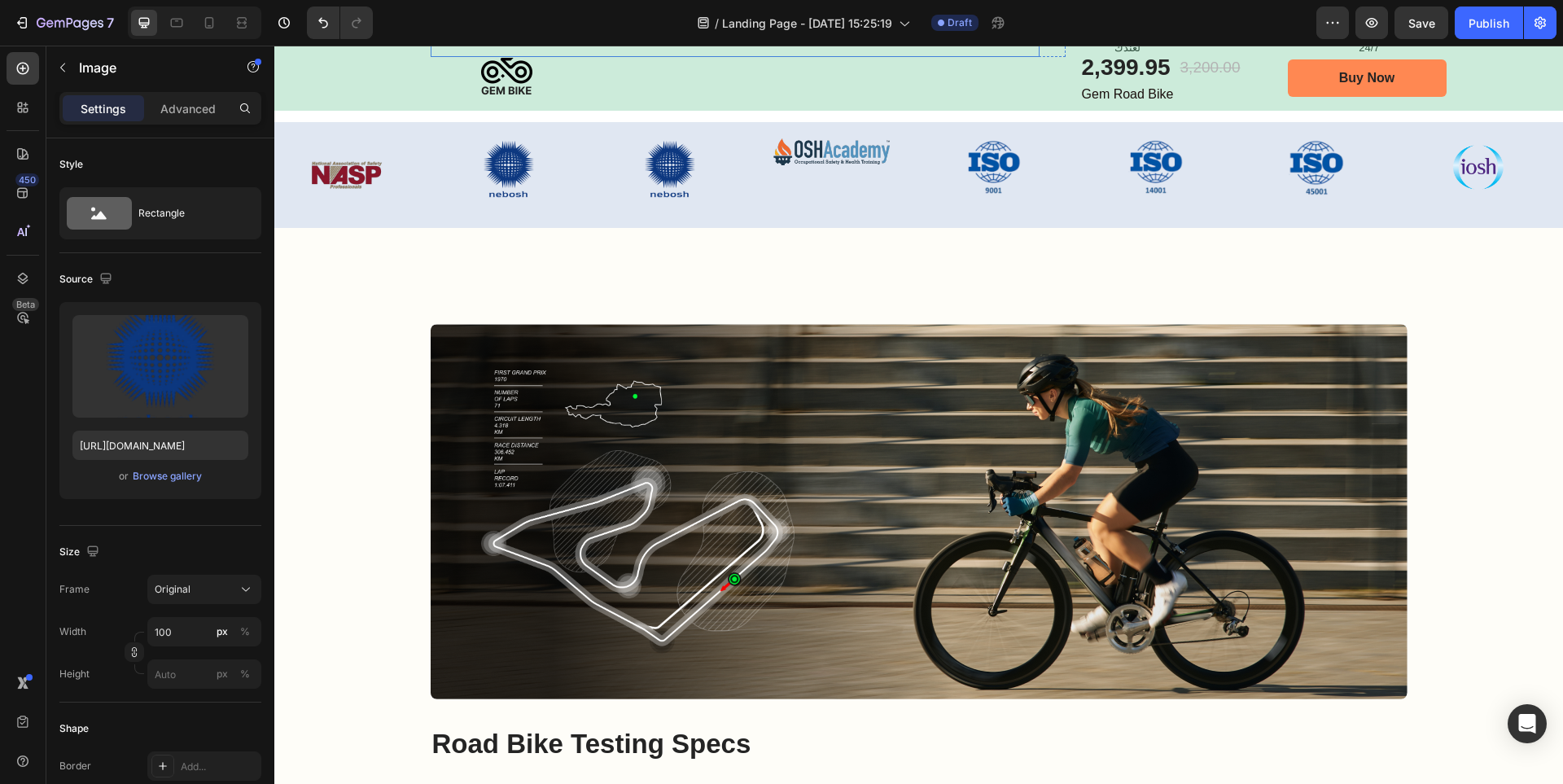
click at [1058, 370] on div "Image" at bounding box center [1182, 512] width 450 height 283
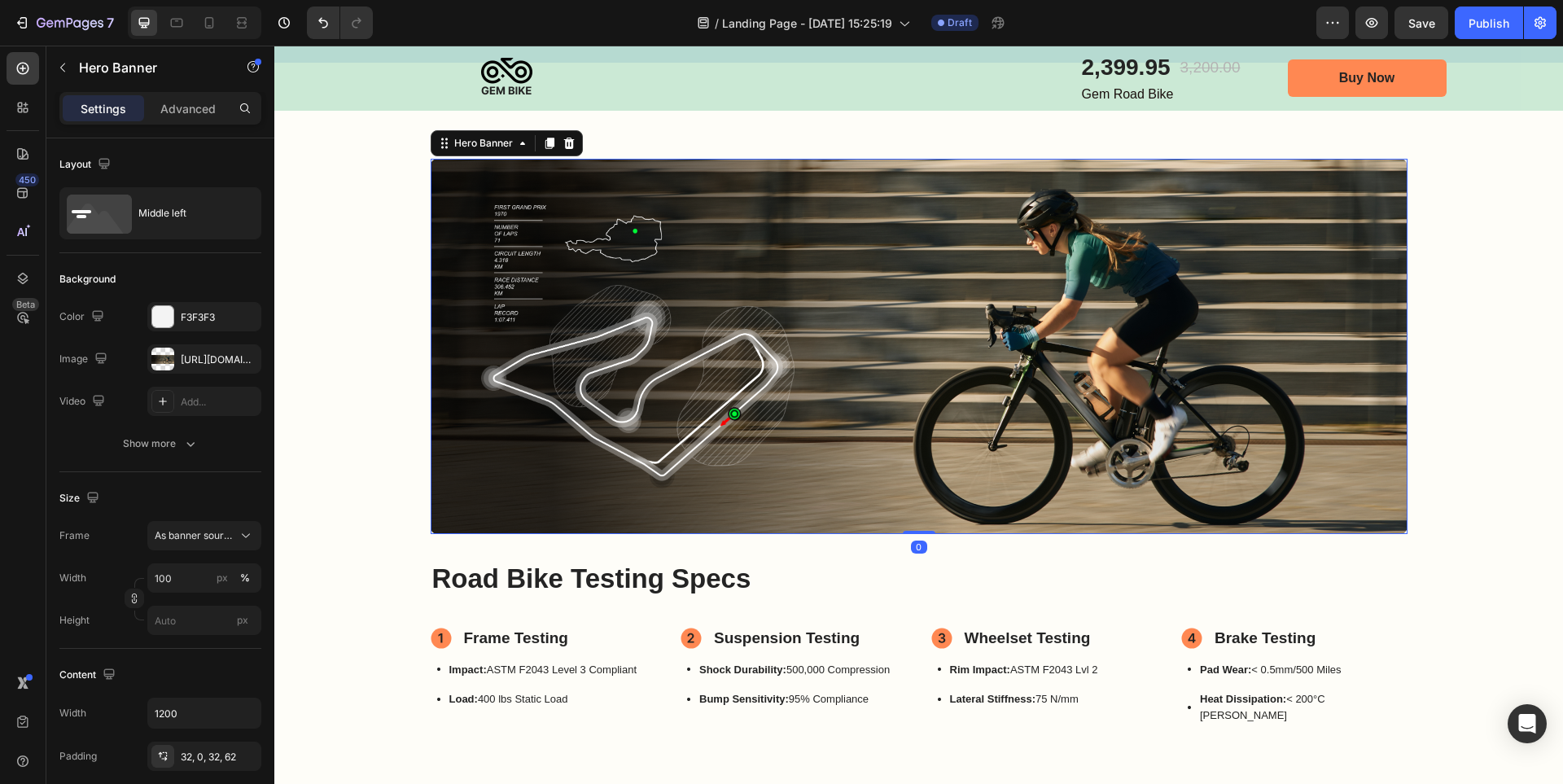
scroll to position [1139, 0]
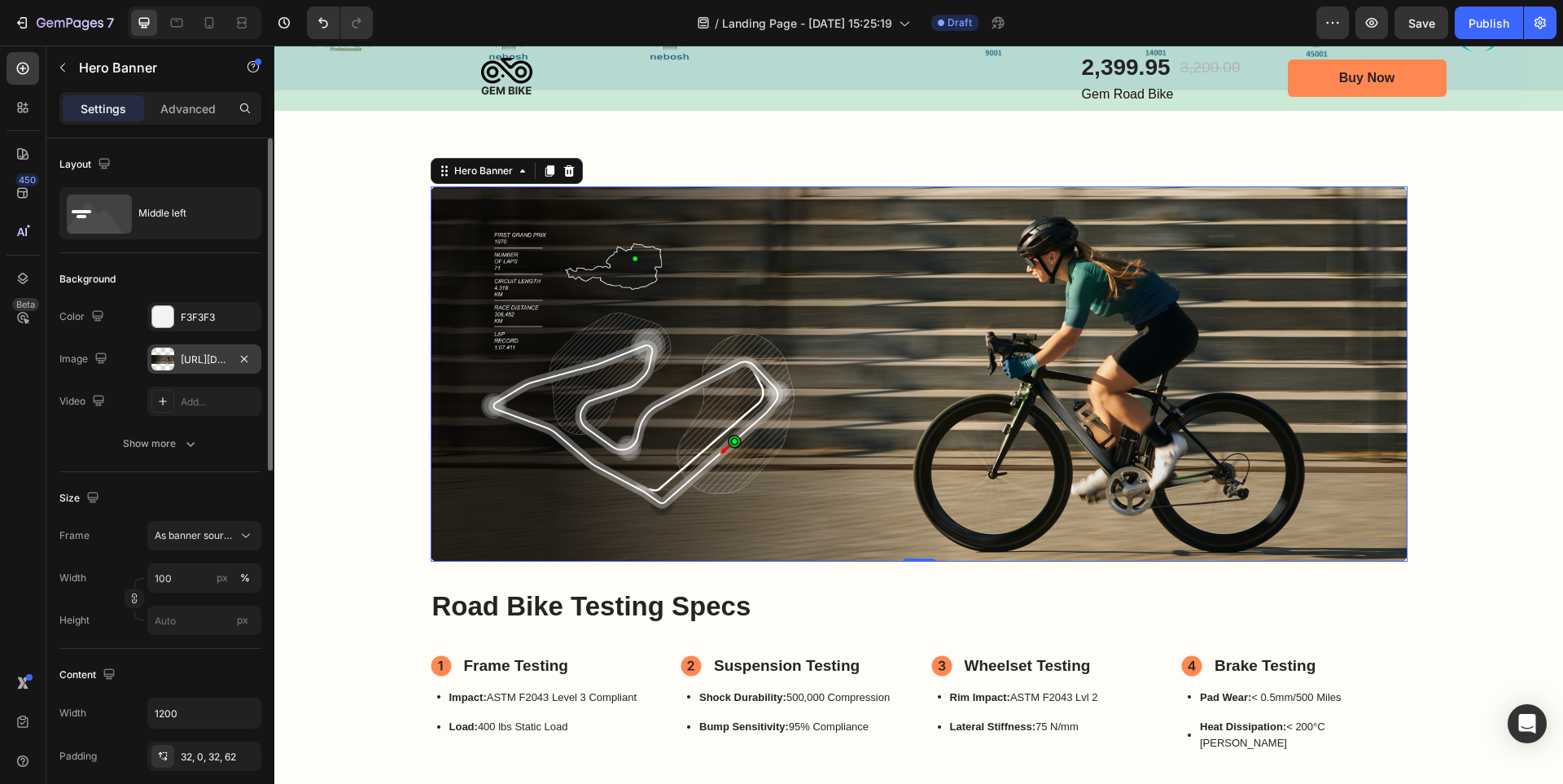
click at [201, 360] on div "https://cdn.shopify.com/s/files/1/0714/7847/7019/files/gempages_559844796739355…" at bounding box center [204, 359] width 47 height 15
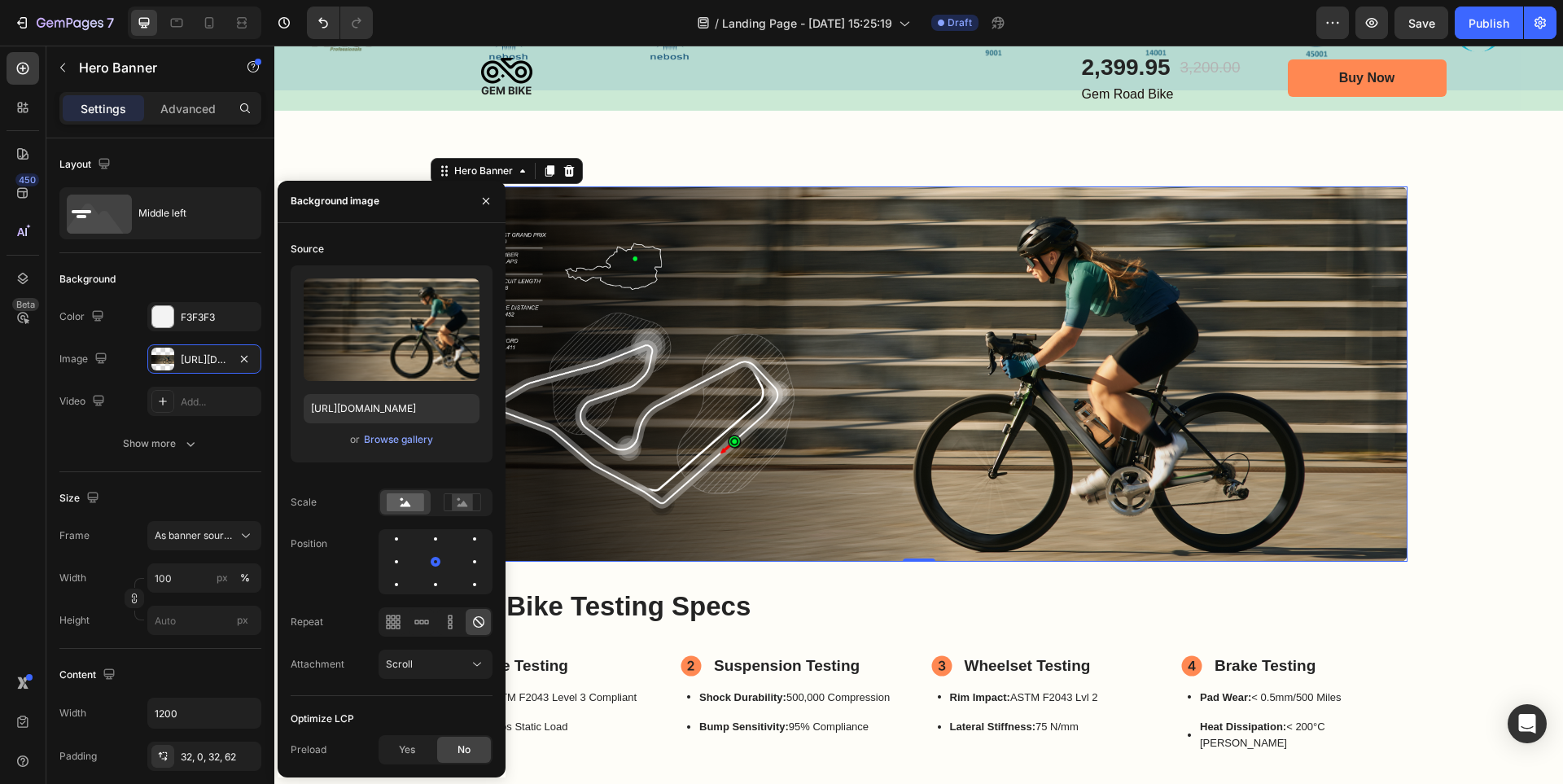
drag, startPoint x: 355, startPoint y: 311, endPoint x: 390, endPoint y: 242, distance: 77.4
click at [390, 242] on div "Source" at bounding box center [391, 249] width 202 height 26
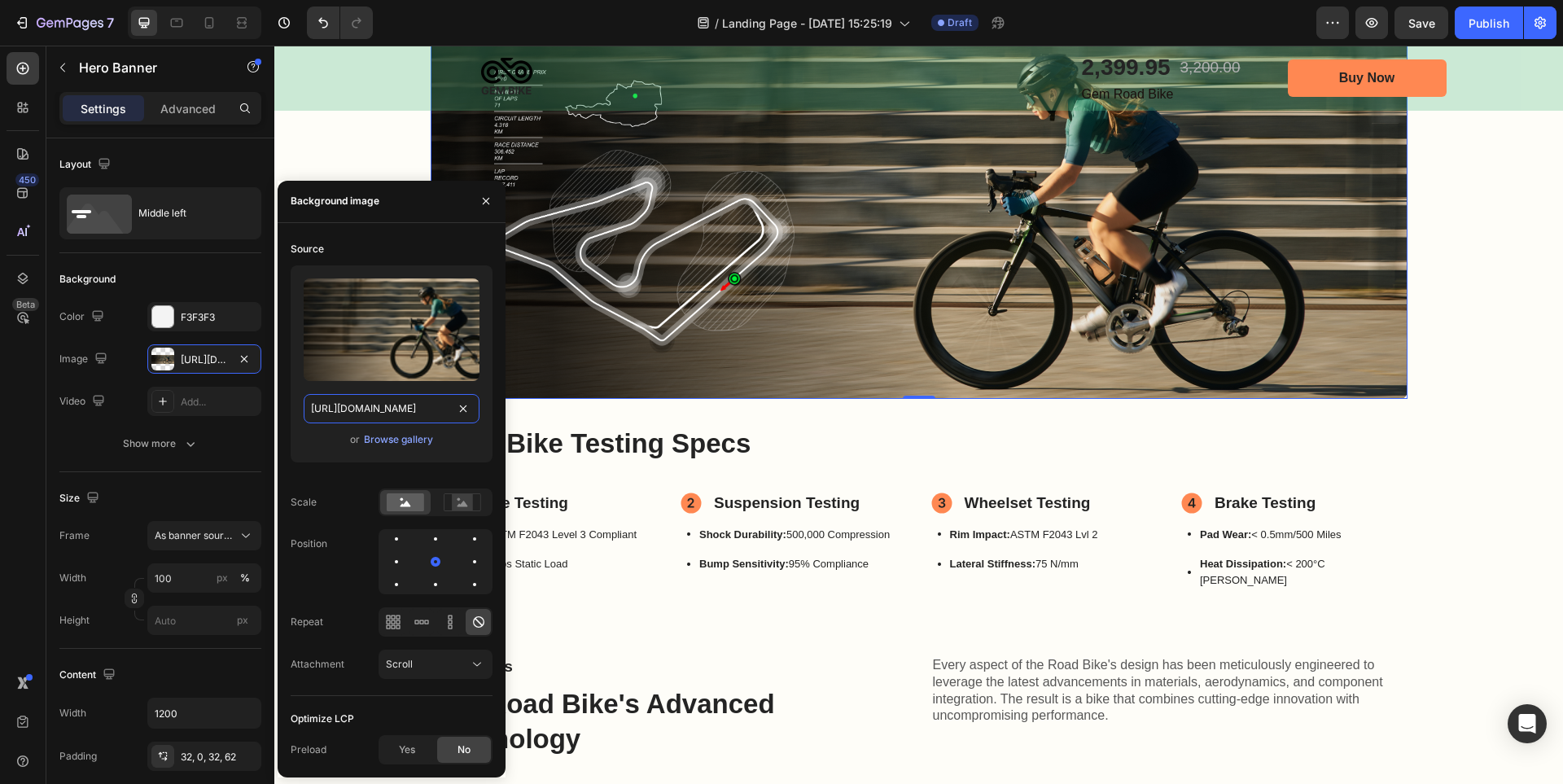
click at [431, 400] on input "https://cdn.shopify.com/s/files/1/0714/7847/7019/files/gempages_559844796739355…" at bounding box center [391, 408] width 176 height 29
